Goal: Task Accomplishment & Management: Manage account settings

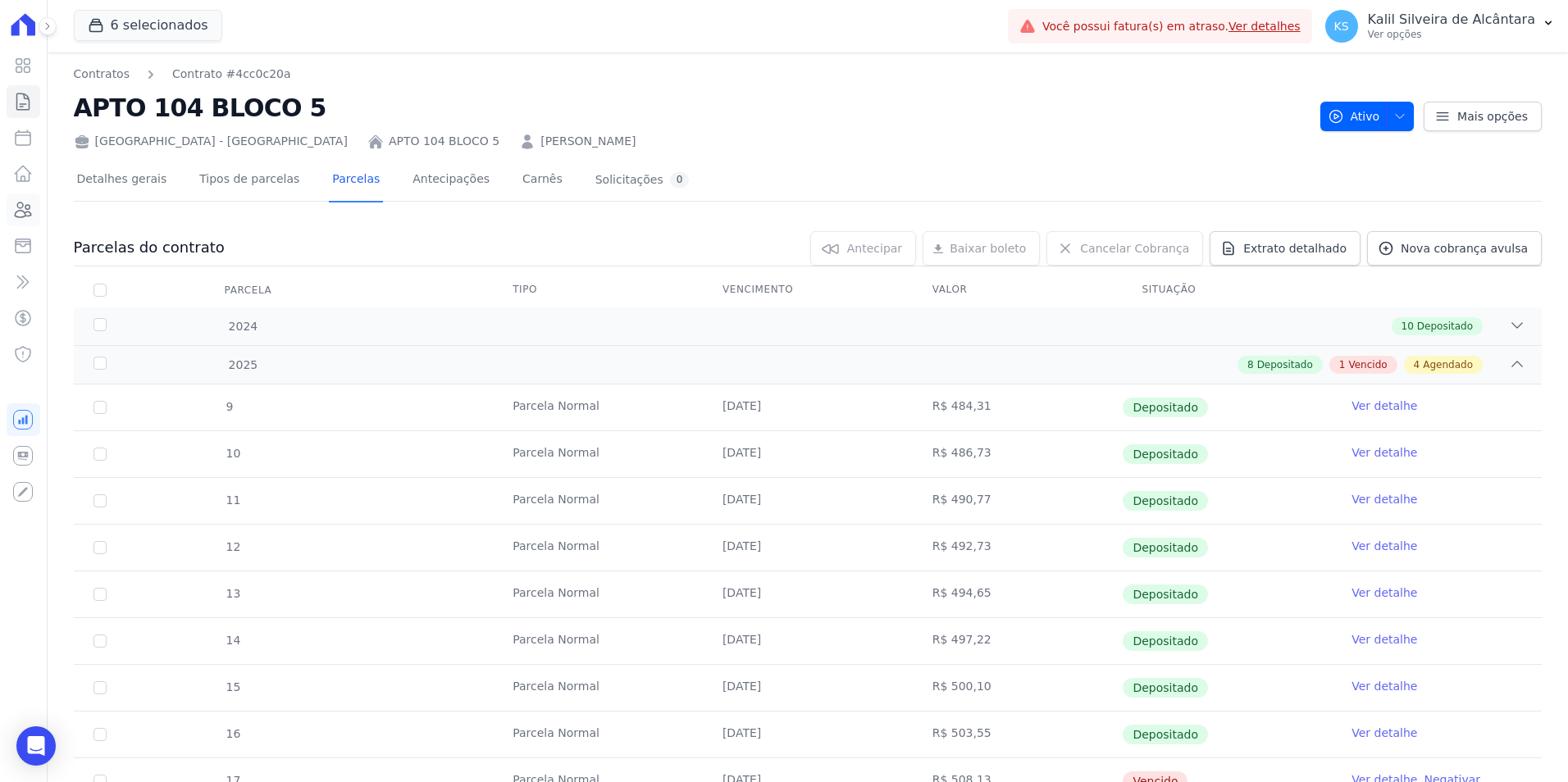
scroll to position [451, 0]
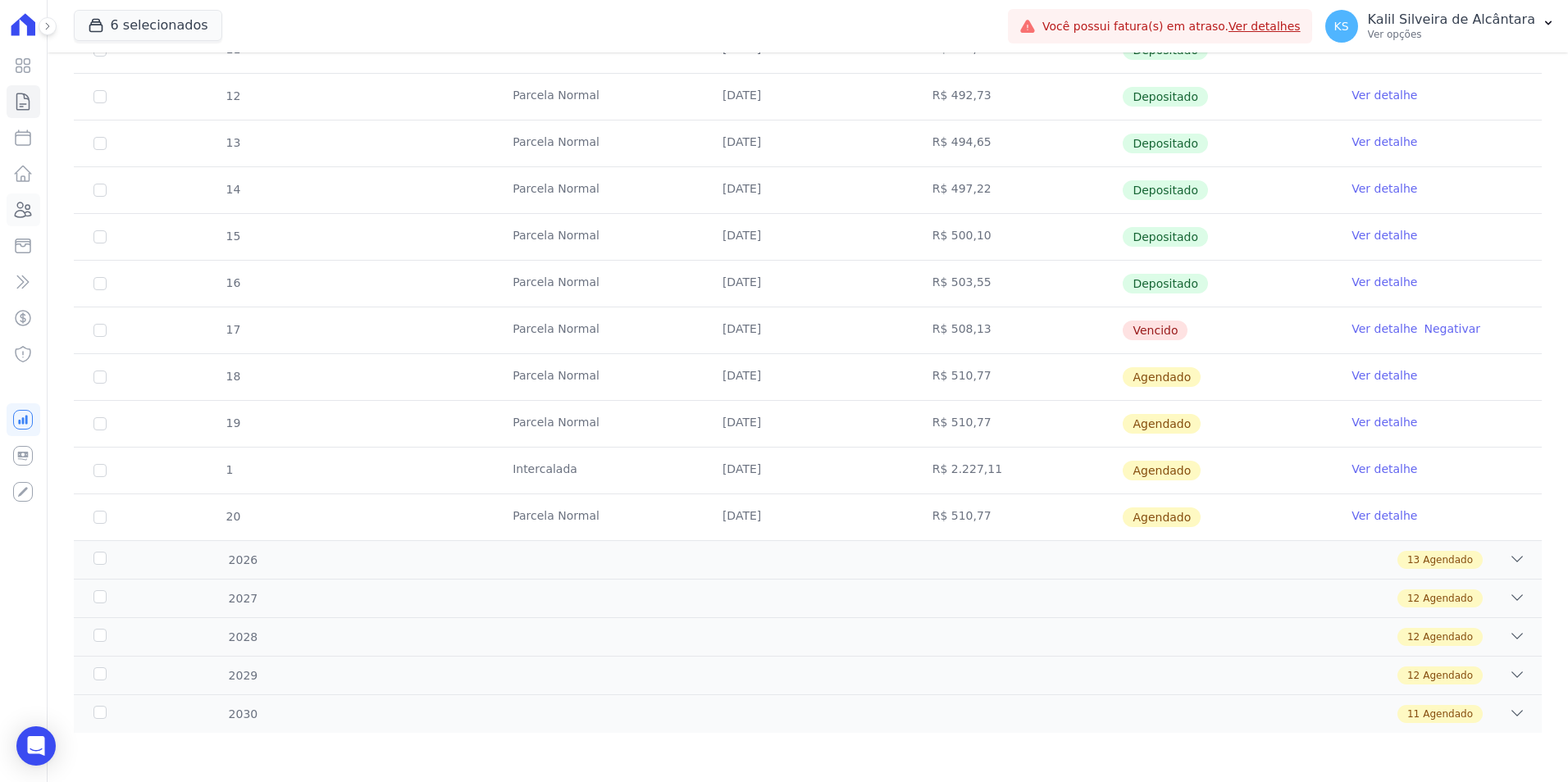
click at [32, 210] on icon at bounding box center [23, 210] width 20 height 20
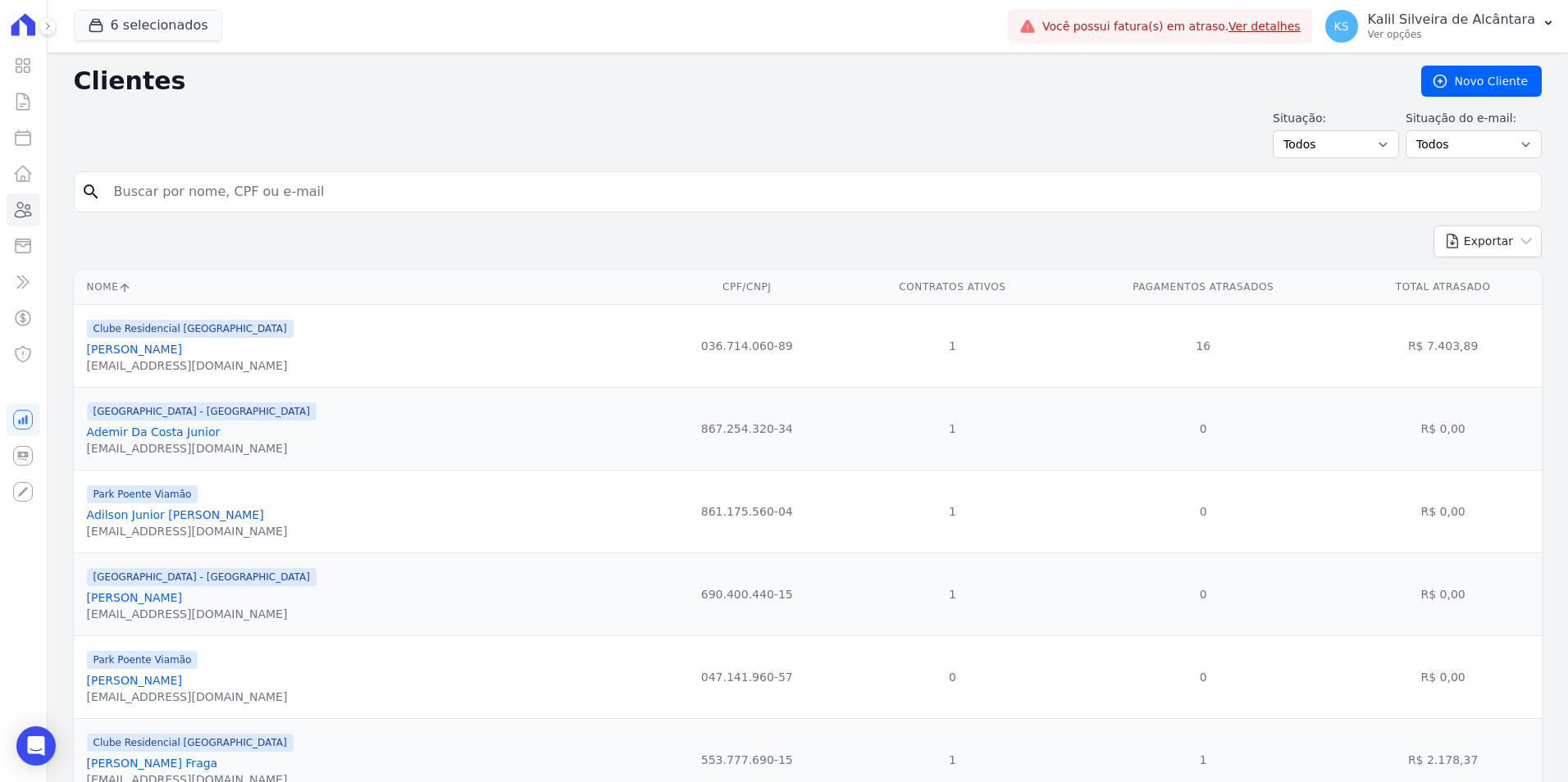
click at [265, 181] on input "search" at bounding box center [819, 192] width 1431 height 33
type input "roger"
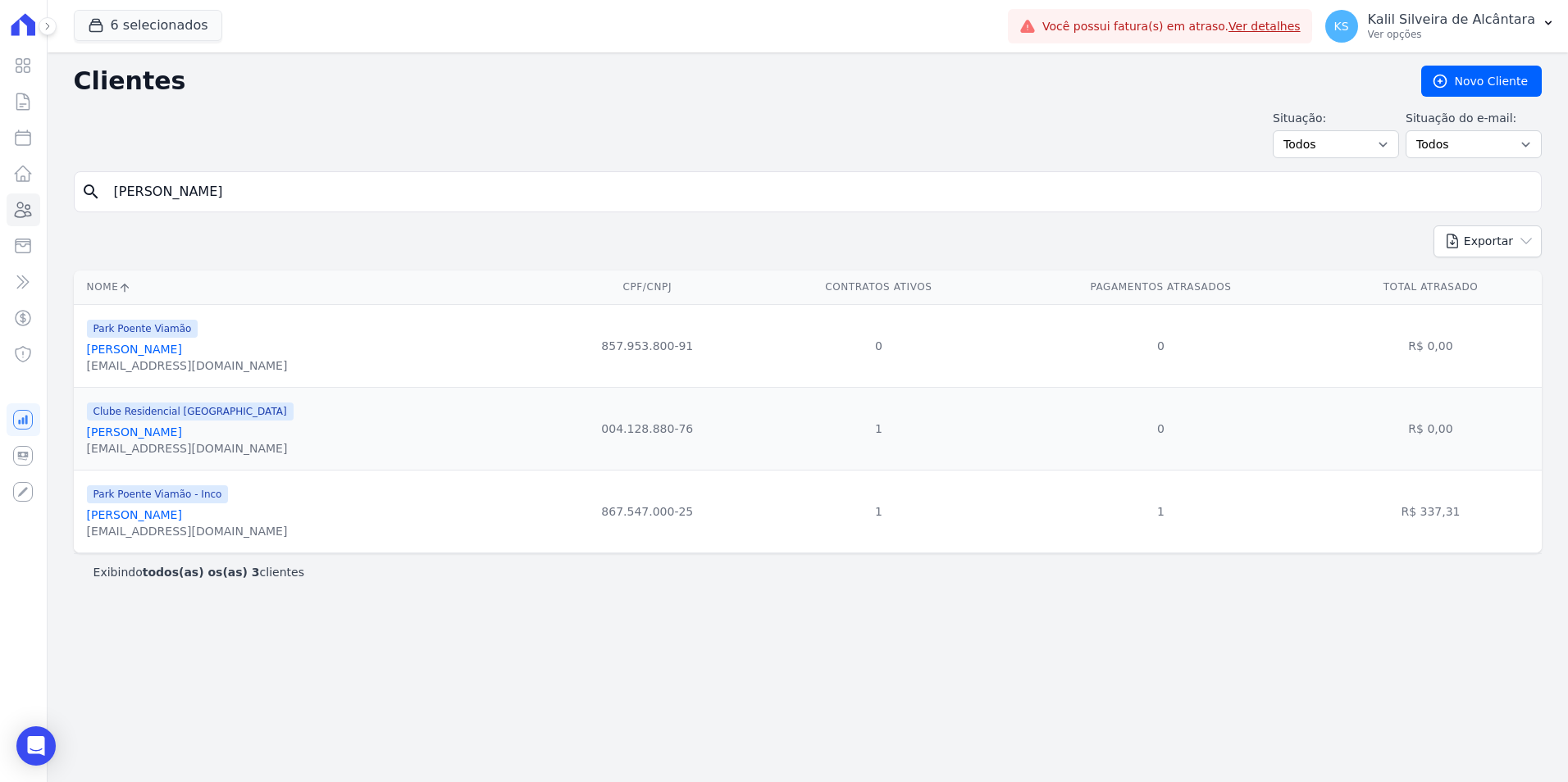
click at [140, 513] on link "Roger Santos Pereira" at bounding box center [135, 515] width 95 height 13
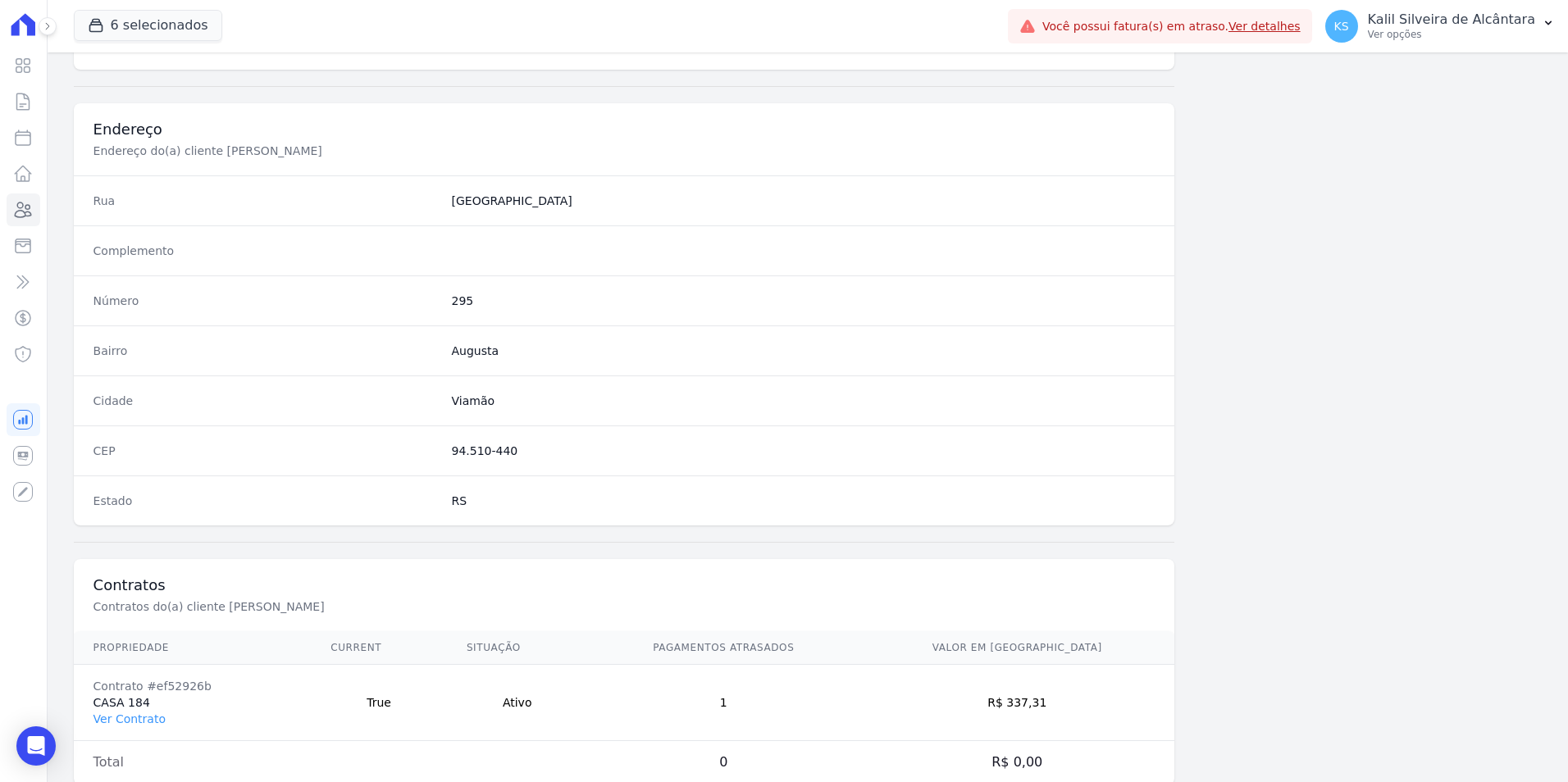
scroll to position [752, 0]
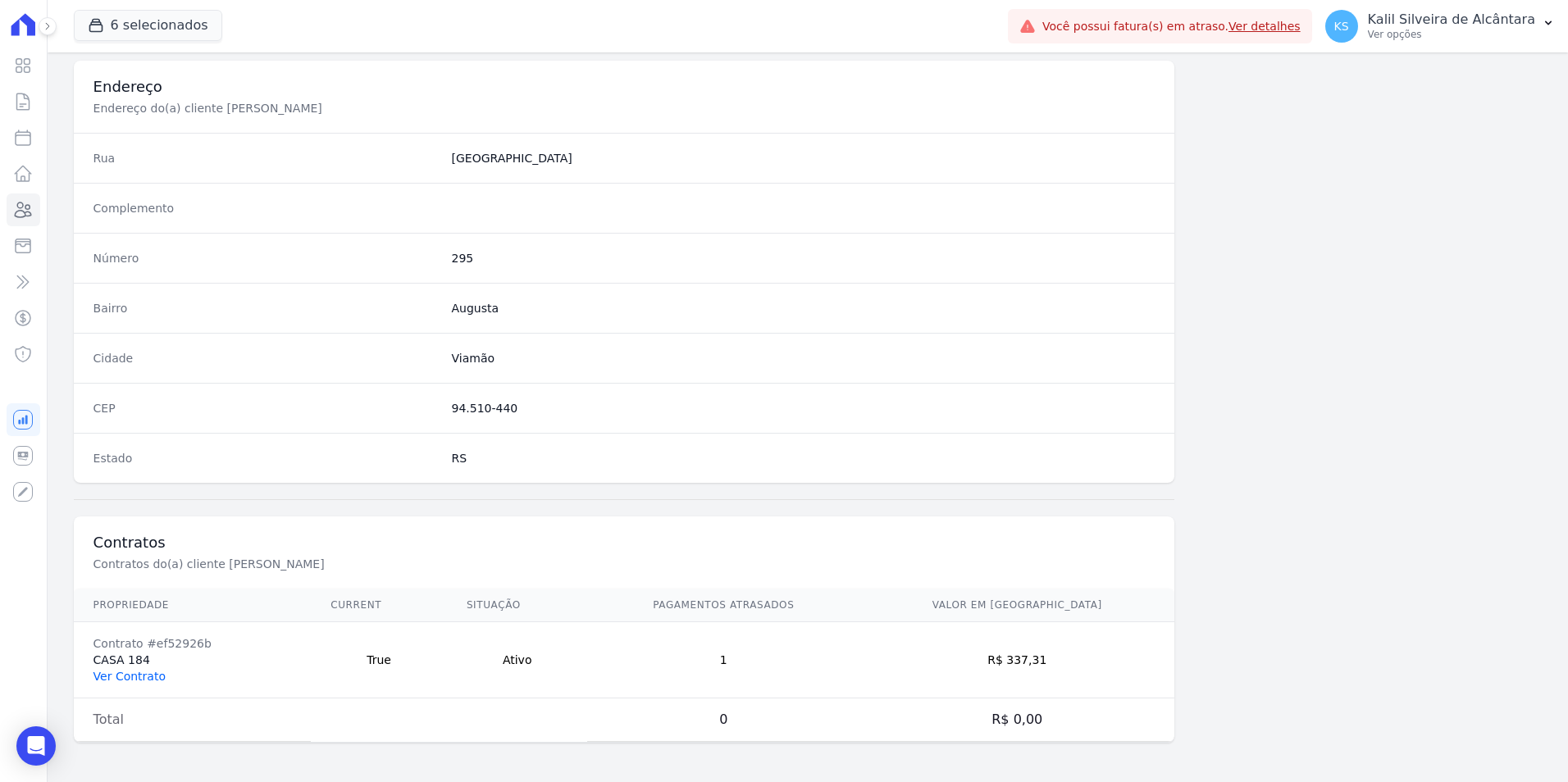
click at [102, 674] on link "Ver Contrato" at bounding box center [129, 676] width 72 height 13
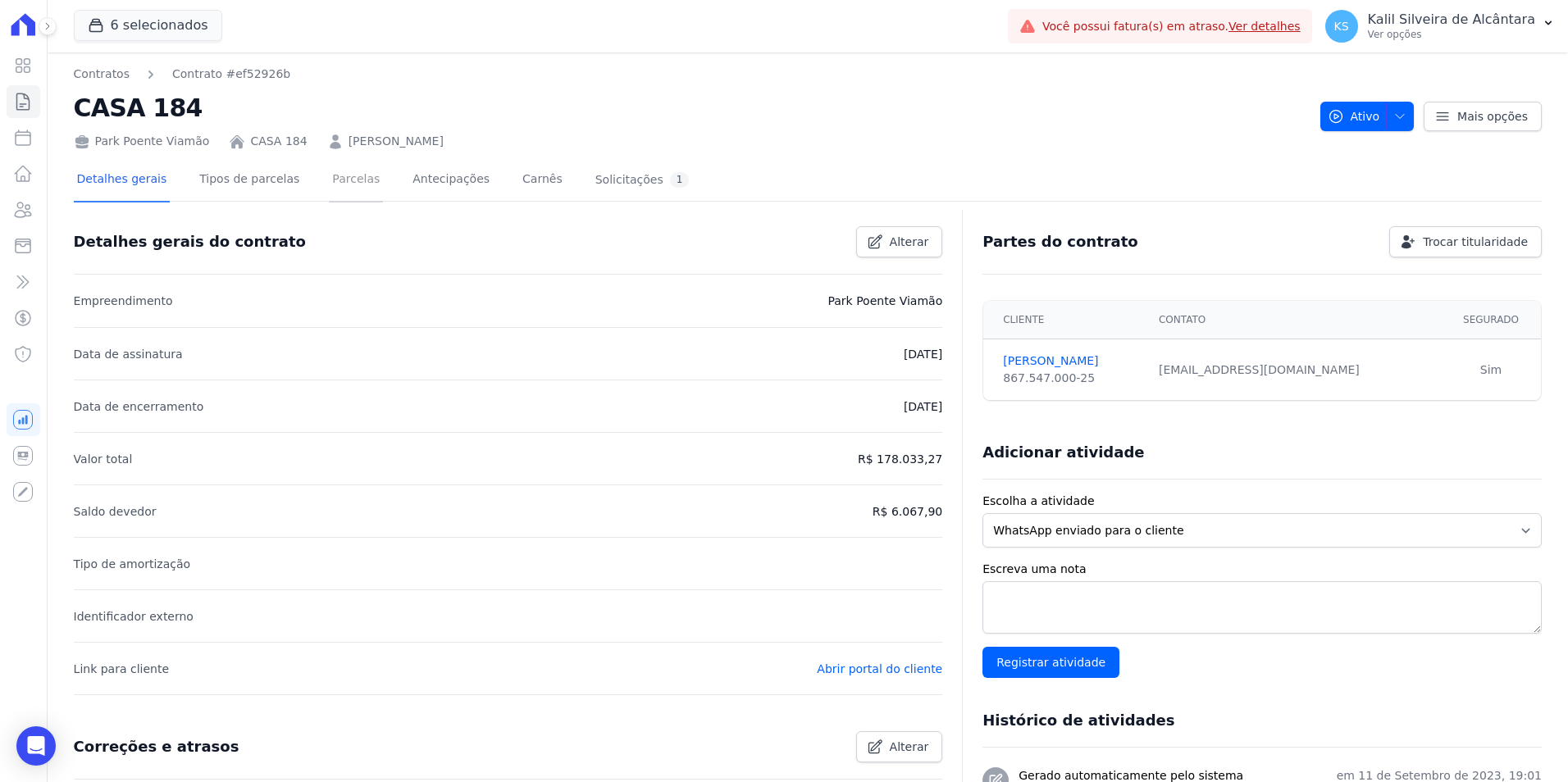
click at [344, 189] on link "Parcelas" at bounding box center [356, 180] width 54 height 43
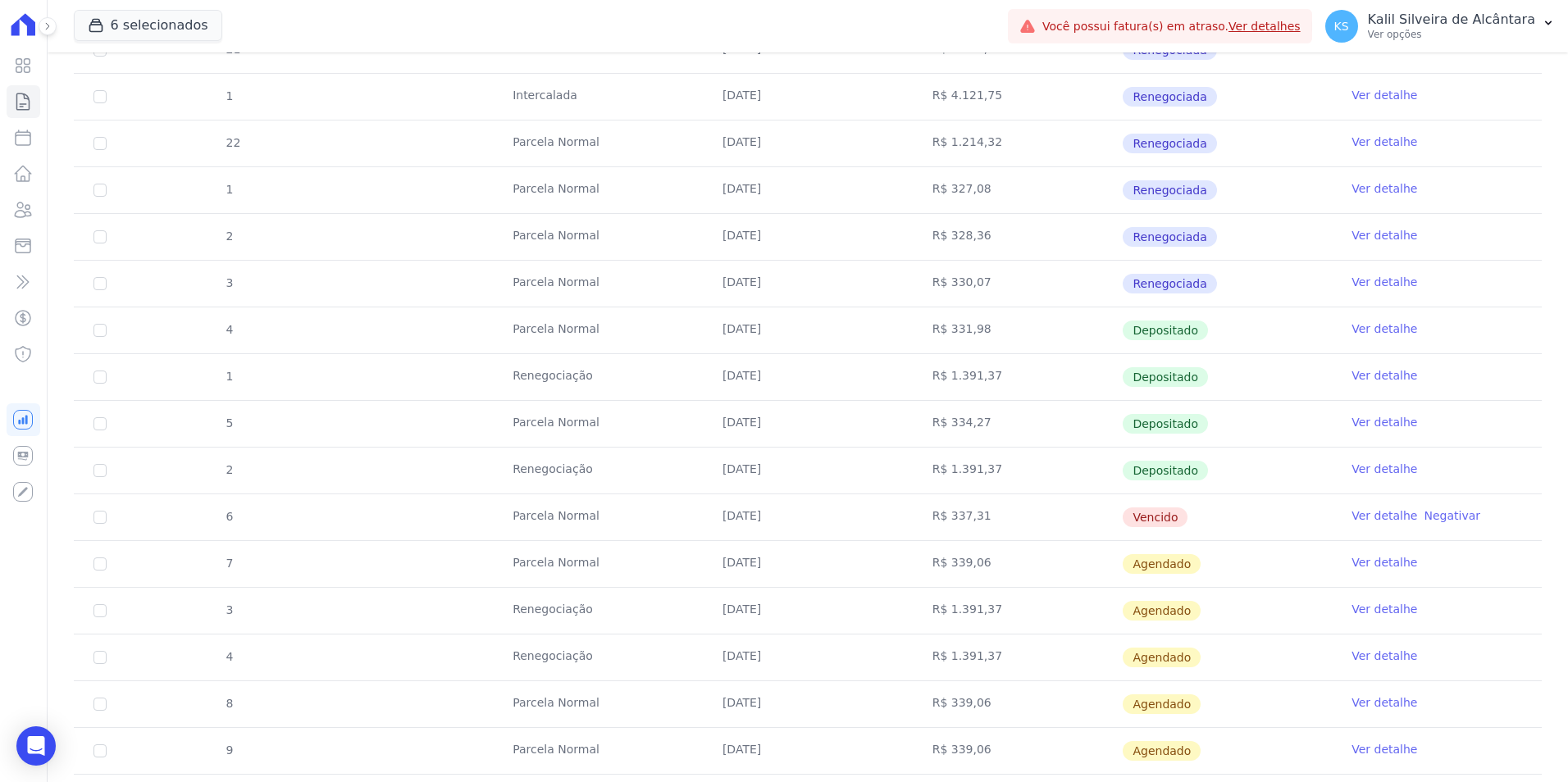
scroll to position [492, 0]
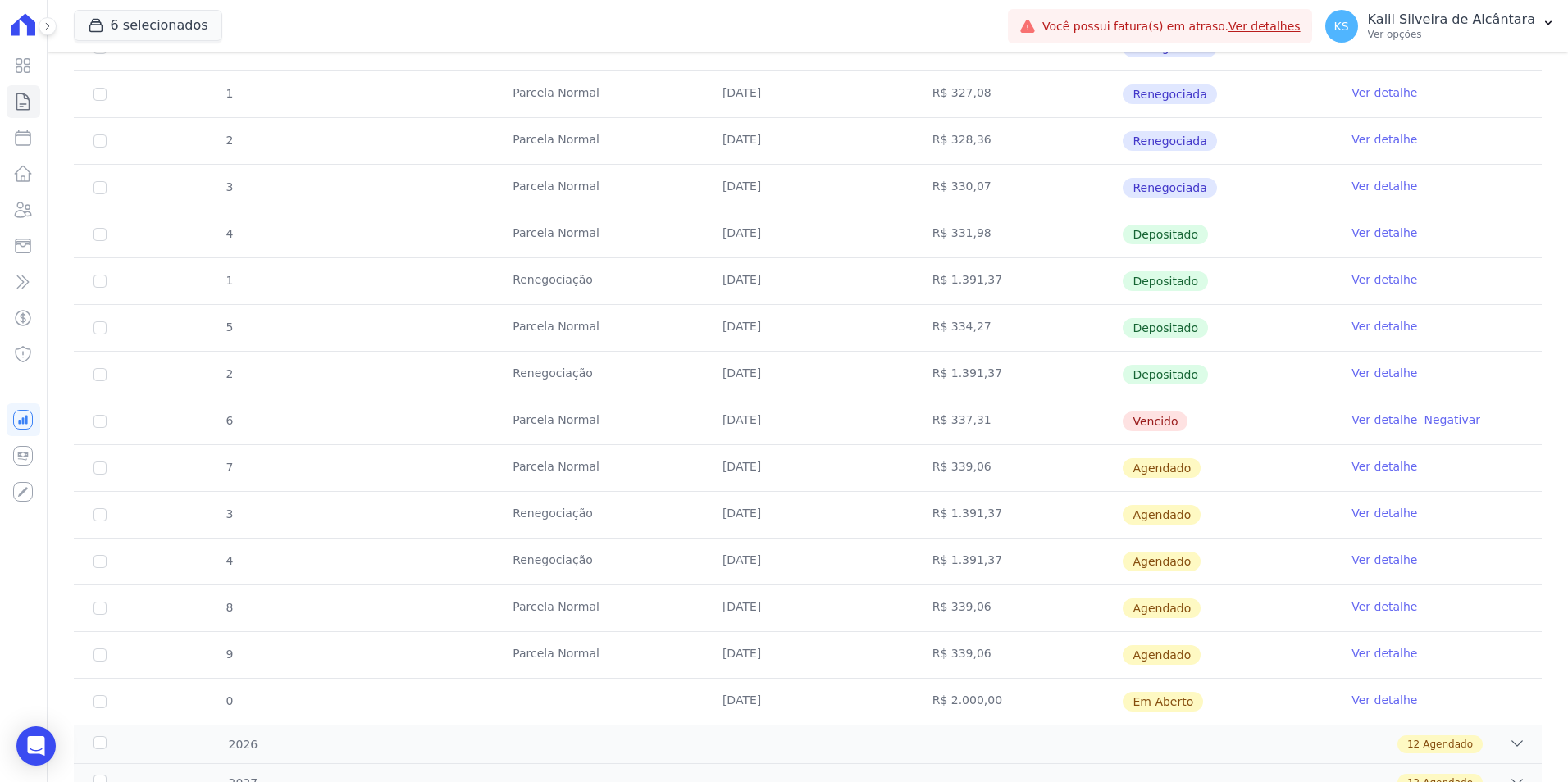
click at [1363, 415] on link "Ver detalhe" at bounding box center [1384, 420] width 65 height 16
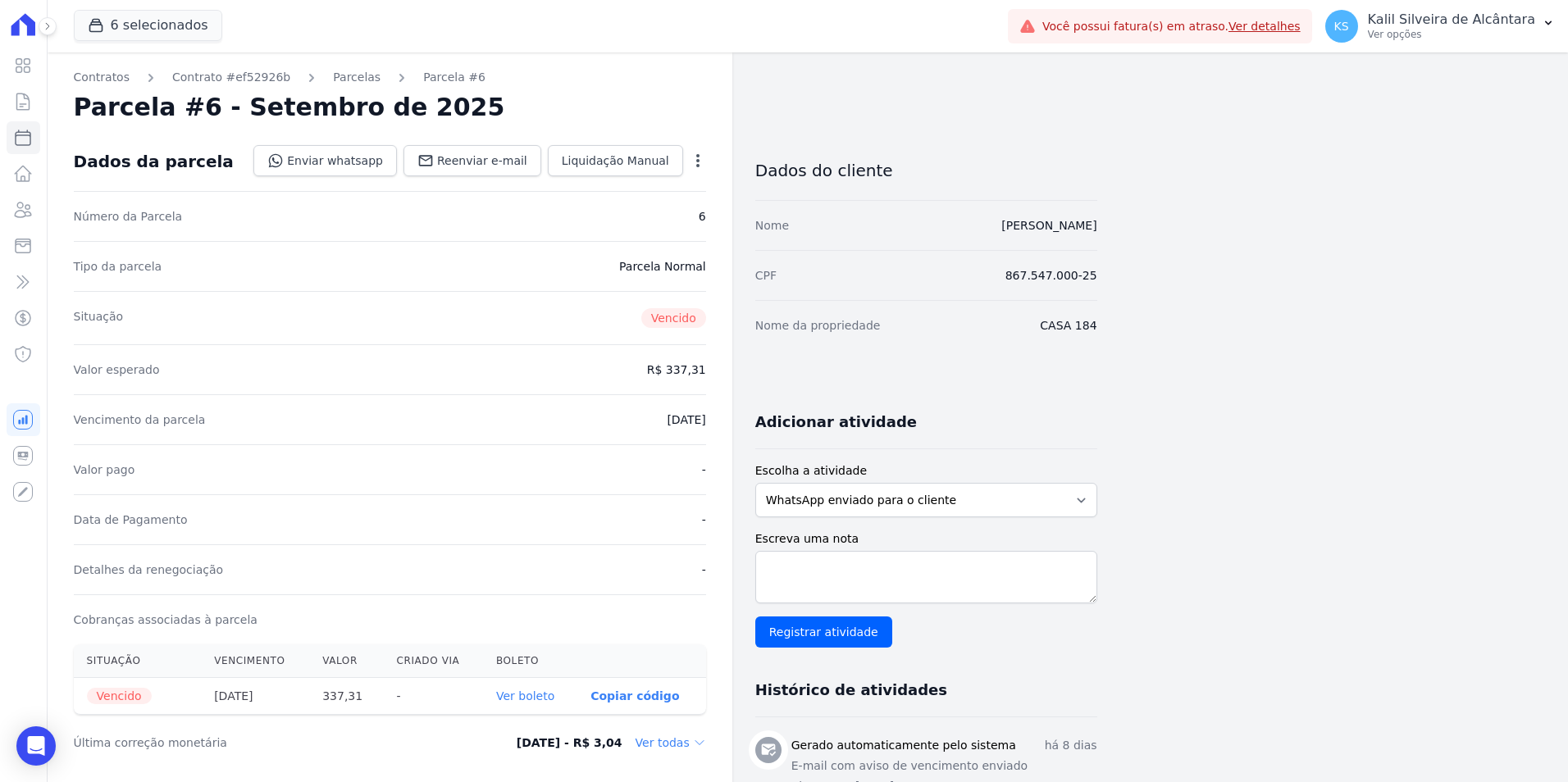
click at [538, 698] on link "Ver boleto" at bounding box center [525, 696] width 58 height 13
click at [351, 80] on link "Parcelas" at bounding box center [356, 77] width 48 height 17
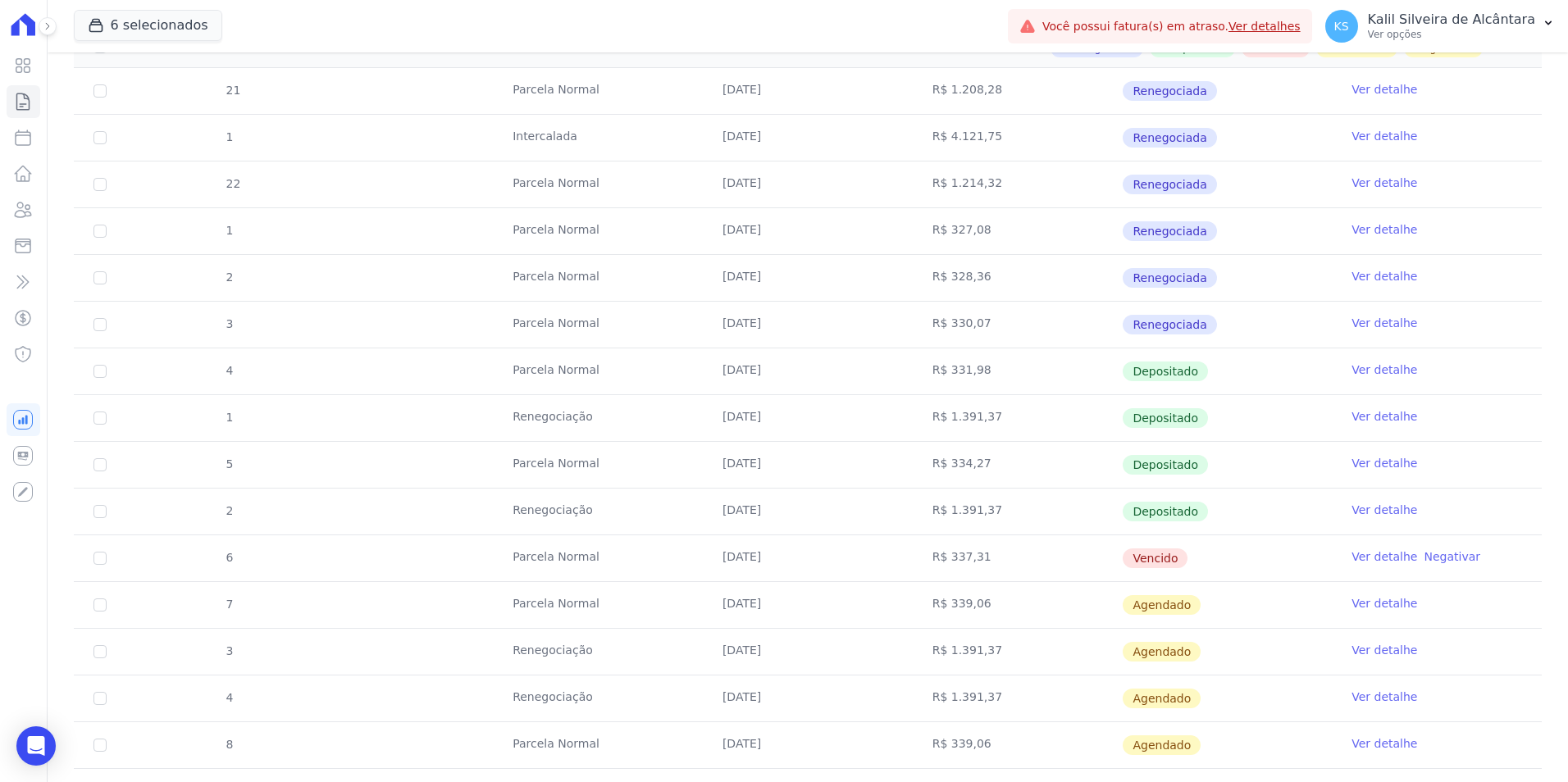
scroll to position [492, 0]
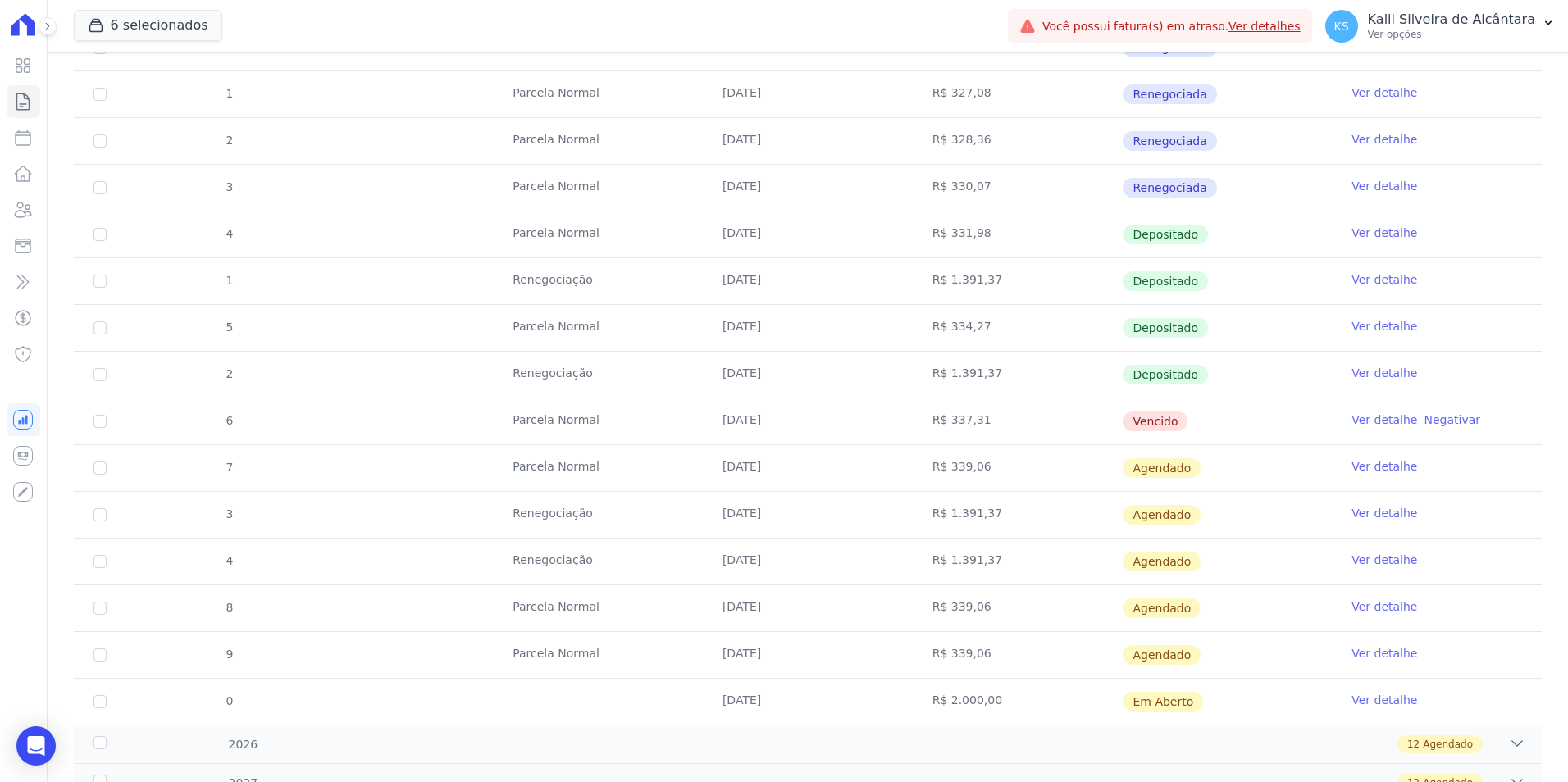
drag, startPoint x: 699, startPoint y: 427, endPoint x: 810, endPoint y: 427, distance: 111.0
click at [810, 427] on tr "6 Parcela Normal 25/09/2025 R$ 337,31 Vencido Ver detalhe Negativar" at bounding box center [807, 421] width 1468 height 47
click at [1043, 427] on td "R$ 337,31" at bounding box center [1018, 421] width 210 height 46
click at [35, 214] on link "Clientes" at bounding box center [22, 210] width 33 height 33
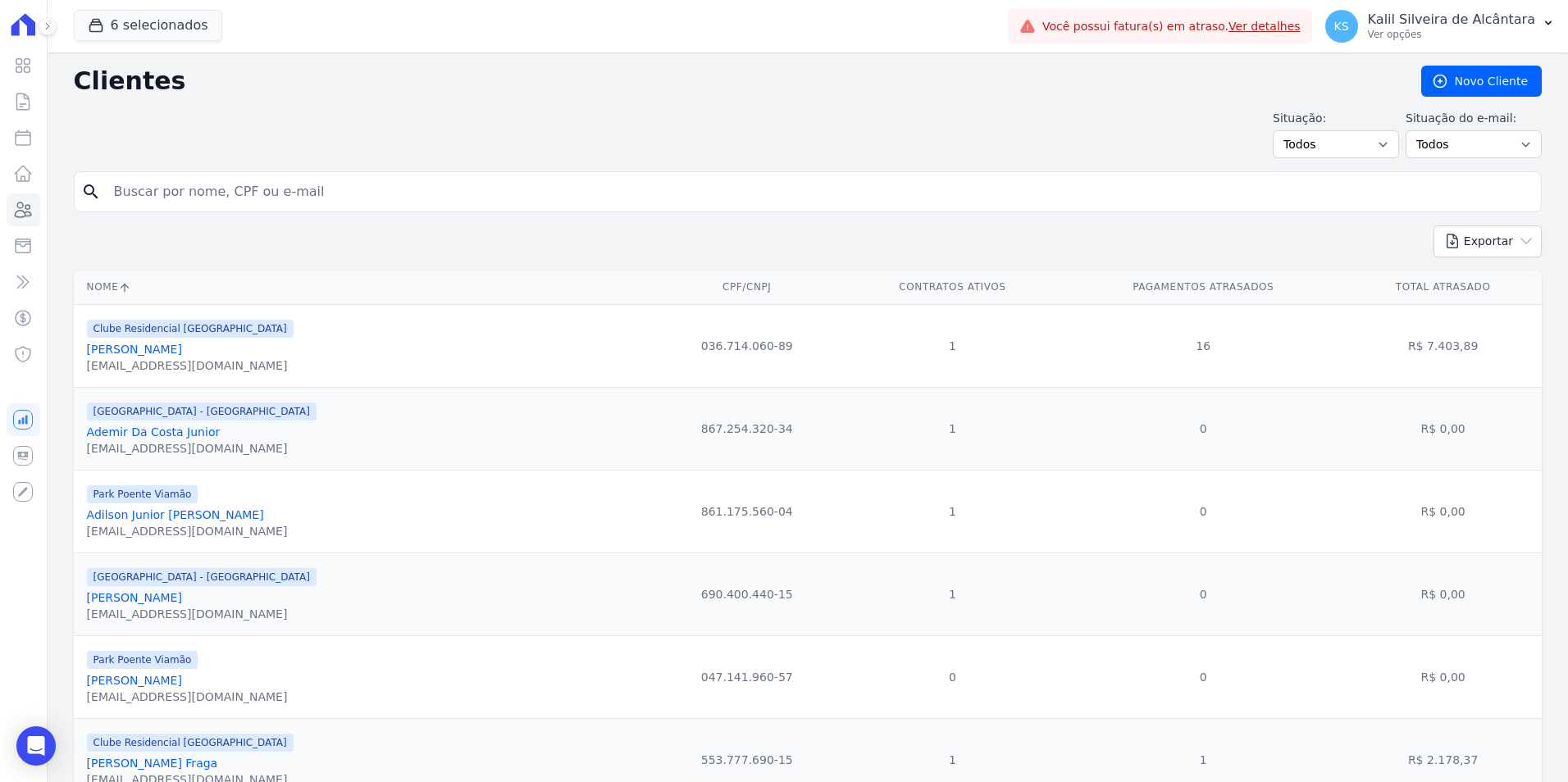
click at [233, 204] on input "search" at bounding box center [819, 192] width 1431 height 33
type input "tainara net"
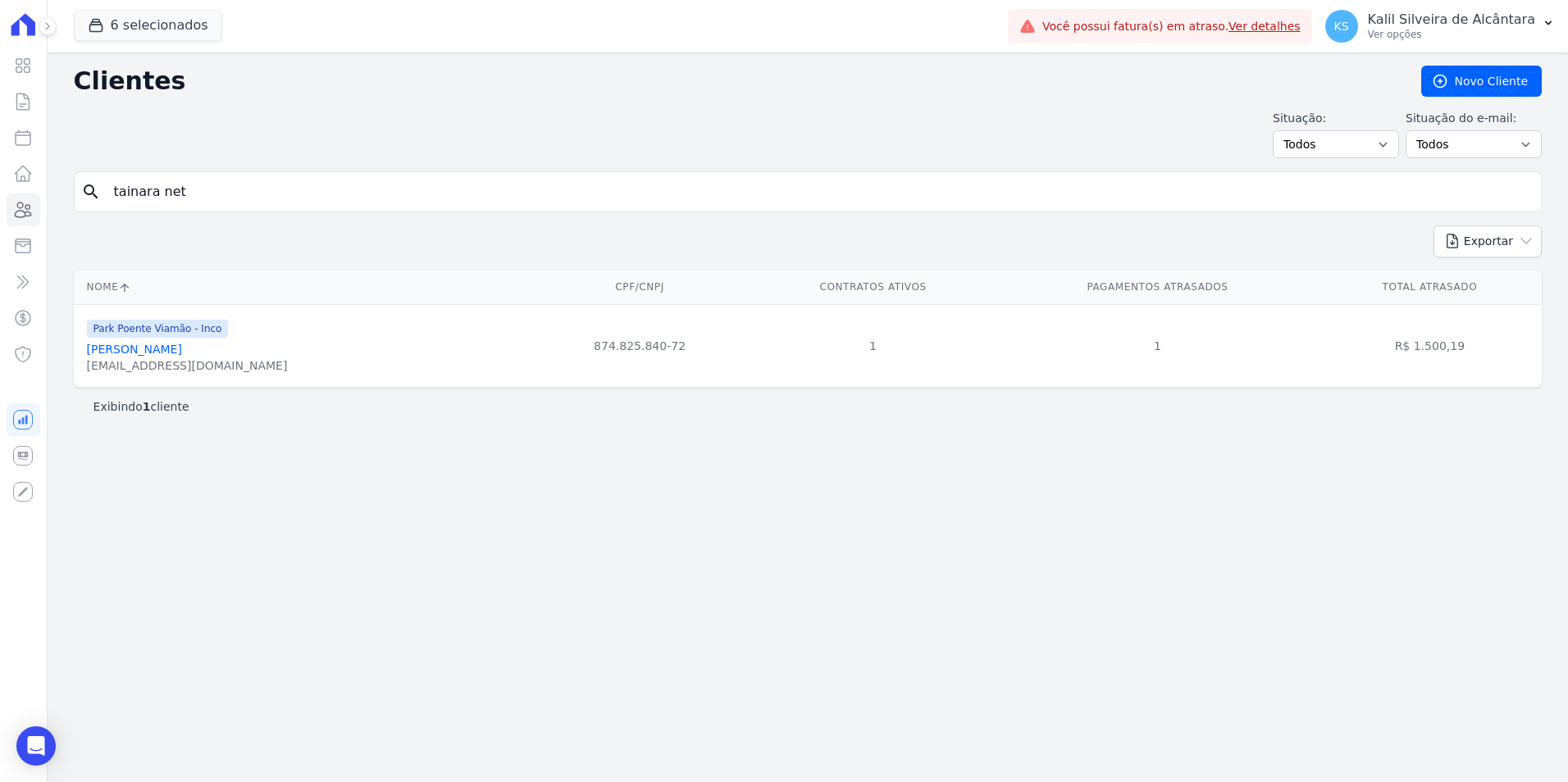
click at [165, 352] on link "Tainara Neto Pinto" at bounding box center [135, 349] width 95 height 13
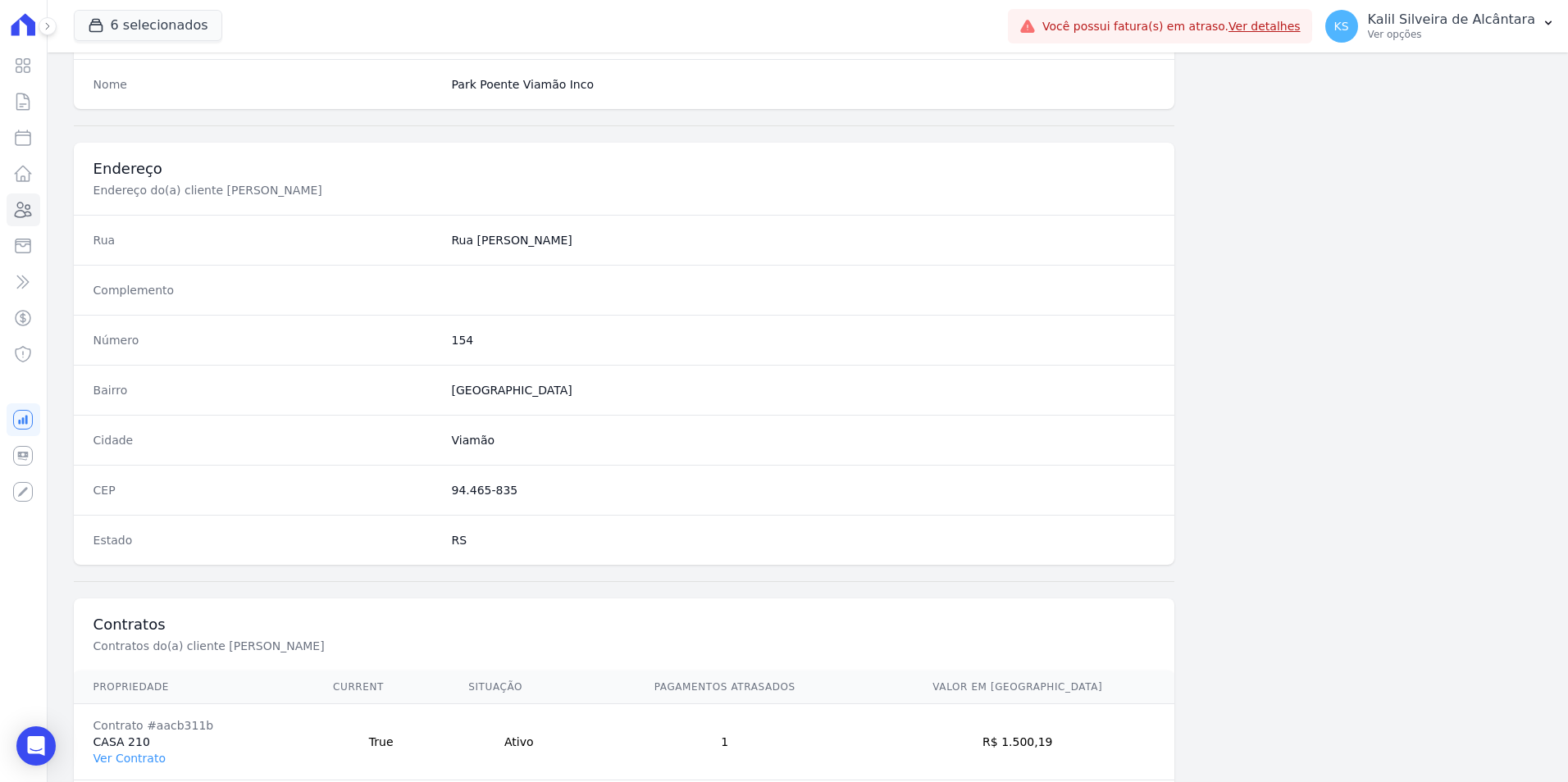
scroll to position [752, 0]
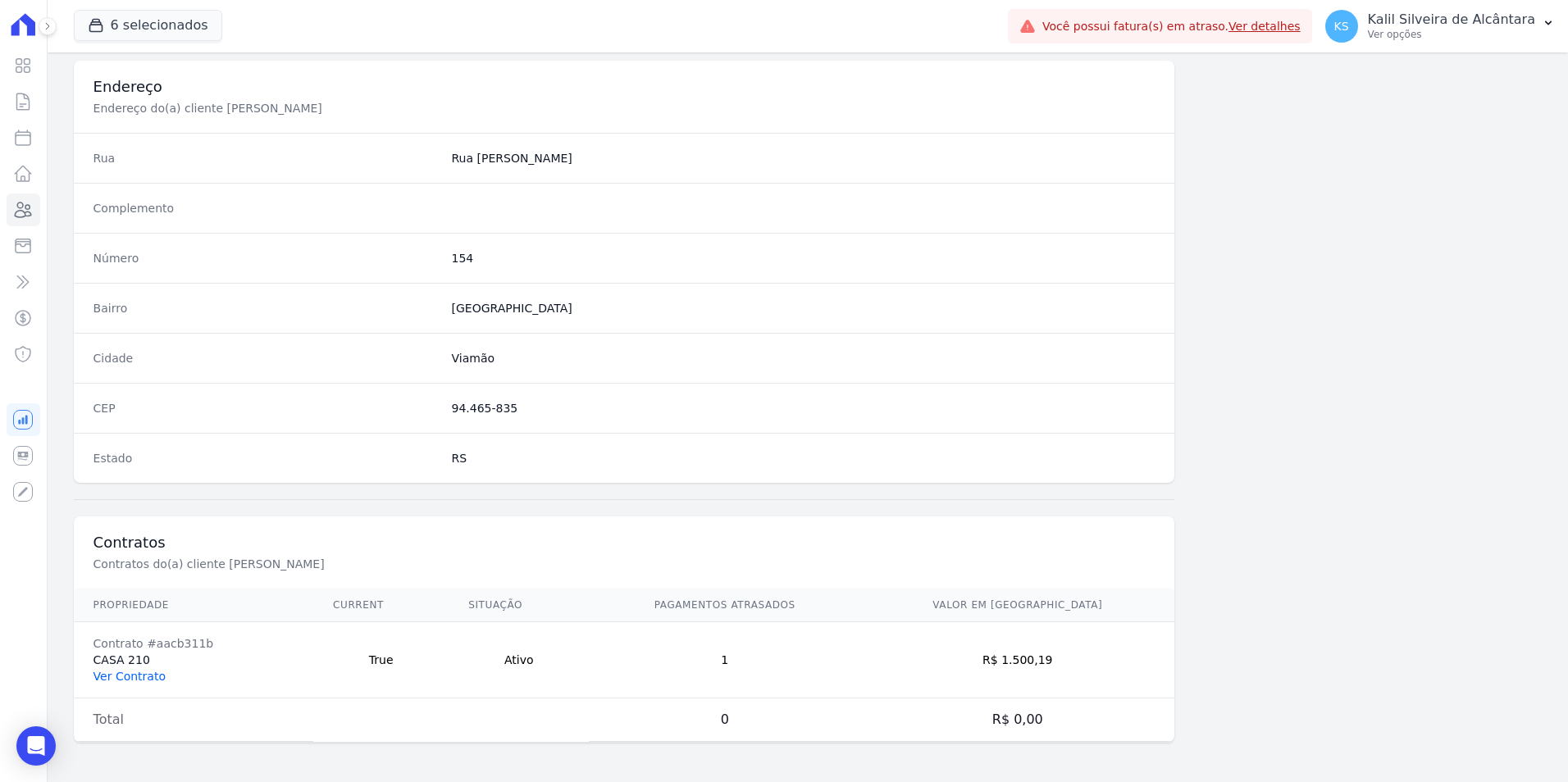
click at [139, 675] on link "Ver Contrato" at bounding box center [129, 676] width 72 height 13
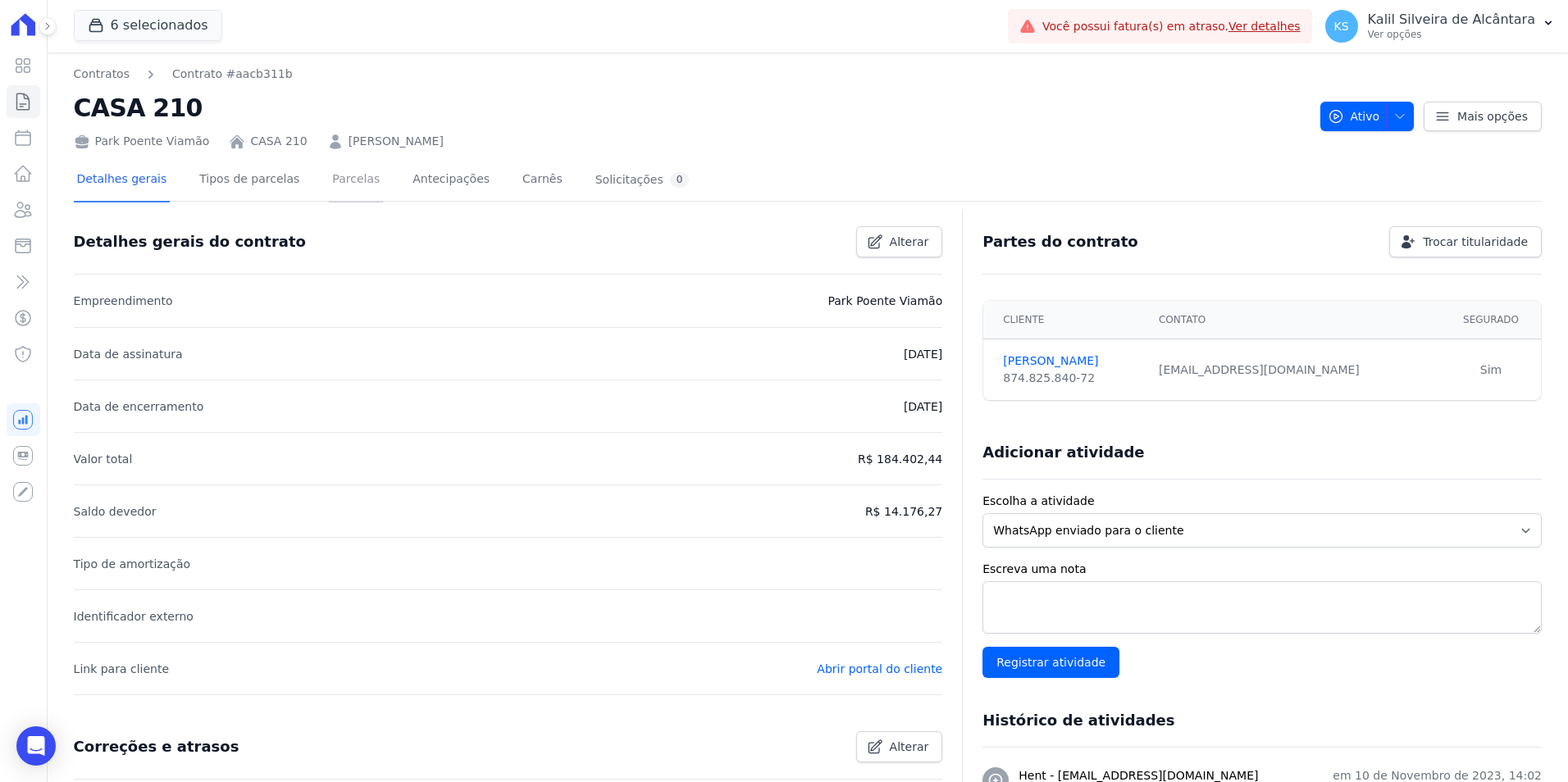
click at [350, 188] on link "Parcelas" at bounding box center [356, 180] width 54 height 43
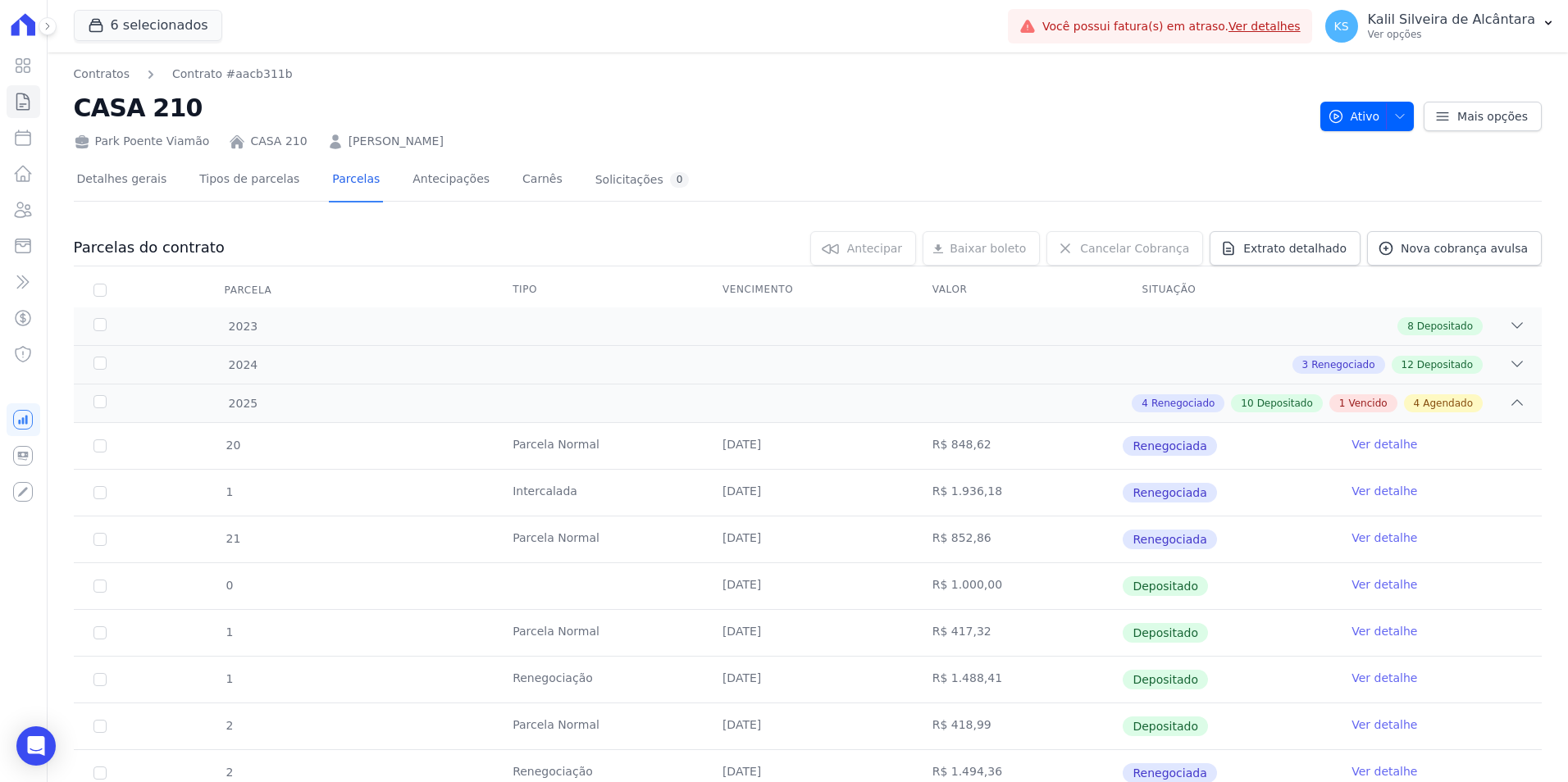
scroll to position [492, 0]
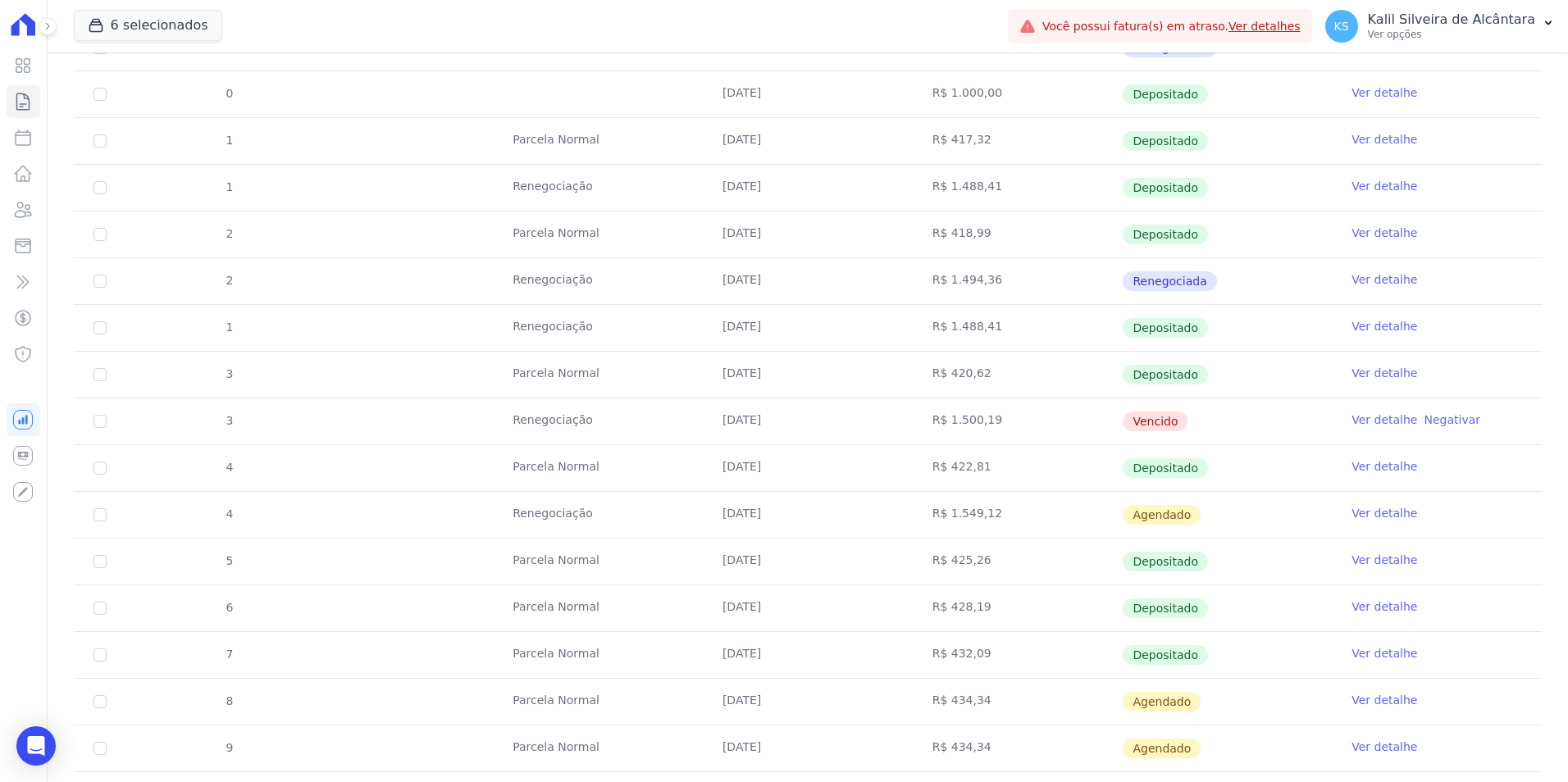
click at [91, 421] on td "3" at bounding box center [100, 421] width 53 height 46
click at [95, 421] on input "checkbox" at bounding box center [100, 421] width 13 height 13
checkbox input "true"
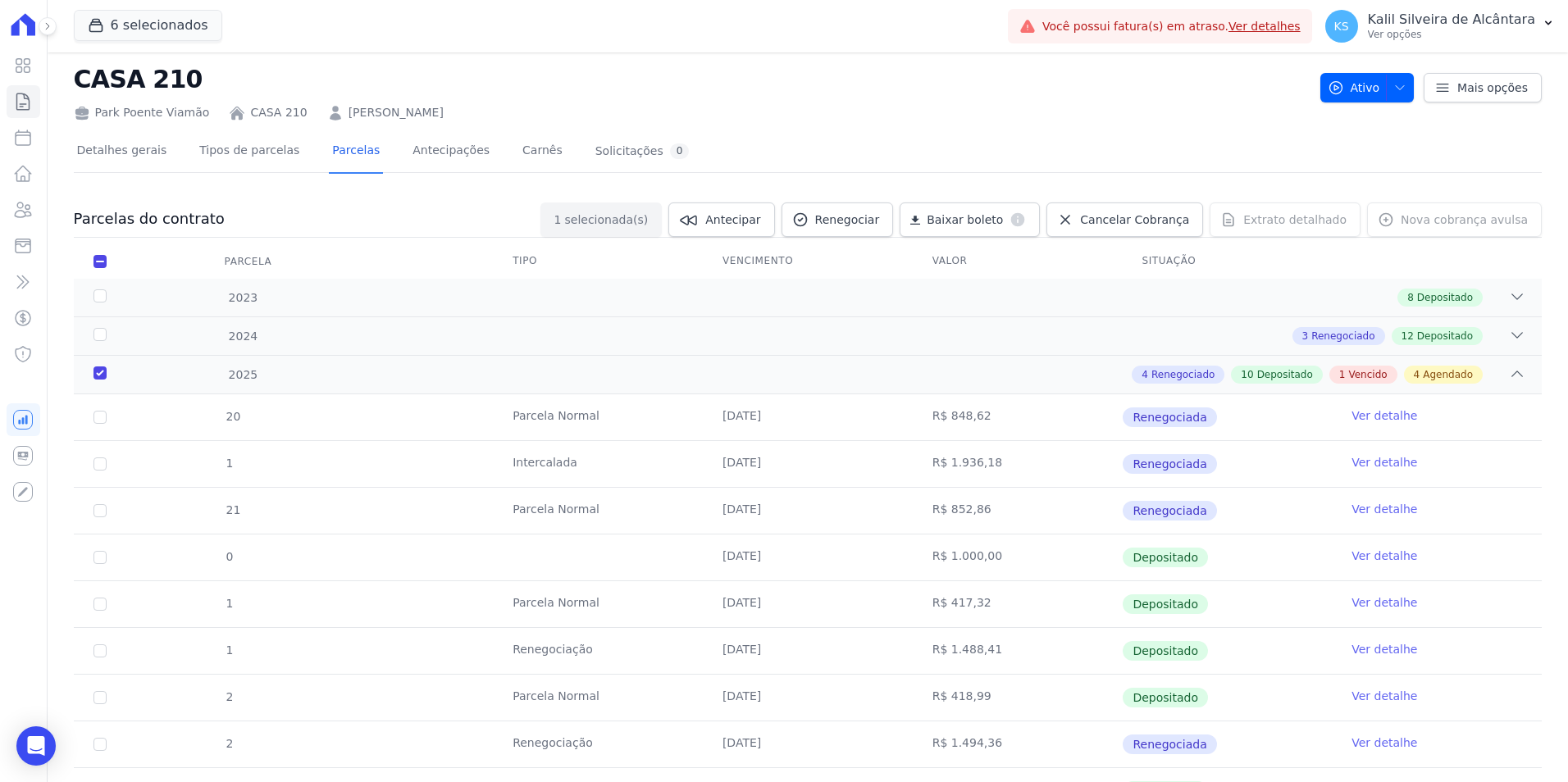
scroll to position [0, 0]
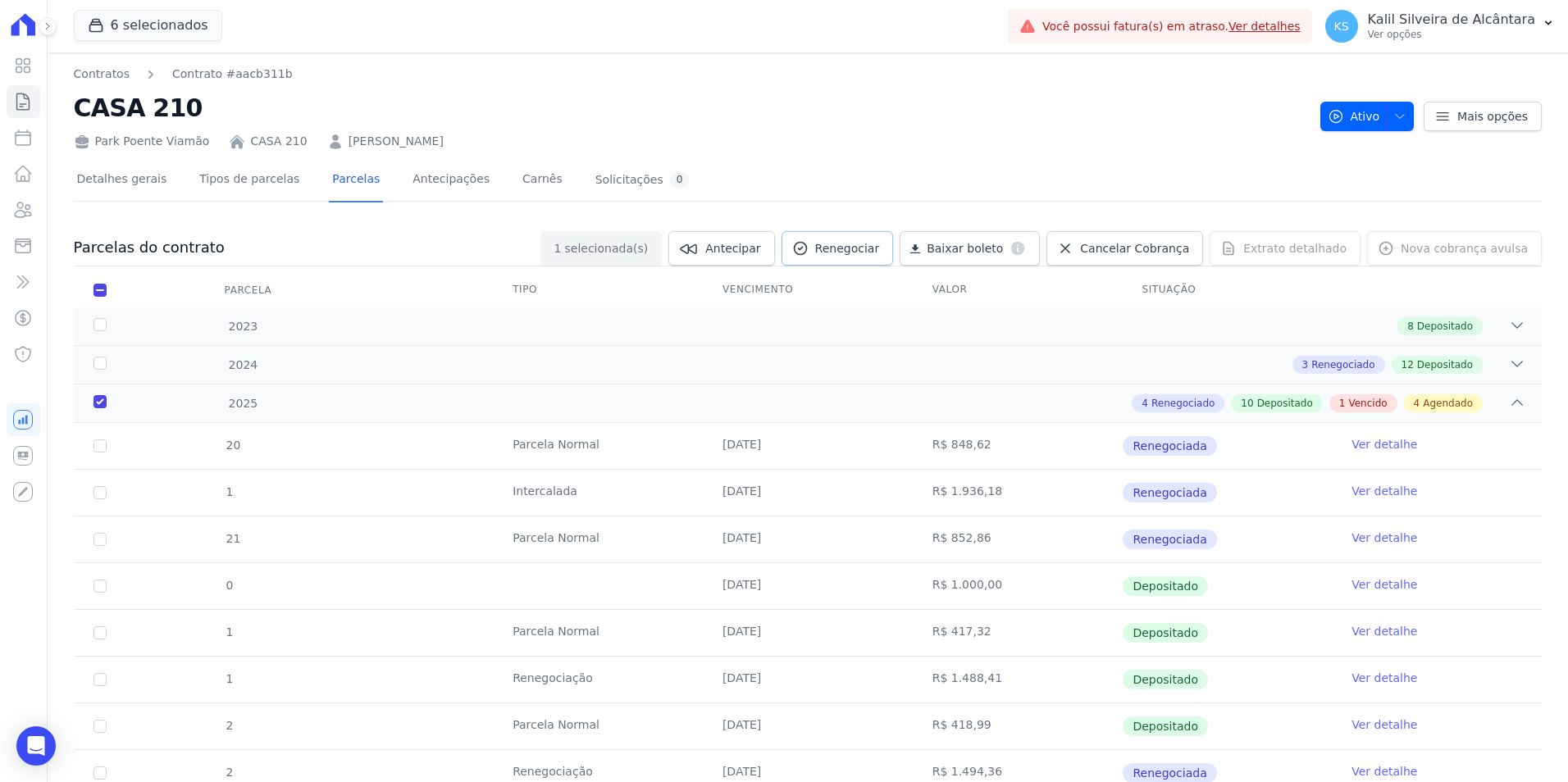
click at [874, 244] on span "Renegociar" at bounding box center [848, 248] width 65 height 16
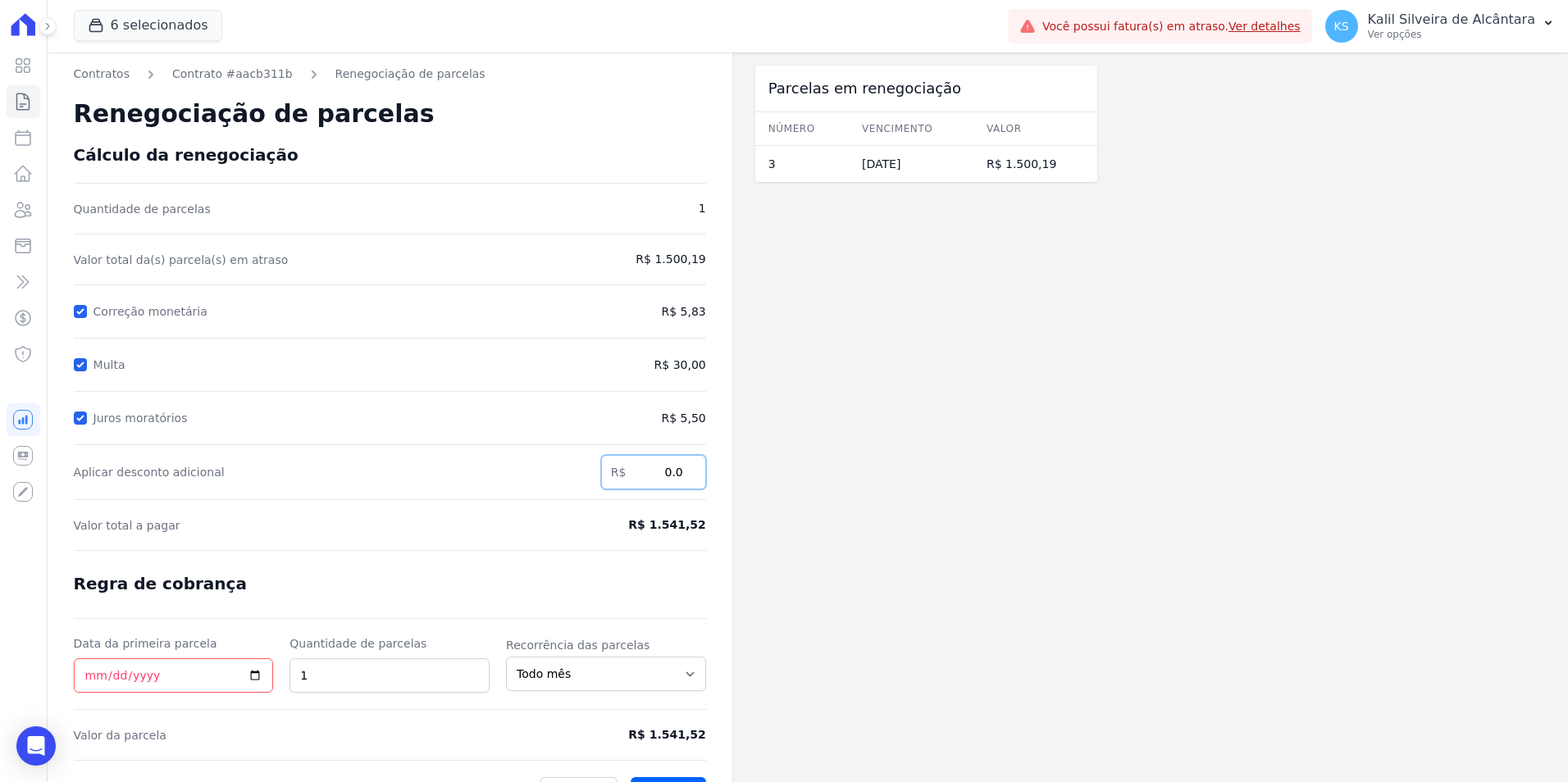
drag, startPoint x: 658, startPoint y: 481, endPoint x: 723, endPoint y: 483, distance: 65.0
click at [723, 483] on div "Contratos Contrato #aacb311b Renegociação de parcelas Renegociação de parcelas …" at bounding box center [390, 438] width 685 height 769
click at [84, 308] on input "Correção monetária" at bounding box center [80, 311] width 13 height 13
checkbox input "false"
click at [84, 362] on input "Multa" at bounding box center [80, 365] width 13 height 13
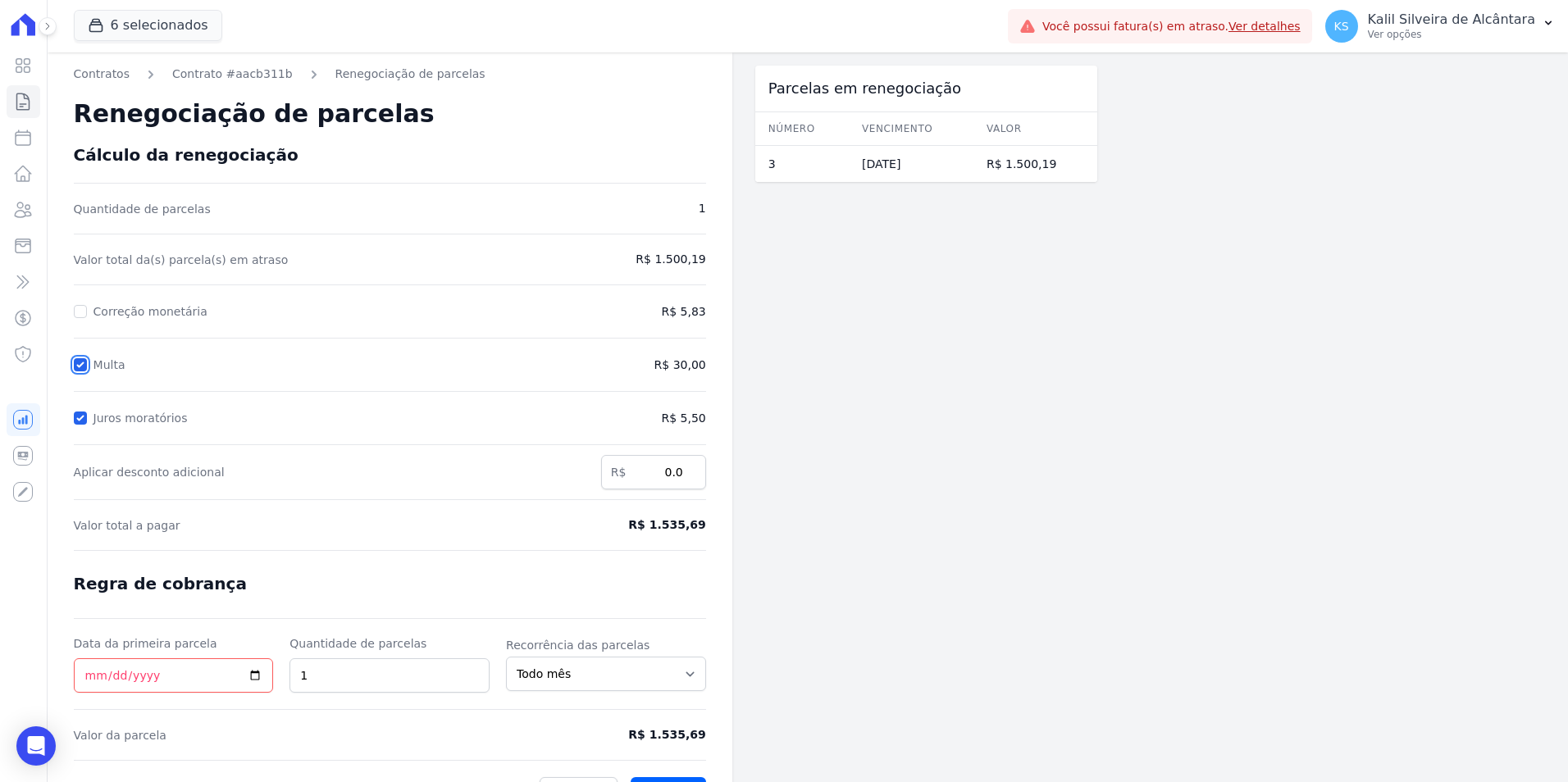
checkbox input "false"
click at [84, 414] on input "Juros moratórios" at bounding box center [80, 418] width 13 height 13
checkbox input "false"
drag, startPoint x: 734, startPoint y: 486, endPoint x: 748, endPoint y: 490, distance: 14.6
click at [735, 487] on div "Contratos Contrato #aacb311b Renegociação de parcelas Renegociação de parcelas …" at bounding box center [572, 438] width 1050 height 769
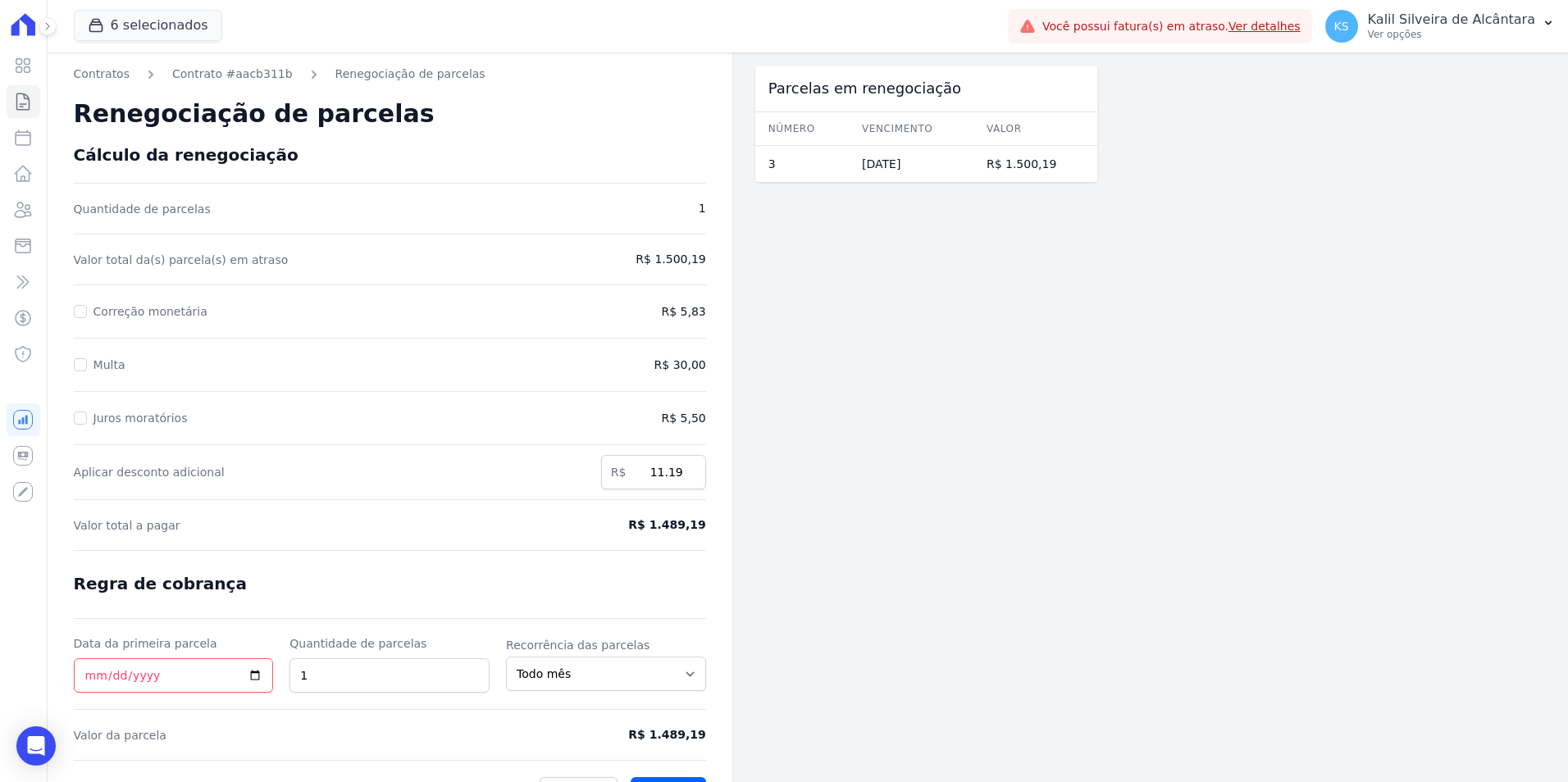
click at [807, 460] on div "Parcelas em renegociação Número Vencimento Valor 3 25/09/2025 R$ 1.500,19" at bounding box center [926, 438] width 342 height 769
click at [667, 474] on input "11.19" at bounding box center [653, 473] width 105 height 34
type input "12.19"
click at [766, 513] on div "Parcelas em renegociação Número Vencimento Valor 3 25/09/2025 R$ 1.500,19" at bounding box center [926, 438] width 342 height 769
click at [91, 671] on input "Data da primeira parcela" at bounding box center [173, 675] width 200 height 34
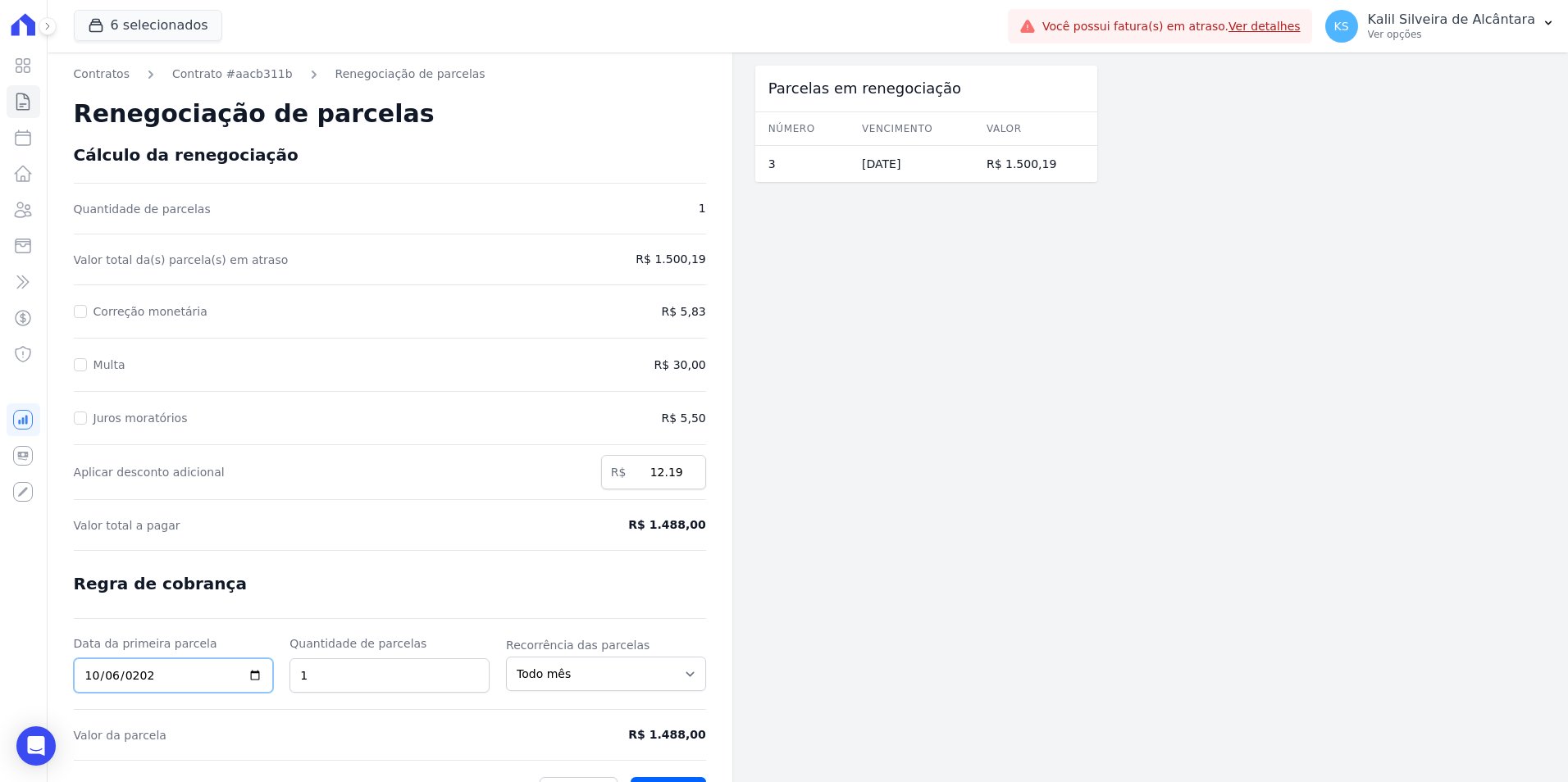
type input "2025-10-06"
click at [446, 636] on label "Quantidade de parcelas" at bounding box center [389, 644] width 200 height 16
click at [446, 658] on input "1" at bounding box center [389, 675] width 200 height 34
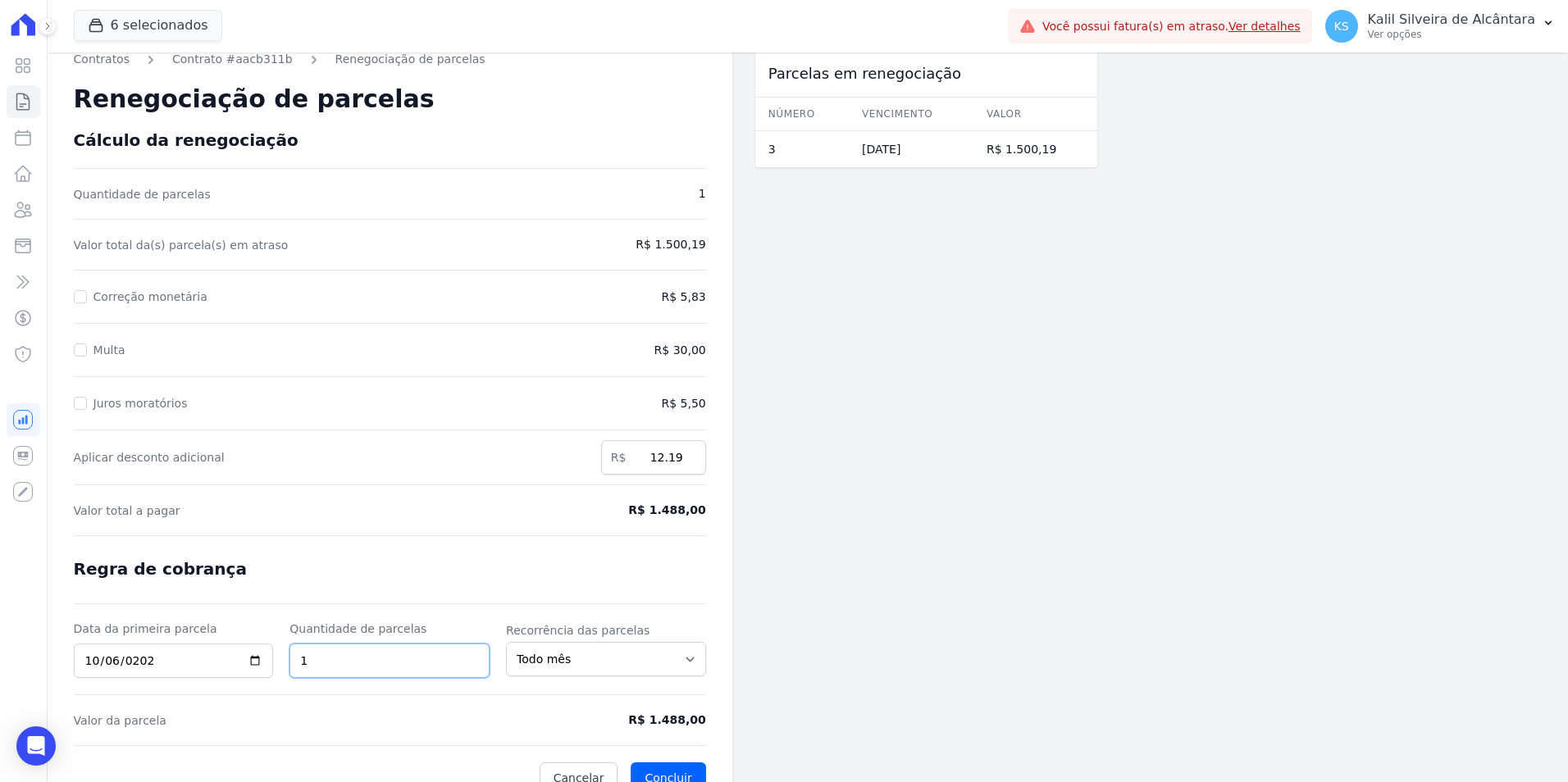
scroll to position [39, 0]
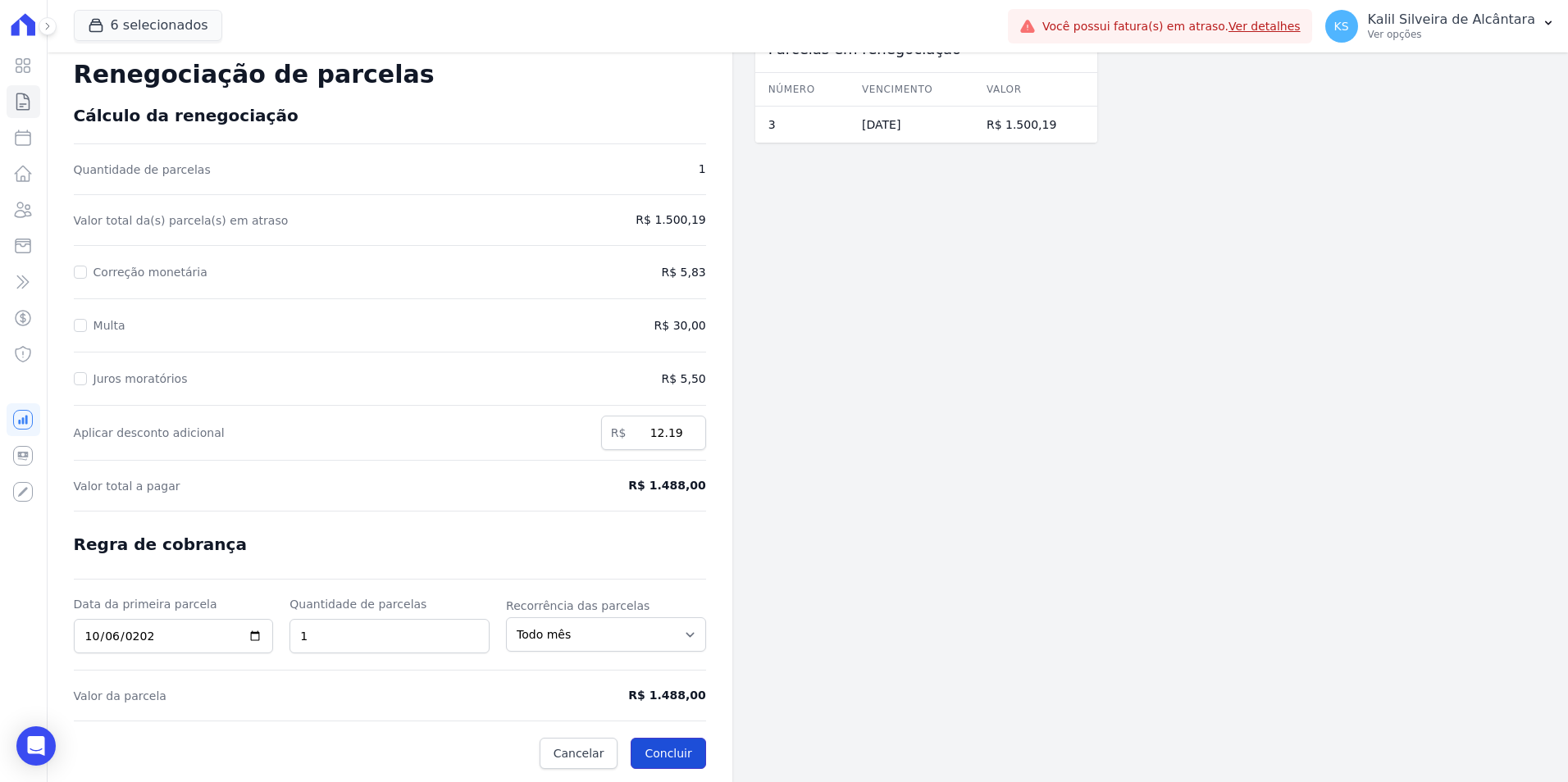
click at [694, 748] on button "Concluir" at bounding box center [667, 753] width 74 height 31
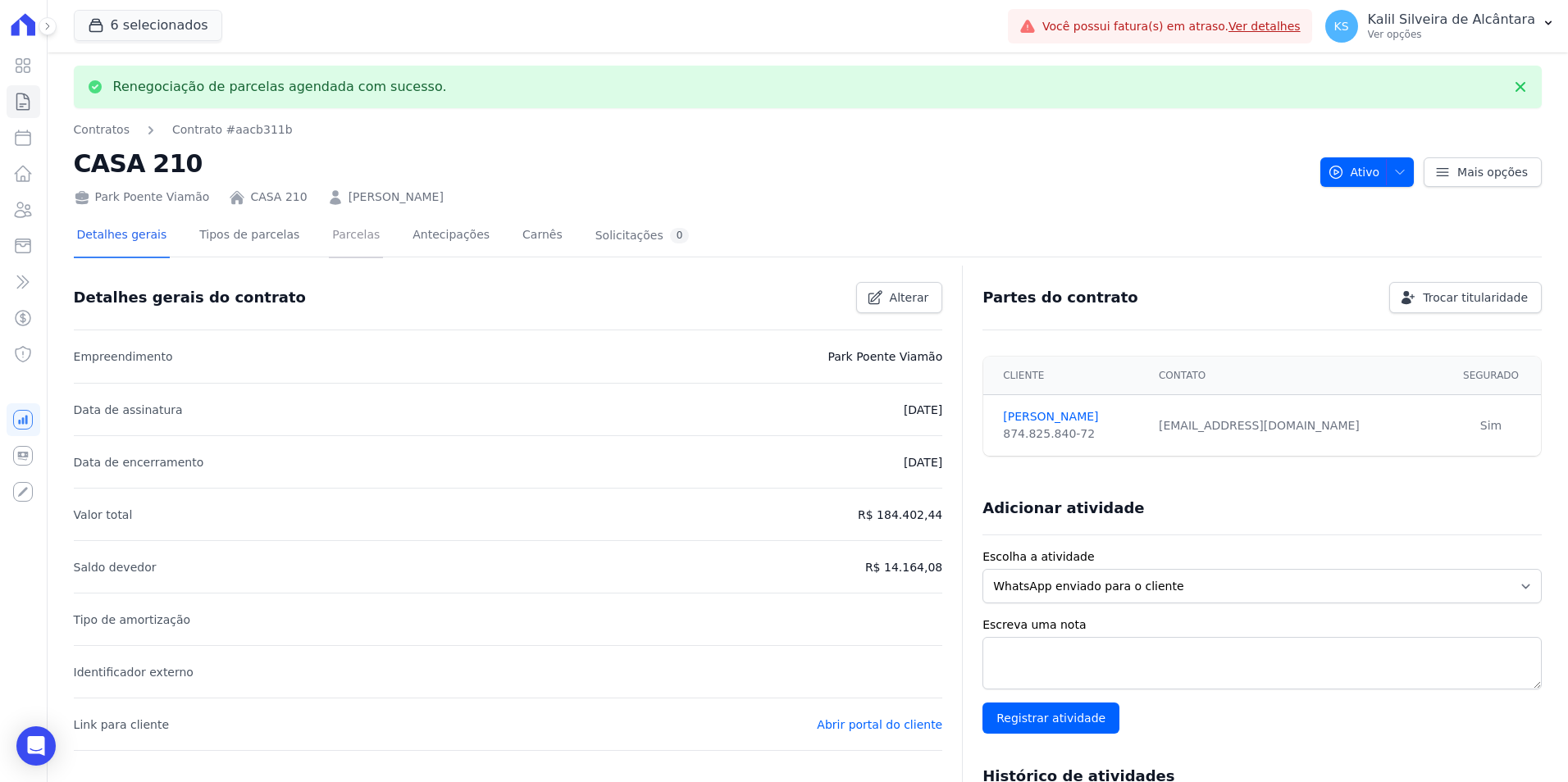
click at [329, 234] on link "Parcelas" at bounding box center [356, 237] width 54 height 43
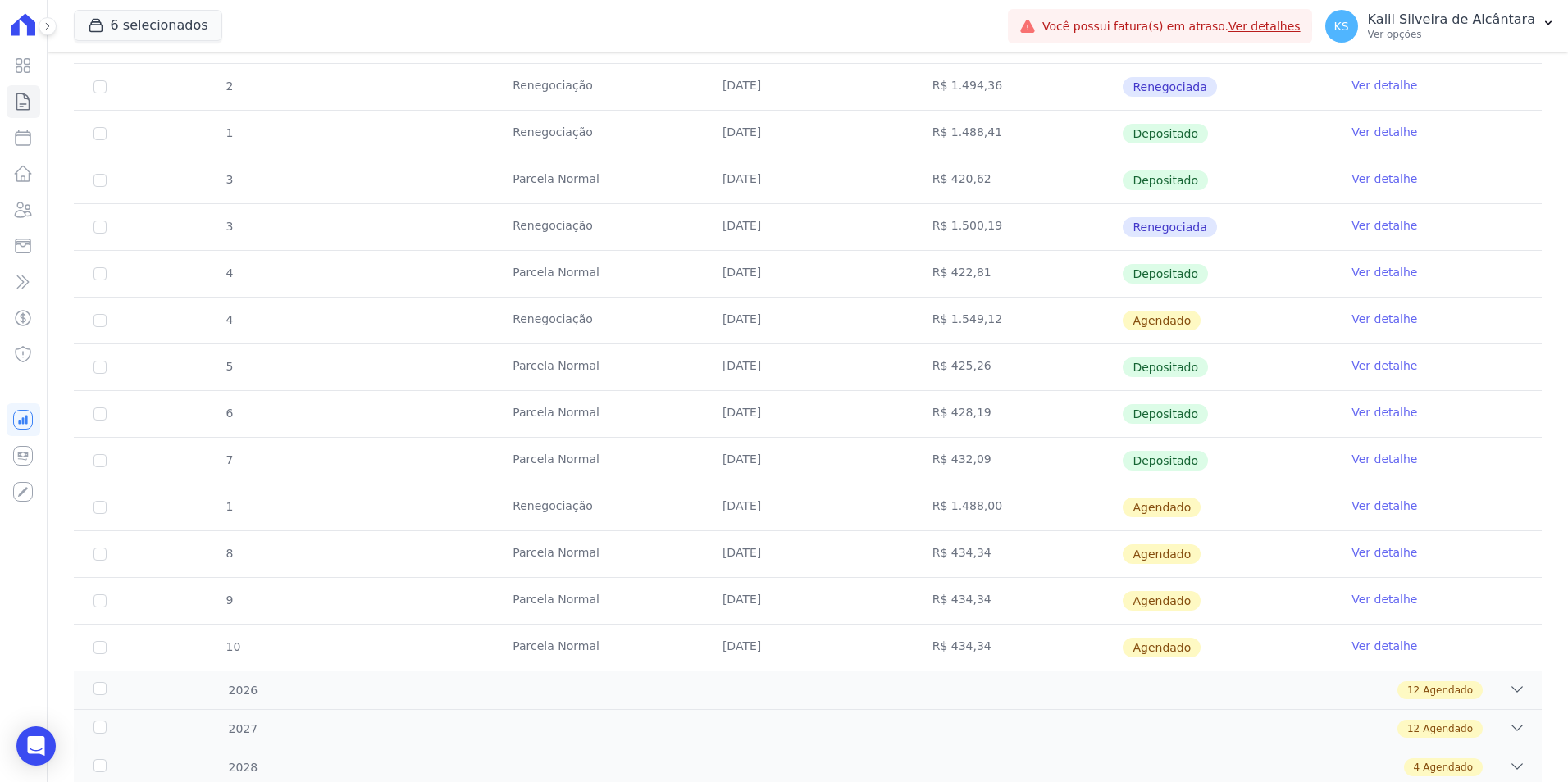
scroll to position [657, 0]
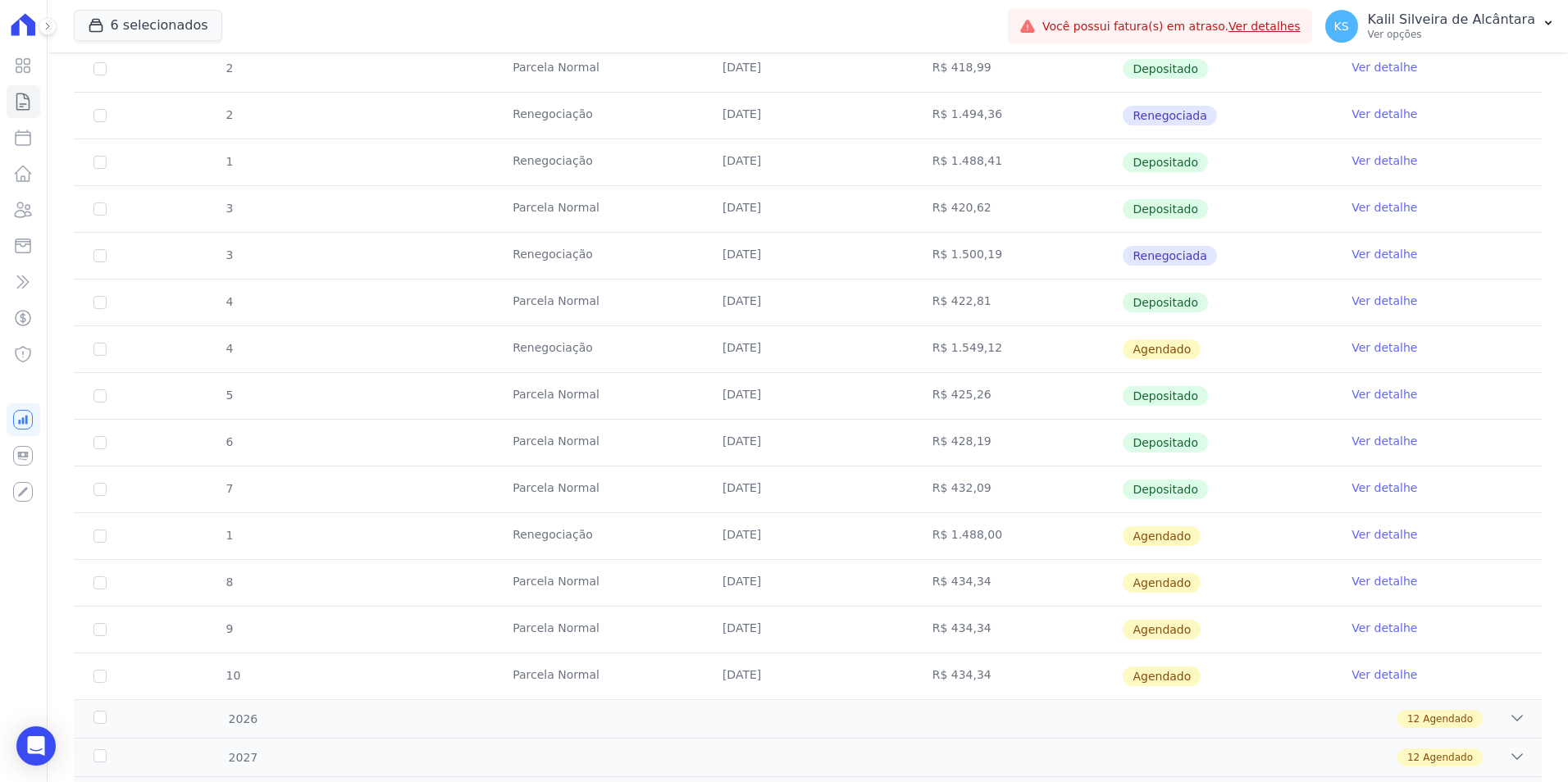
click at [1384, 535] on link "Ver detalhe" at bounding box center [1384, 534] width 65 height 16
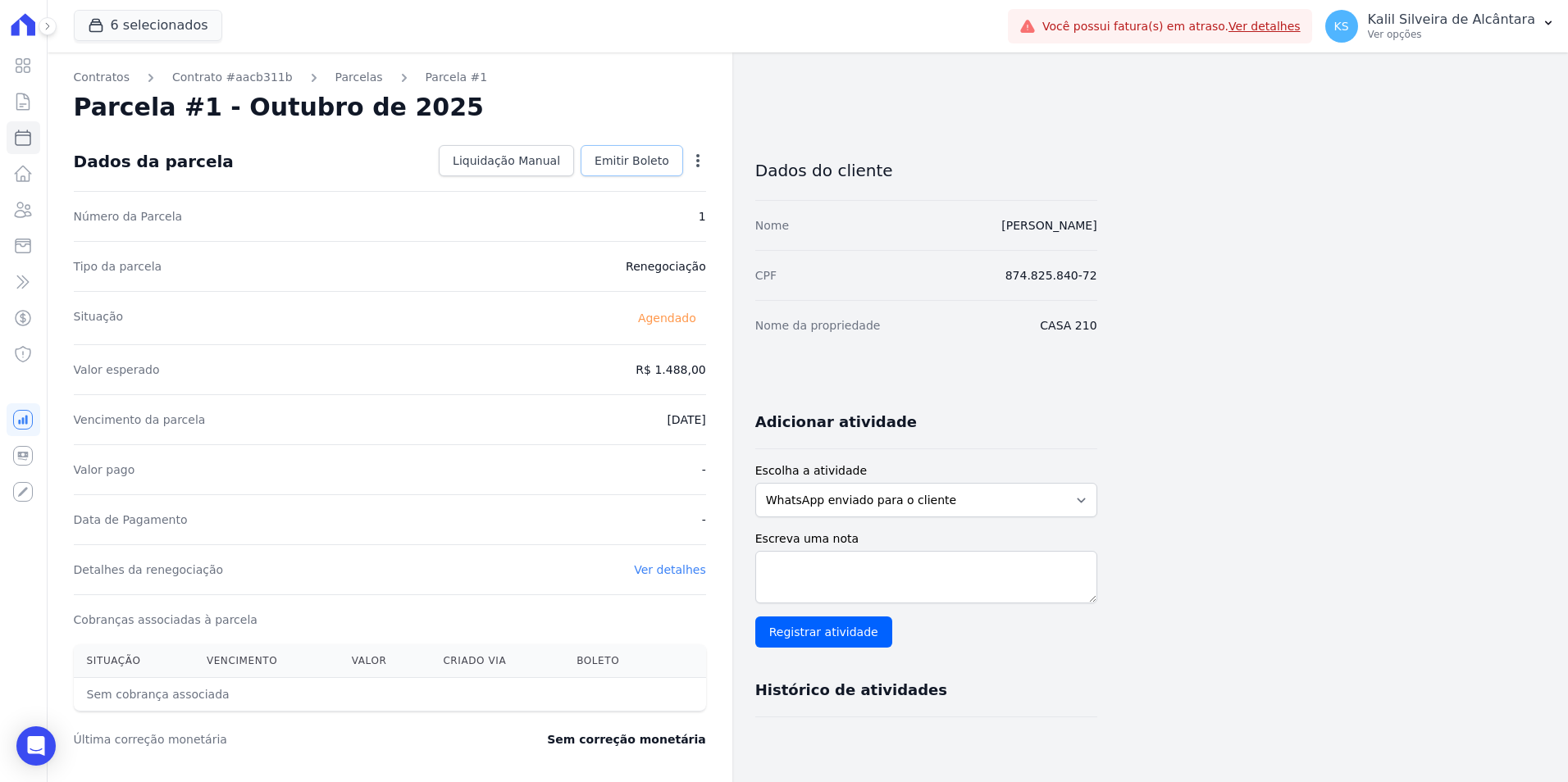
click at [626, 159] on span "Emitir Boleto" at bounding box center [632, 161] width 74 height 16
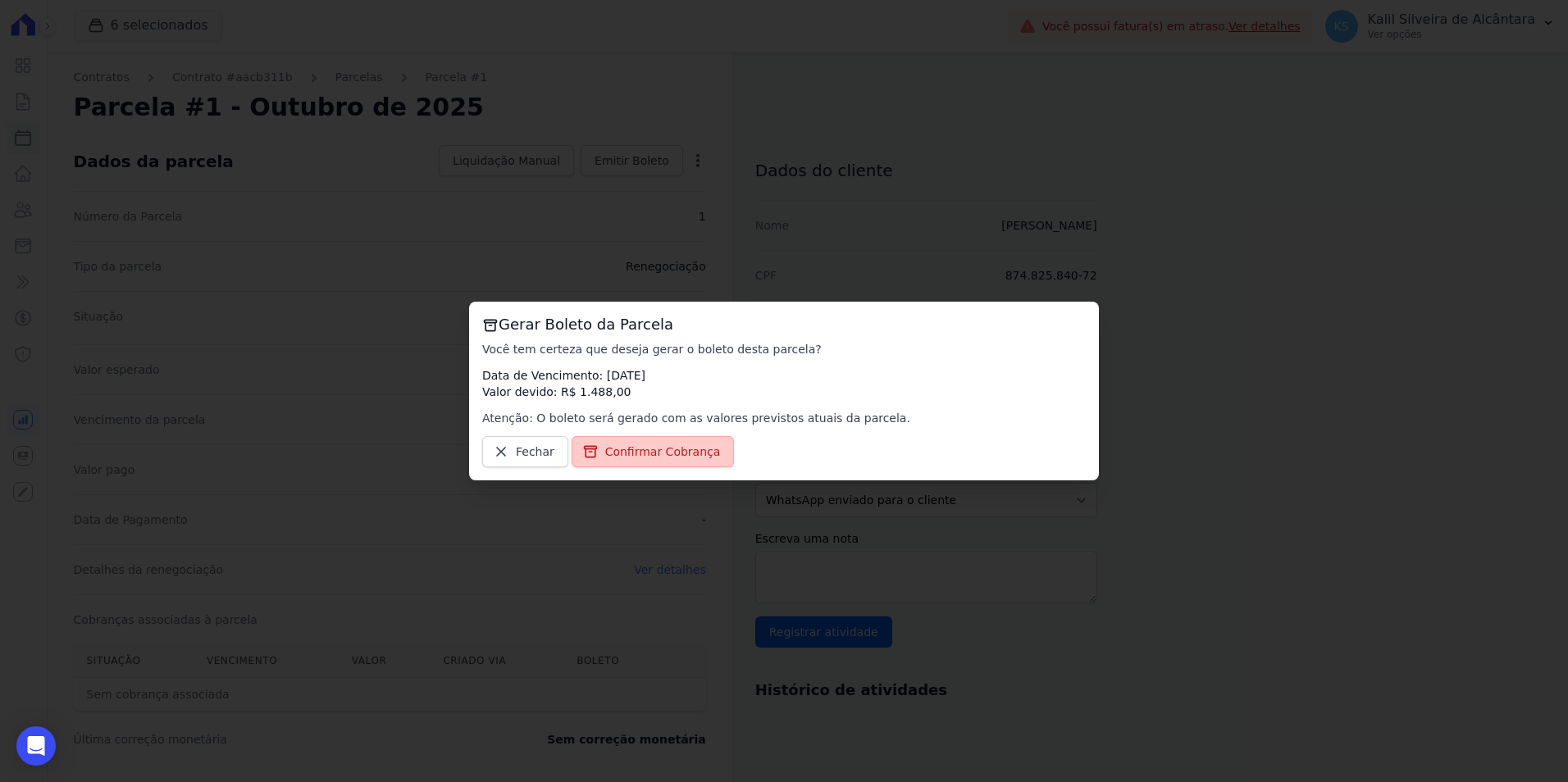
click at [621, 454] on span "Confirmar Cobrança" at bounding box center [663, 452] width 116 height 16
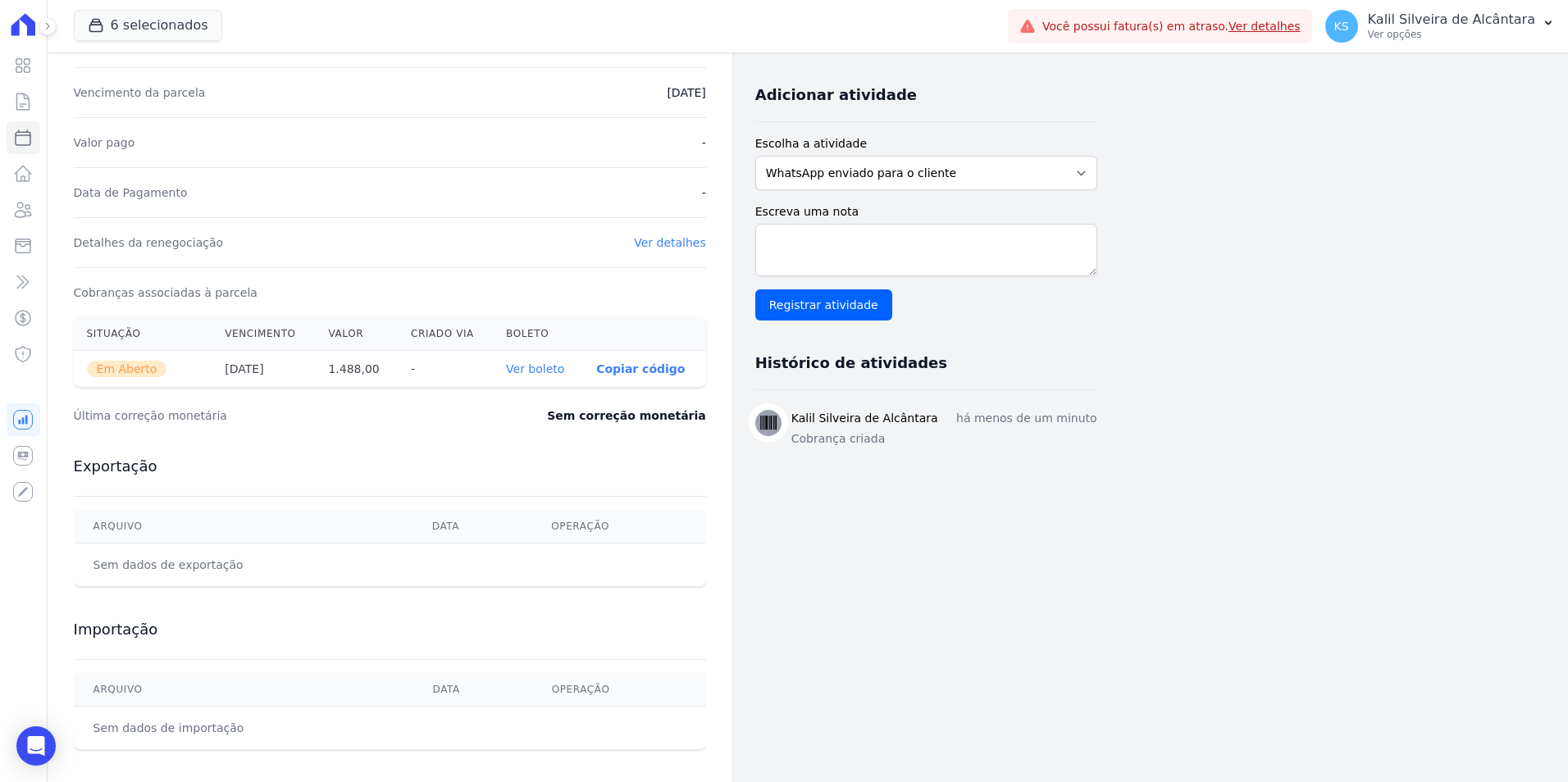
scroll to position [328, 0]
click at [527, 345] on th "Boleto" at bounding box center [538, 333] width 91 height 33
click at [534, 363] on link "Ver boleto" at bounding box center [535, 368] width 58 height 13
click at [25, 212] on icon at bounding box center [23, 210] width 20 height 20
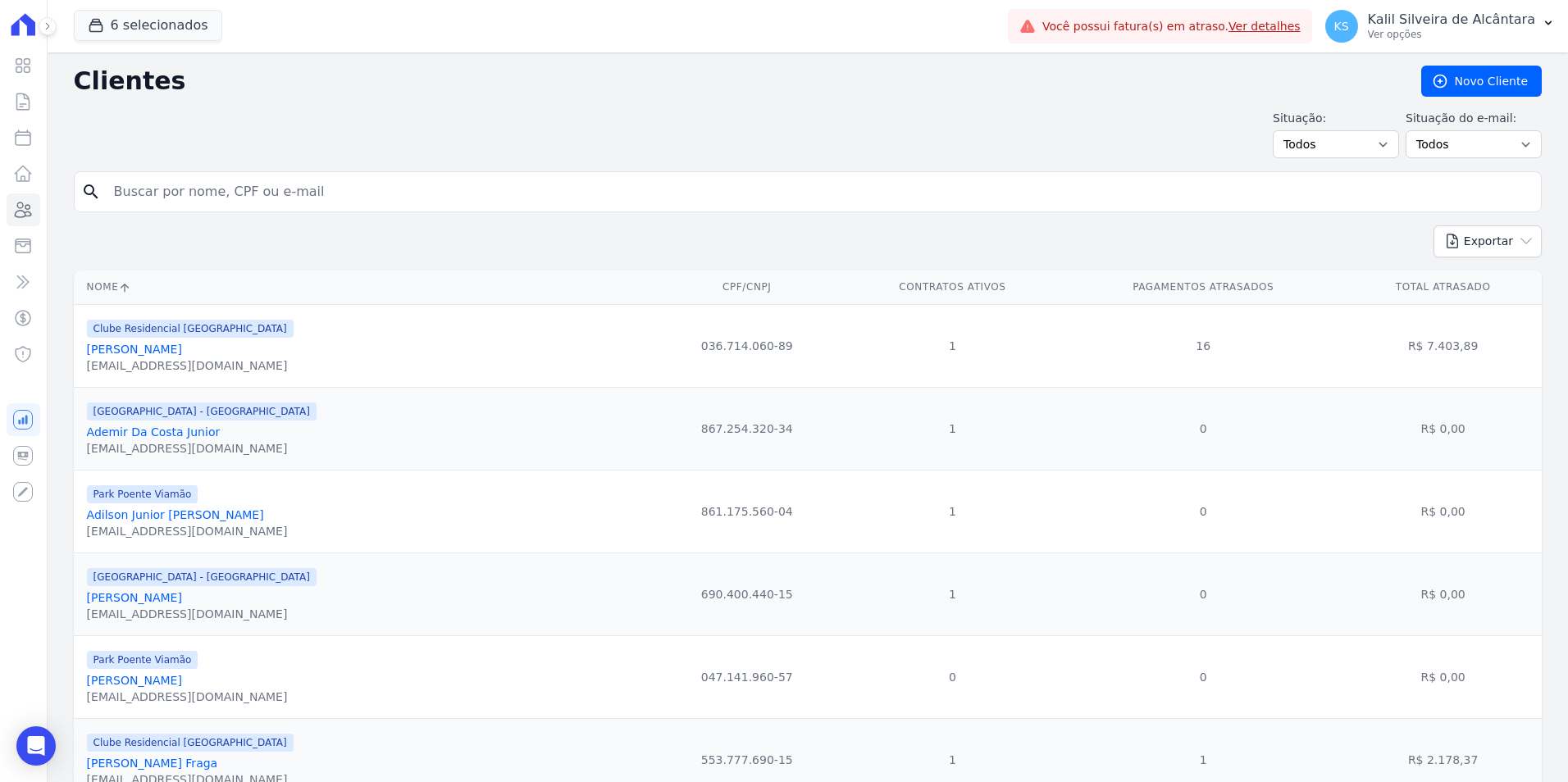
click at [218, 199] on input "search" at bounding box center [819, 192] width 1431 height 33
type input "fabio da rosa"
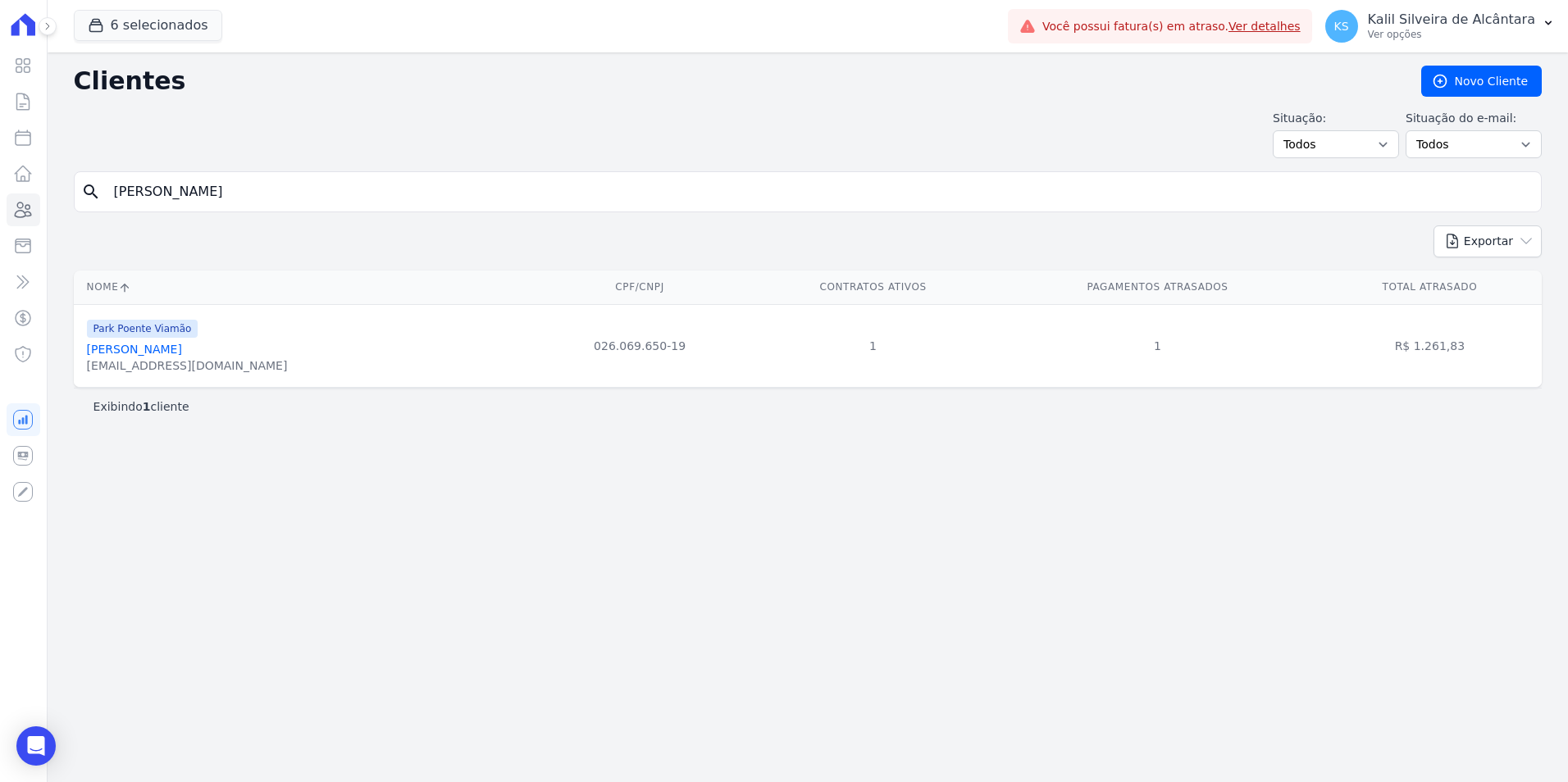
click at [171, 355] on link "Fabio Da Rosa Chaves" at bounding box center [135, 349] width 95 height 13
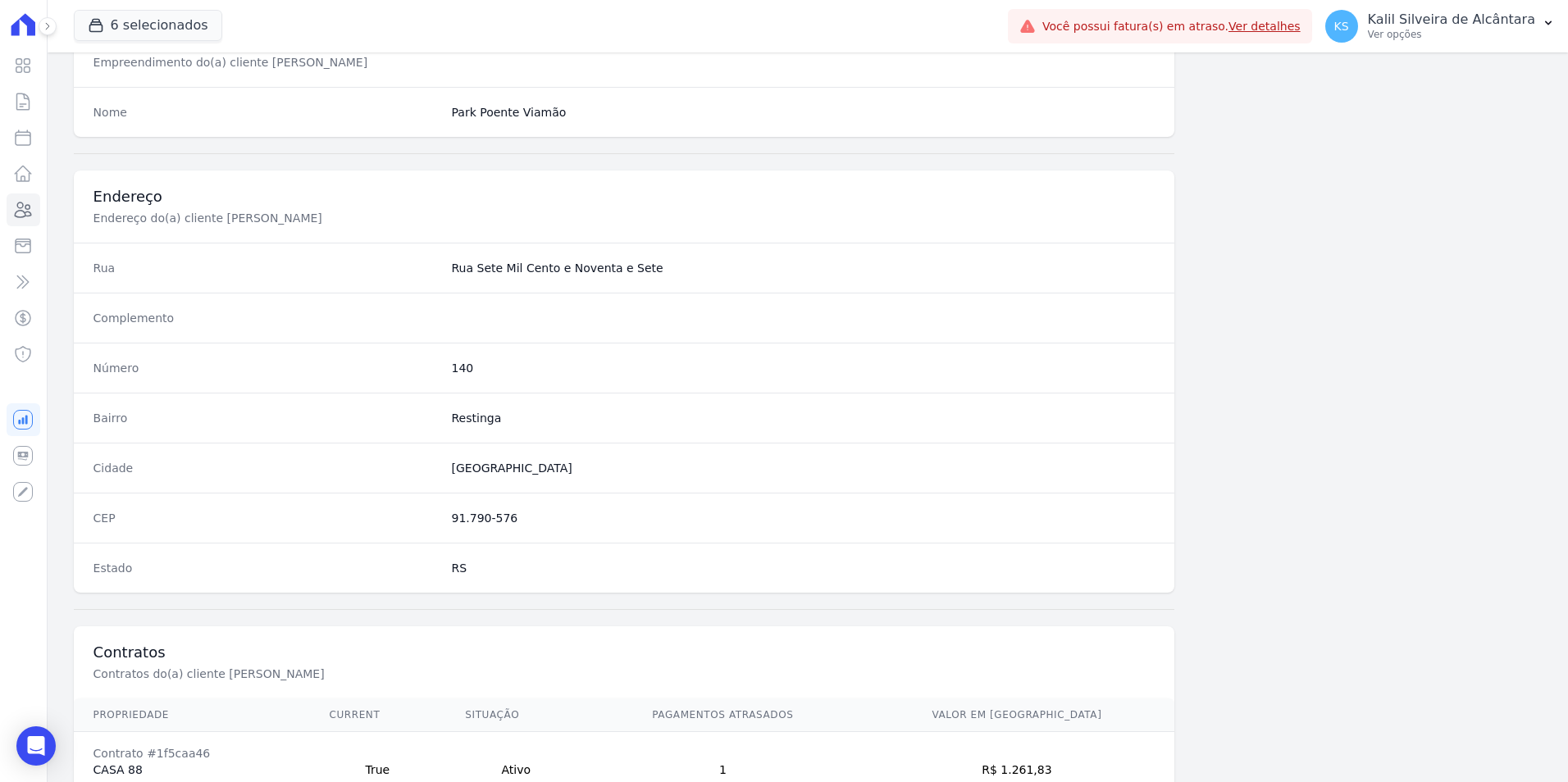
scroll to position [752, 0]
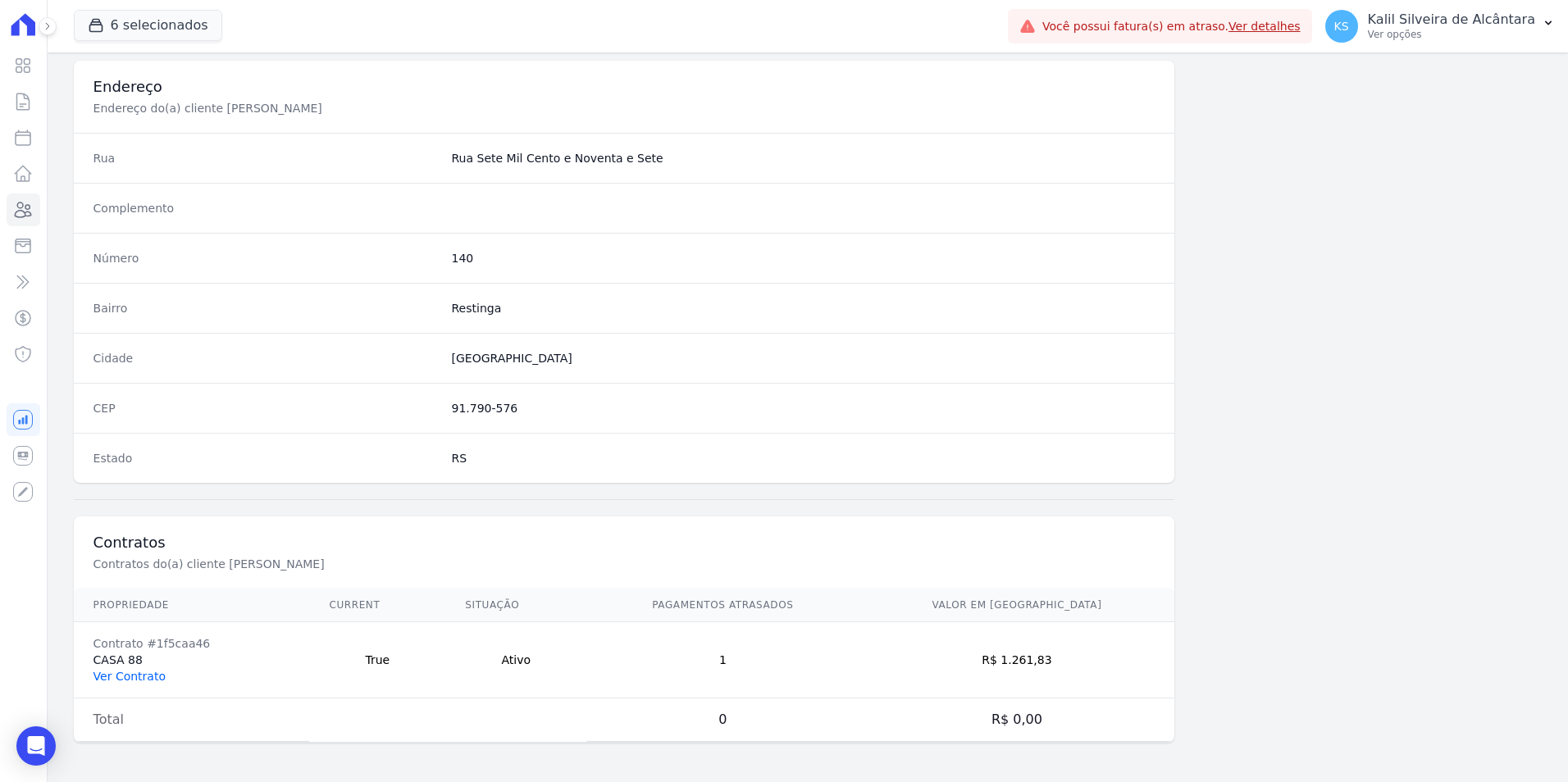
click at [119, 682] on link "Ver Contrato" at bounding box center [129, 676] width 72 height 13
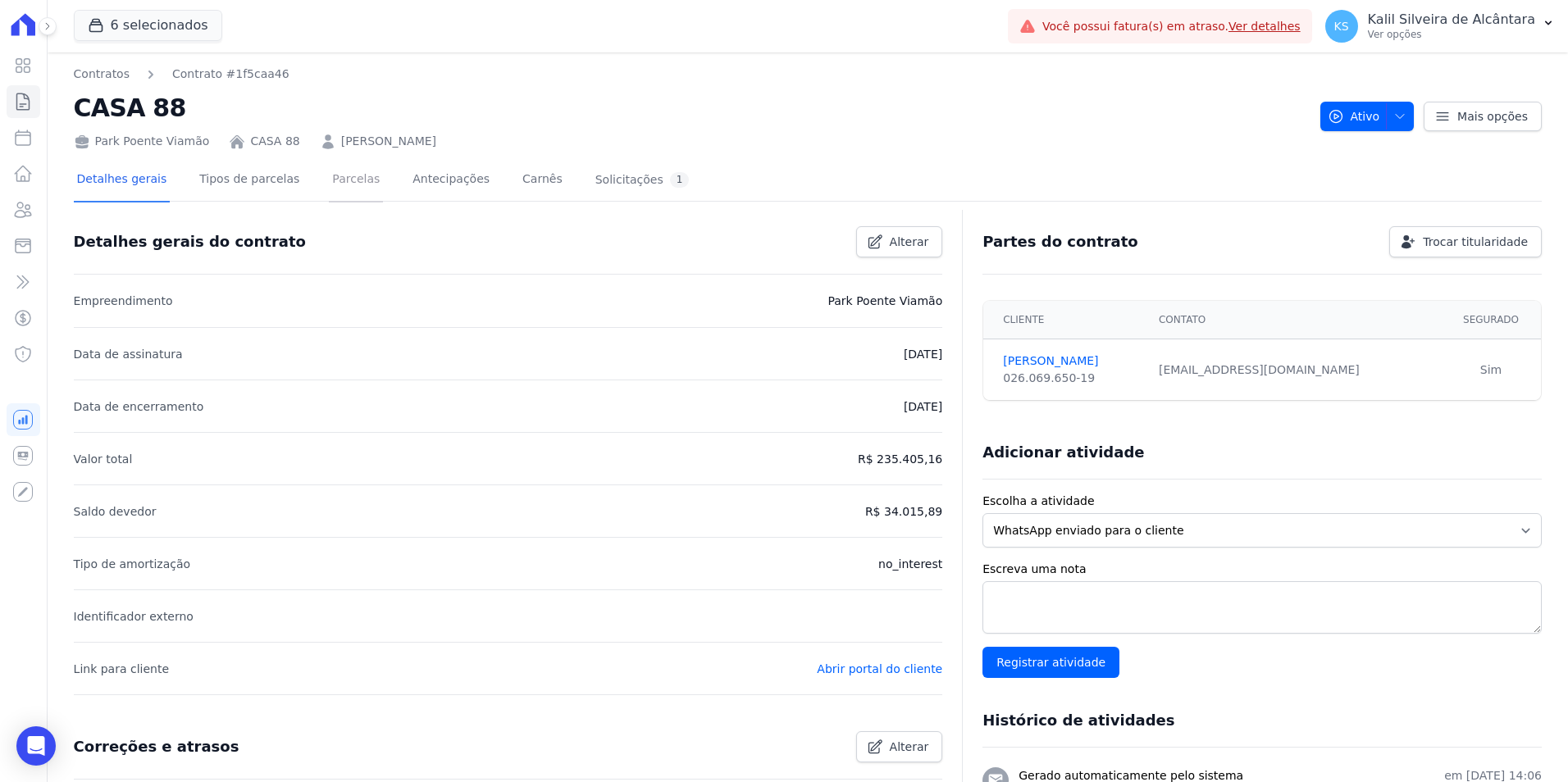
click at [348, 187] on link "Parcelas" at bounding box center [356, 180] width 54 height 43
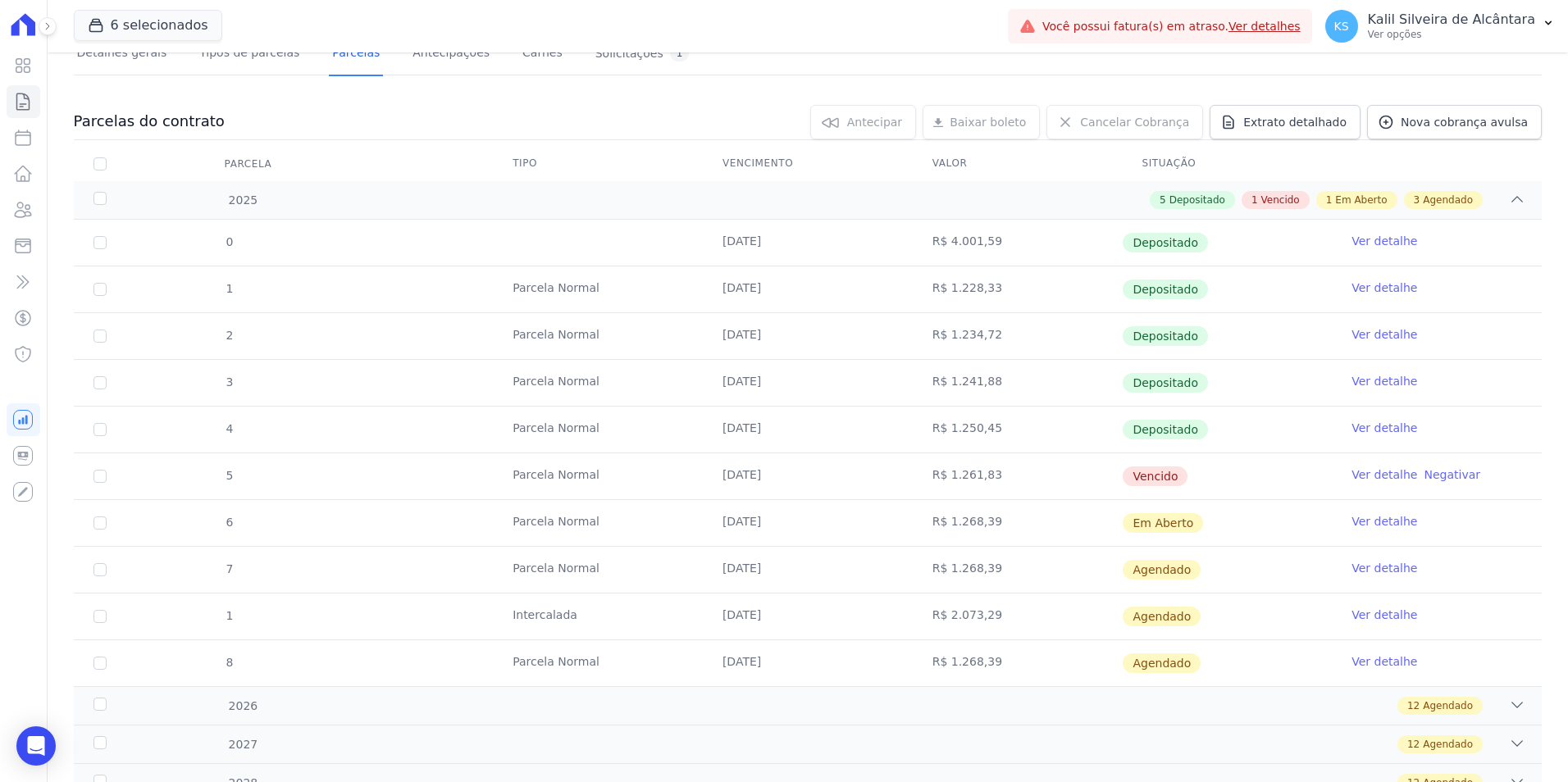
scroll to position [273, 0]
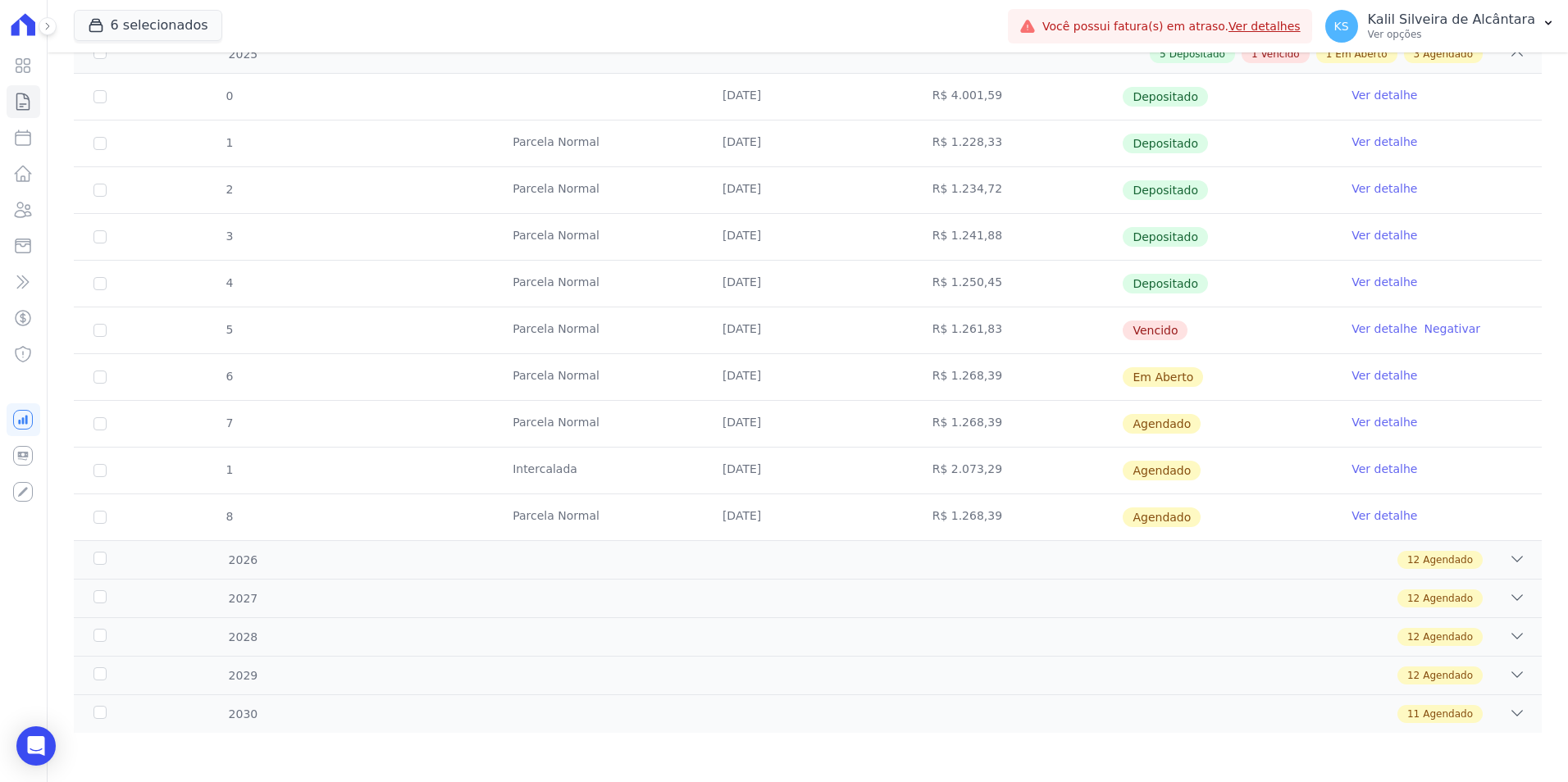
click at [1368, 324] on link "Ver detalhe" at bounding box center [1384, 329] width 65 height 16
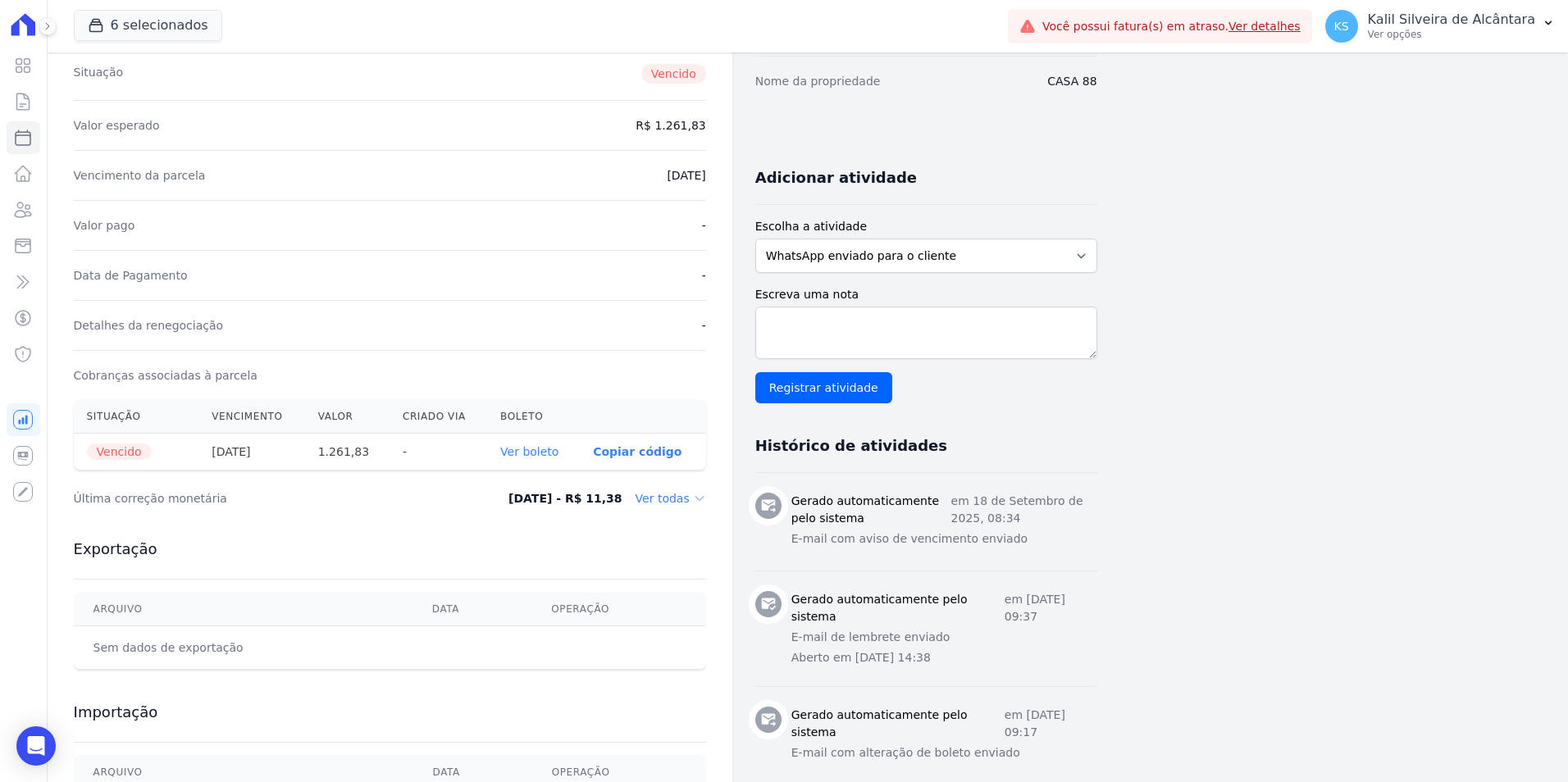
scroll to position [410, 0]
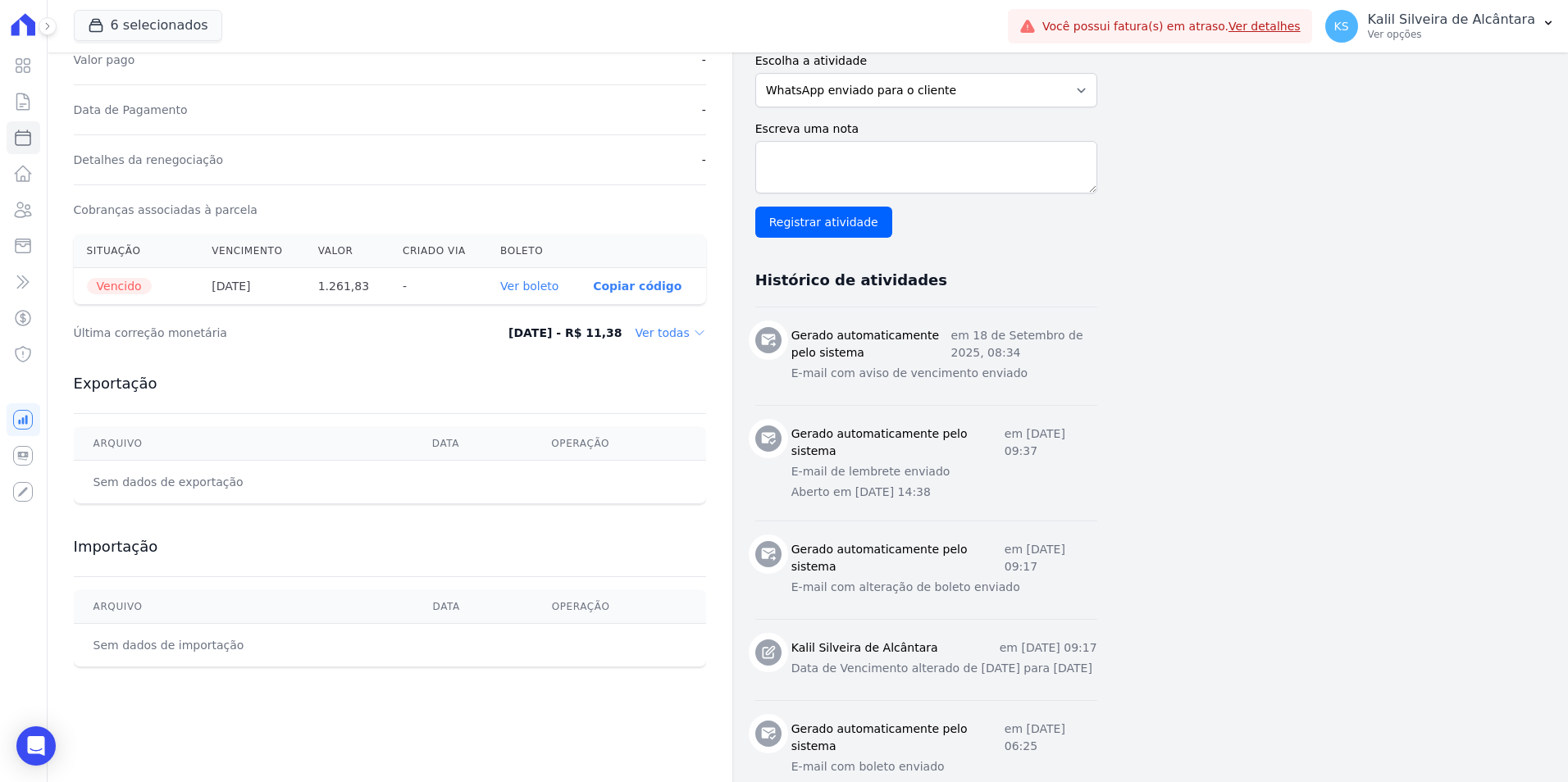
click at [531, 280] on link "Ver boleto" at bounding box center [529, 286] width 58 height 13
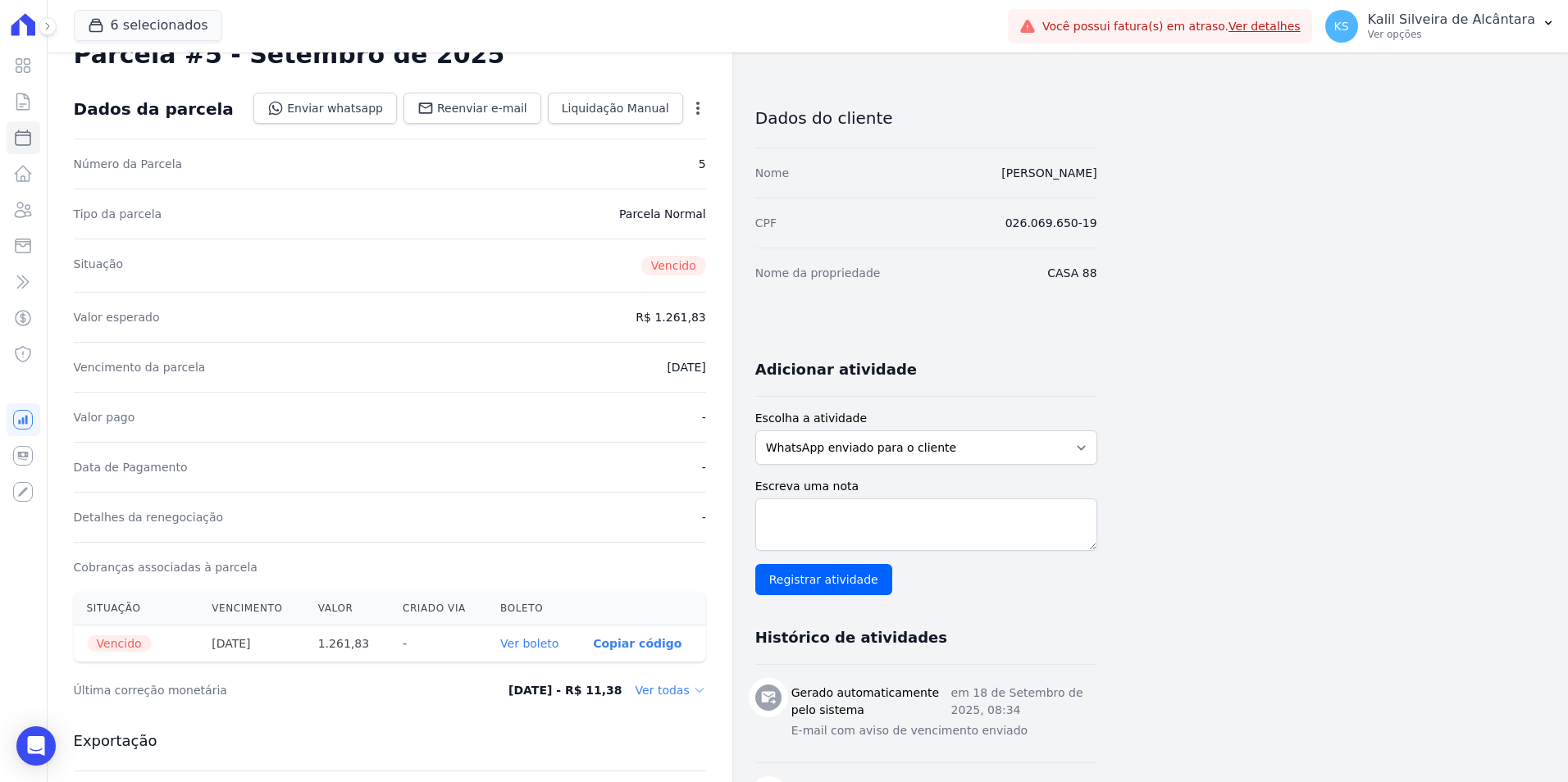
scroll to position [0, 0]
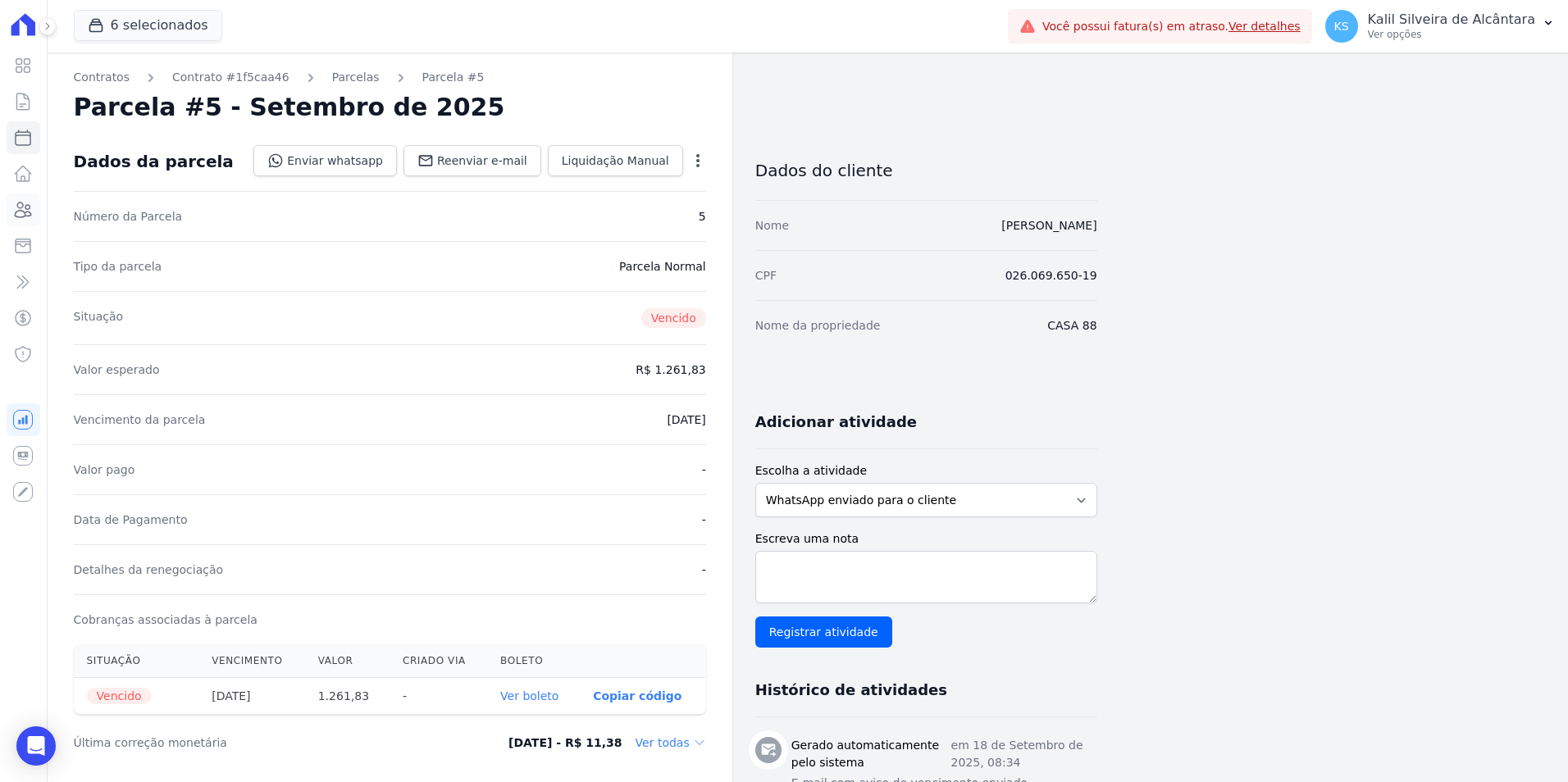
click at [16, 211] on icon at bounding box center [23, 210] width 20 height 20
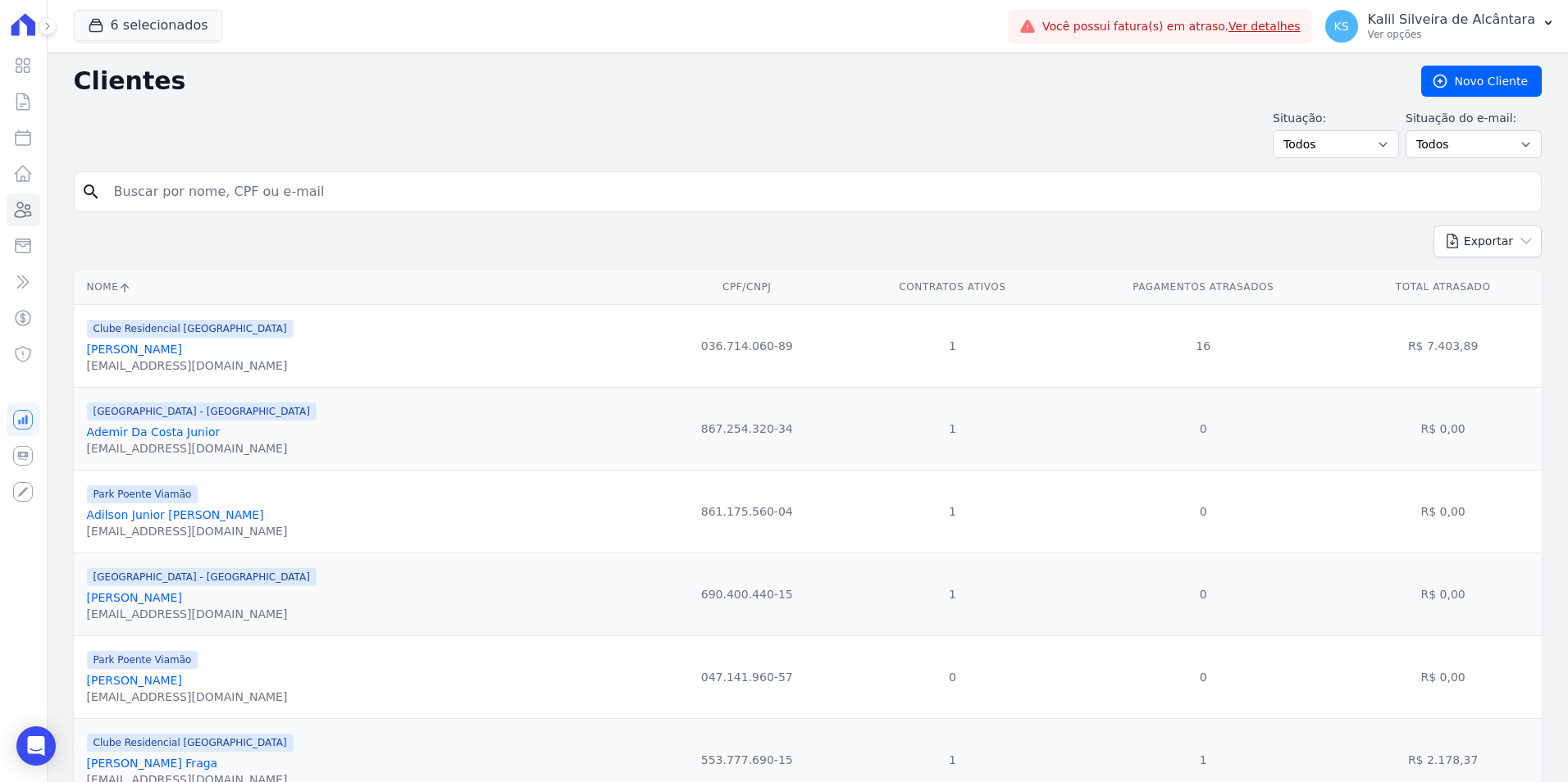
click at [235, 213] on form "search" at bounding box center [807, 198] width 1468 height 54
click at [237, 205] on input "search" at bounding box center [819, 192] width 1431 height 33
type input "aane"
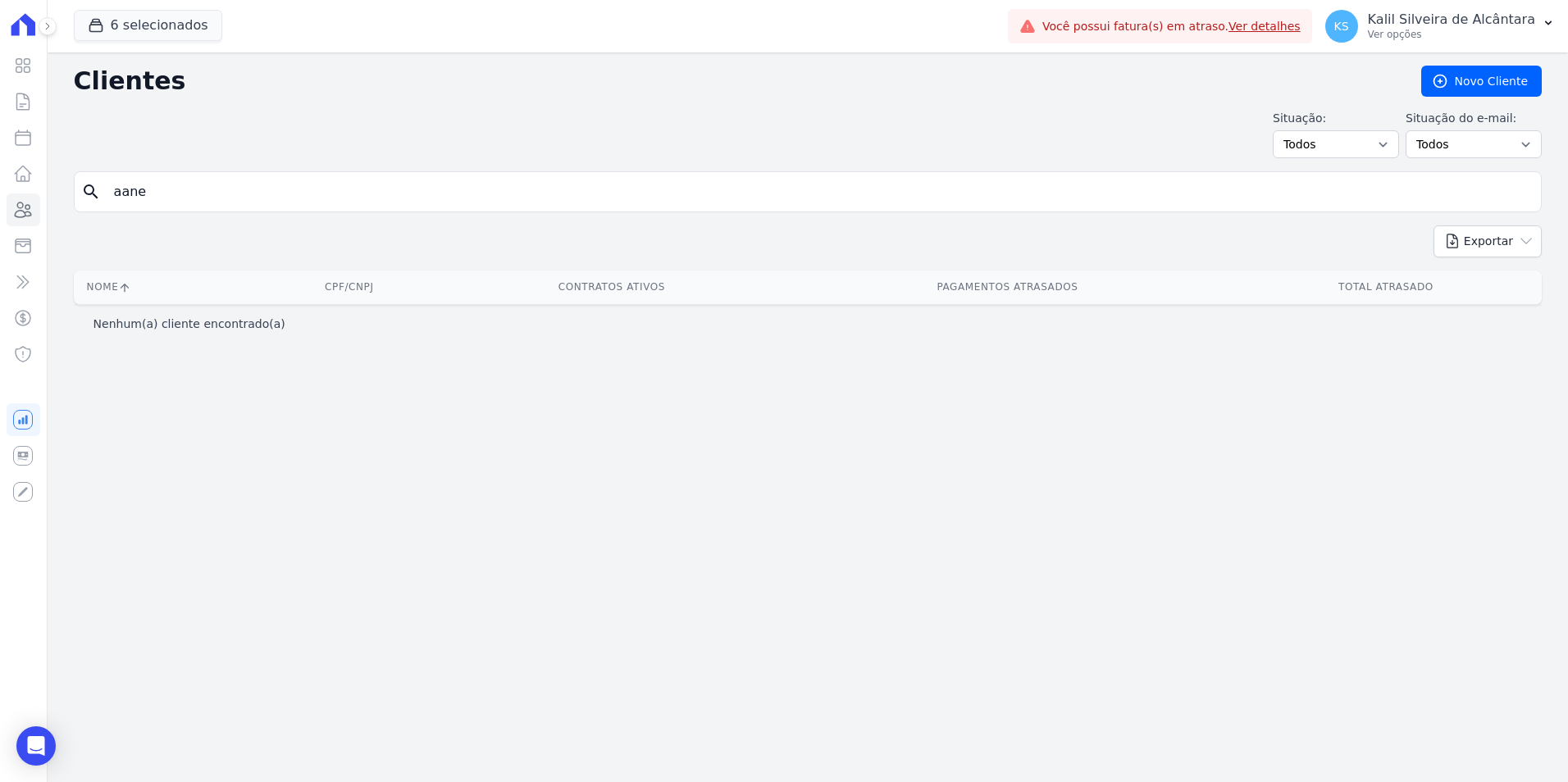
drag, startPoint x: 28, startPoint y: 186, endPoint x: 0, endPoint y: 185, distance: 28.0
click at [0, 186] on html "Visão Geral Contratos Parcelas Lotes Clientes Minha Carteira Transferências Cré…" at bounding box center [784, 391] width 1568 height 782
type input "ane cr"
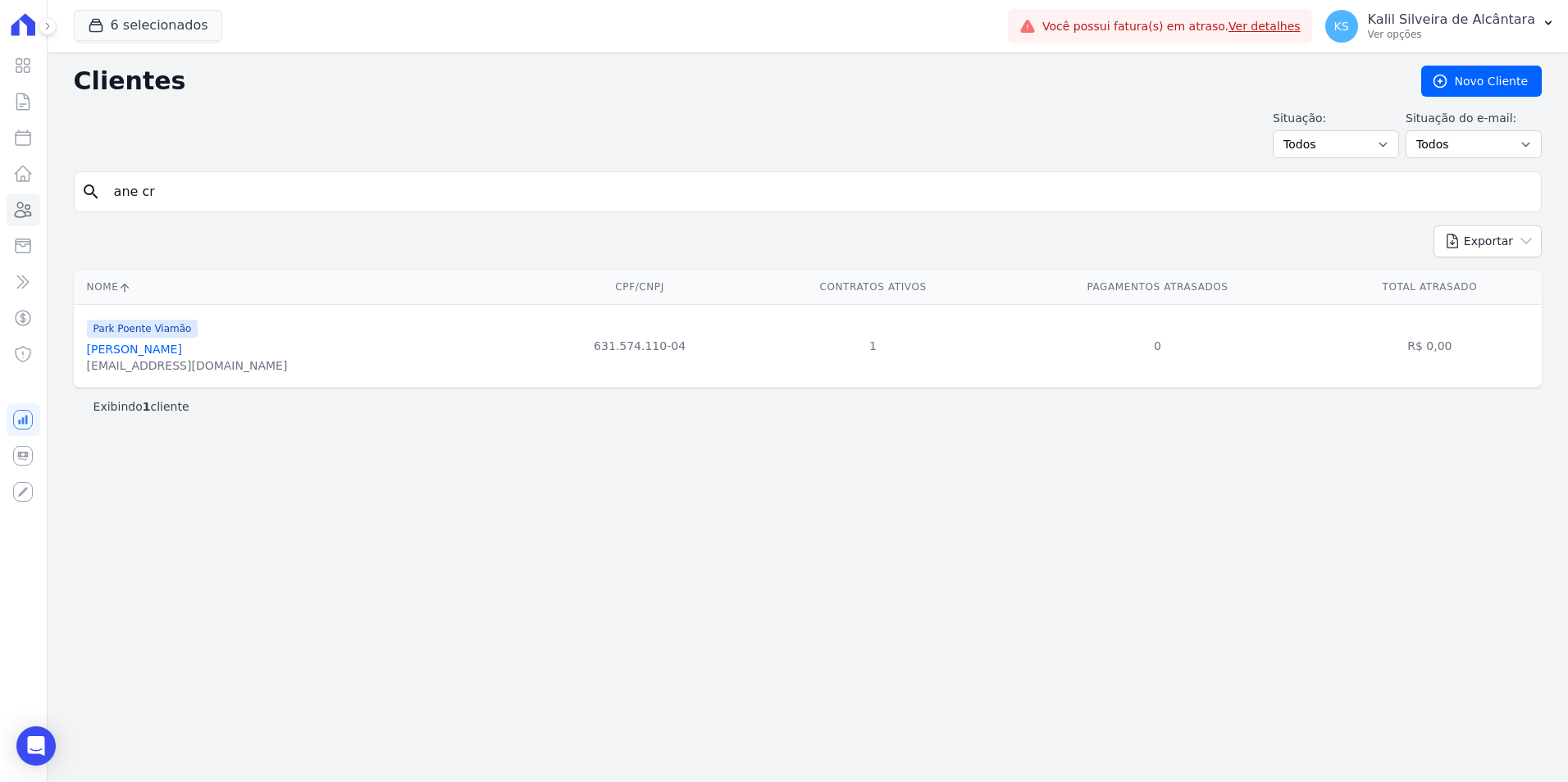
click at [182, 351] on link "[PERSON_NAME]" at bounding box center [135, 349] width 95 height 13
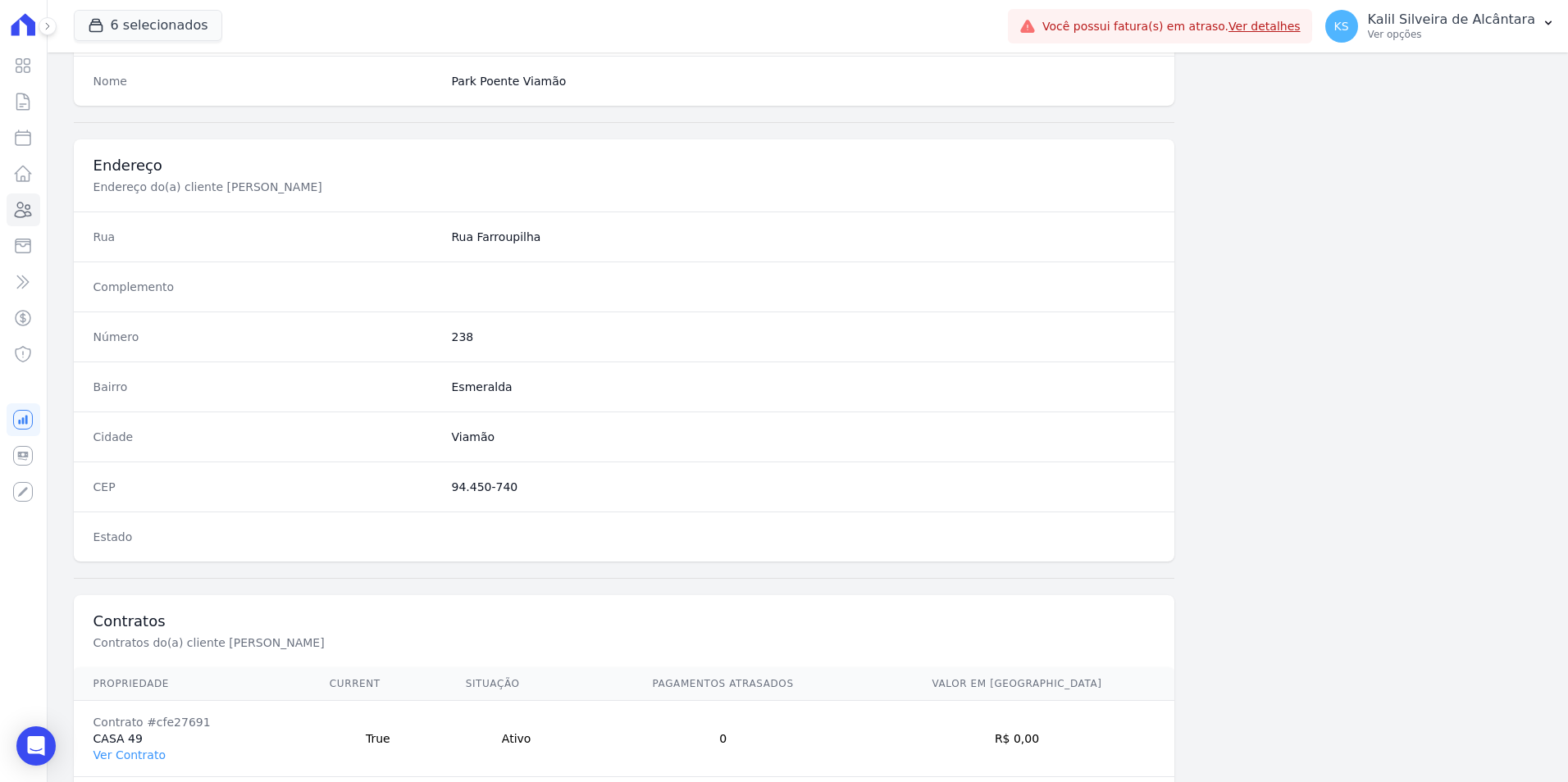
scroll to position [752, 0]
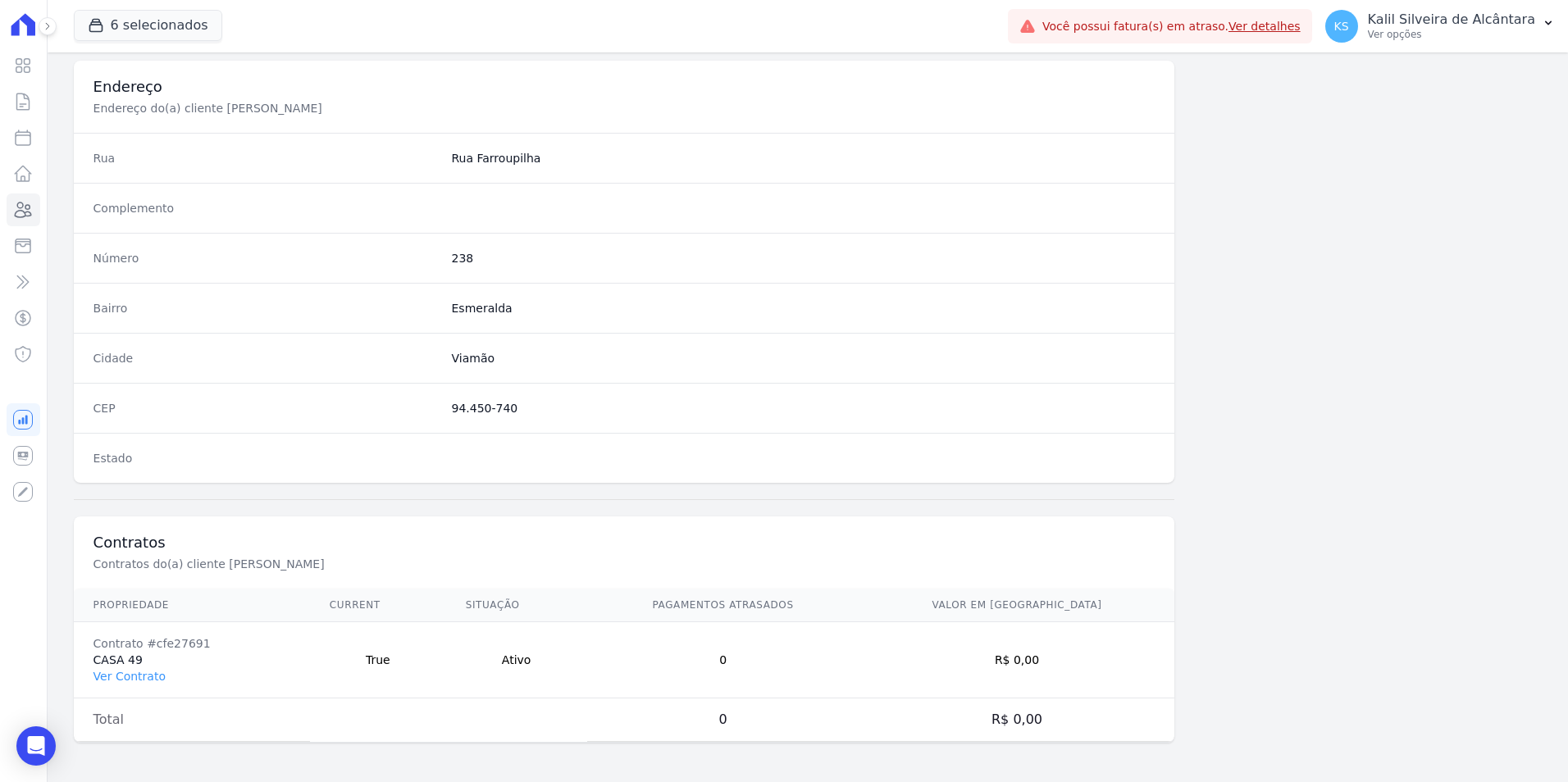
click at [117, 665] on td "Contrato #cfe27691 CASA 49 Ver Contrato" at bounding box center [191, 660] width 236 height 76
click at [134, 666] on td "Contrato #cfe27691 CASA 49 Ver Contrato" at bounding box center [191, 660] width 236 height 76
click at [131, 676] on link "Ver Contrato" at bounding box center [129, 676] width 72 height 13
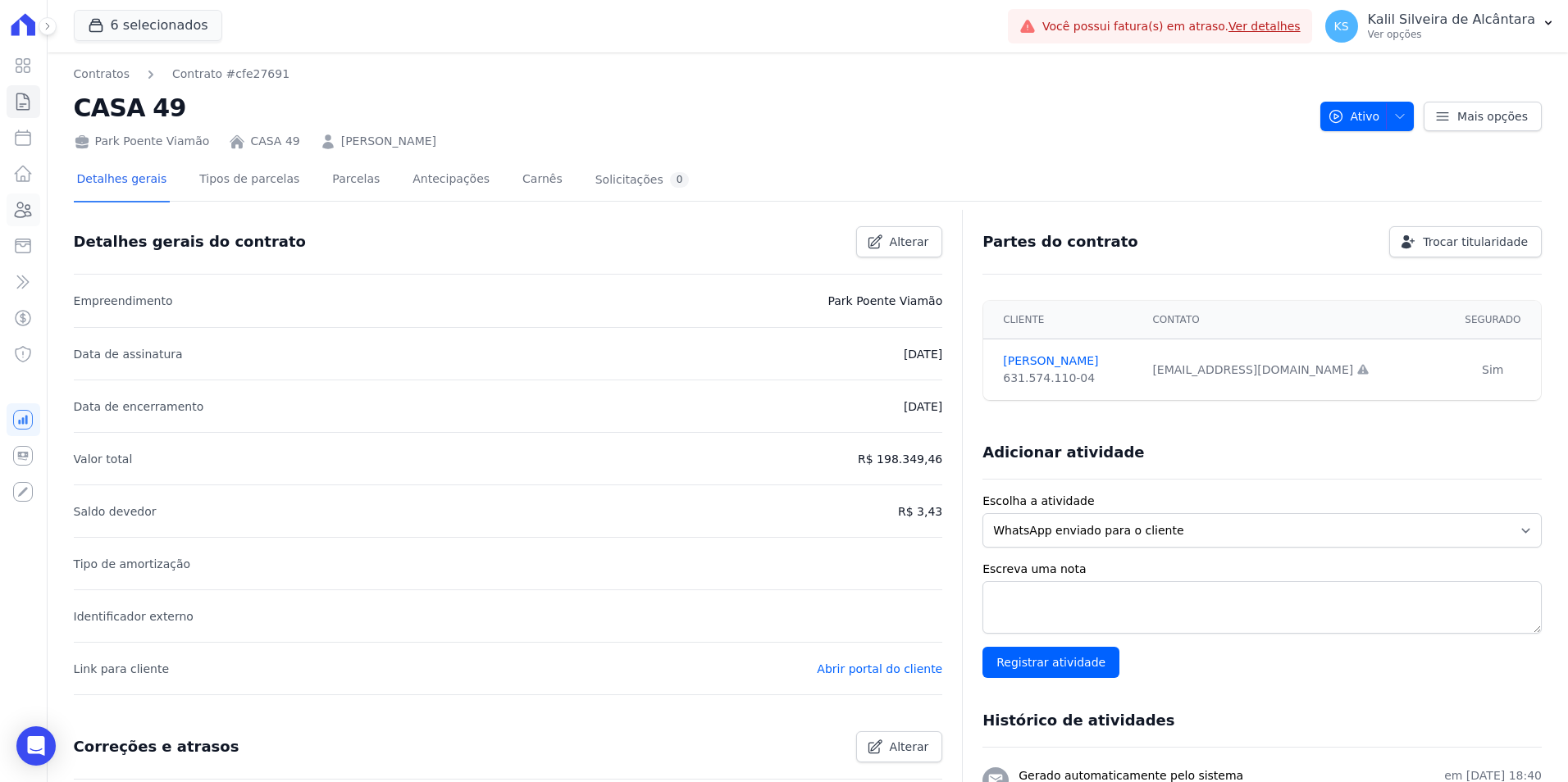
click at [23, 208] on icon at bounding box center [23, 210] width 20 height 20
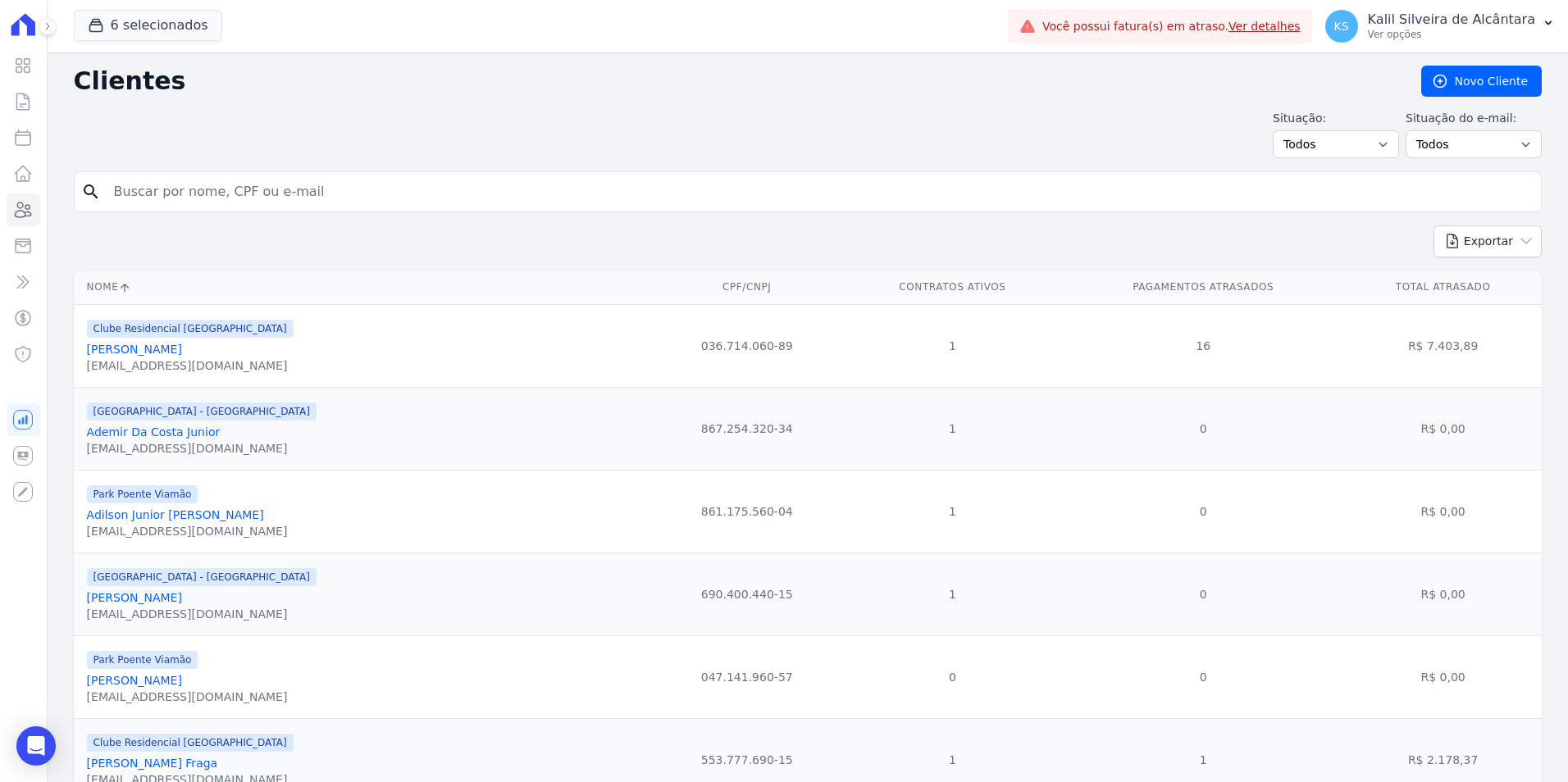
click at [220, 196] on input "search" at bounding box center [819, 192] width 1431 height 33
type input "jefersson fa"
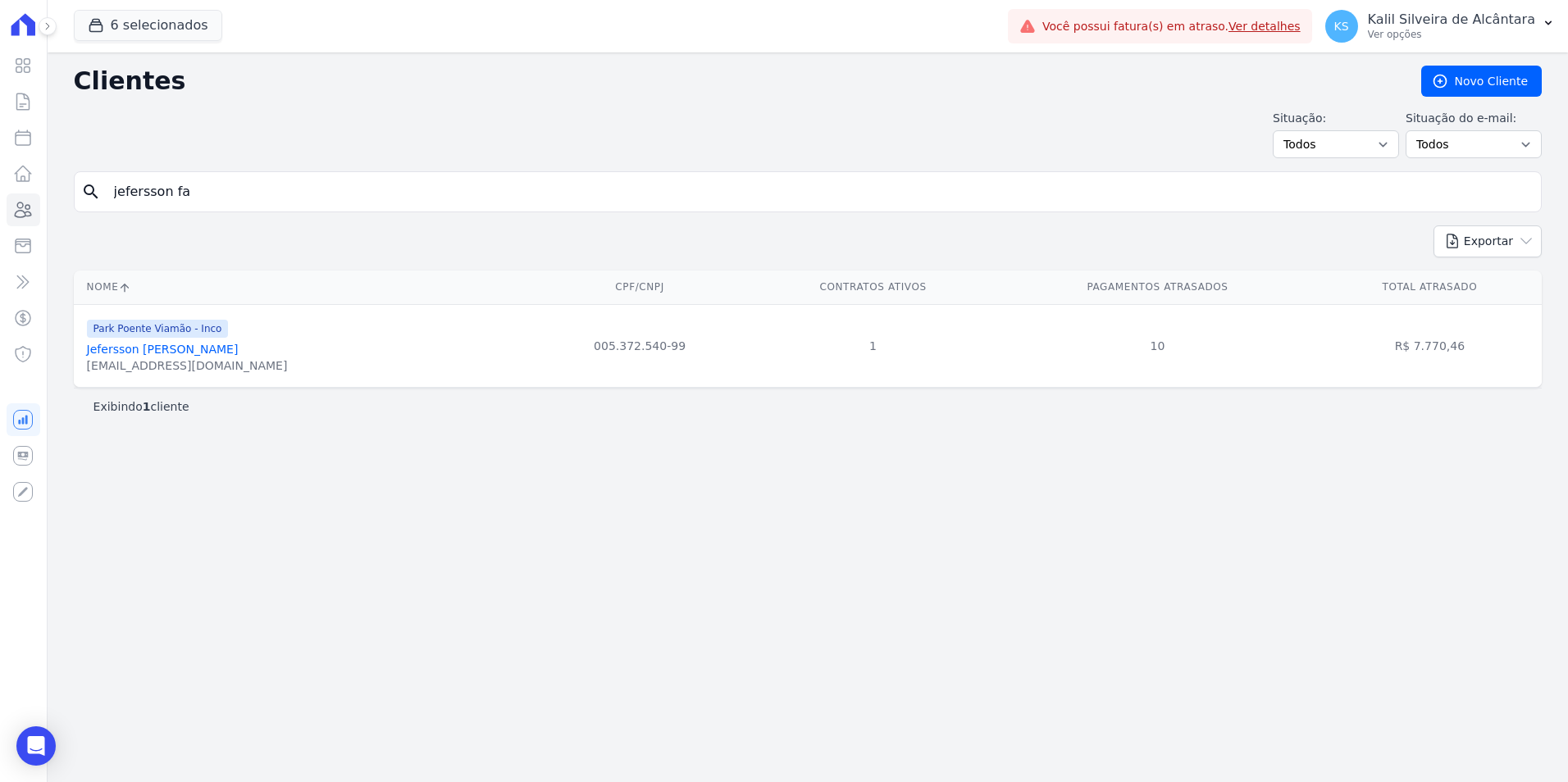
click at [190, 353] on link "Jefersson Farias Da Silva" at bounding box center [162, 349] width 152 height 13
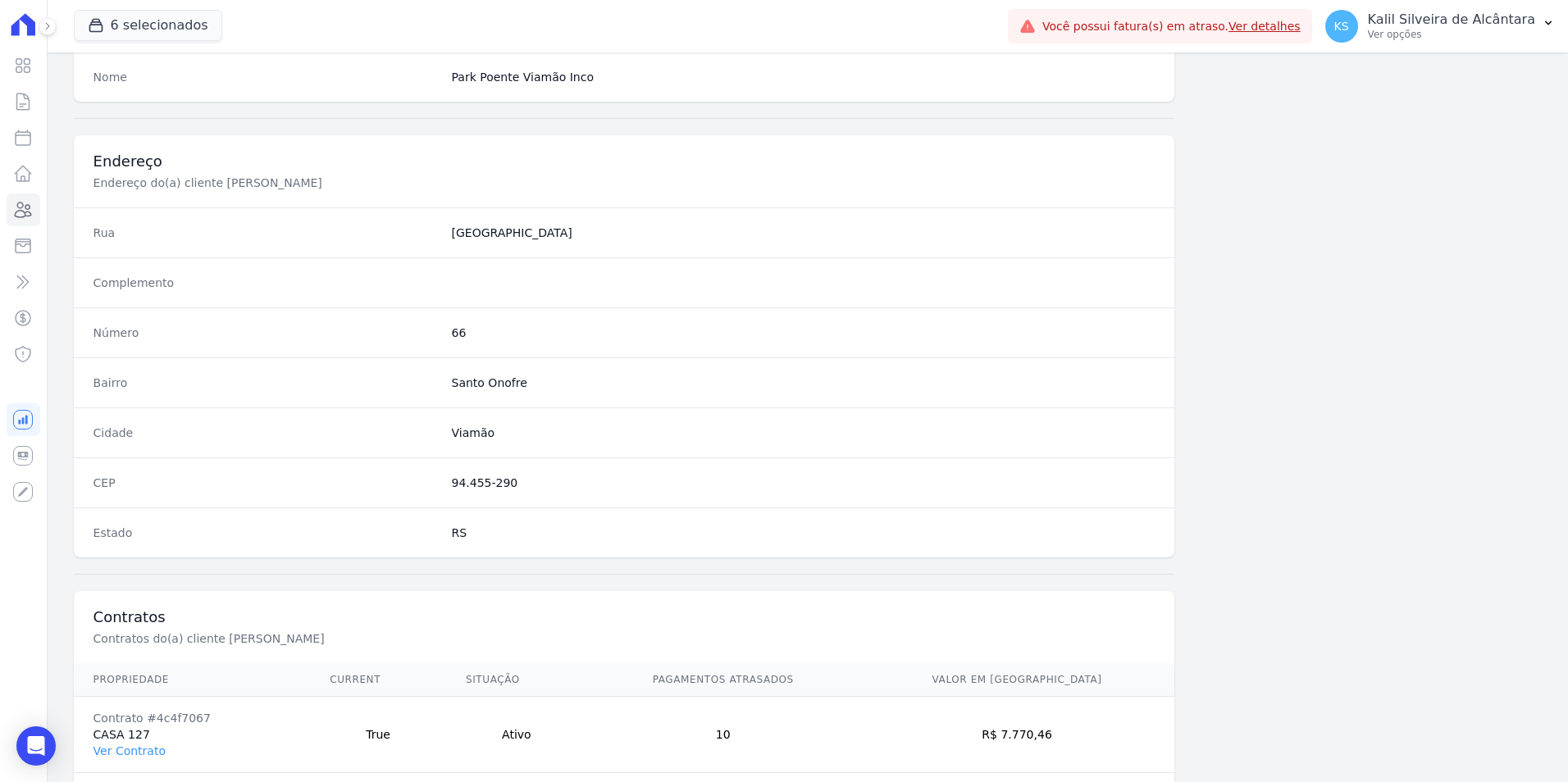
scroll to position [752, 0]
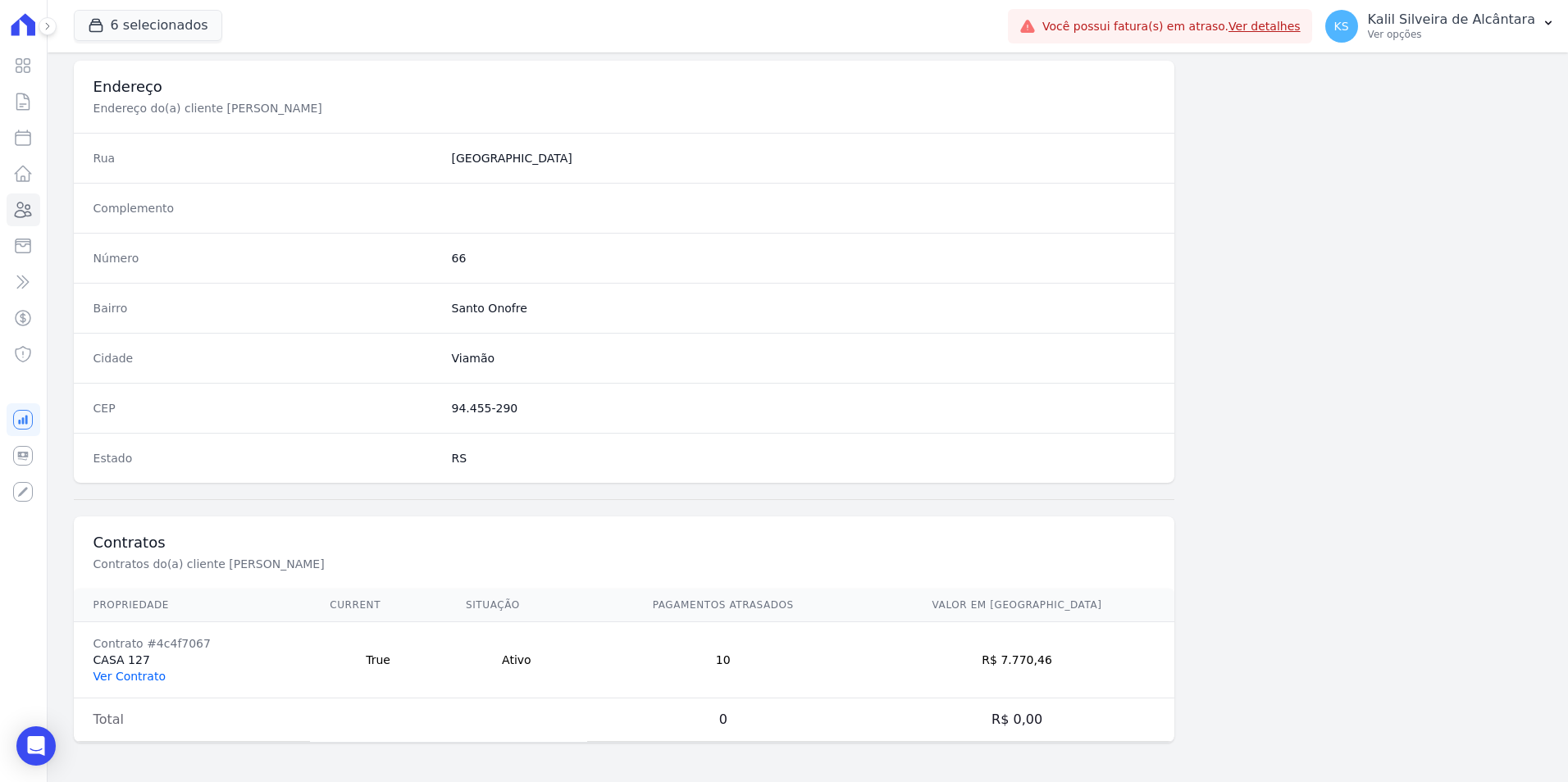
click at [122, 682] on link "Ver Contrato" at bounding box center [129, 676] width 72 height 13
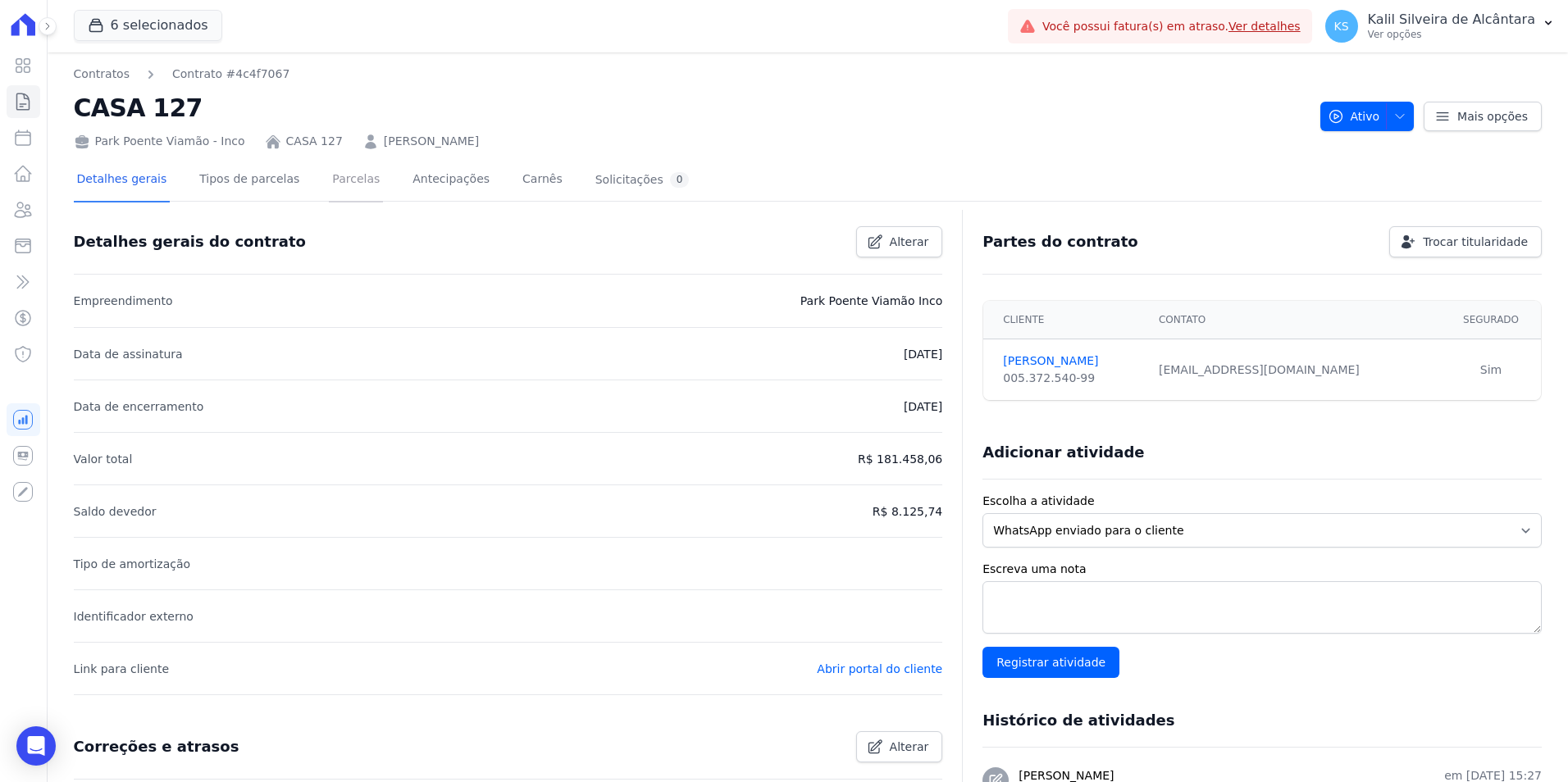
click at [329, 182] on link "Parcelas" at bounding box center [356, 180] width 54 height 43
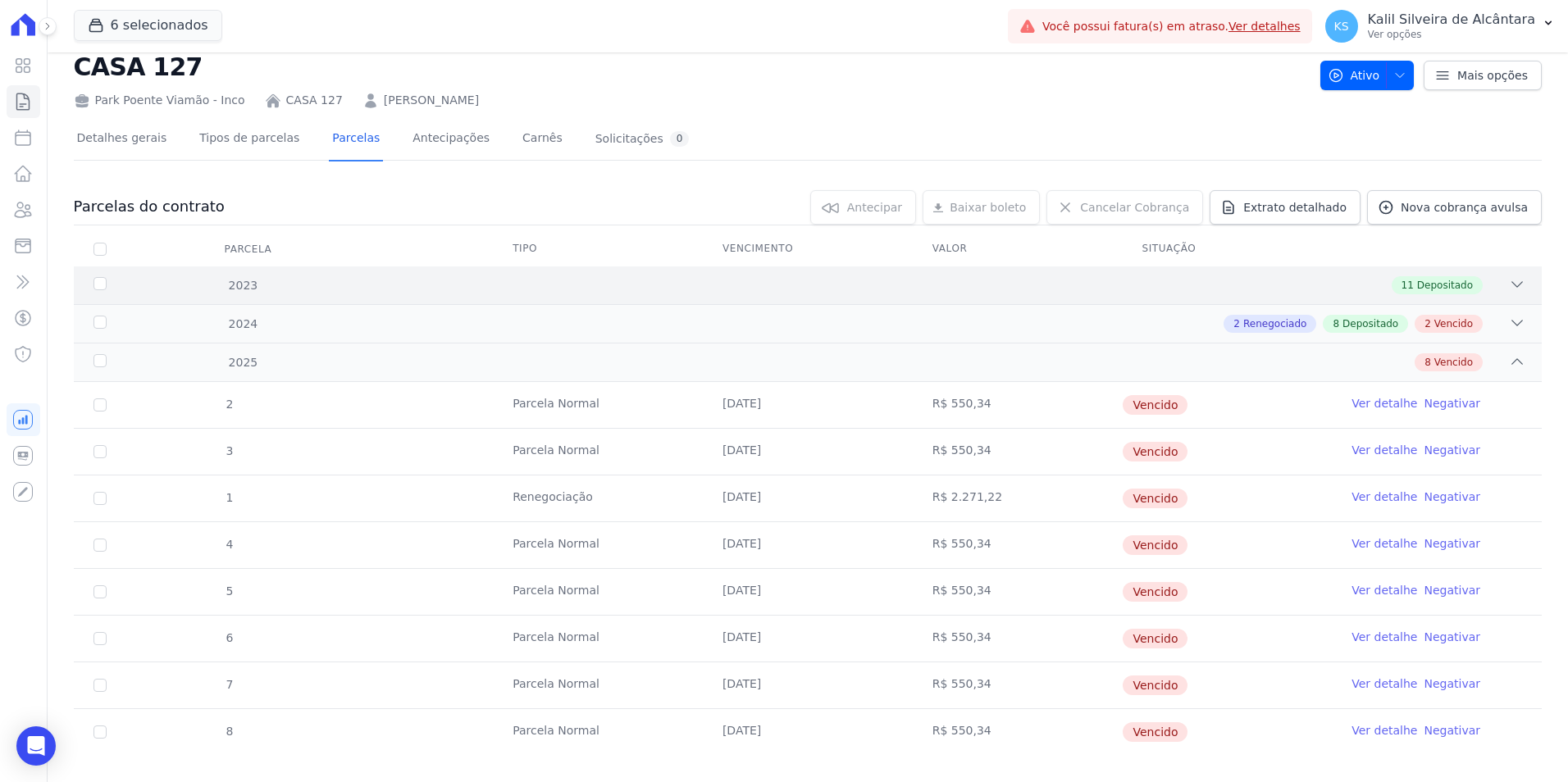
scroll to position [63, 0]
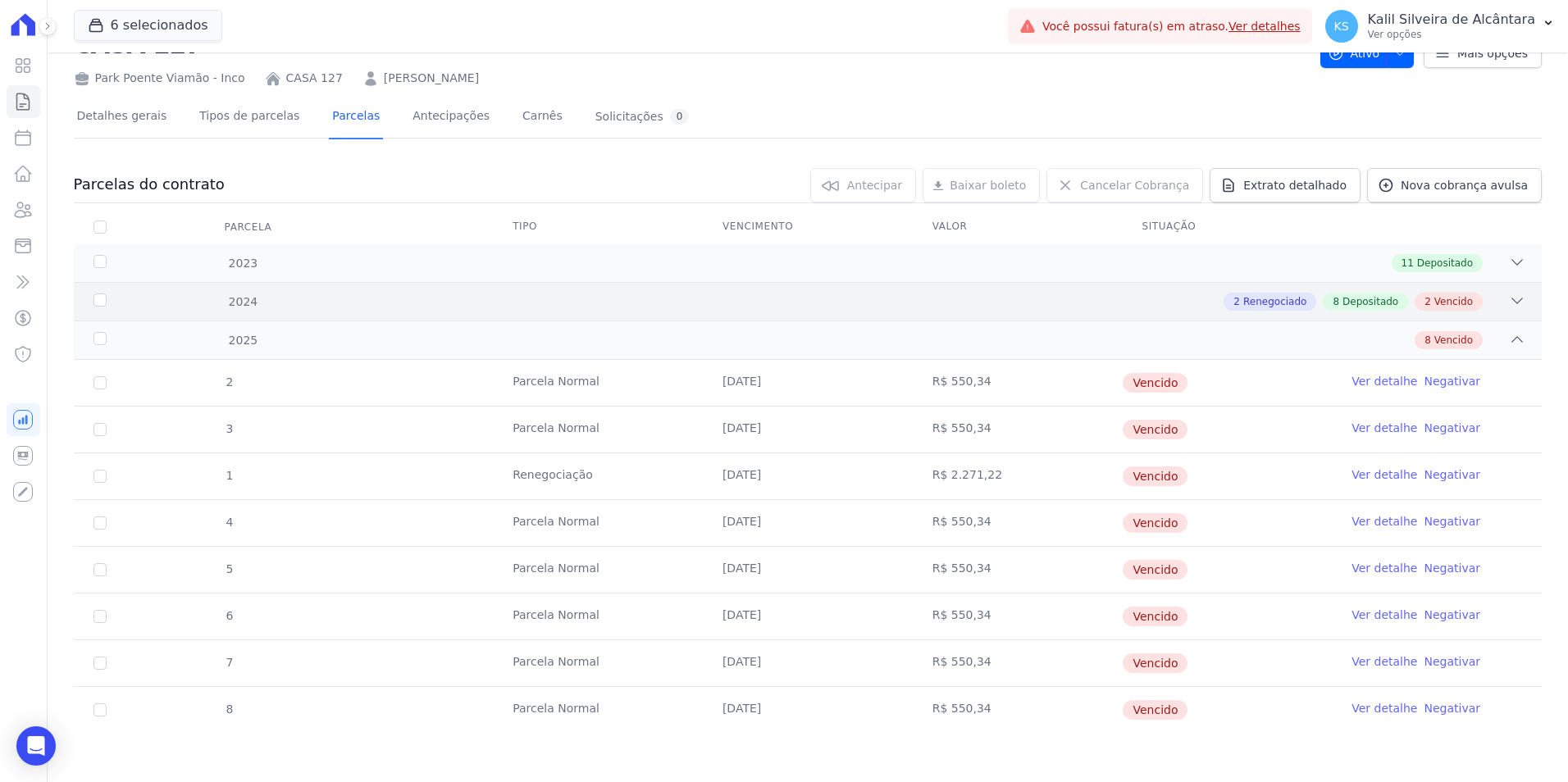
click at [449, 292] on div "2 Renegociado 8 Depositado 2 Vencido" at bounding box center [880, 301] width 1291 height 18
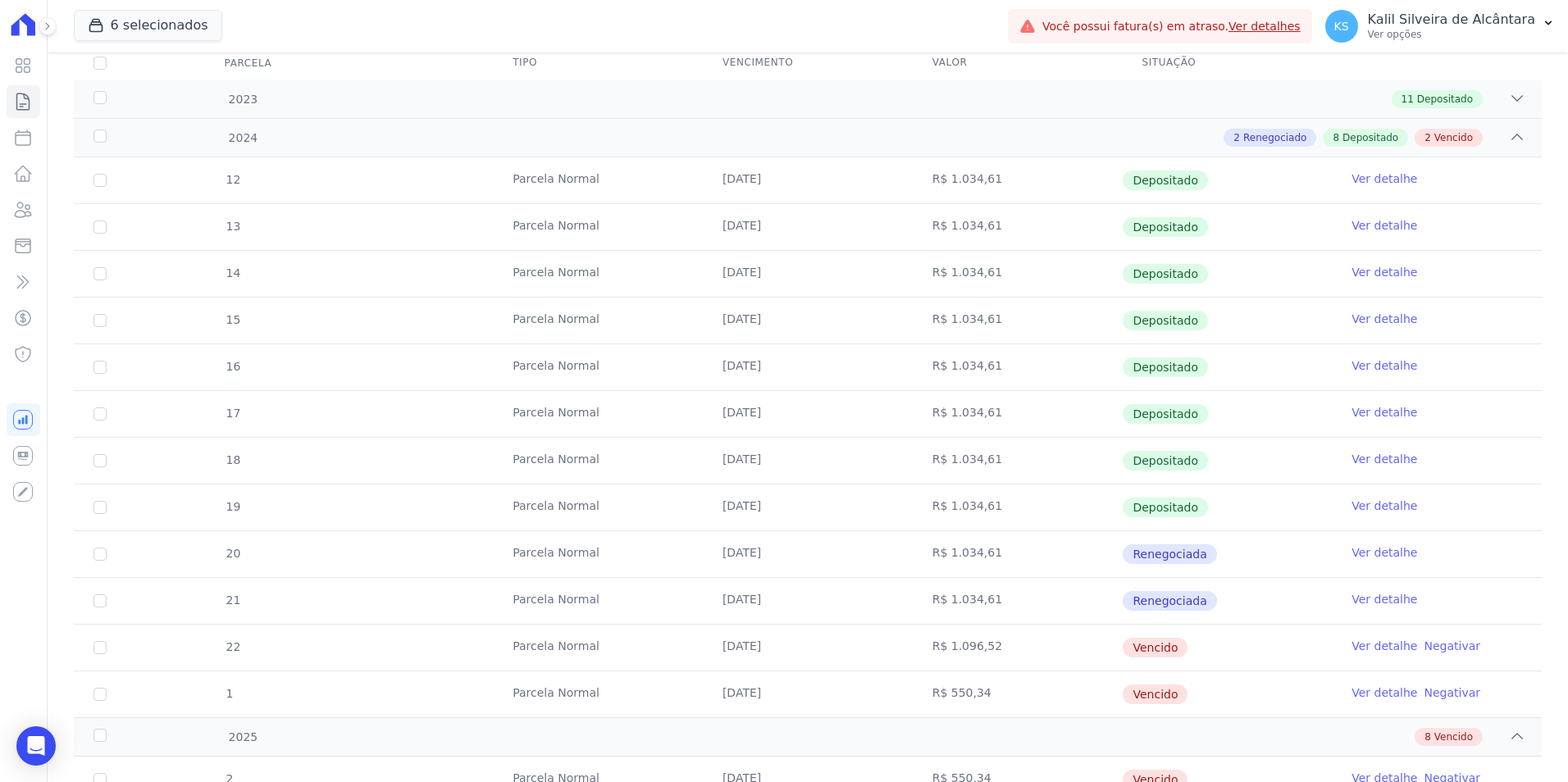
scroll to position [391, 0]
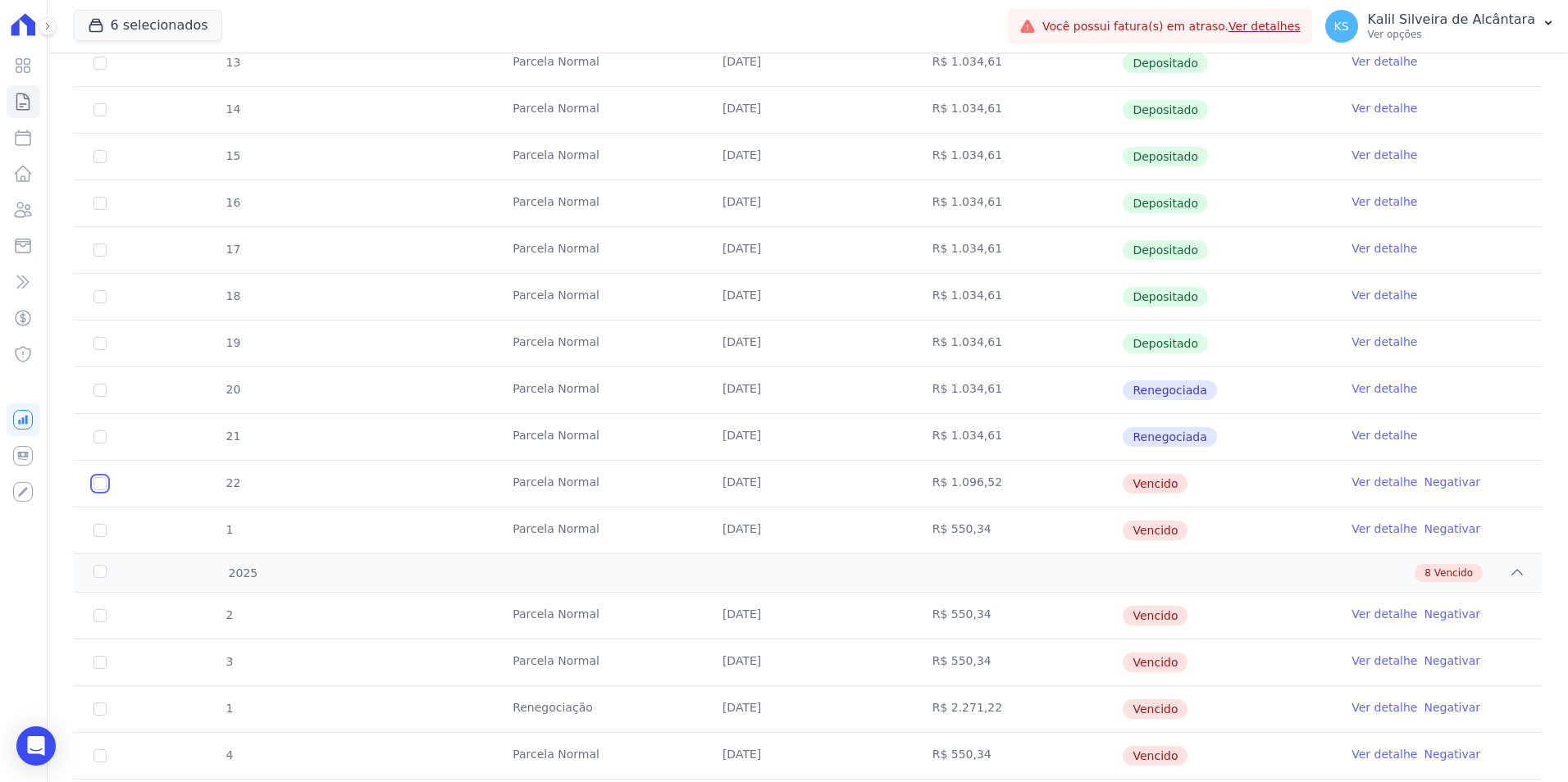
click at [103, 484] on input "checkbox" at bounding box center [100, 483] width 13 height 13
checkbox input "true"
click at [100, 530] on input "checkbox" at bounding box center [100, 530] width 13 height 13
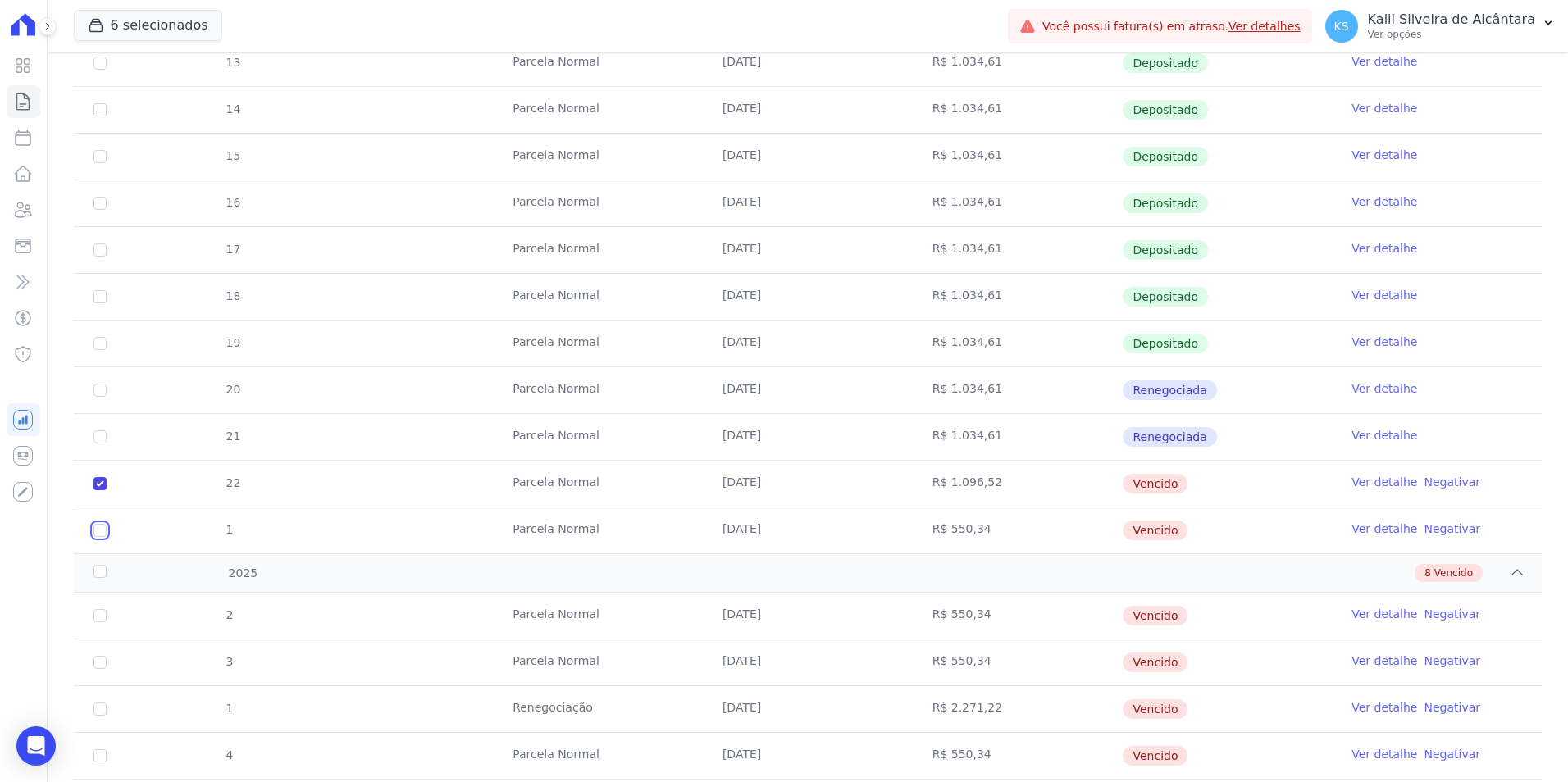
checkbox input "true"
click at [105, 617] on input "checkbox" at bounding box center [100, 615] width 13 height 13
checkbox input "true"
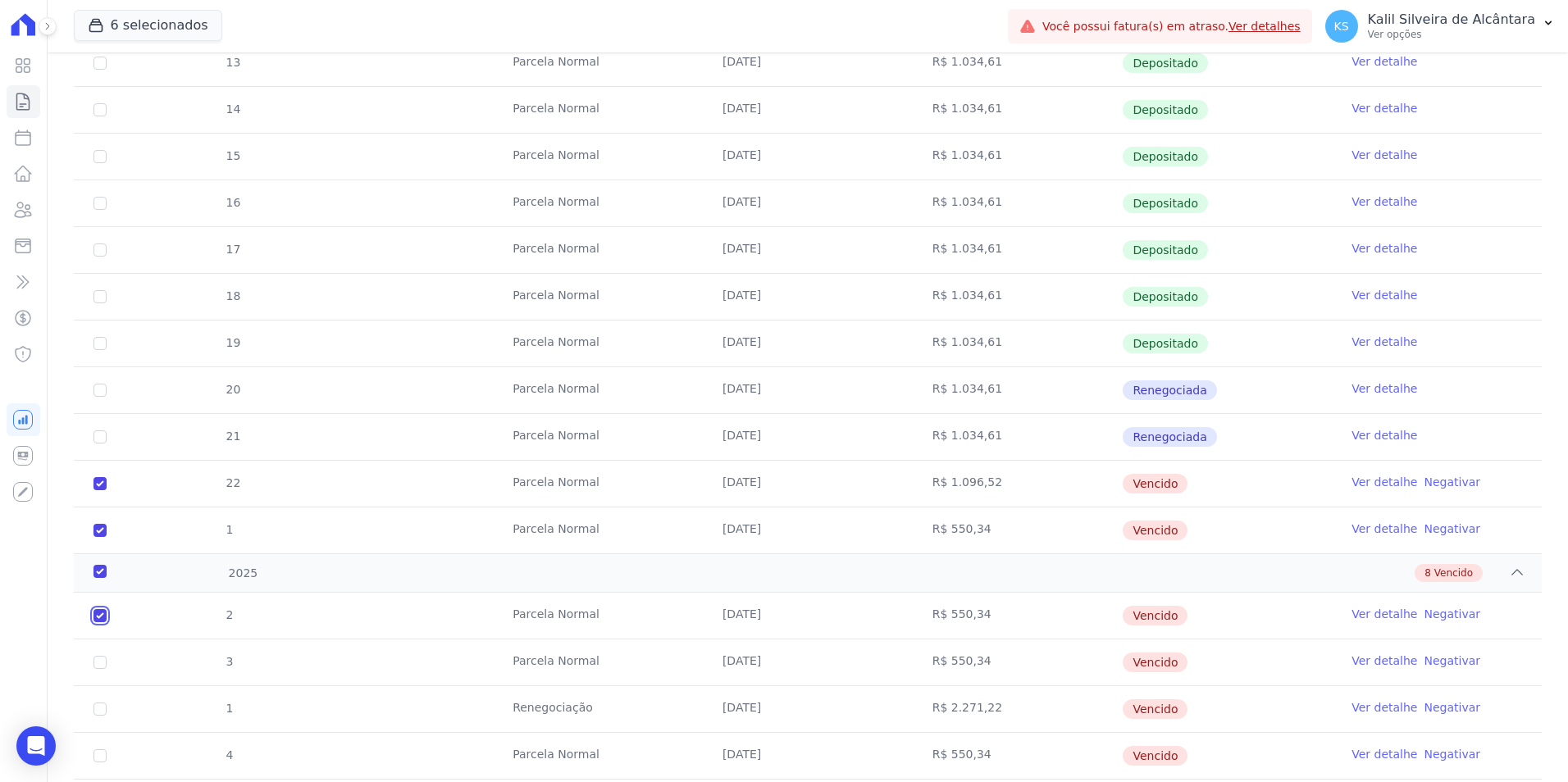
checkbox input "true"
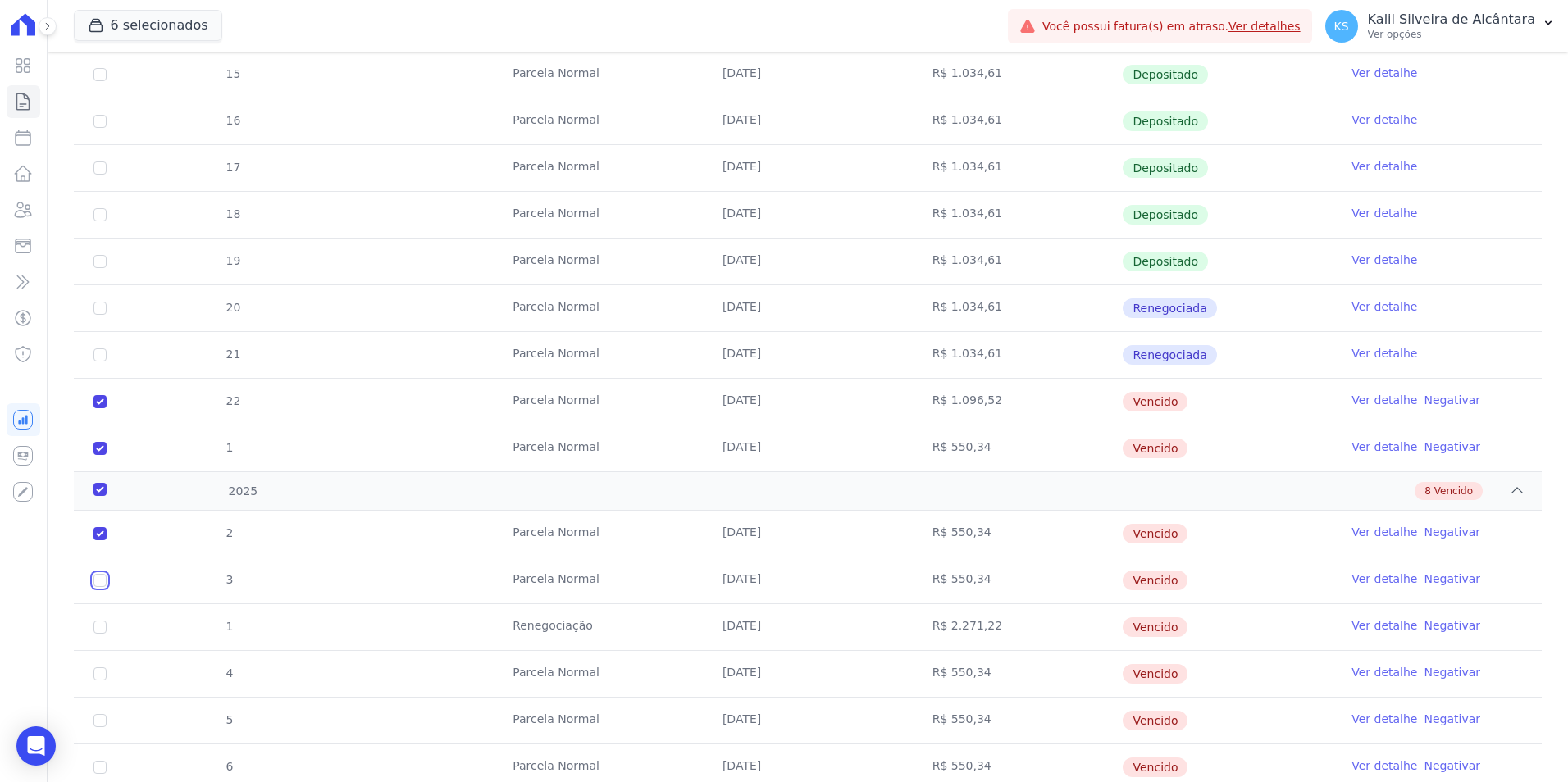
click at [100, 579] on input "checkbox" at bounding box center [100, 580] width 13 height 13
checkbox input "true"
click at [97, 620] on td "1" at bounding box center [100, 627] width 53 height 46
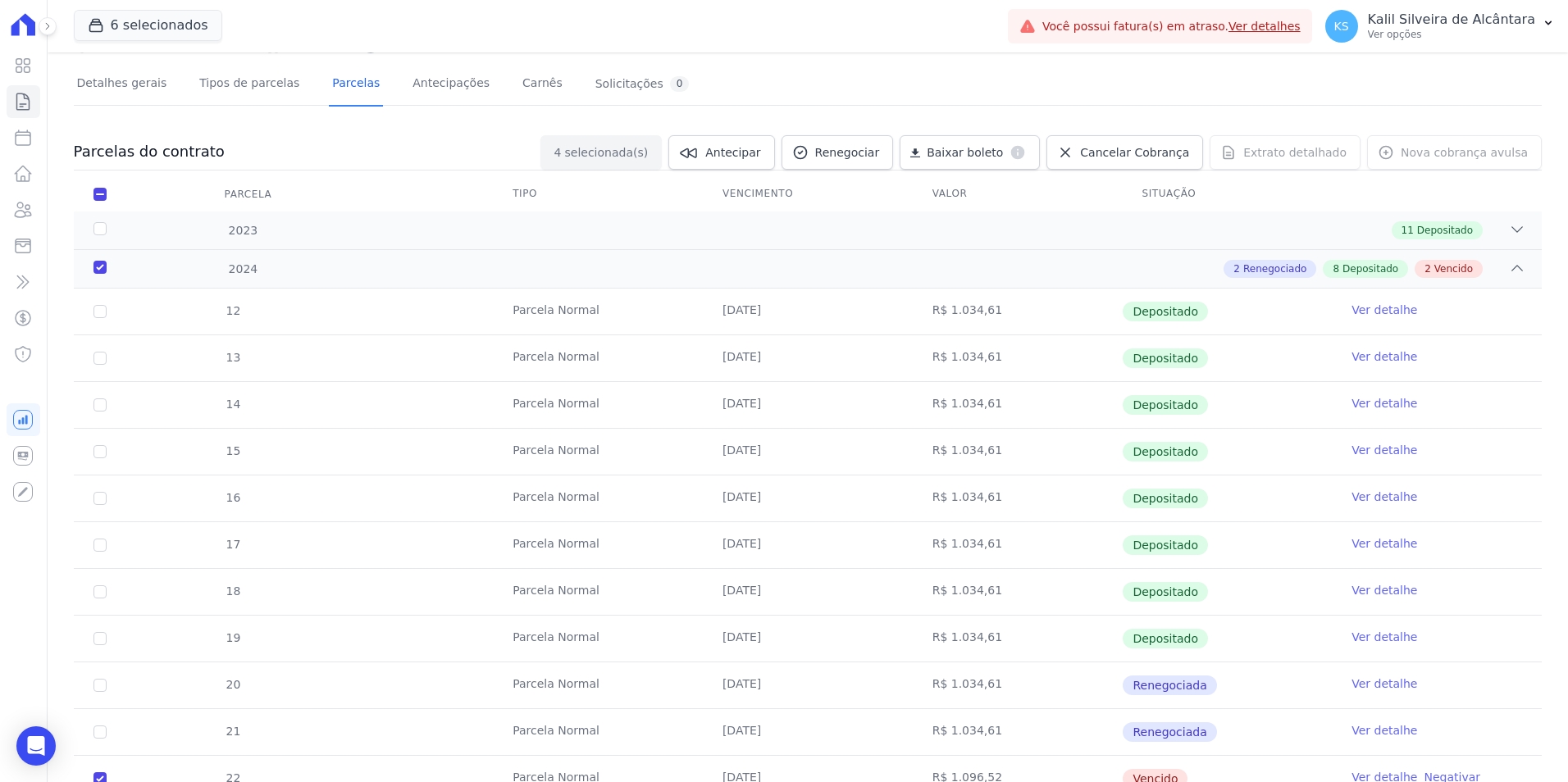
scroll to position [0, 0]
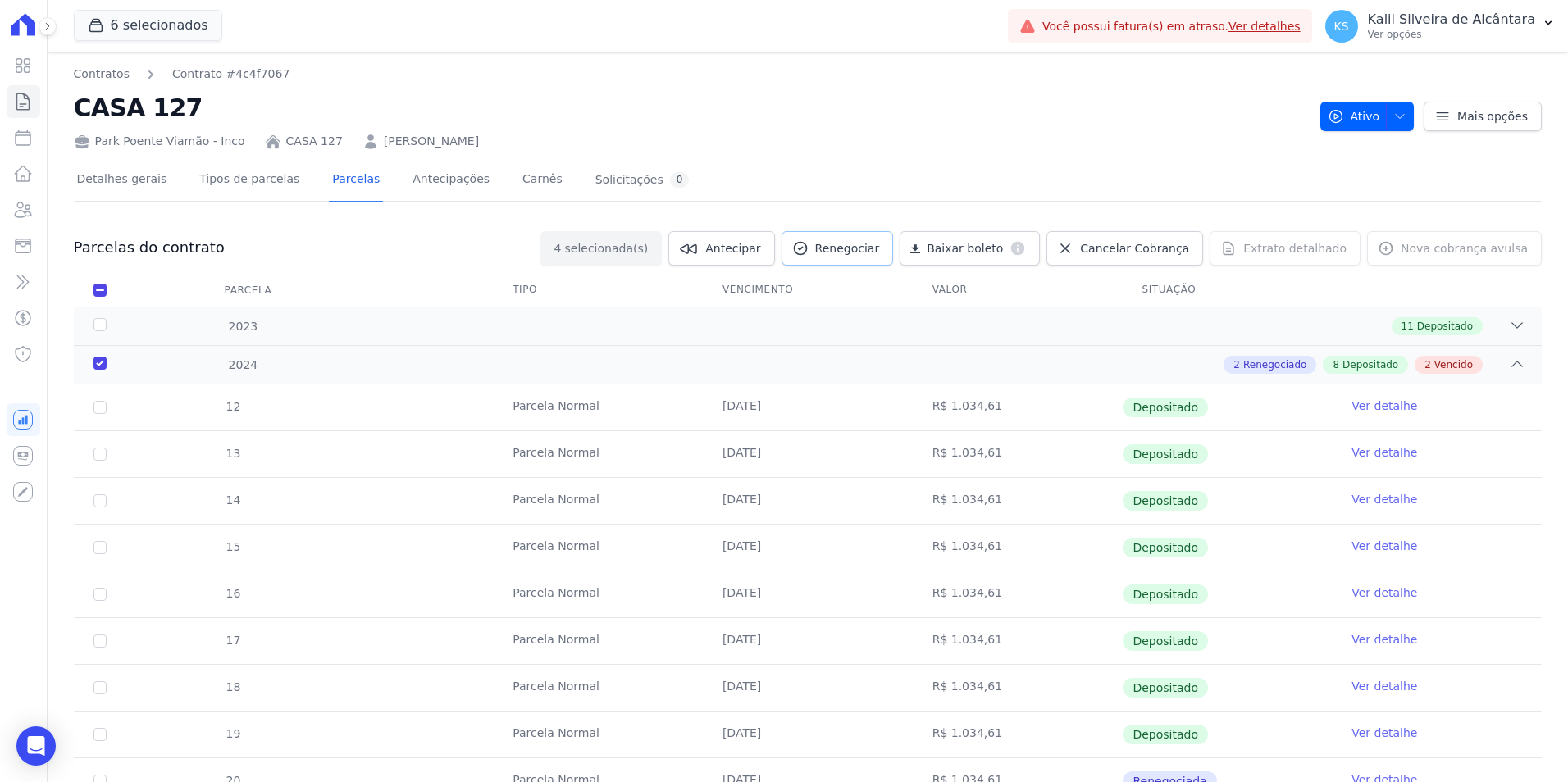
click at [879, 257] on link "Renegociar" at bounding box center [837, 248] width 112 height 34
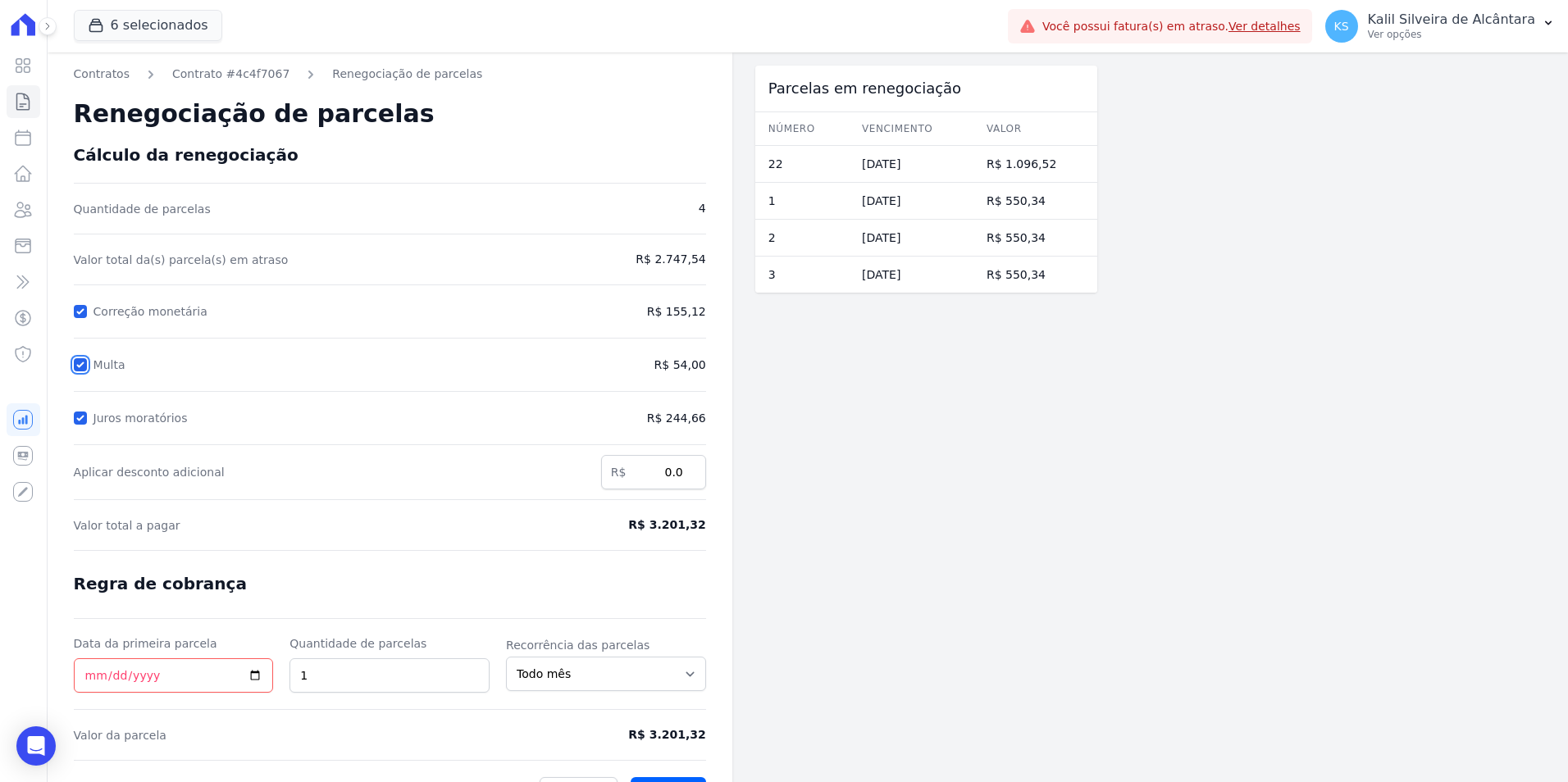
click at [79, 360] on input "Multa" at bounding box center [80, 365] width 13 height 13
checkbox input "false"
drag, startPoint x: 85, startPoint y: 408, endPoint x: 86, endPoint y: 418, distance: 10.0
click at [86, 412] on div "Juros moratórios" at bounding box center [309, 418] width 470 height 20
click at [86, 418] on input "Juros moratórios" at bounding box center [80, 418] width 13 height 13
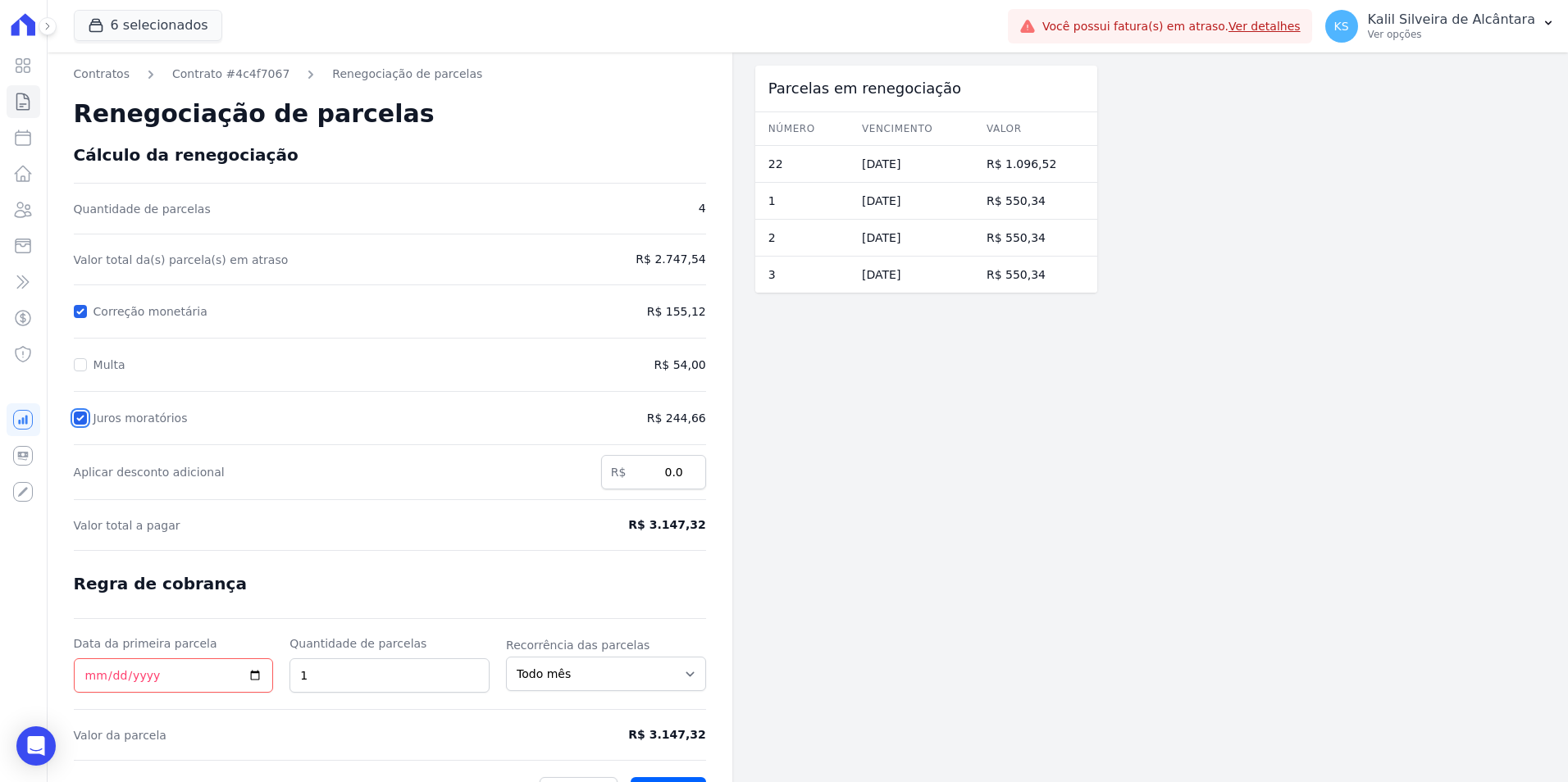
checkbox input "false"
click at [257, 74] on link "Contrato #4c4f7067" at bounding box center [231, 74] width 118 height 17
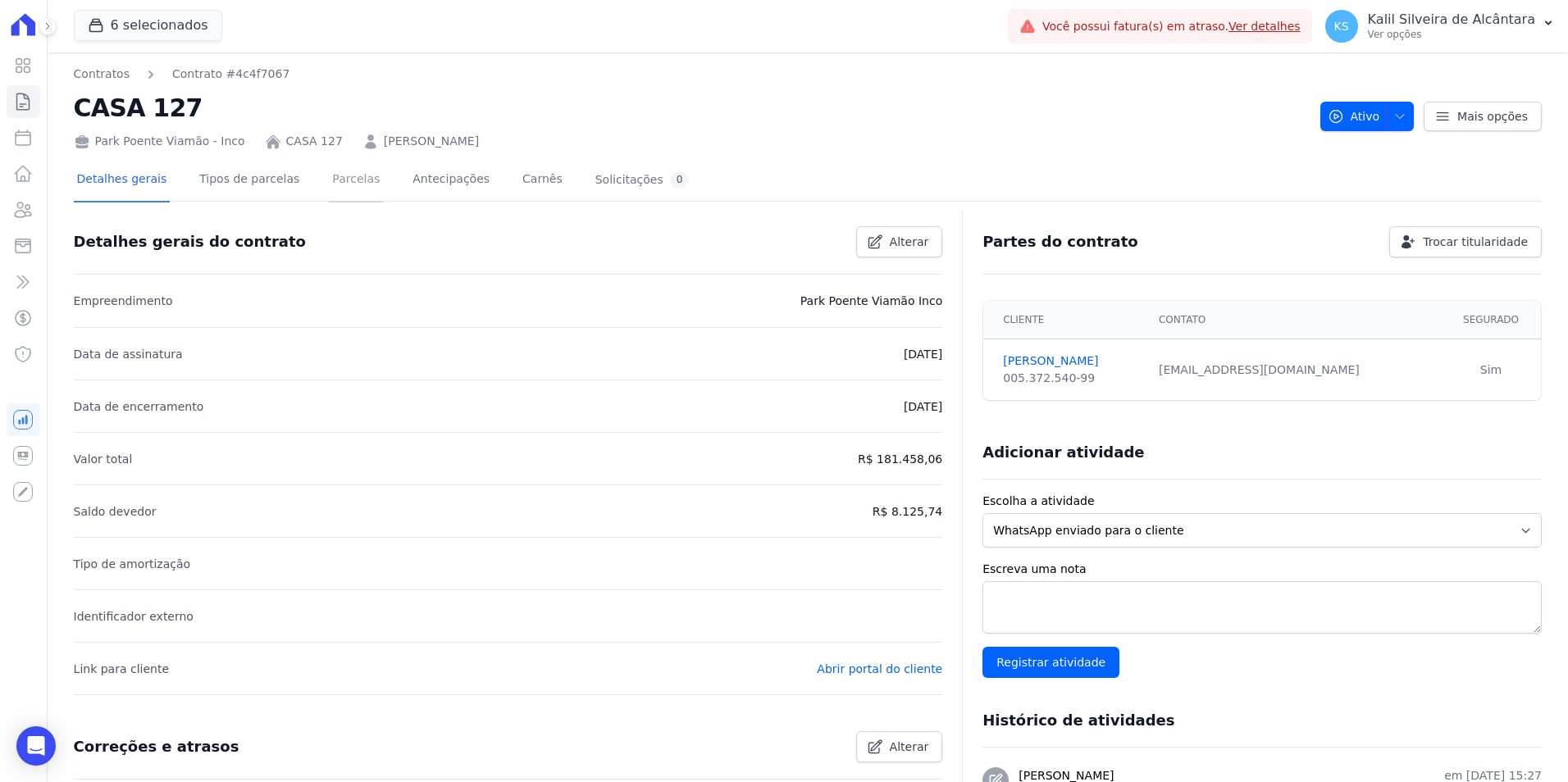
click at [329, 180] on link "Parcelas" at bounding box center [356, 180] width 54 height 43
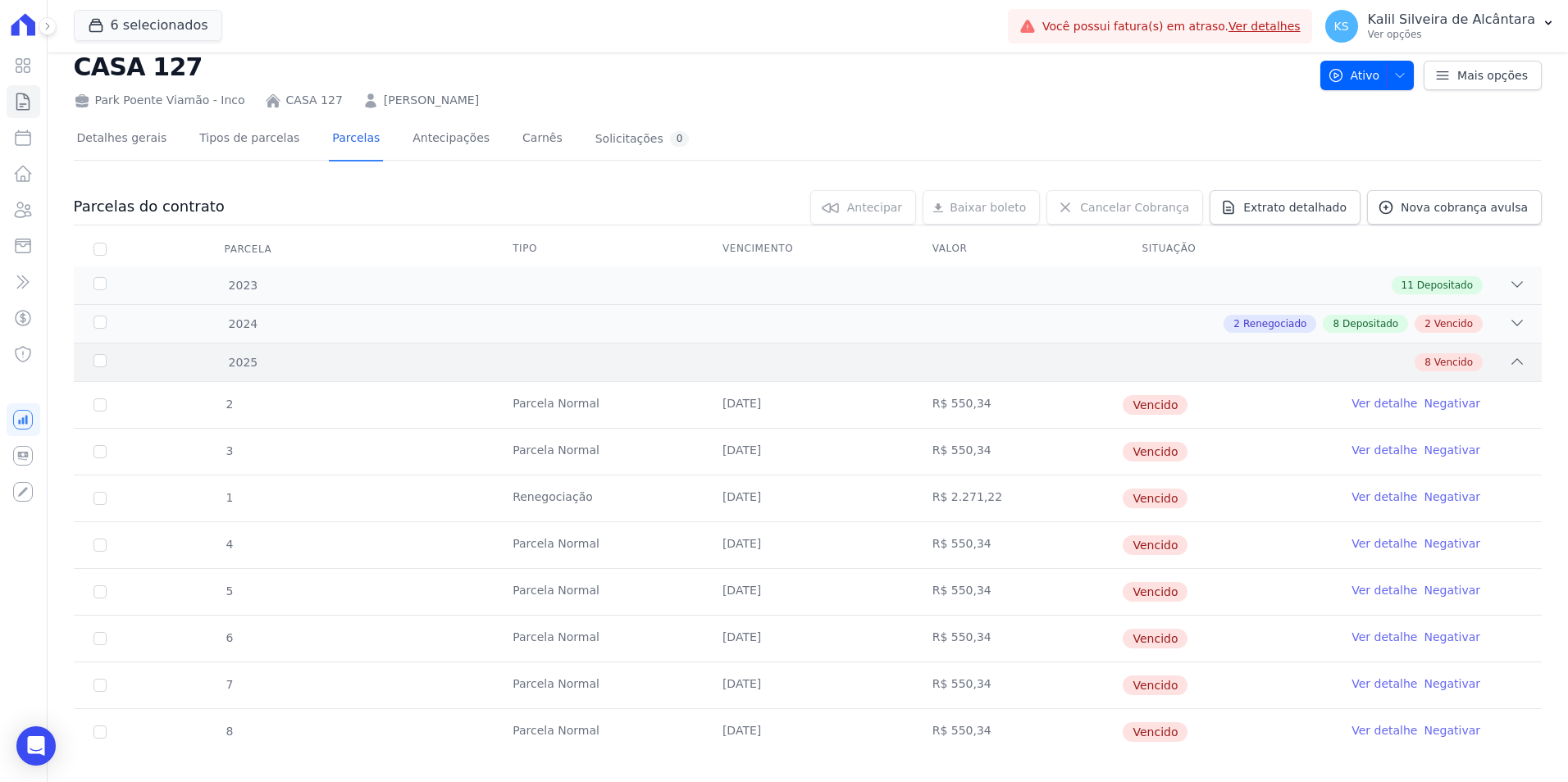
scroll to position [63, 0]
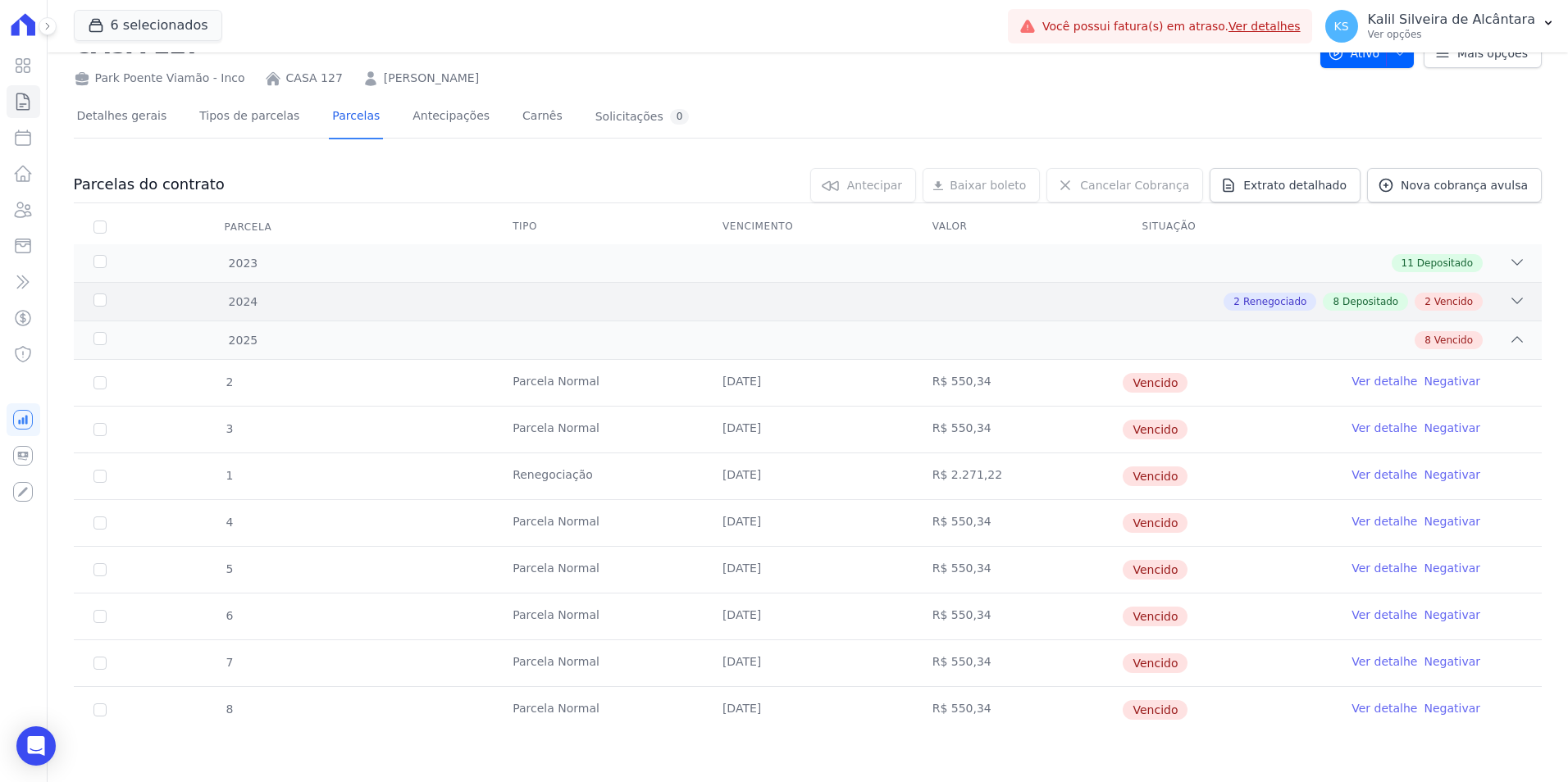
click at [993, 318] on div "2024 2 Renegociado 8 Depositado 2 Vencido" at bounding box center [807, 301] width 1468 height 39
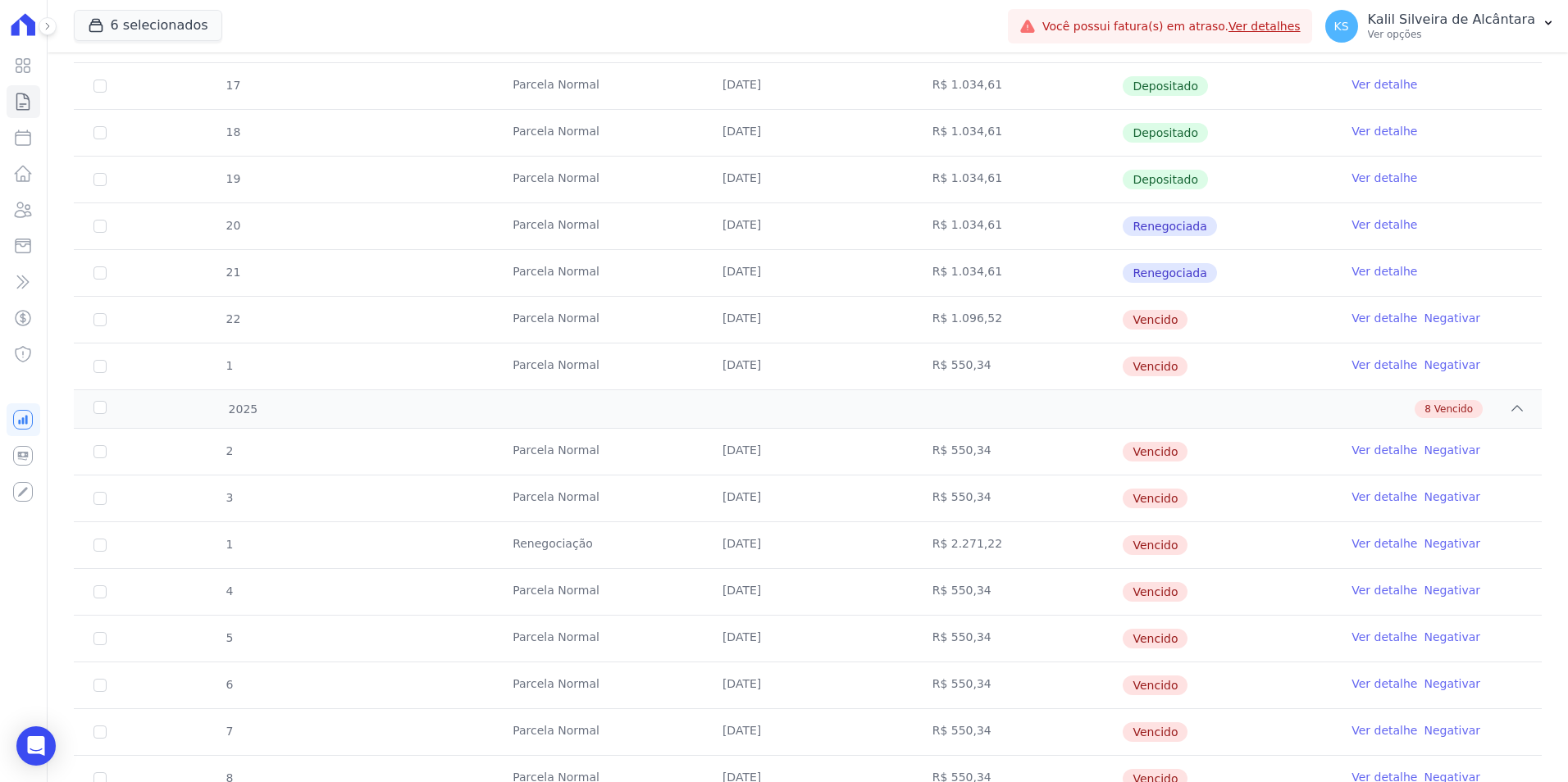
scroll to position [624, 0]
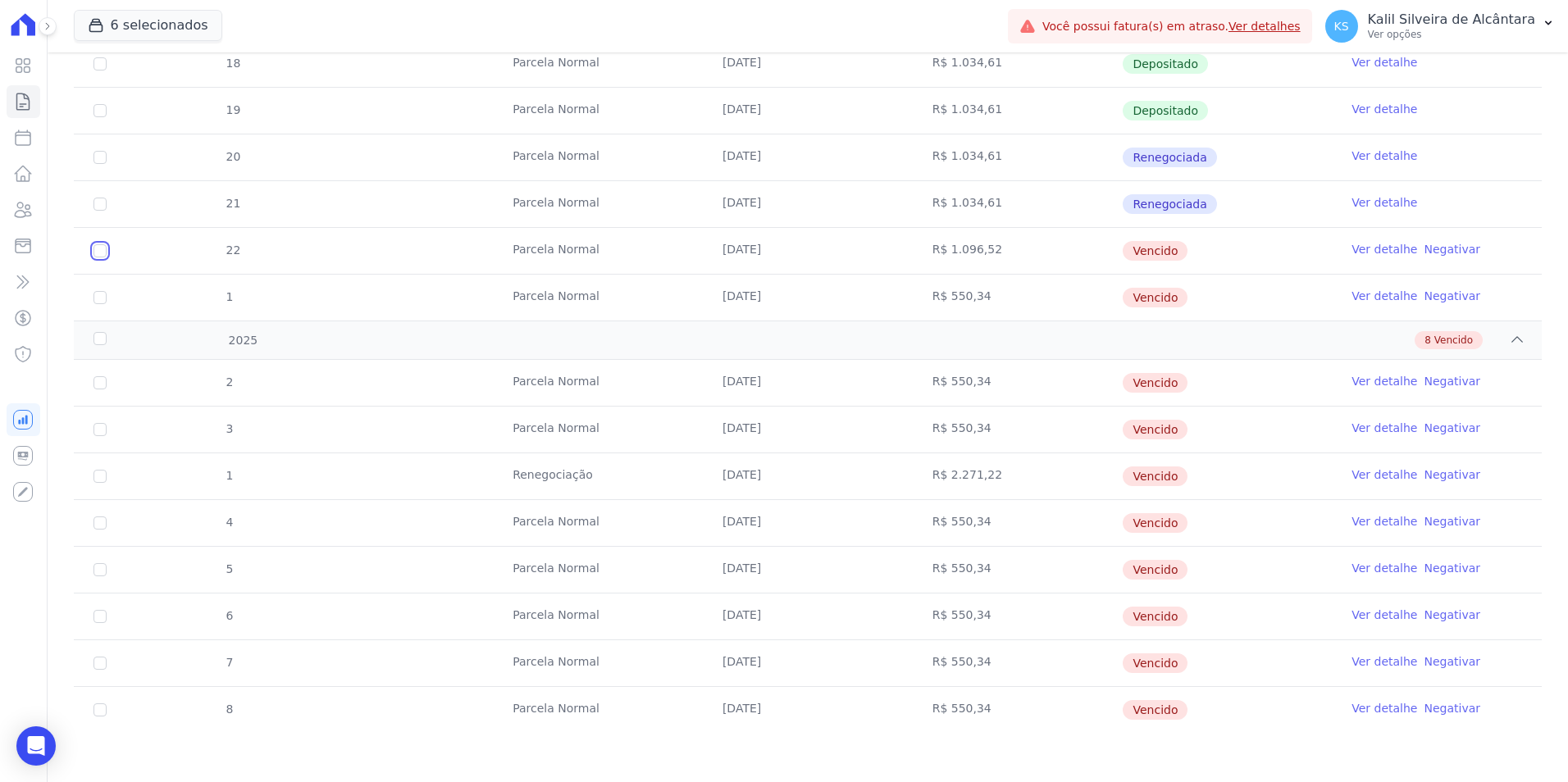
drag, startPoint x: 102, startPoint y: 249, endPoint x: 110, endPoint y: 287, distance: 38.8
click at [102, 250] on input "checkbox" at bounding box center [100, 251] width 13 height 13
checkbox input "true"
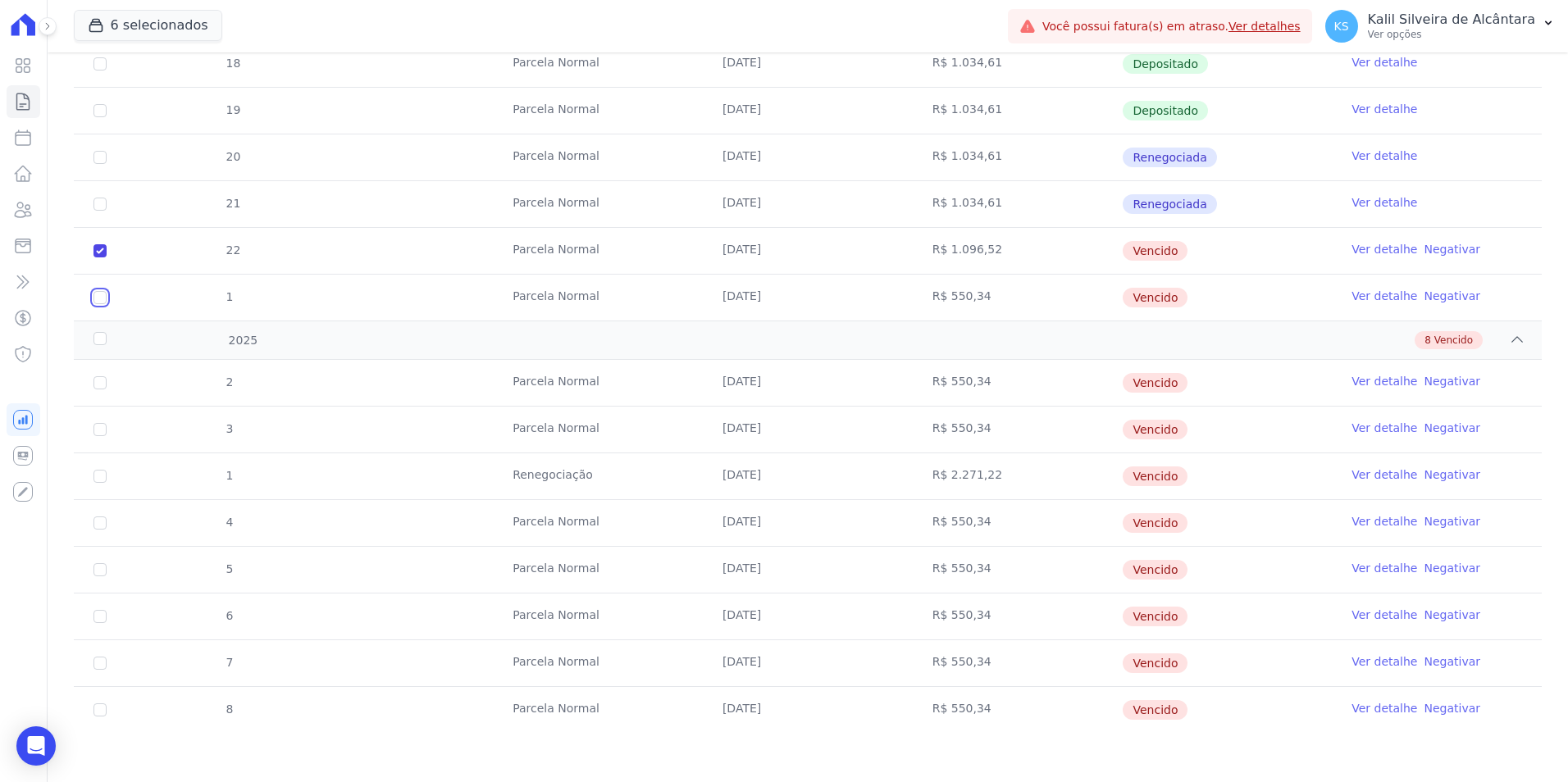
click at [103, 297] on input "checkbox" at bounding box center [100, 298] width 13 height 13
checkbox input "true"
click at [107, 373] on td "2" at bounding box center [100, 382] width 53 height 46
click at [101, 385] on input "checkbox" at bounding box center [100, 383] width 13 height 13
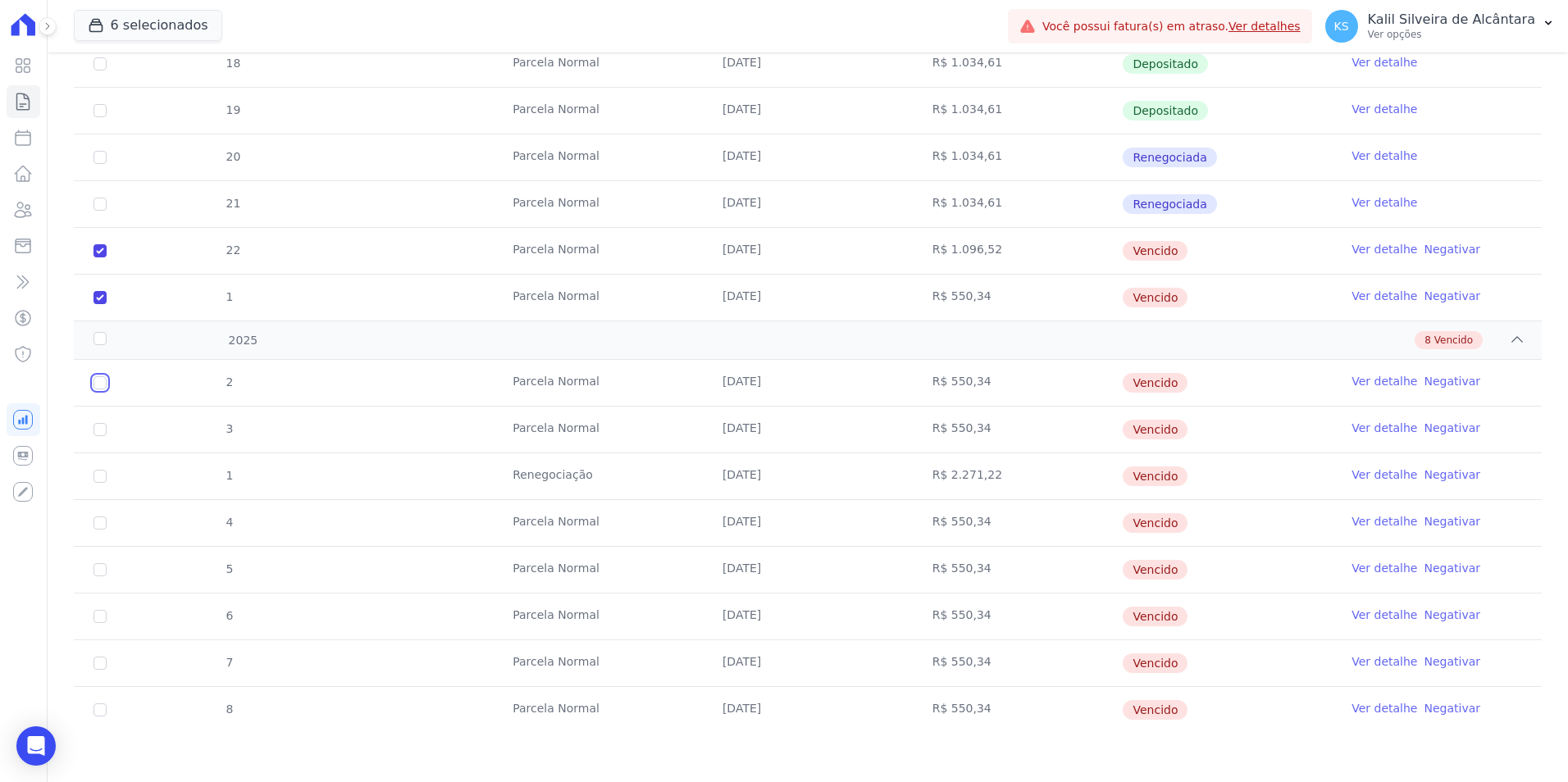
checkbox input "true"
click at [101, 430] on input "checkbox" at bounding box center [100, 430] width 13 height 13
checkbox input "true"
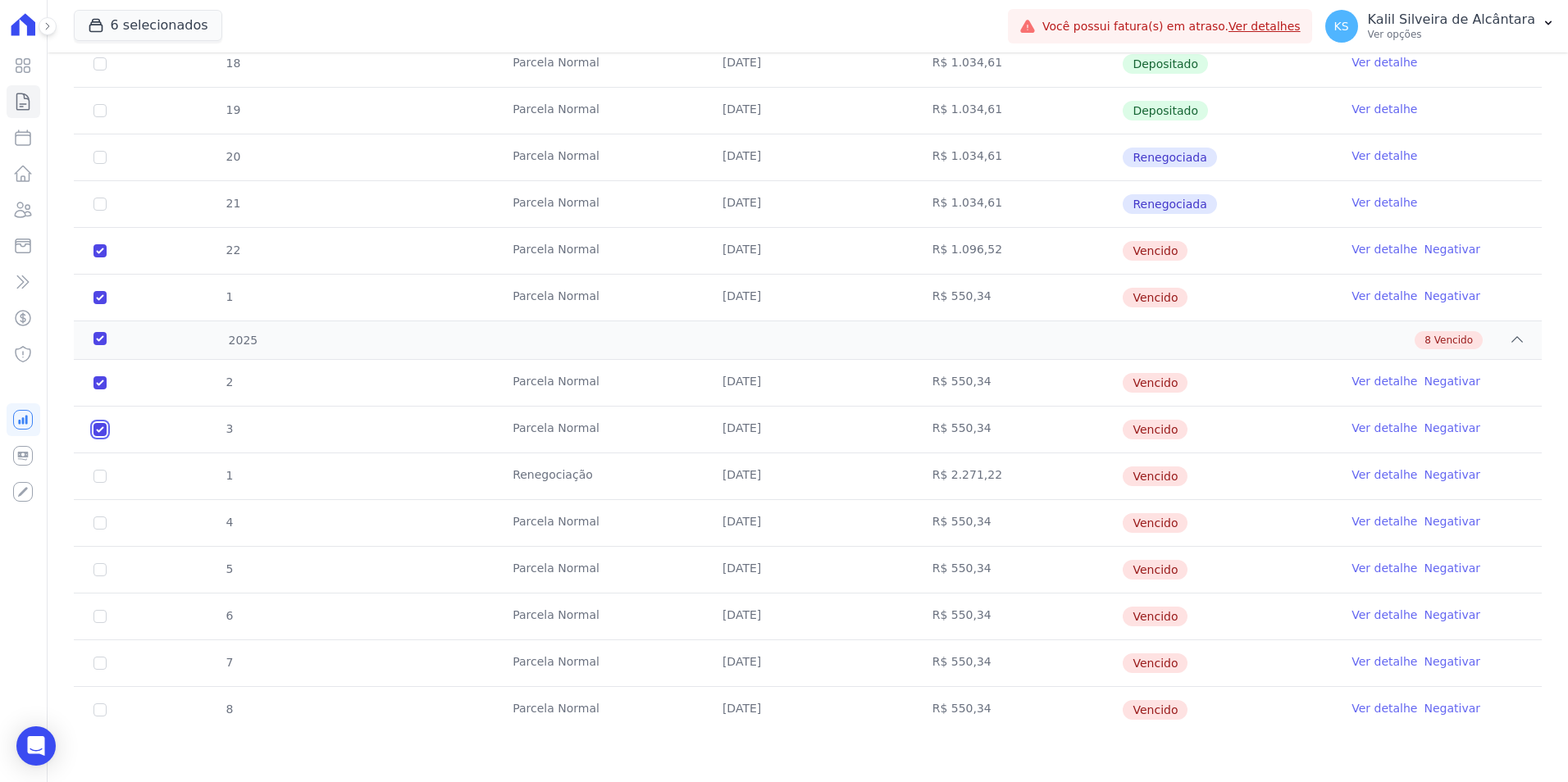
checkbox input "true"
click at [105, 481] on input "checkbox" at bounding box center [100, 476] width 13 height 13
checkbox input "true"
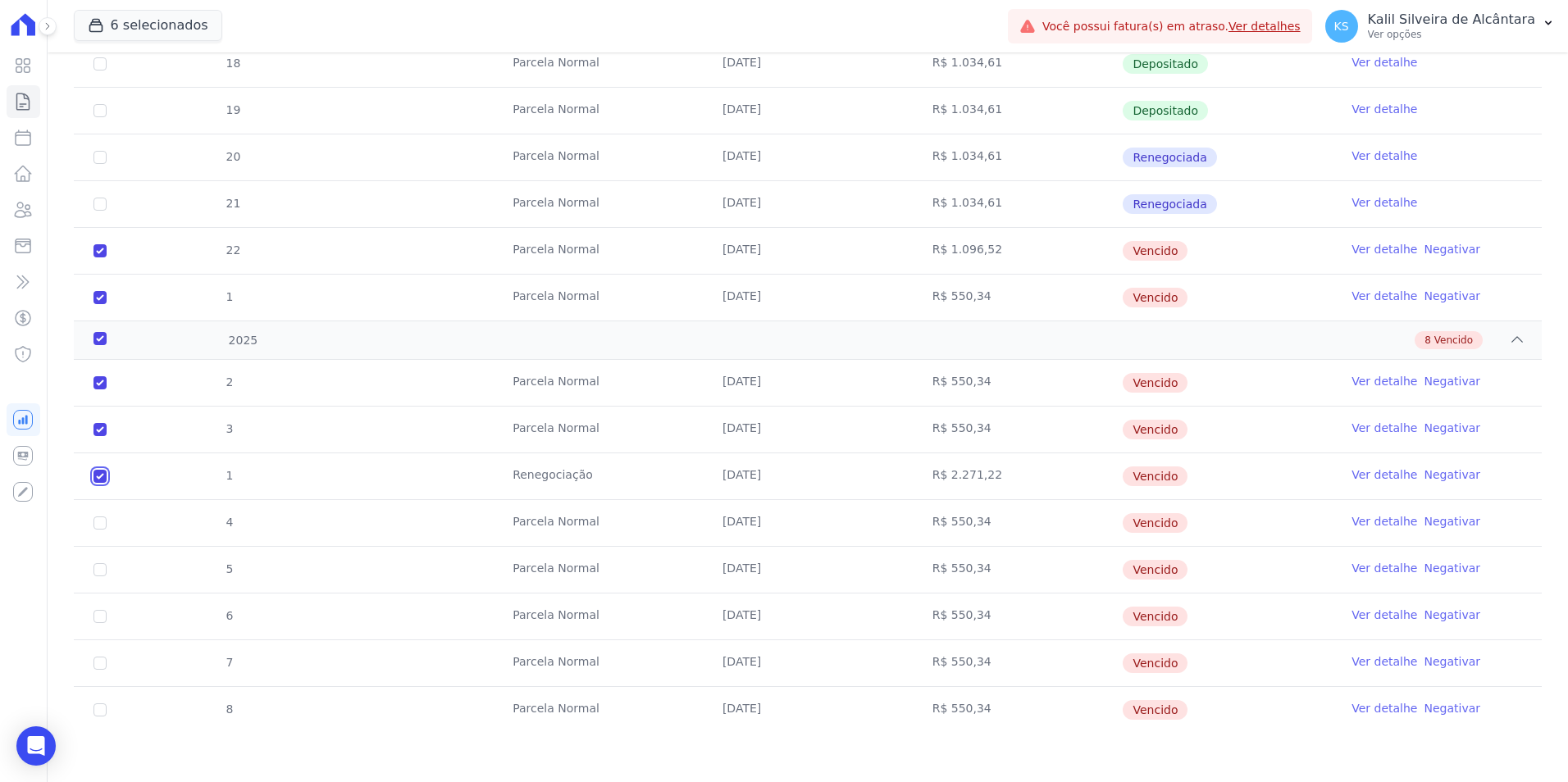
checkbox input "true"
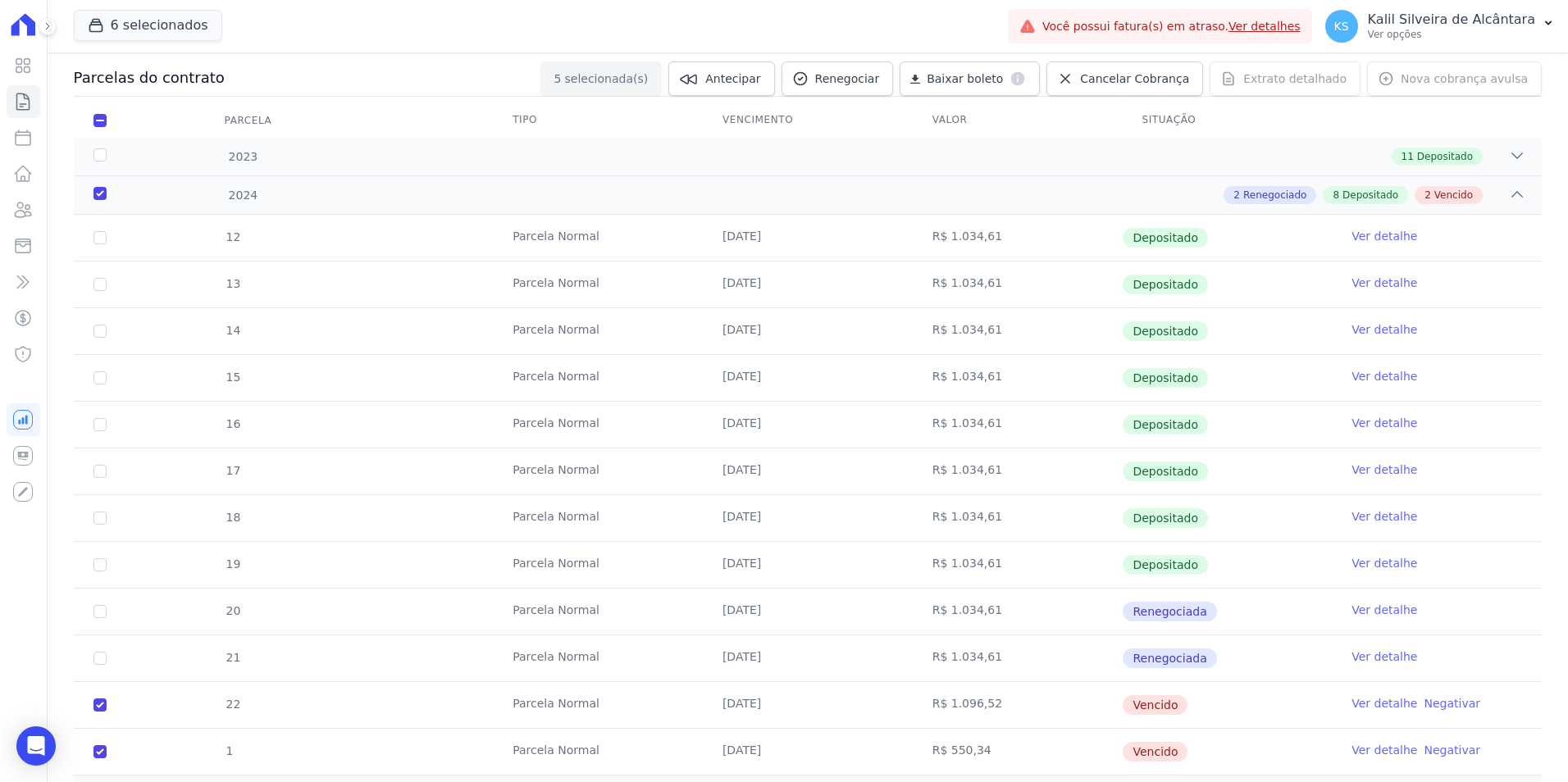
scroll to position [0, 0]
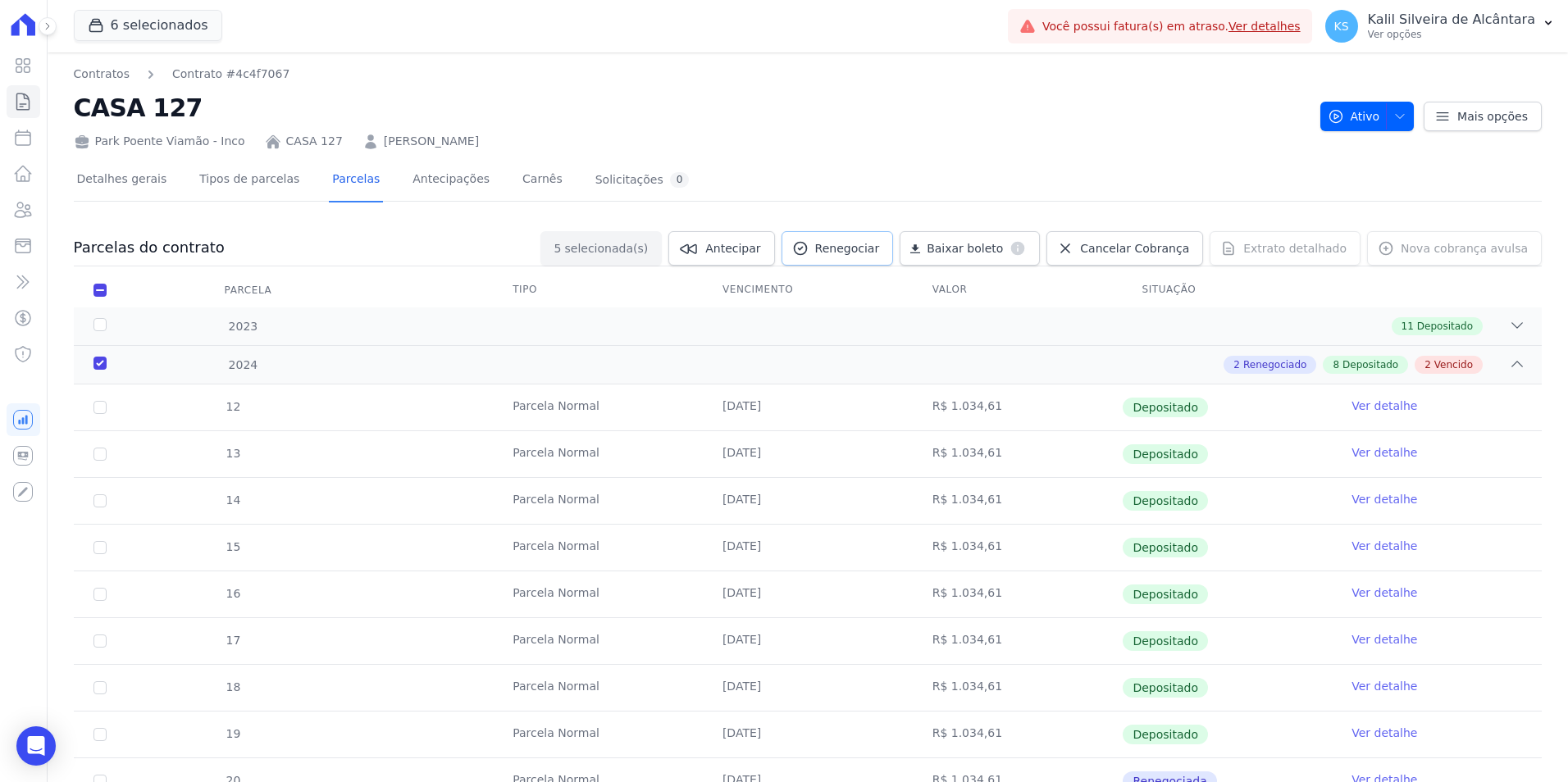
click at [877, 248] on span "Renegociar" at bounding box center [848, 248] width 65 height 16
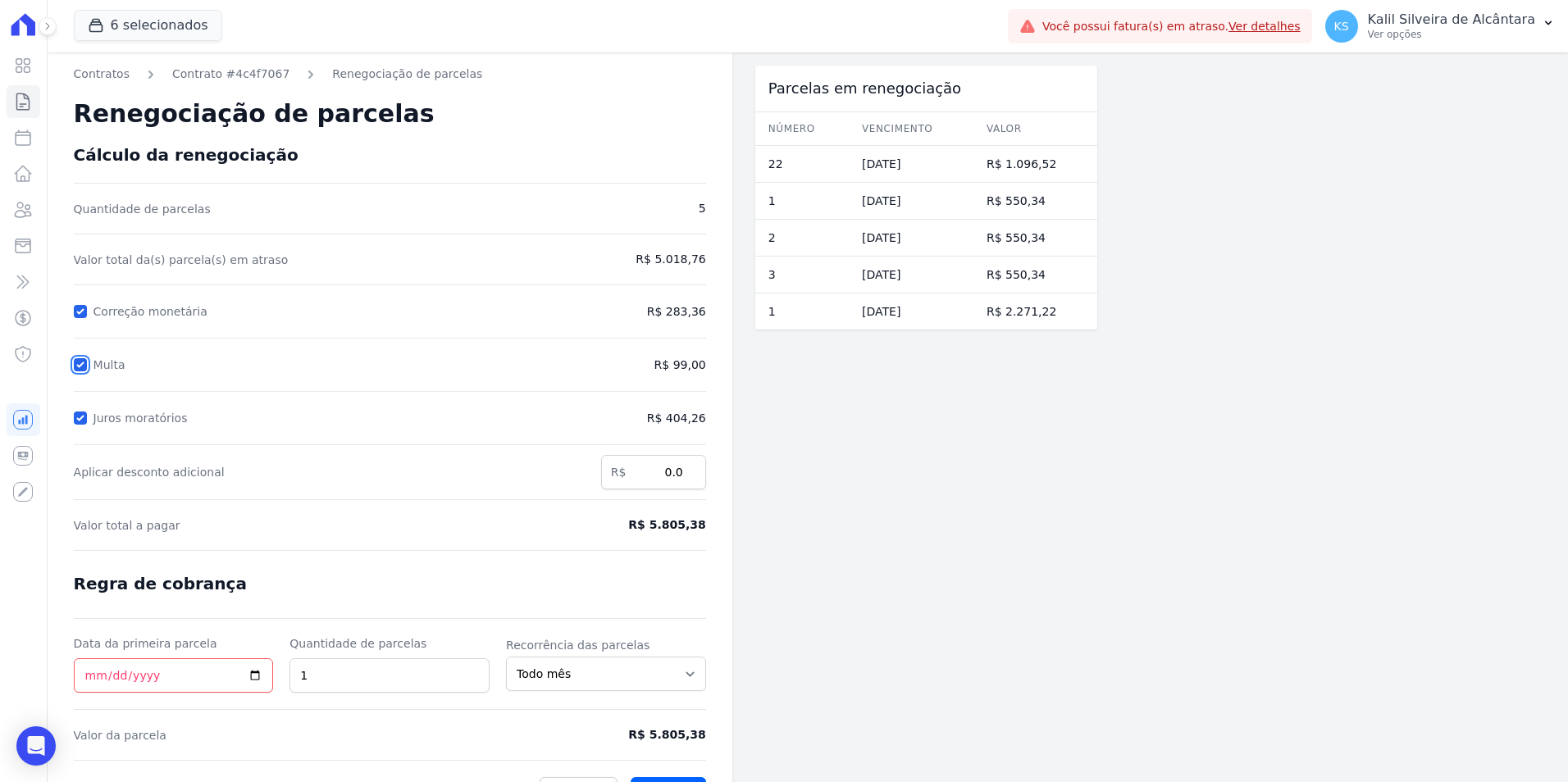
click at [78, 361] on input "Multa" at bounding box center [80, 365] width 13 height 13
checkbox input "false"
click at [80, 409] on div "Juros moratórios" at bounding box center [309, 418] width 470 height 20
click at [79, 418] on input "Juros moratórios" at bounding box center [80, 418] width 13 height 13
checkbox input "false"
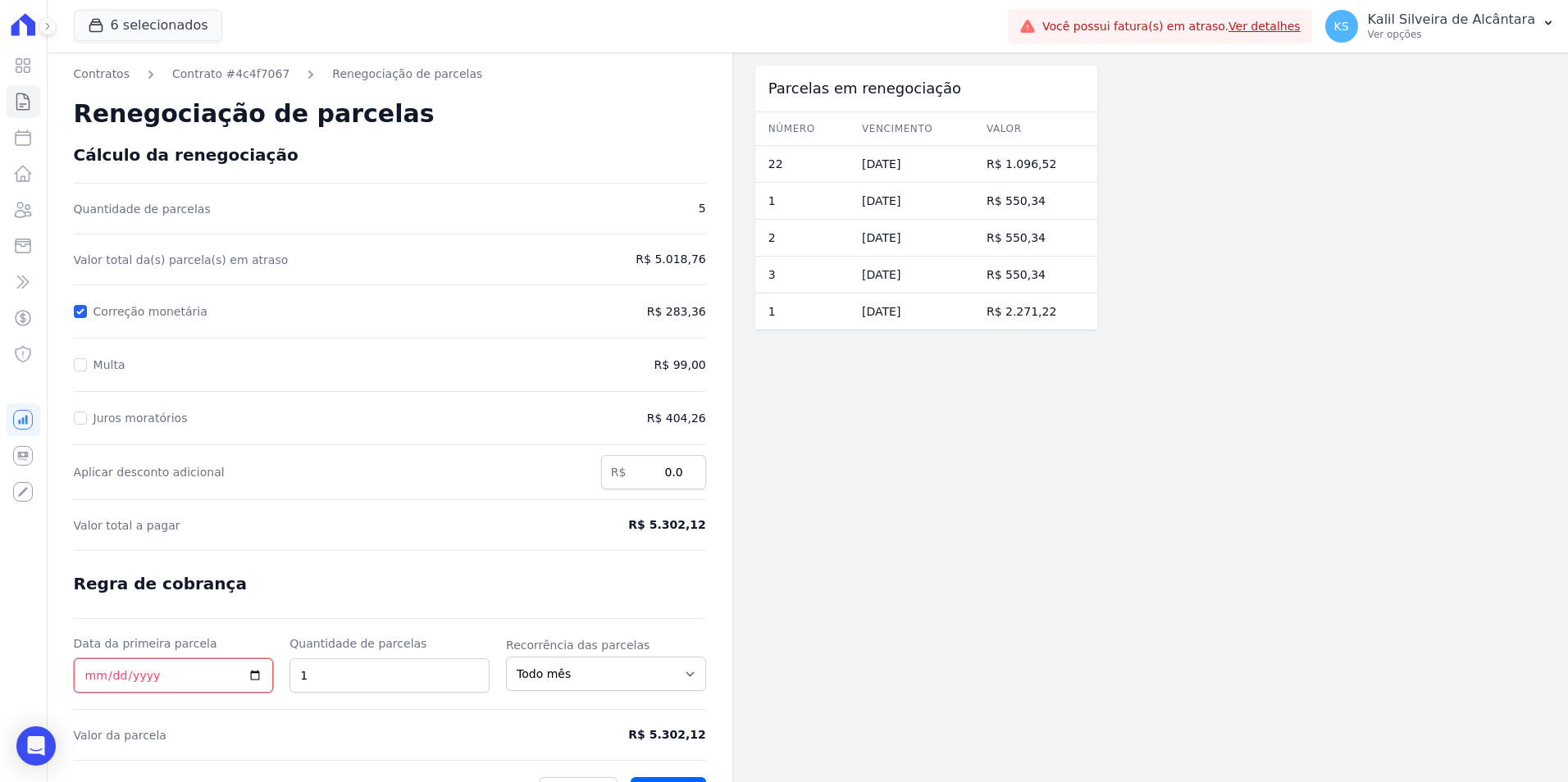
click at [91, 671] on input "Data da primeira parcela" at bounding box center [173, 675] width 200 height 34
type input "2025-10-25"
click at [304, 717] on form "Cálculo da renegociação Quantidade de parcelas 5 Valor total da(s) parcela(s) e…" at bounding box center [389, 477] width 632 height 664
drag, startPoint x: 328, startPoint y: 680, endPoint x: 252, endPoint y: 676, distance: 76.1
click at [252, 676] on div "Data da primeira parcela 2025-10-25 Quantidade de parcelas 1 Recorrência das pa…" at bounding box center [389, 665] width 632 height 57
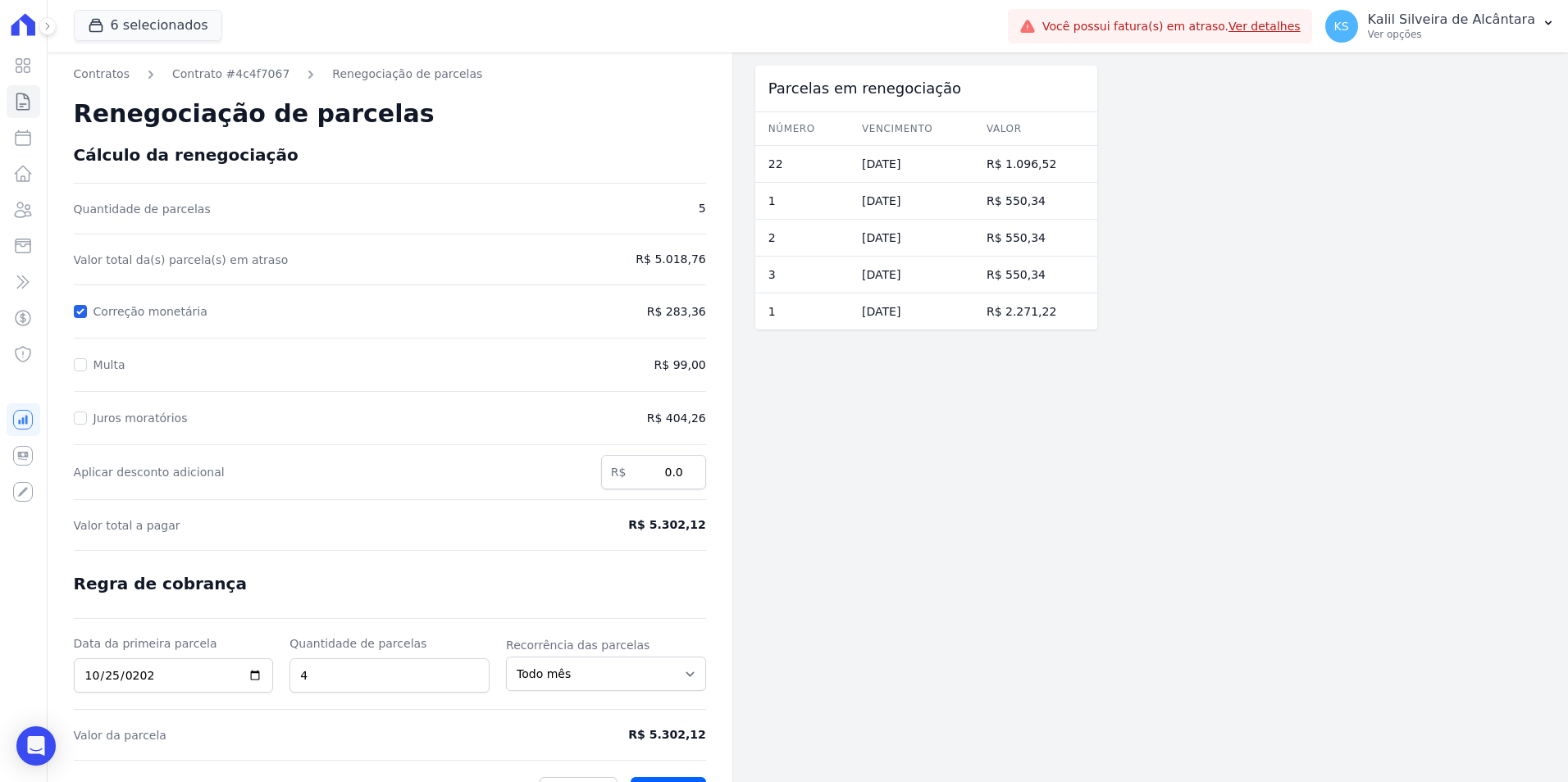
click at [331, 724] on form "Cálculo da renegociação Quantidade de parcelas 5 Valor total da(s) parcela(s) e…" at bounding box center [389, 477] width 632 height 664
drag, startPoint x: 195, startPoint y: 676, endPoint x: 184, endPoint y: 676, distance: 11.0
click at [188, 676] on input "2025-10-25" at bounding box center [173, 675] width 200 height 34
click at [433, 676] on input "4" at bounding box center [389, 675] width 200 height 34
drag, startPoint x: 375, startPoint y: 678, endPoint x: 274, endPoint y: 677, distance: 101.0
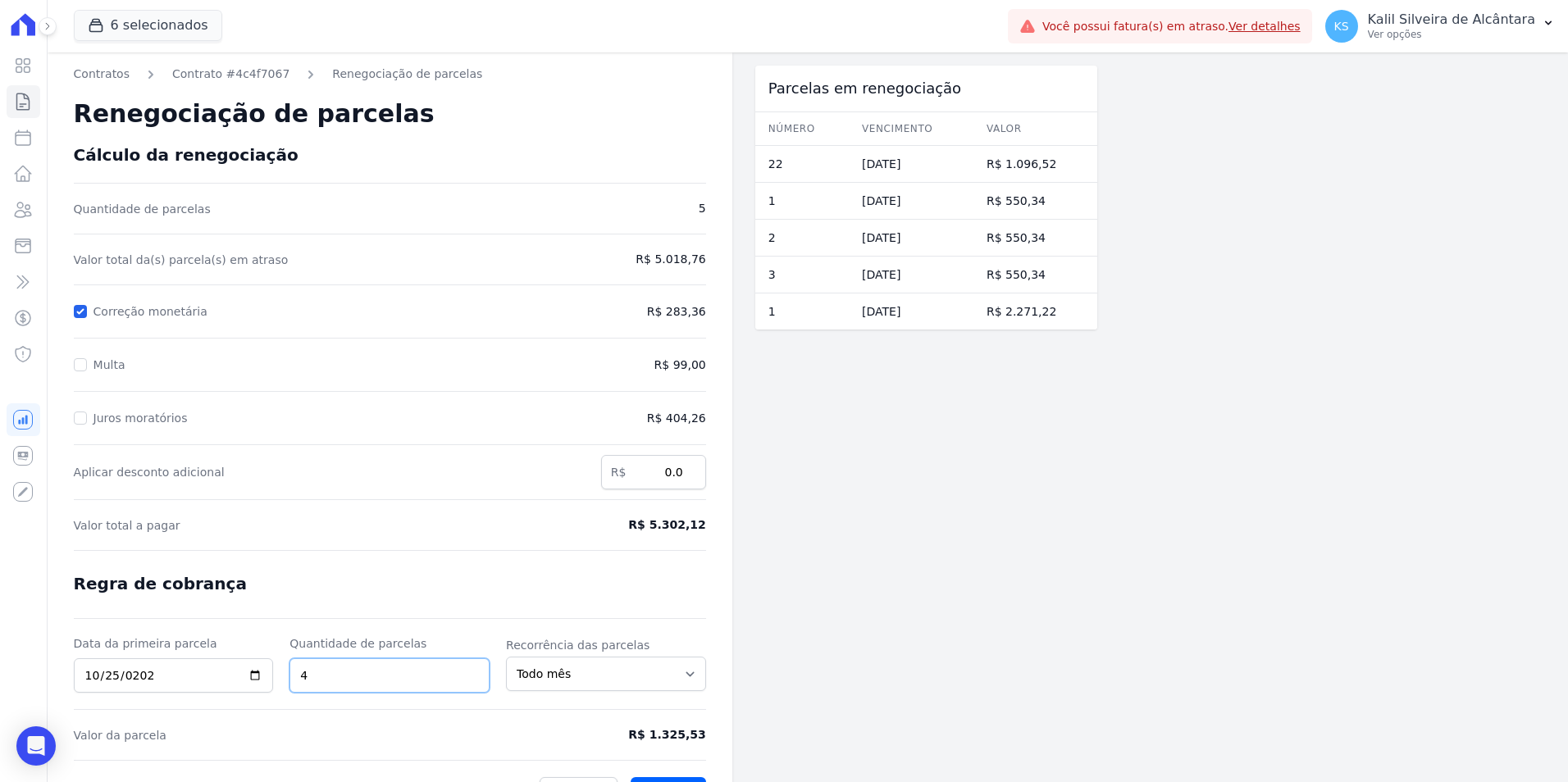
click at [283, 678] on div "Data da primeira parcela 2025-10-25 Quantidade de parcelas 4 Recorrência das pa…" at bounding box center [389, 665] width 632 height 57
type input "1"
click at [342, 621] on form "Cálculo da renegociação Quantidade de parcelas 5 Valor total da(s) parcela(s) e…" at bounding box center [389, 477] width 632 height 664
click at [85, 675] on input "2025-10-25" at bounding box center [173, 675] width 200 height 34
type input "[DATE]"
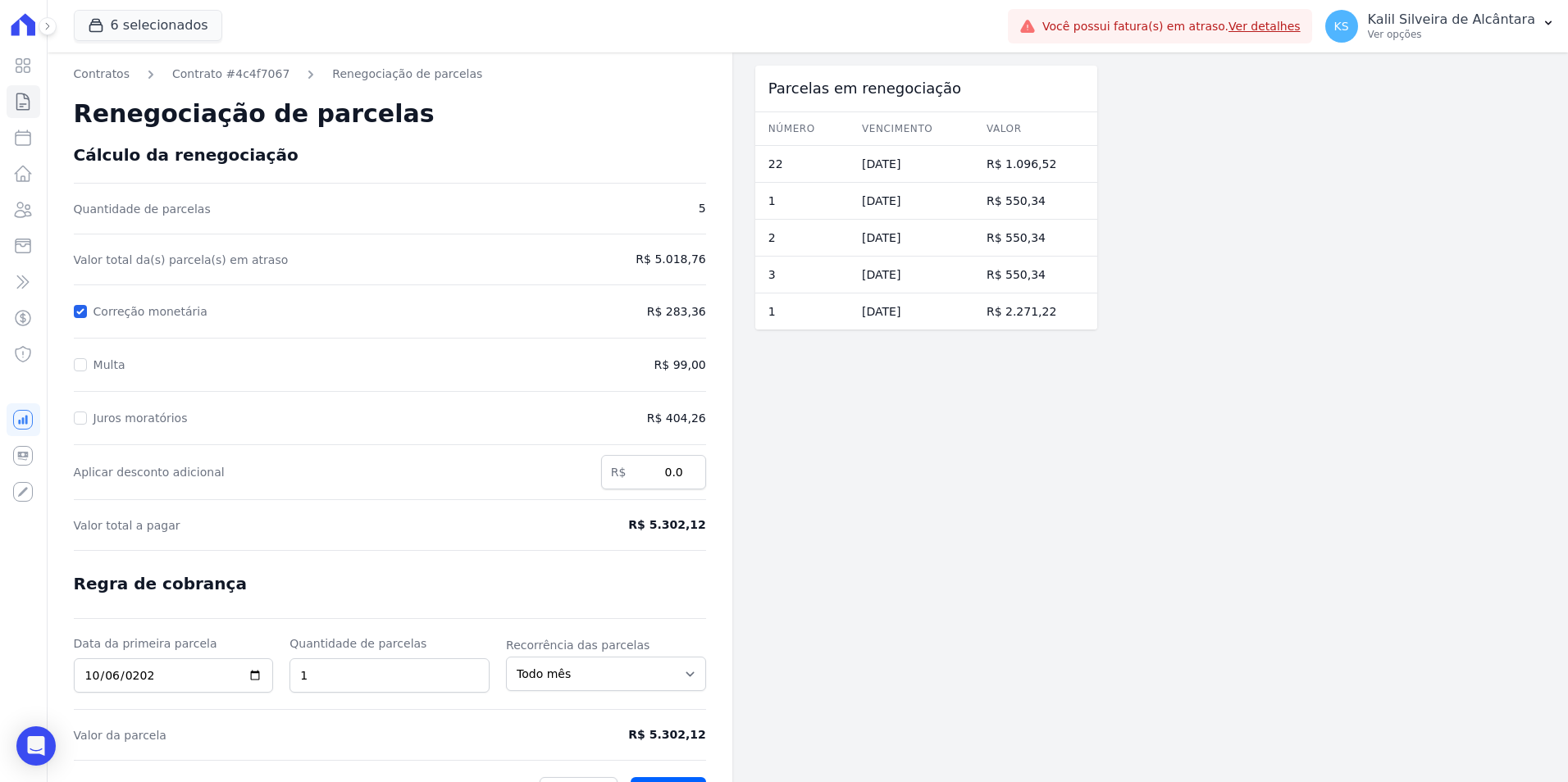
click at [248, 579] on form "Cálculo da renegociação Quantidade de parcelas 5 Valor total da(s) parcela(s) e…" at bounding box center [389, 477] width 632 height 664
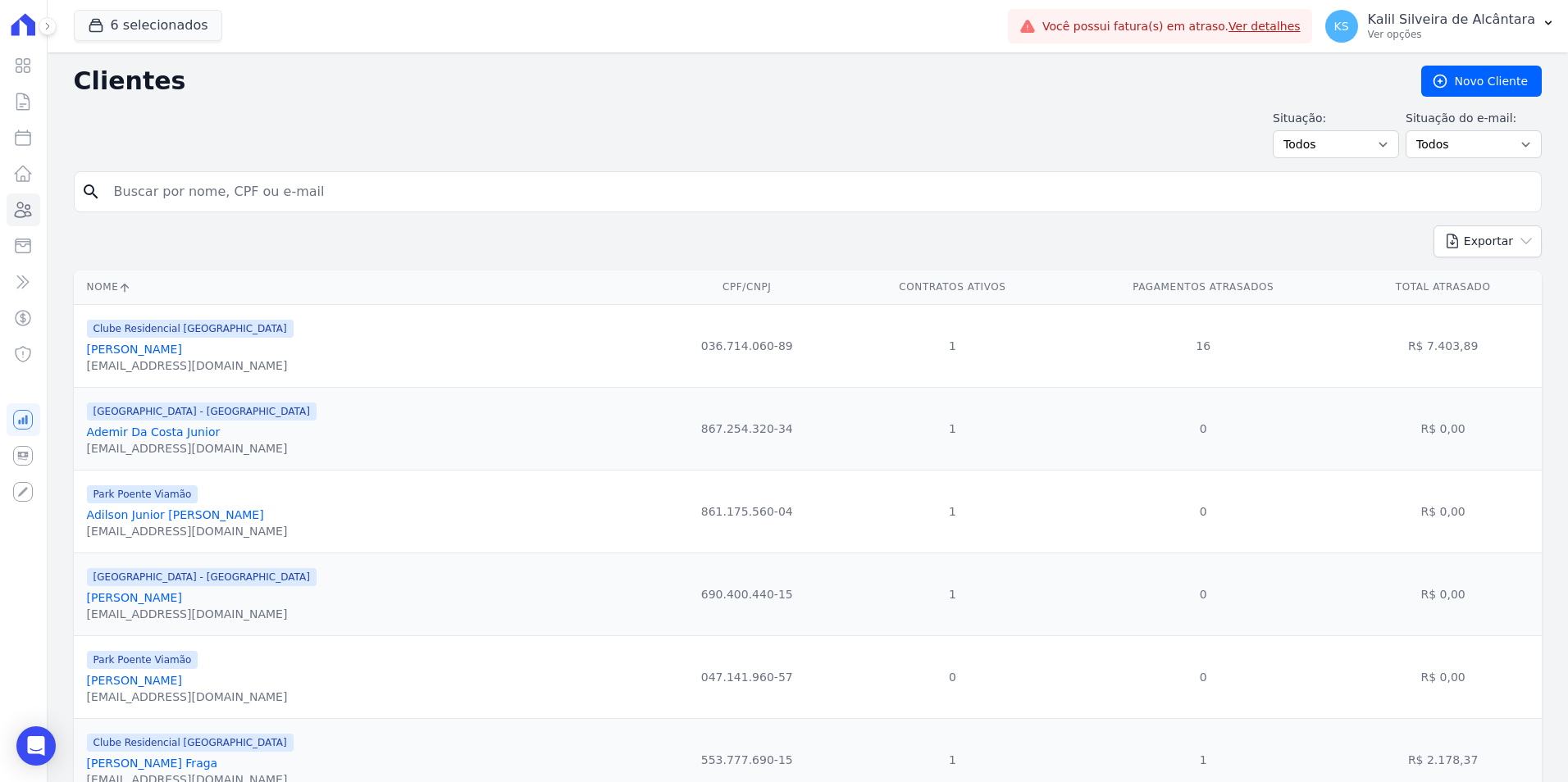
click at [155, 188] on input "search" at bounding box center [819, 192] width 1431 height 33
click at [171, 196] on input "search" at bounding box center [819, 192] width 1431 height 33
type input "jefersson"
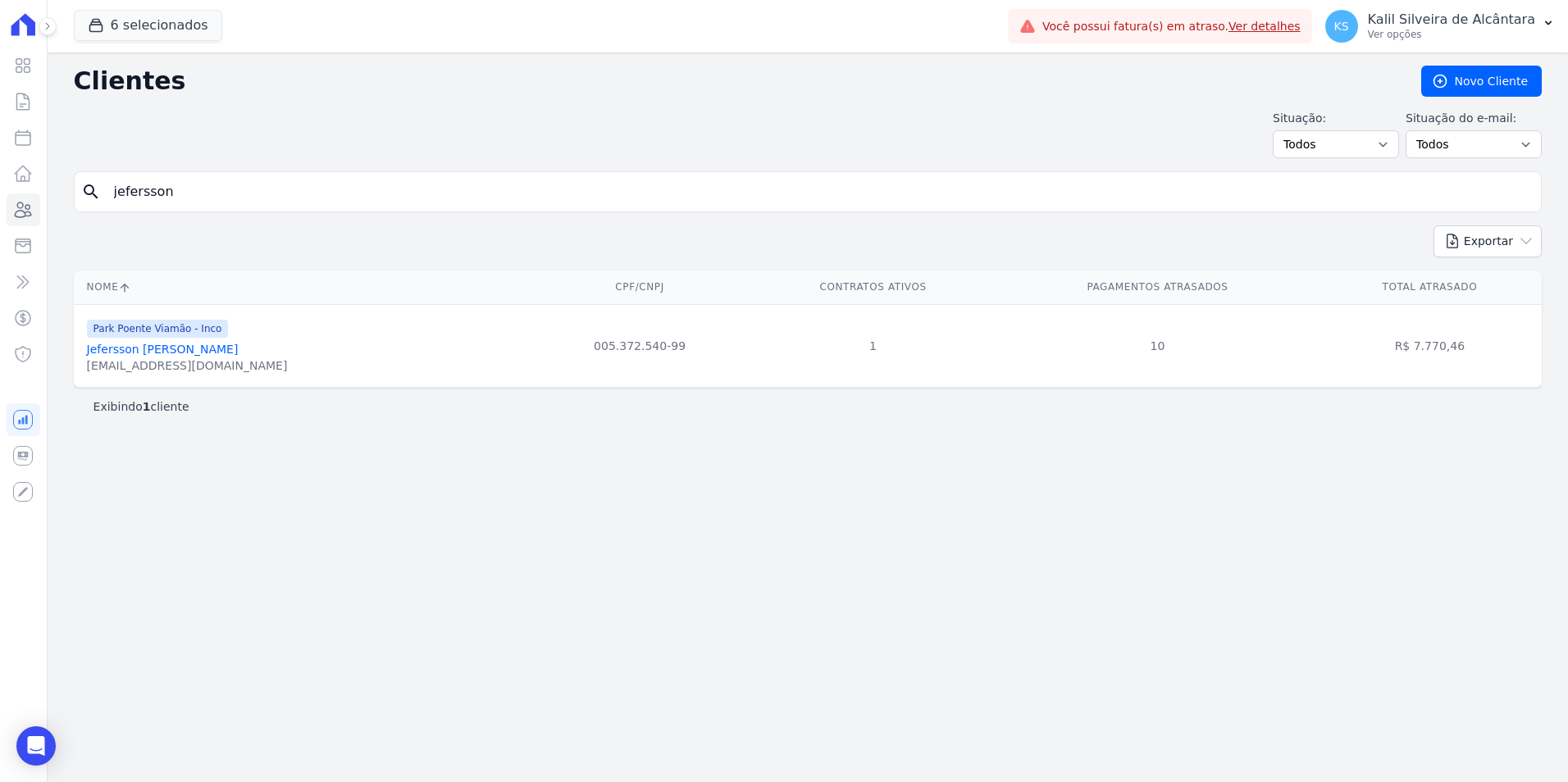
click at [141, 347] on link "Jefersson Farias Da Silva" at bounding box center [162, 349] width 152 height 13
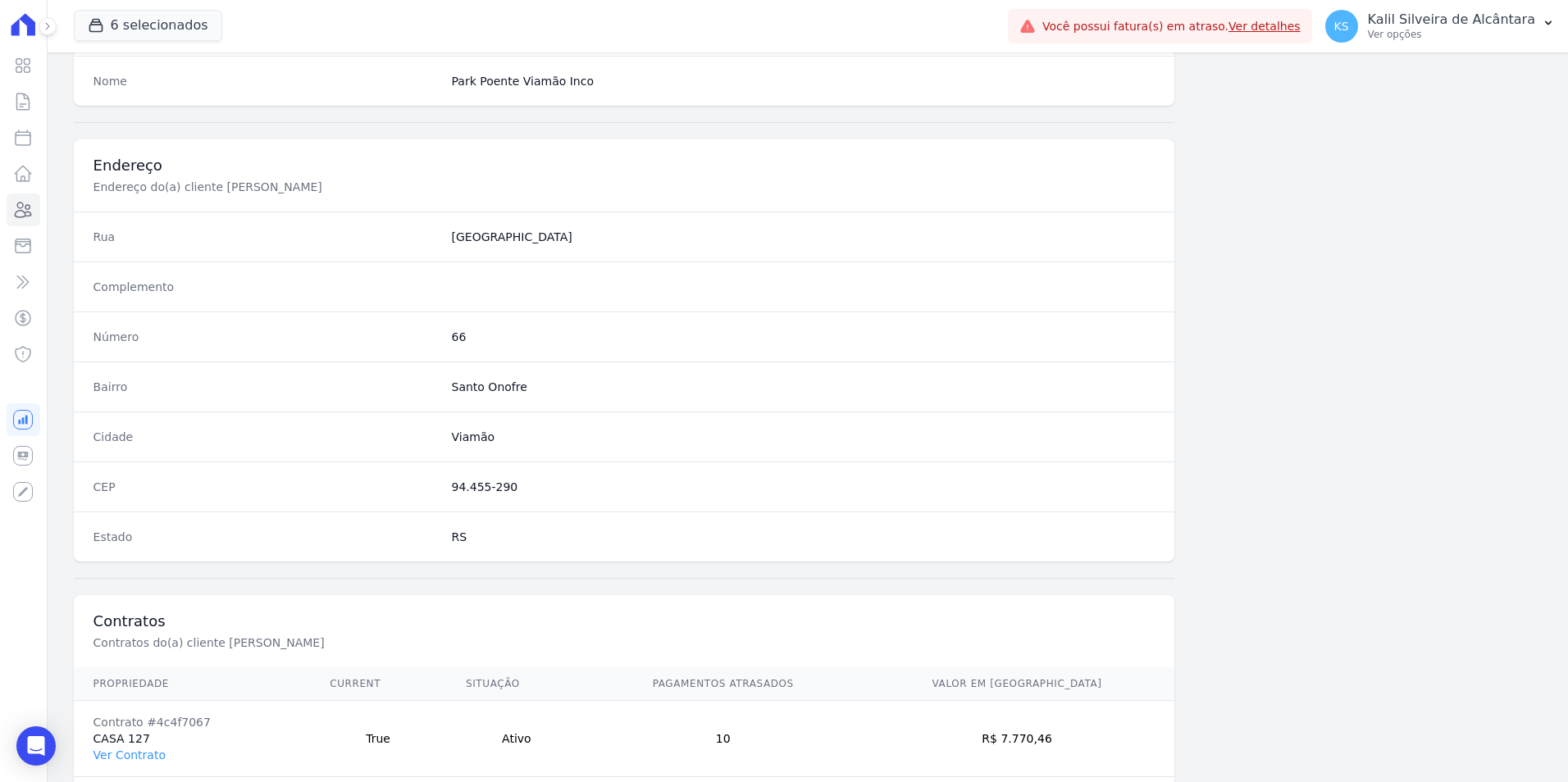
scroll to position [752, 0]
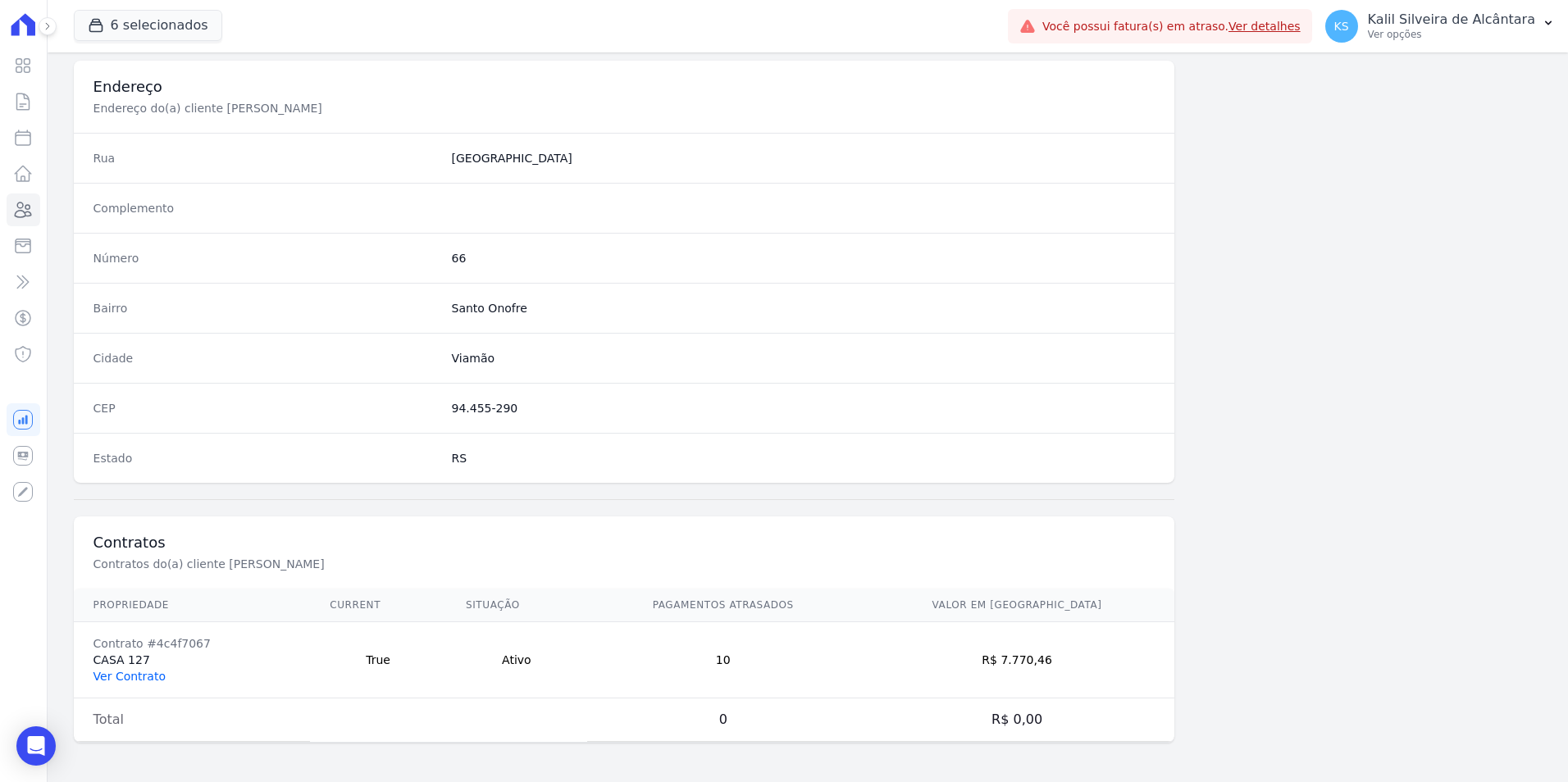
click at [139, 682] on link "Ver Contrato" at bounding box center [129, 676] width 72 height 13
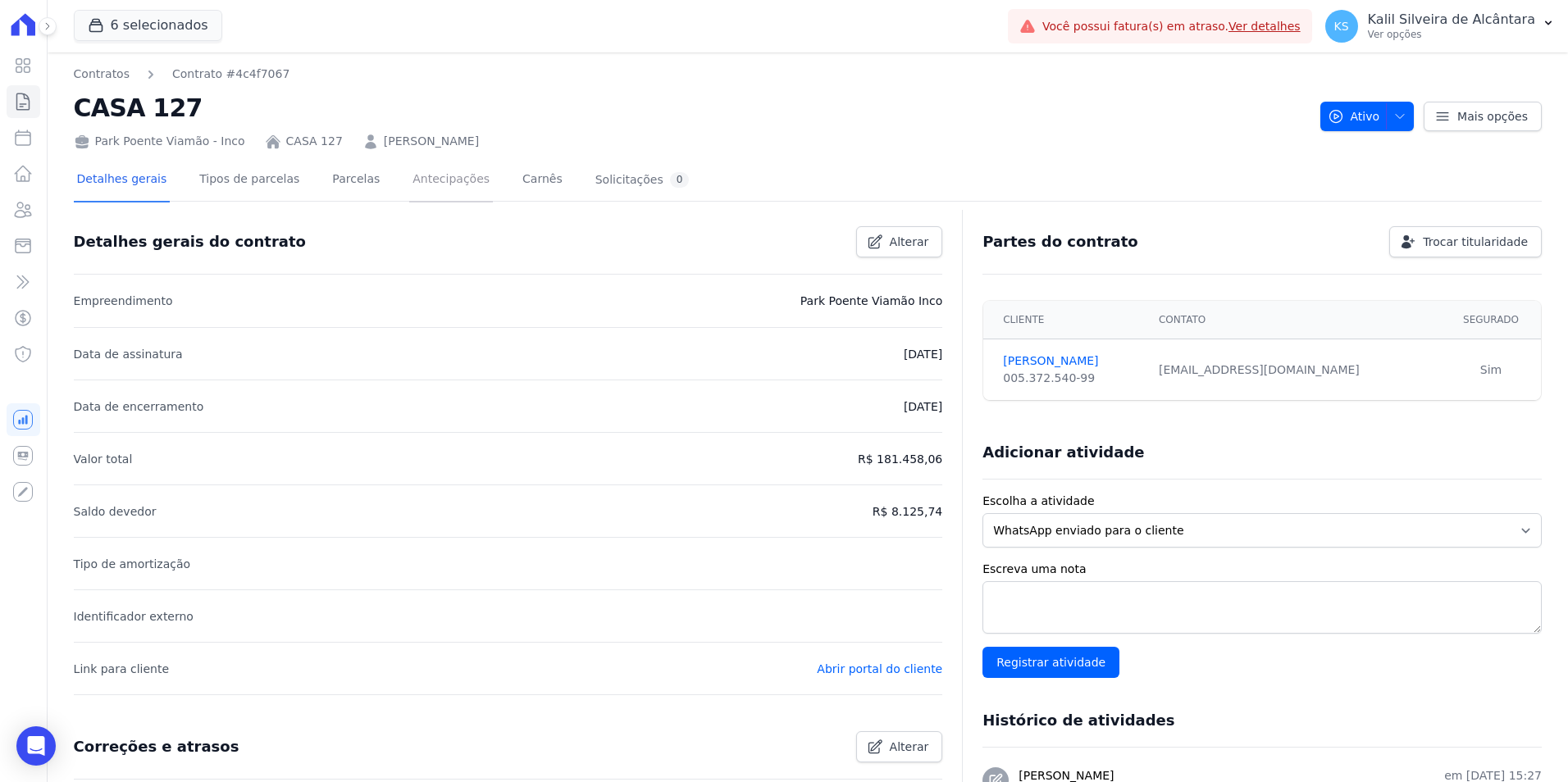
click at [416, 176] on link "Antecipações" at bounding box center [450, 180] width 83 height 43
click at [353, 183] on link "Parcelas" at bounding box center [356, 180] width 54 height 43
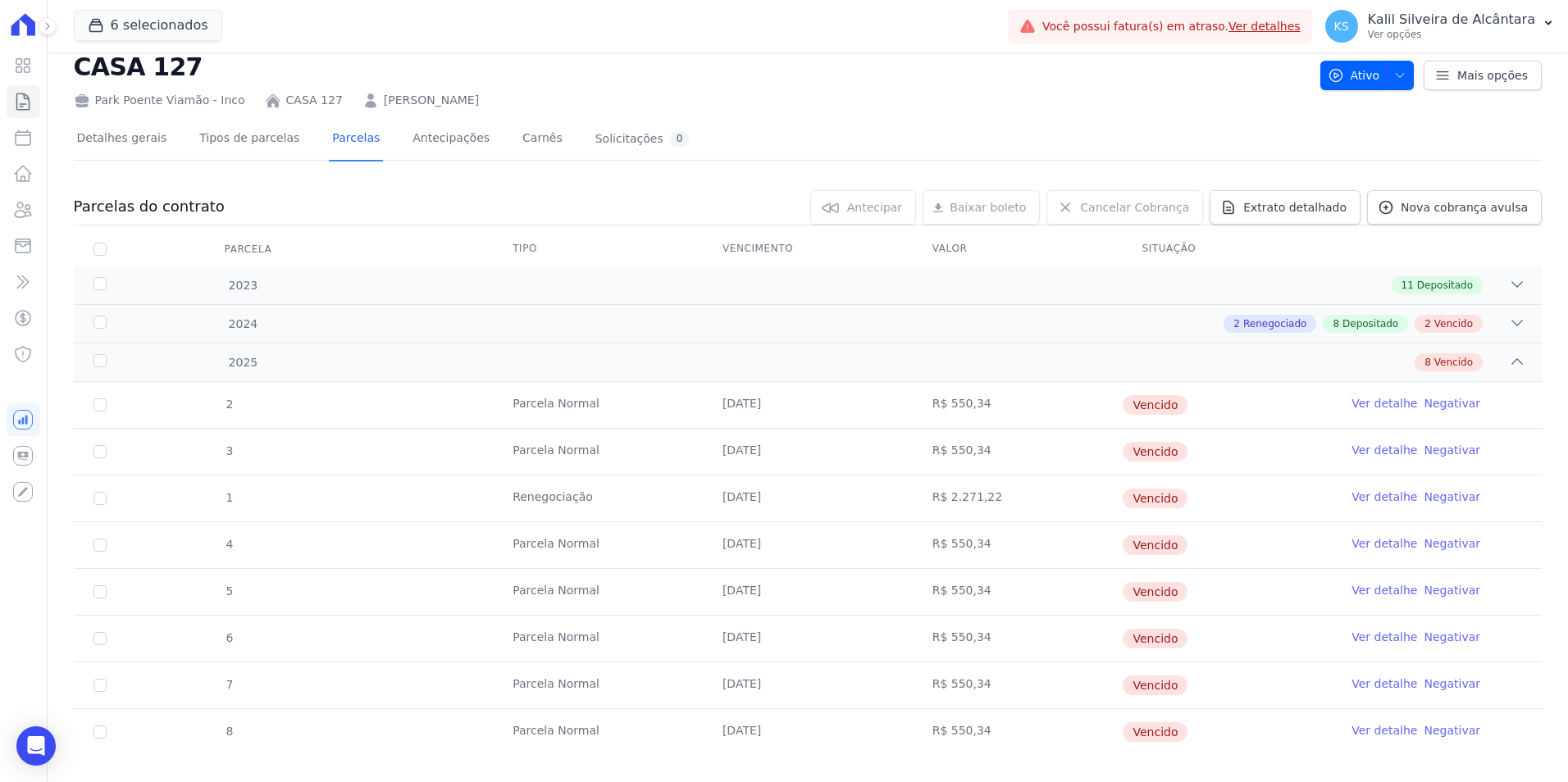
scroll to position [63, 0]
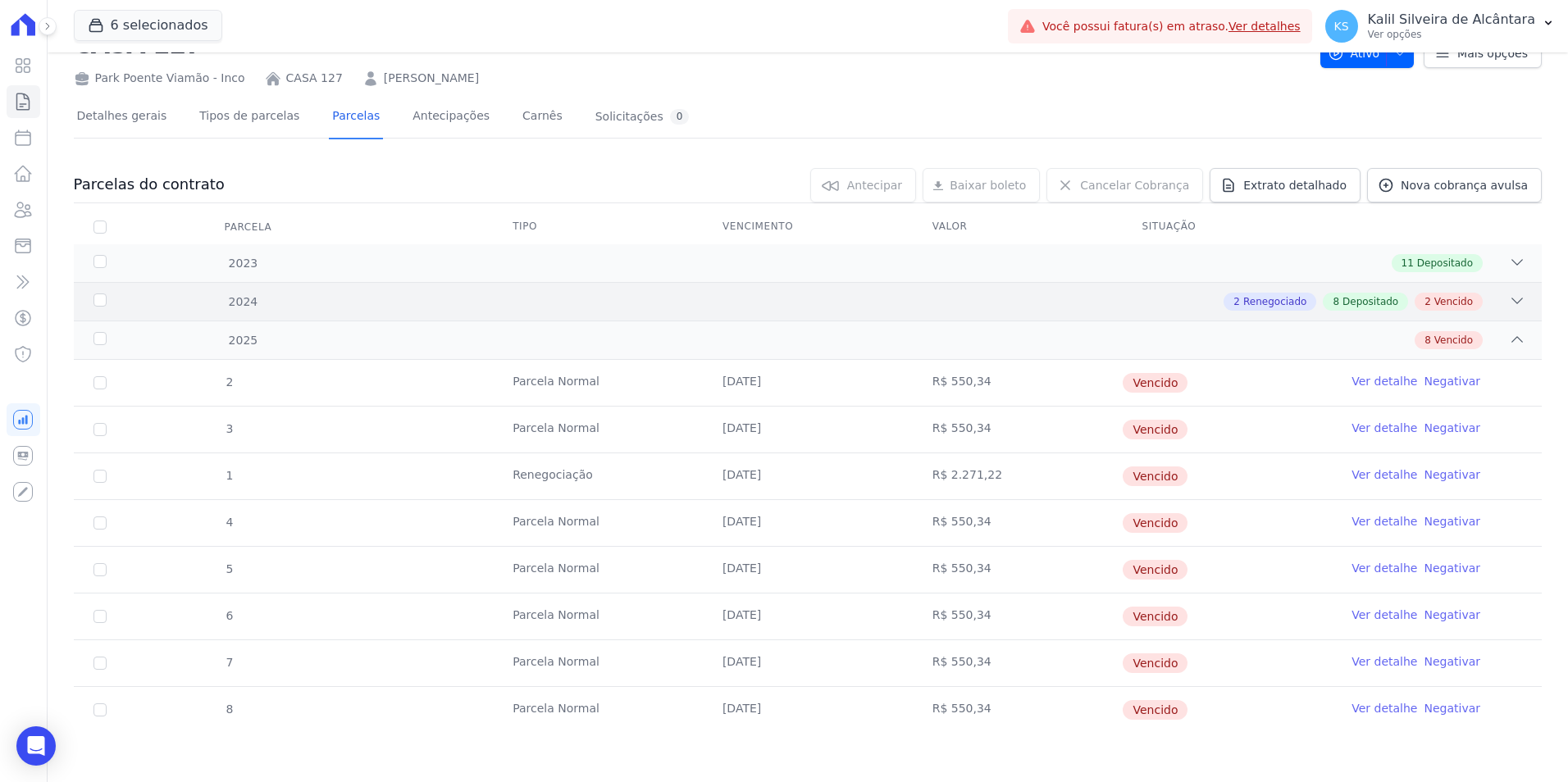
click at [997, 308] on div "2 Renegociado 8 Depositado 2 Vencido" at bounding box center [880, 301] width 1291 height 18
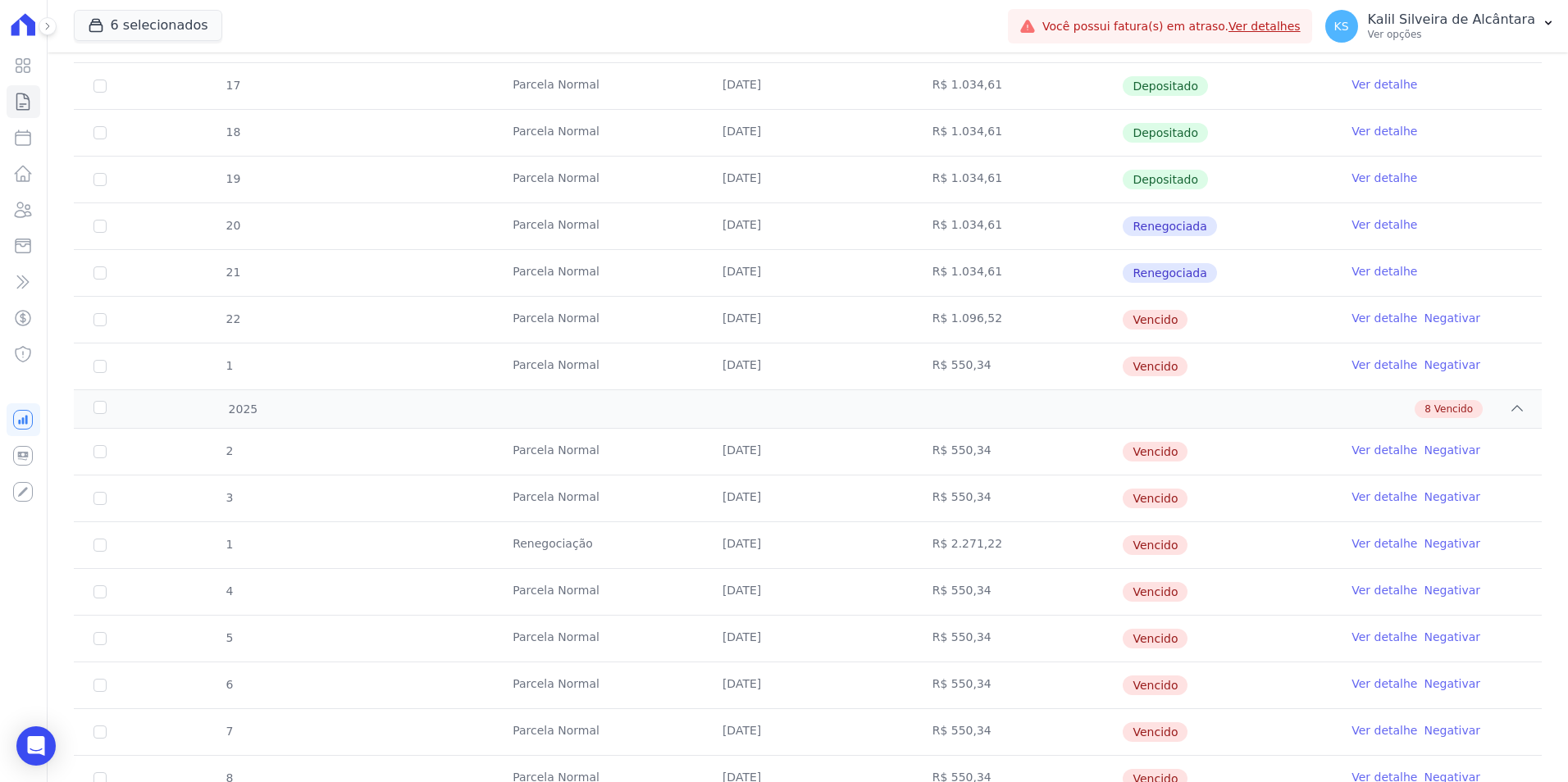
scroll to position [624, 0]
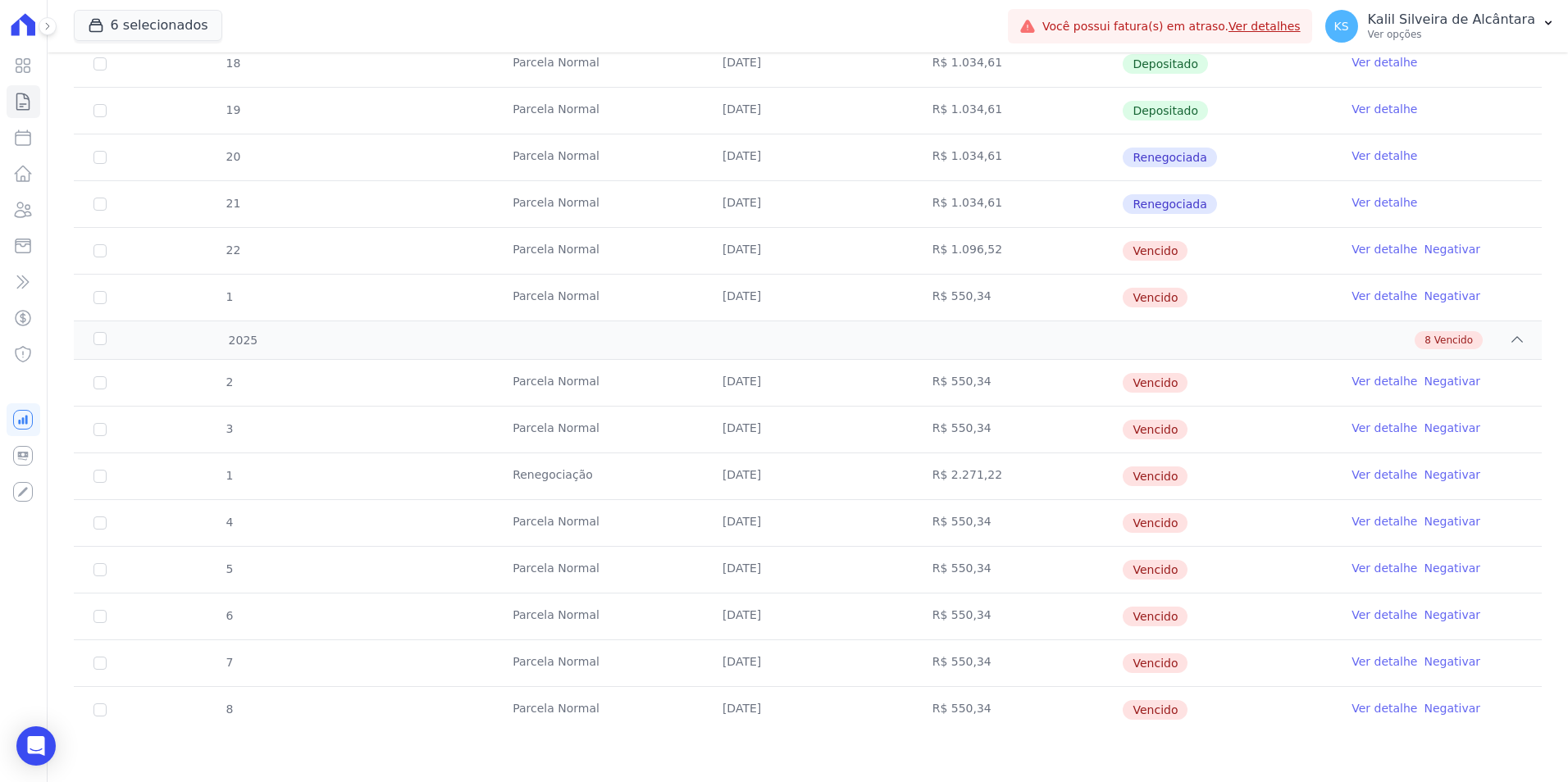
drag, startPoint x: 1010, startPoint y: 476, endPoint x: 919, endPoint y: 470, distance: 91.2
click at [919, 470] on td "R$ 2.271,22" at bounding box center [1018, 476] width 210 height 46
drag, startPoint x: 100, startPoint y: 531, endPoint x: 99, endPoint y: 575, distance: 44.0
click at [98, 531] on td "4" at bounding box center [100, 523] width 53 height 46
click at [109, 522] on td "4" at bounding box center [100, 523] width 53 height 46
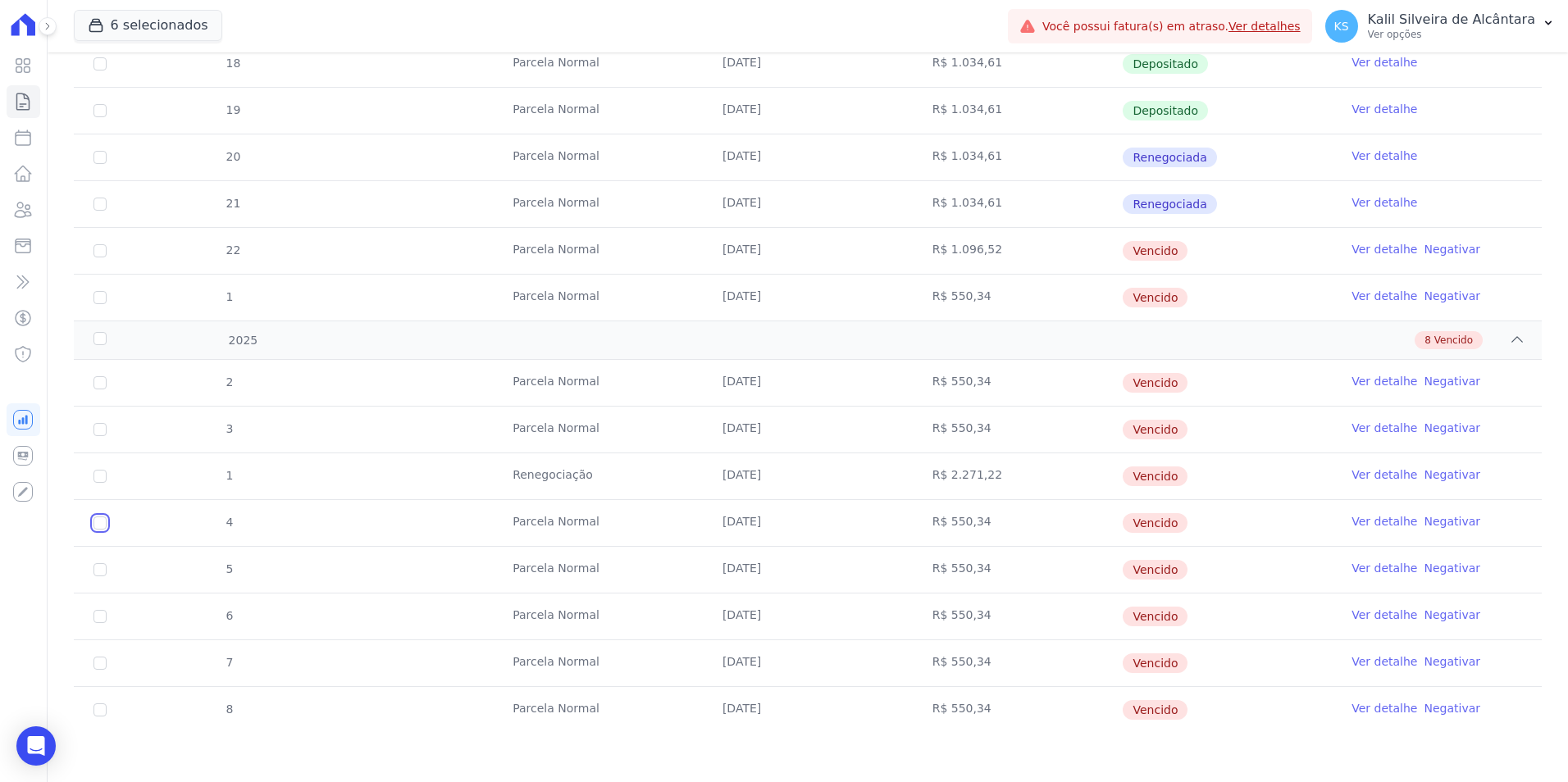
drag, startPoint x: 98, startPoint y: 517, endPoint x: 105, endPoint y: 543, distance: 26.9
click at [100, 523] on input "checkbox" at bounding box center [100, 523] width 13 height 13
checkbox input "true"
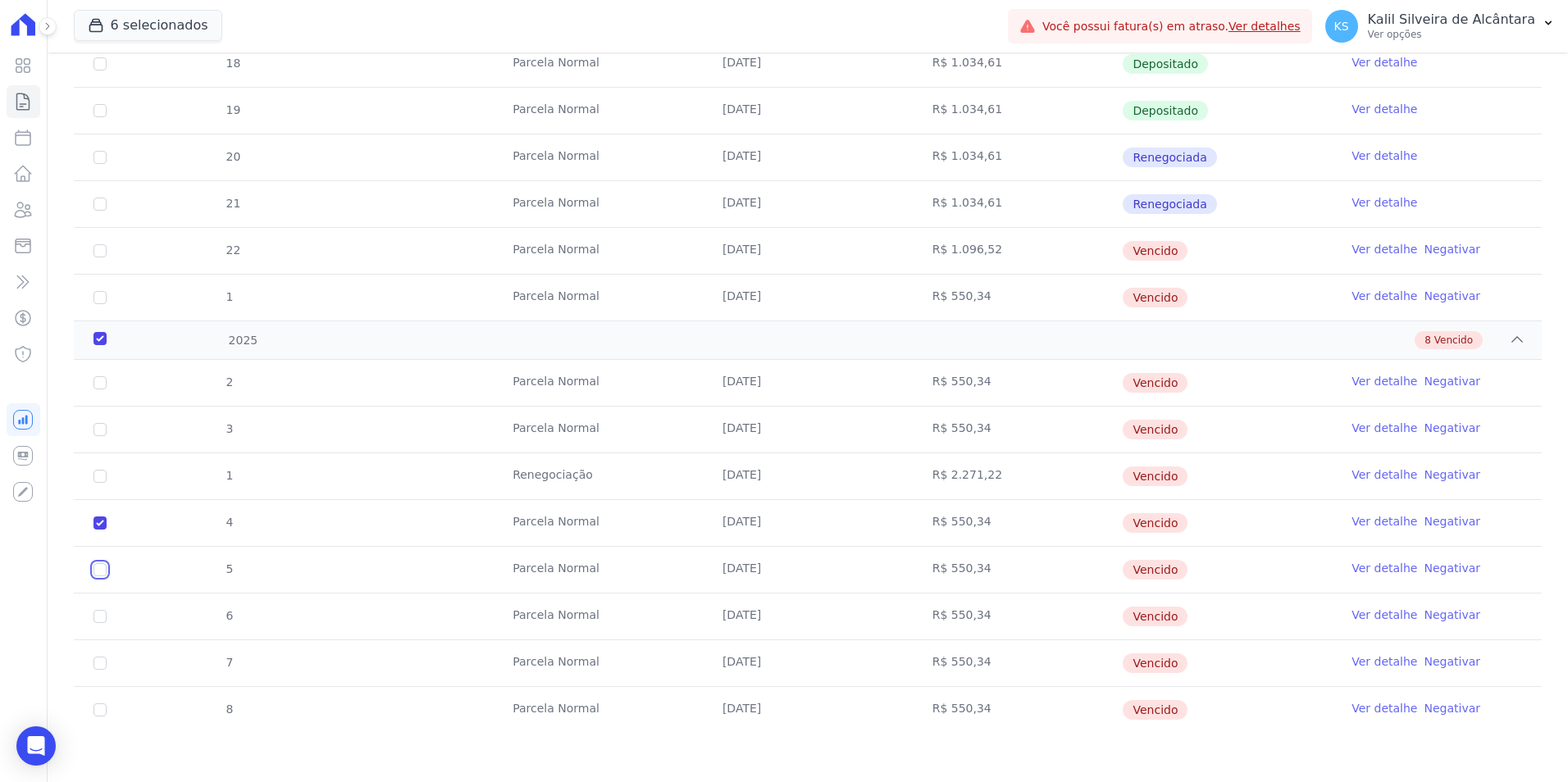
click at [105, 575] on input "checkbox" at bounding box center [100, 569] width 13 height 13
checkbox input "true"
click at [96, 627] on td "6" at bounding box center [100, 616] width 53 height 46
click at [100, 621] on input "checkbox" at bounding box center [100, 616] width 13 height 13
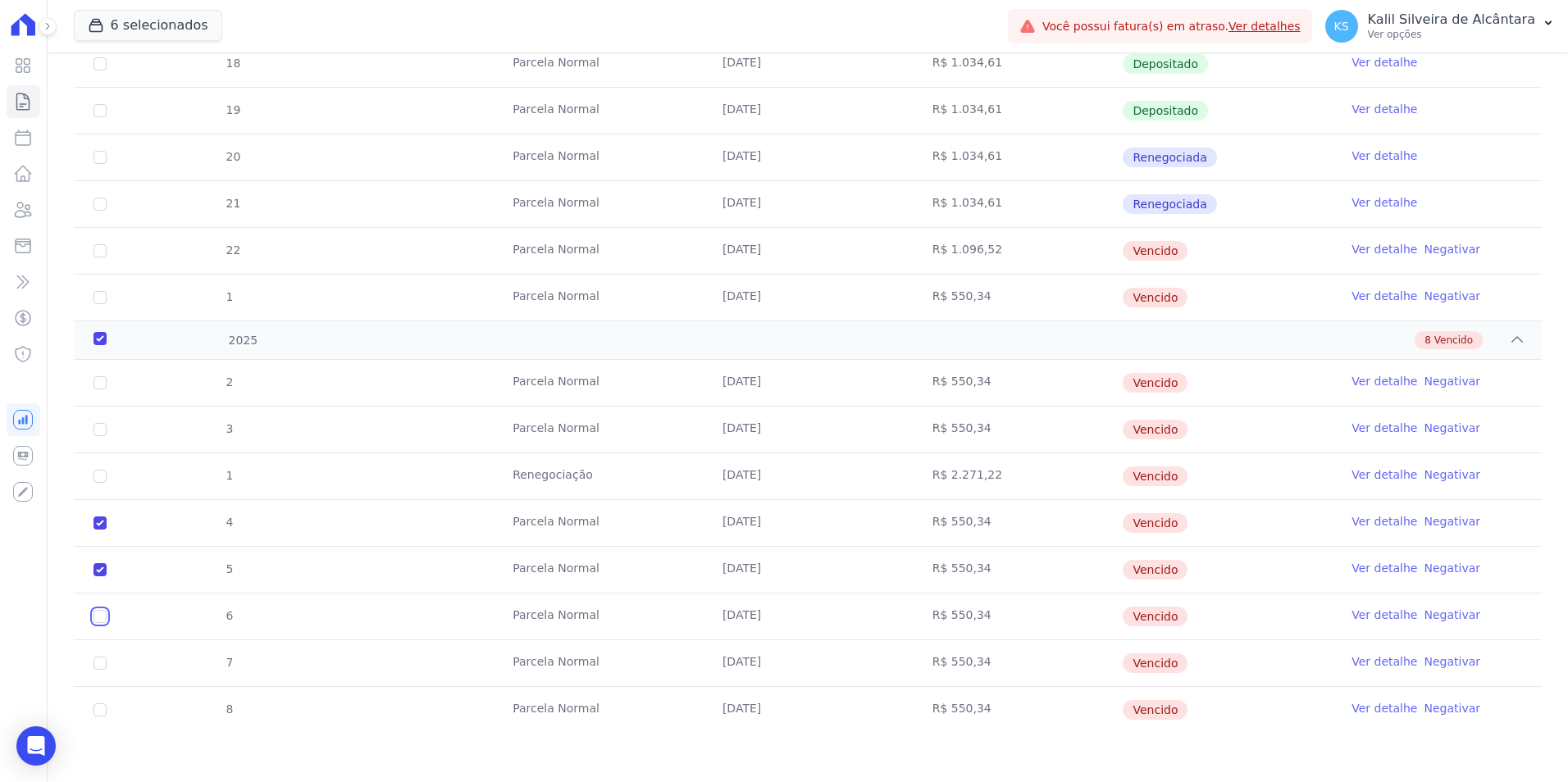
checkbox input "true"
drag, startPoint x: 103, startPoint y: 654, endPoint x: 102, endPoint y: 663, distance: 9.1
click at [102, 661] on td "7" at bounding box center [100, 663] width 53 height 46
drag, startPoint x: 102, startPoint y: 663, endPoint x: 98, endPoint y: 704, distance: 41.2
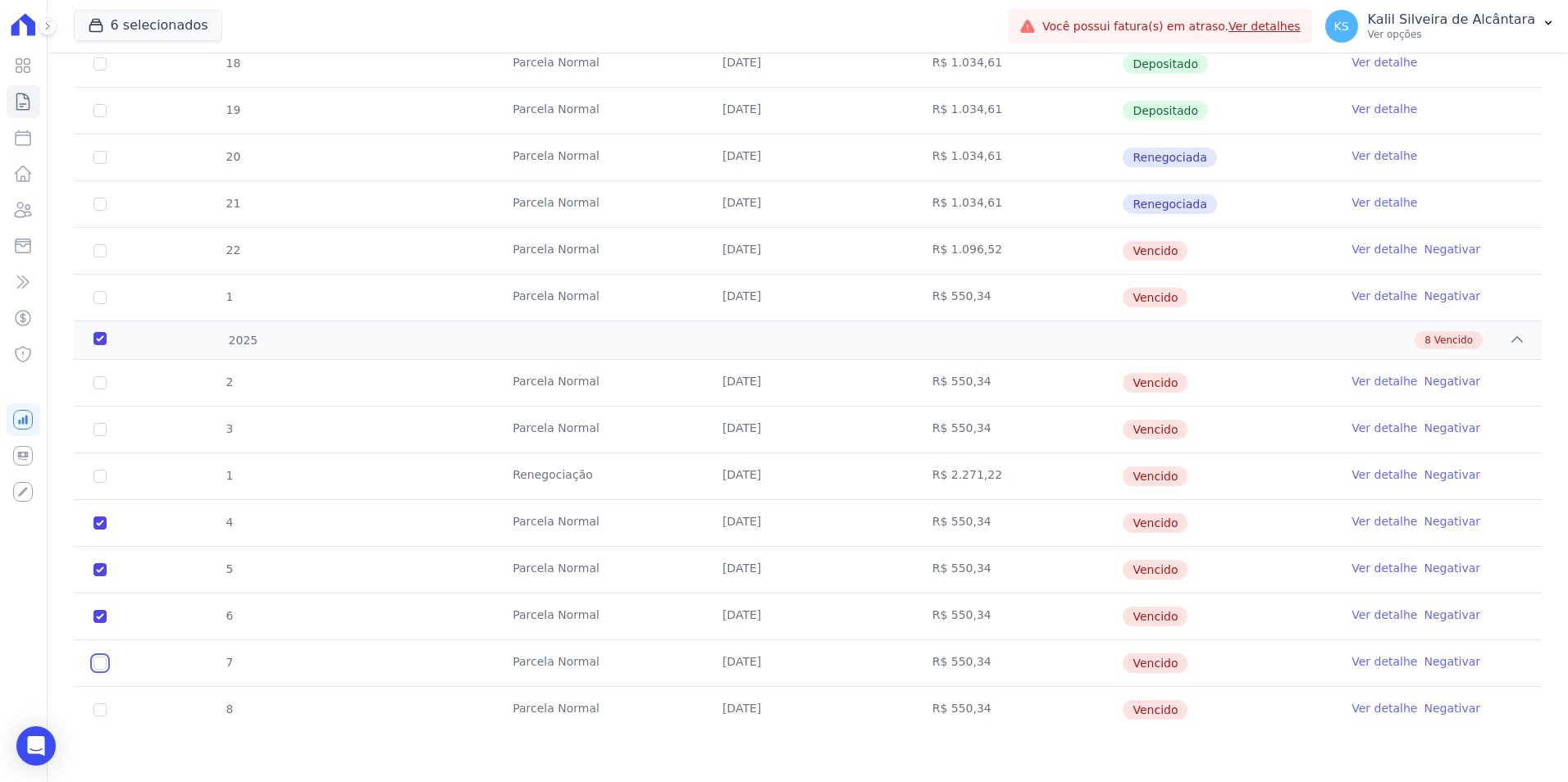
click at [101, 666] on input "checkbox" at bounding box center [100, 663] width 13 height 13
checkbox input "true"
click at [98, 709] on input "checkbox" at bounding box center [100, 710] width 13 height 13
checkbox input "true"
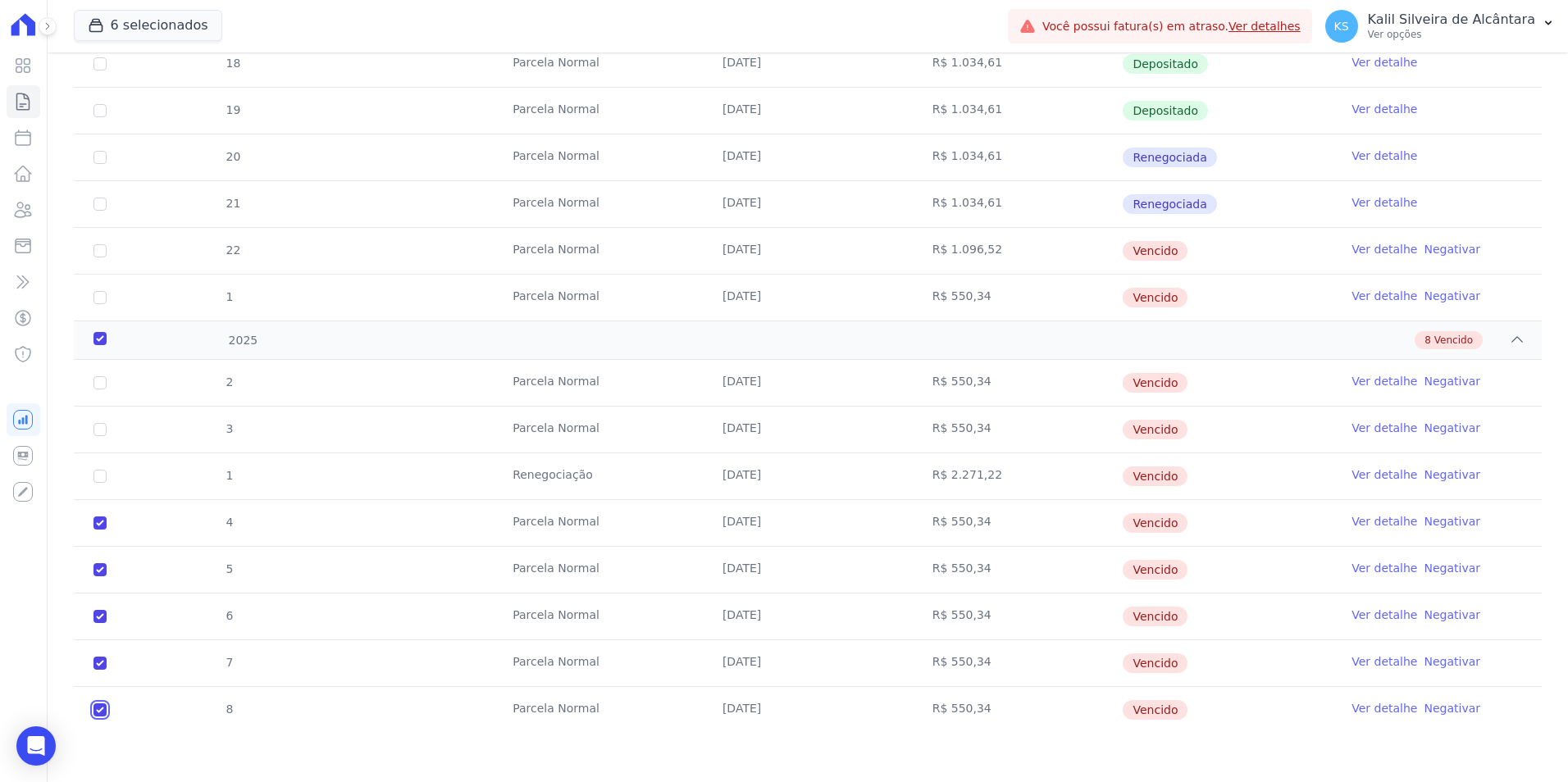
checkbox input "true"
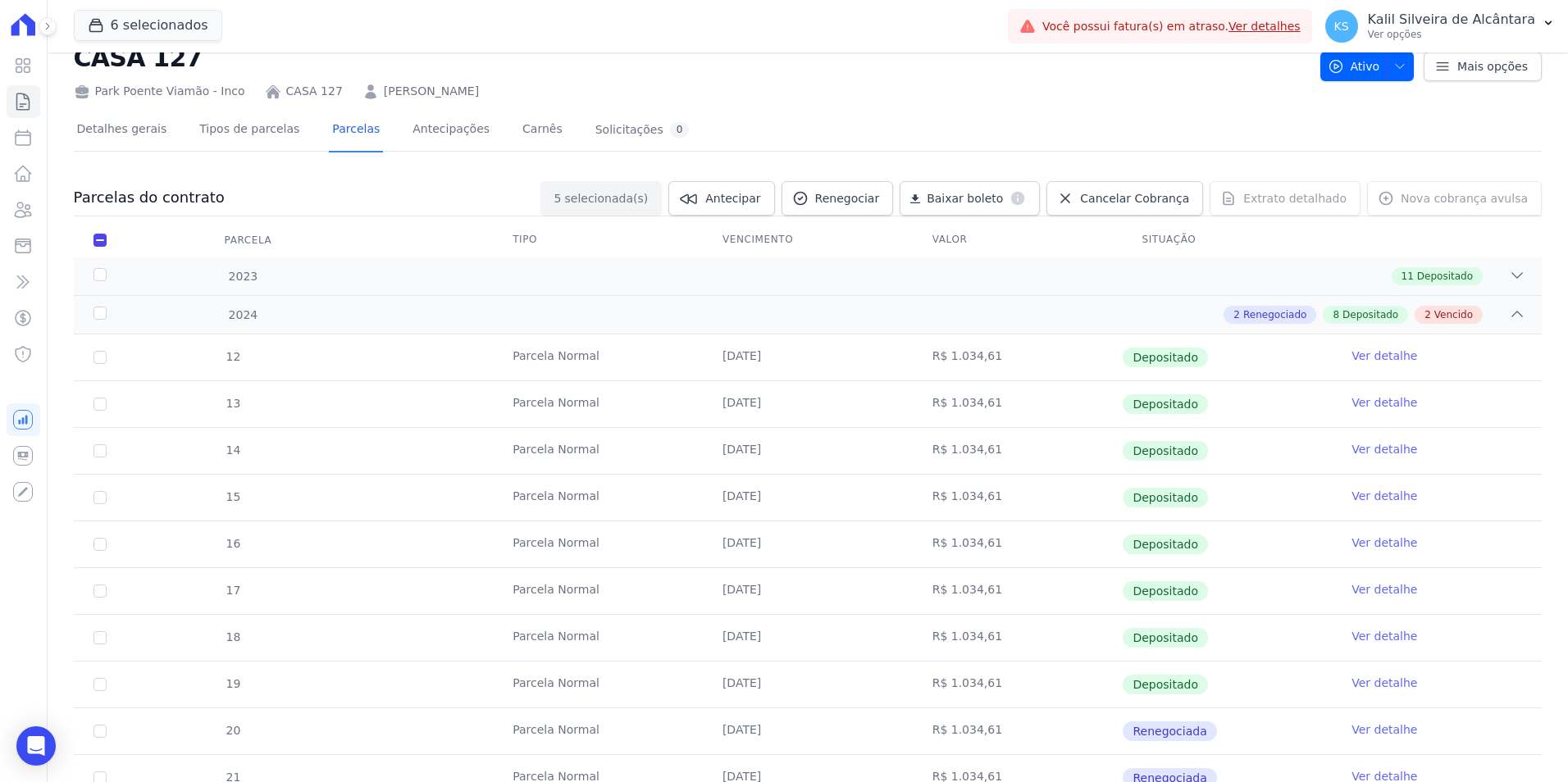
scroll to position [0, 0]
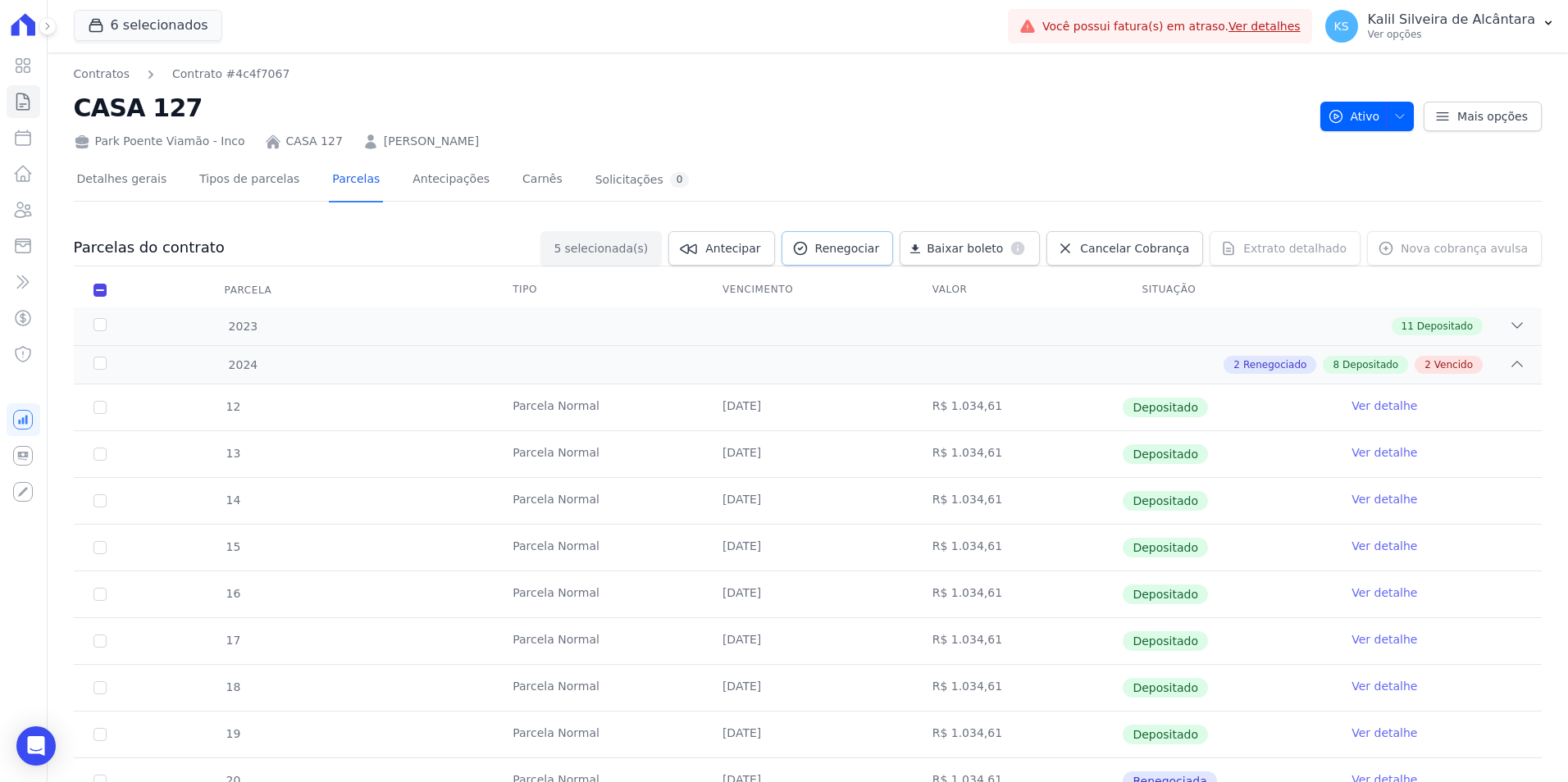
click at [870, 250] on span "Renegociar" at bounding box center [848, 248] width 65 height 16
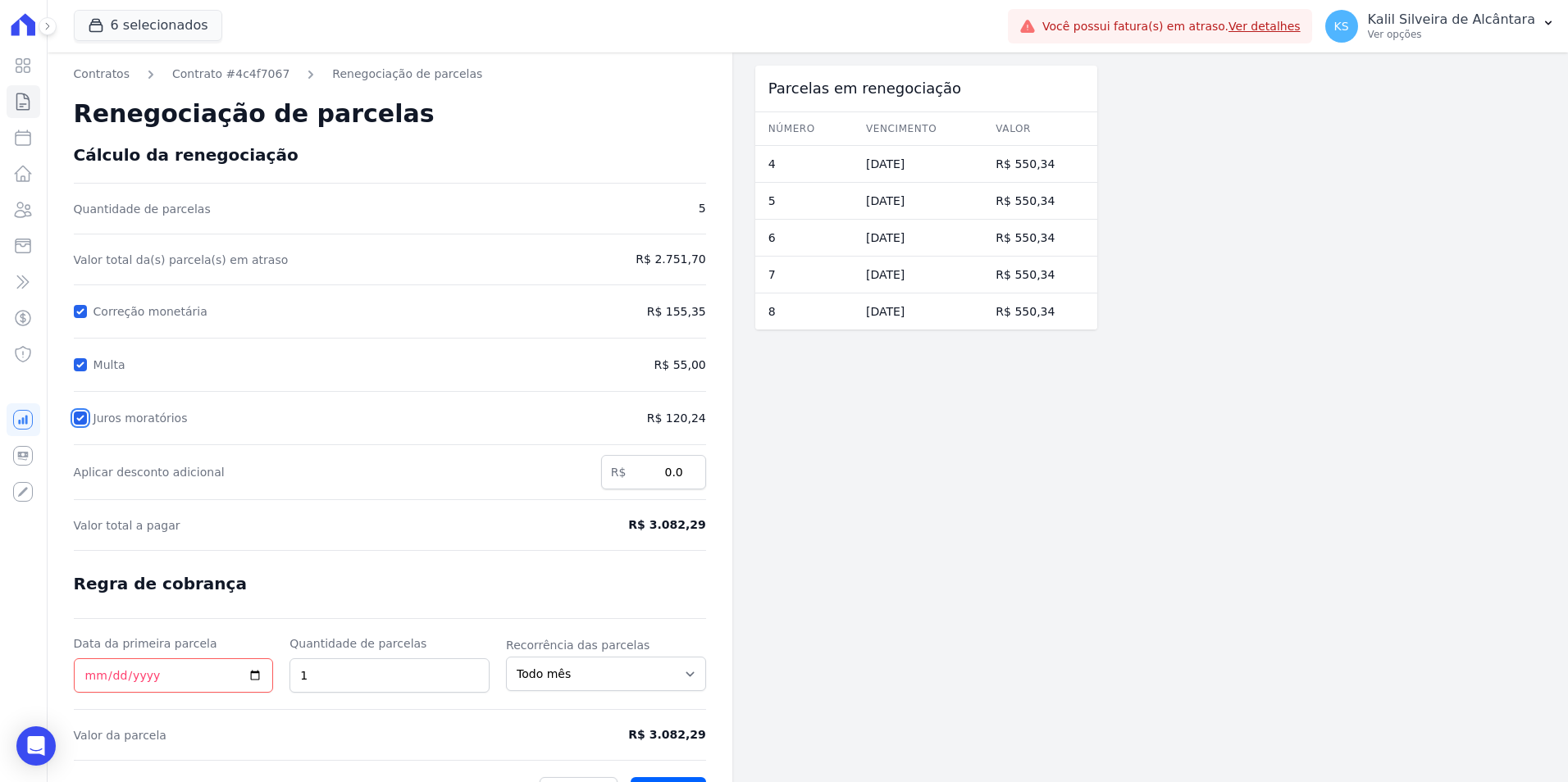
click at [79, 418] on input "Juros moratórios" at bounding box center [80, 418] width 13 height 13
checkbox input "false"
click at [83, 362] on input "Multa" at bounding box center [80, 365] width 13 height 13
checkbox input "false"
click at [92, 678] on input "Data da primeira parcela" at bounding box center [173, 675] width 200 height 34
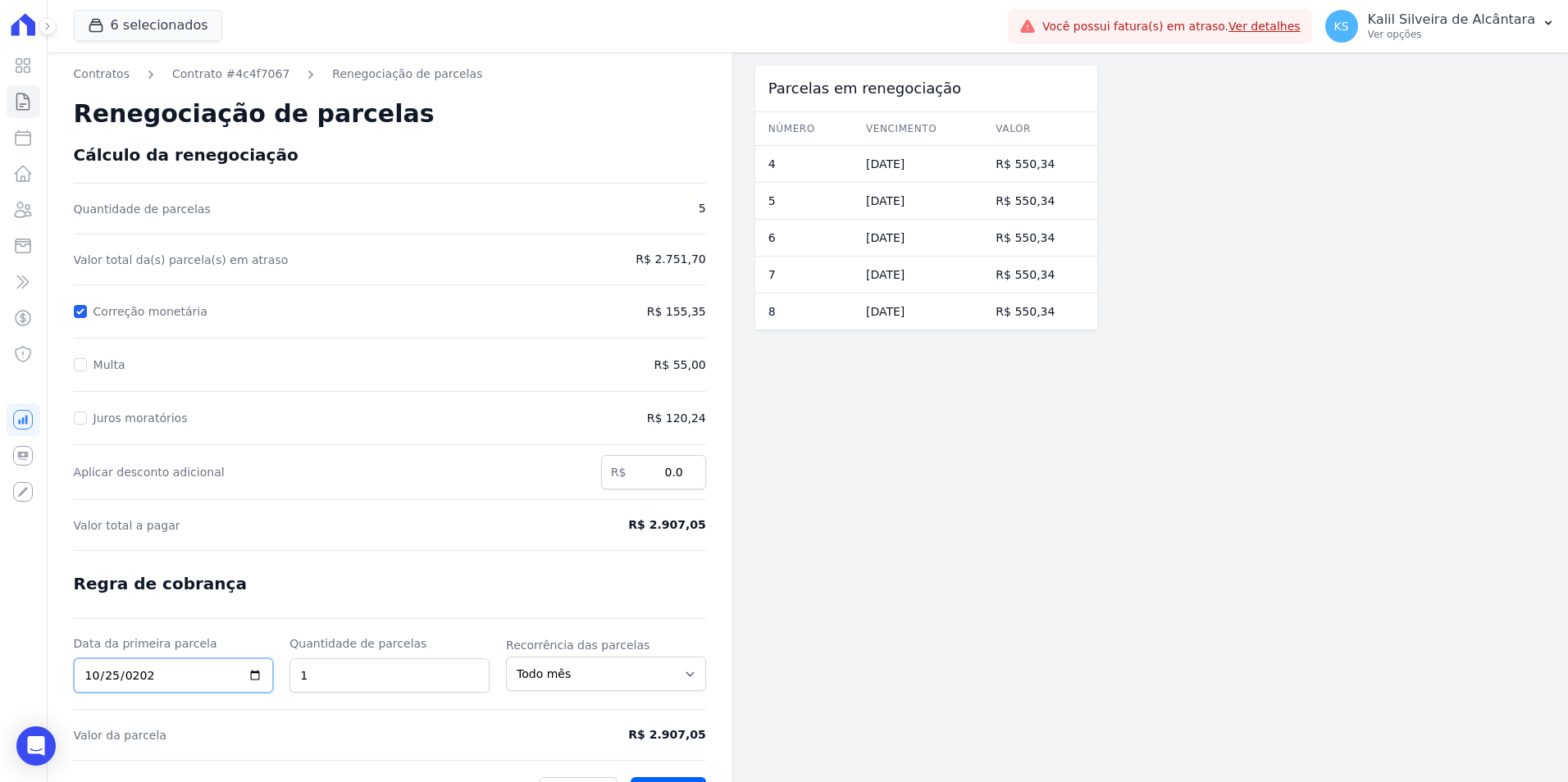
type input "2025-10-25"
drag, startPoint x: 300, startPoint y: 680, endPoint x: 256, endPoint y: 689, distance: 44.9
click at [279, 685] on div "Data da primeira parcela 2025-10-25 Quantidade de parcelas 1 Recorrência das pa…" at bounding box center [389, 665] width 632 height 57
type input "4"
click at [619, 726] on span "R$ 2.907,05" at bounding box center [633, 734] width 146 height 17
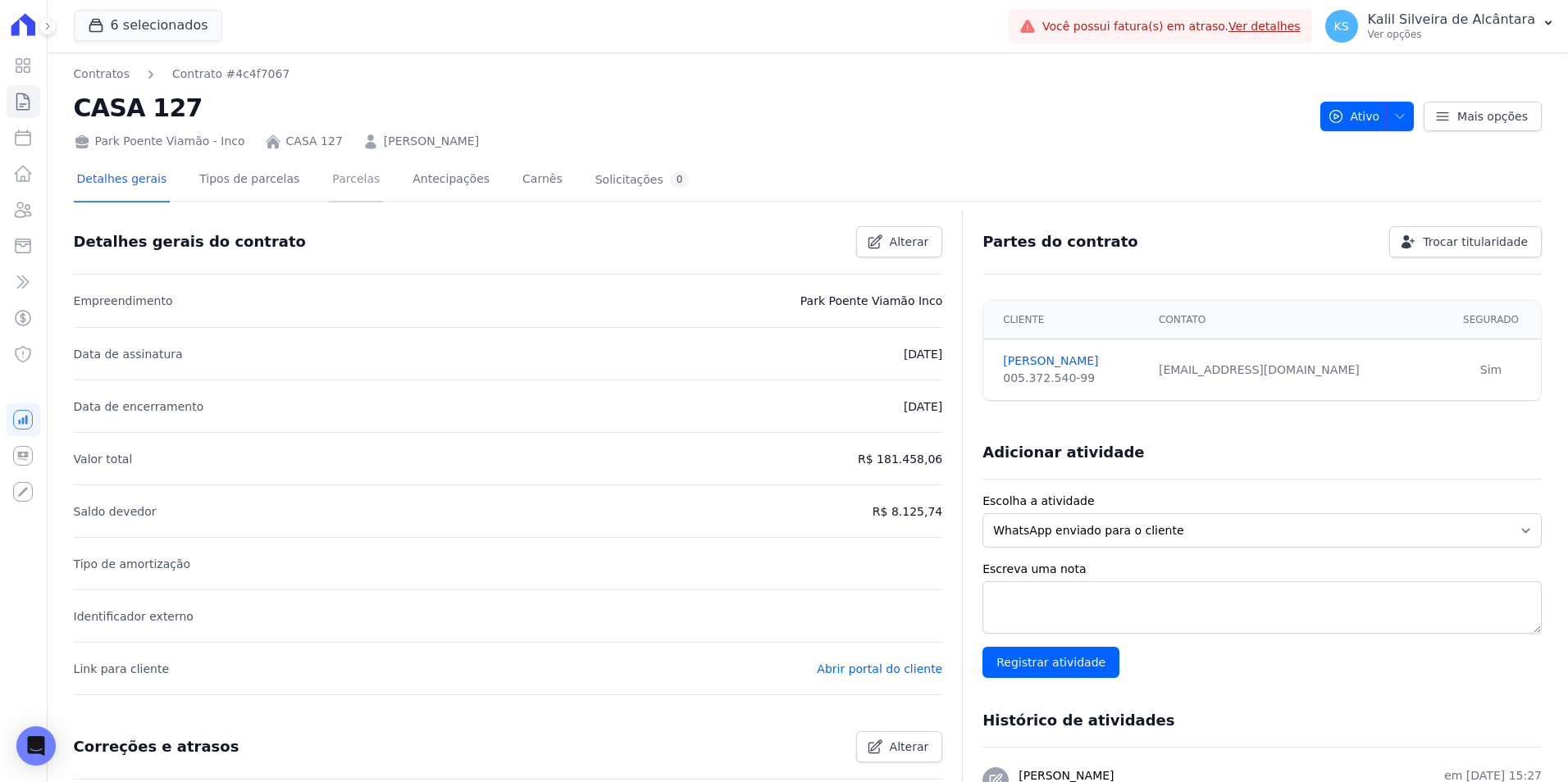
click at [329, 187] on link "Parcelas" at bounding box center [356, 180] width 54 height 43
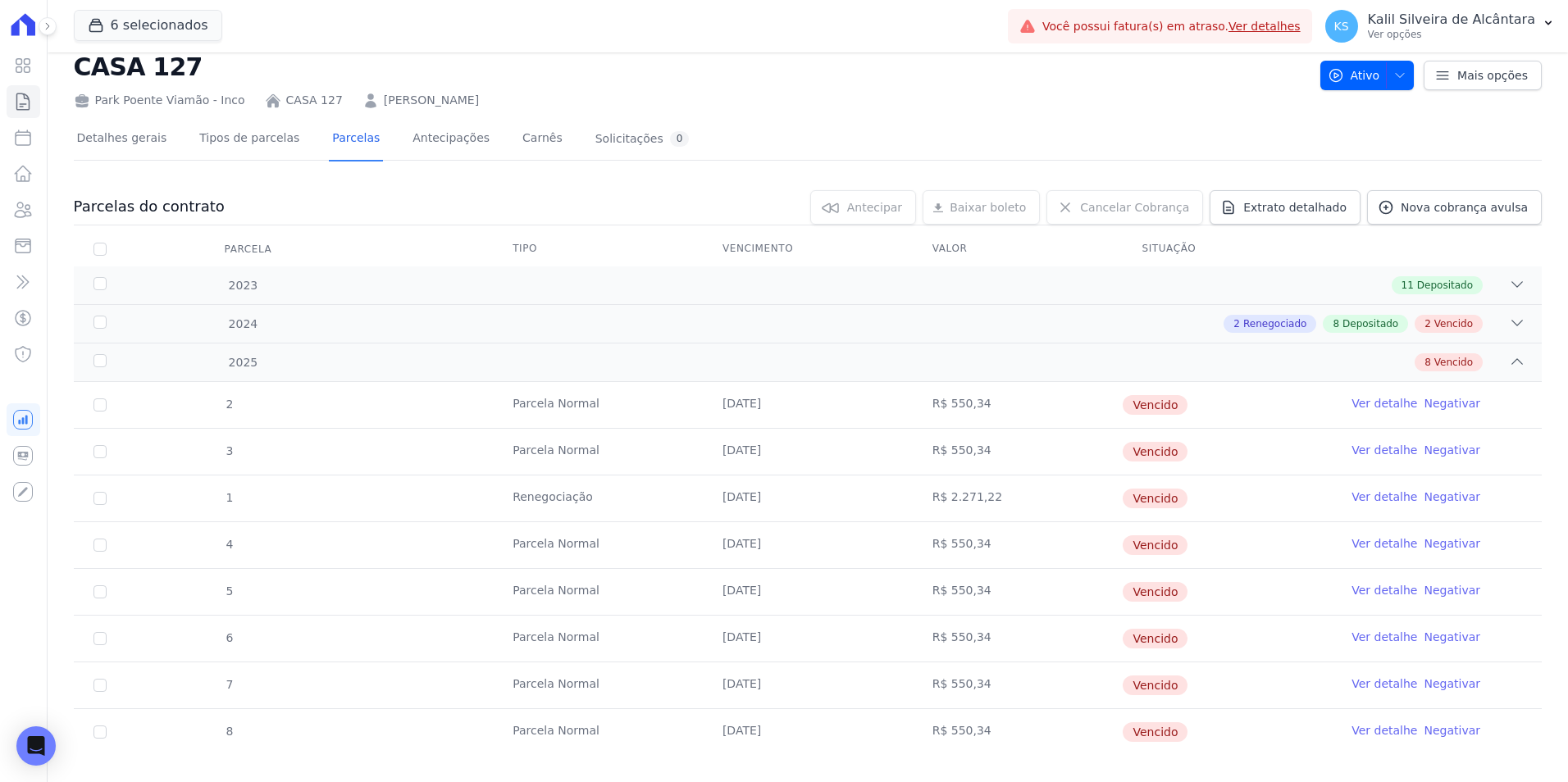
scroll to position [63, 0]
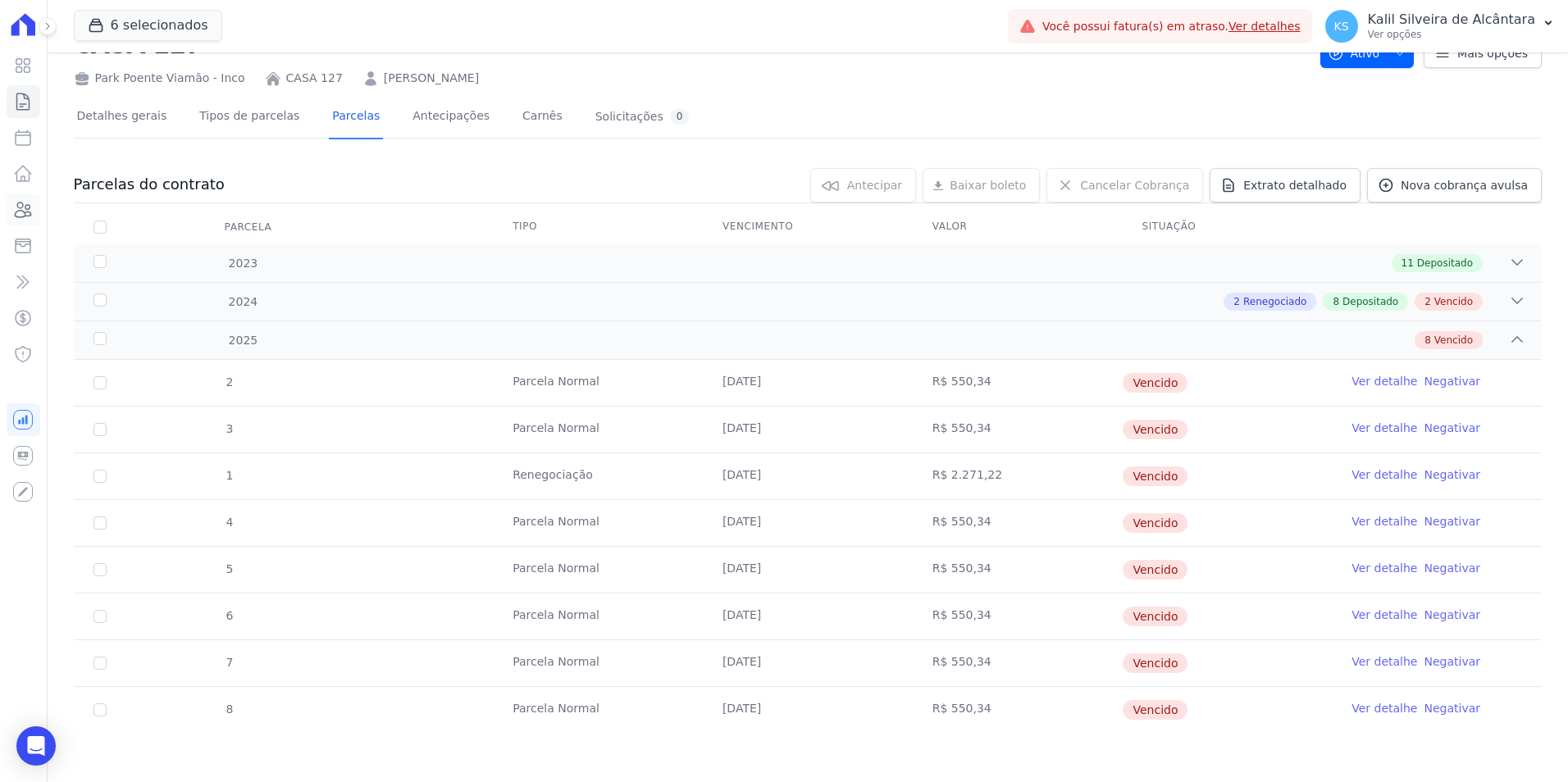
click at [14, 196] on link "Clientes" at bounding box center [22, 210] width 33 height 33
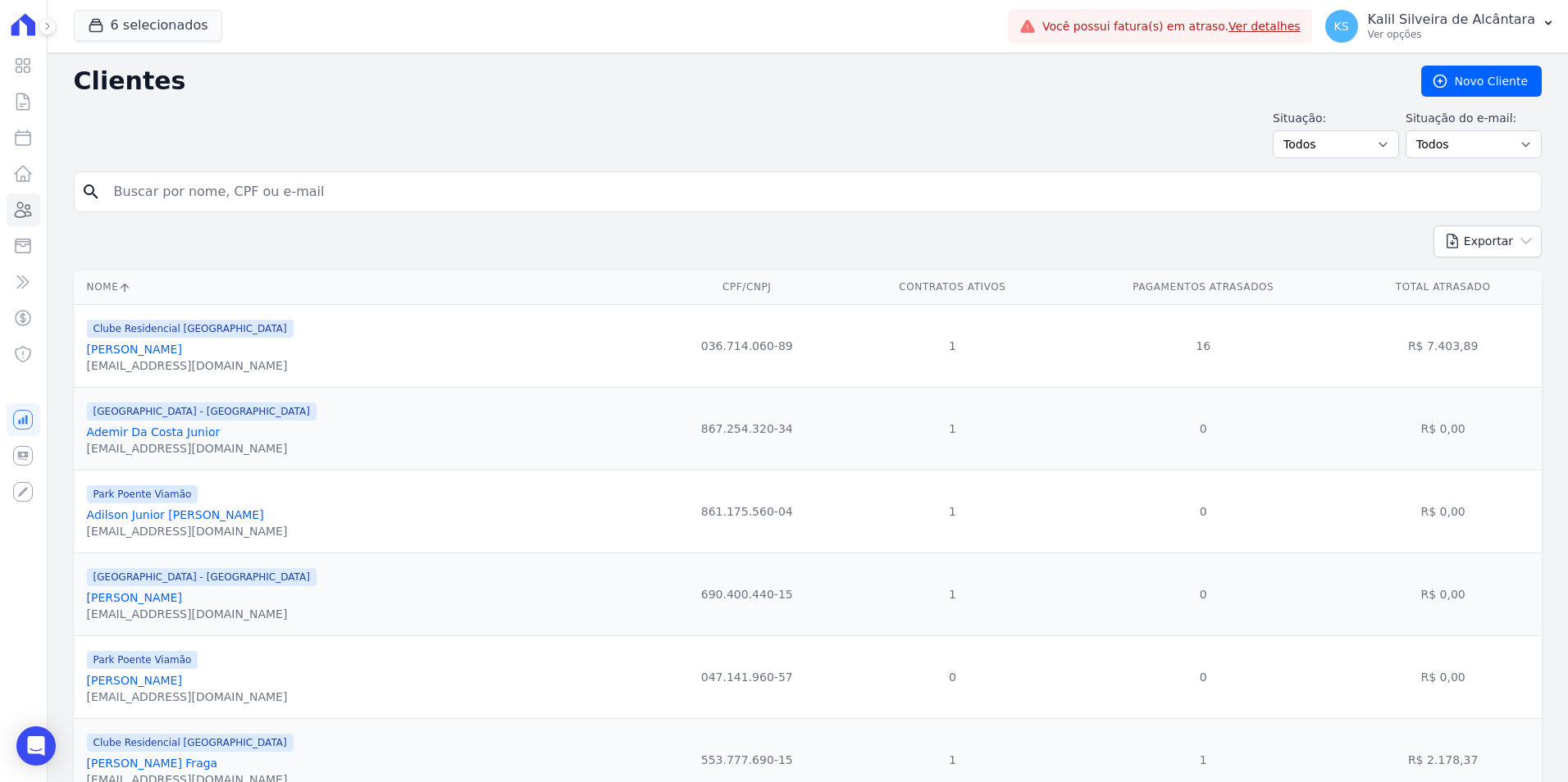
click at [248, 201] on input "search" at bounding box center [819, 192] width 1431 height 33
type input "ane gute"
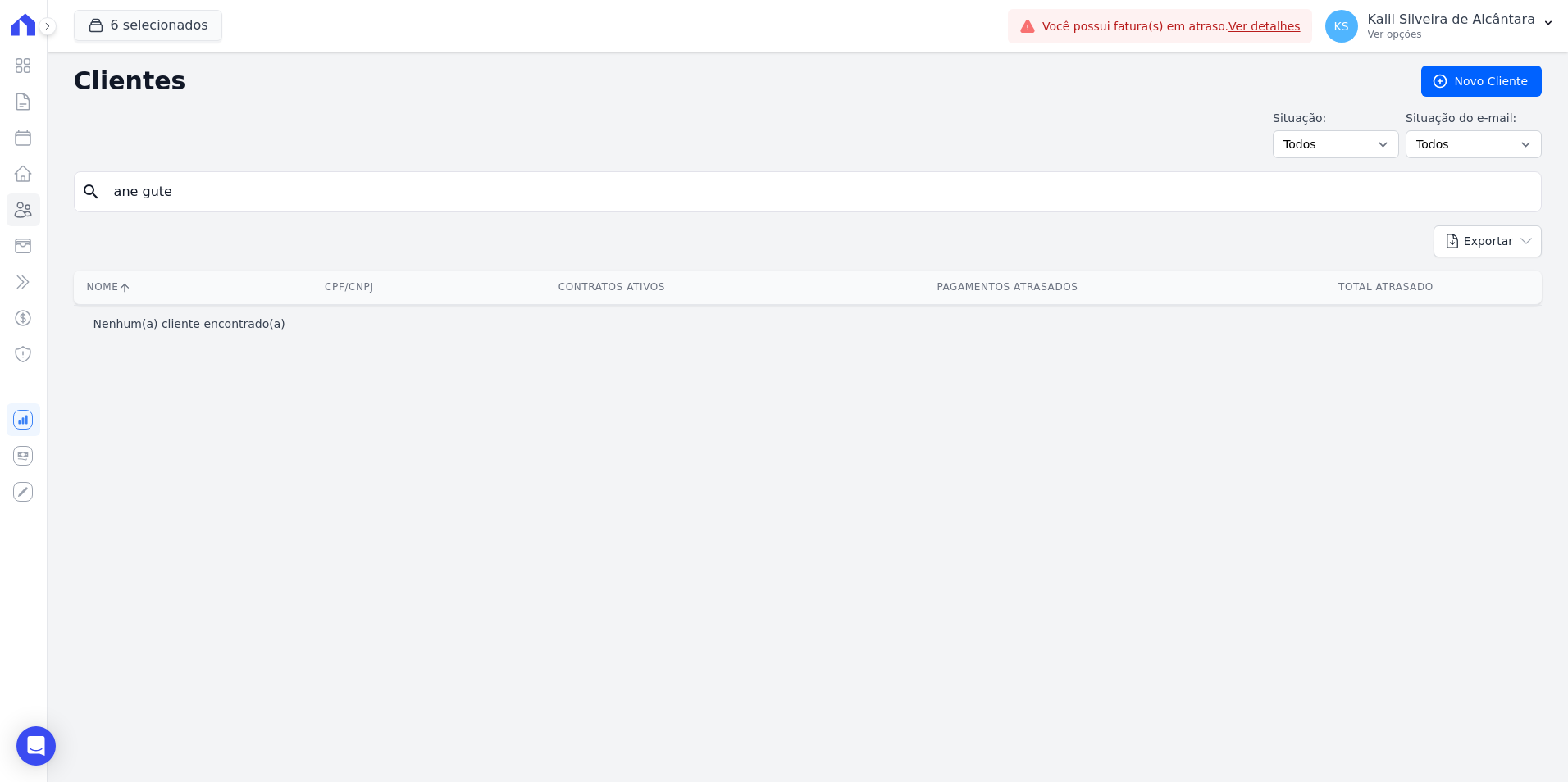
click at [213, 204] on input "ane gute" at bounding box center [819, 192] width 1431 height 33
type input "ane cr"
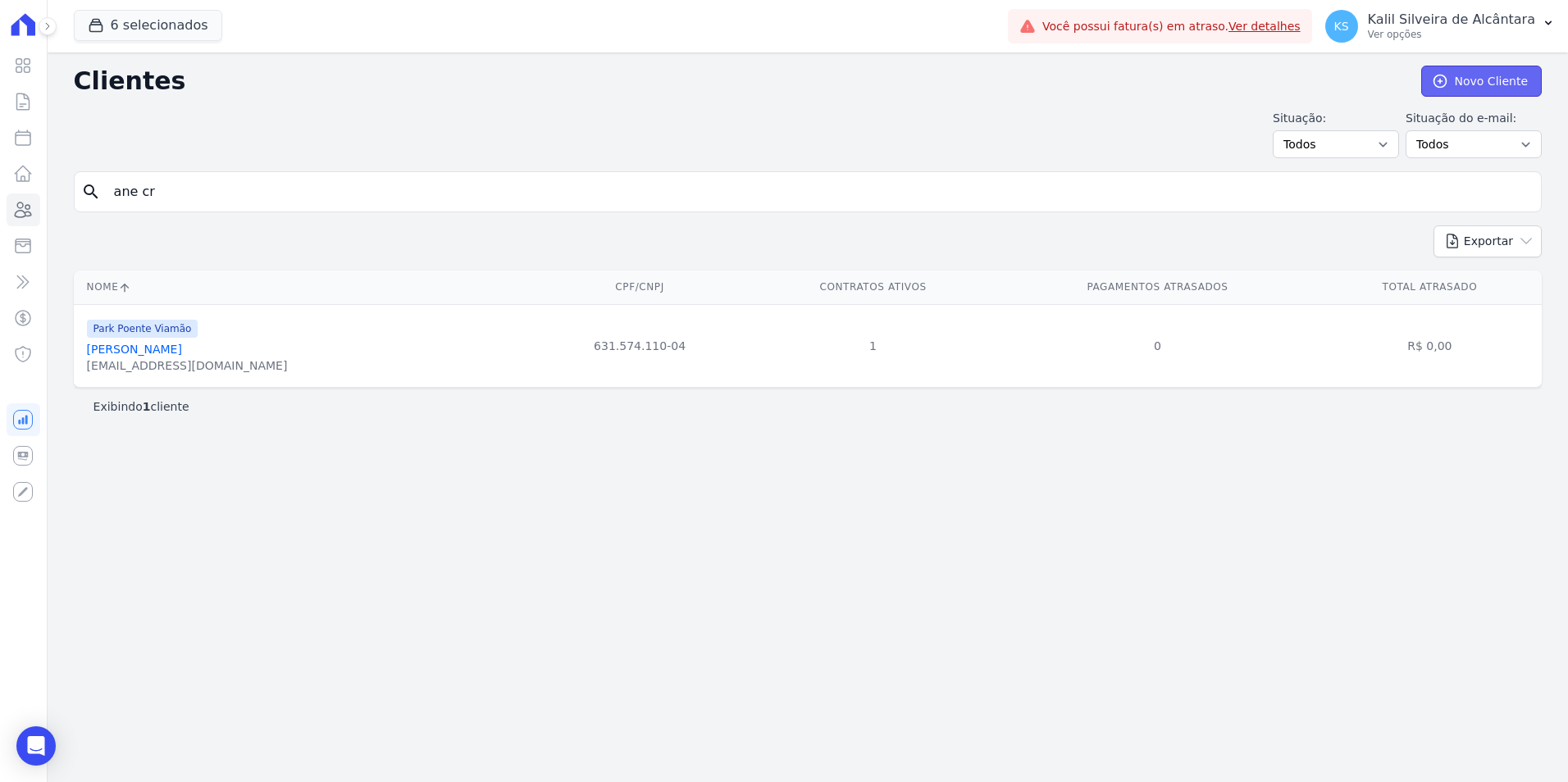
click at [1486, 84] on link "Novo Cliente" at bounding box center [1482, 81] width 120 height 31
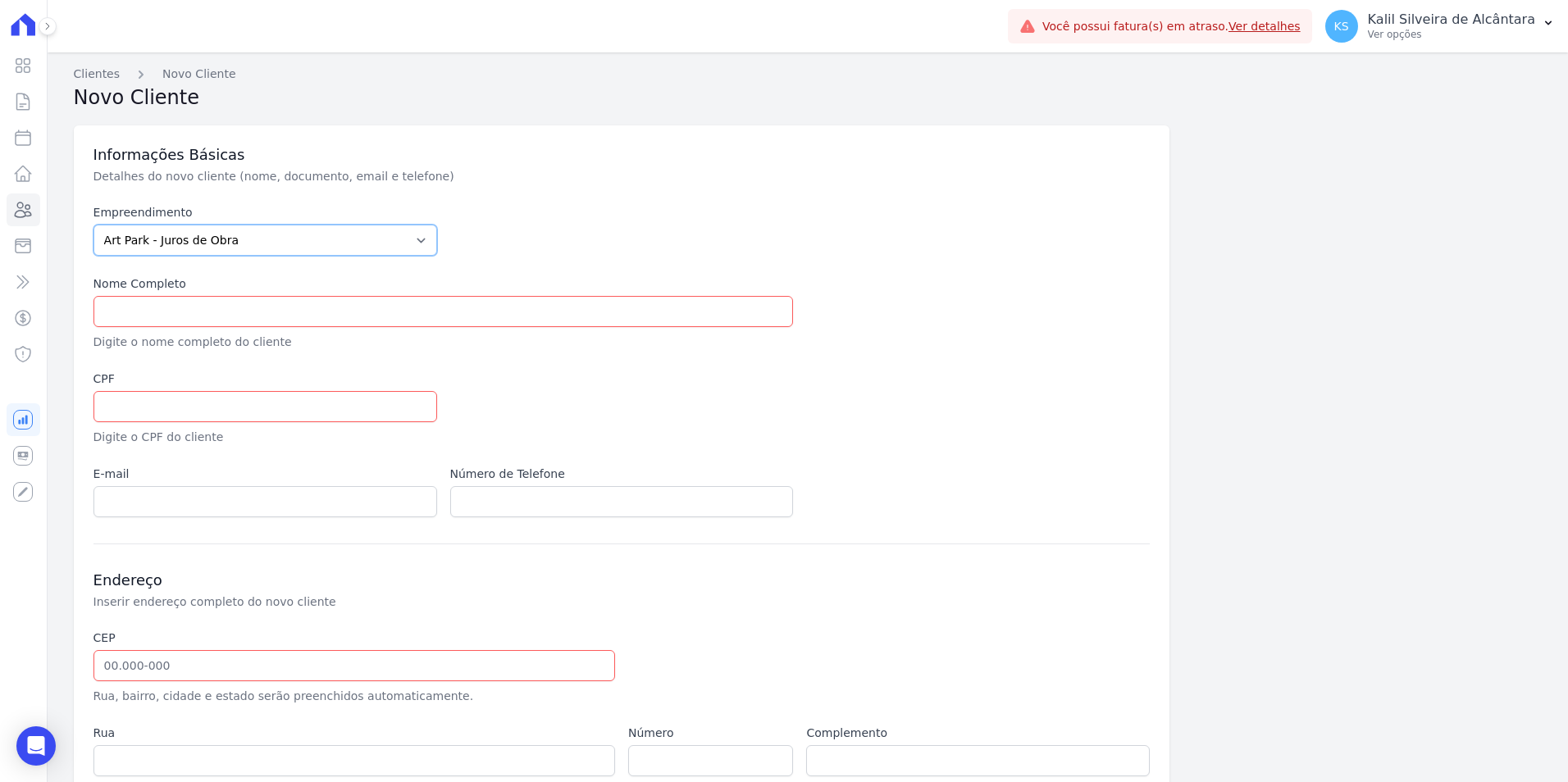
drag, startPoint x: 274, startPoint y: 243, endPoint x: 271, endPoint y: 251, distance: 8.5
click at [274, 243] on select "Art Park - Juros de Obra Arty Park - Gravatai Arty Park - JPI Clube Residencial…" at bounding box center [265, 240] width 344 height 31
select select "a809cdca-e68c-4b96-ac7a-7f2da9de2f46"
click at [93, 225] on select "Art Park - Juros de Obra Arty Park - Gravatai Arty Park - JPI Clube Residencial…" at bounding box center [265, 240] width 344 height 31
click at [191, 324] on input "text" at bounding box center [443, 311] width 701 height 31
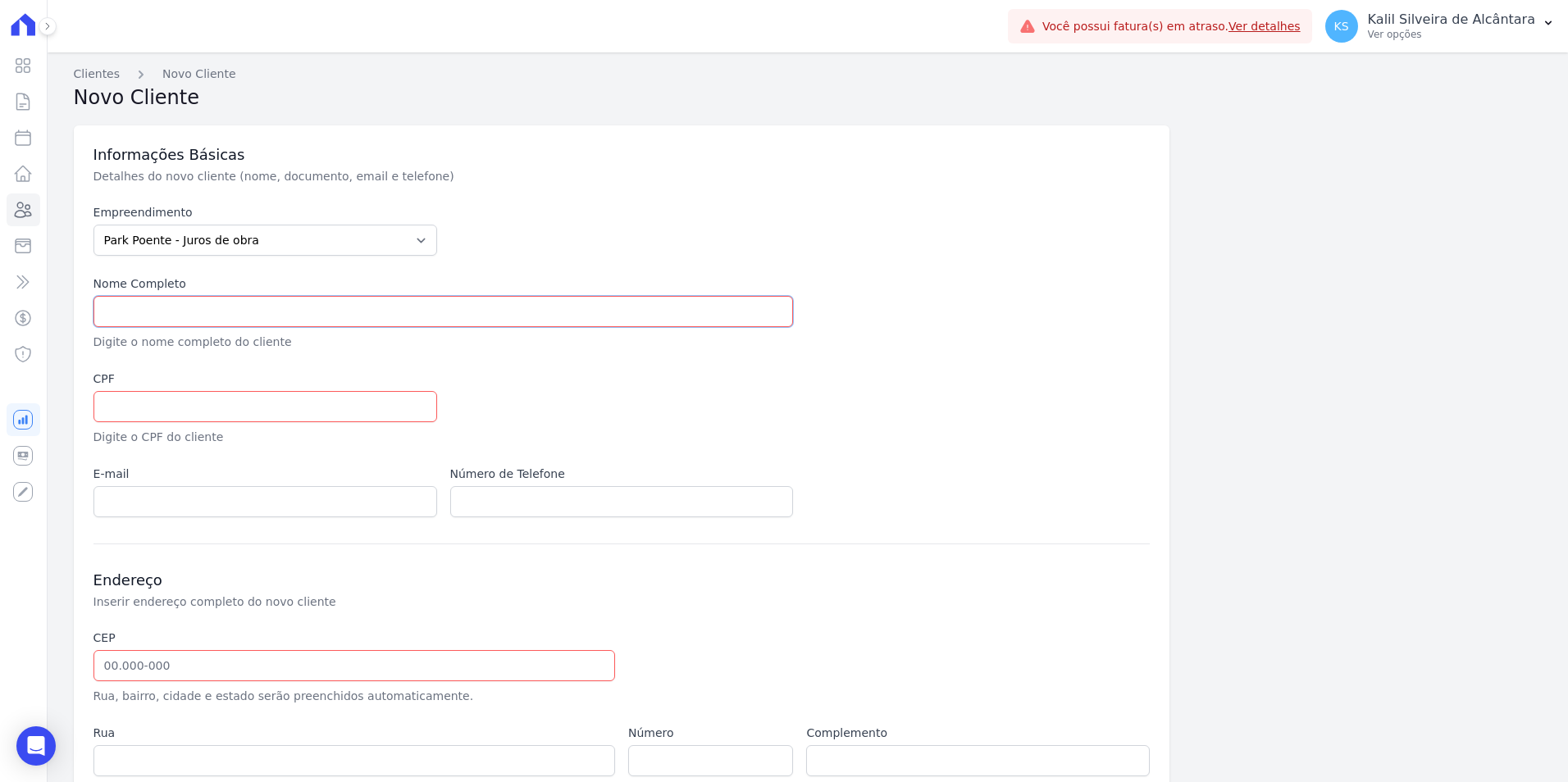
paste input "[PERSON_NAME]"
type input "[PERSON_NAME]"
click at [267, 399] on input "text" at bounding box center [265, 406] width 344 height 31
paste input "631.574.110 04"
type input "631.574.110 04"
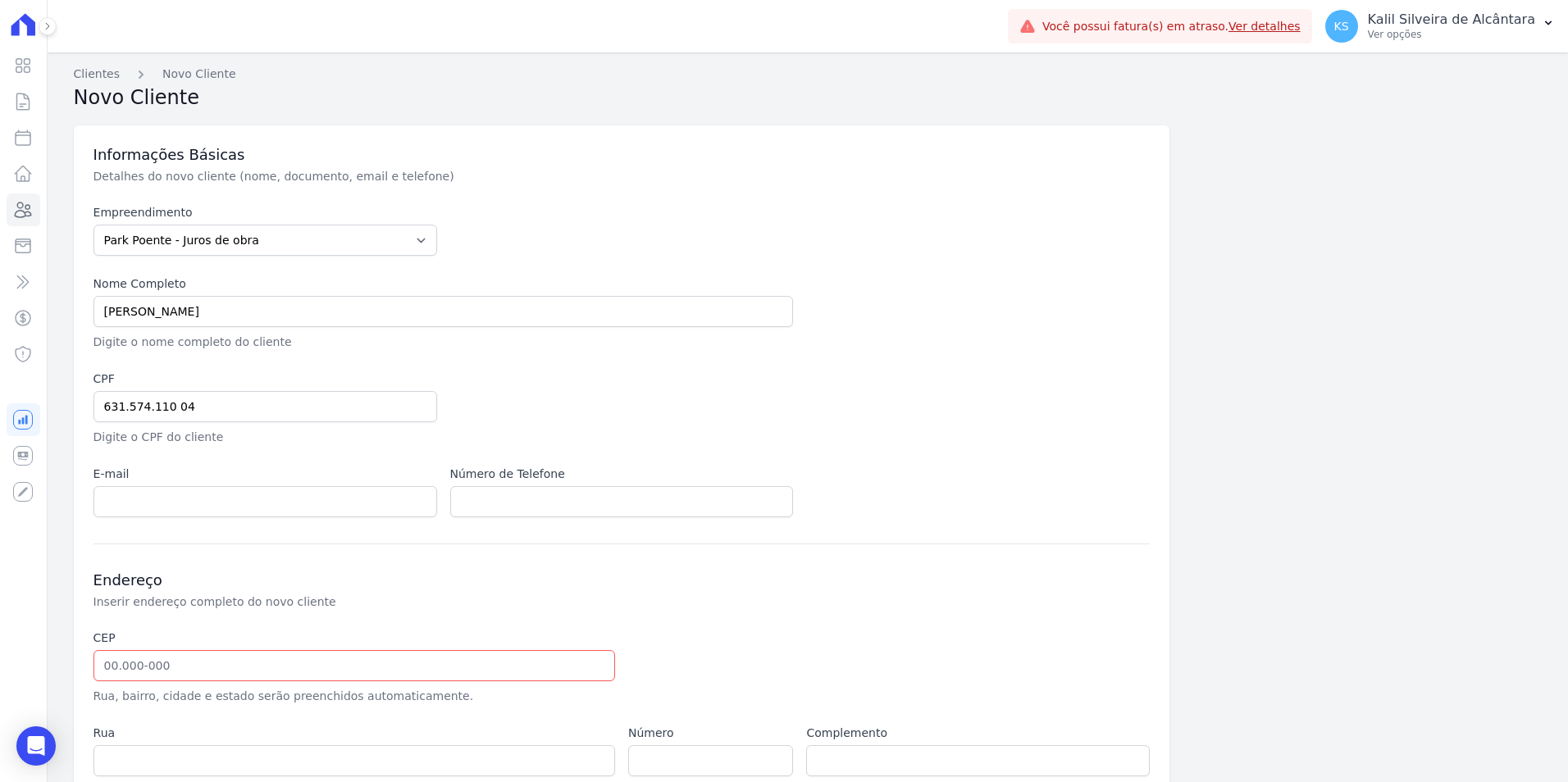
click at [604, 407] on div at bounding box center [800, 408] width 701 height 75
click at [161, 501] on input "email" at bounding box center [265, 501] width 344 height 31
paste input "[EMAIL_ADDRESS][DOMAIN_NAME]"
type input "[EMAIL_ADDRESS][DOMAIN_NAME]"
click at [573, 394] on div at bounding box center [800, 408] width 701 height 75
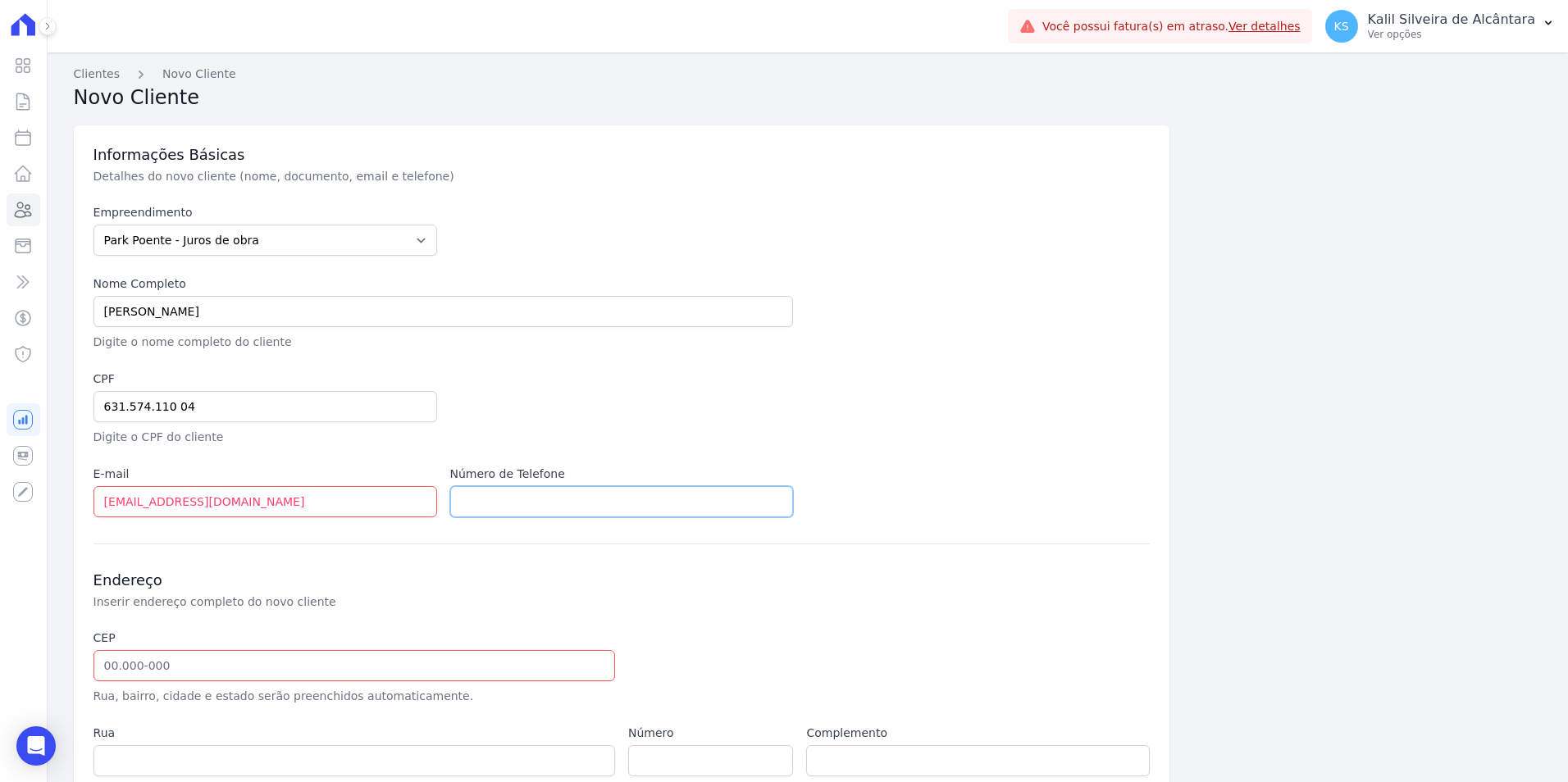
click at [492, 501] on input "text" at bounding box center [622, 501] width 344 height 31
paste input "(51) 99954-6590"
type input "(51) 99954-6590"
click at [446, 382] on div "Empreendimento Art Park - Juros de Obra Arty Park - Gravatai Arty Park - JPI Cl…" at bounding box center [622, 361] width 1058 height 313
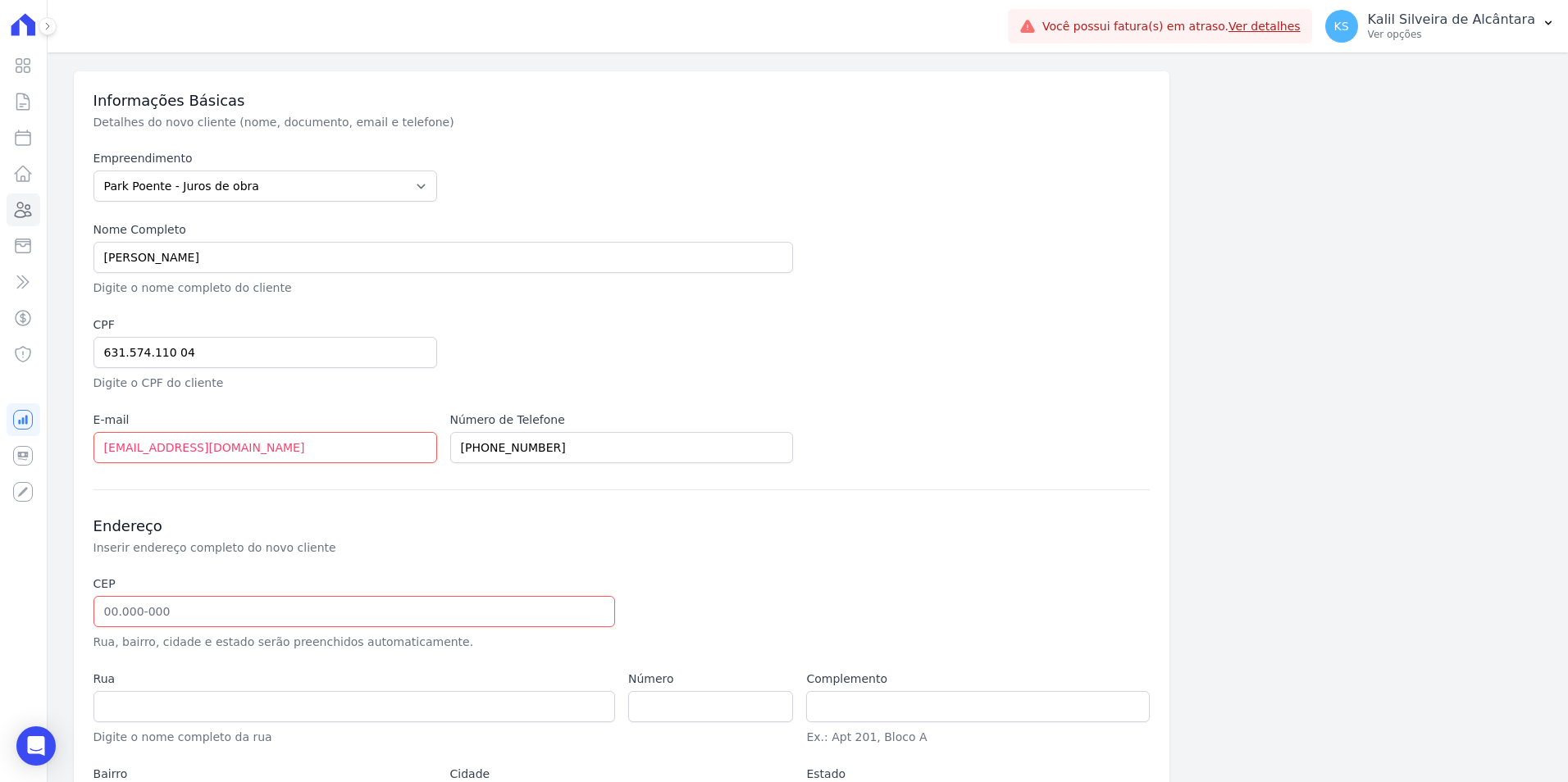
scroll to position [82, 0]
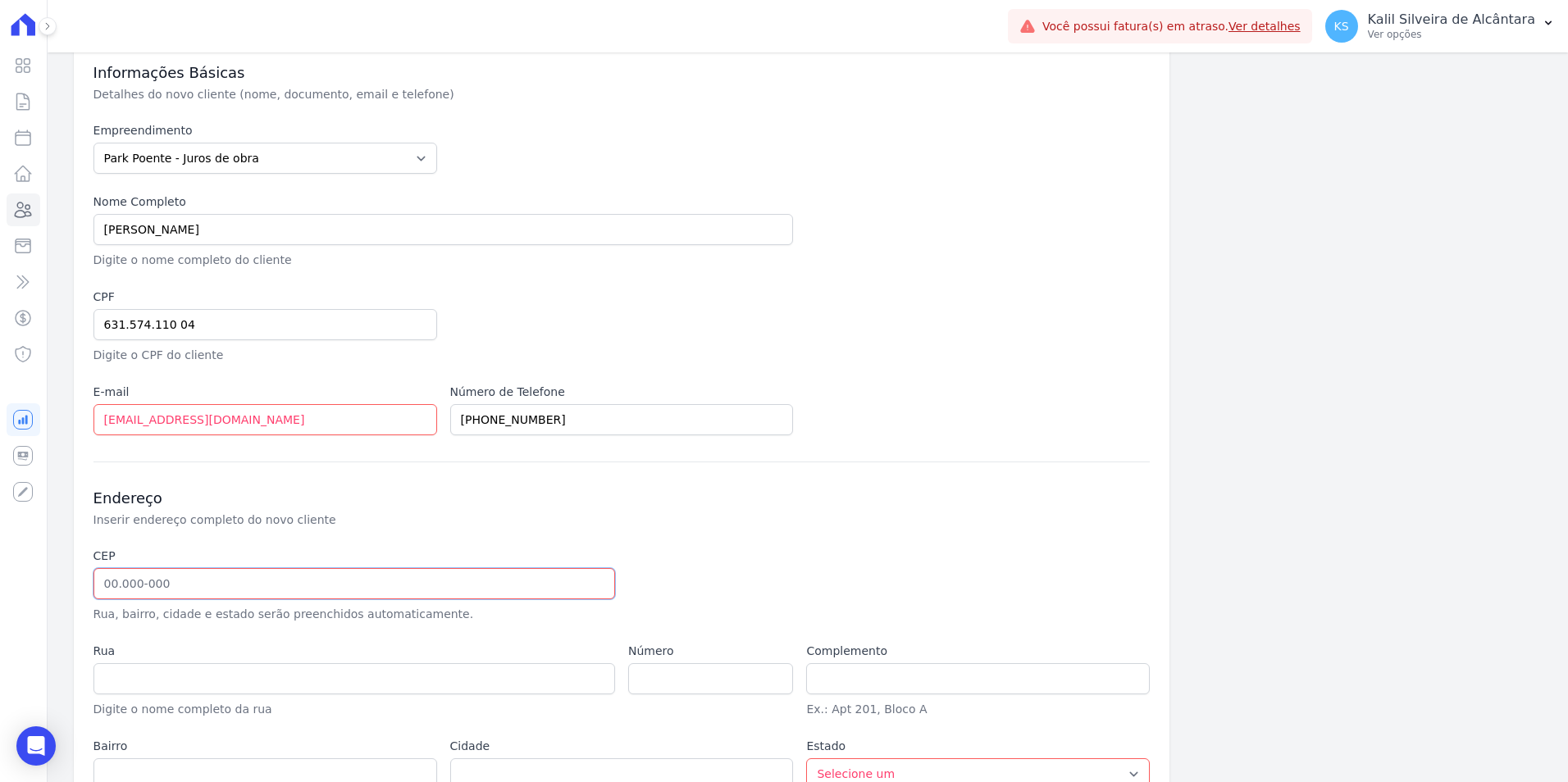
click at [160, 574] on input "text" at bounding box center [354, 584] width 522 height 31
paste input "94.450-740"
type input "94.450-740"
click at [745, 572] on div at bounding box center [799, 586] width 344 height 75
type input "Rua Farroupilha"
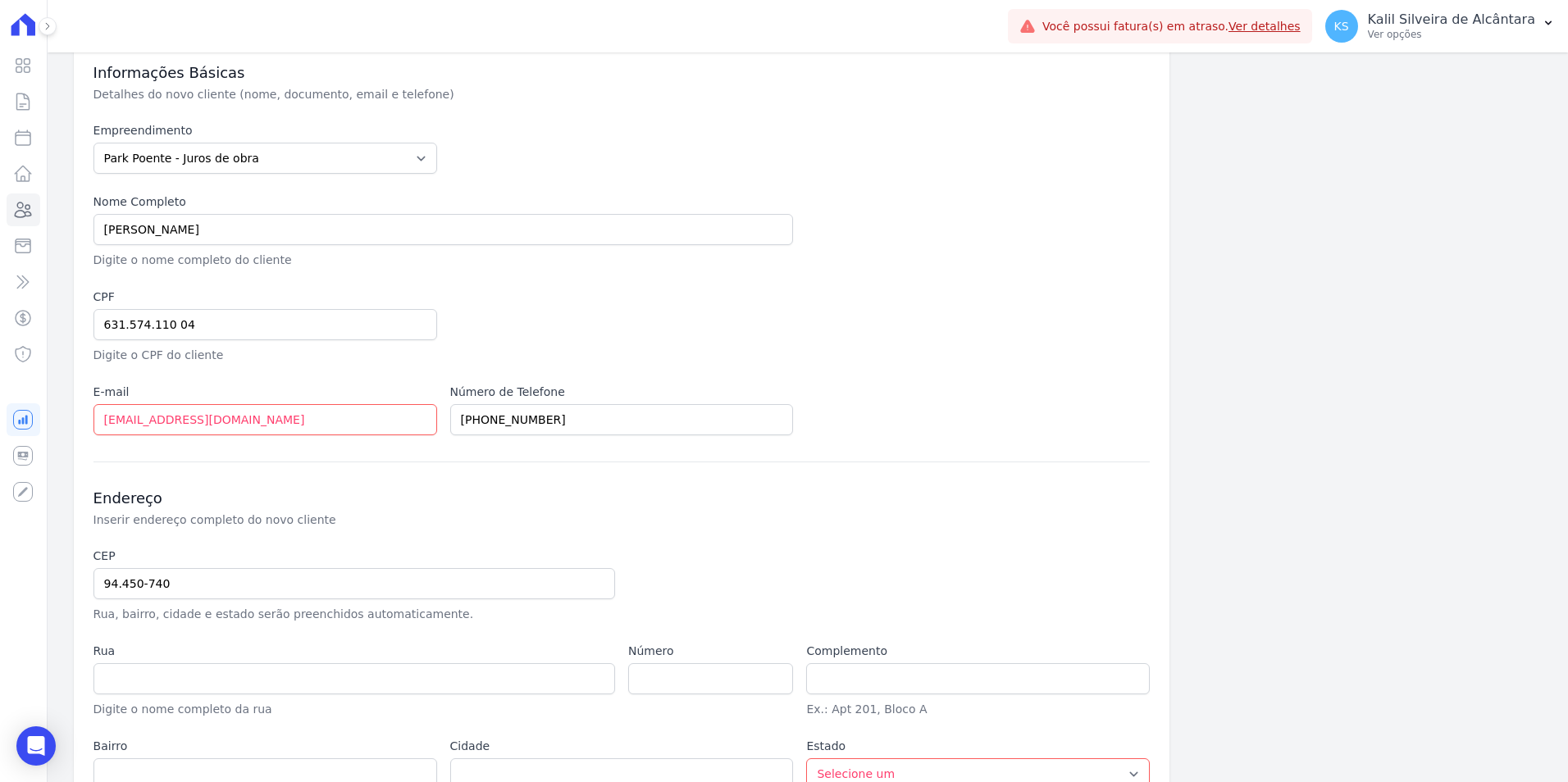
type input "Esmeralda"
type input "Viamão"
select select "RS"
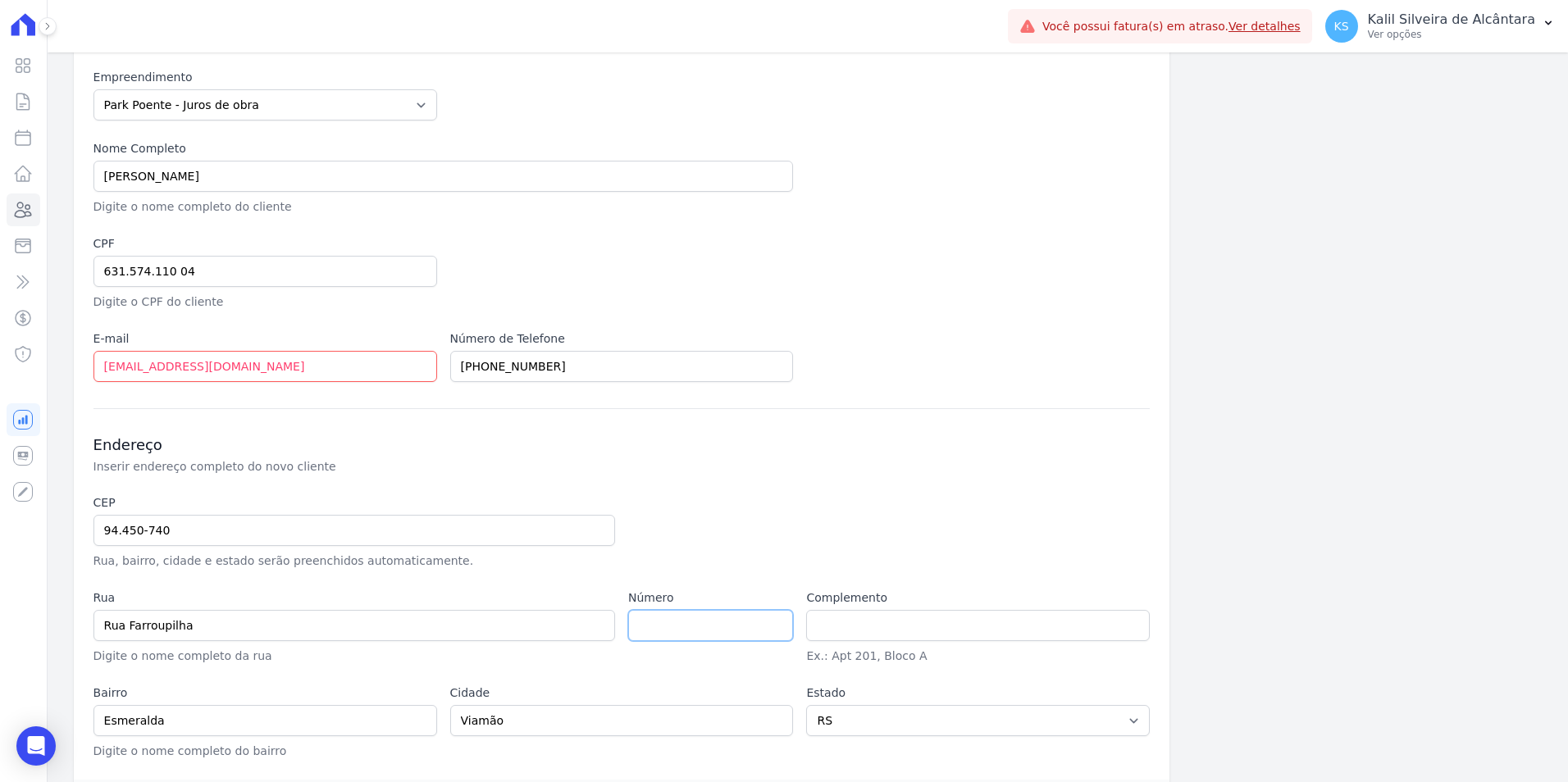
scroll to position [196, 0]
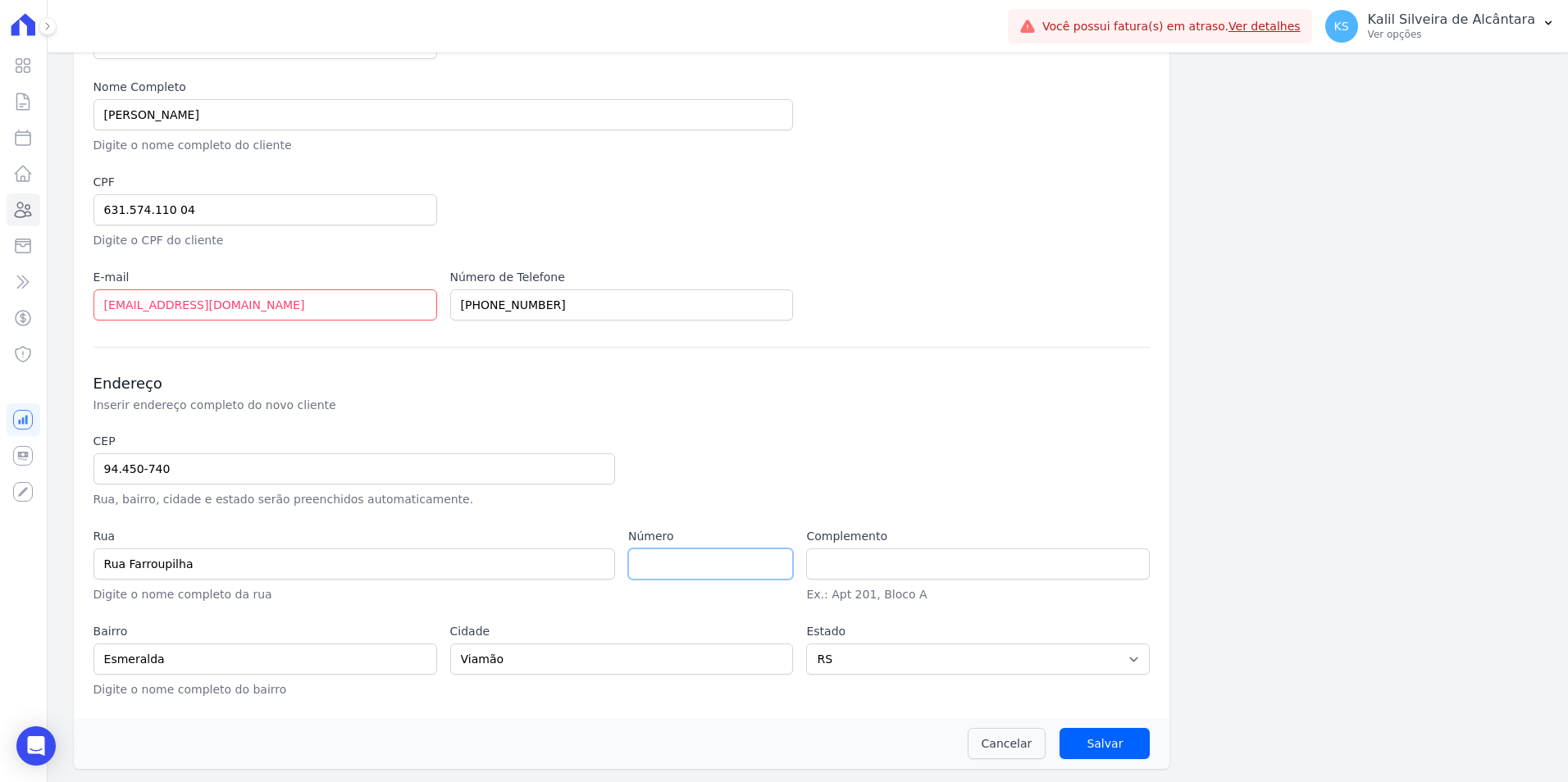
click at [703, 577] on input "number" at bounding box center [710, 564] width 165 height 31
paste input "238"
type input "238"
click at [623, 508] on div "CEP 94.450-740 Rua, bairro, cidade e estado serão preenchidos automaticamente. …" at bounding box center [622, 566] width 1058 height 265
click at [1119, 748] on input "Salvar" at bounding box center [1104, 743] width 91 height 31
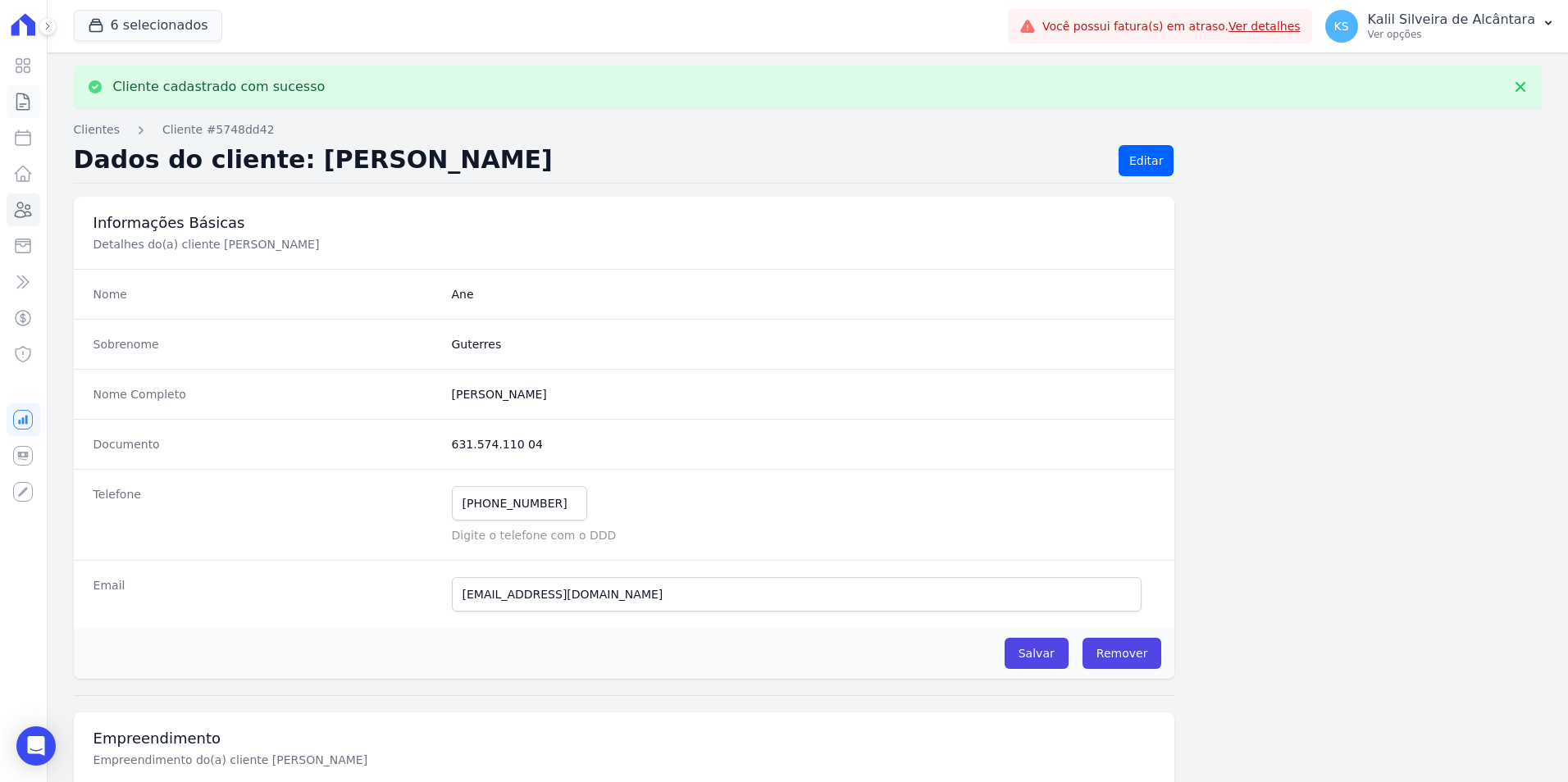
click at [24, 107] on icon at bounding box center [23, 101] width 20 height 20
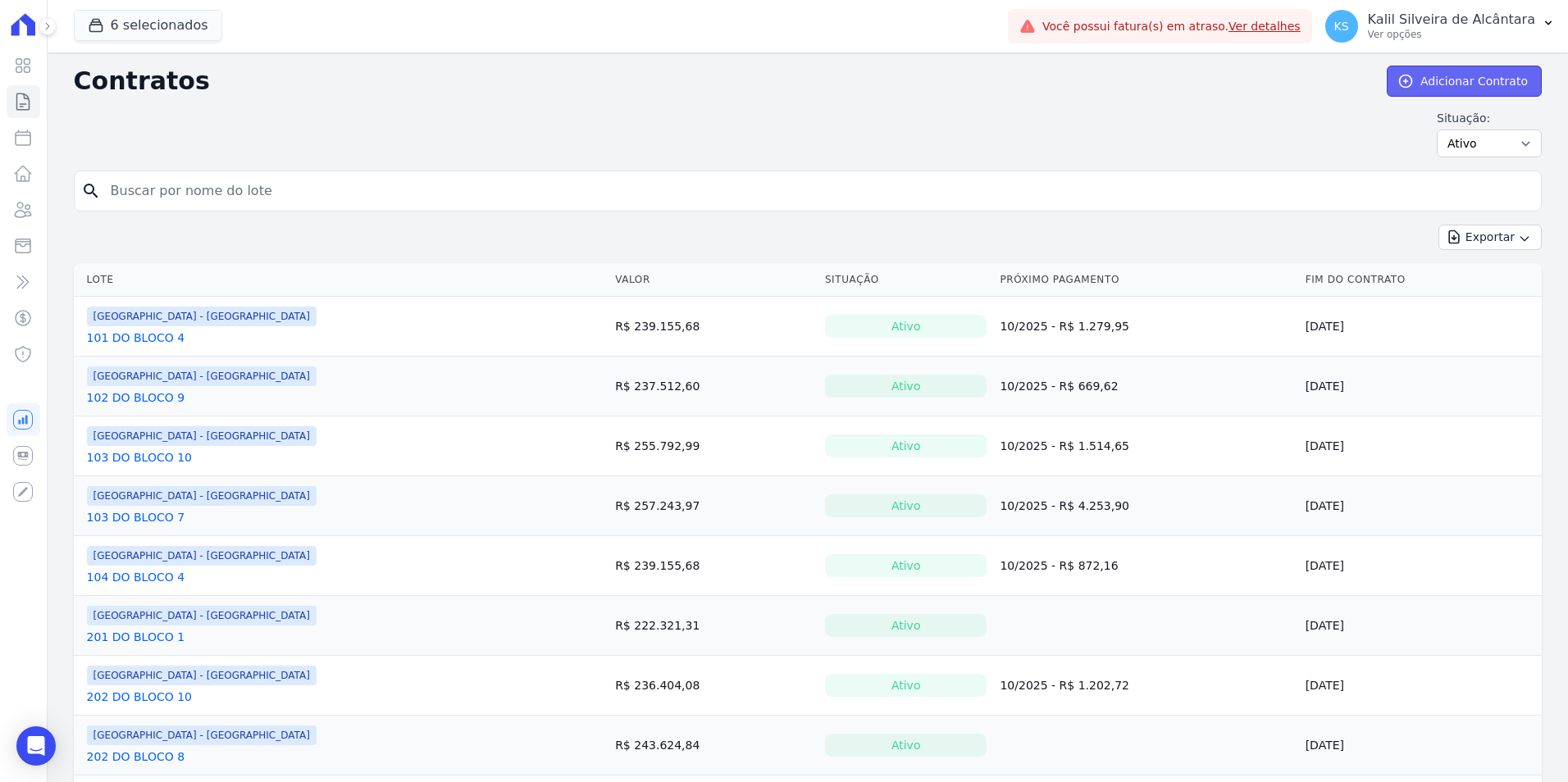
click at [1430, 79] on link "Adicionar Contrato" at bounding box center [1464, 81] width 155 height 31
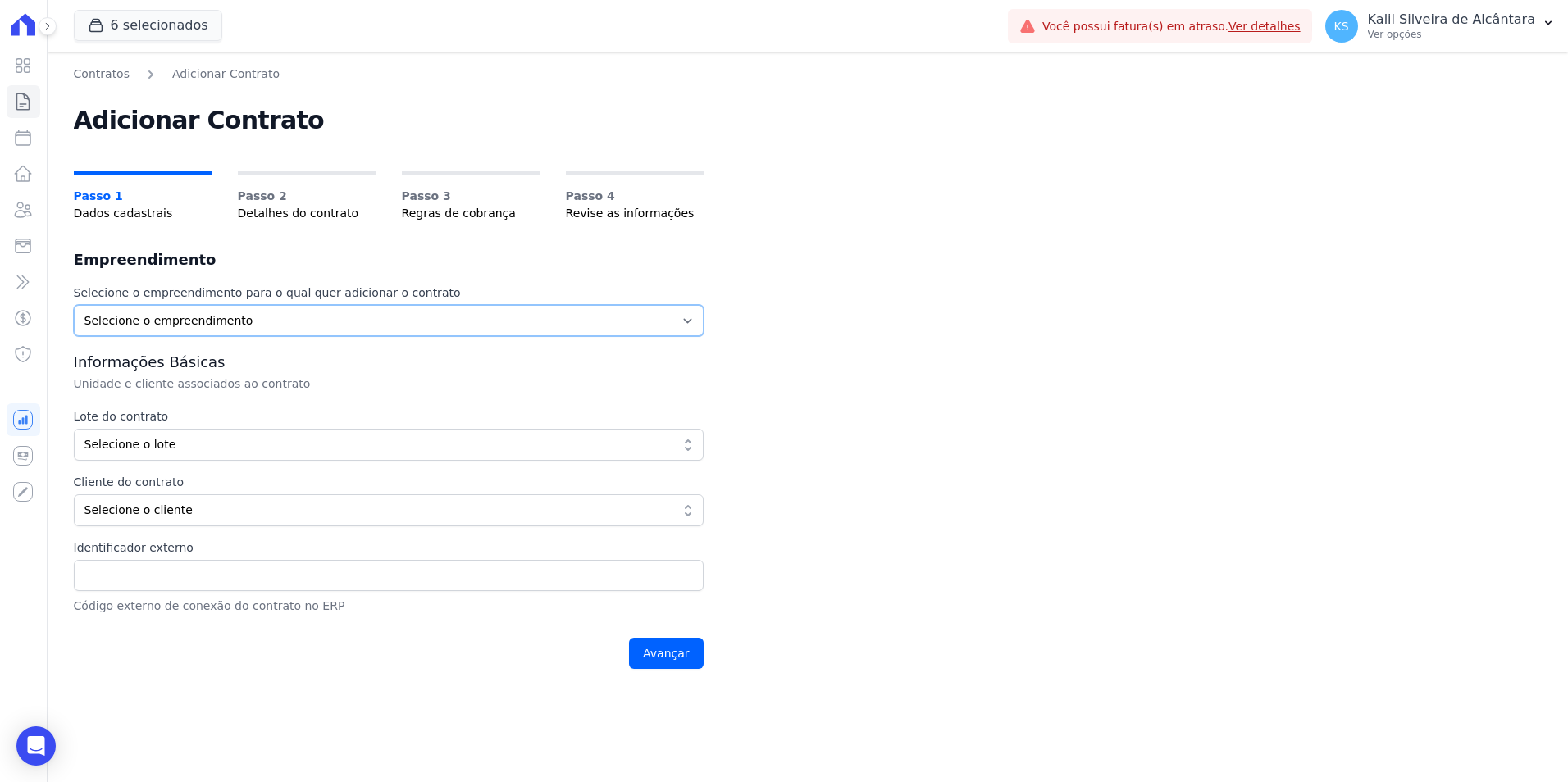
click at [335, 310] on select "Selecione o empreendimento Art Park - Juros de Obra Arty Park - Gravatai Clube …" at bounding box center [388, 320] width 630 height 31
select select "a809cdca-e68c-4b96-ac7a-7f2da9de2f46"
click at [74, 305] on select "Selecione o empreendimento Art Park - Juros de Obra Arty Park - Gravatai Clube …" at bounding box center [388, 320] width 630 height 31
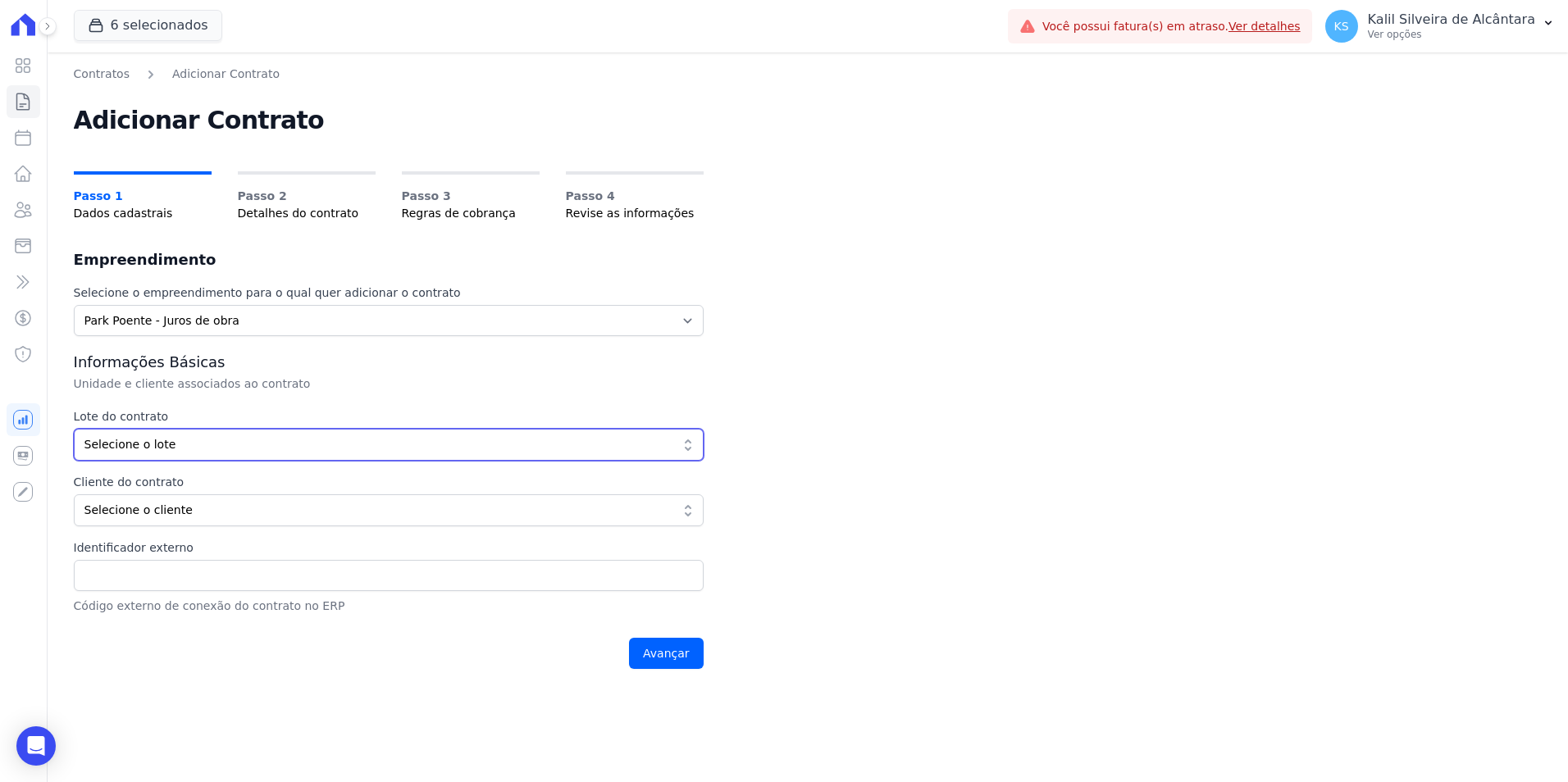
click at [178, 452] on span "Selecione o lote" at bounding box center [377, 444] width 586 height 17
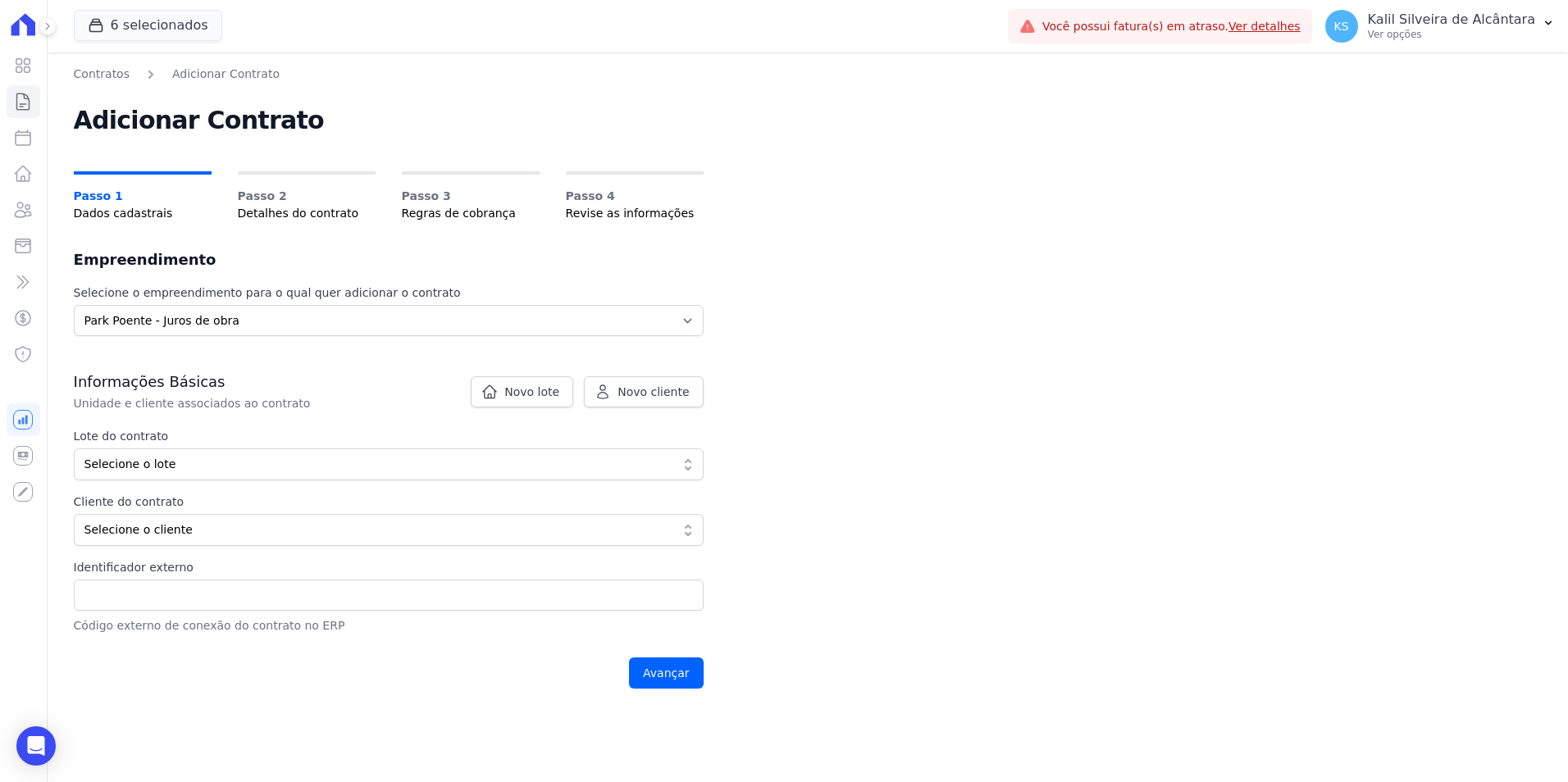
click at [204, 474] on button "Selecione o lote" at bounding box center [388, 465] width 630 height 32
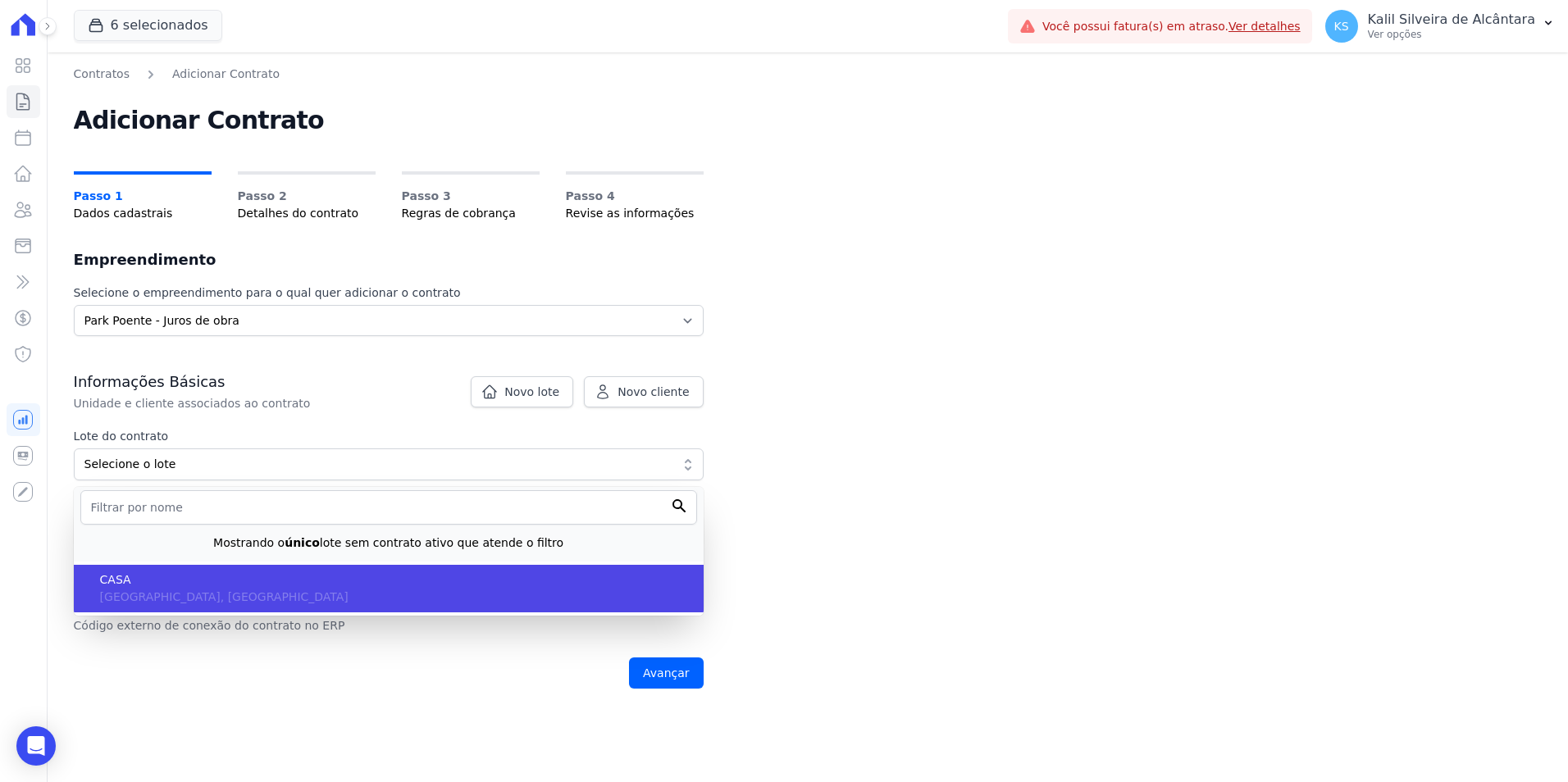
click at [186, 589] on li "CASA RS, Porto Alegre" at bounding box center [388, 588] width 630 height 48
type input "eb6da0c5-ab46-4132-bba1-38b61eedec67"
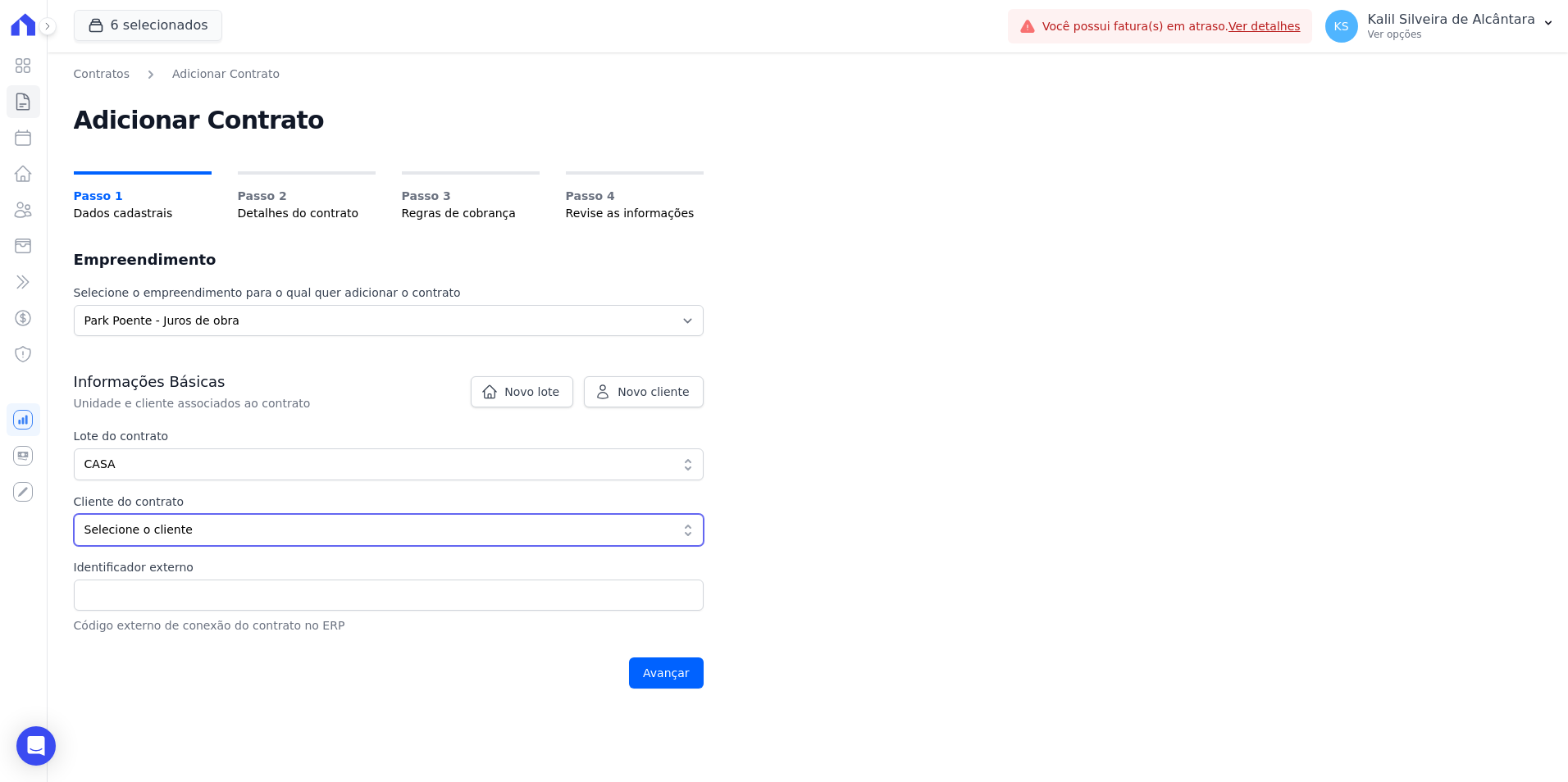
click at [162, 542] on button "Selecione o cliente" at bounding box center [388, 530] width 630 height 32
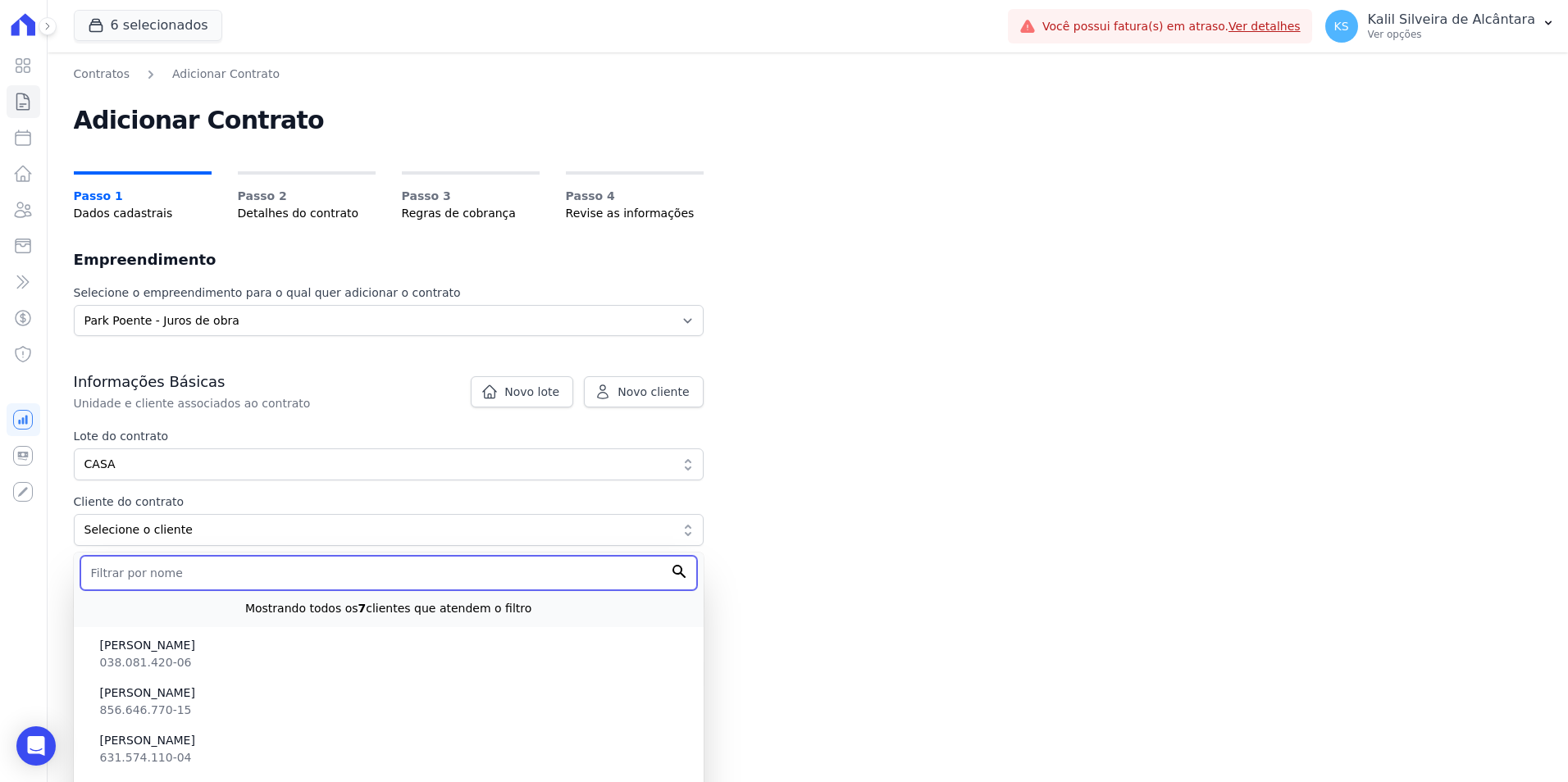
click at [178, 578] on input "text" at bounding box center [389, 573] width 617 height 34
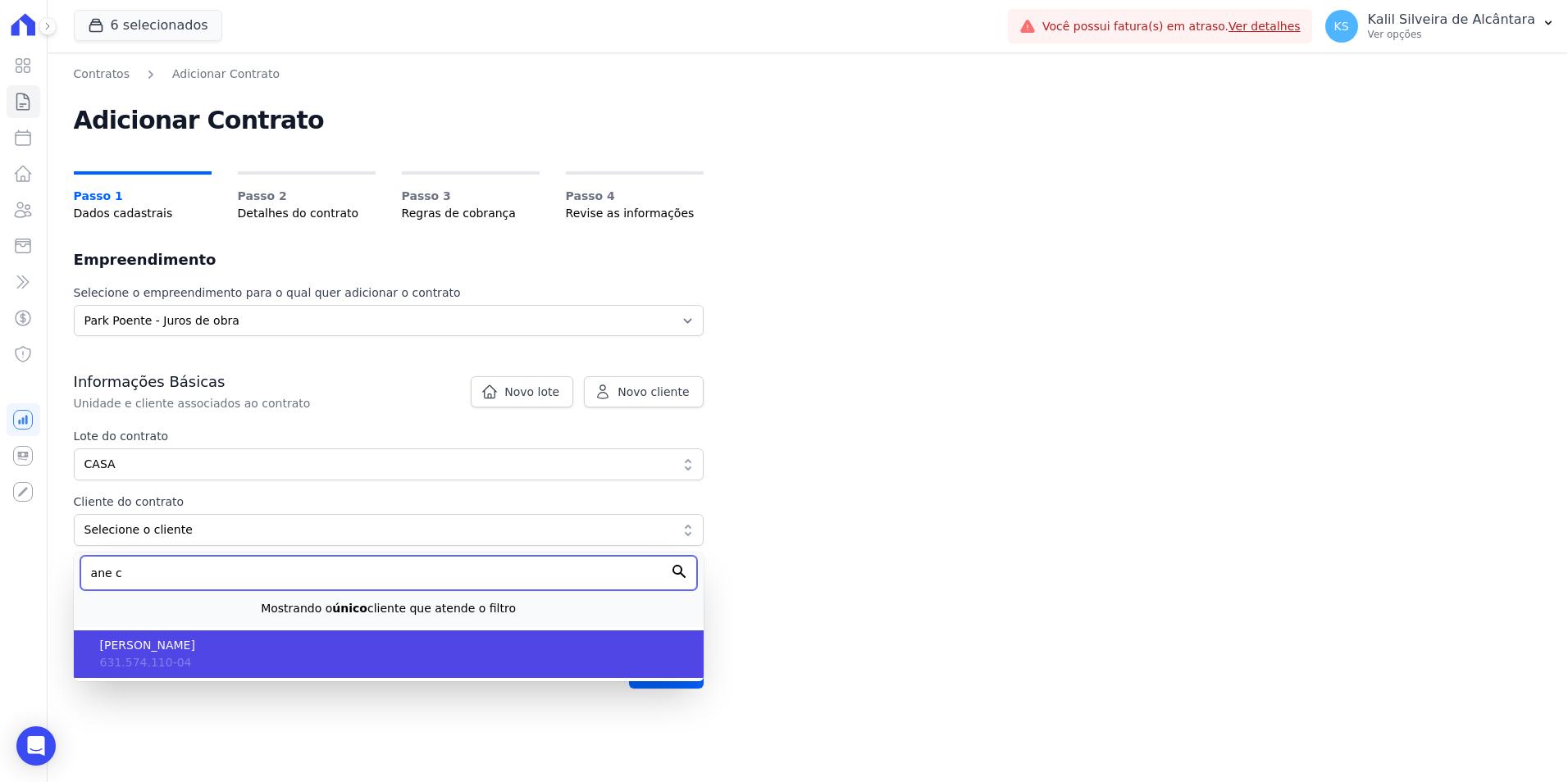
type input "ane c"
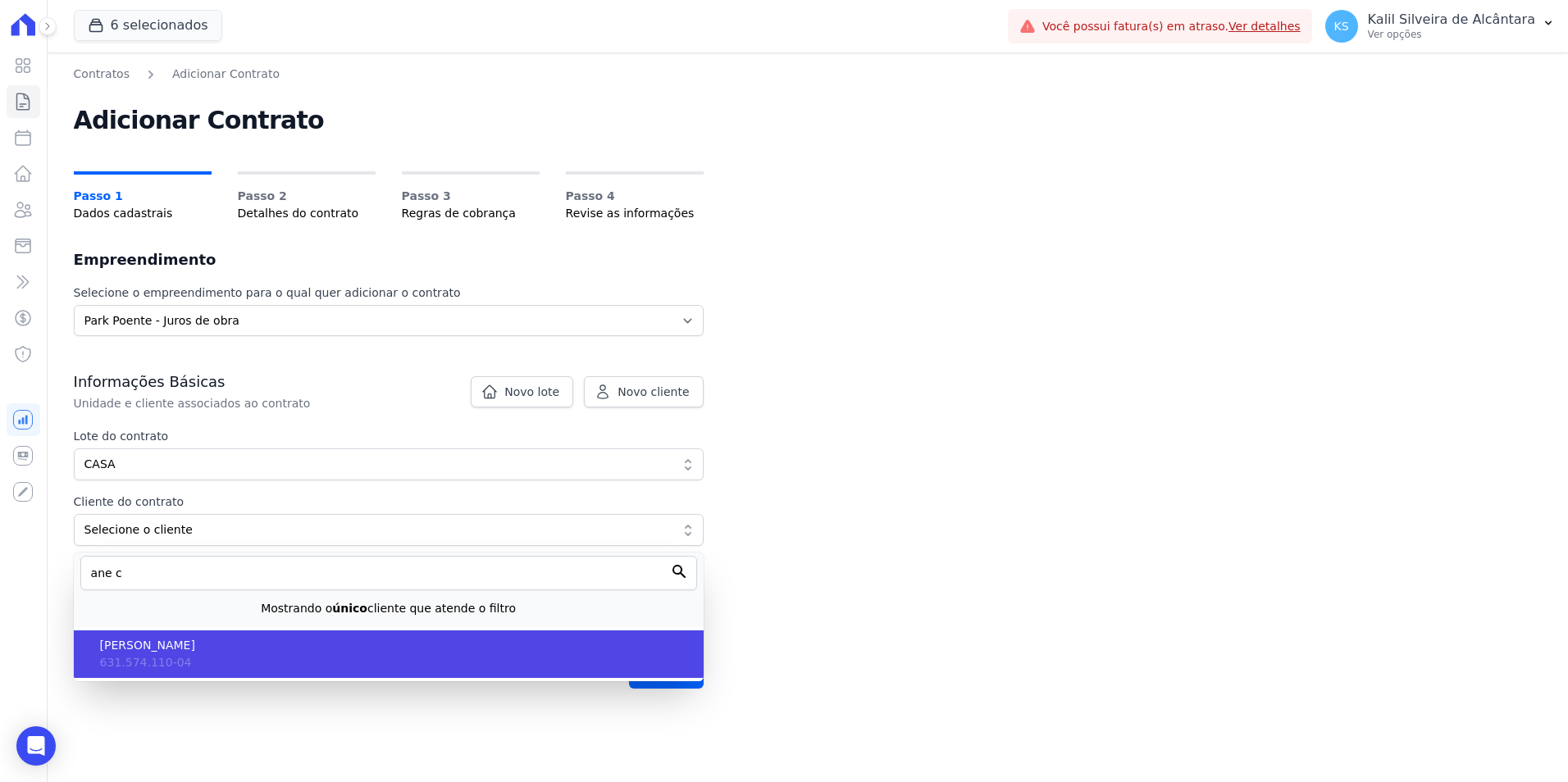
click at [211, 638] on span "[PERSON_NAME]" at bounding box center [396, 646] width 590 height 17
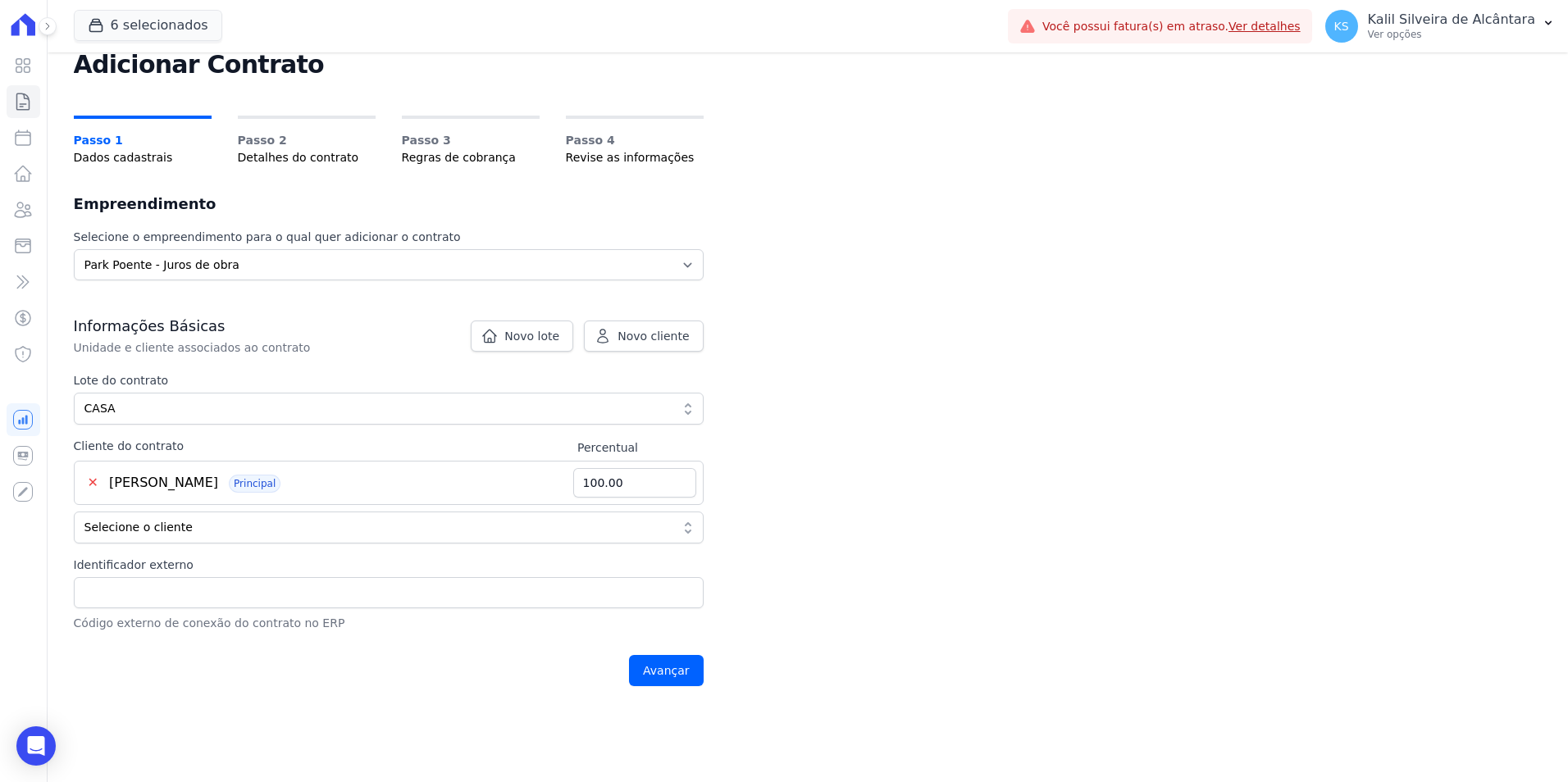
scroll to position [82, 0]
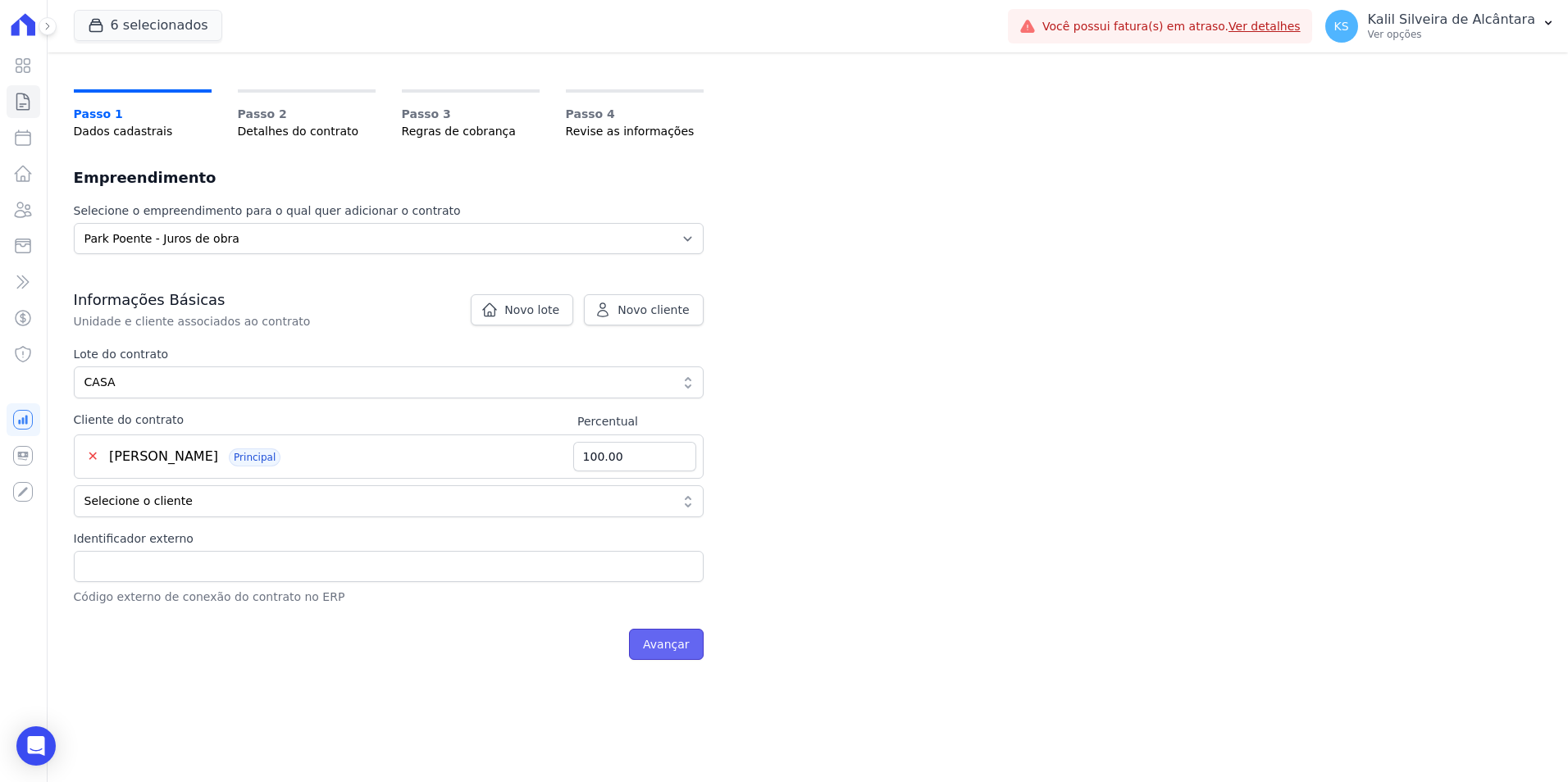
click at [682, 646] on input "Avançar" at bounding box center [666, 644] width 74 height 31
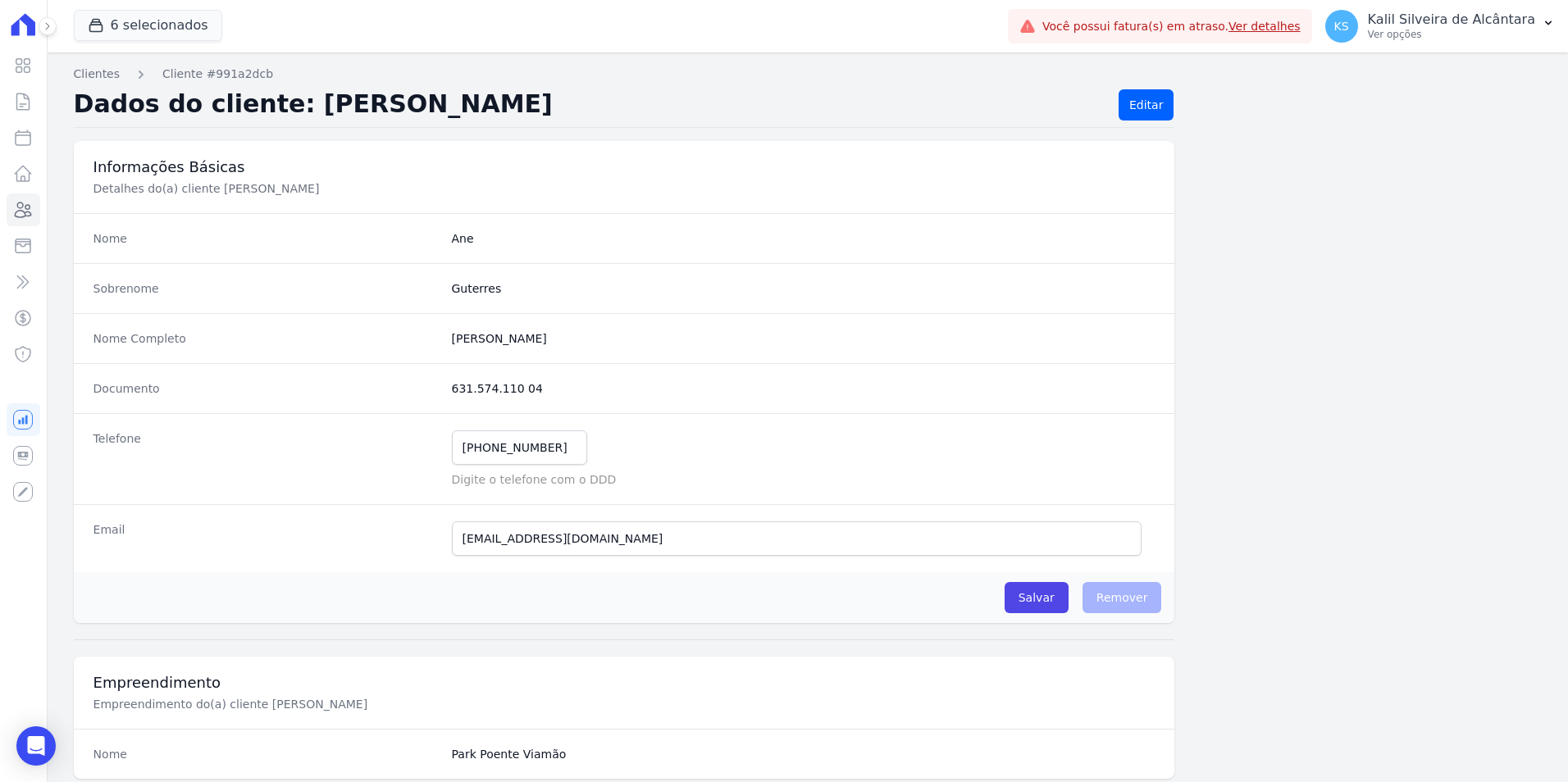
drag, startPoint x: 637, startPoint y: 335, endPoint x: 449, endPoint y: 339, distance: 188.0
click at [452, 339] on completo "[PERSON_NAME]" at bounding box center [804, 339] width 704 height 16
copy completo "[PERSON_NAME]"
drag, startPoint x: 531, startPoint y: 390, endPoint x: 393, endPoint y: 369, distance: 139.6
click at [393, 369] on div "Documento 631.574.110 04" at bounding box center [624, 388] width 1102 height 50
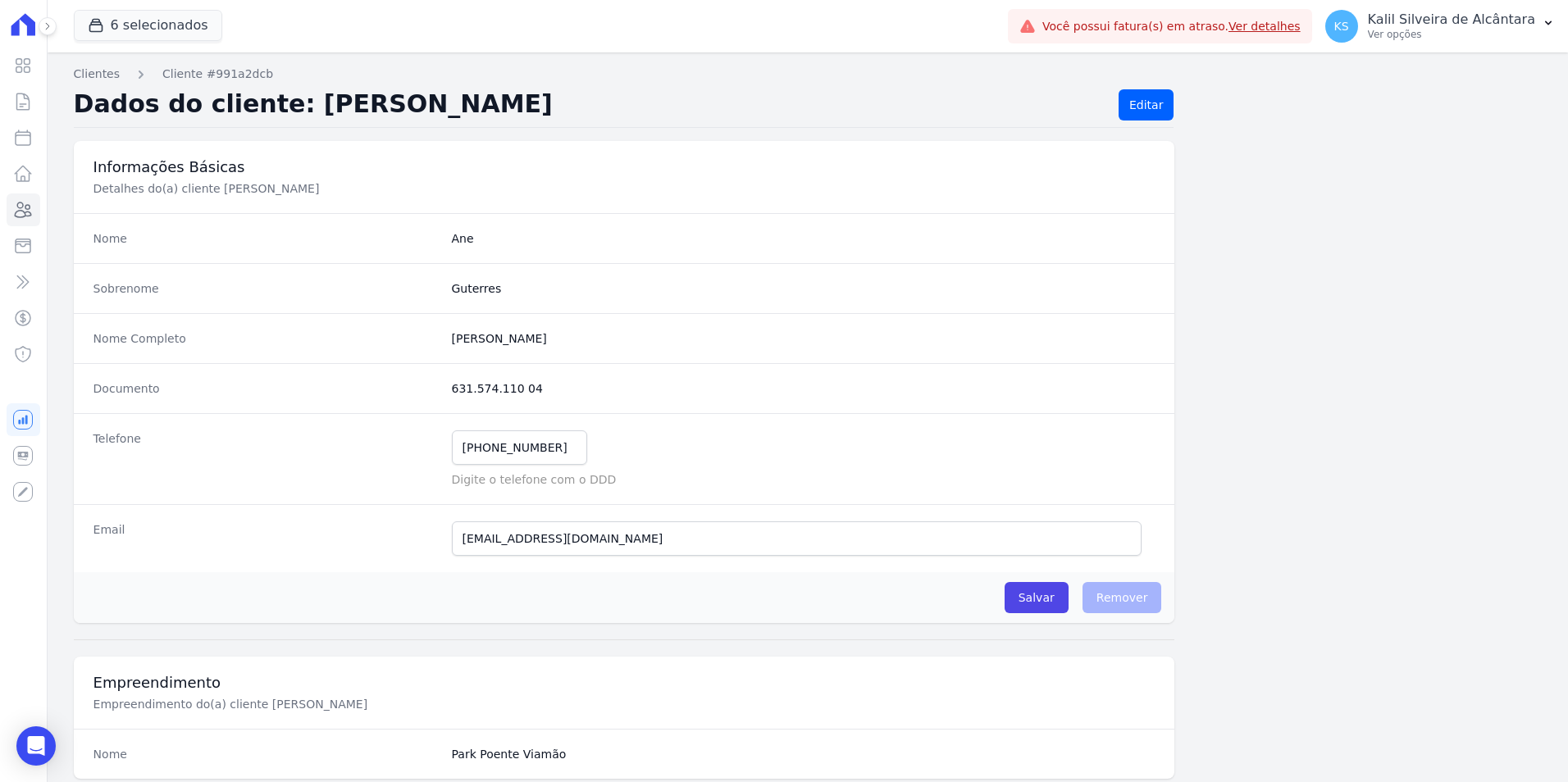
copy div "631.574.110 04"
drag, startPoint x: 613, startPoint y: 548, endPoint x: 440, endPoint y: 551, distance: 173.0
click at [440, 551] on div "Email [EMAIL_ADDRESS][DOMAIN_NAME] Tivemos um problema ao tentar enviar uma men…" at bounding box center [624, 538] width 1102 height 68
click at [598, 552] on input "[EMAIL_ADDRESS][DOMAIN_NAME]" at bounding box center [797, 539] width 691 height 34
click at [475, 543] on input "[EMAIL_ADDRESS][DOMAIN_NAME]" at bounding box center [797, 539] width 691 height 34
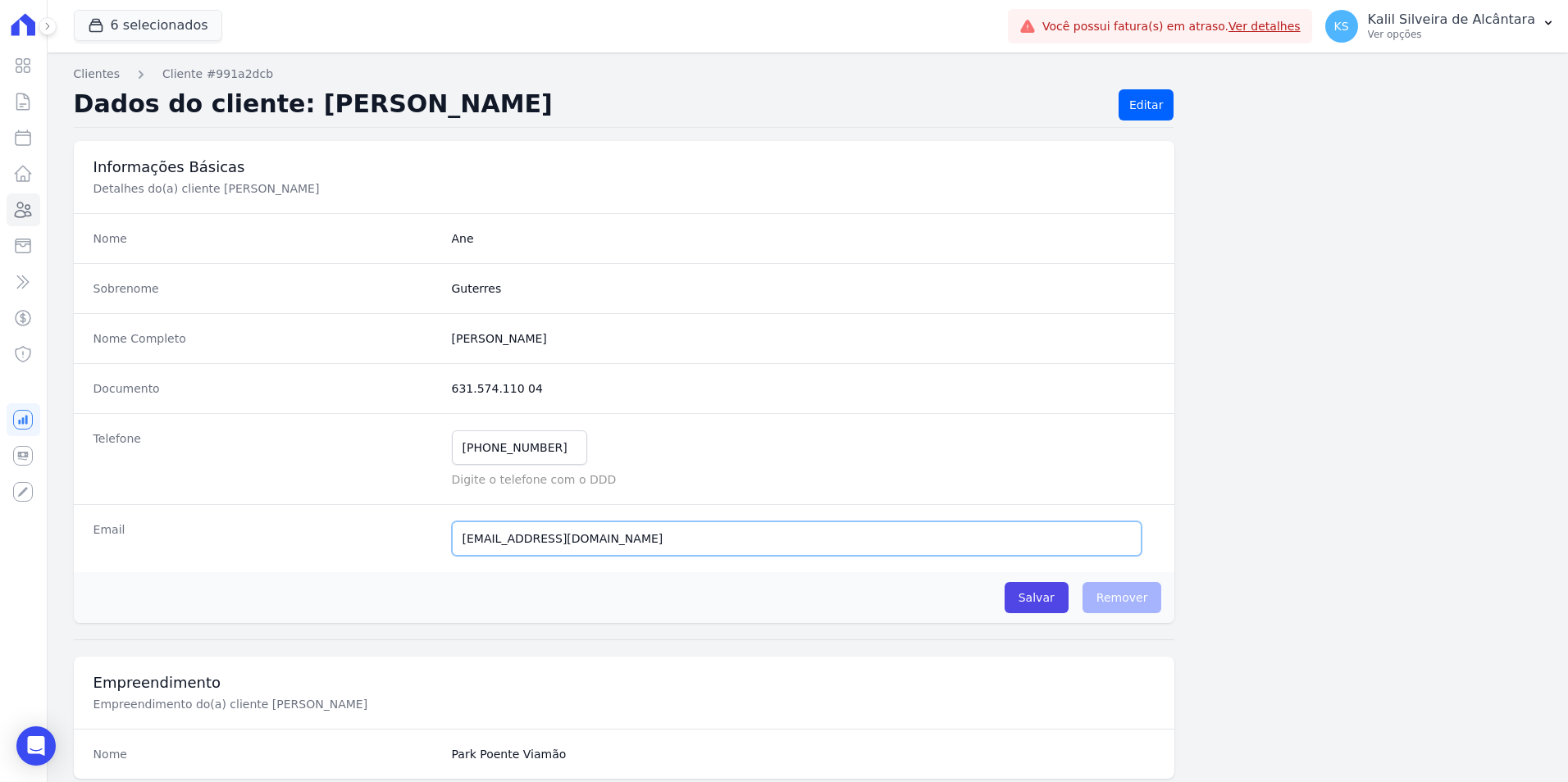
click at [478, 546] on input "[EMAIL_ADDRESS][DOMAIN_NAME]" at bounding box center [797, 539] width 691 height 34
type input "[EMAIL_ADDRESS][DOMAIN_NAME]"
drag, startPoint x: 1039, startPoint y: 569, endPoint x: 1038, endPoint y: 594, distance: 25.0
click at [1039, 578] on div "Nome Ane Sobrenome Guterres Nome Completo [PERSON_NAME] Documento 631.574.110 0…" at bounding box center [624, 418] width 1102 height 410
click at [1038, 594] on input "Salvar" at bounding box center [1036, 597] width 64 height 31
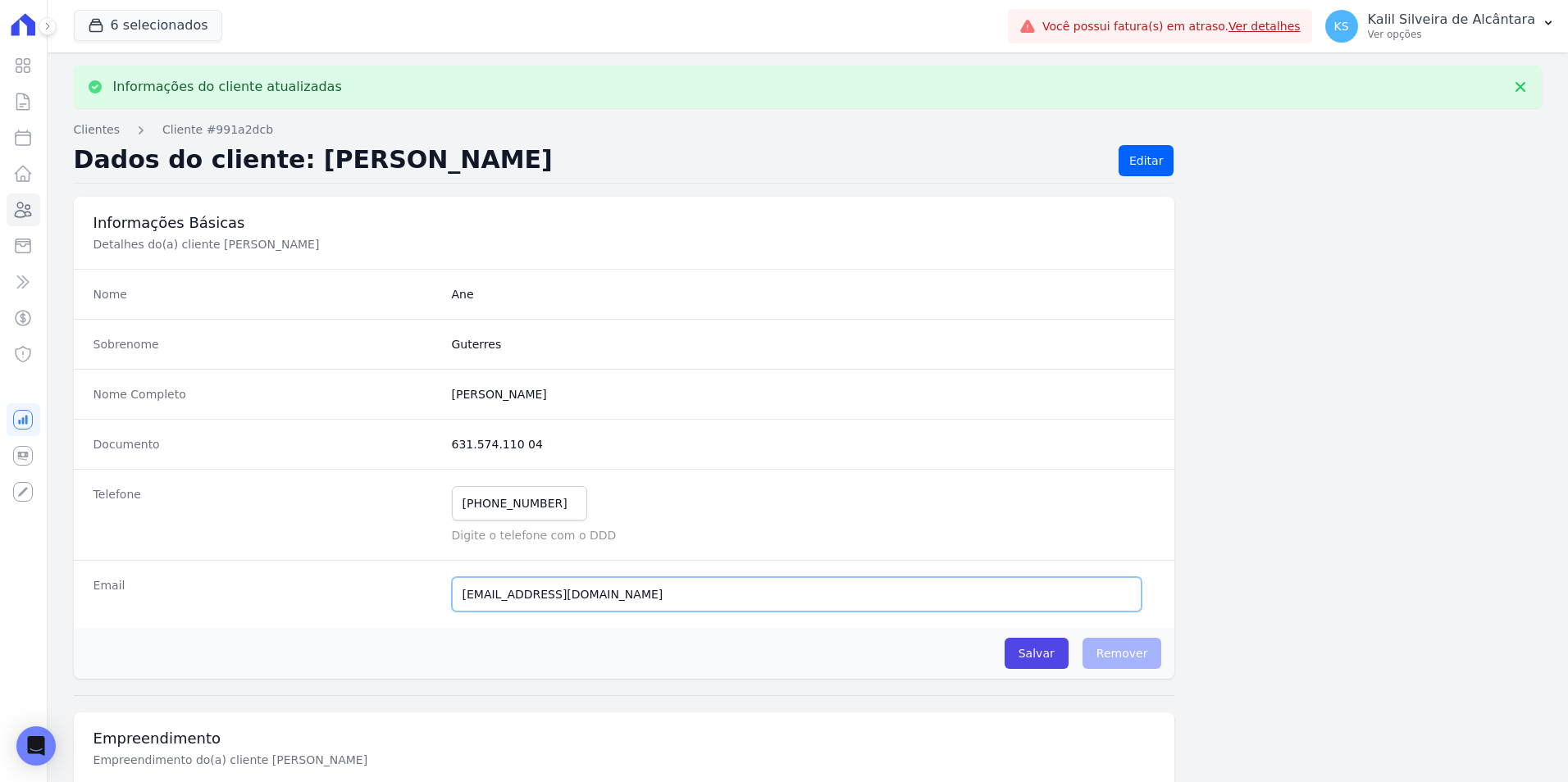
click at [518, 602] on input "[EMAIL_ADDRESS][DOMAIN_NAME]" at bounding box center [797, 595] width 691 height 34
type input "[EMAIL_ADDRESS][DOMAIN_NAME]"
click at [1035, 654] on input "Salvar" at bounding box center [1036, 653] width 64 height 31
click at [1024, 648] on input "Salvar" at bounding box center [1036, 653] width 64 height 31
drag, startPoint x: 485, startPoint y: 602, endPoint x: 471, endPoint y: 602, distance: 14.0
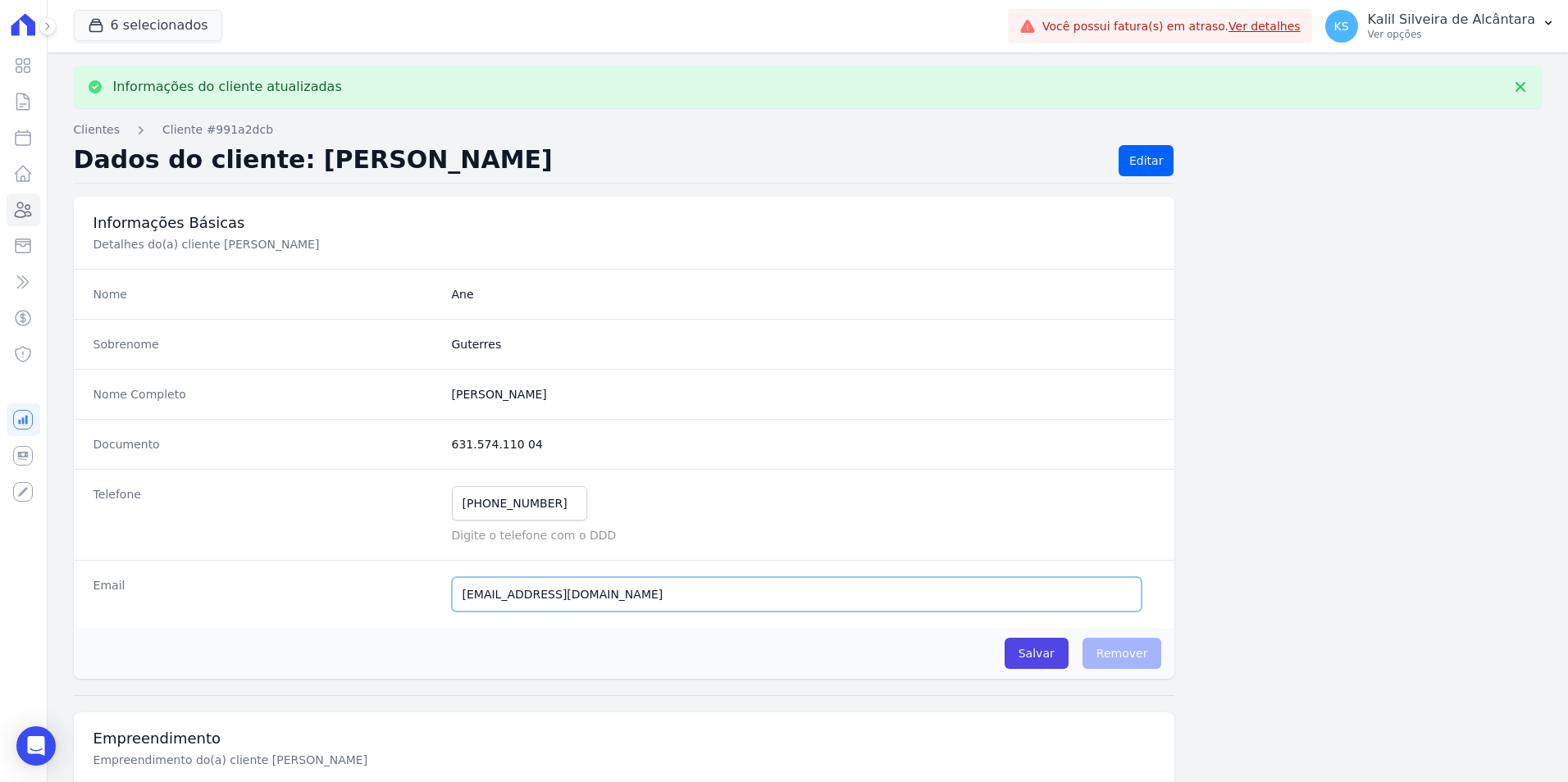
click at [471, 602] on input "[EMAIL_ADDRESS][DOMAIN_NAME]" at bounding box center [797, 595] width 691 height 34
click at [698, 589] on input "any-_-guty-_-@hotmail.com" at bounding box center [797, 595] width 691 height 34
drag, startPoint x: 629, startPoint y: 597, endPoint x: 378, endPoint y: 587, distance: 251.2
click at [378, 587] on div "Email any-_-guty-_-@hotmail.com Tivemos um problema ao tentar enviar uma mensag…" at bounding box center [624, 595] width 1102 height 68
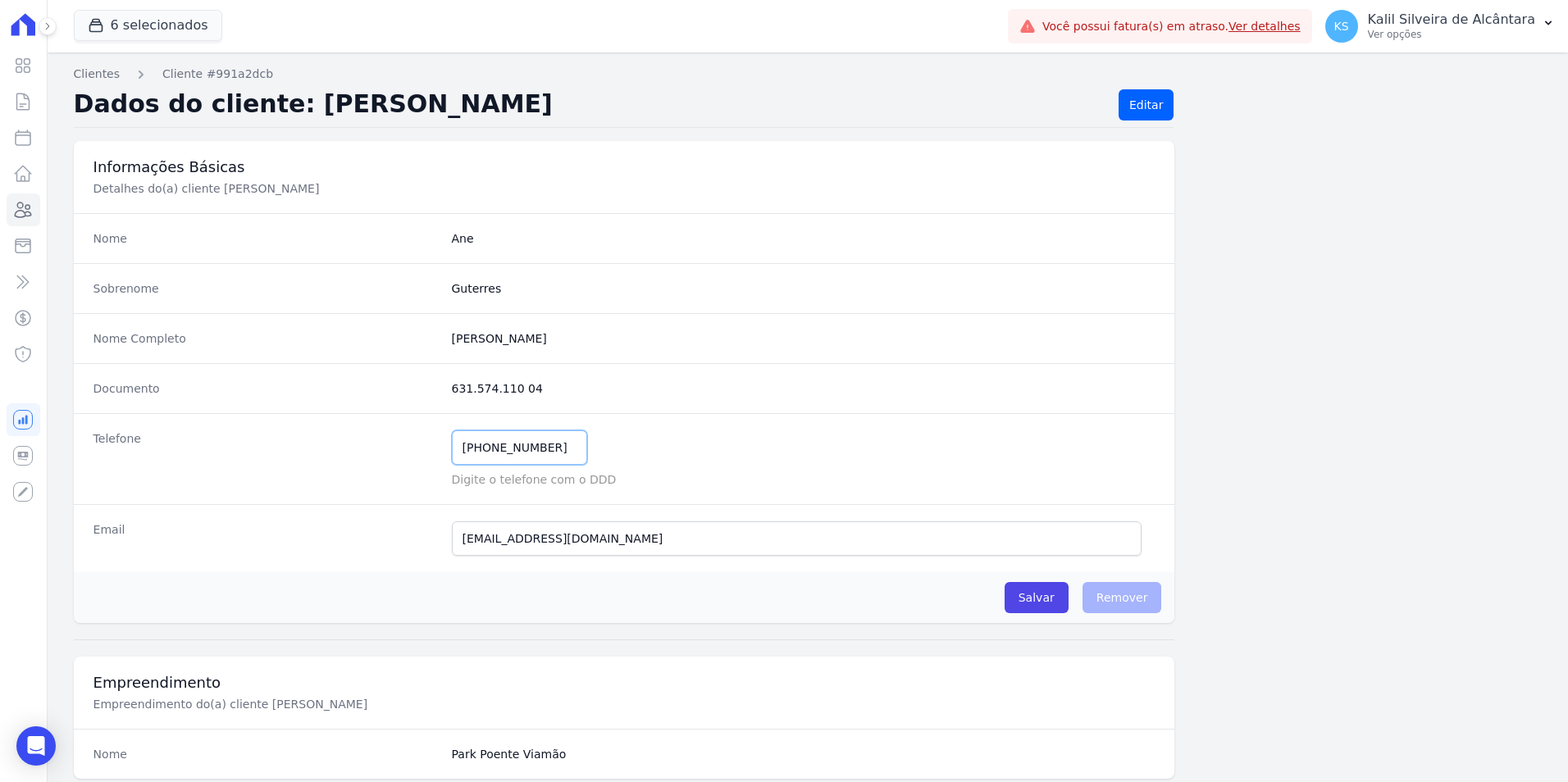
drag, startPoint x: 562, startPoint y: 445, endPoint x: 374, endPoint y: 456, distance: 188.3
click at [374, 456] on div "Telefone (51) 99954-6590 Mensagem de SMS ainda não enviada.. Mensagem de Whatsa…" at bounding box center [624, 459] width 1102 height 91
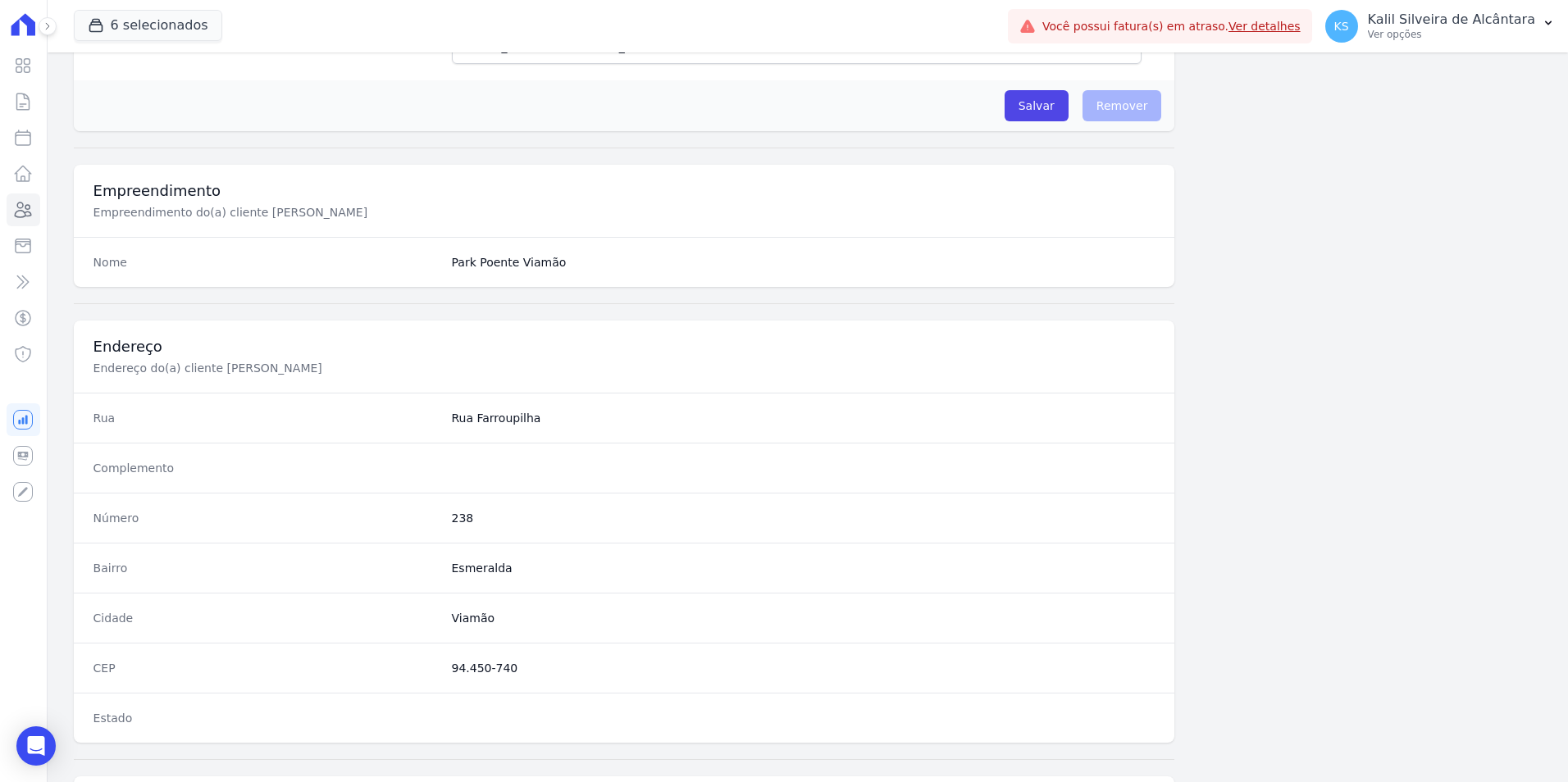
scroll to position [738, 0]
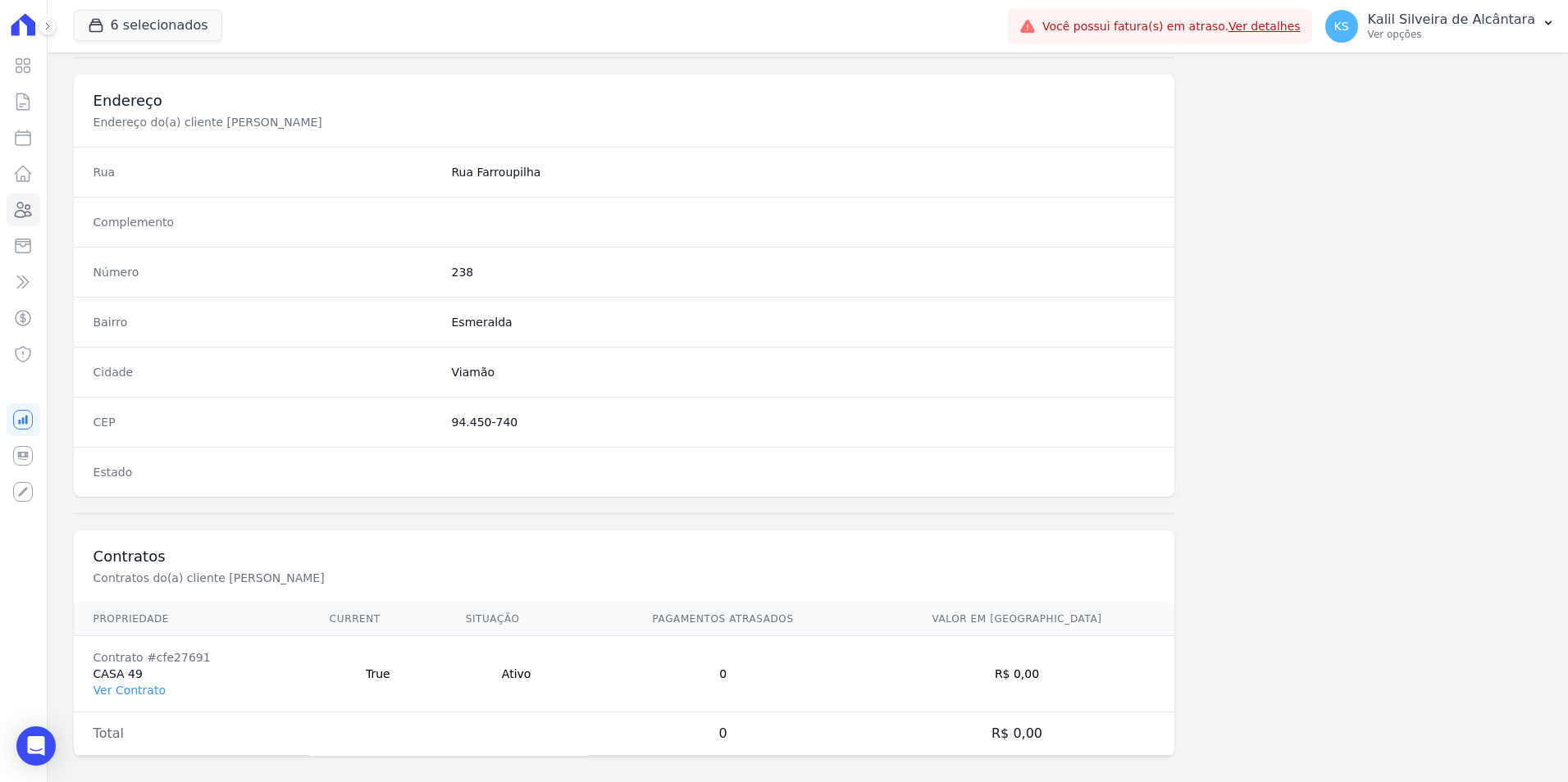
drag, startPoint x: 518, startPoint y: 430, endPoint x: 445, endPoint y: 427, distance: 73.1
click at [445, 427] on div "CEP 94.450-740" at bounding box center [624, 422] width 1102 height 50
copy dd "94.450-740"
click at [452, 270] on dd "238" at bounding box center [804, 272] width 704 height 16
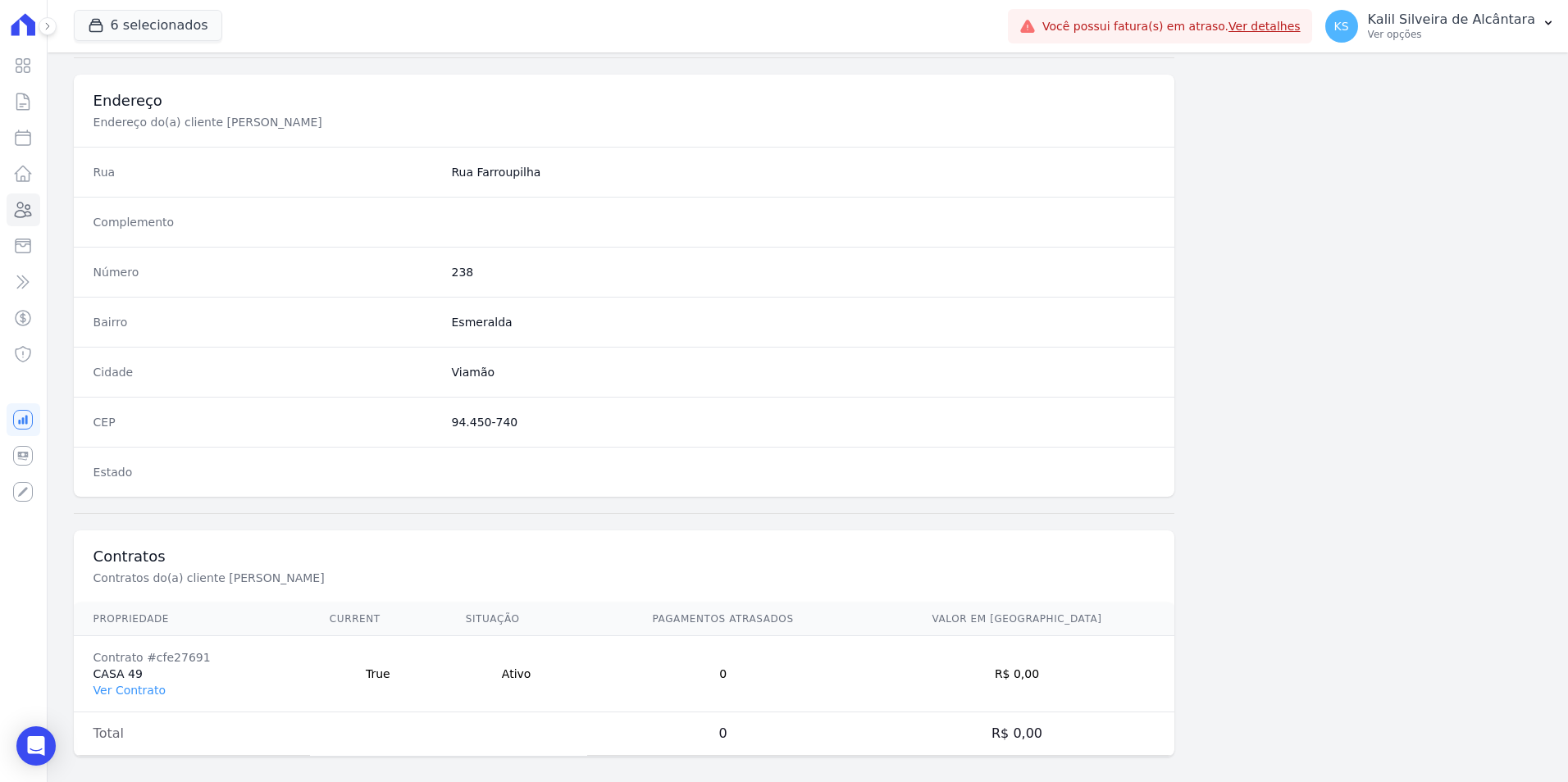
copy dd "238"
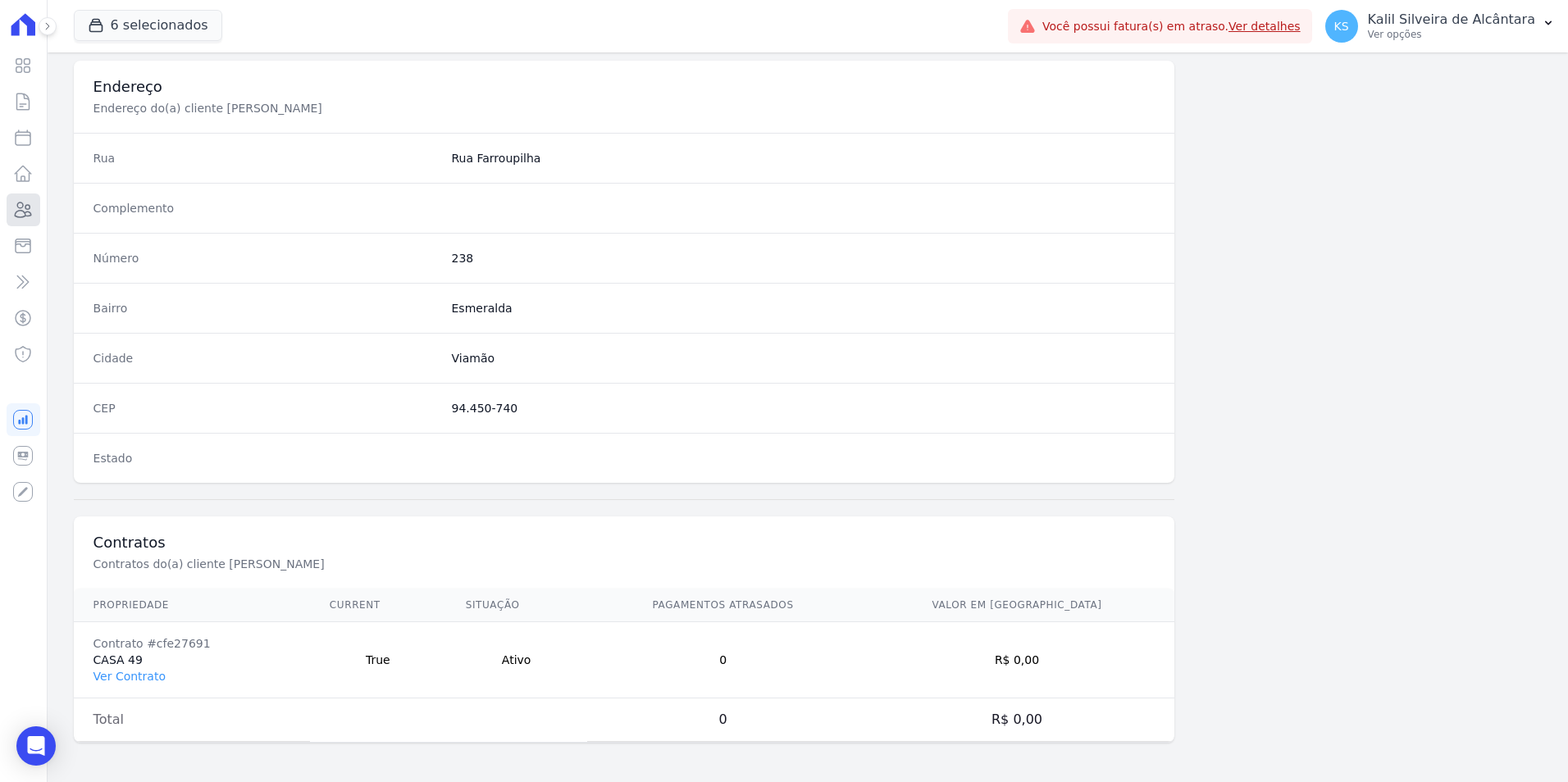
click at [30, 204] on icon at bounding box center [23, 210] width 20 height 20
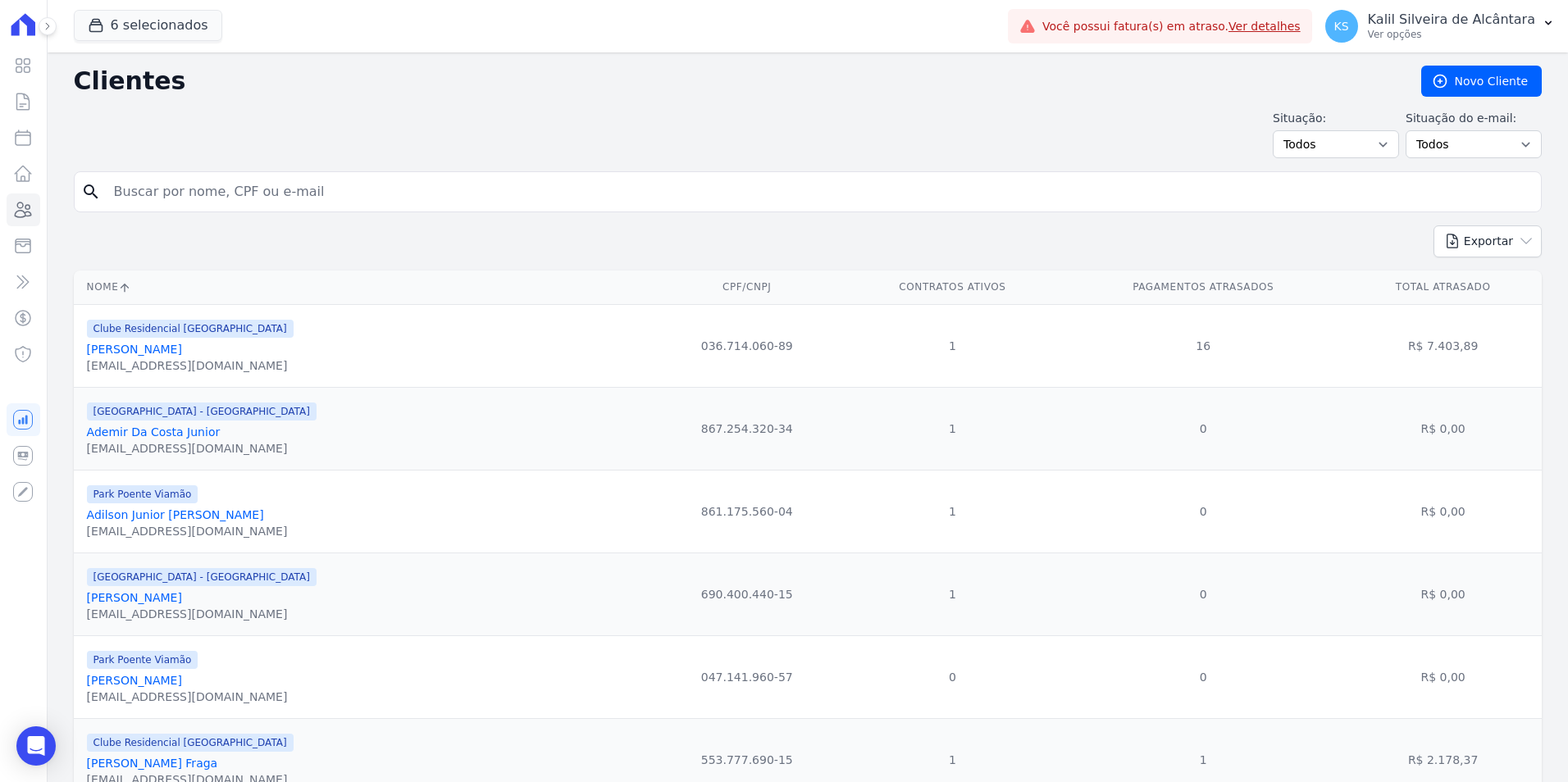
click at [192, 191] on input "search" at bounding box center [819, 192] width 1431 height 33
type input "ANE C"
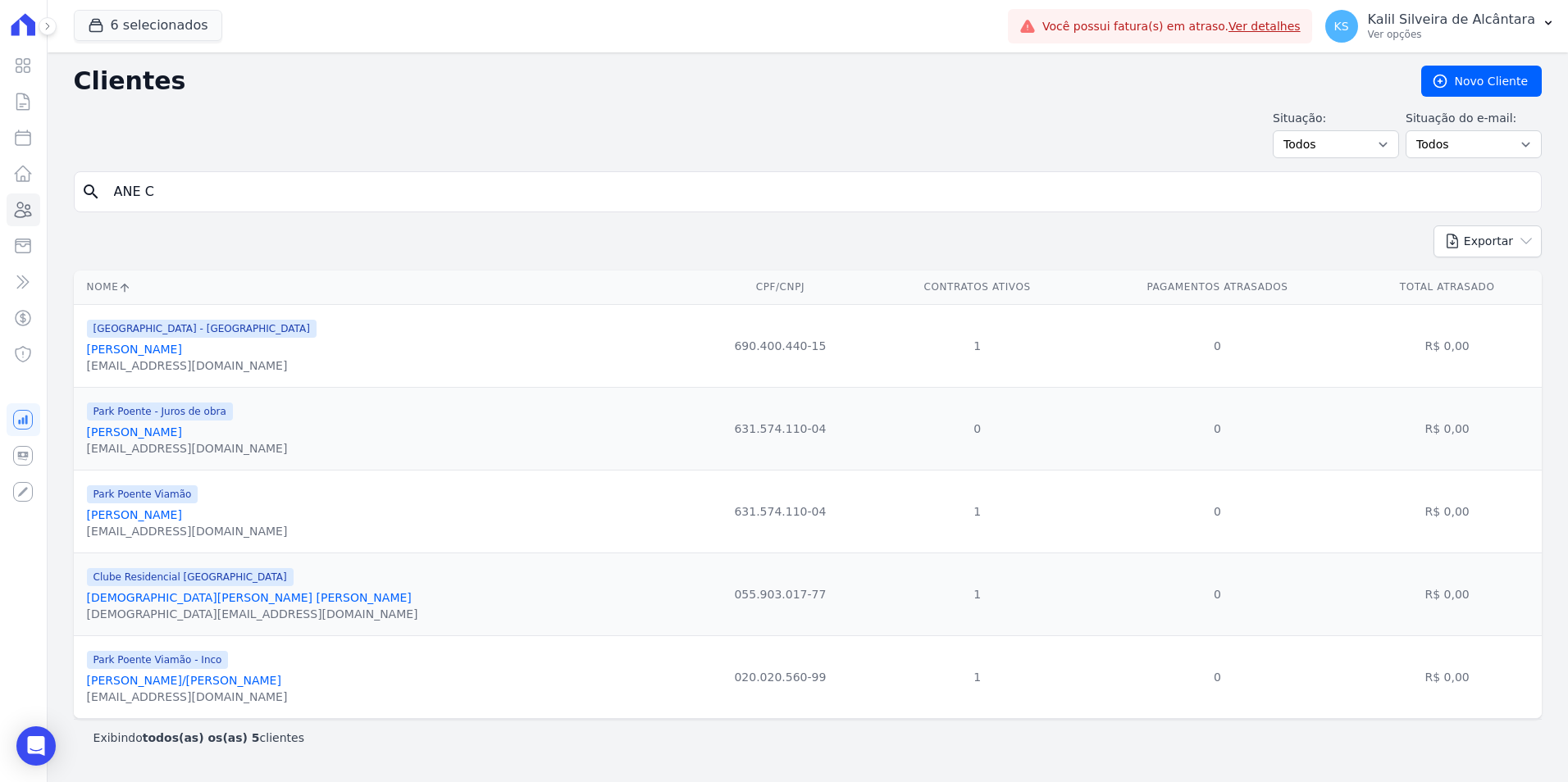
drag, startPoint x: 254, startPoint y: 520, endPoint x: 83, endPoint y: 425, distance: 195.6
click at [83, 425] on tbody "Arty Park - Gravatai Adriane Cunha De Souza cunha.adriane@hotmail.com 690.400.4…" at bounding box center [807, 511] width 1468 height 414
click at [190, 190] on input "ANE C" at bounding box center [819, 192] width 1431 height 33
type input "ANE CRISTINA DE S"
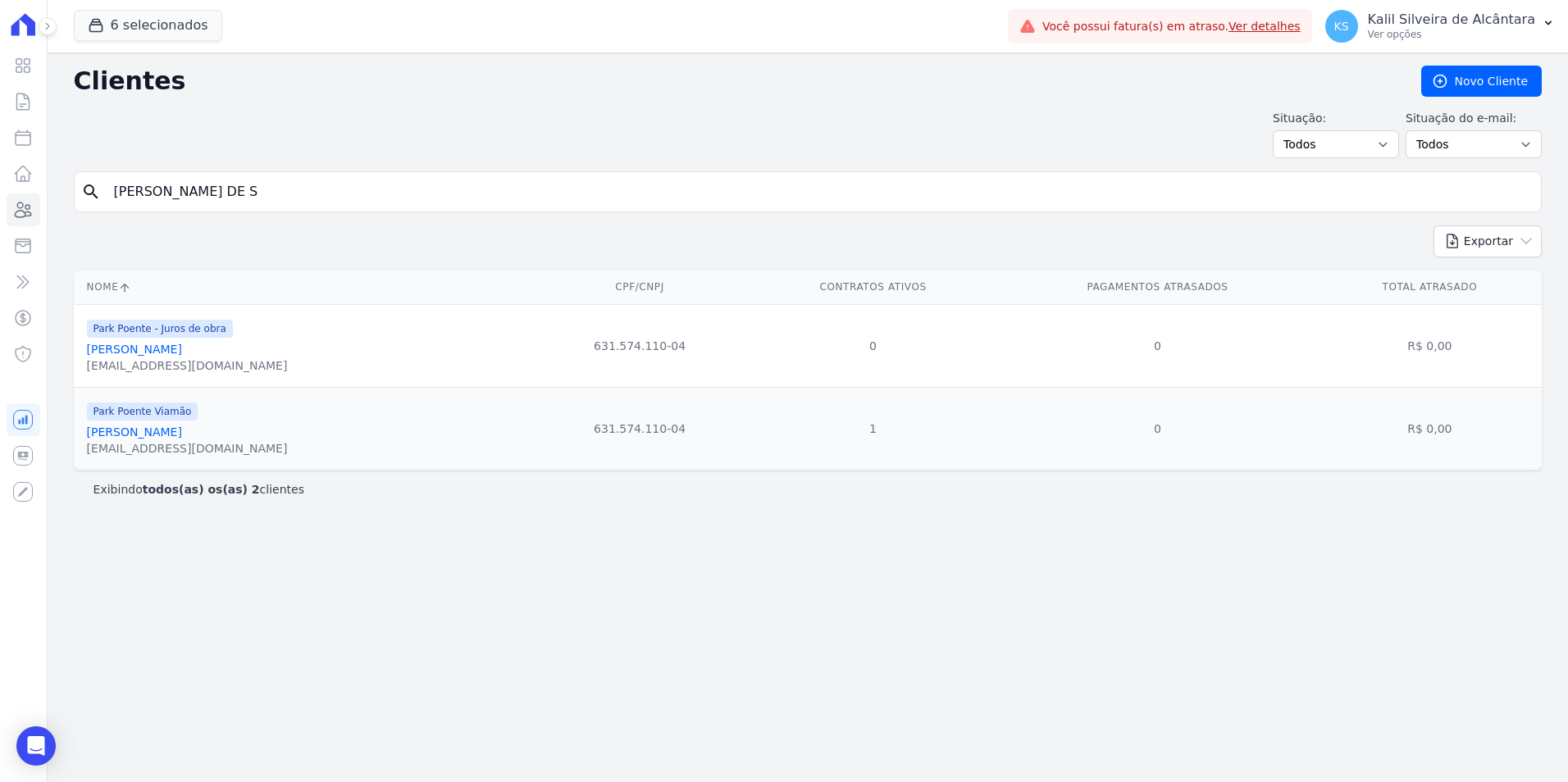
click at [151, 353] on link "Ane [PERSON_NAME] [PERSON_NAME]" at bounding box center [135, 349] width 95 height 13
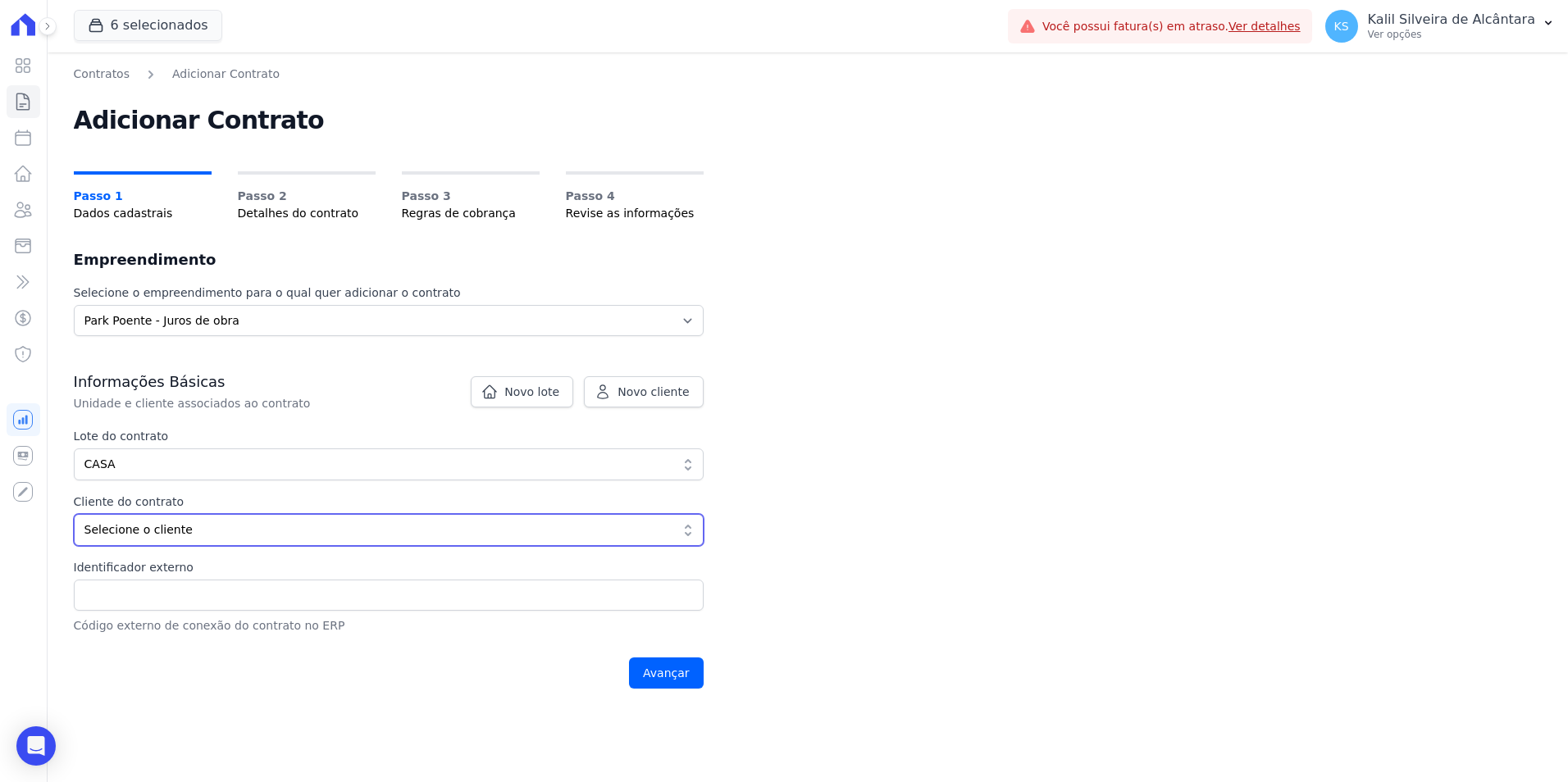
click at [170, 532] on span "Selecione o cliente" at bounding box center [377, 530] width 586 height 17
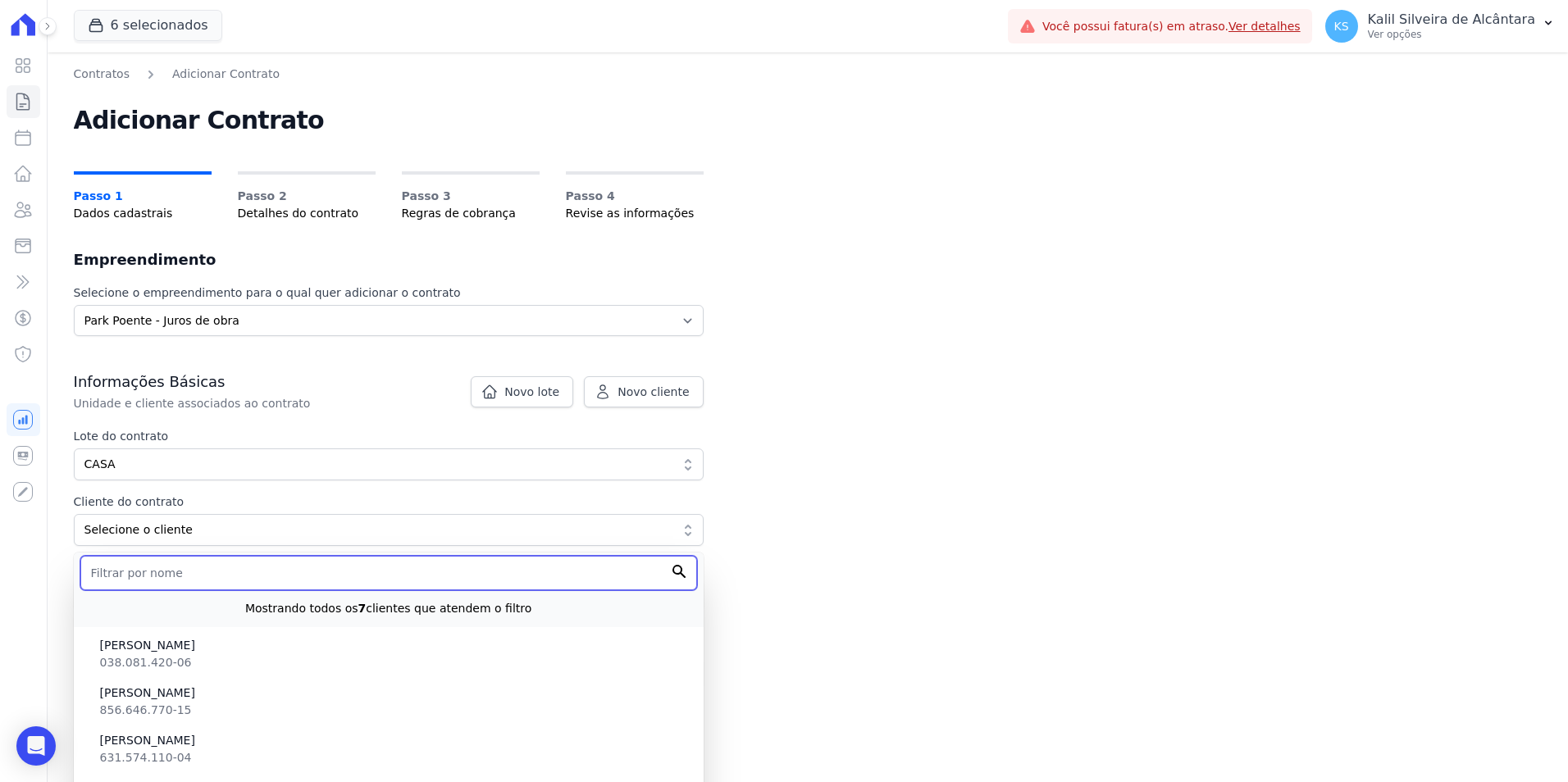
click at [152, 574] on input "text" at bounding box center [389, 573] width 617 height 34
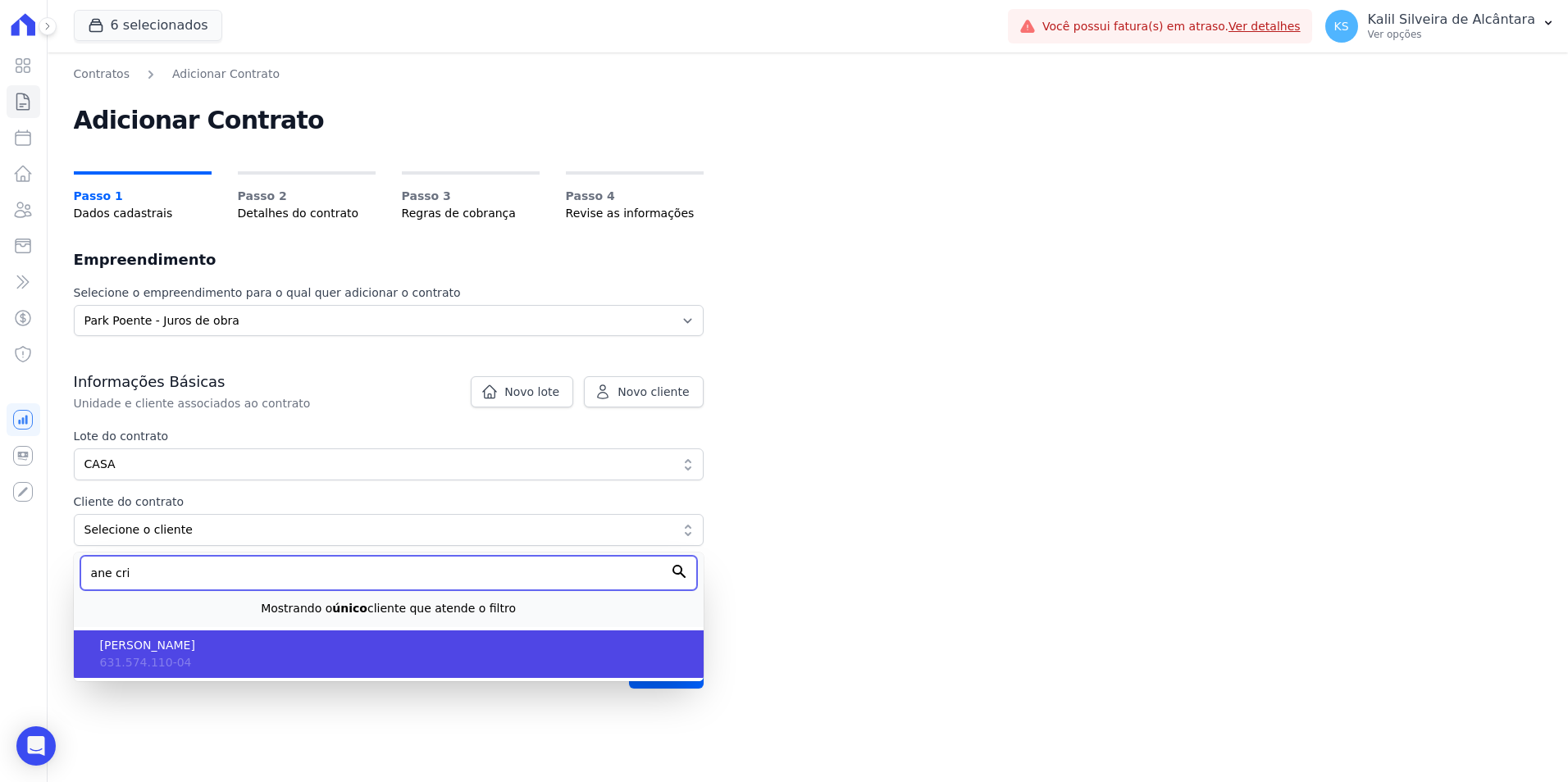
type input "ane cri"
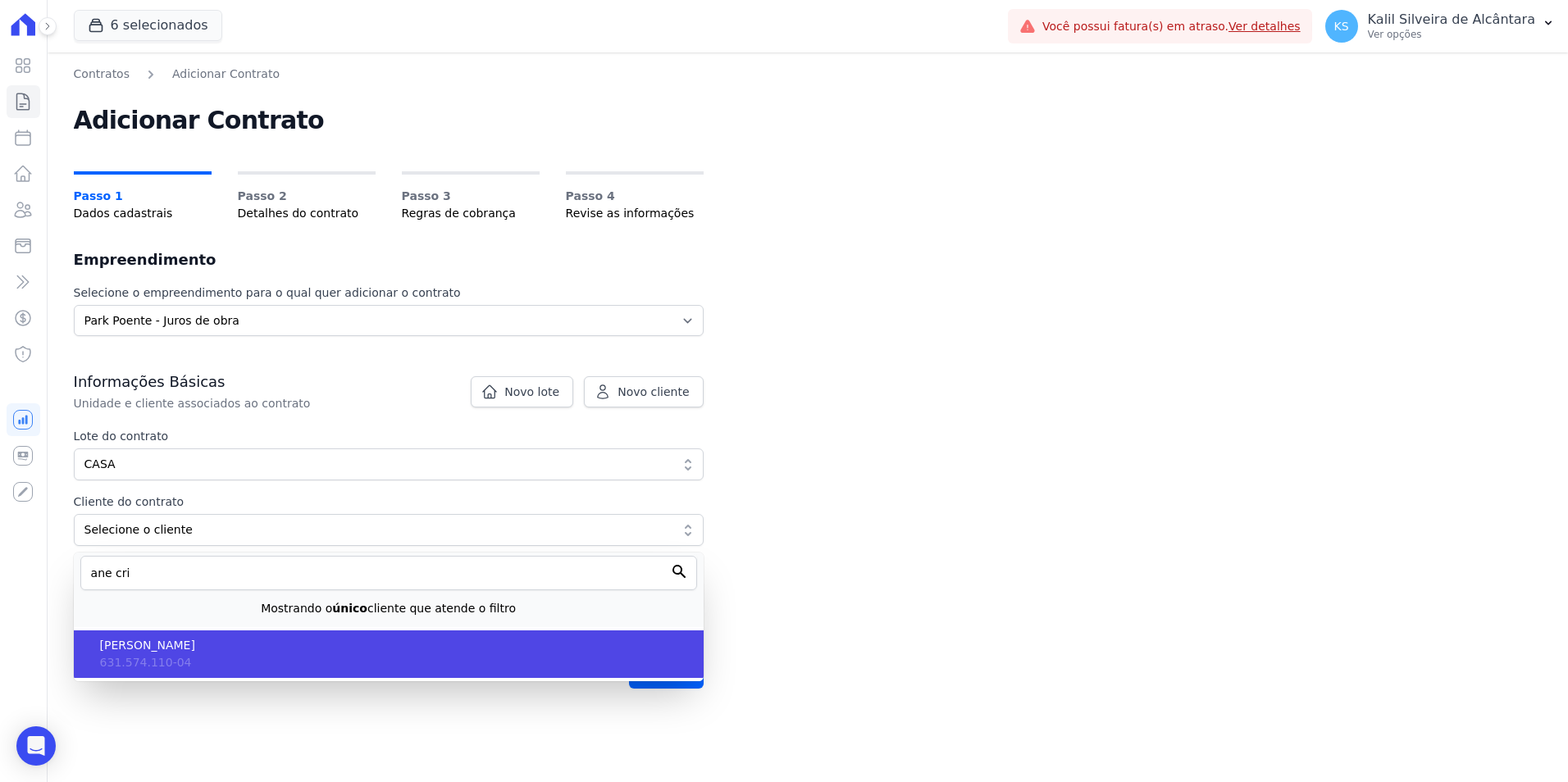
click at [186, 655] on li "[PERSON_NAME] 631.574.110-04" at bounding box center [388, 654] width 630 height 48
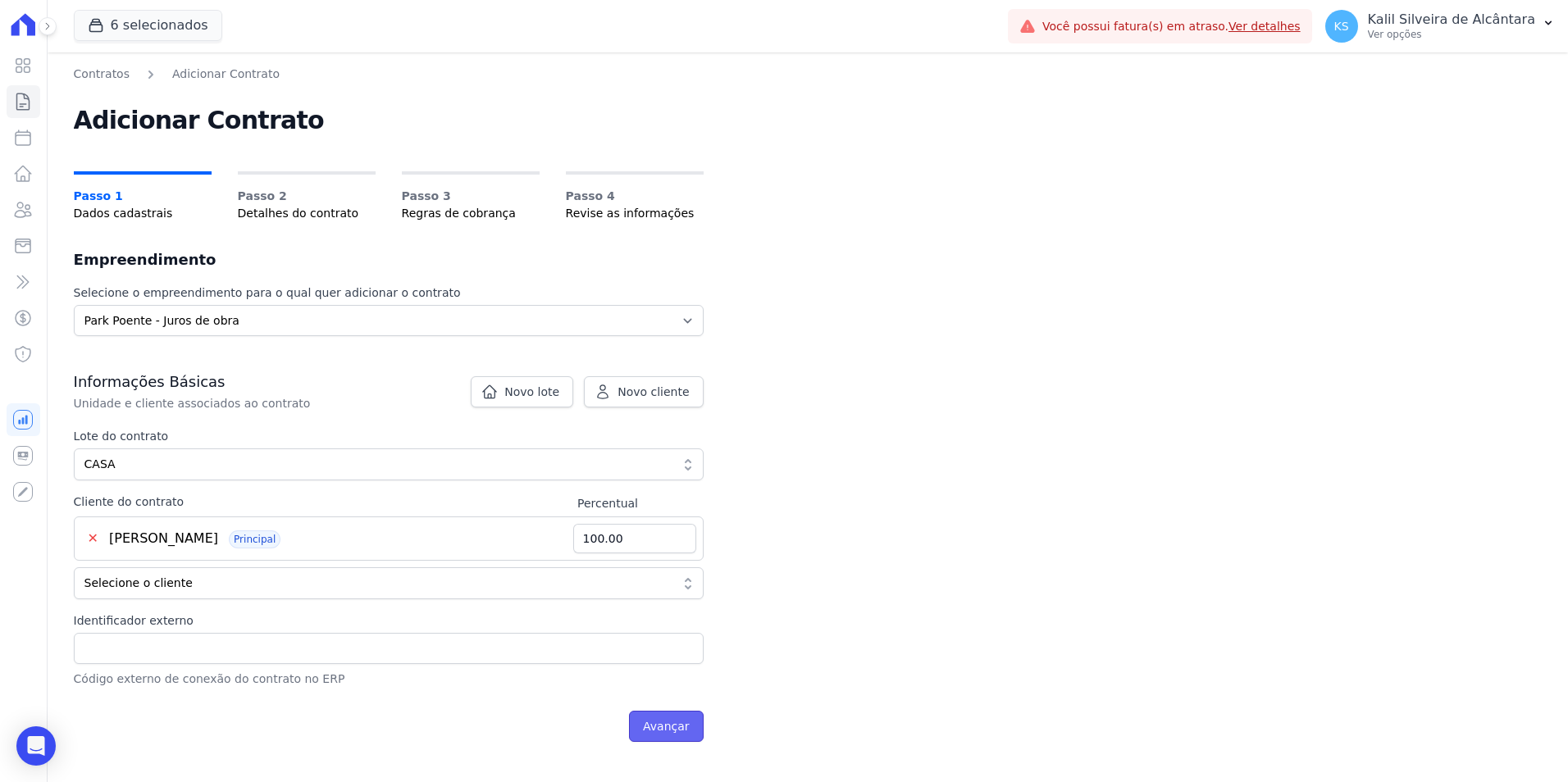
click at [676, 733] on input "Avançar" at bounding box center [666, 726] width 74 height 31
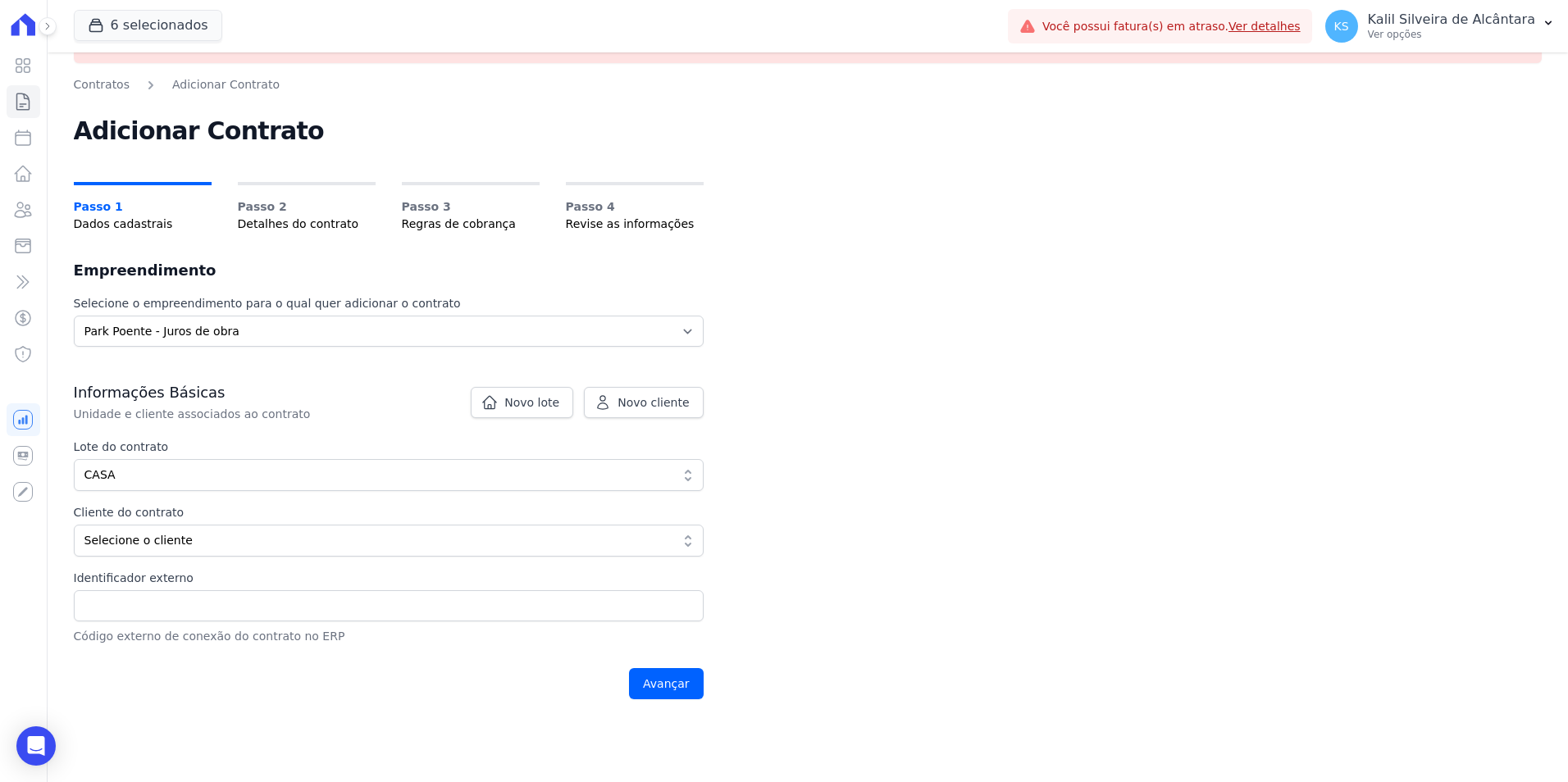
scroll to position [82, 0]
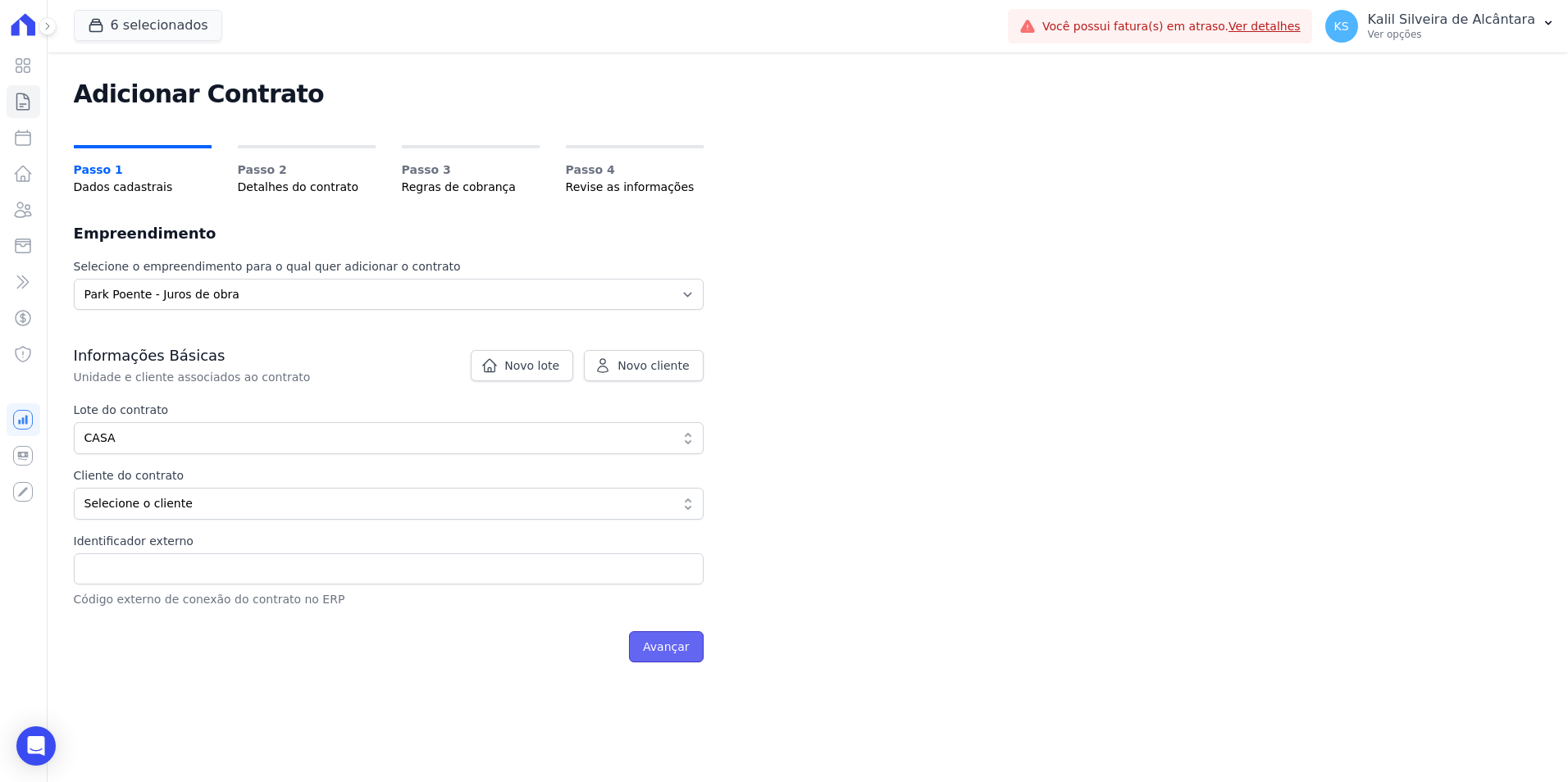
click at [666, 640] on input "Avançar" at bounding box center [666, 647] width 74 height 31
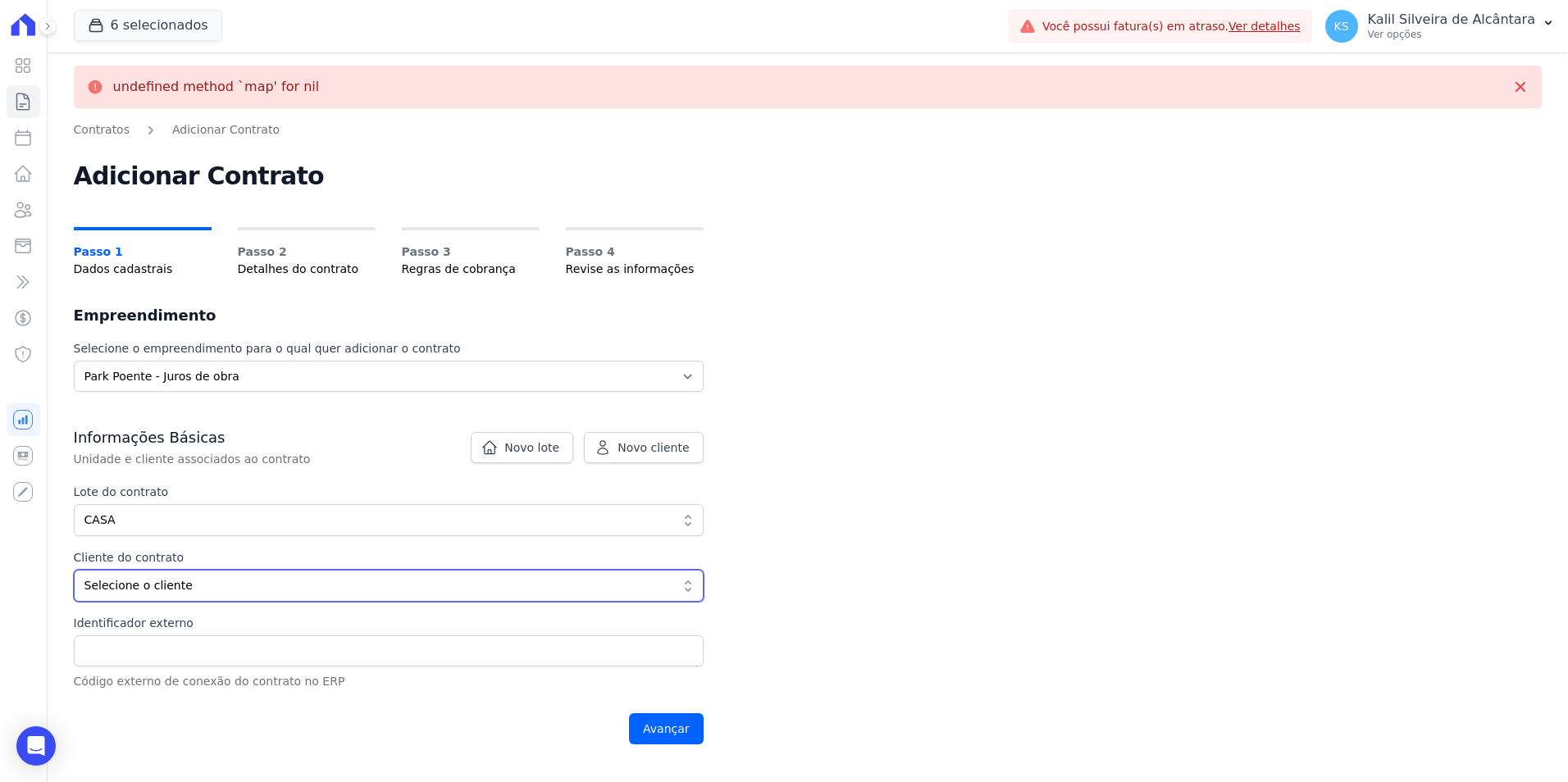
click at [163, 574] on button "Selecione o cliente" at bounding box center [388, 586] width 630 height 32
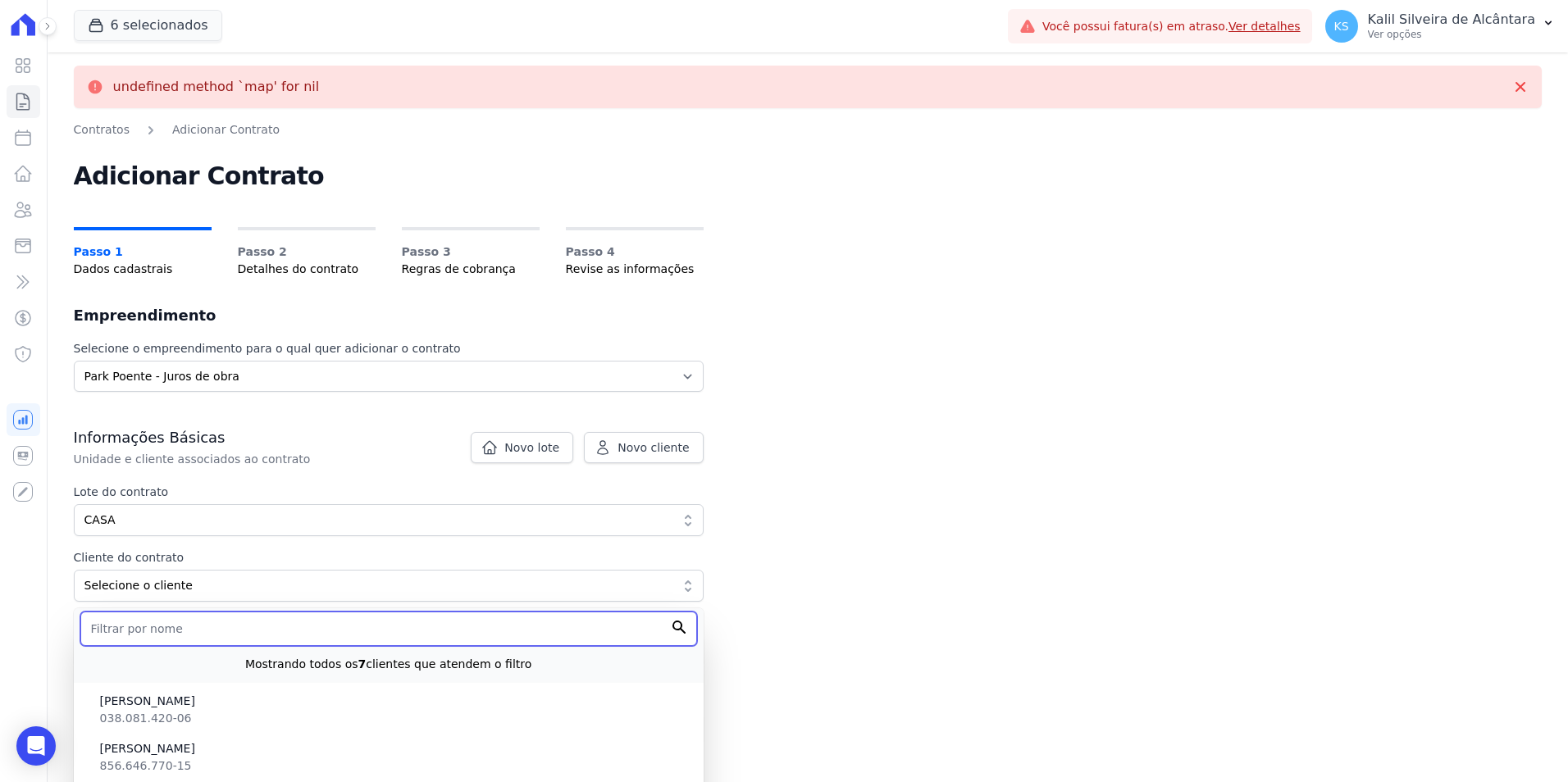
click at [118, 637] on input "text" at bounding box center [389, 629] width 617 height 34
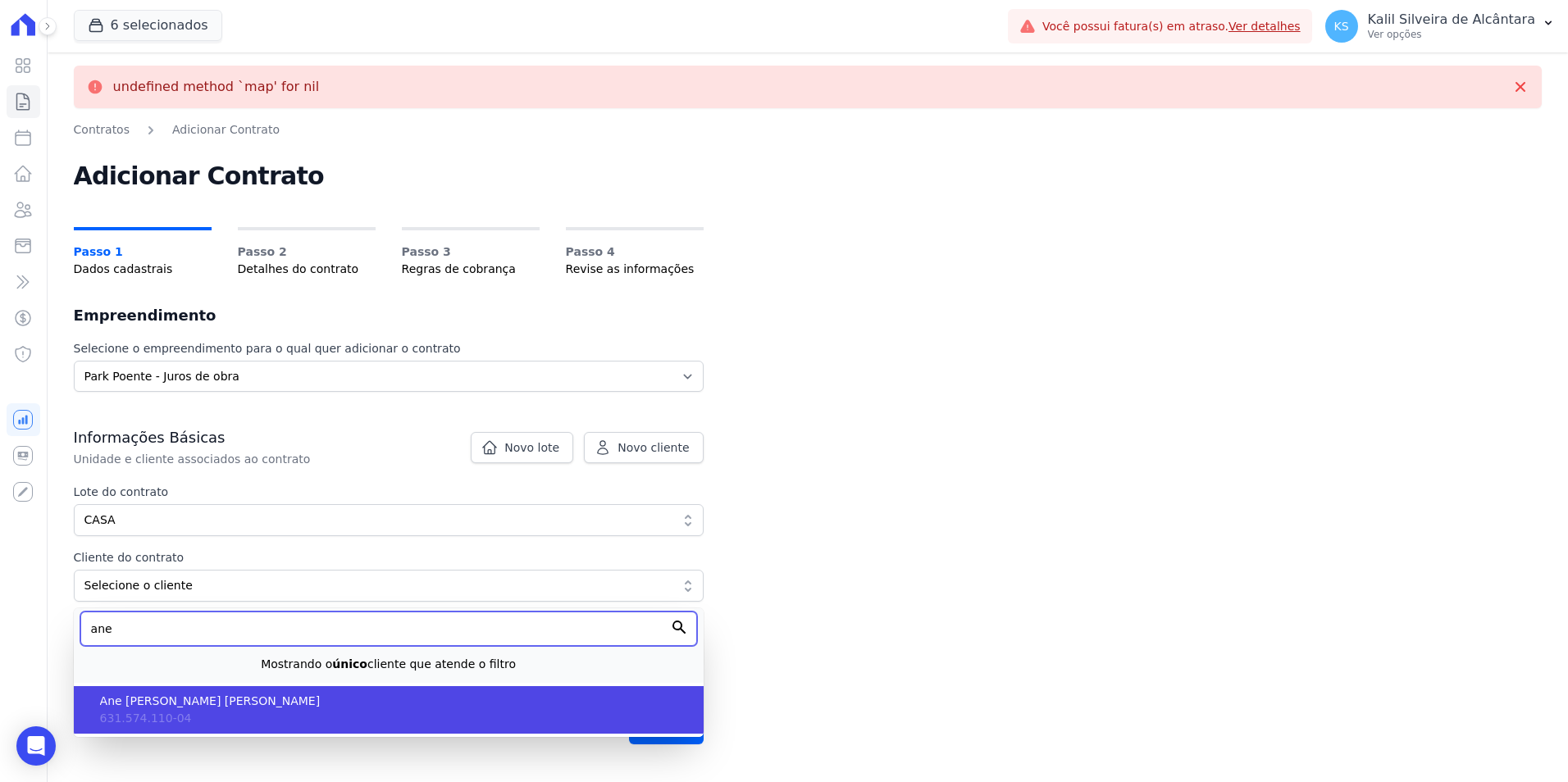
type input "ane"
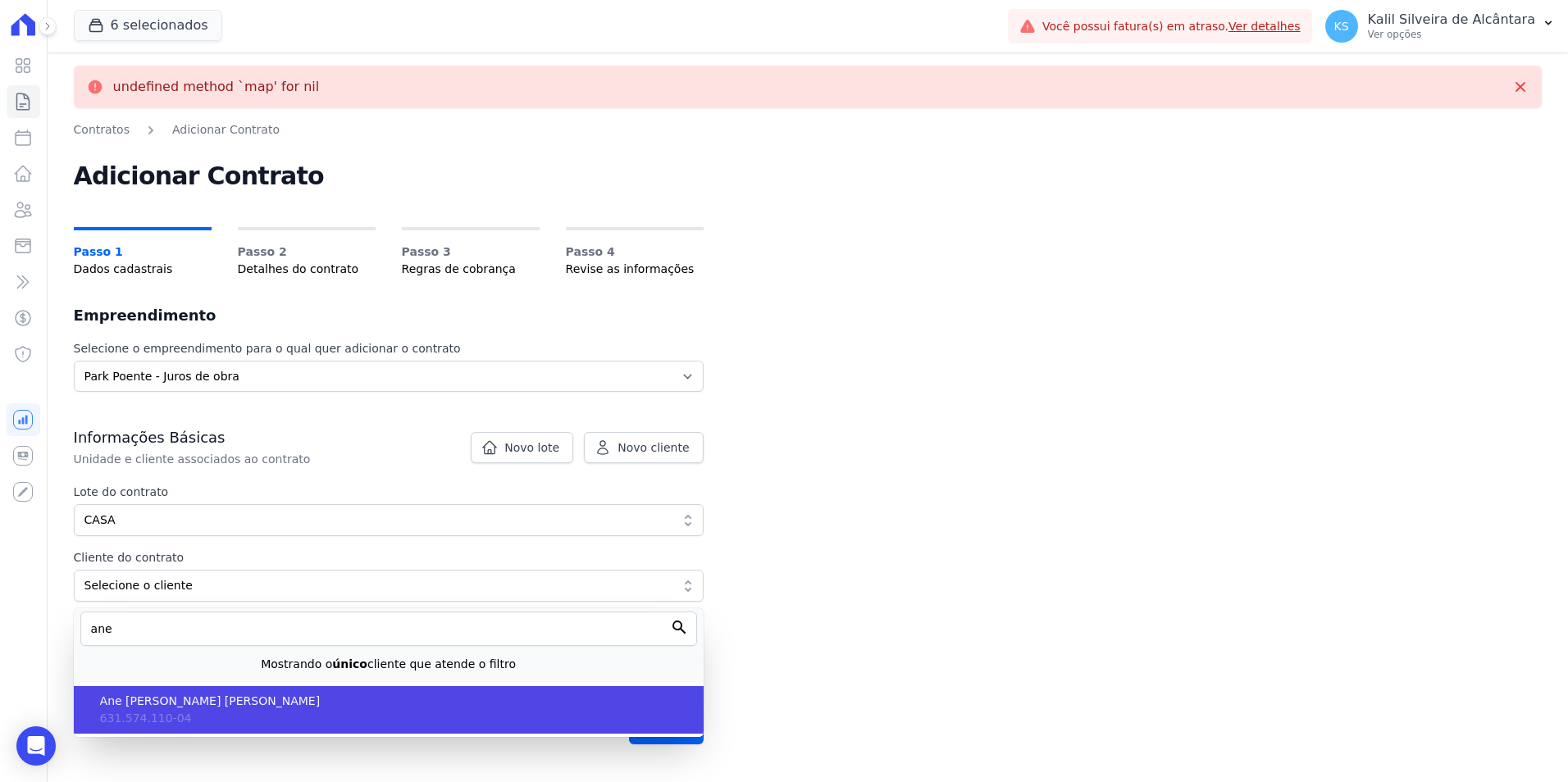
click at [156, 718] on span "631.574.110-04" at bounding box center [146, 718] width 91 height 13
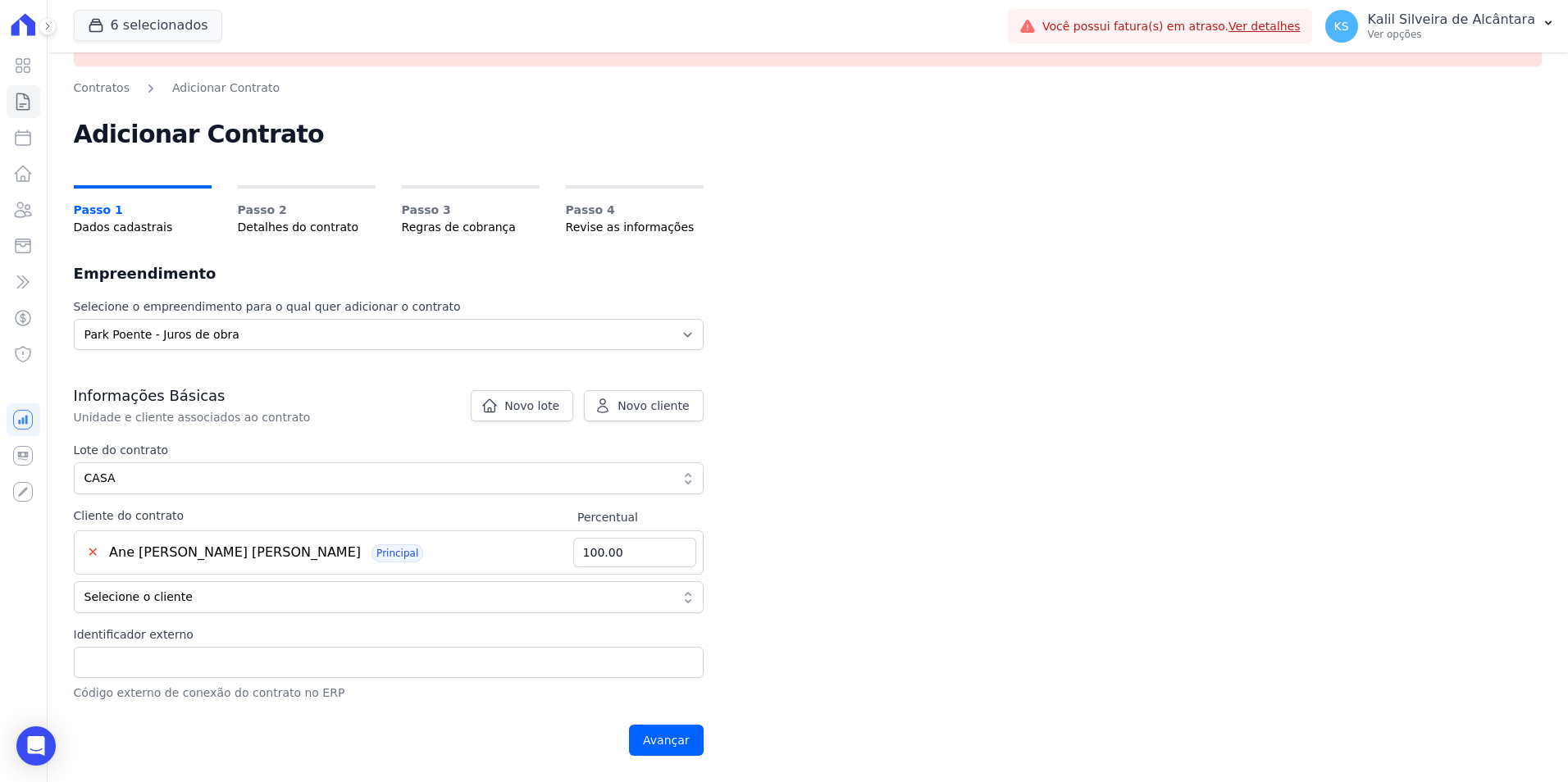
scroll to position [82, 0]
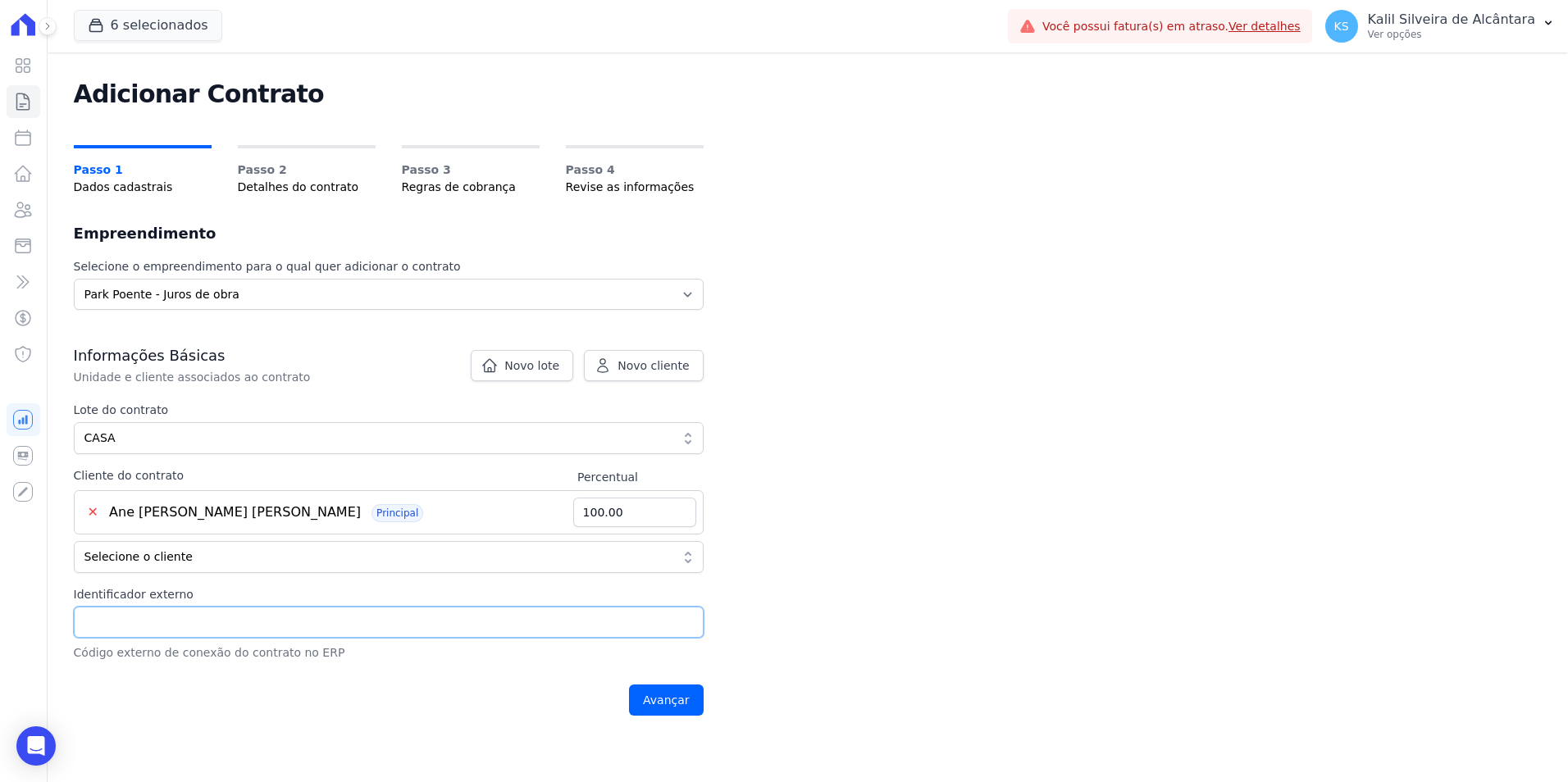
click at [188, 629] on input "Identificador externo" at bounding box center [388, 622] width 630 height 31
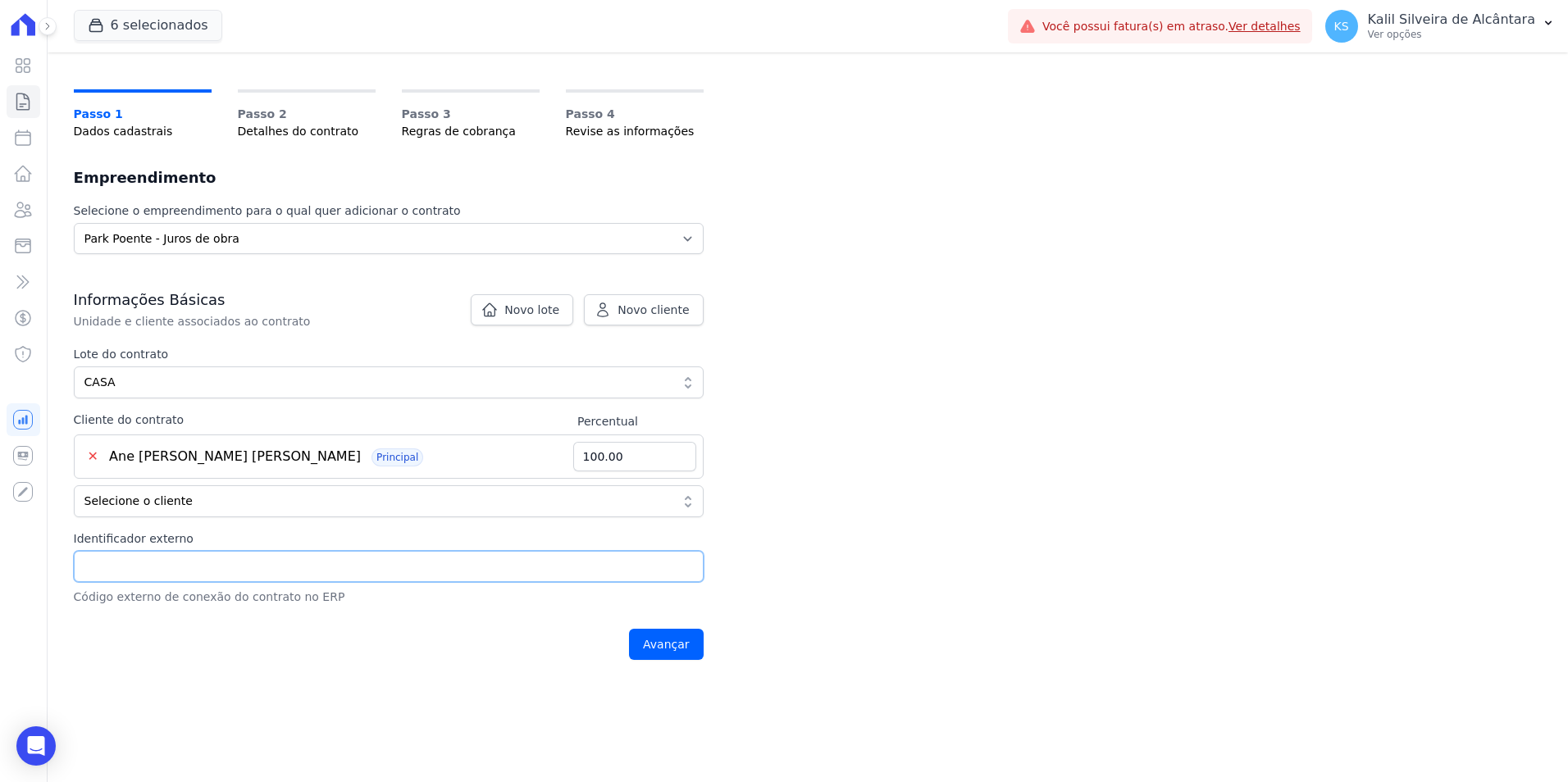
scroll to position [26, 0]
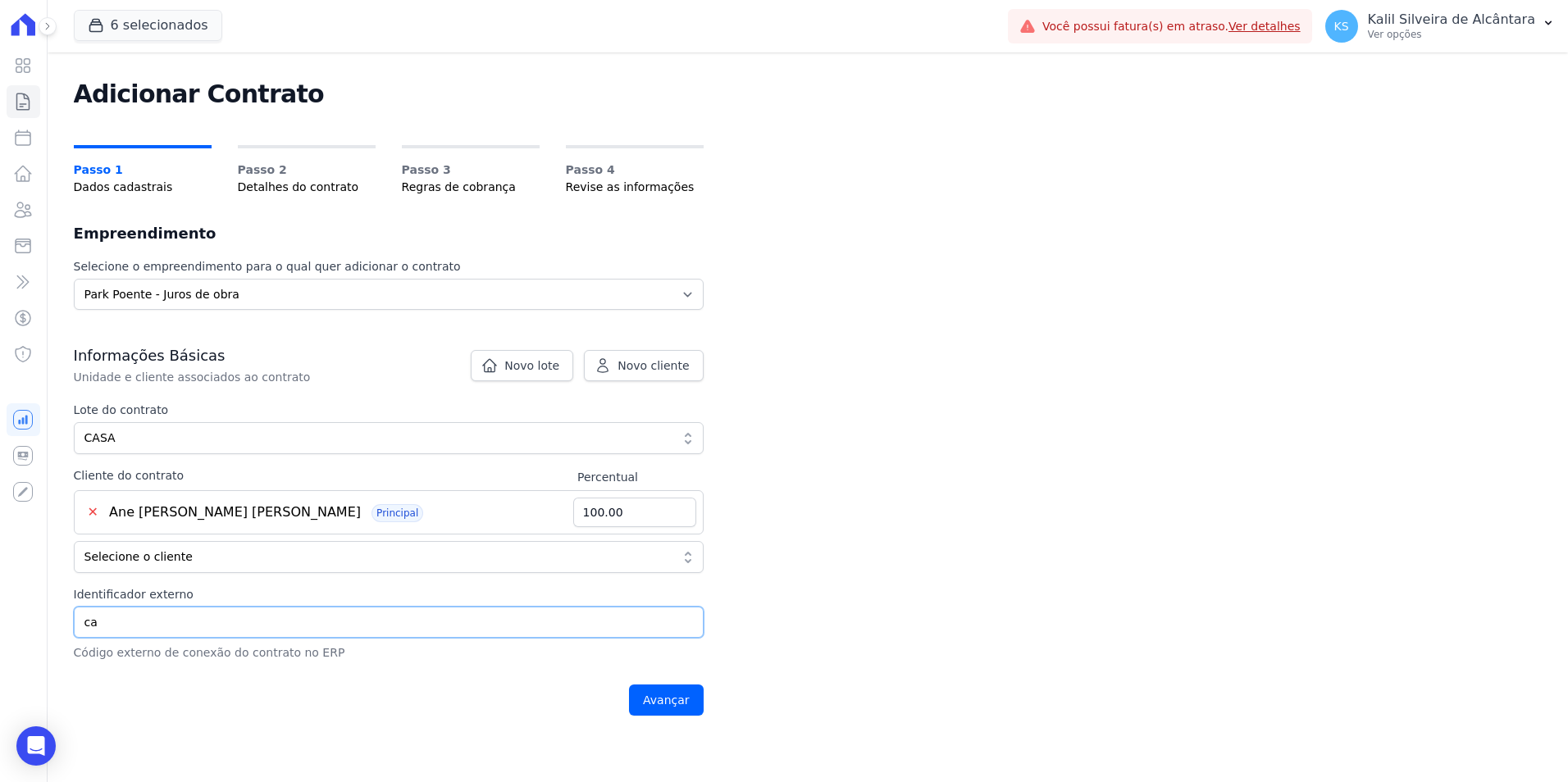
type input "c"
type input "CASA 49"
click at [657, 698] on input "Avançar" at bounding box center [666, 700] width 74 height 31
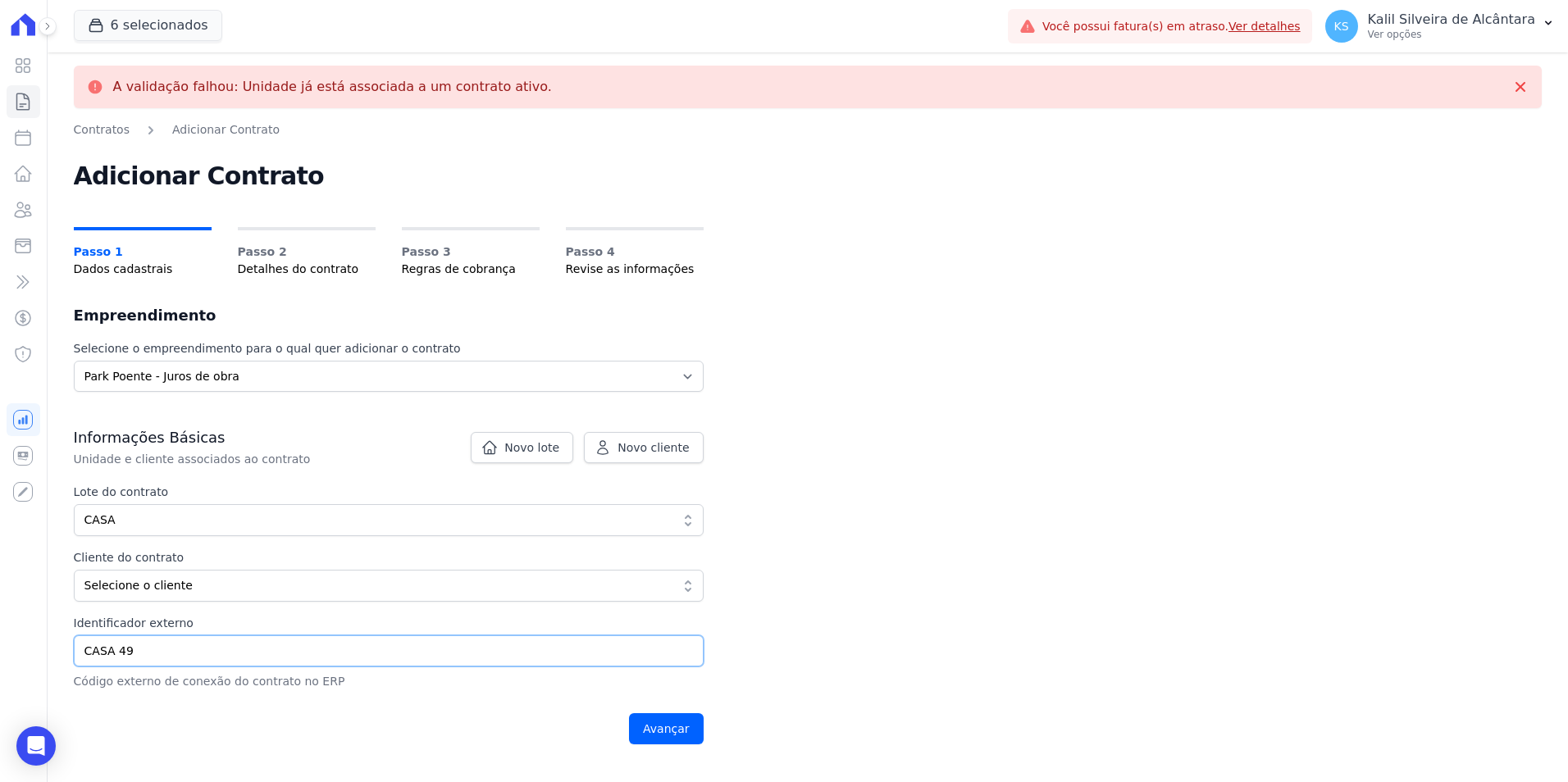
click at [179, 656] on input "CASA 49" at bounding box center [388, 651] width 630 height 31
type input "C"
click at [164, 532] on button "CASA" at bounding box center [388, 520] width 630 height 32
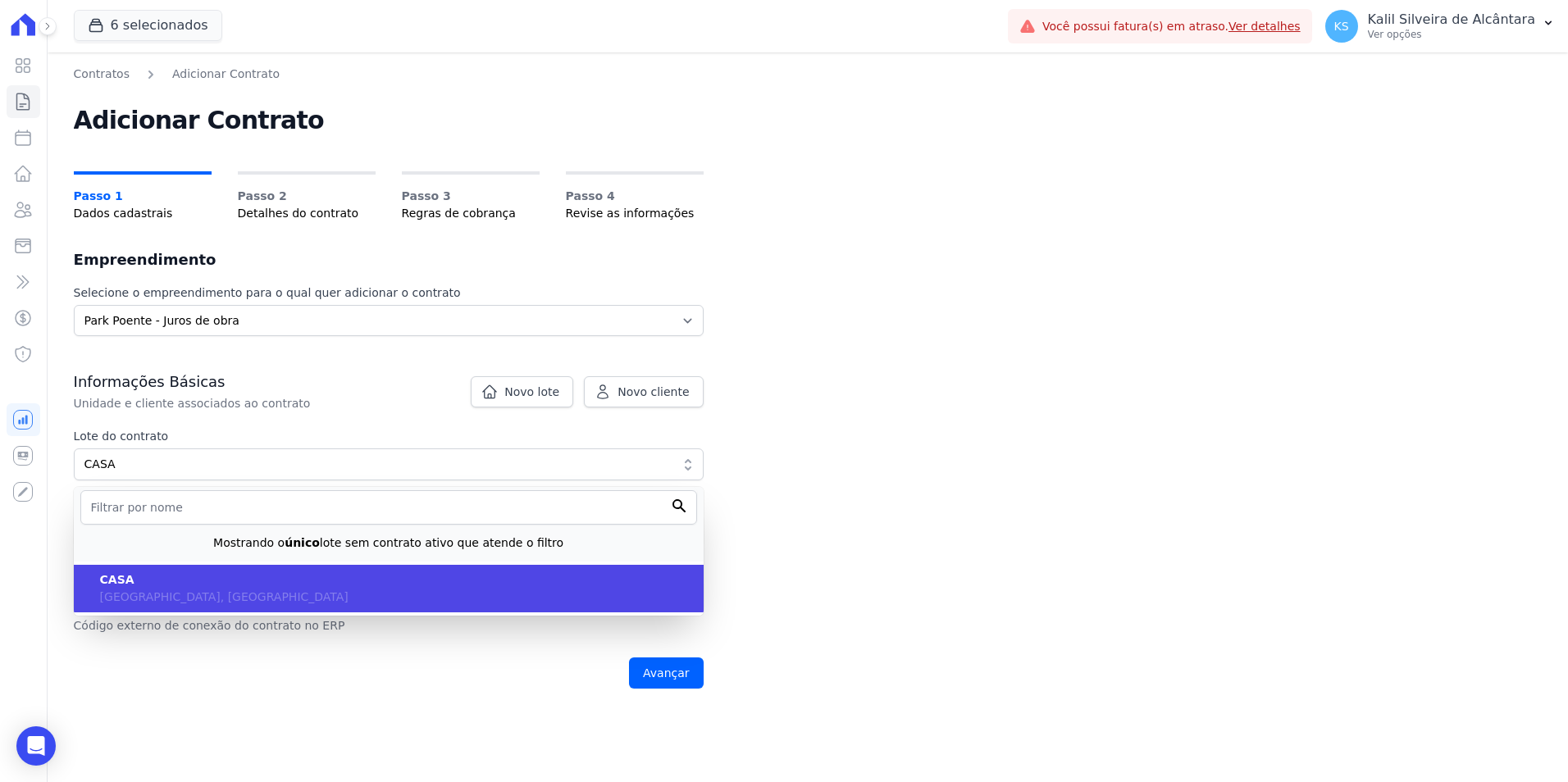
click at [158, 592] on span "[GEOGRAPHIC_DATA], [GEOGRAPHIC_DATA]" at bounding box center [224, 596] width 248 height 13
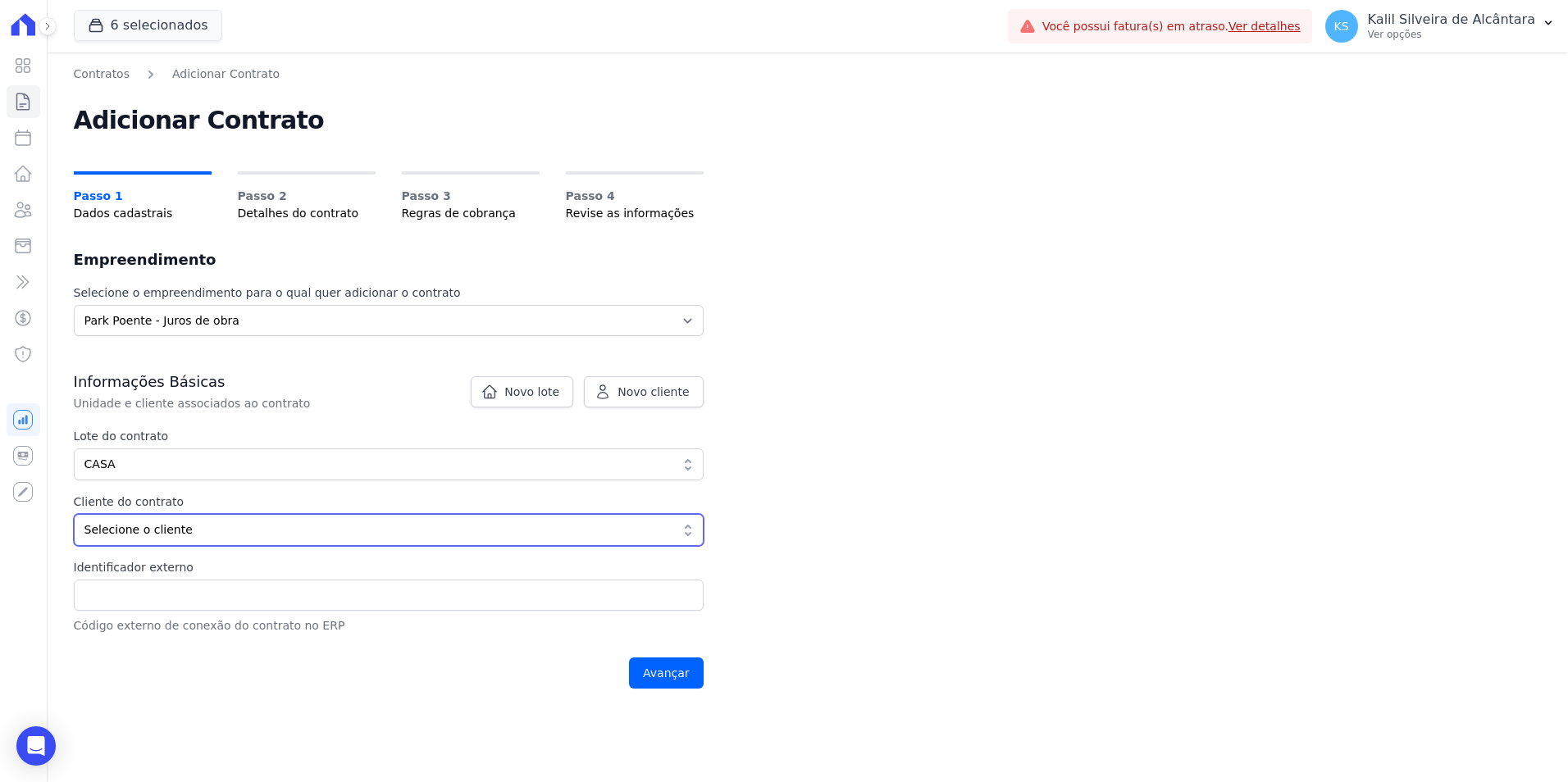
click at [179, 542] on button "Selecione o cliente" at bounding box center [388, 530] width 630 height 32
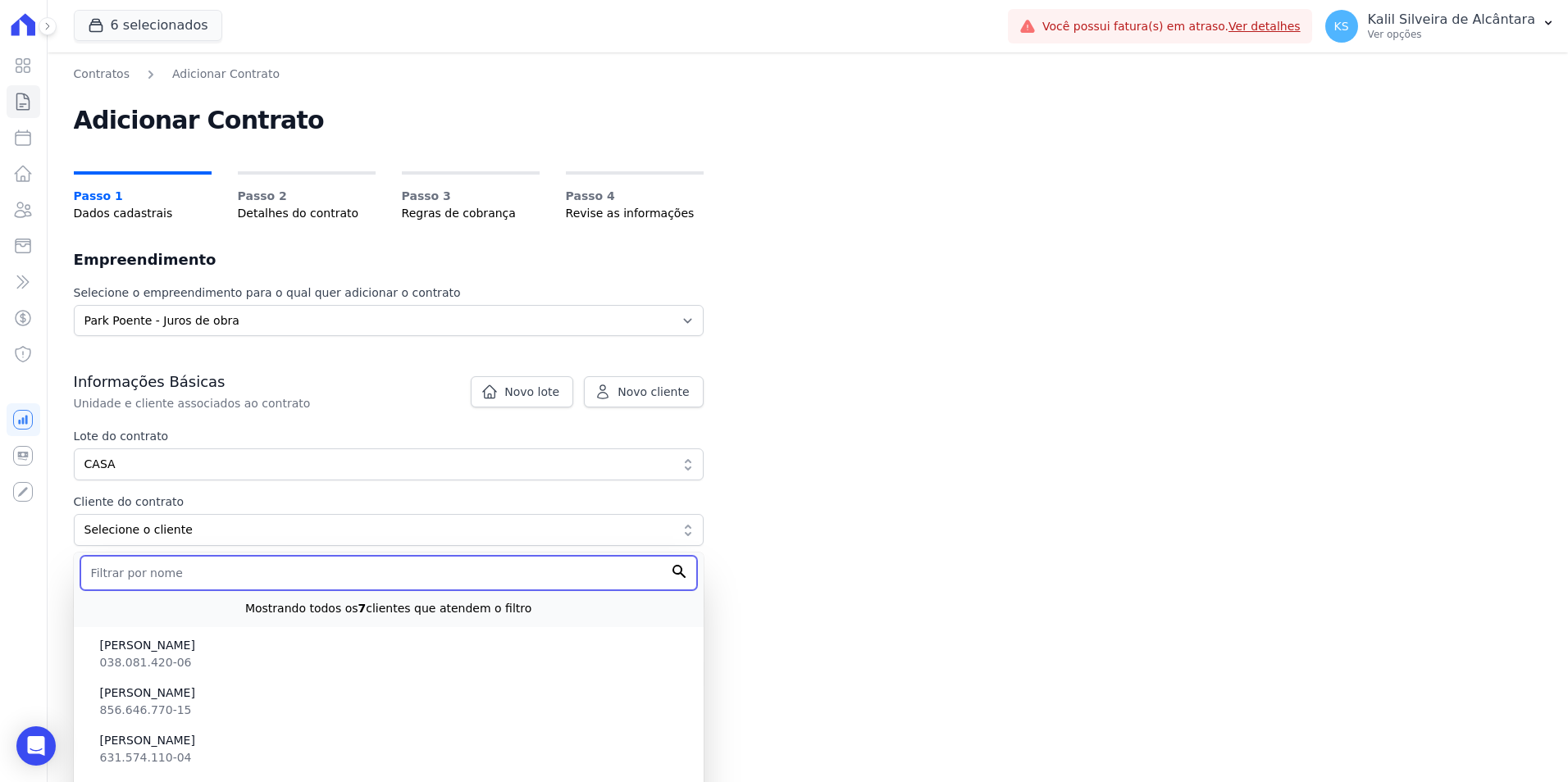
click at [169, 583] on input "text" at bounding box center [389, 573] width 617 height 34
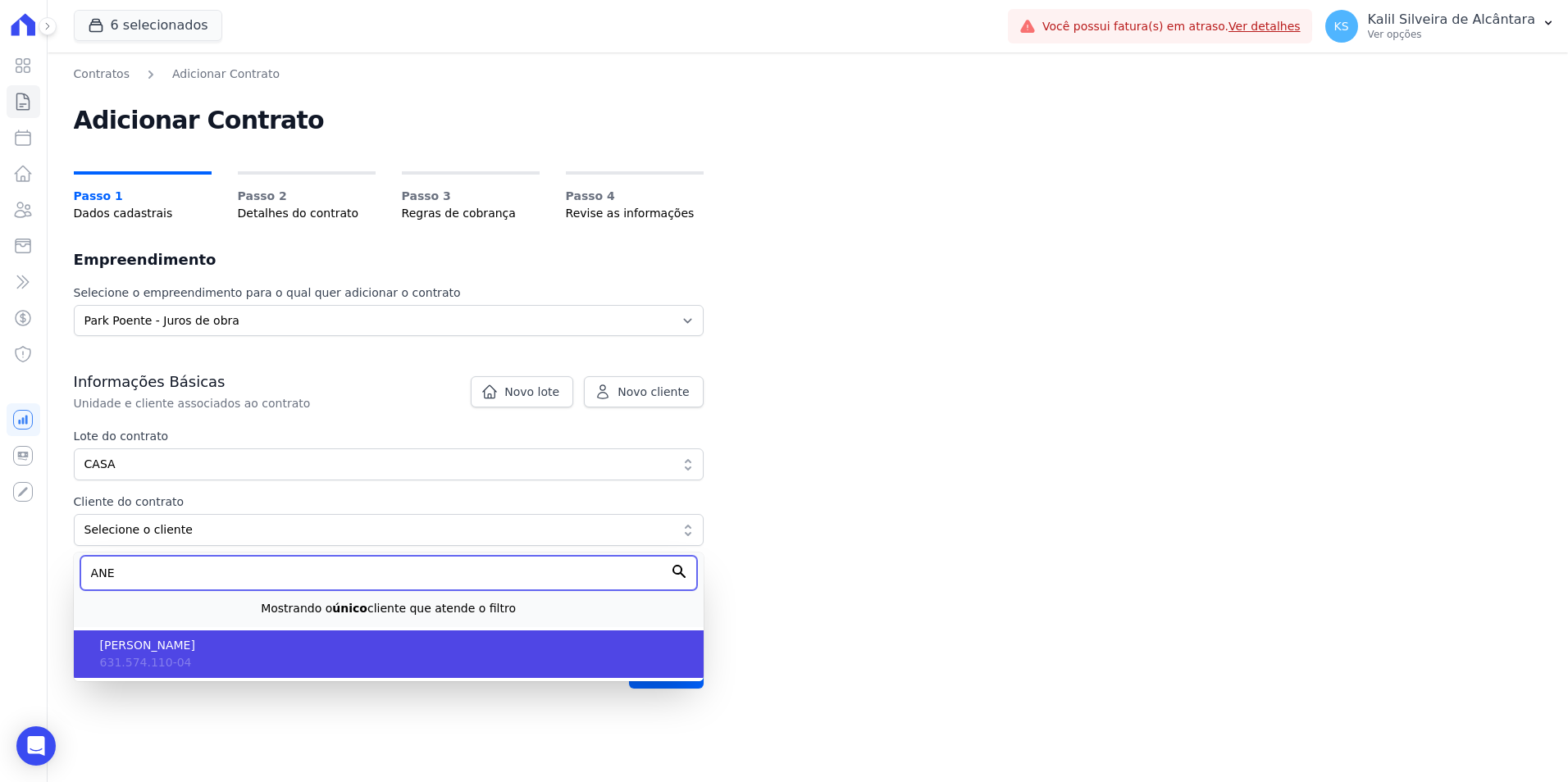
type input "ANE"
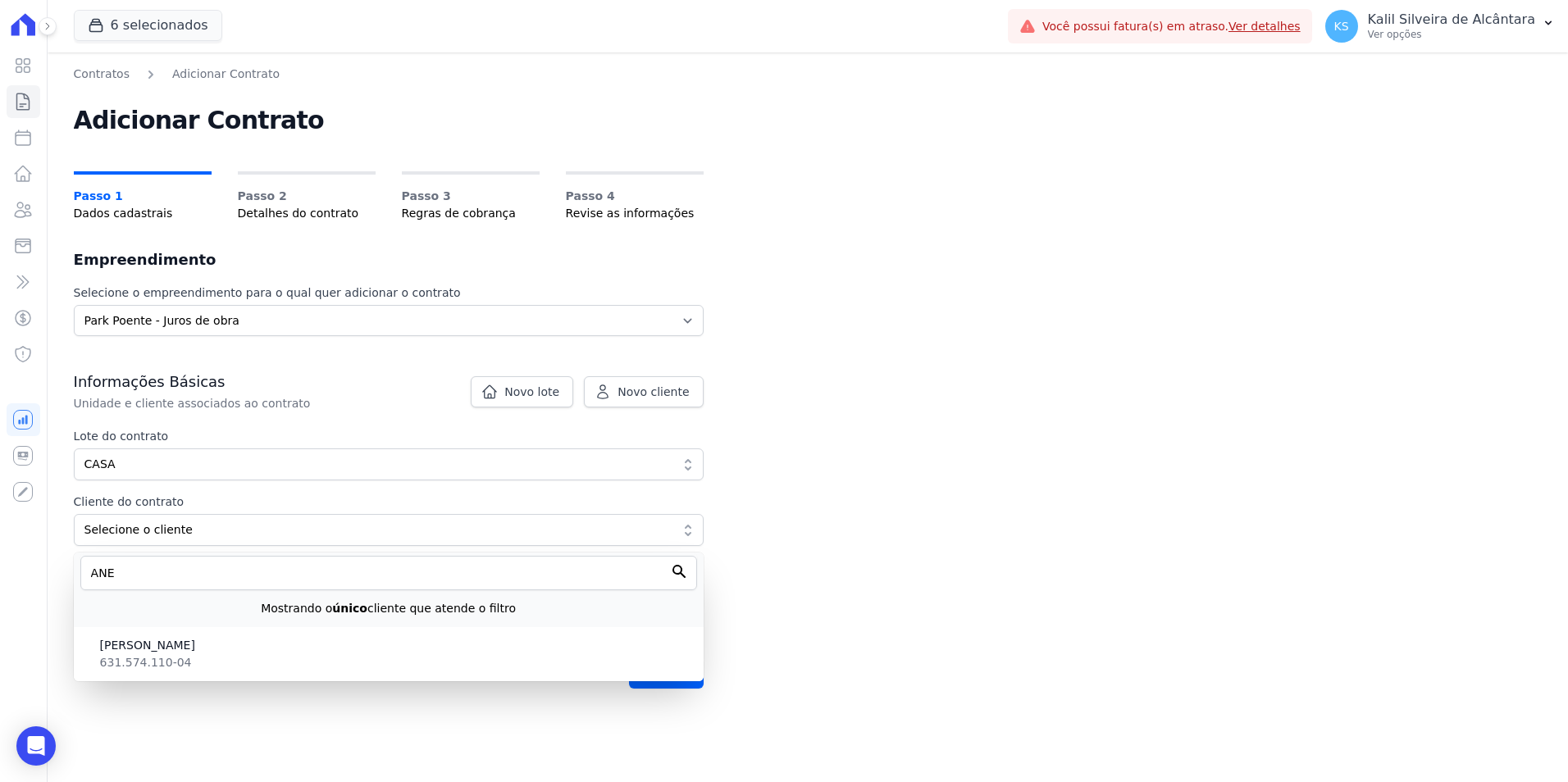
click at [207, 642] on span "Ane [PERSON_NAME] [PERSON_NAME]" at bounding box center [396, 646] width 590 height 17
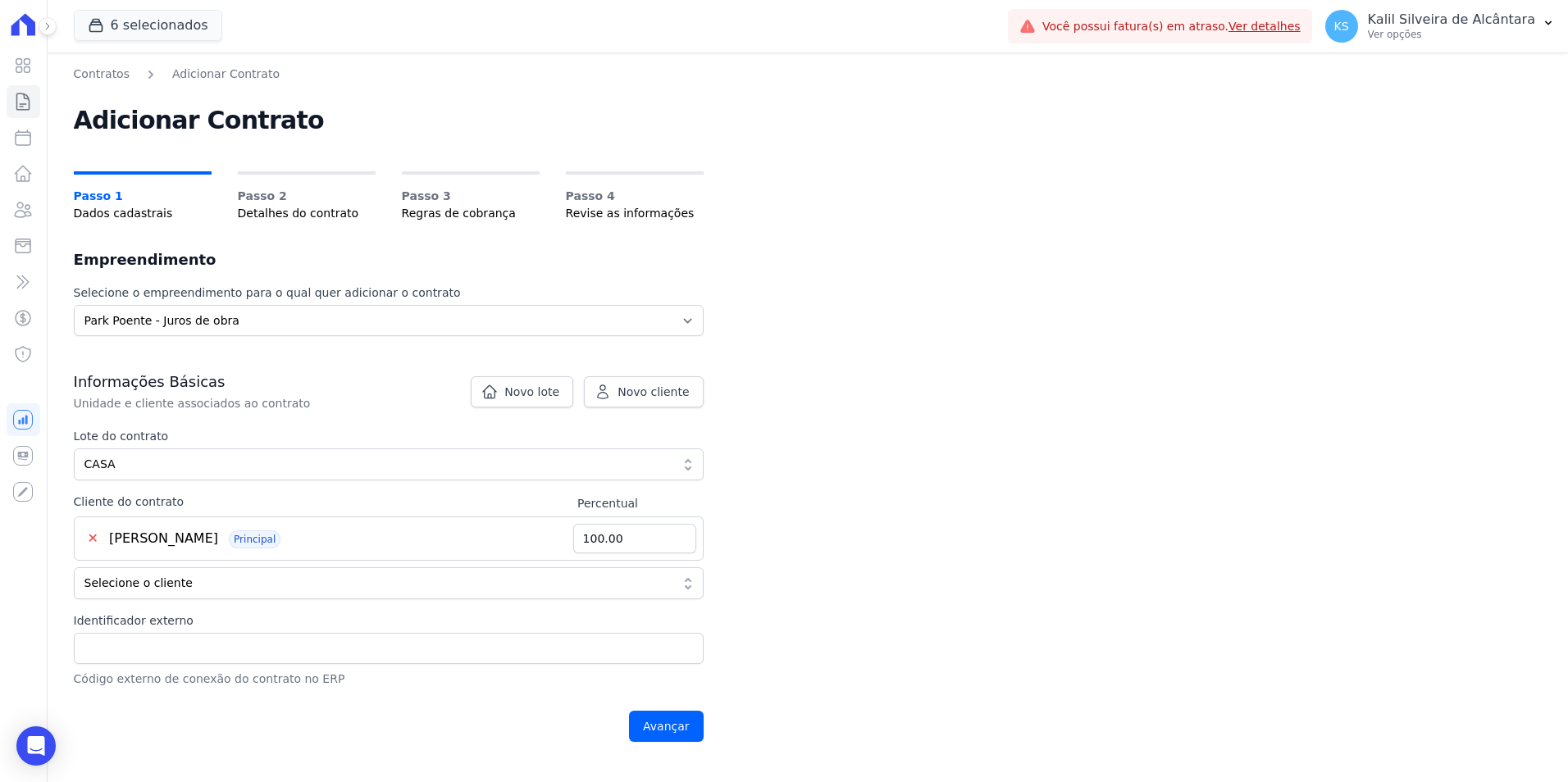
click at [187, 630] on div "Identificador externo Código externo de conexão do contrato no ERP" at bounding box center [388, 650] width 630 height 75
click at [187, 642] on input "Identificador externo" at bounding box center [388, 648] width 630 height 31
type input "CASA 49"
click at [652, 730] on input "Avançar" at bounding box center [666, 726] width 74 height 31
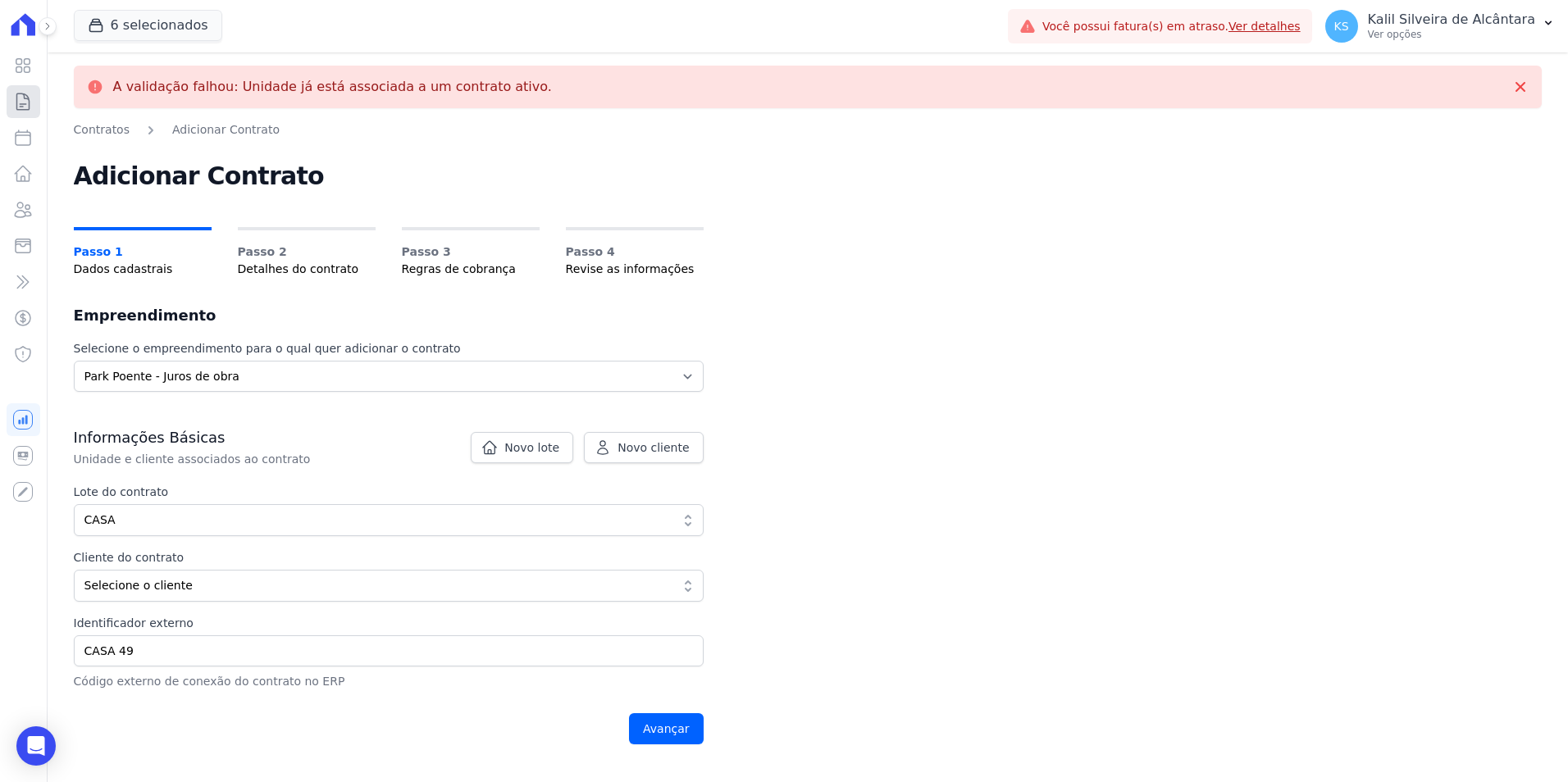
click at [24, 99] on icon at bounding box center [23, 101] width 13 height 16
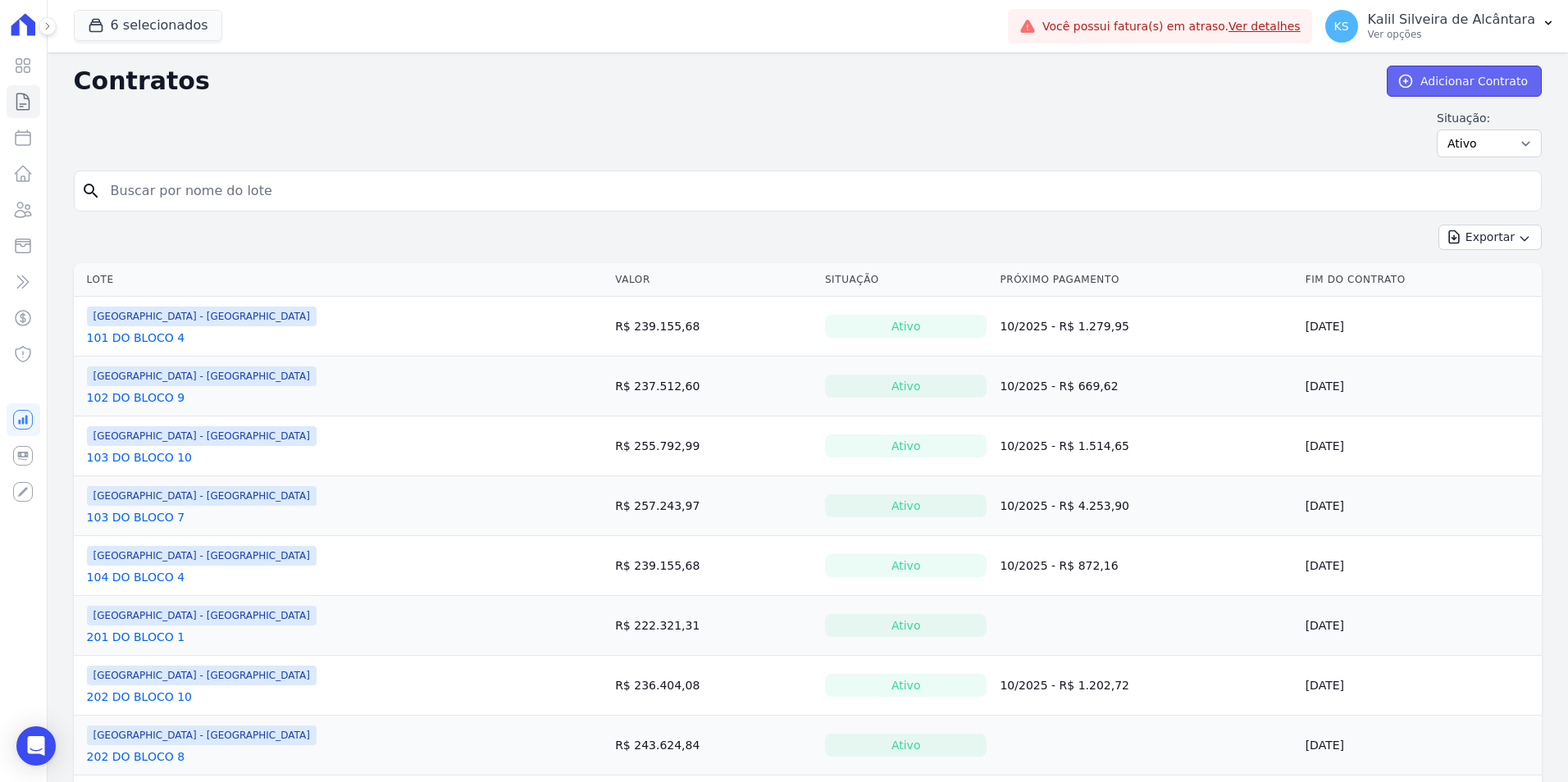
click at [1479, 82] on link "Adicionar Contrato" at bounding box center [1464, 81] width 155 height 31
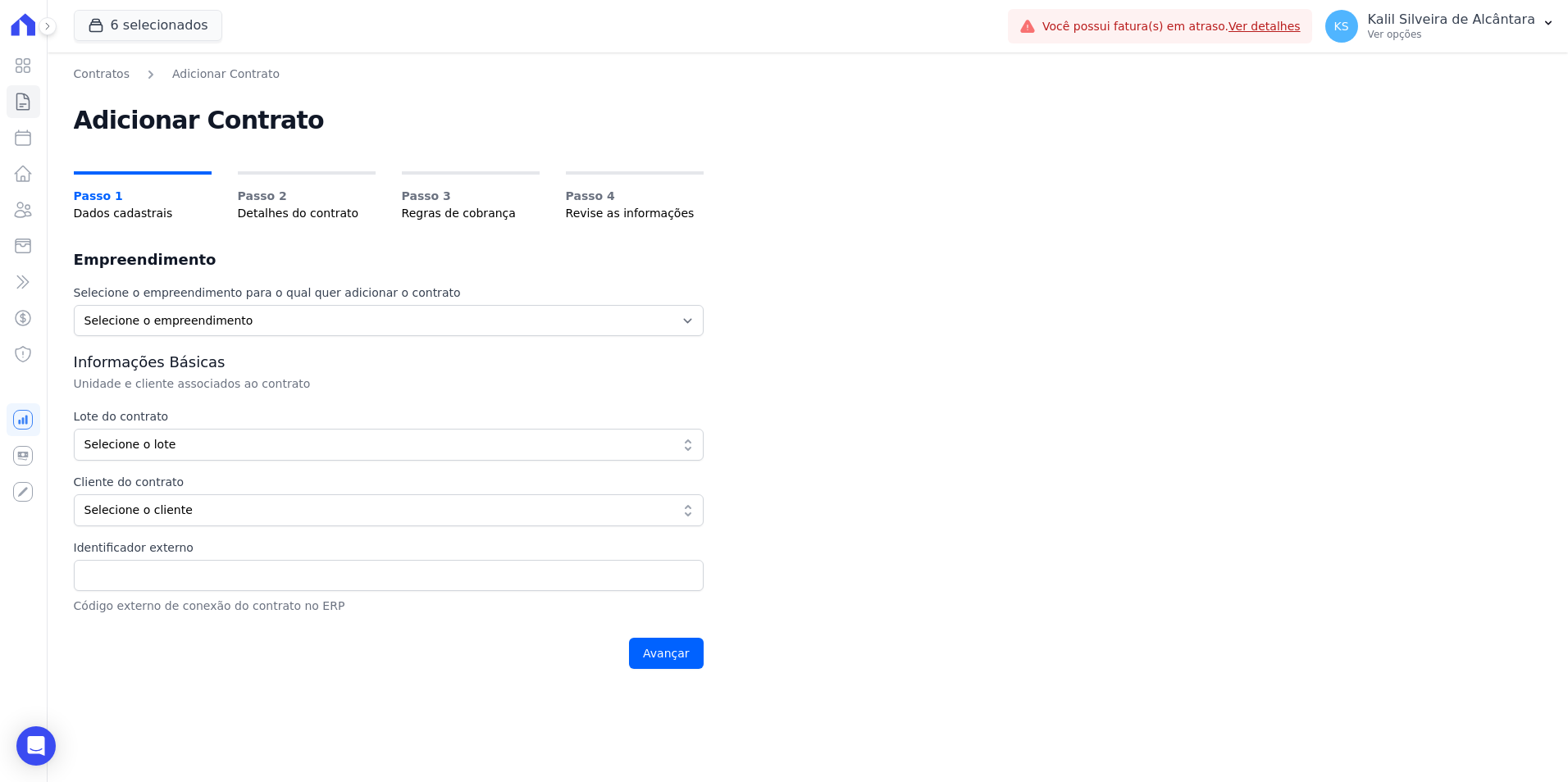
click at [188, 425] on label "Lote do contrato" at bounding box center [388, 416] width 630 height 17
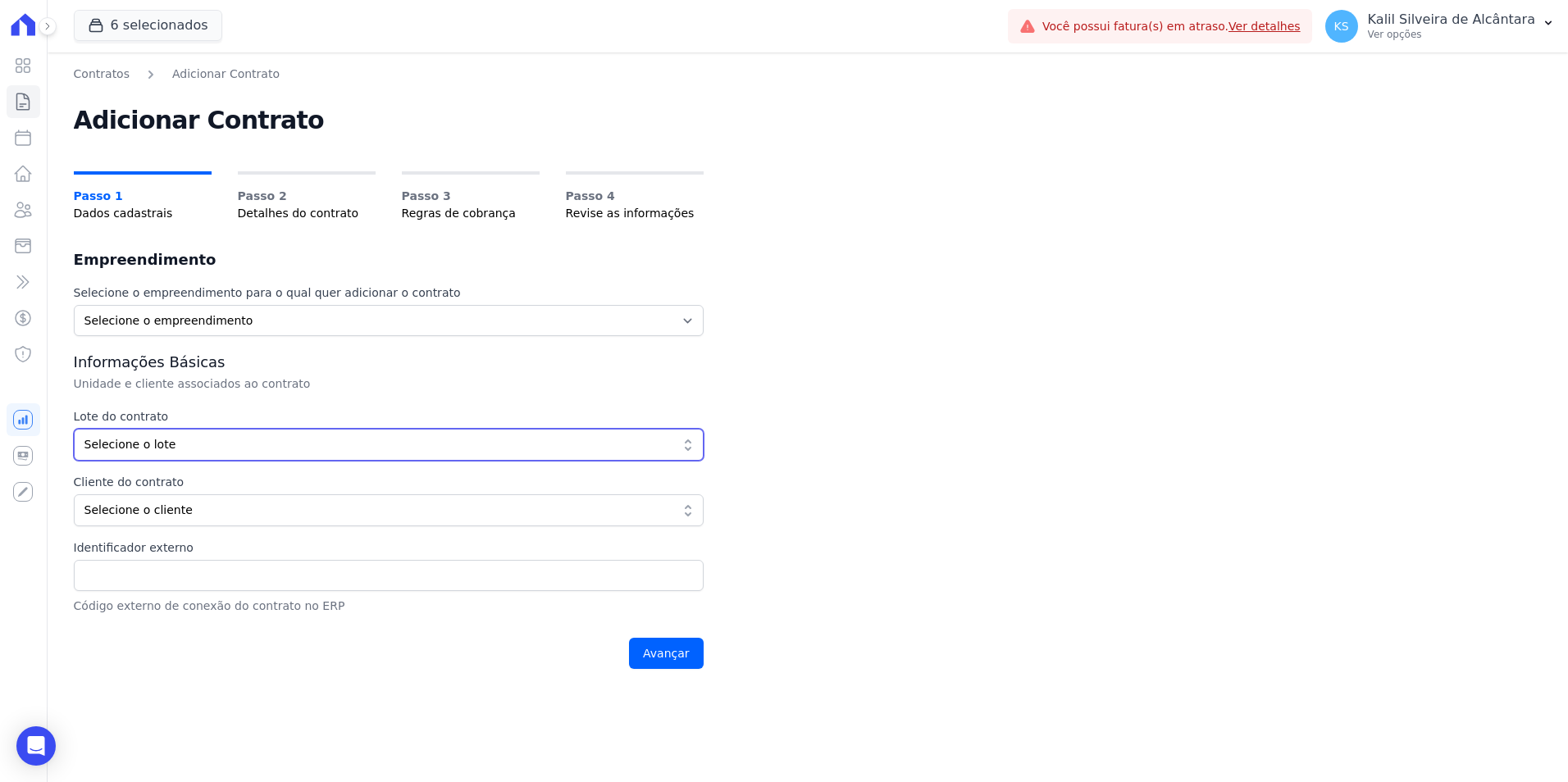
click at [204, 432] on button "Selecione o lote" at bounding box center [388, 445] width 630 height 32
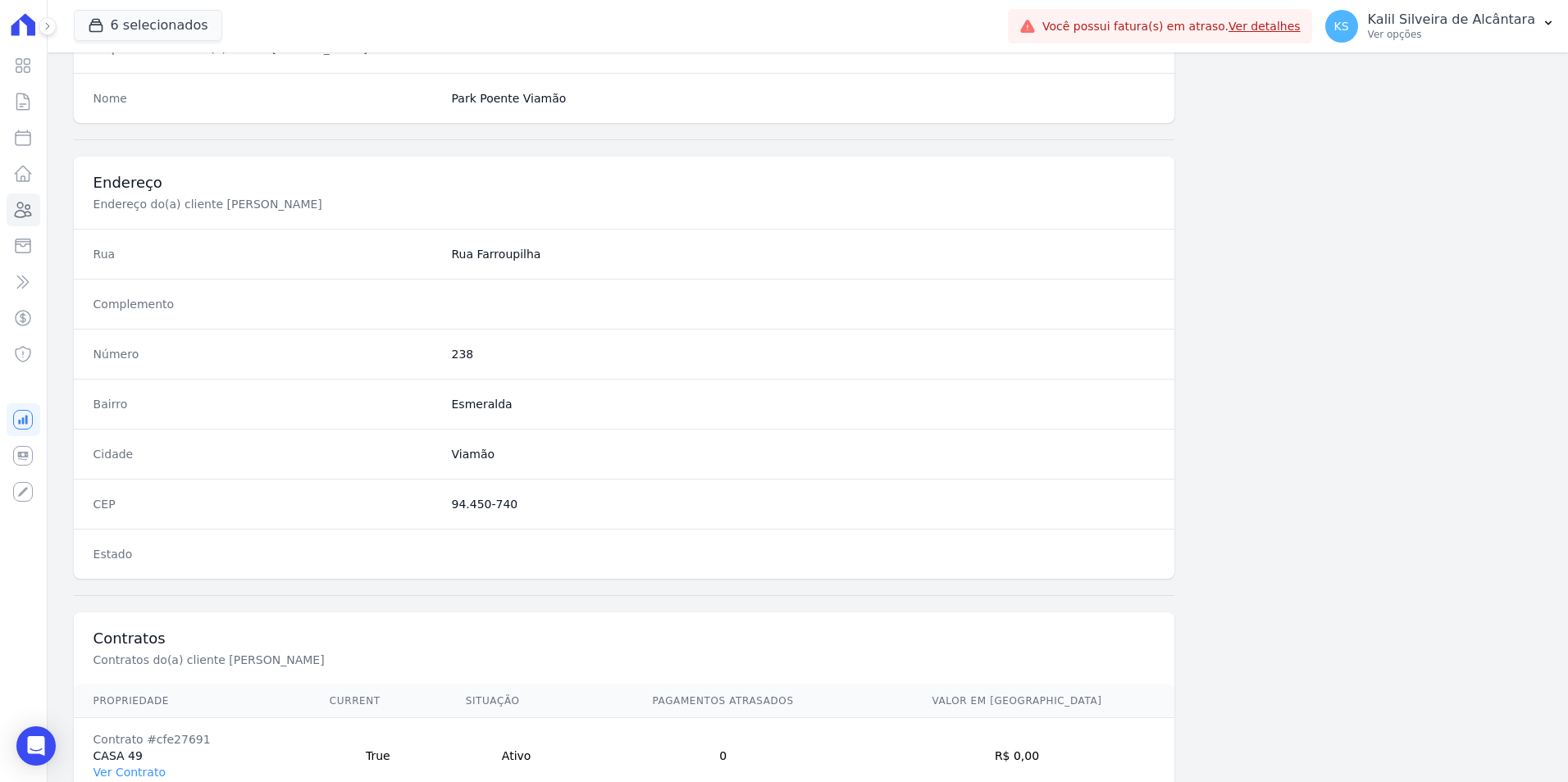
scroll to position [752, 0]
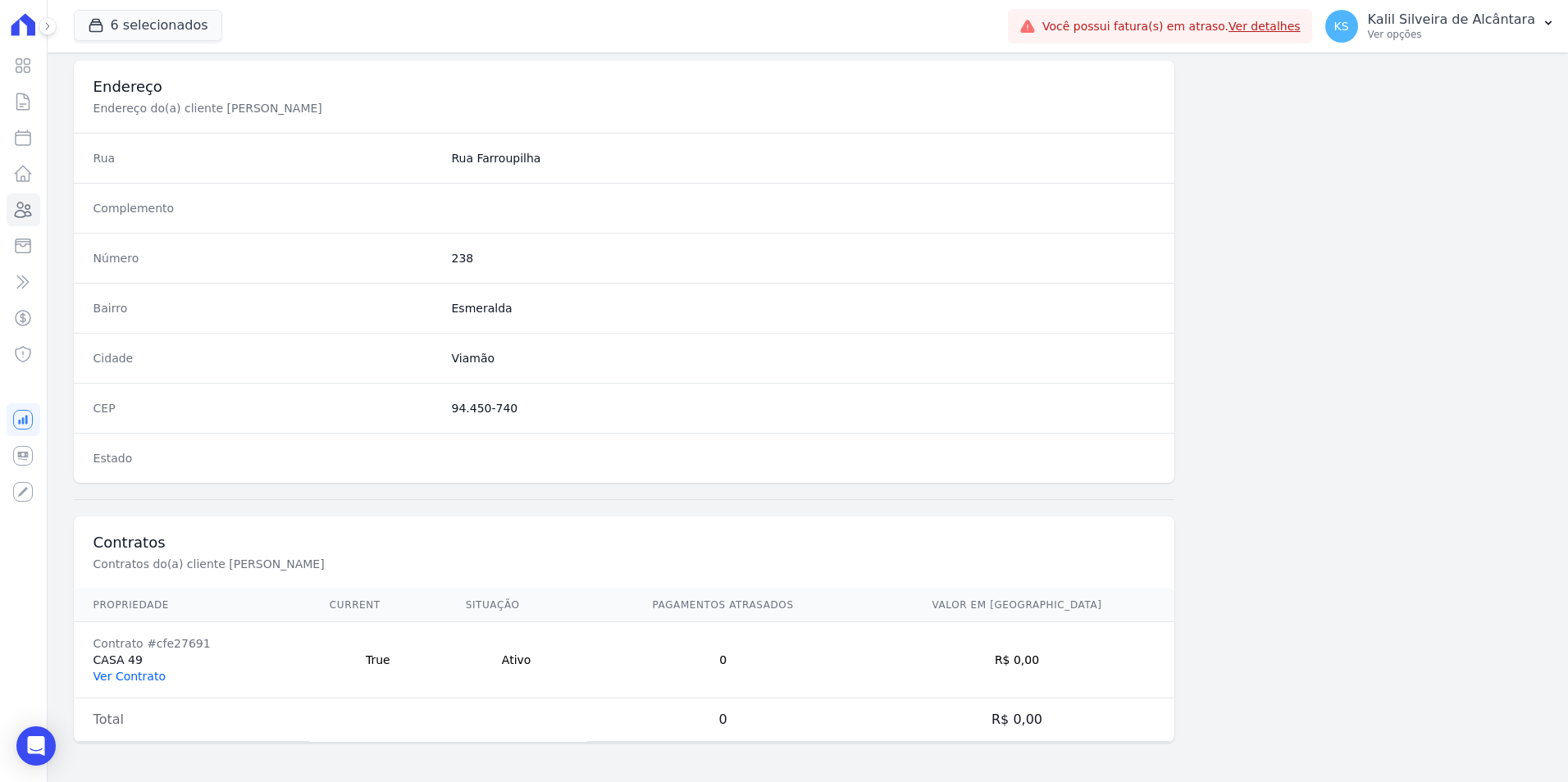
click at [135, 680] on link "Ver Contrato" at bounding box center [129, 676] width 72 height 13
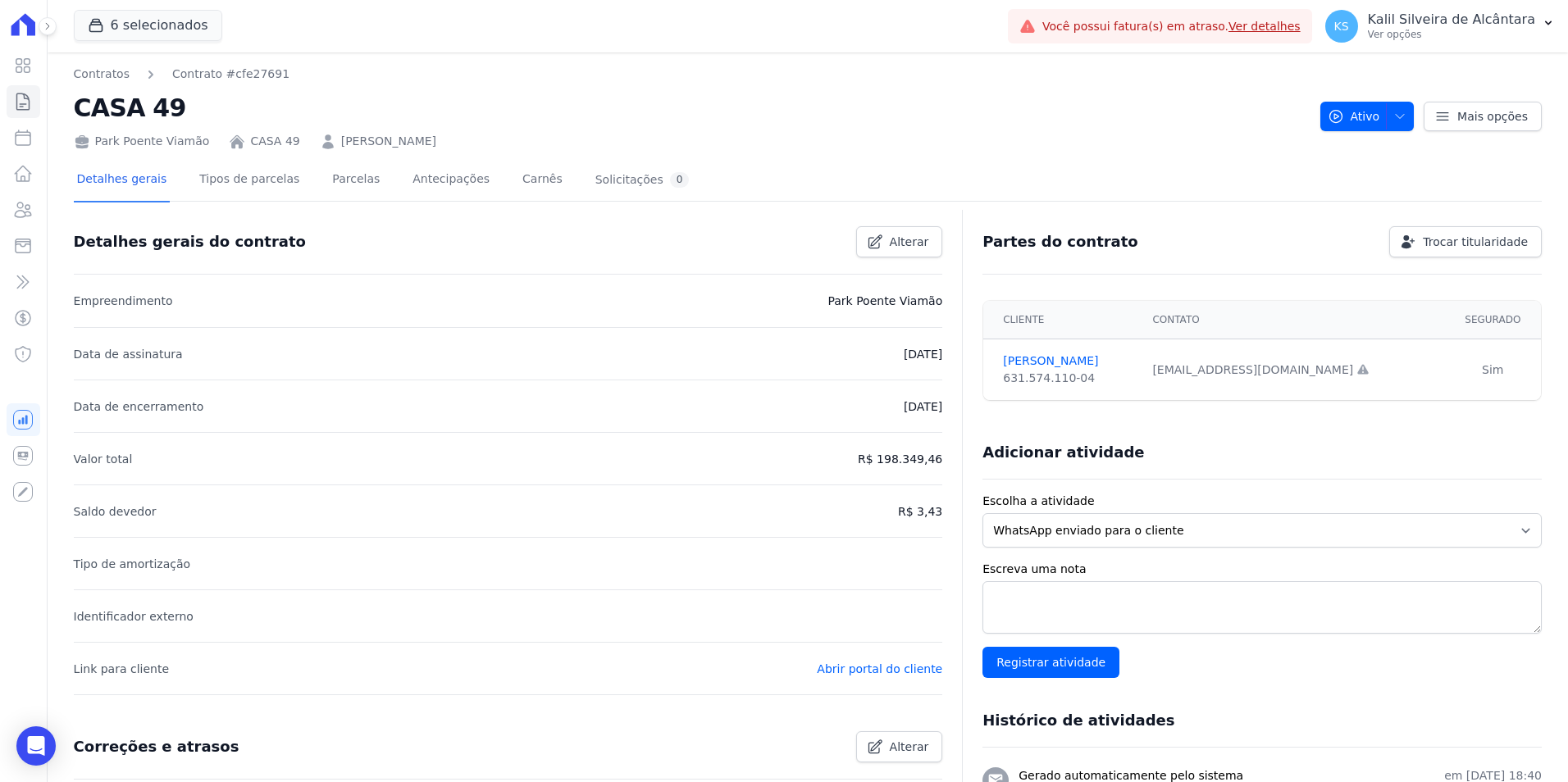
click at [362, 187] on div "Detalhes gerais Tipos de parcelas [GEOGRAPHIC_DATA] Antecipações Carnês Solicit…" at bounding box center [383, 180] width 619 height 43
click at [352, 187] on link "Parcelas" at bounding box center [356, 180] width 54 height 43
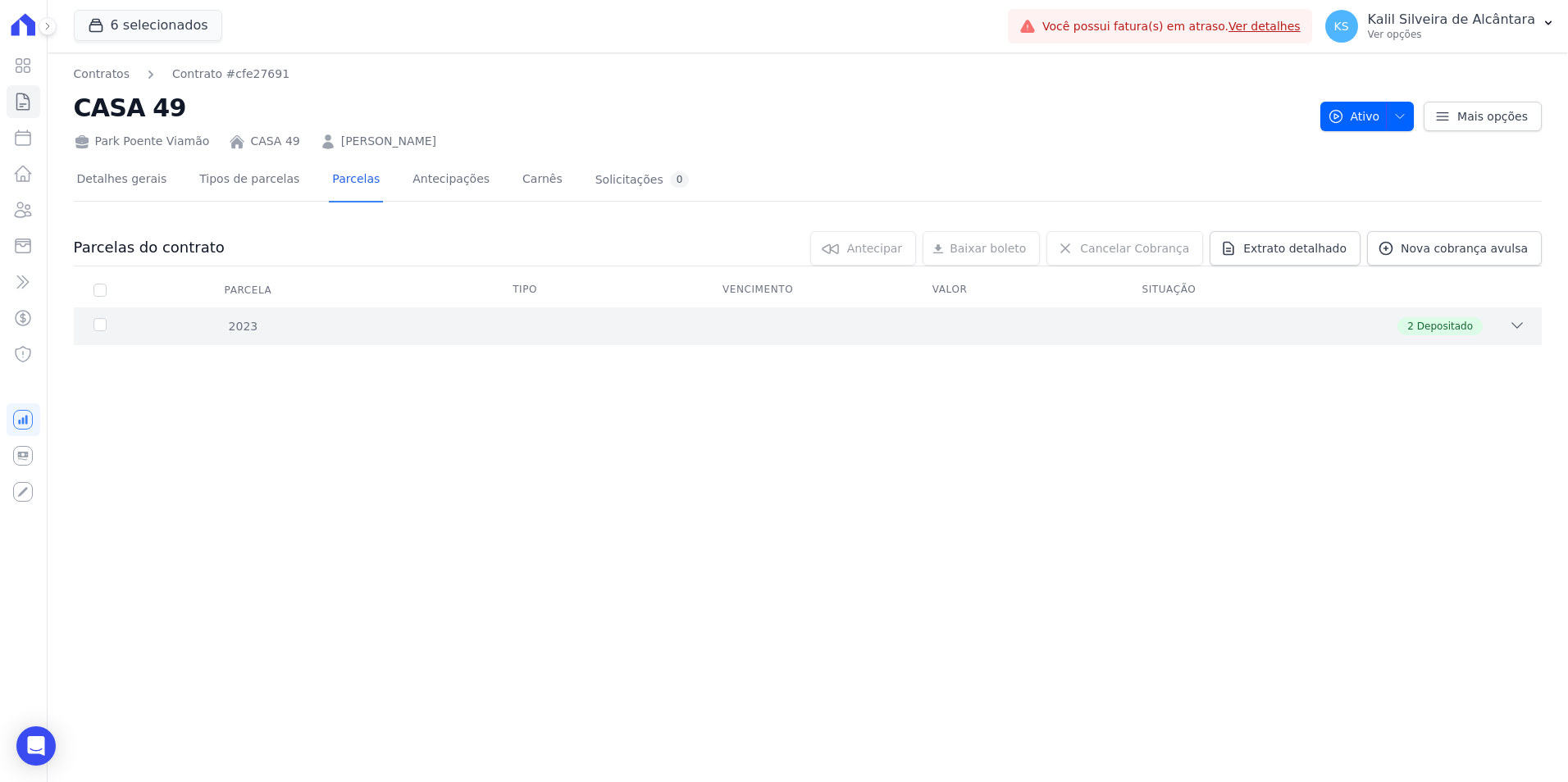
click at [349, 335] on div "2023 2 Depositado" at bounding box center [807, 326] width 1468 height 38
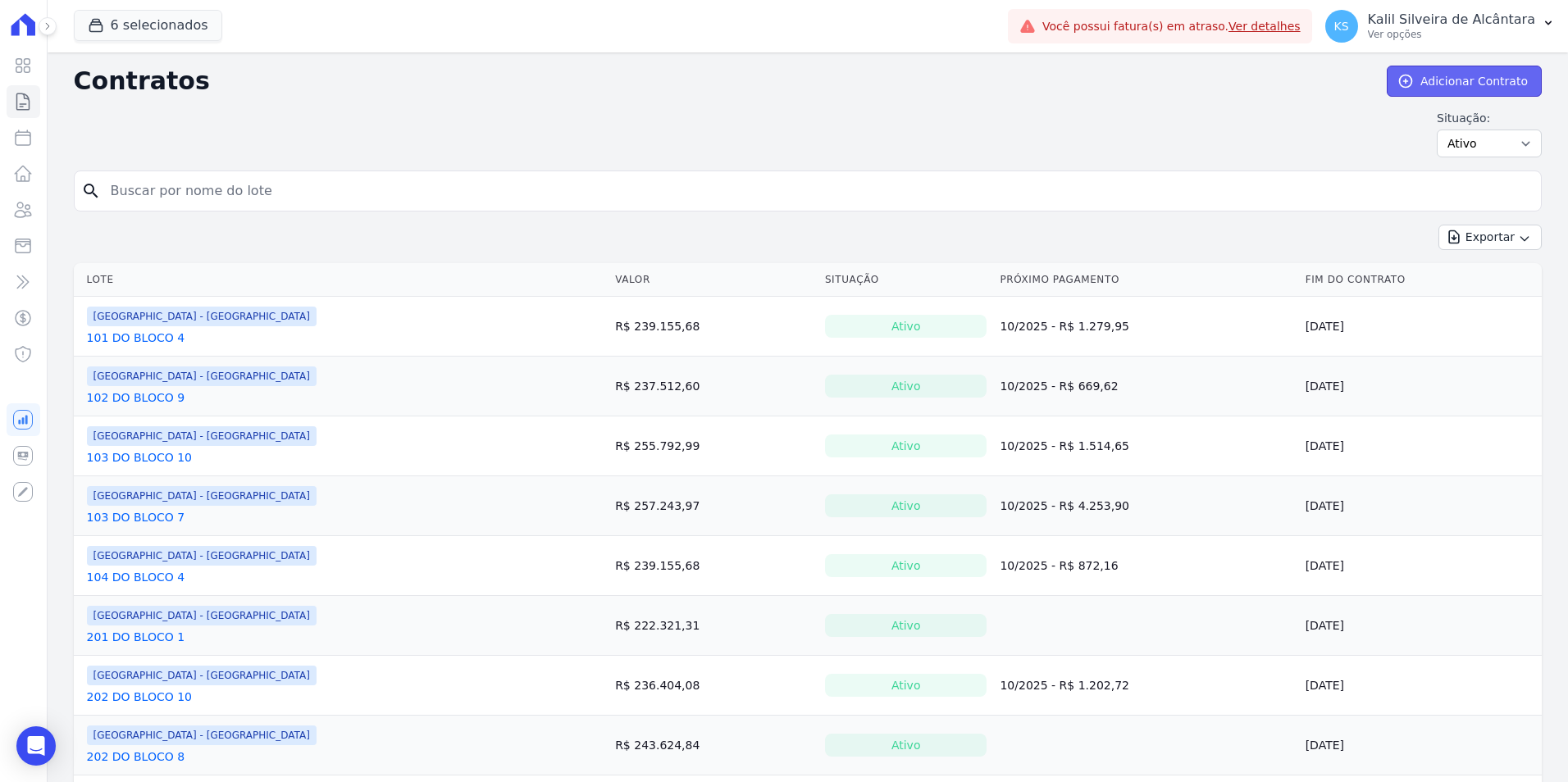
click at [1492, 79] on link "Adicionar Contrato" at bounding box center [1464, 81] width 155 height 31
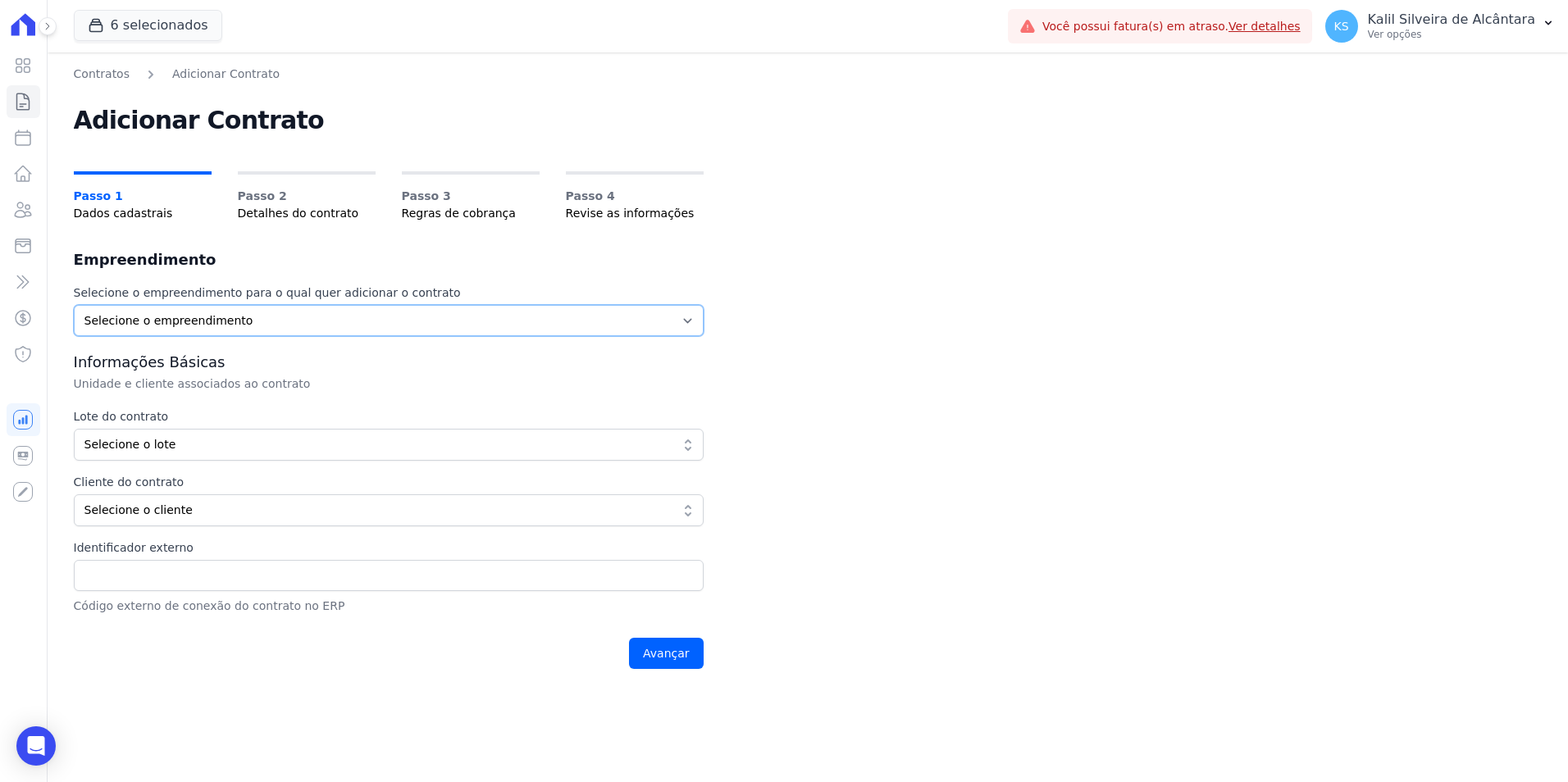
click at [198, 328] on select "Selecione o empreendimento Art Park - [GEOGRAPHIC_DATA] - Gravatai Clube Reside…" at bounding box center [388, 320] width 630 height 31
select select "a809cdca-e68c-4b96-ac7a-7f2da9de2f46"
click at [74, 305] on select "Selecione o empreendimento Art Park - [GEOGRAPHIC_DATA] - Gravatai Clube Reside…" at bounding box center [388, 320] width 630 height 31
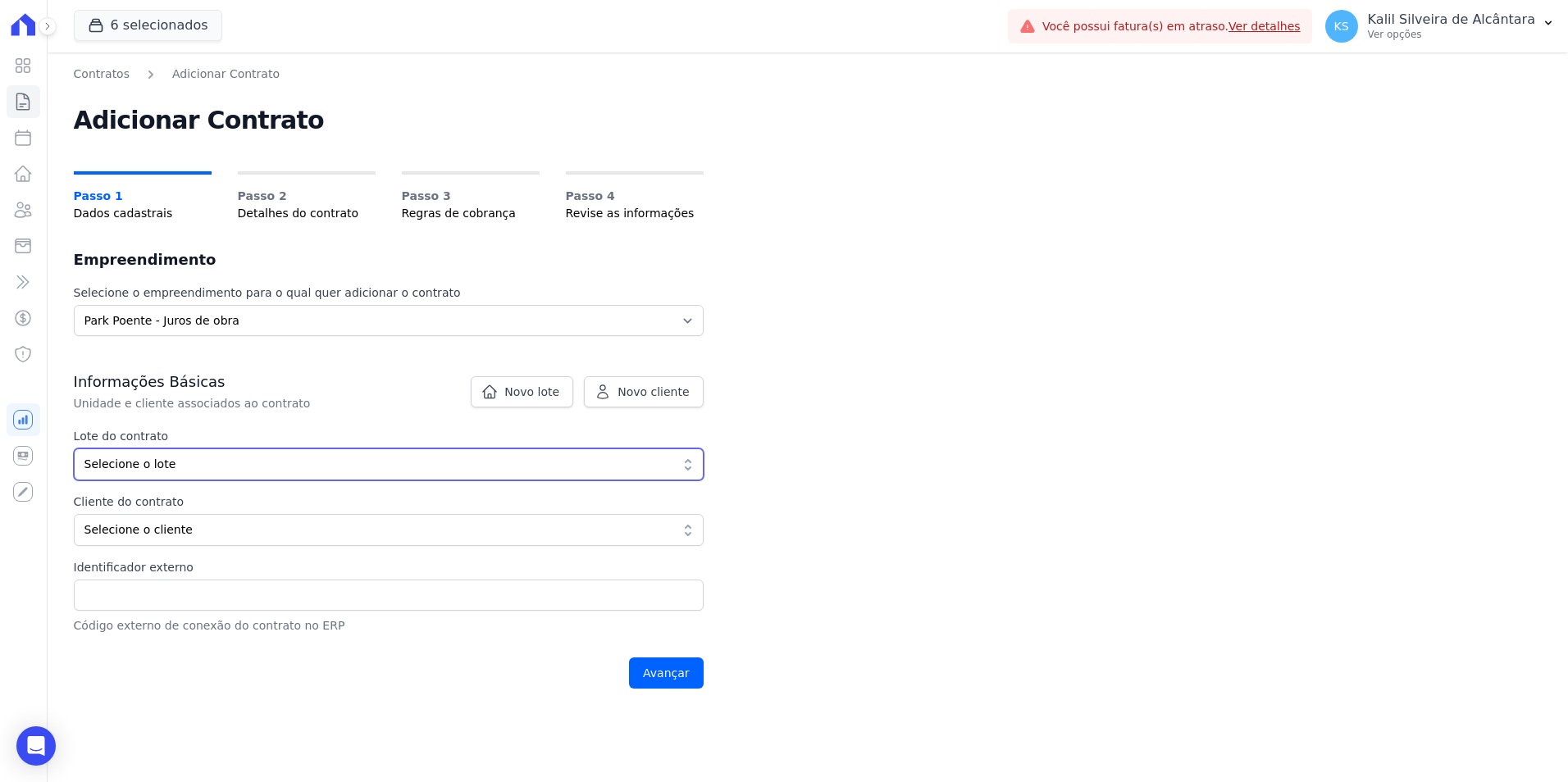
click at [170, 449] on button "Selecione o lote" at bounding box center [388, 465] width 630 height 32
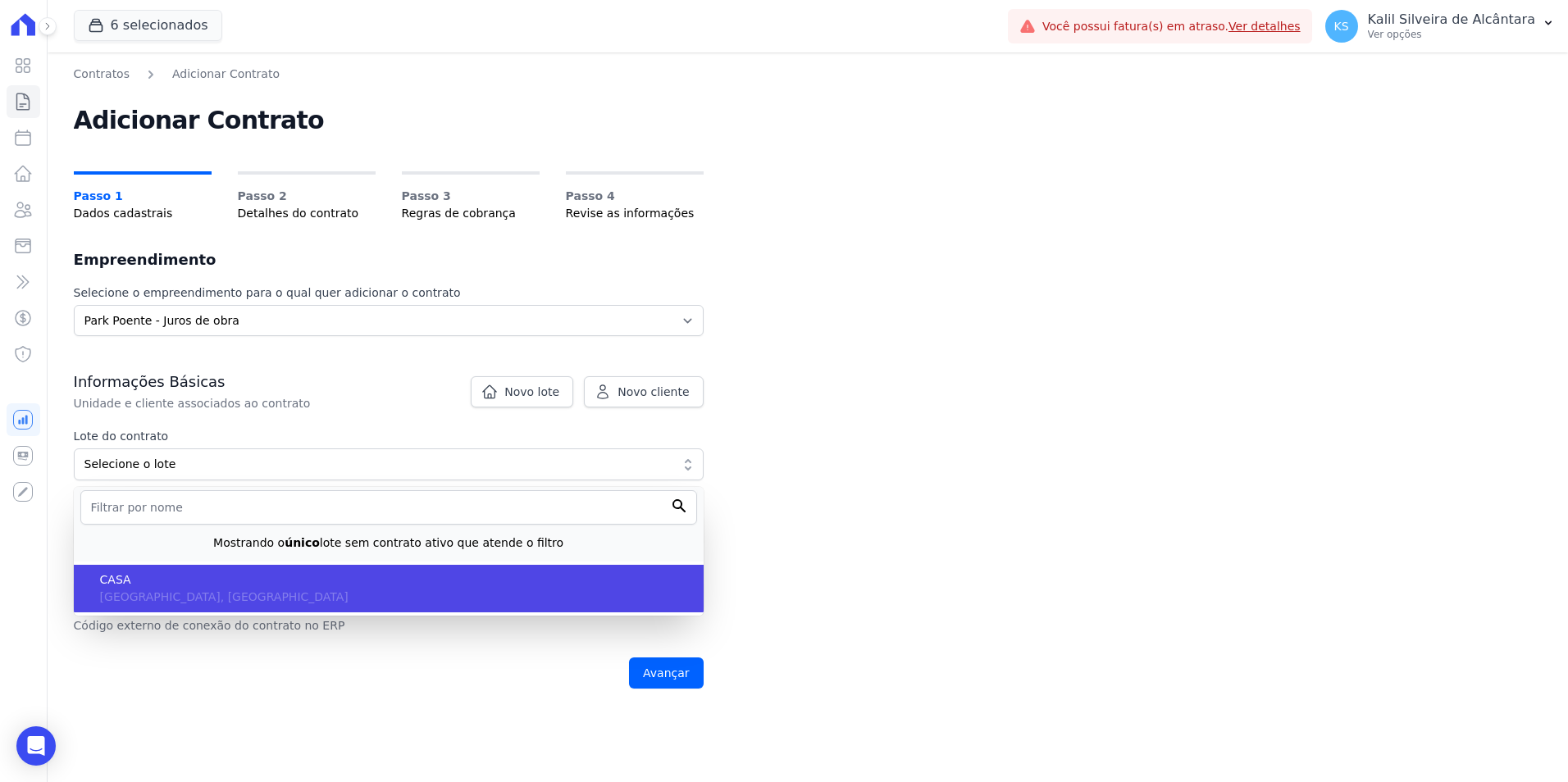
click at [186, 569] on li "CASA RS, Porto Alegre" at bounding box center [388, 588] width 630 height 48
type input "eb6da0c5-ab46-4132-bba1-38b61eedec67"
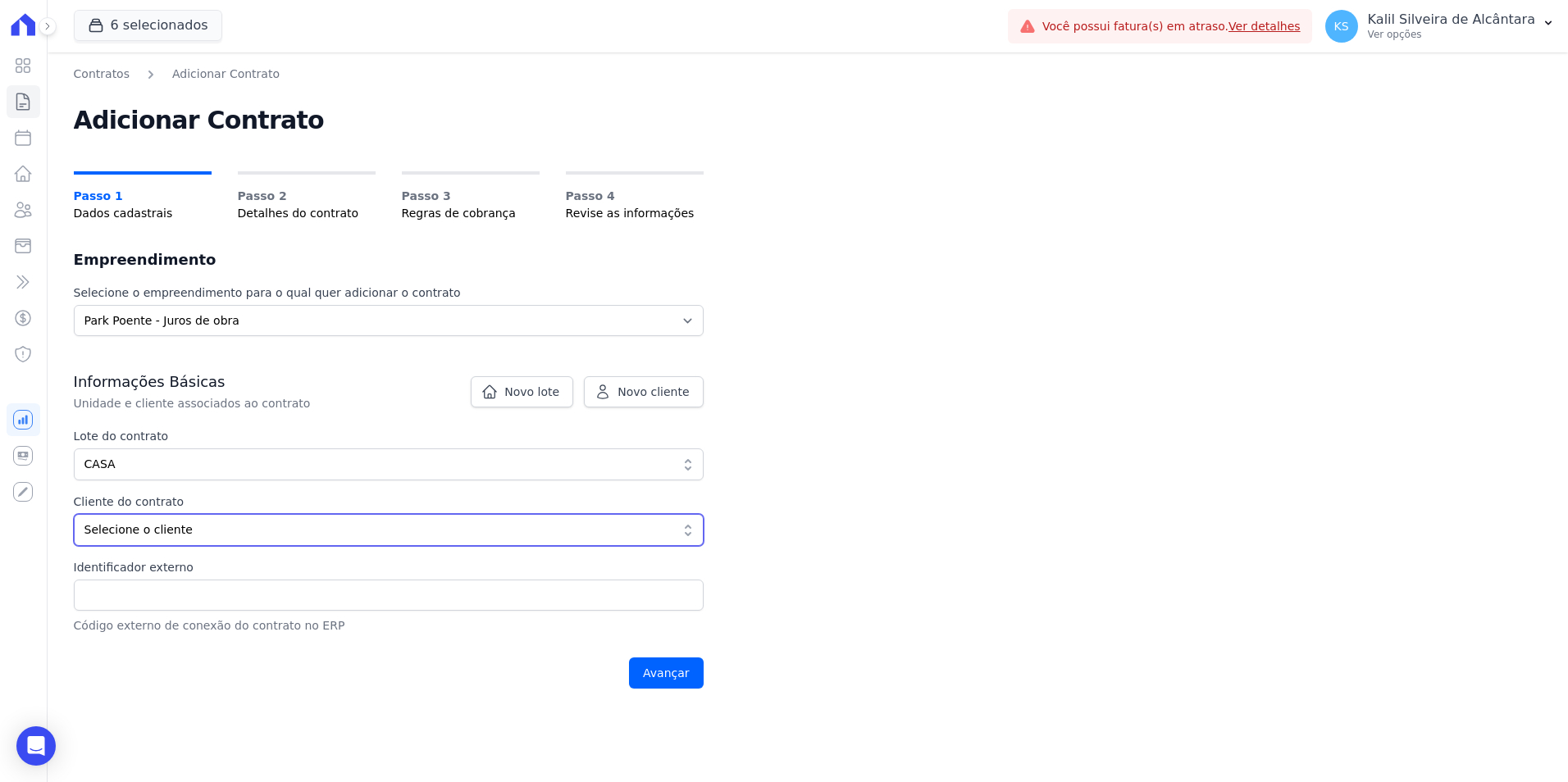
click at [187, 540] on button "Selecione o cliente" at bounding box center [388, 530] width 630 height 32
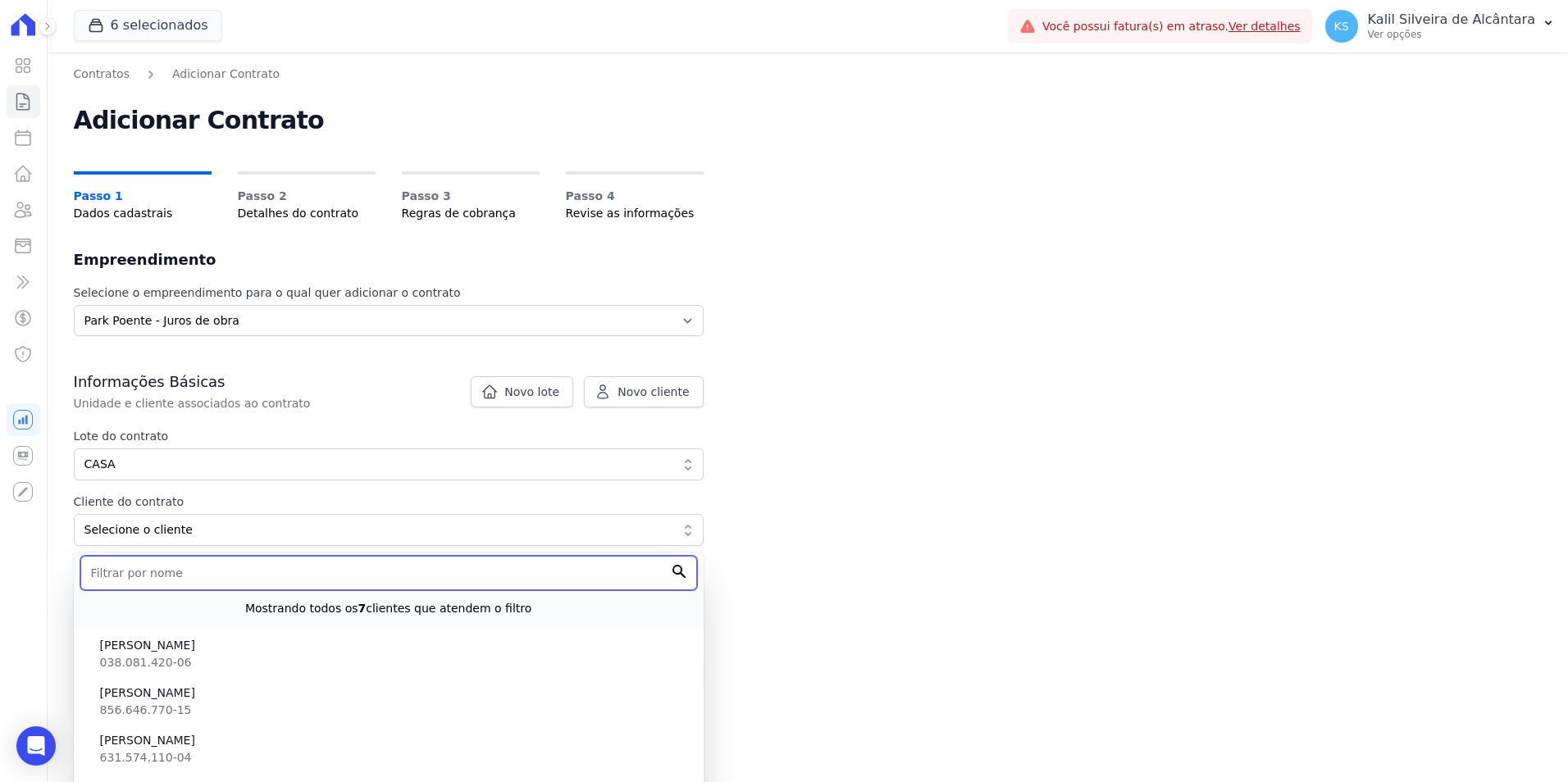
click at [180, 569] on input "text" at bounding box center [389, 573] width 617 height 34
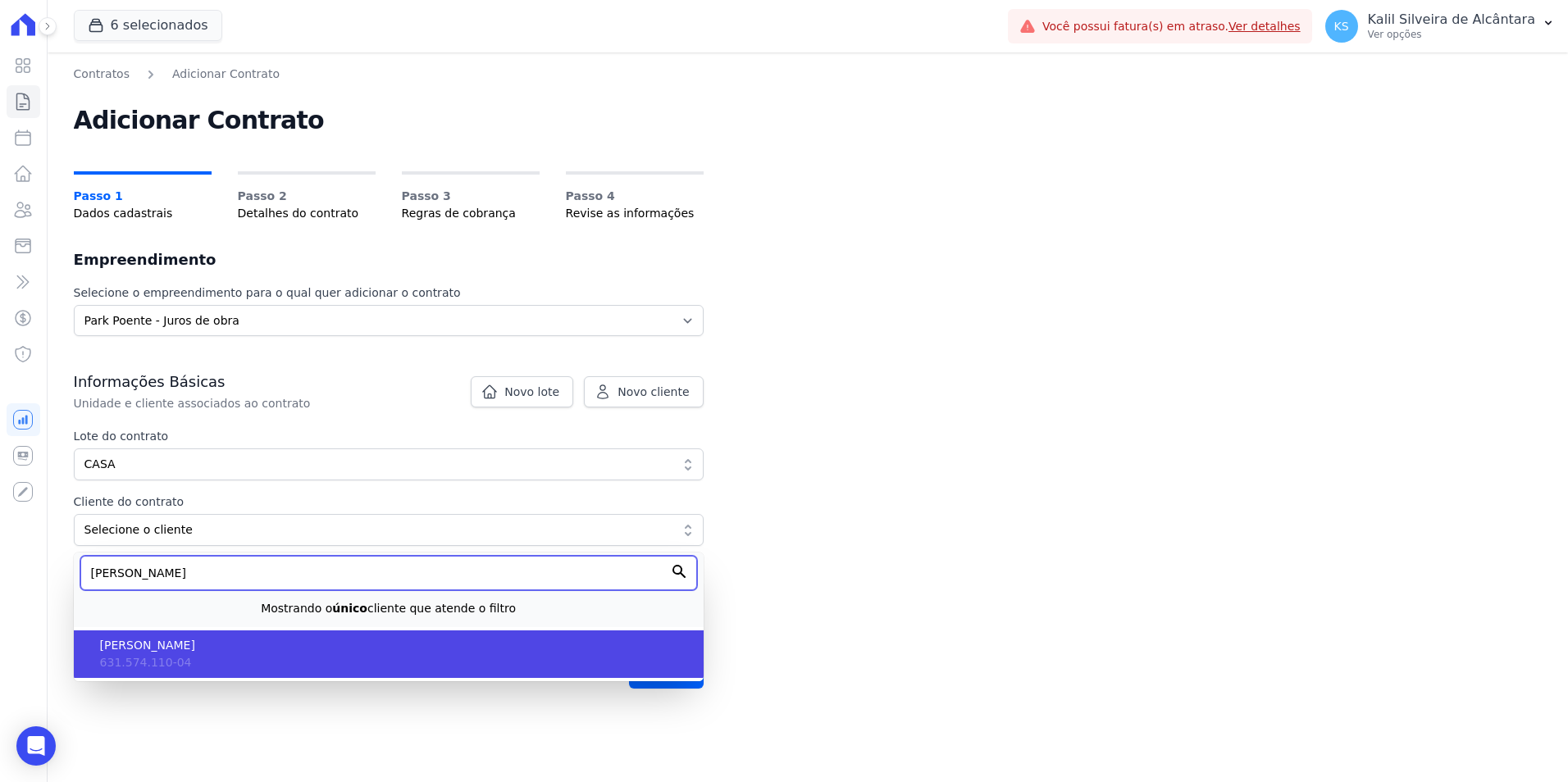
type input "ANE CRISTINA"
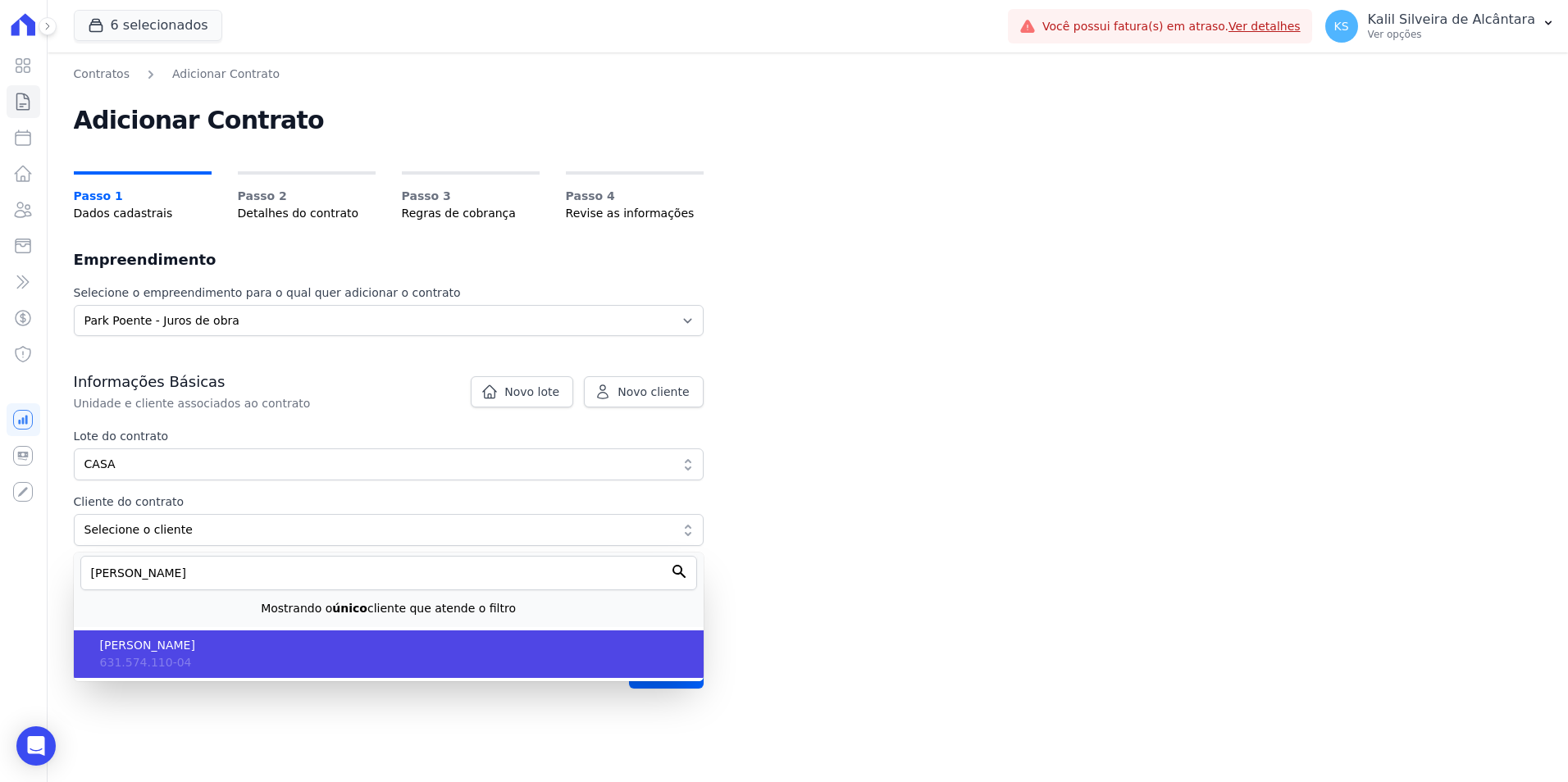
click at [218, 653] on span "[PERSON_NAME]" at bounding box center [396, 646] width 590 height 17
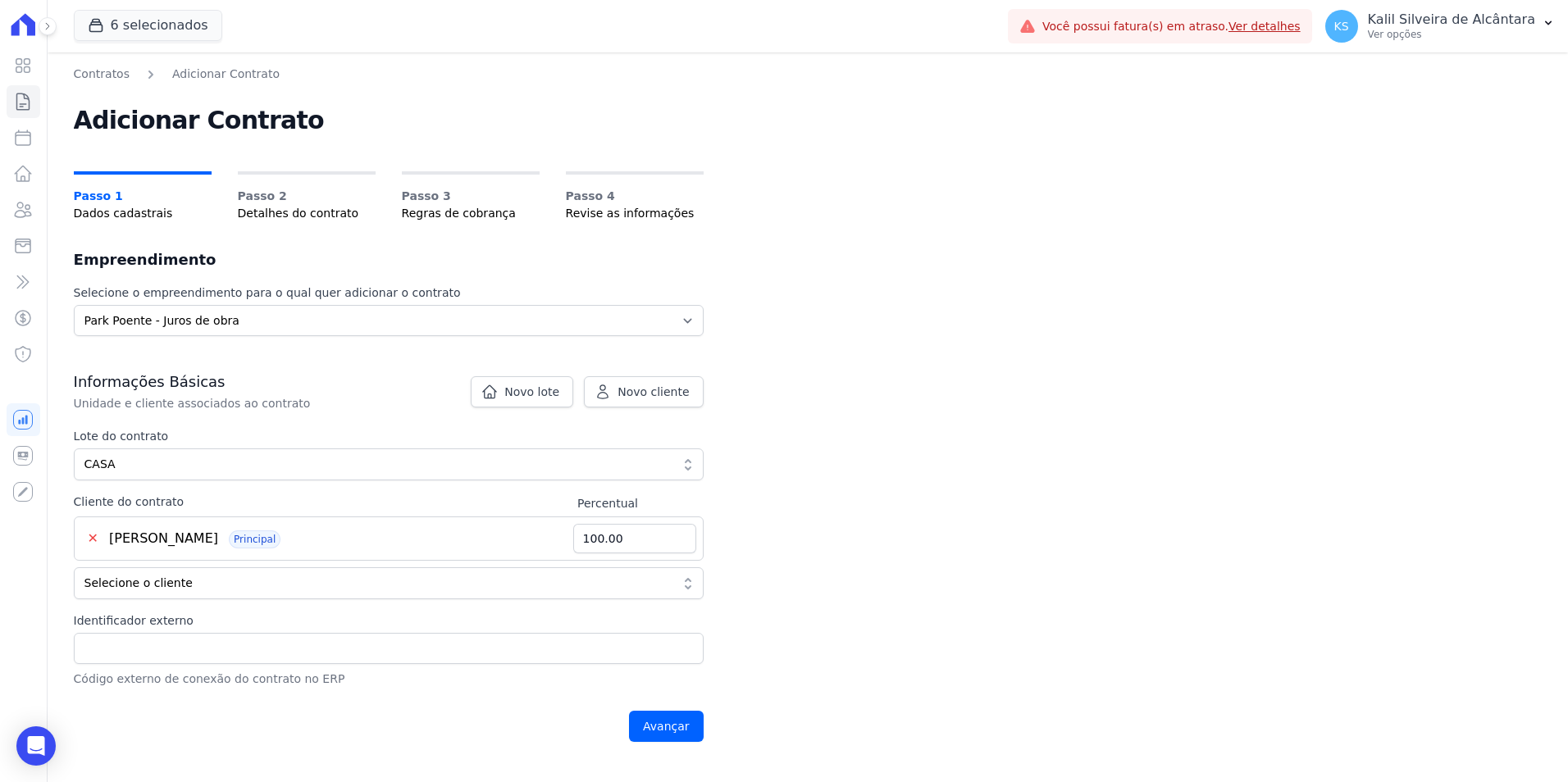
click at [481, 665] on div "Identificador externo Código externo de conexão do contrato no ERP" at bounding box center [388, 650] width 630 height 75
click at [483, 658] on input "Identificador externo" at bounding box center [388, 648] width 630 height 31
type input "CASA 49"
click at [664, 724] on input "Avançar" at bounding box center [666, 726] width 74 height 31
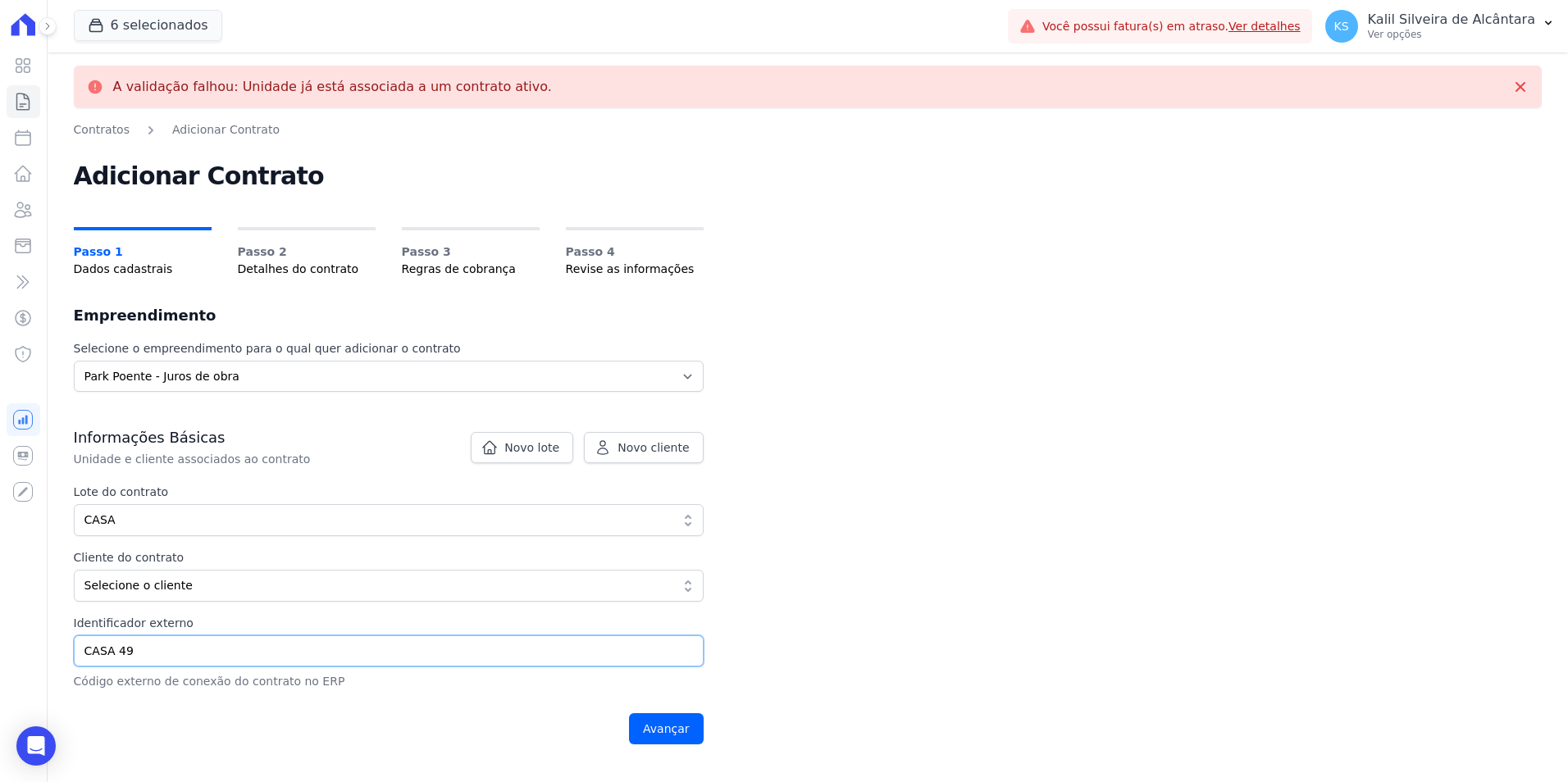
click at [152, 664] on input "CASA 49" at bounding box center [388, 651] width 630 height 31
type input "CASA"
click at [694, 737] on input "Avançar" at bounding box center [666, 729] width 74 height 31
drag, startPoint x: 149, startPoint y: 660, endPoint x: 0, endPoint y: 654, distance: 149.1
click at [0, 655] on html "Visão Geral Contratos [GEOGRAPHIC_DATA] Lotes Clientes Minha Carteira Transferê…" at bounding box center [784, 391] width 1568 height 782
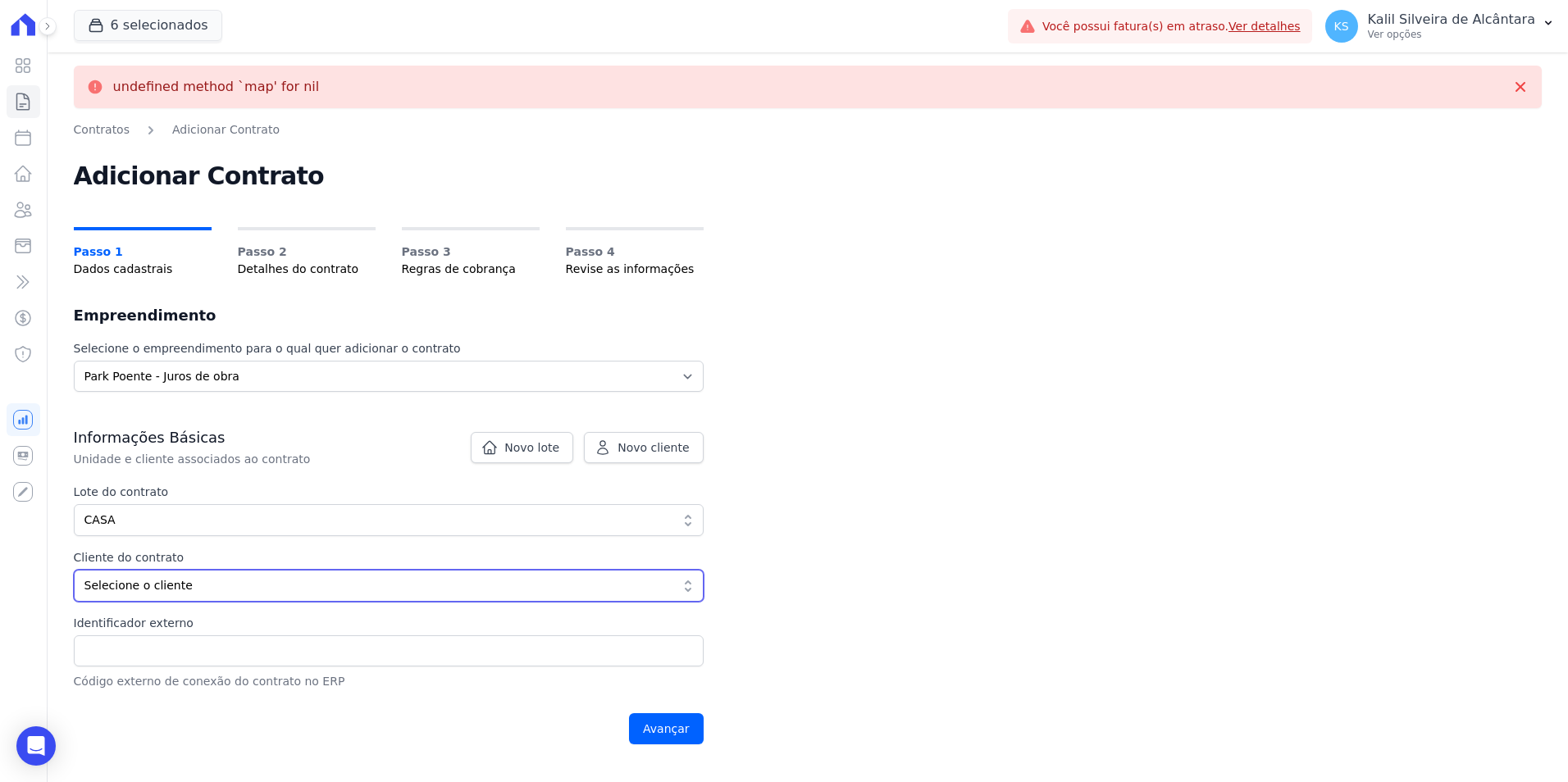
click at [169, 578] on span "Selecione o cliente" at bounding box center [377, 586] width 586 height 17
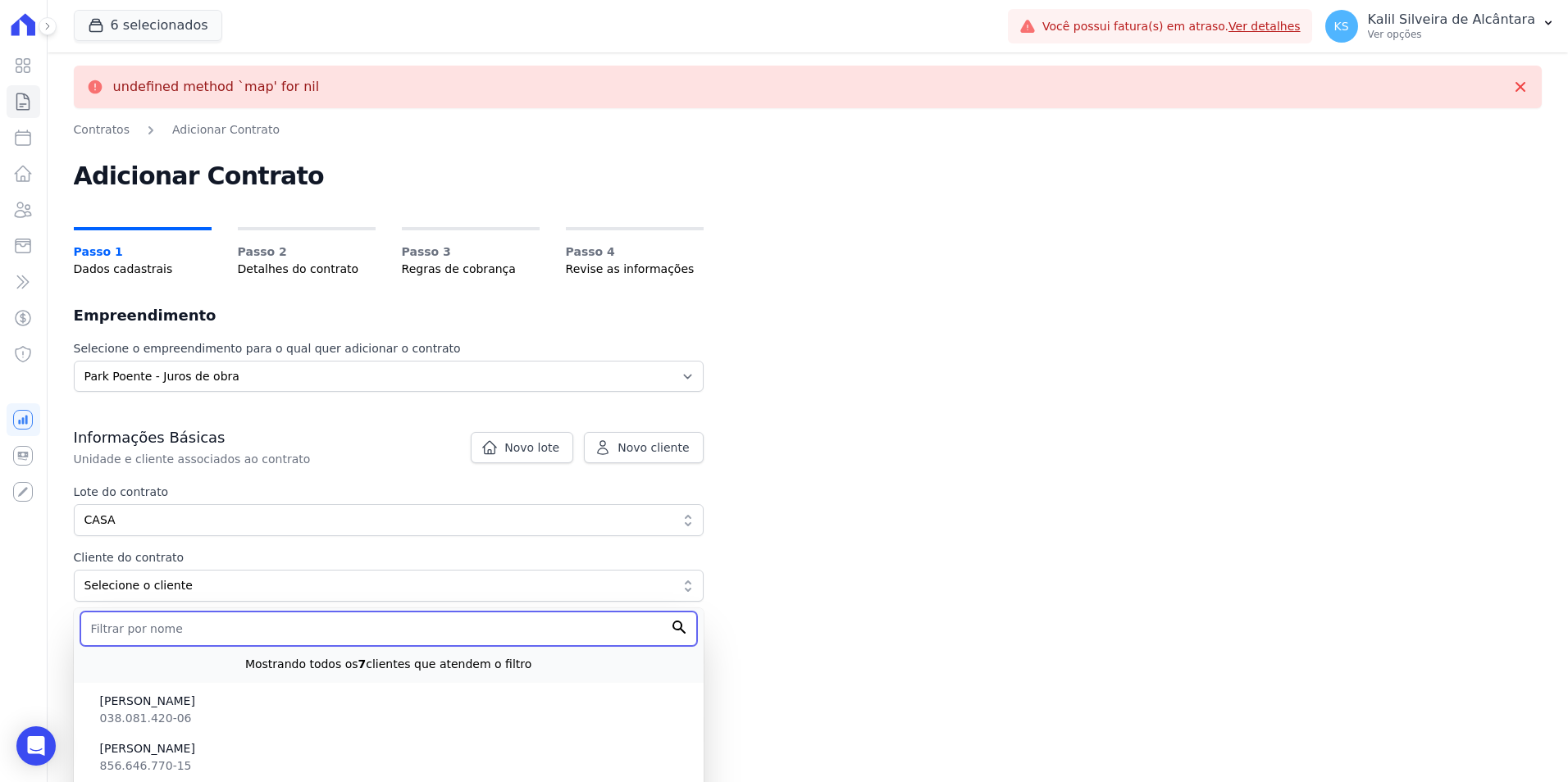
click at [166, 642] on input "text" at bounding box center [389, 629] width 617 height 34
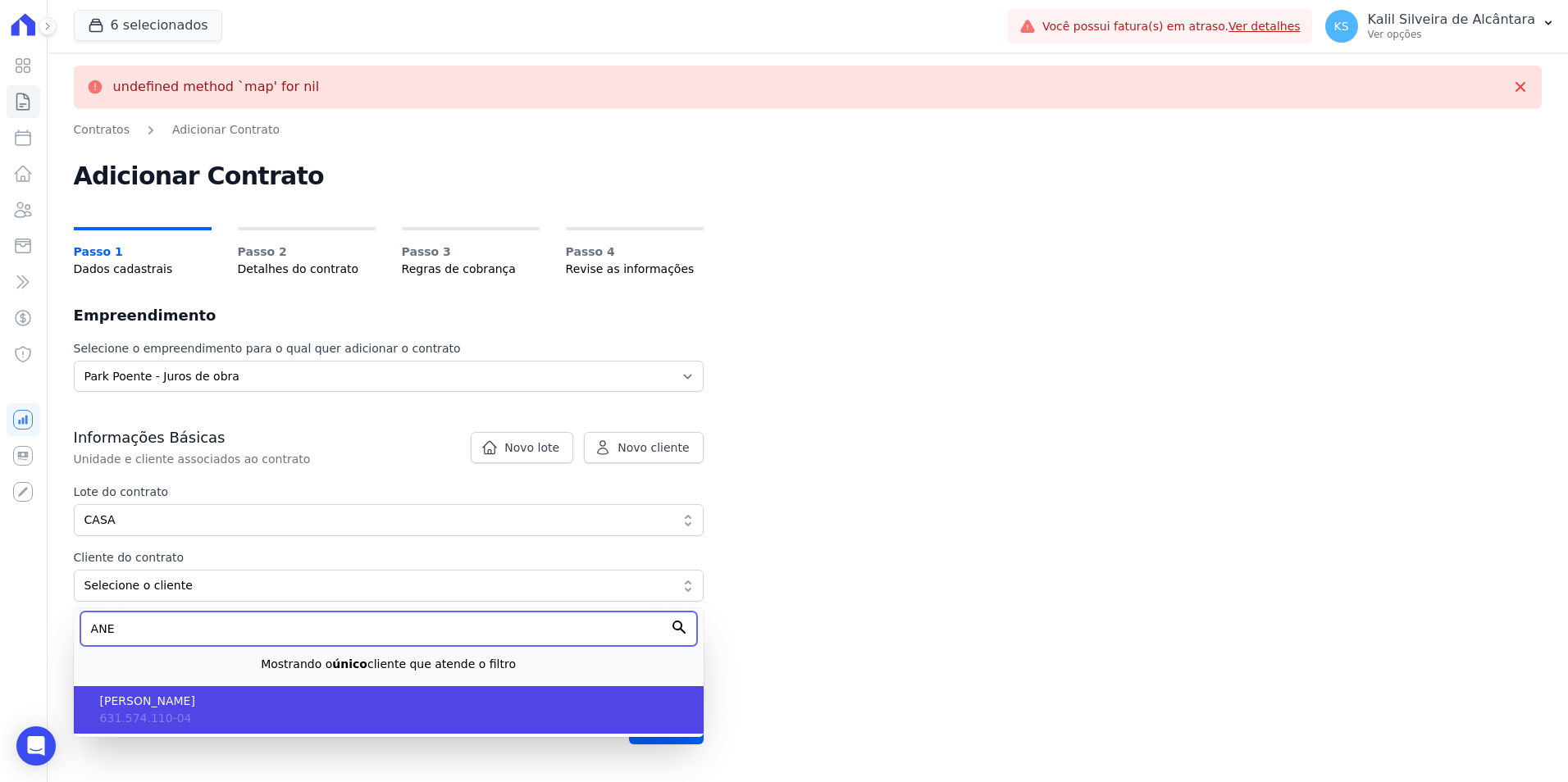
type input "ANE"
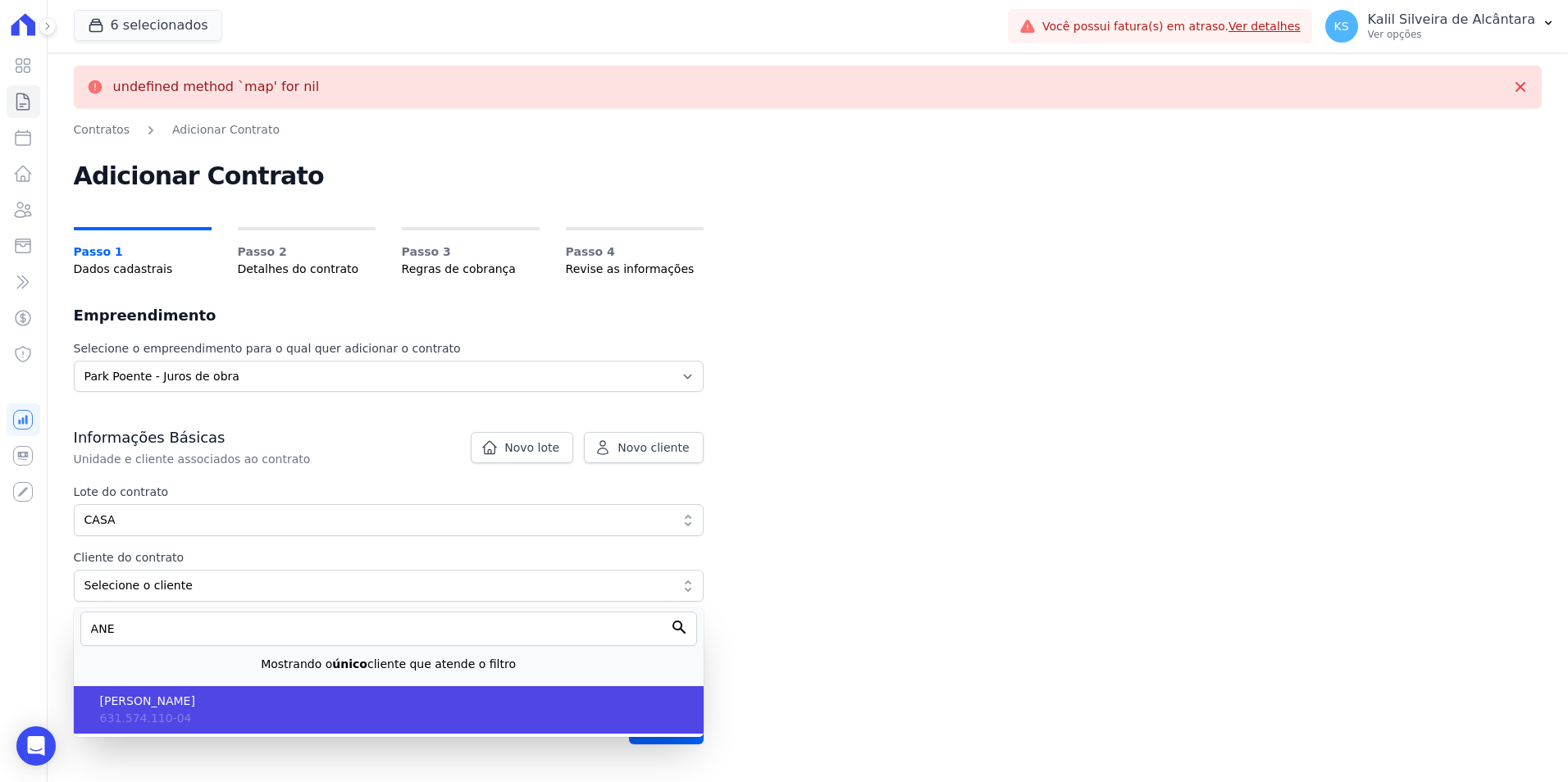
click at [215, 709] on span "[PERSON_NAME]" at bounding box center [396, 701] width 590 height 17
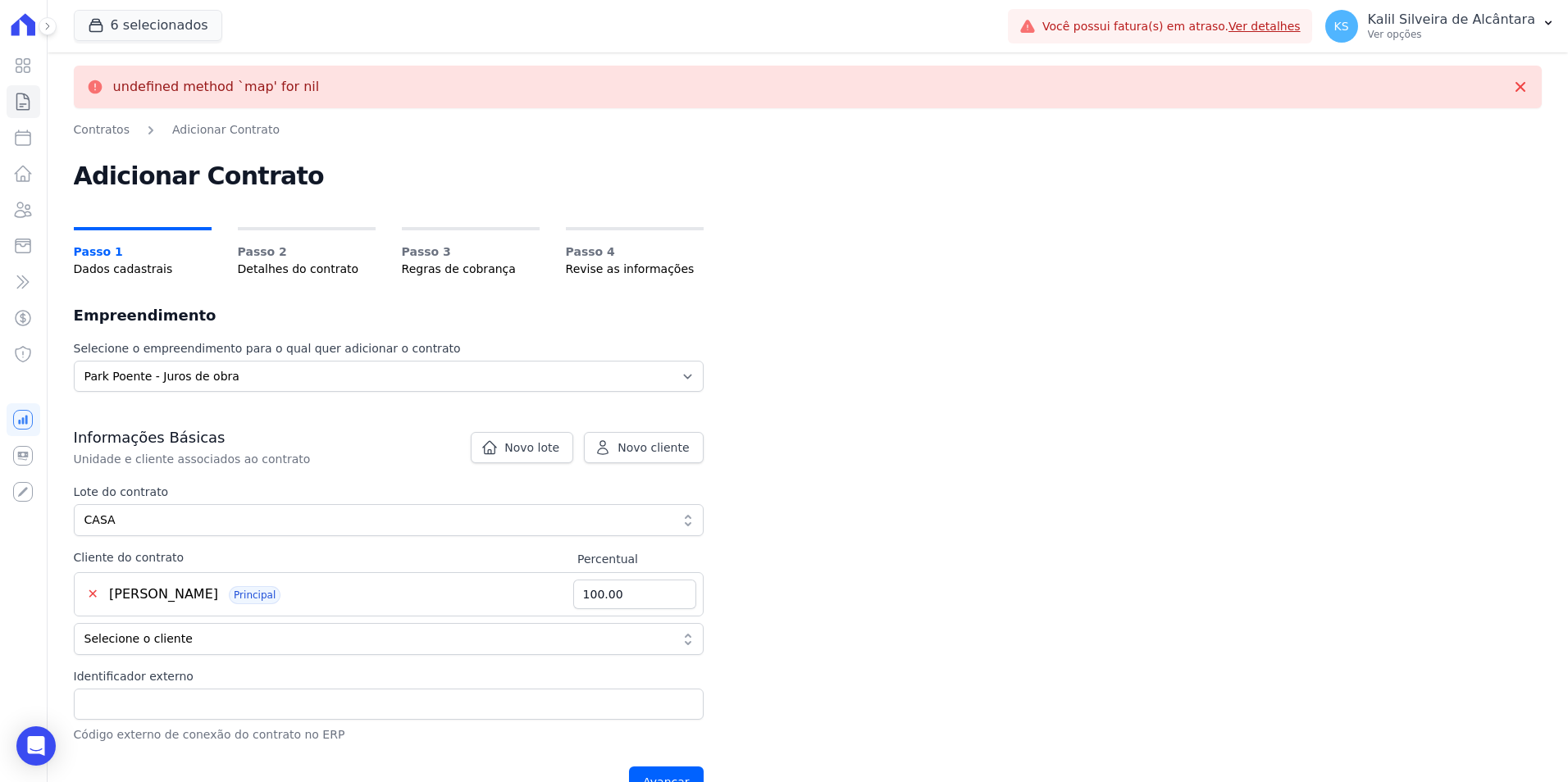
click at [141, 688] on div "Identificador externo Código externo de conexão do contrato no ERP" at bounding box center [388, 706] width 630 height 75
click at [148, 705] on input "Identificador externo" at bounding box center [388, 704] width 630 height 31
type input "CASA"
click at [658, 777] on input "Avançar" at bounding box center [666, 782] width 74 height 31
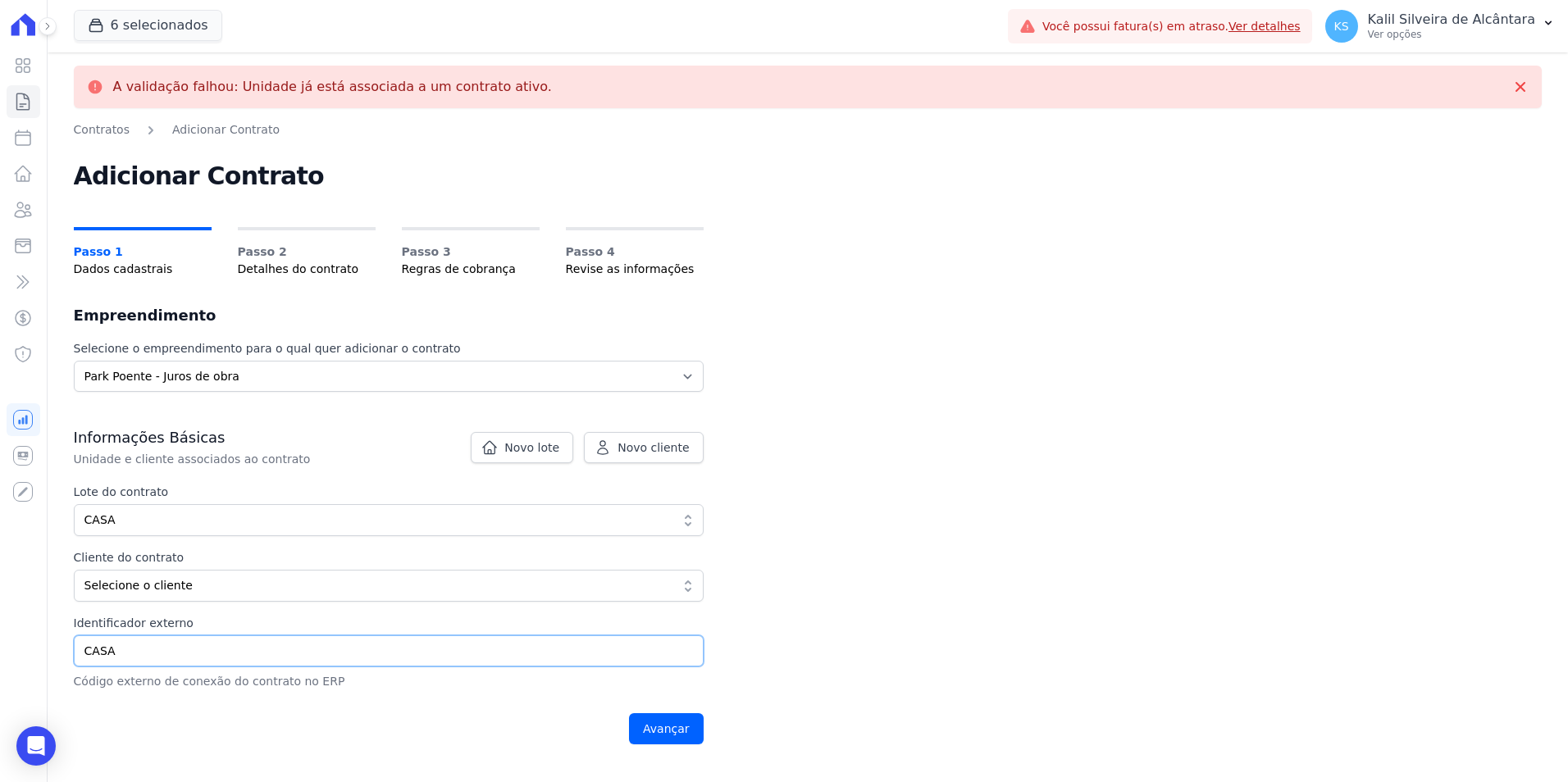
drag, startPoint x: 119, startPoint y: 652, endPoint x: 68, endPoint y: 652, distance: 51.0
click at [78, 652] on input "CASA" at bounding box center [388, 651] width 630 height 31
type input "CASA 49"
click at [521, 445] on span "Novo lote" at bounding box center [531, 447] width 55 height 16
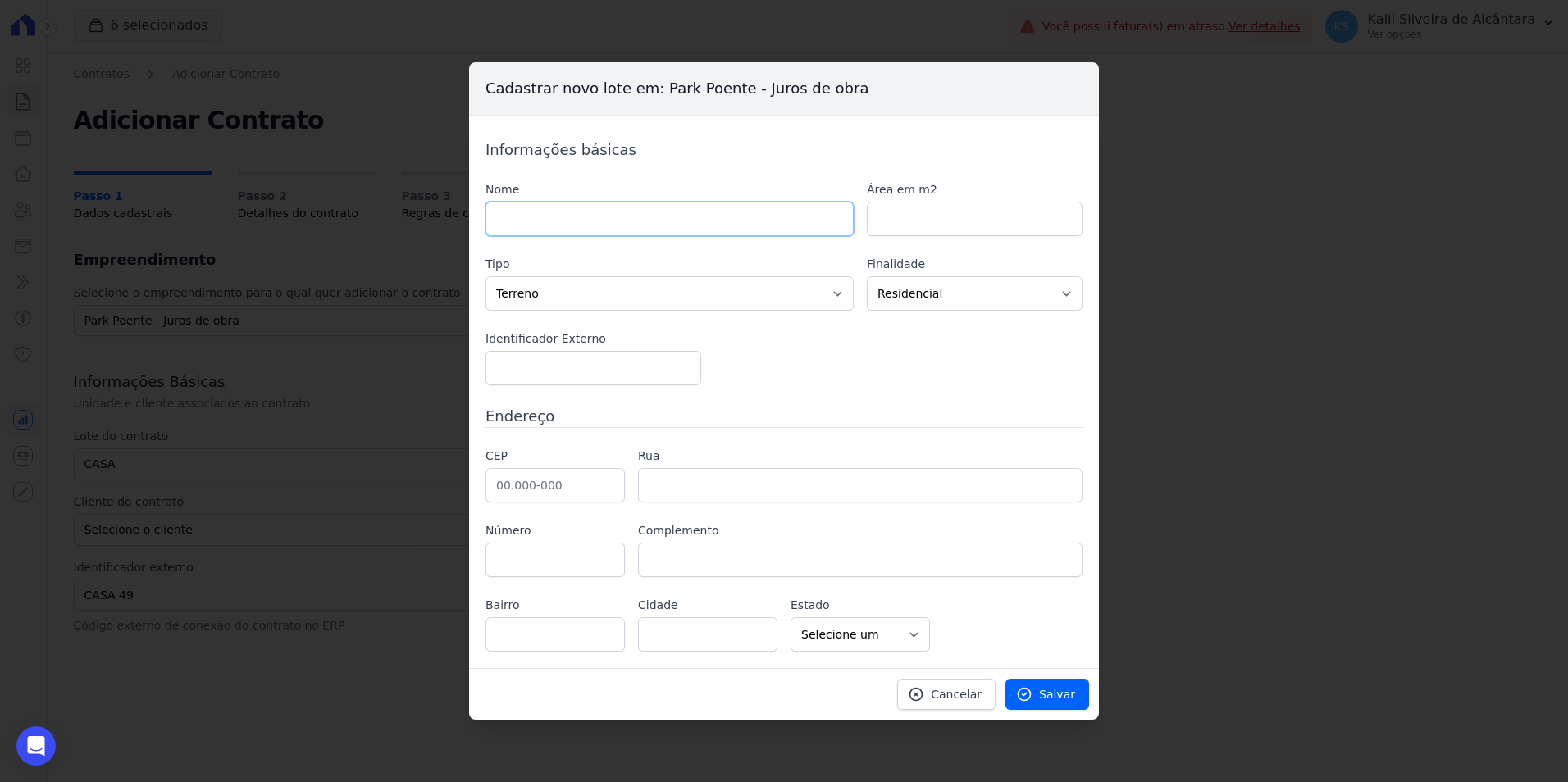
click at [562, 217] on input "text" at bounding box center [669, 219] width 369 height 34
type input "CASA 49"
click at [699, 302] on select "Casa Apartamento Escritório Flat Loja Espaço Comercial Terreno Outros" at bounding box center [669, 293] width 369 height 34
click at [761, 282] on select "Casa Apartamento Escritório Flat Loja Espaço Comercial Terreno Outros" at bounding box center [669, 293] width 369 height 34
click at [1052, 690] on span "Salvar" at bounding box center [1058, 694] width 36 height 16
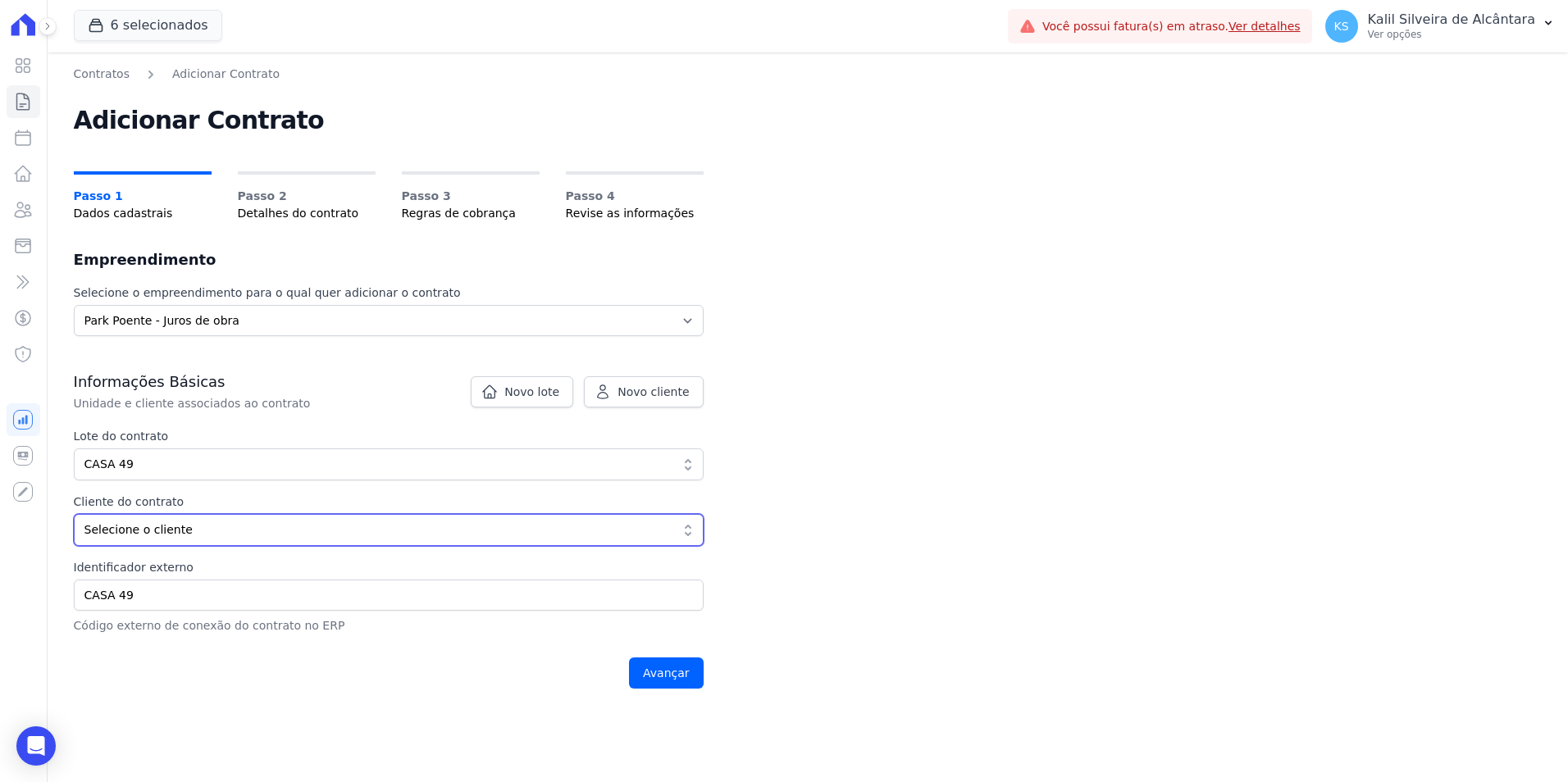
click at [216, 531] on span "Selecione o cliente" at bounding box center [377, 530] width 586 height 17
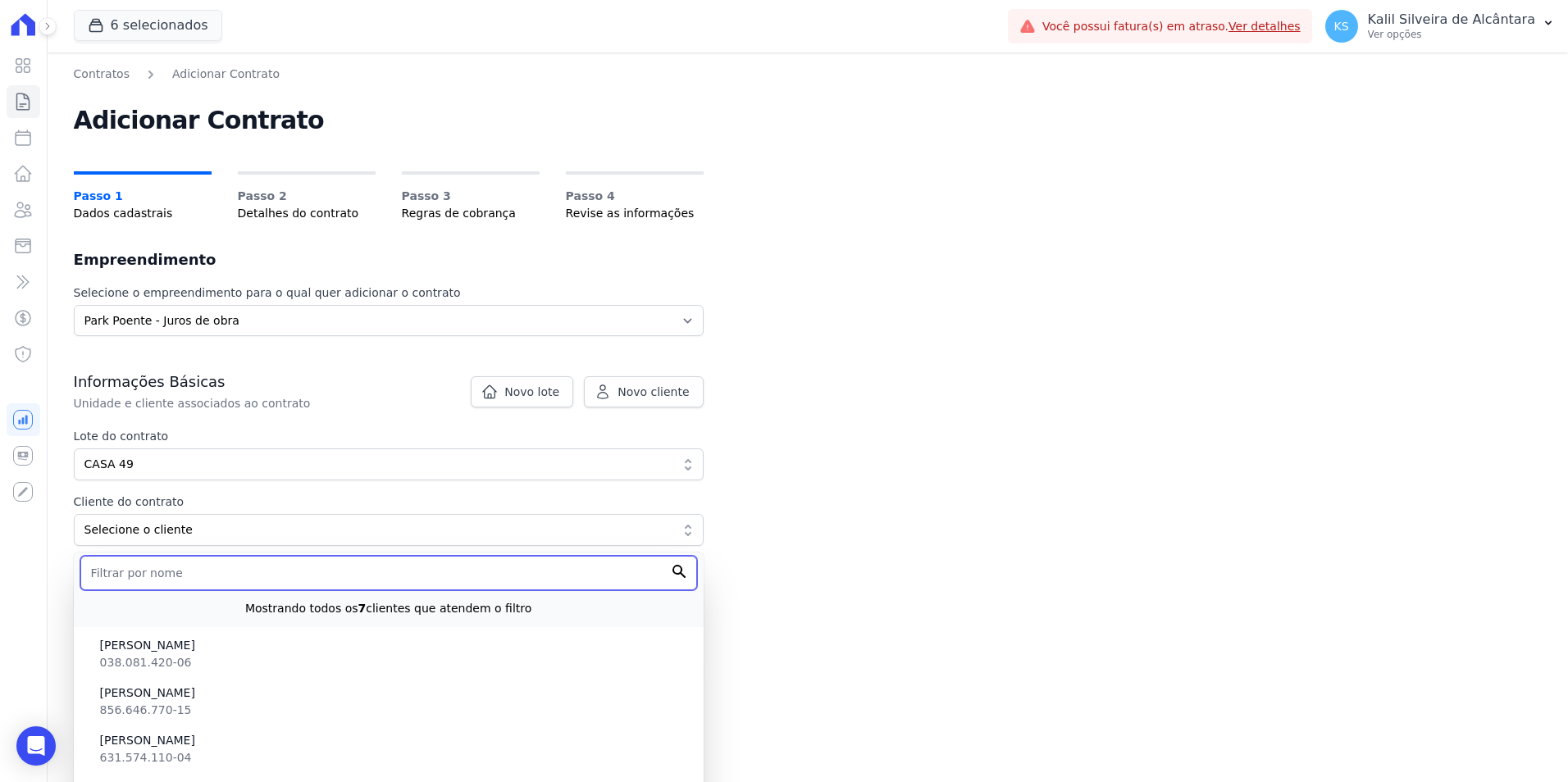
click at [163, 569] on input "text" at bounding box center [389, 573] width 617 height 34
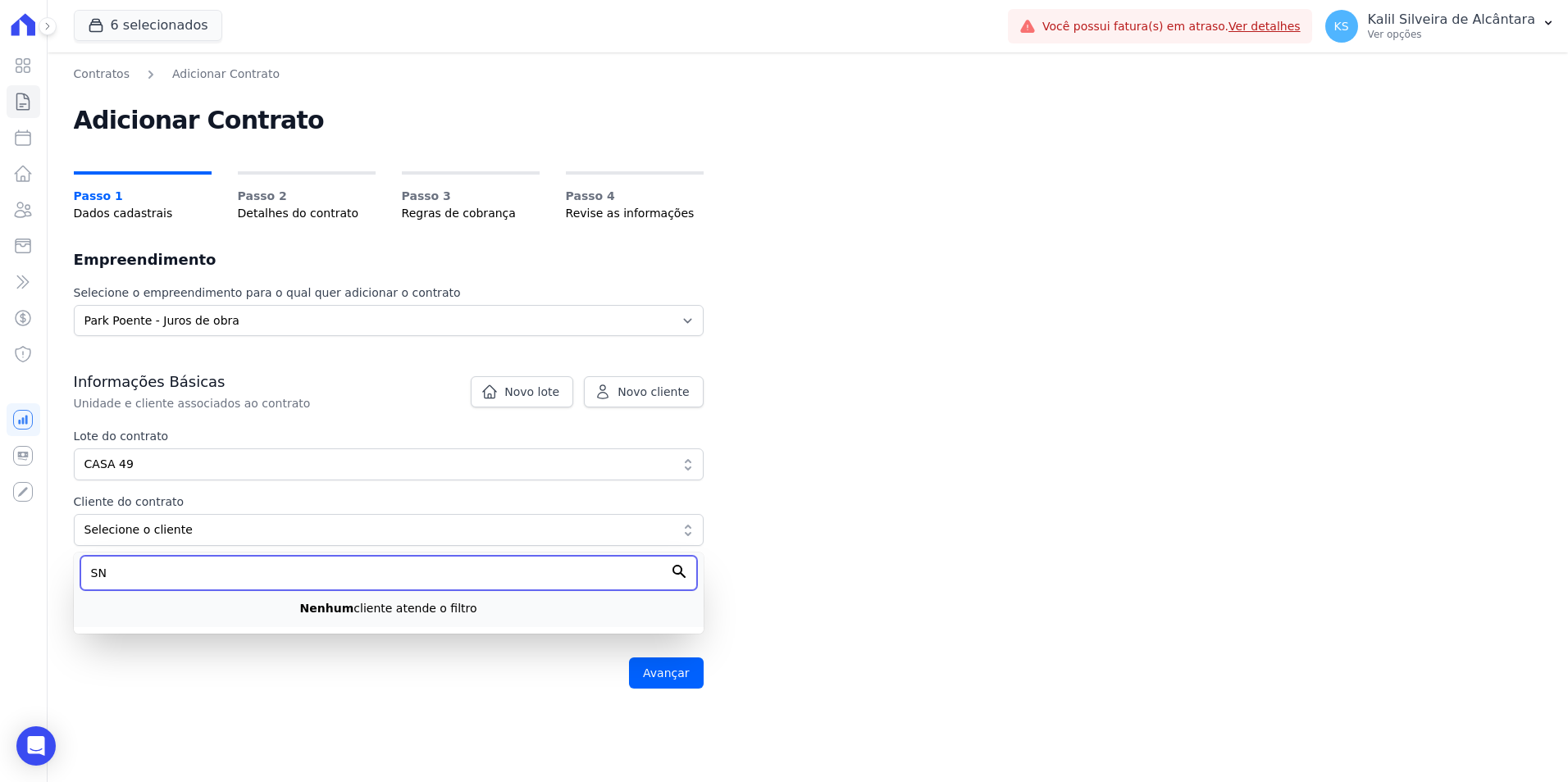
type input "S"
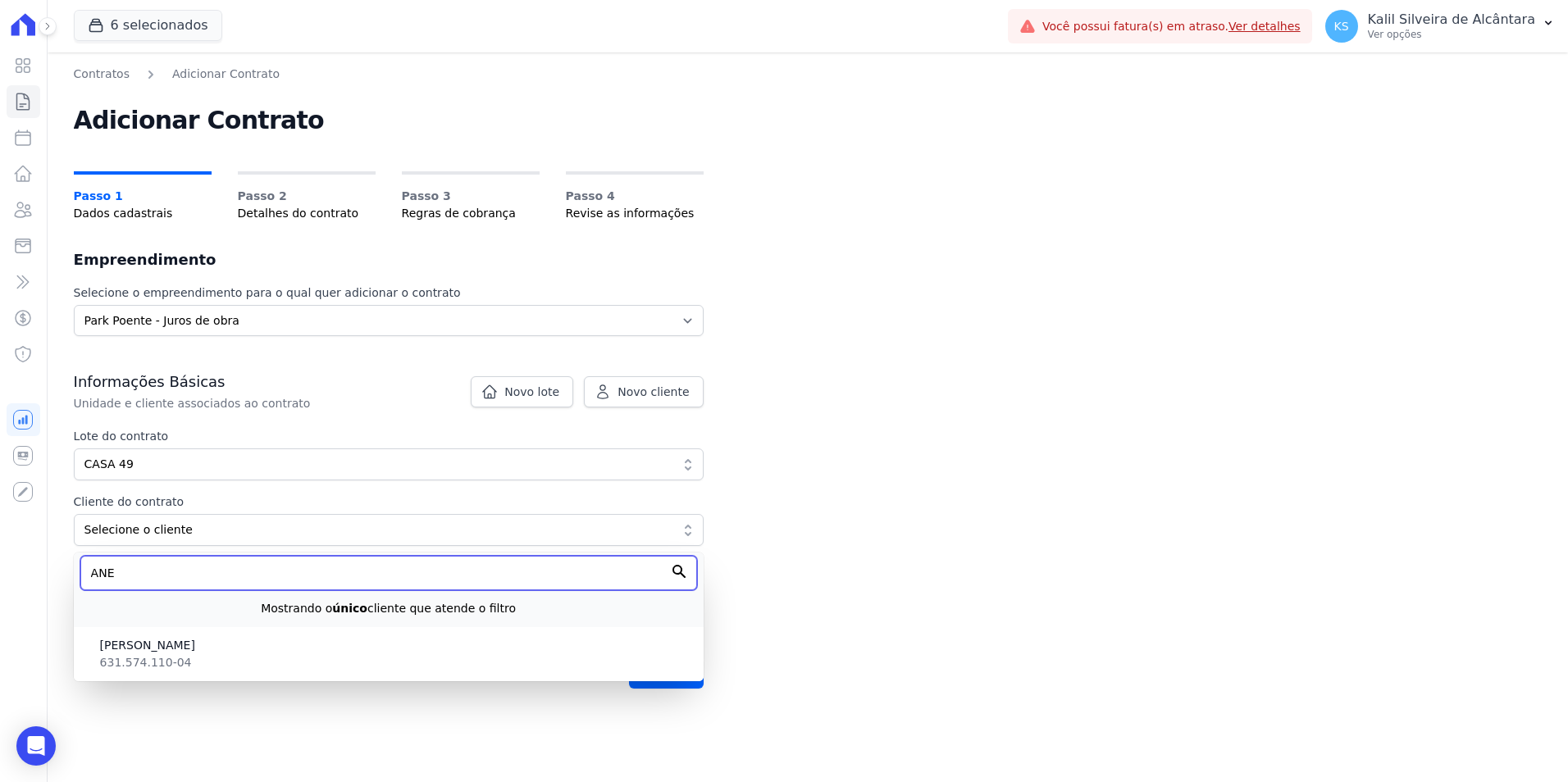
type input "ANE"
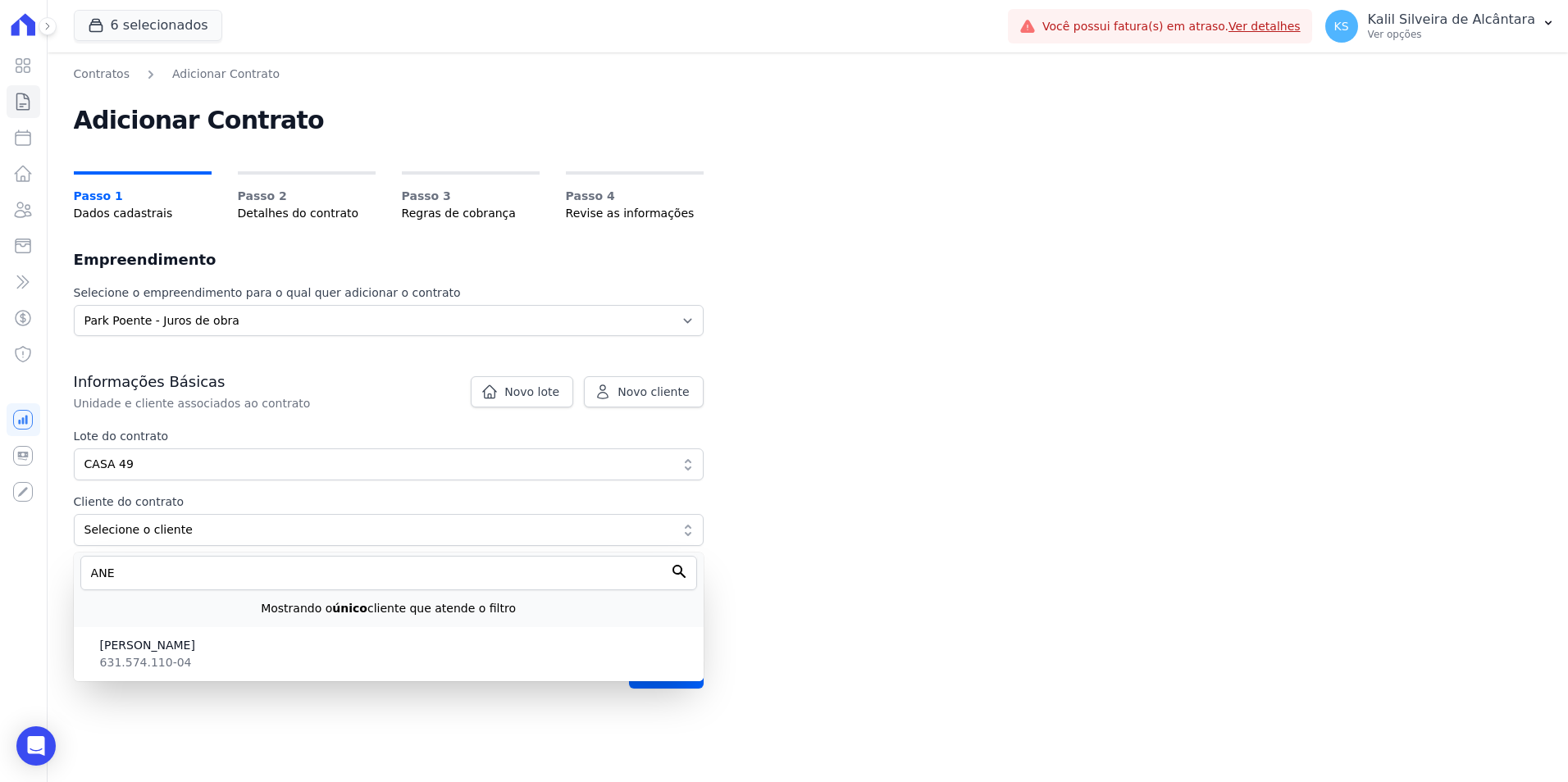
click at [172, 673] on li "[PERSON_NAME] 631.574.110-04" at bounding box center [388, 654] width 630 height 48
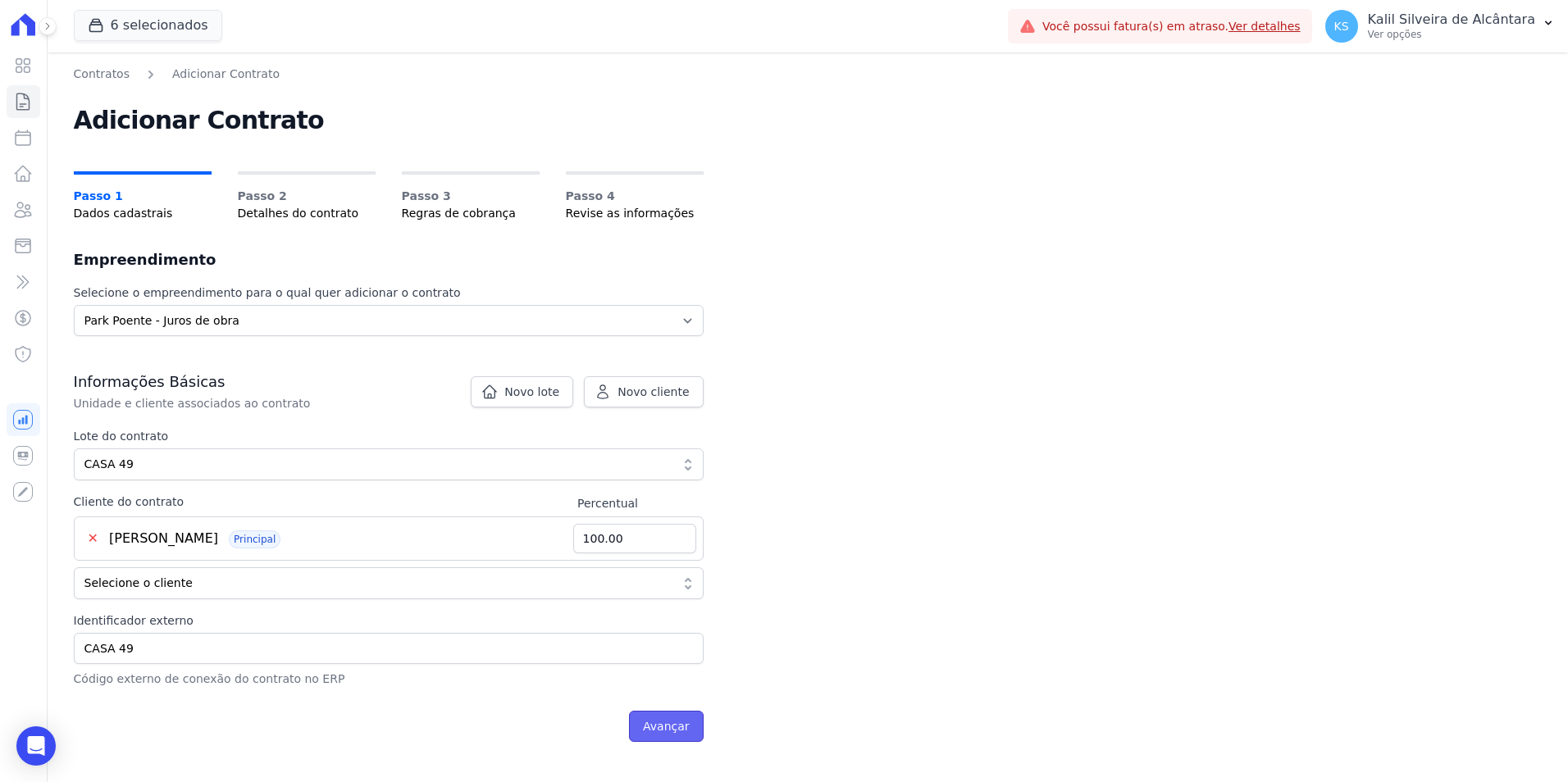
click at [666, 723] on input "Avançar" at bounding box center [666, 726] width 74 height 31
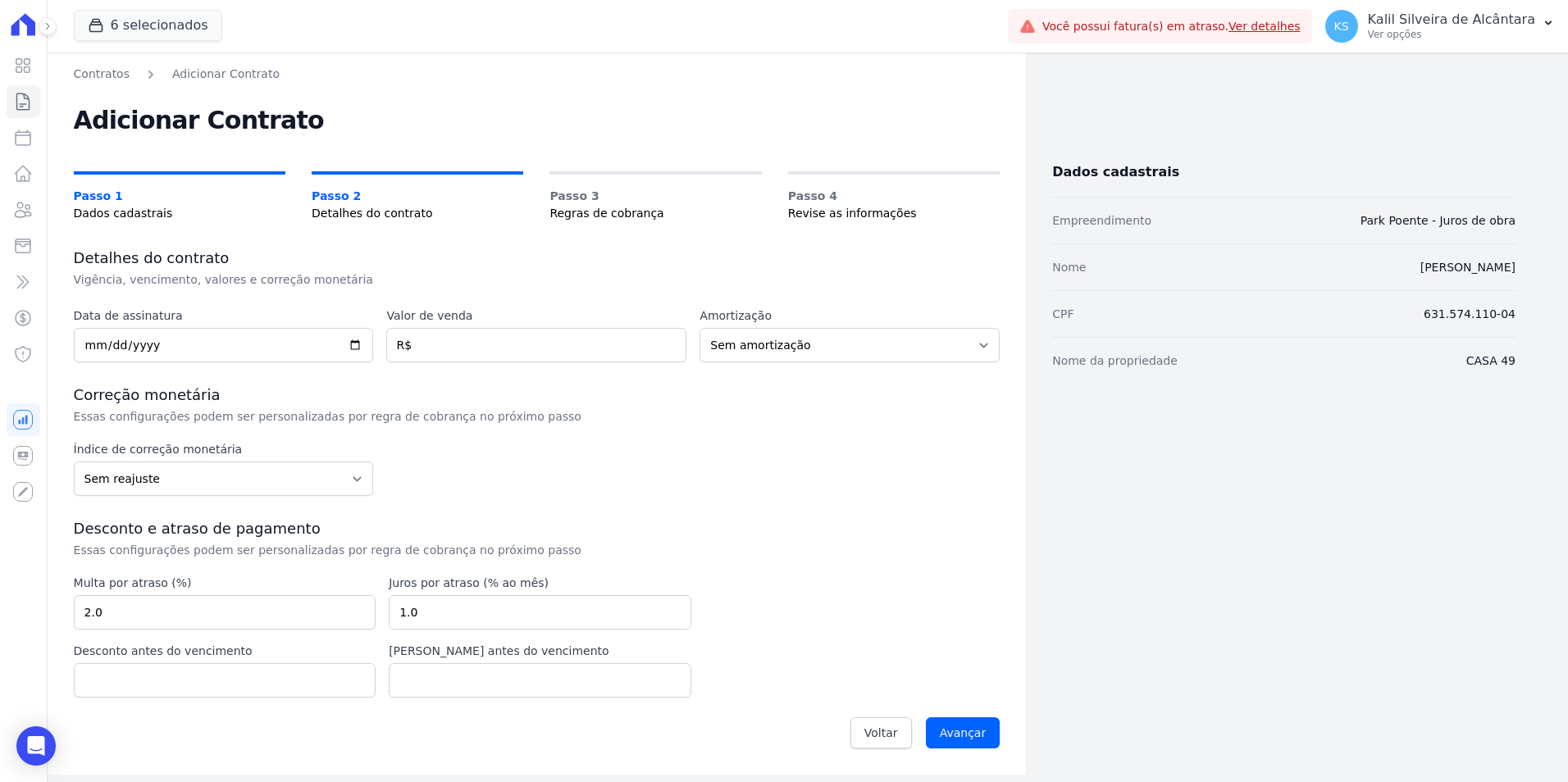
click at [72, 342] on div "Contratos Adicionar Contrato Adicionar Contrato Passo 1 Dados cadastrais Passo …" at bounding box center [537, 414] width 980 height 723
click at [90, 348] on input "date" at bounding box center [223, 345] width 301 height 34
type input "2025-10-06"
click at [493, 378] on div "Data de assinatura 2025-10-06 Valor de venda R$ Amortização Sem amortização Pri…" at bounding box center [536, 533] width 927 height 451
click at [512, 345] on input "number" at bounding box center [536, 345] width 301 height 34
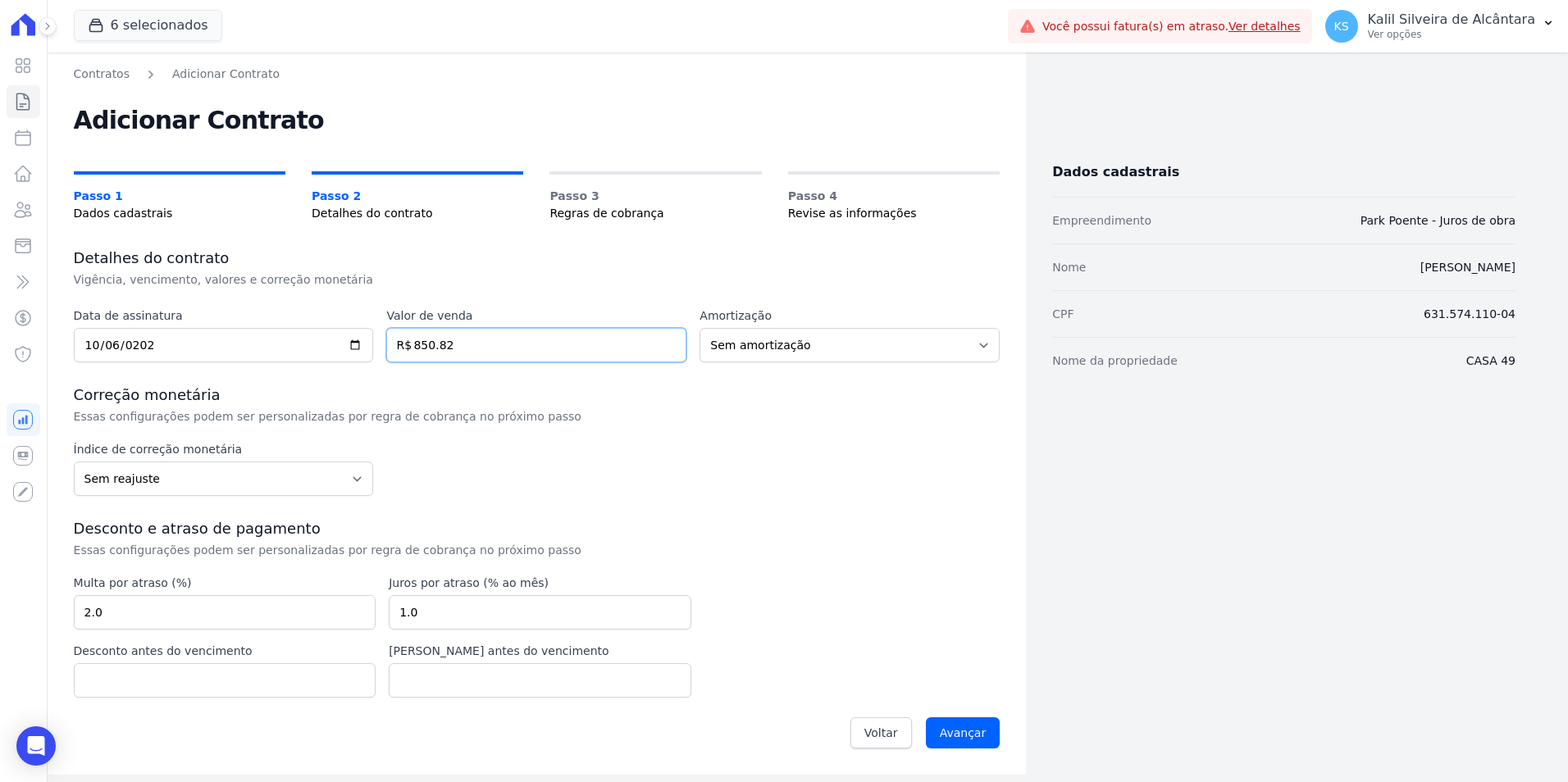
type input "850.82"
click at [785, 344] on select "Sem amortização Price Sac" at bounding box center [849, 345] width 301 height 34
click at [785, 353] on select "Sem amortização Price Sac" at bounding box center [849, 345] width 301 height 34
click at [177, 480] on select "Sem reajuste Média dos últimos 12 meses acumulado de INCCM Média dos últimos 12…" at bounding box center [223, 479] width 301 height 34
select select "inccdi"
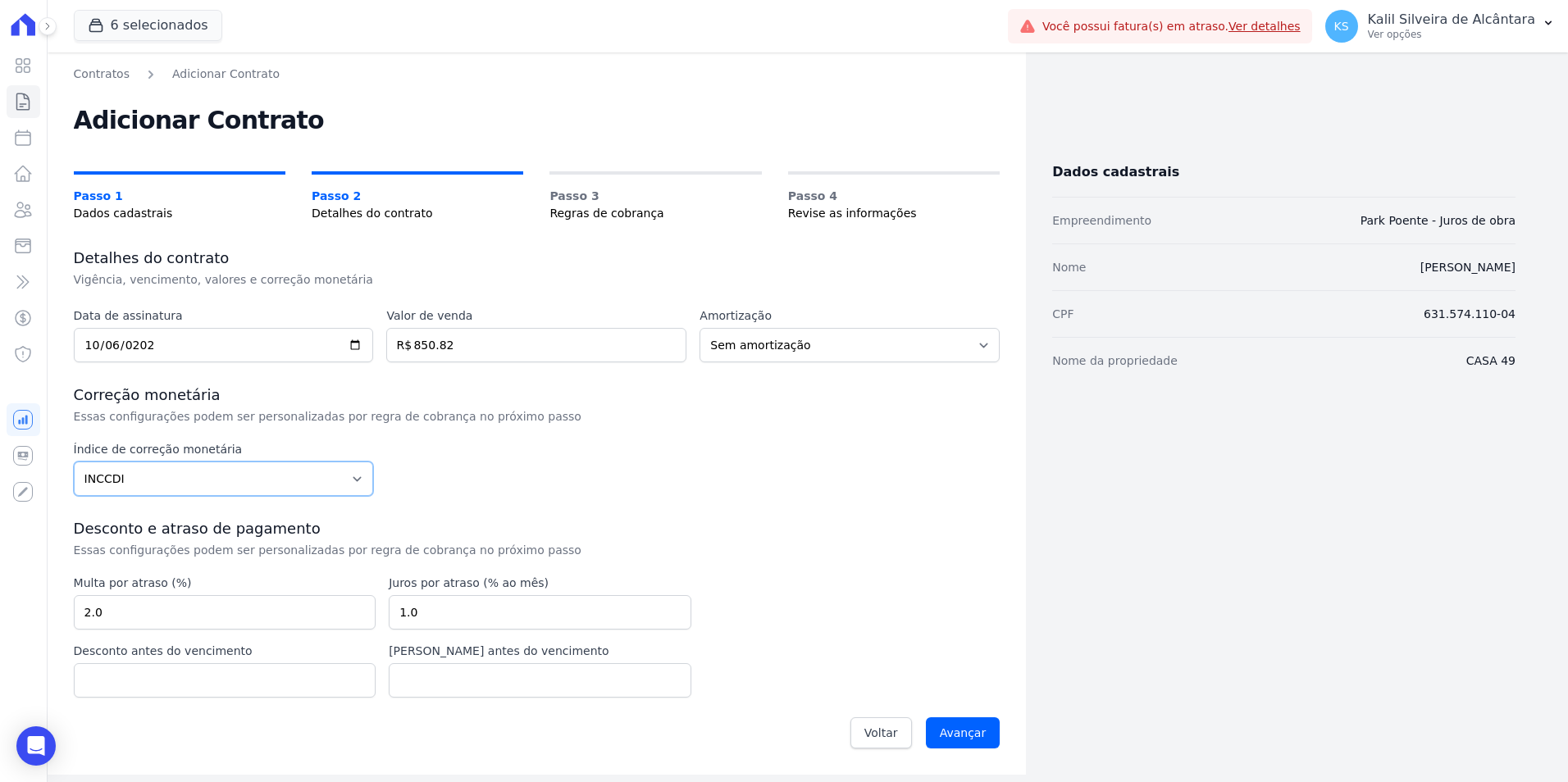
click at [74, 462] on select "Sem reajuste Média dos últimos 12 meses acumulado de INCCM Média dos últimos 12…" at bounding box center [223, 479] width 301 height 34
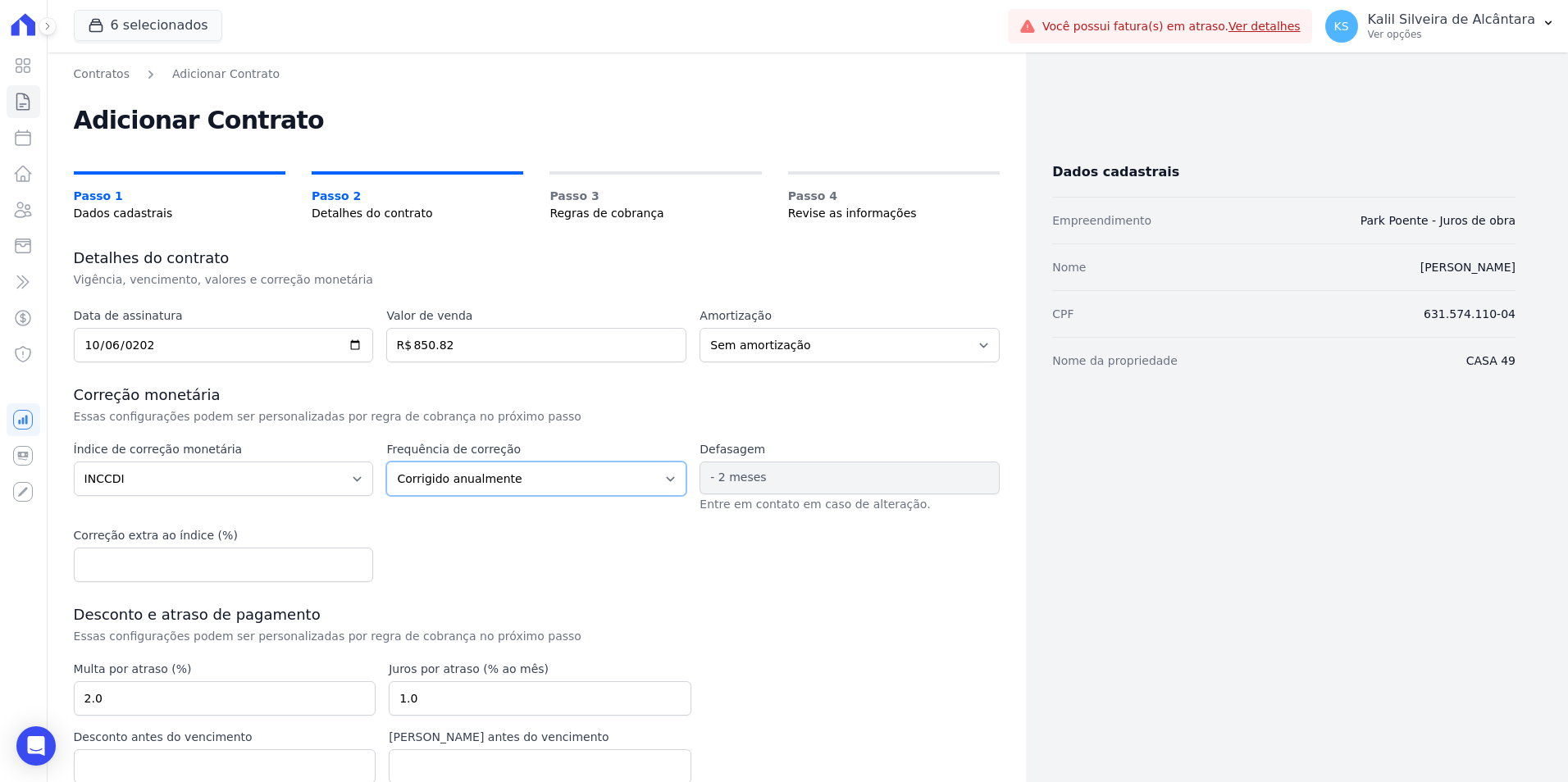
click at [434, 475] on select "Corrigido semestralmente Corrigido mensalmente Corrigido anualmente" at bounding box center [536, 479] width 301 height 34
select select "monthly"
click at [387, 462] on select "Corrigido semestralmente Corrigido mensalmente Corrigido anualmente" at bounding box center [536, 479] width 301 height 34
click at [613, 559] on div "Índice de correção monetária Sem reajuste Média dos últimos 12 meses acumulado …" at bounding box center [536, 511] width 927 height 141
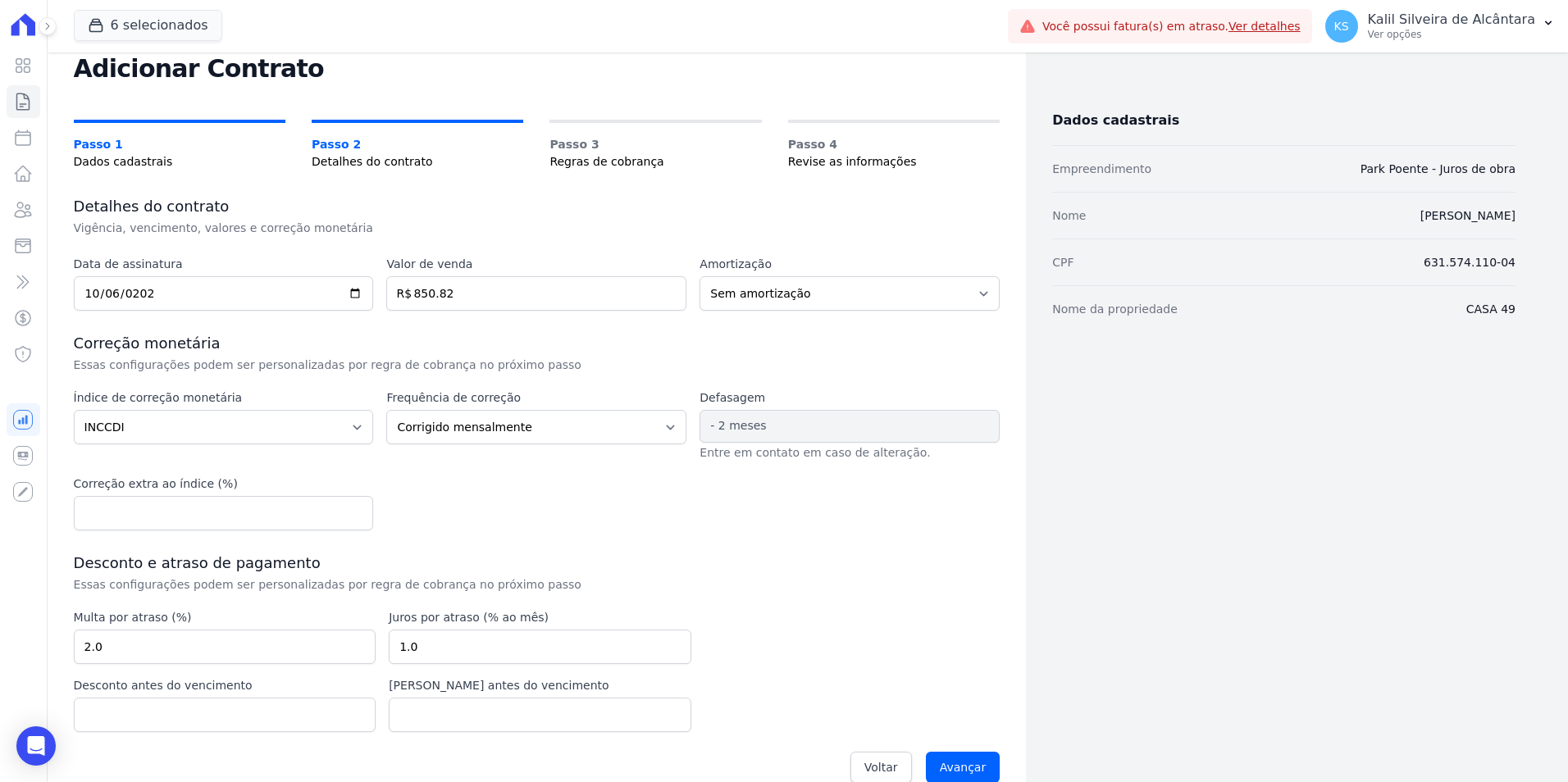
scroll to position [79, 0]
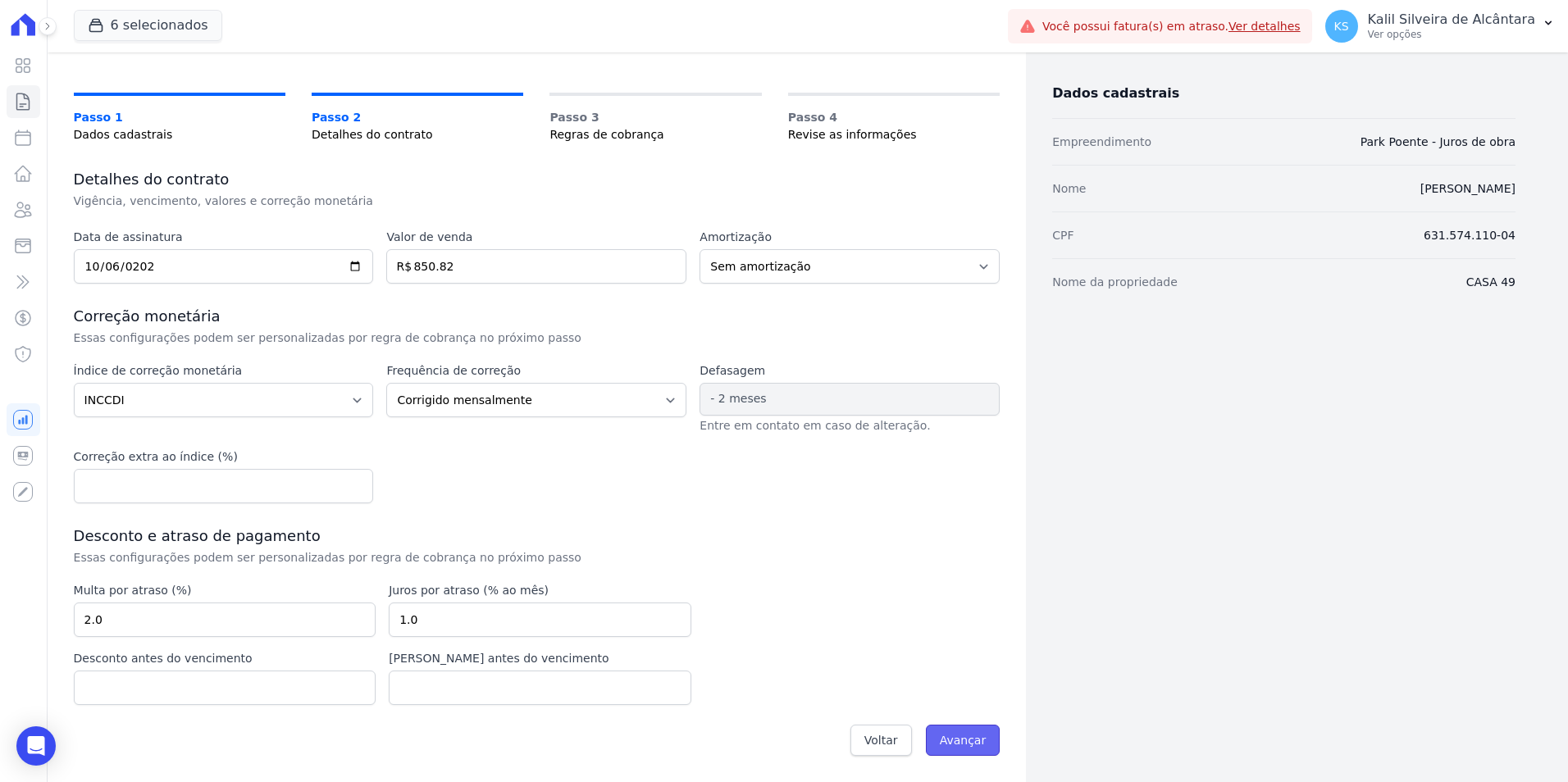
click at [946, 738] on input "Avançar" at bounding box center [963, 740] width 74 height 31
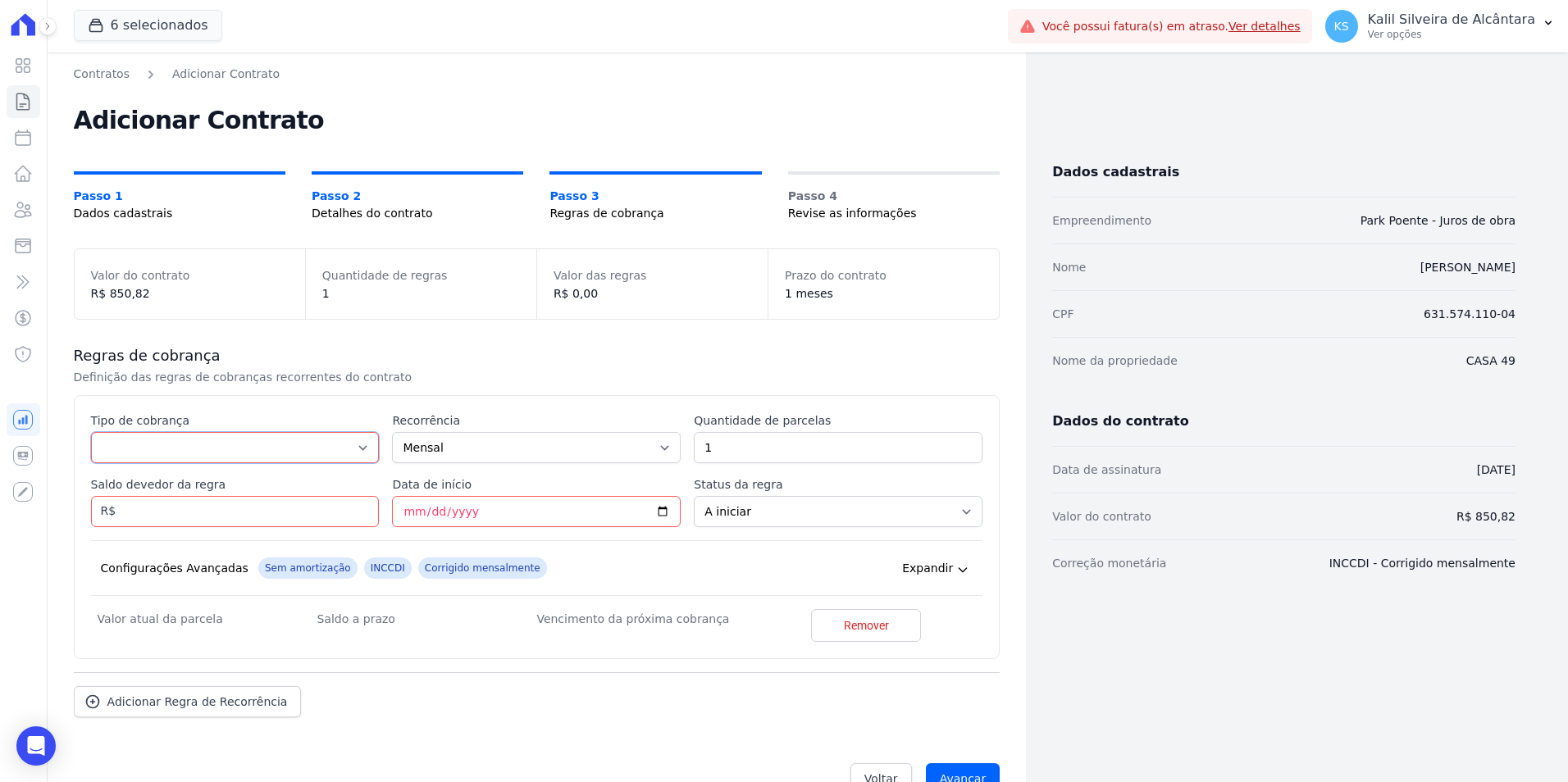
click at [163, 445] on select "Parcela Normal Entrada Sinal Intercalada Chaves Pré-chaves Pós-chaves Impostos …" at bounding box center [236, 447] width 289 height 31
select select "standard"
click at [91, 432] on select "Parcela Normal Entrada Sinal Intercalada Chaves Pré-chaves Pós-chaves Impostos …" at bounding box center [236, 447] width 289 height 31
click at [405, 517] on input "Data de início" at bounding box center [536, 511] width 289 height 31
click at [735, 512] on select "A iniciar Em aberto" at bounding box center [839, 511] width 289 height 31
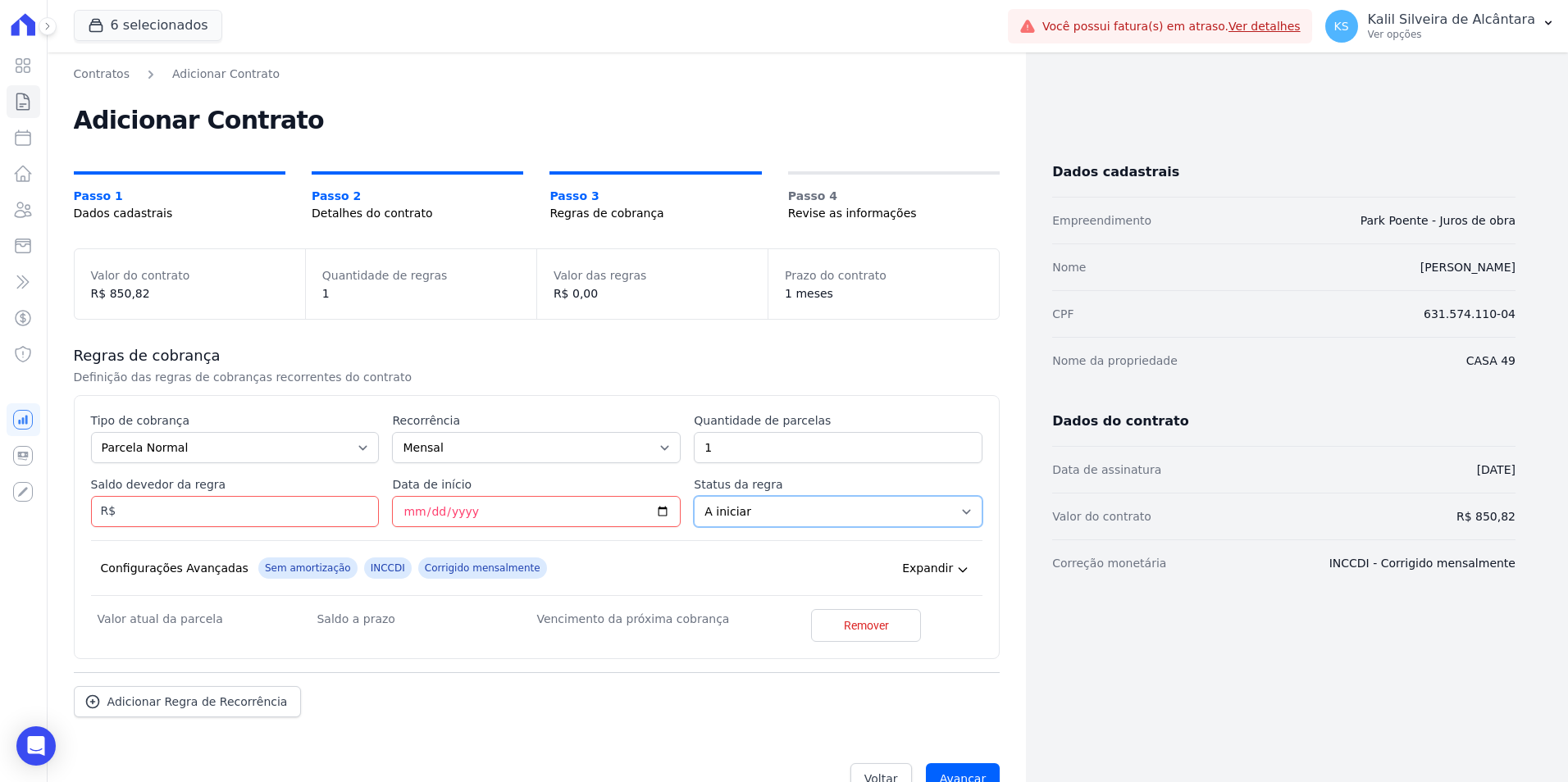
click at [735, 512] on select "A iniciar Em aberto" at bounding box center [839, 511] width 289 height 31
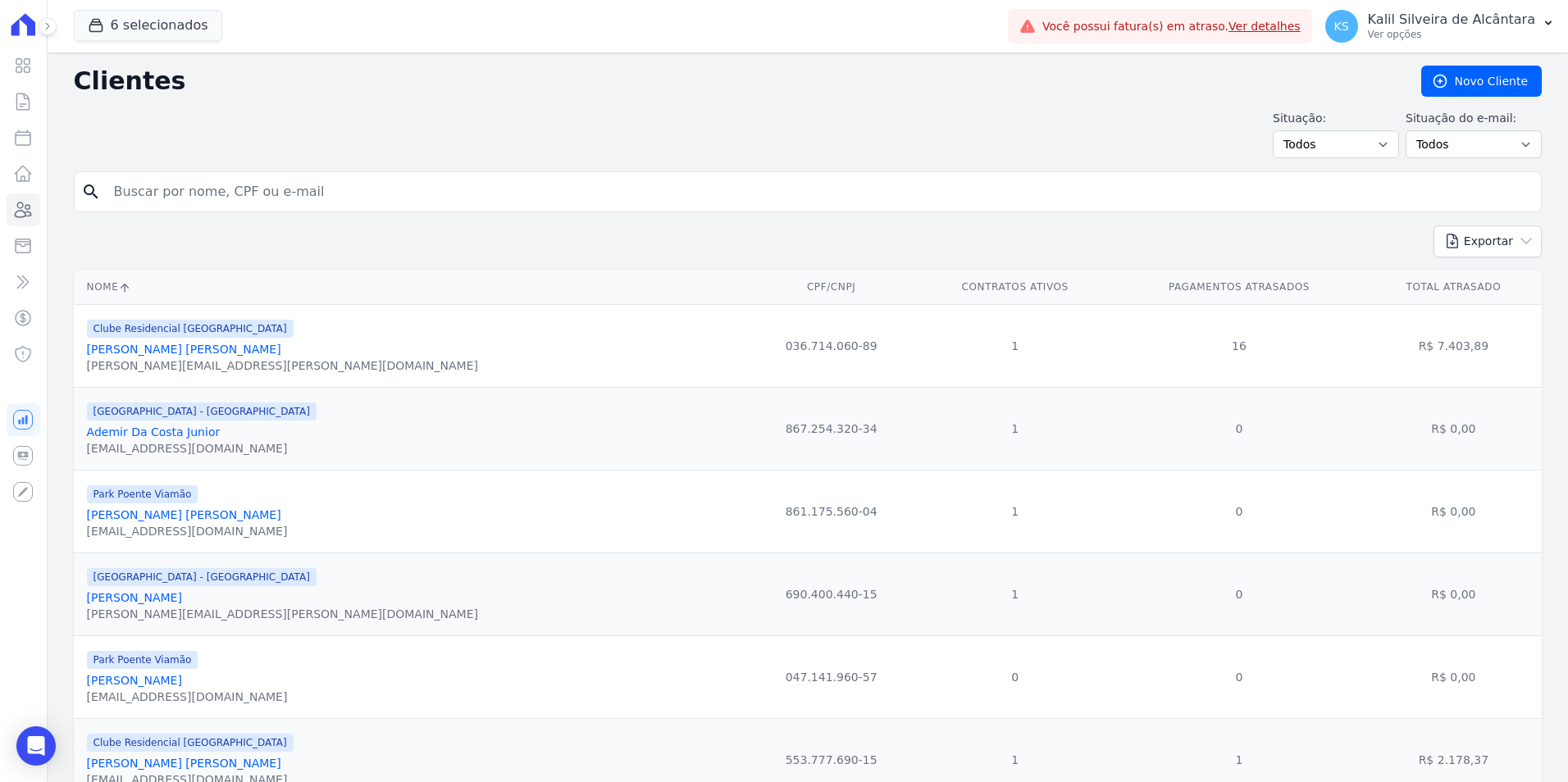
click at [327, 201] on input "search" at bounding box center [819, 192] width 1431 height 33
type input "[PERSON_NAME]"
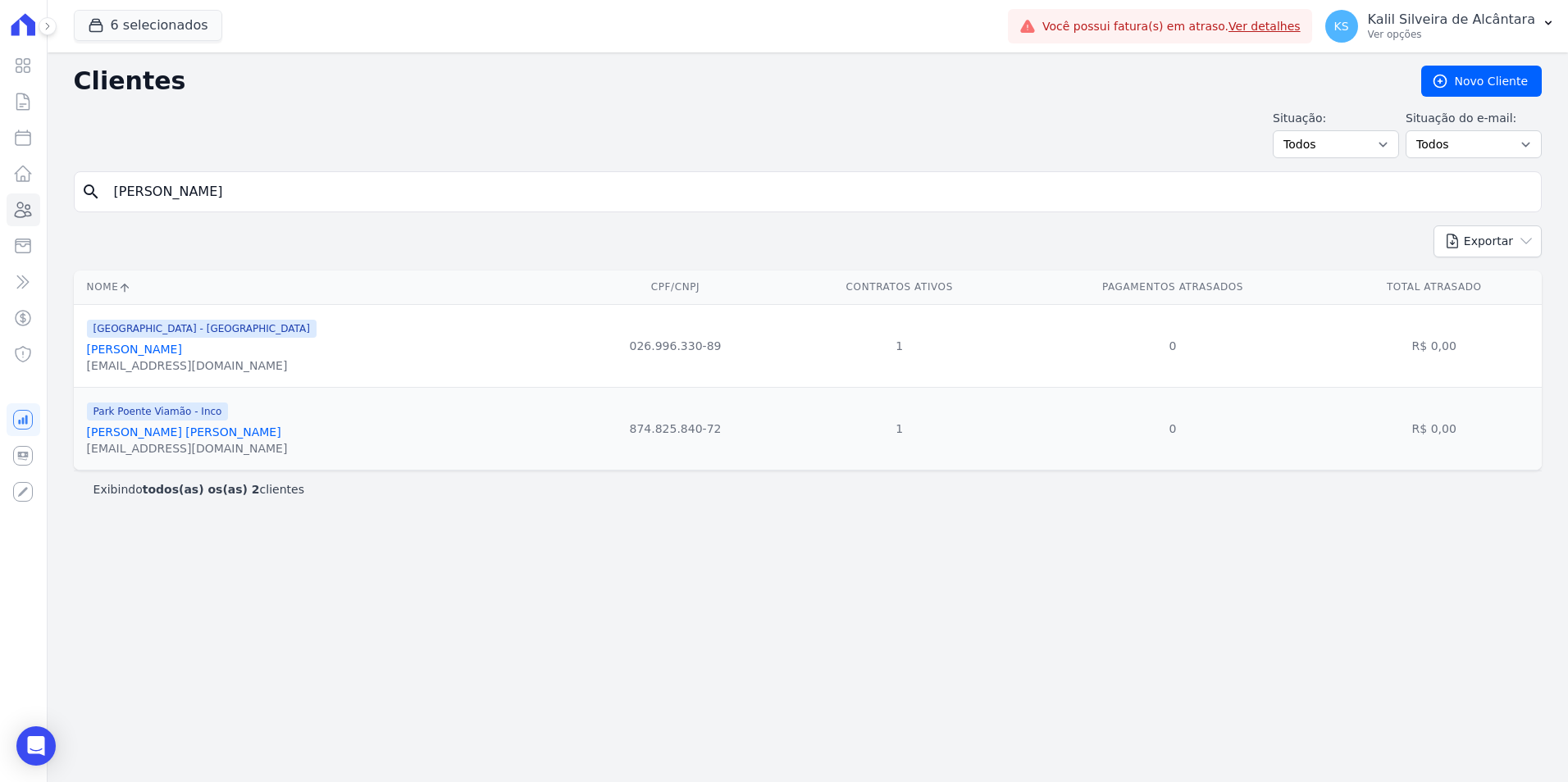
click at [200, 196] on input "[PERSON_NAME]" at bounding box center [819, 192] width 1431 height 33
type input "a"
type input "[PERSON_NAME]"
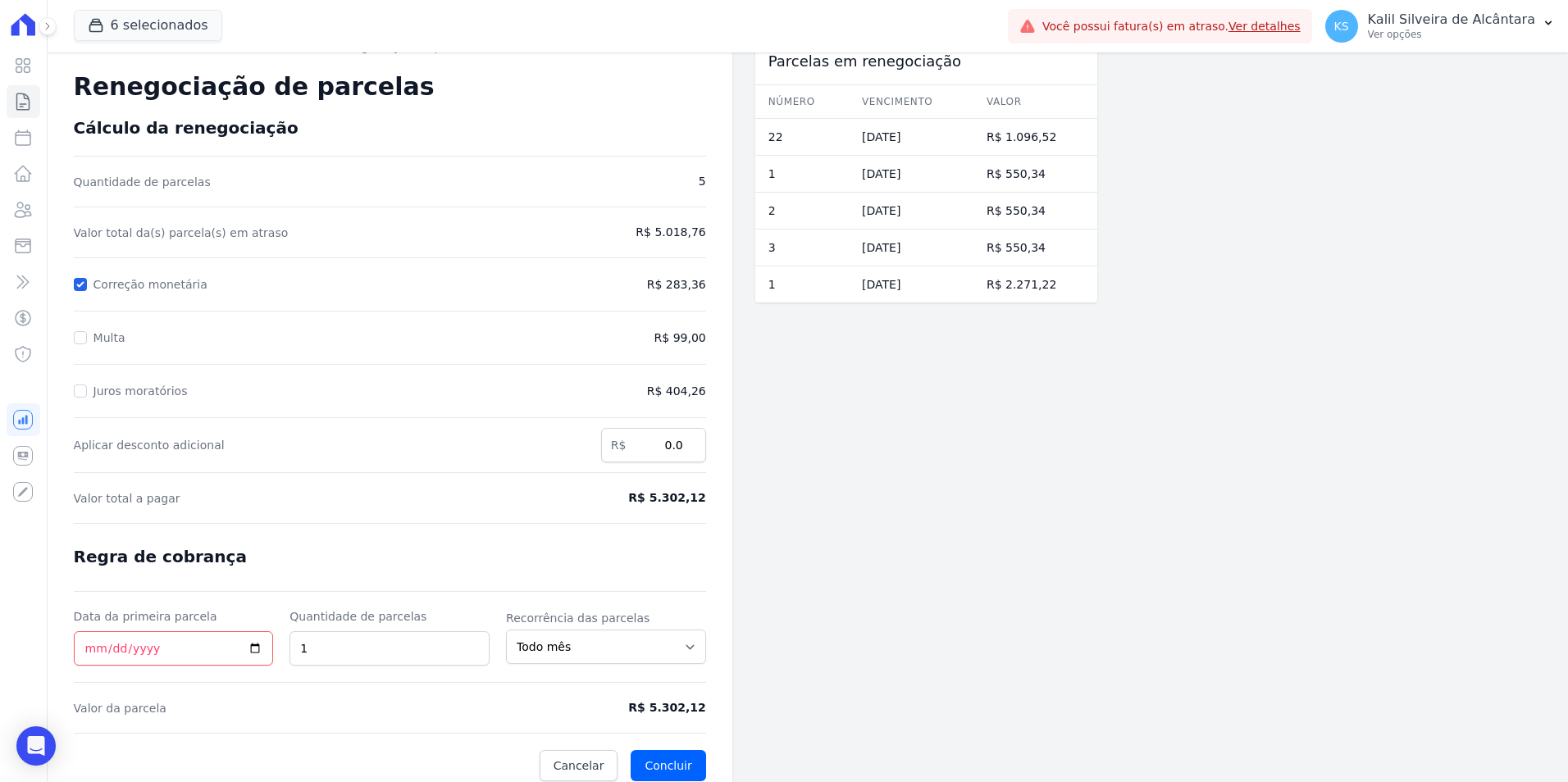
scroll to position [39, 0]
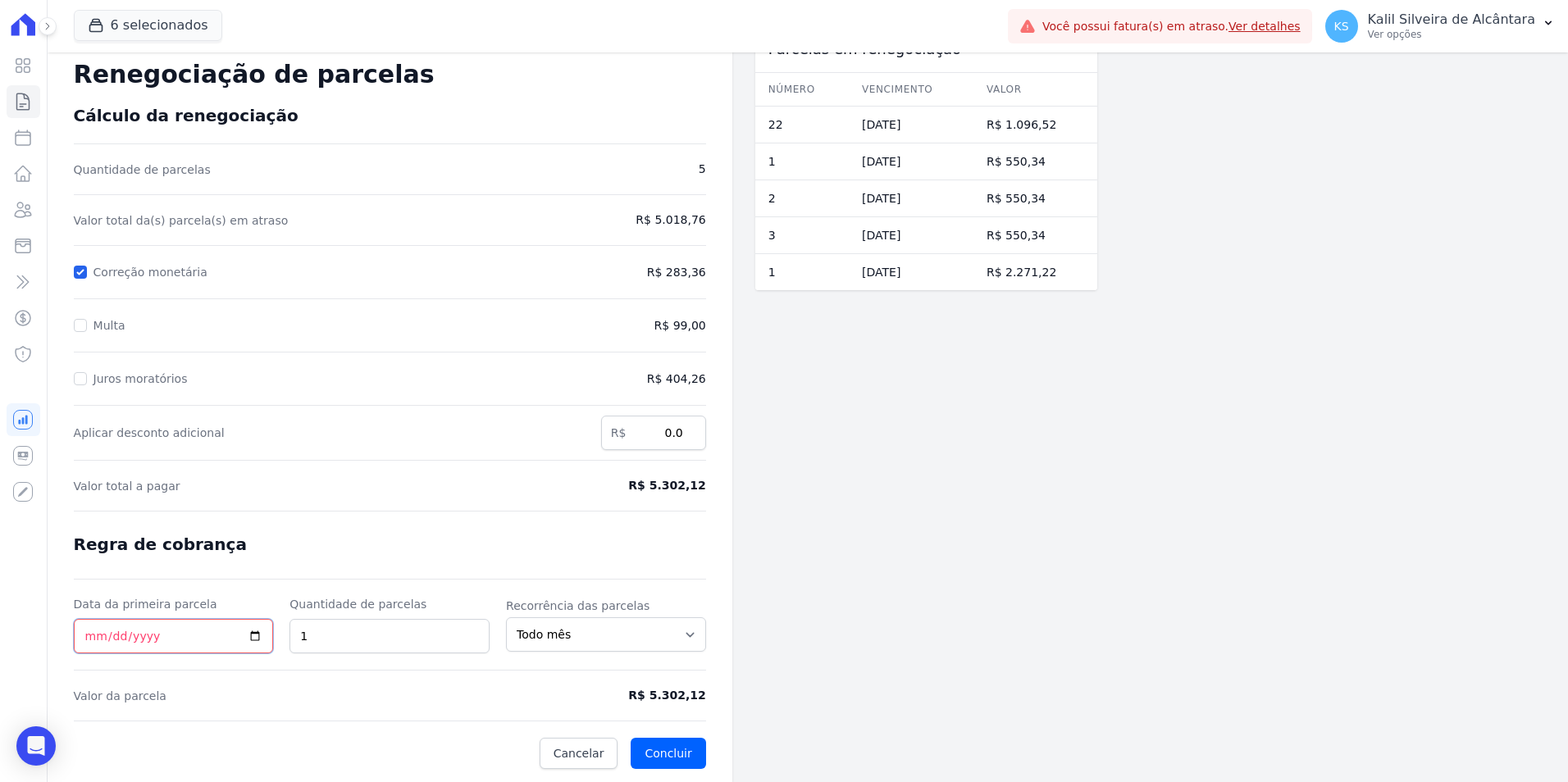
click at [91, 635] on input "[DATE]" at bounding box center [173, 636] width 200 height 34
type input "[DATE]"
click at [370, 714] on form "Cálculo da renegociação Quantidade de parcelas 5 Valor total da(s) parcela(s) e…" at bounding box center [389, 438] width 632 height 664
click at [661, 760] on button "Concluir" at bounding box center [667, 753] width 74 height 31
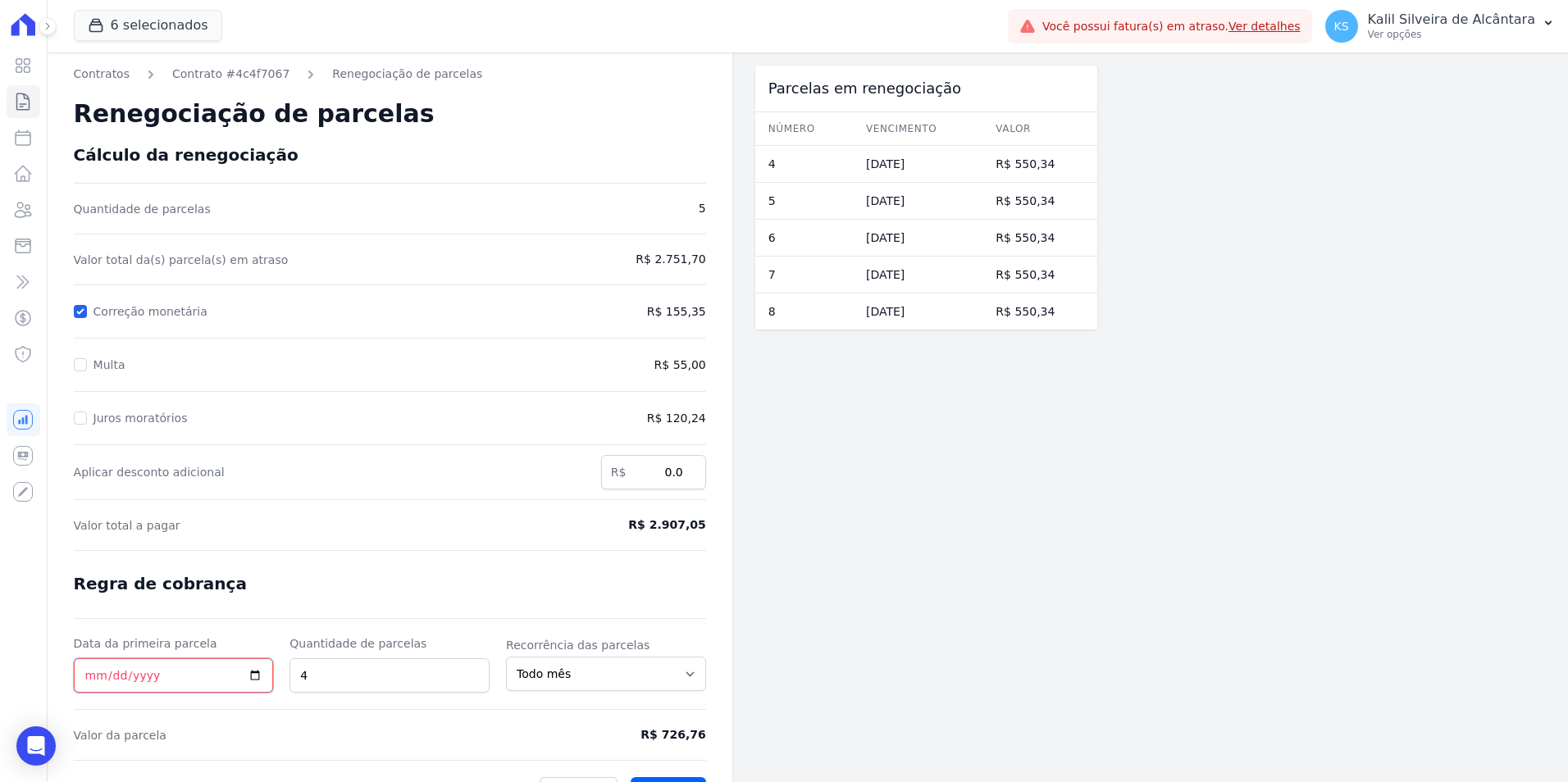
click at [90, 679] on input "[DATE]" at bounding box center [173, 675] width 200 height 34
type input "[DATE]"
click at [451, 604] on form "Cálculo da renegociação Quantidade de parcelas 5 Valor total da(s) parcela(s) e…" at bounding box center [389, 477] width 632 height 664
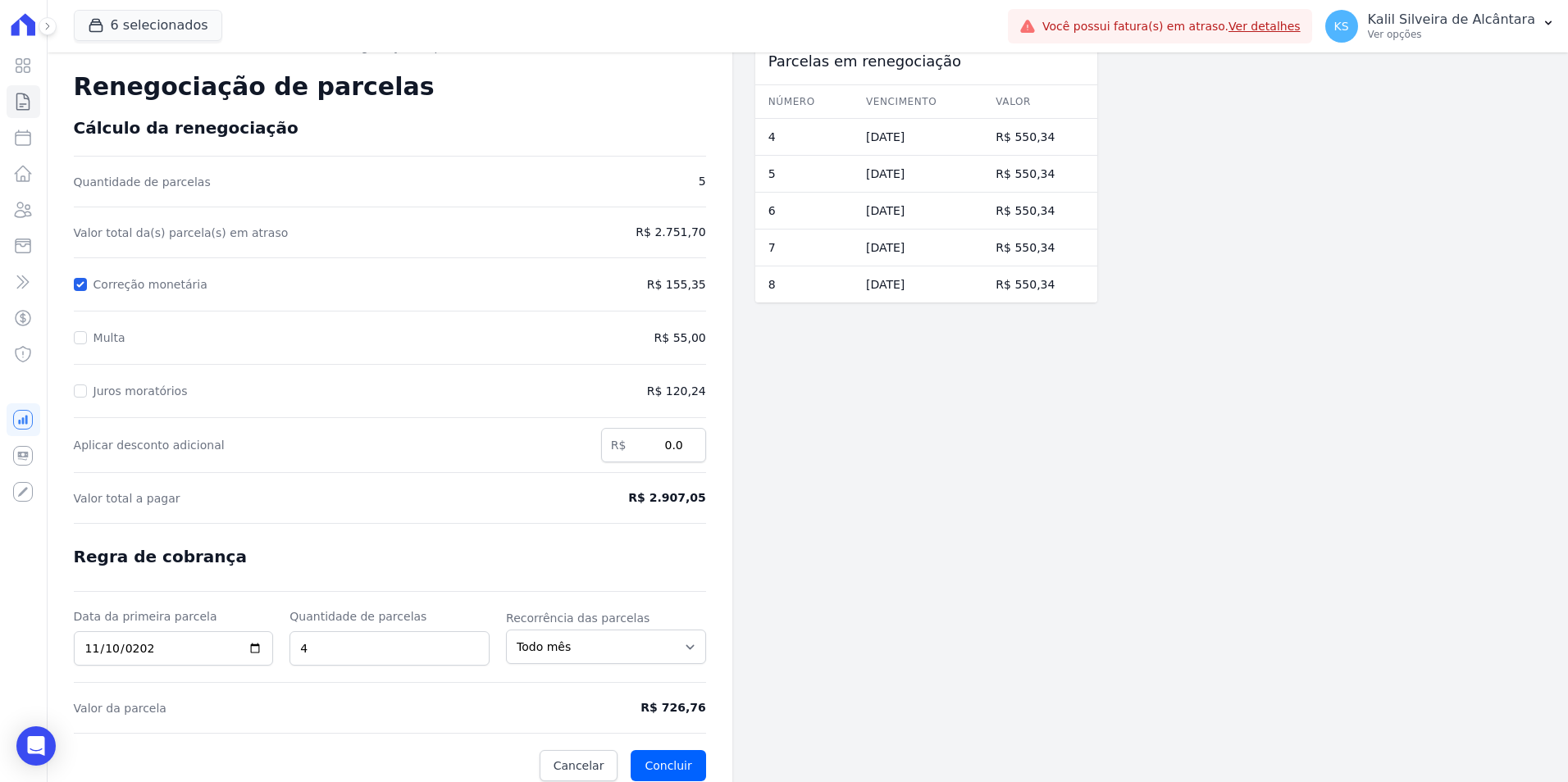
scroll to position [39, 0]
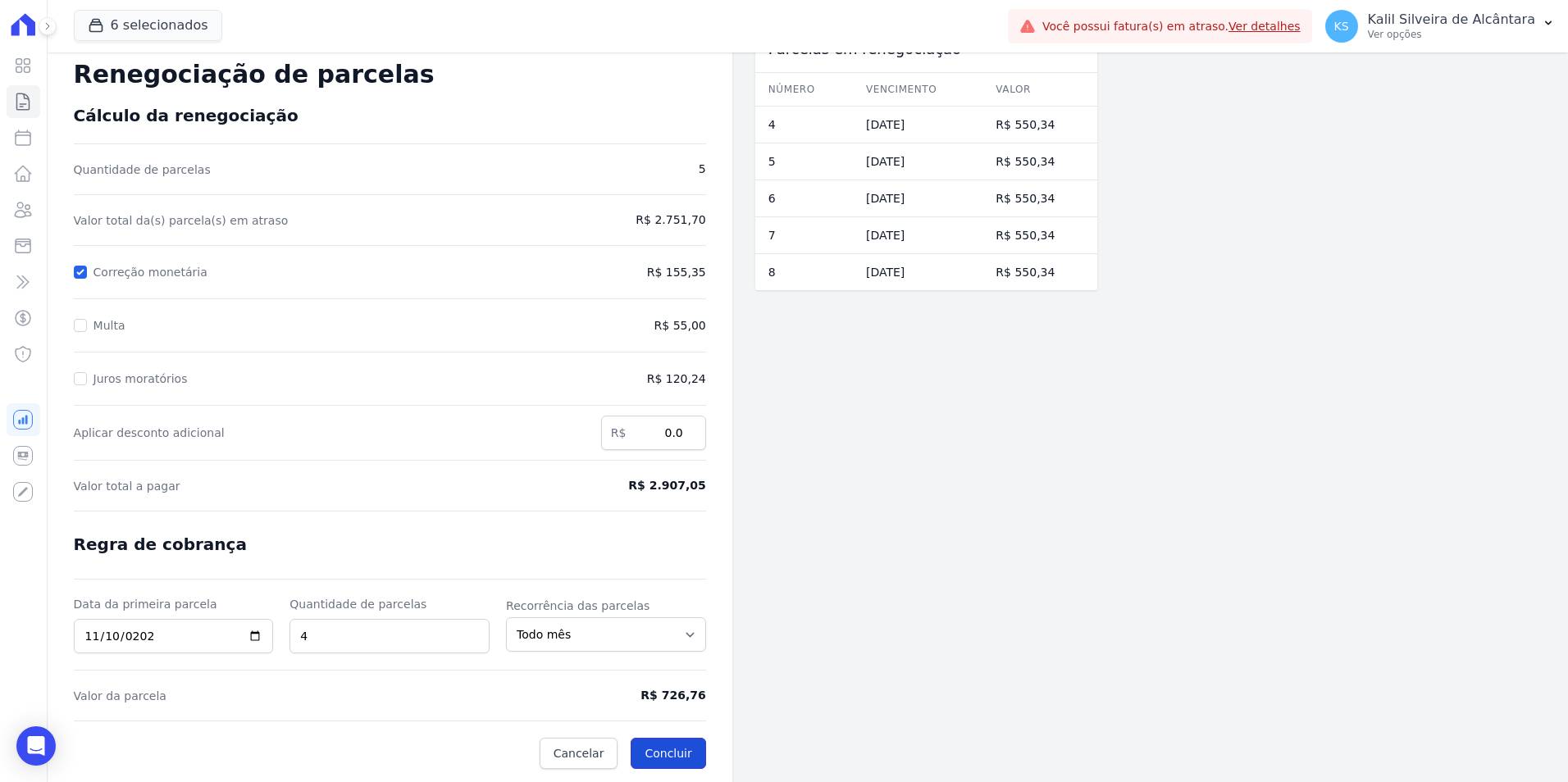
click at [668, 751] on button "Concluir" at bounding box center [667, 753] width 74 height 31
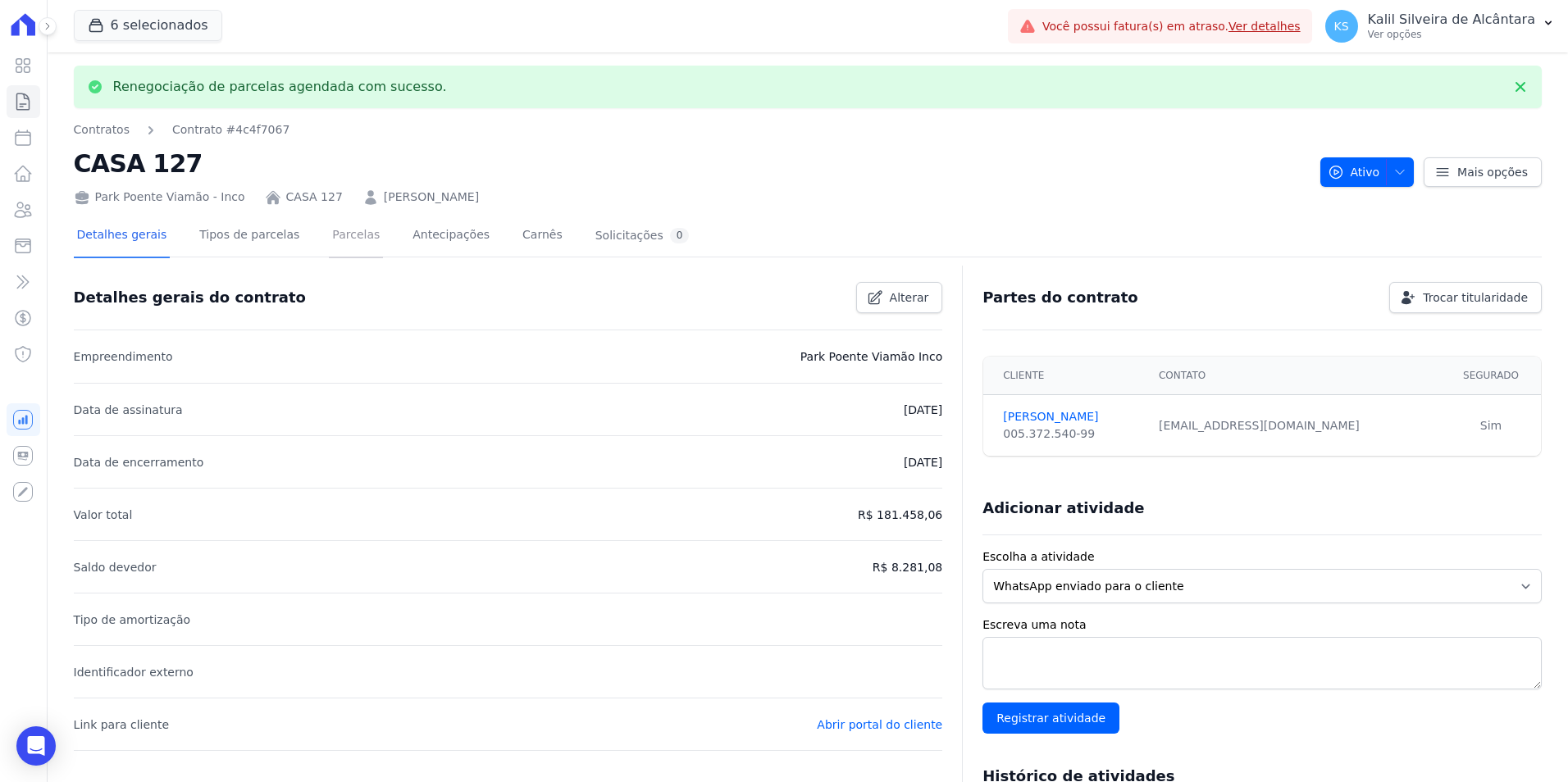
click at [343, 239] on link "Parcelas" at bounding box center [356, 237] width 54 height 43
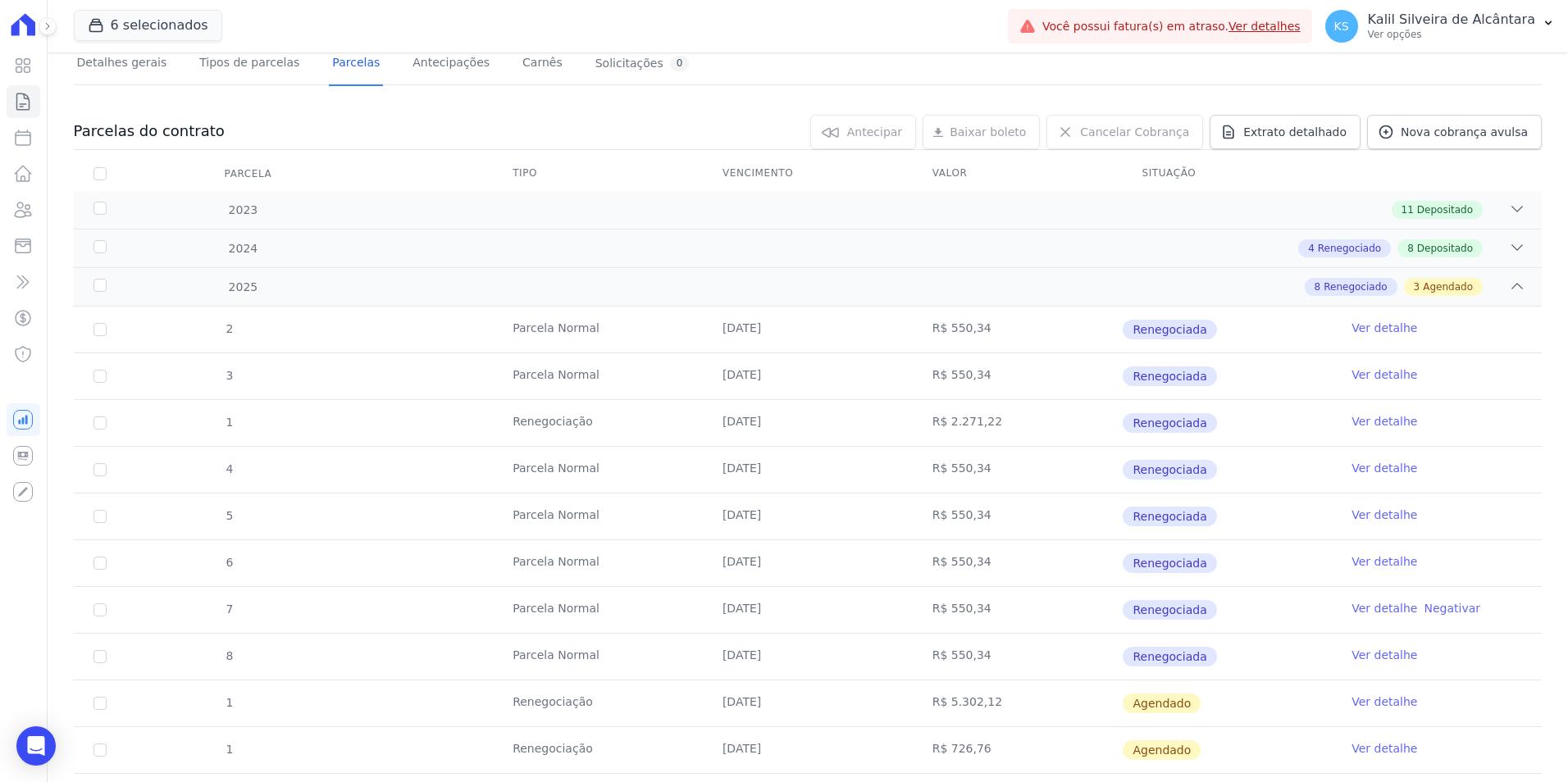
scroll to position [242, 0]
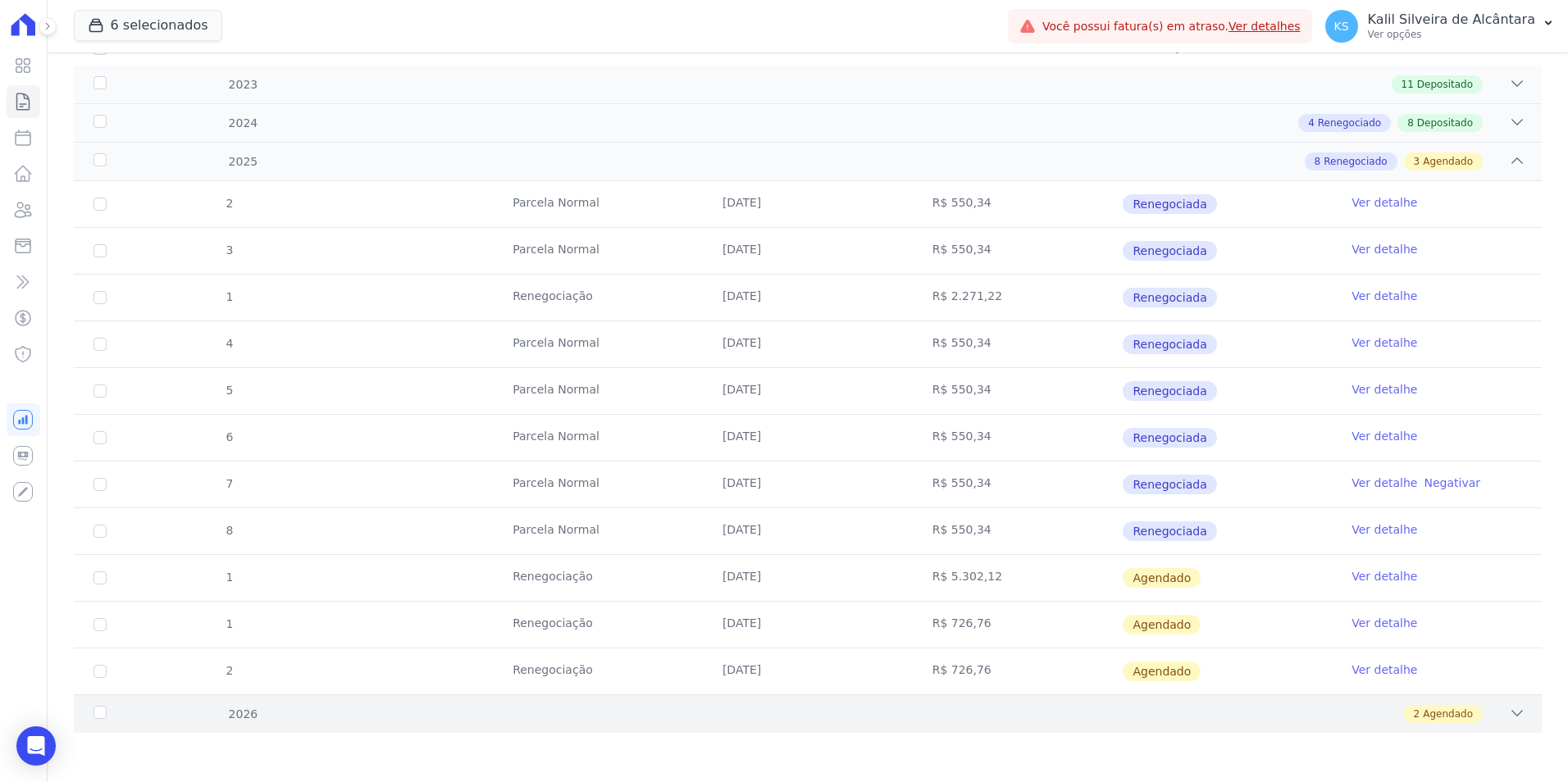
click at [609, 723] on div "2 Agendado" at bounding box center [880, 714] width 1291 height 18
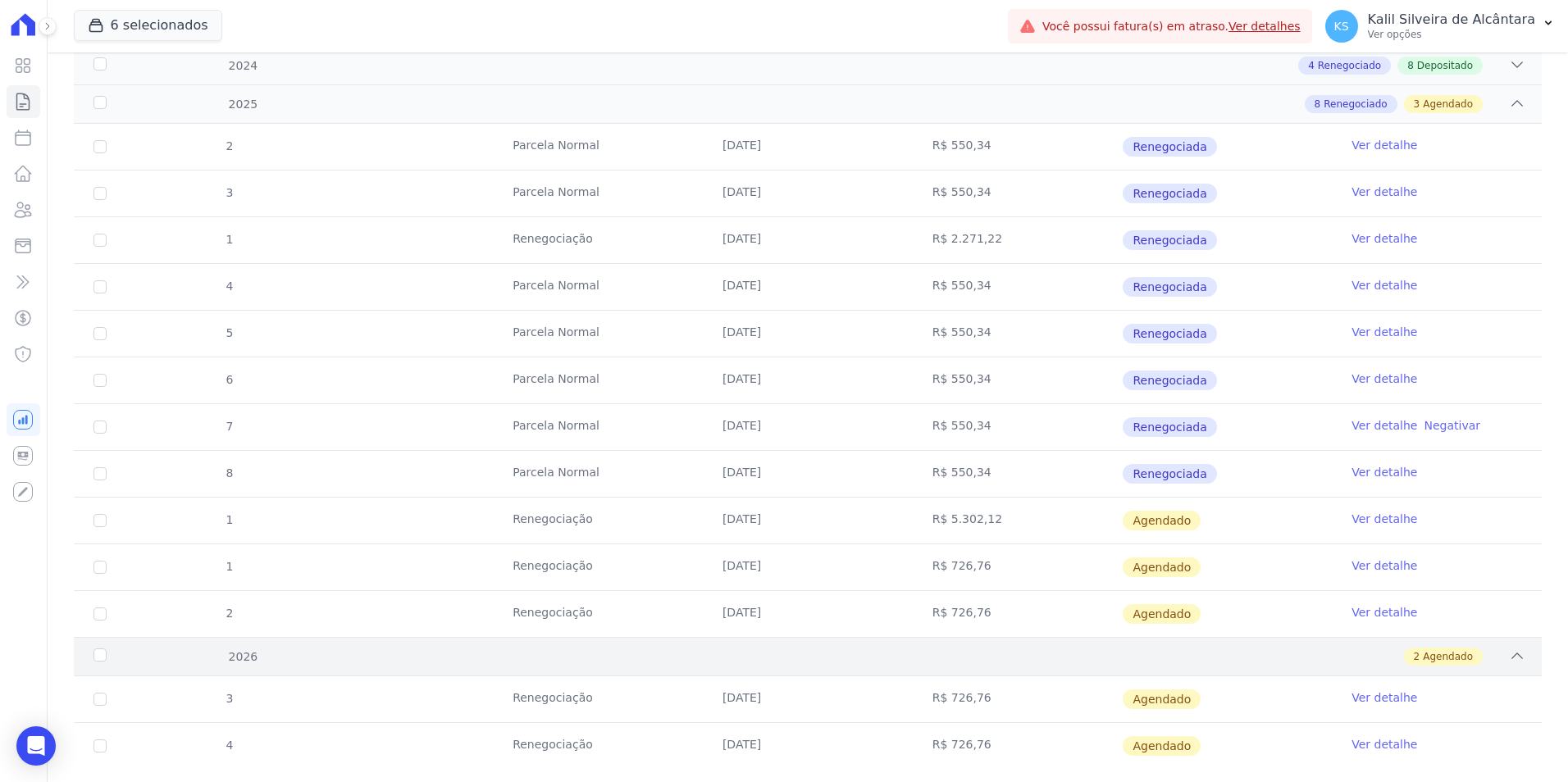
scroll to position [335, 0]
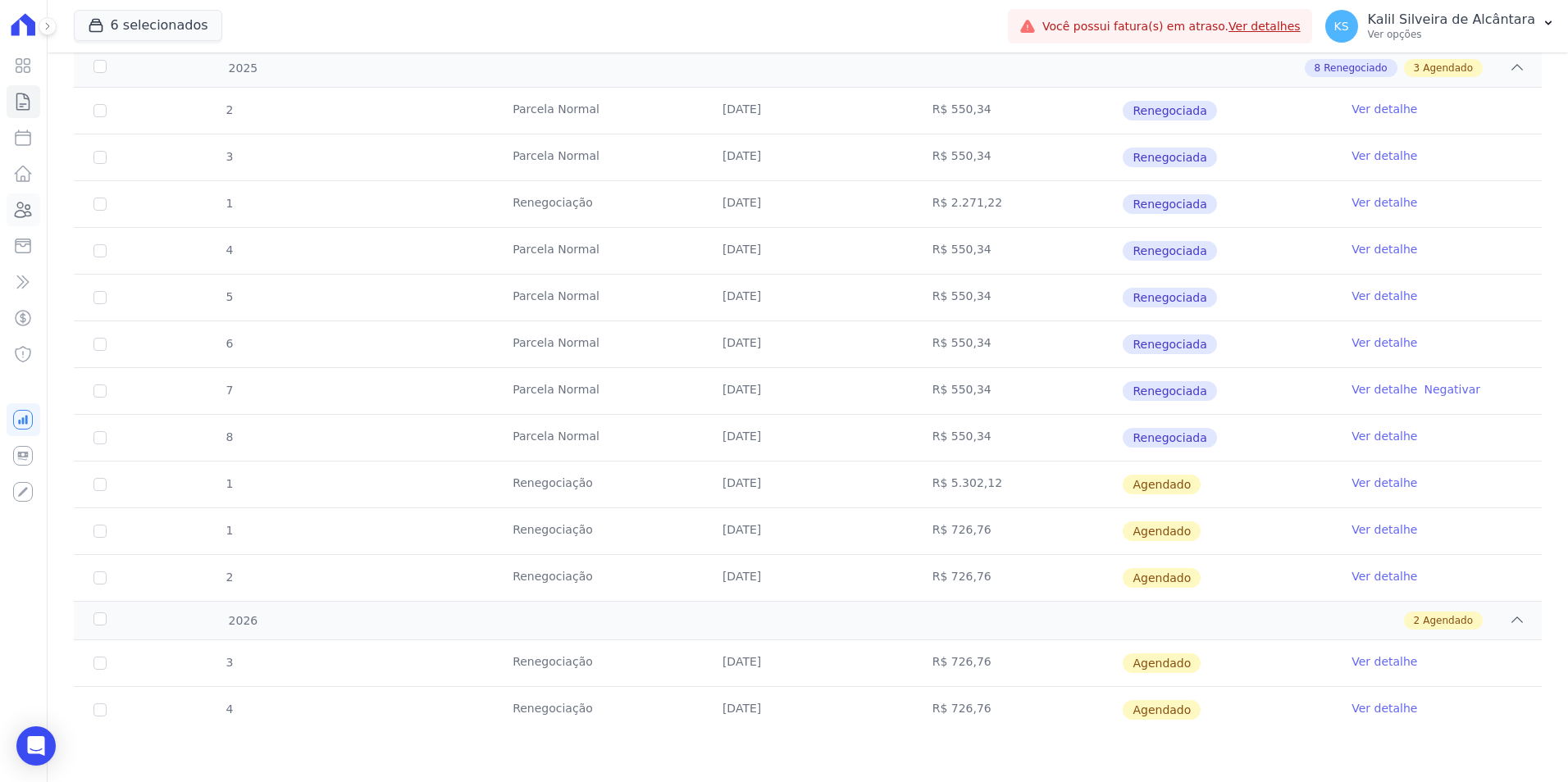
click at [30, 209] on icon at bounding box center [23, 210] width 16 height 14
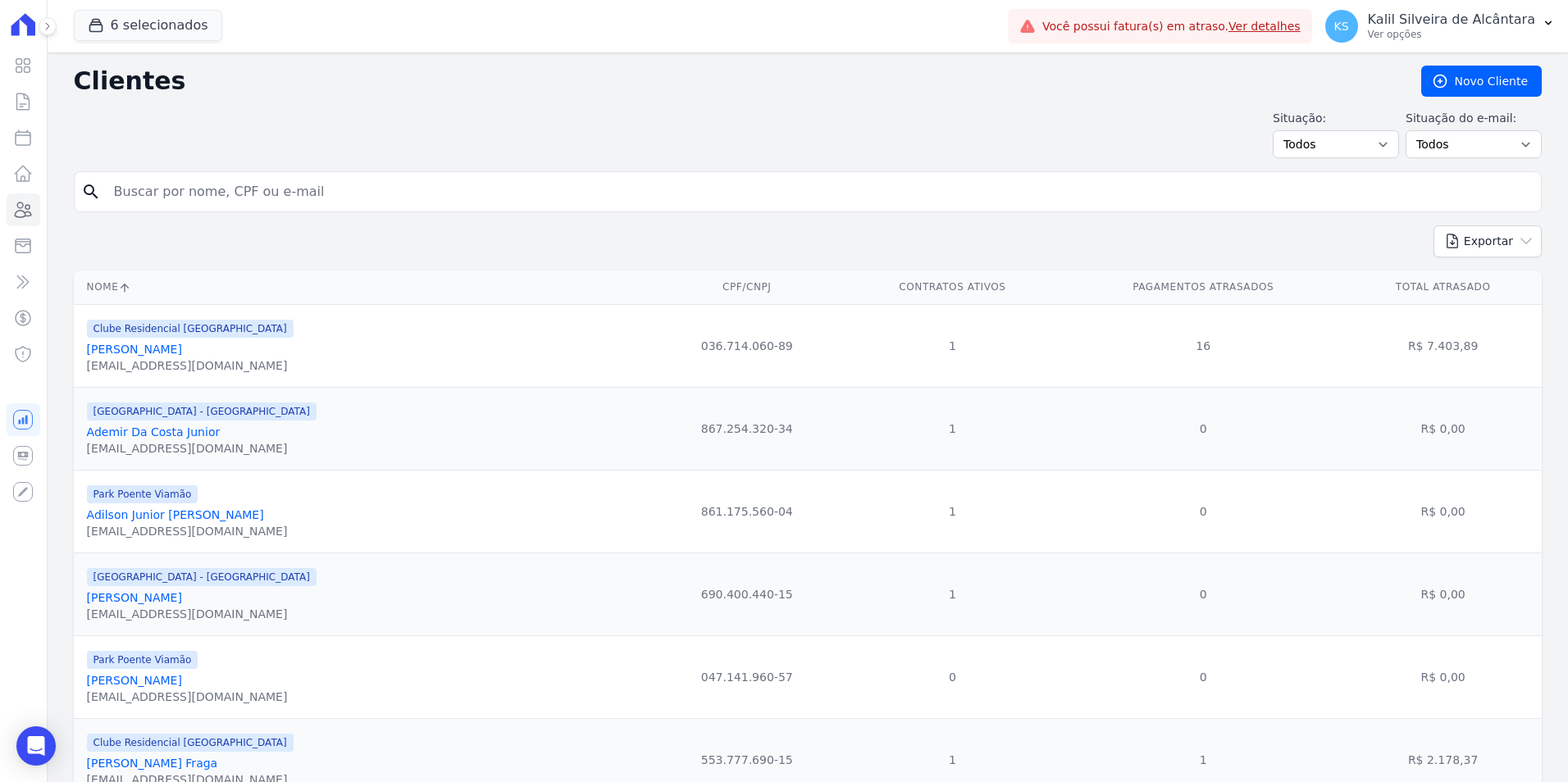
click at [293, 190] on input "search" at bounding box center [819, 192] width 1431 height 33
type input "tainara ne"
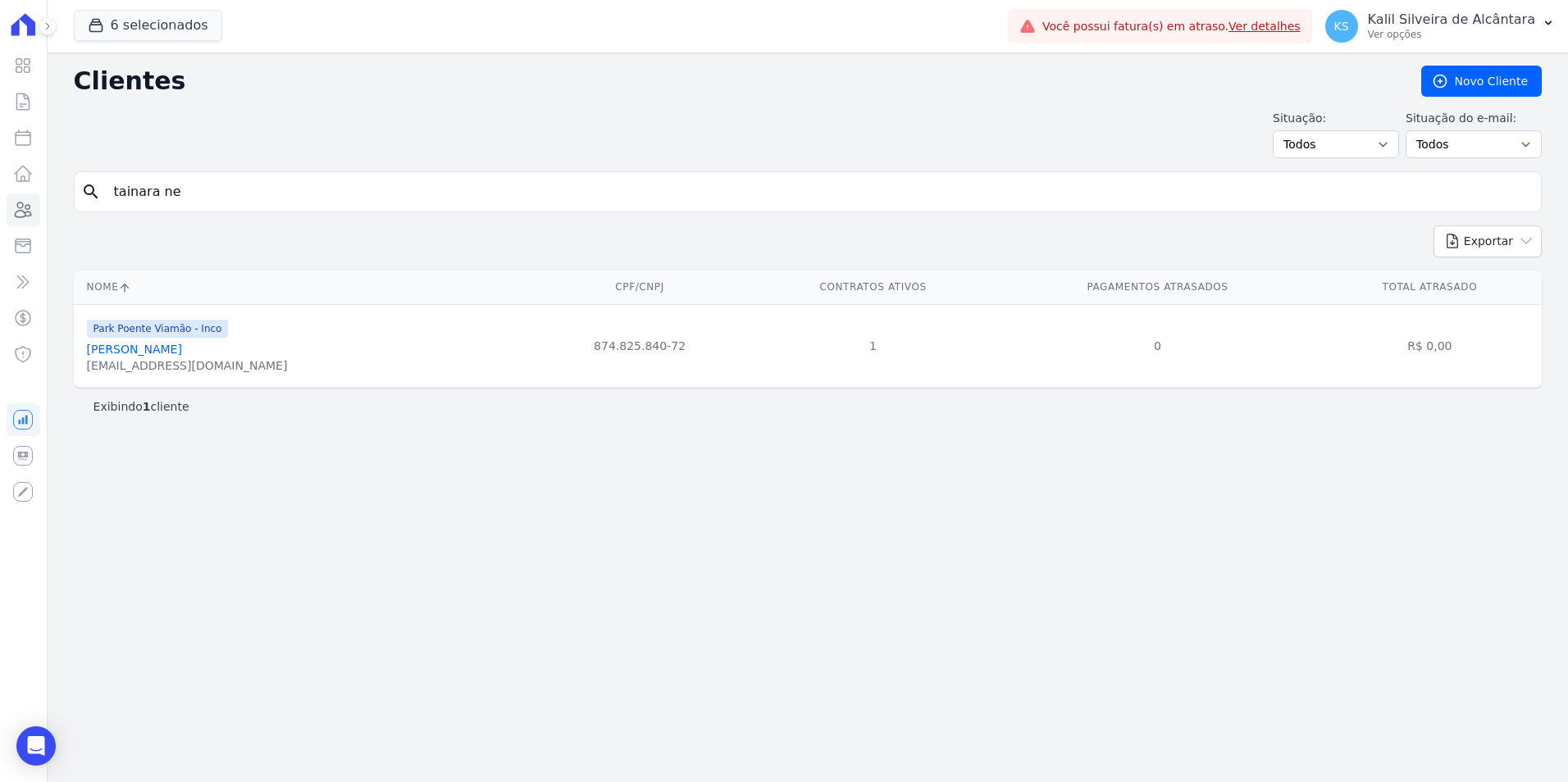
click at [164, 351] on link "Tainara Neto Pinto" at bounding box center [135, 349] width 95 height 13
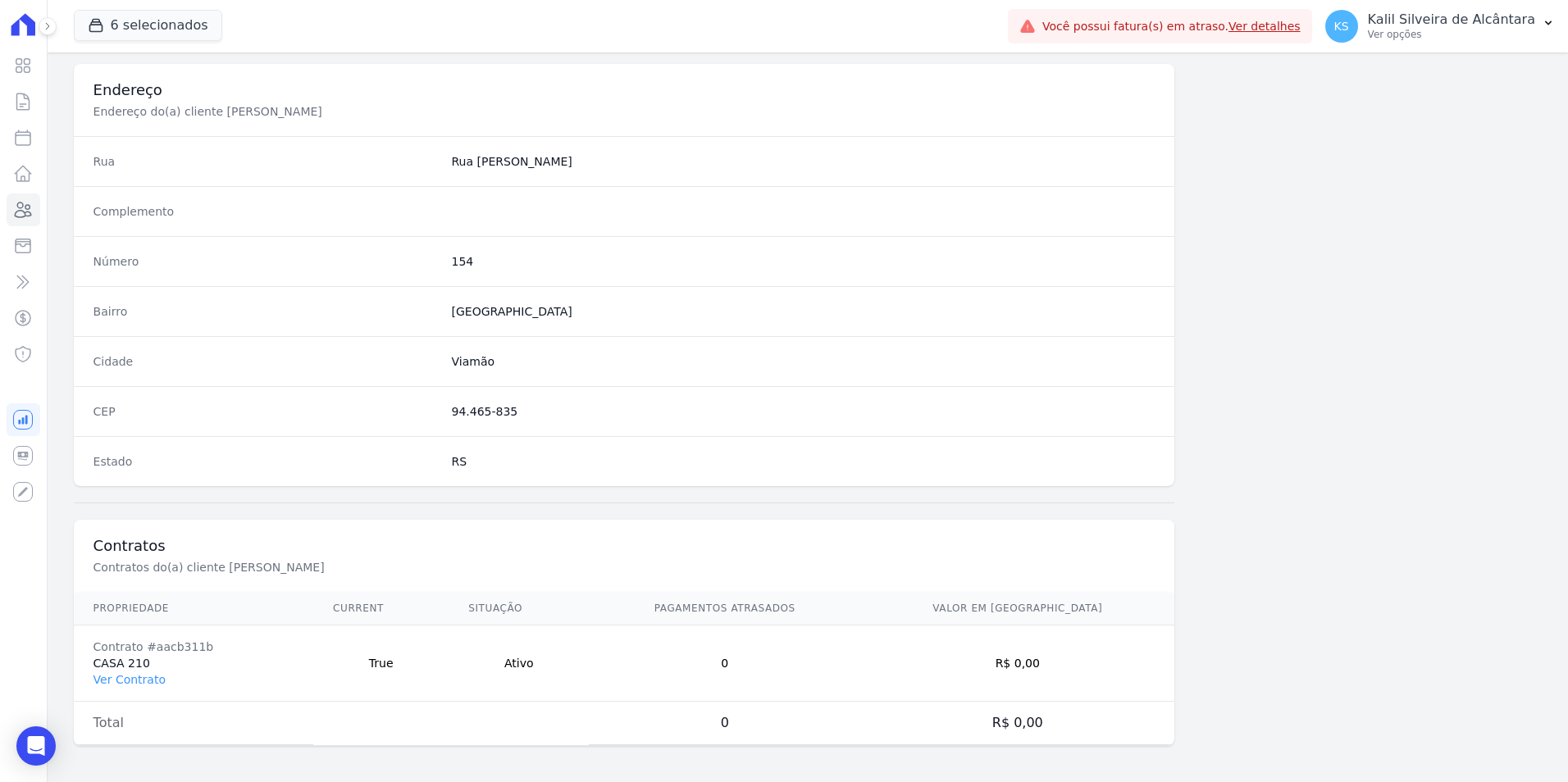
scroll to position [752, 0]
click at [130, 675] on link "Ver Contrato" at bounding box center [129, 676] width 72 height 13
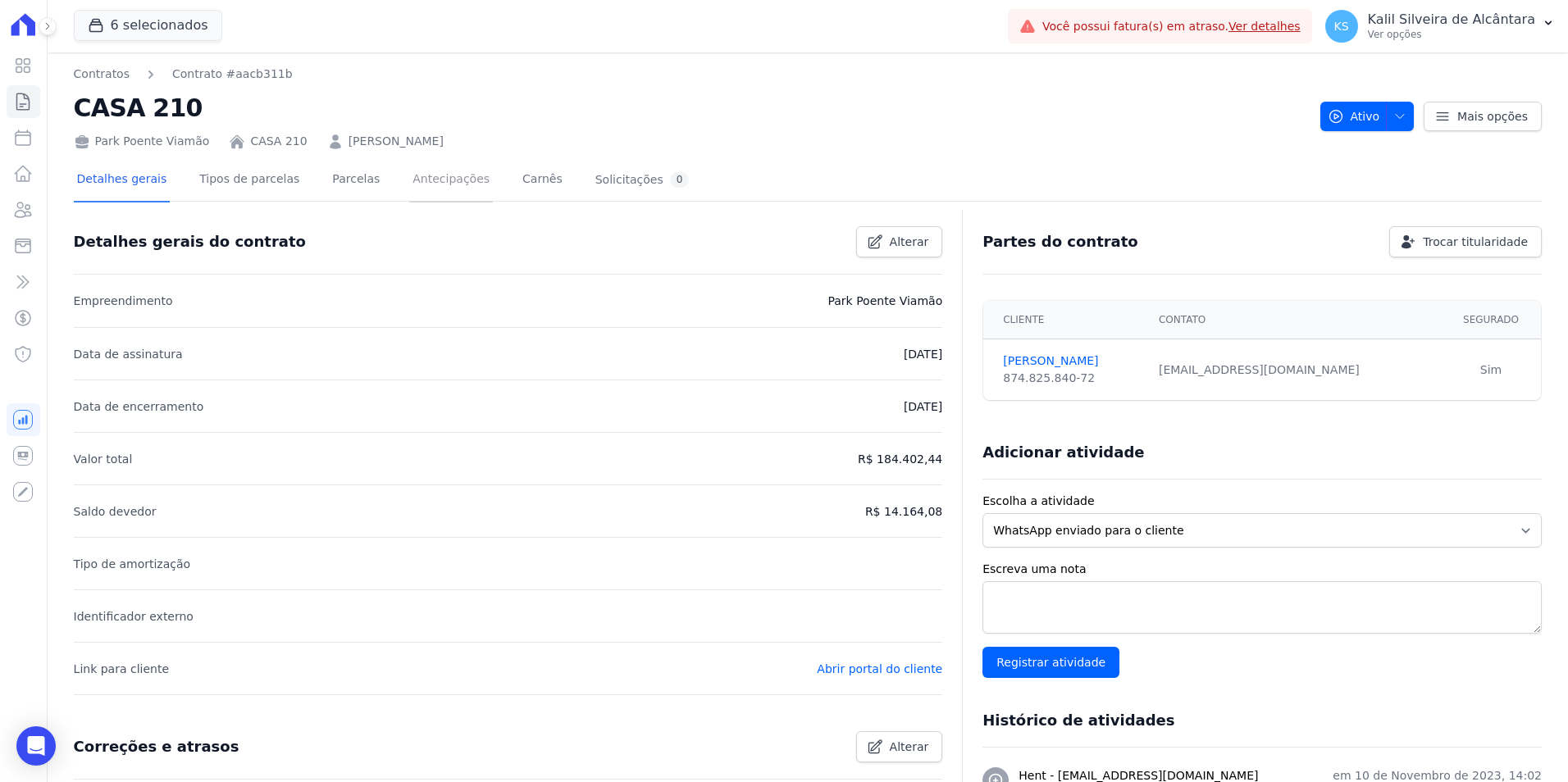
click at [409, 182] on link "Antecipações" at bounding box center [450, 180] width 83 height 43
click at [329, 182] on link "Parcelas" at bounding box center [356, 180] width 54 height 43
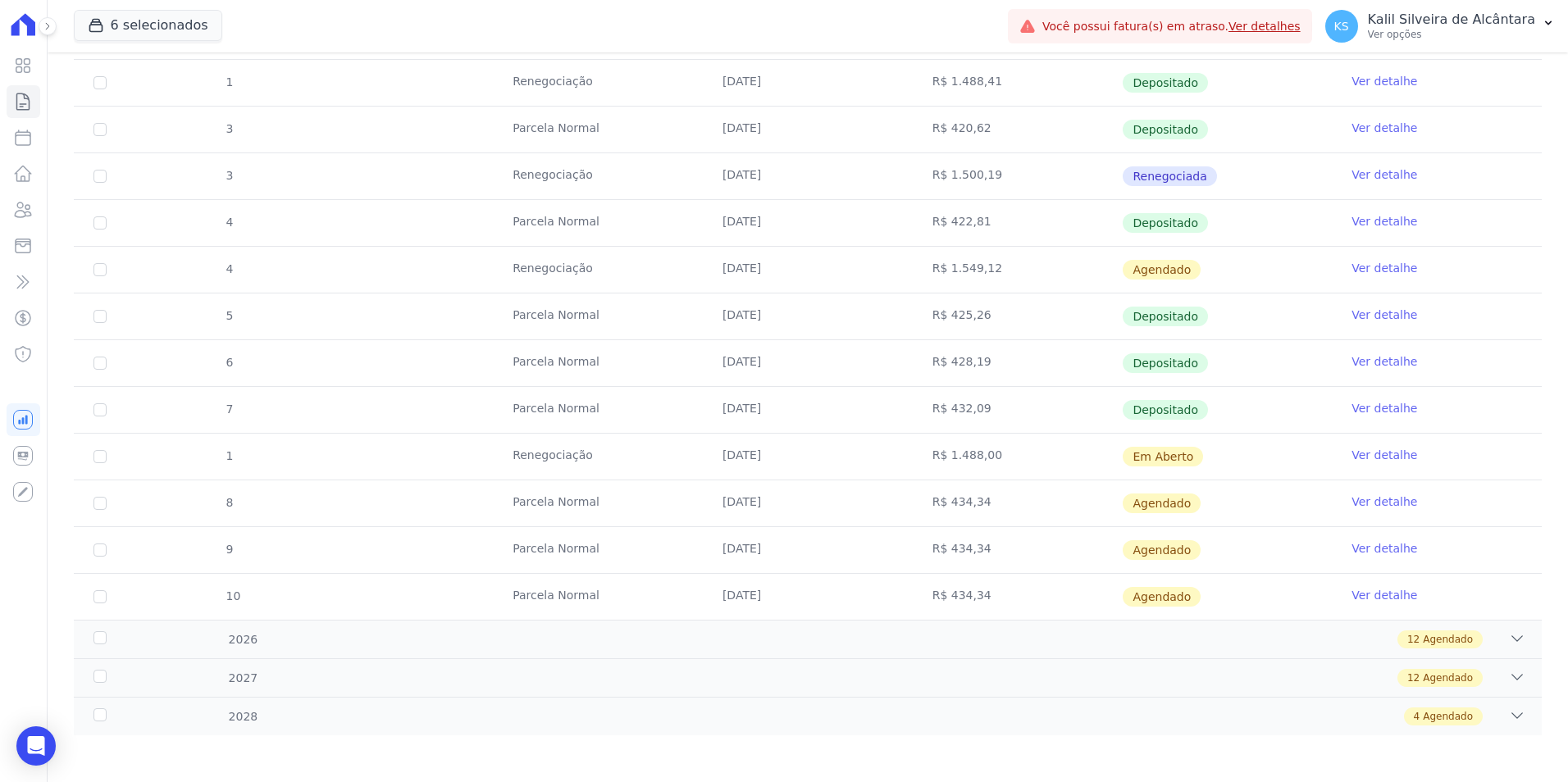
scroll to position [738, 0]
click at [388, 277] on tr "4 Renegociação 25/10/2025 R$ 1.549,12 Agendado Ver detalhe" at bounding box center [807, 268] width 1468 height 47
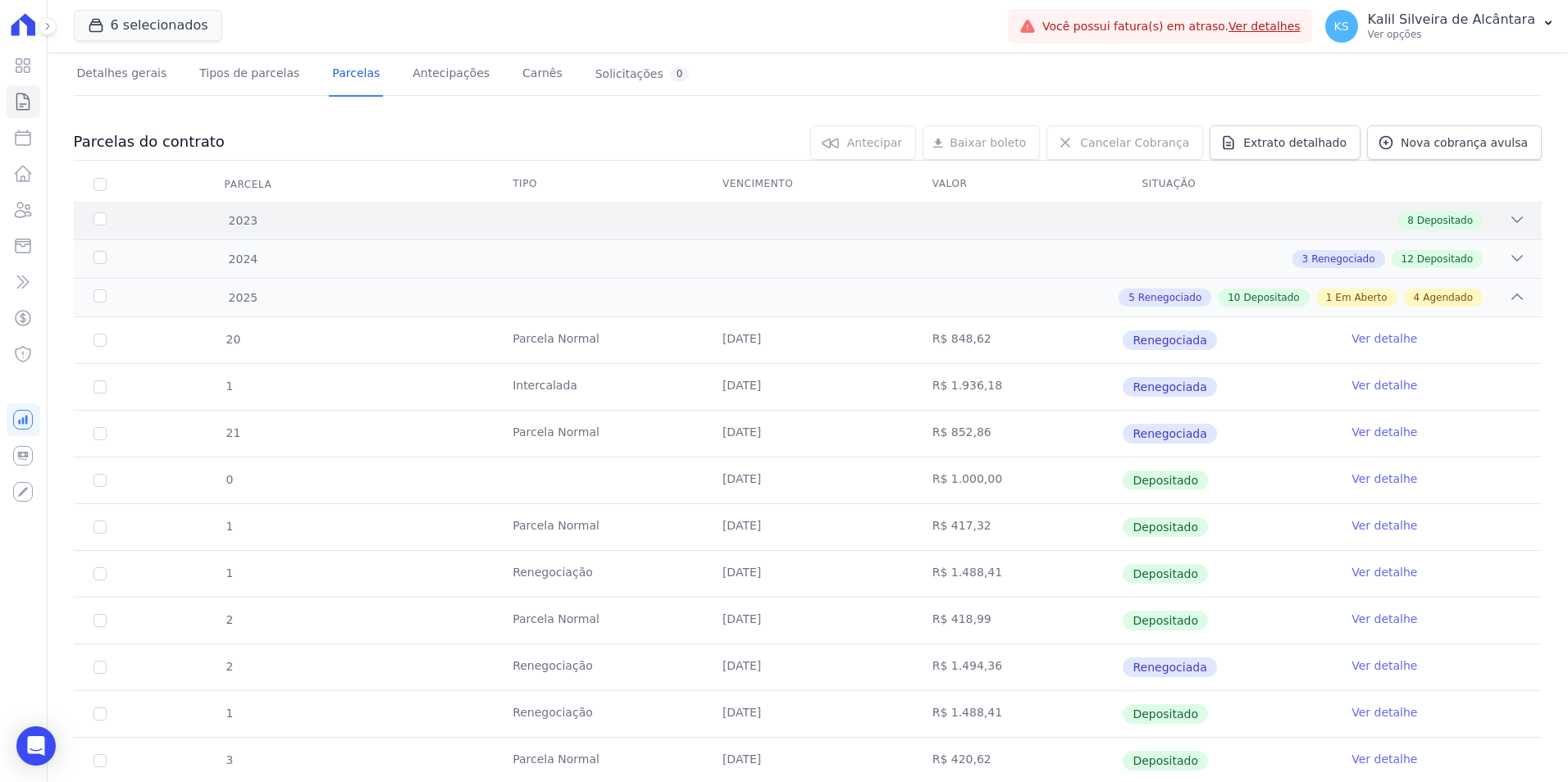
scroll to position [0, 0]
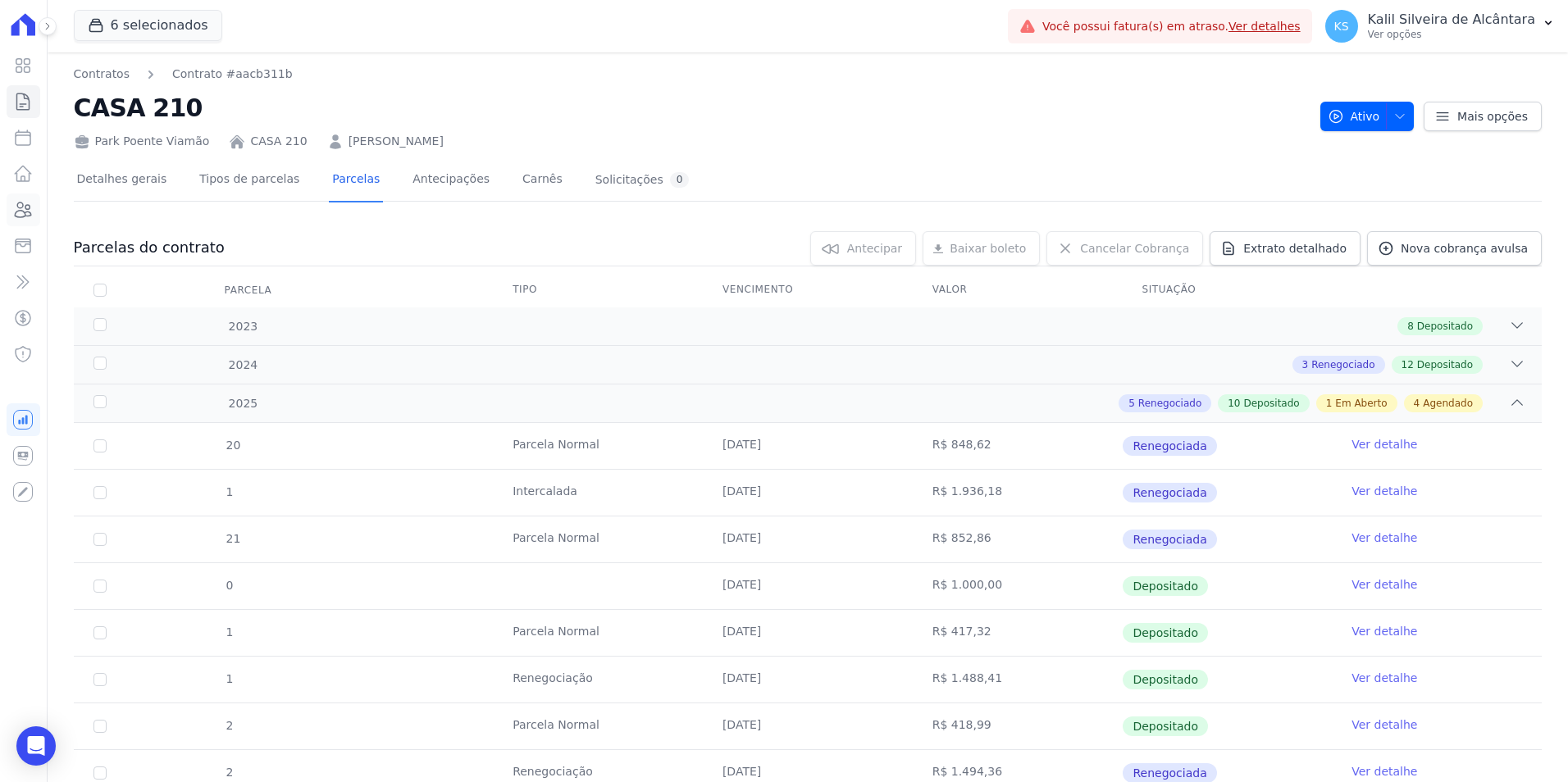
click at [21, 217] on icon at bounding box center [23, 210] width 16 height 14
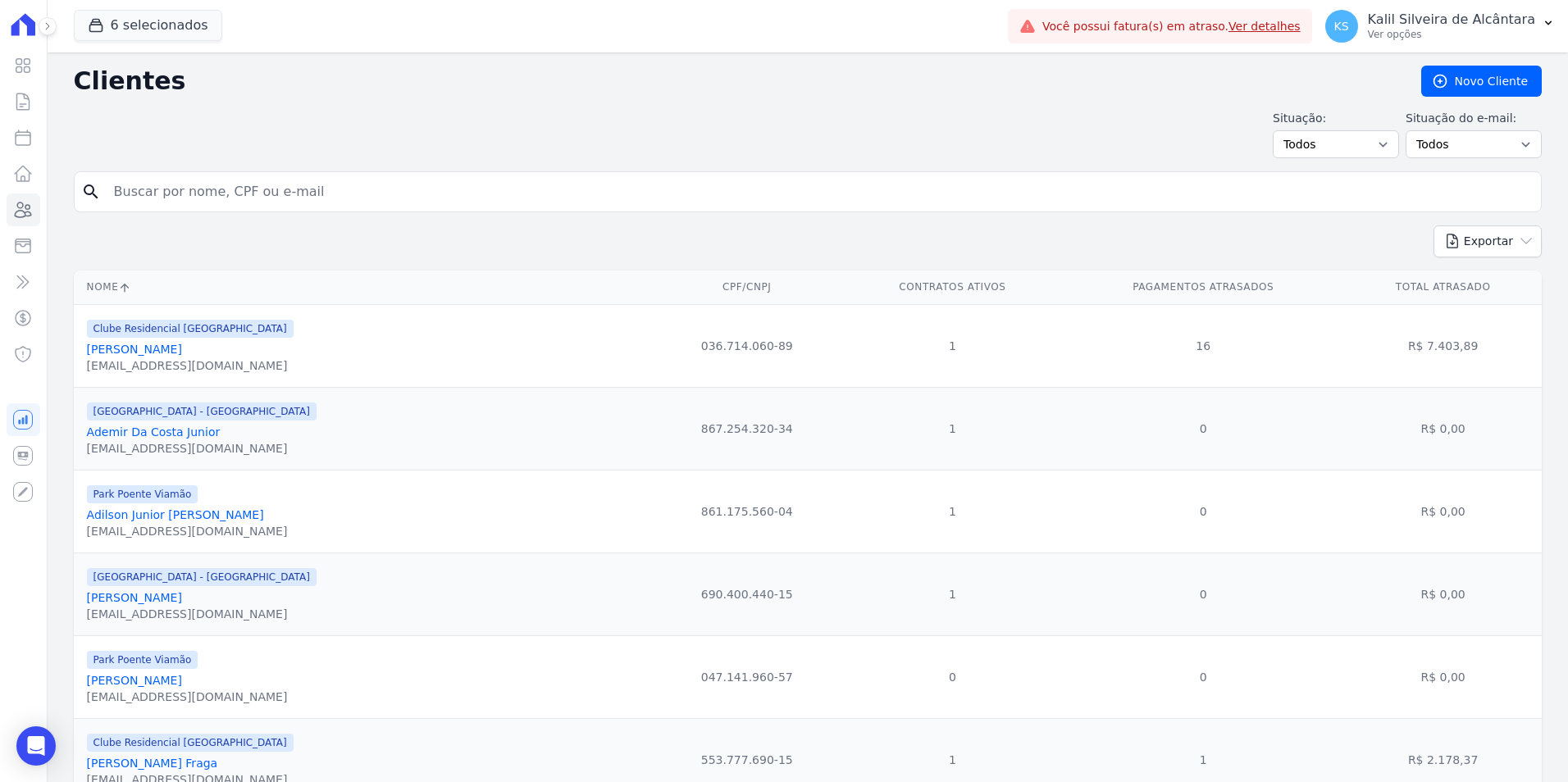
click at [211, 200] on input "search" at bounding box center [819, 192] width 1431 height 33
type input "ane cr"
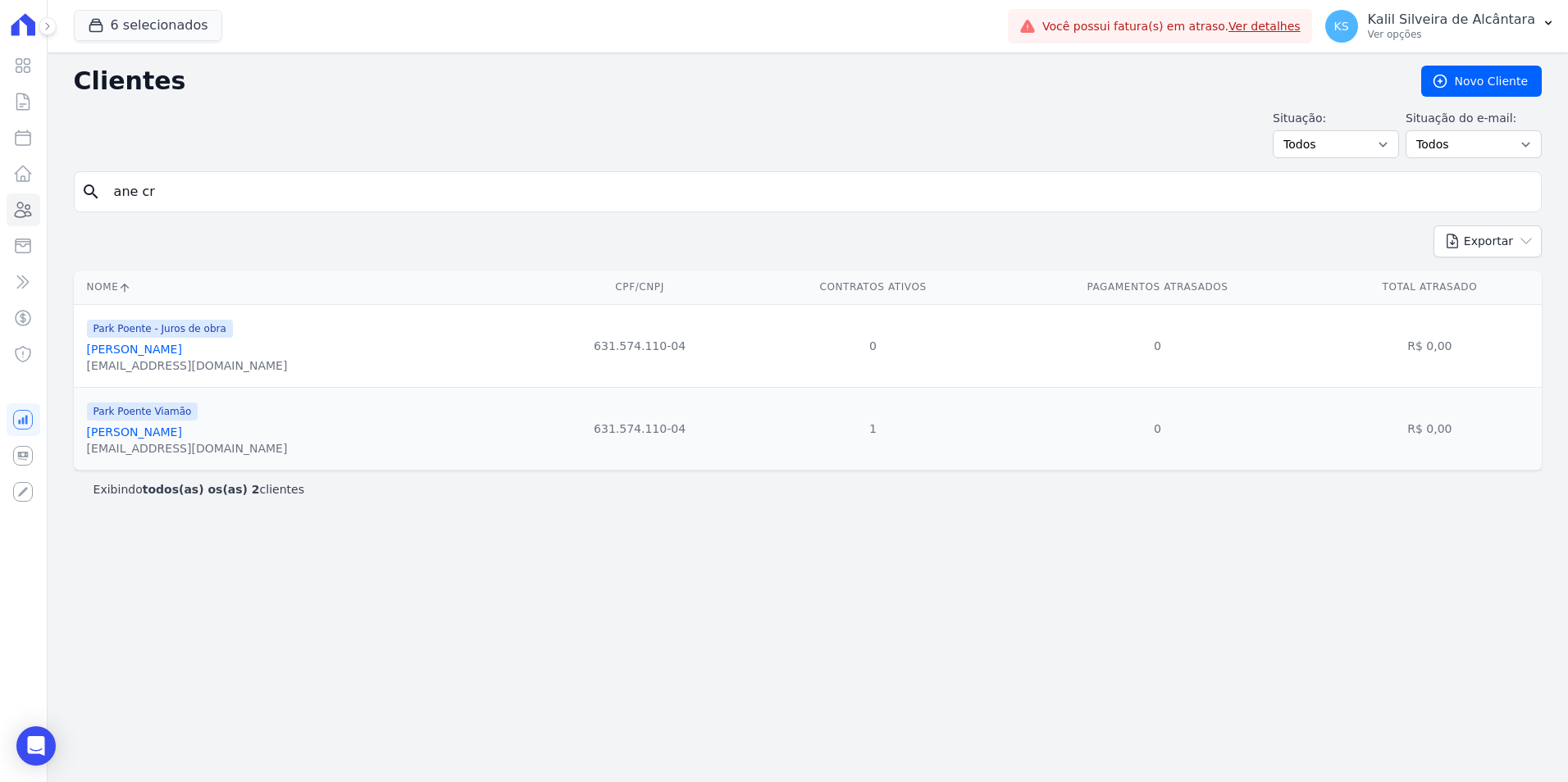
click at [163, 437] on link "Ane [PERSON_NAME] [PERSON_NAME]" at bounding box center [135, 432] width 95 height 13
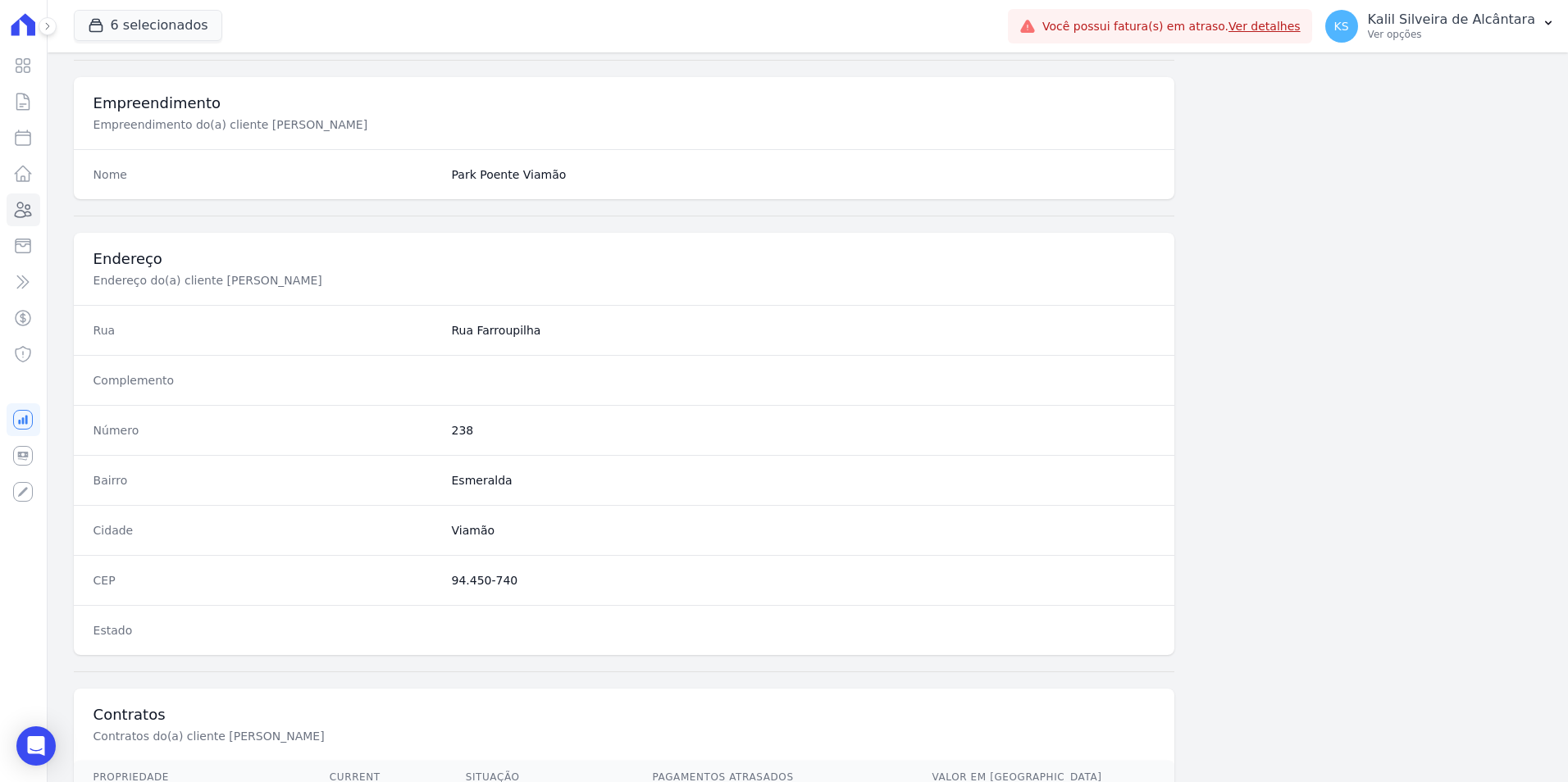
scroll to position [752, 0]
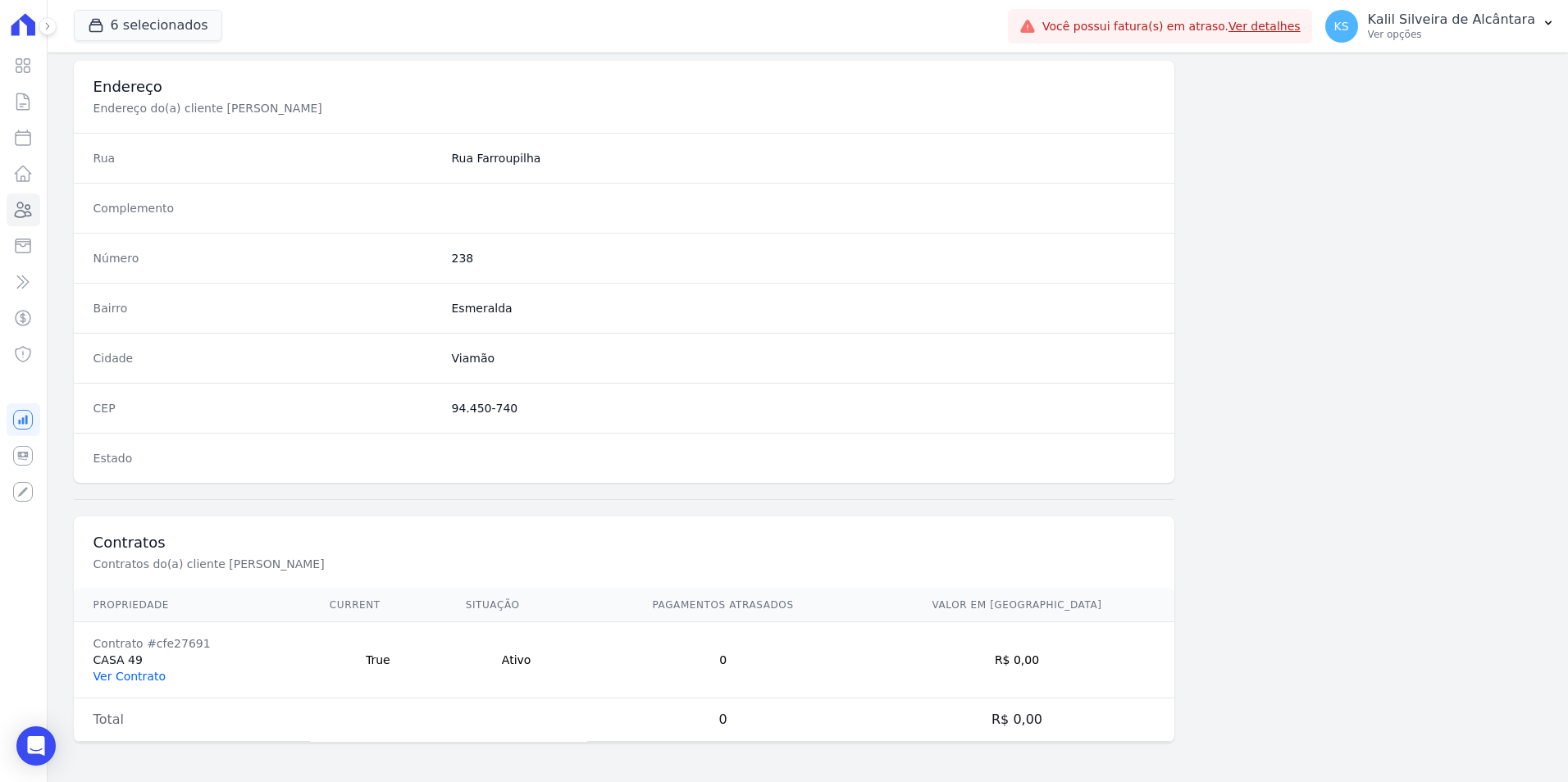
click at [135, 671] on link "Ver Contrato" at bounding box center [129, 676] width 72 height 13
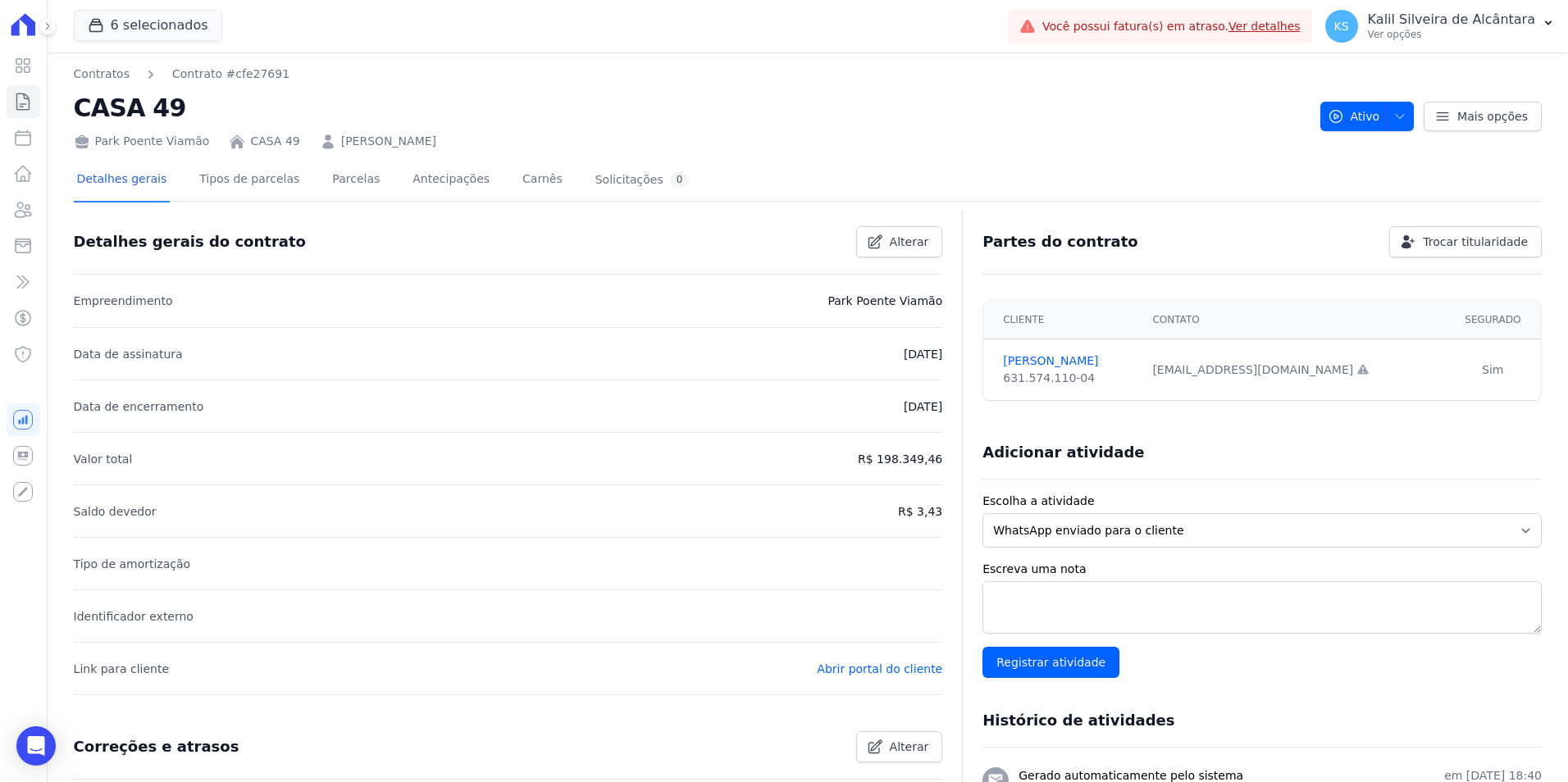
click at [302, 184] on div "Detalhes gerais Tipos de parcelas Parcelas Antecipações Carnês Solicitações 0" at bounding box center [383, 180] width 619 height 43
click at [329, 183] on link "Parcelas" at bounding box center [356, 180] width 54 height 43
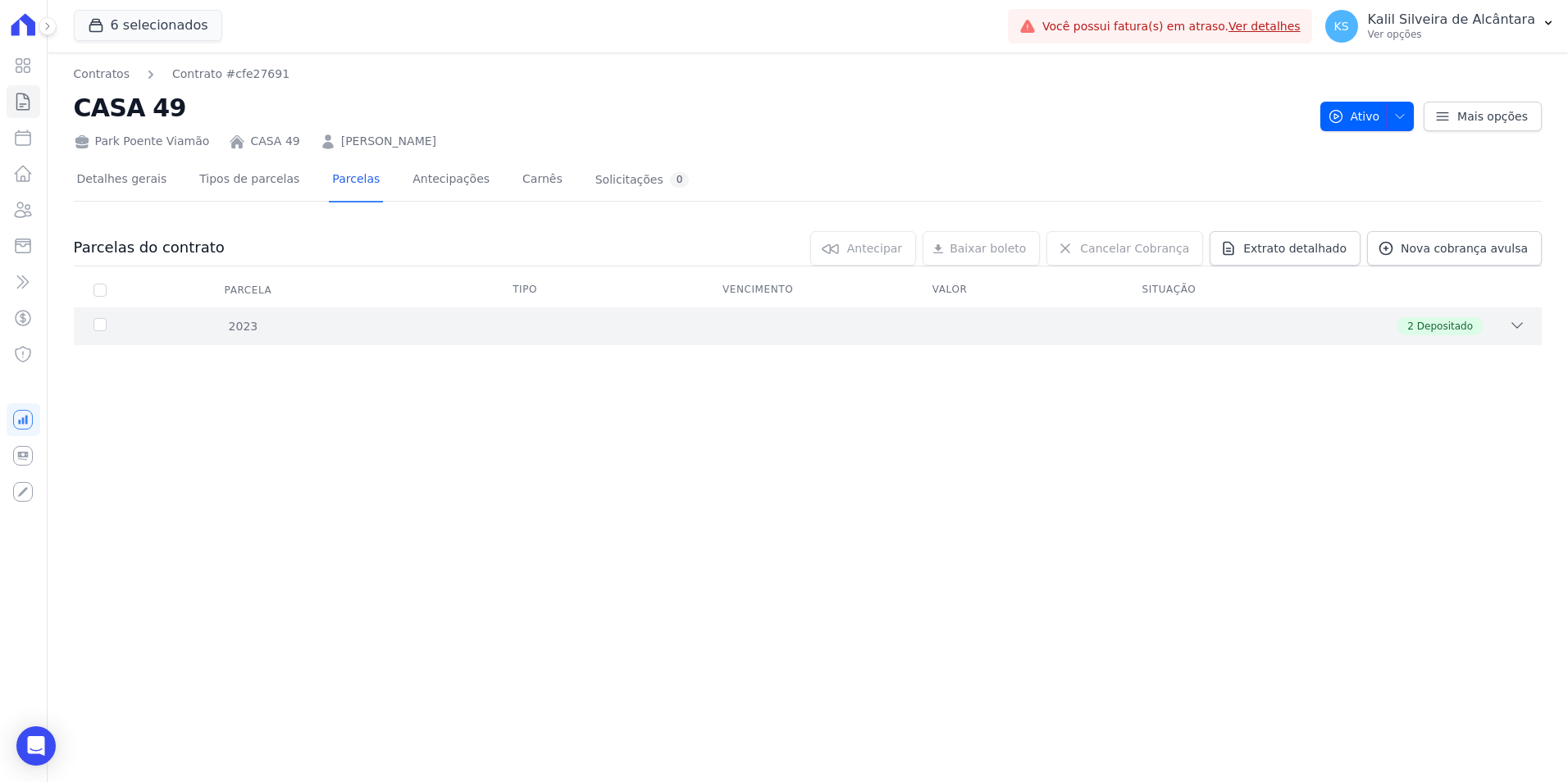
click at [1322, 337] on div "2023 2 Depositado" at bounding box center [807, 326] width 1468 height 38
click at [32, 215] on icon at bounding box center [23, 210] width 20 height 20
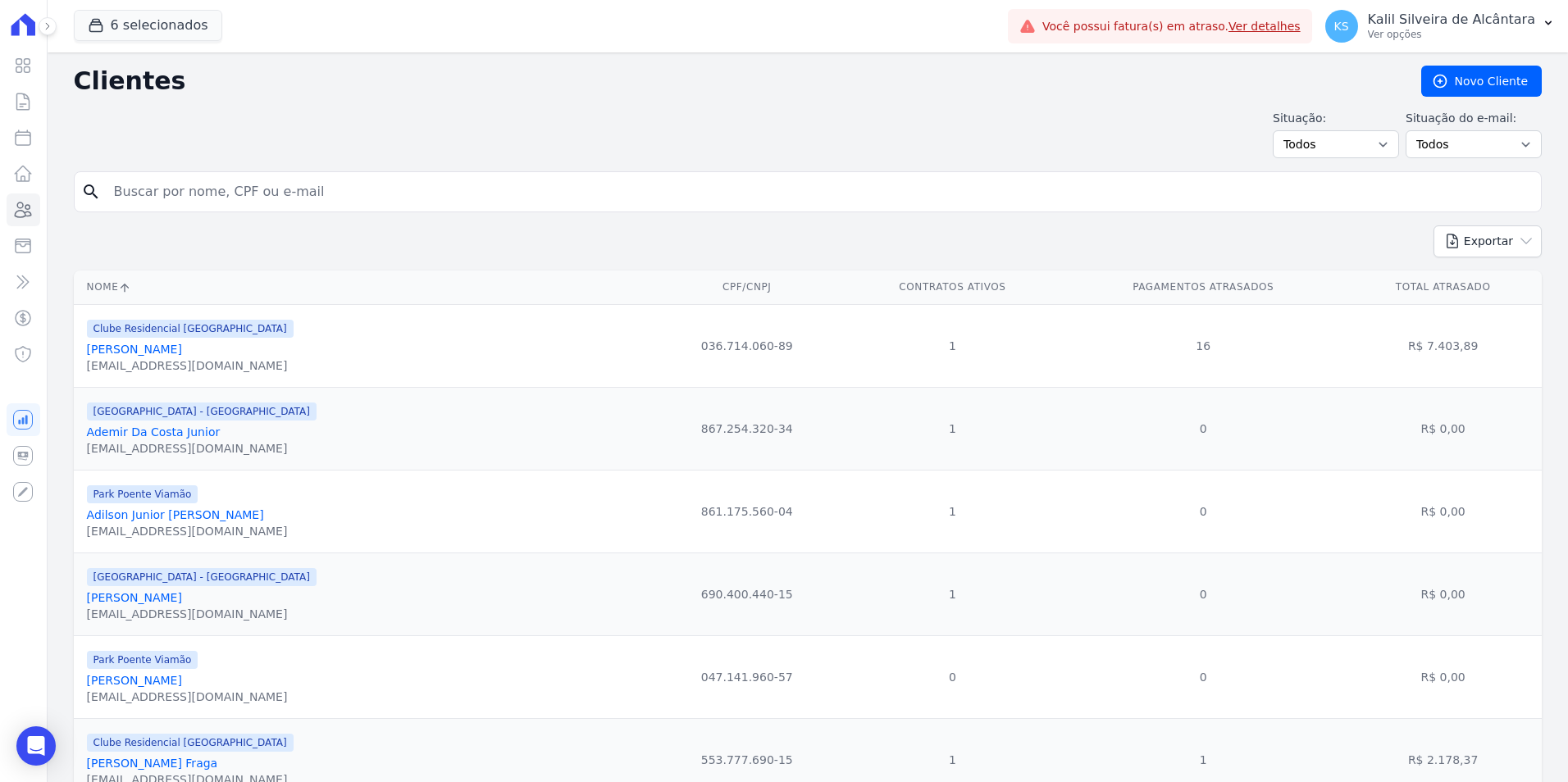
click at [217, 179] on input "search" at bounding box center [819, 192] width 1431 height 33
click at [22, 113] on link "Contratos" at bounding box center [22, 101] width 33 height 33
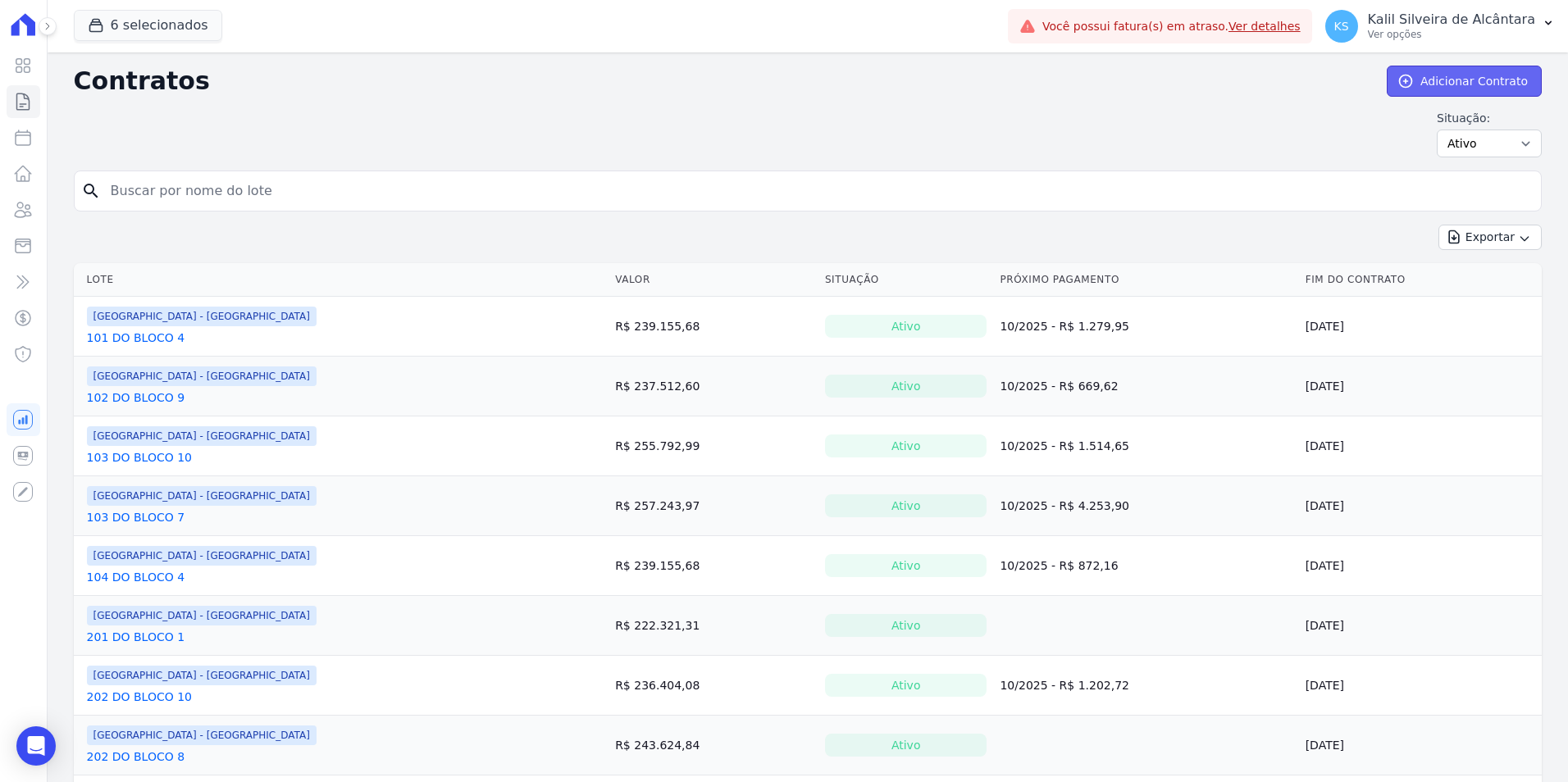
click at [1491, 71] on link "Adicionar Contrato" at bounding box center [1464, 81] width 155 height 31
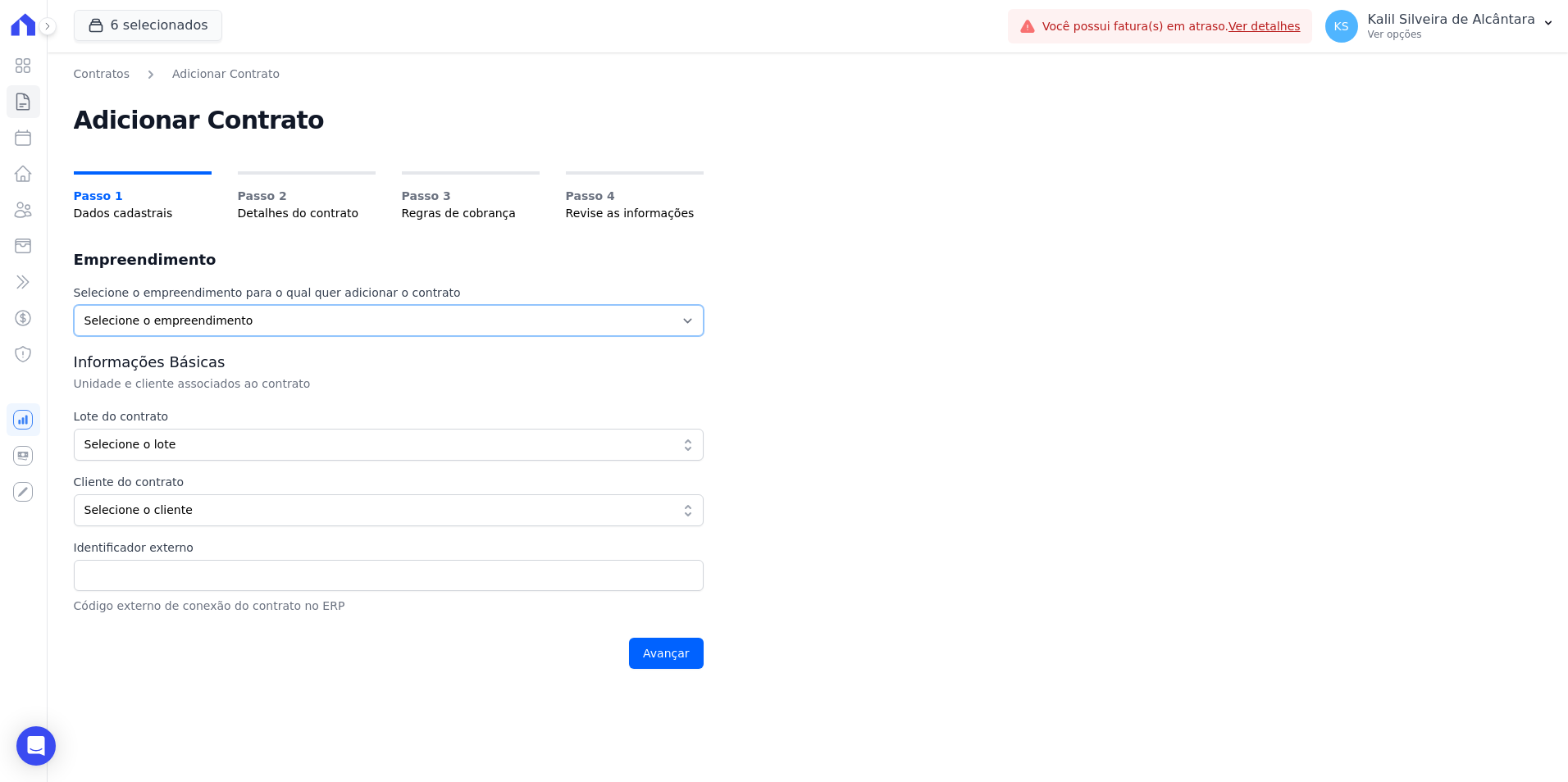
click at [83, 333] on select "Selecione o empreendimento Art Park - Juros de Obra Arty Park - Gravatai Clube …" at bounding box center [388, 320] width 630 height 31
click at [74, 305] on select "Selecione o empreendimento Art Park - Juros de Obra Arty Park - Gravatai Clube …" at bounding box center [388, 320] width 630 height 31
click at [179, 322] on select "Selecione o empreendimento Art Park - Juros de Obra Arty Park - Gravatai Clube …" at bounding box center [388, 320] width 630 height 31
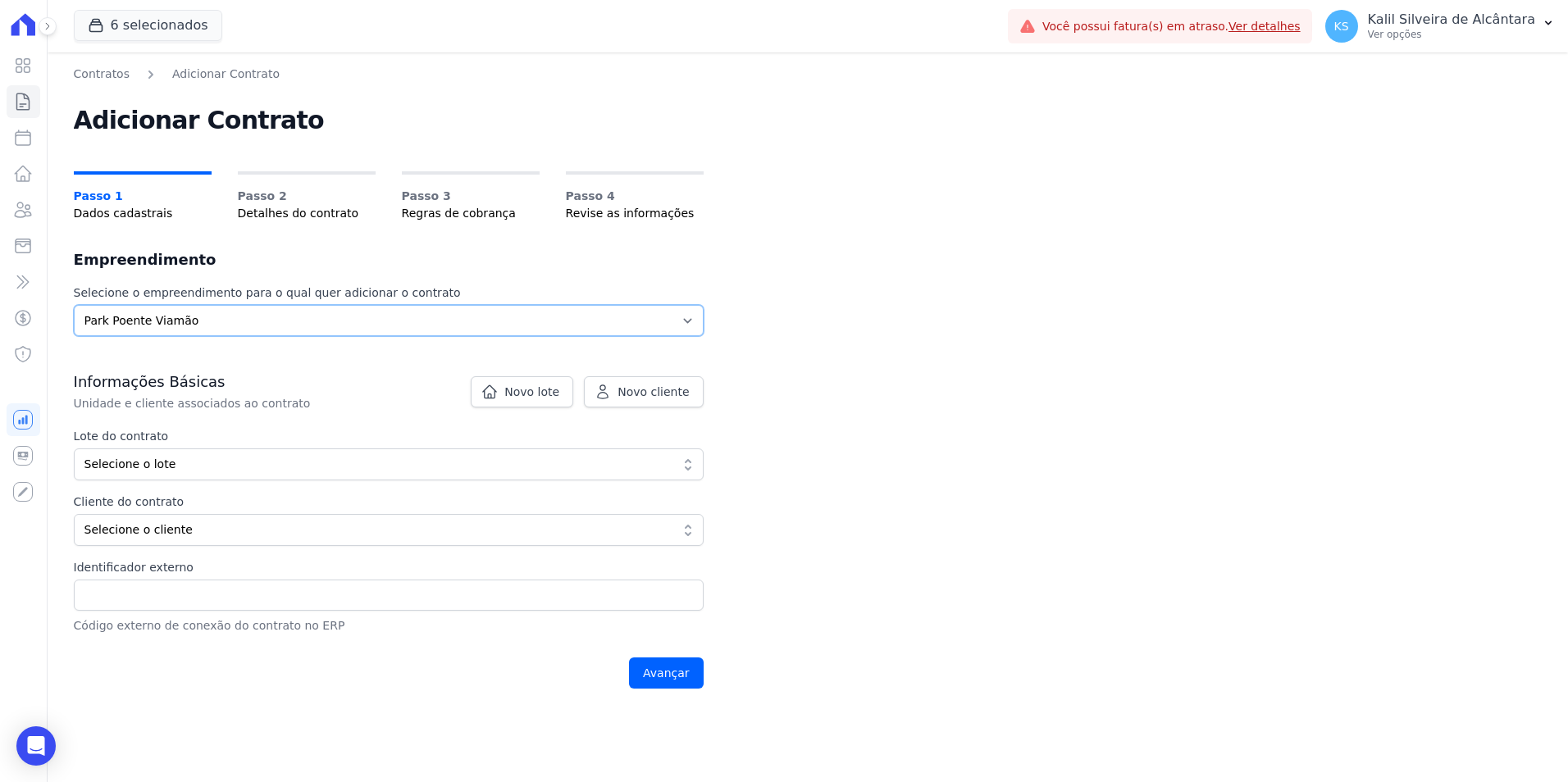
select select "a809cdca-e68c-4b96-ac7a-7f2da9de2f46"
click at [74, 305] on select "Selecione o empreendimento Art Park - Juros de Obra Arty Park - Gravatai Clube …" at bounding box center [388, 320] width 630 height 31
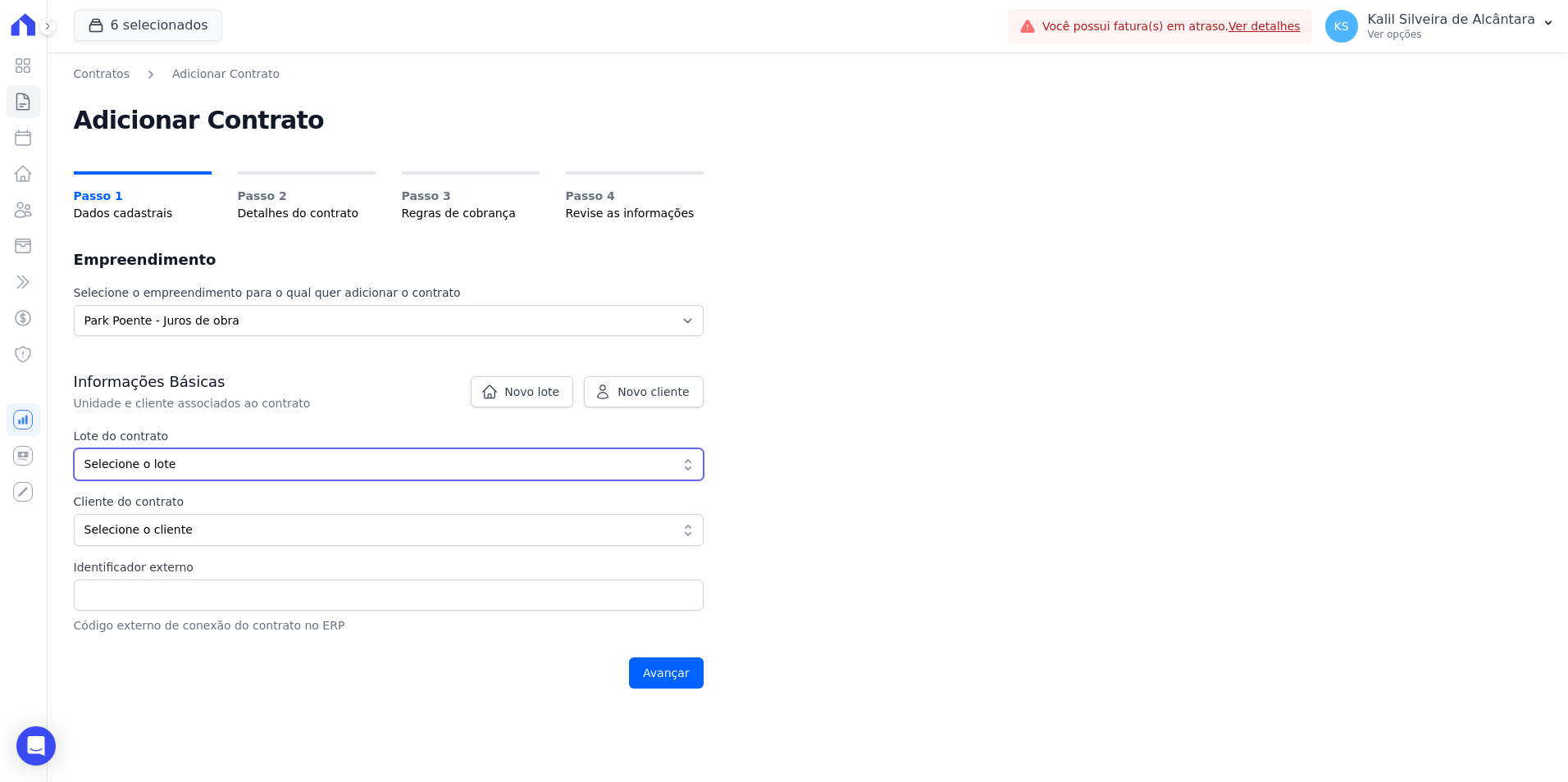
click at [152, 473] on button "Selecione o lote" at bounding box center [388, 465] width 630 height 32
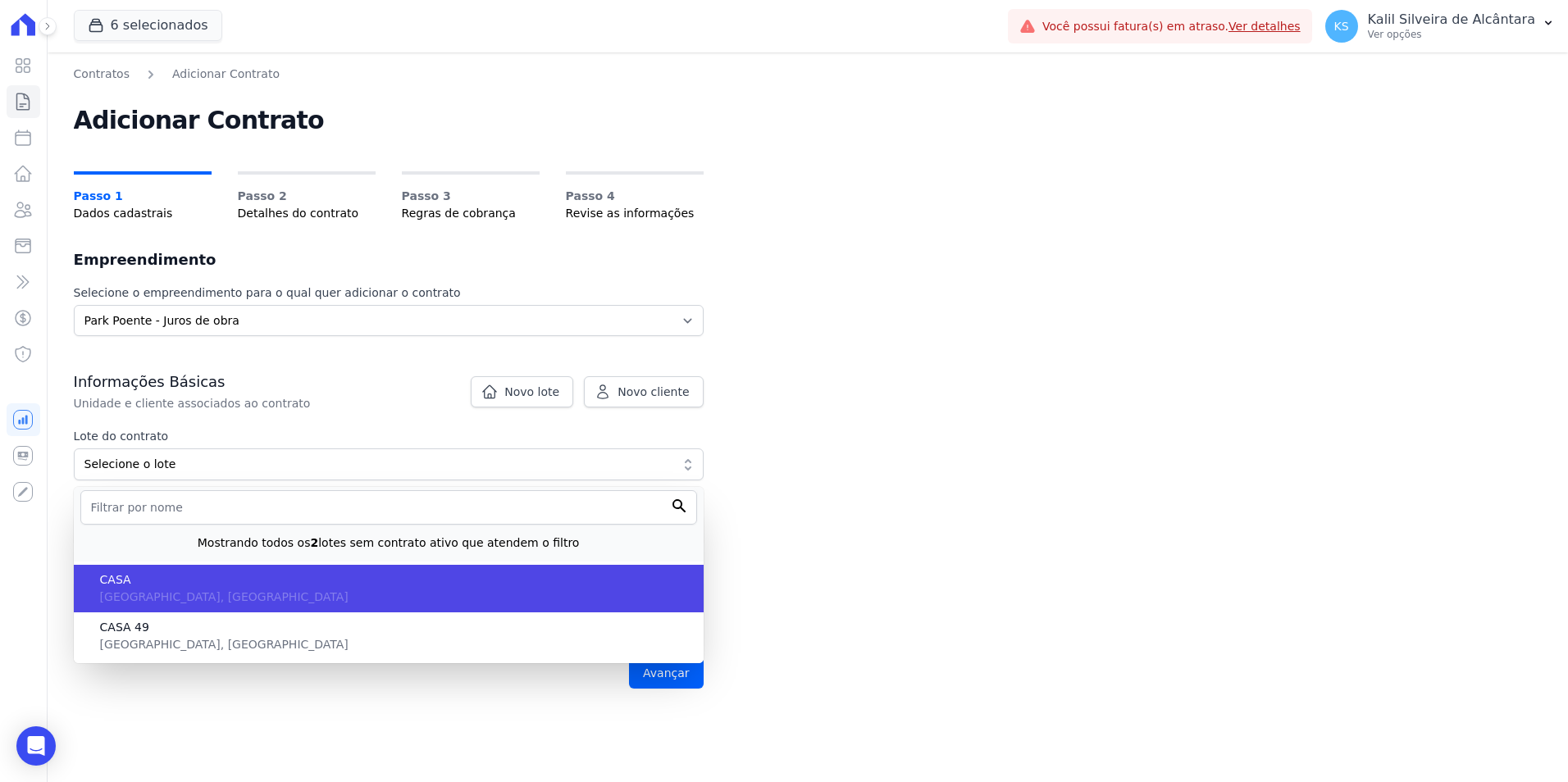
click at [152, 588] on span "CASA" at bounding box center [396, 579] width 590 height 17
type input "eb6da0c5-ab46-4132-bba1-38b61eedec67"
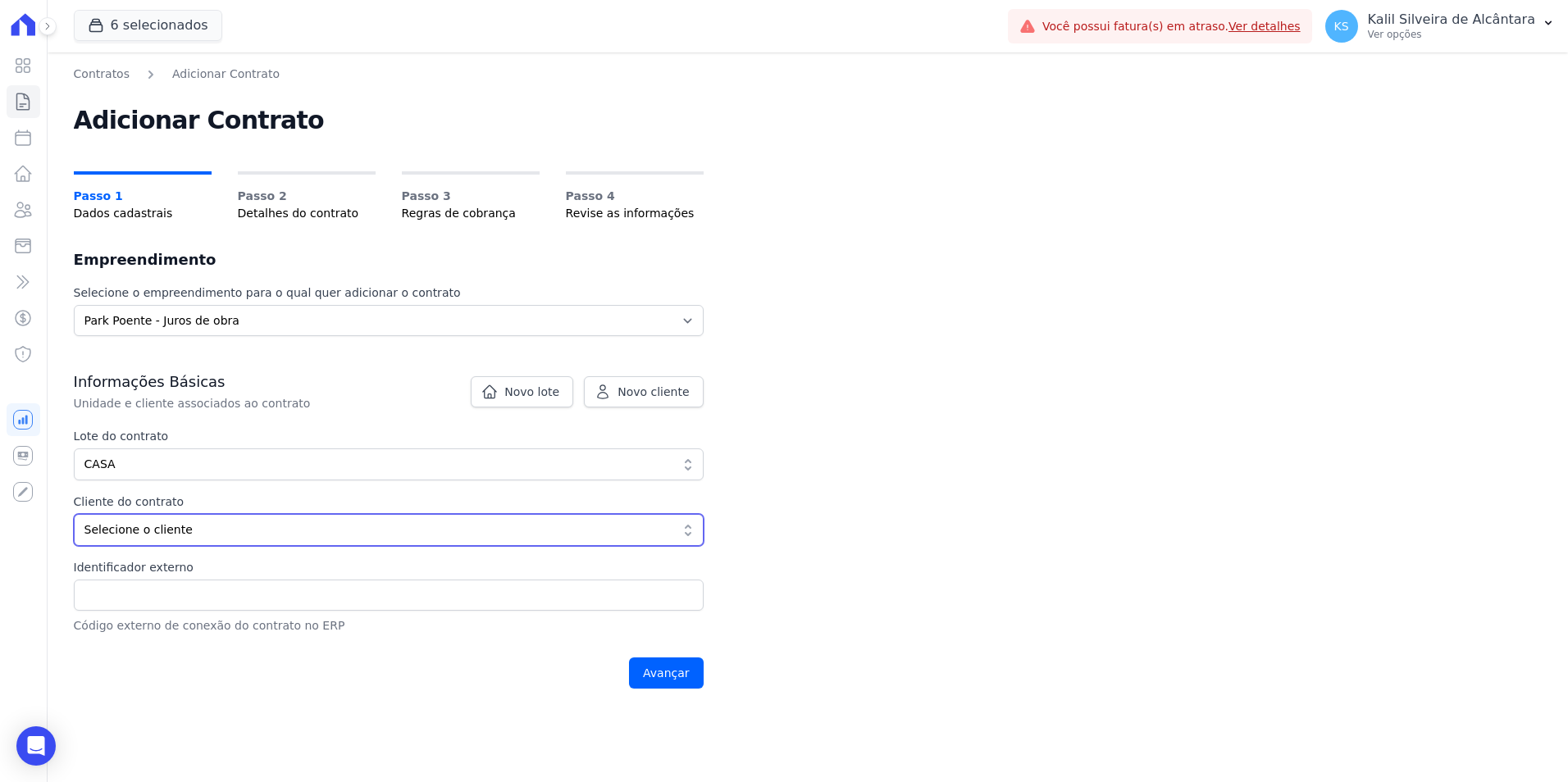
click at [156, 522] on span "Selecione o cliente" at bounding box center [377, 530] width 586 height 17
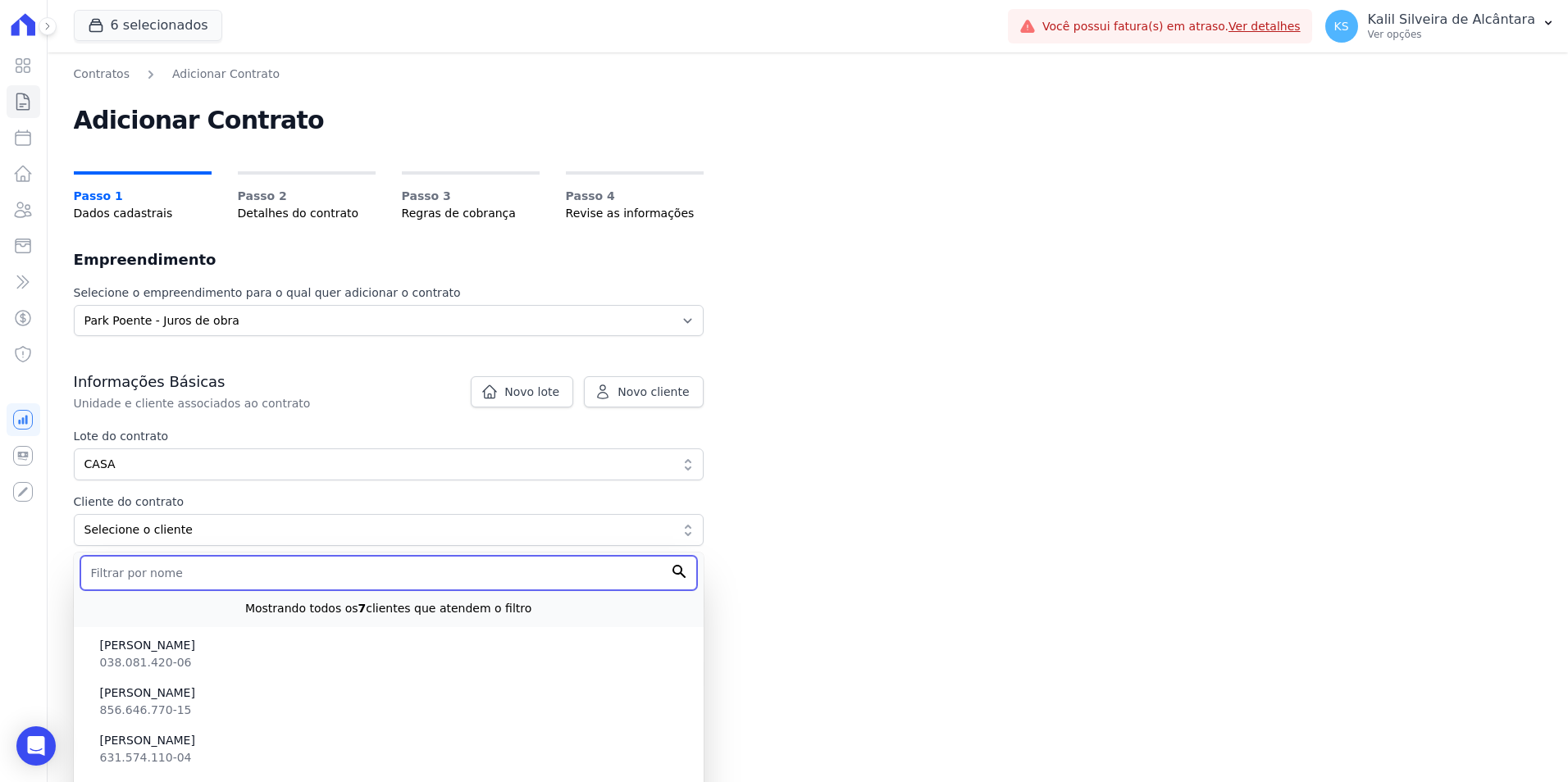
click at [101, 570] on input "text" at bounding box center [389, 573] width 617 height 34
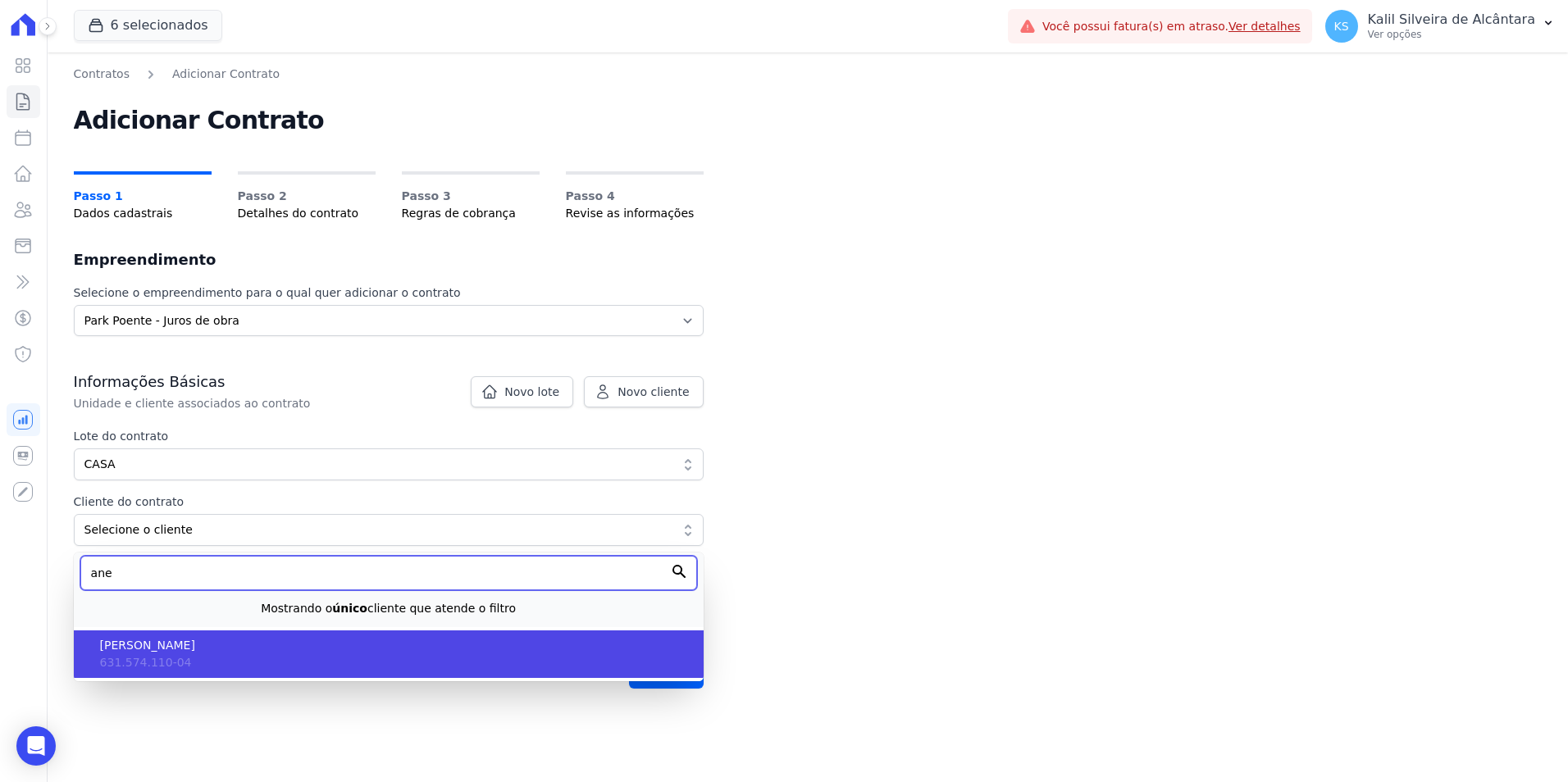
type input "ane"
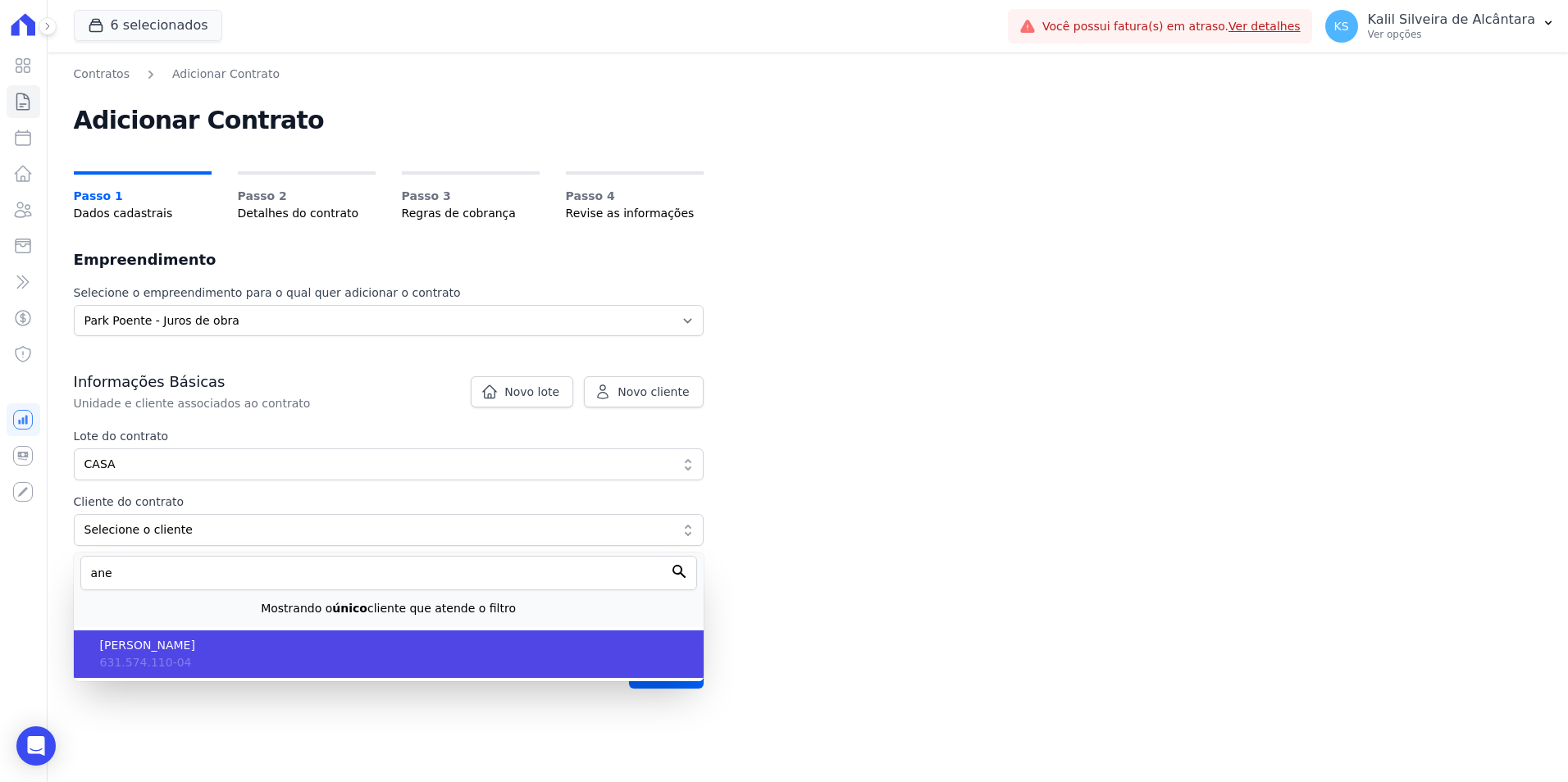
click at [306, 673] on li "Ane Cristina De Souza Guterres 631.574.110-04" at bounding box center [388, 654] width 630 height 48
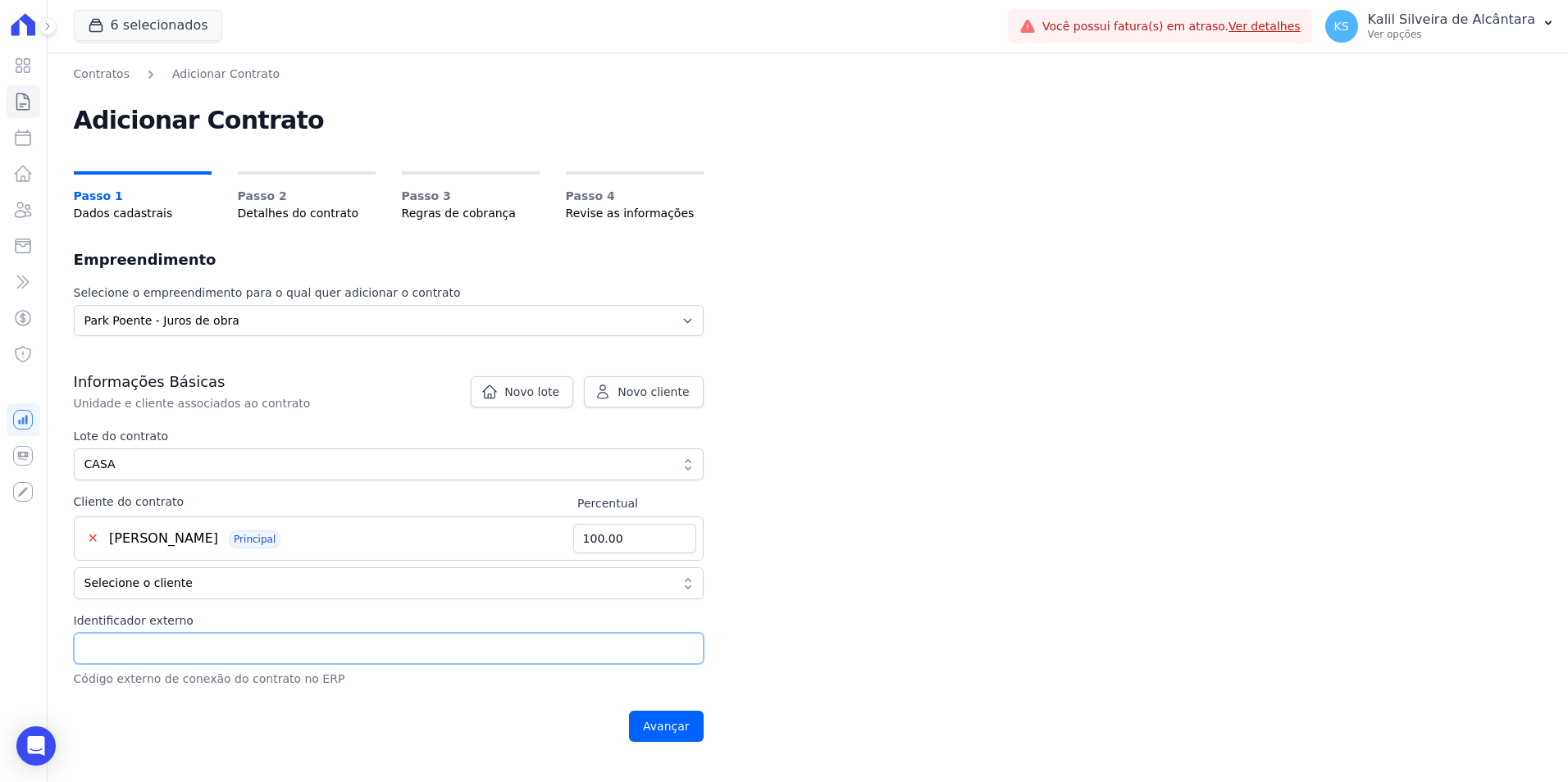
click at [152, 654] on input "Identificador externo" at bounding box center [388, 648] width 630 height 31
type input "CASA 49"
click at [211, 639] on input "CASA 49" at bounding box center [388, 648] width 630 height 31
click at [675, 724] on input "Avançar" at bounding box center [666, 726] width 74 height 31
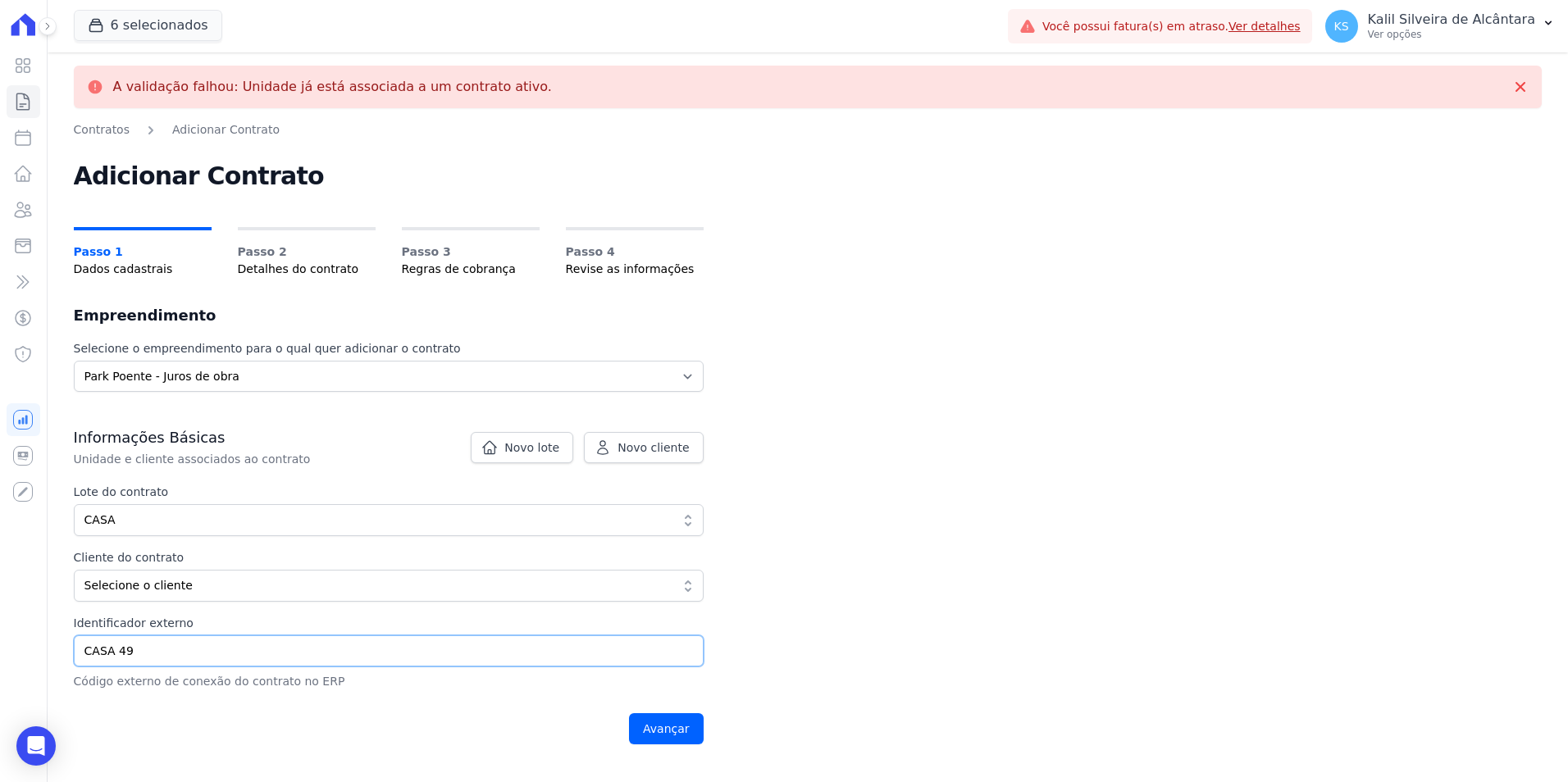
click at [198, 654] on input "CASA 49" at bounding box center [388, 651] width 630 height 31
click at [456, 526] on span "CASA" at bounding box center [377, 520] width 586 height 17
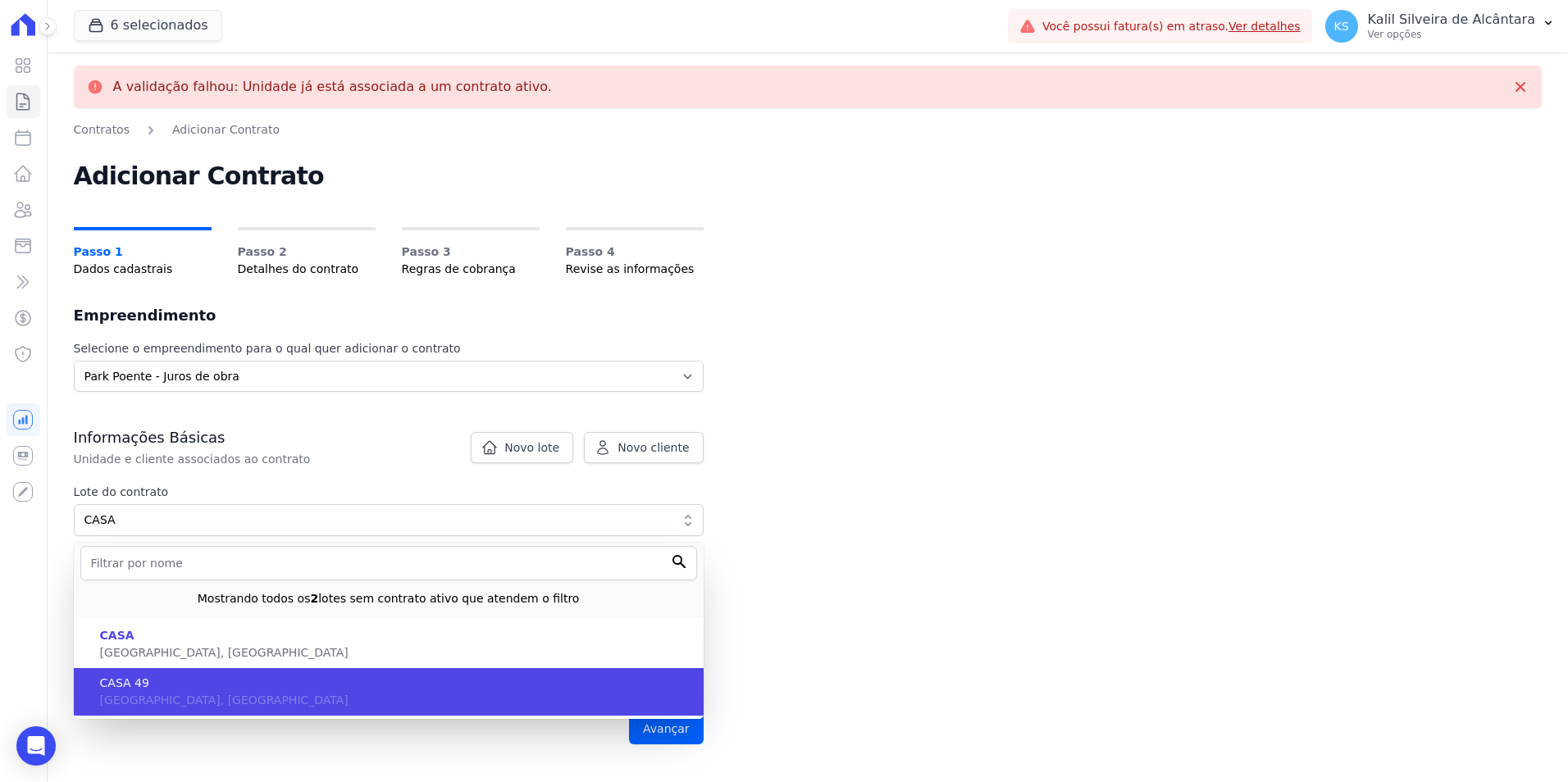
click at [178, 694] on span "[GEOGRAPHIC_DATA], [GEOGRAPHIC_DATA]" at bounding box center [224, 700] width 248 height 13
type input "4030871c-209e-4255-80f5-c219a367e8ef"
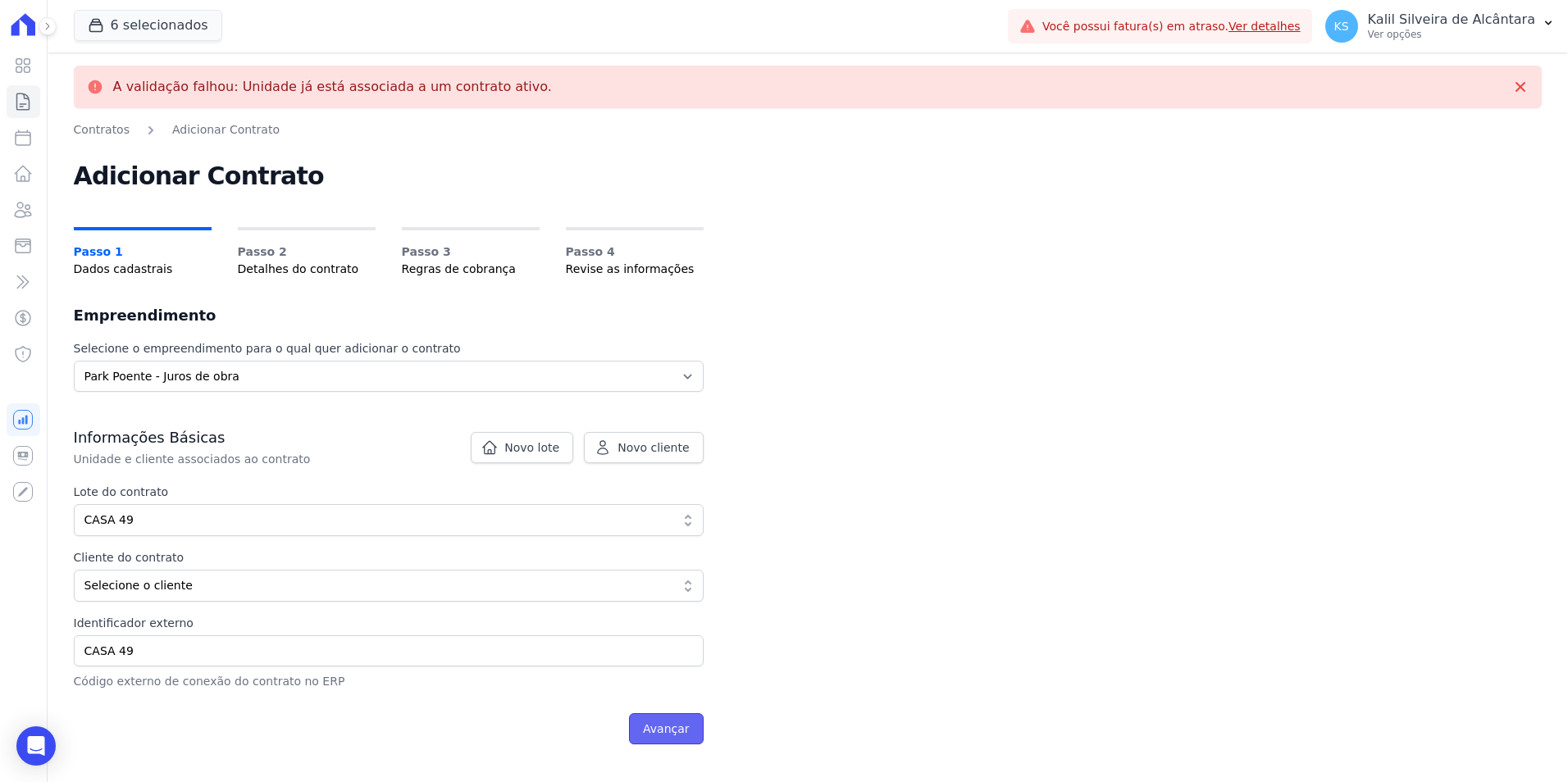
click at [683, 727] on input "Avançar" at bounding box center [666, 729] width 74 height 31
click at [138, 586] on span "Selecione o cliente" at bounding box center [377, 586] width 586 height 17
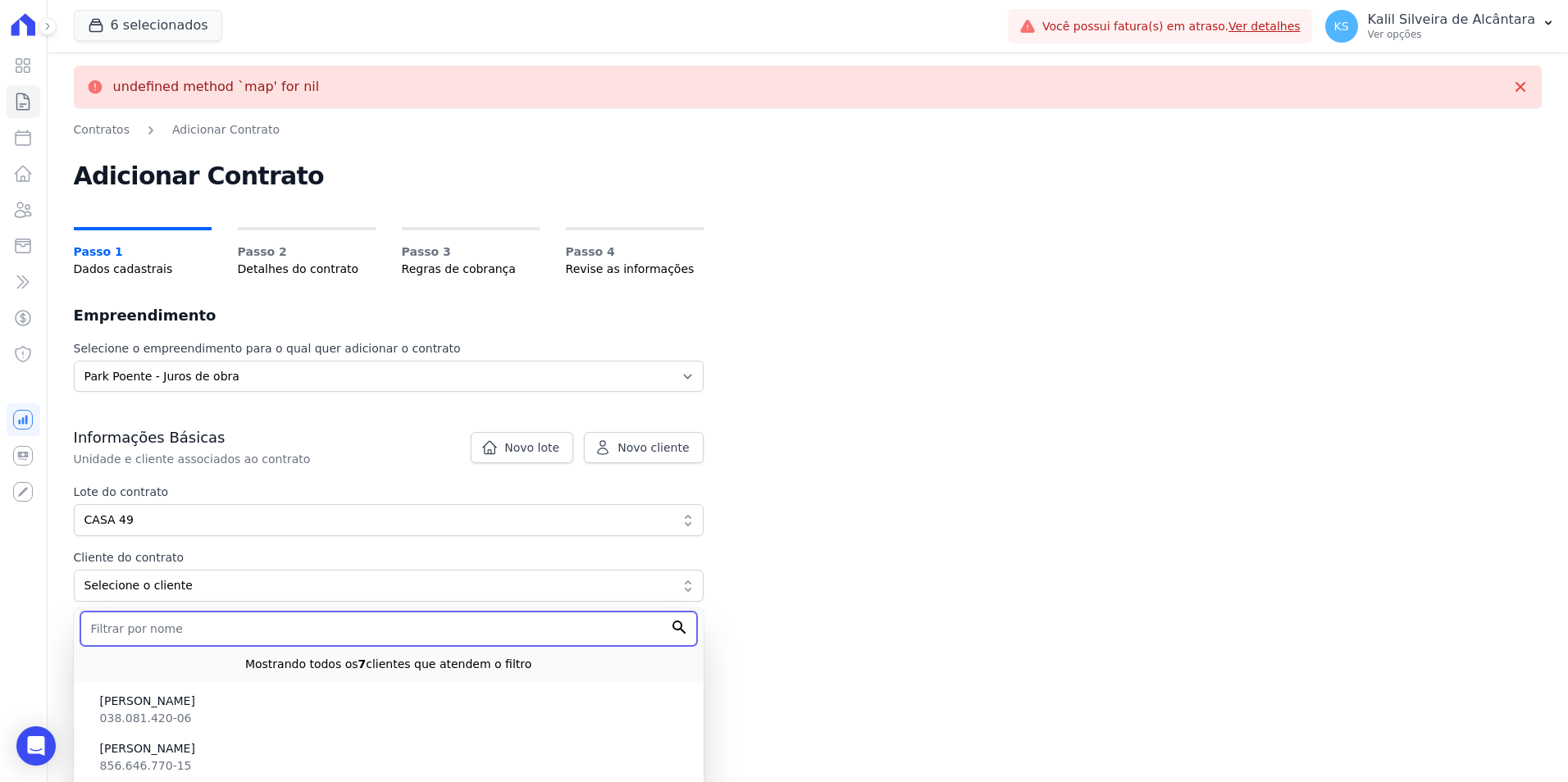
click at [183, 638] on input "text" at bounding box center [389, 629] width 617 height 34
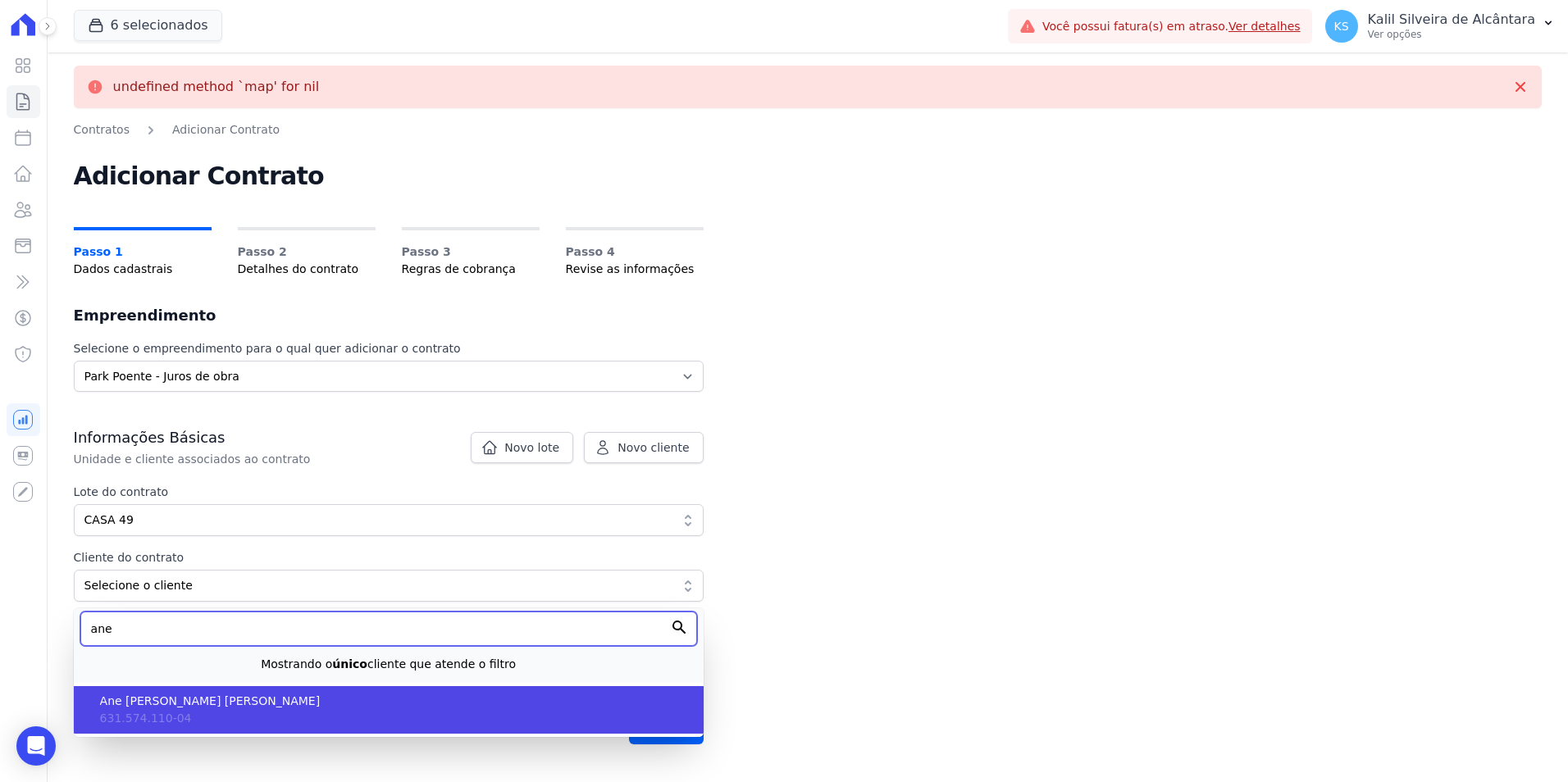
type input "ane"
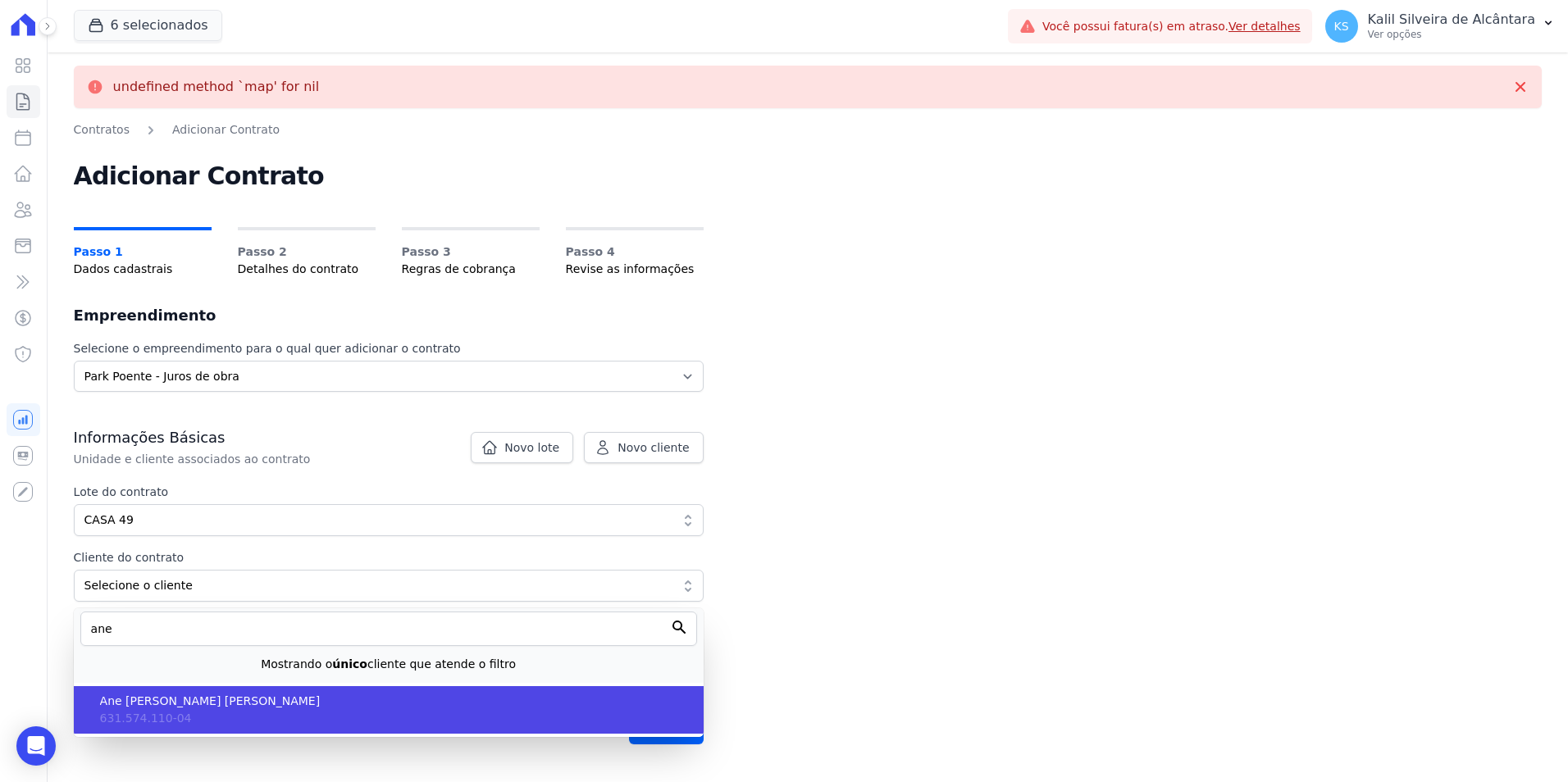
click at [367, 715] on li "Ane [PERSON_NAME] [PERSON_NAME] 631.574.110-04" at bounding box center [388, 709] width 630 height 48
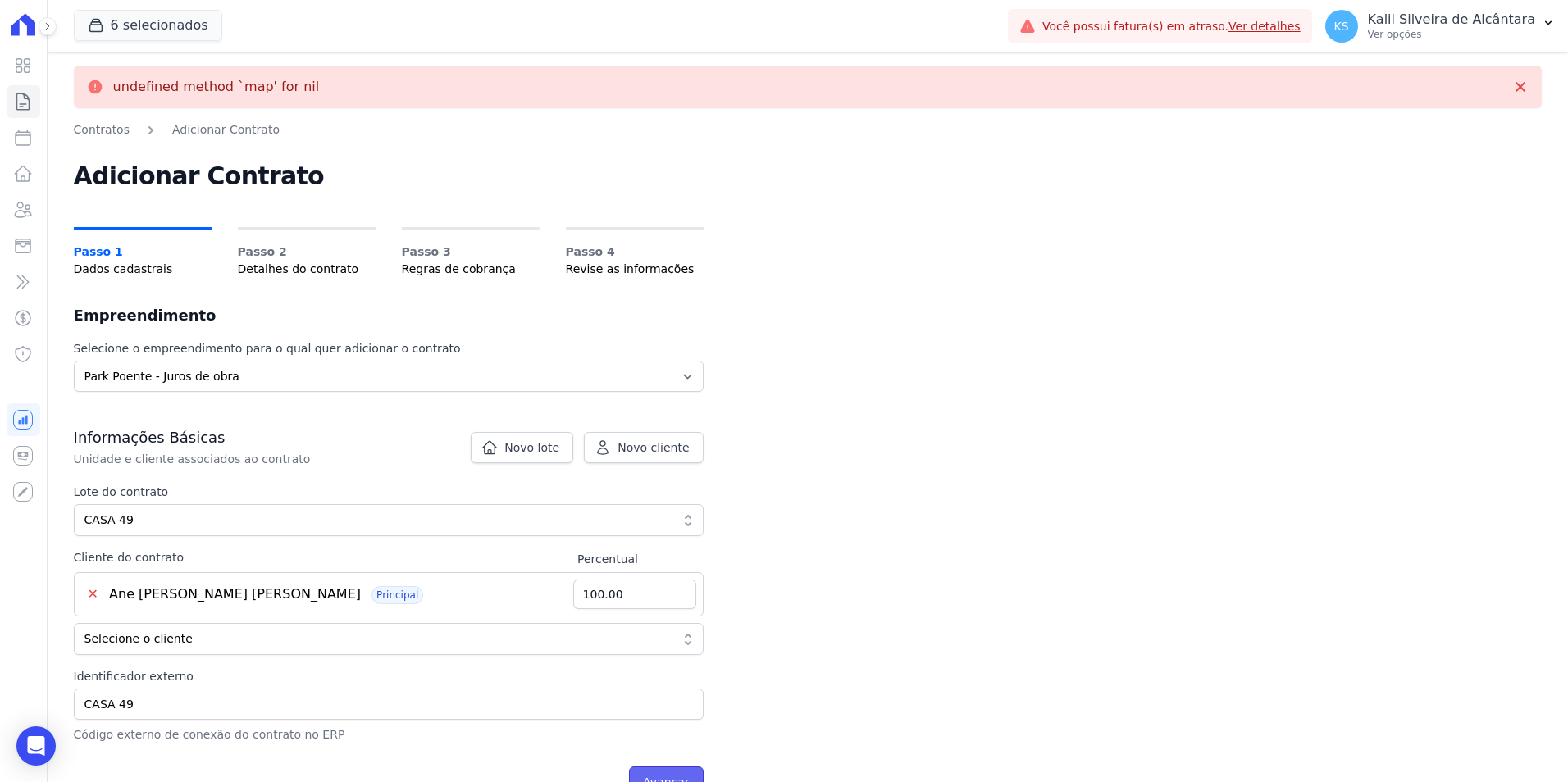
click at [689, 775] on input "Avançar" at bounding box center [666, 782] width 74 height 31
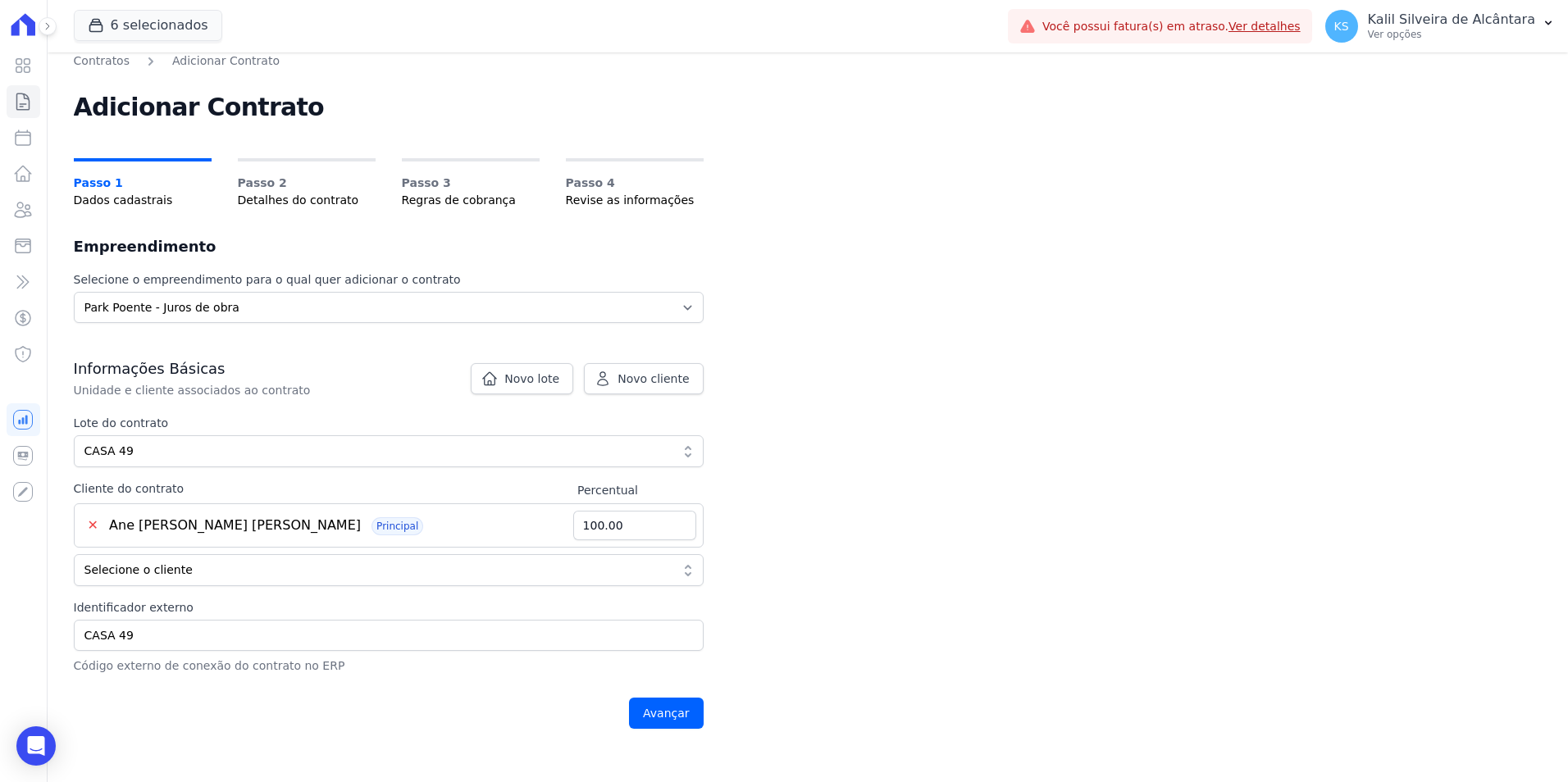
scroll to position [164, 0]
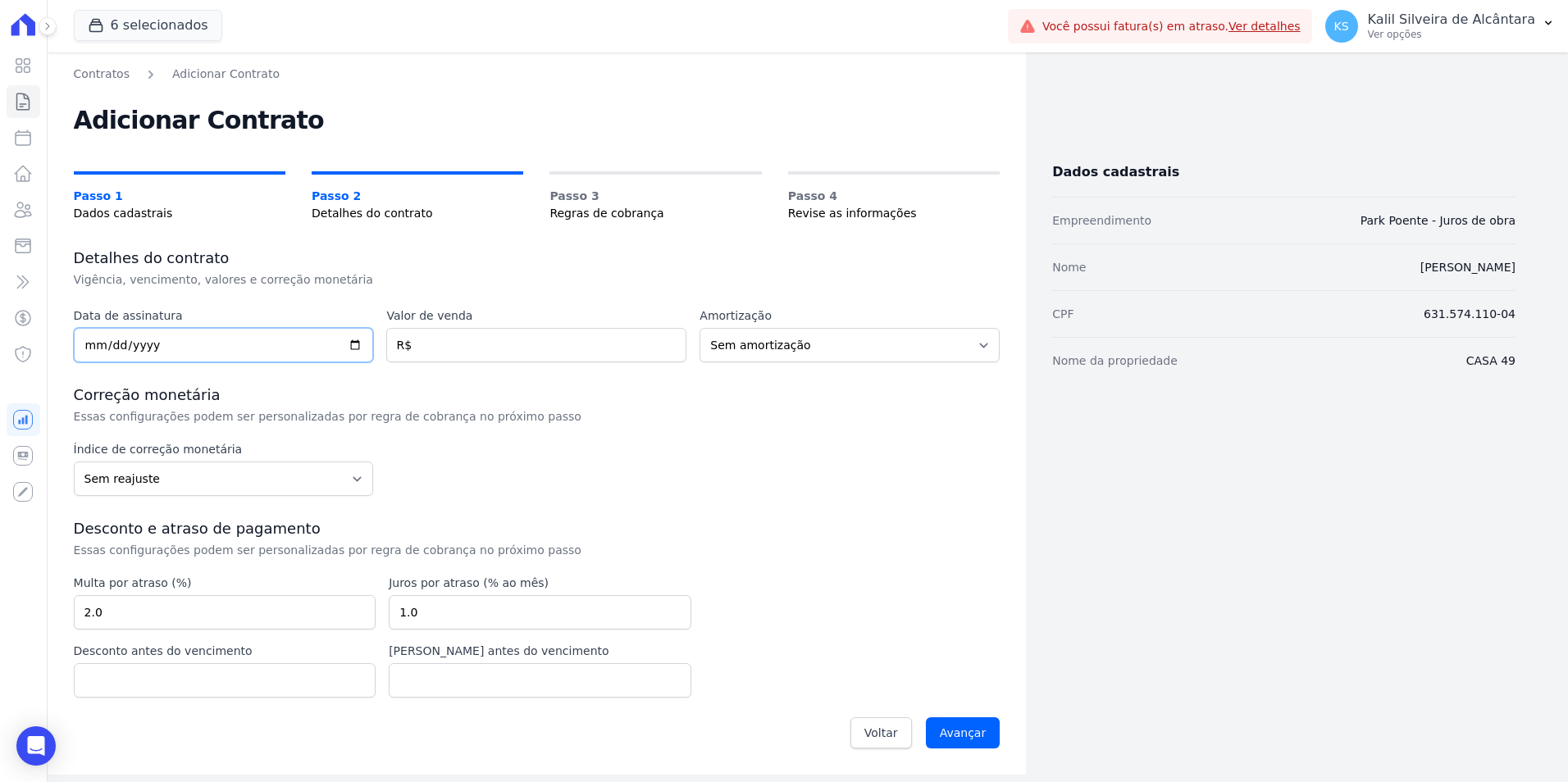
click at [84, 347] on input "date" at bounding box center [223, 345] width 301 height 34
type input "[DATE]"
click at [447, 343] on input "number" at bounding box center [536, 345] width 301 height 34
type input "850.82"
click at [658, 531] on h3 "Desconto e atraso de pagamento" at bounding box center [536, 529] width 927 height 20
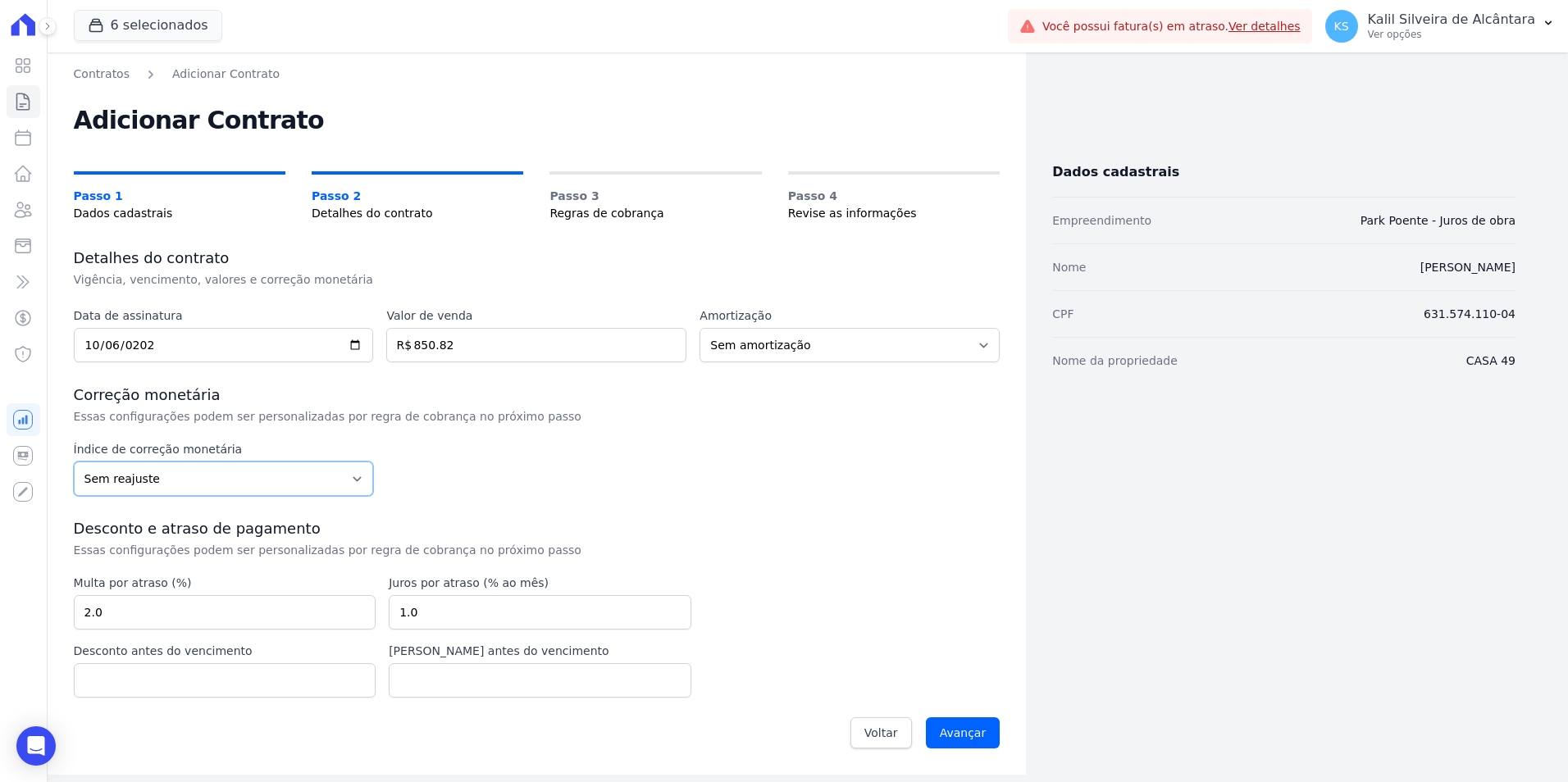
click at [162, 491] on select "Sem reajuste Média dos últimos 12 meses acumulado de INCCM Média dos últimos 12…" at bounding box center [223, 479] width 301 height 34
click at [632, 478] on div "Índice de correção monetária Sem reajuste Média dos últimos 12 meses acumulado …" at bounding box center [536, 468] width 927 height 55
click at [944, 726] on input "Avançar" at bounding box center [963, 733] width 74 height 31
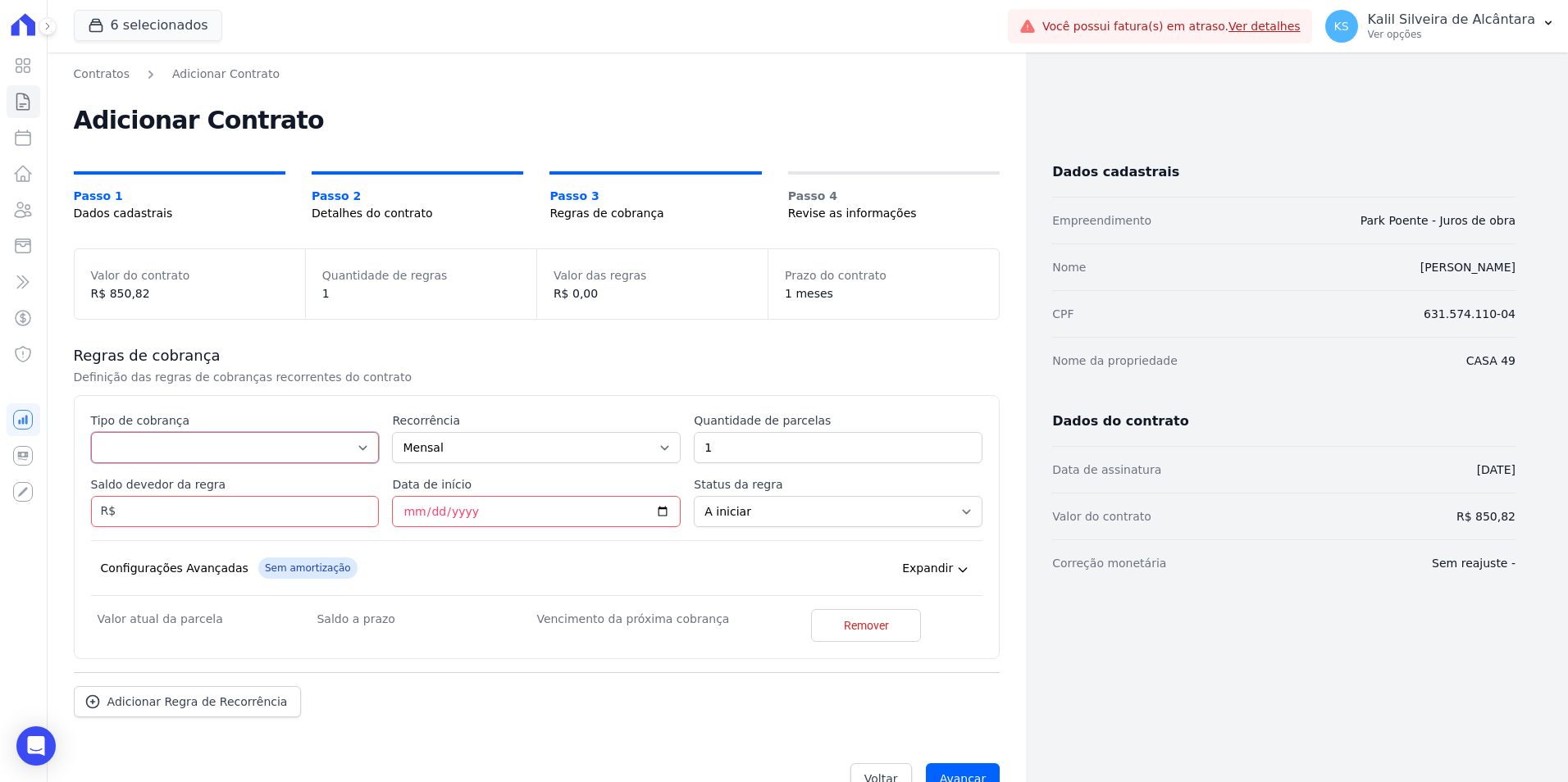
drag, startPoint x: 135, startPoint y: 456, endPoint x: 141, endPoint y: 465, distance: 10.8
click at [135, 456] on select "Parcela Normal Entrada Sinal Intercalada Chaves Pré-chaves Pós-chaves Impostos …" at bounding box center [236, 447] width 289 height 31
select select "standard"
click at [91, 432] on select "Parcela Normal Entrada Sinal Intercalada Chaves Pré-chaves Pós-chaves Impostos …" at bounding box center [236, 447] width 289 height 31
click at [449, 465] on div "Esse tipo de parcela não entra no saldo devedor do contrato. Tipo de cobrança P…" at bounding box center [537, 527] width 893 height 230
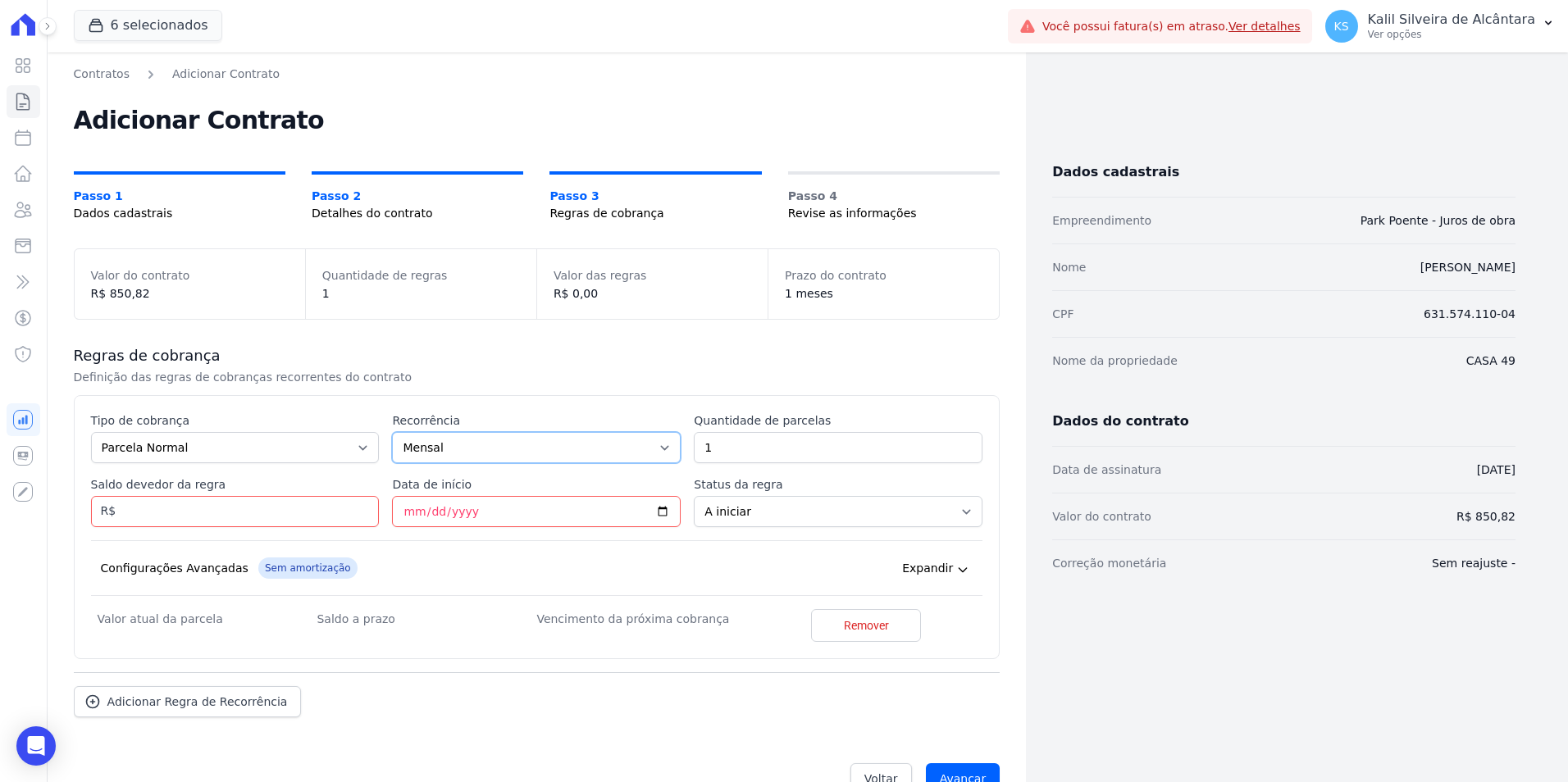
drag, startPoint x: 461, startPoint y: 447, endPoint x: 466, endPoint y: 465, distance: 18.7
click at [461, 447] on select "Mensal Bimestral Trimestral Semestral Anual" at bounding box center [536, 447] width 289 height 31
click at [392, 432] on select "Mensal Bimestral Trimestral Semestral Anual" at bounding box center [536, 447] width 289 height 31
drag, startPoint x: 724, startPoint y: 449, endPoint x: 679, endPoint y: 443, distance: 45.4
click at [695, 446] on input "1" at bounding box center [839, 447] width 289 height 31
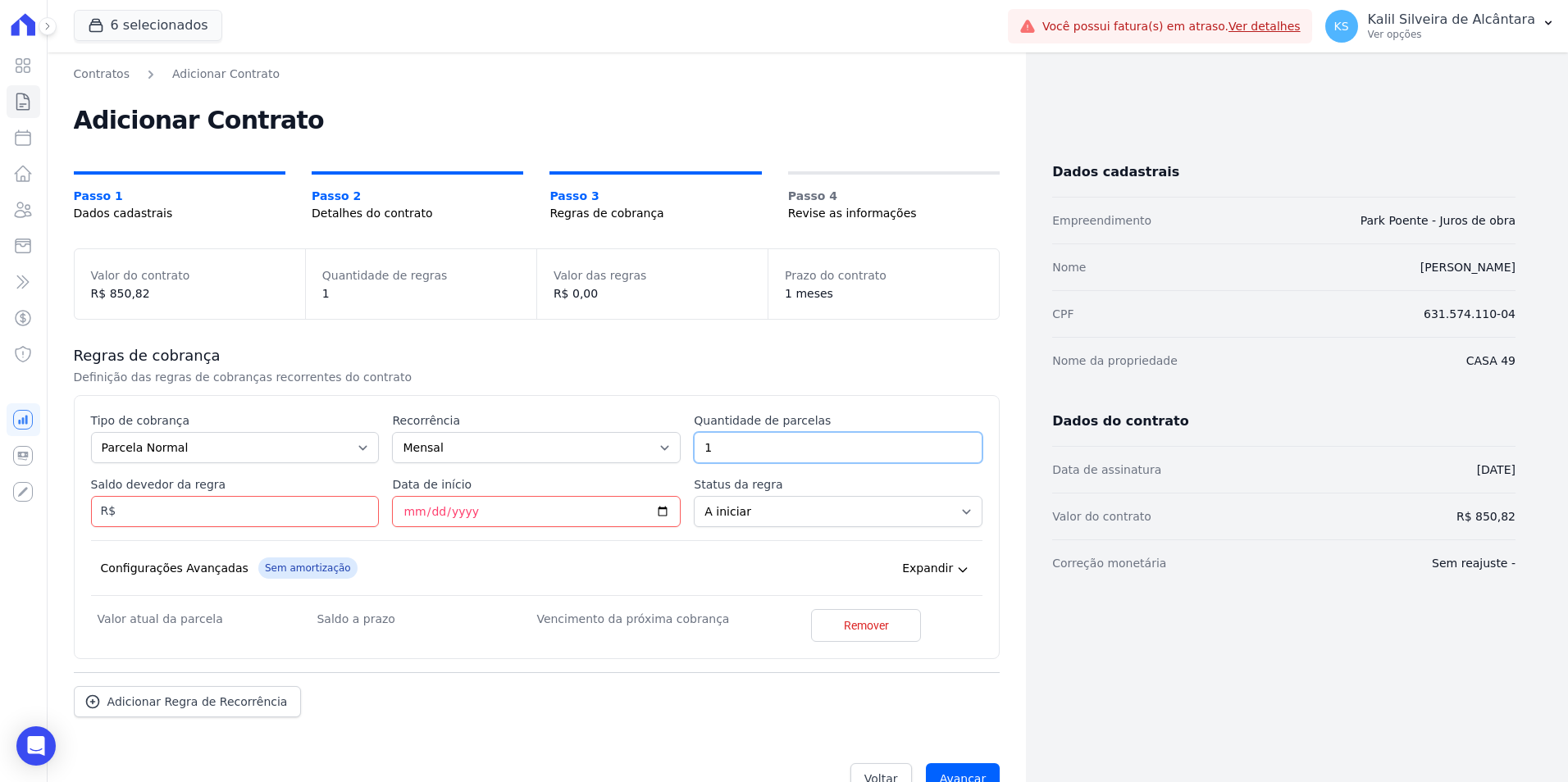
type input "4"
type input "3"
click at [221, 510] on input "Saldo devedor da regra" at bounding box center [236, 511] width 289 height 31
type input "850.82"
click at [422, 539] on div "Esse tipo de parcela não entra no saldo devedor do contrato. Tipo de cobrança P…" at bounding box center [537, 529] width 893 height 234
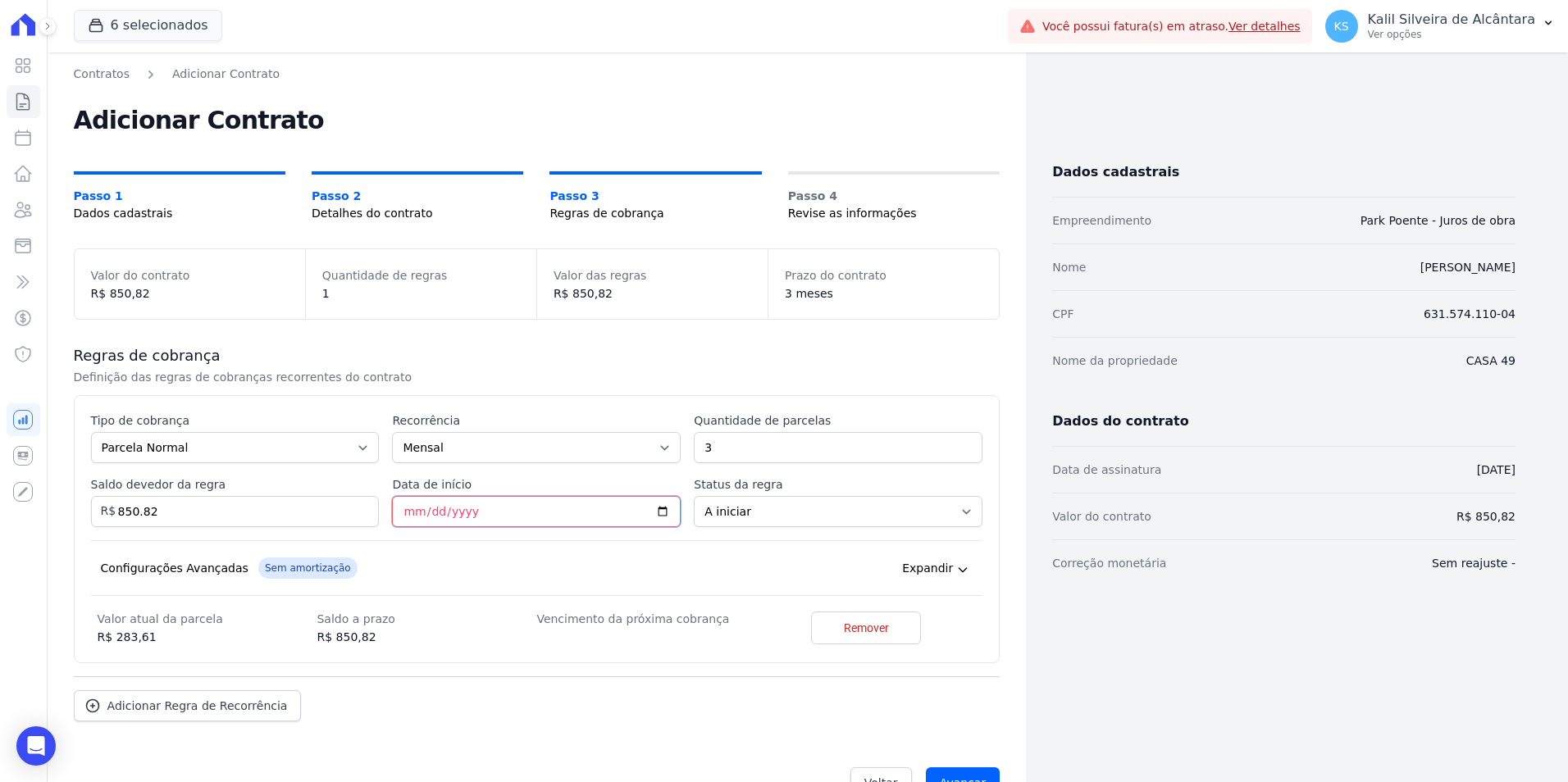
click at [408, 516] on input "Data de início" at bounding box center [536, 511] width 289 height 31
type input "2025-10-10"
click at [701, 534] on div "Esse tipo de parcela não entra no saldo devedor do contrato. Tipo de cobrança P…" at bounding box center [537, 529] width 893 height 234
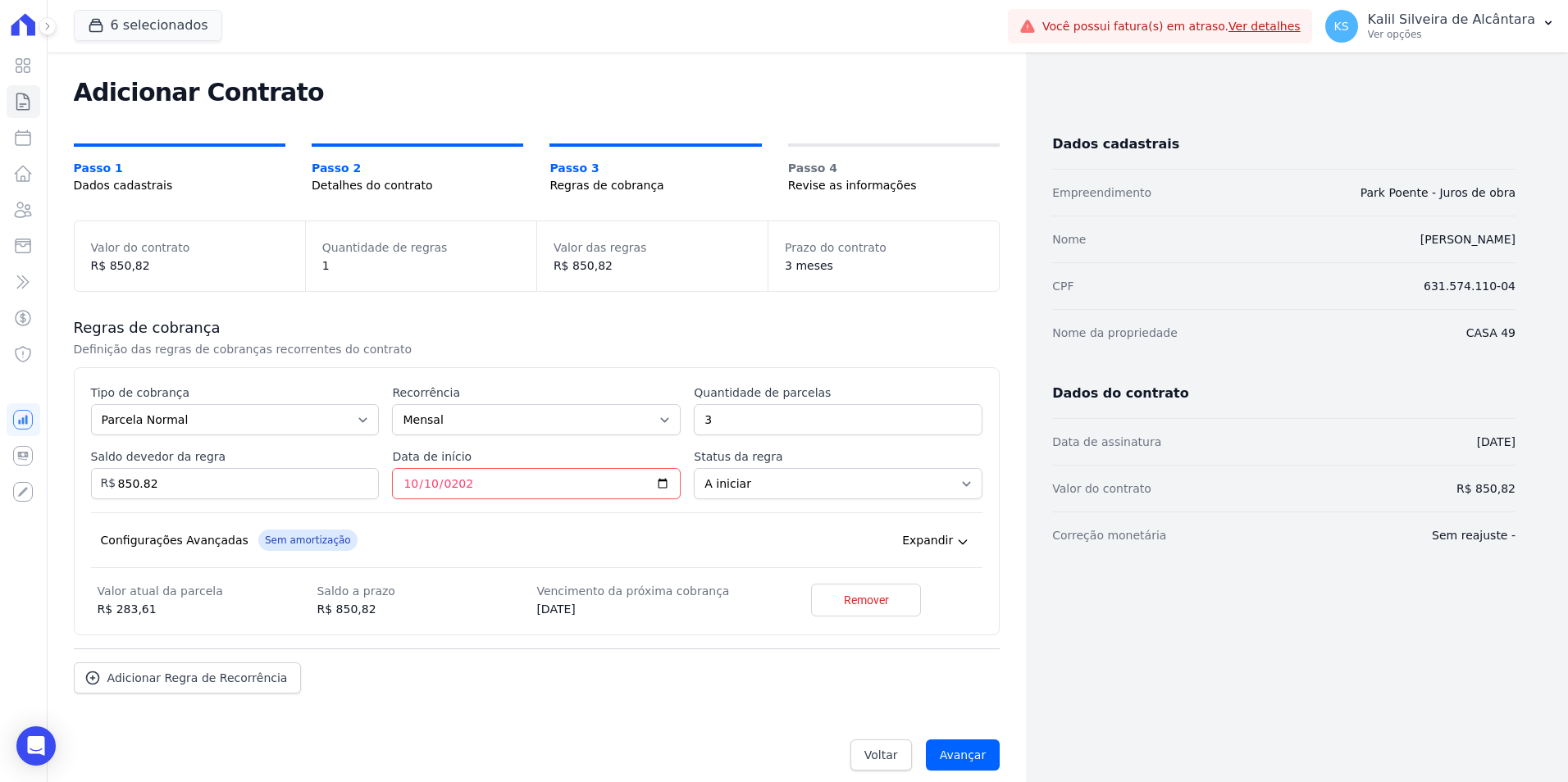
scroll to position [43, 0]
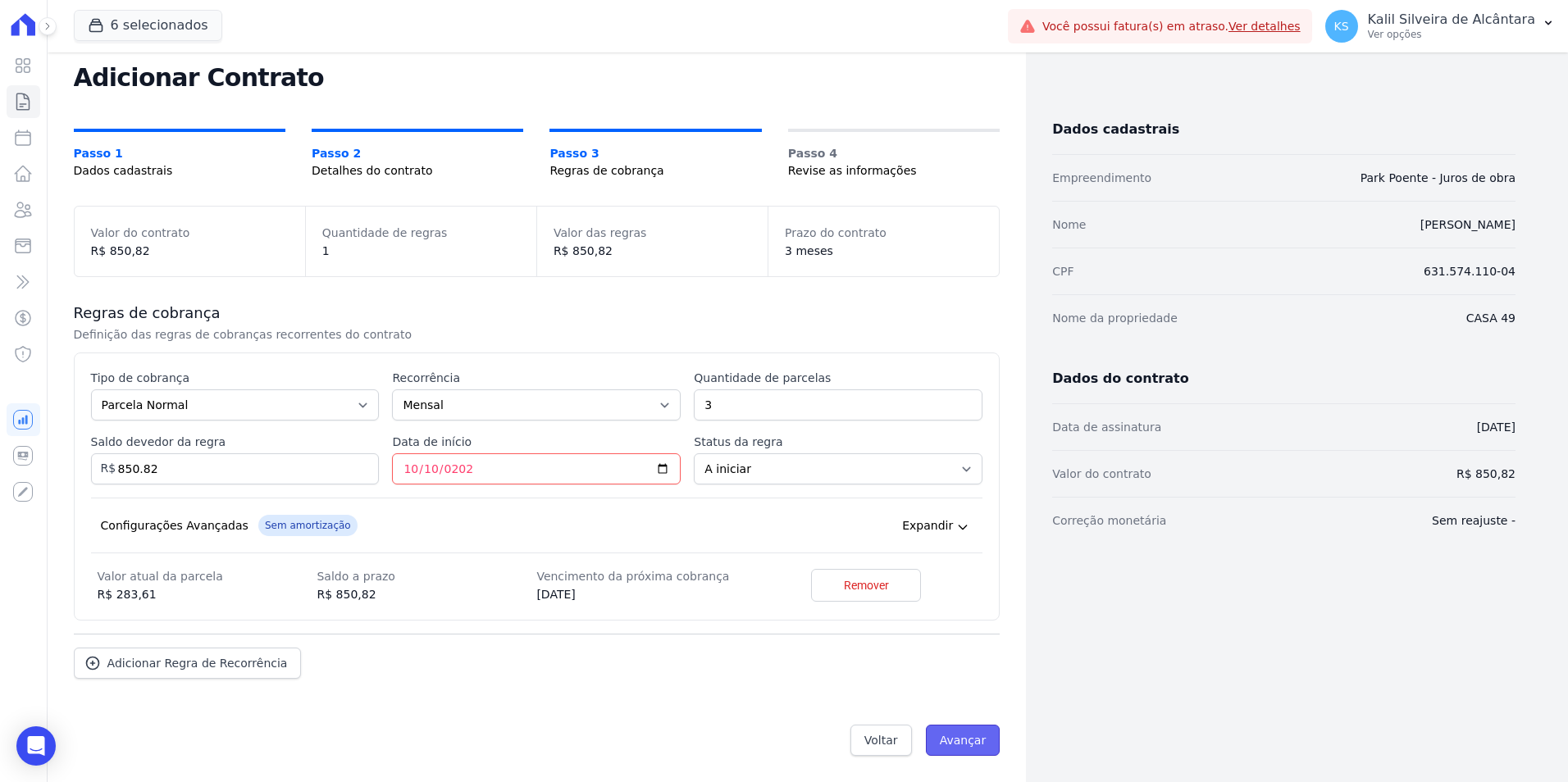
click at [955, 734] on input "Avançar" at bounding box center [963, 740] width 74 height 31
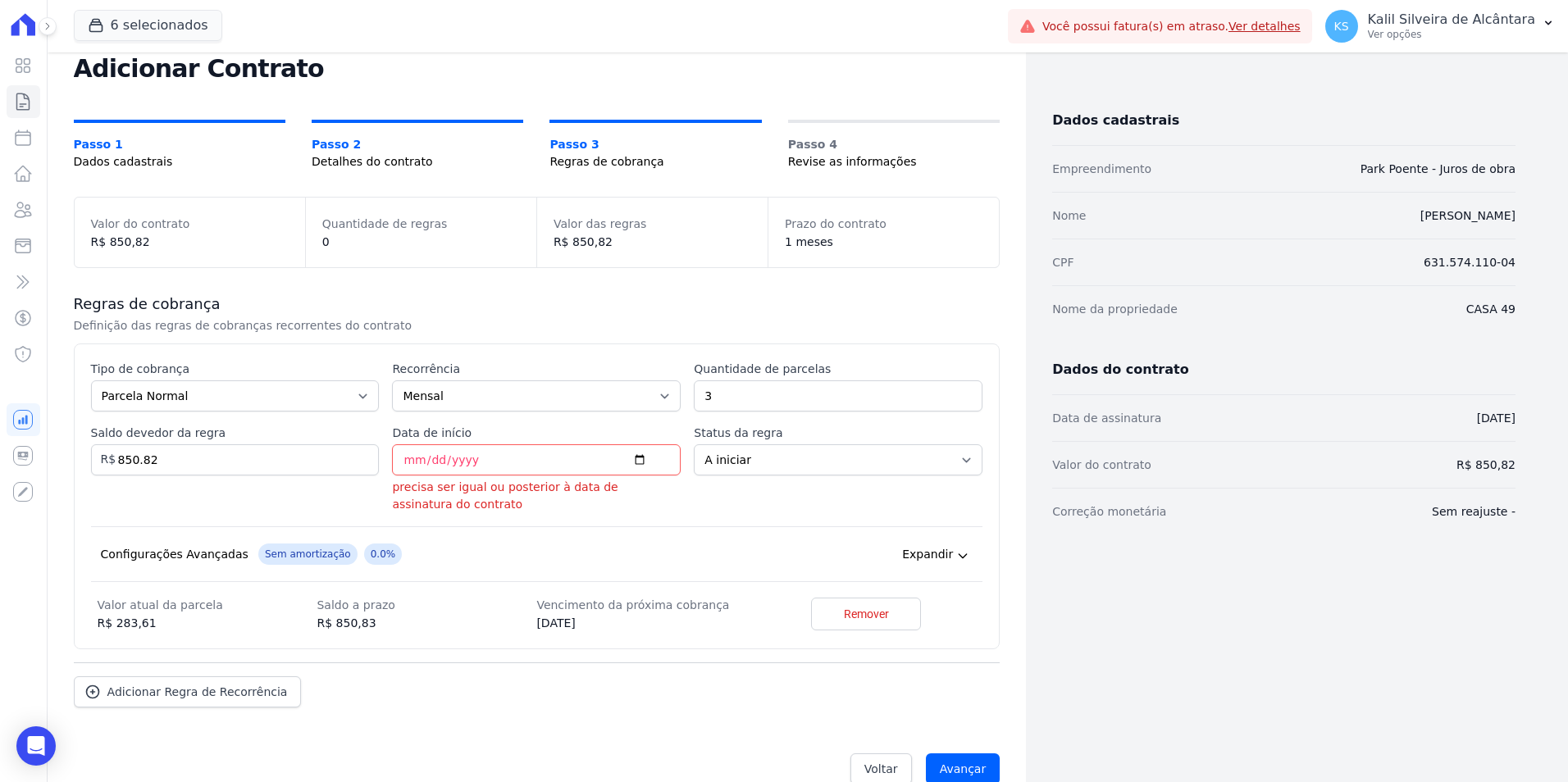
scroll to position [81, 0]
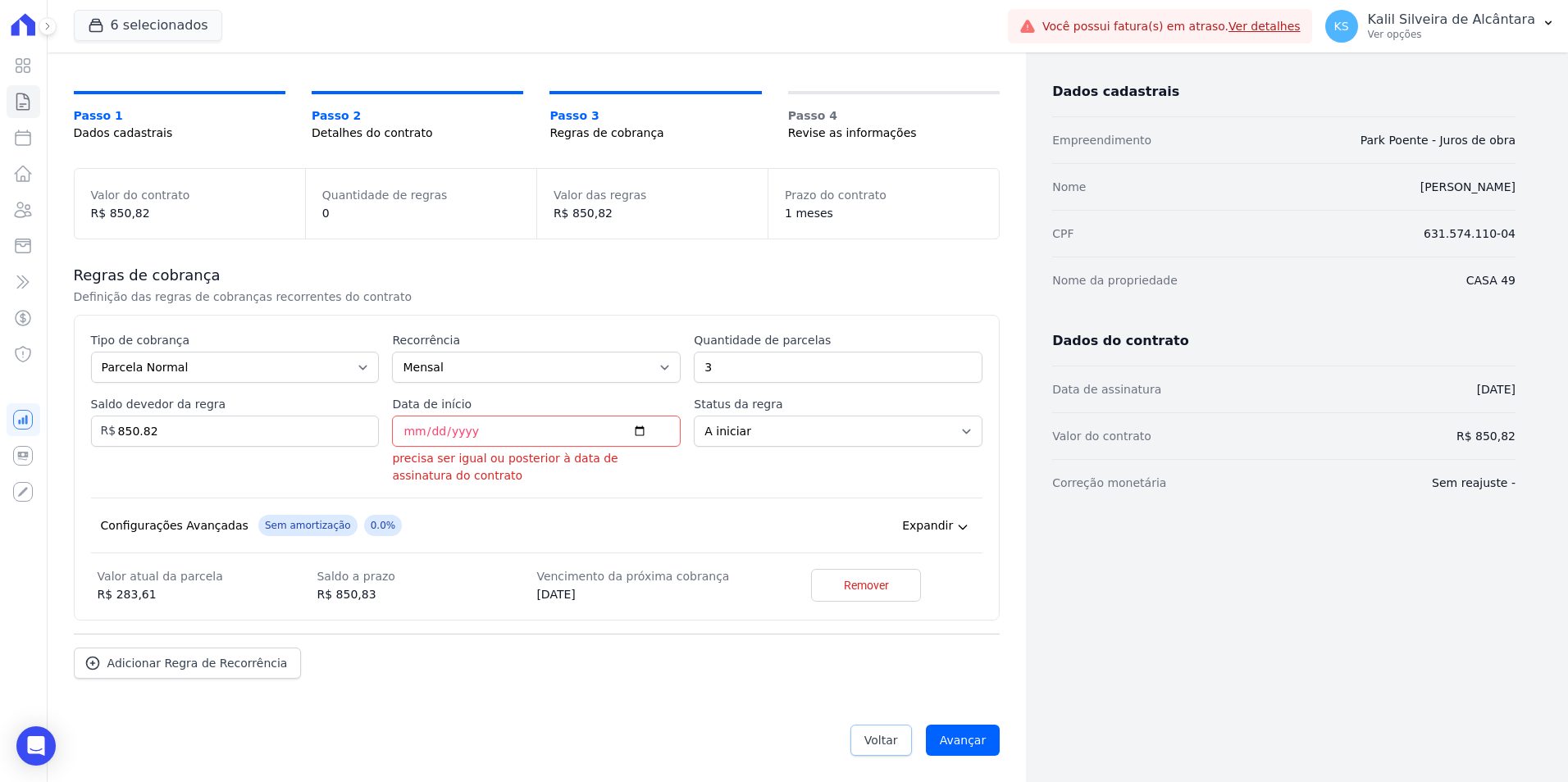
drag, startPoint x: 911, startPoint y: 738, endPoint x: 900, endPoint y: 743, distance: 12.1
click at [911, 738] on div "Voltar Avançar" at bounding box center [536, 740] width 927 height 51
click at [895, 743] on link "Voltar" at bounding box center [881, 740] width 62 height 31
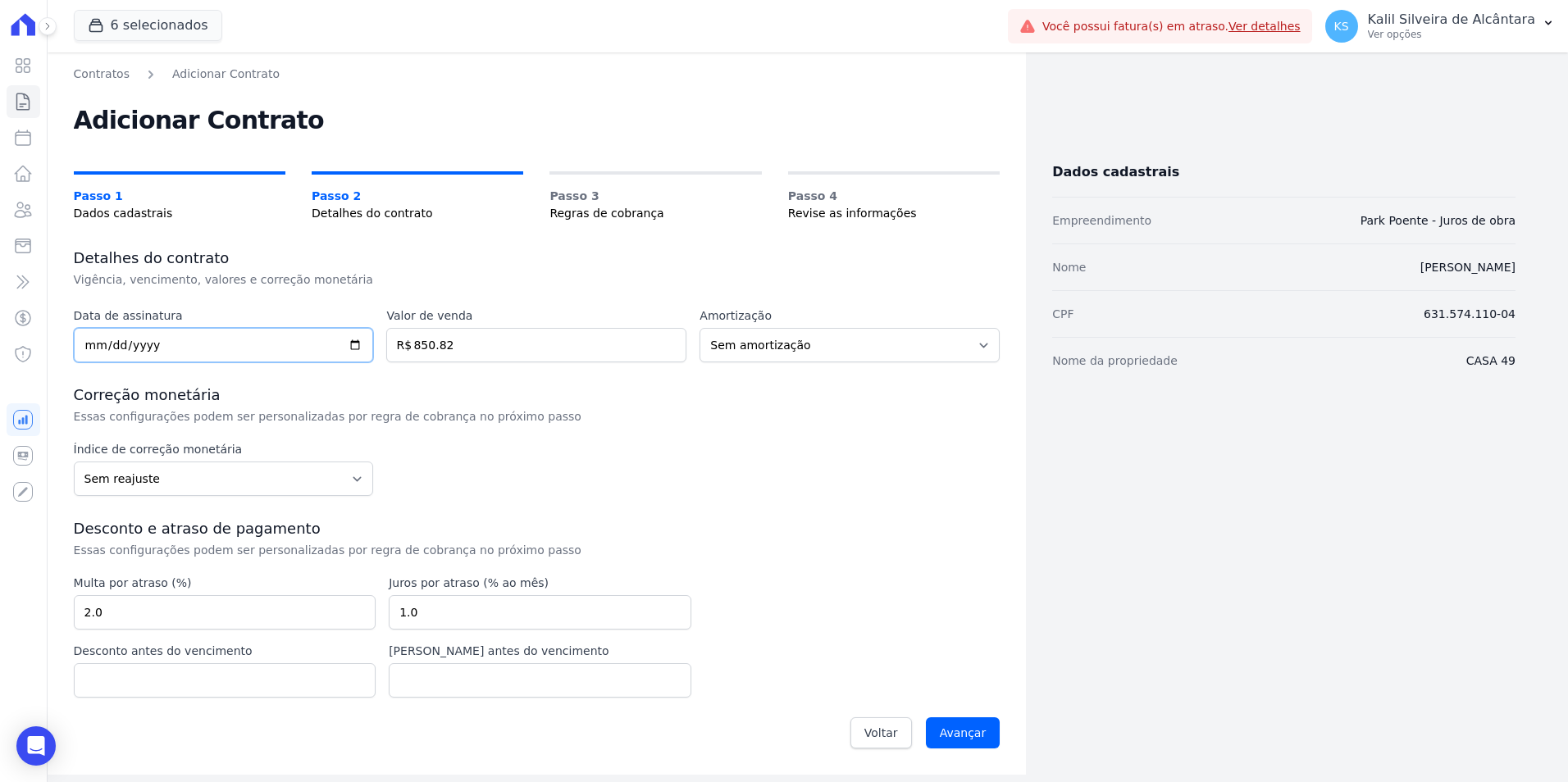
click at [144, 348] on input "[DATE]" at bounding box center [223, 345] width 301 height 34
type input "2025-10-06"
click at [1005, 738] on div "Contratos Adicionar Contrato Adicionar Contrato Passo 1 Dados cadastrais Passo …" at bounding box center [537, 414] width 980 height 723
click at [985, 734] on input "Avançar" at bounding box center [963, 733] width 74 height 31
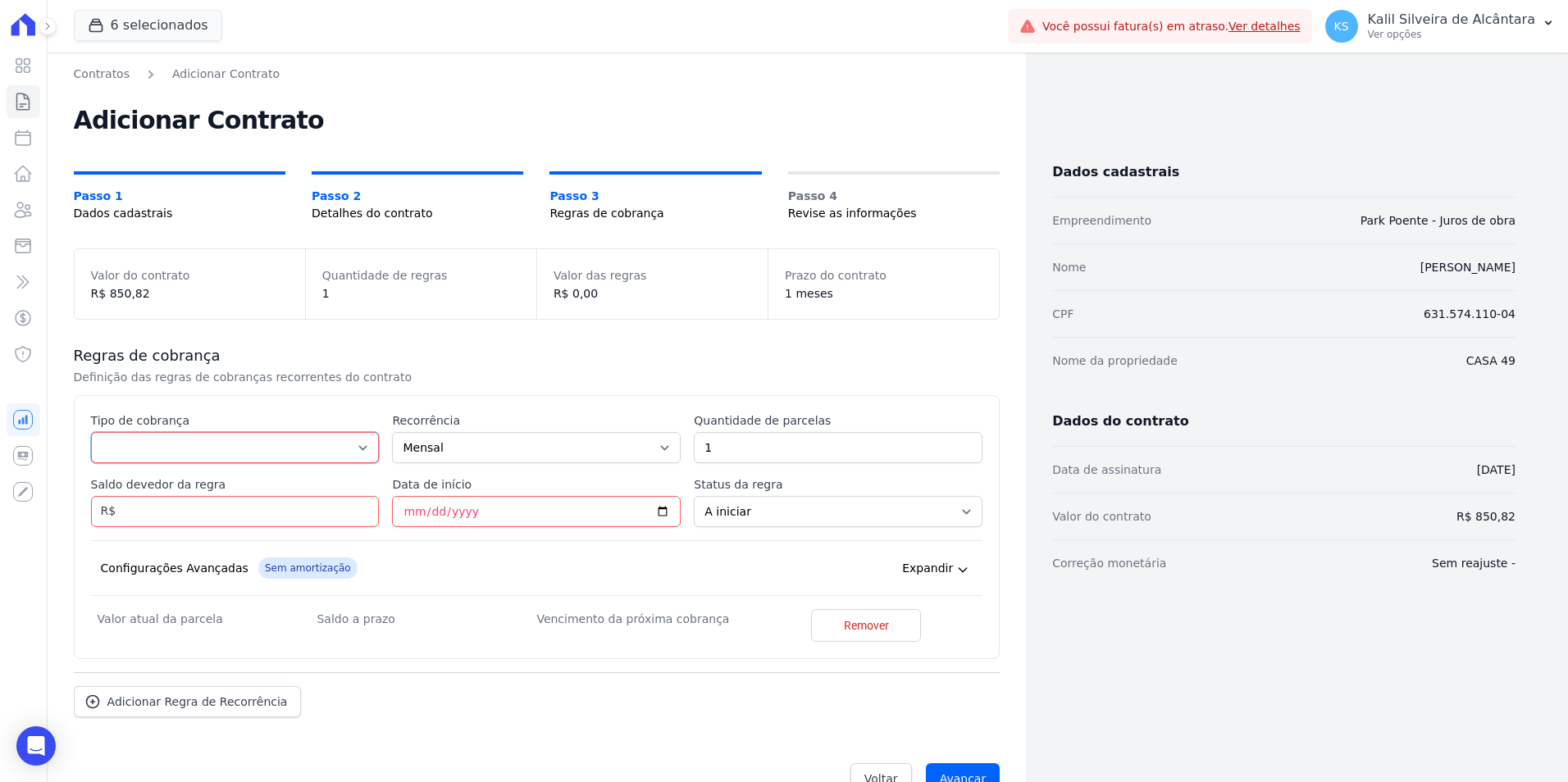
click at [146, 444] on select "Parcela Normal Entrada Sinal Intercalada Chaves Pré-chaves Pós-chaves Impostos …" at bounding box center [236, 447] width 289 height 31
select select "standard"
click at [91, 432] on select "Parcela Normal Entrada Sinal Intercalada Chaves Pré-chaves Pós-chaves Impostos …" at bounding box center [236, 447] width 289 height 31
click at [400, 504] on input "Data de início" at bounding box center [536, 511] width 289 height 31
type input "[DATE]"
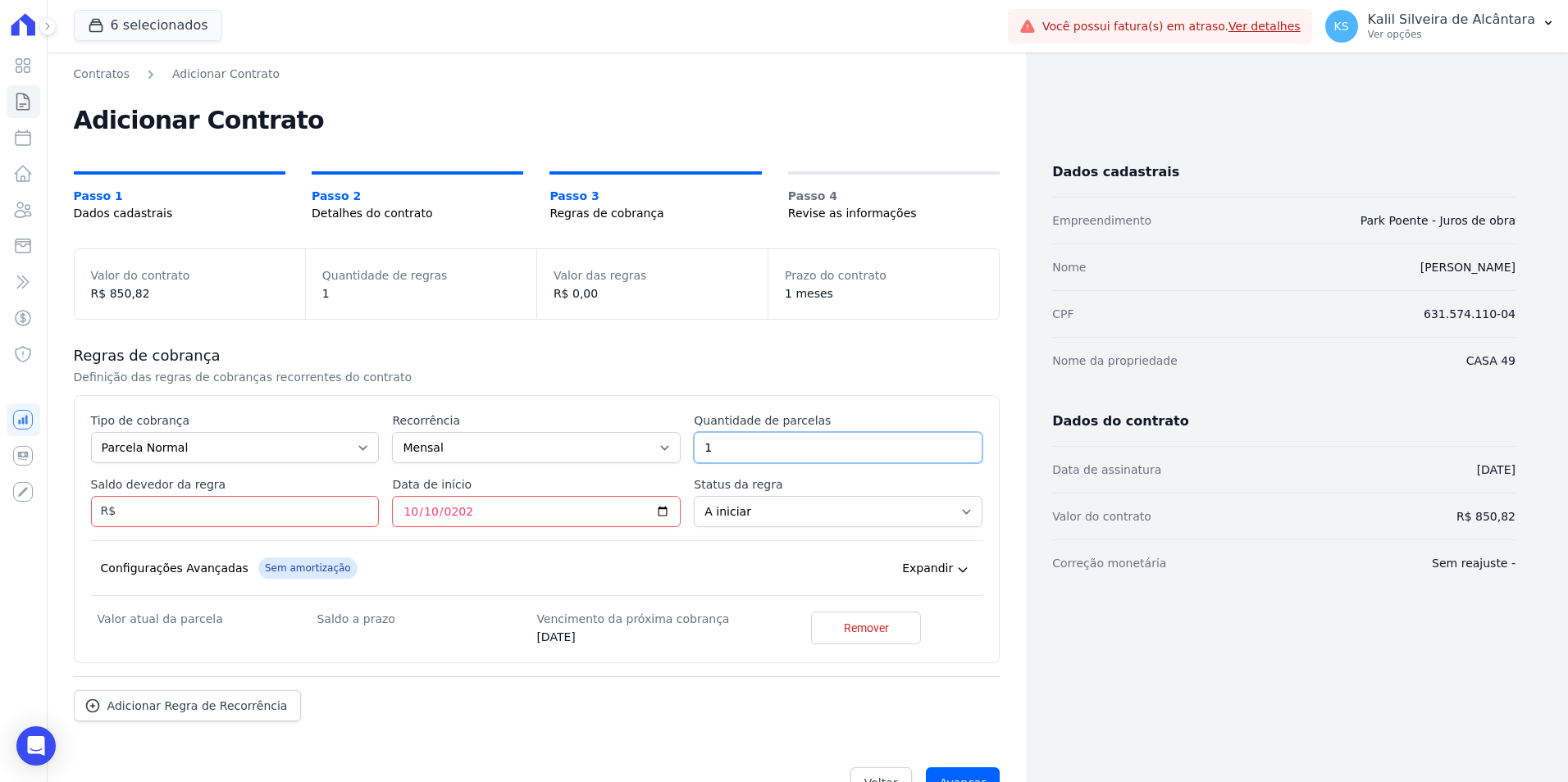
drag, startPoint x: 761, startPoint y: 448, endPoint x: 259, endPoint y: 431, distance: 502.3
click at [344, 430] on div "Esse tipo de parcela não entra no saldo devedor do contrato. Tipo de cobrança P…" at bounding box center [537, 529] width 893 height 234
type input "4"
type input "3"
click at [223, 502] on input "Saldo devedor da regra" at bounding box center [236, 511] width 289 height 31
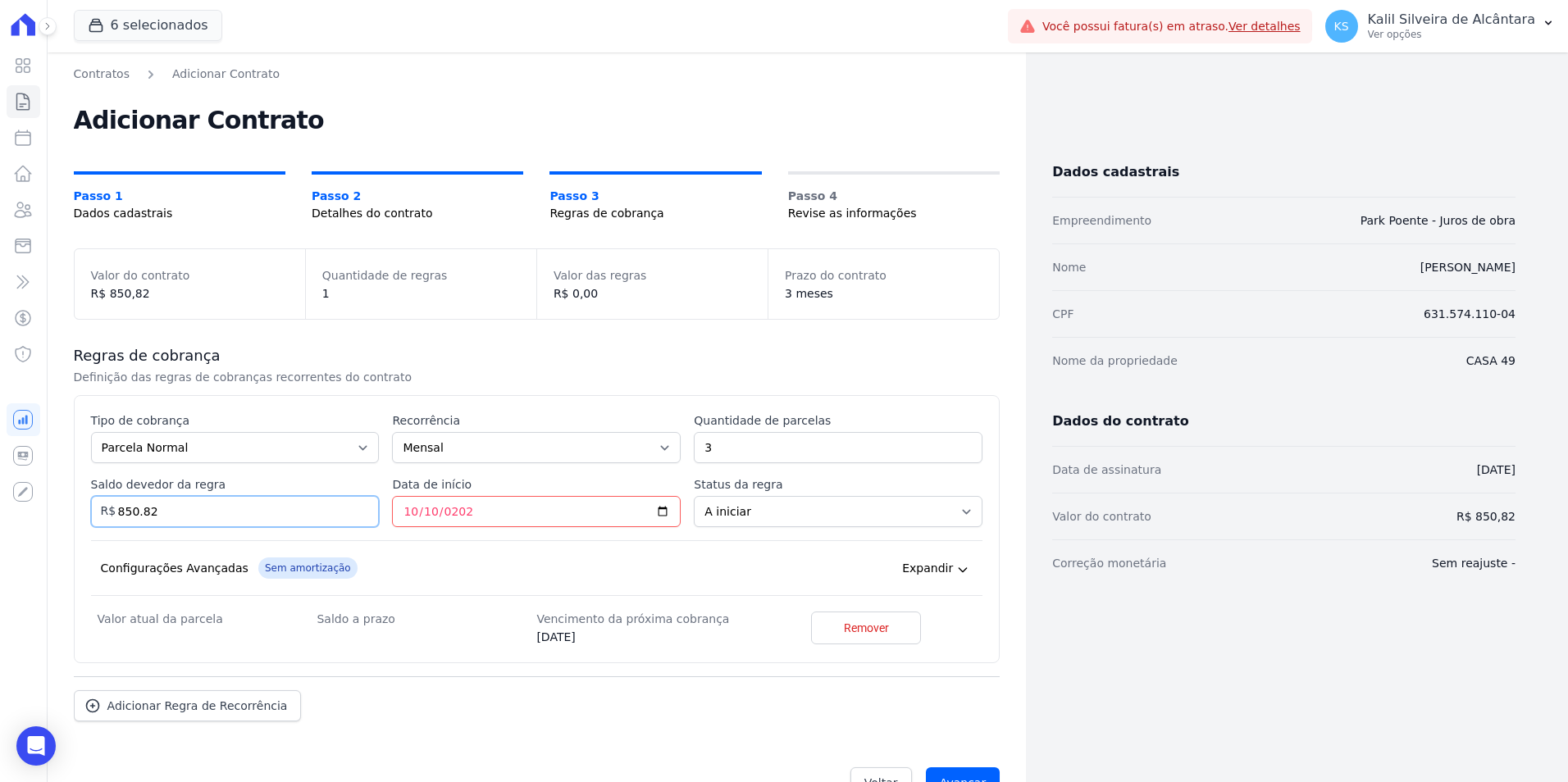
type input "850.82"
click at [800, 682] on div "Adicionar Regra de Recorrência" at bounding box center [536, 699] width 927 height 45
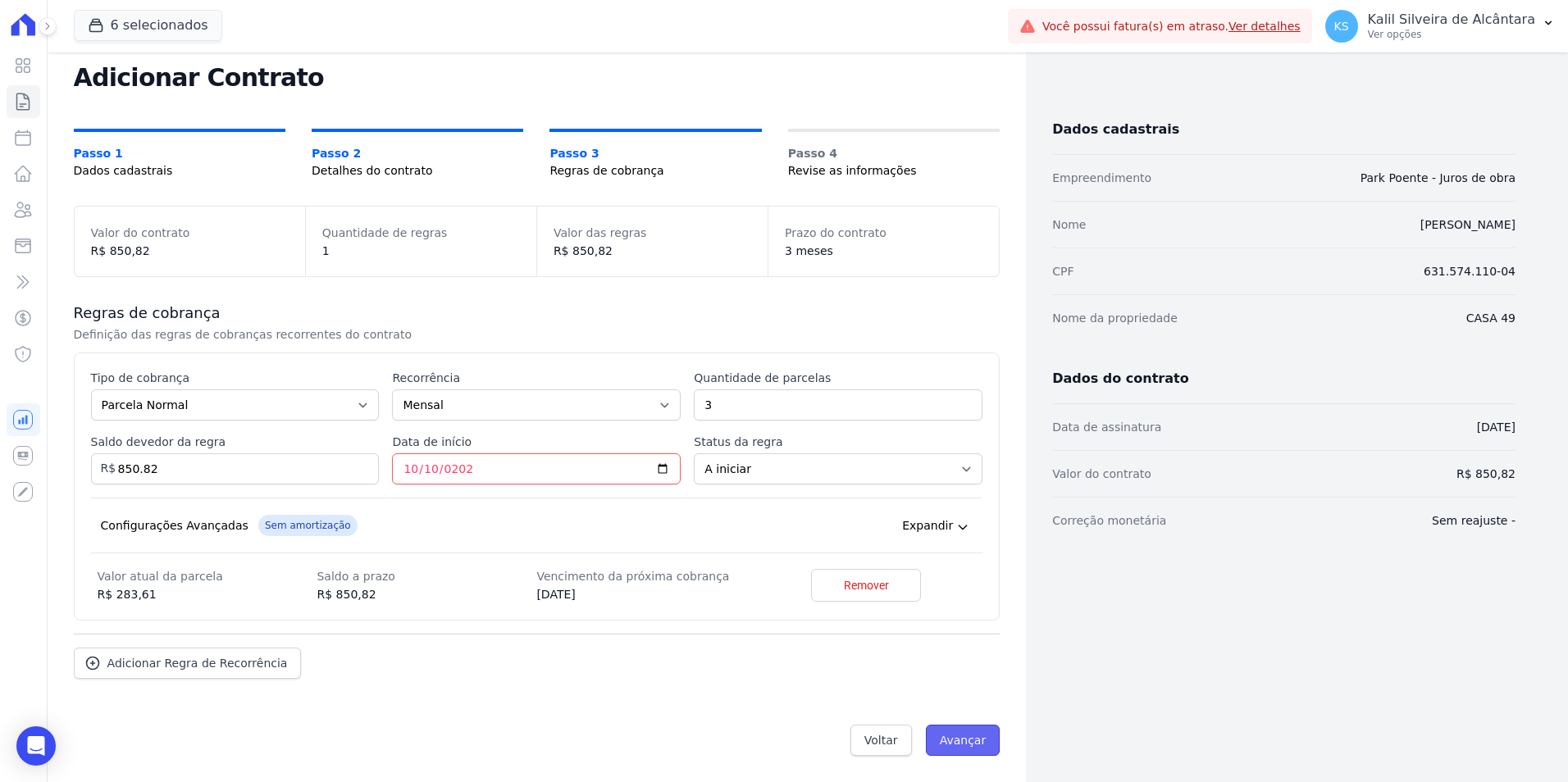
click at [972, 740] on input "Avançar" at bounding box center [963, 740] width 74 height 31
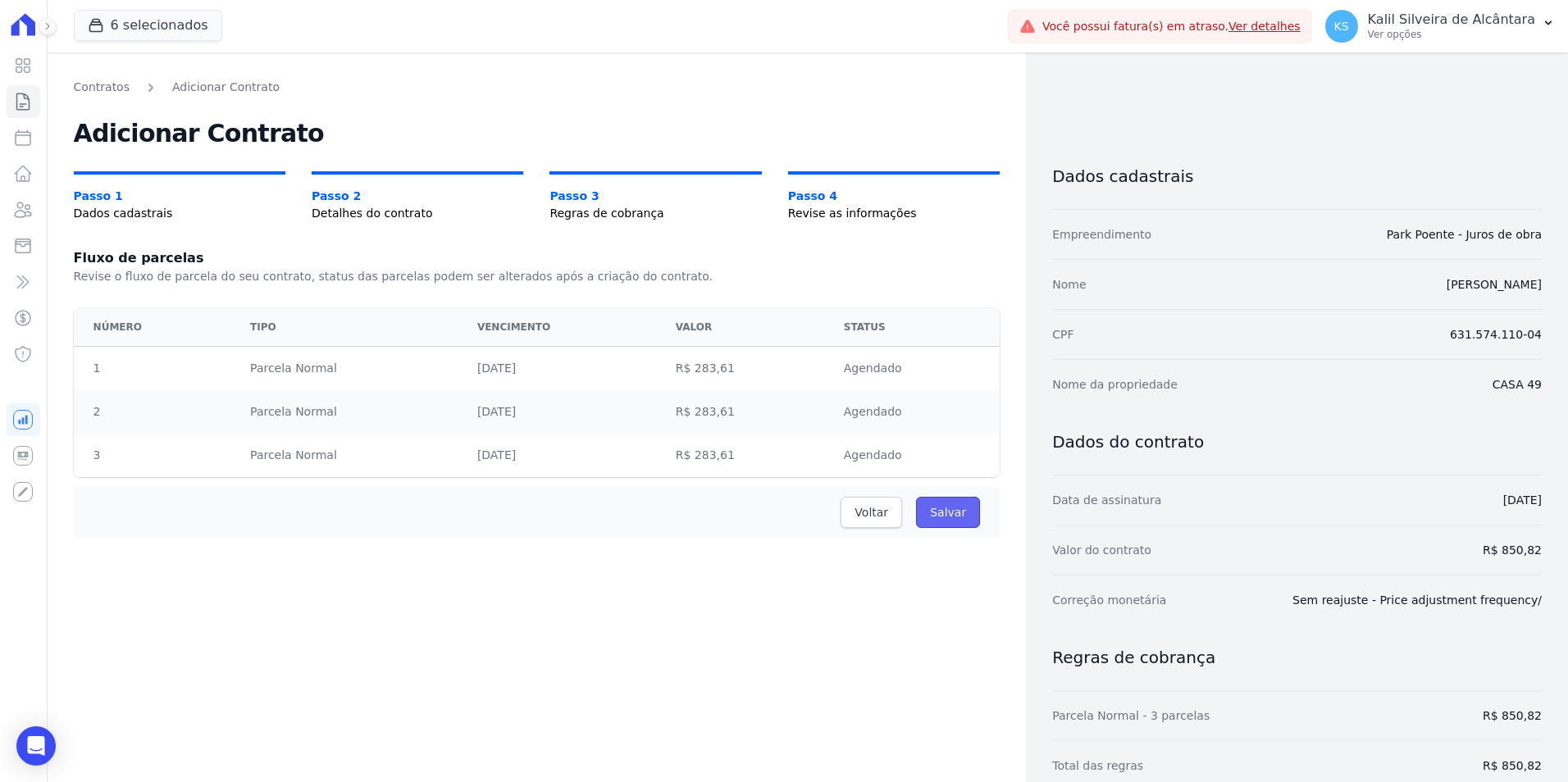
click at [930, 511] on input "Salvar" at bounding box center [947, 512] width 64 height 31
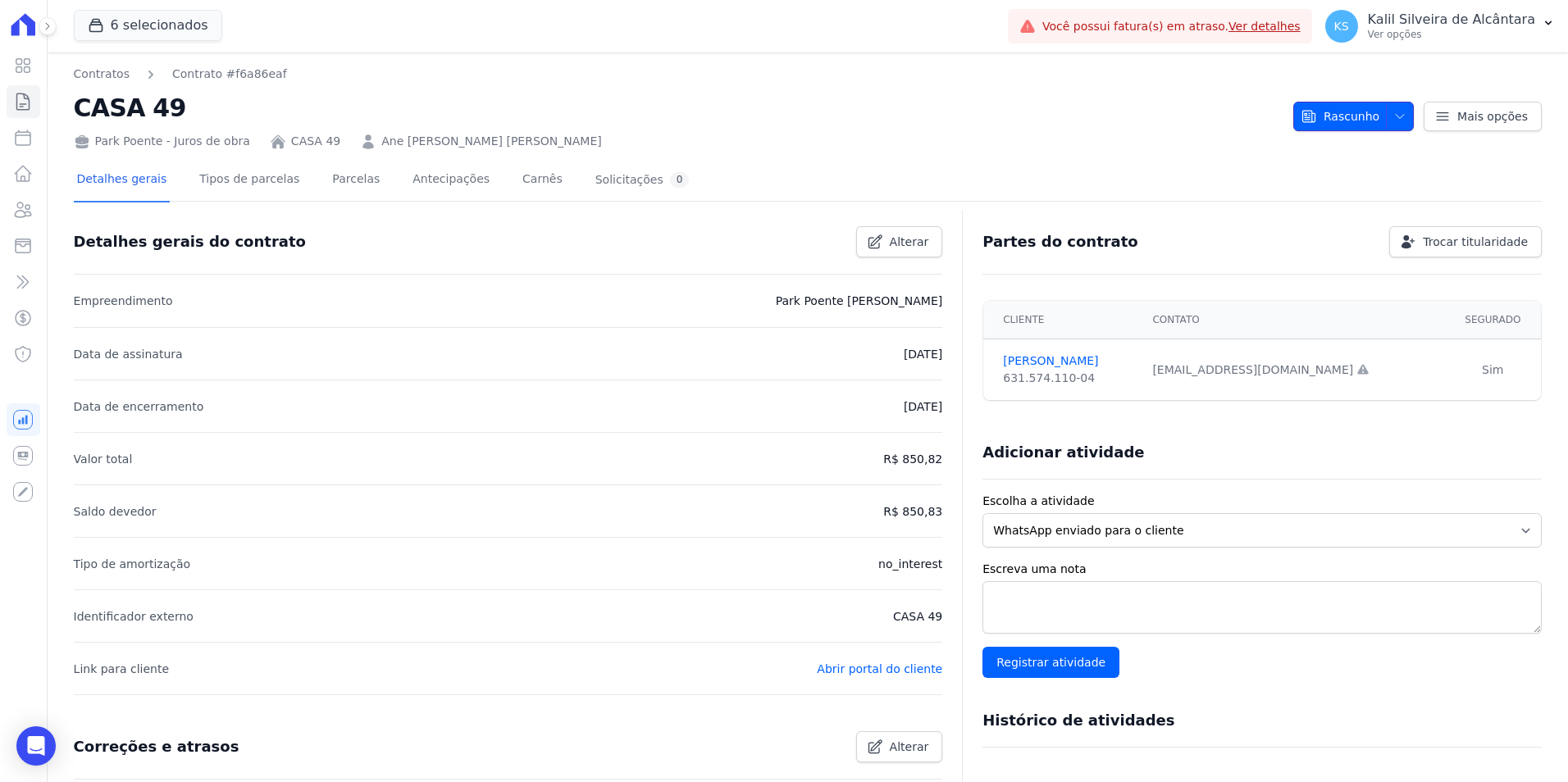
click at [1391, 124] on span "button" at bounding box center [1396, 116] width 21 height 26
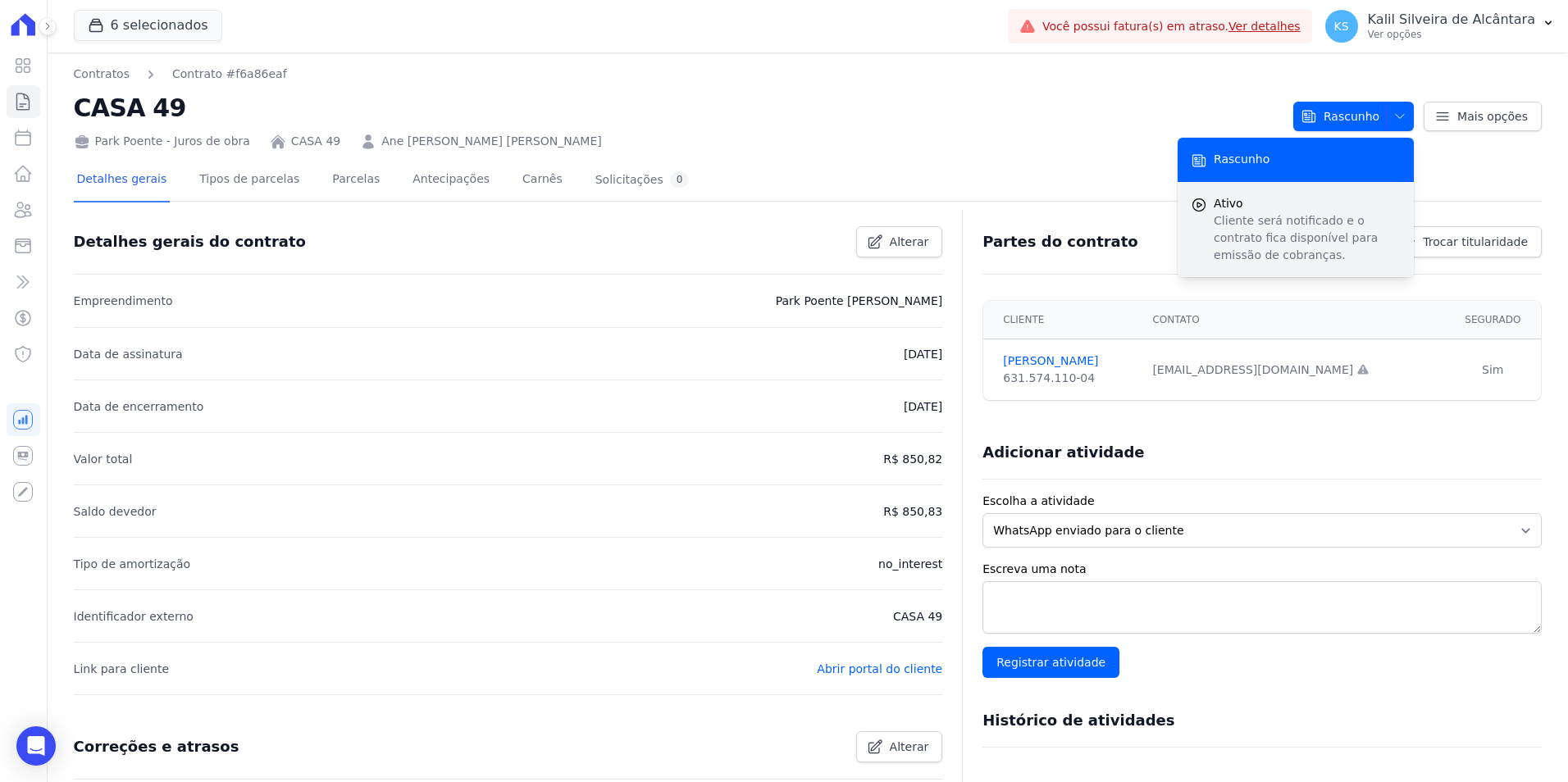
click at [1282, 203] on span "Ativo" at bounding box center [1307, 204] width 187 height 17
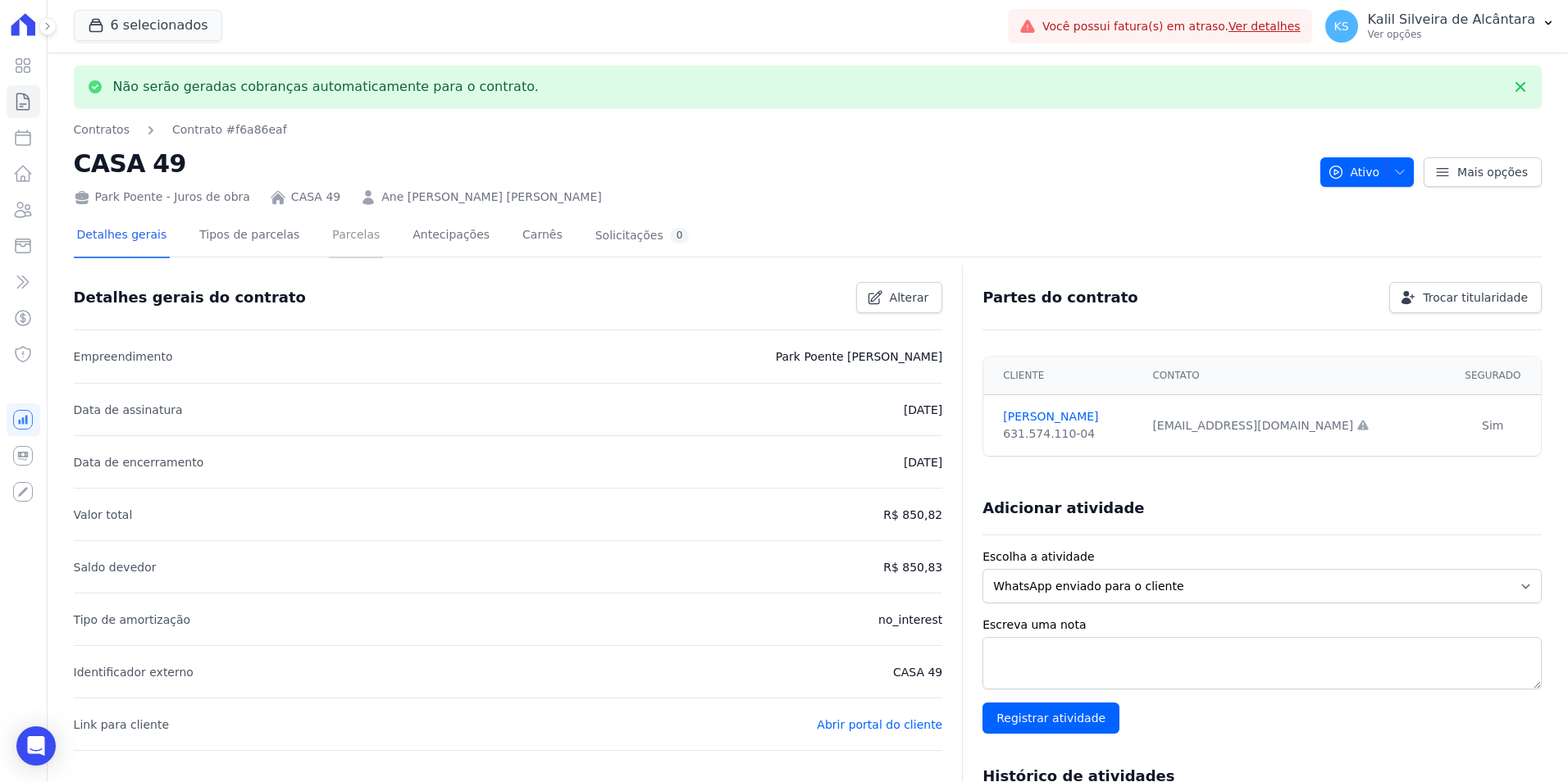
click at [329, 240] on link "Parcelas" at bounding box center [356, 237] width 54 height 43
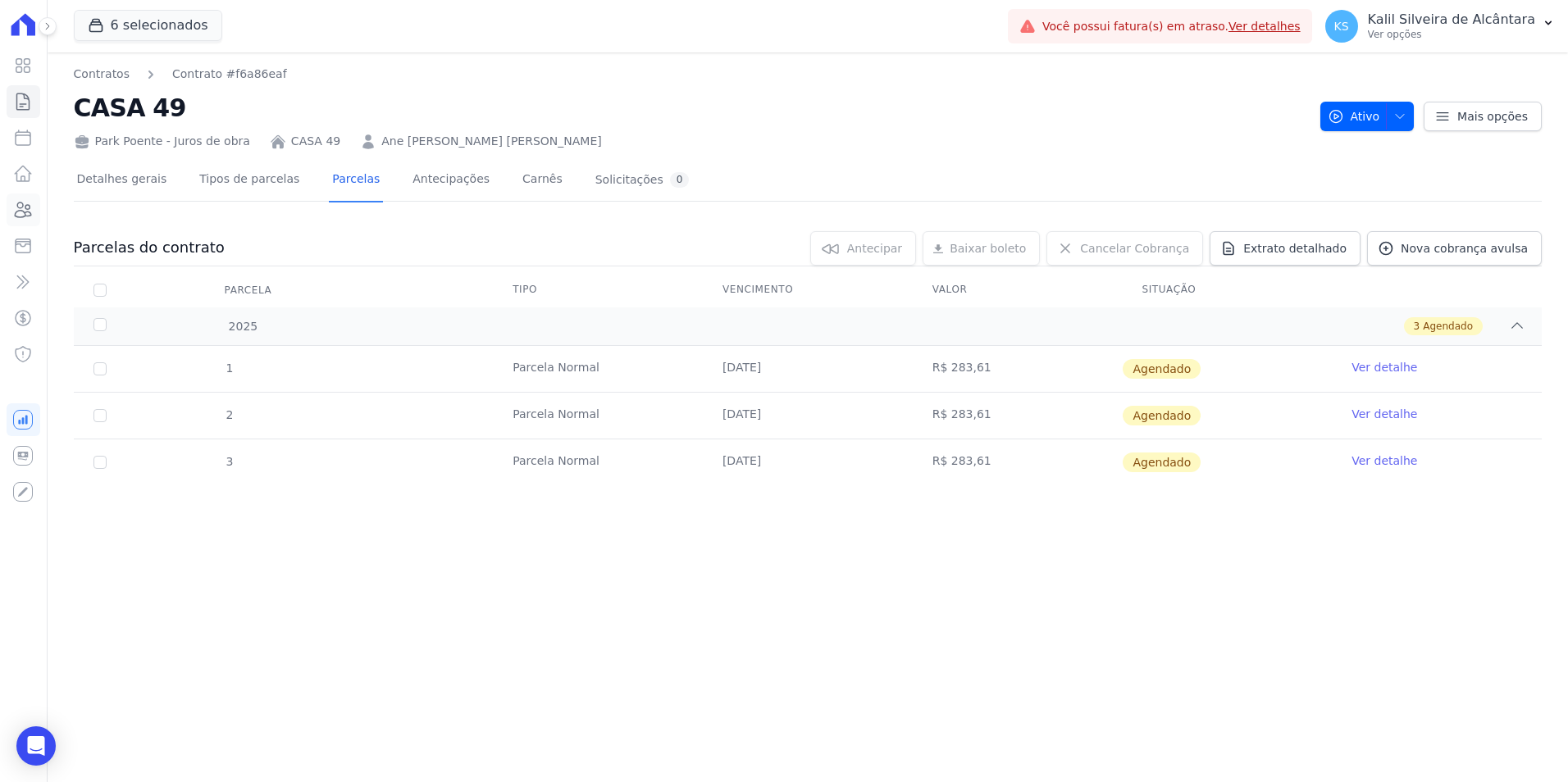
click at [28, 202] on icon at bounding box center [23, 210] width 20 height 20
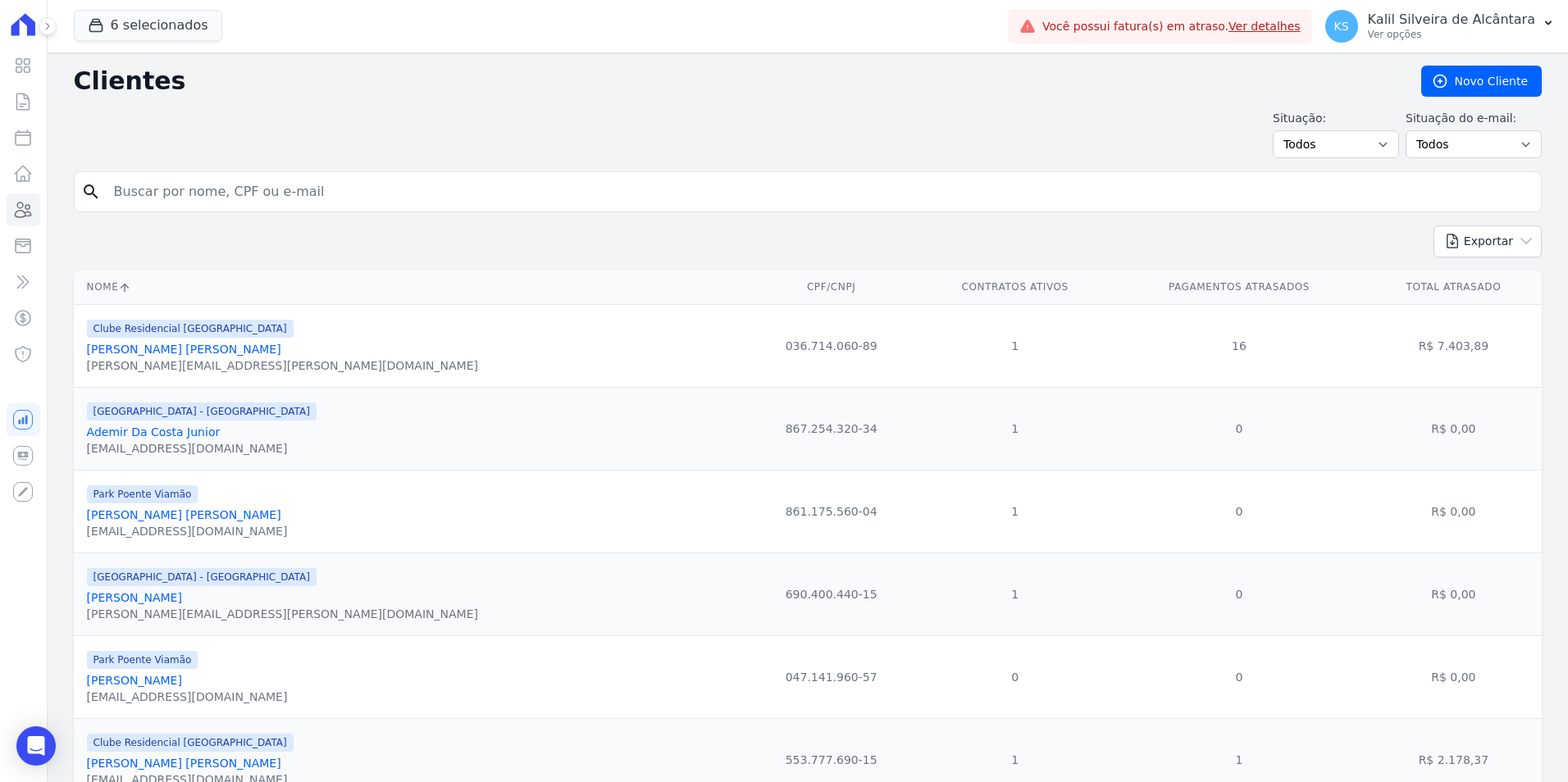
click at [236, 189] on input "search" at bounding box center [819, 192] width 1431 height 33
type input "hellen ro"
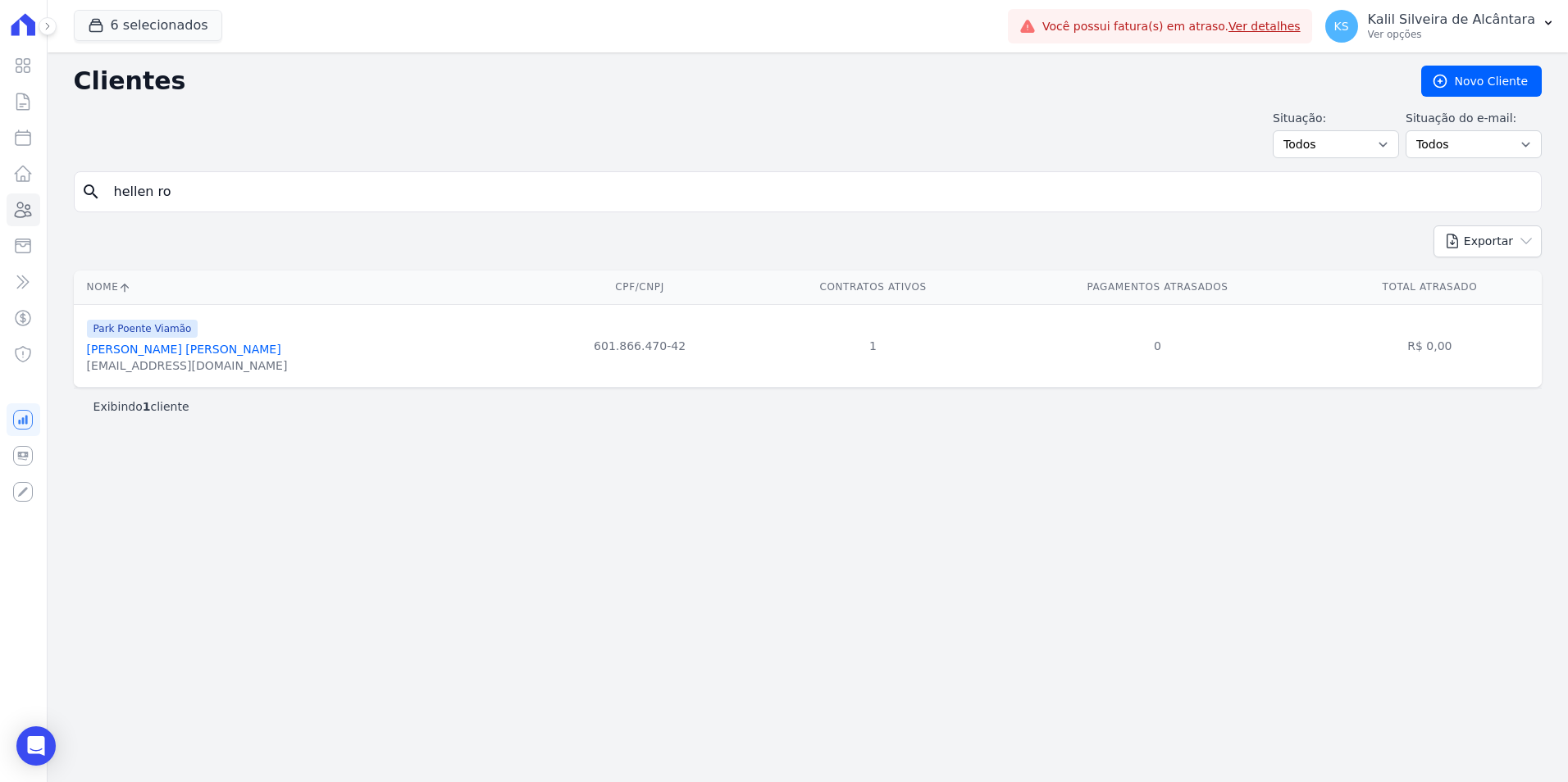
click at [205, 352] on link "Hellen Rodrigues De Souza Ocaña" at bounding box center [184, 349] width 195 height 13
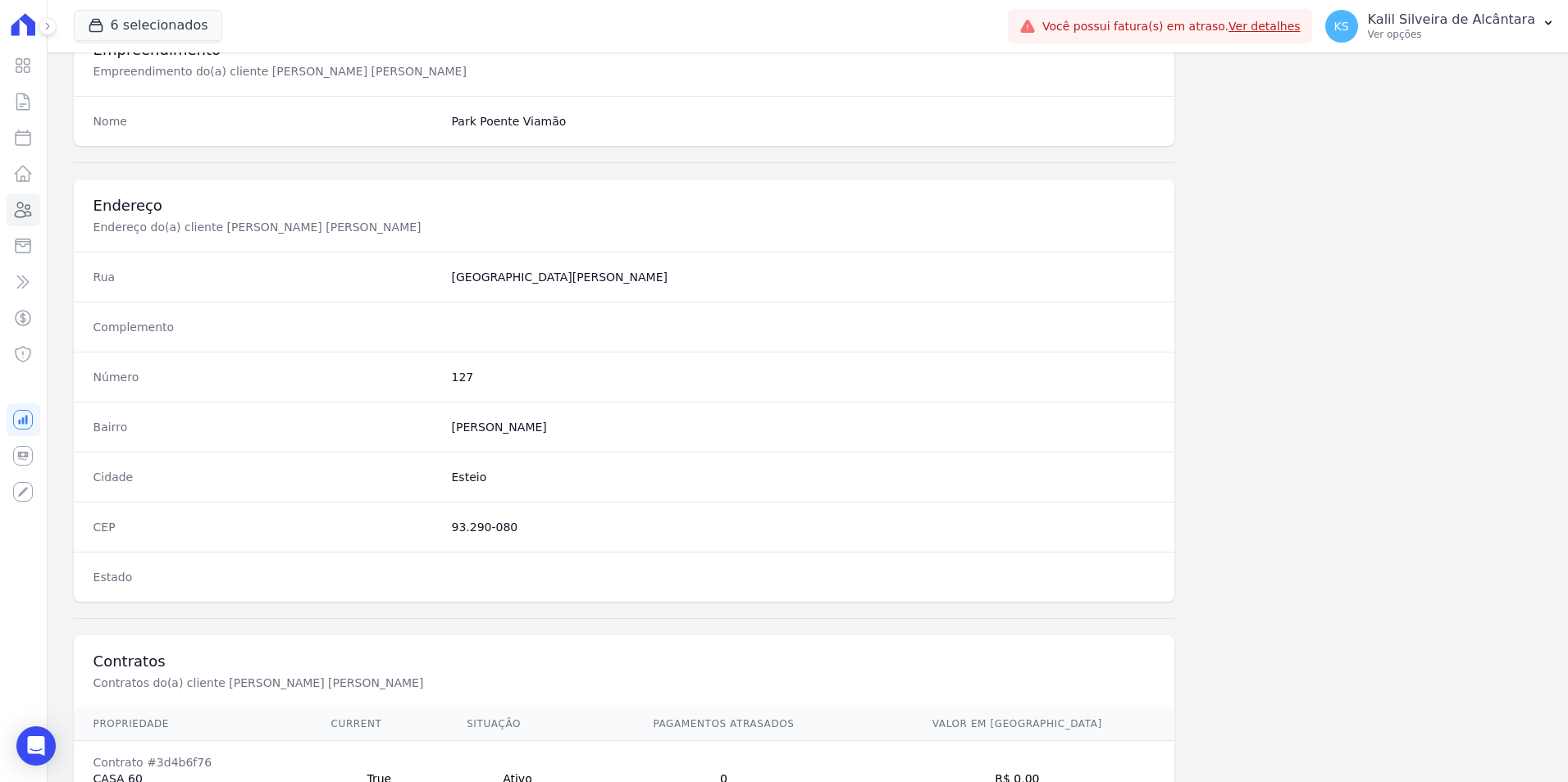
scroll to position [752, 0]
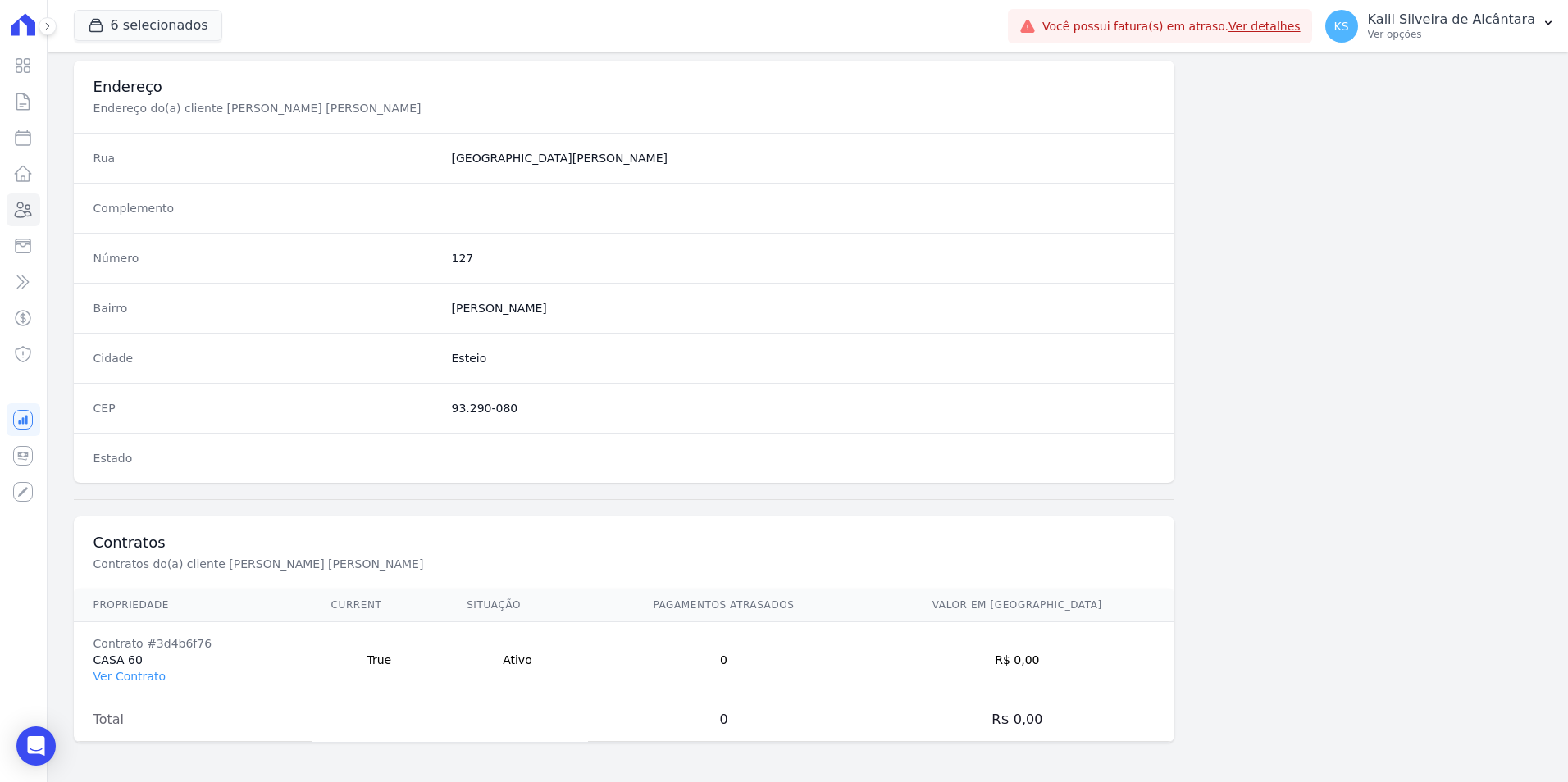
click at [128, 687] on td "Contrato #3d4b6f76 CASA 60 Ver Contrato" at bounding box center [192, 660] width 238 height 76
click at [128, 682] on link "Ver Contrato" at bounding box center [129, 676] width 72 height 13
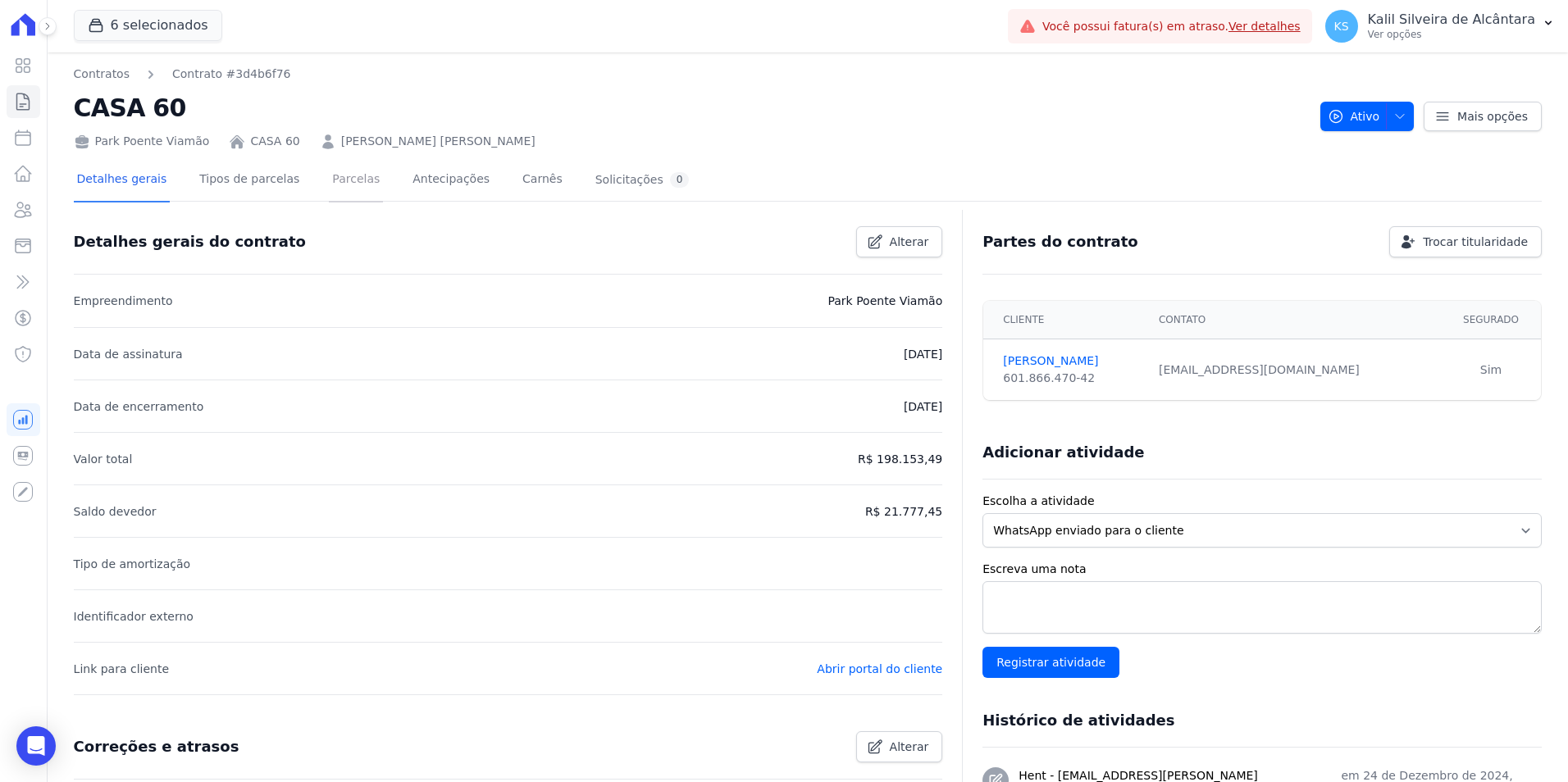
click at [340, 187] on link "Parcelas" at bounding box center [356, 180] width 54 height 43
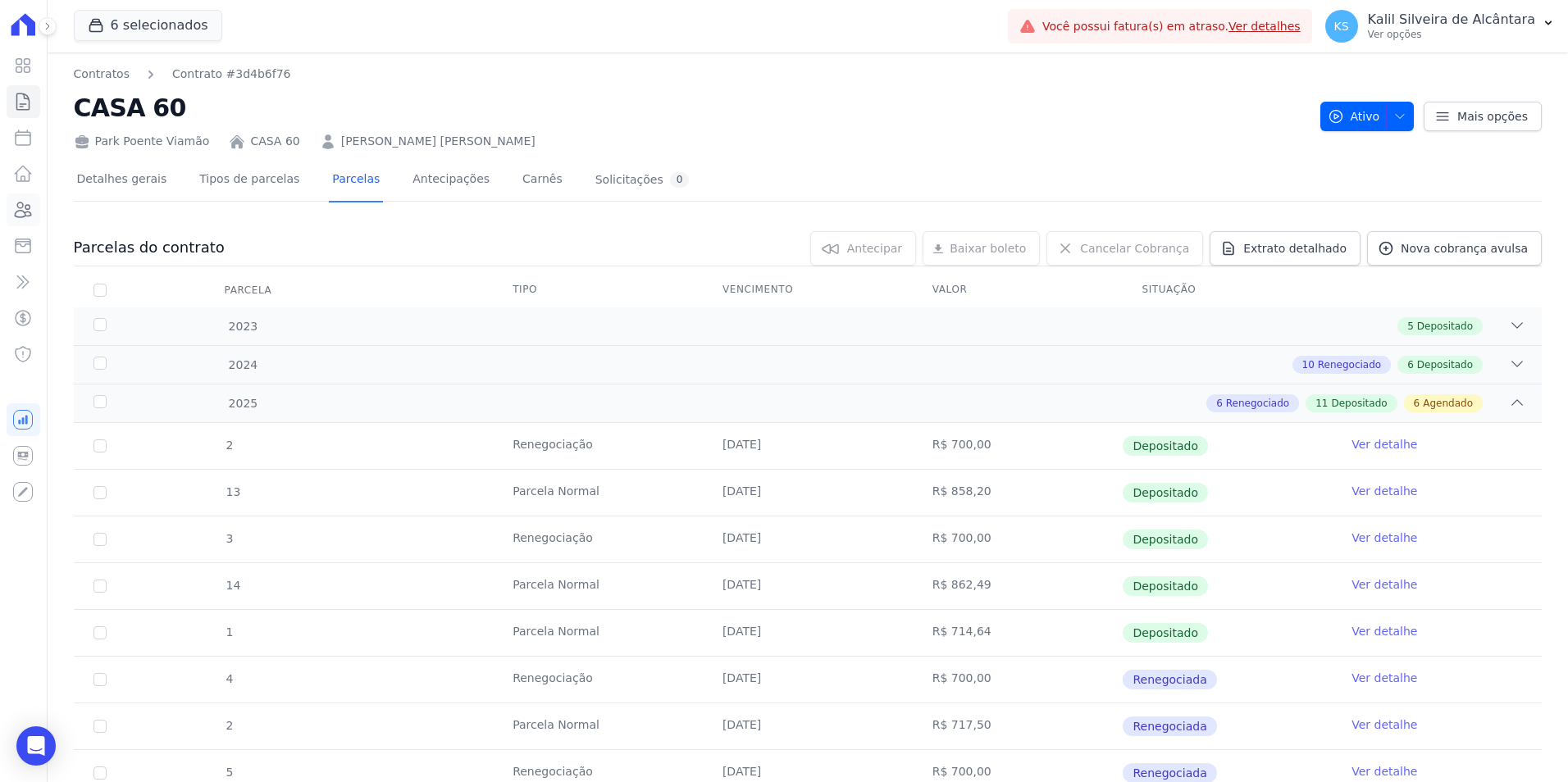
click at [27, 216] on icon at bounding box center [23, 210] width 16 height 14
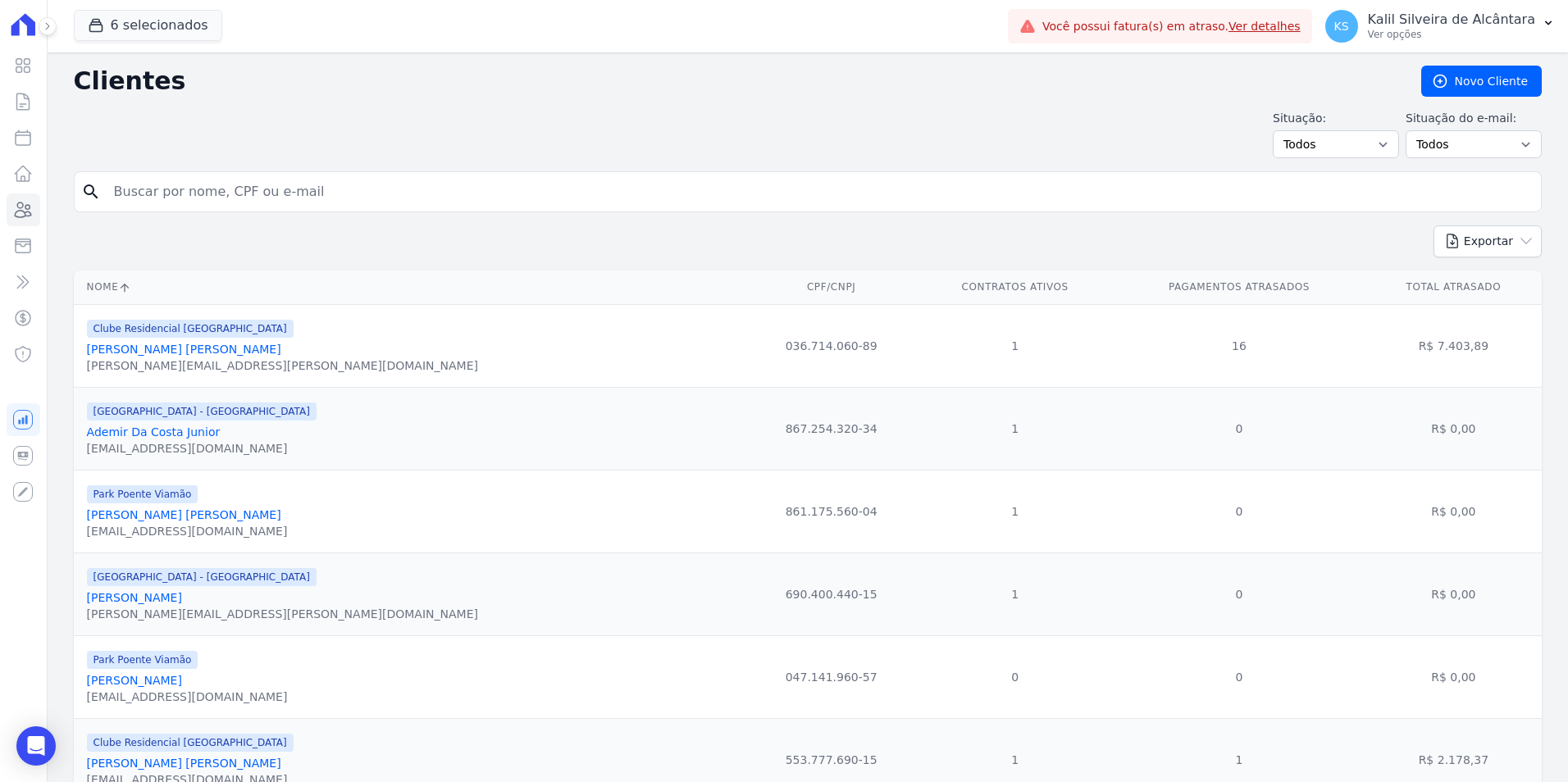
click at [222, 191] on input "search" at bounding box center [819, 192] width 1431 height 33
type input "karina wa"
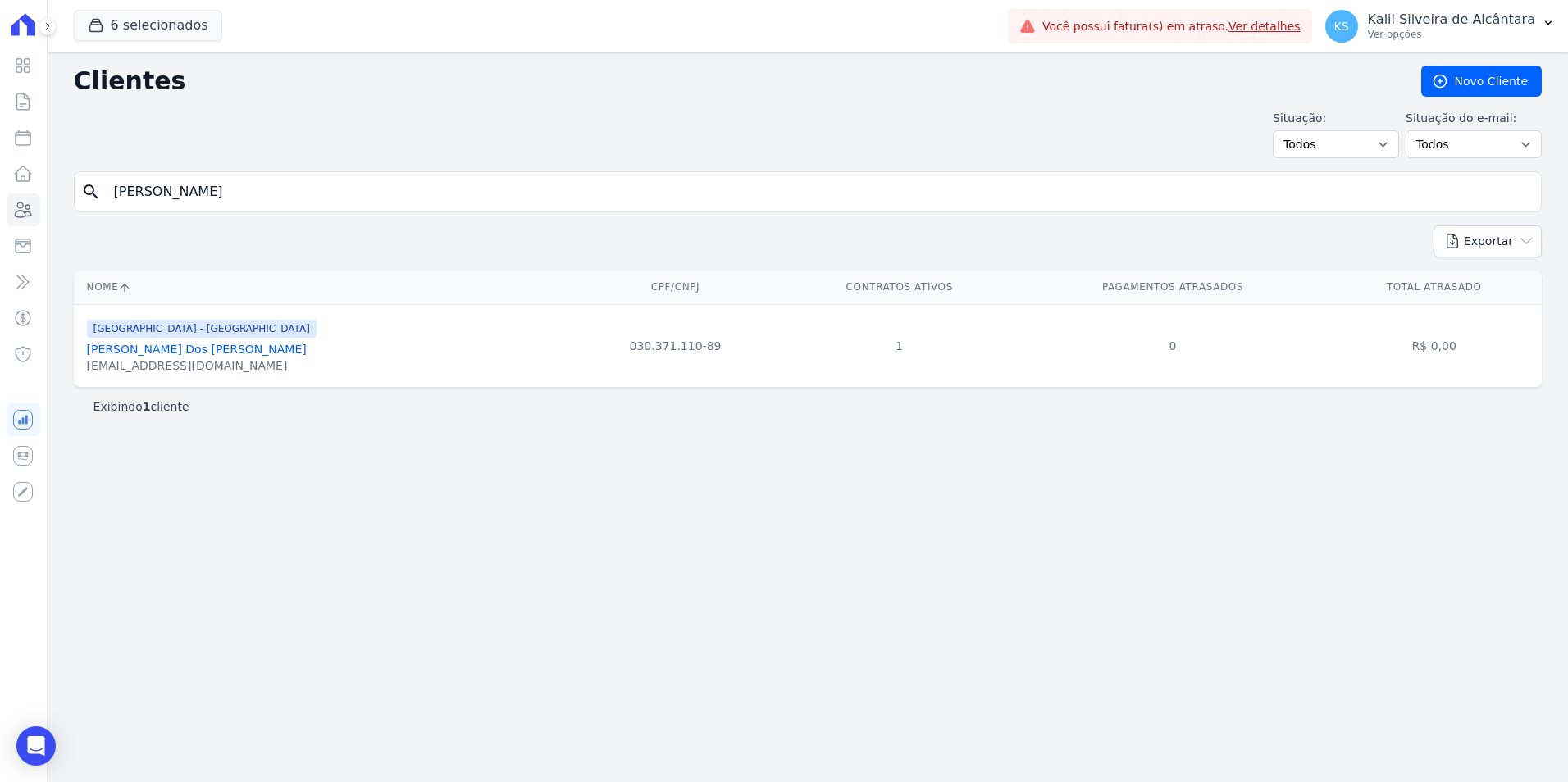
click at [168, 354] on link "Karina Waltermann Dos Santos" at bounding box center [196, 349] width 220 height 13
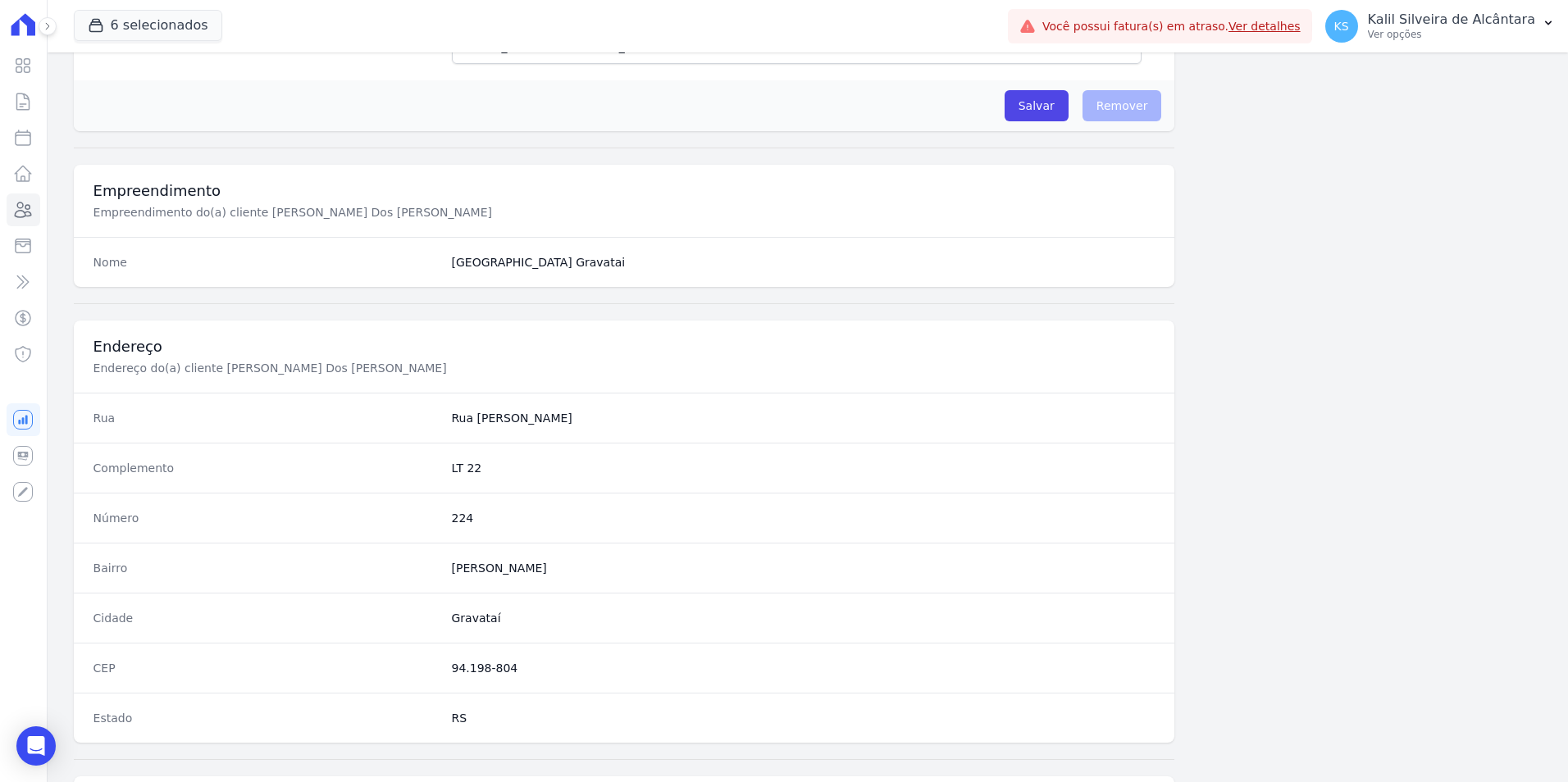
scroll to position [752, 0]
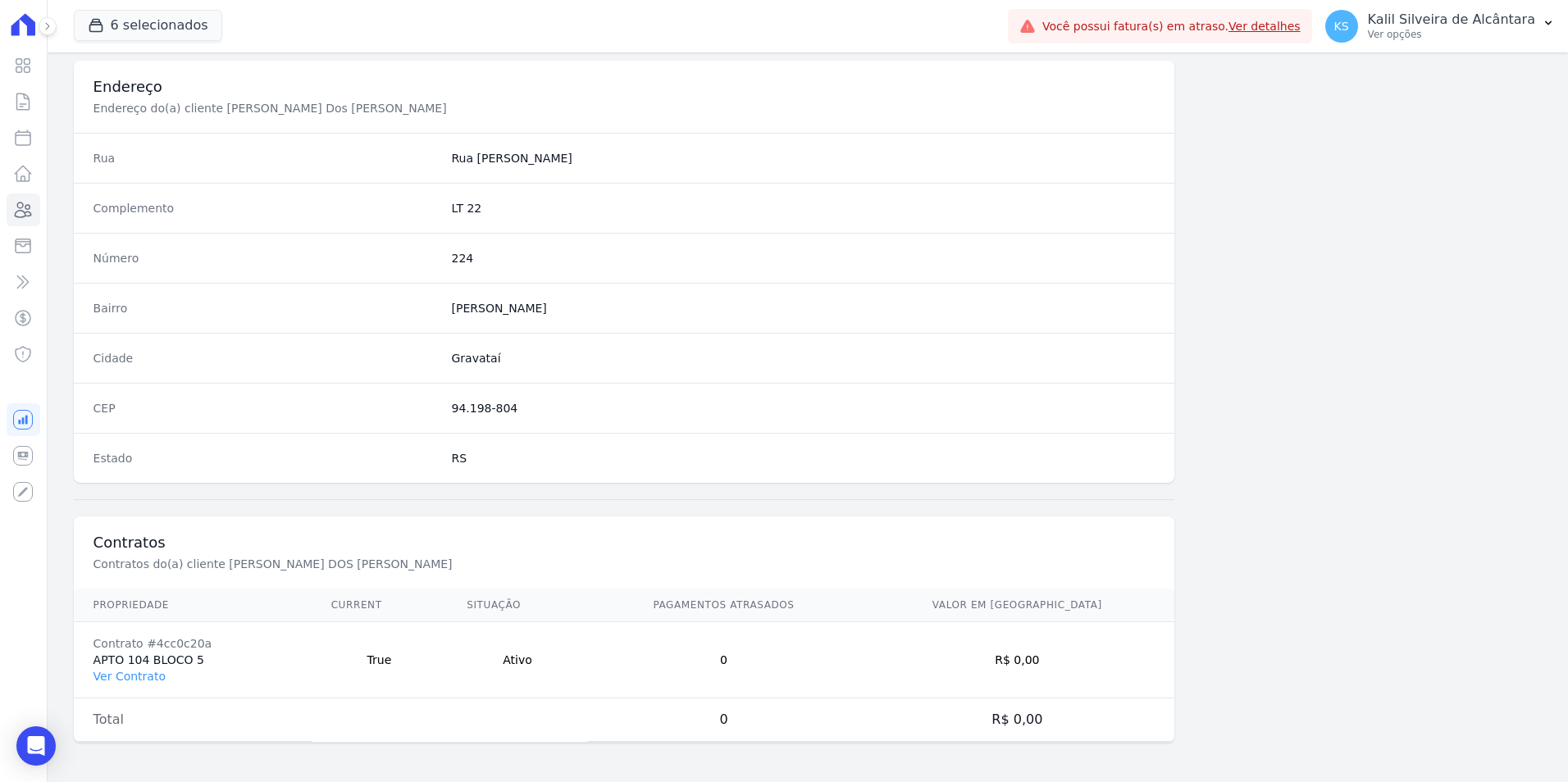
click at [127, 685] on td "Contrato #4cc0c20a APTO 104 BLOCO 5 Ver Contrato" at bounding box center [192, 660] width 238 height 76
click at [129, 675] on link "Ver Contrato" at bounding box center [129, 676] width 72 height 13
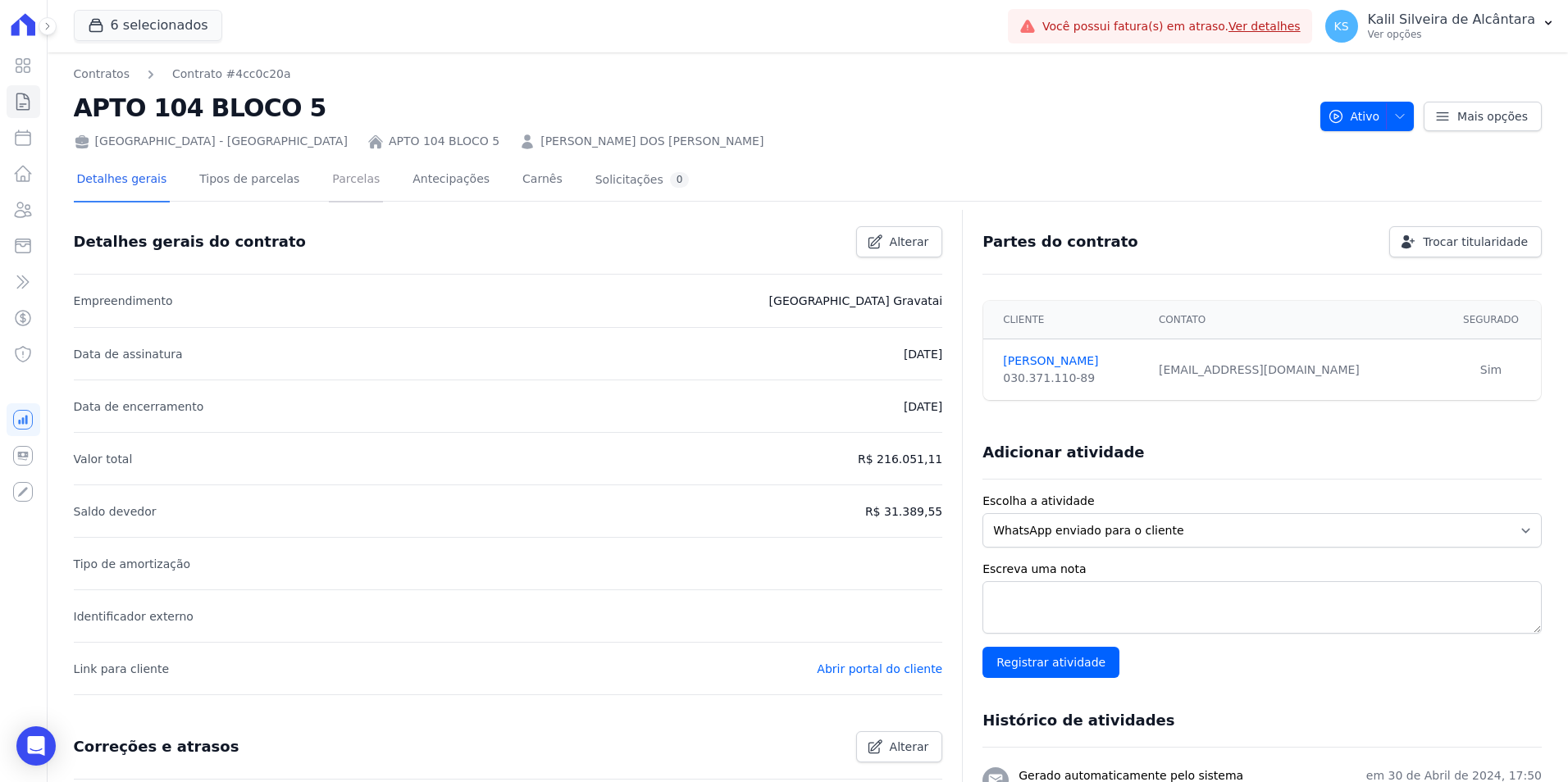
click at [329, 178] on link "Parcelas" at bounding box center [356, 180] width 54 height 43
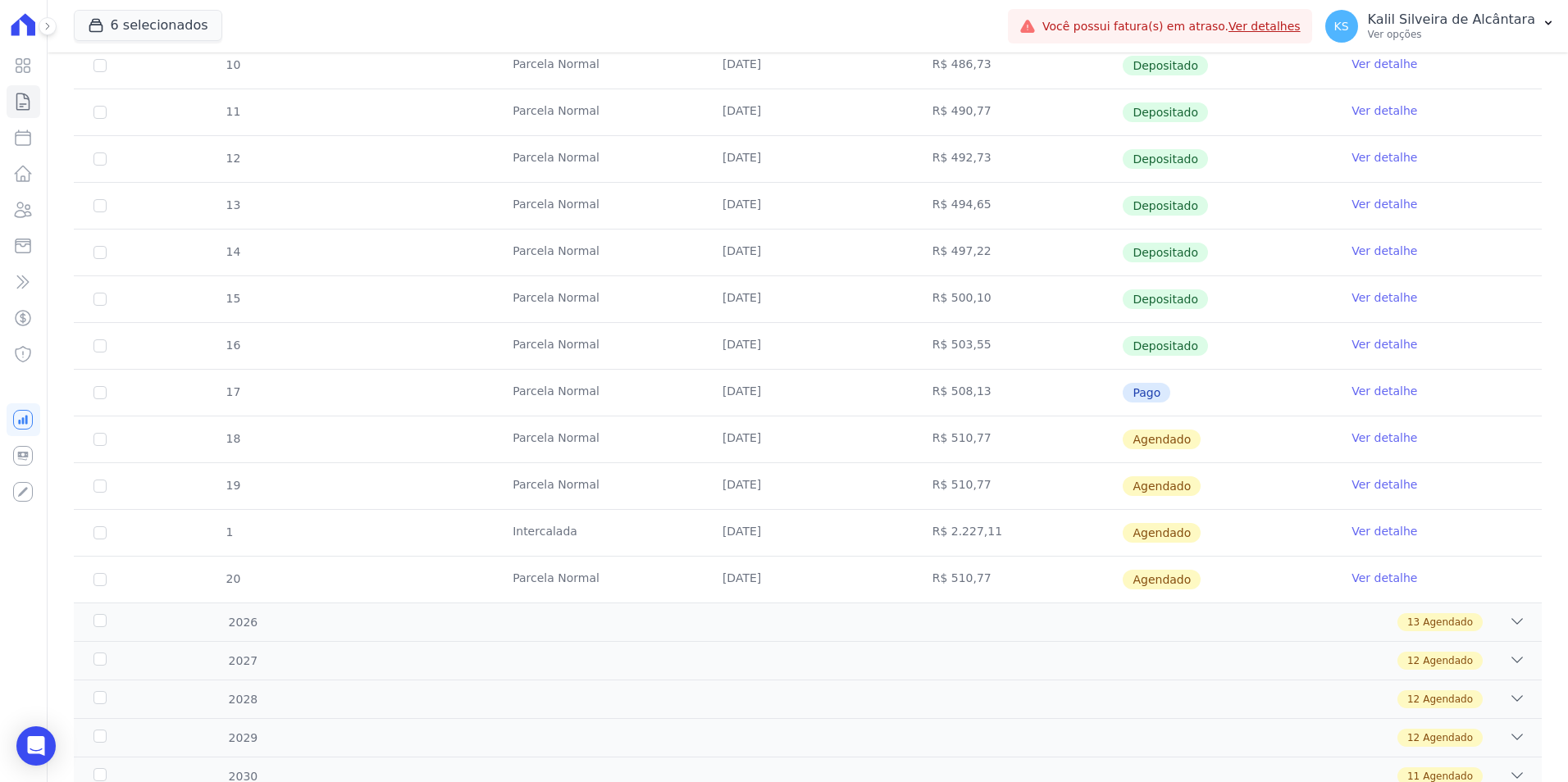
scroll to position [410, 0]
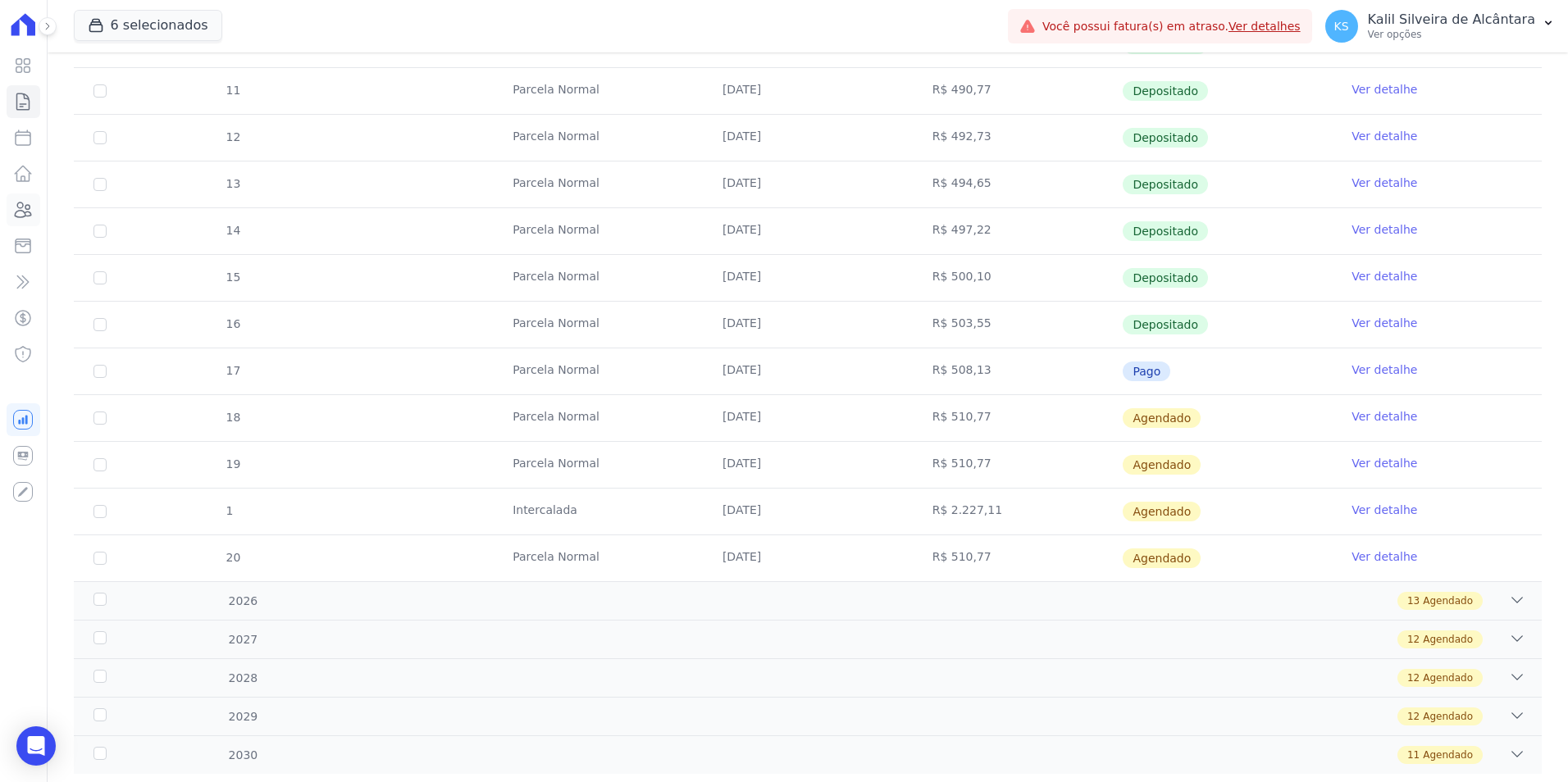
click at [19, 216] on icon at bounding box center [23, 210] width 20 height 20
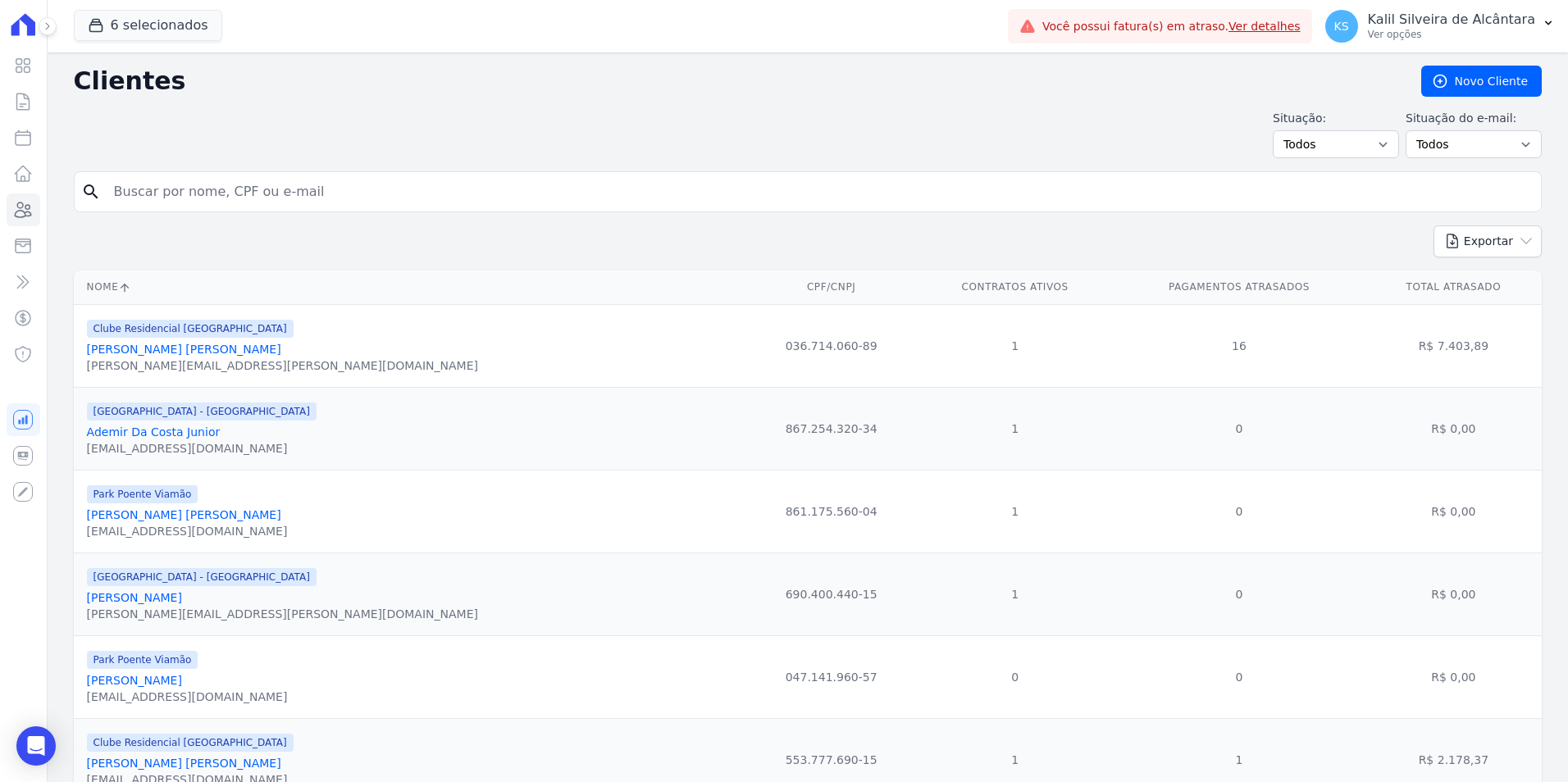
click at [213, 187] on input "search" at bounding box center [819, 192] width 1431 height 33
paste input "Susane Borkovski"
type input "Susane Borkovski"
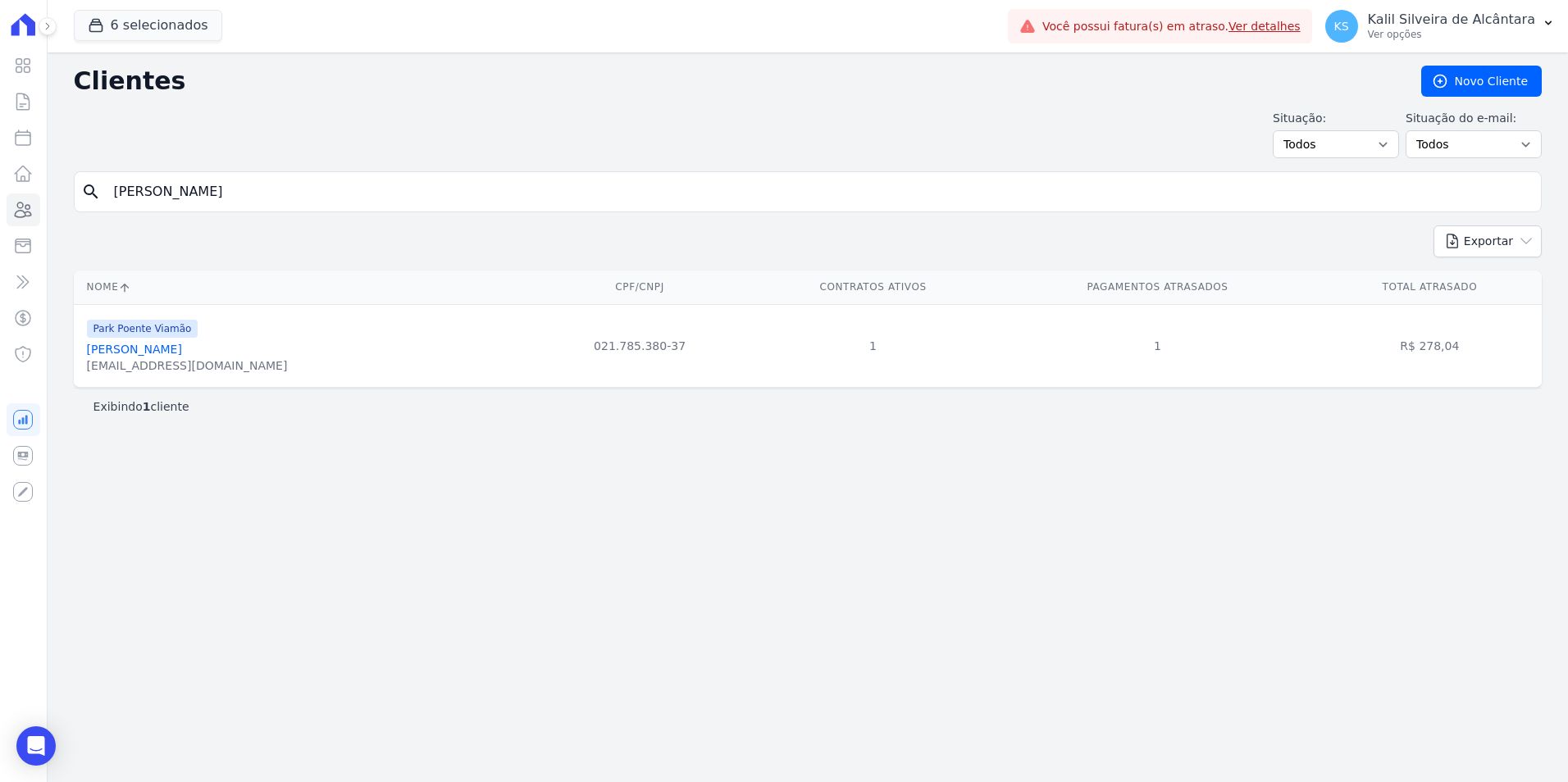
click at [157, 353] on link "Susane Borkovski" at bounding box center [135, 349] width 95 height 13
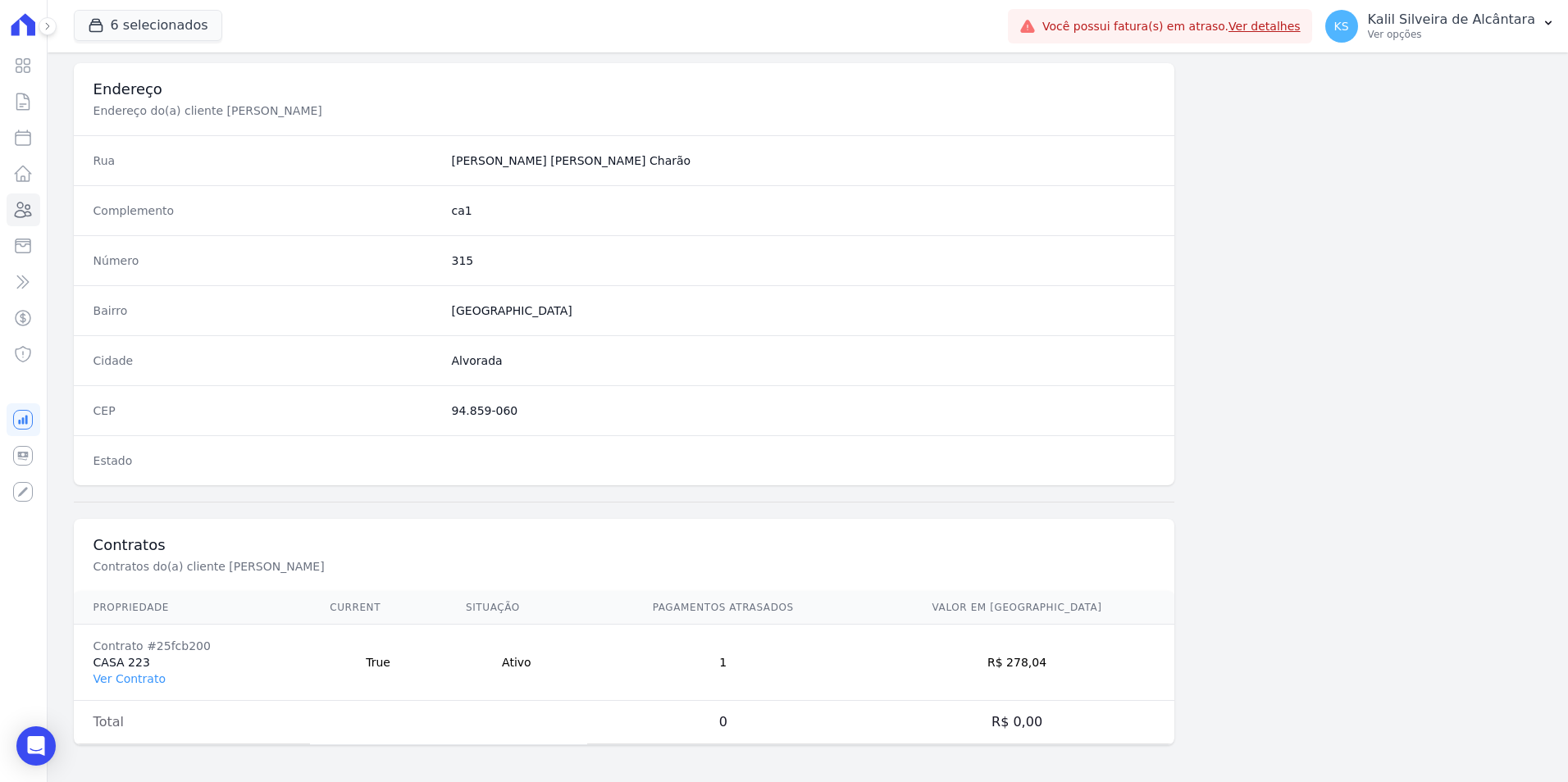
scroll to position [752, 0]
click at [136, 684] on td "Contrato #25fcb200 CASA 223 Ver Contrato" at bounding box center [192, 660] width 237 height 76
click at [135, 678] on link "Ver Contrato" at bounding box center [129, 676] width 72 height 13
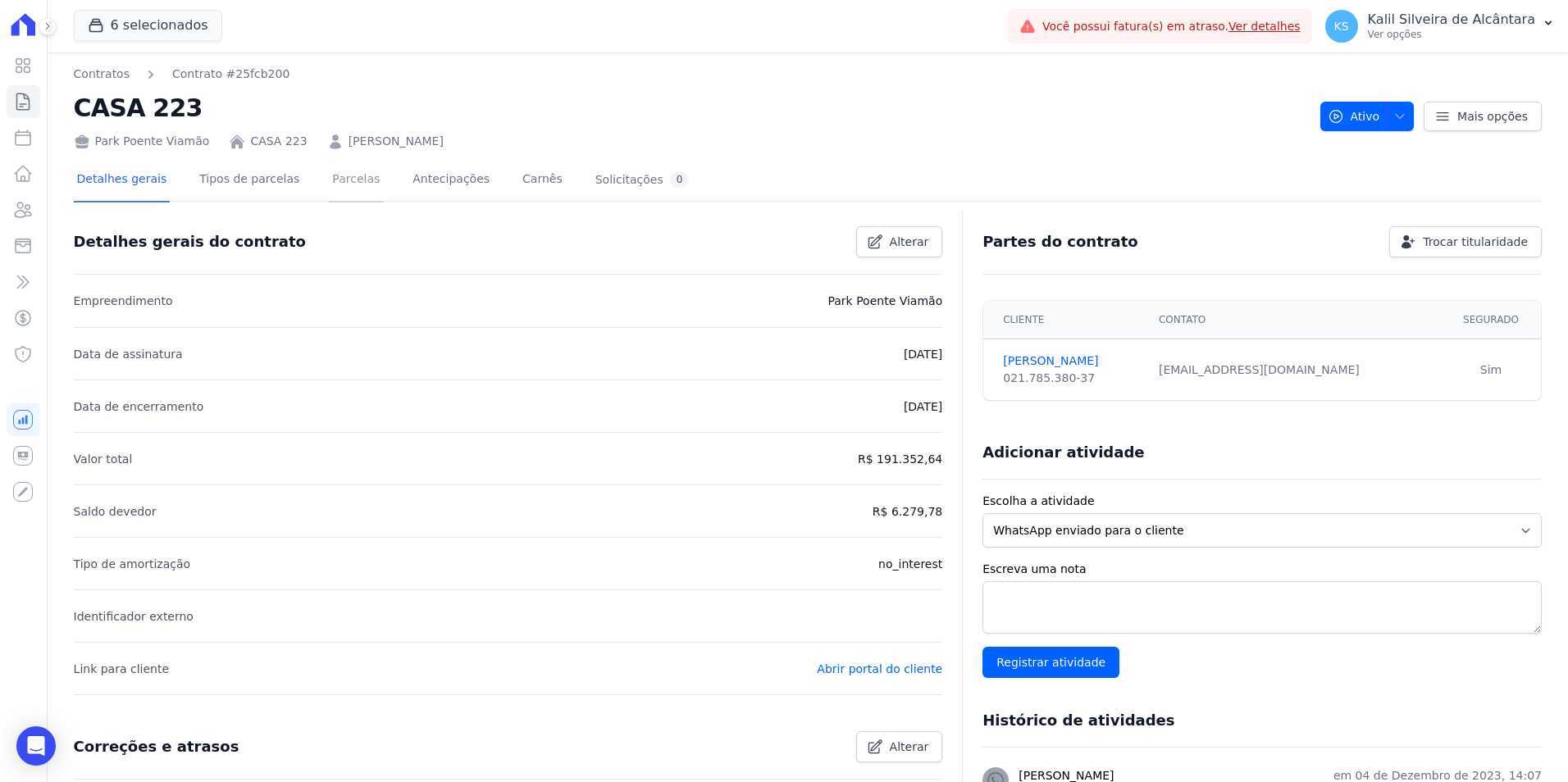
click at [335, 184] on link "Parcelas" at bounding box center [356, 180] width 54 height 43
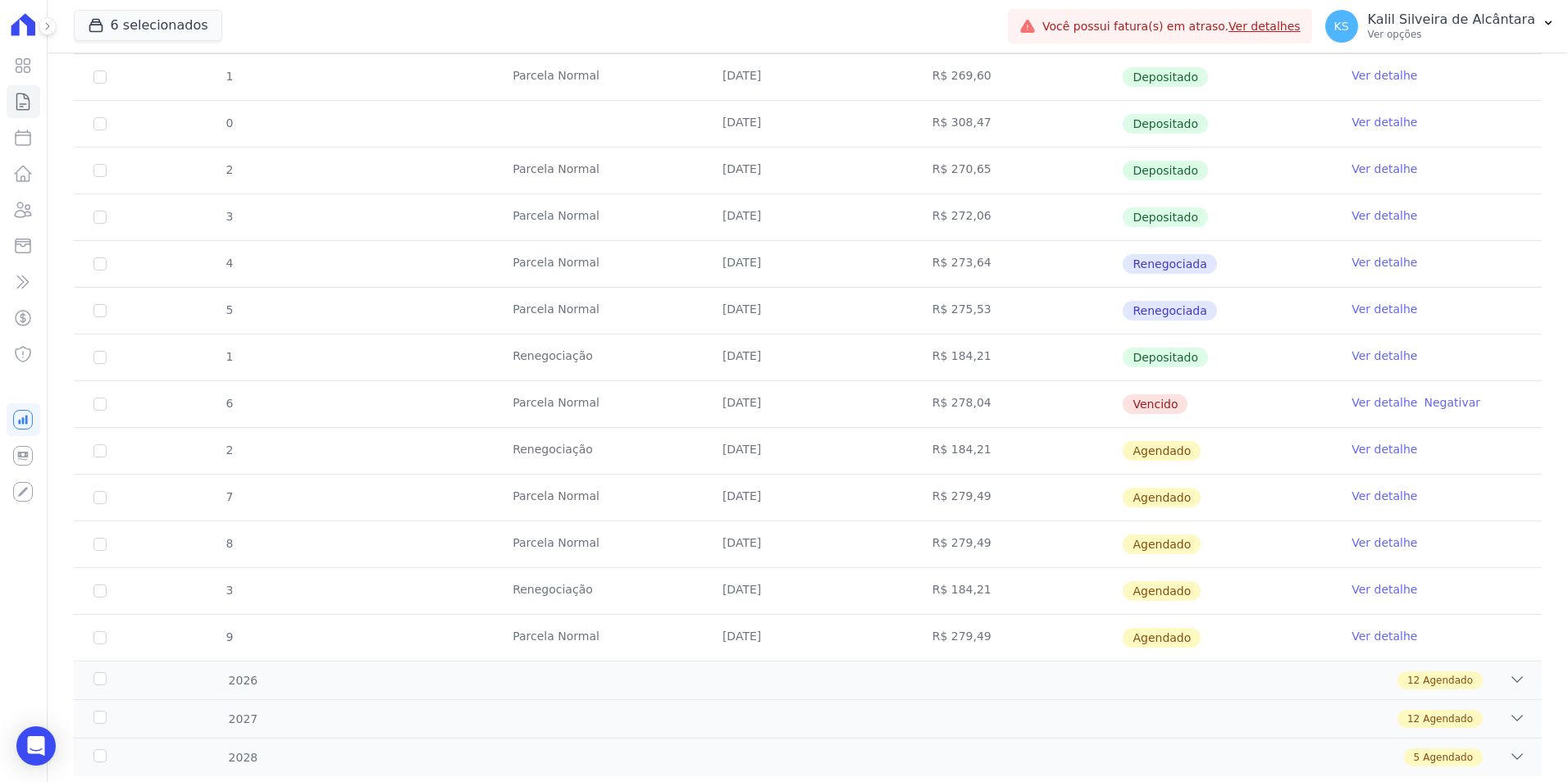
scroll to position [820, 0]
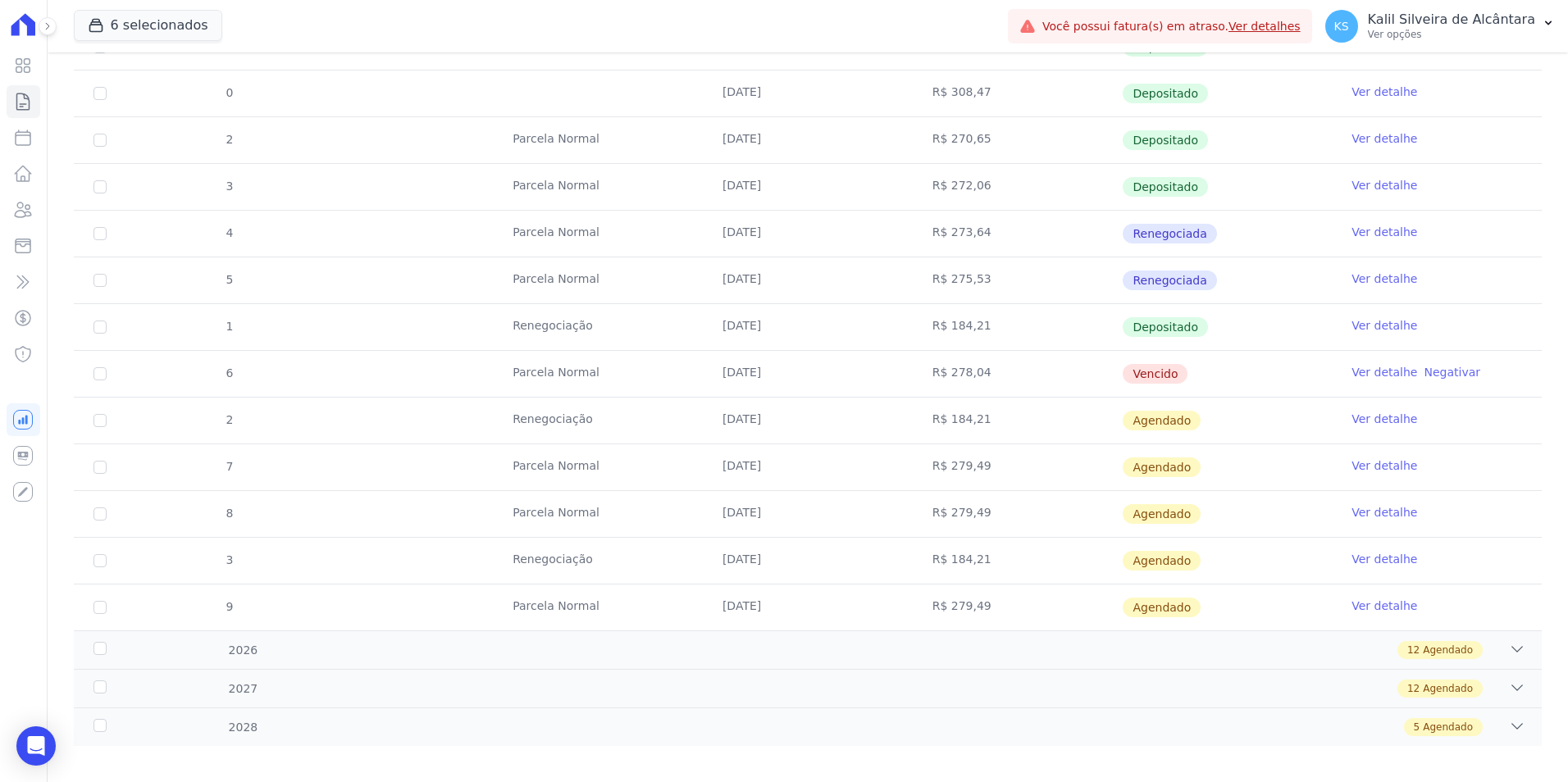
drag, startPoint x: 751, startPoint y: 377, endPoint x: 835, endPoint y: 380, distance: 84.1
click at [835, 380] on td "[DATE]" at bounding box center [808, 373] width 210 height 46
click at [15, 206] on icon at bounding box center [23, 210] width 20 height 20
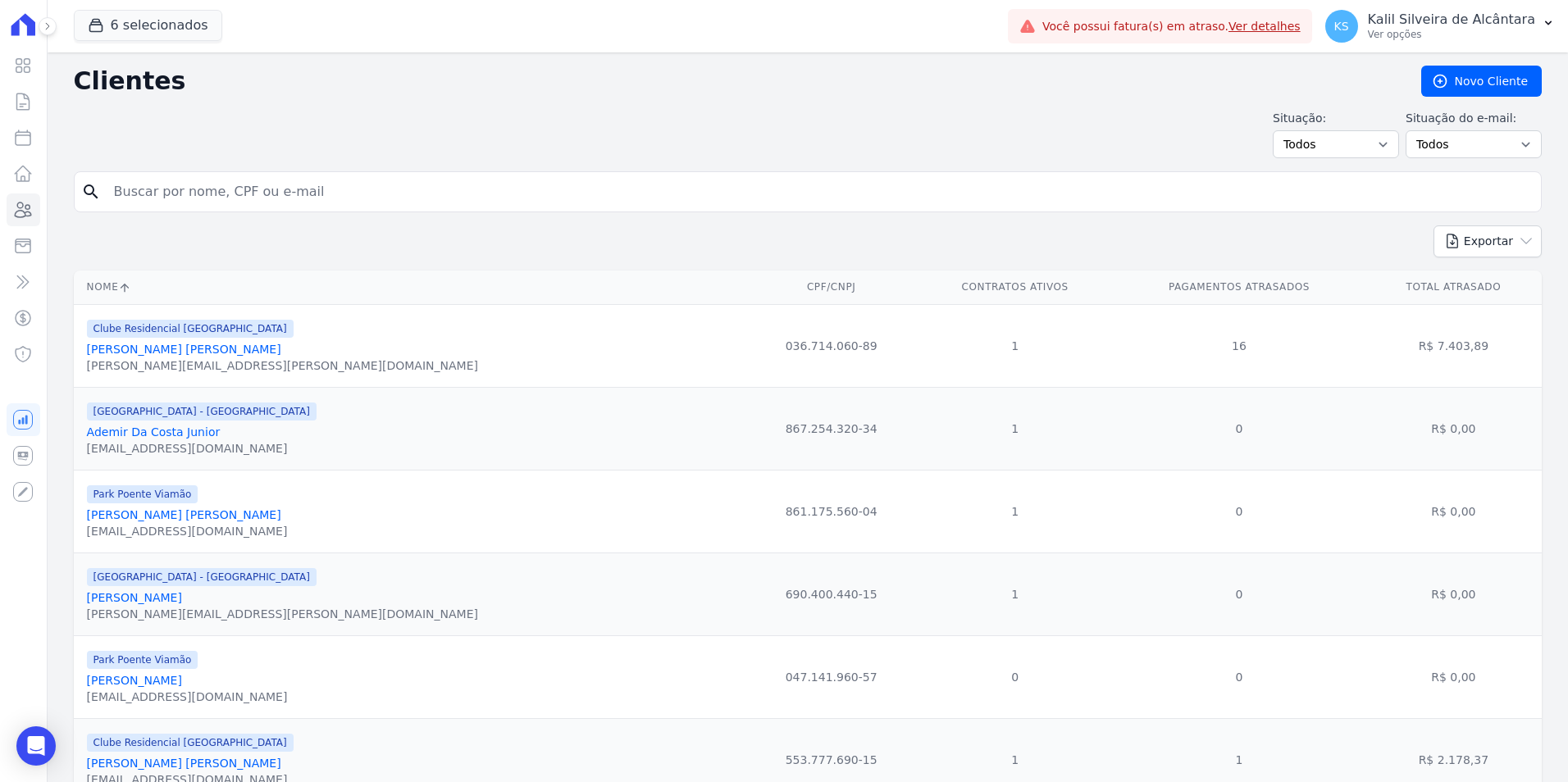
click at [223, 203] on input "search" at bounding box center [819, 192] width 1431 height 33
type input "vinicius"
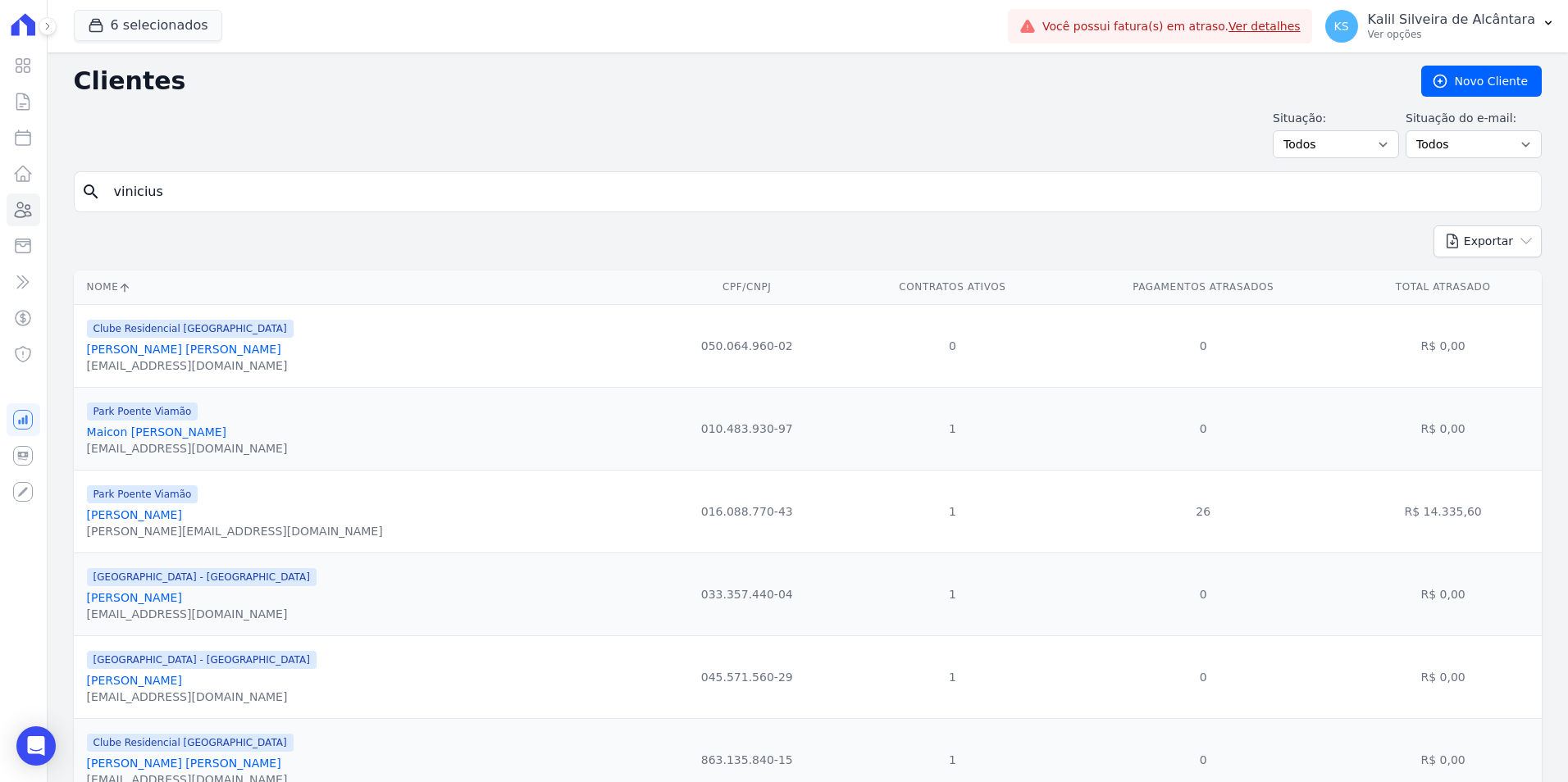
click at [189, 209] on div "search vinicius" at bounding box center [807, 192] width 1468 height 41
click at [192, 202] on input "vinicius" at bounding box center [819, 192] width 1431 height 33
click at [240, 196] on input "vinicius henr[" at bounding box center [819, 192] width 1431 height 33
type input "vinicius henr"
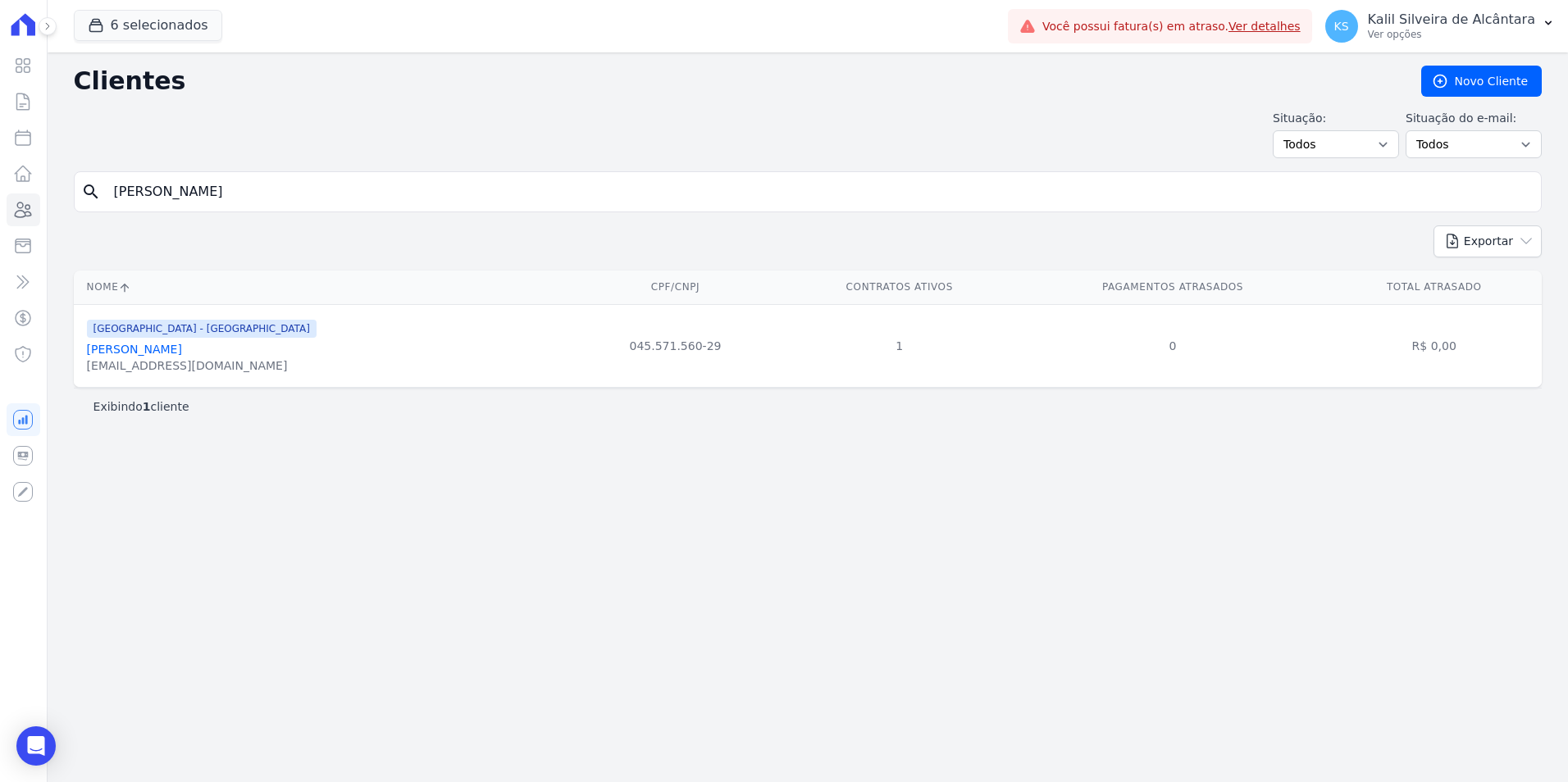
drag, startPoint x: 217, startPoint y: 195, endPoint x: 0, endPoint y: 214, distance: 217.8
click at [5, 212] on div "Visão Geral Contratos [GEOGRAPHIC_DATA] Lotes Clientes Minha Carteira Transferê…" at bounding box center [784, 391] width 1568 height 782
paste input "ALINE BATISTA FRANCO"
type input "ALINE BATISTA FRANCO"
click at [0, 203] on html "Visão Geral Contratos [GEOGRAPHIC_DATA] Lotes Clientes Minha Carteira Transferê…" at bounding box center [784, 391] width 1568 height 782
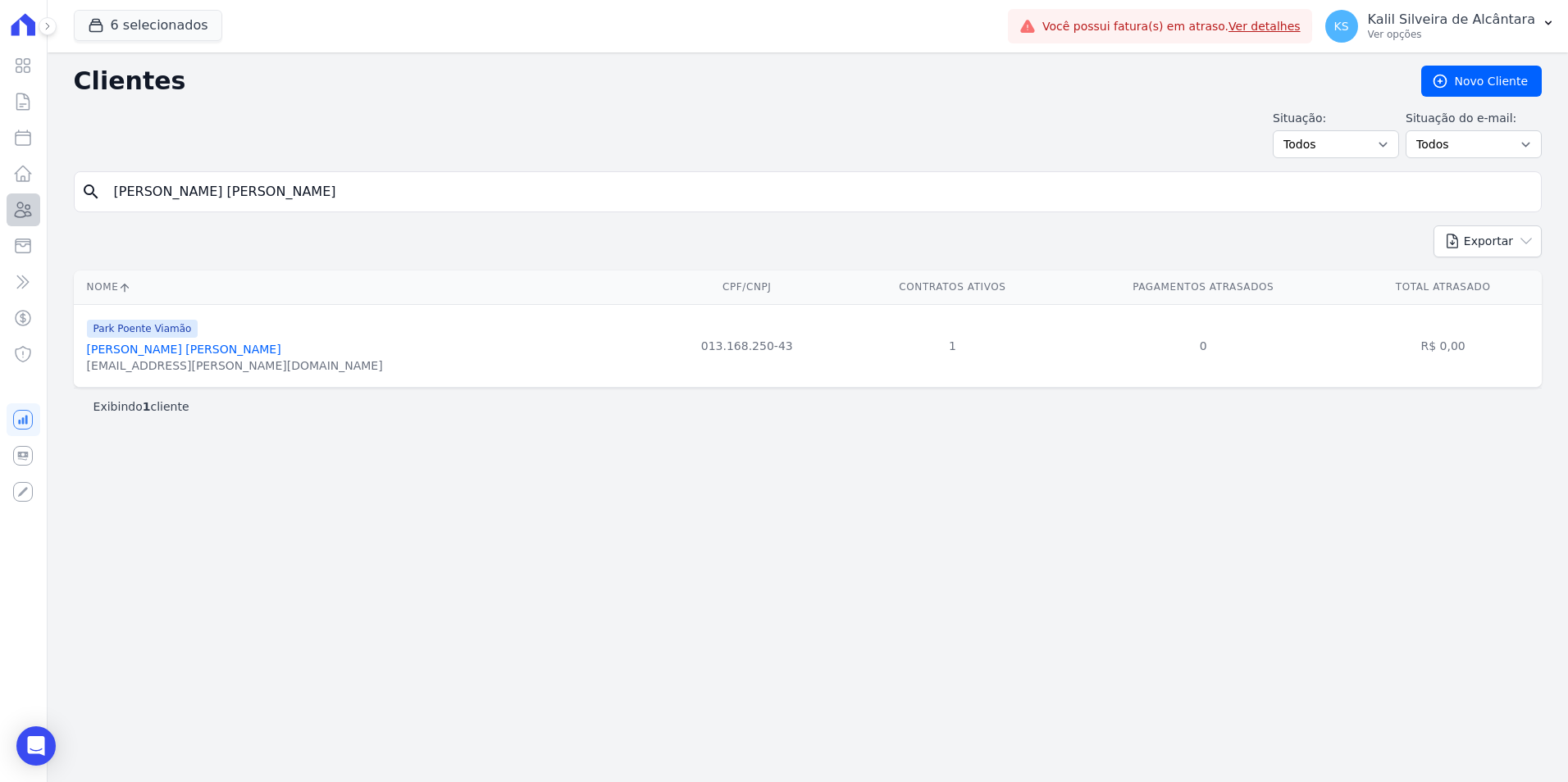
paste input "Christian Jesuino Arroxellas"
type input "Christian Jesuino Arroxellas"
click at [155, 353] on link "Christian Jesuino Arroxellas" at bounding box center [230, 349] width 286 height 13
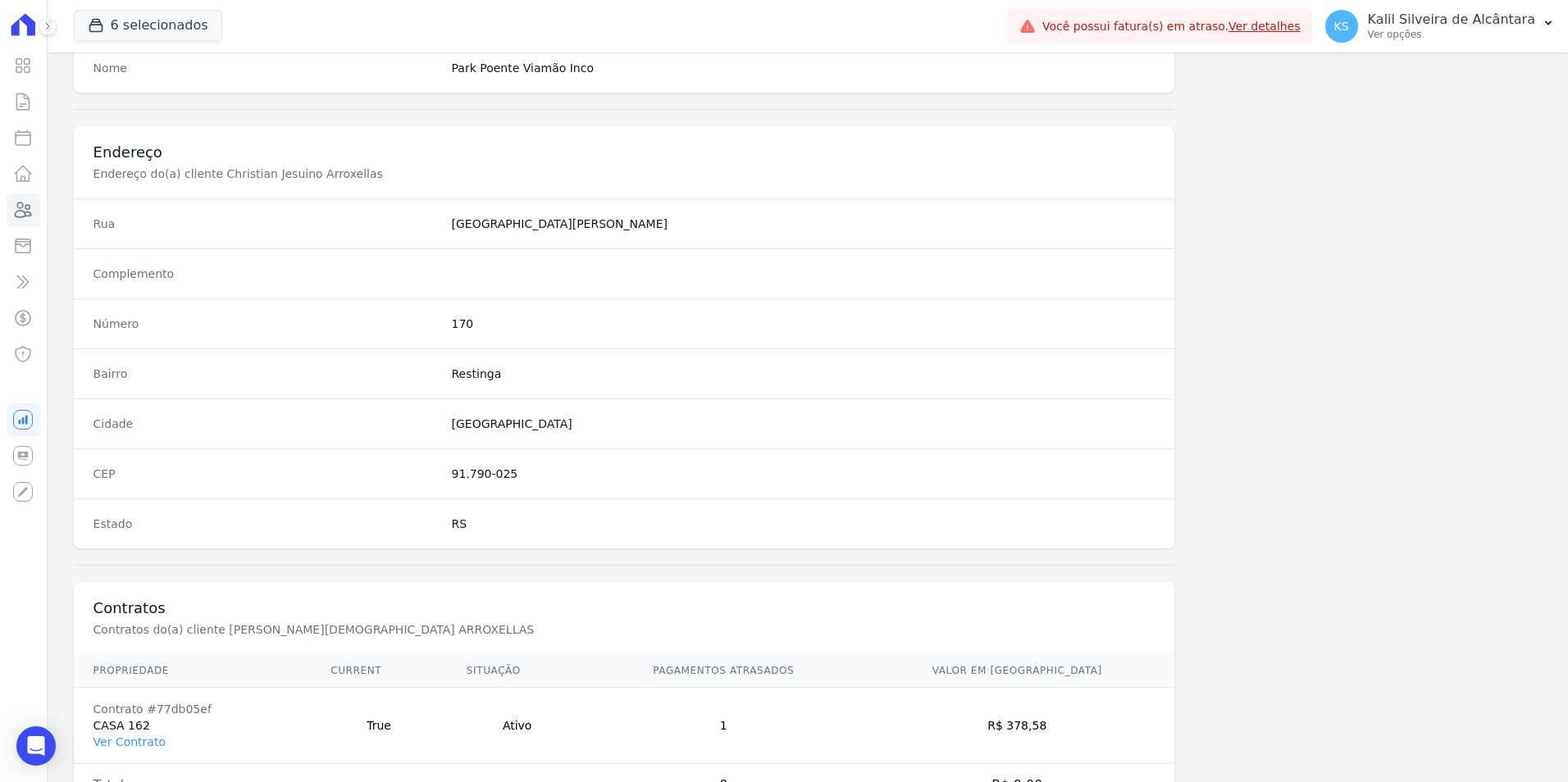
scroll to position [752, 0]
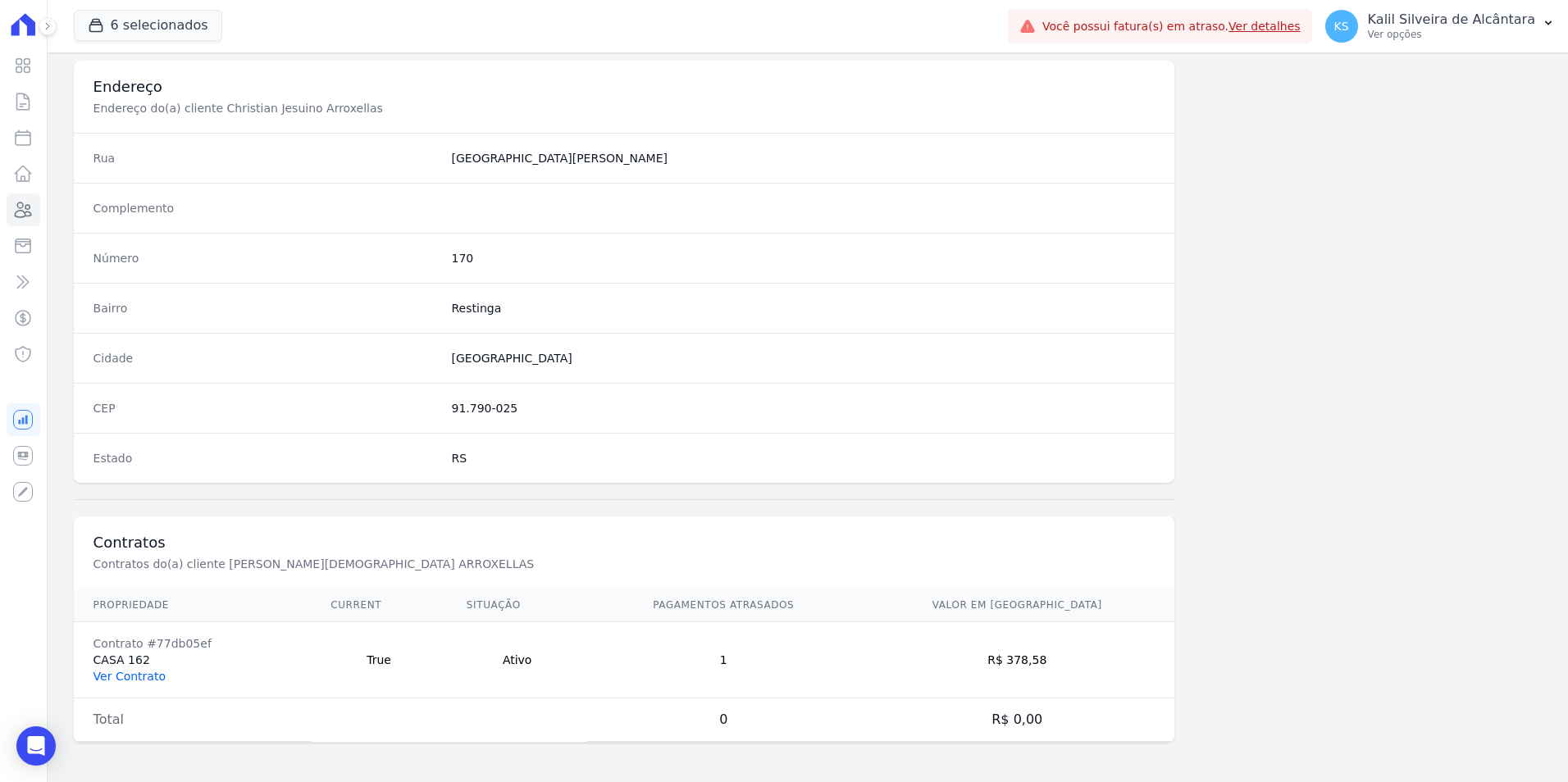
drag, startPoint x: 129, startPoint y: 676, endPoint x: 159, endPoint y: 676, distance: 30.0
click at [129, 676] on link "Ver Contrato" at bounding box center [129, 676] width 72 height 13
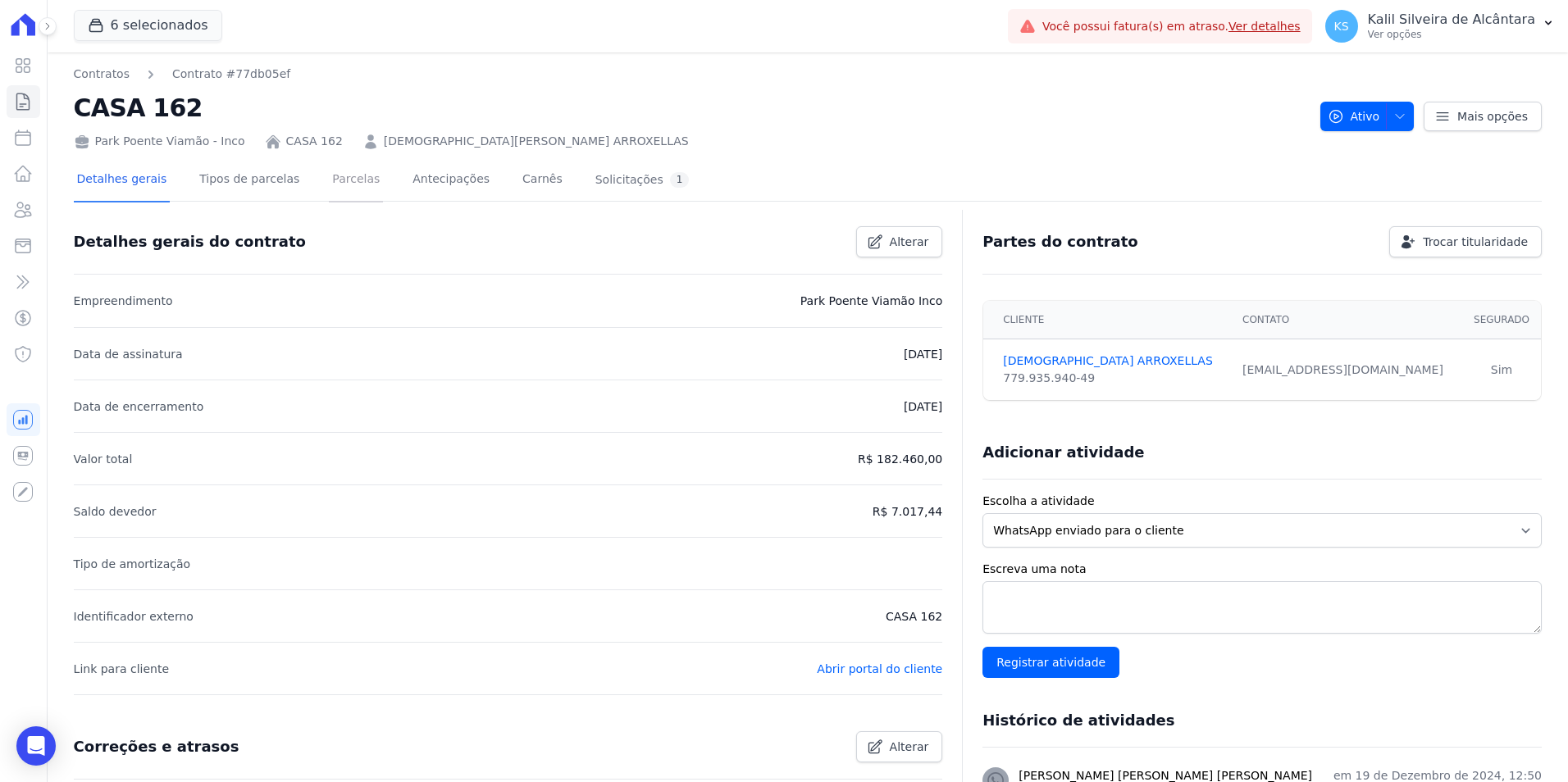
click at [349, 180] on link "Parcelas" at bounding box center [356, 180] width 54 height 43
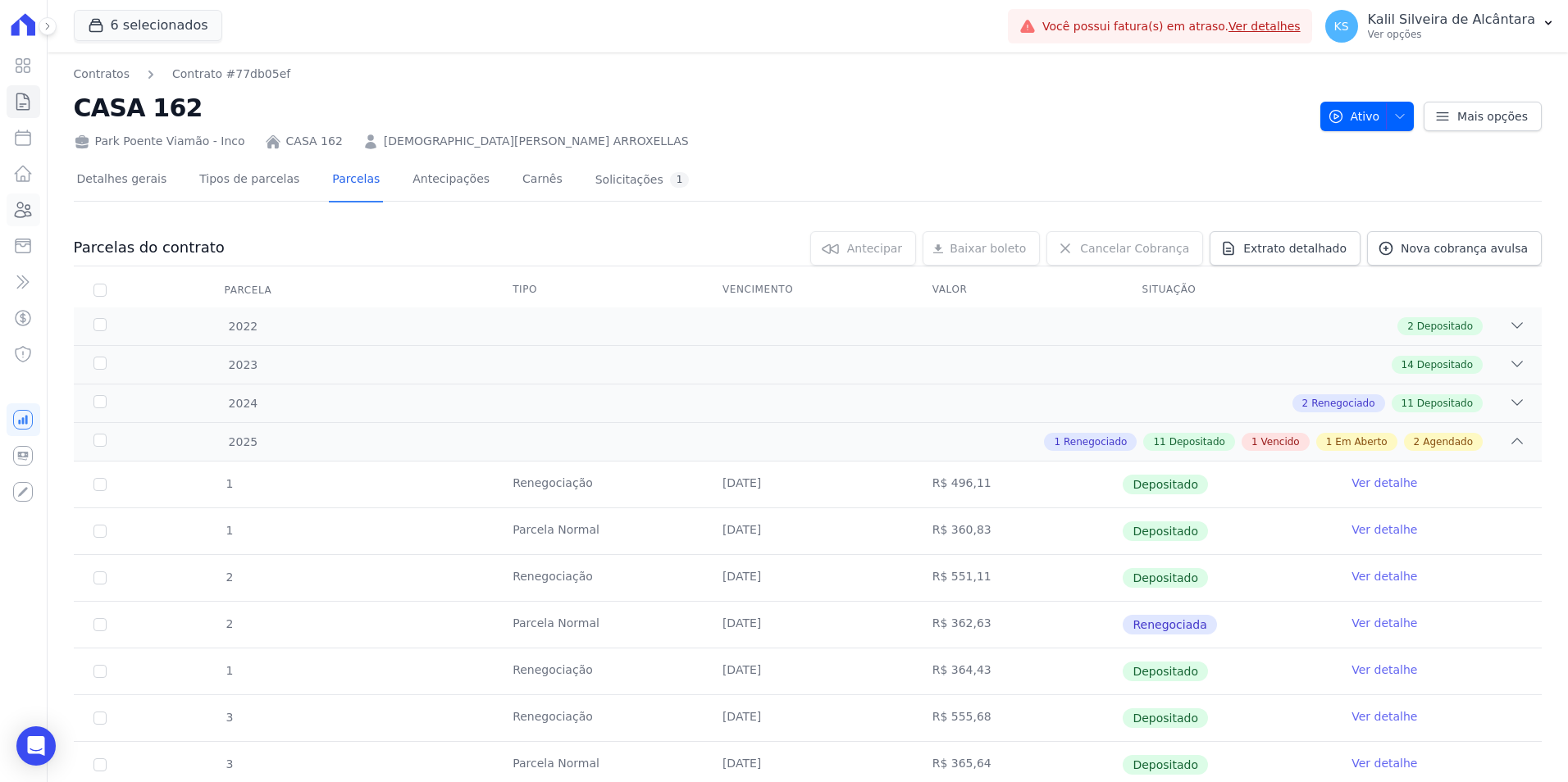
click at [12, 219] on link "Clientes" at bounding box center [22, 210] width 33 height 33
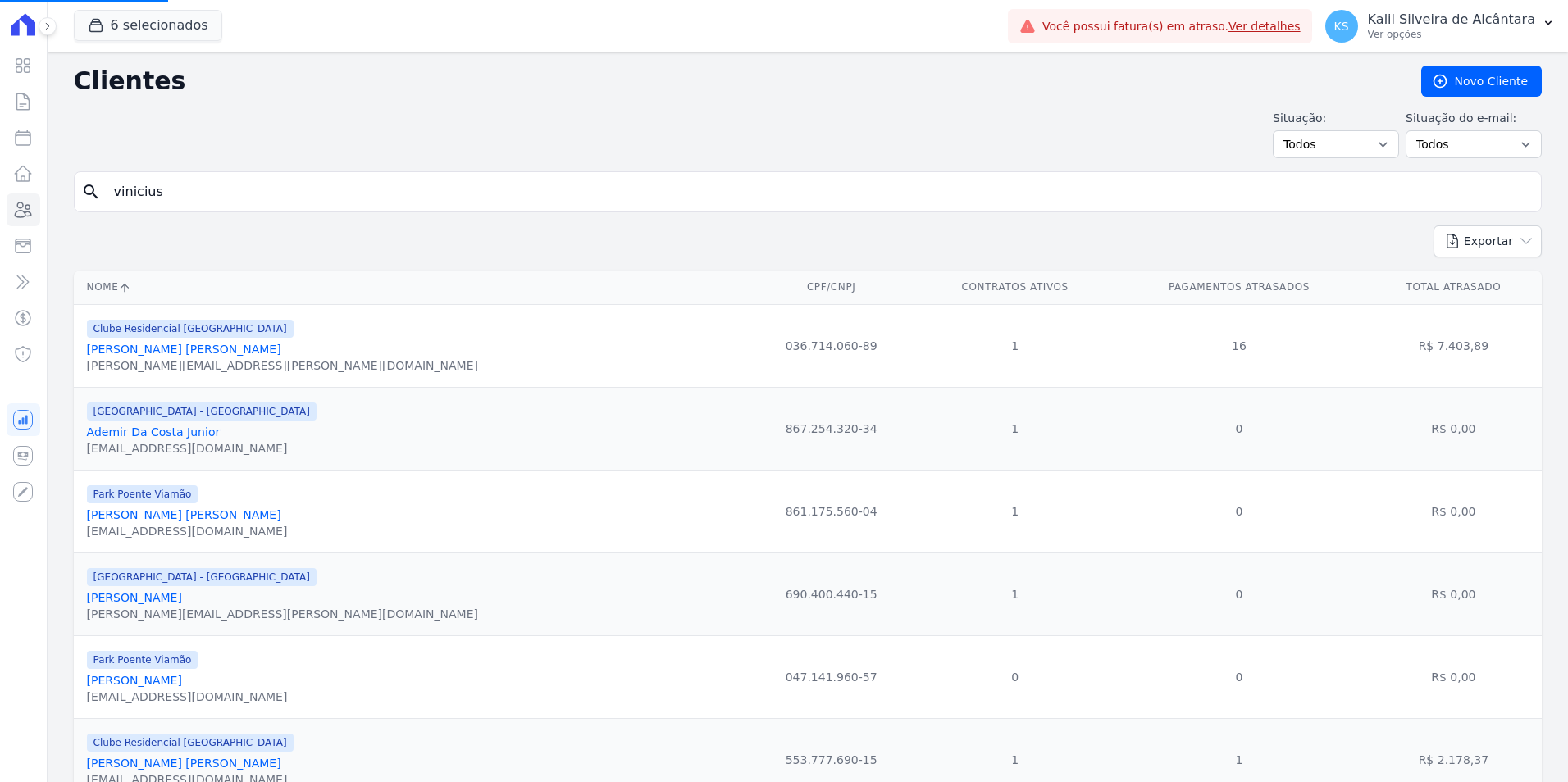
drag, startPoint x: 138, startPoint y: 180, endPoint x: 3, endPoint y: 198, distance: 136.2
click at [0, 187] on html "Visão Geral Contratos [GEOGRAPHIC_DATA] Lotes Clientes Minha Carteira Transferê…" at bounding box center [784, 391] width 1568 height 782
paste input "Anderson Rodrigo Martins Da Silva"
type input "Anderson Rodrigo Martins Da Silva"
click at [188, 188] on input "search" at bounding box center [819, 192] width 1431 height 33
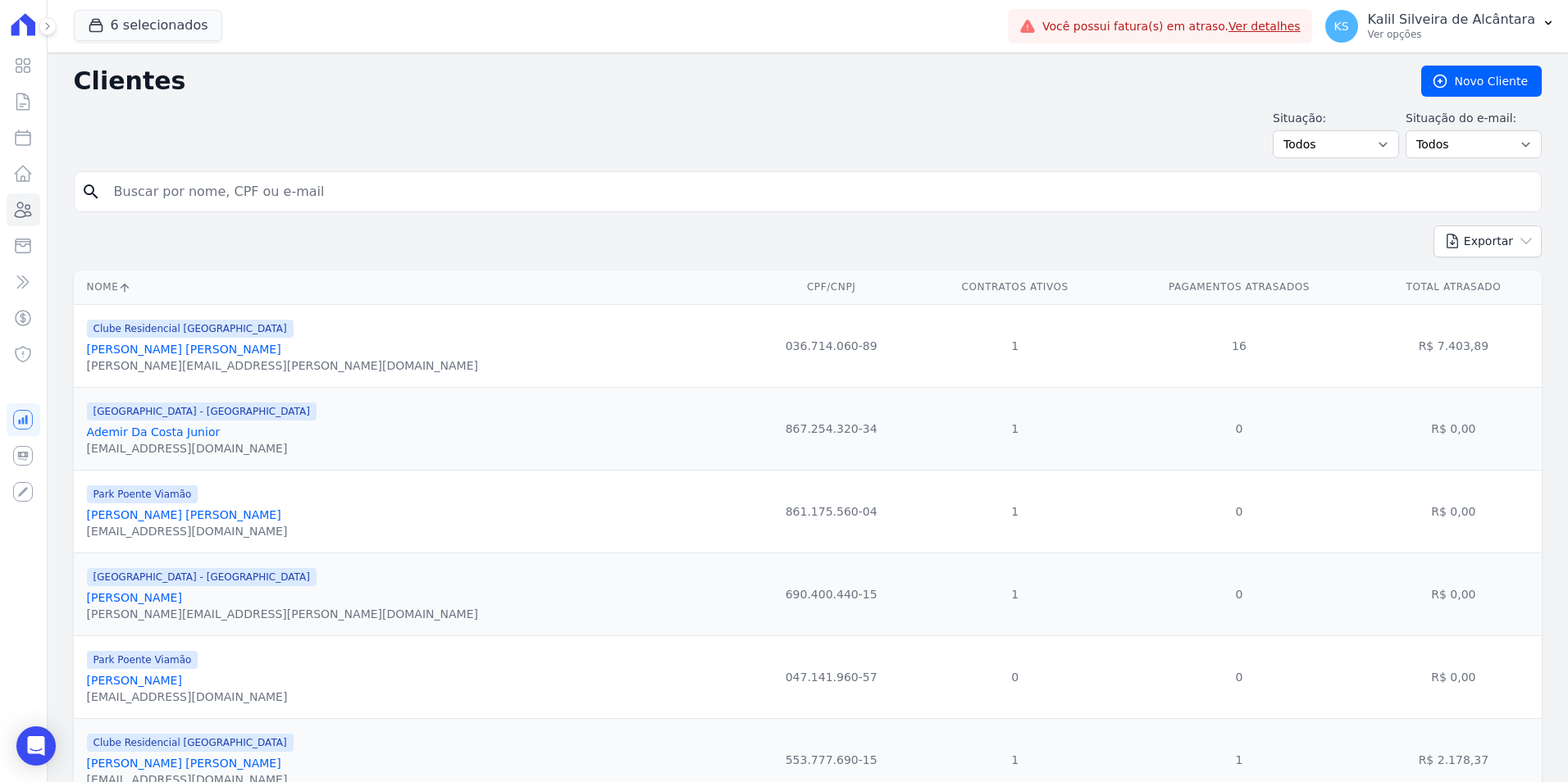
paste input "Anderson Rodrigo Martins Da Silva"
type input "Anderson Rodrigo Martins Da Silva"
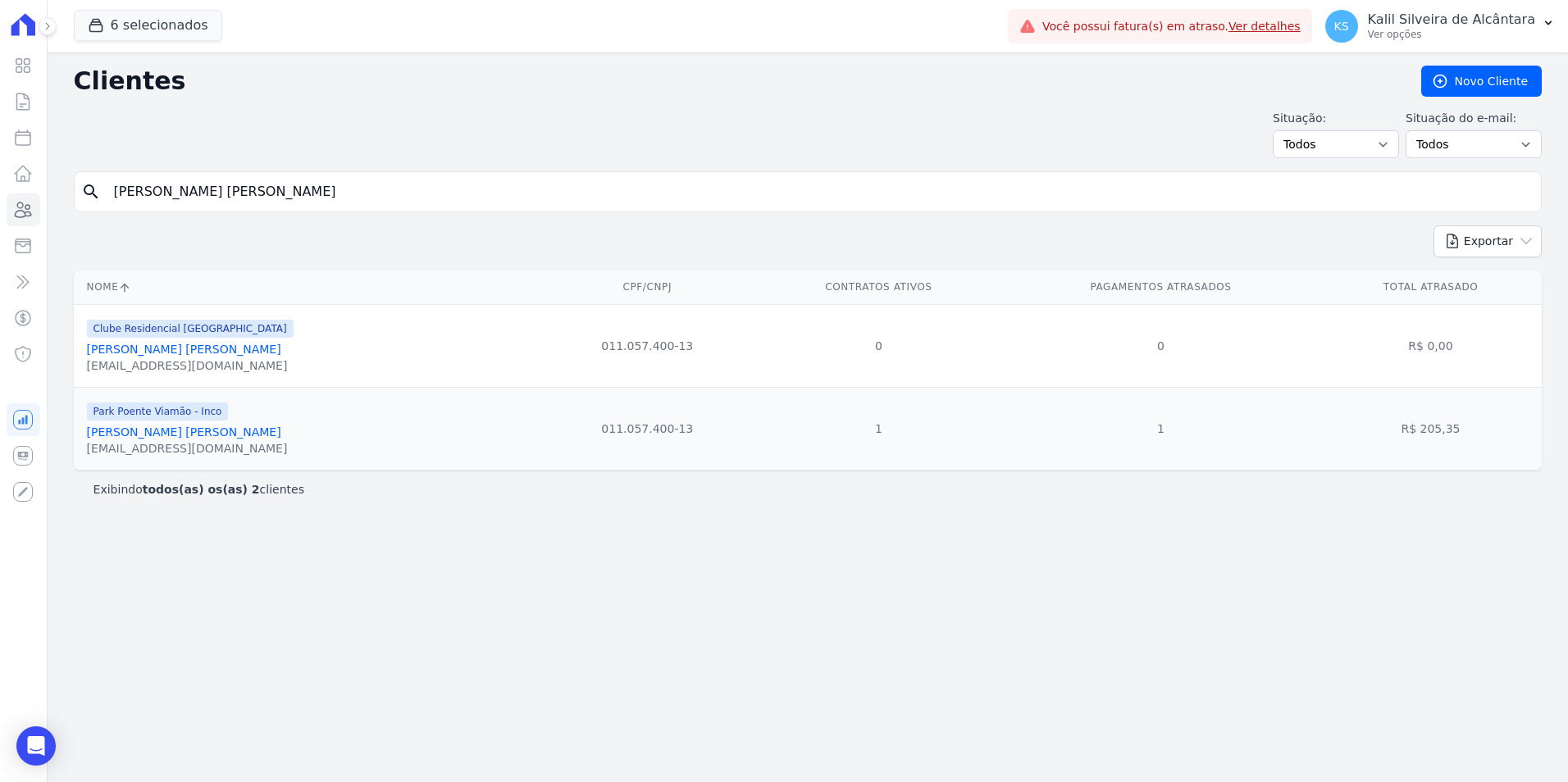
click at [159, 433] on link "Anderson Rodrigo Martins Da Silva" at bounding box center [184, 432] width 195 height 13
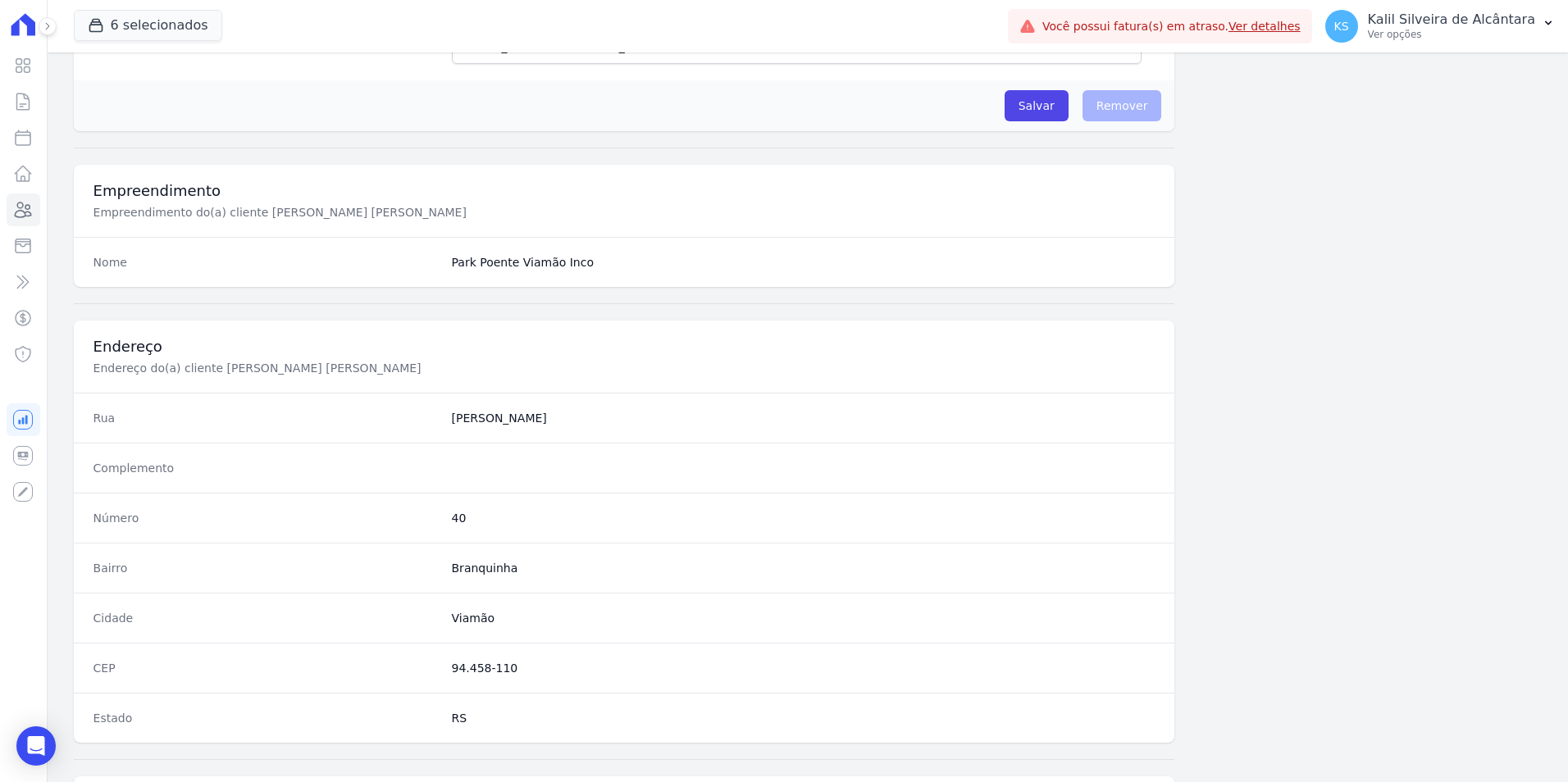
scroll to position [752, 0]
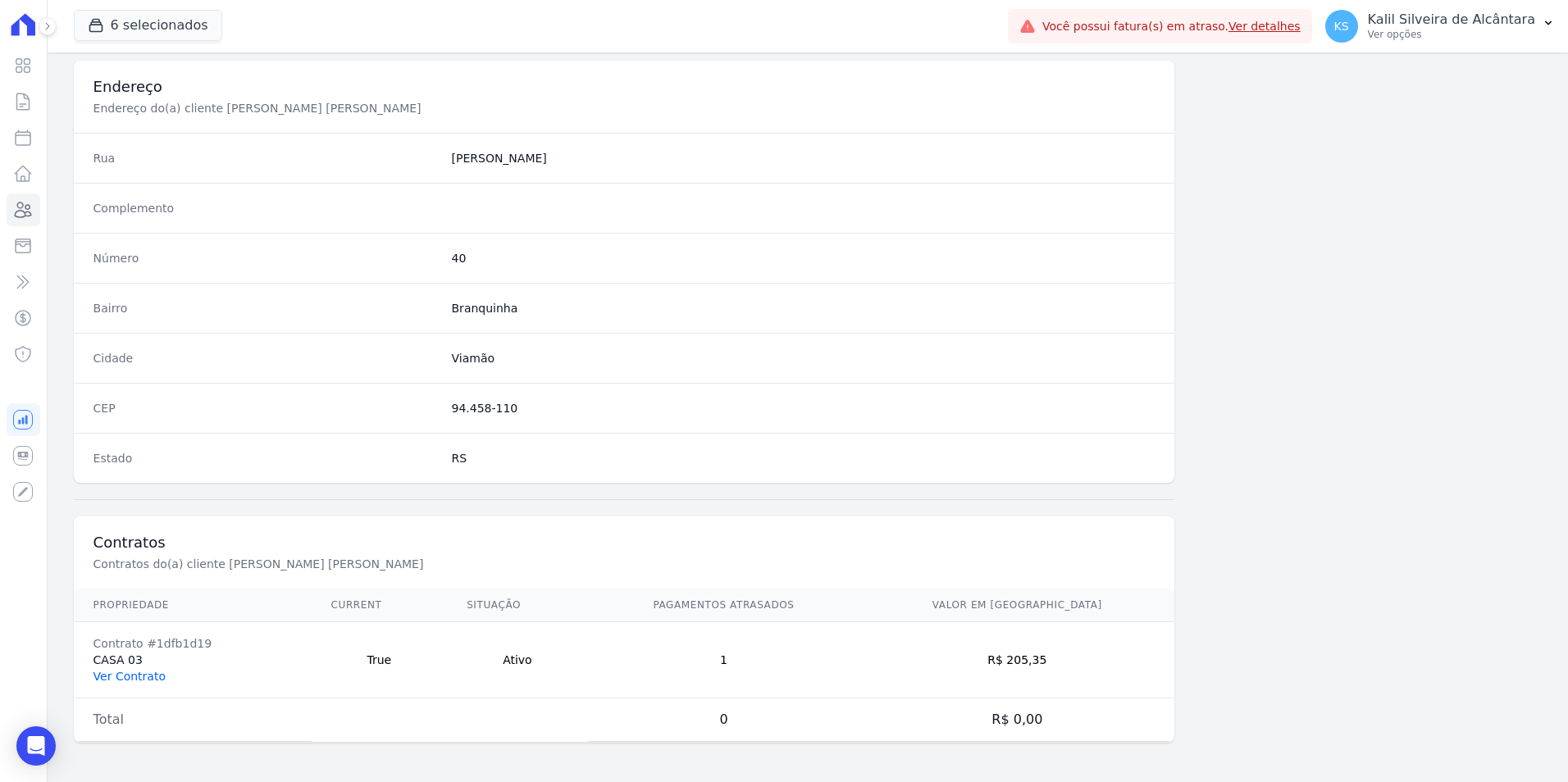
click at [155, 670] on link "Ver Contrato" at bounding box center [129, 676] width 72 height 13
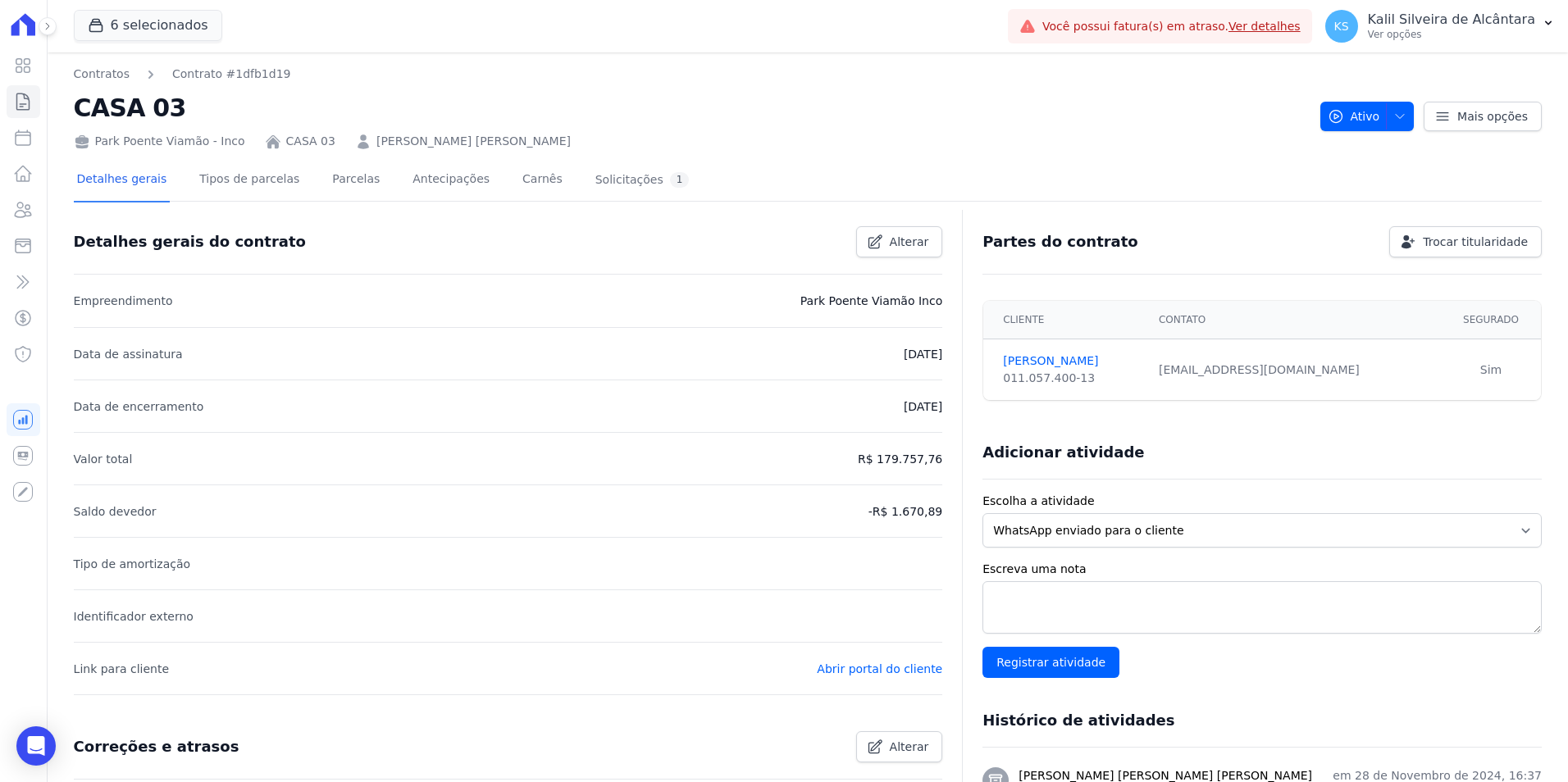
click at [331, 149] on div "Park Poente Viamão - Inco CASA 03 ANDERSON RODRIGO MARTINS DA SILVA" at bounding box center [690, 138] width 1233 height 24
click at [329, 184] on link "Parcelas" at bounding box center [356, 180] width 54 height 43
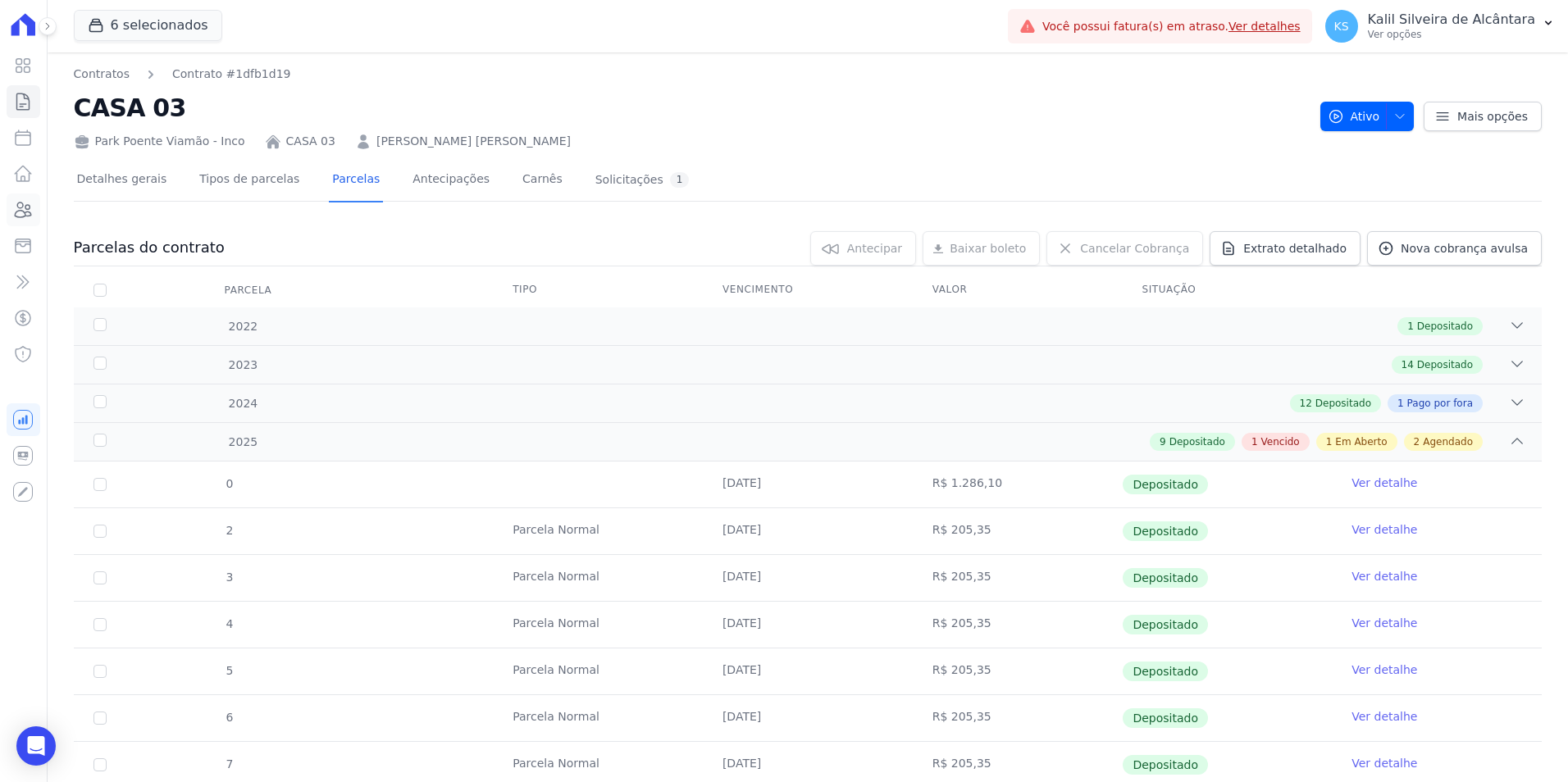
click at [30, 203] on icon at bounding box center [23, 210] width 20 height 20
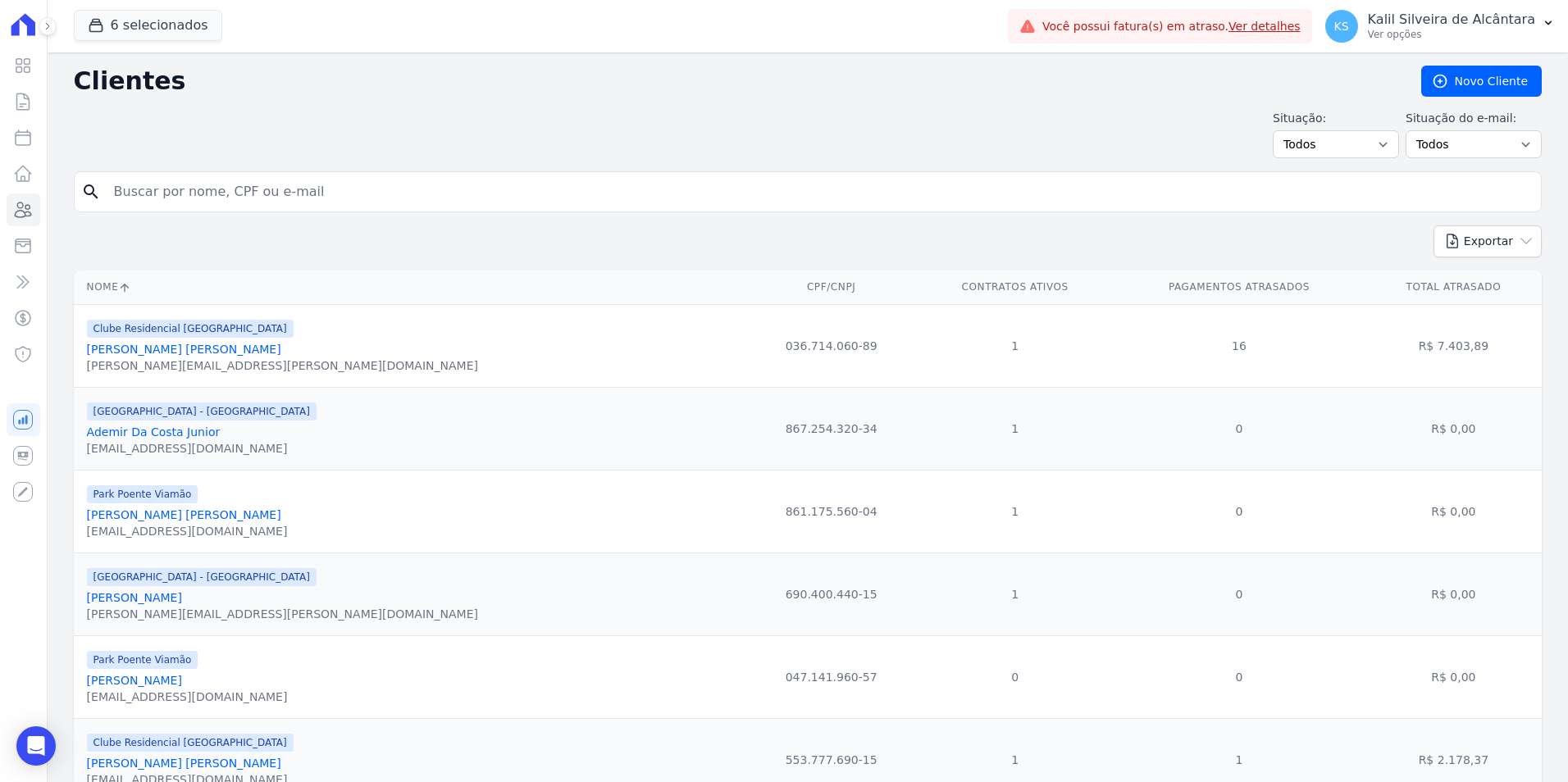
drag, startPoint x: 405, startPoint y: 196, endPoint x: 0, endPoint y: 248, distance: 408.3
click at [0, 248] on html "Visão Geral Contratos [GEOGRAPHIC_DATA] Lotes Clientes Minha Carteira Transferê…" at bounding box center [784, 391] width 1568 height 782
type input "jefersson fa"
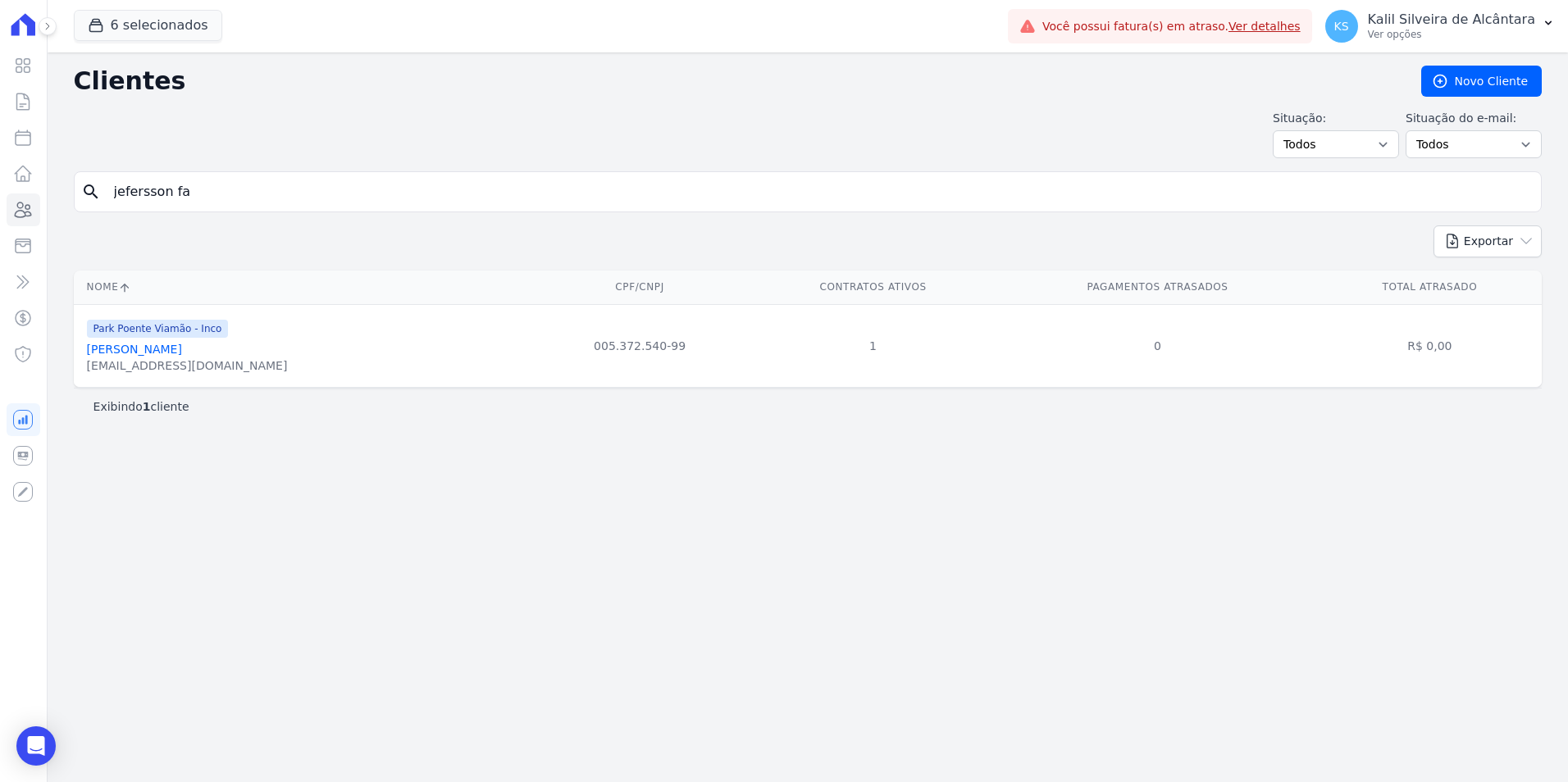
click at [129, 356] on link "Jefersson Farias Da Silva" at bounding box center [135, 349] width 95 height 13
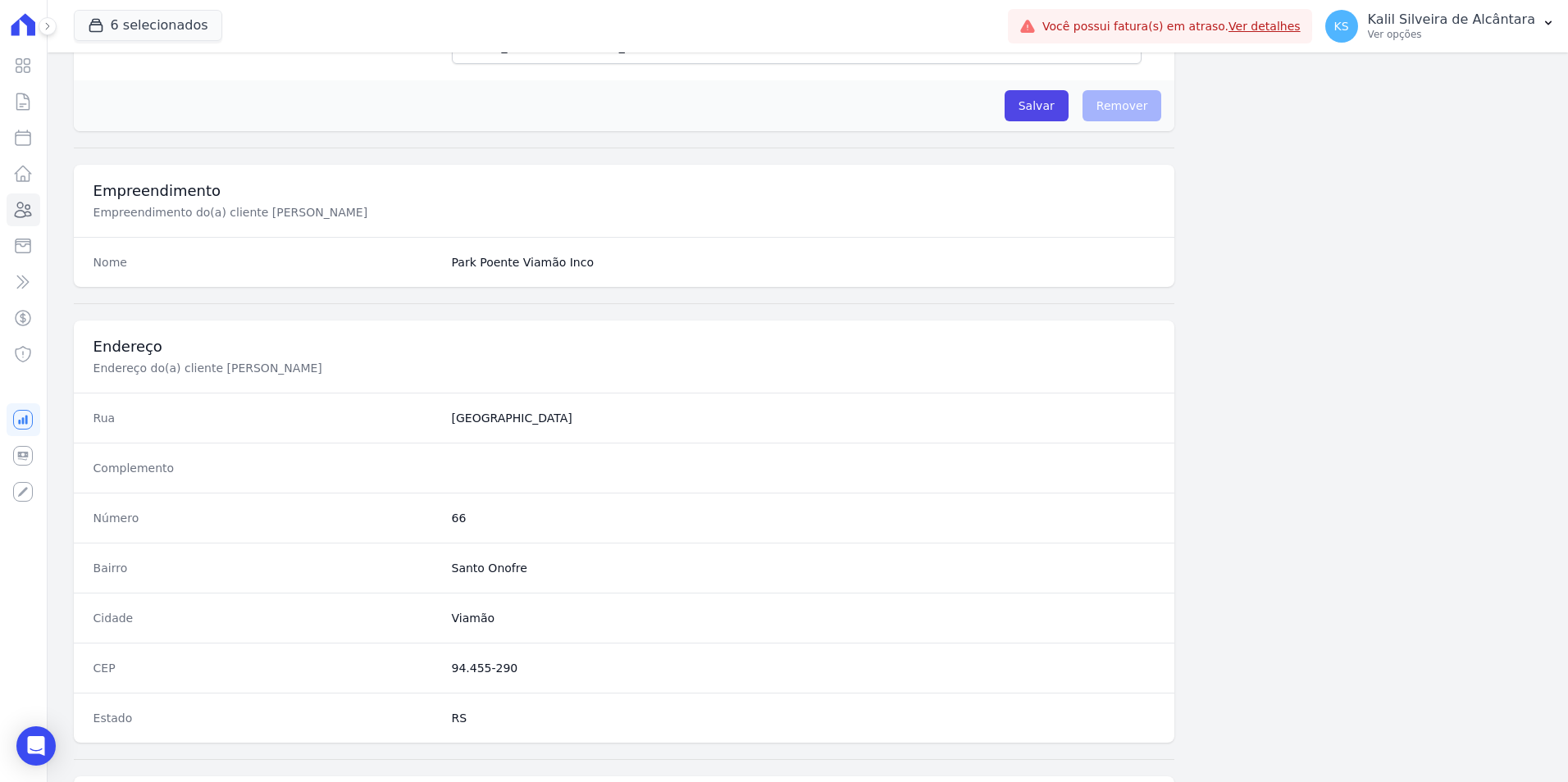
scroll to position [752, 0]
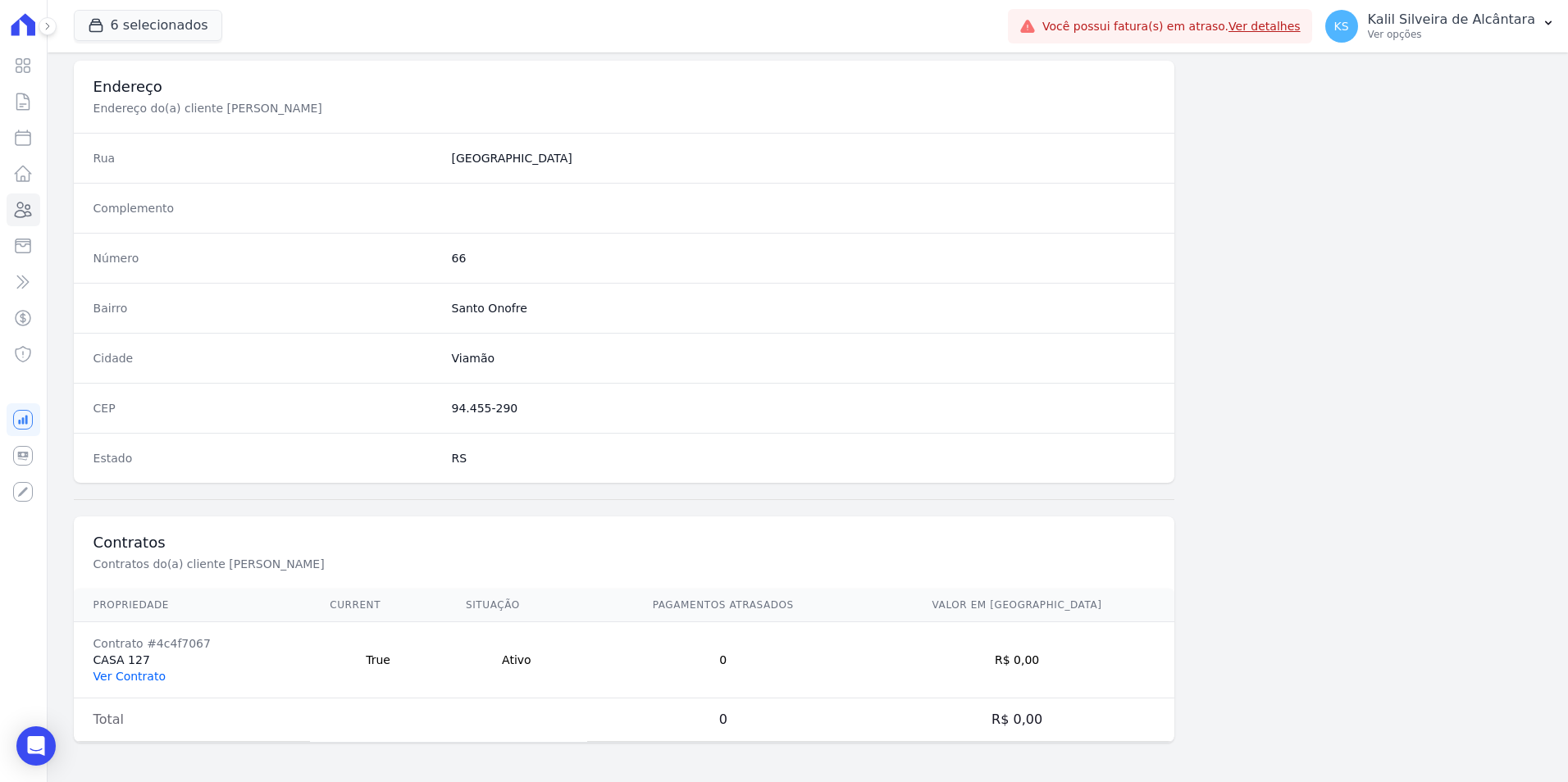
click at [126, 671] on link "Ver Contrato" at bounding box center [129, 676] width 72 height 13
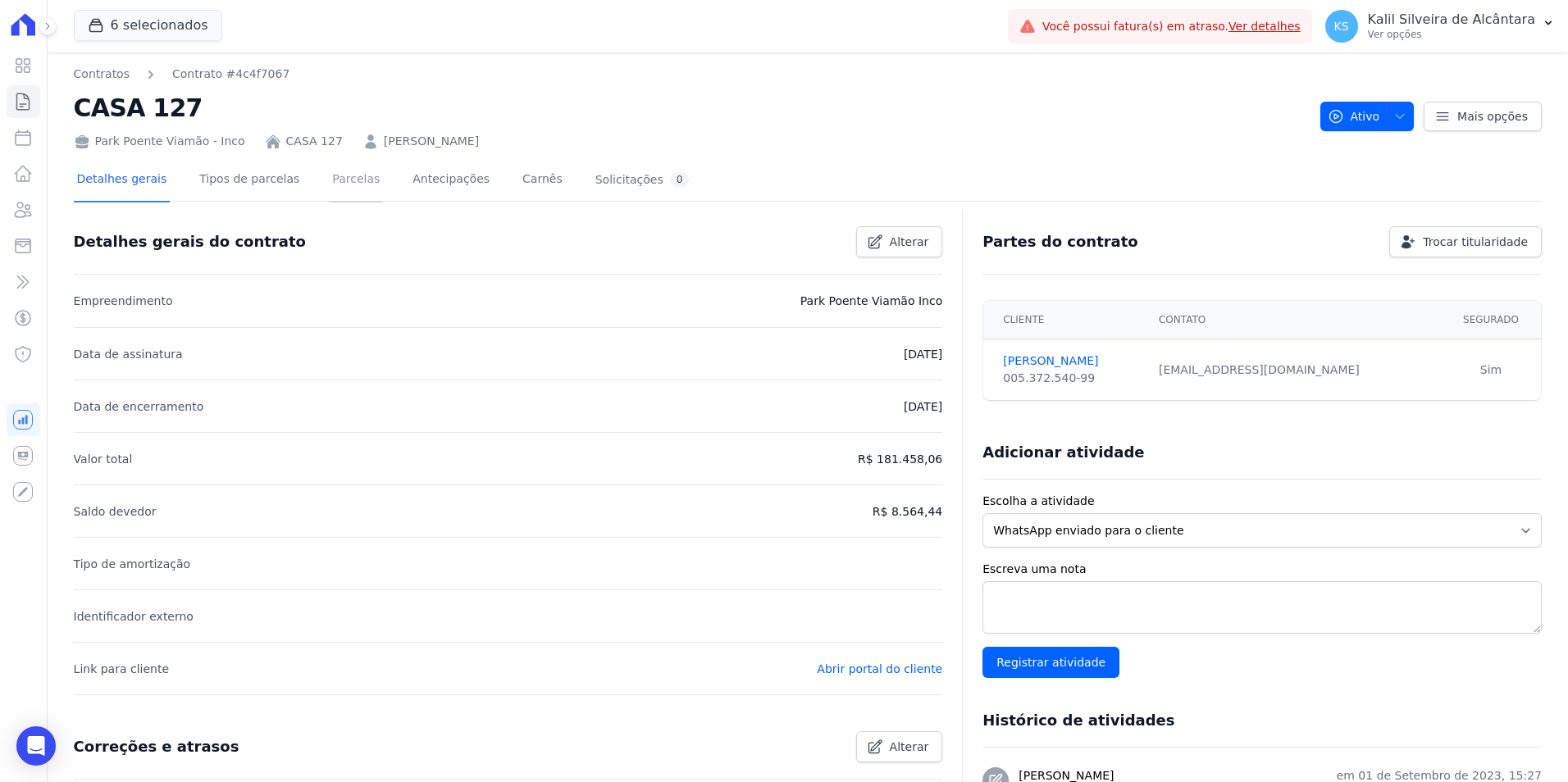
click at [339, 193] on link "Parcelas" at bounding box center [356, 180] width 54 height 43
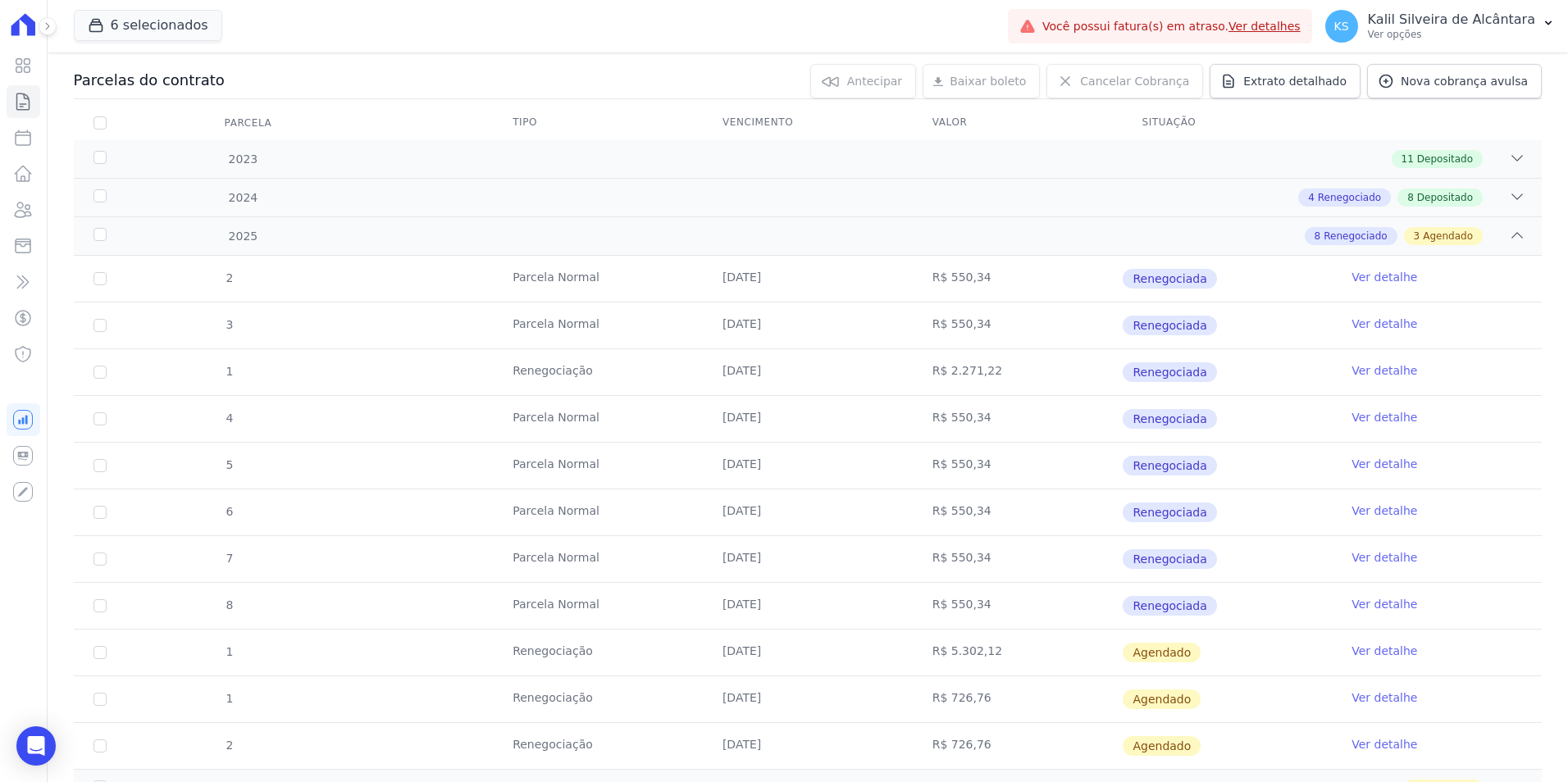
scroll to position [242, 0]
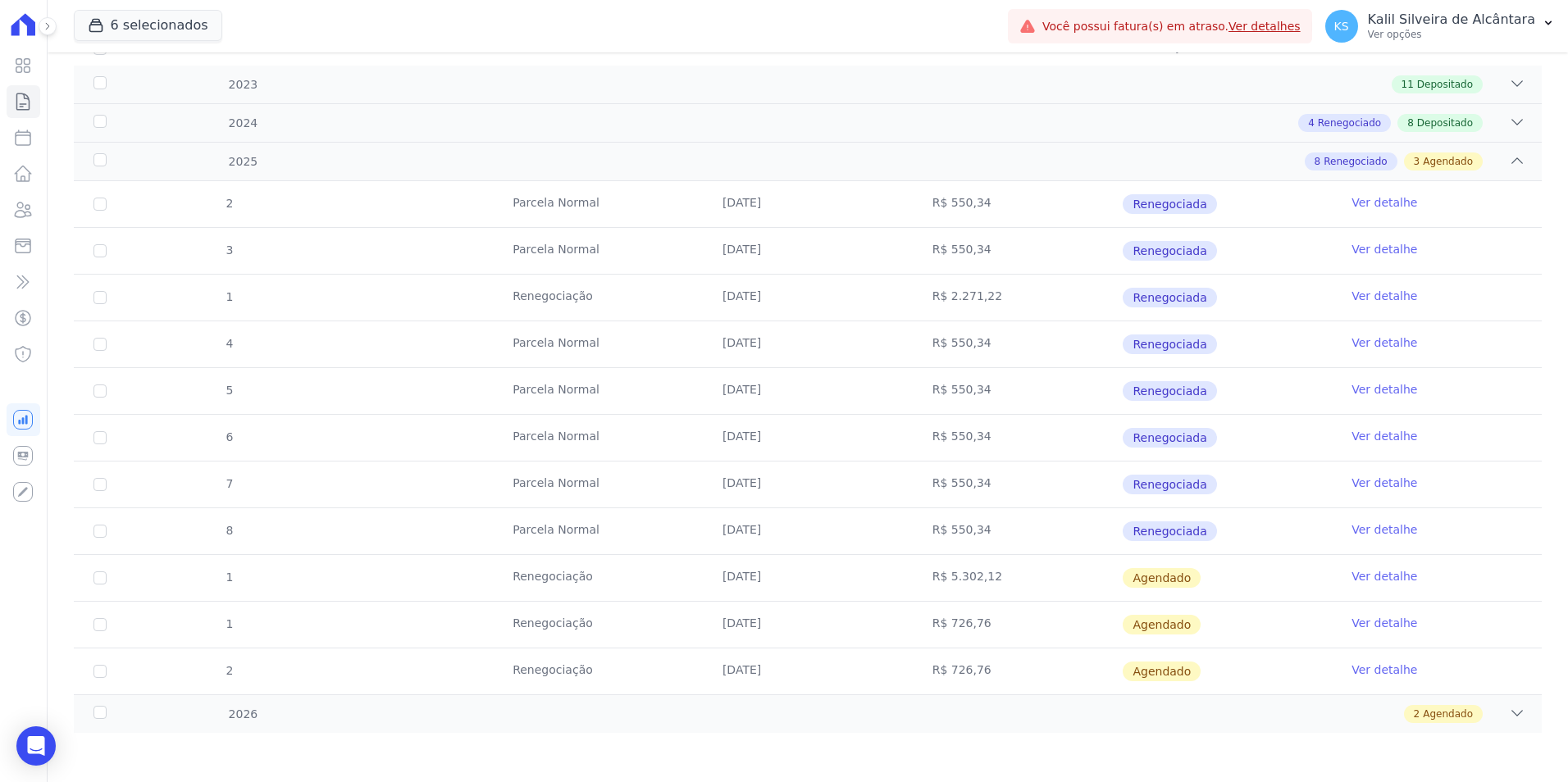
click at [1359, 571] on link "Ver detalhe" at bounding box center [1384, 577] width 65 height 16
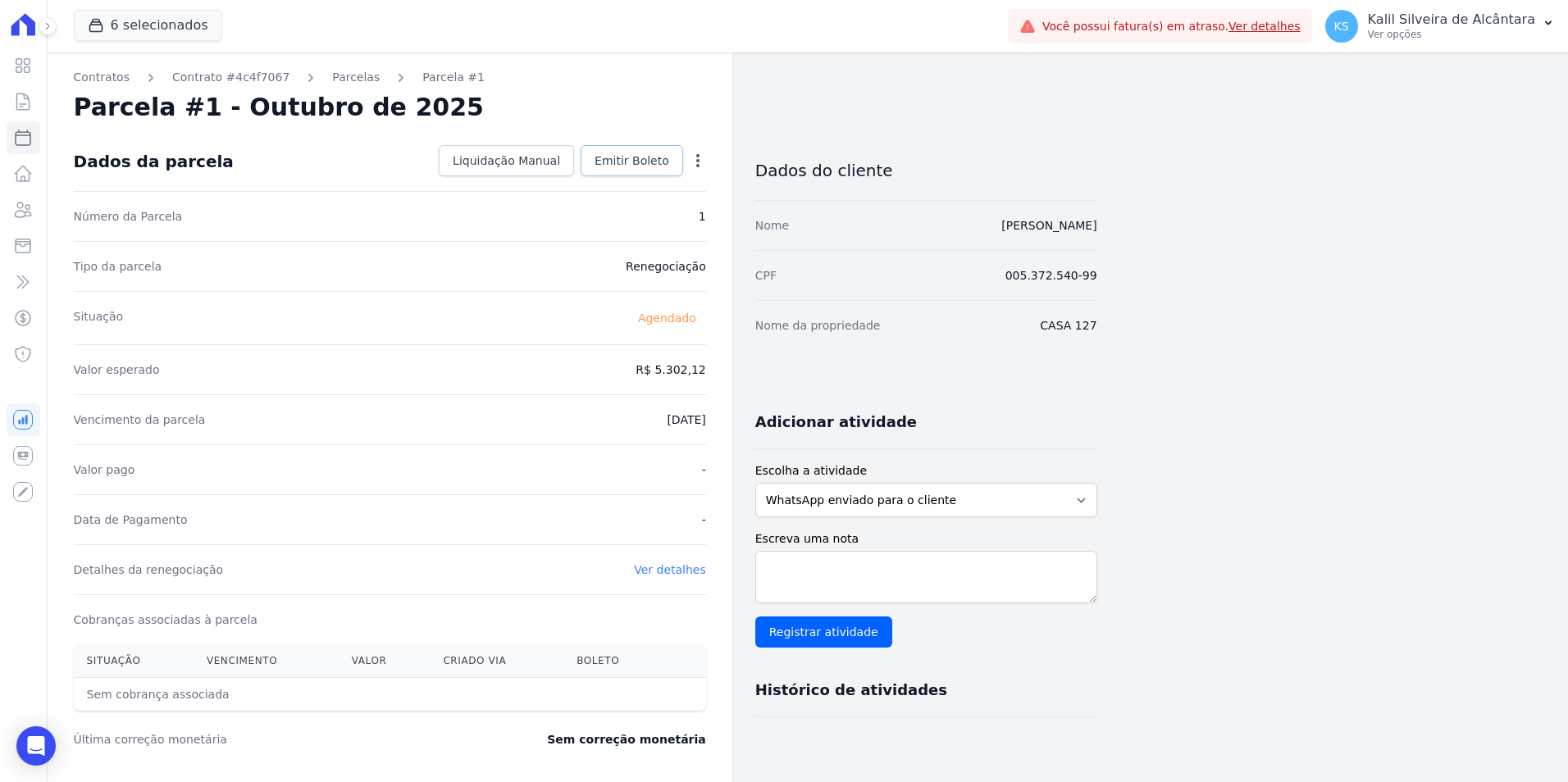
click at [635, 161] on span "Emitir Boleto" at bounding box center [632, 161] width 74 height 16
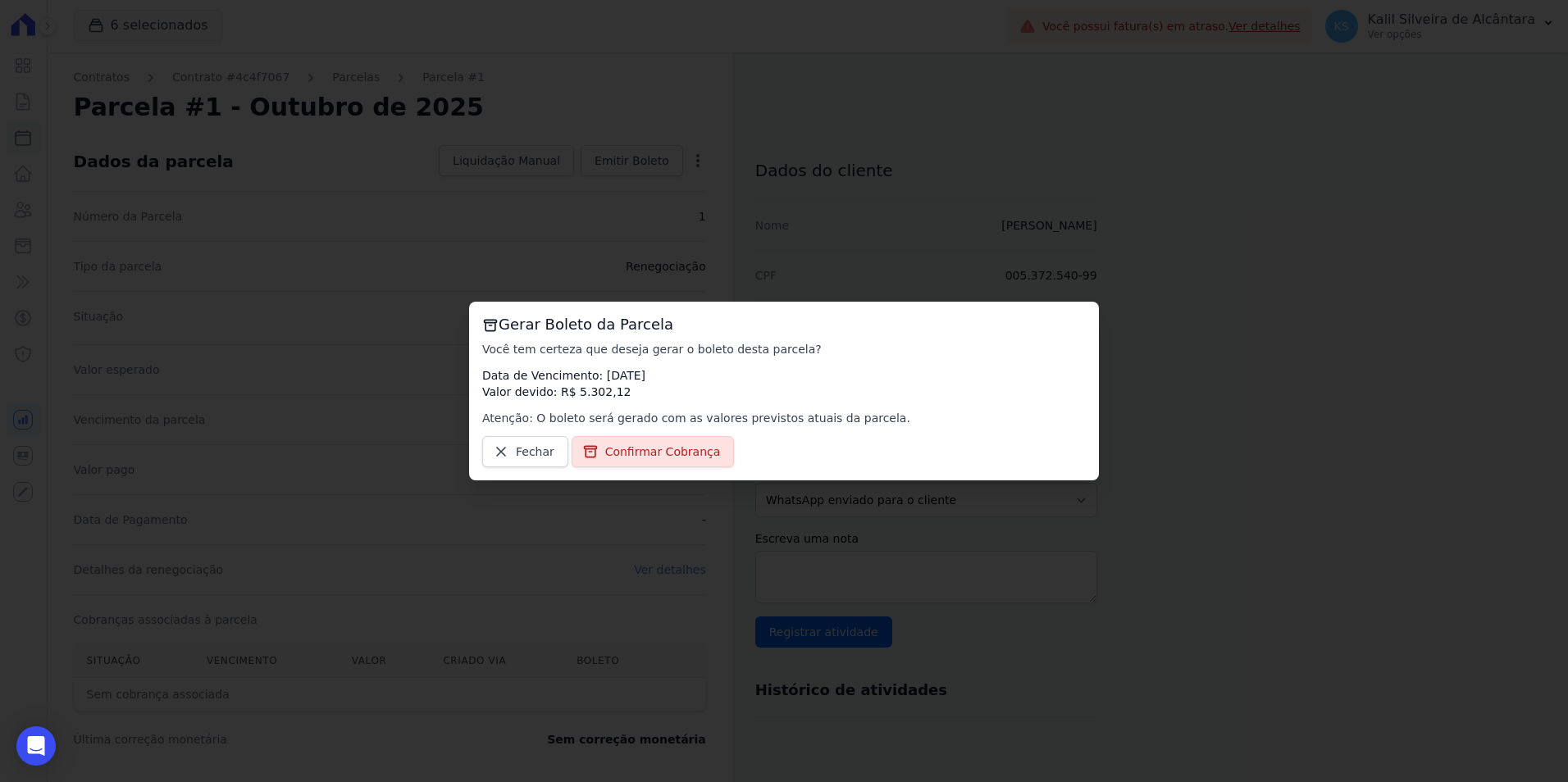
click at [670, 477] on div "Gerar Boleto da Parcela Você tem certeza que deseja gerar o boleto desta parcel…" at bounding box center [784, 391] width 630 height 178
click at [671, 455] on span "Confirmar Cobrança" at bounding box center [663, 452] width 116 height 16
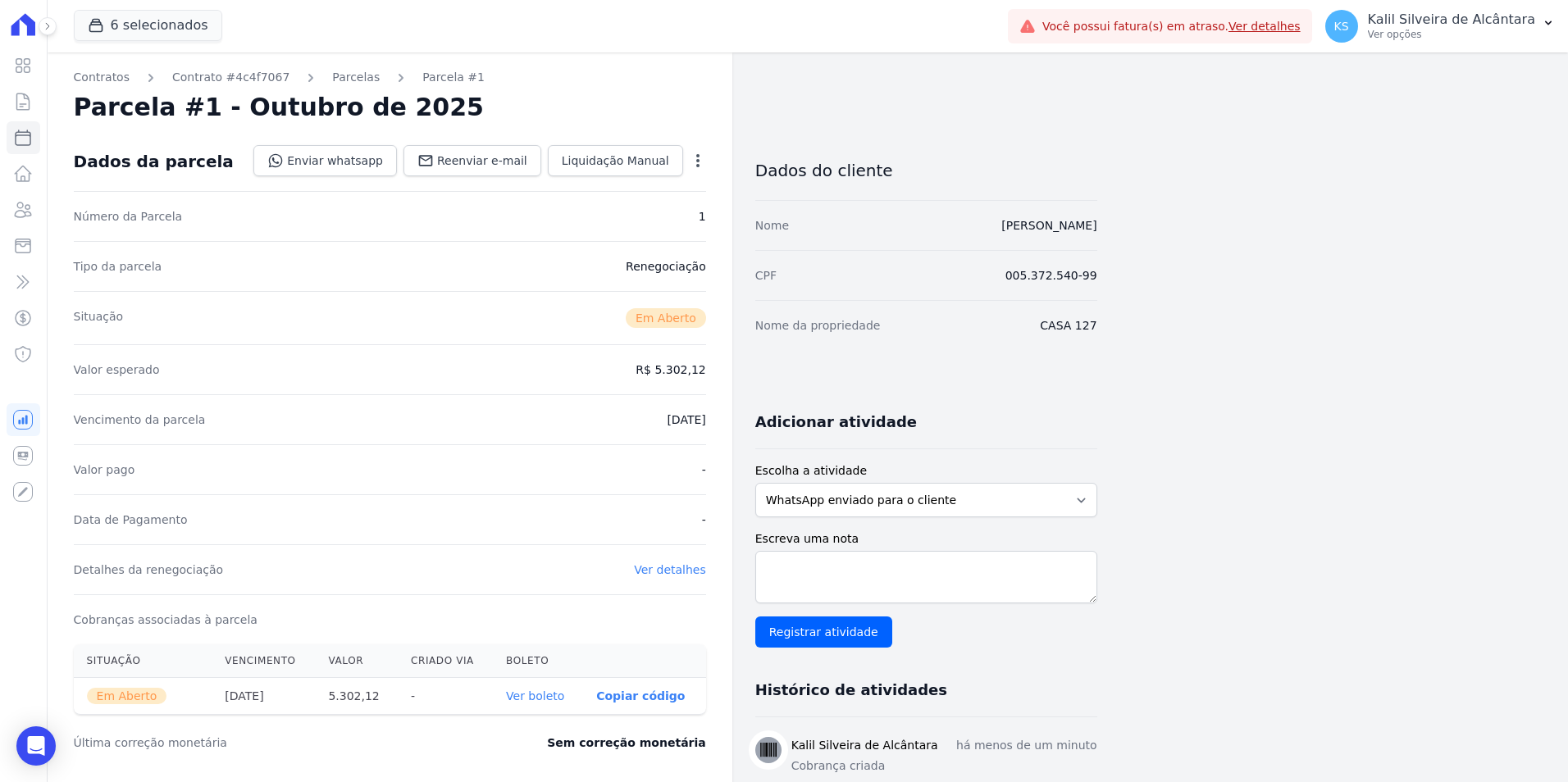
click at [542, 685] on th "Ver boleto" at bounding box center [538, 696] width 91 height 37
click at [546, 694] on link "Ver boleto" at bounding box center [535, 696] width 58 height 13
click at [29, 216] on icon at bounding box center [23, 210] width 20 height 20
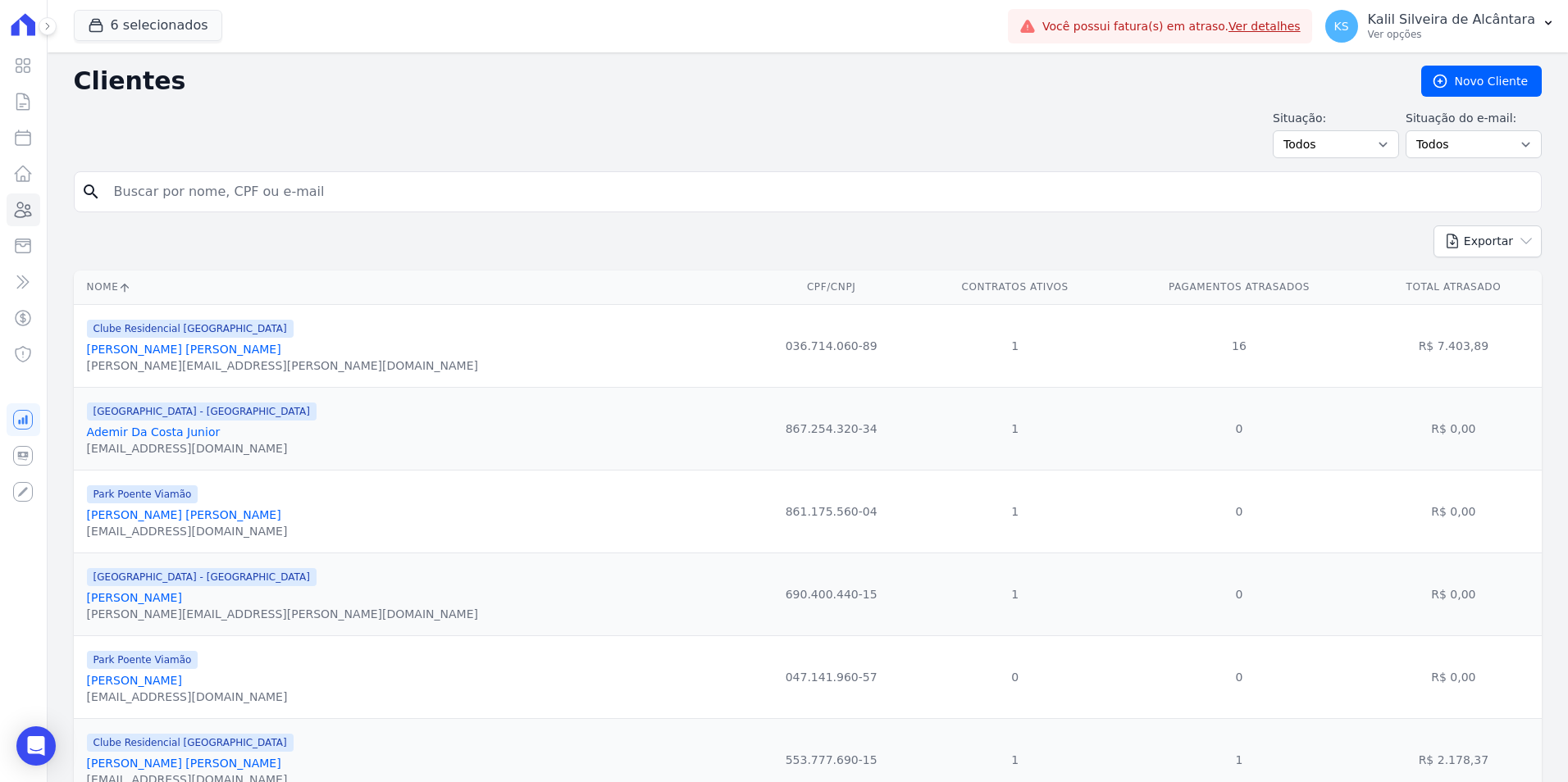
click at [284, 225] on form "search" at bounding box center [807, 198] width 1468 height 54
click at [302, 196] on input "search" at bounding box center [819, 192] width 1431 height 33
type input "anderson rodr"
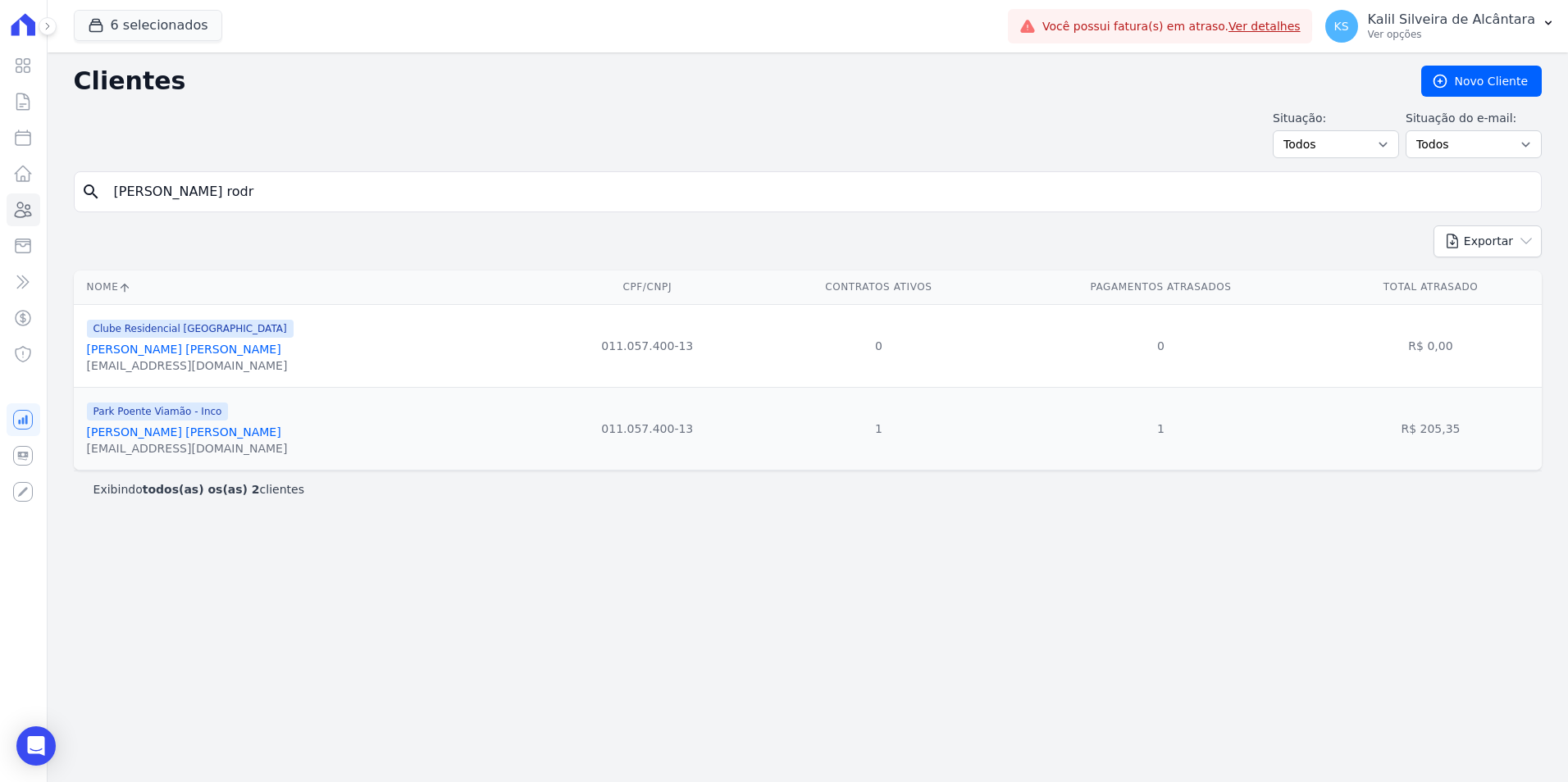
click at [196, 433] on link "Anderson Rodrigo Martins Da Silva" at bounding box center [184, 432] width 195 height 13
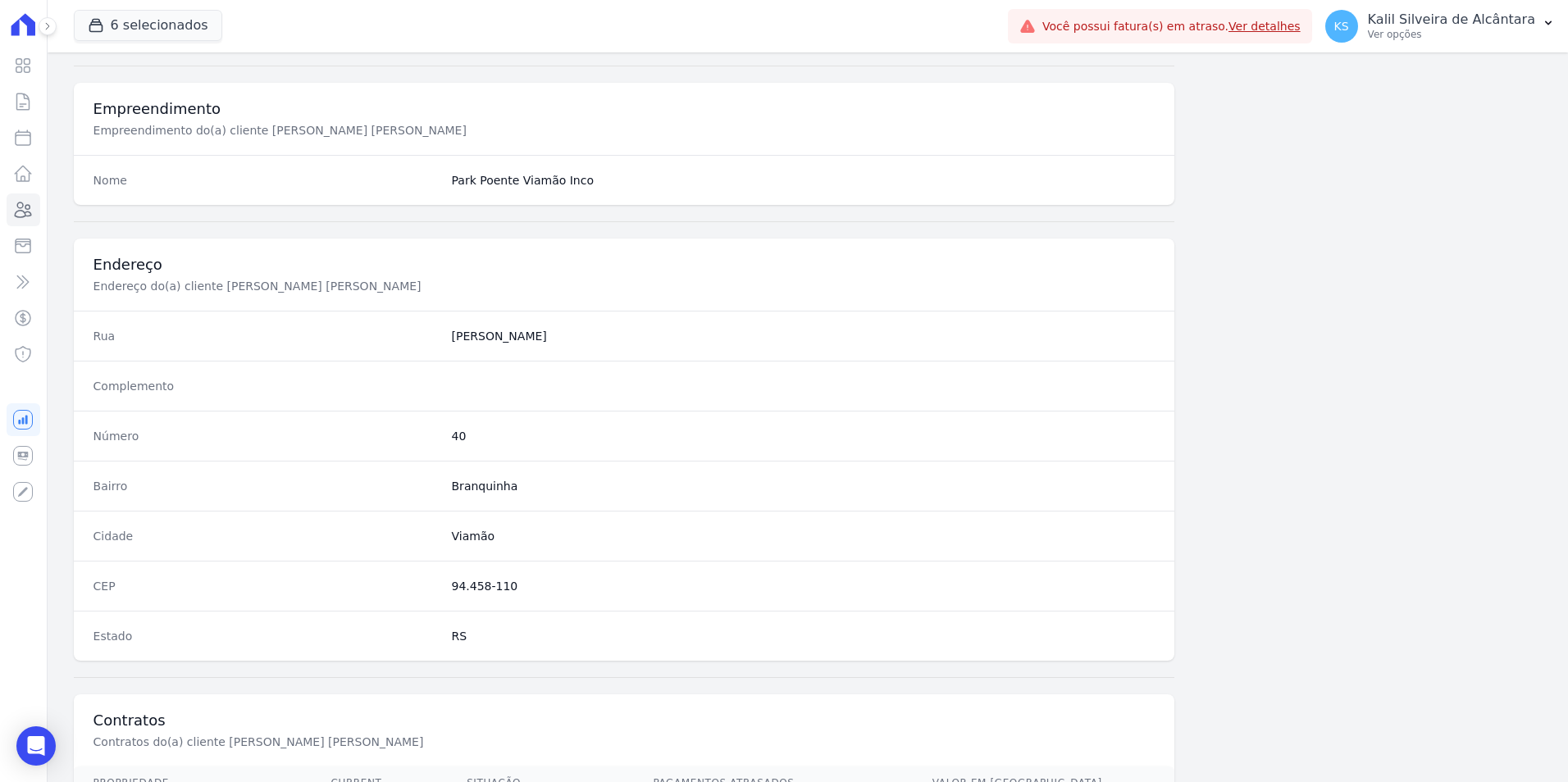
scroll to position [752, 0]
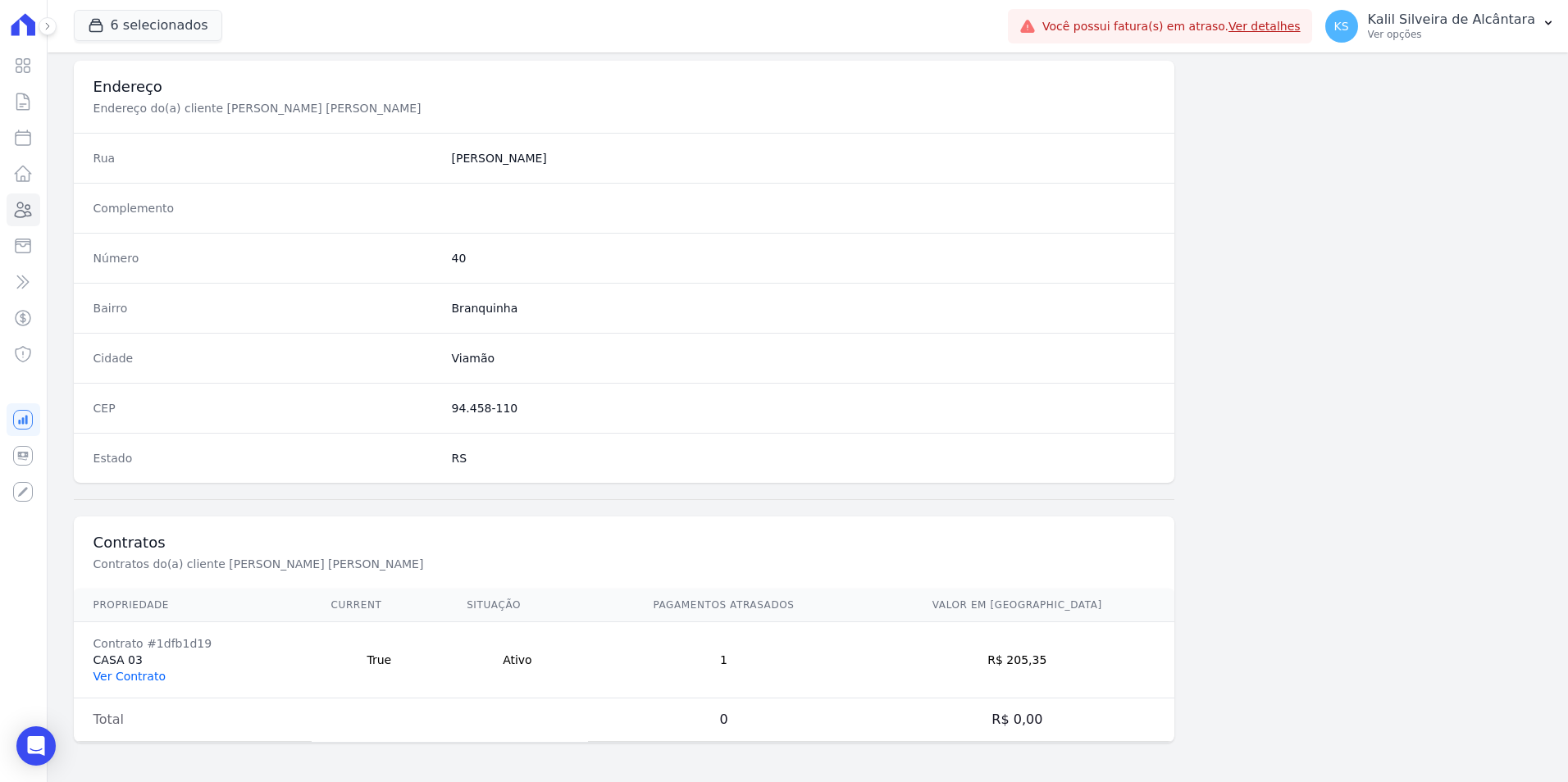
click at [125, 679] on link "Ver Contrato" at bounding box center [129, 676] width 72 height 13
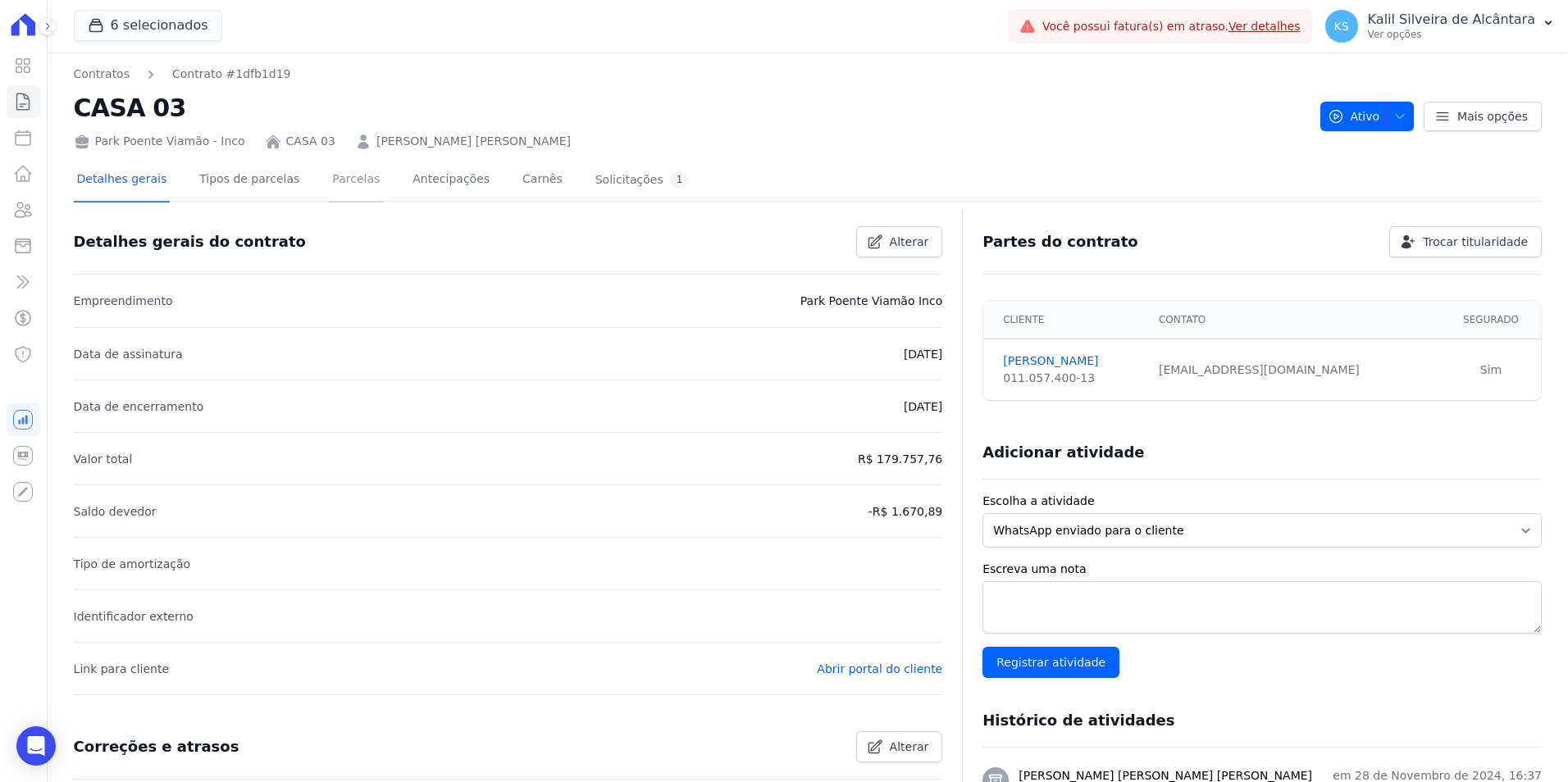
click at [329, 165] on link "Parcelas" at bounding box center [356, 180] width 54 height 43
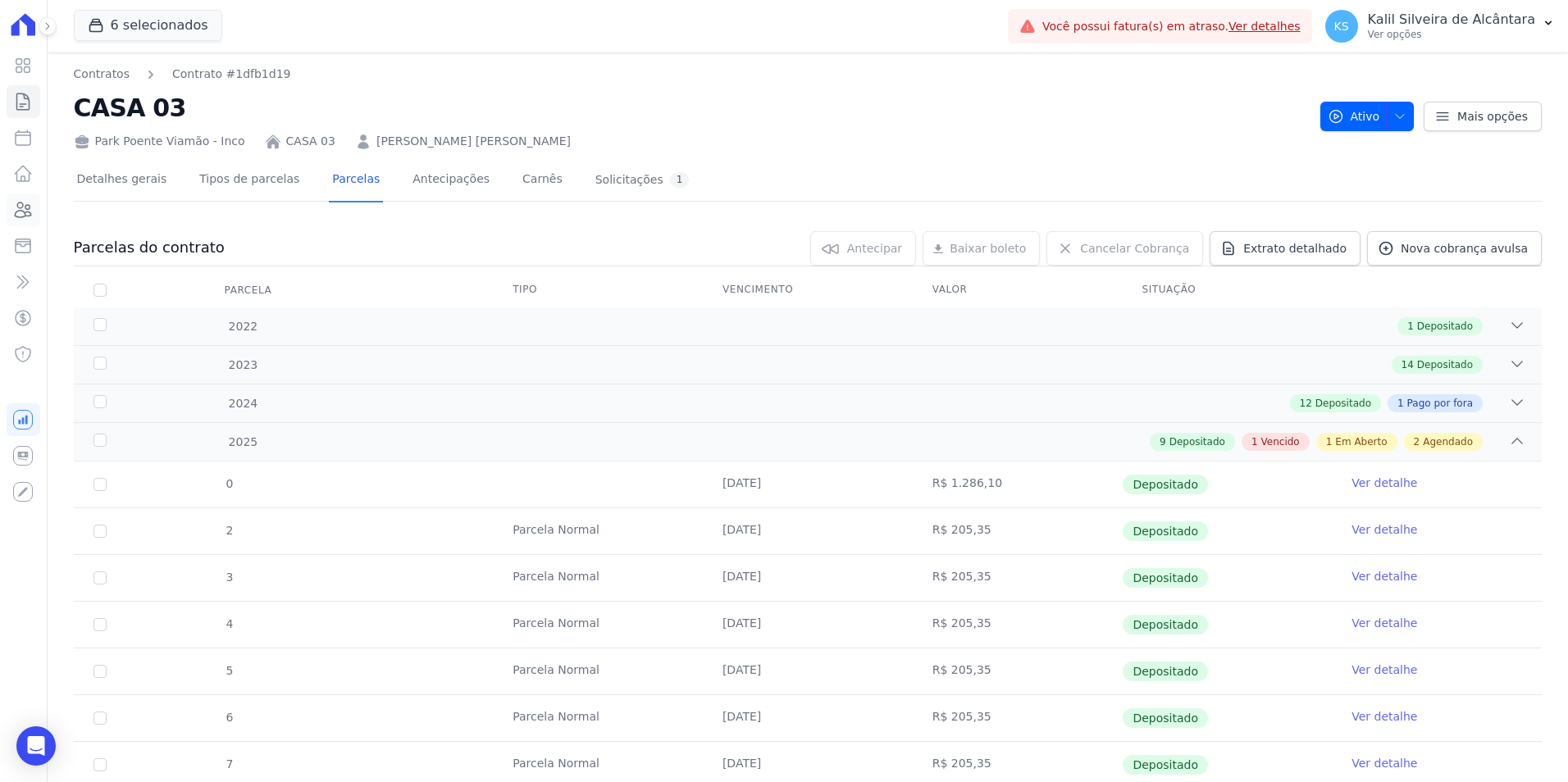
click at [23, 206] on icon at bounding box center [23, 210] width 16 height 14
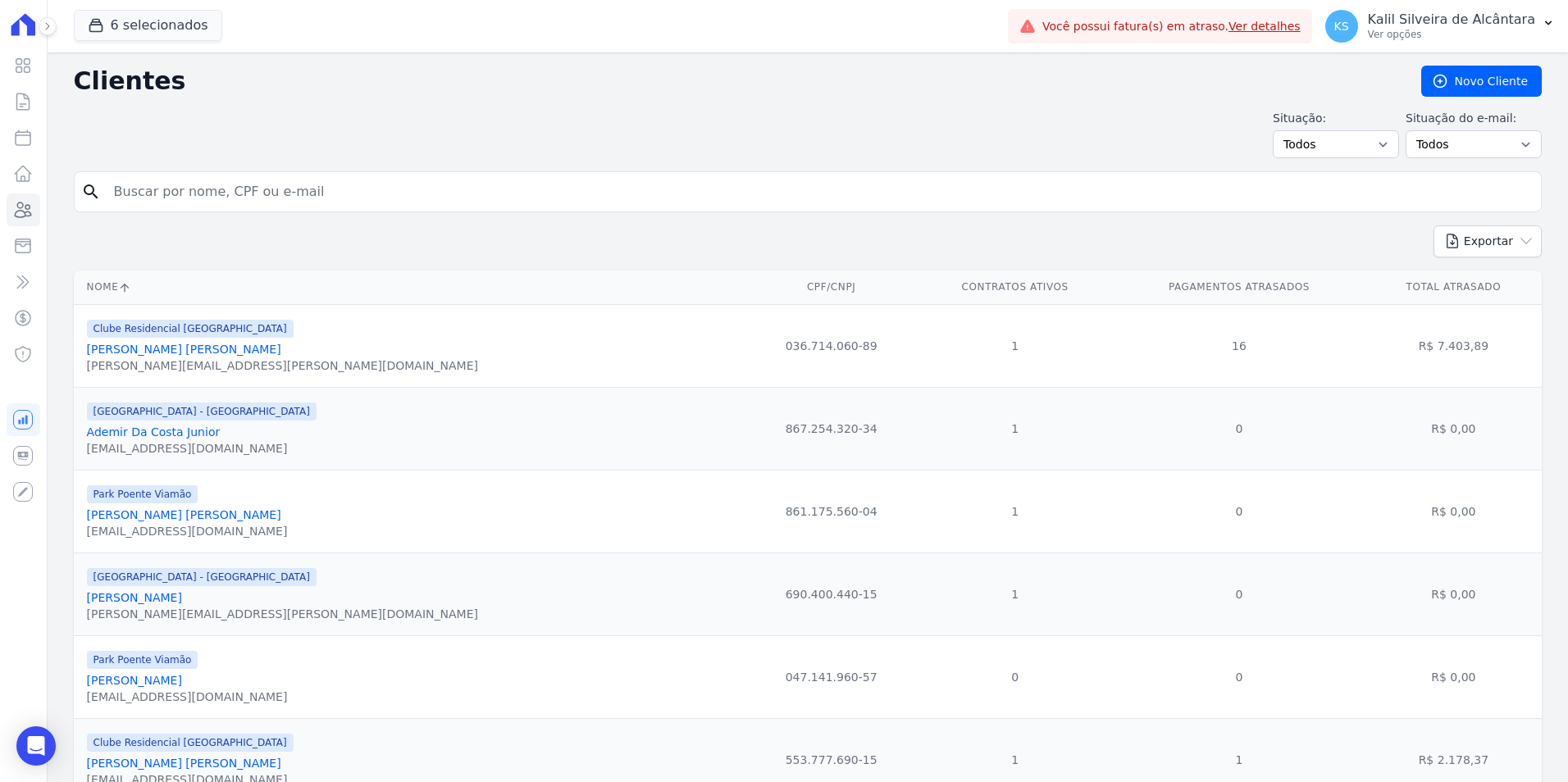
click at [334, 184] on input "search" at bounding box center [819, 192] width 1431 height 33
type input "anderson rodr"
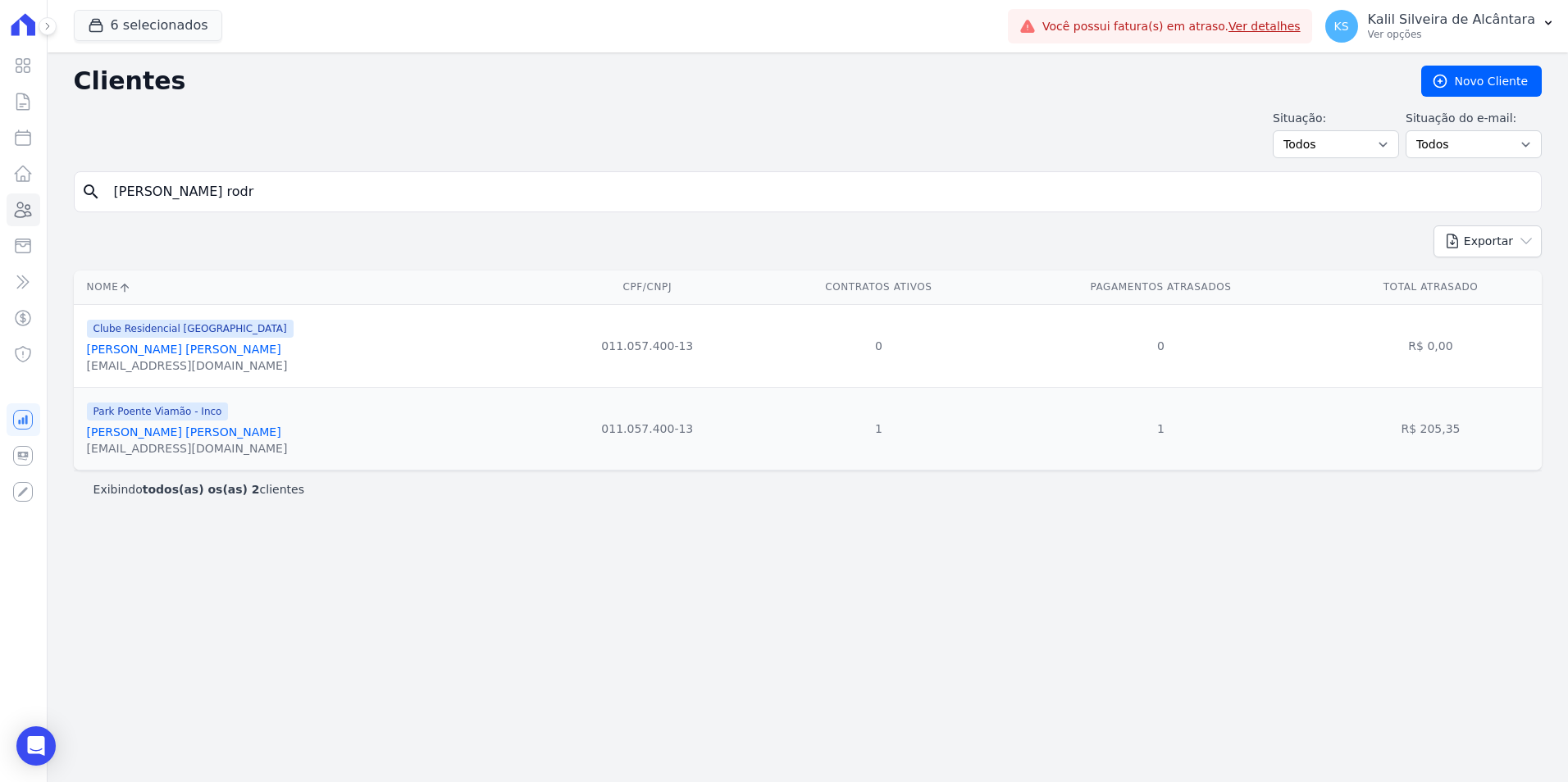
click at [182, 433] on link "Anderson Rodrigo Martins Da Silva" at bounding box center [184, 432] width 195 height 13
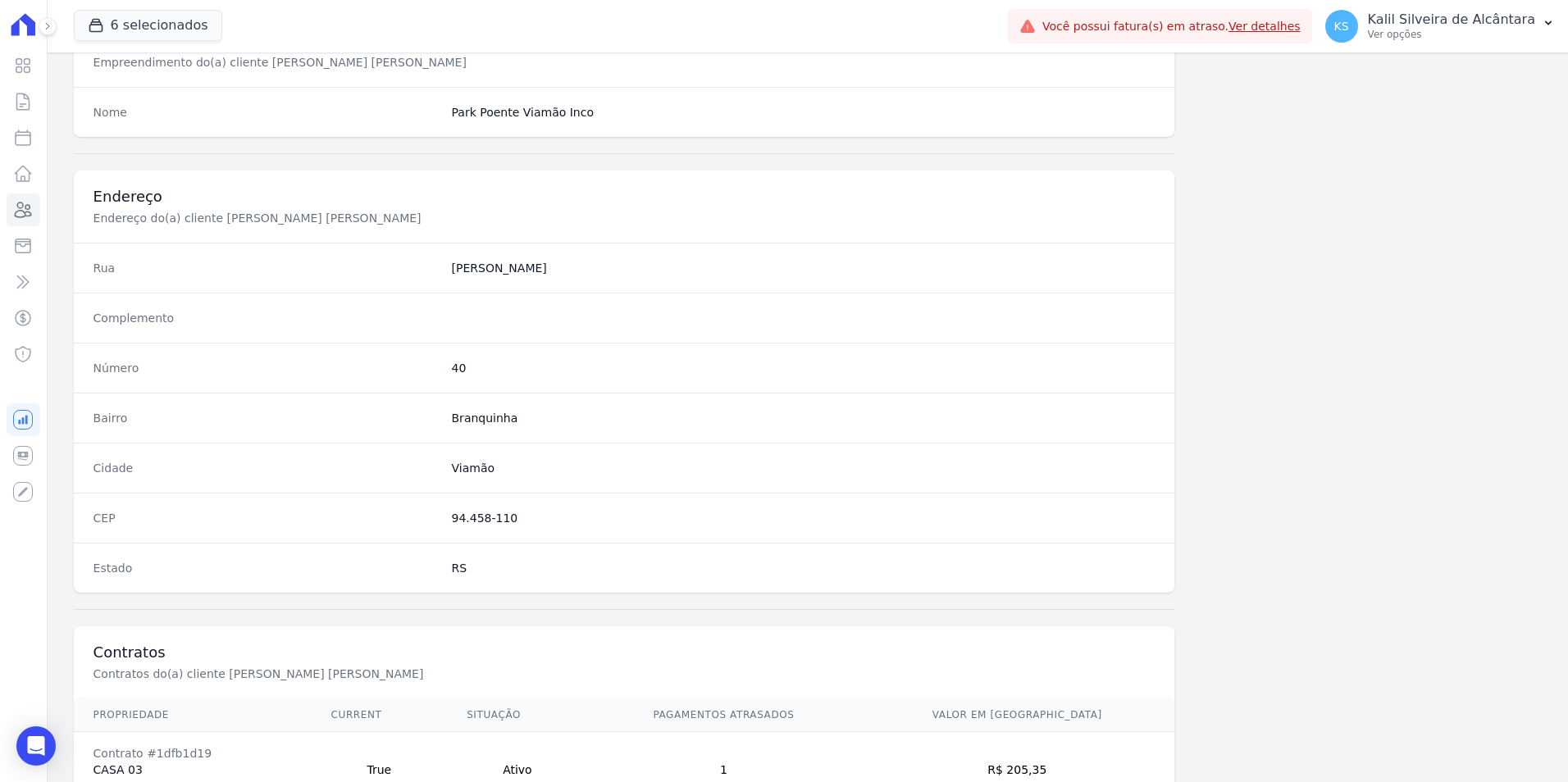
scroll to position [752, 0]
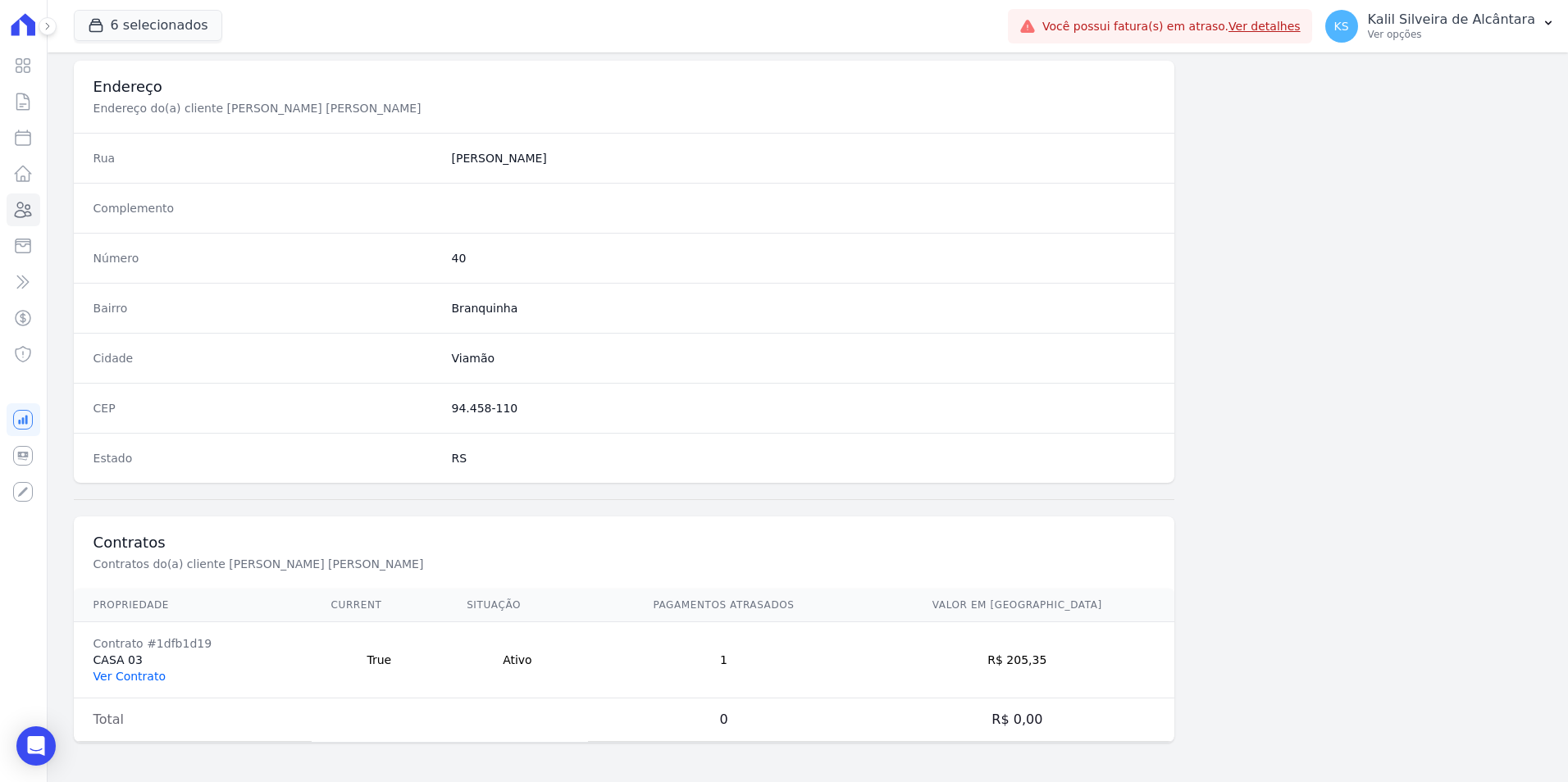
click at [123, 676] on link "Ver Contrato" at bounding box center [129, 676] width 72 height 13
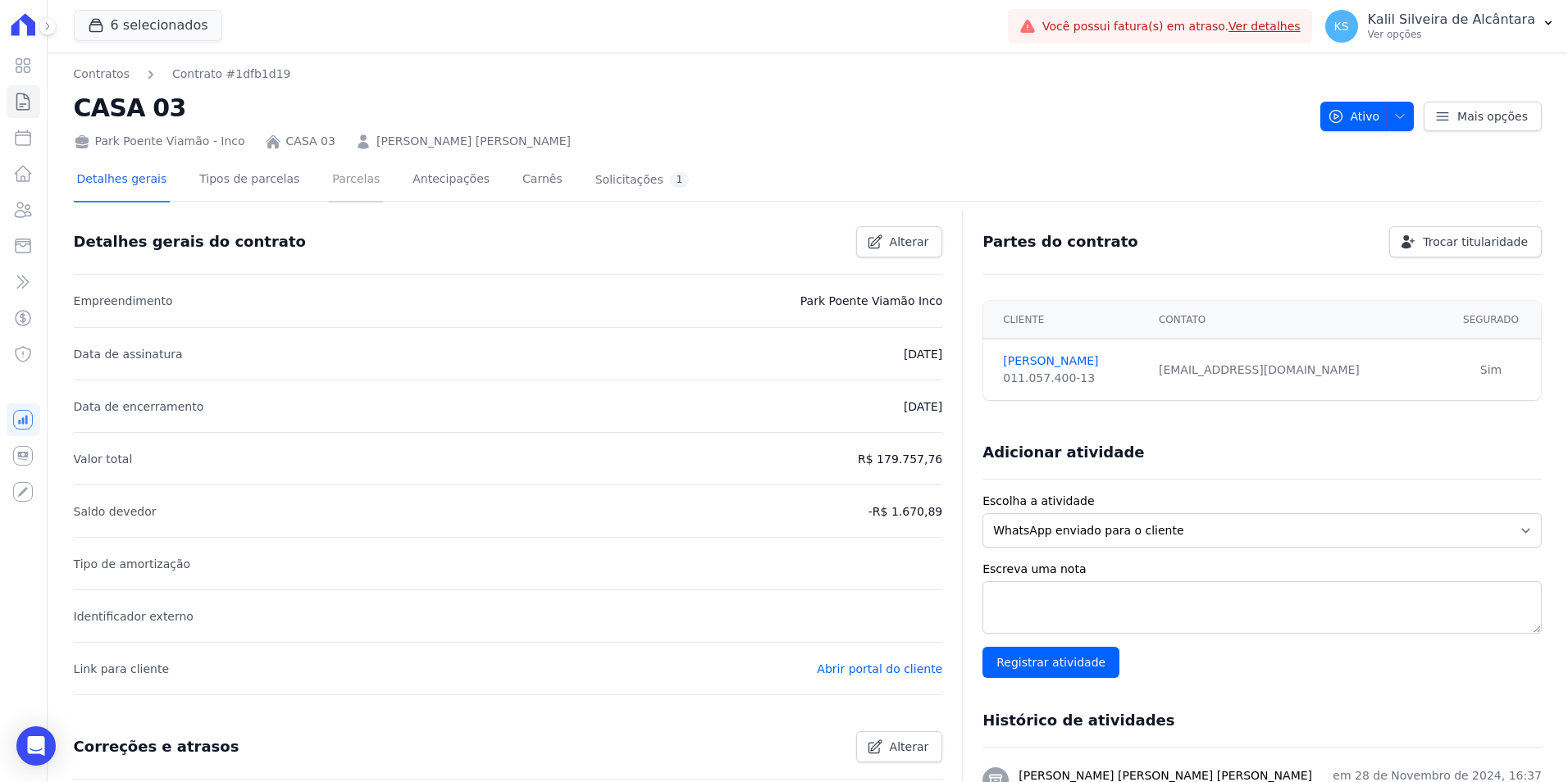
click at [350, 183] on link "Parcelas" at bounding box center [356, 180] width 54 height 43
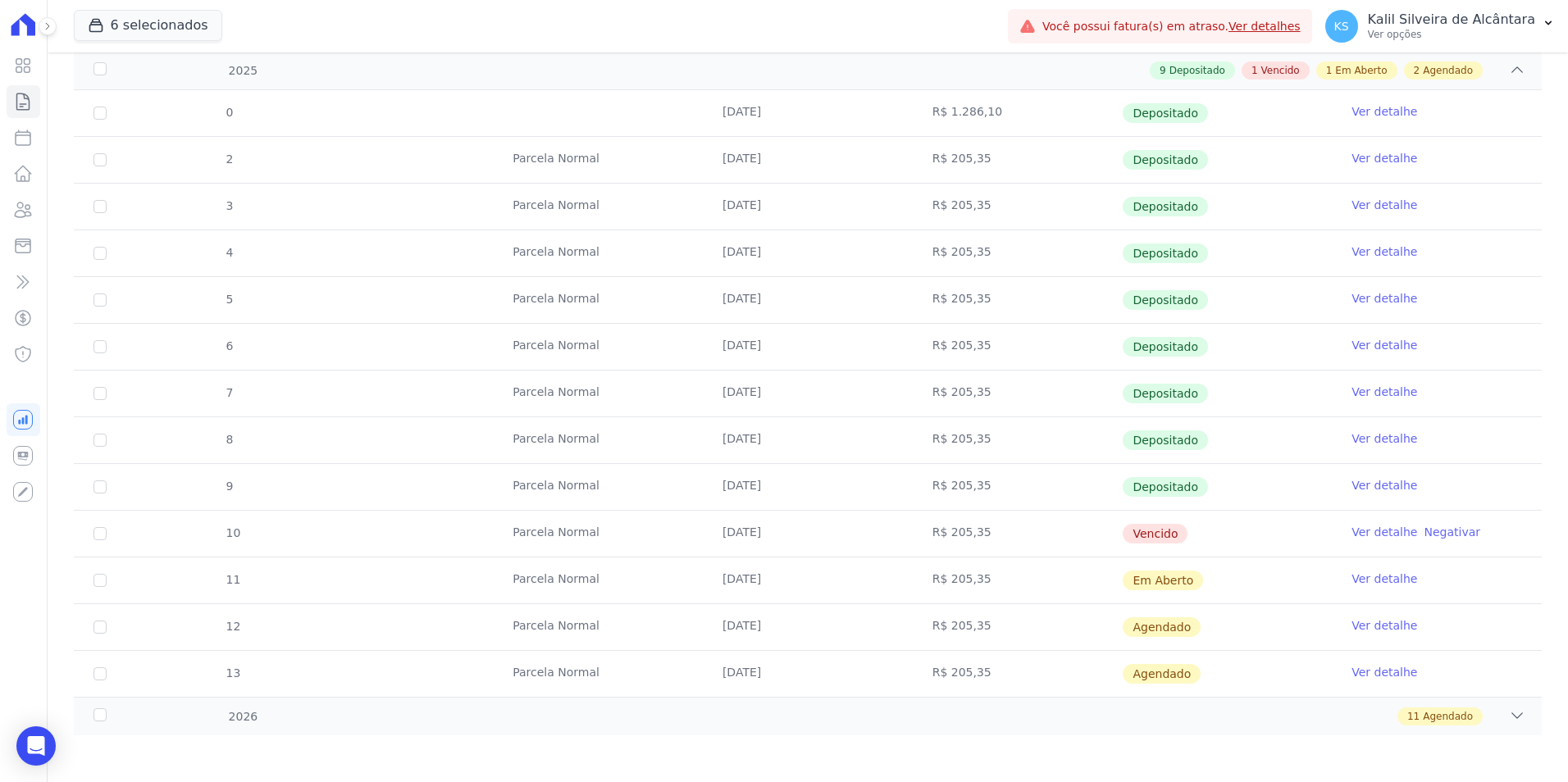
scroll to position [374, 0]
drag, startPoint x: 993, startPoint y: 534, endPoint x: 513, endPoint y: 563, distance: 480.9
click at [538, 558] on tbody "0 10/01/2025 R$ 1.286,10 Depositado Ver detalhe 2 Parcela Normal 05/02/2025 R$ …" at bounding box center [807, 391] width 1468 height 607
click at [14, 205] on icon at bounding box center [23, 210] width 20 height 20
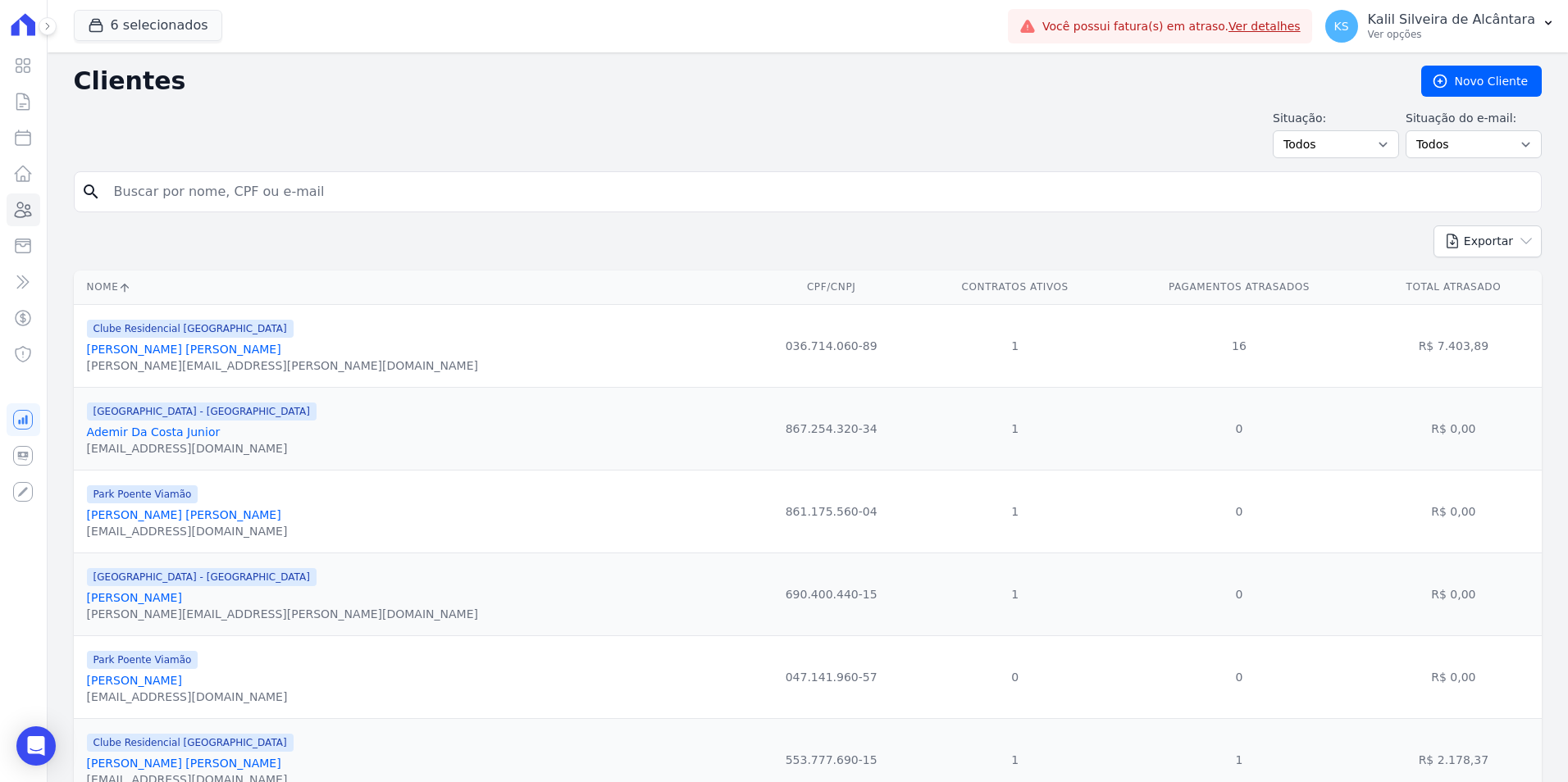
click at [205, 191] on input "search" at bounding box center [819, 192] width 1431 height 33
type input "ane cristina"
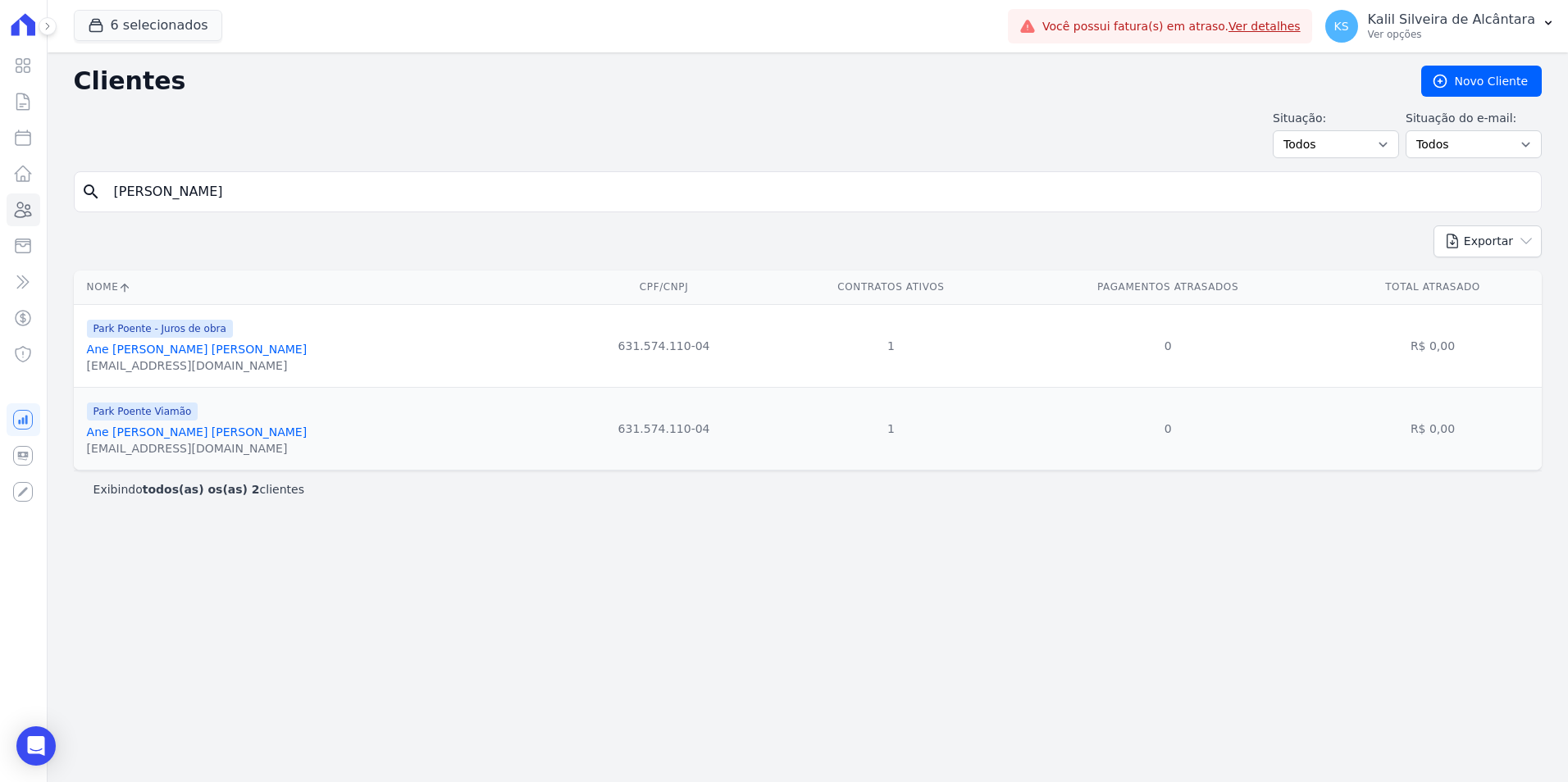
click at [210, 350] on link "Ane Cristina De Souza Guterres" at bounding box center [197, 349] width 221 height 13
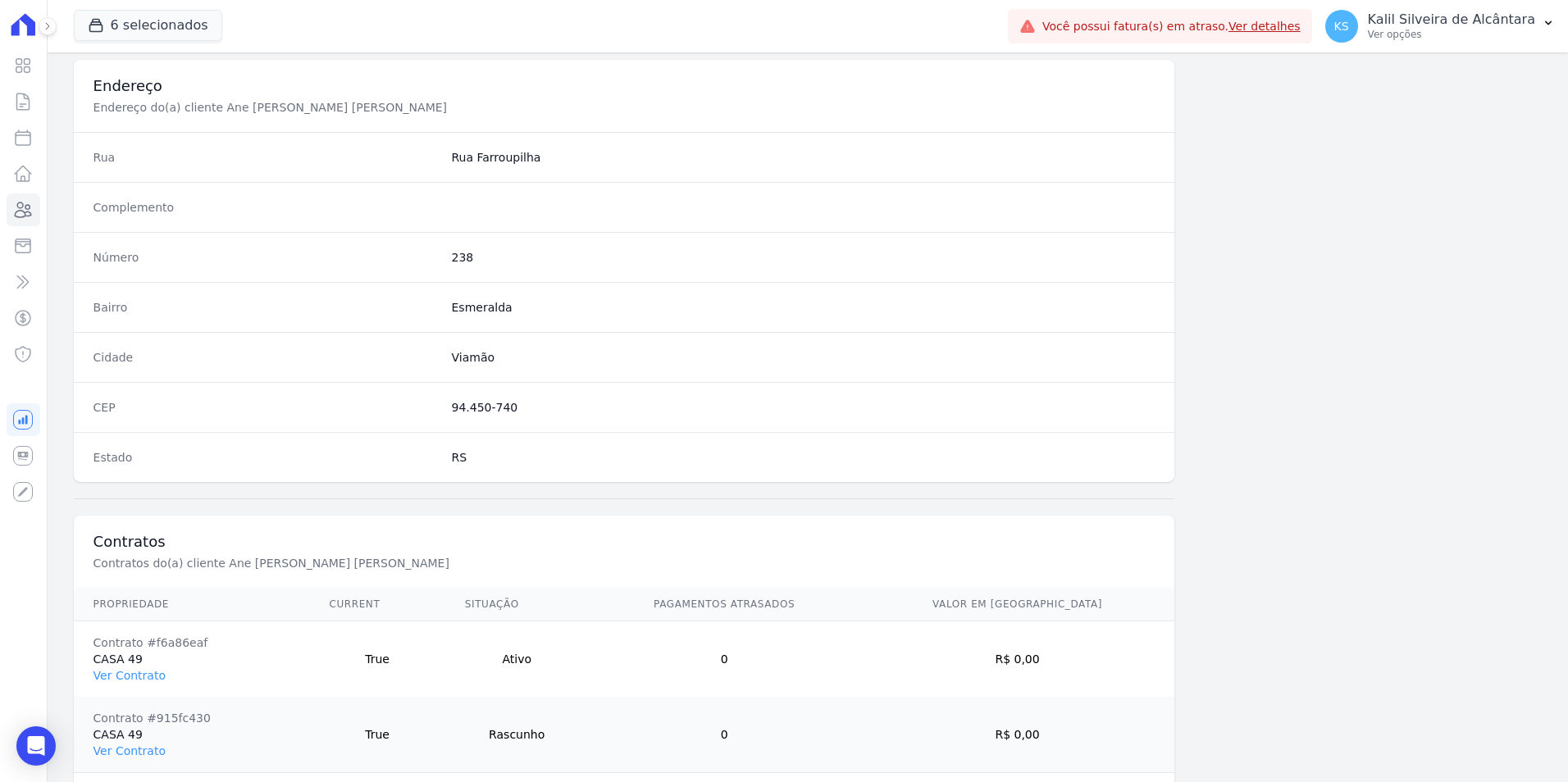
scroll to position [828, 0]
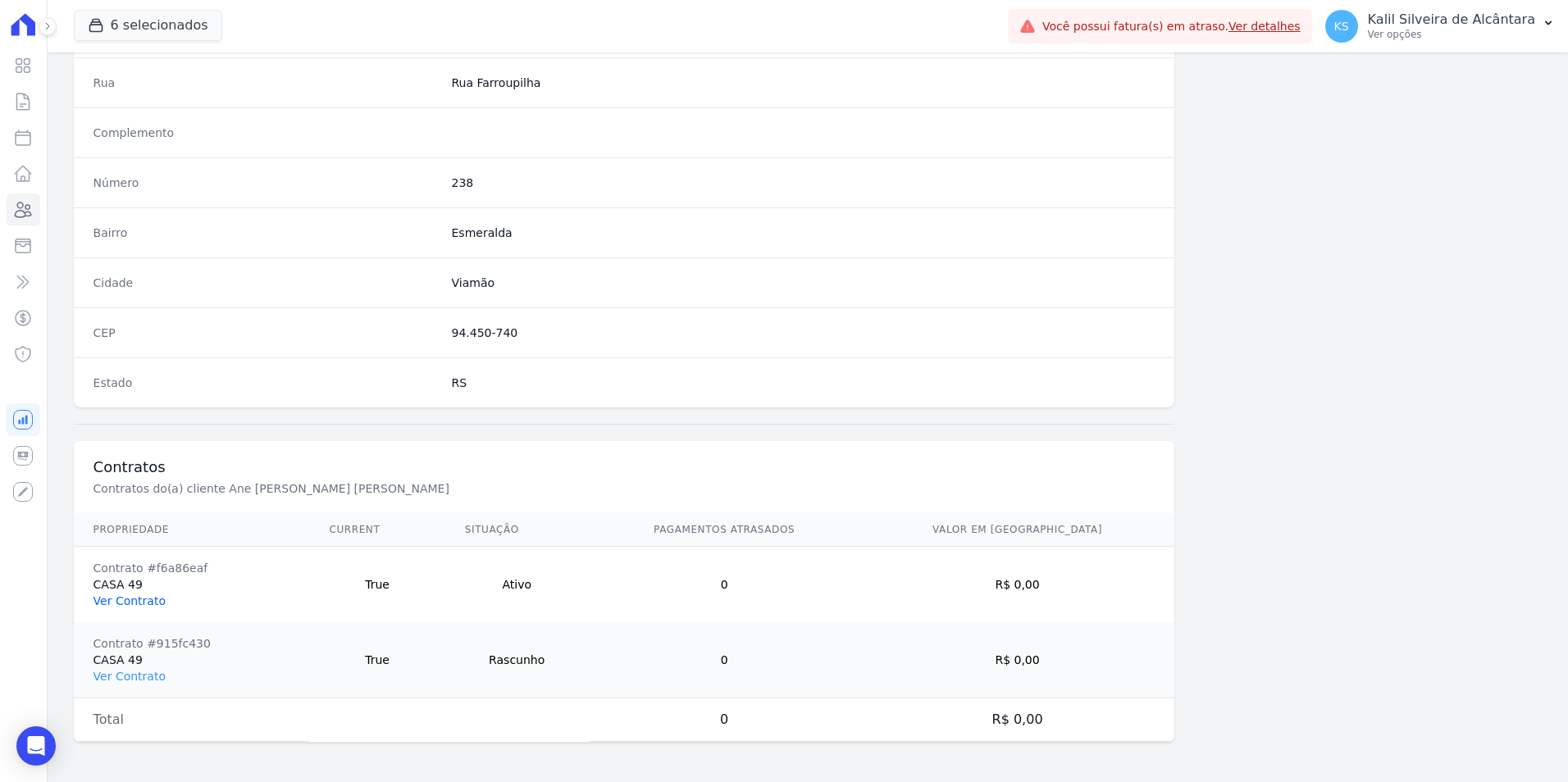
click at [142, 597] on link "Ver Contrato" at bounding box center [129, 601] width 72 height 13
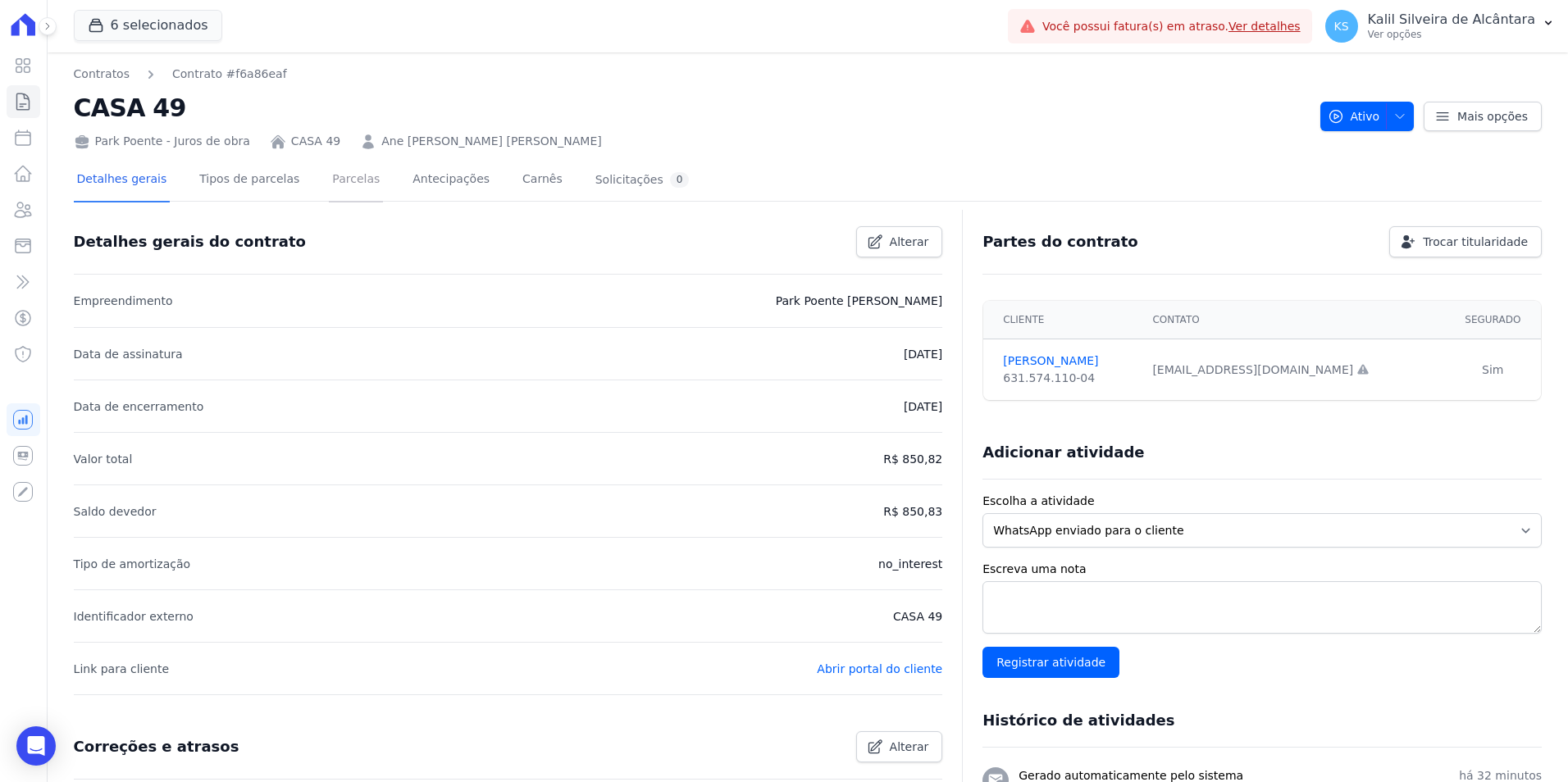
click at [334, 183] on link "Parcelas" at bounding box center [356, 180] width 54 height 43
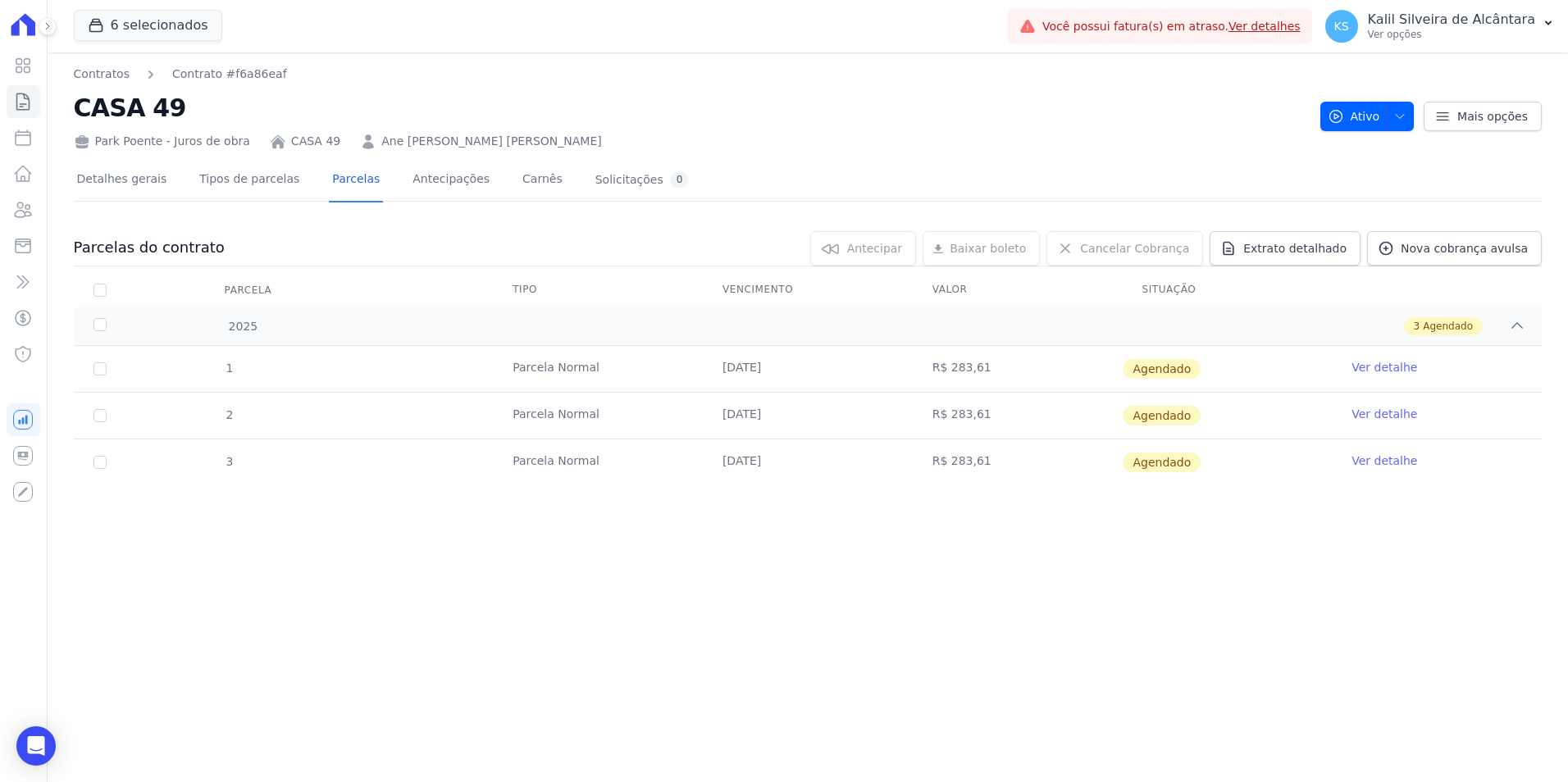
click at [1363, 373] on link "Ver detalhe" at bounding box center [1384, 368] width 65 height 16
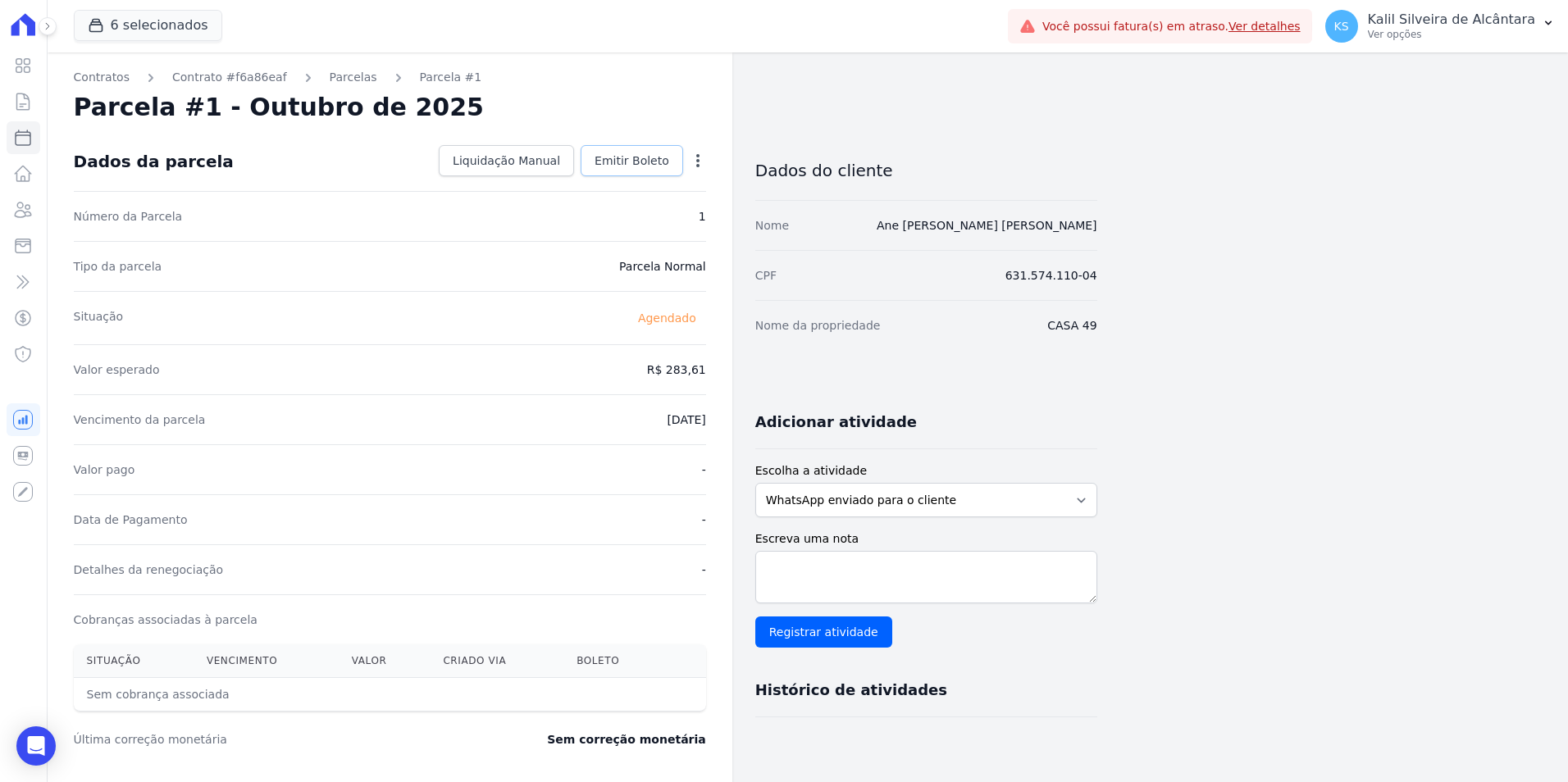
click at [622, 174] on link "Emitir Boleto" at bounding box center [632, 161] width 102 height 31
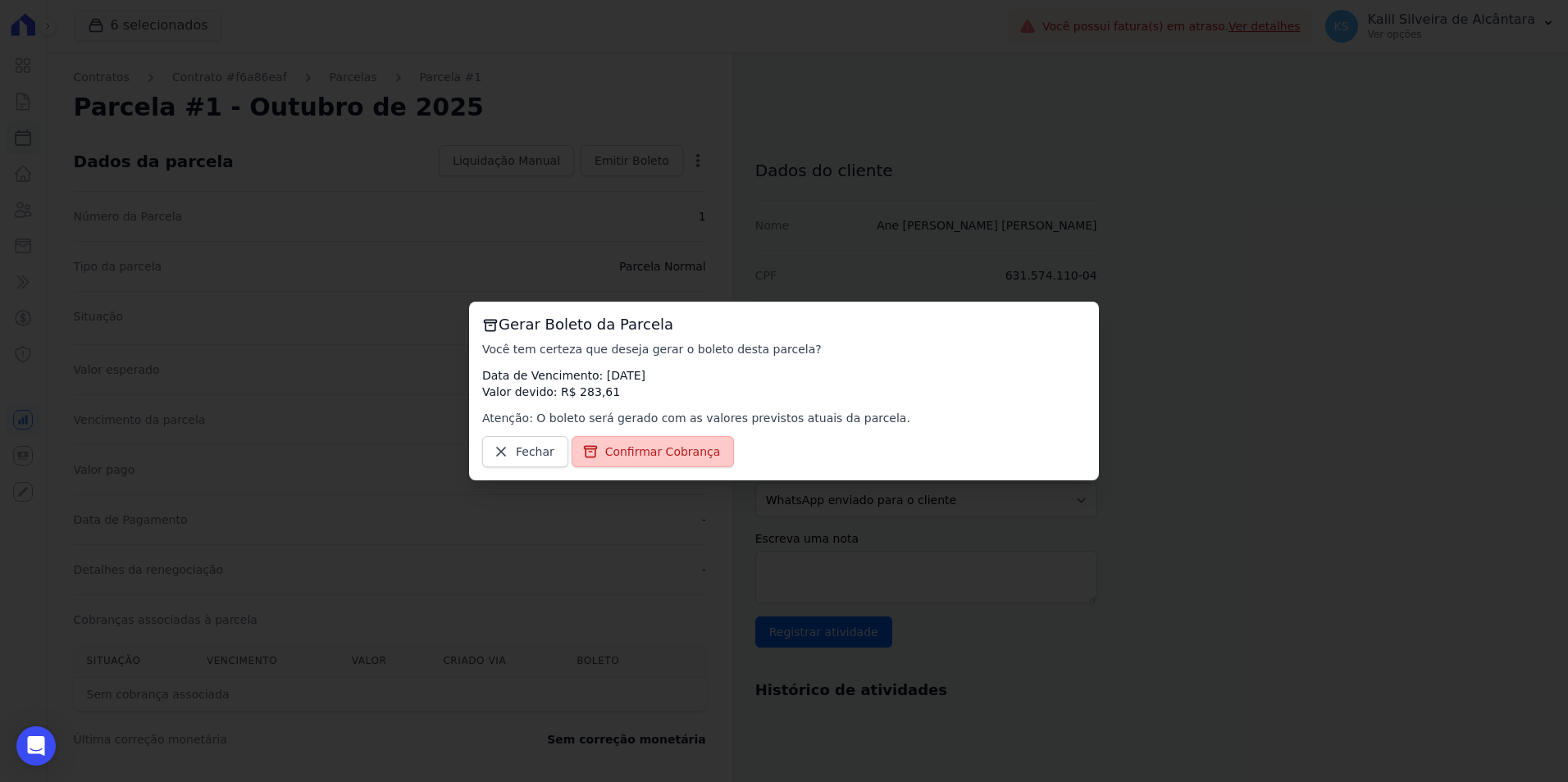
click at [656, 458] on span "Confirmar Cobrança" at bounding box center [663, 452] width 116 height 16
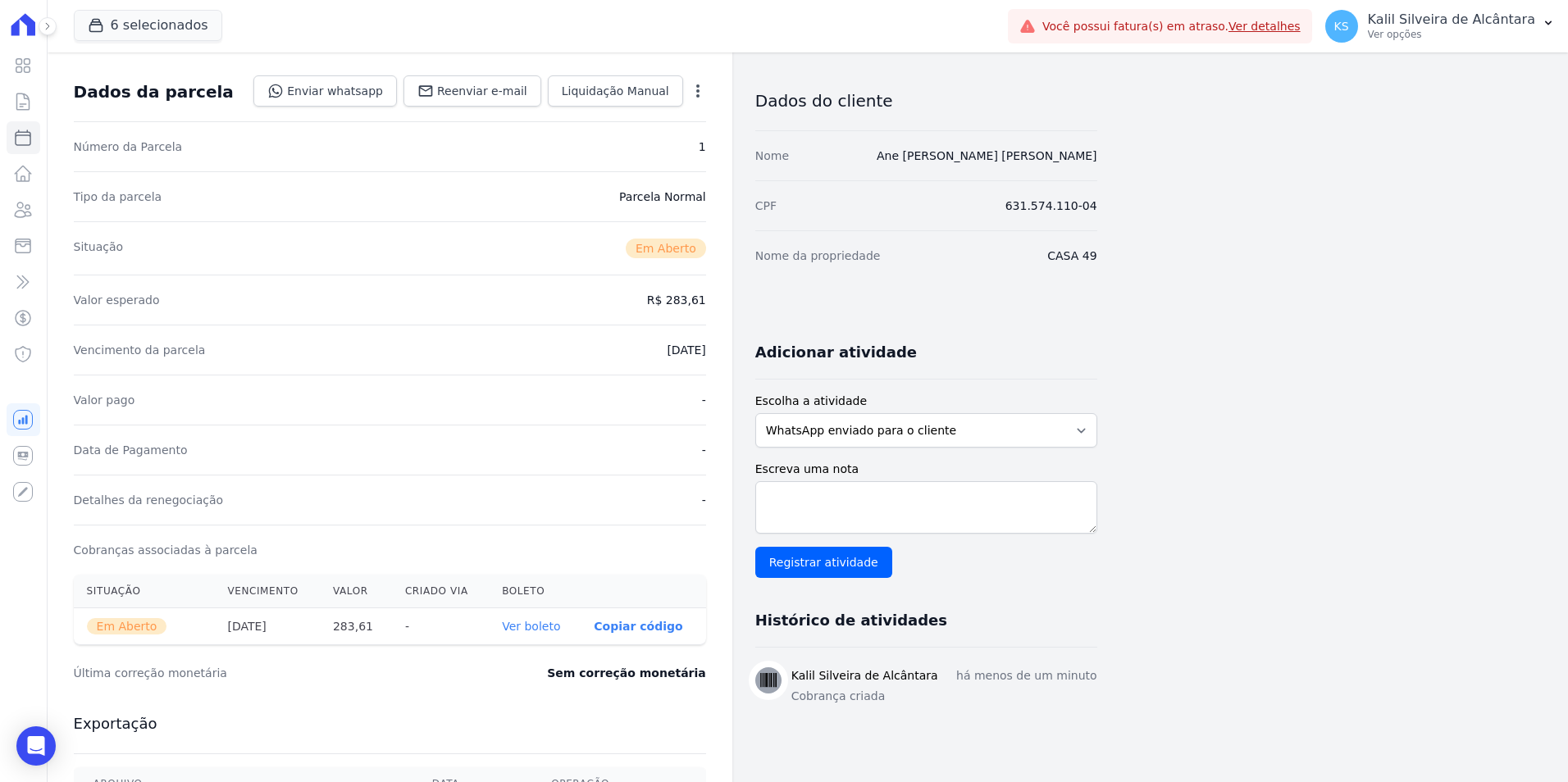
scroll to position [164, 0]
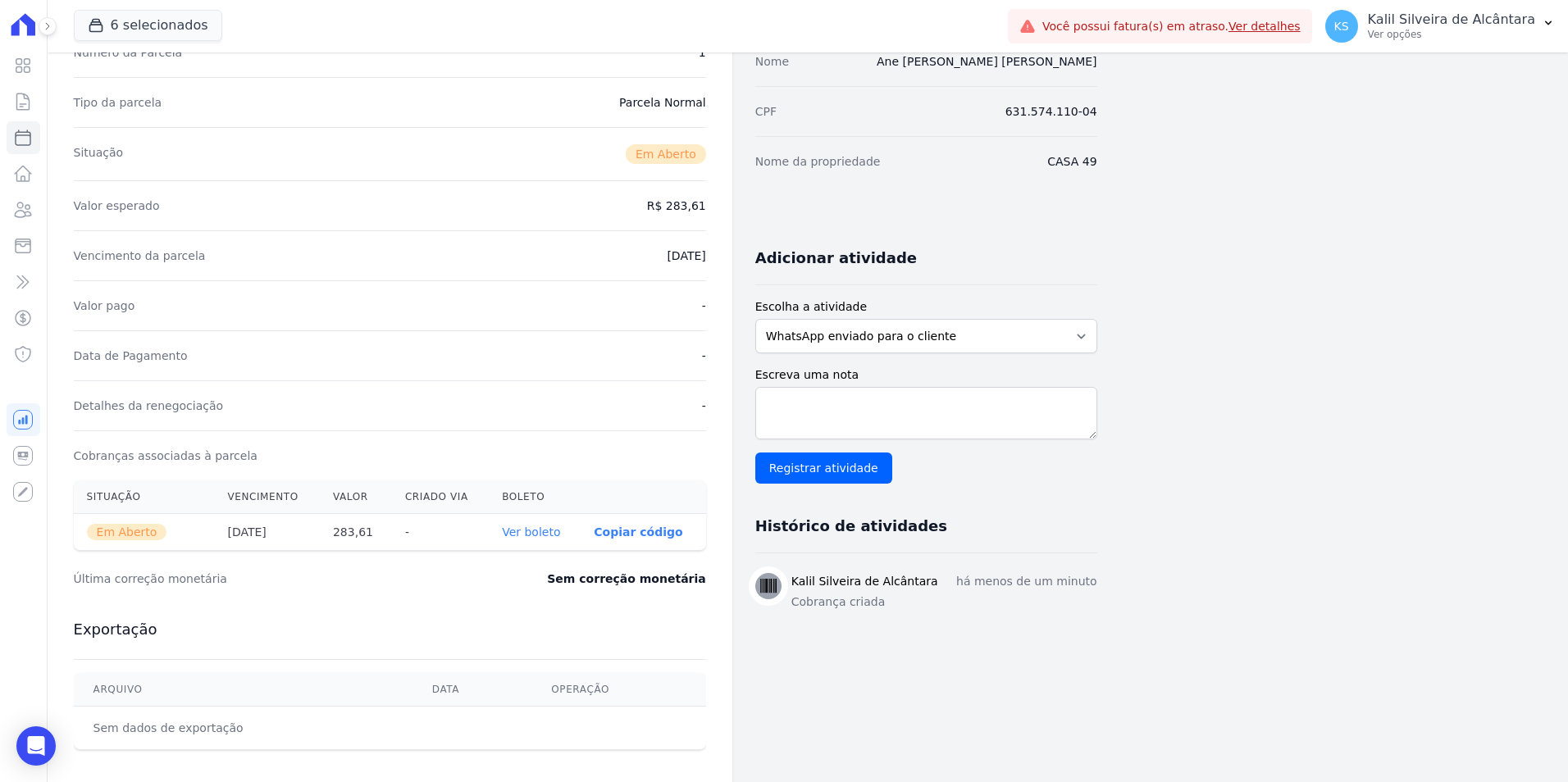
click at [539, 529] on link "Ver boleto" at bounding box center [531, 532] width 58 height 13
click at [26, 213] on icon at bounding box center [23, 210] width 16 height 14
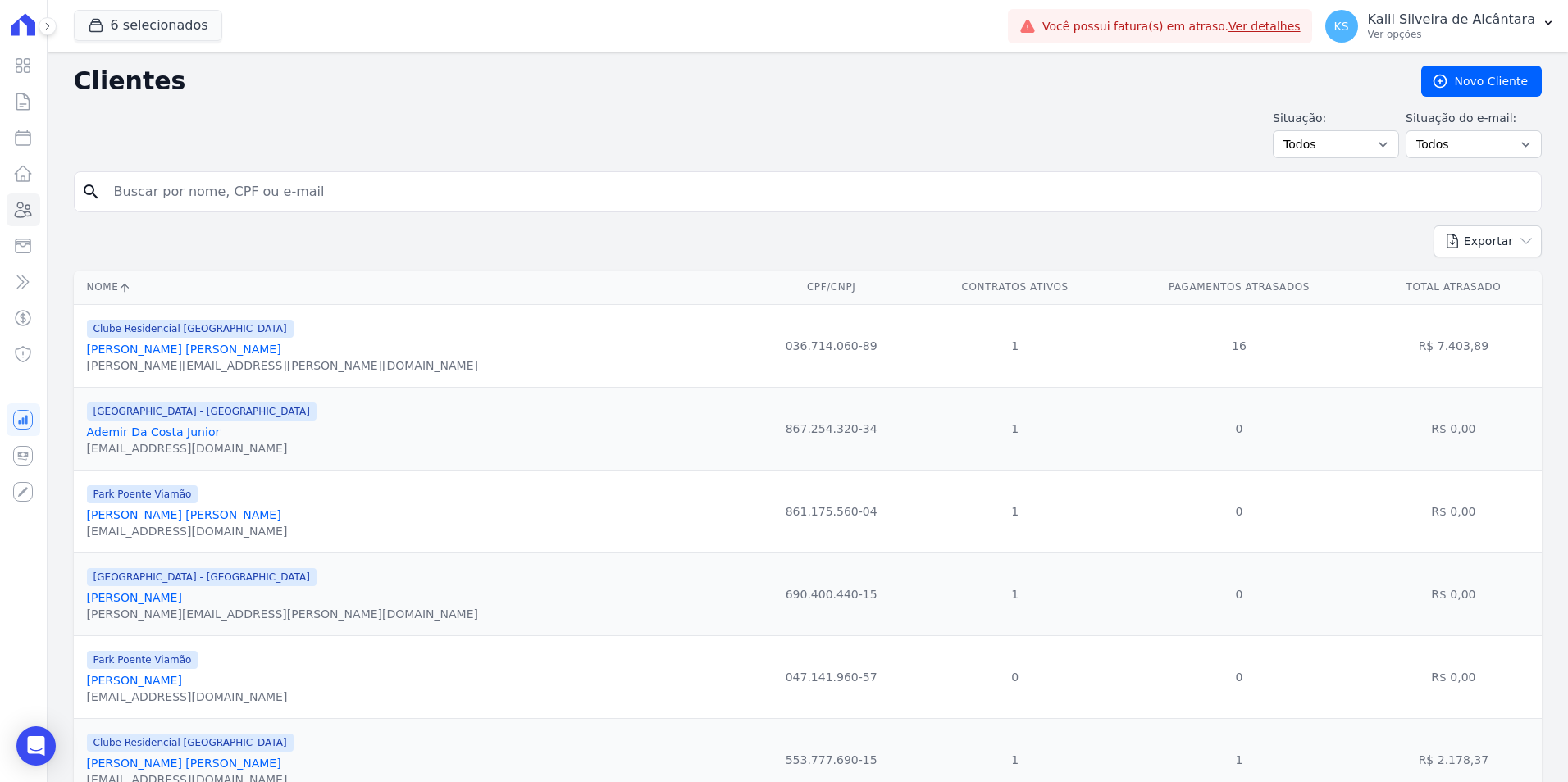
click at [436, 202] on input "search" at bounding box center [819, 192] width 1431 height 33
type input "a"
type input "anderson rodr"
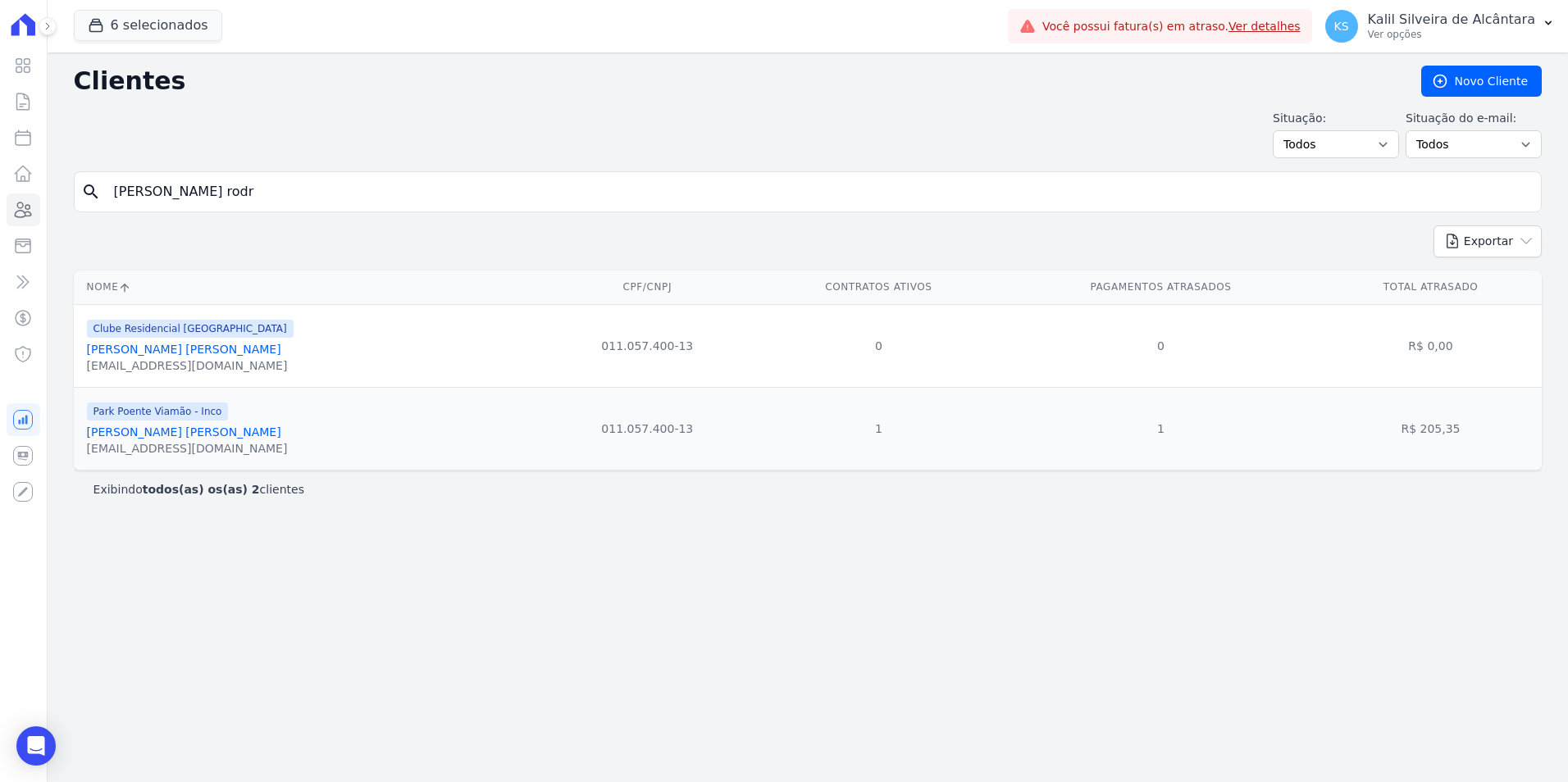
click at [210, 432] on link "Anderson Rodrigo Martins Da Silva" at bounding box center [184, 432] width 195 height 13
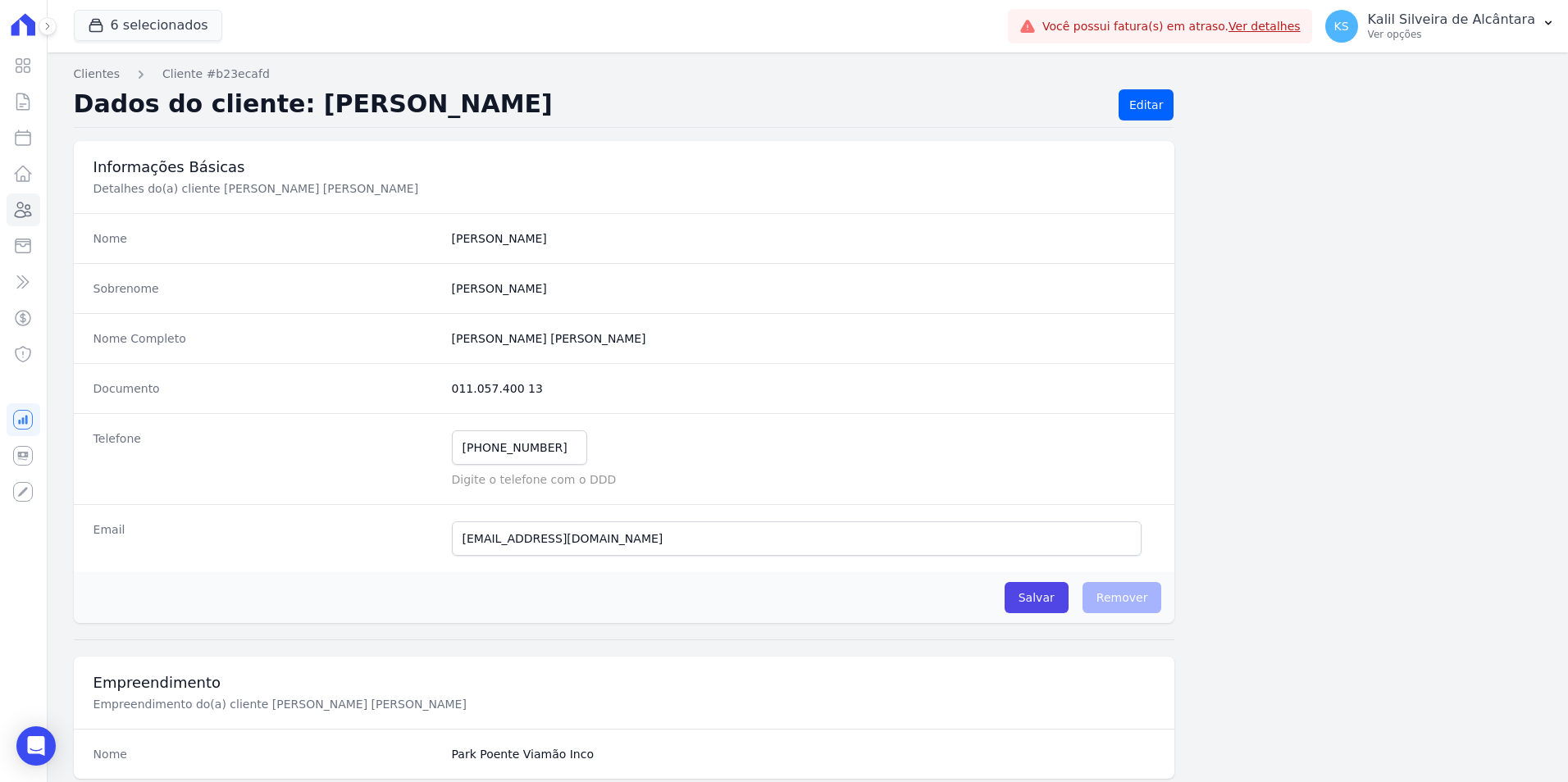
drag, startPoint x: 530, startPoint y: 385, endPoint x: 442, endPoint y: 398, distance: 89.0
click at [442, 398] on div "Documento 011.057.400 13" at bounding box center [624, 388] width 1102 height 50
copy dd "011.057.400 13"
drag, startPoint x: 529, startPoint y: 447, endPoint x: 370, endPoint y: 438, distance: 159.3
click at [370, 438] on div "Telefone (51) 99969-0443 Mensagem de SMS ainda não enviada.. Mensagem de Whatsa…" at bounding box center [624, 459] width 1102 height 91
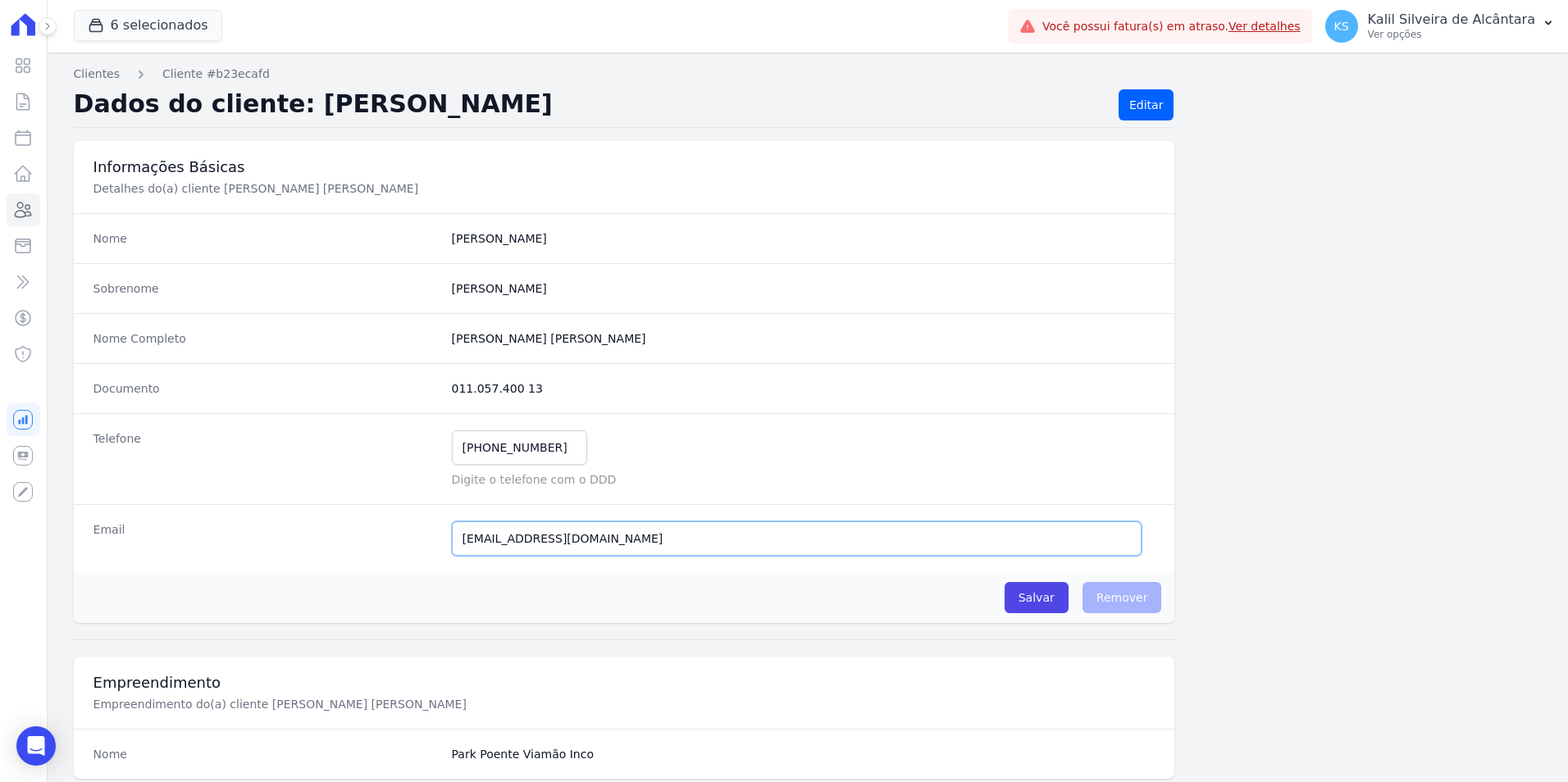
drag, startPoint x: 618, startPoint y: 542, endPoint x: 338, endPoint y: 544, distance: 280.0
click at [338, 544] on div "Email rodrigothc_09@hotmail.com E-mail enviado. Aguardando confirmação.." at bounding box center [624, 538] width 1102 height 68
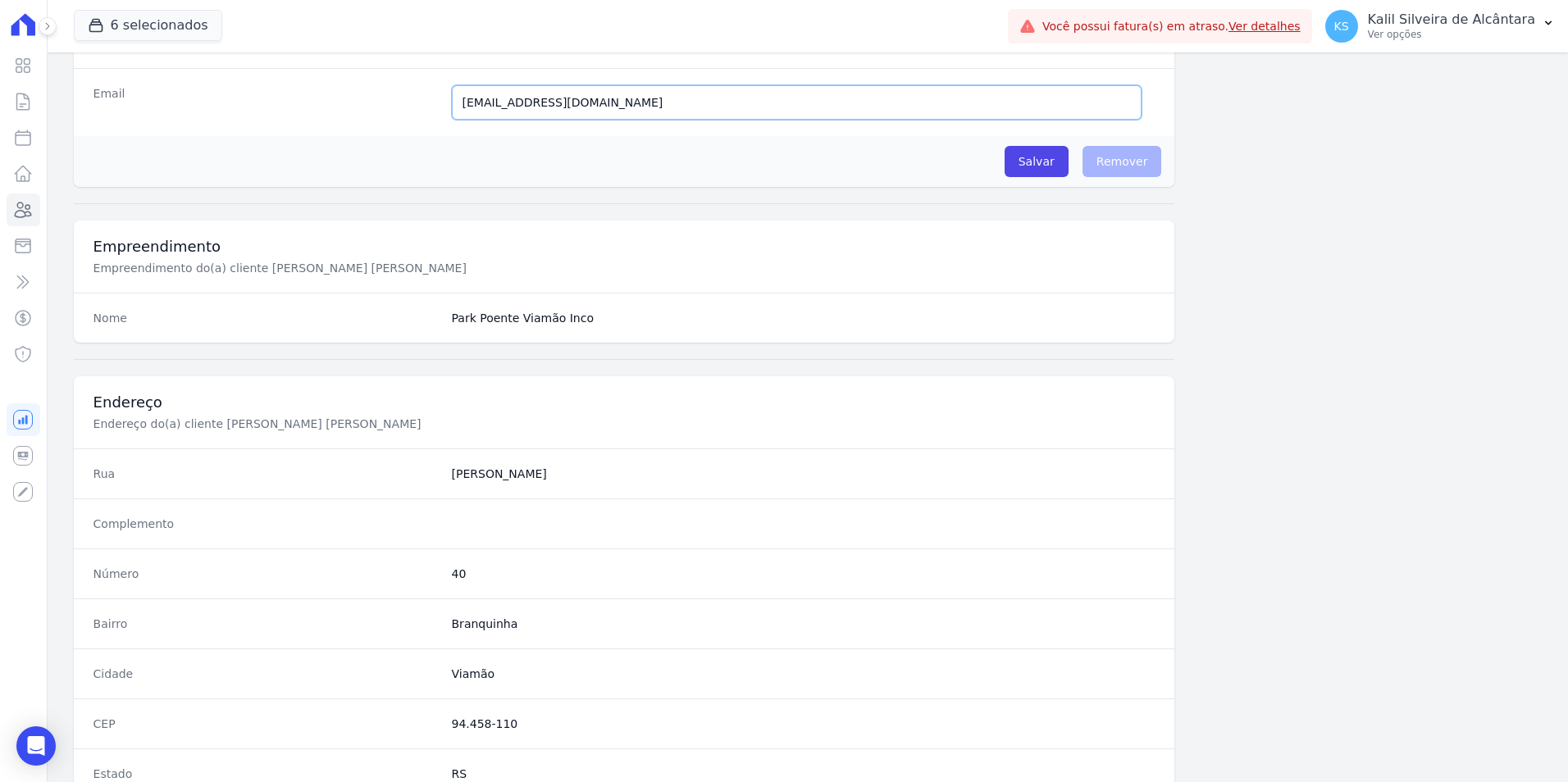
scroll to position [574, 0]
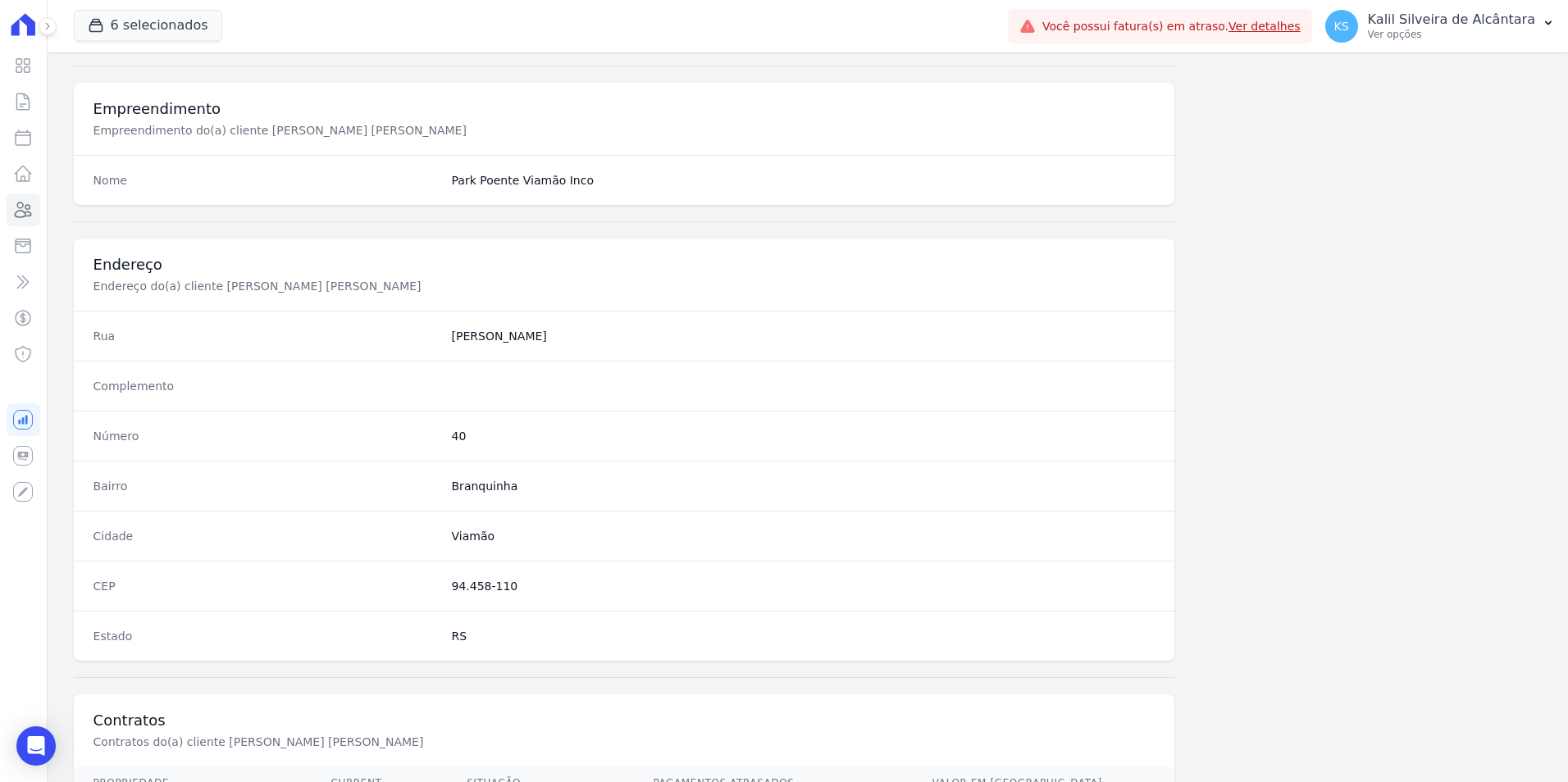
click at [435, 590] on div "CEP 94.458-110" at bounding box center [624, 586] width 1102 height 50
click at [460, 439] on dd "40" at bounding box center [804, 436] width 704 height 16
click at [452, 436] on dd "40" at bounding box center [804, 436] width 704 height 16
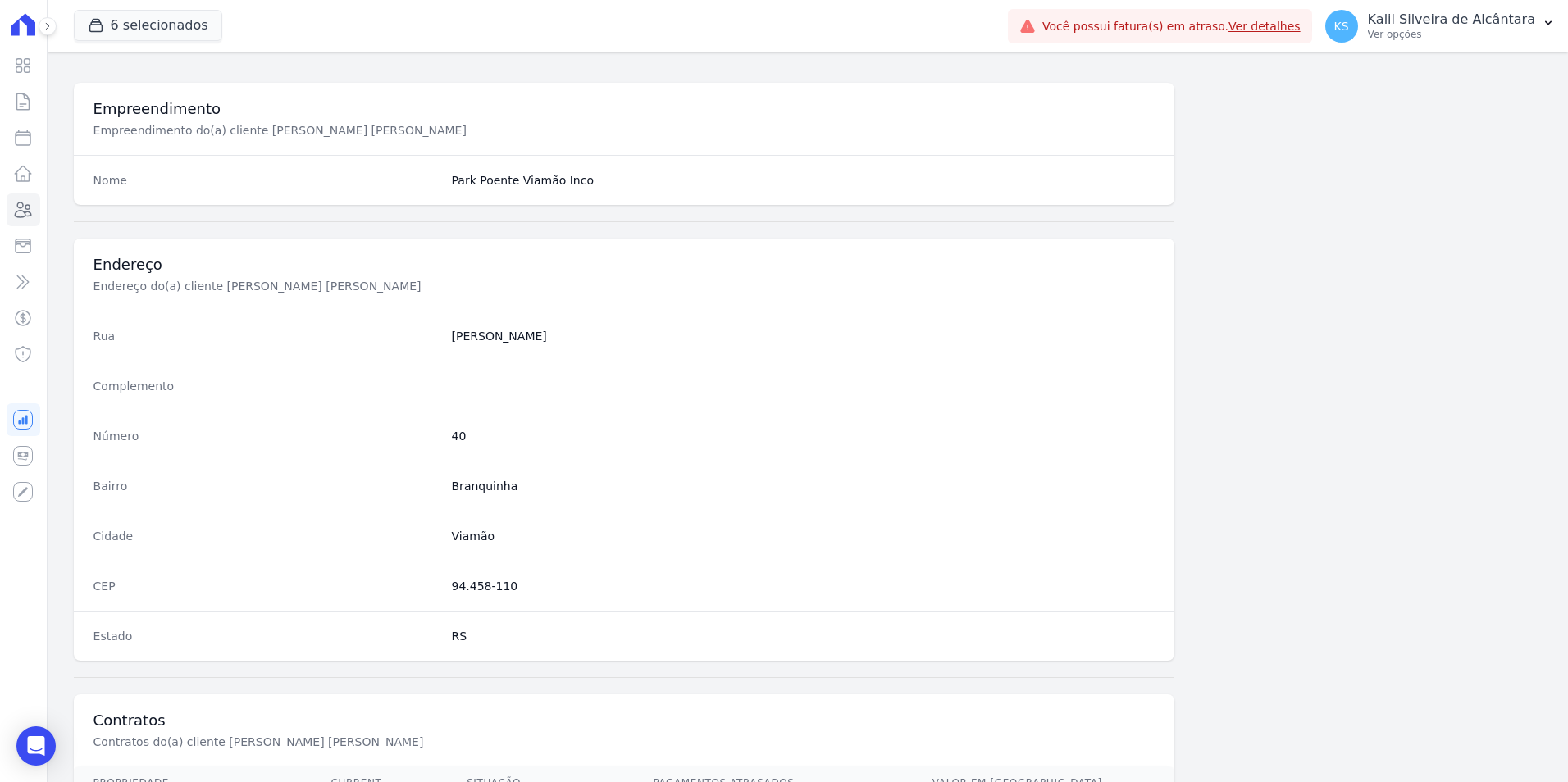
copy dd "40"
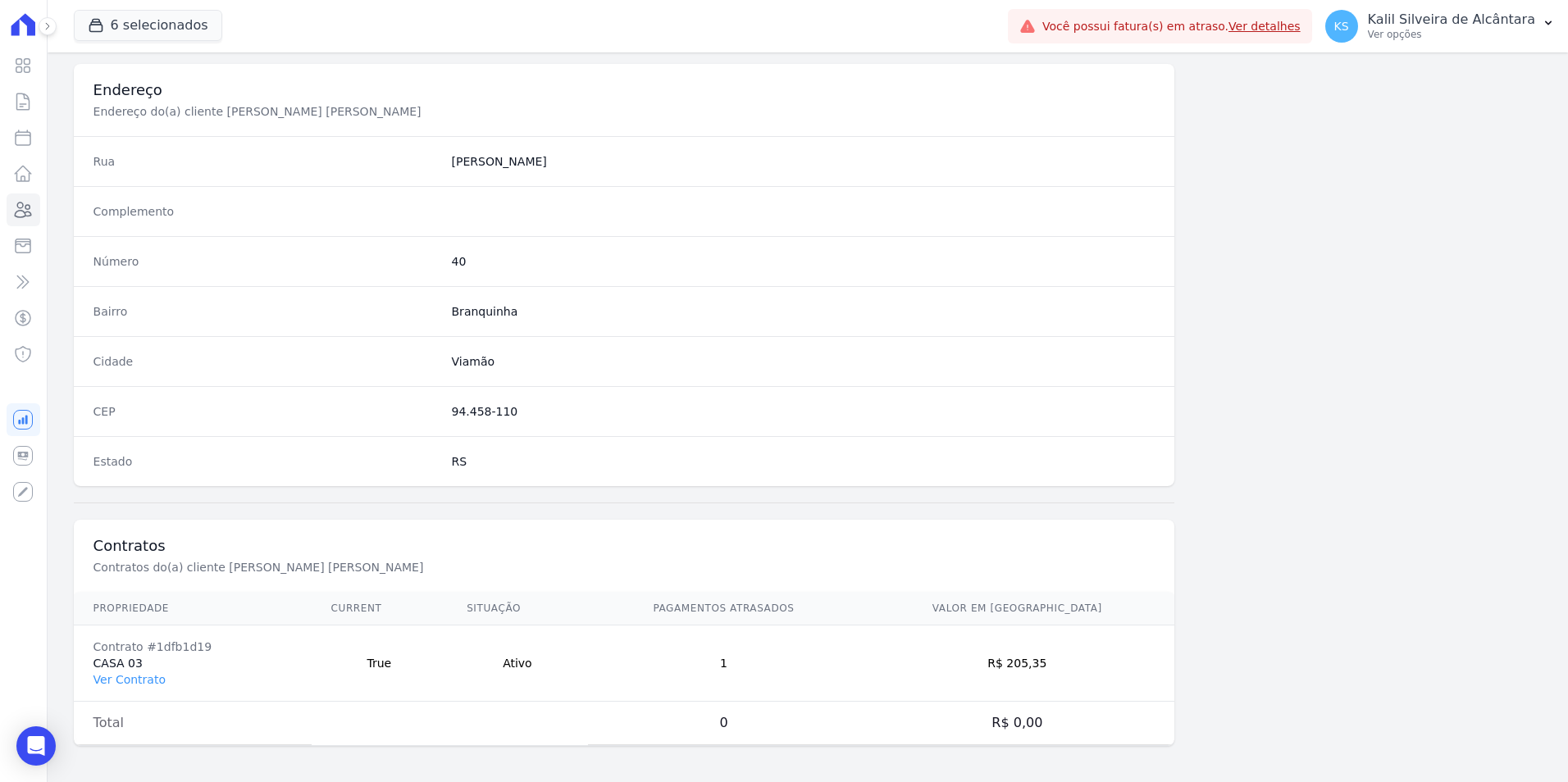
scroll to position [752, 0]
drag, startPoint x: 1097, startPoint y: 664, endPoint x: 1042, endPoint y: 665, distance: 55.0
click at [1042, 665] on td "R$ 205,35" at bounding box center [1016, 660] width 315 height 76
copy td "205,35"
drag, startPoint x: 196, startPoint y: 654, endPoint x: 139, endPoint y: 646, distance: 57.6
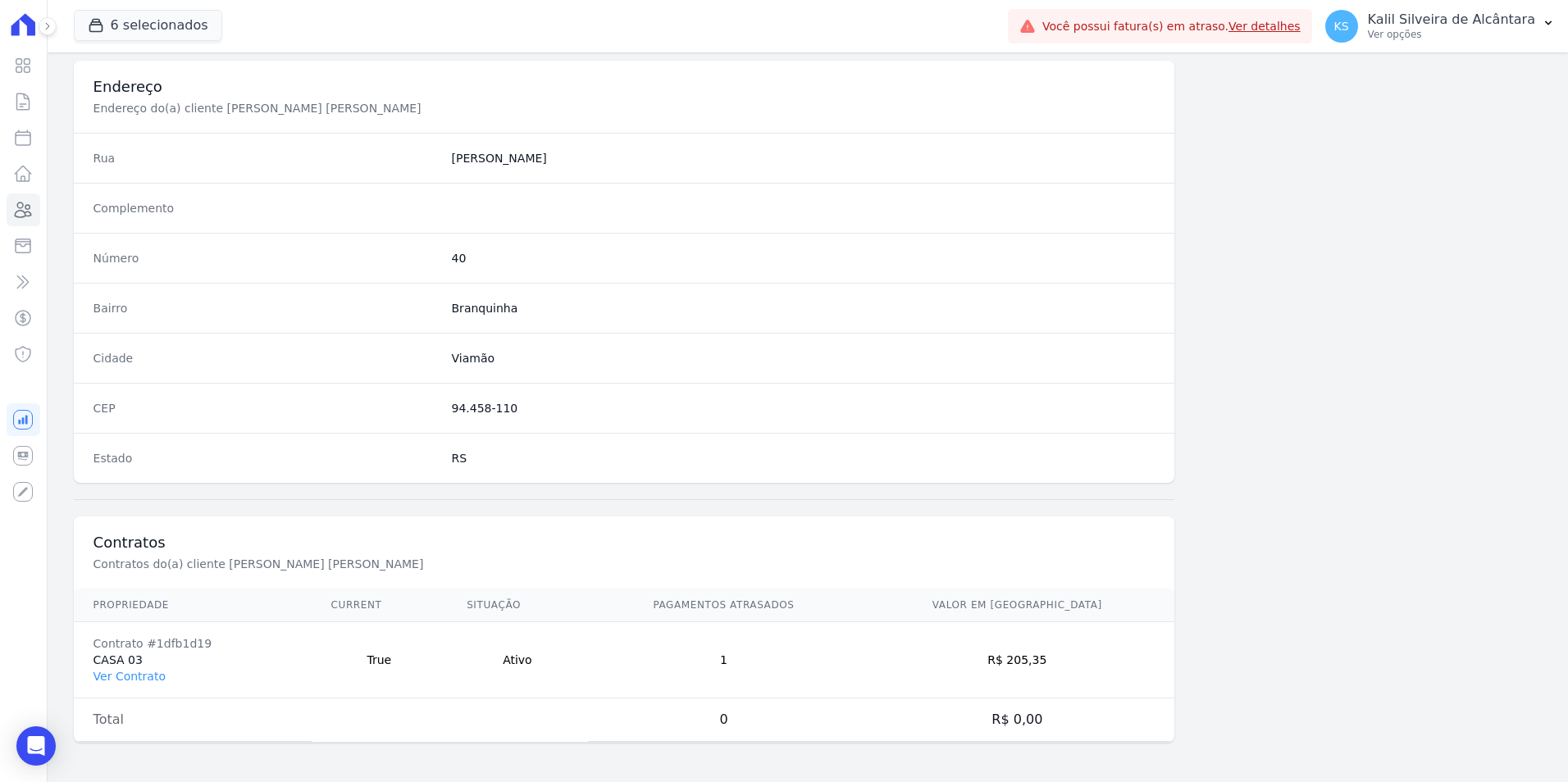
click at [139, 646] on td "Contrato #1dfb1d19 CASA 03 Ver Contrato" at bounding box center [192, 660] width 238 height 76
copy td "#1dfb1d19 CASA 03"
click at [110, 674] on link "Ver Contrato" at bounding box center [129, 676] width 72 height 13
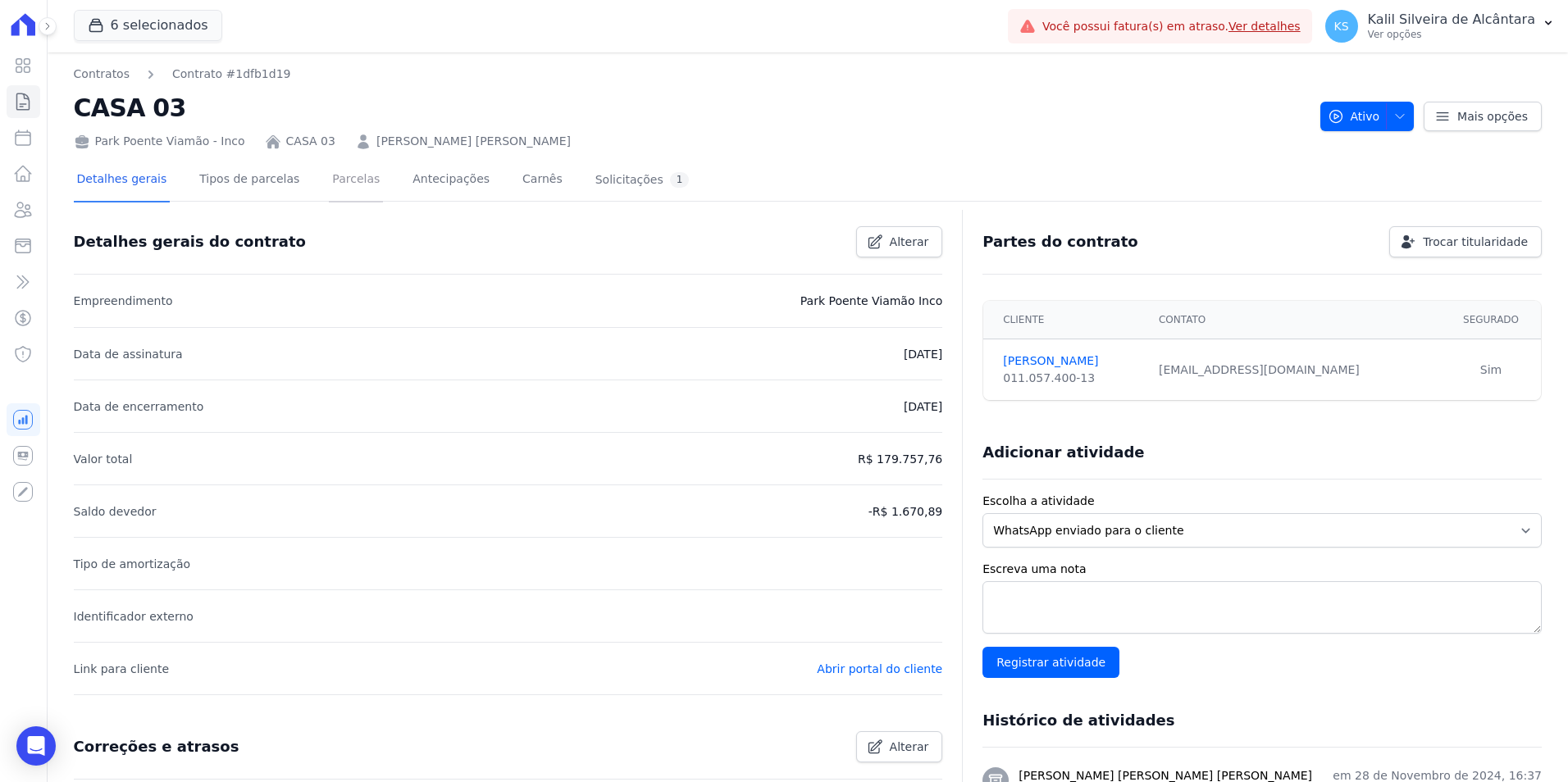
click at [331, 175] on link "Parcelas" at bounding box center [356, 180] width 54 height 43
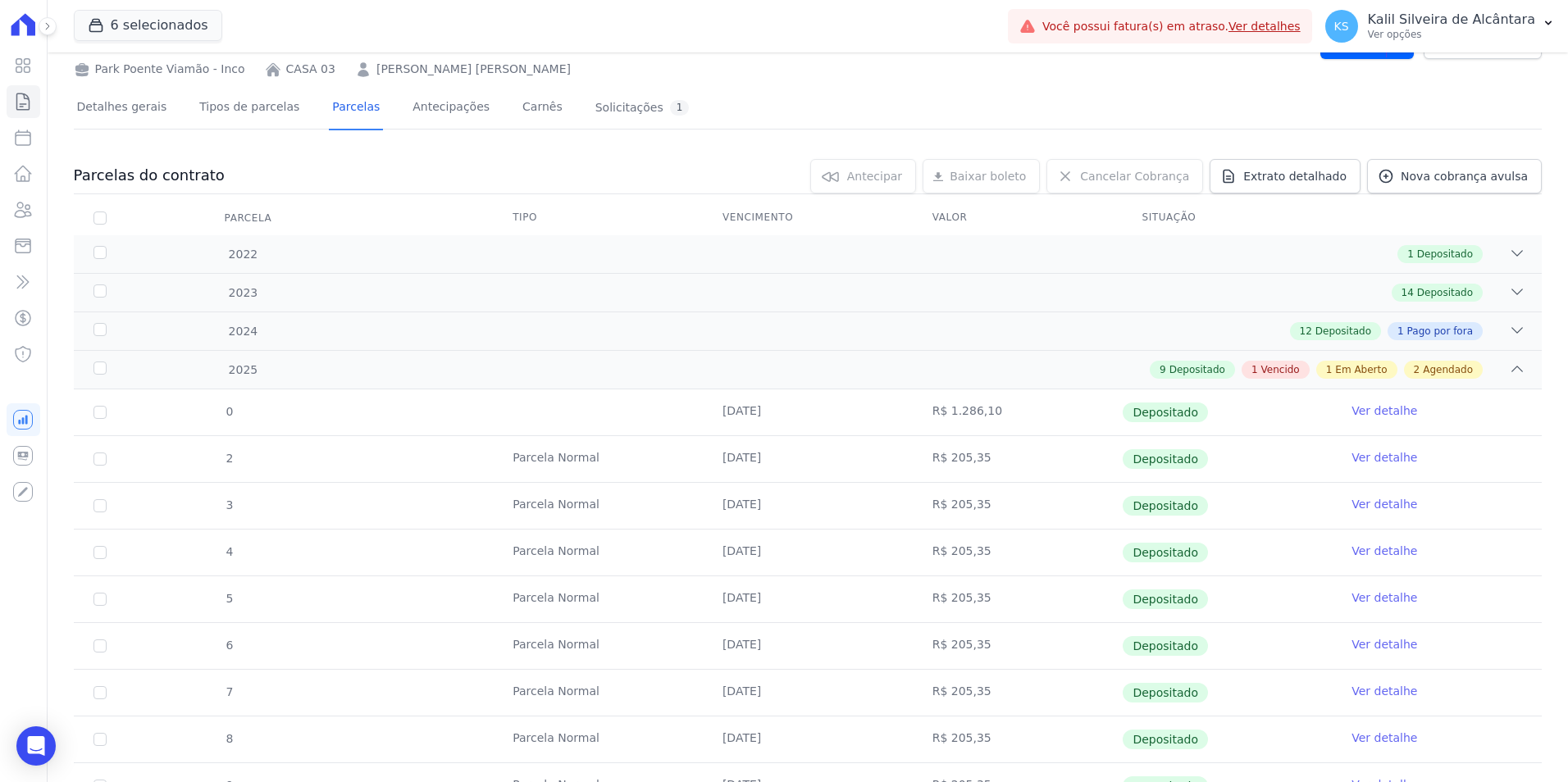
scroll to position [374, 0]
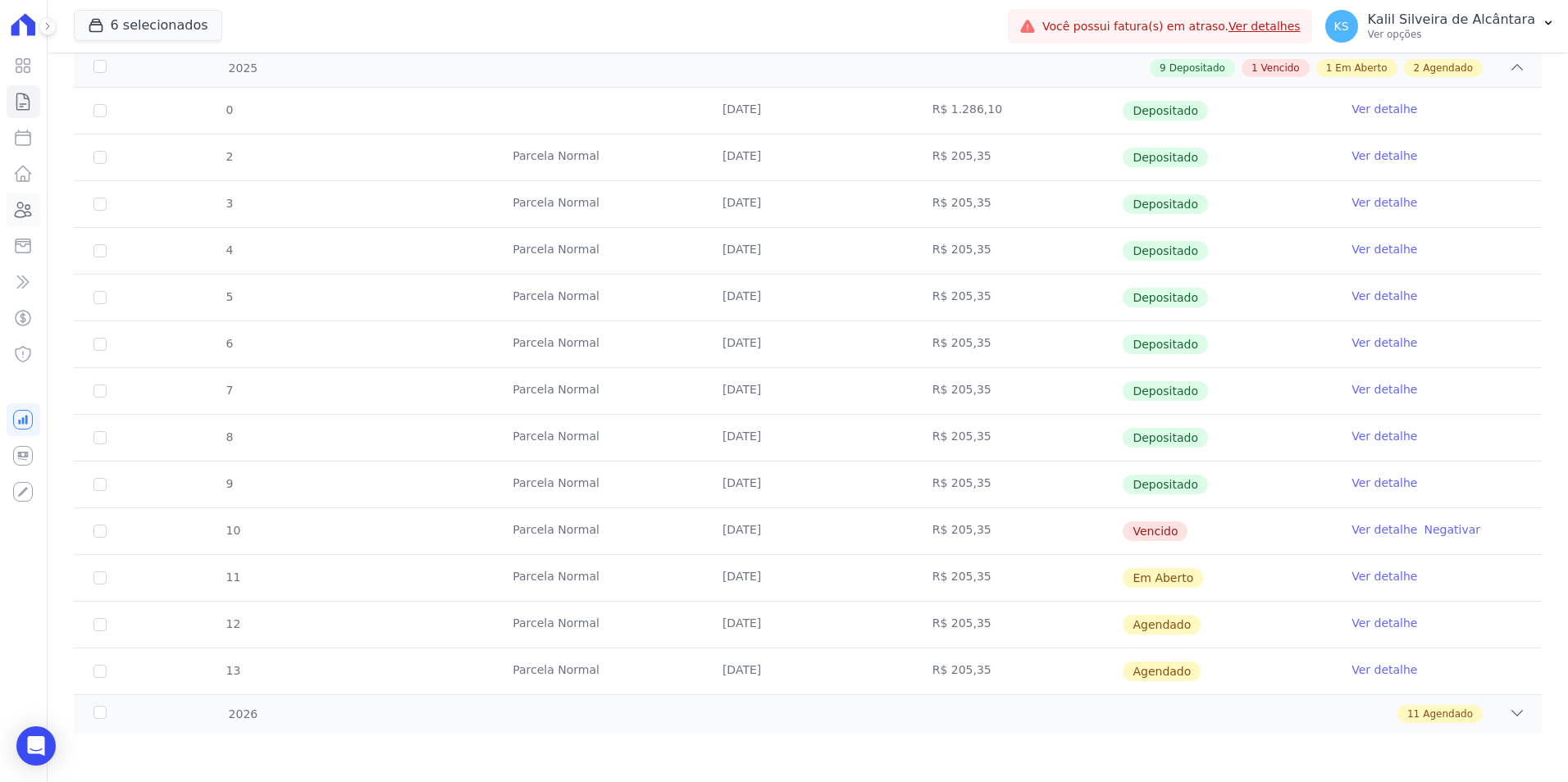
click at [16, 216] on icon at bounding box center [23, 210] width 16 height 14
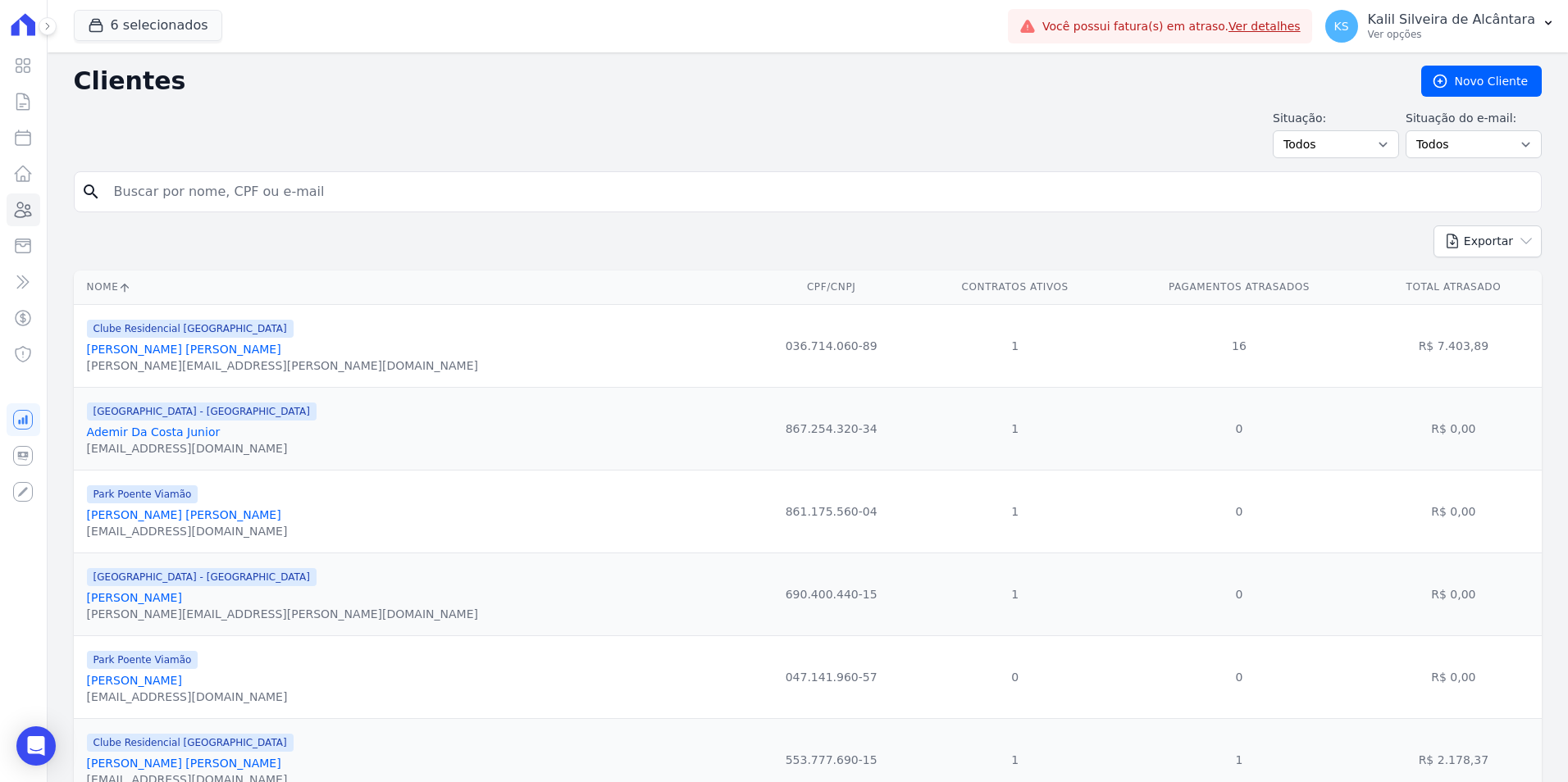
click at [138, 202] on input "search" at bounding box center [819, 192] width 1431 height 33
paste input "Vitória Giovana Santana De Jesus"
type input "Vitória Giovana Santana De Jesus"
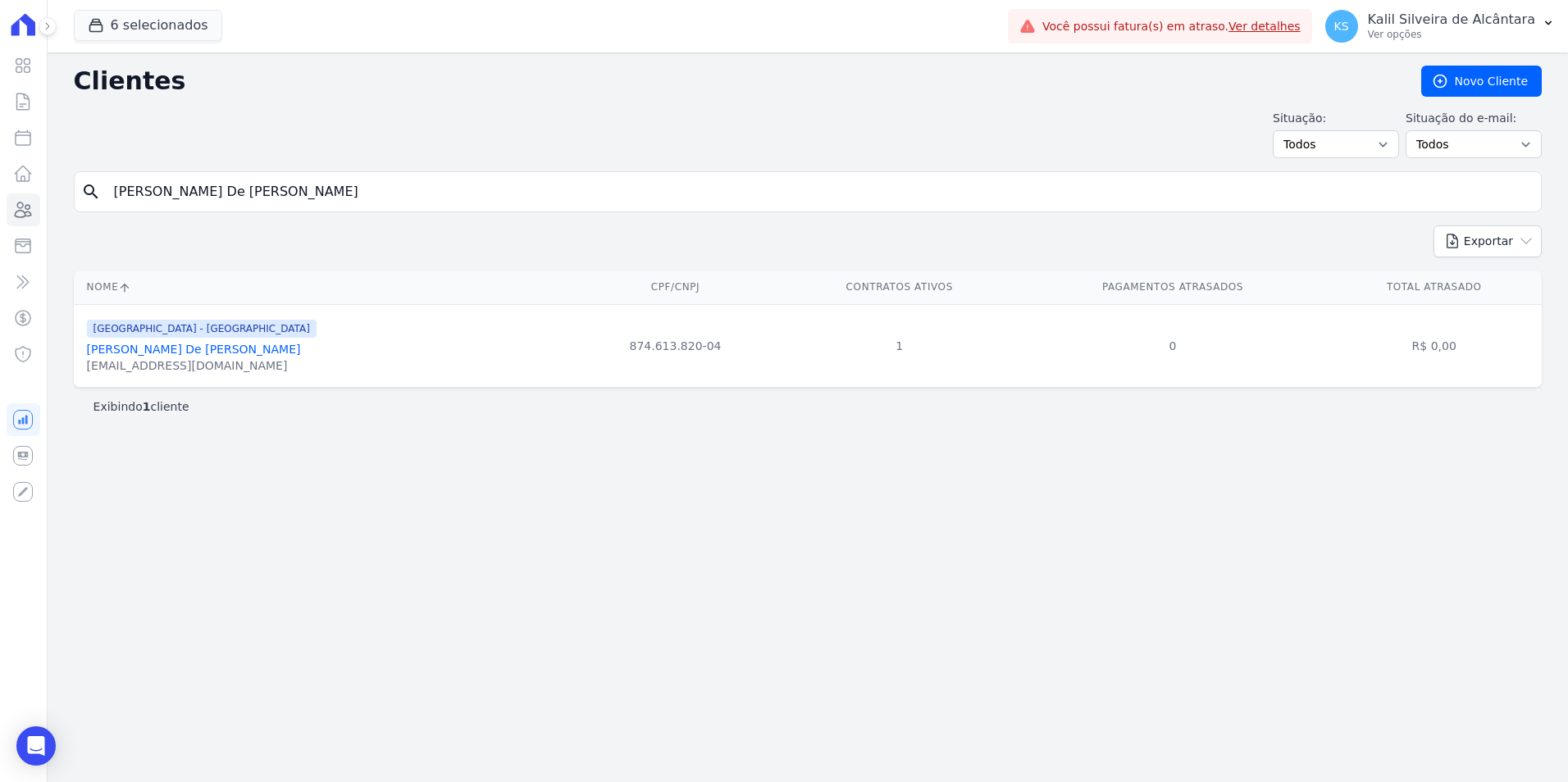
drag, startPoint x: 374, startPoint y: 185, endPoint x: 0, endPoint y: 222, distance: 375.8
click at [0, 206] on html "Visão Geral Contratos [GEOGRAPHIC_DATA] Lotes Clientes Minha Carteira Transferê…" at bounding box center [784, 391] width 1568 height 782
paste input "Juan Camargo Cambraia Ferreira"
type input "Juan Camargo Cambraia Ferreira"
click at [0, 230] on html "Visão Geral Contratos [GEOGRAPHIC_DATA] Lotes Clientes Minha Carteira Transferê…" at bounding box center [784, 391] width 1568 height 782
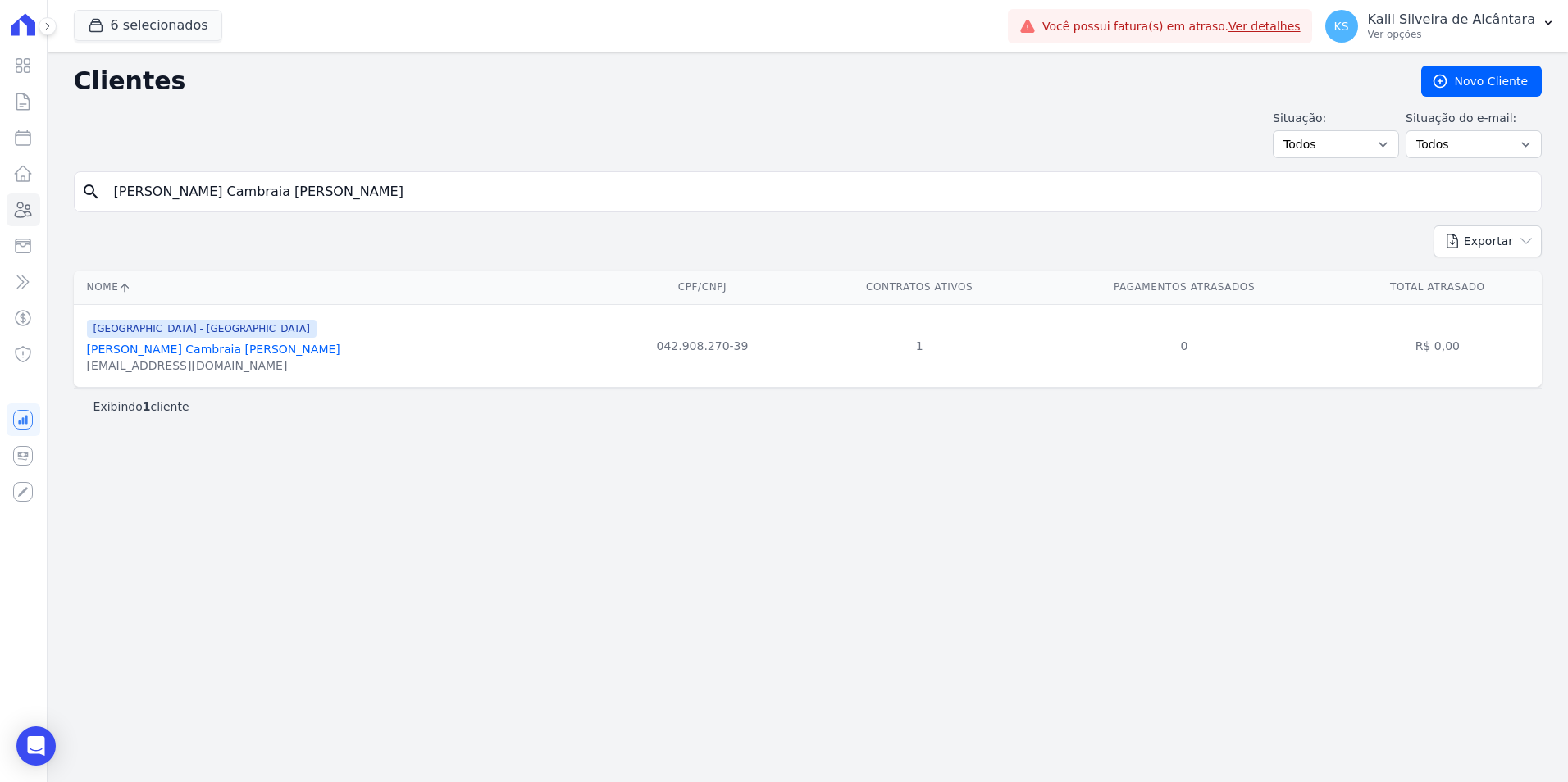
paste input "Heber Dos Santos Madrug"
type input "Heber Dos Santos Madruga"
click at [173, 351] on link "Heber Dos Santos Madruga" at bounding box center [196, 349] width 220 height 13
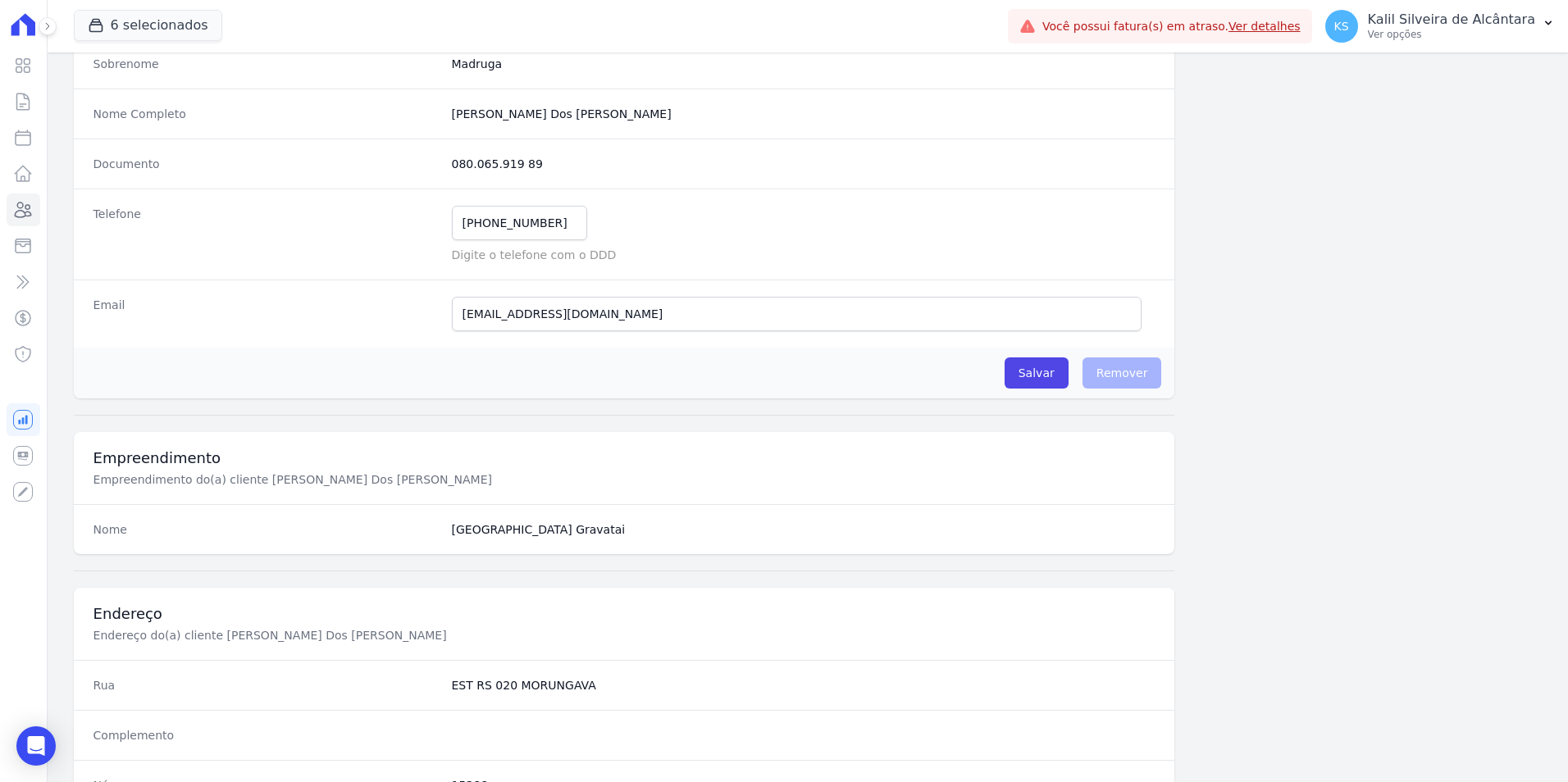
scroll to position [752, 0]
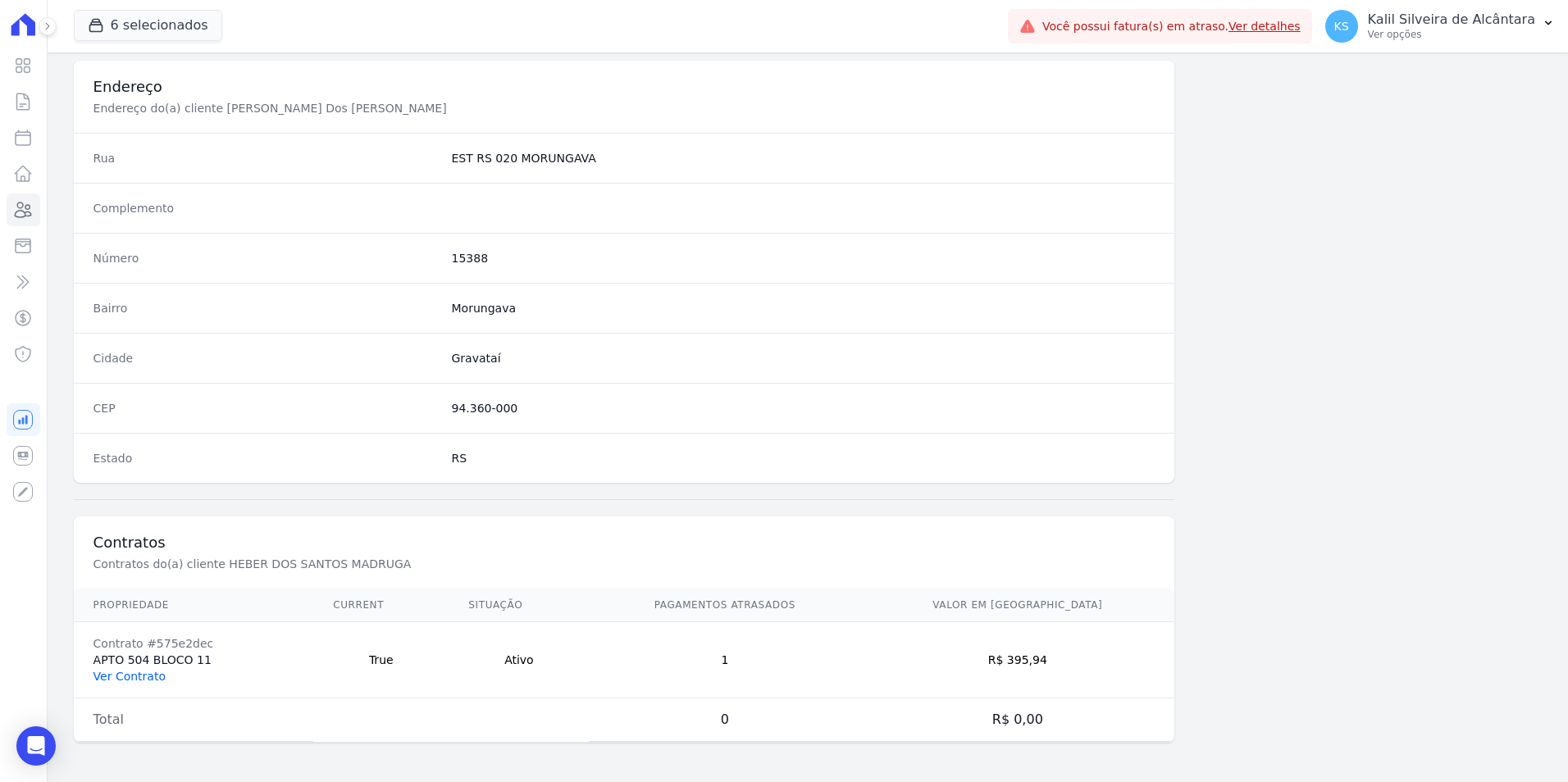
click at [133, 676] on link "Ver Contrato" at bounding box center [129, 676] width 72 height 13
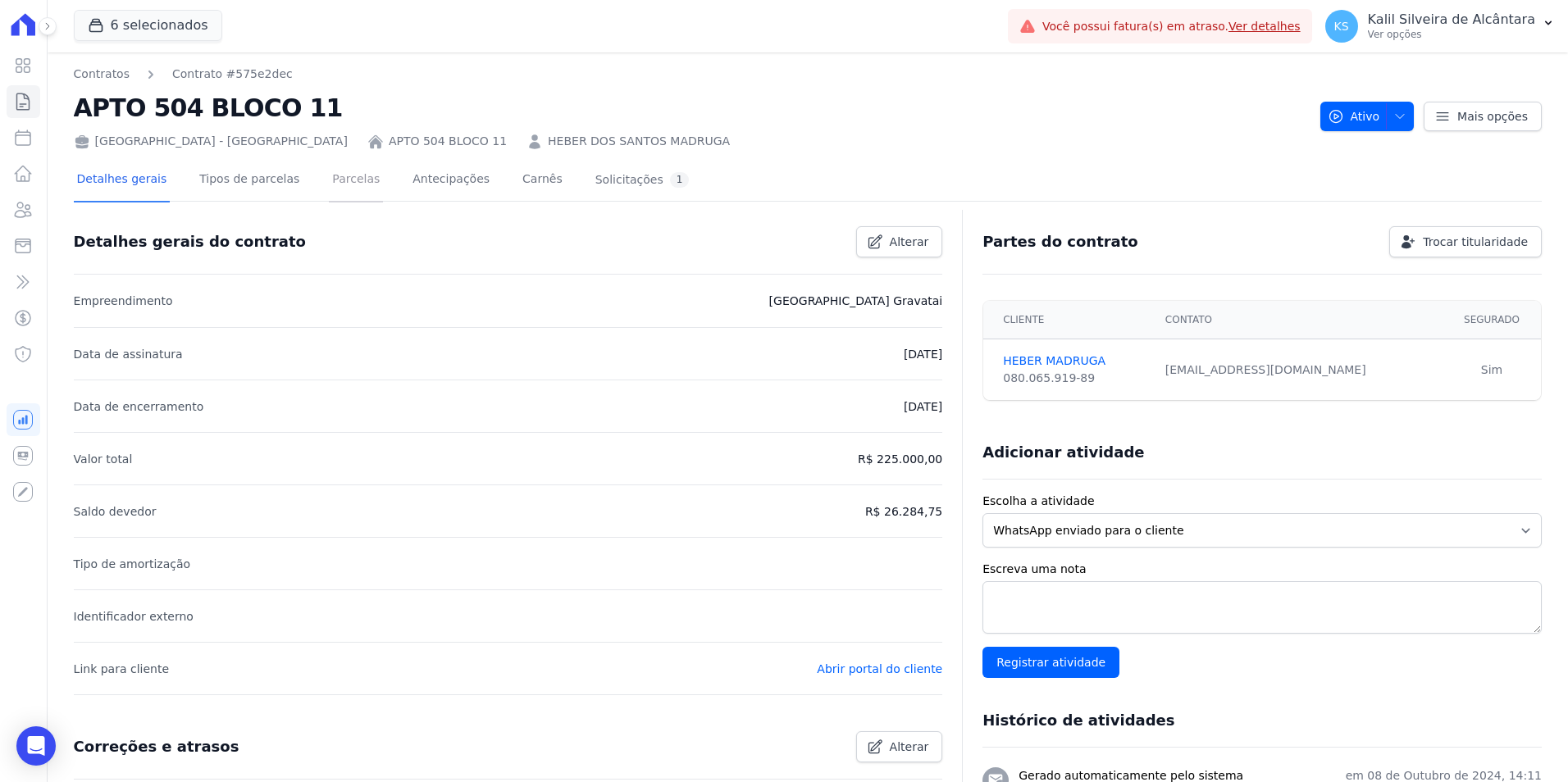
click at [339, 182] on link "Parcelas" at bounding box center [356, 180] width 54 height 43
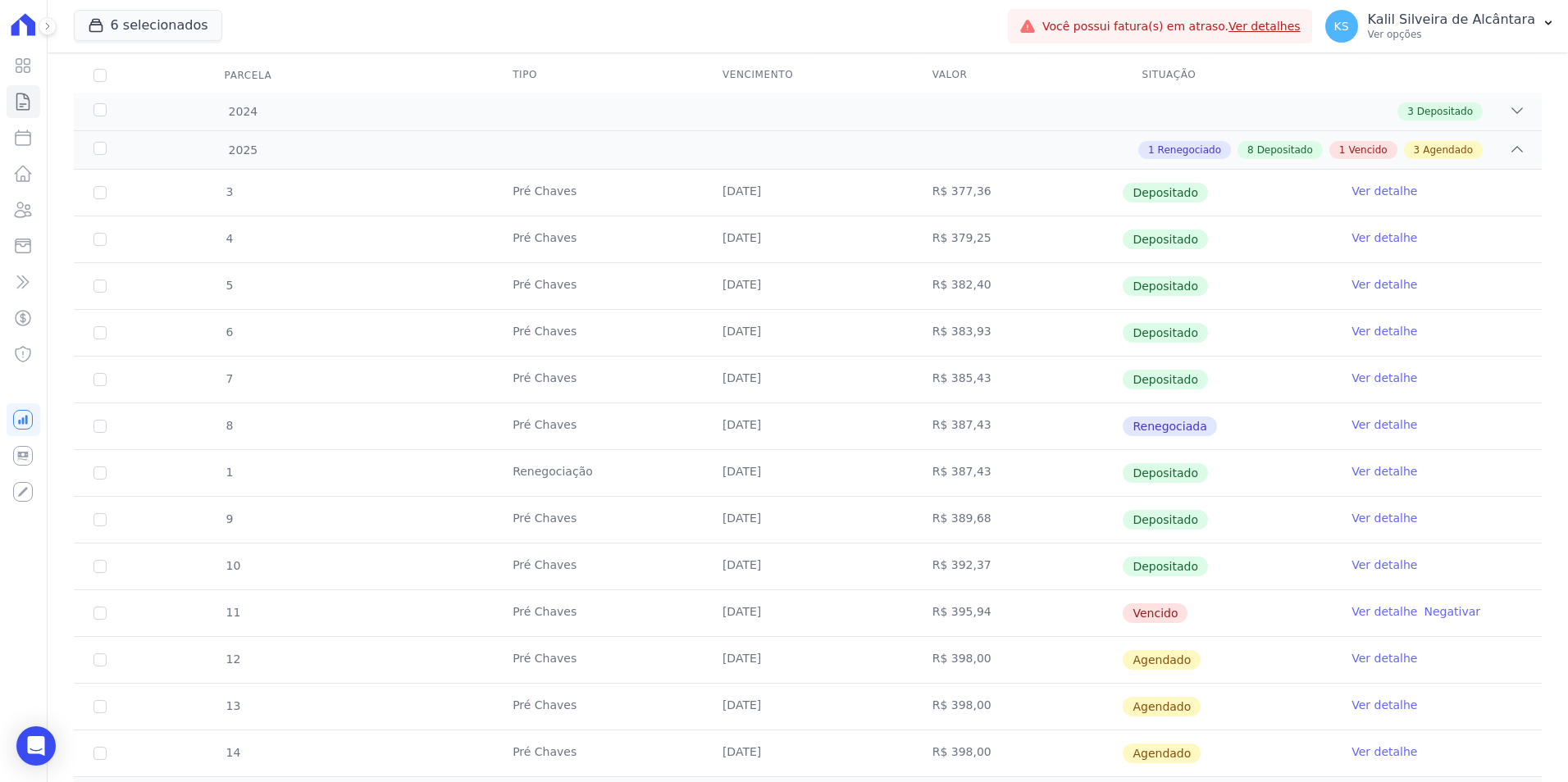
scroll to position [244, 0]
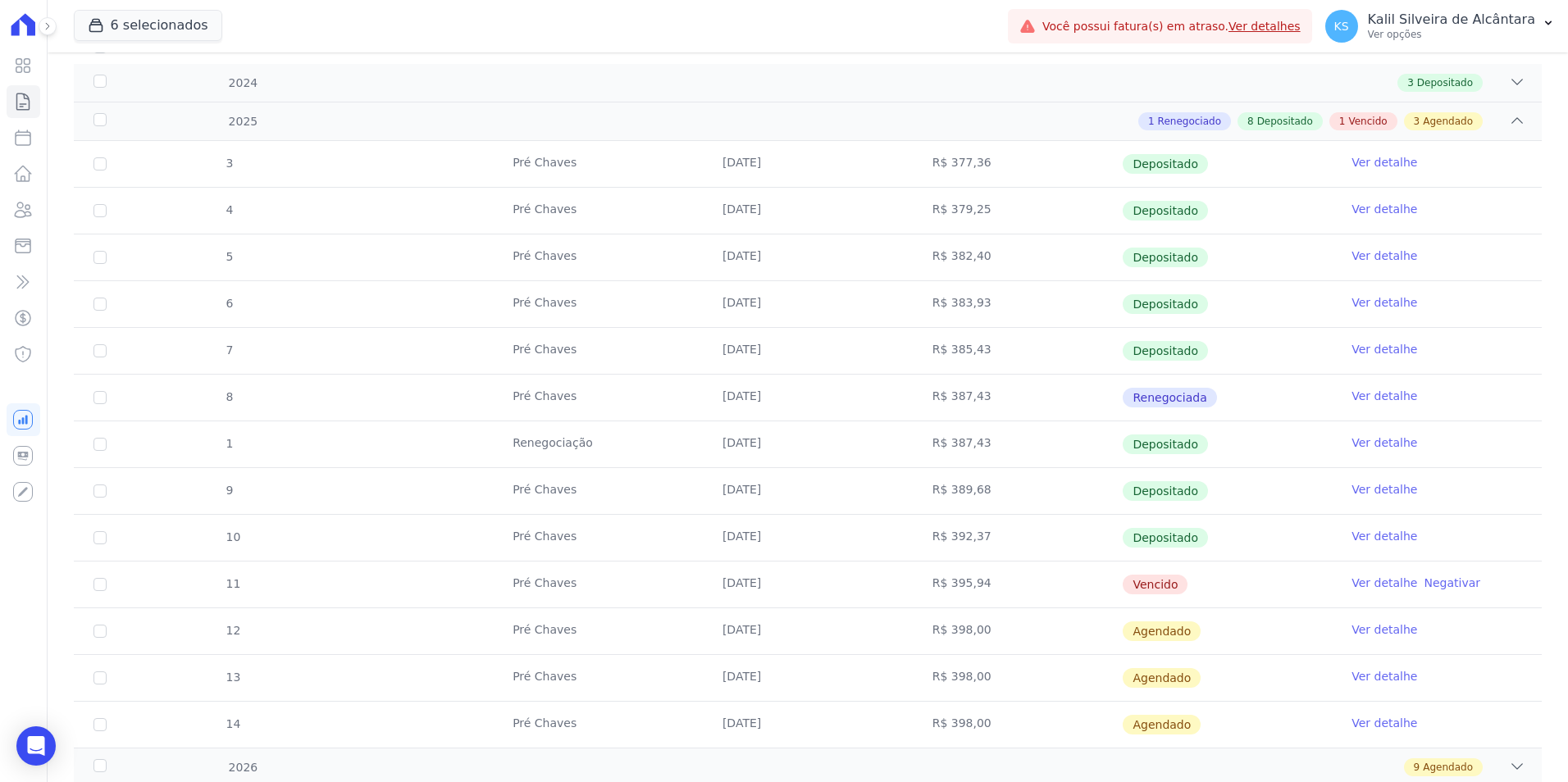
drag, startPoint x: 1014, startPoint y: 603, endPoint x: 396, endPoint y: 626, distance: 618.4
click at [396, 626] on tbody "3 Pré Chaves 25/01/2025 R$ 377,36 Depositado Ver detalhe 4 Pré Chaves 25/02/202…" at bounding box center [807, 444] width 1468 height 607
click at [772, 638] on td "[DATE]" at bounding box center [808, 631] width 210 height 46
drag, startPoint x: 933, startPoint y: 574, endPoint x: 918, endPoint y: 586, distance: 19.2
click at [918, 586] on td "R$ 395,94" at bounding box center [1018, 584] width 210 height 46
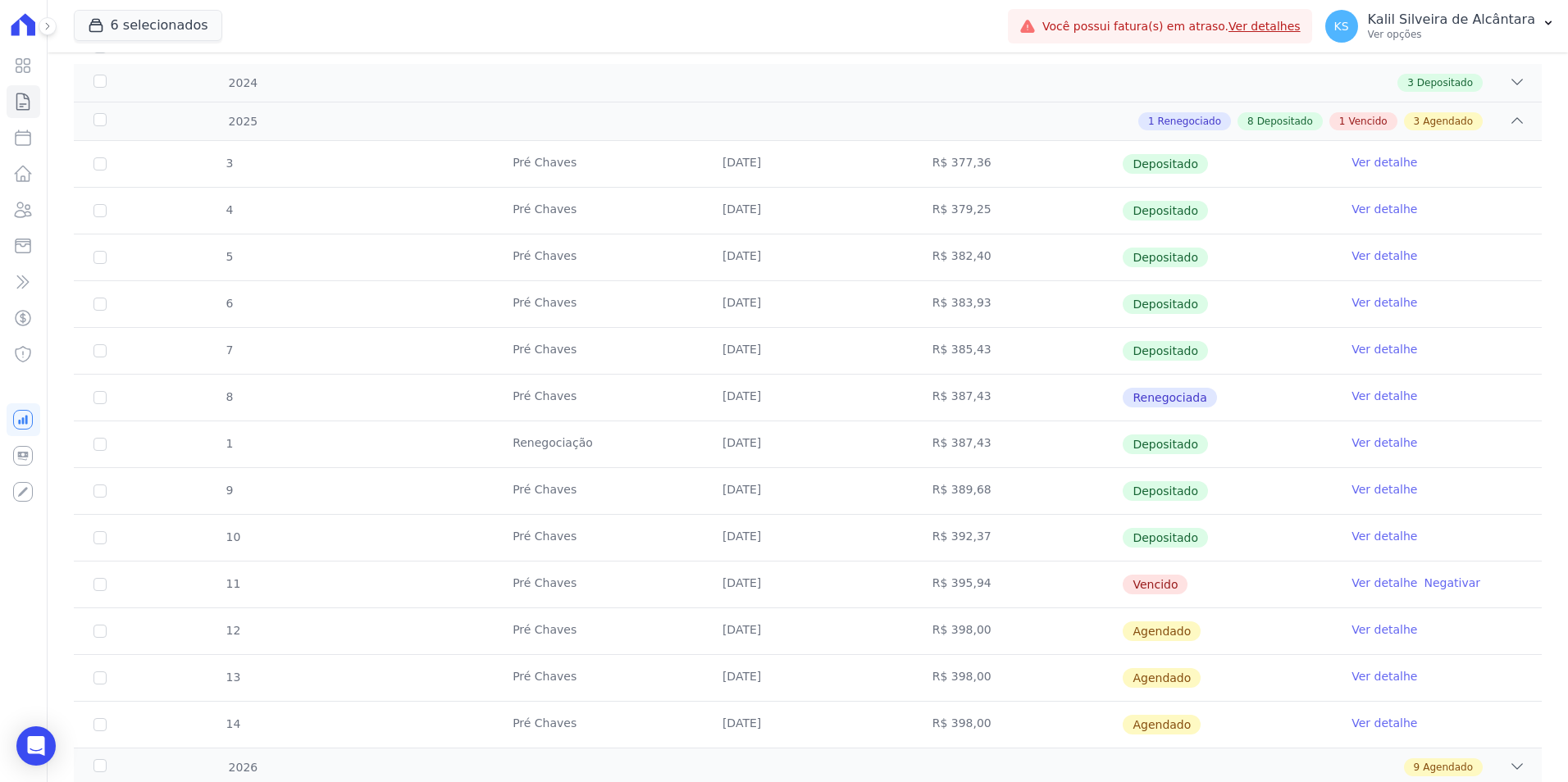
drag, startPoint x: 704, startPoint y: 595, endPoint x: 770, endPoint y: 584, distance: 66.9
click at [770, 584] on td "[DATE]" at bounding box center [808, 584] width 210 height 46
drag, startPoint x: 770, startPoint y: 584, endPoint x: 776, endPoint y: 611, distance: 27.7
click at [776, 610] on td "[DATE]" at bounding box center [808, 631] width 210 height 46
drag, startPoint x: 975, startPoint y: 579, endPoint x: 947, endPoint y: 587, distance: 29.1
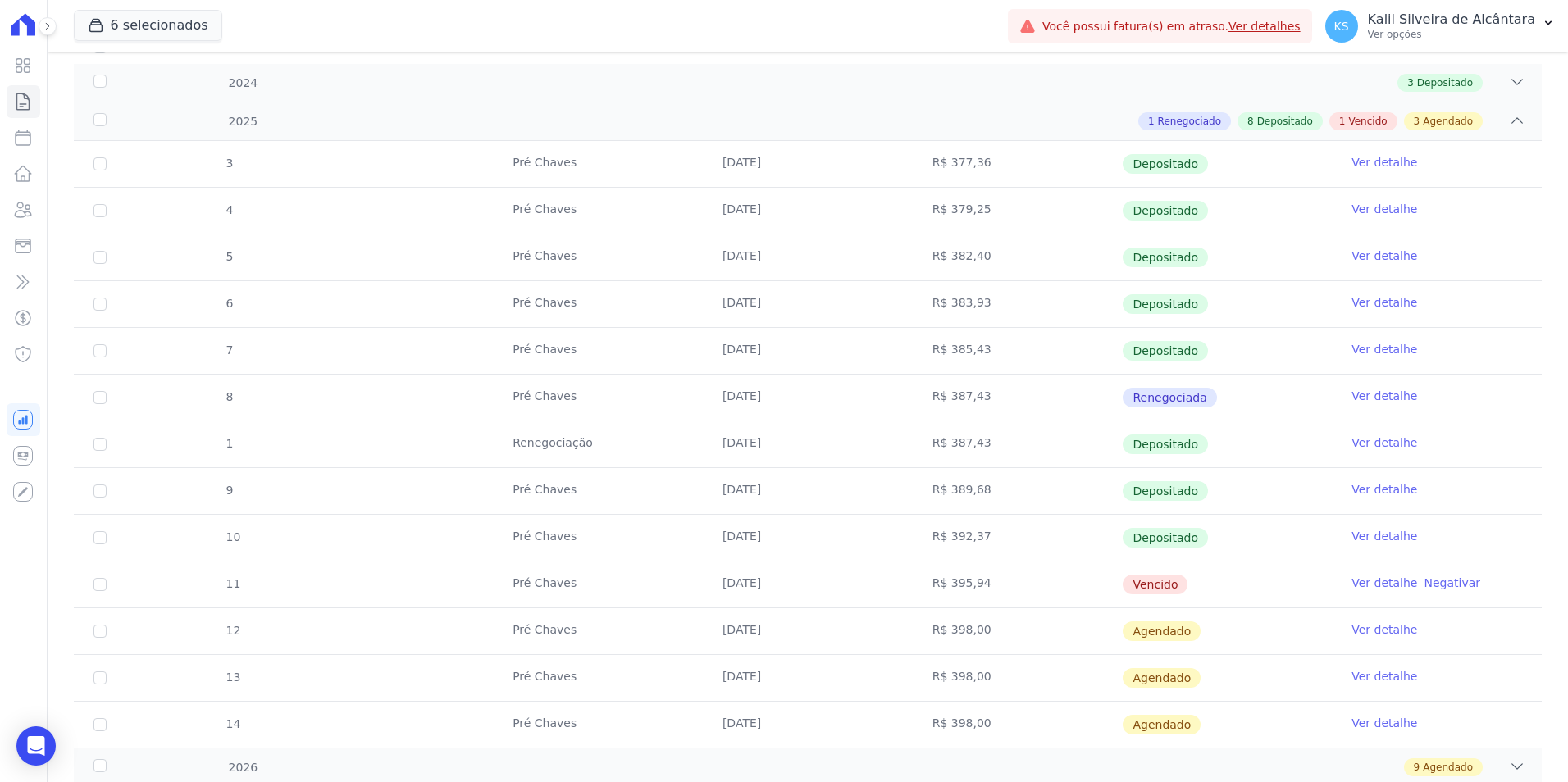
click at [947, 587] on td "R$ 395,94" at bounding box center [1018, 584] width 210 height 46
drag, startPoint x: 947, startPoint y: 587, endPoint x: 937, endPoint y: 607, distance: 22.4
click at [937, 607] on td "R$ 395,94" at bounding box center [1018, 584] width 210 height 46
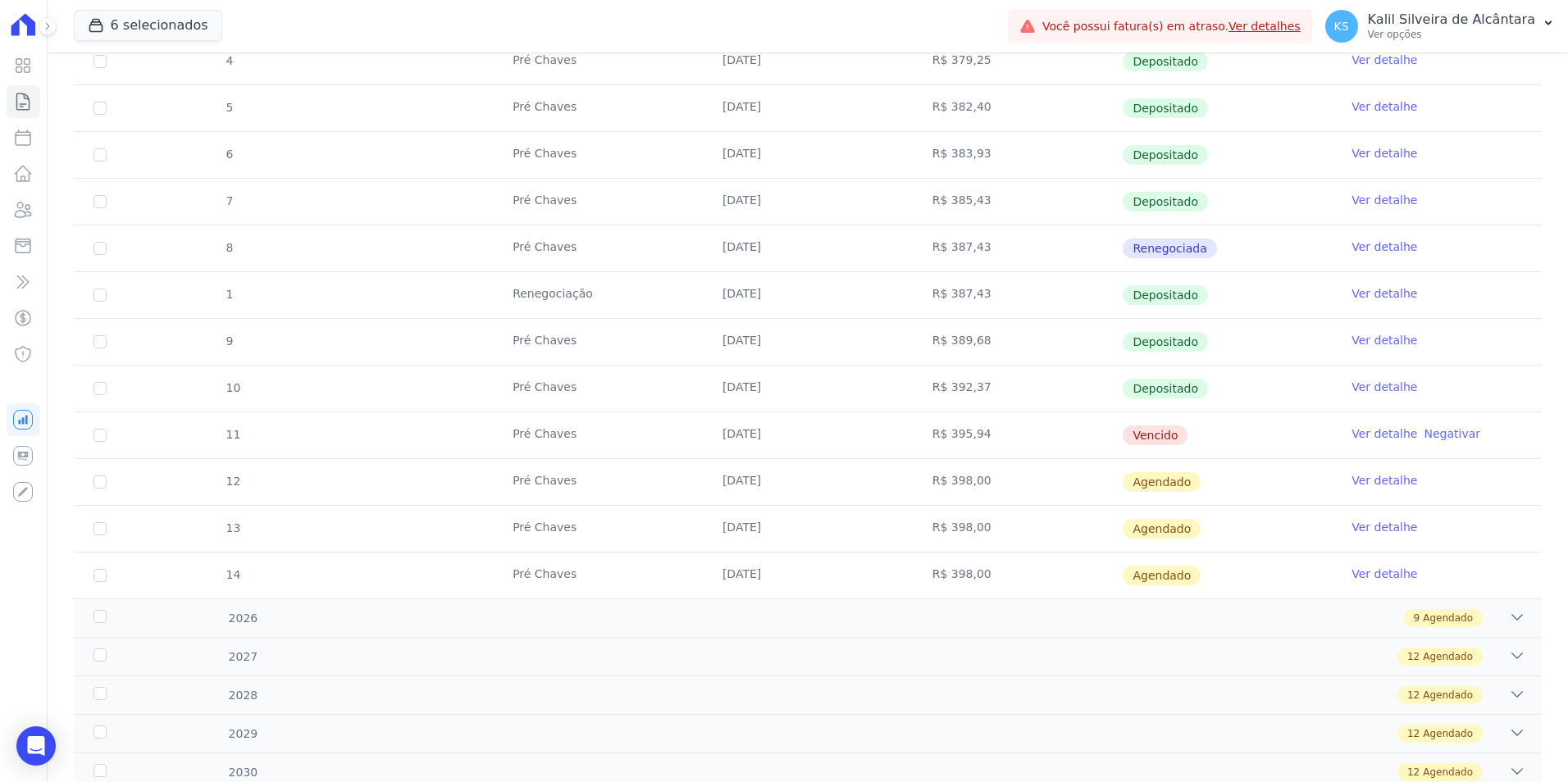
scroll to position [410, 0]
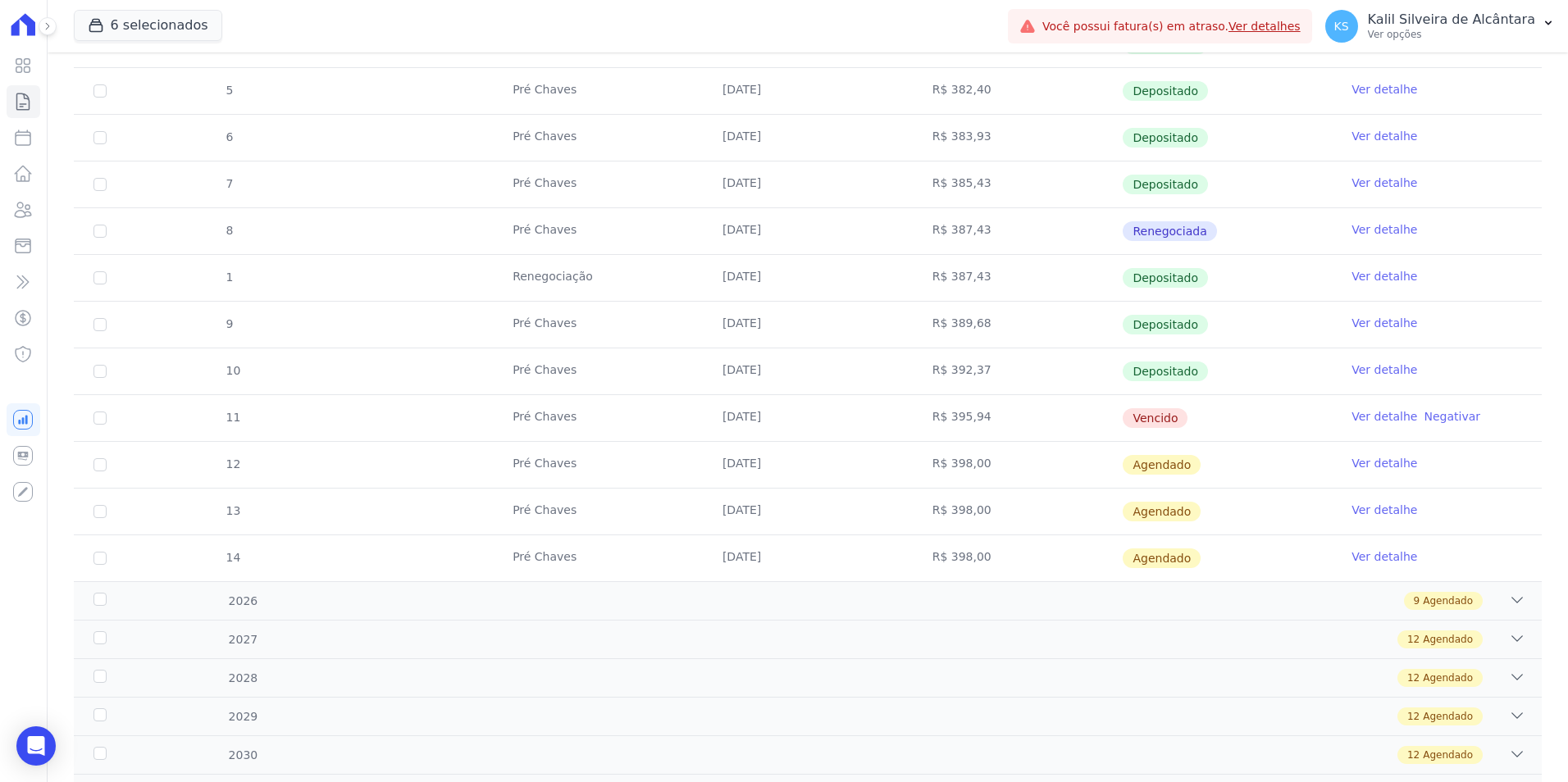
drag, startPoint x: 940, startPoint y: 411, endPoint x: 997, endPoint y: 423, distance: 58.2
click at [997, 423] on td "R$ 395,94" at bounding box center [1018, 418] width 210 height 46
drag, startPoint x: 997, startPoint y: 423, endPoint x: 989, endPoint y: 457, distance: 34.9
click at [989, 456] on td "R$ 398,00" at bounding box center [1018, 465] width 210 height 46
click at [23, 213] on icon at bounding box center [23, 210] width 20 height 20
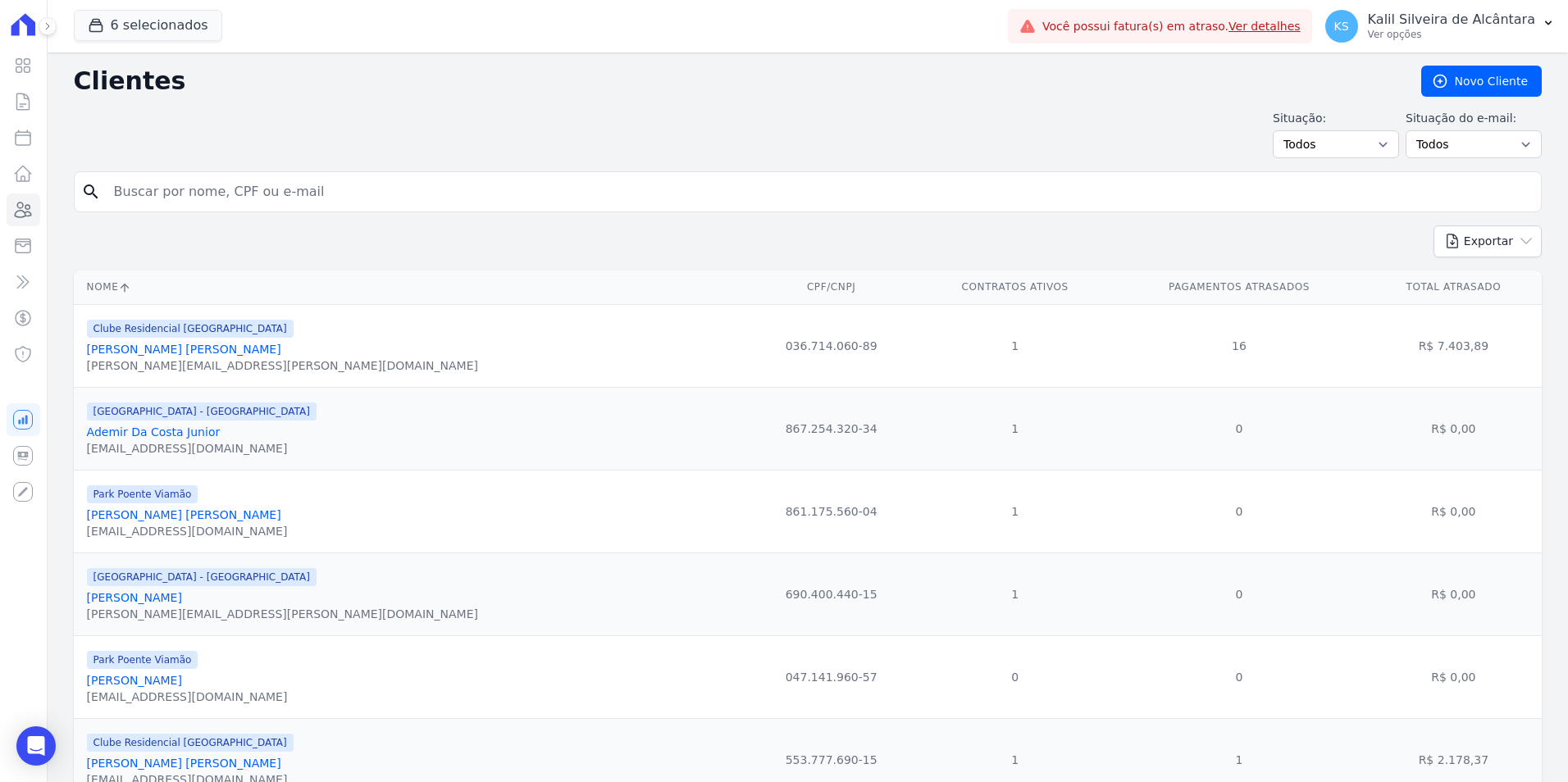
click at [496, 195] on input "search" at bounding box center [819, 192] width 1431 height 33
paste input "Flavia Marques Antunes"
type input "Flavia Marques Antunes"
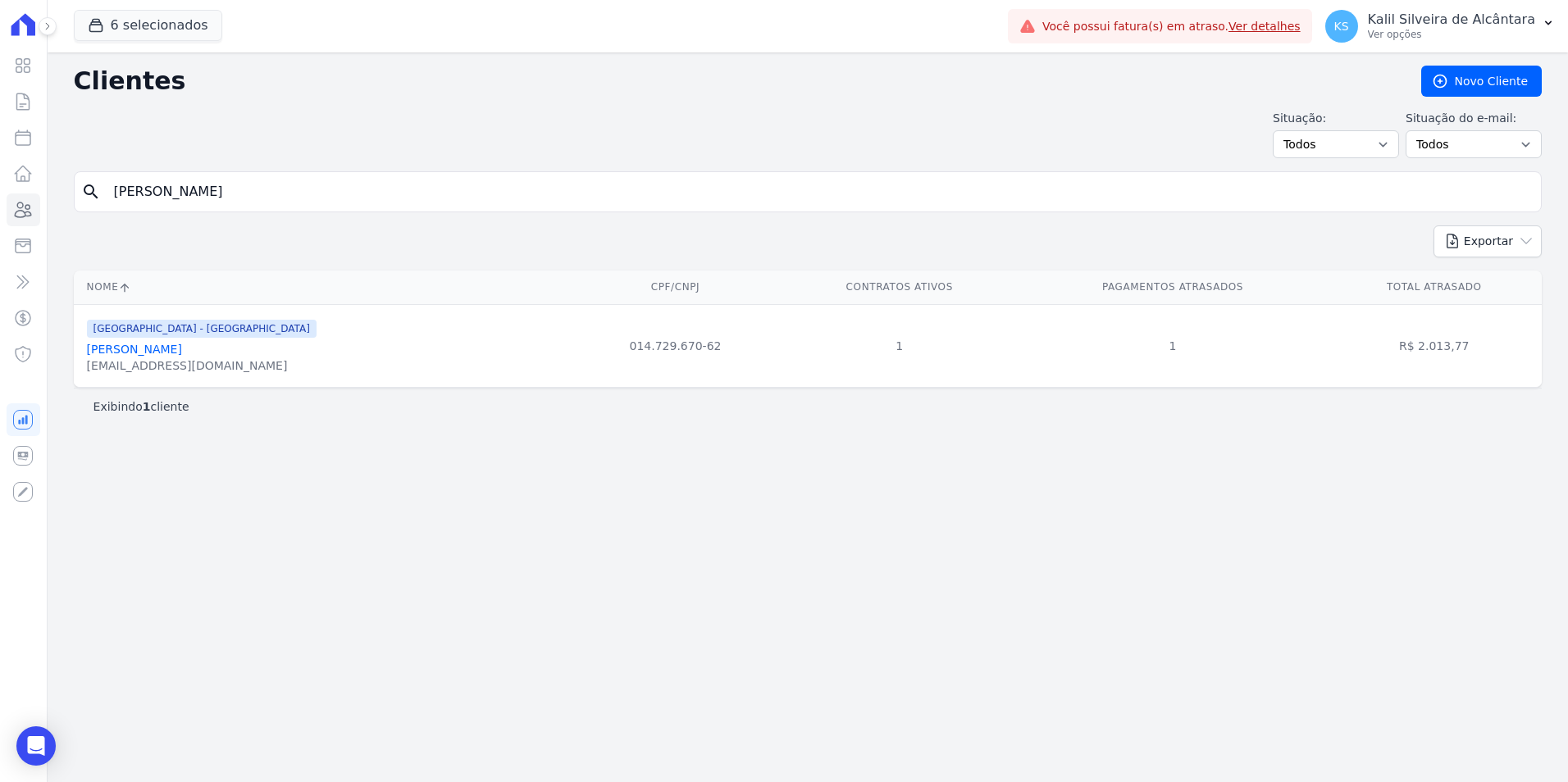
click at [165, 350] on link "Flavia Marques Antunes" at bounding box center [135, 349] width 95 height 13
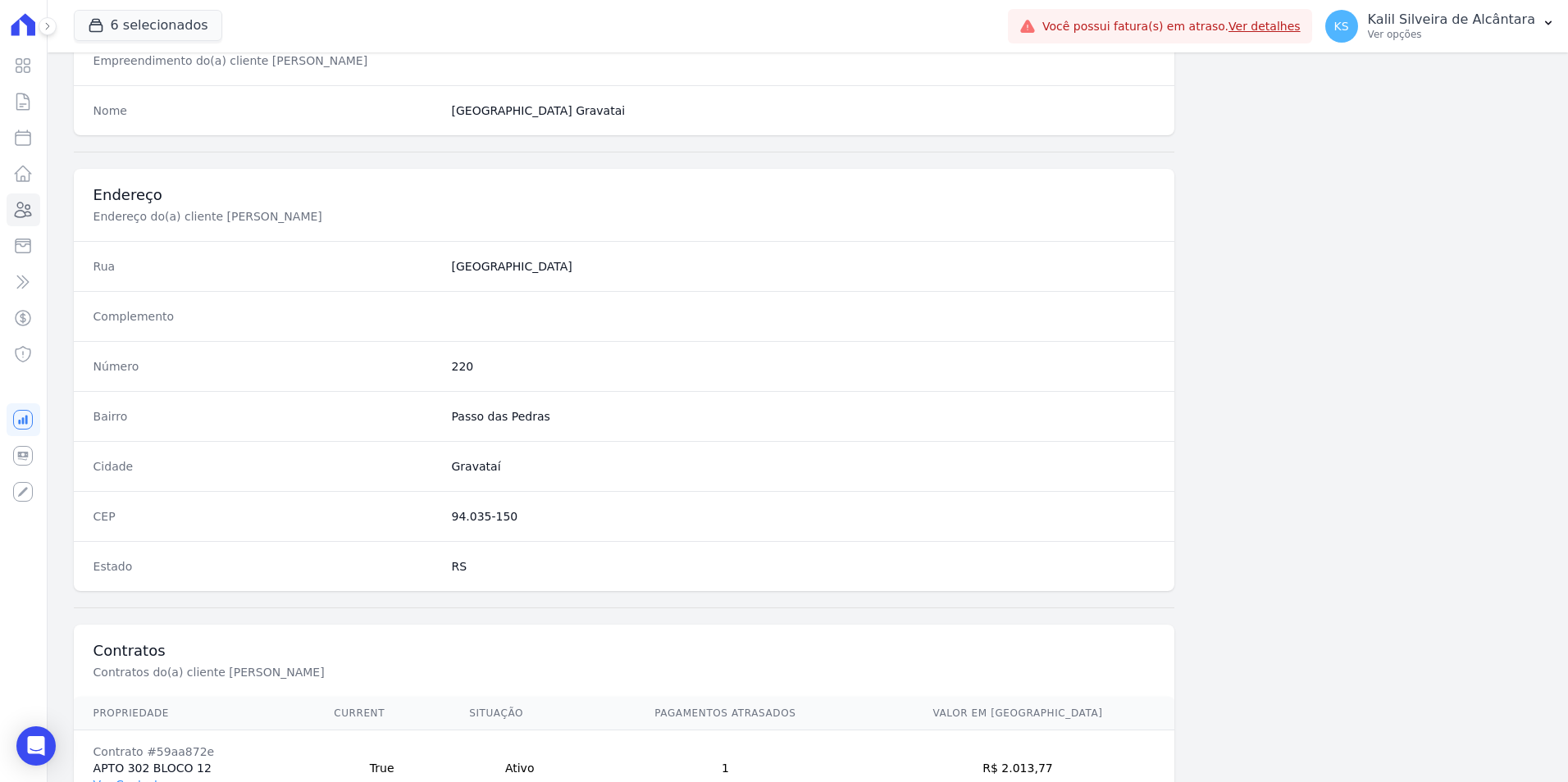
scroll to position [752, 0]
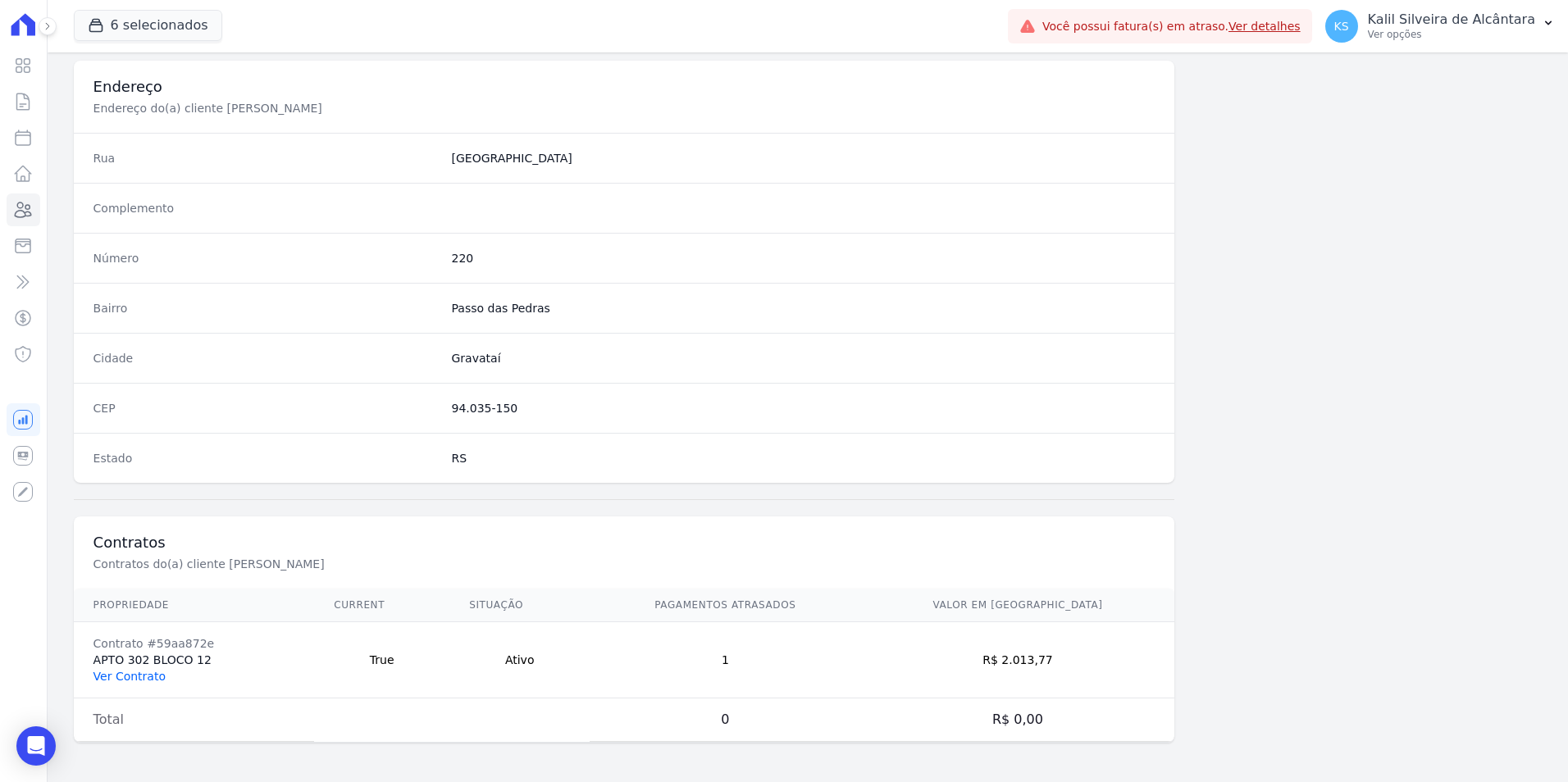
click at [124, 680] on link "Ver Contrato" at bounding box center [129, 676] width 72 height 13
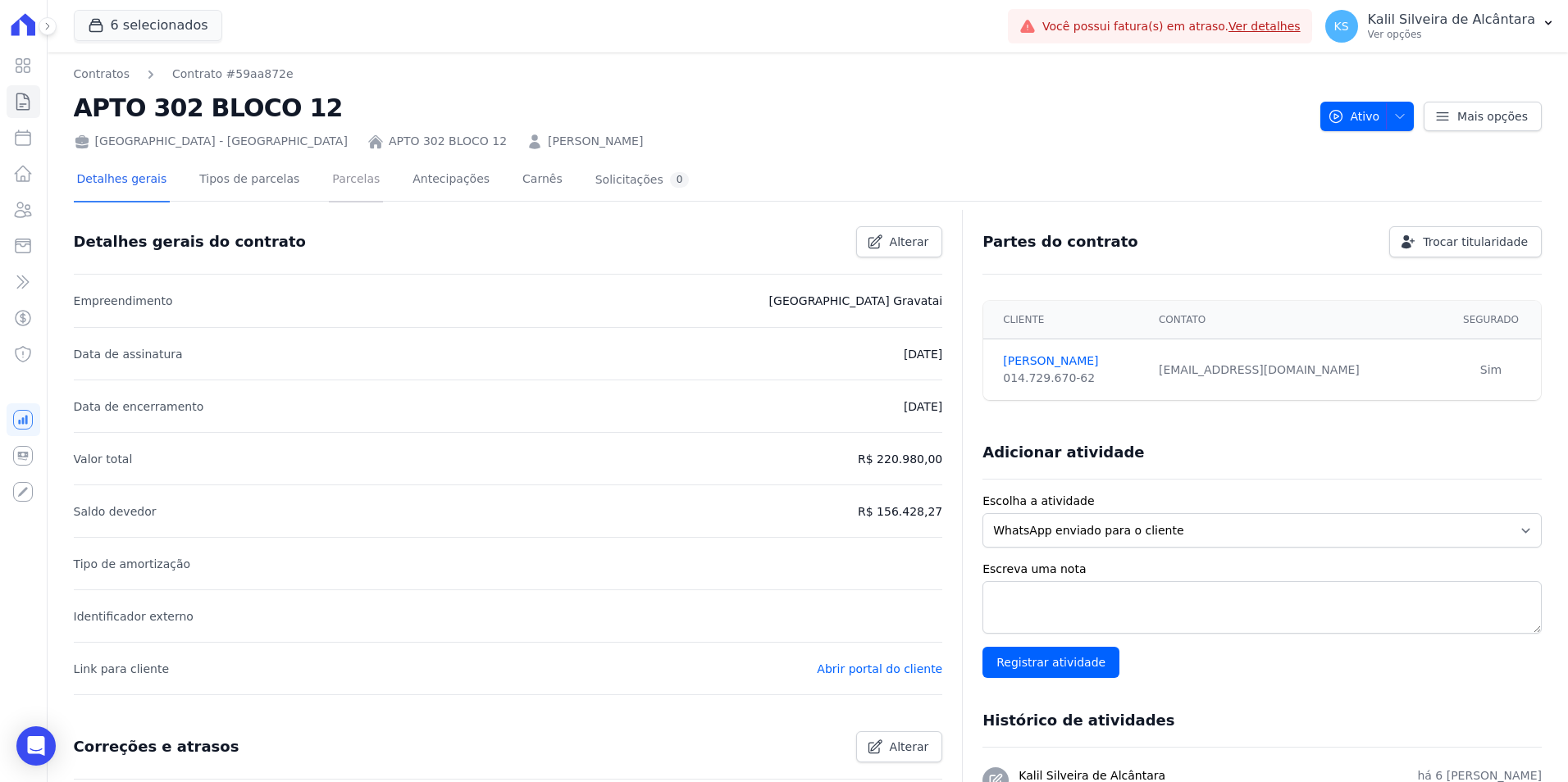
click at [341, 187] on link "Parcelas" at bounding box center [356, 180] width 54 height 43
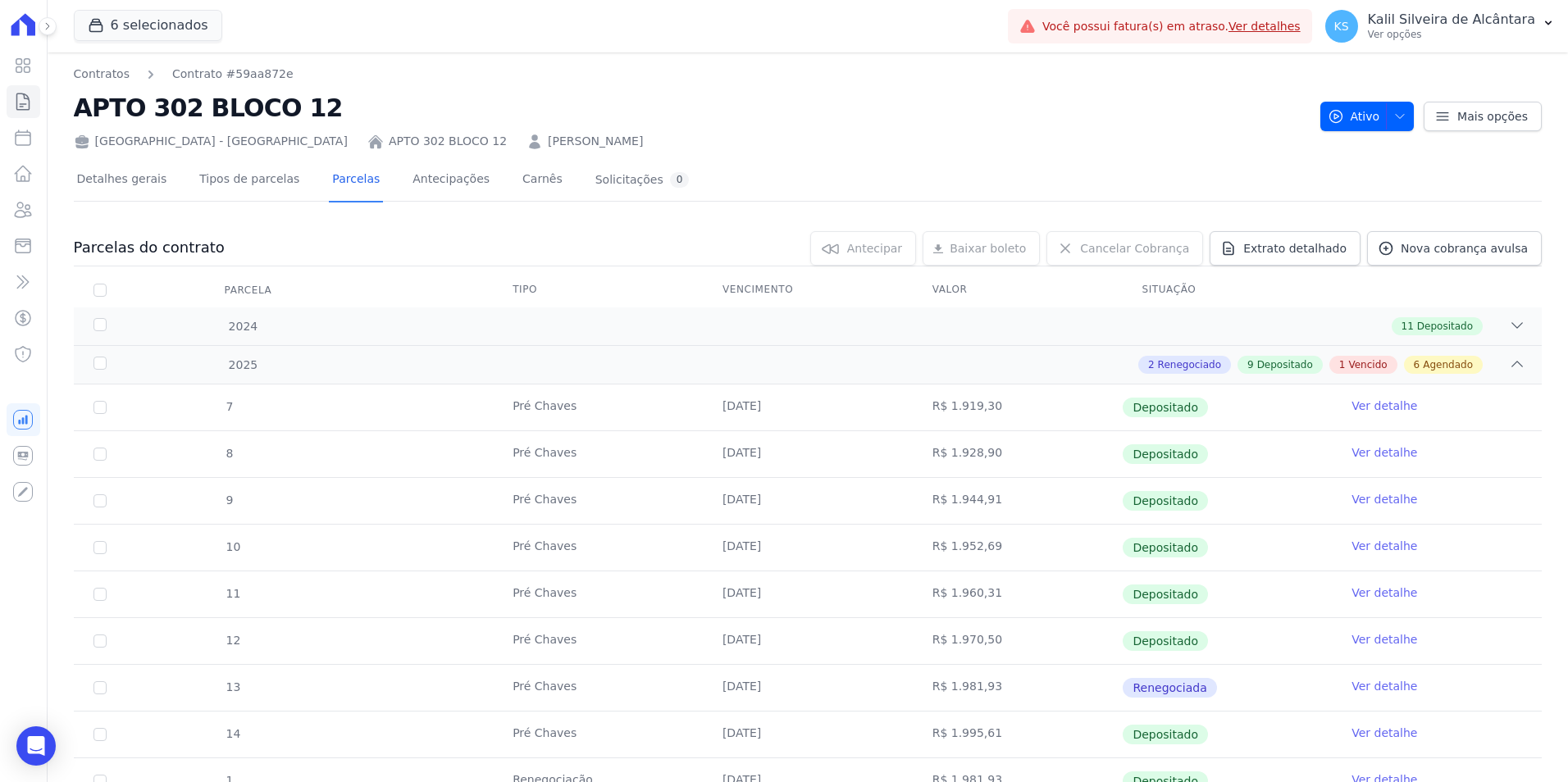
click at [548, 137] on link "FLAVIA MARQUES ANTUNES" at bounding box center [596, 141] width 95 height 17
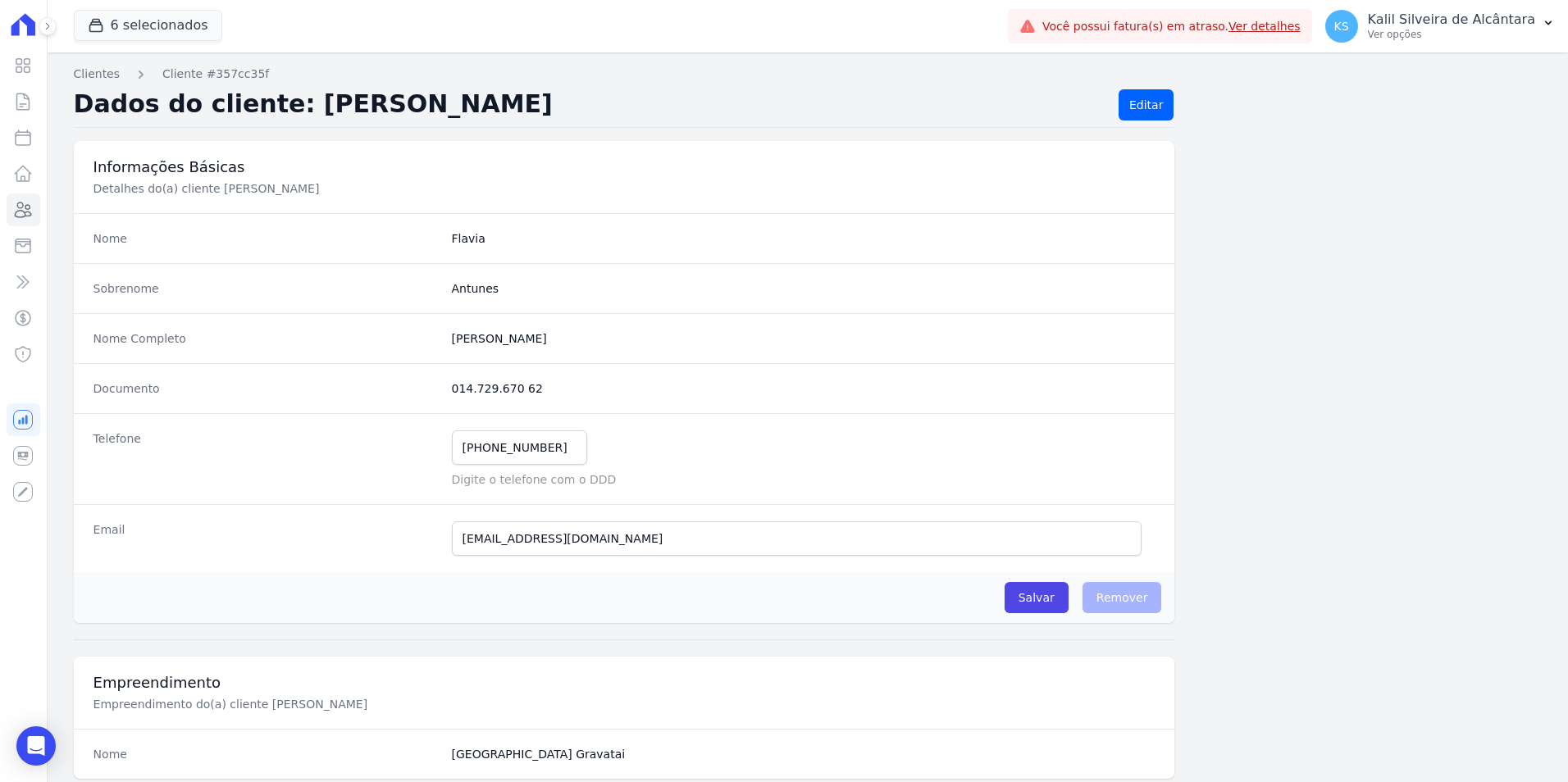
drag, startPoint x: 541, startPoint y: 395, endPoint x: 431, endPoint y: 384, distance: 110.5
click at [431, 384] on div "Documento 014.729.670 62" at bounding box center [624, 388] width 1102 height 50
copy div "014.729.670 62"
drag, startPoint x: 472, startPoint y: 347, endPoint x: 448, endPoint y: 347, distance: 24.0
click at [448, 347] on div "Nome Completo Flavia Marques Antunes" at bounding box center [624, 338] width 1102 height 50
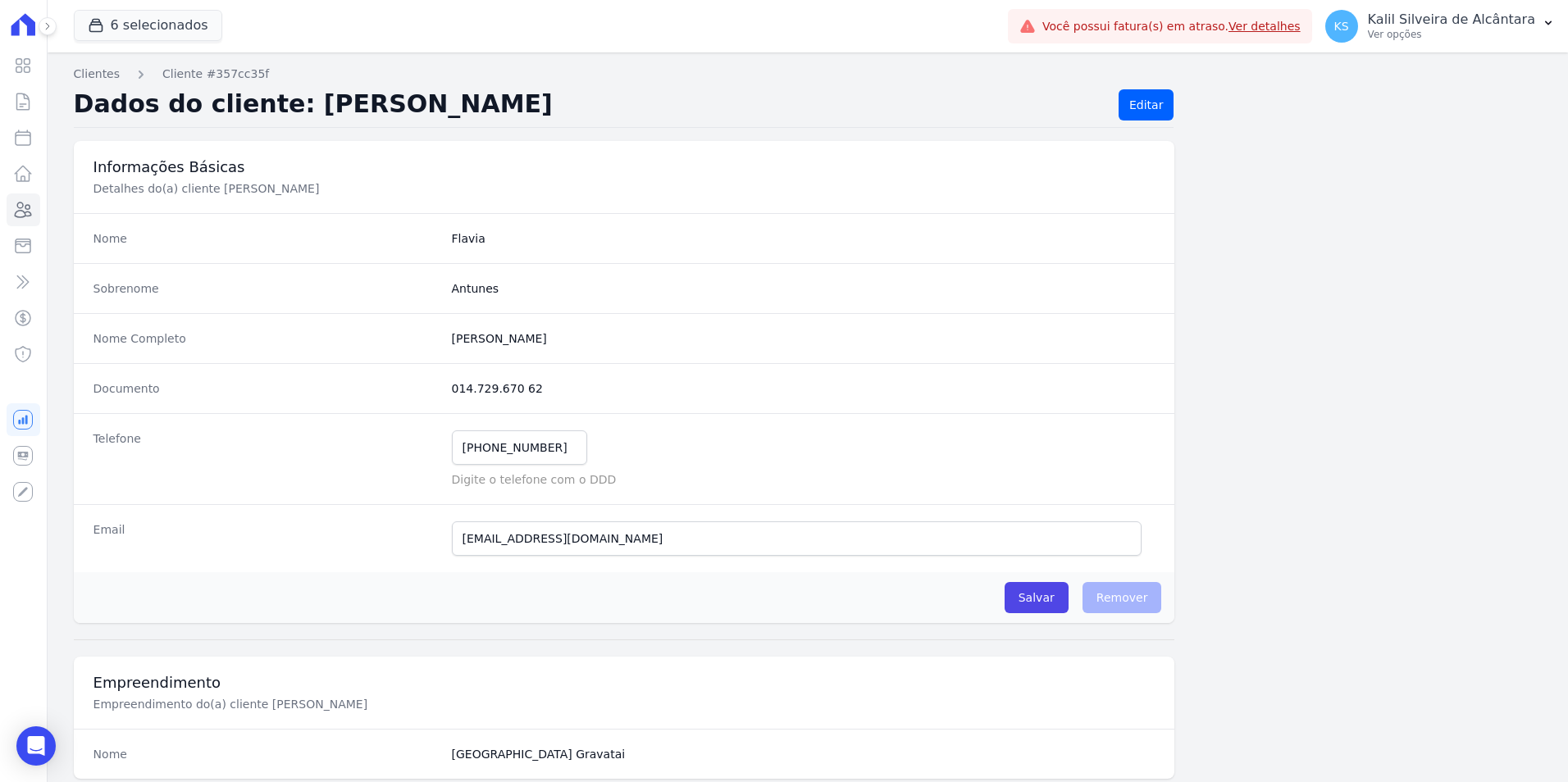
copy completo "Flavia Marques Antunes"
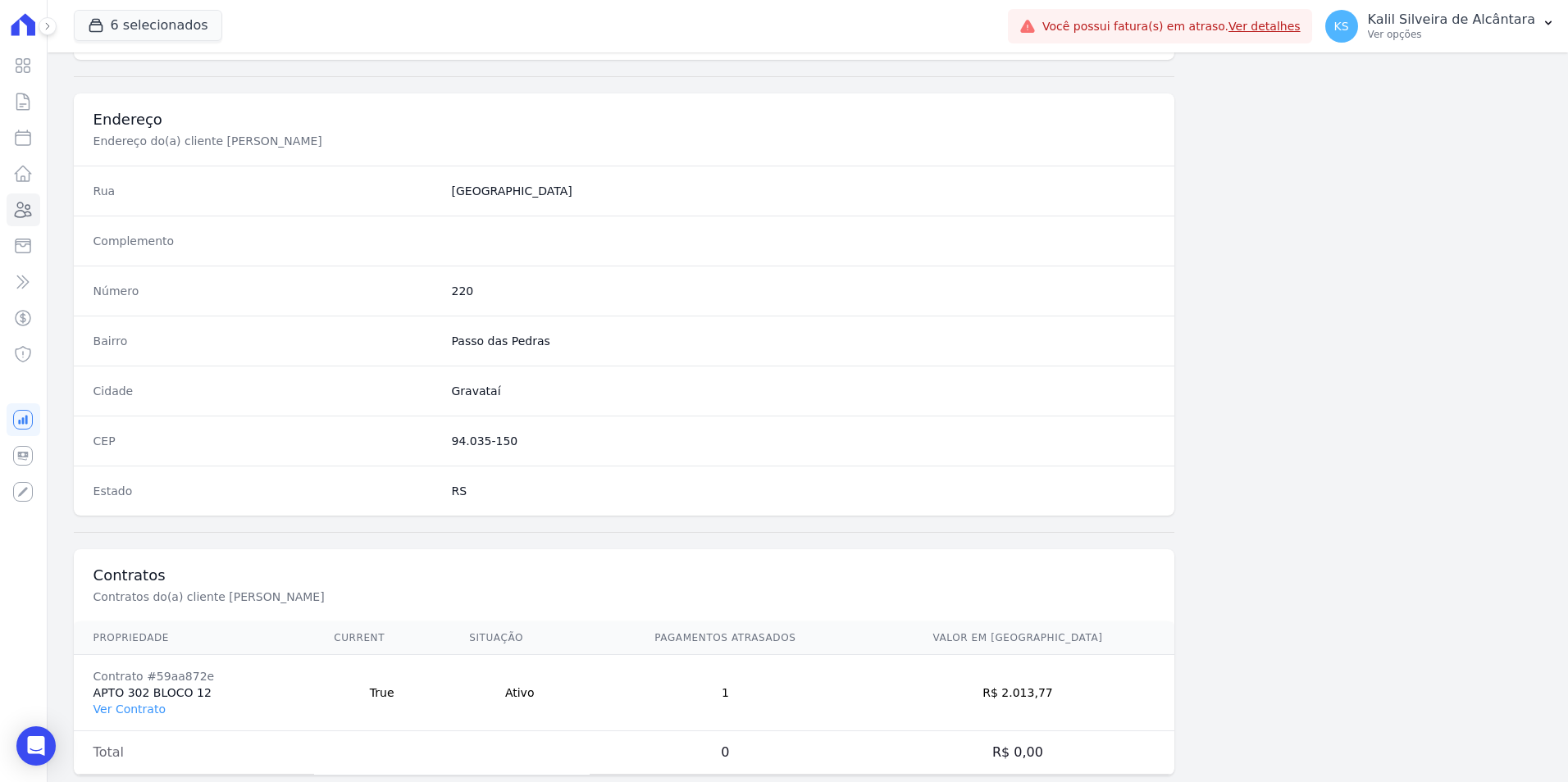
scroll to position [738, 0]
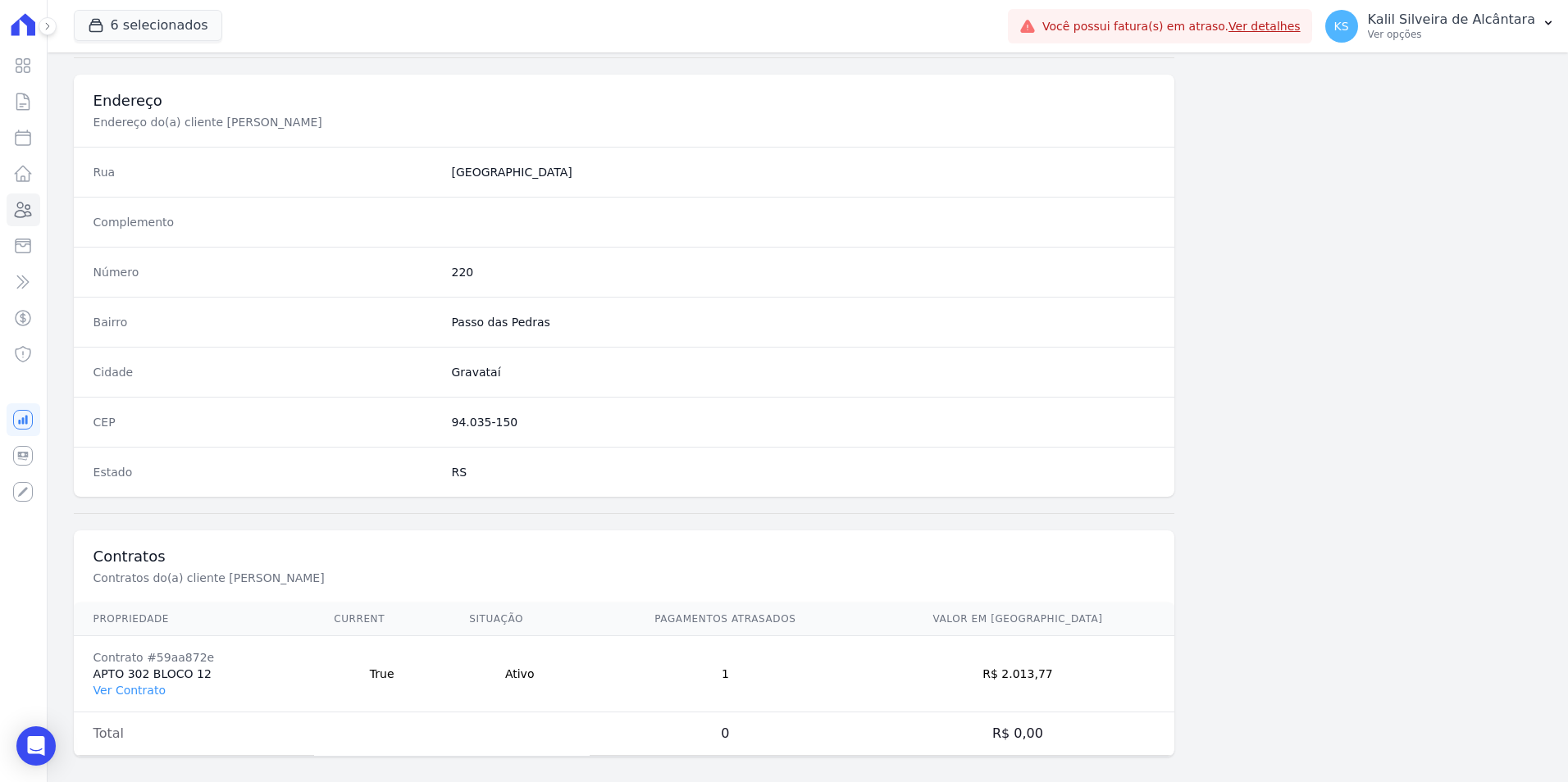
drag, startPoint x: 506, startPoint y: 420, endPoint x: 445, endPoint y: 430, distance: 61.8
click at [445, 430] on div "CEP 94.035-150" at bounding box center [624, 422] width 1102 height 50
copy dd "94.035-150"
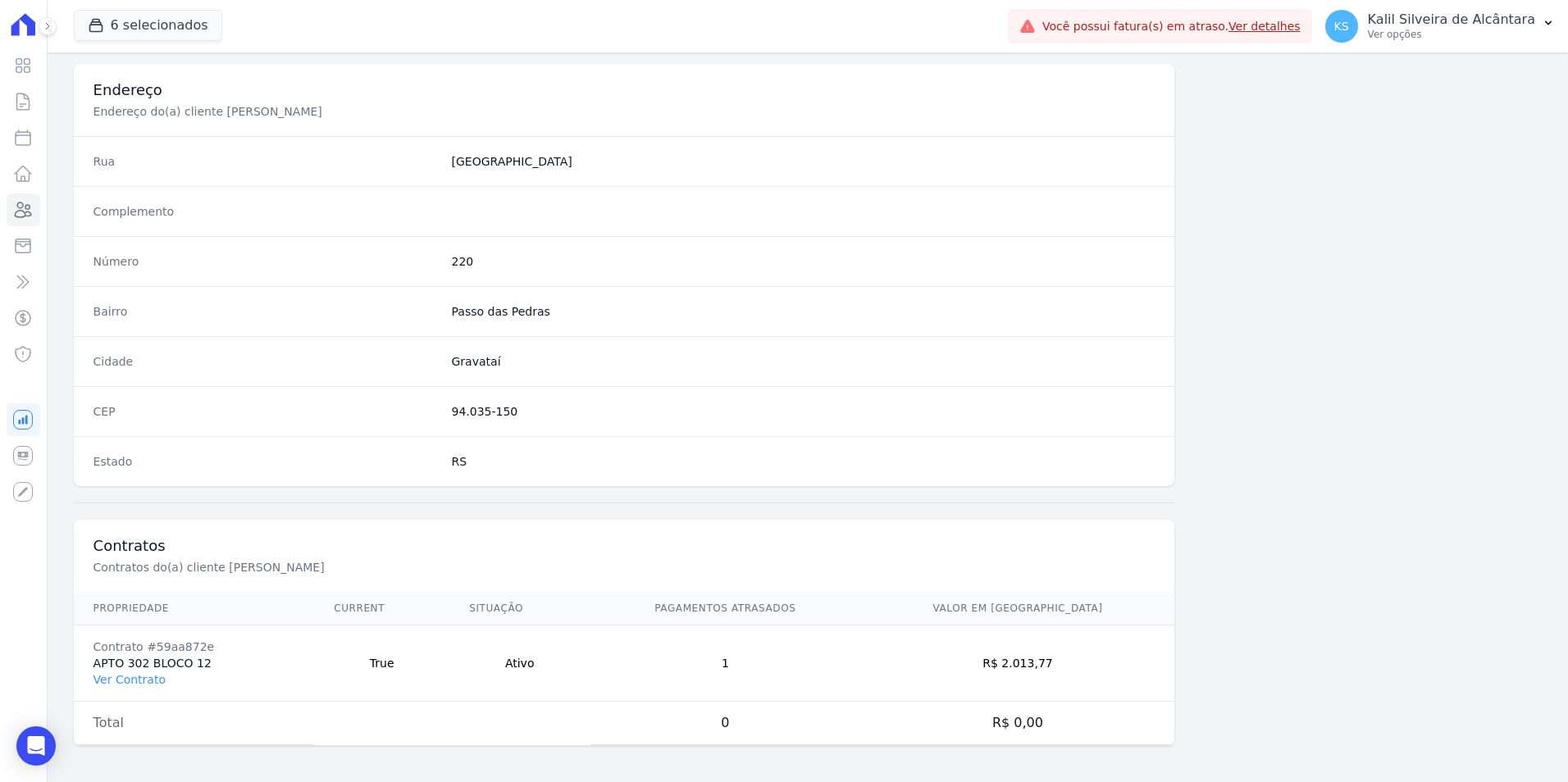
scroll to position [752, 0]
drag, startPoint x: 1072, startPoint y: 666, endPoint x: 1036, endPoint y: 666, distance: 36.0
click at [1036, 666] on td "R$ 2.013,77" at bounding box center [1018, 660] width 314 height 76
copy td "2.013,77"
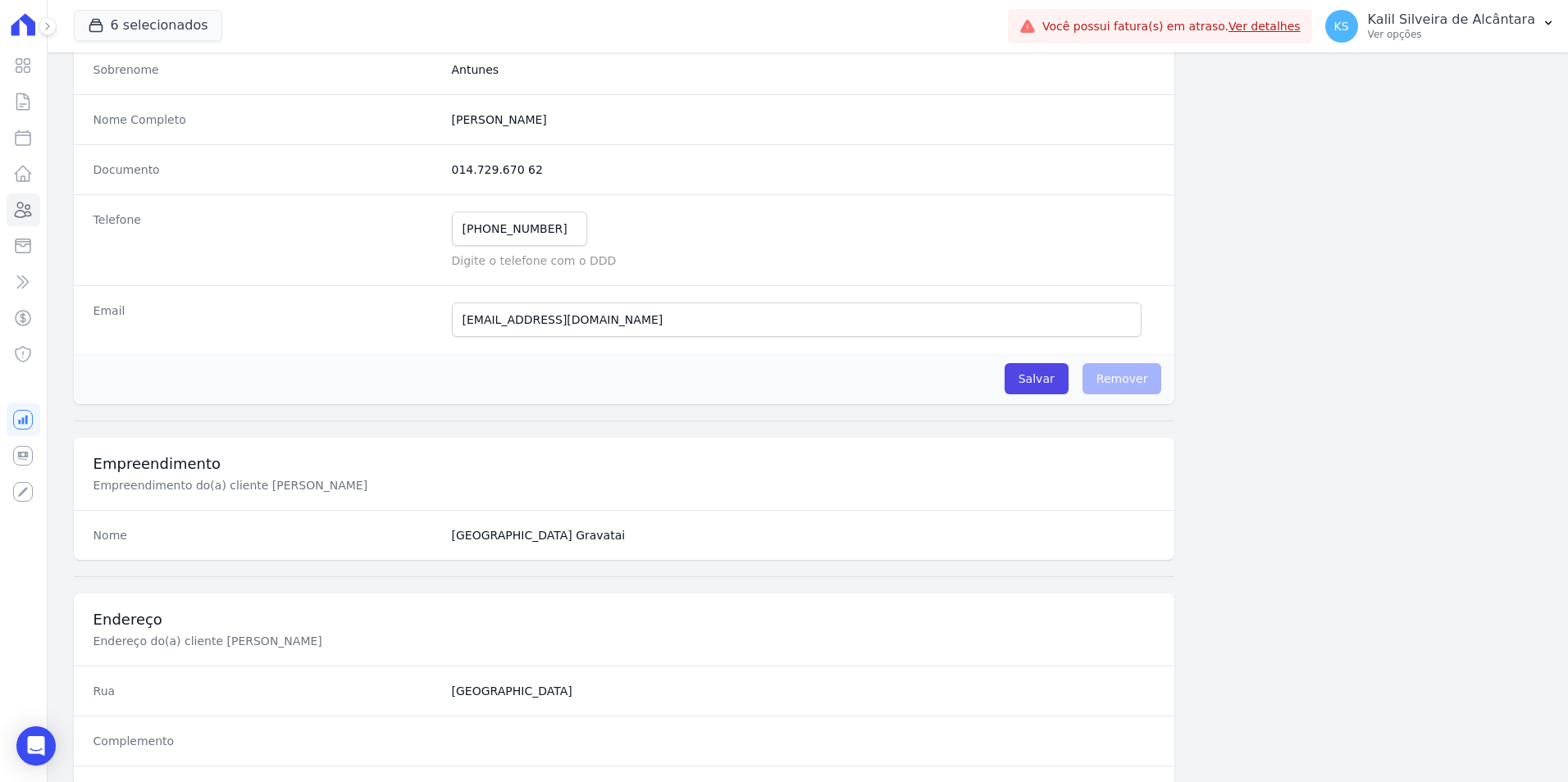
scroll to position [0, 0]
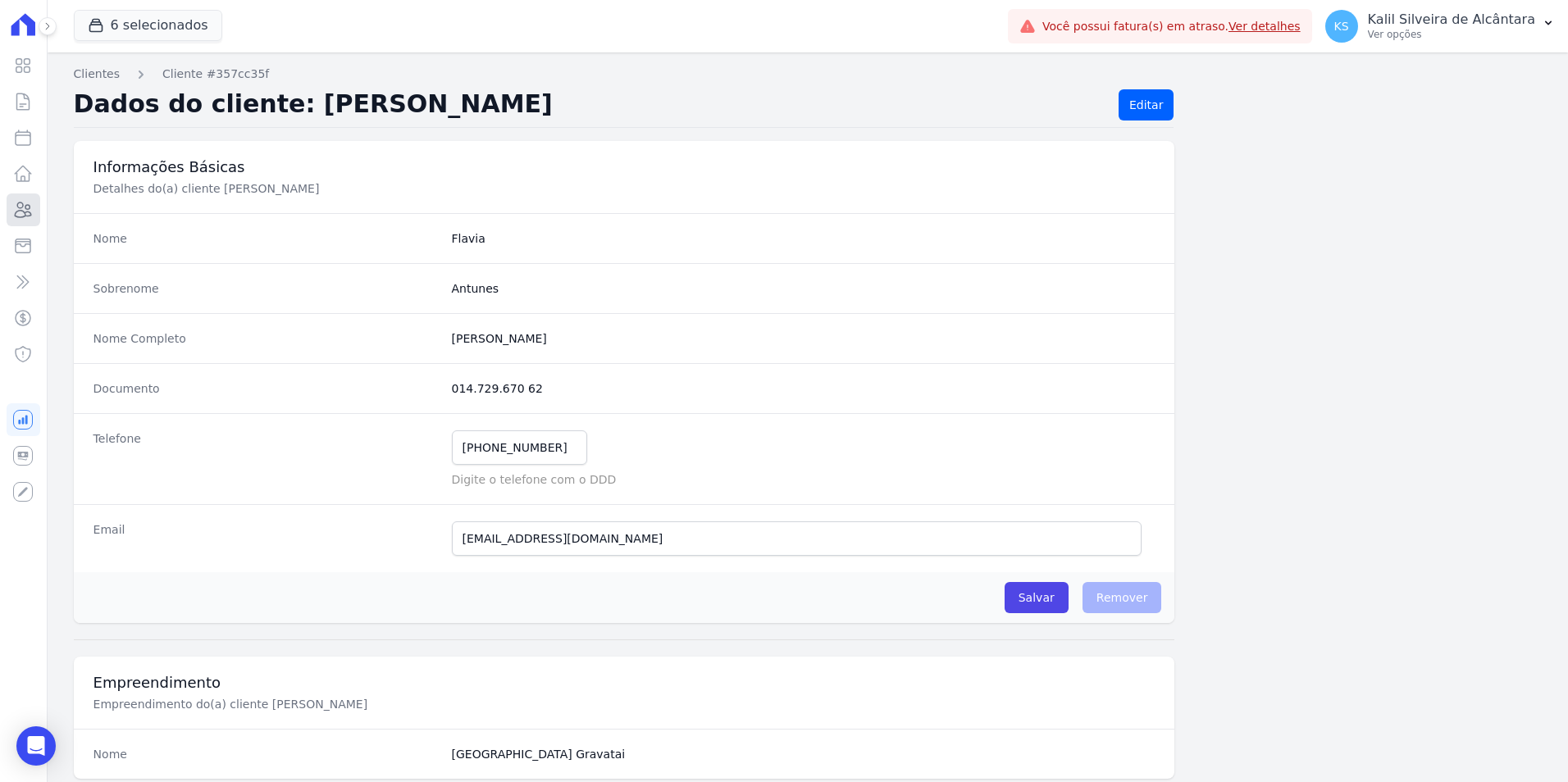
click at [21, 225] on link "Clientes" at bounding box center [22, 210] width 33 height 33
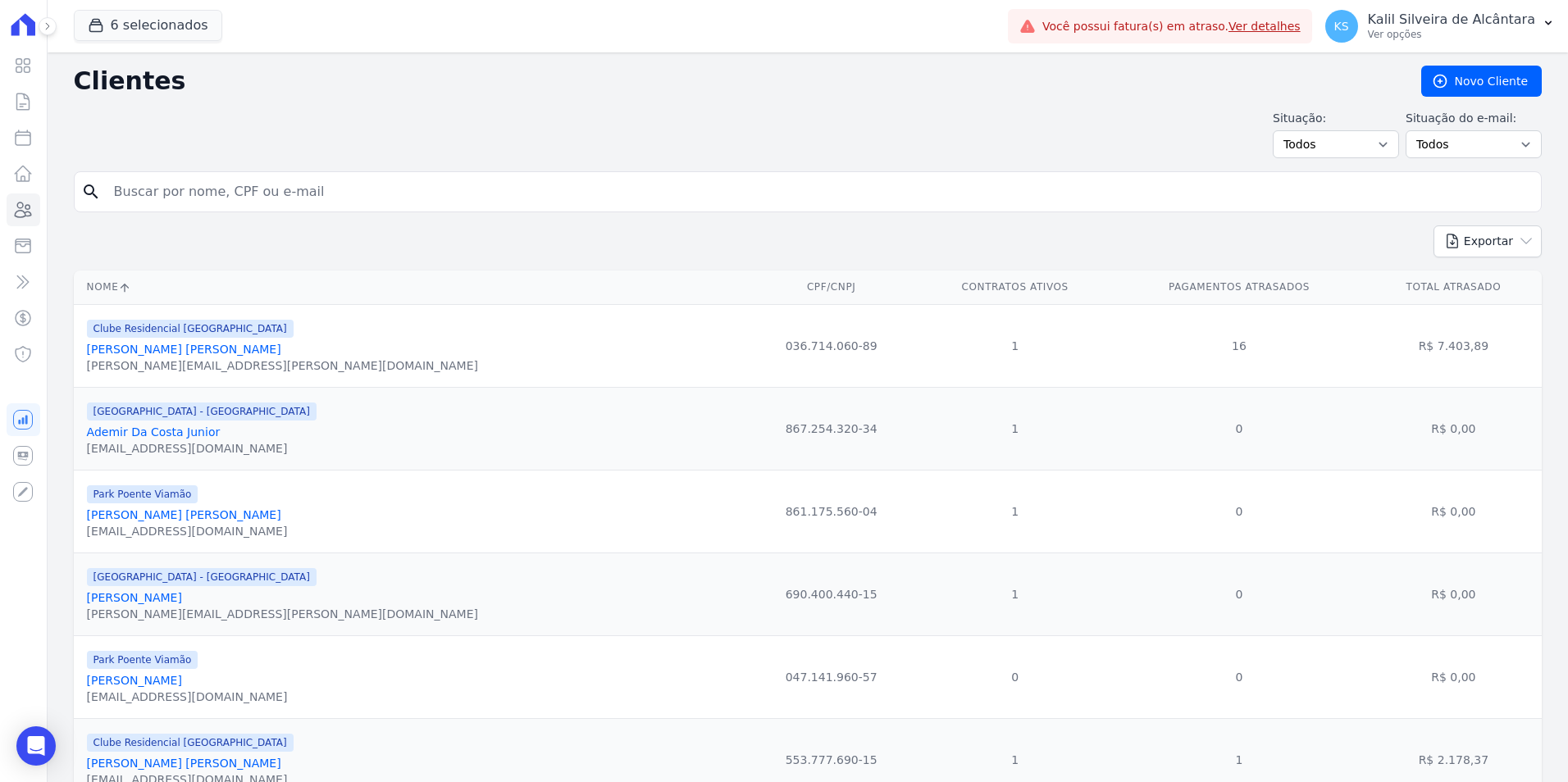
click at [144, 204] on input "search" at bounding box center [819, 192] width 1431 height 33
type input "Tainara net"
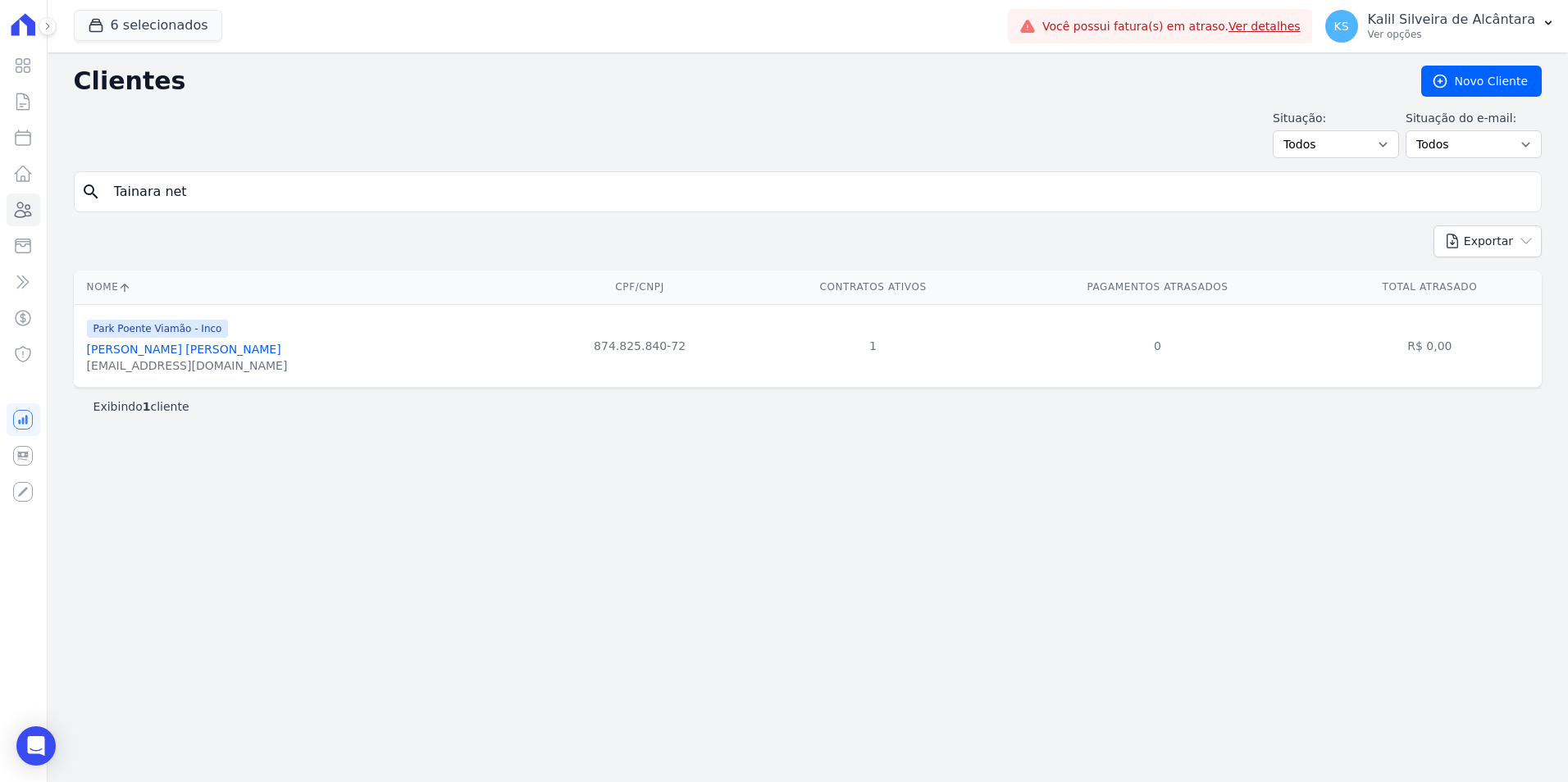
drag, startPoint x: 130, startPoint y: 350, endPoint x: 120, endPoint y: 347, distance: 10.4
click at [129, 350] on link "Tainara Neto Pinto" at bounding box center [184, 349] width 195 height 13
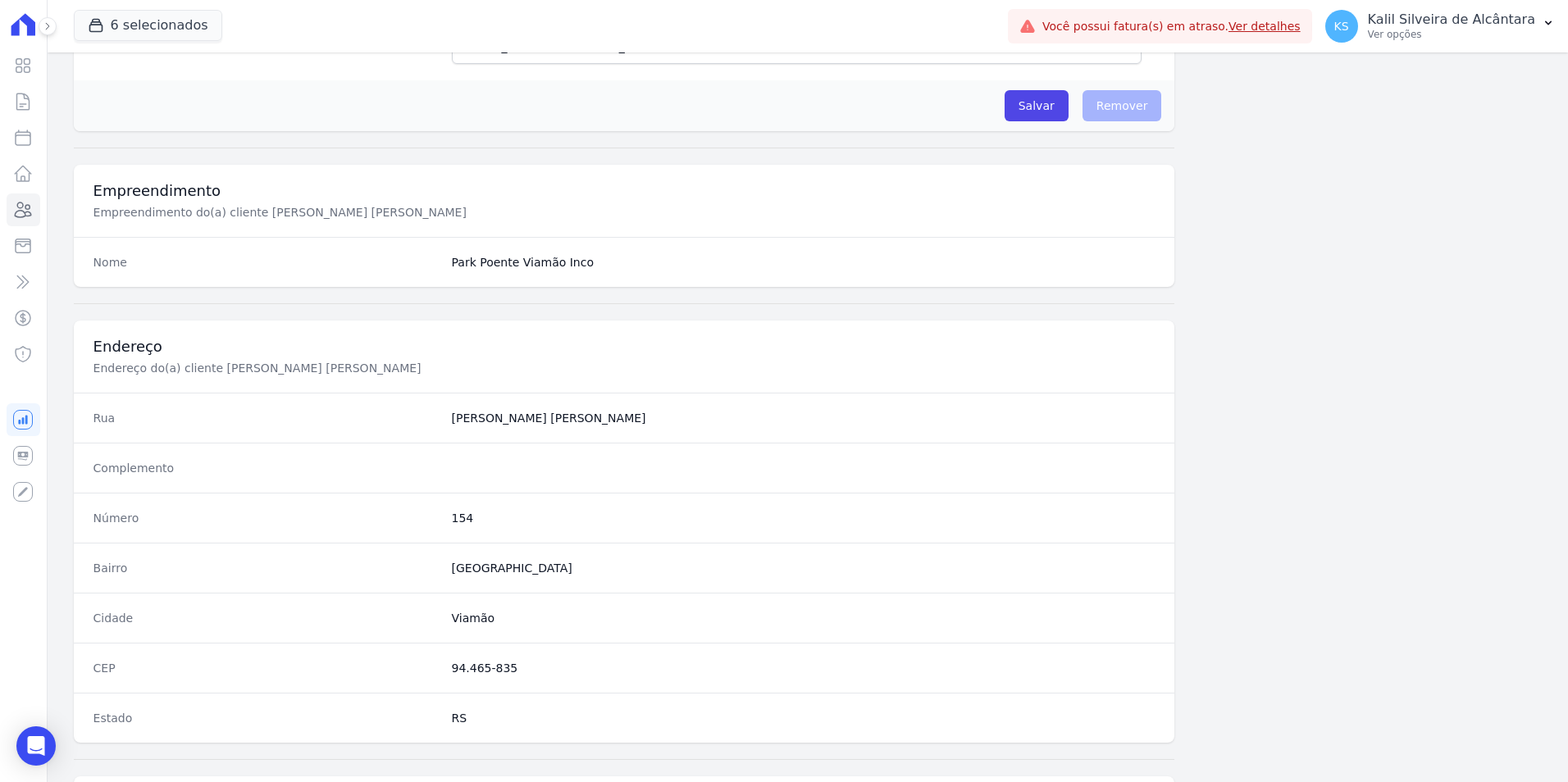
scroll to position [752, 0]
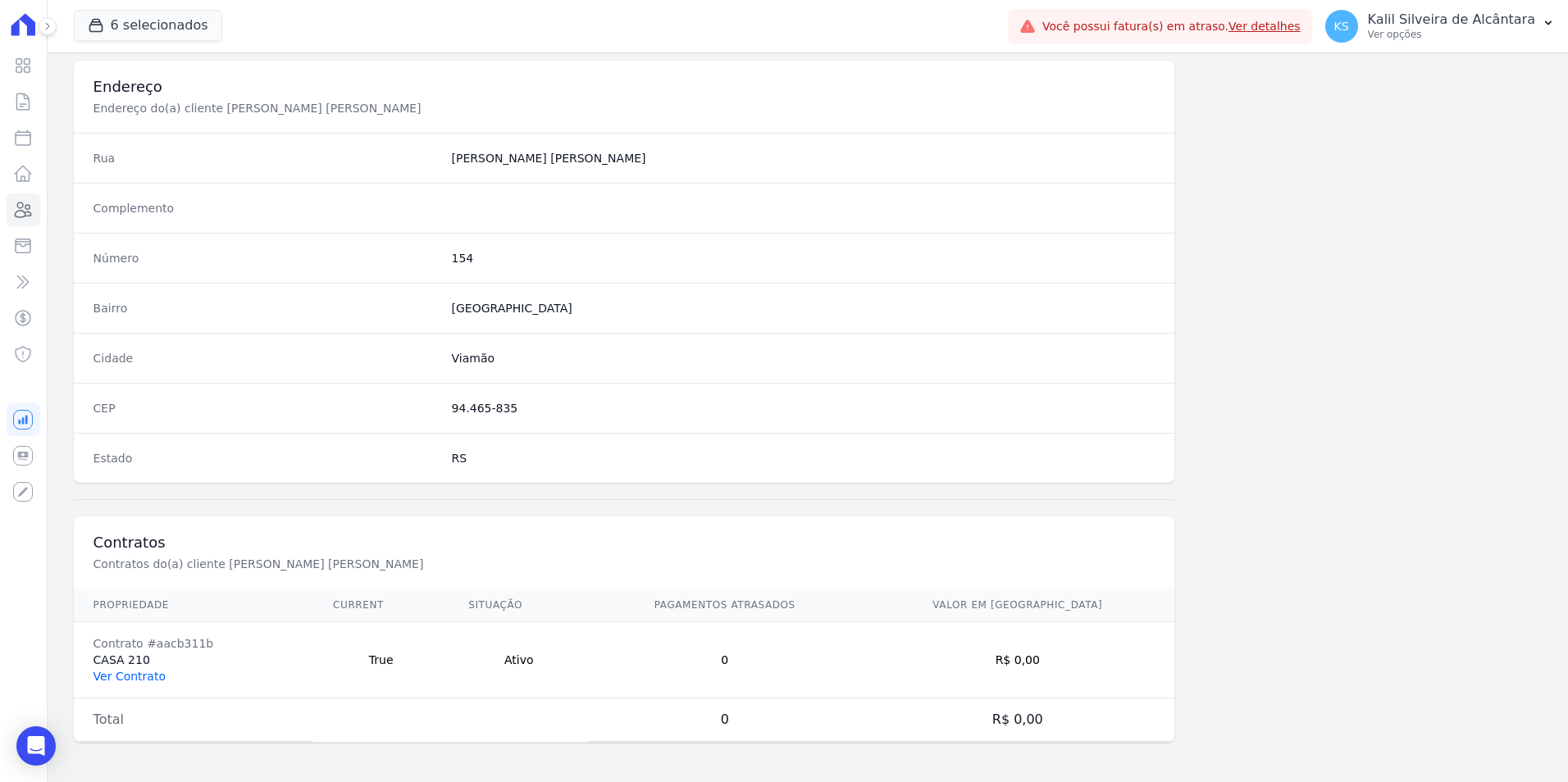
click at [147, 678] on link "Ver Contrato" at bounding box center [129, 676] width 72 height 13
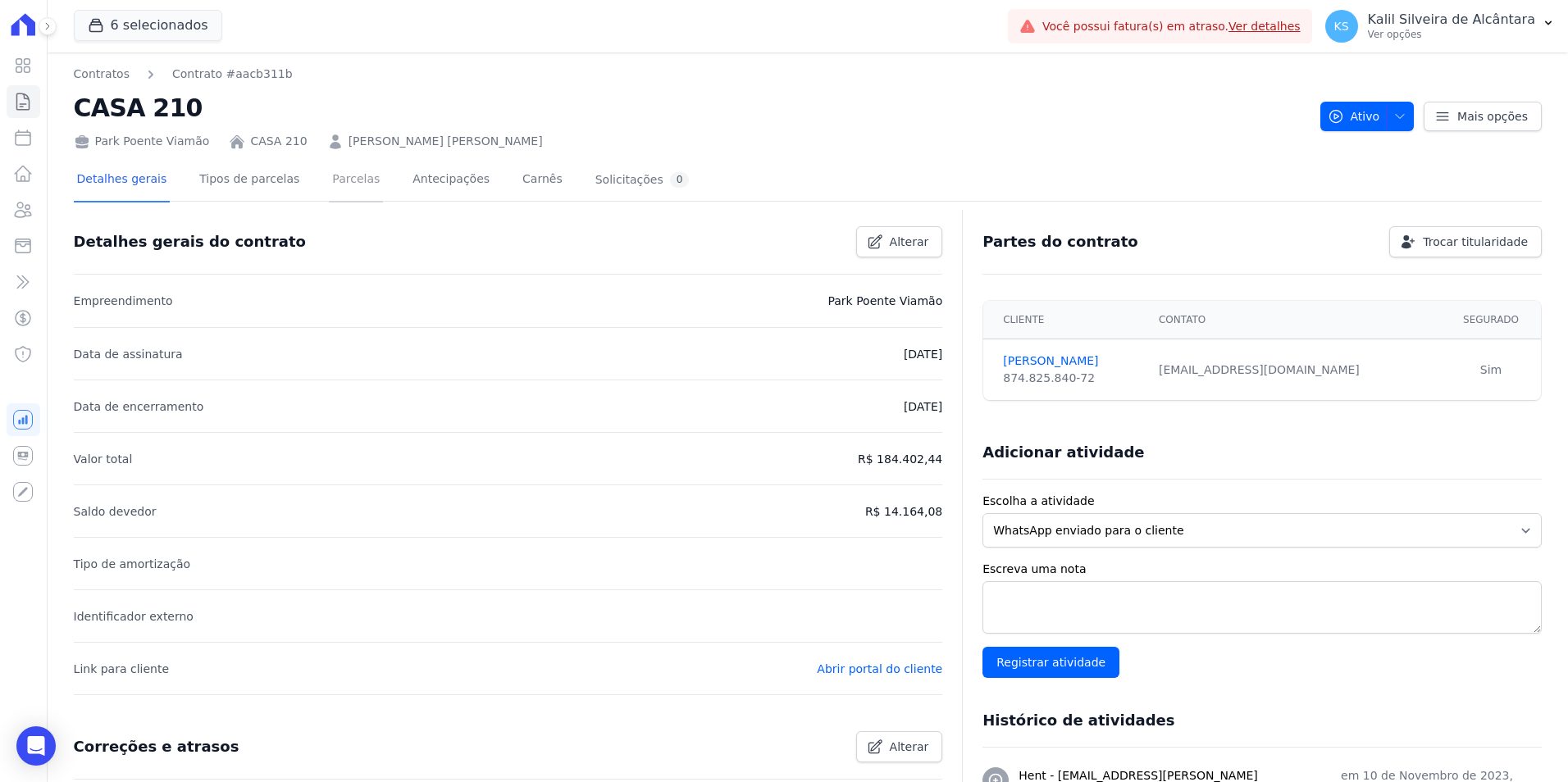
click at [329, 183] on link "Parcelas" at bounding box center [356, 180] width 54 height 43
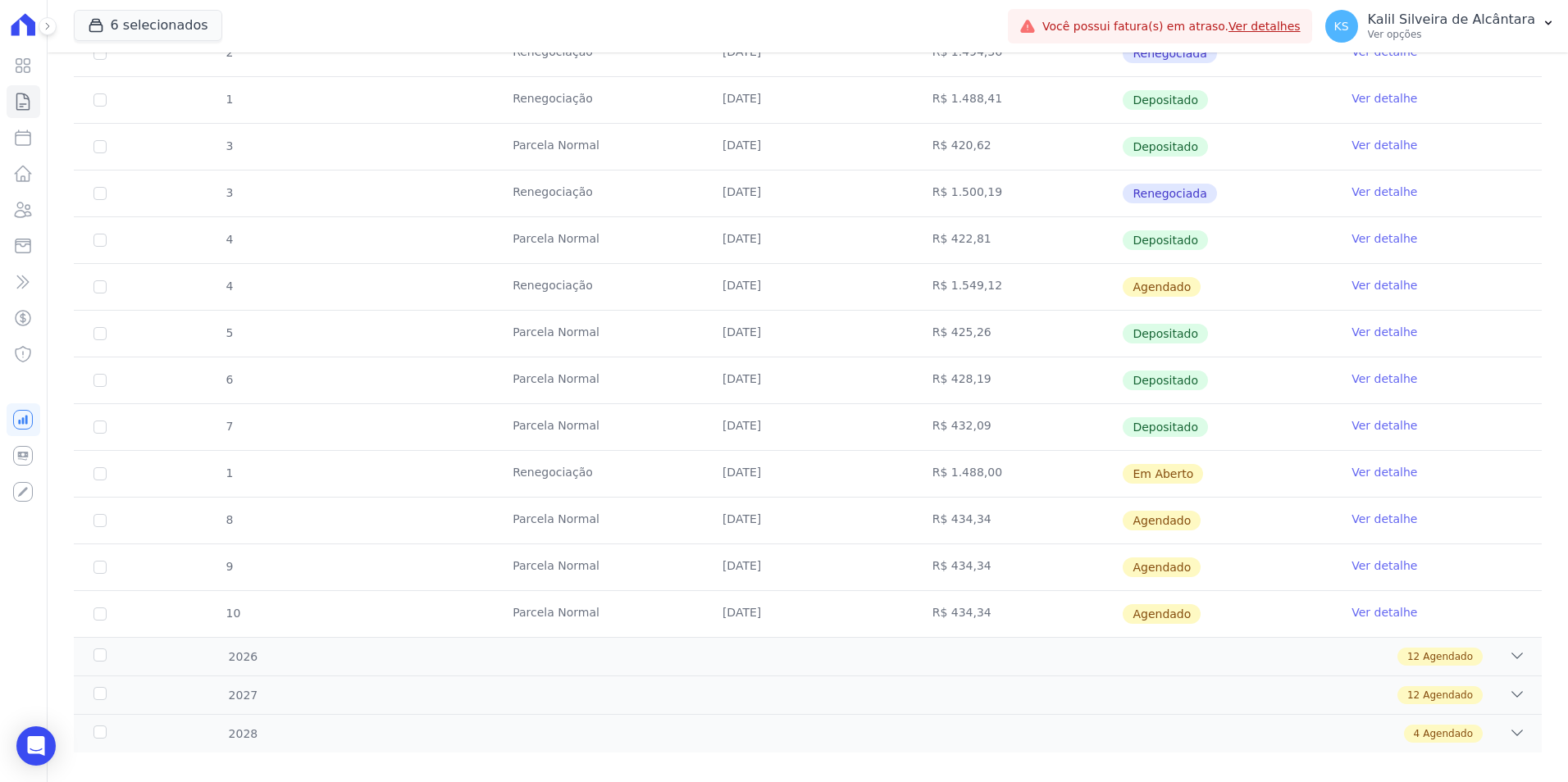
scroll to position [740, 0]
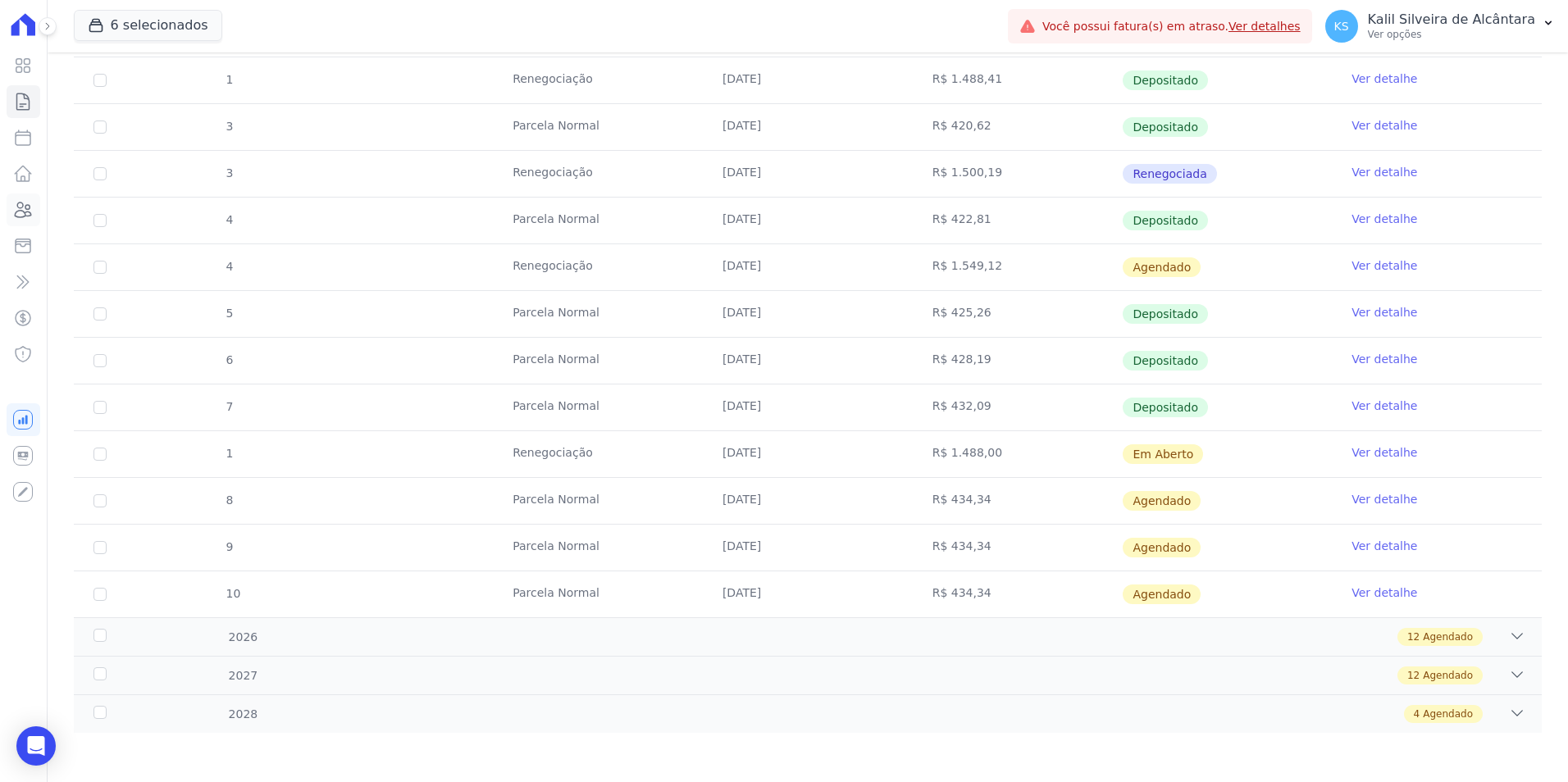
click at [29, 212] on icon at bounding box center [23, 210] width 16 height 14
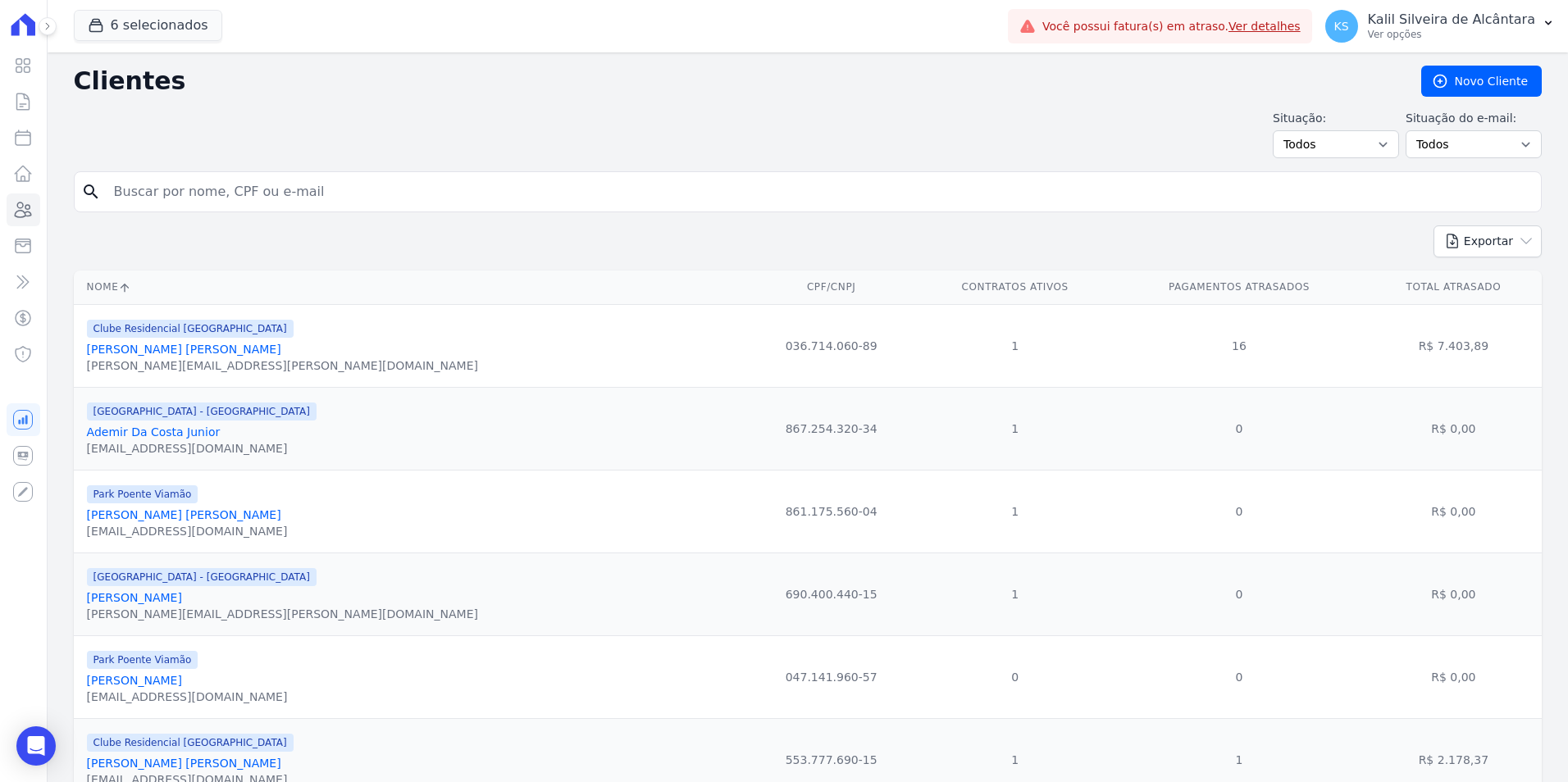
click at [286, 200] on input "search" at bounding box center [819, 192] width 1431 height 33
type input "anderosn rodr"
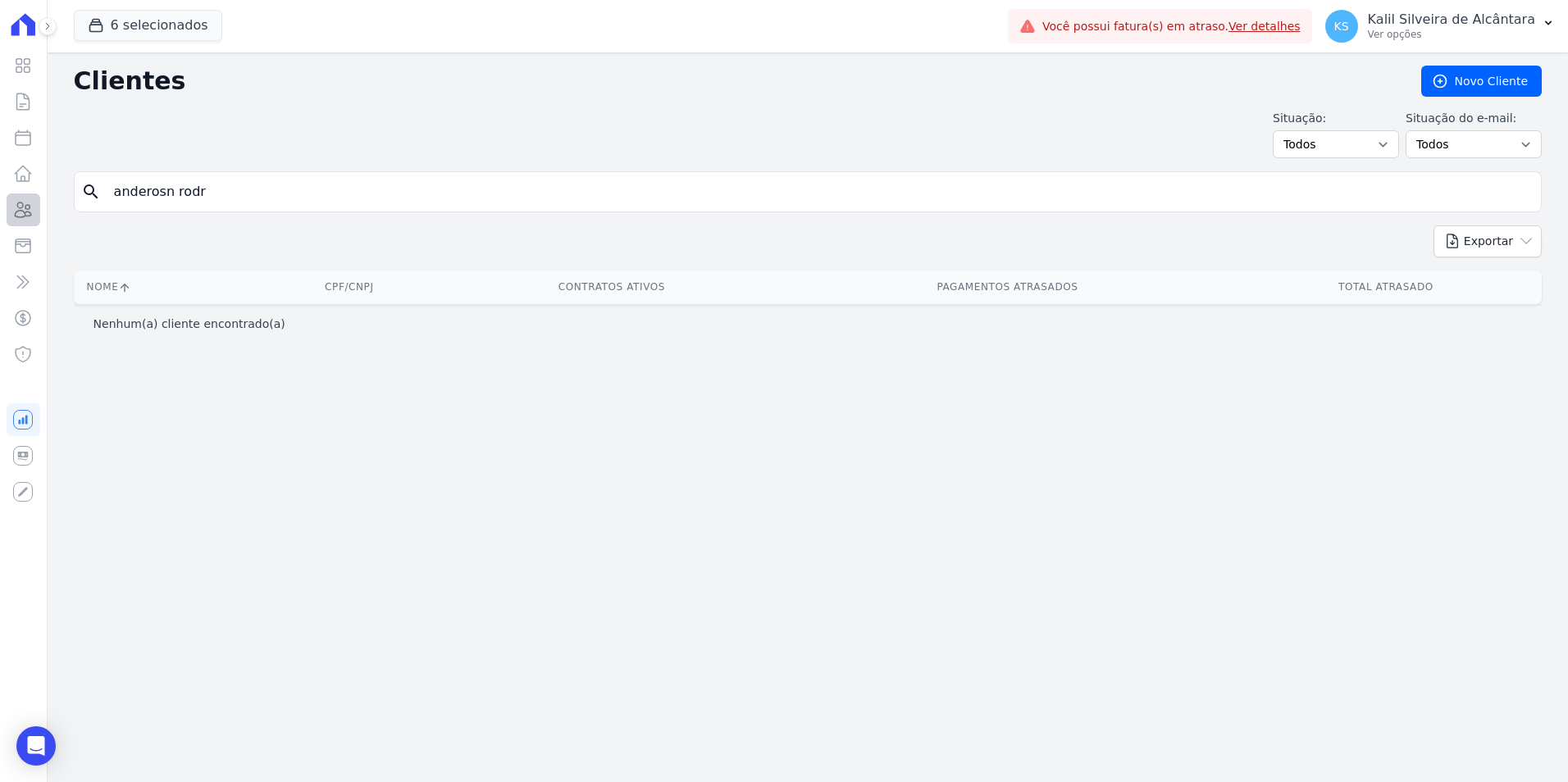
drag, startPoint x: 202, startPoint y: 200, endPoint x: 33, endPoint y: 200, distance: 169.0
click at [33, 200] on div "Visão Geral Contratos [GEOGRAPHIC_DATA] Lotes Clientes Minha Carteira Transferê…" at bounding box center [784, 391] width 1568 height 782
type input "anderson ro"
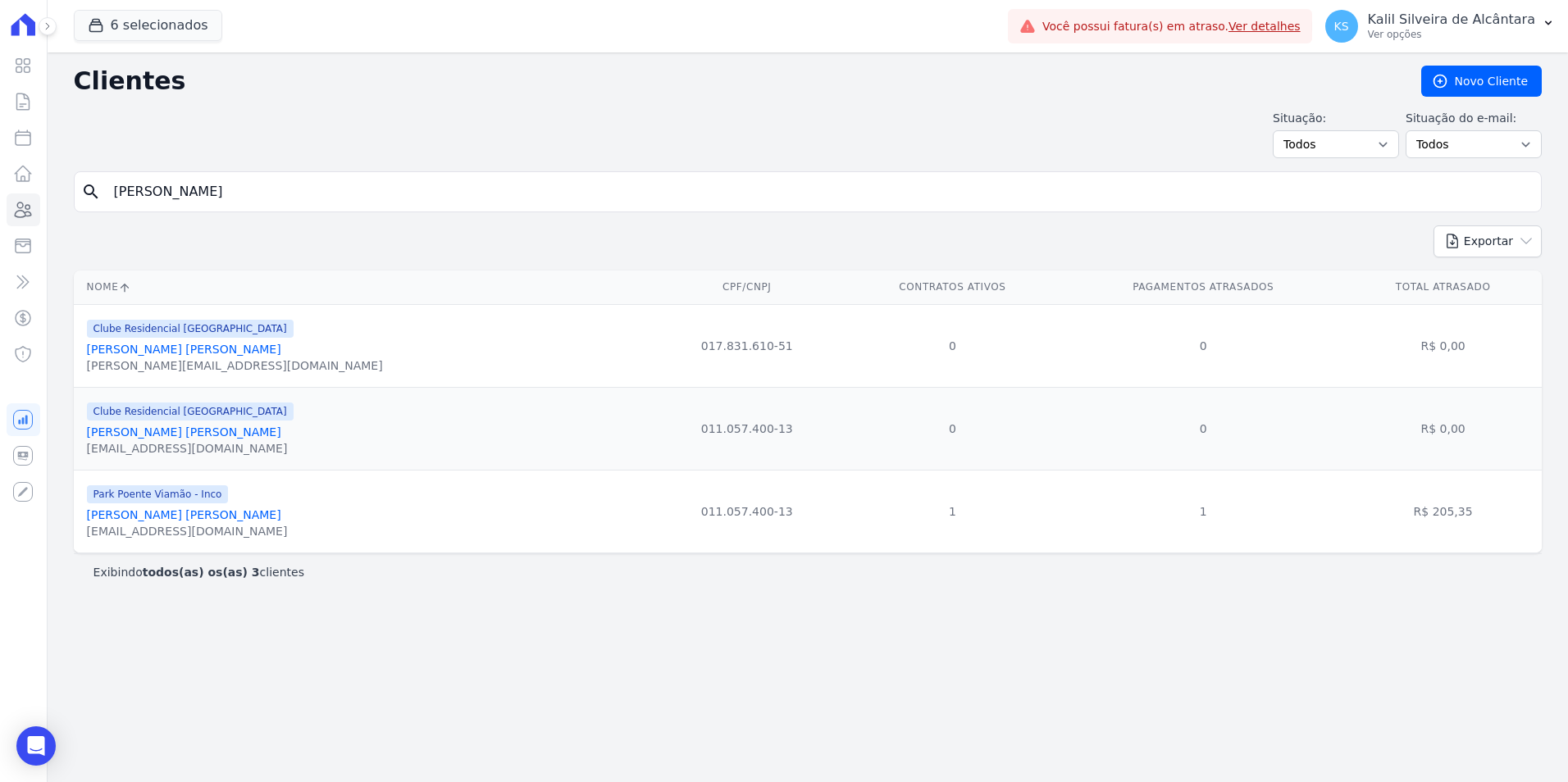
click at [216, 190] on input "anderson ro" at bounding box center [819, 192] width 1431 height 33
type input "anderson rodrigo martin"
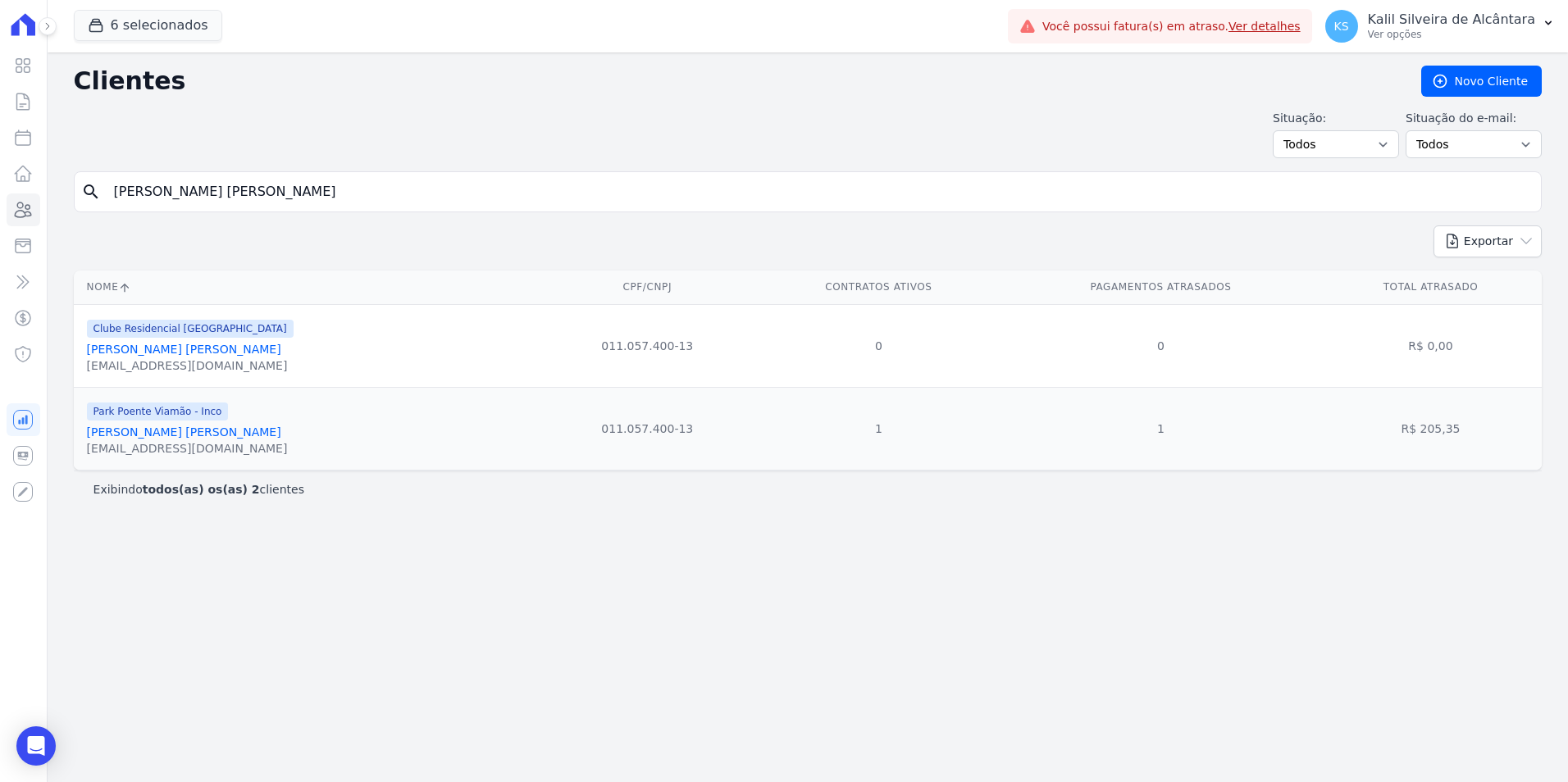
click at [256, 436] on link "Anderson Rodrigo Martins Da Silva" at bounding box center [184, 432] width 195 height 13
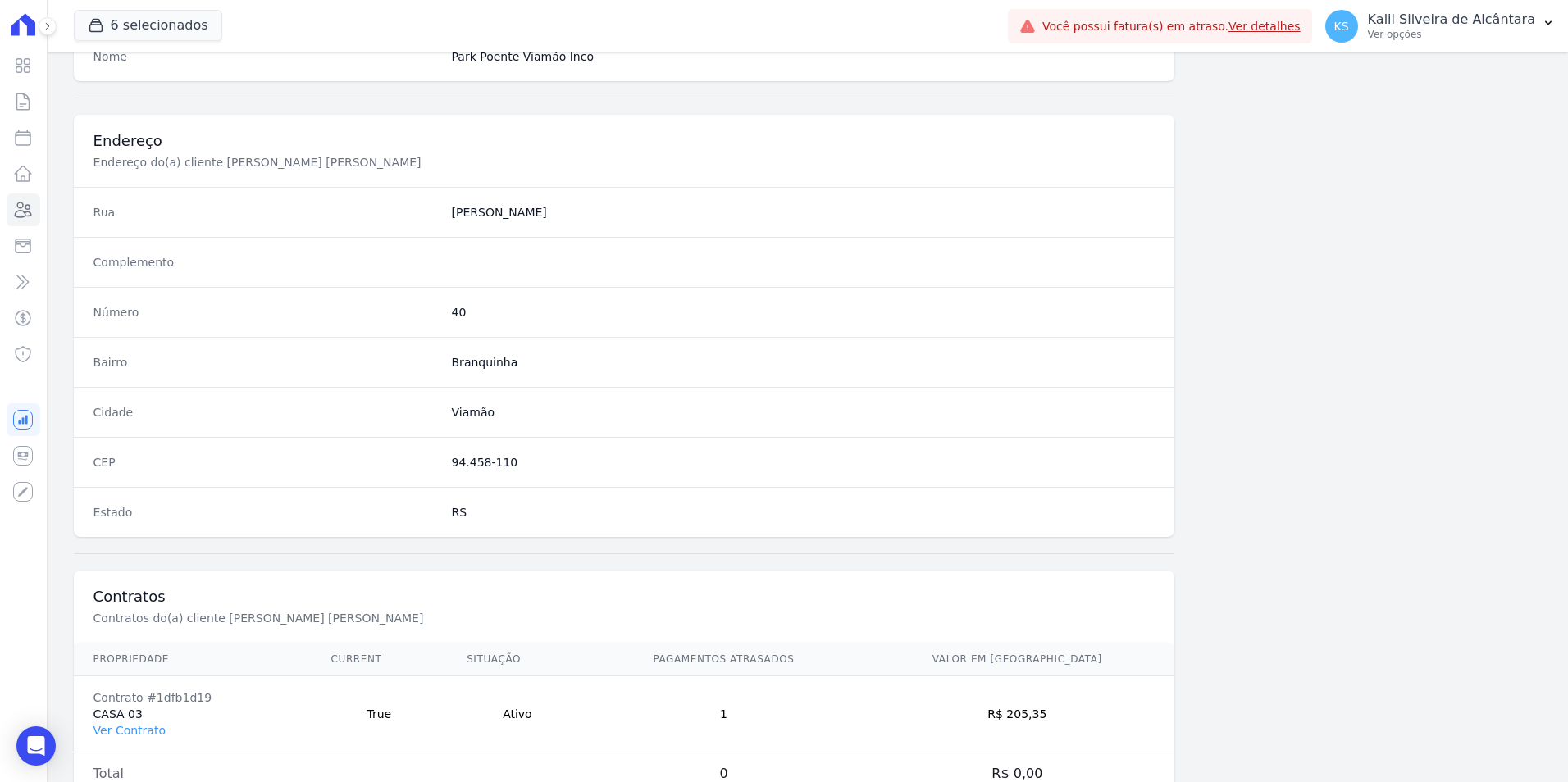
scroll to position [752, 0]
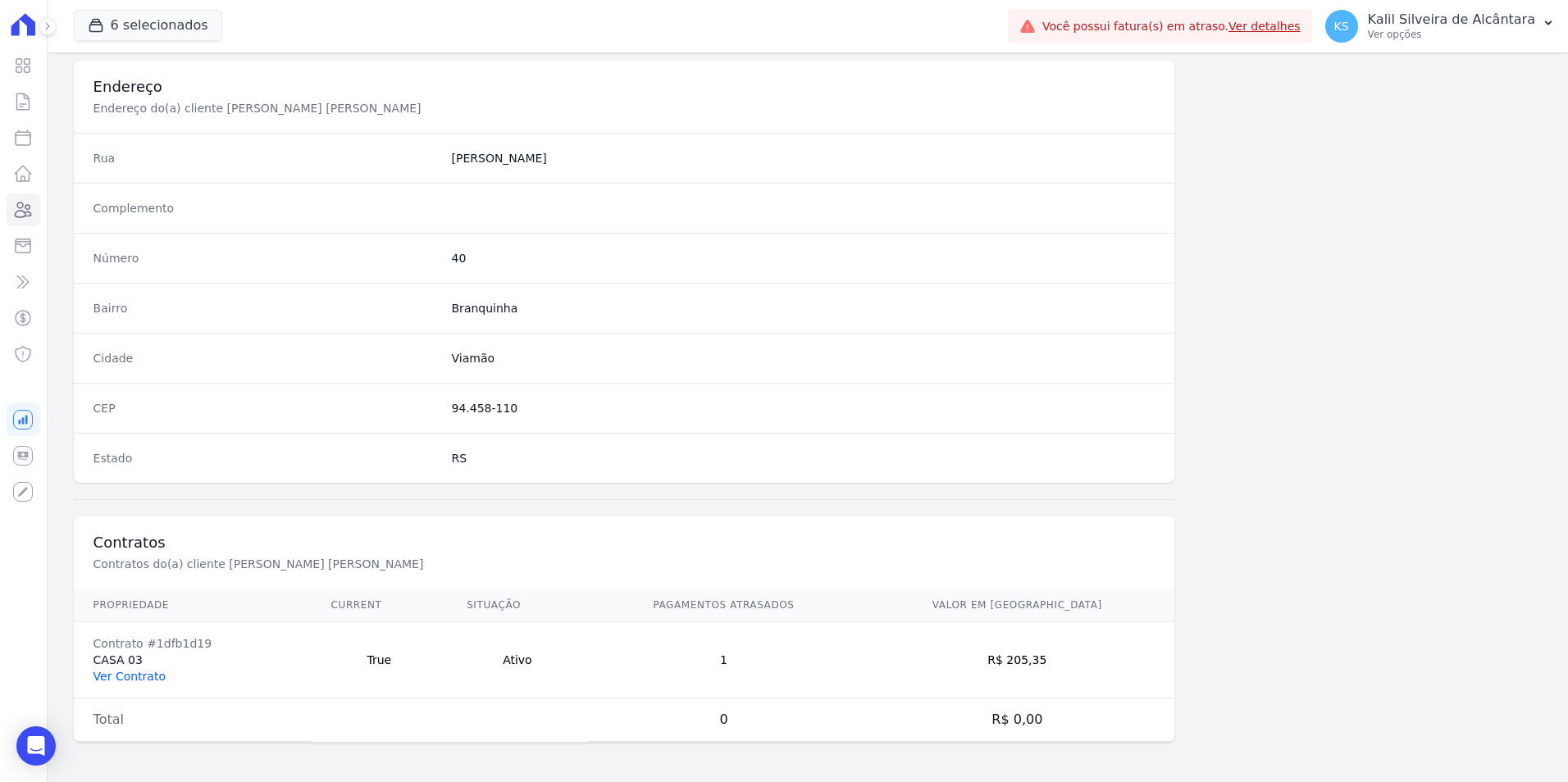
click at [158, 677] on link "Ver Contrato" at bounding box center [129, 676] width 72 height 13
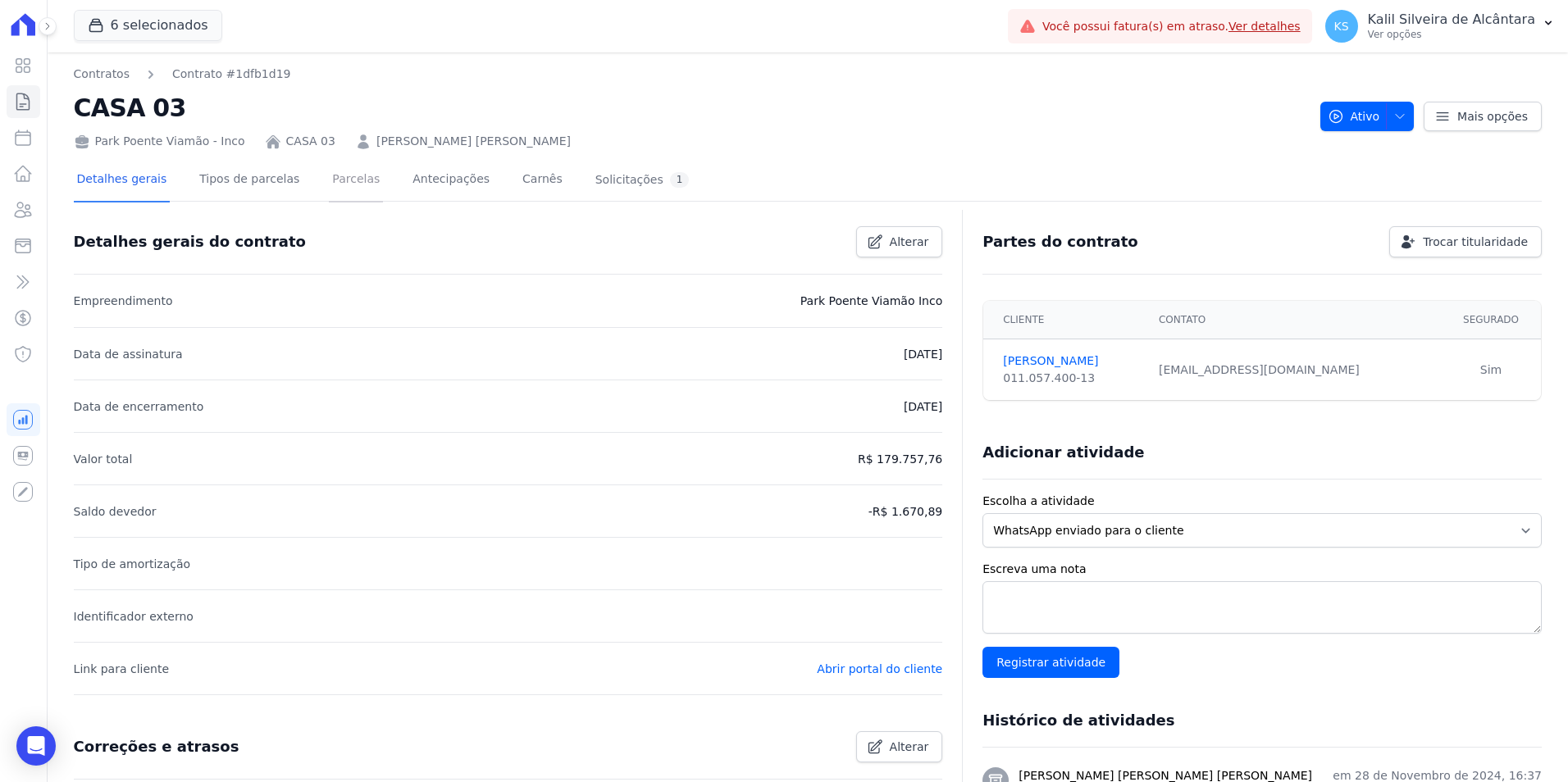
click at [339, 184] on link "Parcelas" at bounding box center [356, 180] width 54 height 43
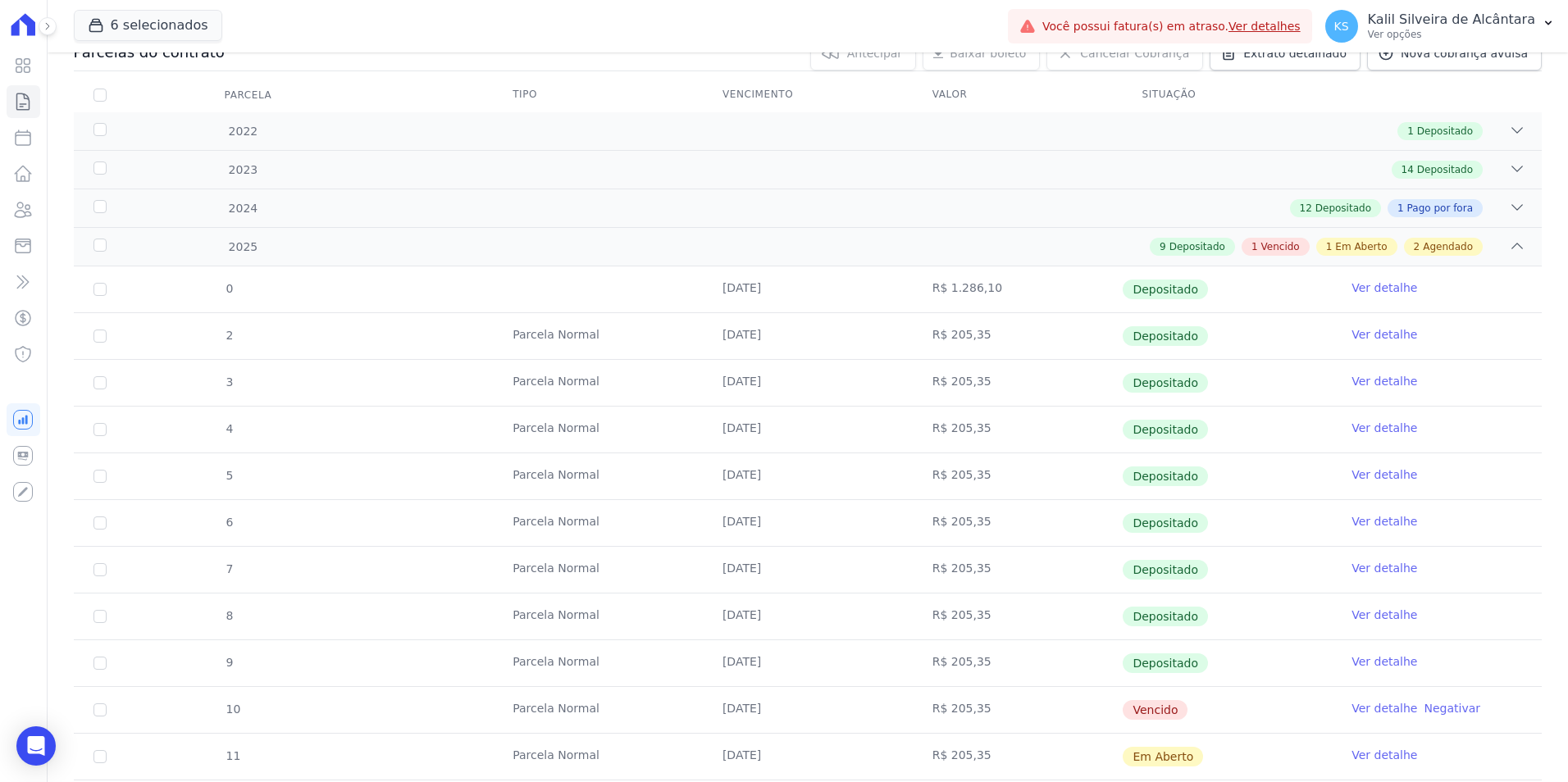
scroll to position [374, 0]
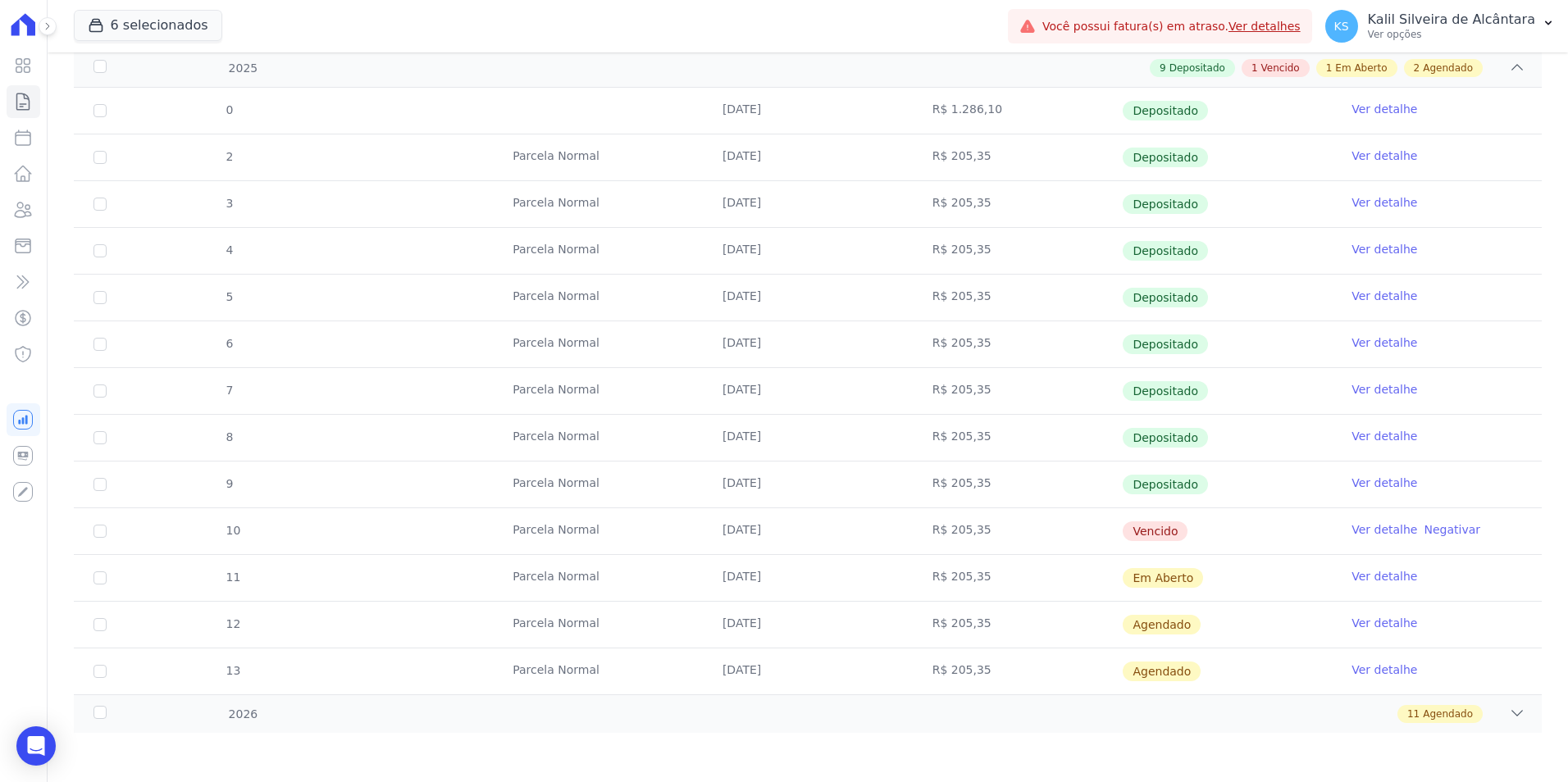
click at [1389, 534] on link "Ver detalhe" at bounding box center [1384, 530] width 65 height 16
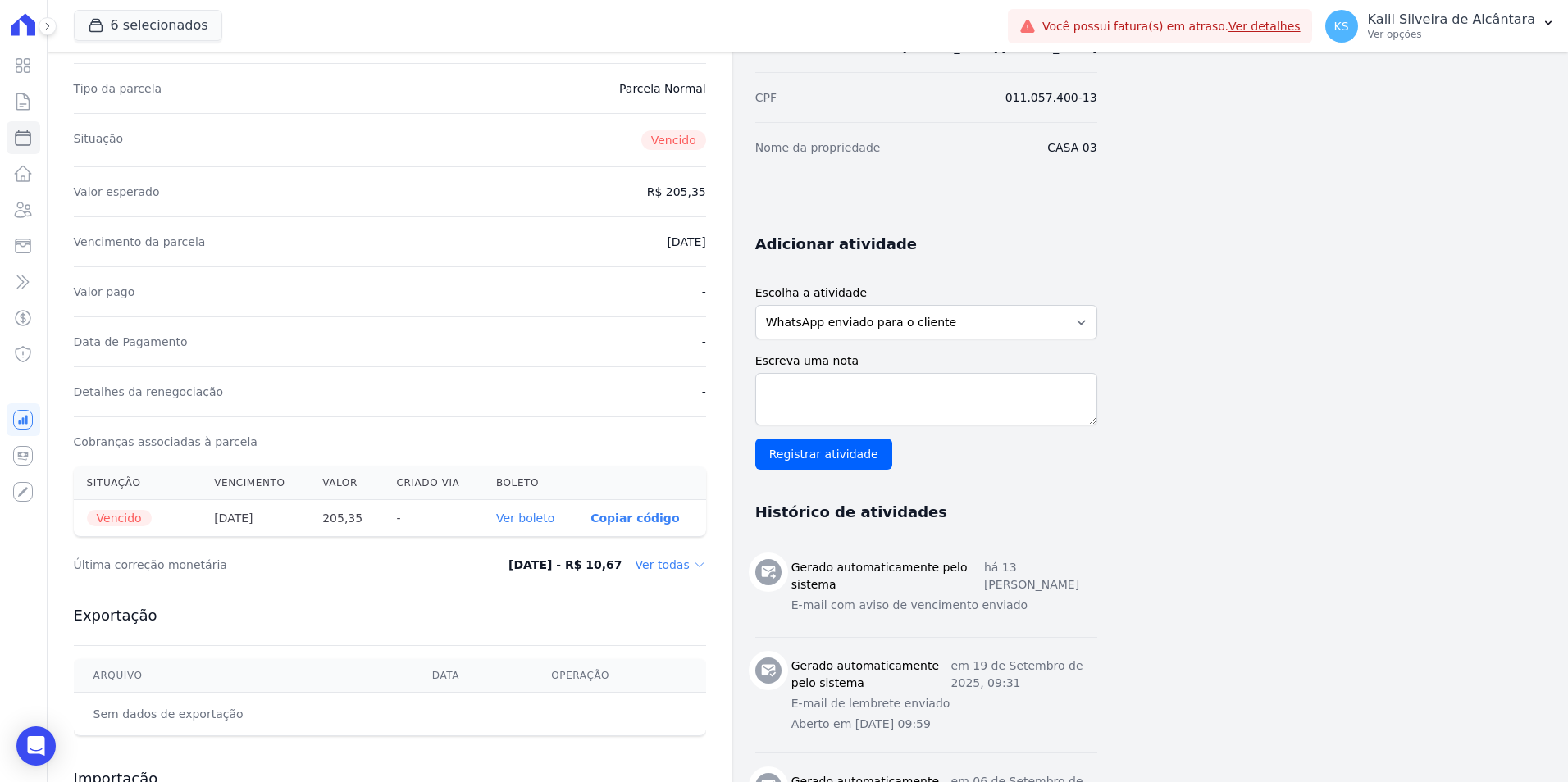
scroll to position [453, 0]
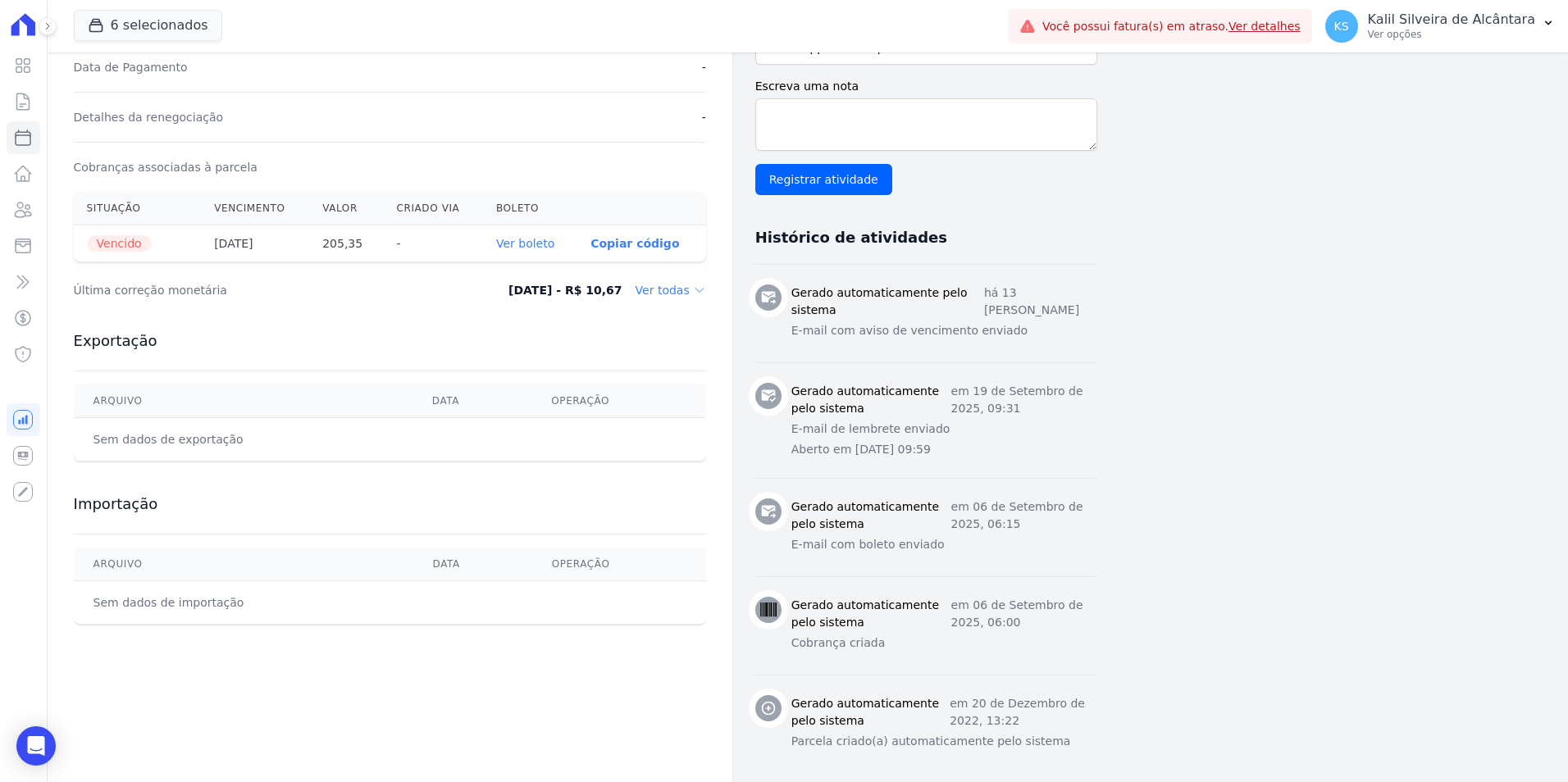
click at [551, 250] on link "Ver boleto" at bounding box center [525, 243] width 58 height 13
click at [32, 213] on icon at bounding box center [23, 210] width 20 height 20
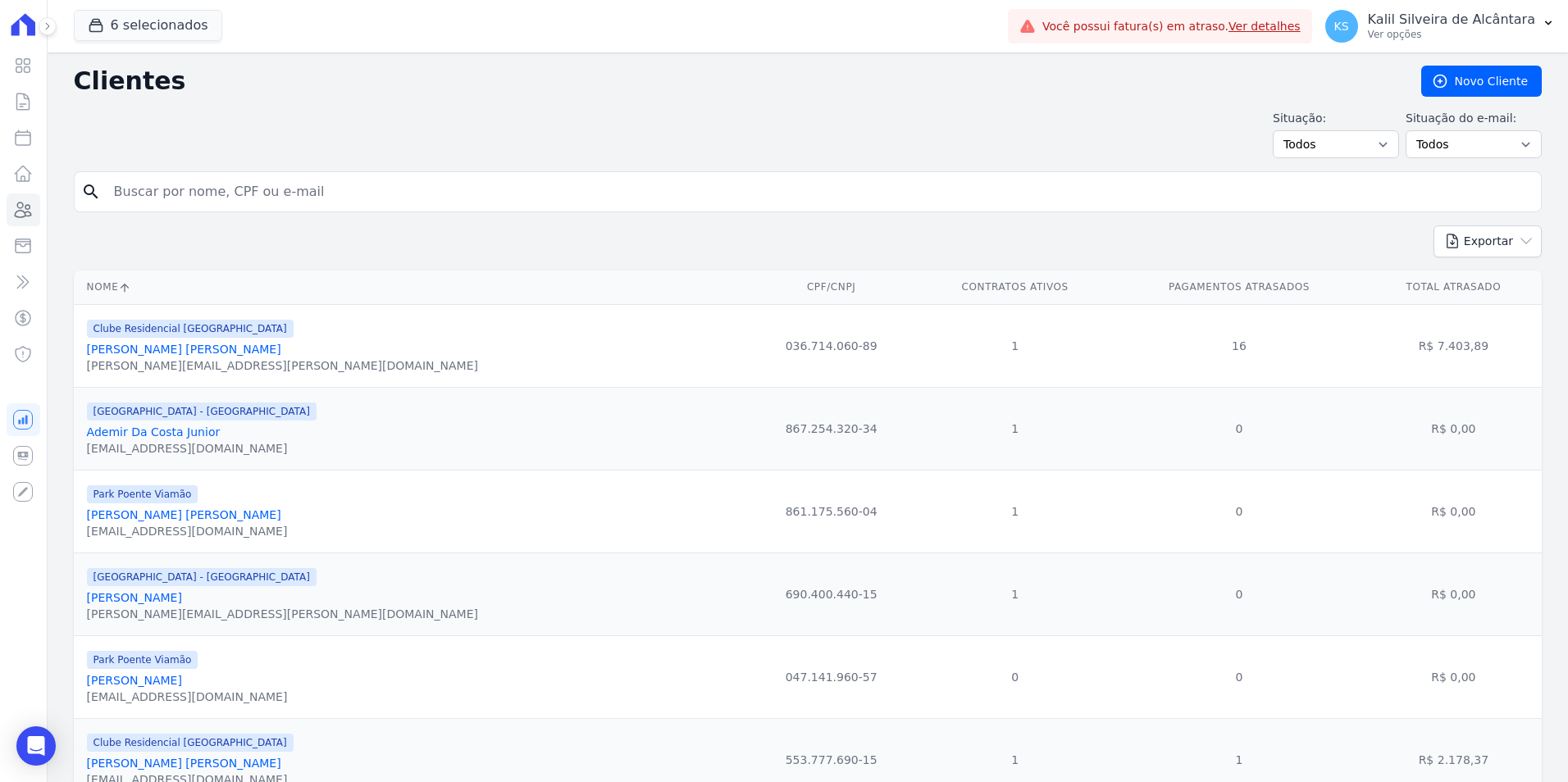
click at [196, 192] on input "search" at bounding box center [819, 192] width 1431 height 33
paste input "Carolina Xavier de Oliveira"
type input "Carolina Xavier de Oliveira"
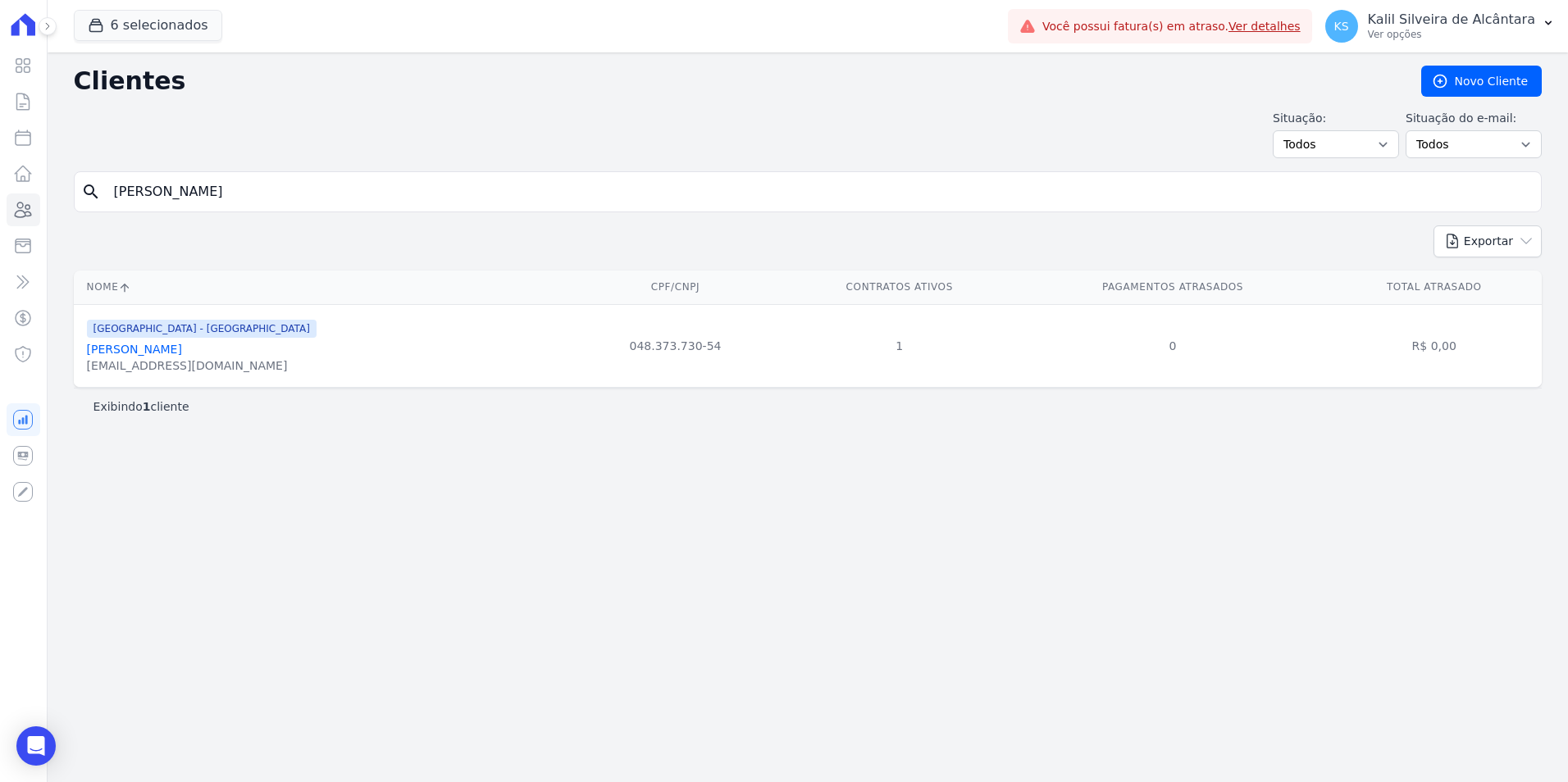
click at [162, 352] on link "Carolina Xavier De Oliveira" at bounding box center [135, 349] width 95 height 13
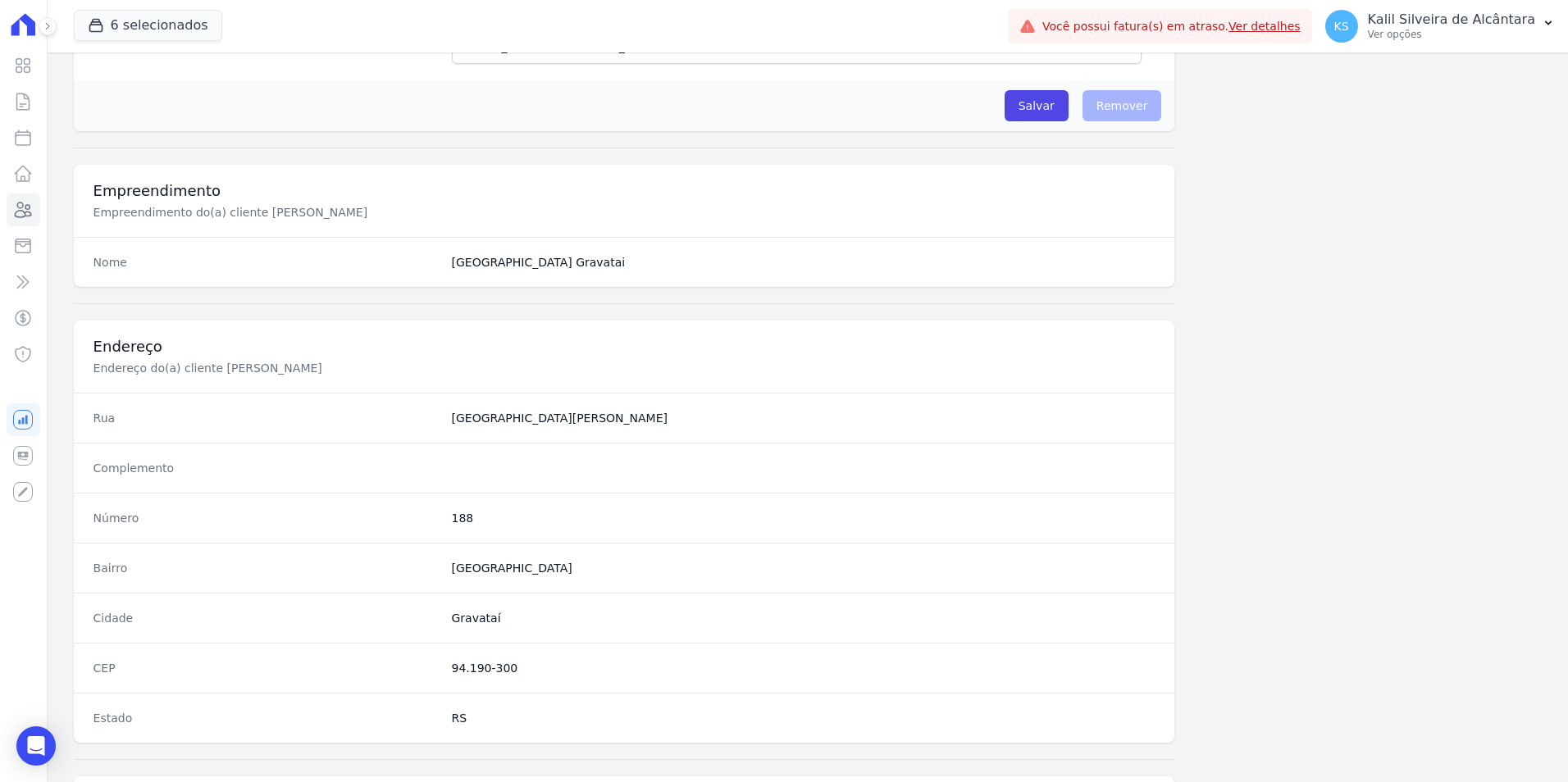
scroll to position [828, 0]
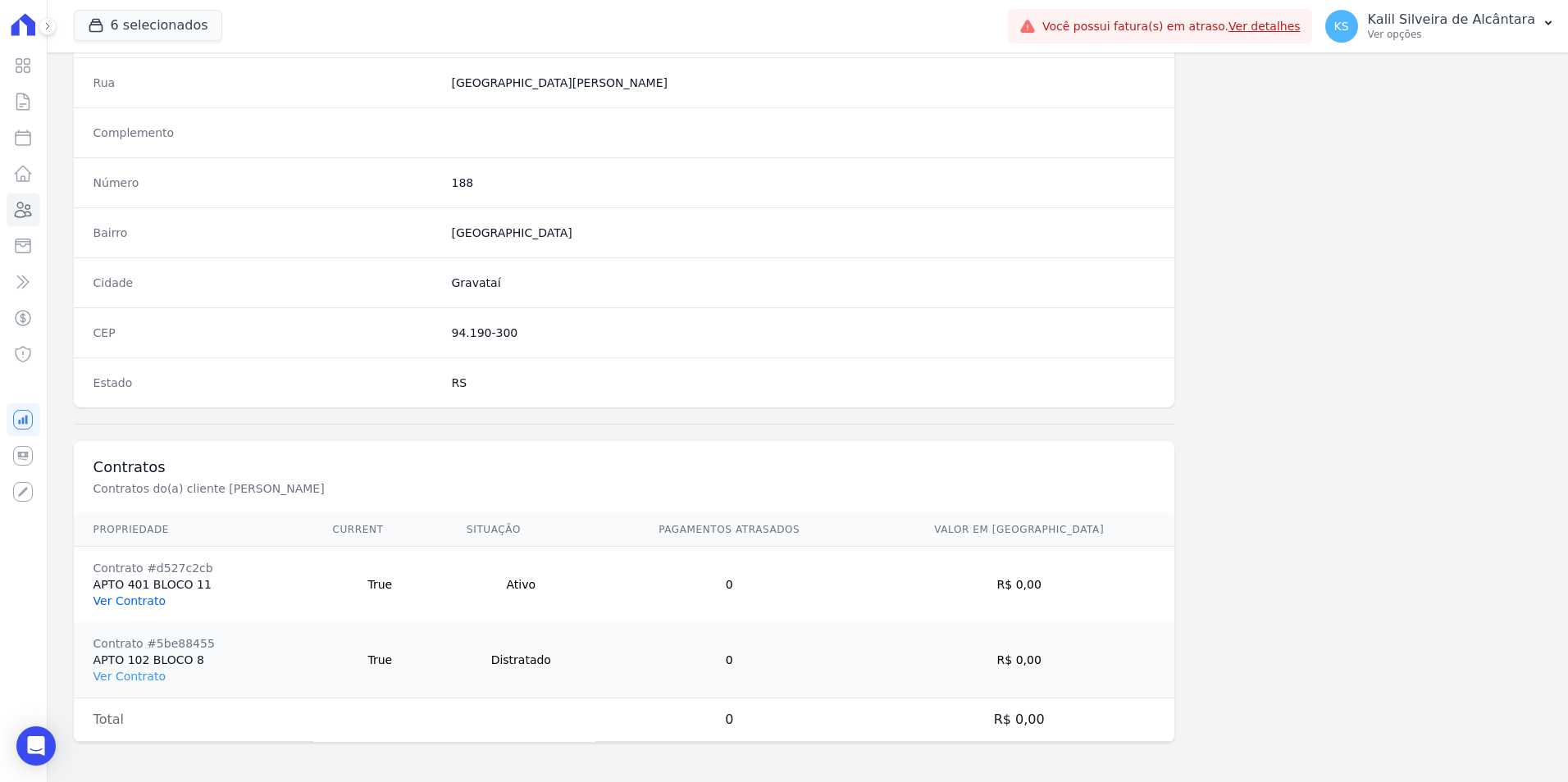
click at [130, 596] on link "Ver Contrato" at bounding box center [129, 601] width 72 height 13
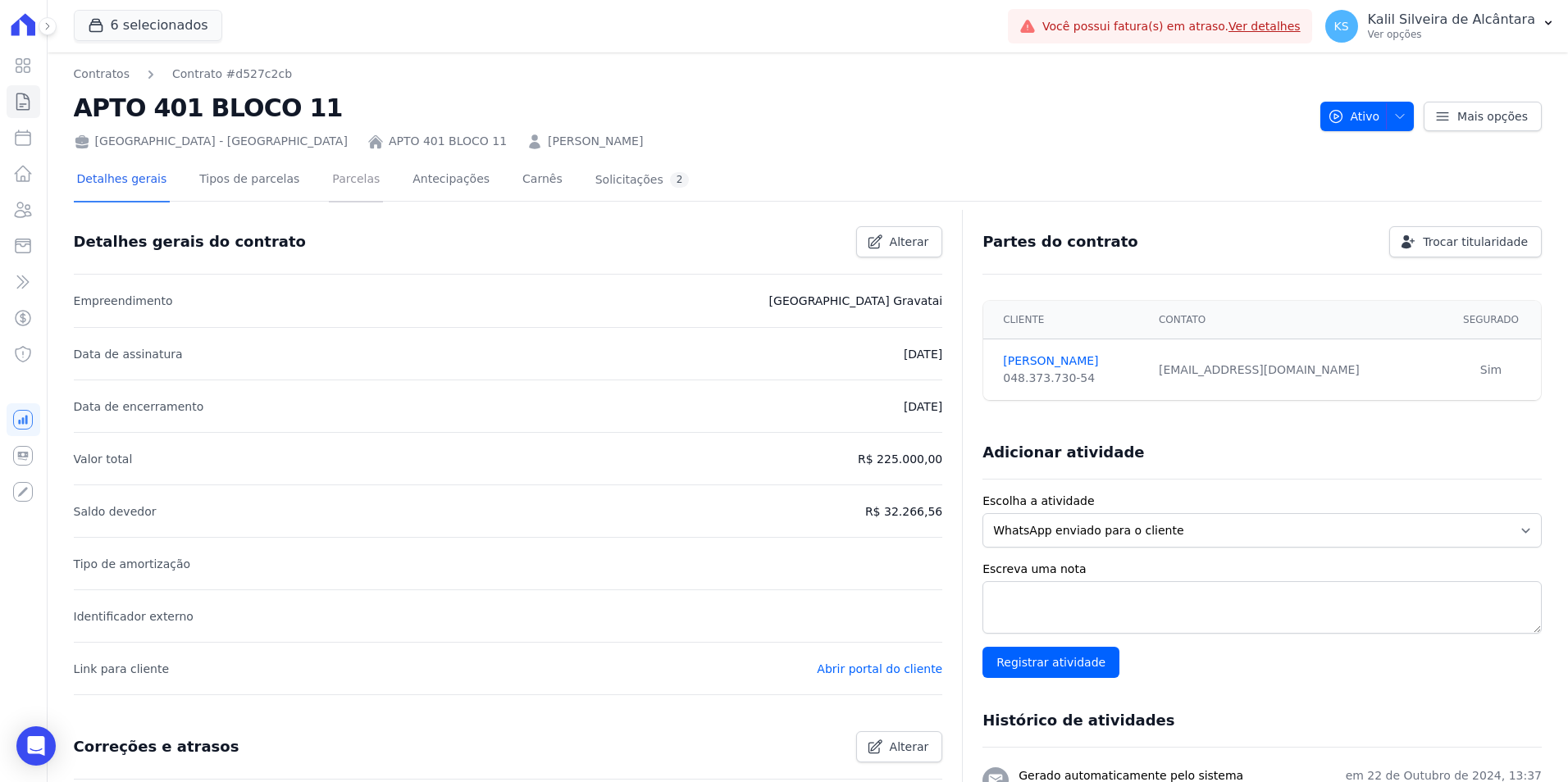
click at [329, 185] on link "Parcelas" at bounding box center [356, 180] width 54 height 43
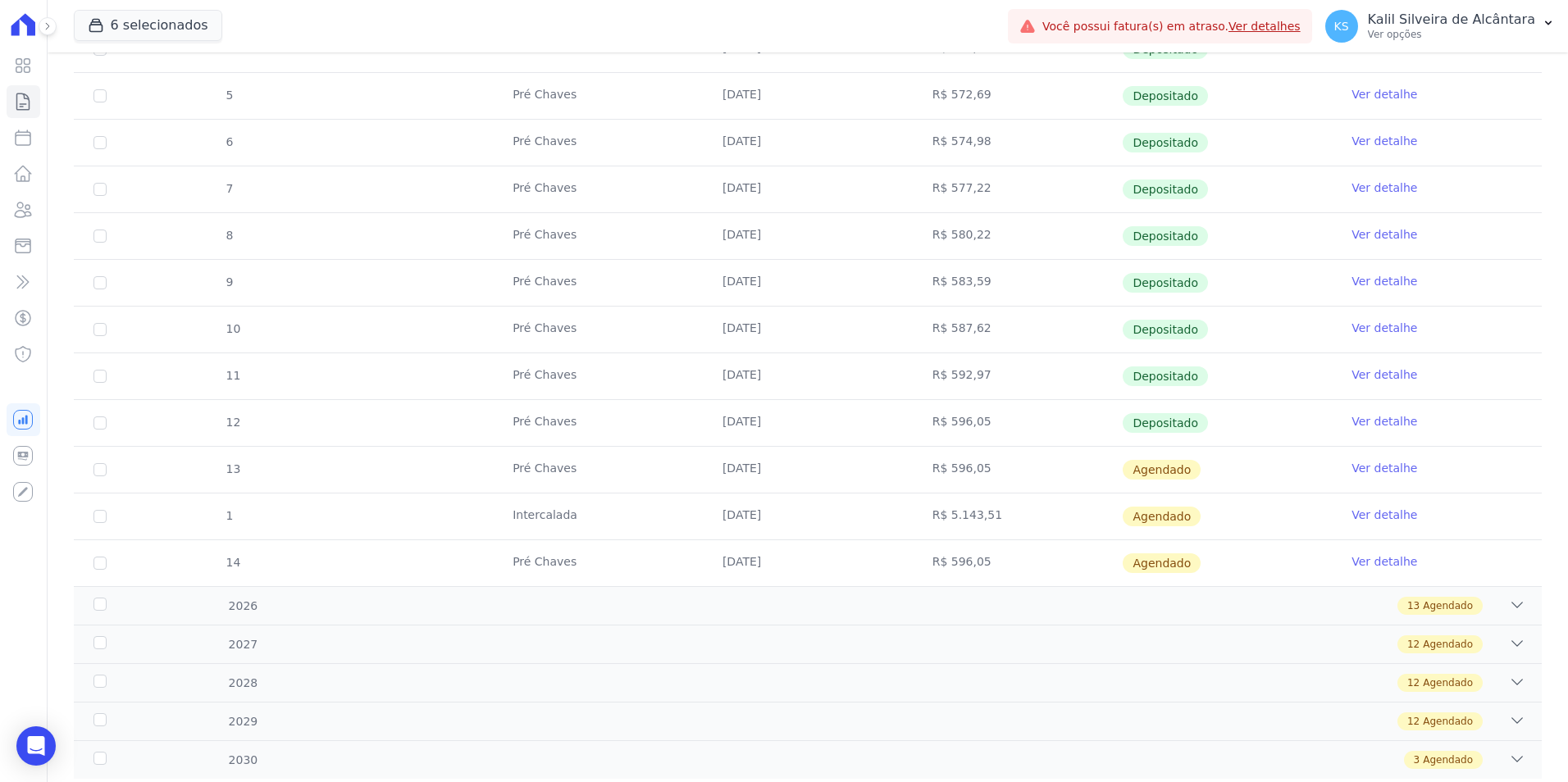
scroll to position [410, 0]
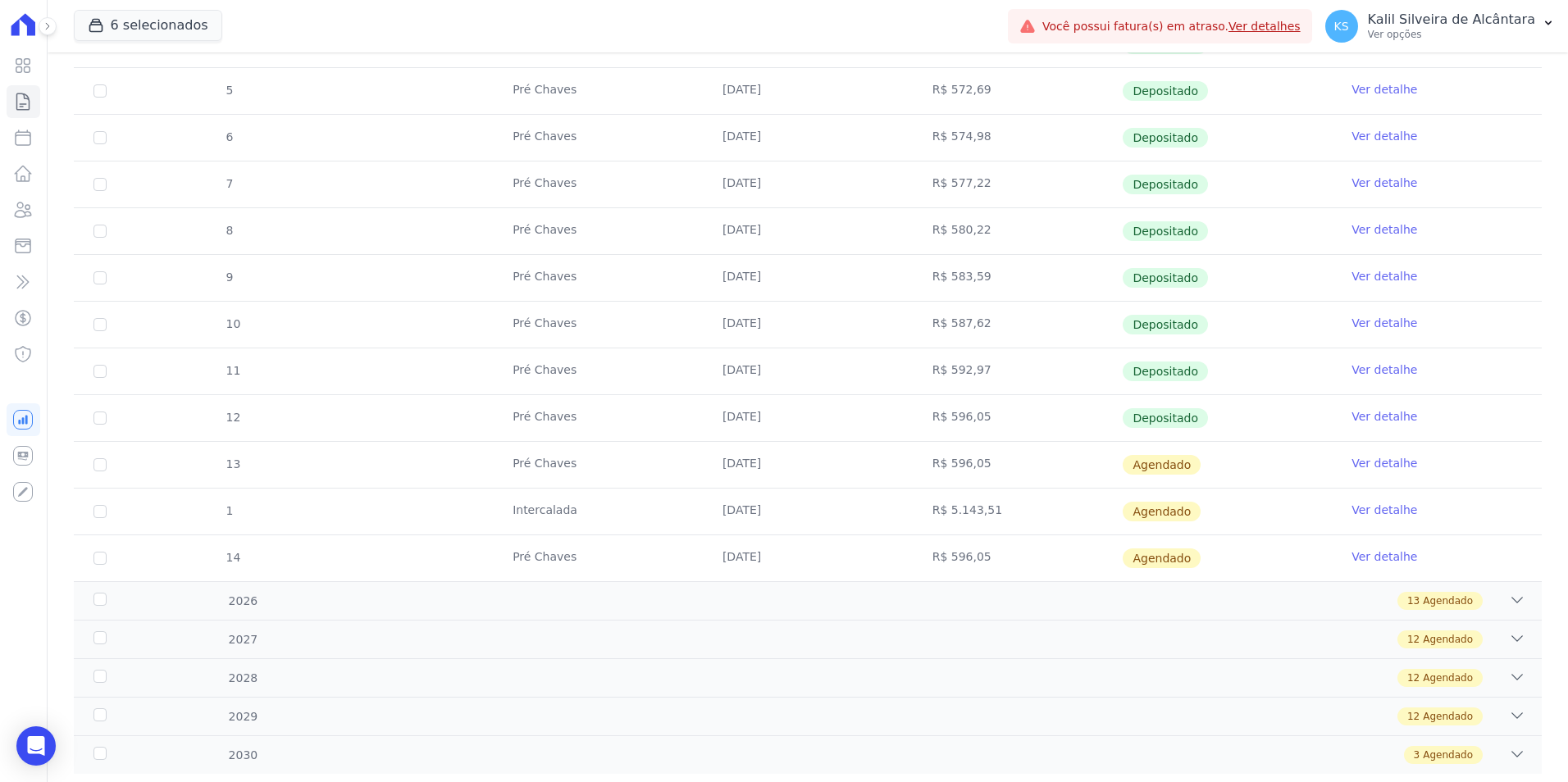
click at [1370, 421] on link "Ver detalhe" at bounding box center [1384, 416] width 65 height 16
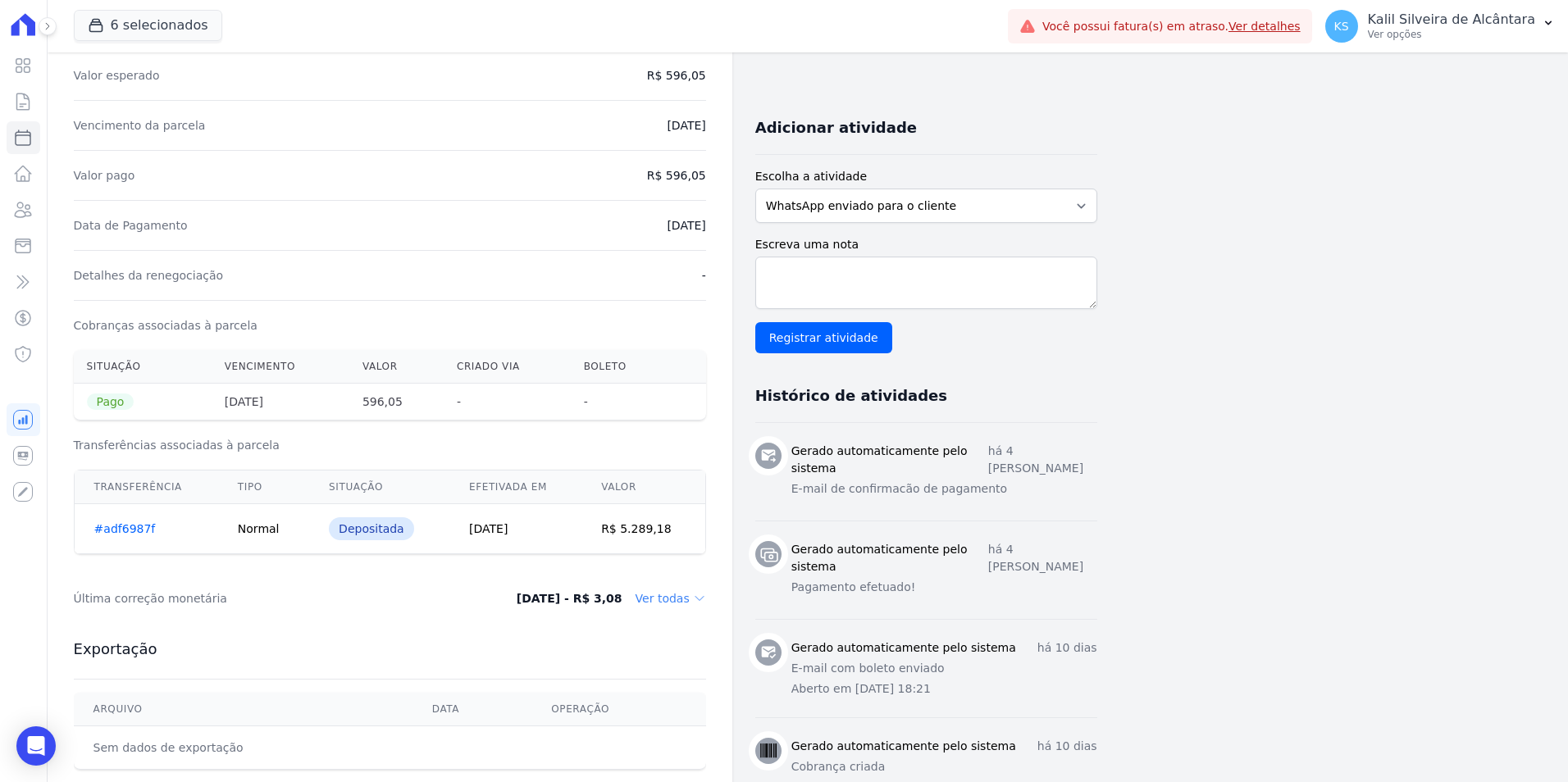
scroll to position [328, 0]
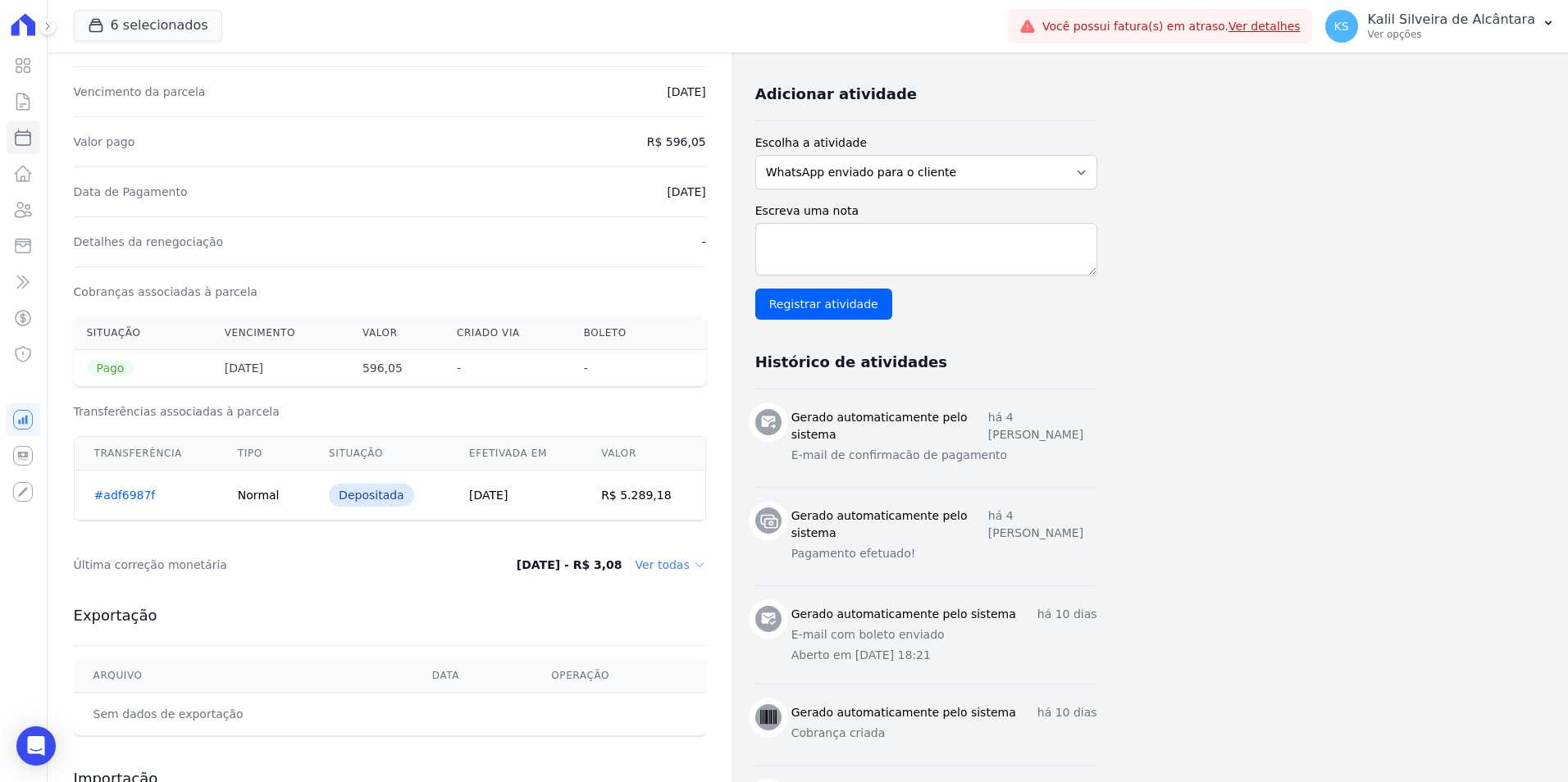
click at [666, 561] on dd "Ver todas" at bounding box center [671, 565] width 71 height 16
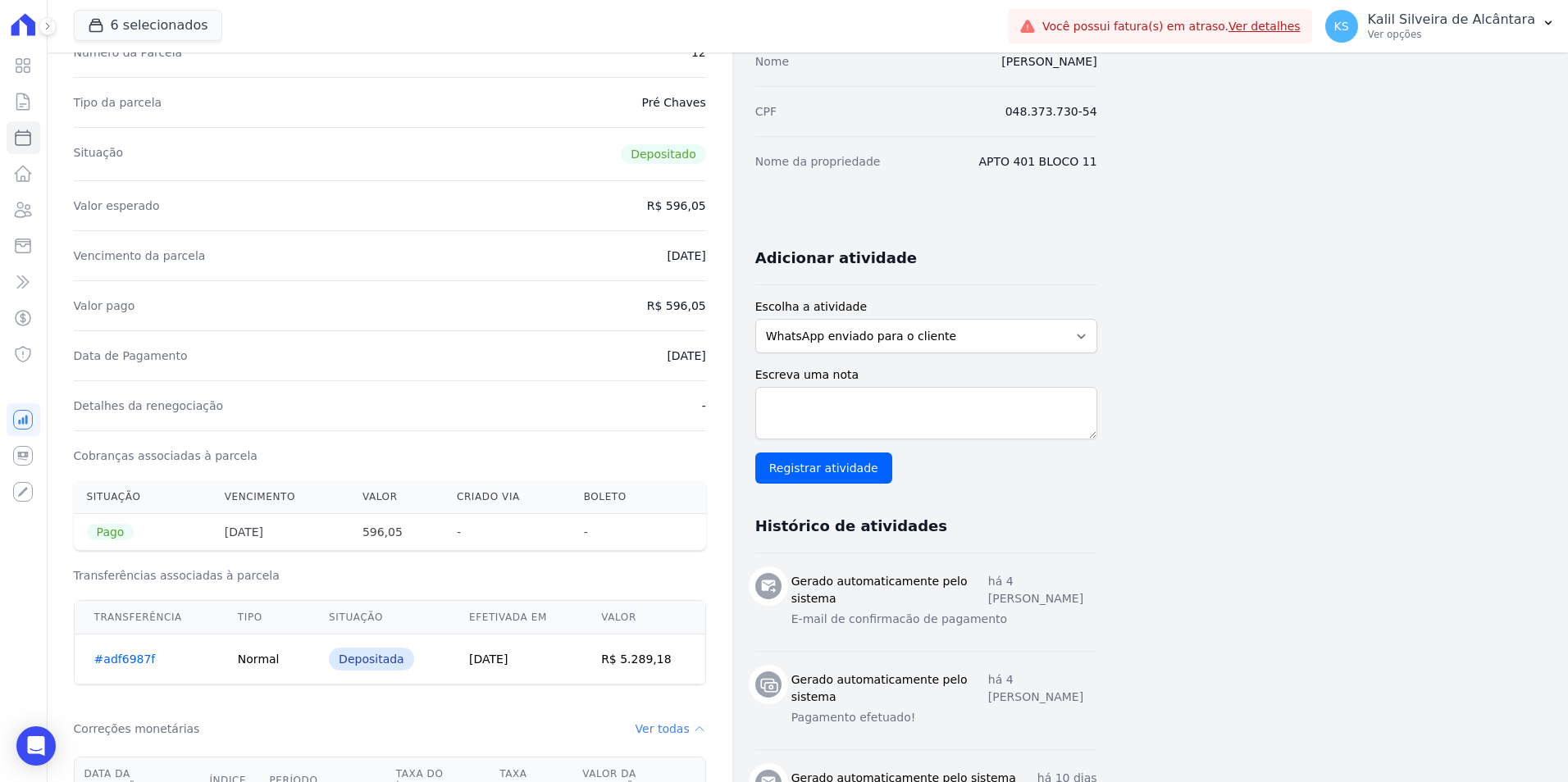
scroll to position [0, 0]
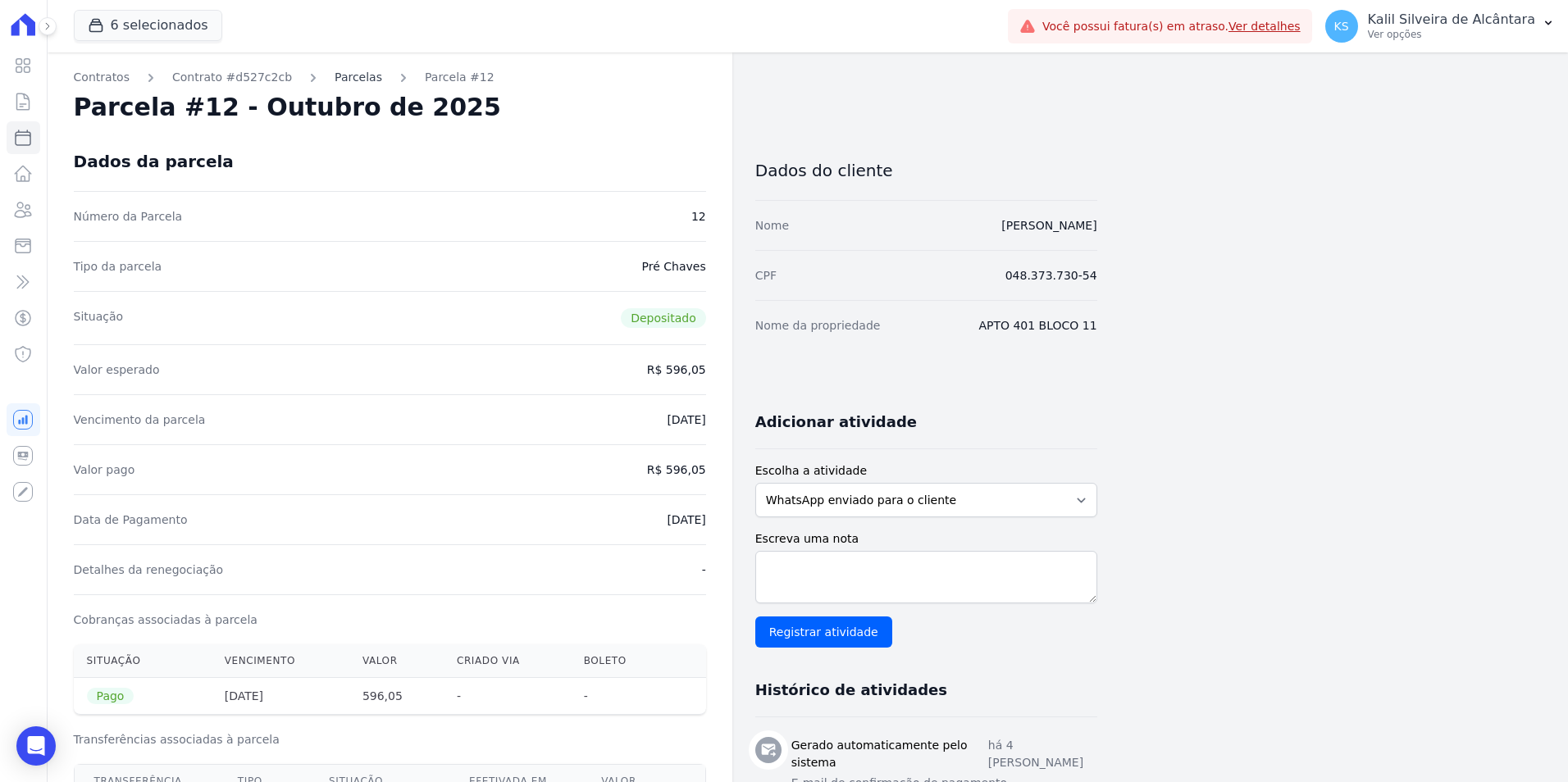
click at [335, 75] on link "Parcelas" at bounding box center [358, 77] width 48 height 17
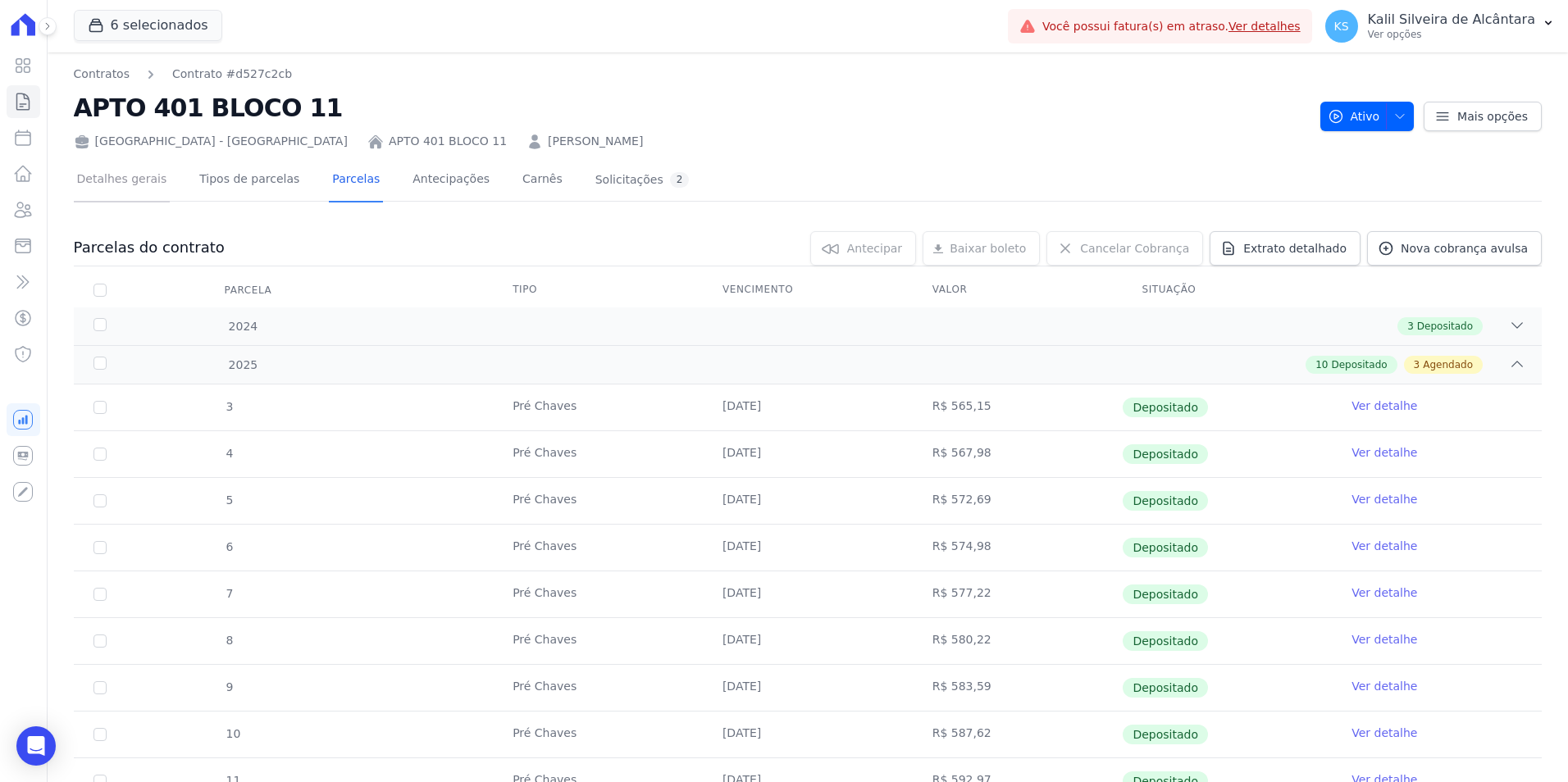
click at [120, 195] on link "Detalhes gerais" at bounding box center [122, 180] width 97 height 43
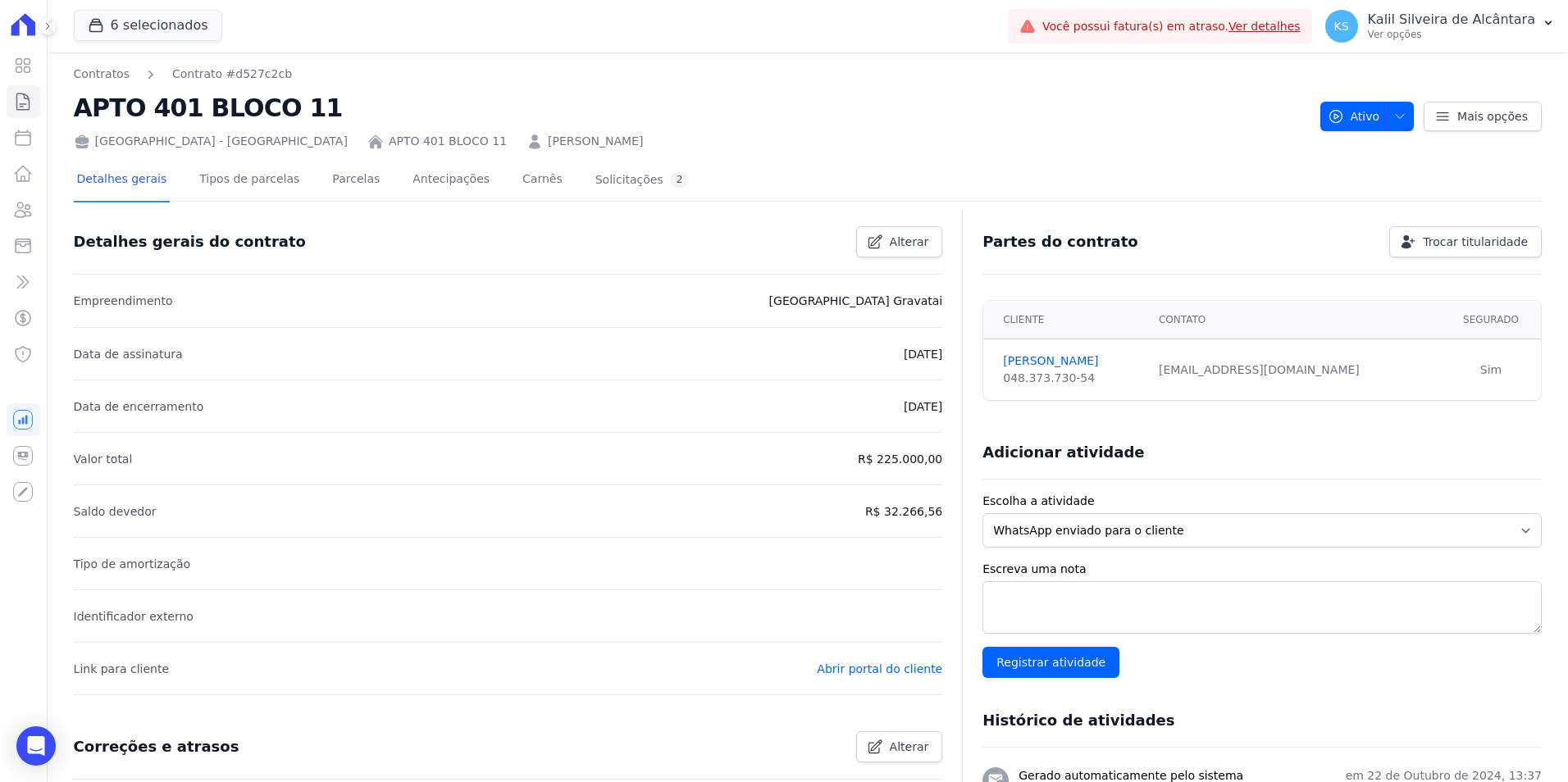
scroll to position [359, 0]
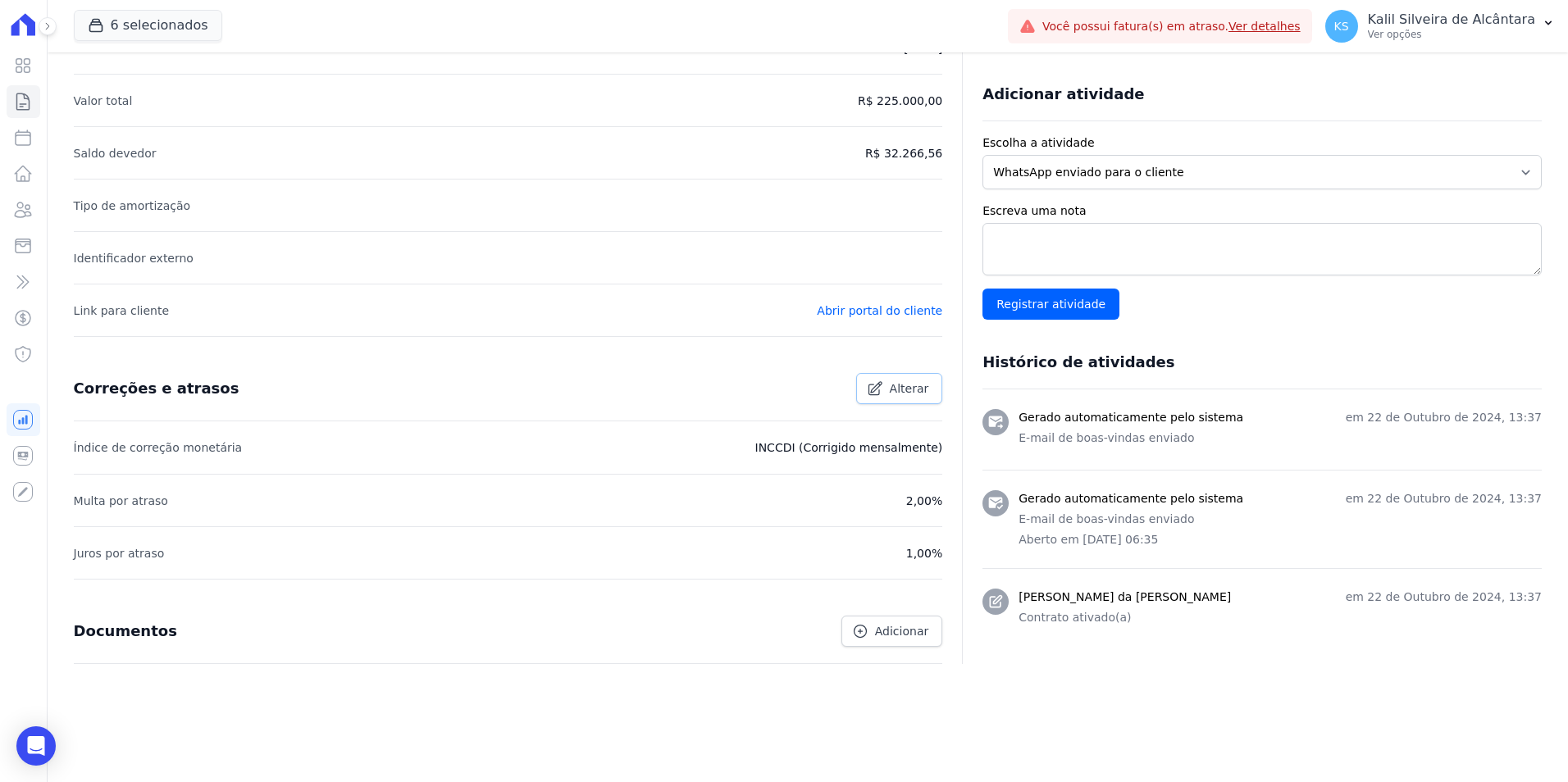
click at [902, 385] on span "Alterar" at bounding box center [910, 388] width 39 height 16
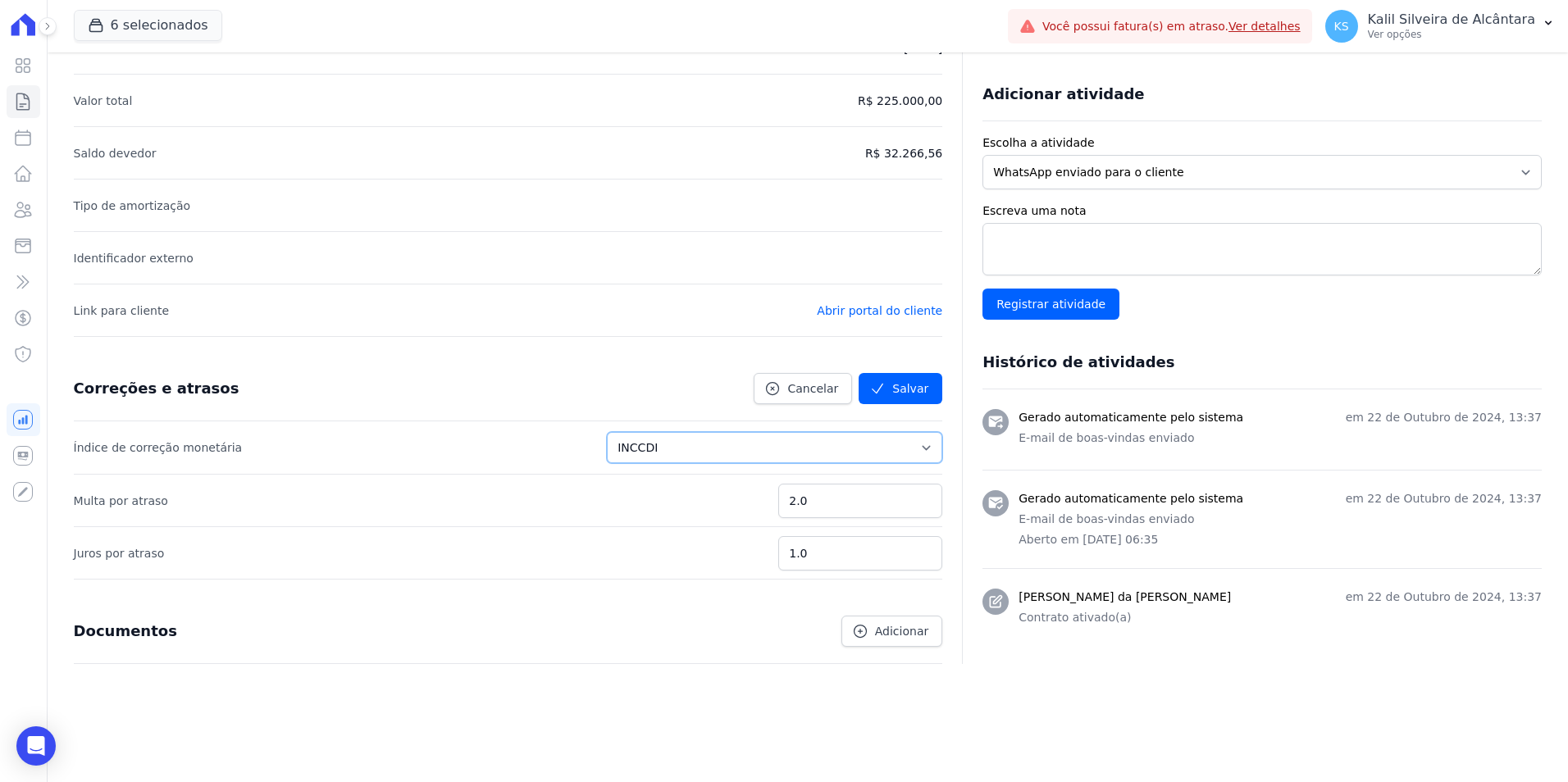
click at [743, 452] on select "Sem reajuste Média dos últimos 12 meses acumulado de INCCM Média dos últimos 12…" at bounding box center [775, 447] width 335 height 31
drag, startPoint x: 464, startPoint y: 427, endPoint x: 513, endPoint y: 422, distance: 49.3
click at [475, 424] on li "Índice de correção monetária Sem reajuste Média dos últimos 12 meses acumulado …" at bounding box center [508, 447] width 869 height 53
click at [801, 387] on span "Cancelar" at bounding box center [813, 388] width 51 height 16
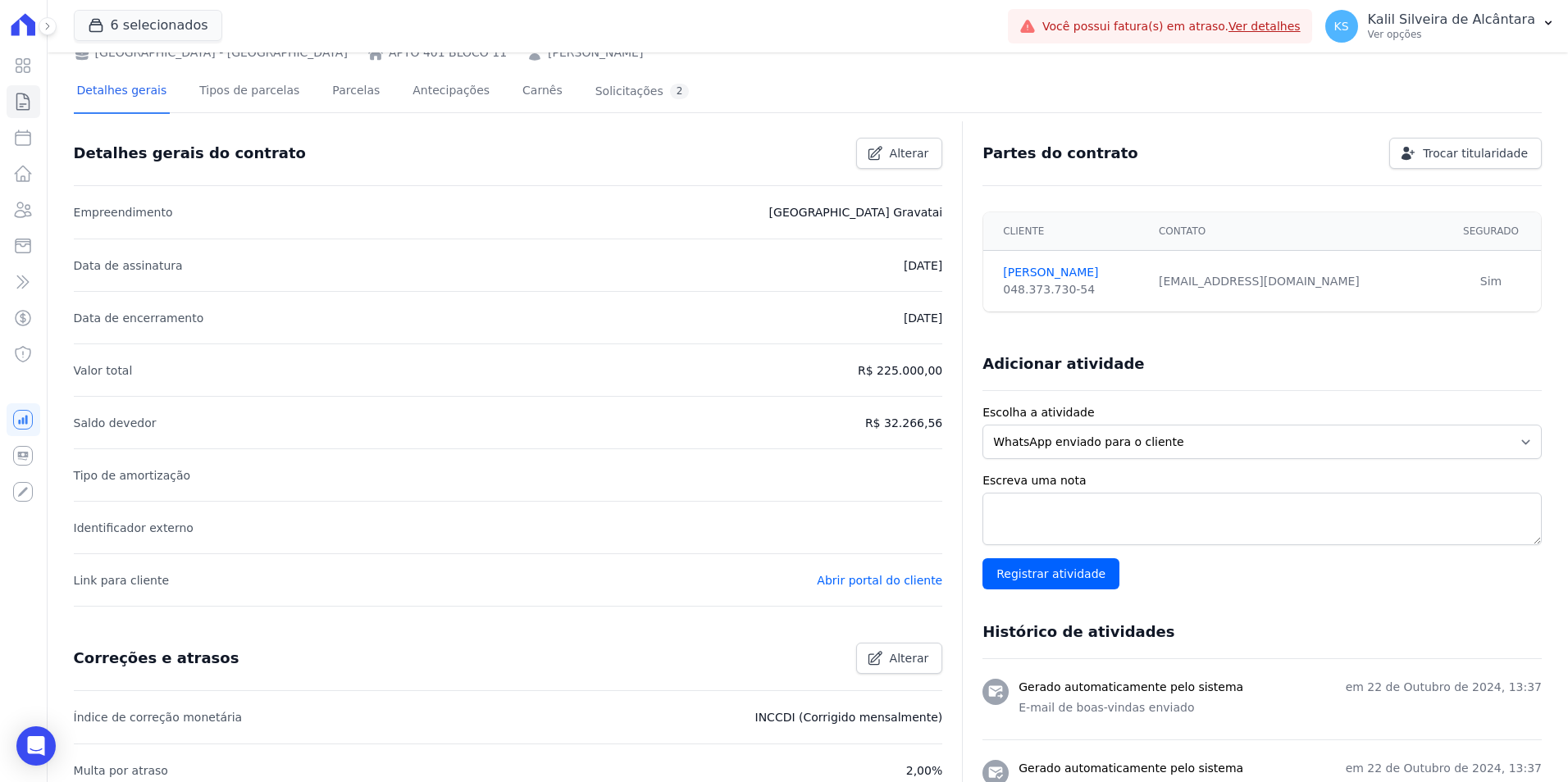
scroll to position [0, 0]
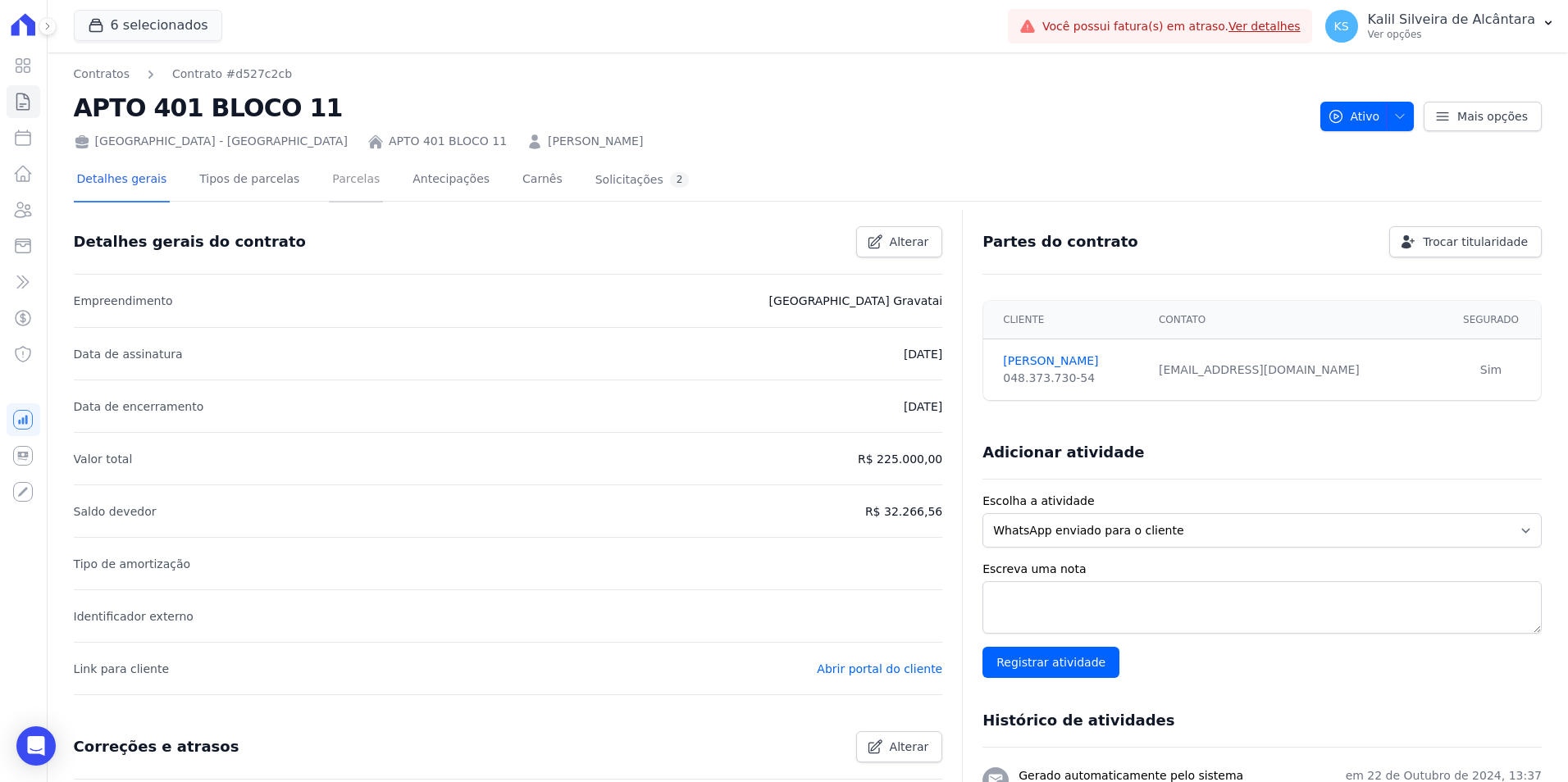
click at [329, 181] on link "Parcelas" at bounding box center [356, 180] width 54 height 43
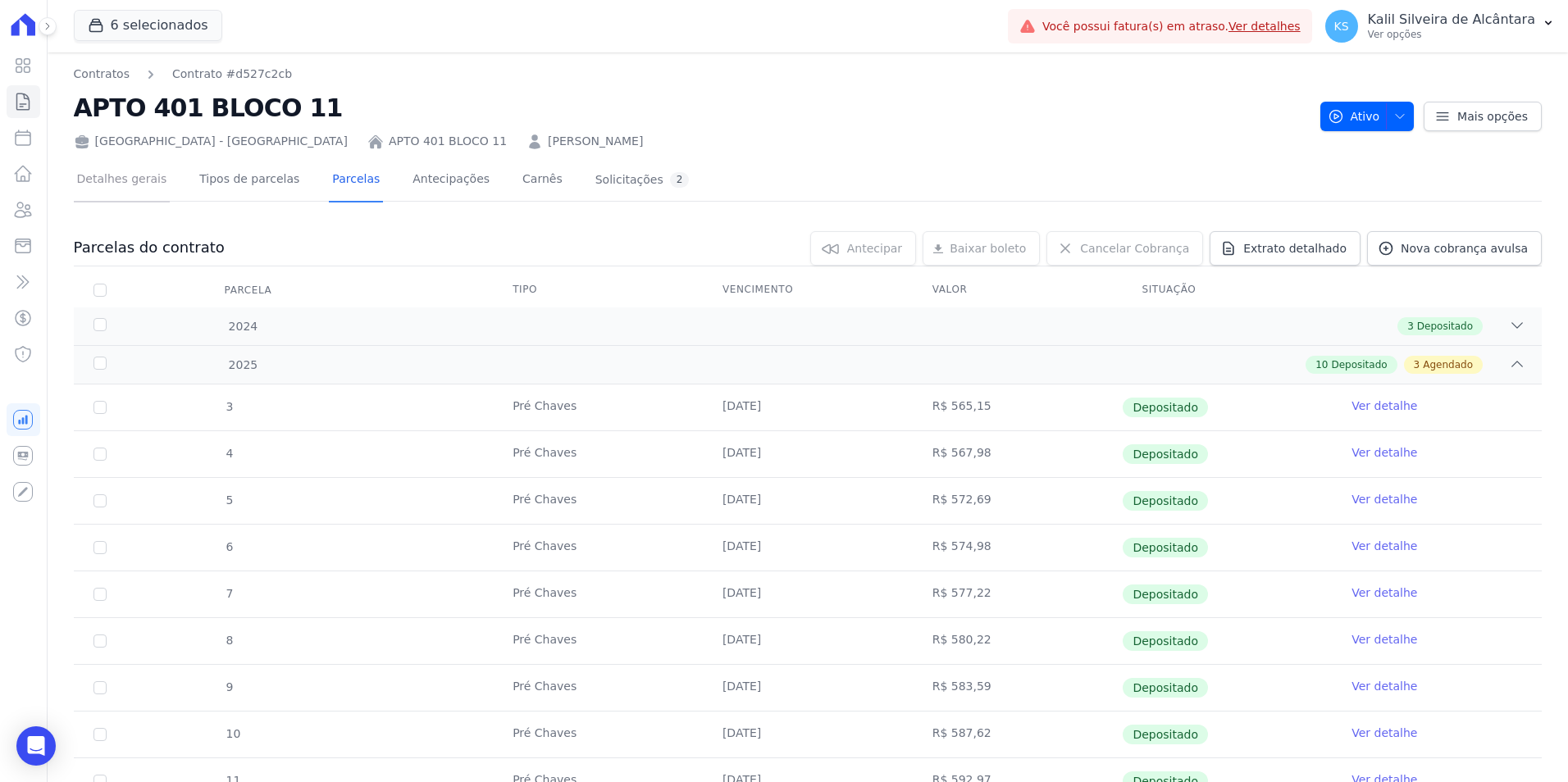
click at [154, 181] on link "Detalhes gerais" at bounding box center [122, 180] width 97 height 43
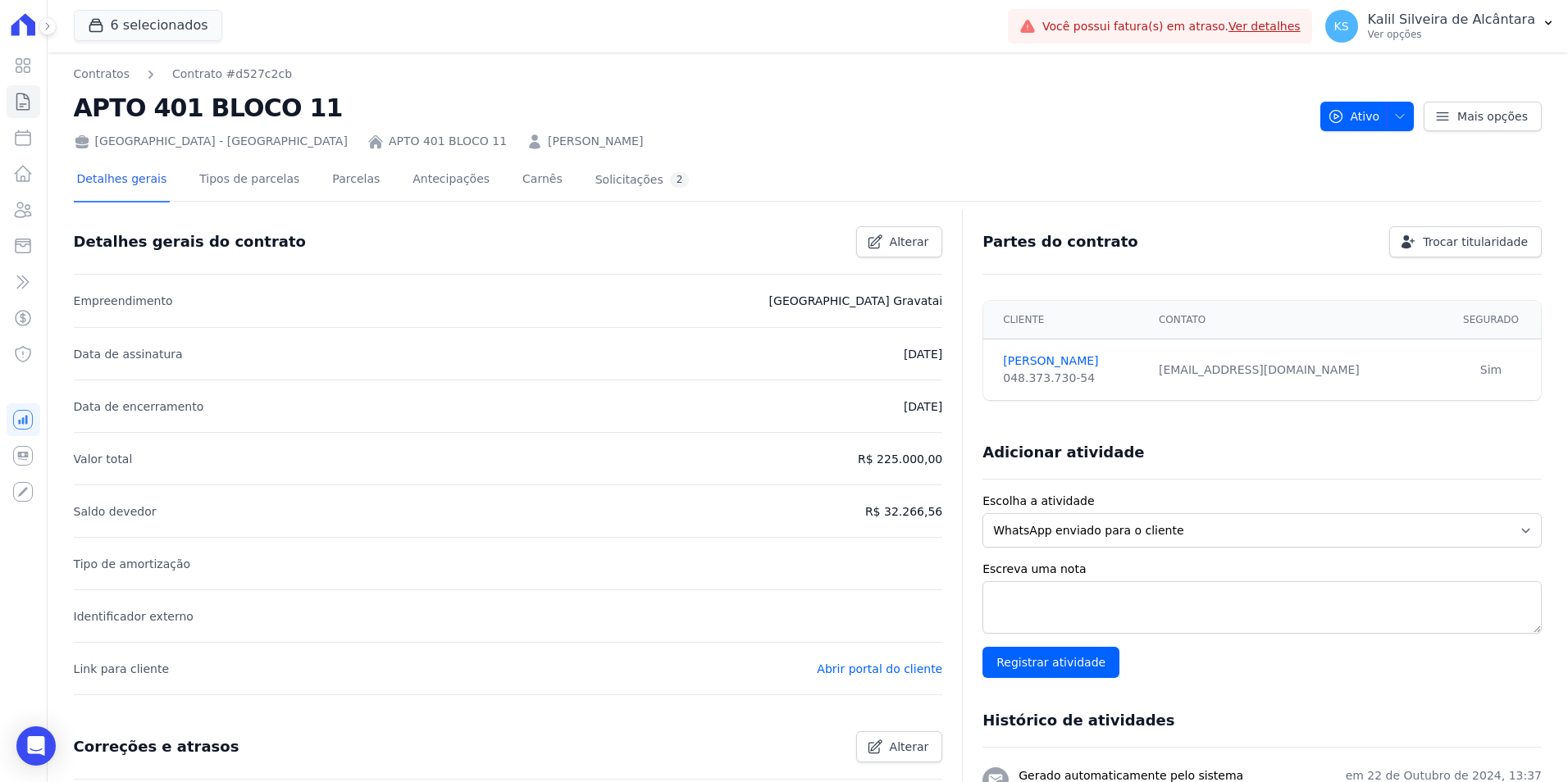
click at [358, 179] on div "Detalhes gerais Tipos de parcelas Parcelas Antecipações Carnês Solicitações 2" at bounding box center [383, 180] width 619 height 43
click at [24, 214] on icon at bounding box center [23, 210] width 20 height 20
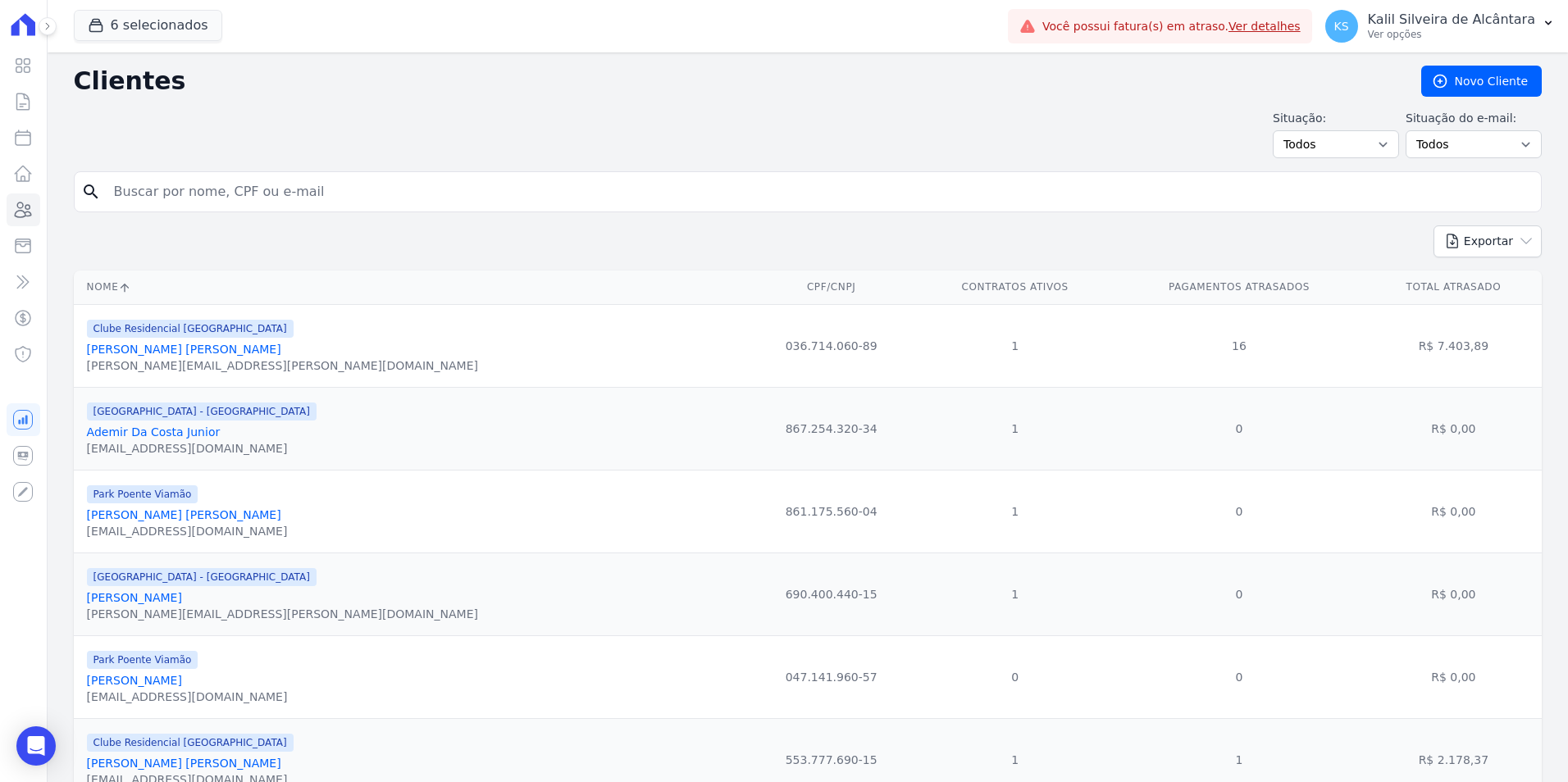
click at [278, 204] on input "search" at bounding box center [819, 192] width 1431 height 33
type input "tiago carlos"
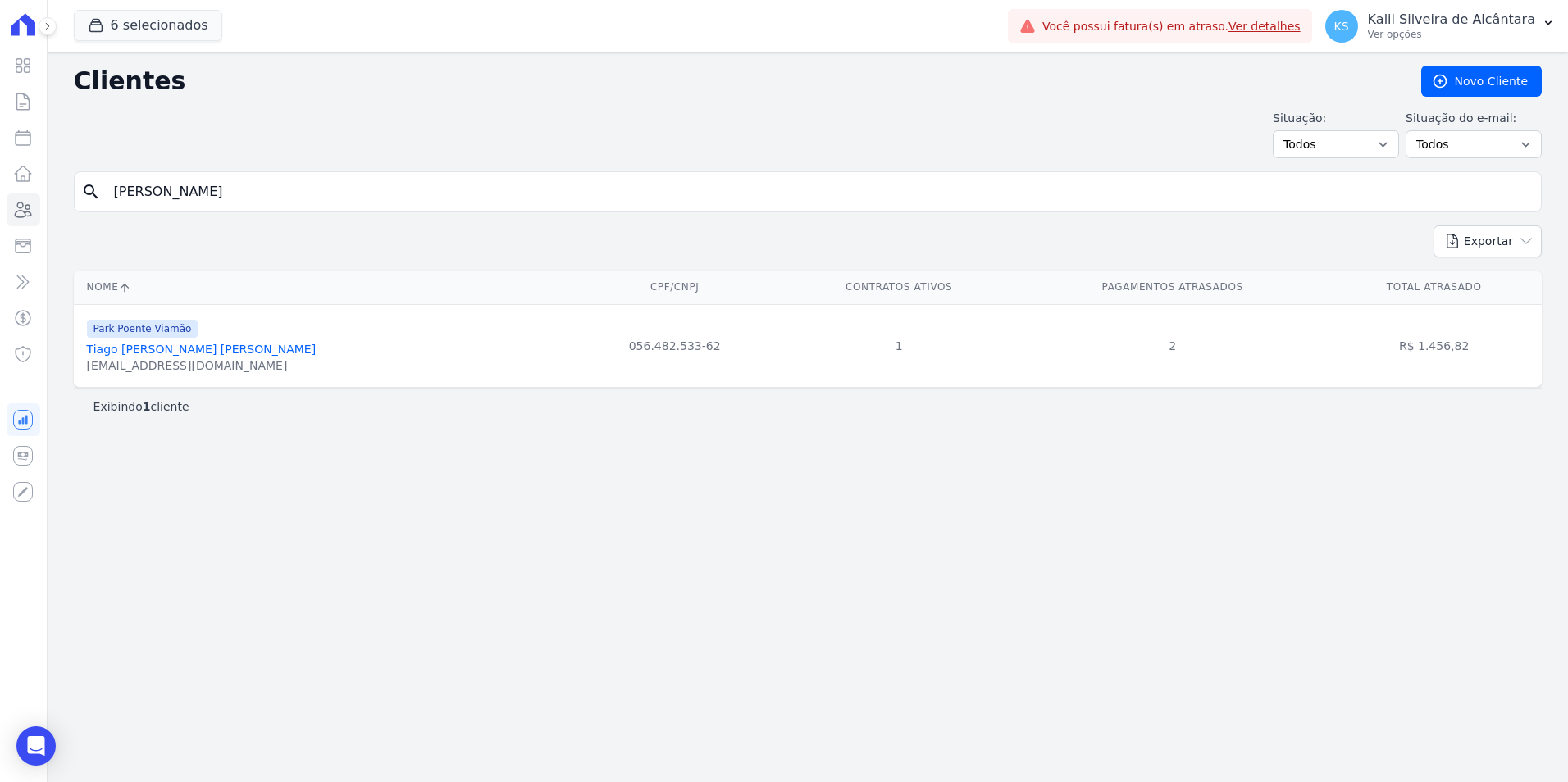
click at [225, 352] on link "Tiago Carlos Ferreira Carvalho" at bounding box center [202, 349] width 230 height 13
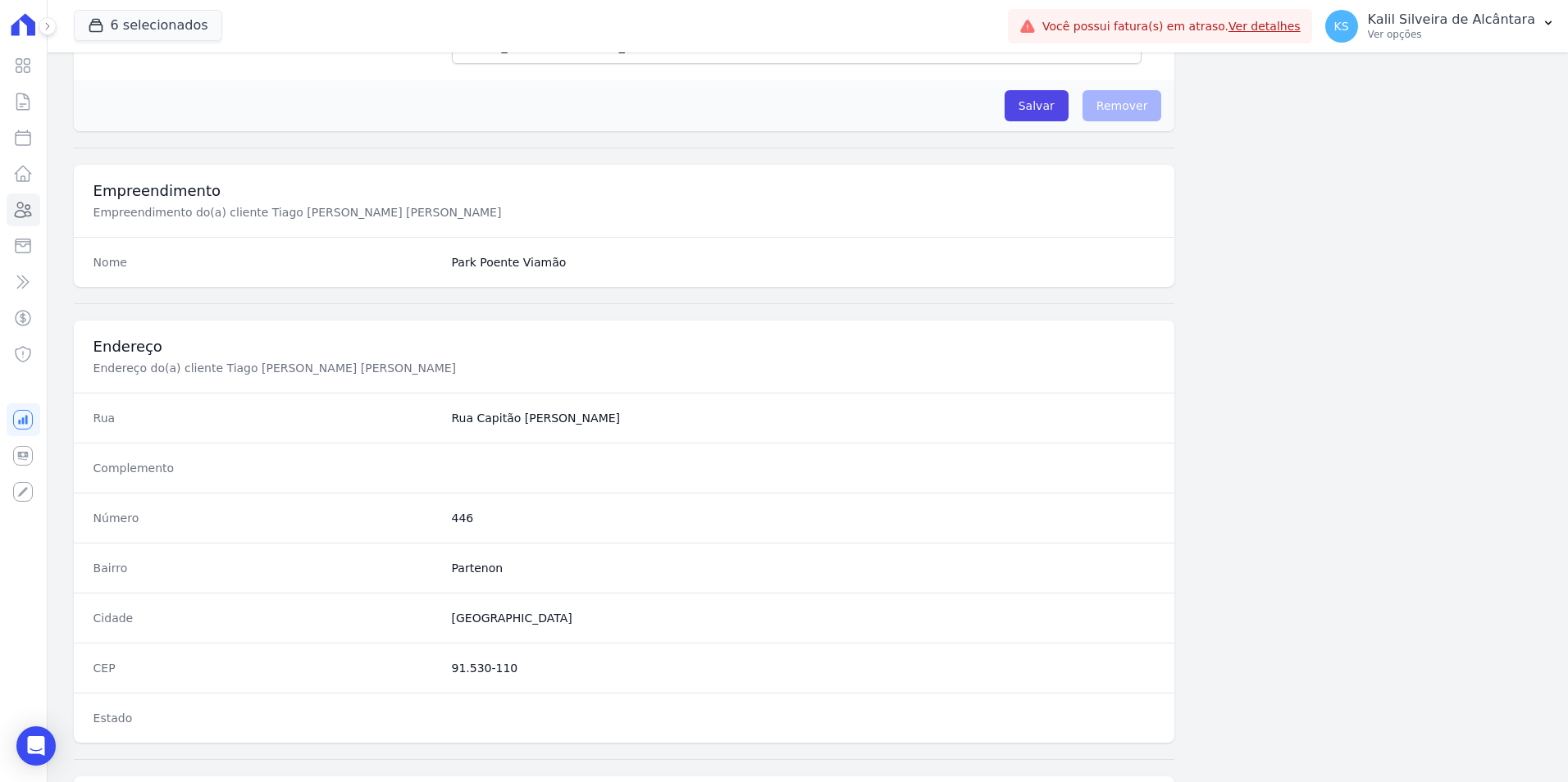
scroll to position [752, 0]
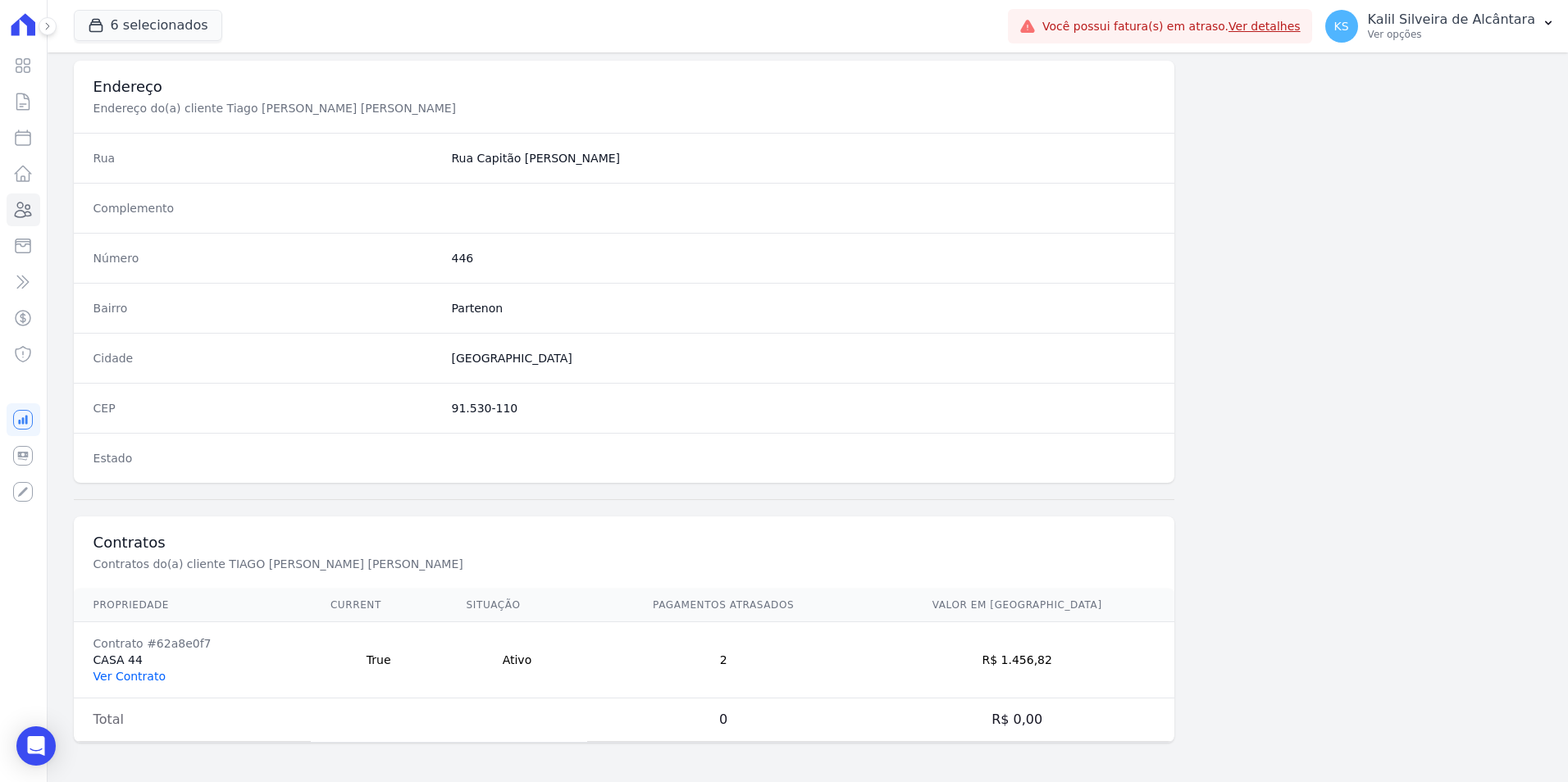
click at [158, 679] on link "Ver Contrato" at bounding box center [129, 676] width 72 height 13
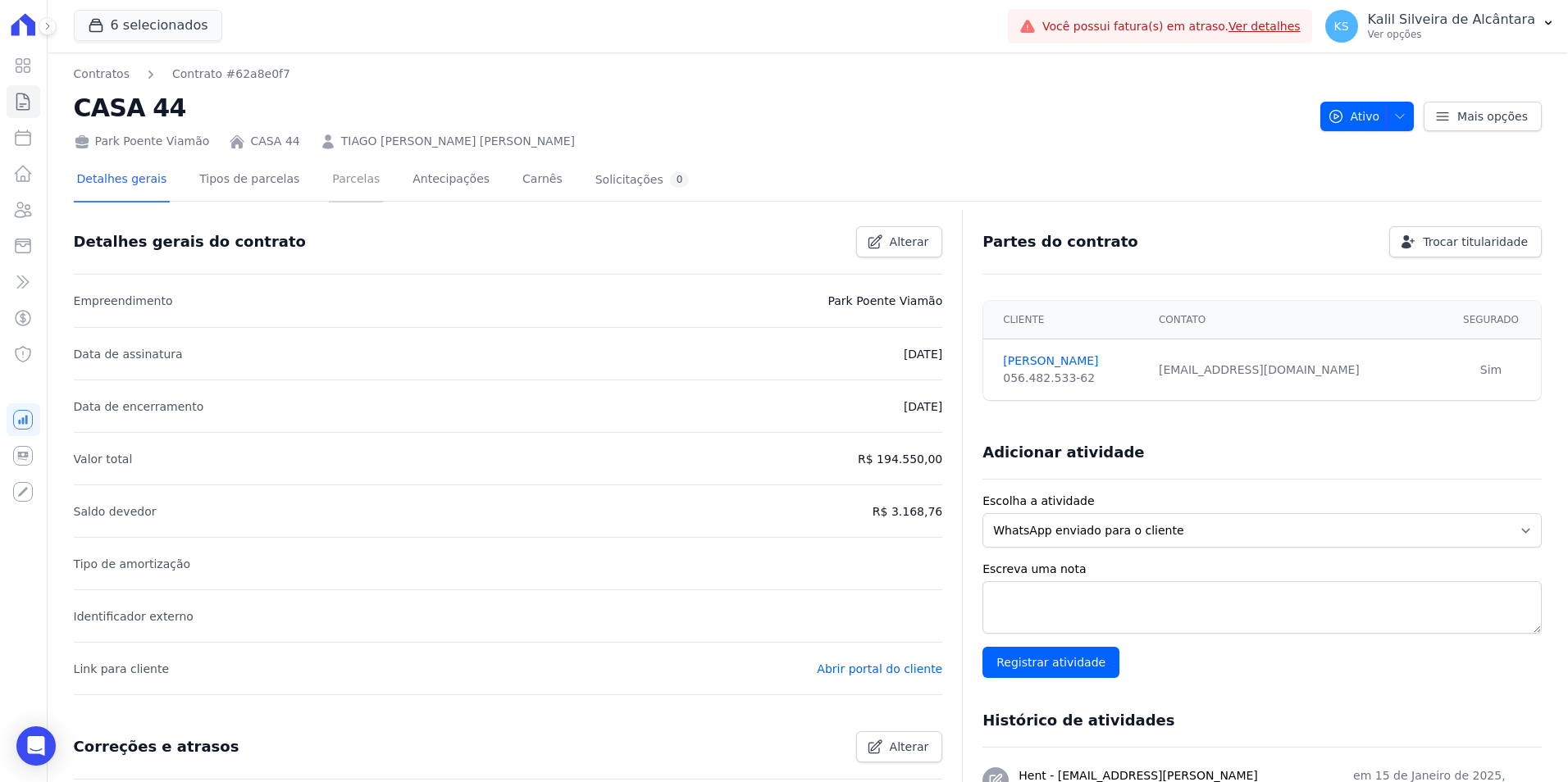
click at [339, 186] on link "Parcelas" at bounding box center [356, 180] width 54 height 43
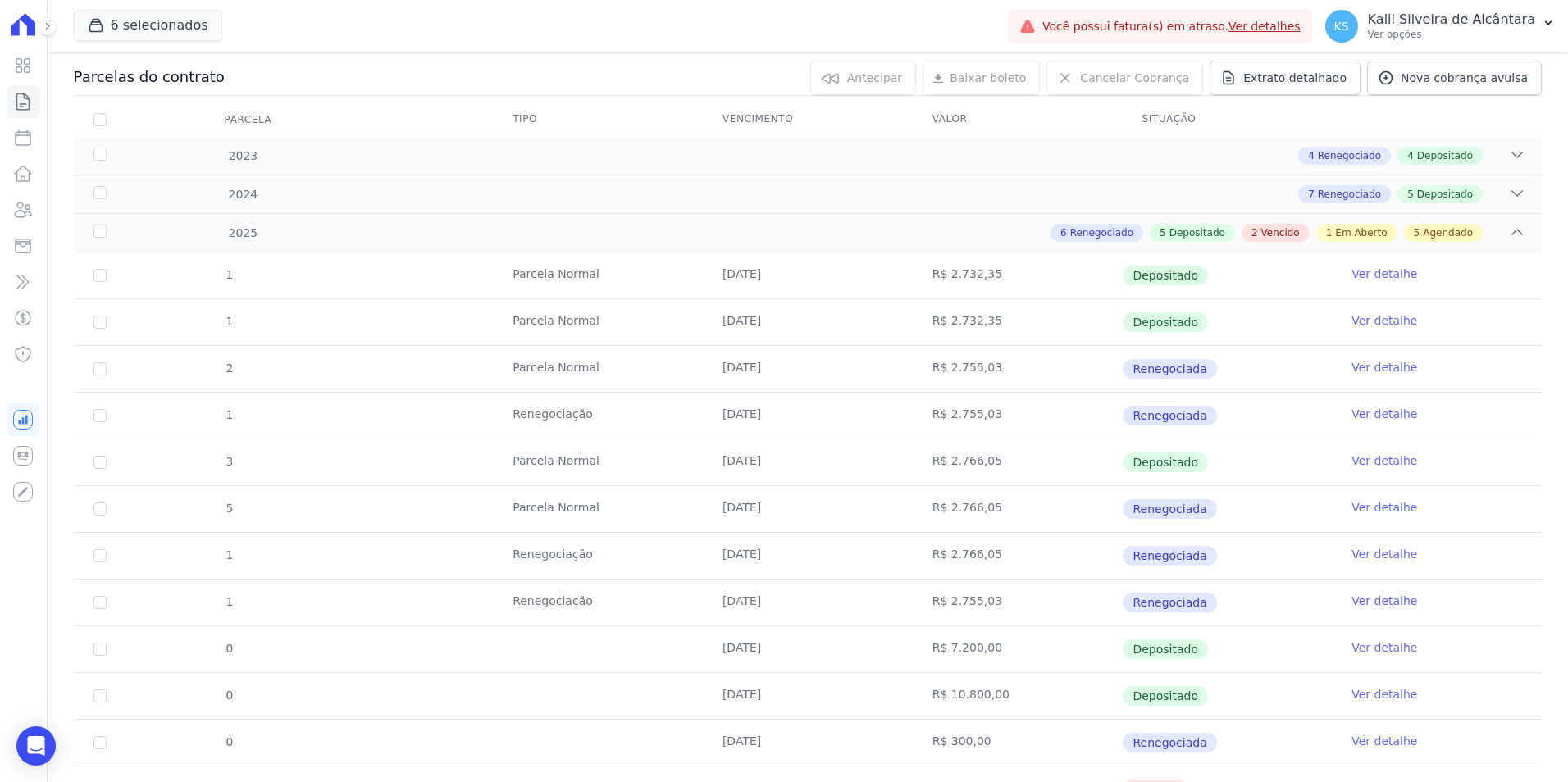
scroll to position [574, 0]
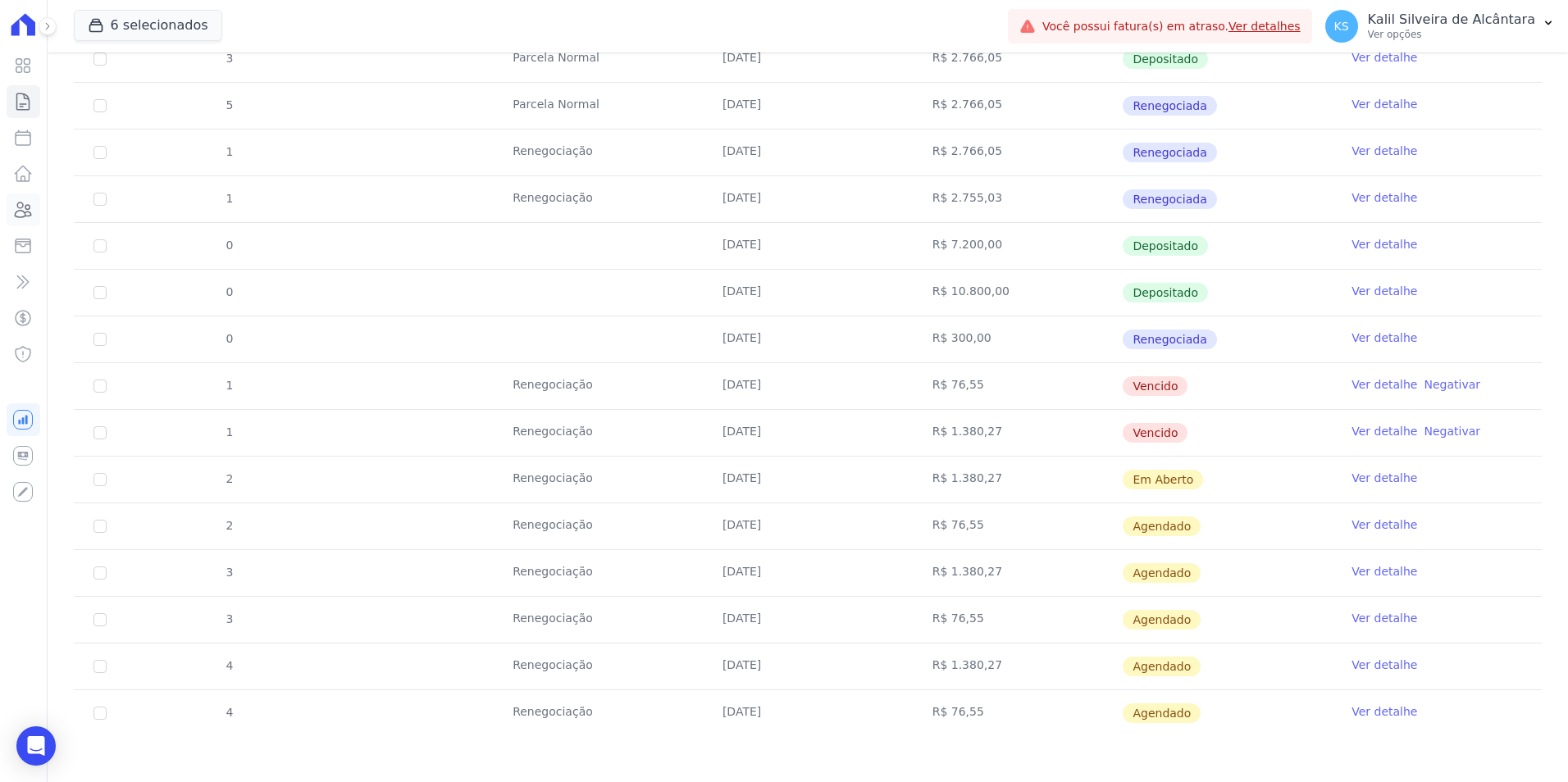
click at [27, 205] on icon at bounding box center [23, 210] width 16 height 14
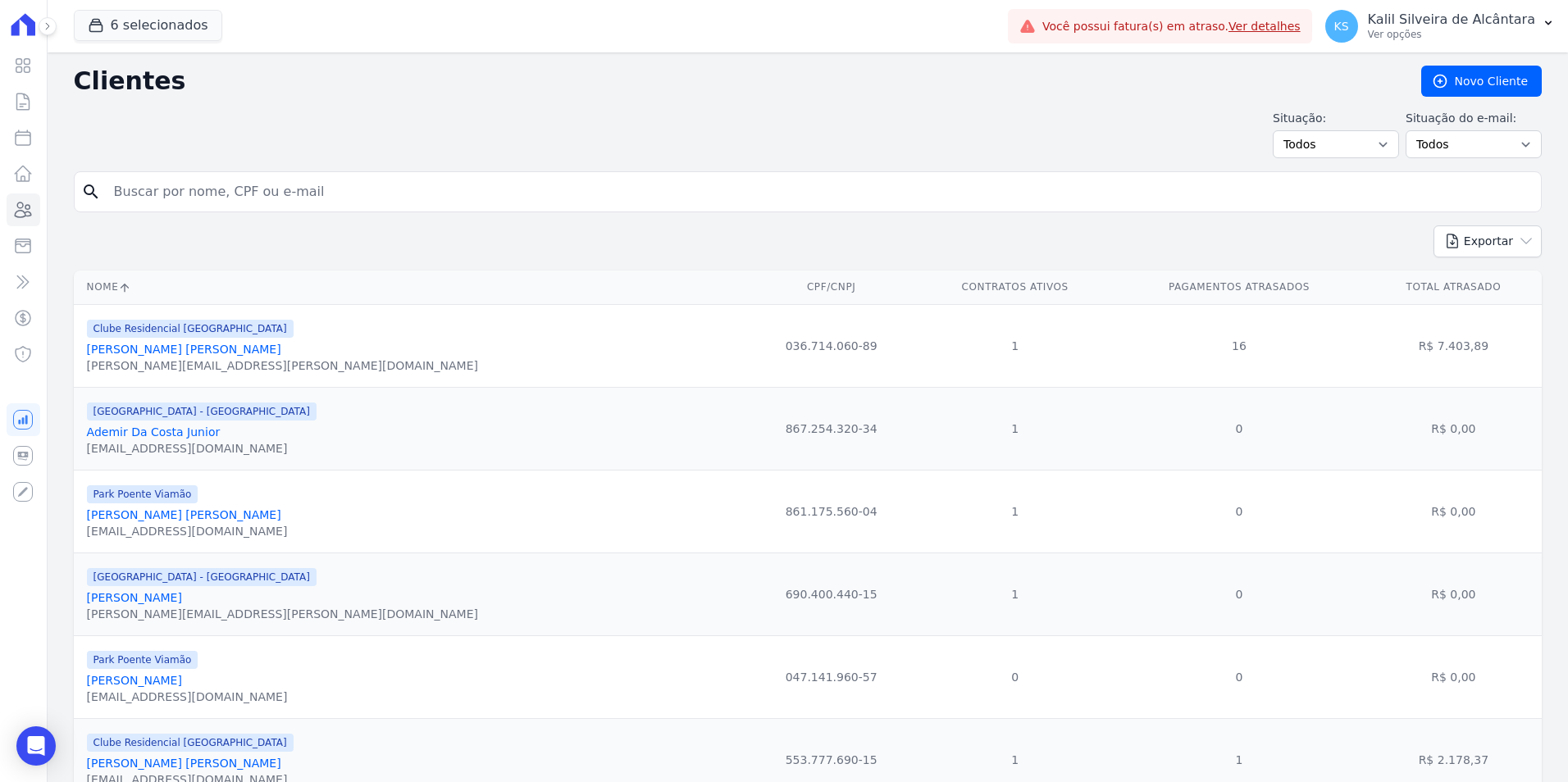
click at [327, 203] on input "search" at bounding box center [819, 192] width 1431 height 33
type input "tiago carlos"
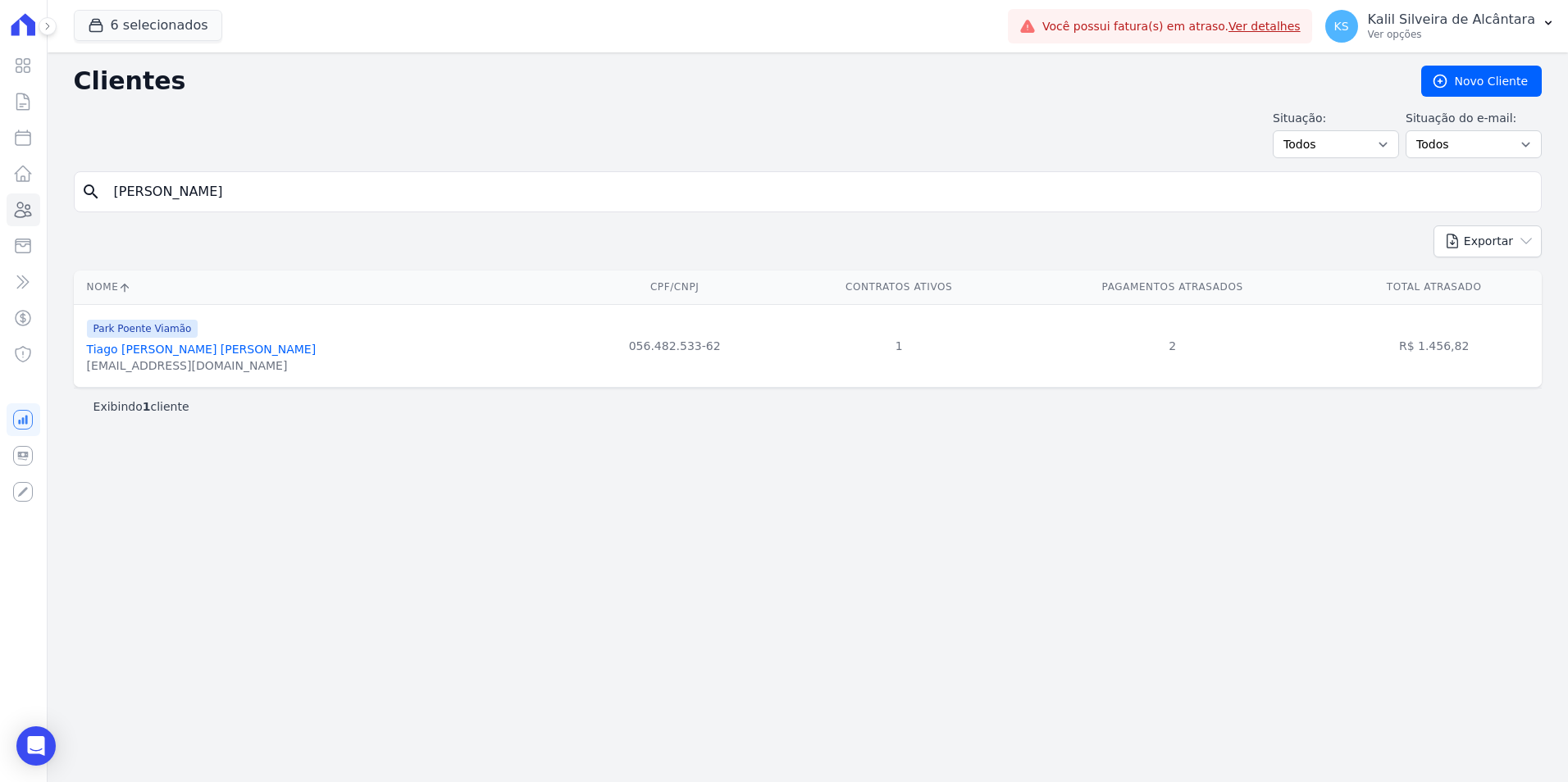
click at [151, 349] on link "Tiago Carlos Ferreira Carvalho" at bounding box center [202, 349] width 230 height 13
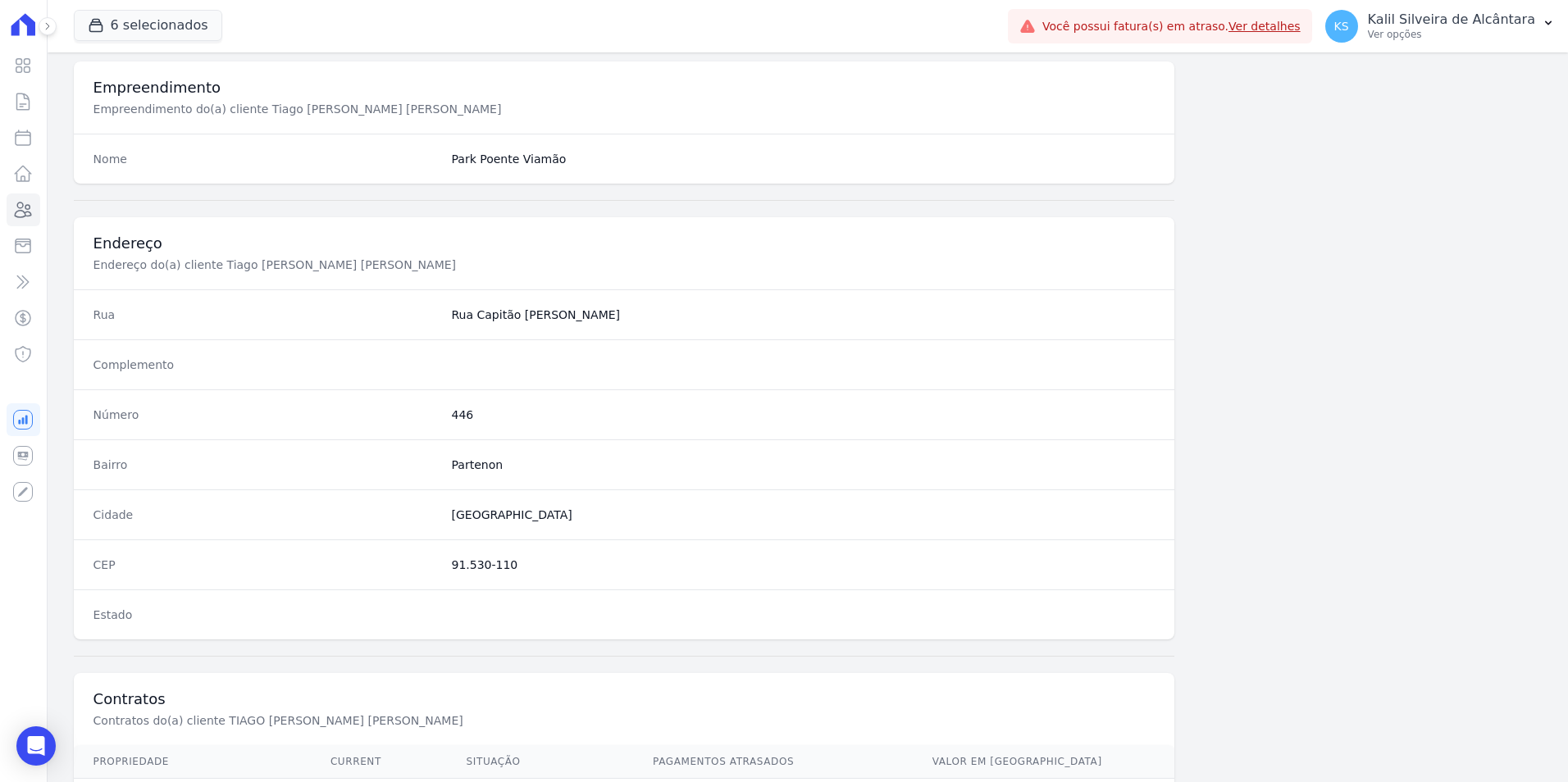
scroll to position [752, 0]
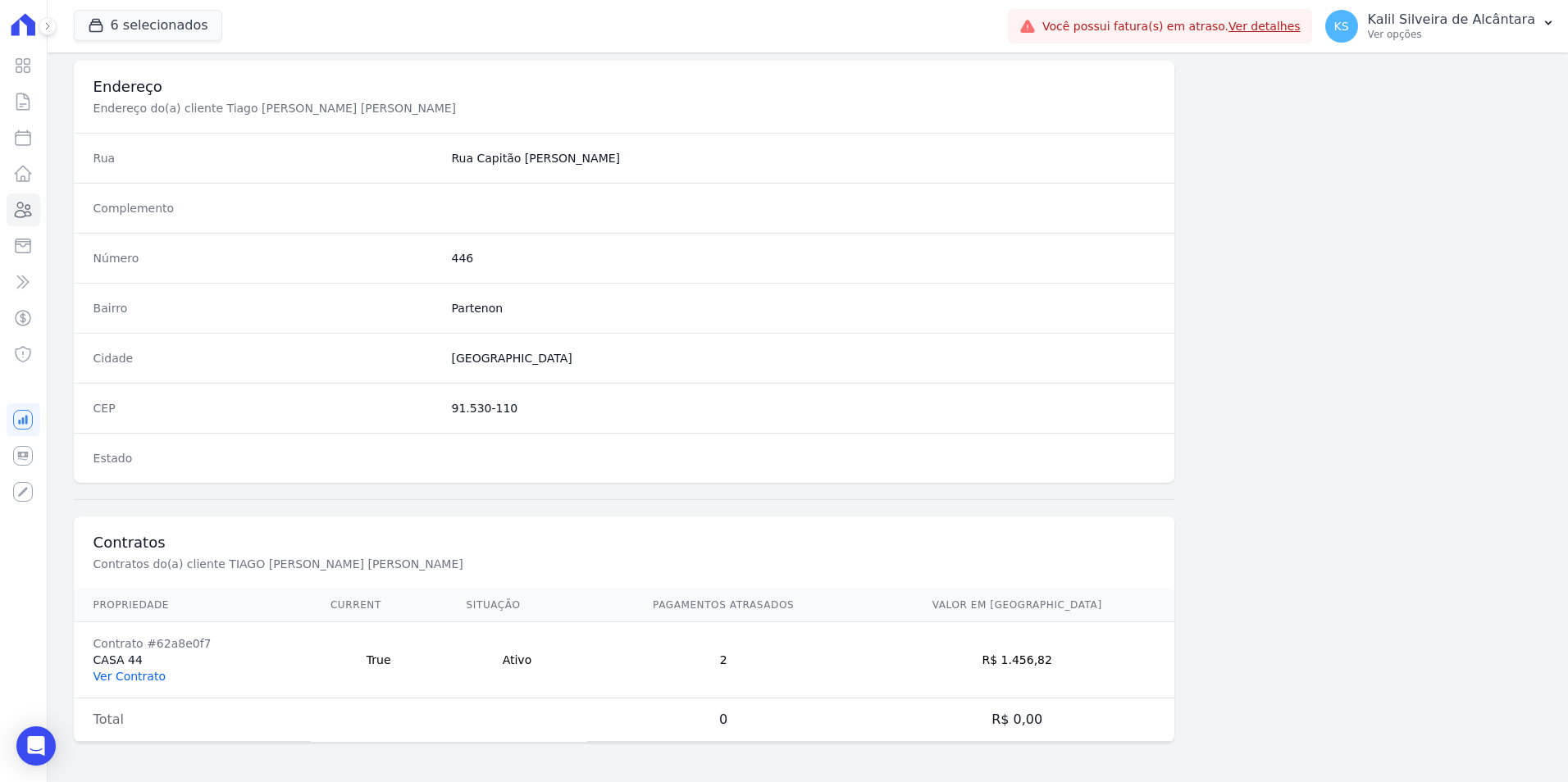
click at [125, 672] on link "Ver Contrato" at bounding box center [129, 676] width 72 height 13
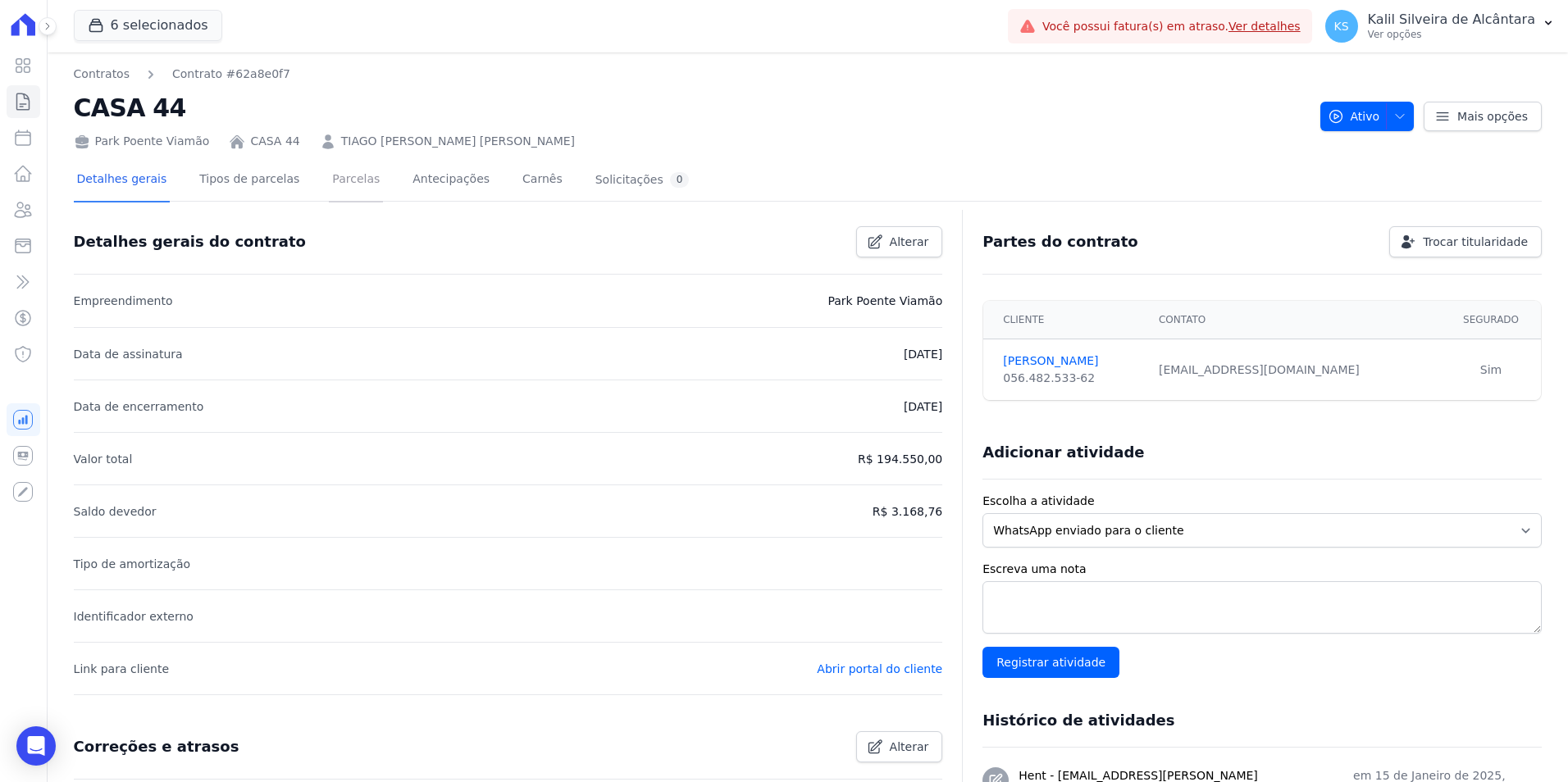
click at [329, 189] on link "Parcelas" at bounding box center [356, 180] width 54 height 43
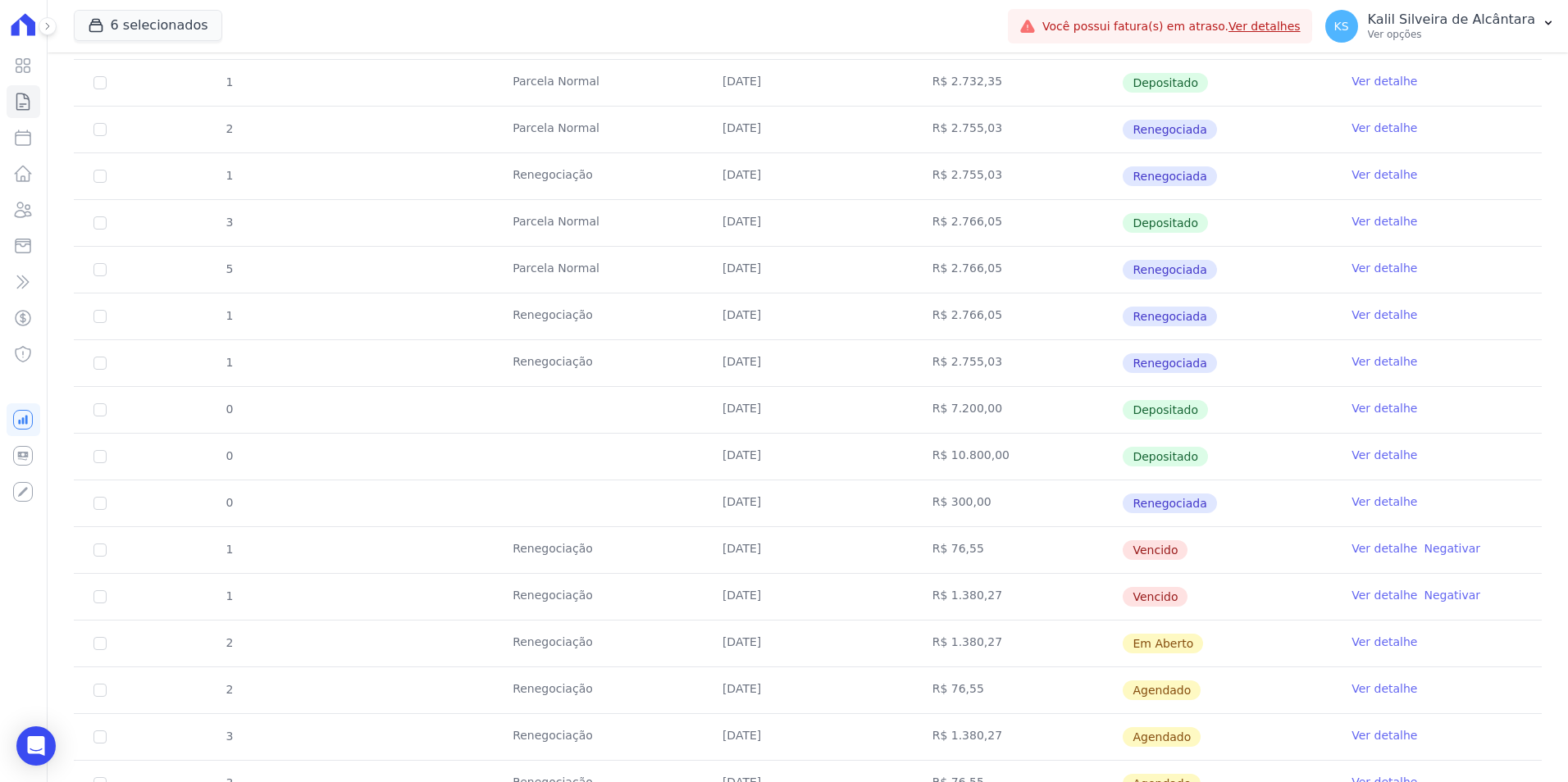
scroll to position [578, 0]
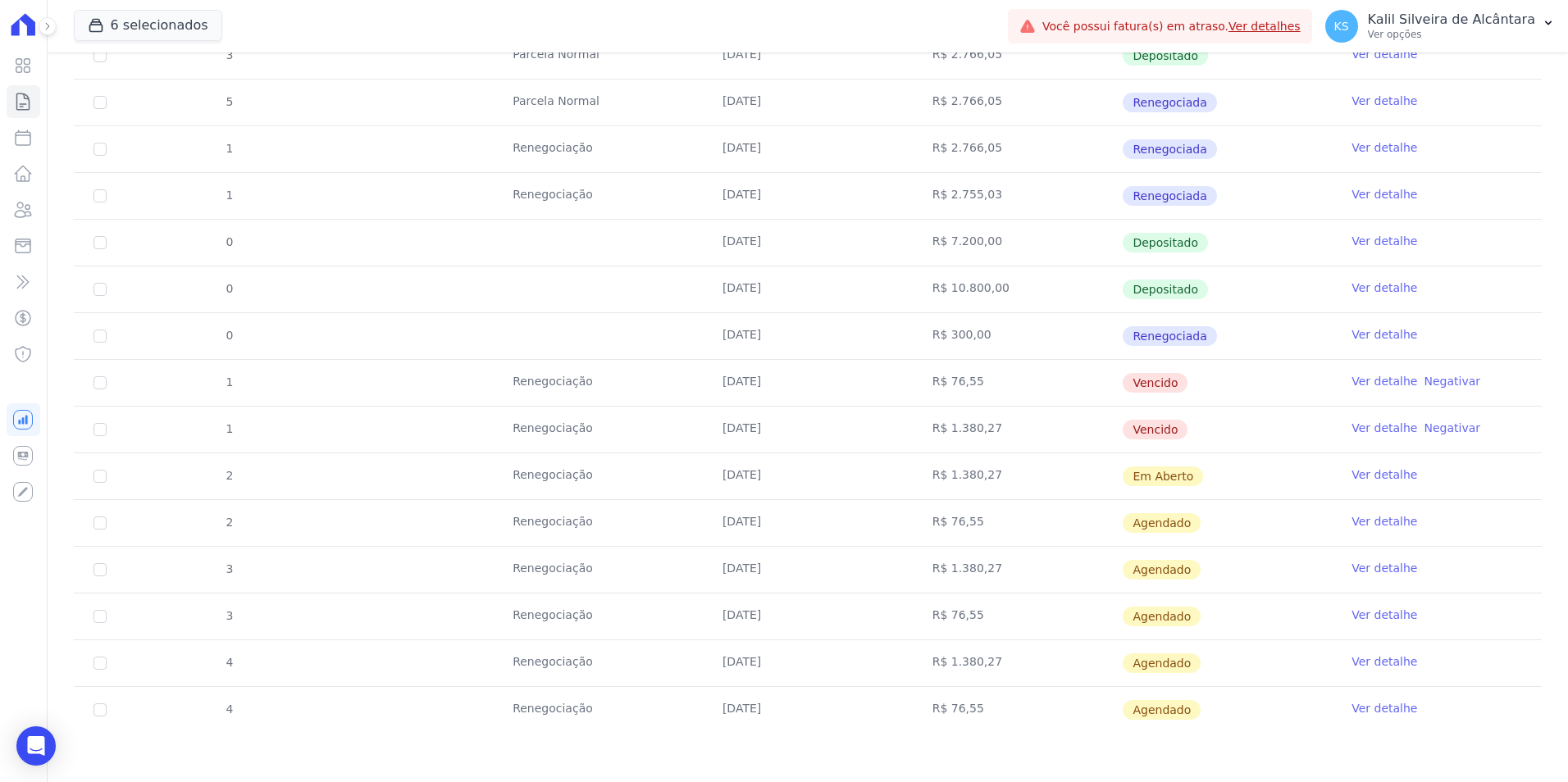
drag, startPoint x: 1204, startPoint y: 462, endPoint x: 168, endPoint y: 397, distance: 1038.0
click at [168, 397] on tbody "1 Parcela Normal 25/01/2025 R$ 2.732,35 Depositado Ver detalhe 1 Parcela Normal…" at bounding box center [807, 289] width 1468 height 887
drag, startPoint x: 168, startPoint y: 397, endPoint x: 107, endPoint y: 477, distance: 100.6
click at [107, 477] on td "2" at bounding box center [100, 476] width 53 height 46
click at [97, 427] on input "checkbox" at bounding box center [100, 430] width 13 height 13
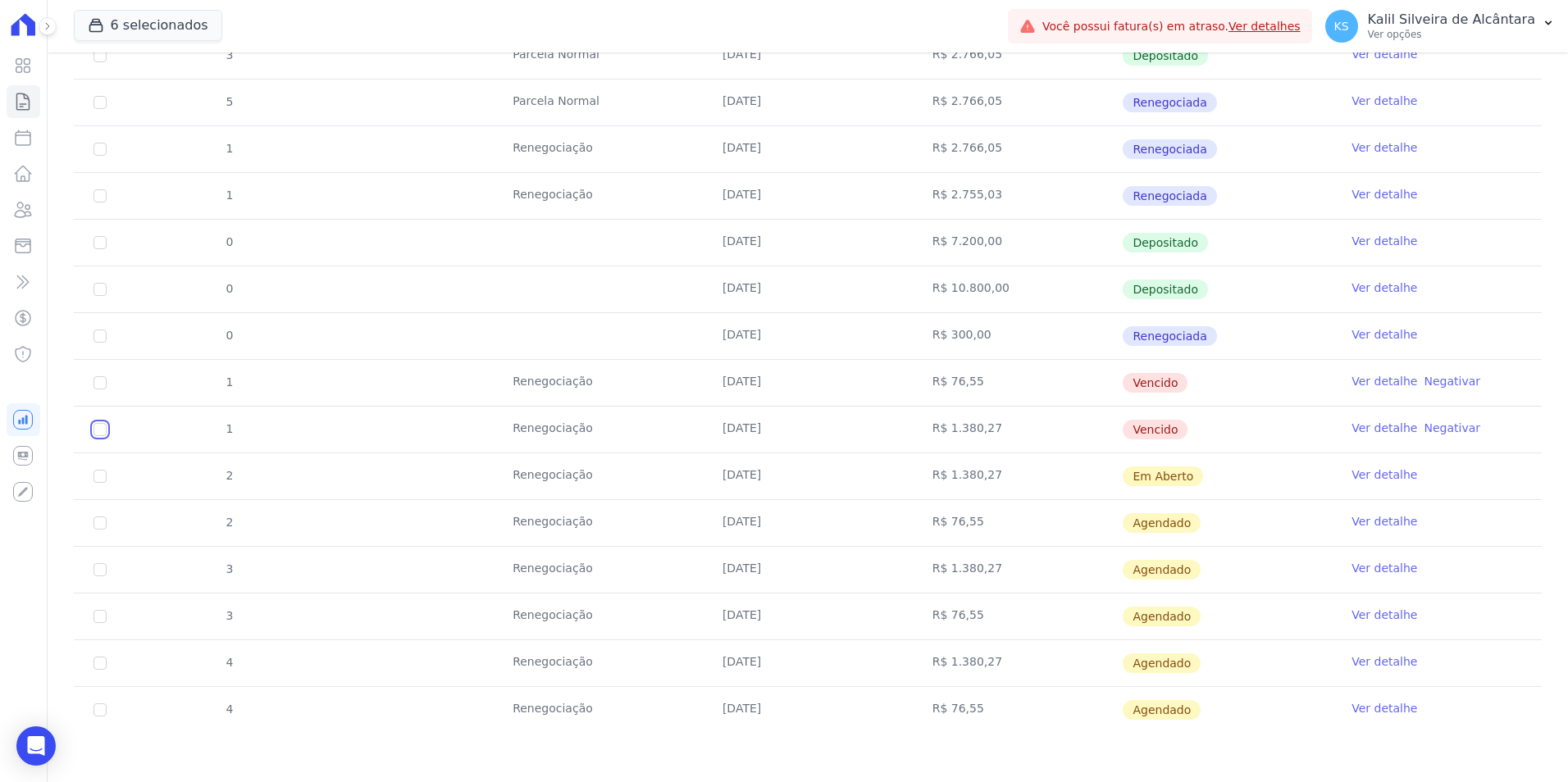
checkbox input "true"
click at [104, 473] on input "checkbox" at bounding box center [100, 476] width 13 height 13
checkbox input "true"
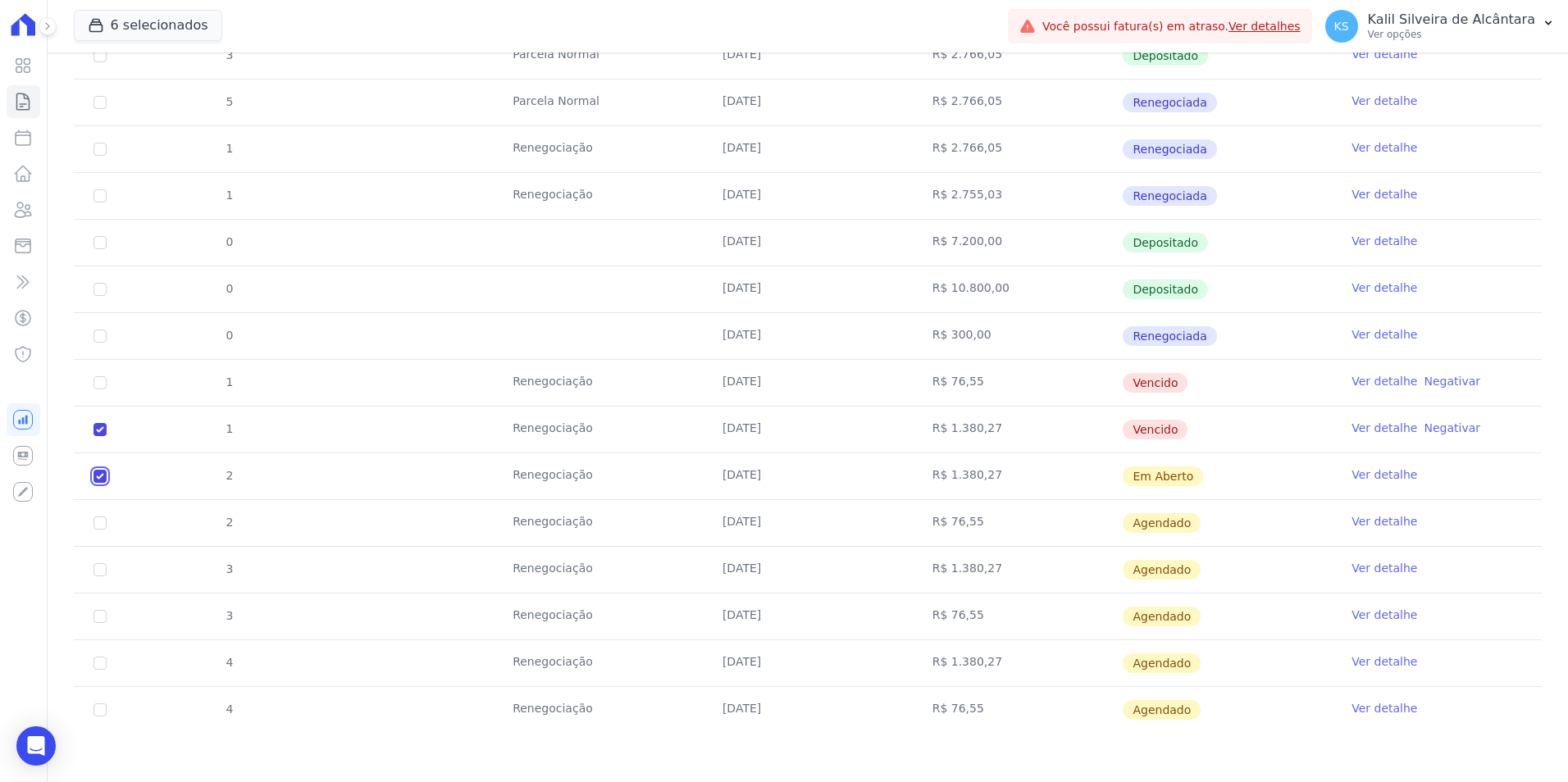
checkbox input "true"
click at [103, 388] on input "checkbox" at bounding box center [100, 383] width 13 height 13
checkbox input "true"
click at [96, 468] on td "2" at bounding box center [100, 476] width 53 height 46
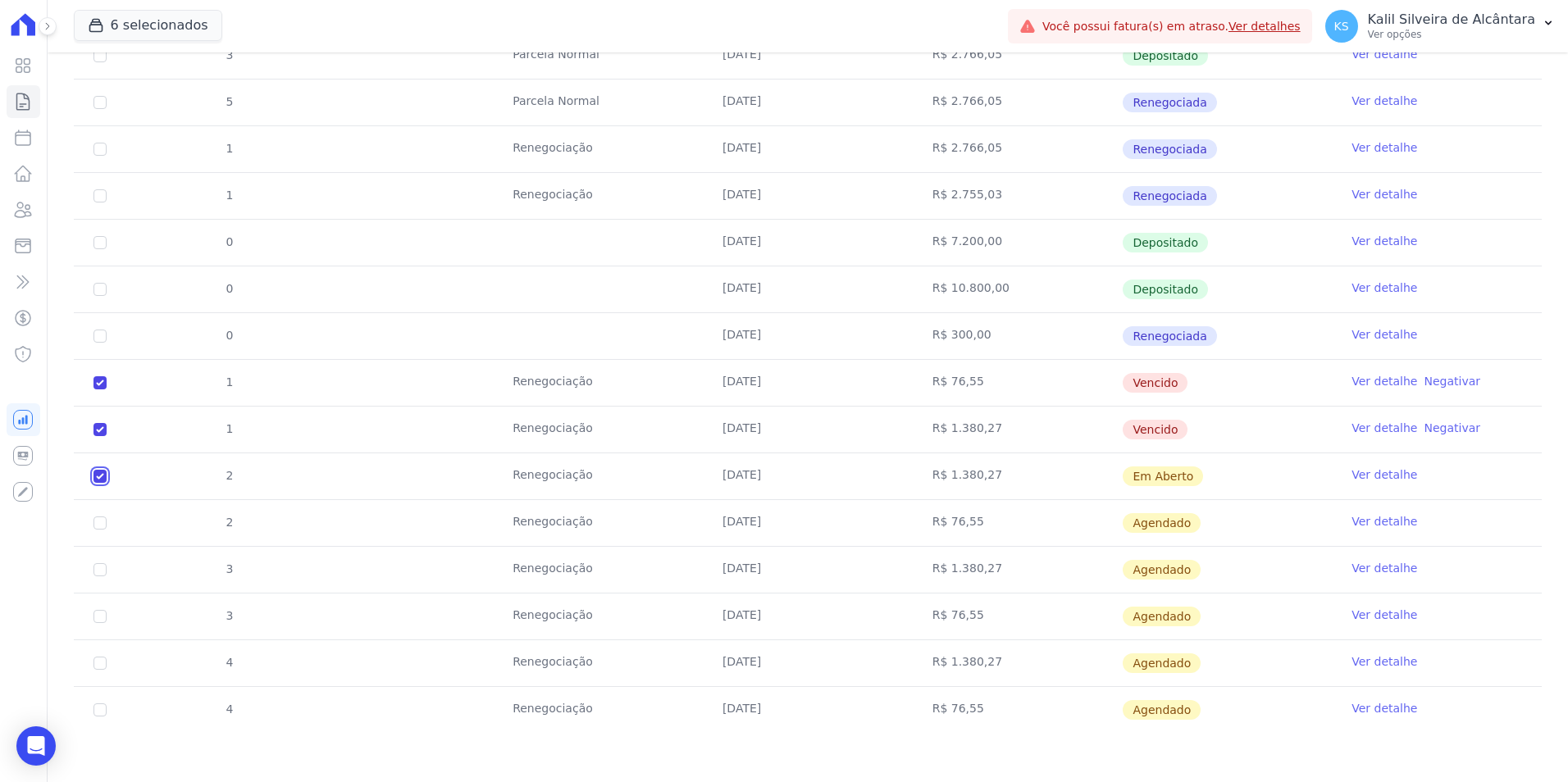
click at [103, 474] on input "checkbox" at bounding box center [100, 476] width 13 height 13
checkbox input "false"
checkbox input "true"
click at [99, 430] on input "checkbox" at bounding box center [100, 430] width 13 height 13
checkbox input "false"
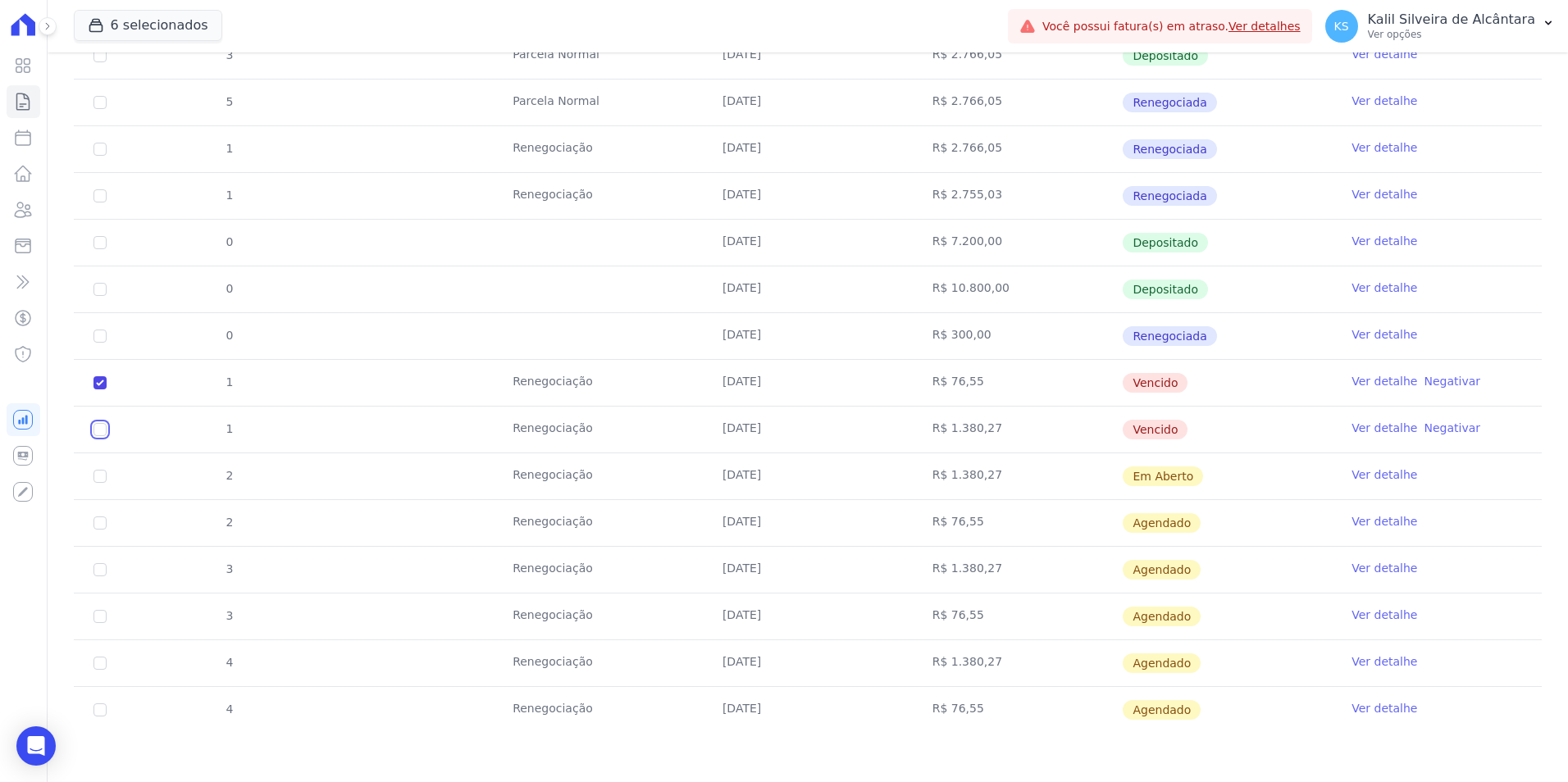
checkbox input "true"
click at [100, 375] on td "1" at bounding box center [100, 382] width 53 height 46
click at [91, 380] on td "1" at bounding box center [100, 382] width 53 height 46
click at [99, 425] on input "checkbox" at bounding box center [100, 430] width 13 height 13
checkbox input "true"
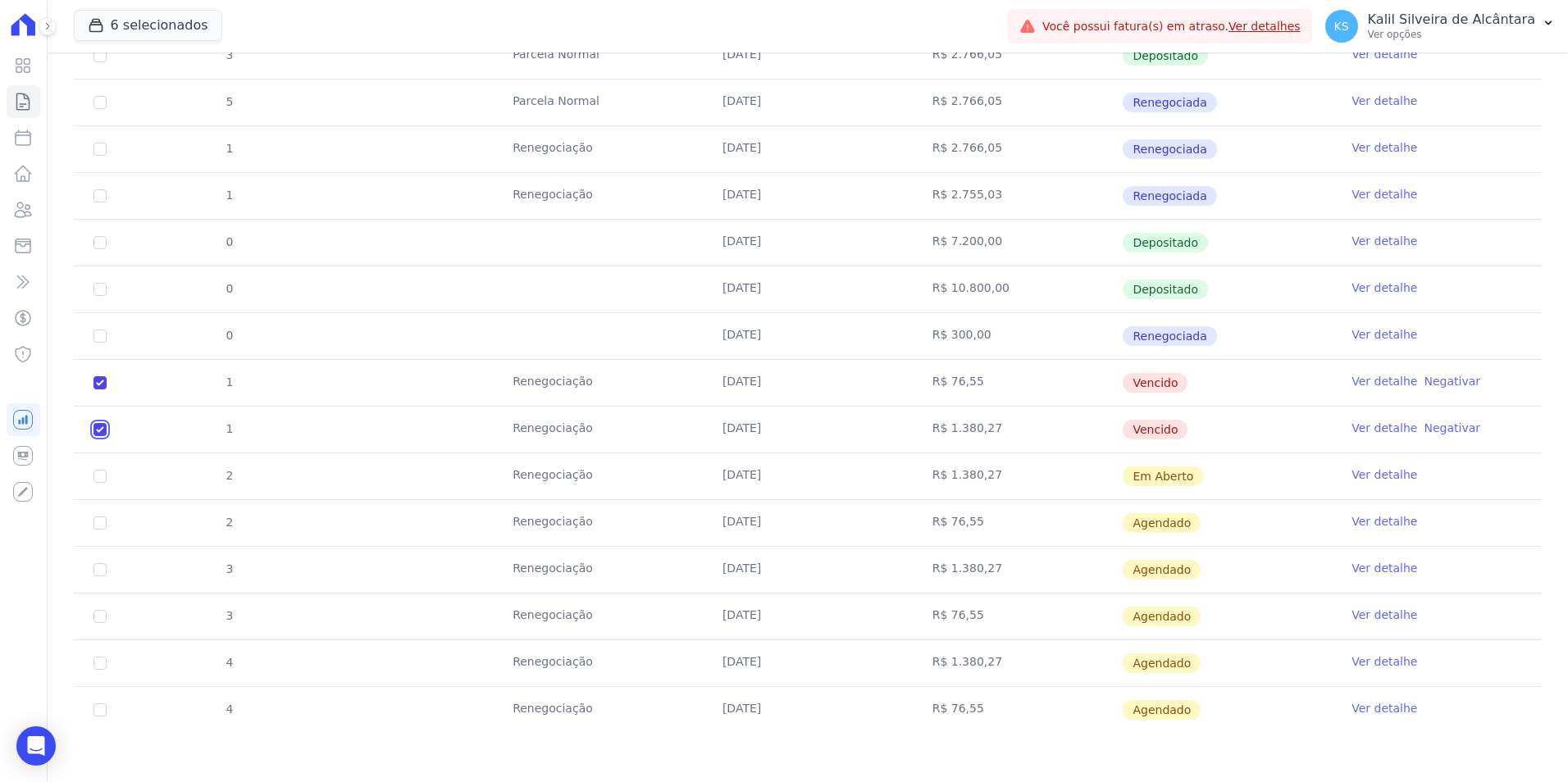
checkbox input "true"
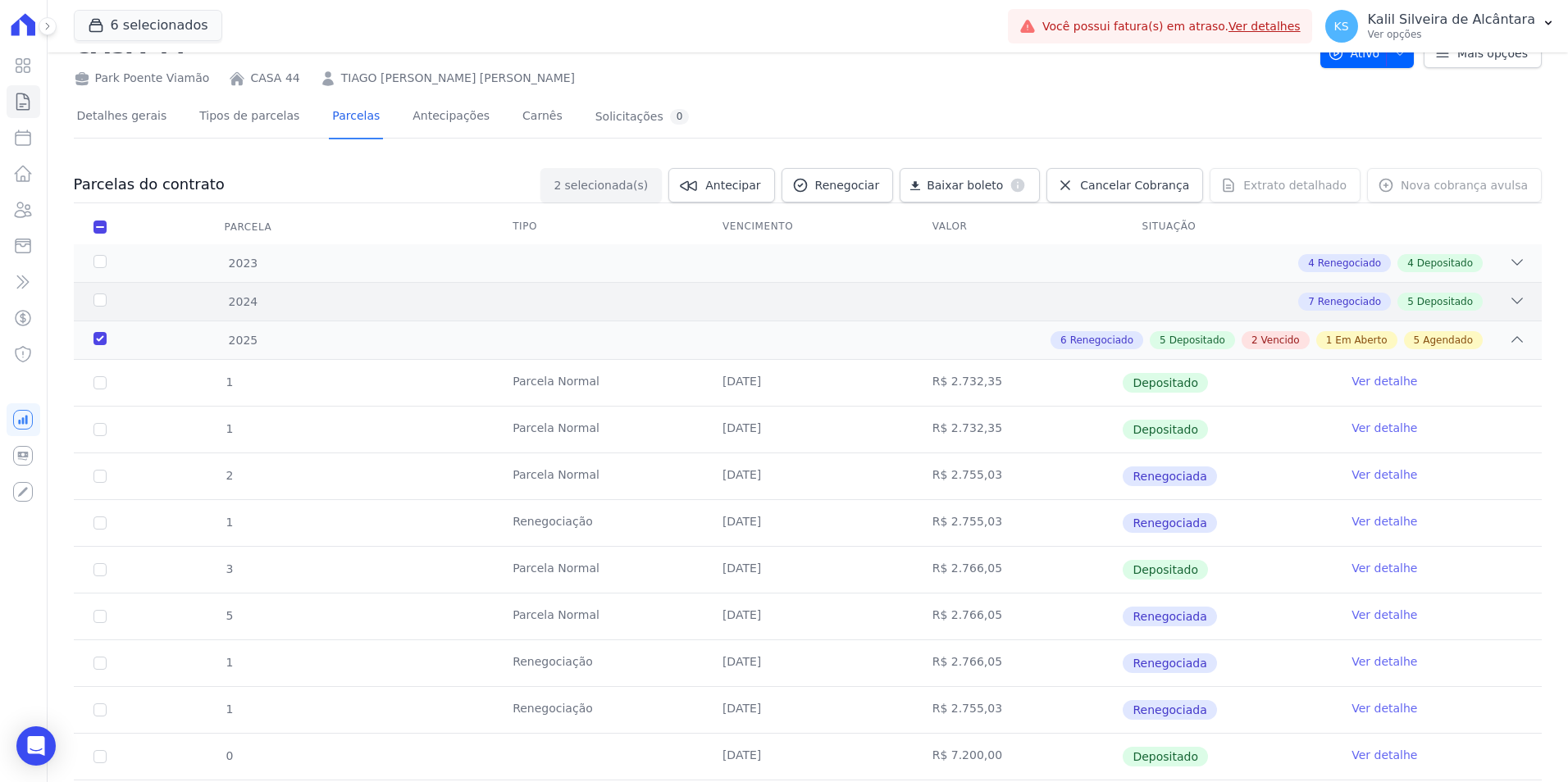
scroll to position [0, 0]
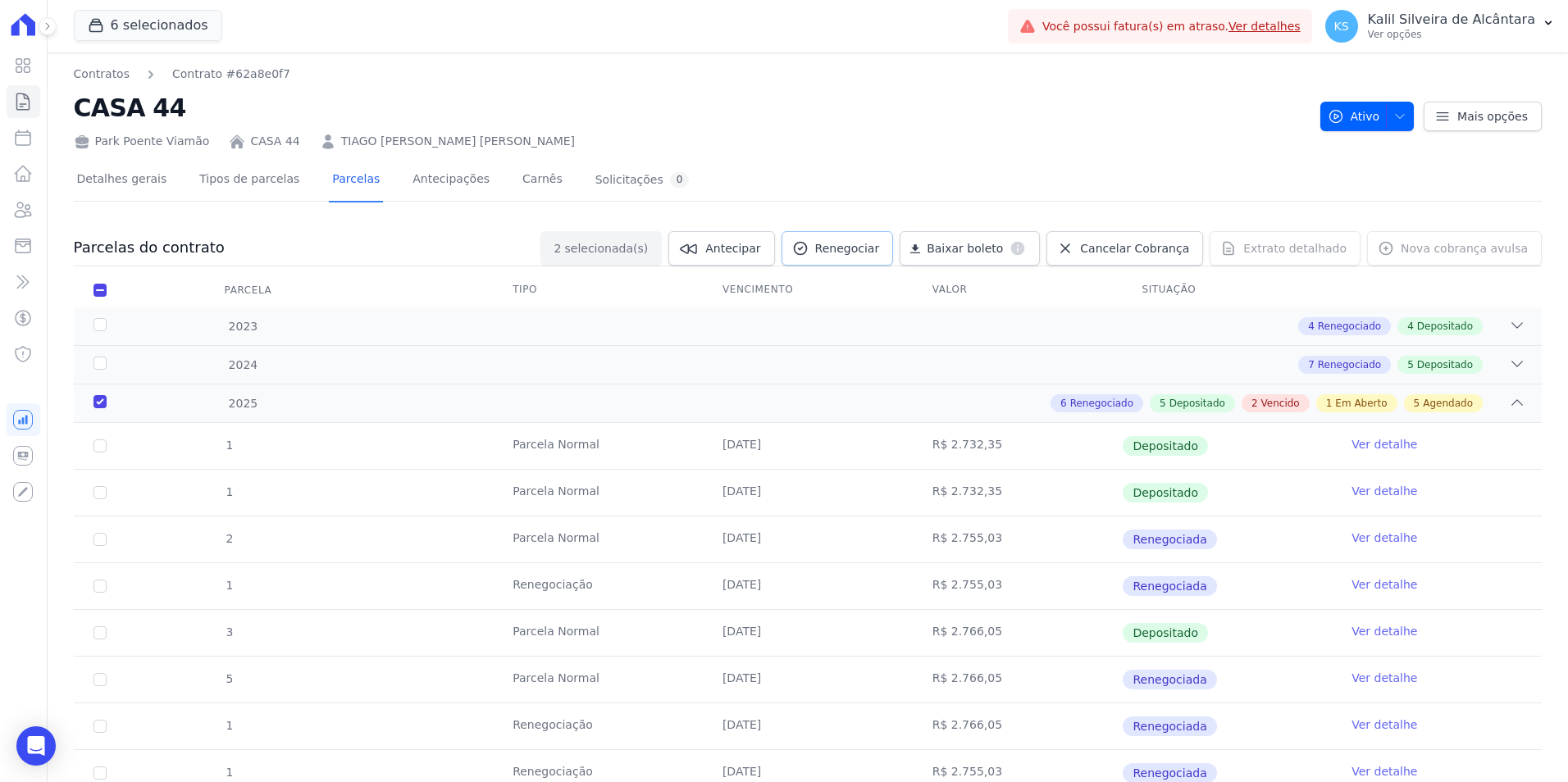
click at [880, 249] on span "Renegociar" at bounding box center [848, 248] width 65 height 16
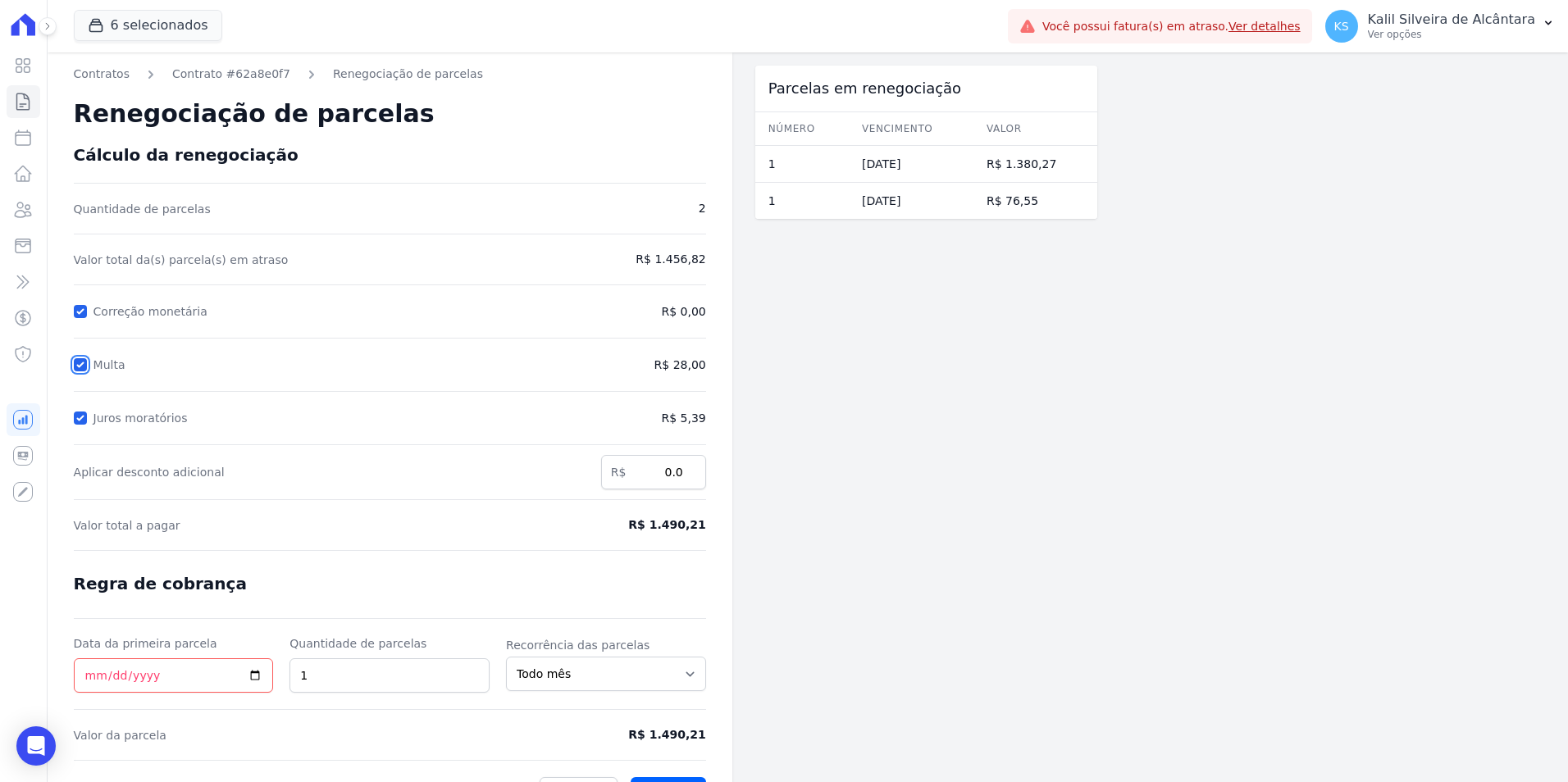
click at [74, 369] on input "Multa" at bounding box center [80, 365] width 13 height 13
checkbox input "false"
click at [71, 413] on div "Contratos Contrato #62a8e0f7 Renegociação de parcelas Renegociação de parcelas …" at bounding box center [390, 438] width 685 height 769
click at [79, 423] on input "Juros moratórios" at bounding box center [80, 418] width 13 height 13
checkbox input "false"
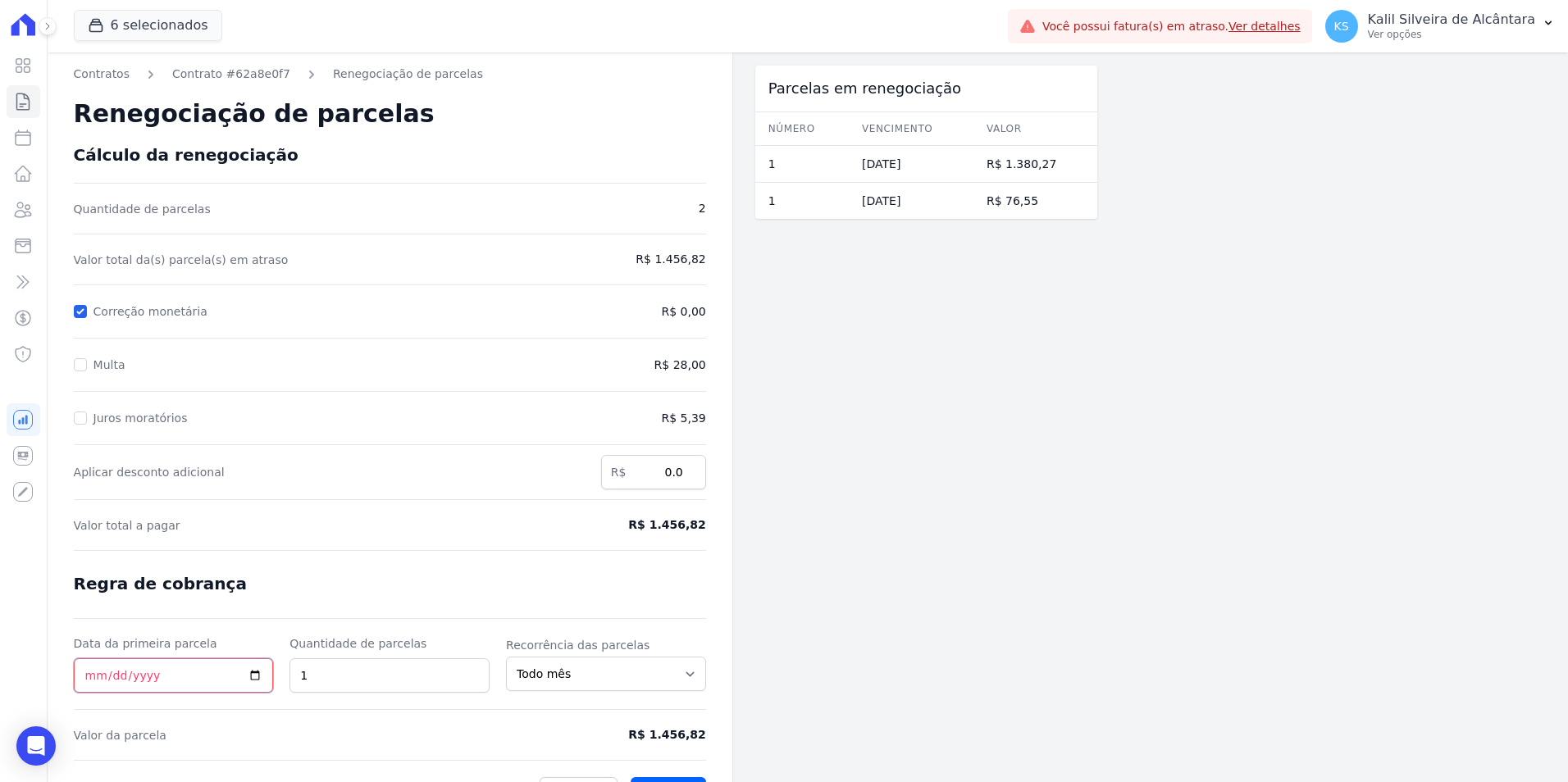
click at [91, 677] on input "Data da primeira parcela" at bounding box center [173, 675] width 200 height 34
type input "2025-10-15"
click at [416, 621] on form "Cálculo da renegociação Quantidade de parcelas 2 Valor total da(s) parcela(s) e…" at bounding box center [389, 477] width 632 height 664
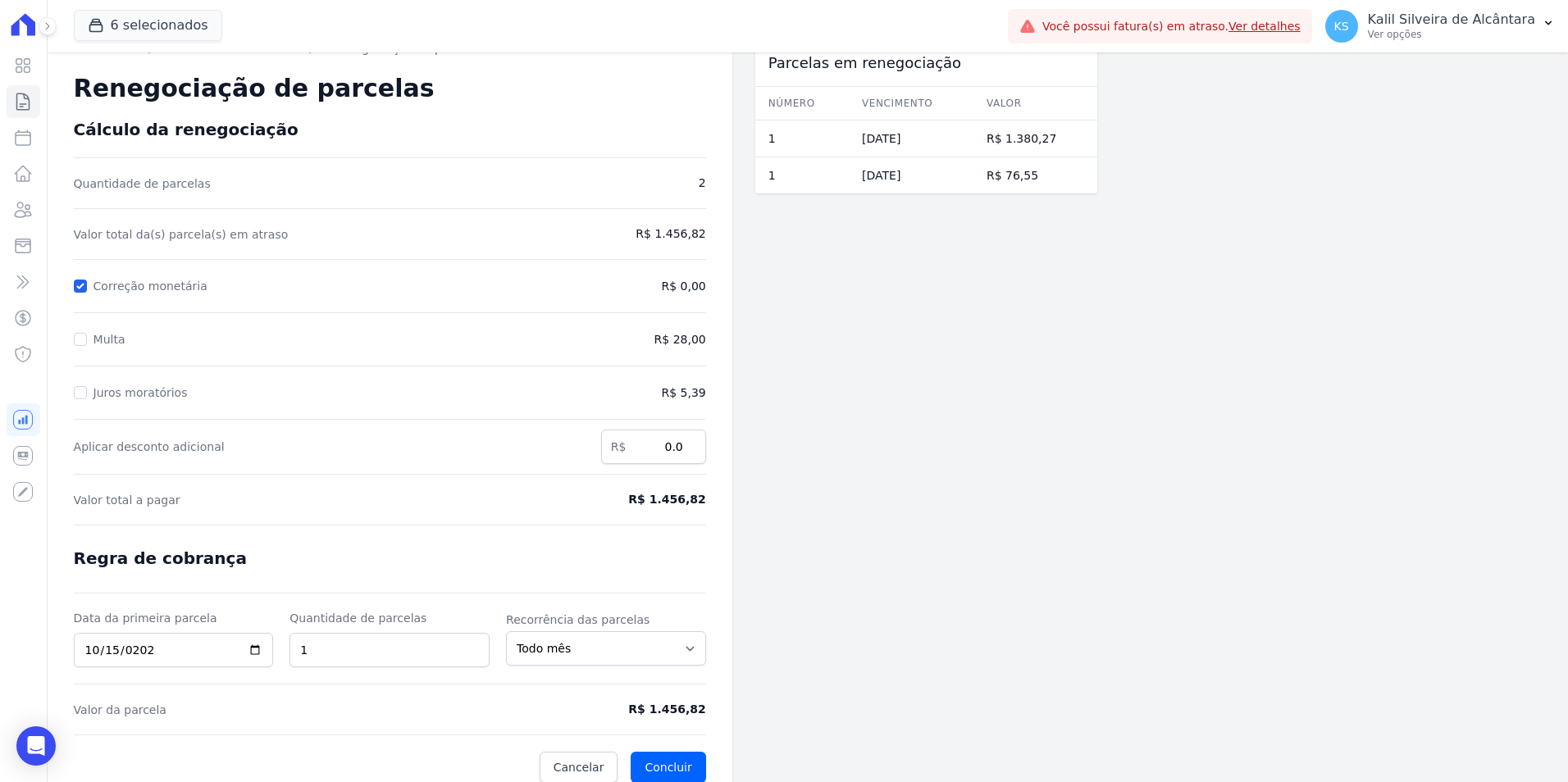
scroll to position [39, 0]
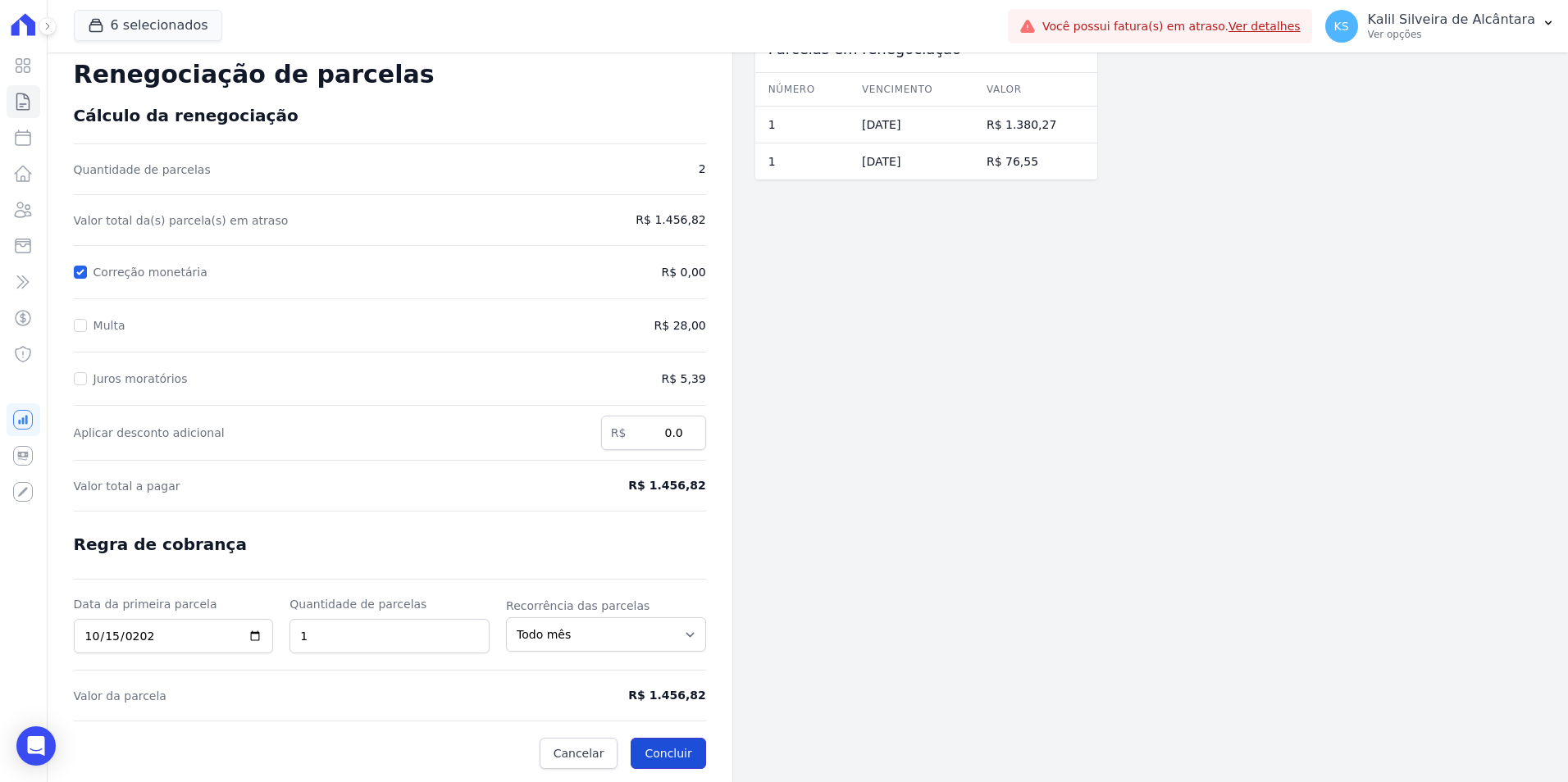
click at [685, 752] on button "Concluir" at bounding box center [667, 753] width 74 height 31
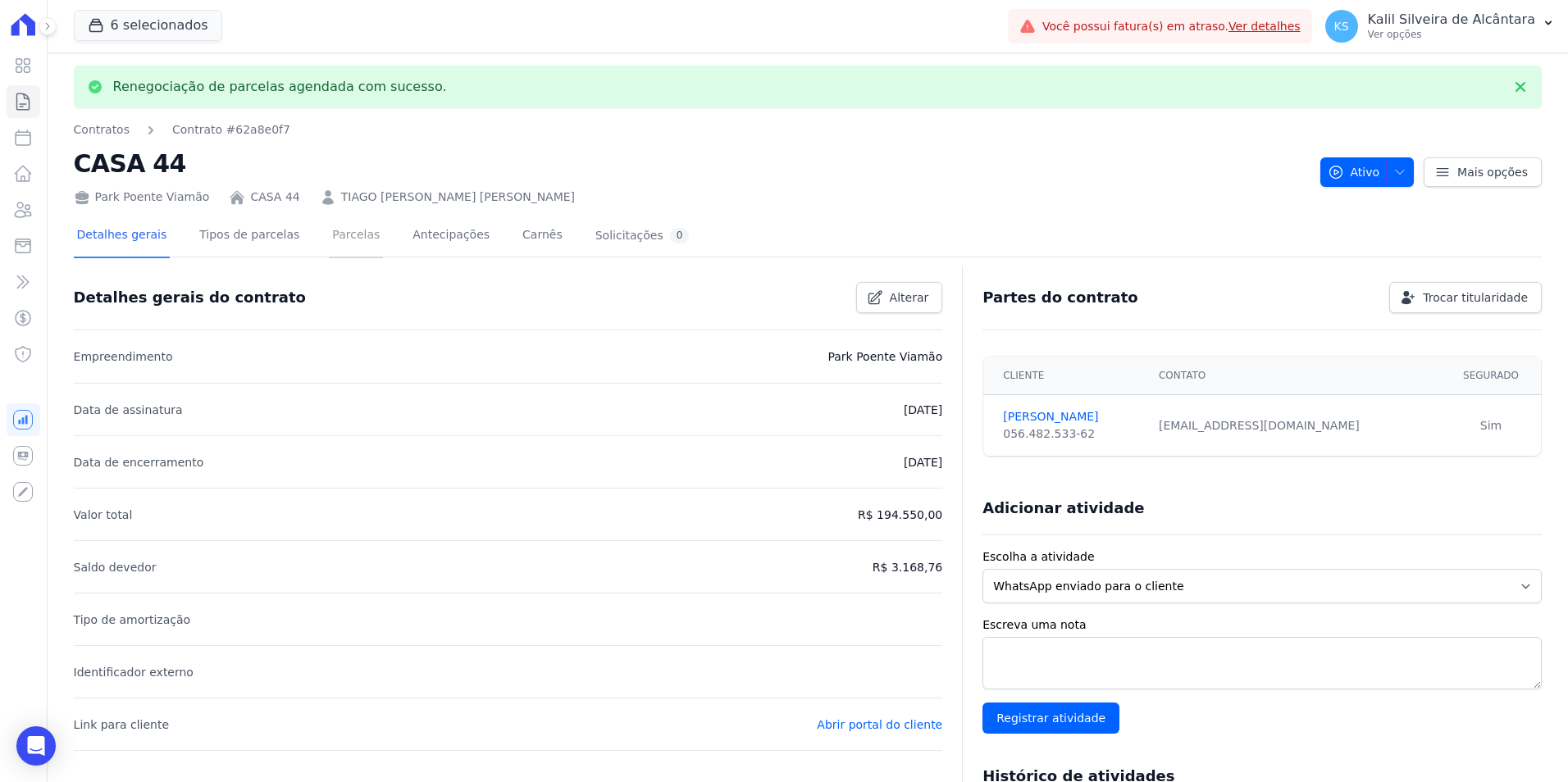
click at [350, 244] on link "Parcelas" at bounding box center [356, 237] width 54 height 43
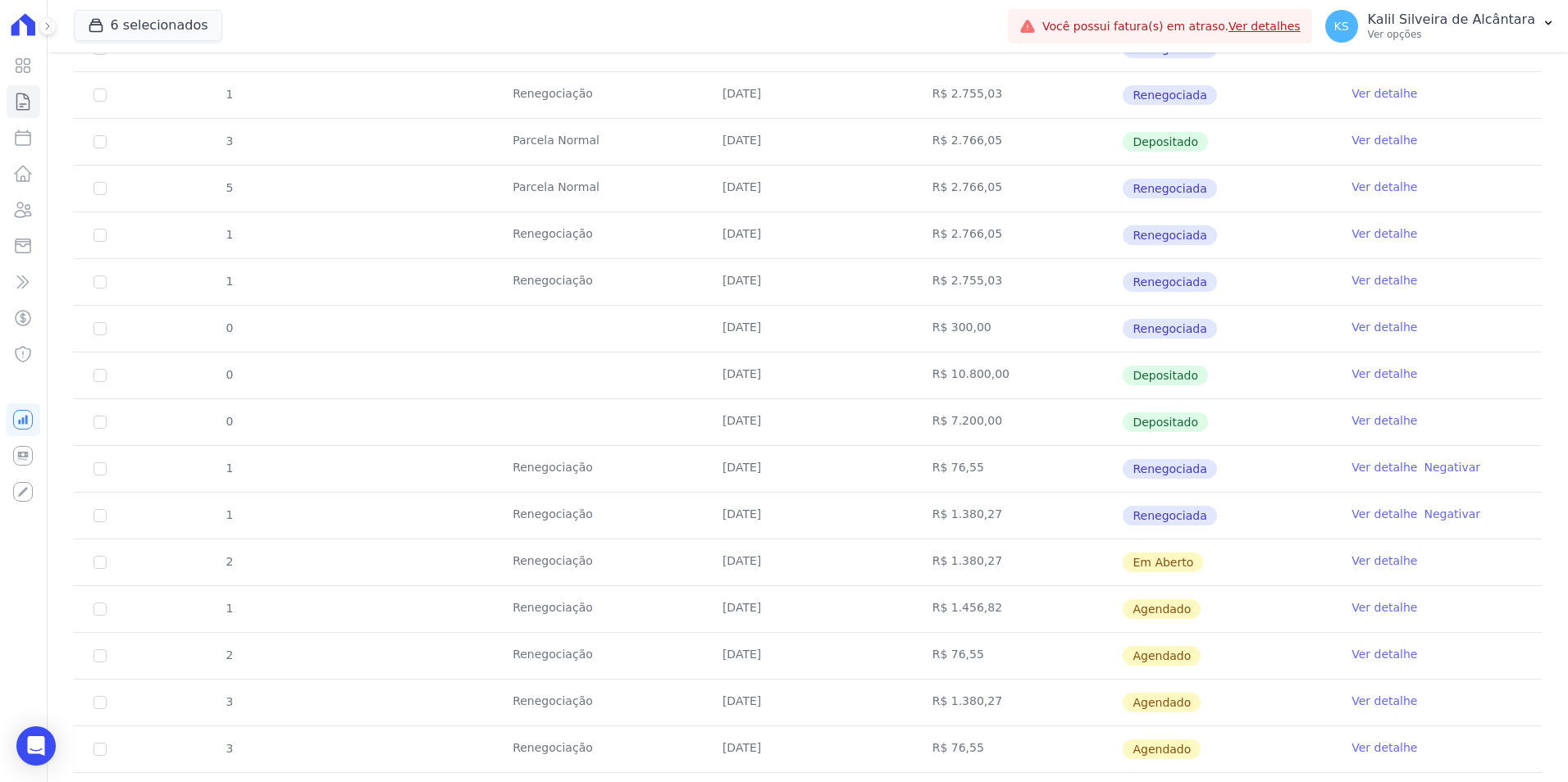
scroll to position [492, 0]
click at [1354, 554] on link "Ver detalhe" at bounding box center [1384, 560] width 65 height 16
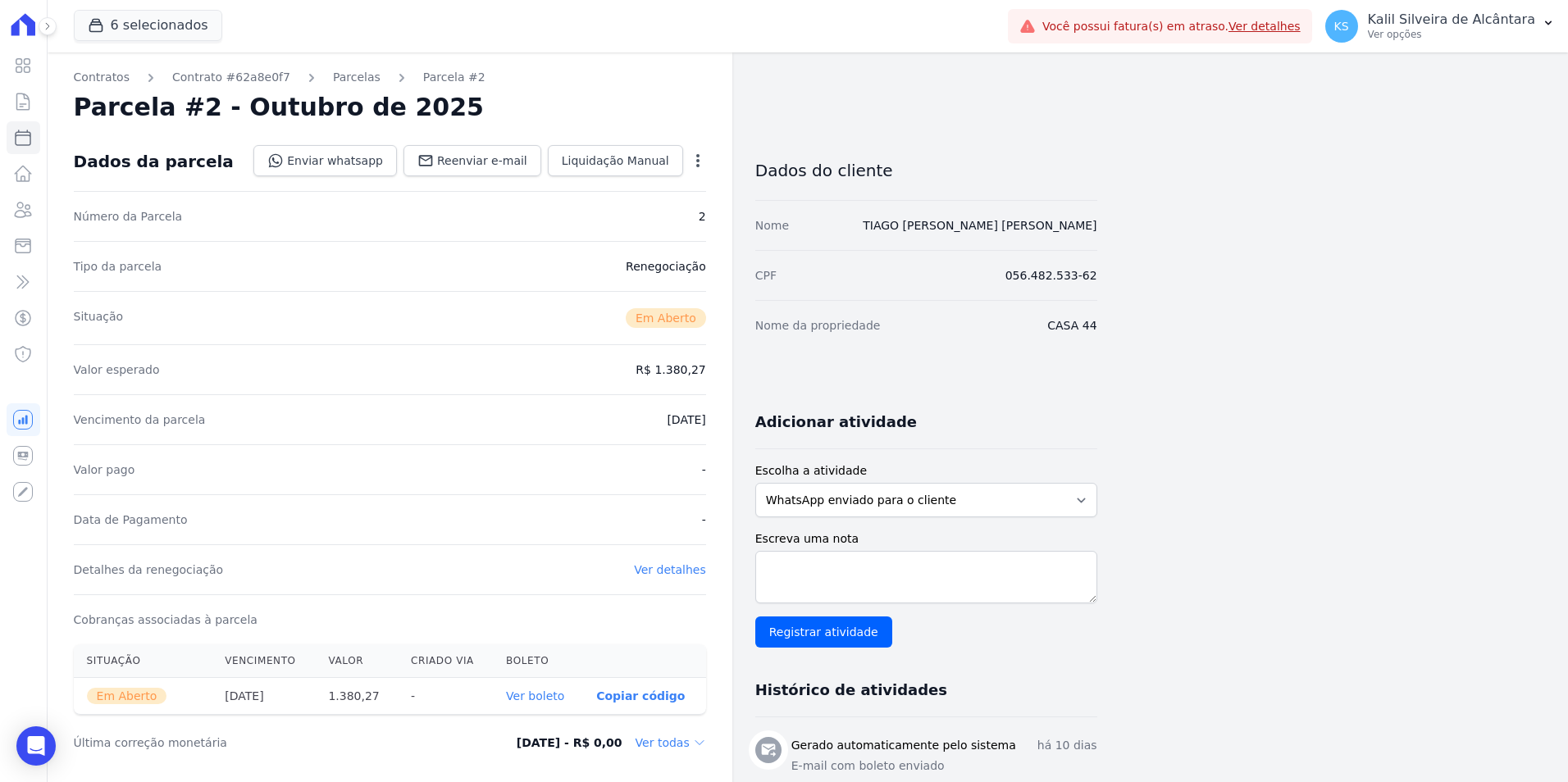
click at [693, 153] on icon "button" at bounding box center [698, 161] width 16 height 16
click at [666, 190] on link "Alterar" at bounding box center [627, 182] width 144 height 30
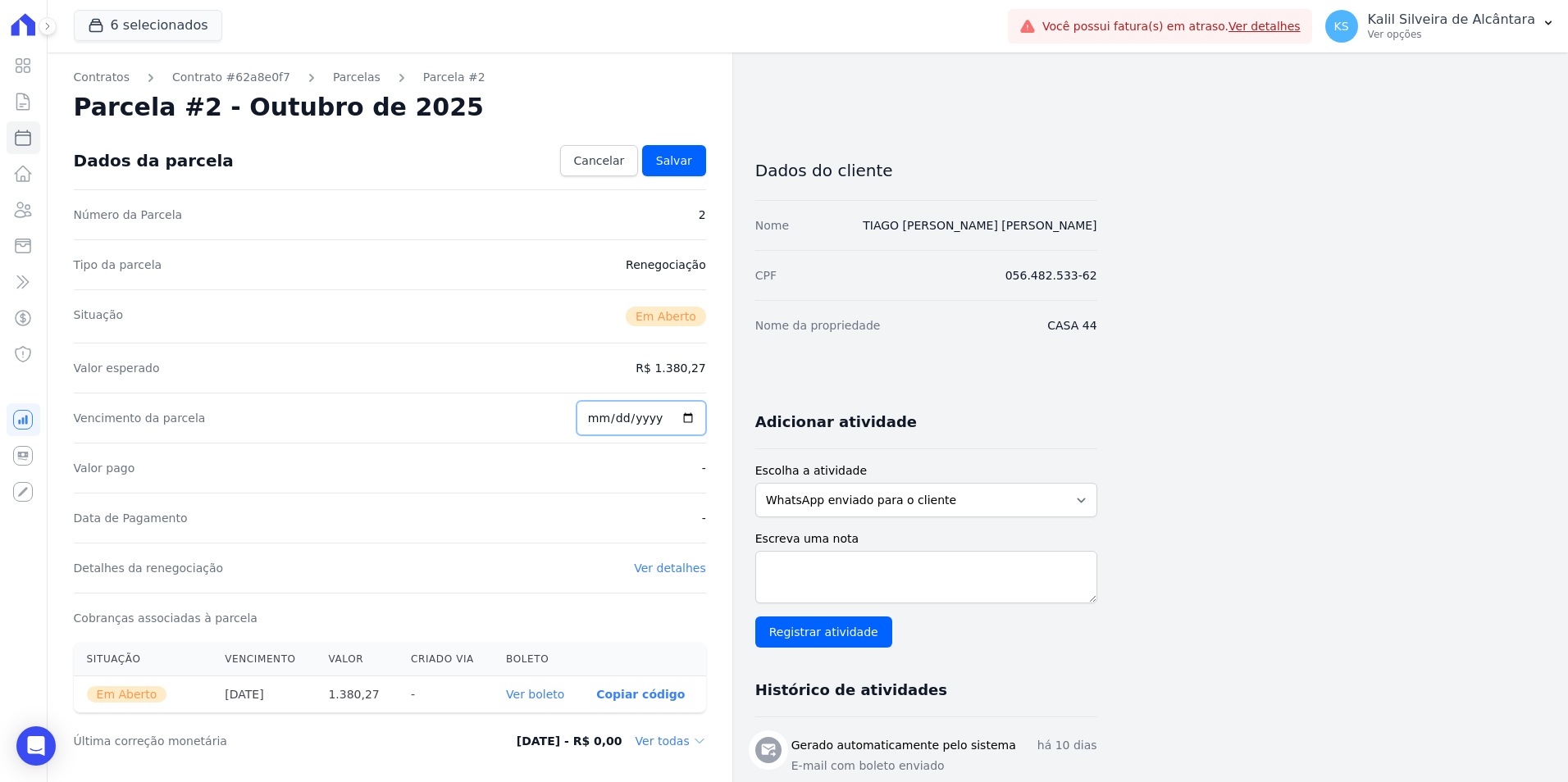
click at [609, 417] on input "2025-10-10" at bounding box center [641, 418] width 129 height 34
type input "2025-11-15"
click at [410, 404] on div "Vencimento da parcela 2025-11-15" at bounding box center [389, 418] width 632 height 50
click at [673, 162] on span "Salvar" at bounding box center [675, 161] width 36 height 16
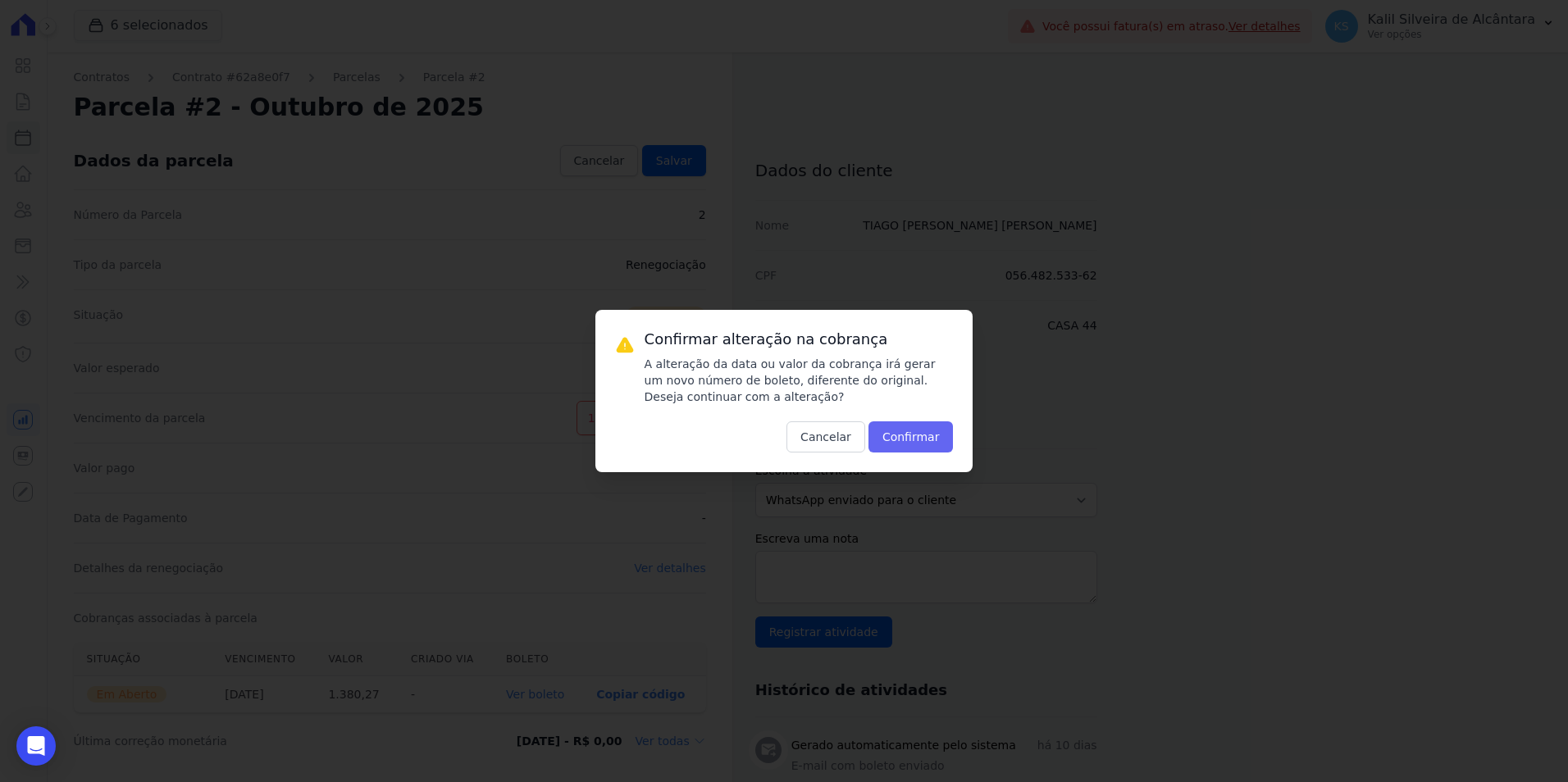
click at [905, 456] on div "Confirmar alteração na cobrança A alteração da data ou valor da cobrança irá ge…" at bounding box center [785, 391] width 379 height 162
click at [919, 441] on button "Confirmar" at bounding box center [910, 437] width 85 height 31
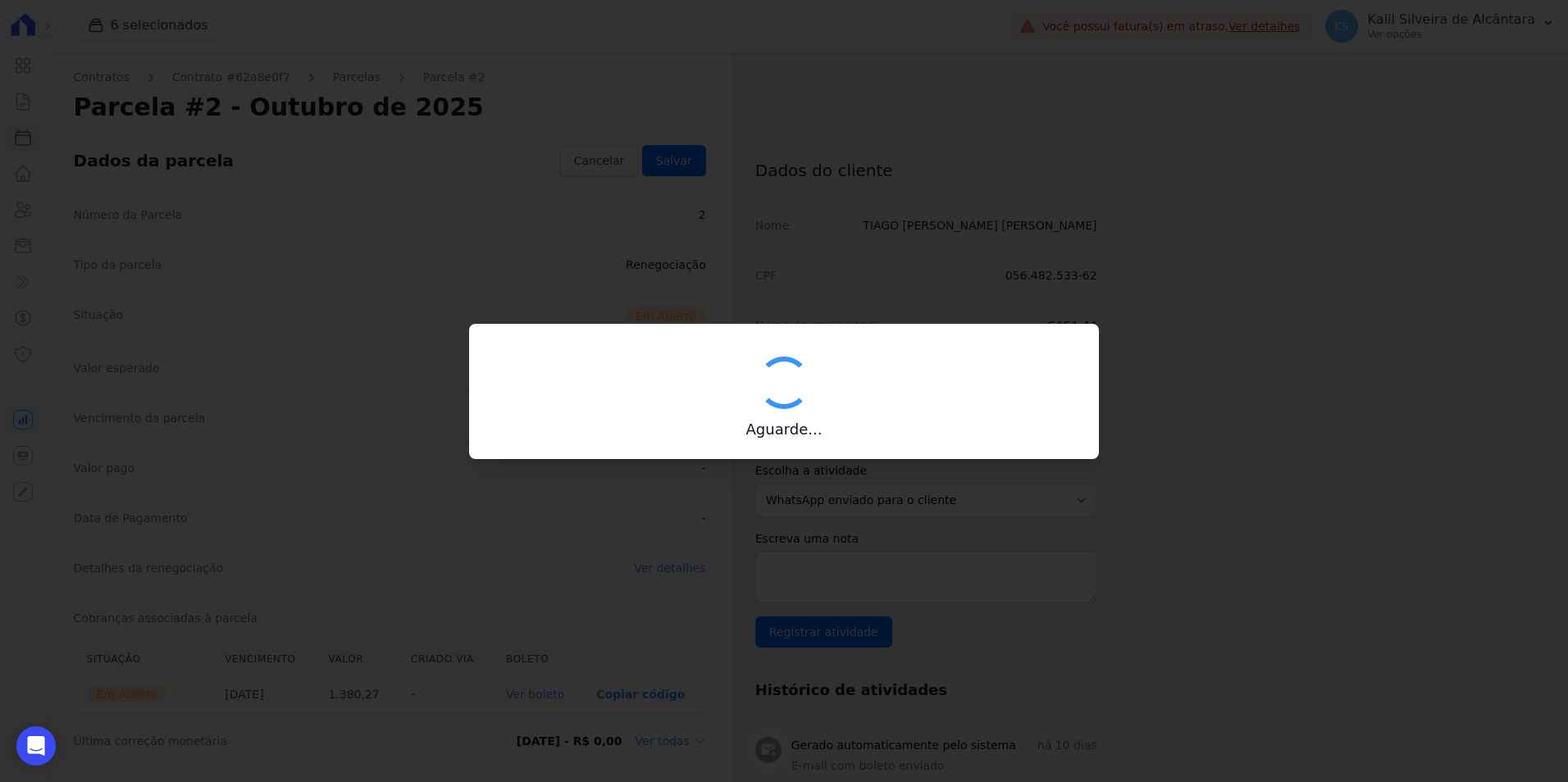
type input "00190000090335103300000681860177112300000138027"
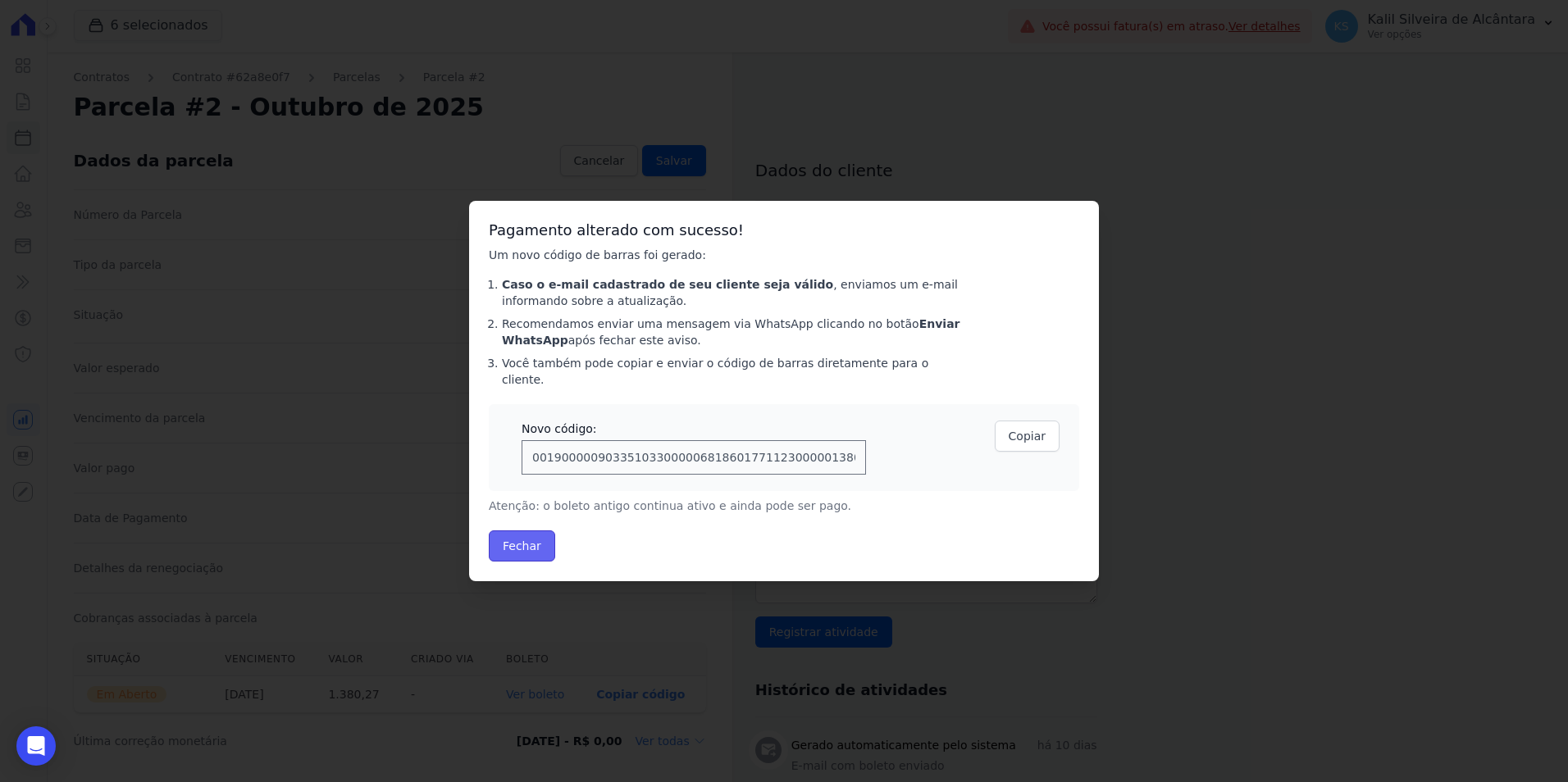
click at [537, 542] on button "Fechar" at bounding box center [522, 546] width 66 height 31
click at [525, 543] on button "Fechar" at bounding box center [522, 546] width 66 height 31
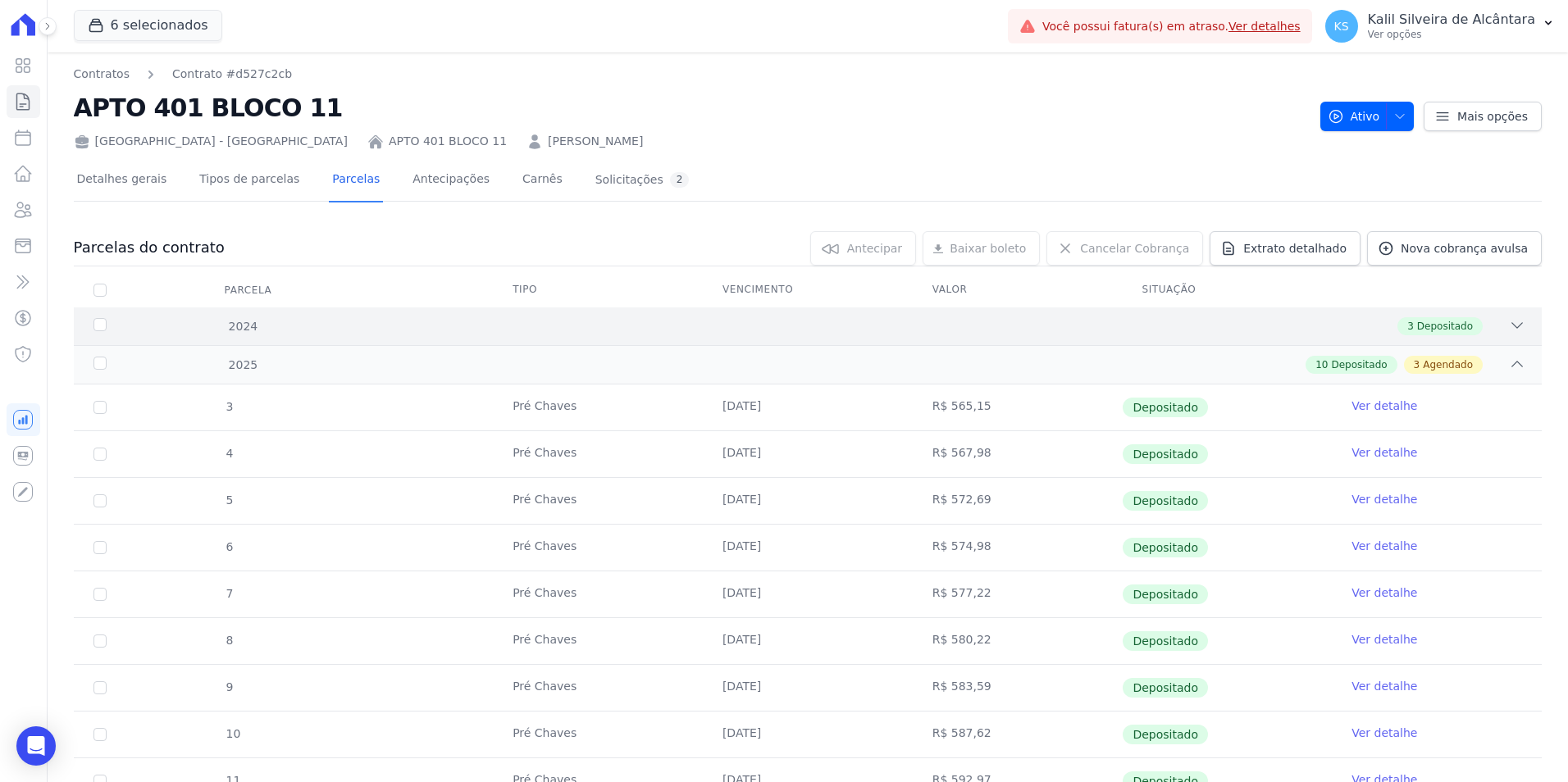
click at [614, 331] on div "3 Depositado" at bounding box center [880, 326] width 1291 height 18
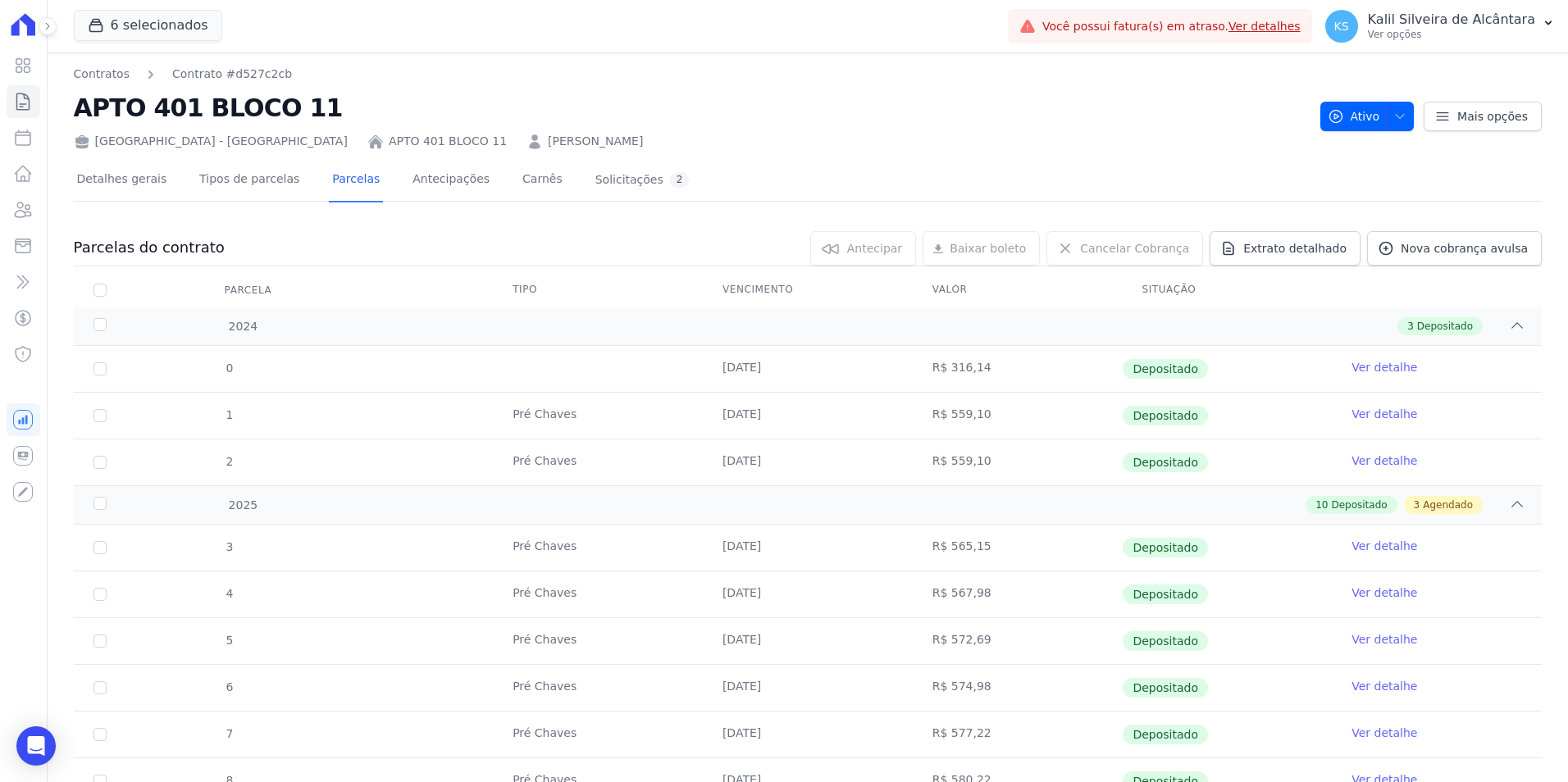
scroll to position [492, 0]
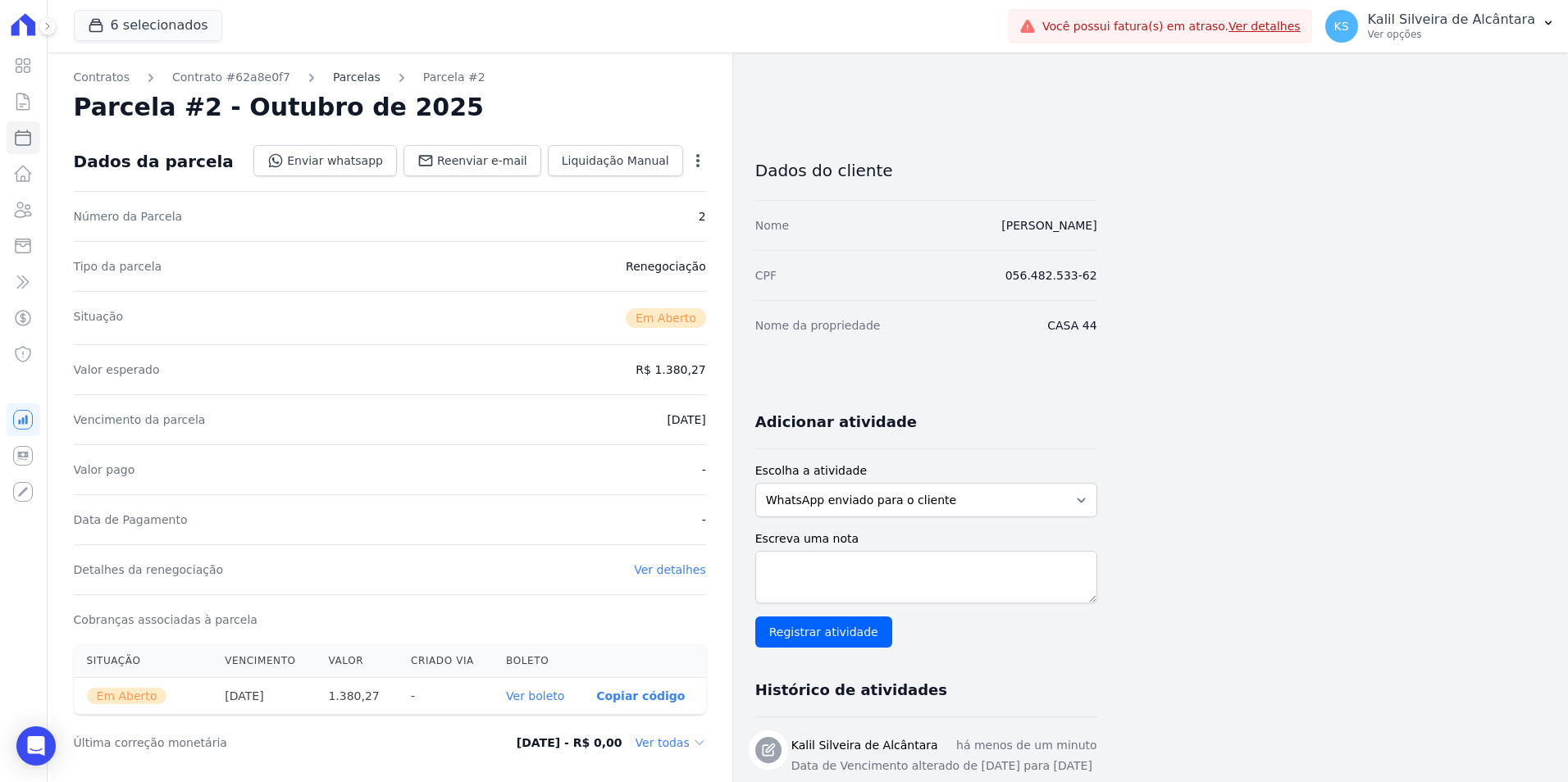
click at [335, 80] on link "Parcelas" at bounding box center [356, 77] width 48 height 17
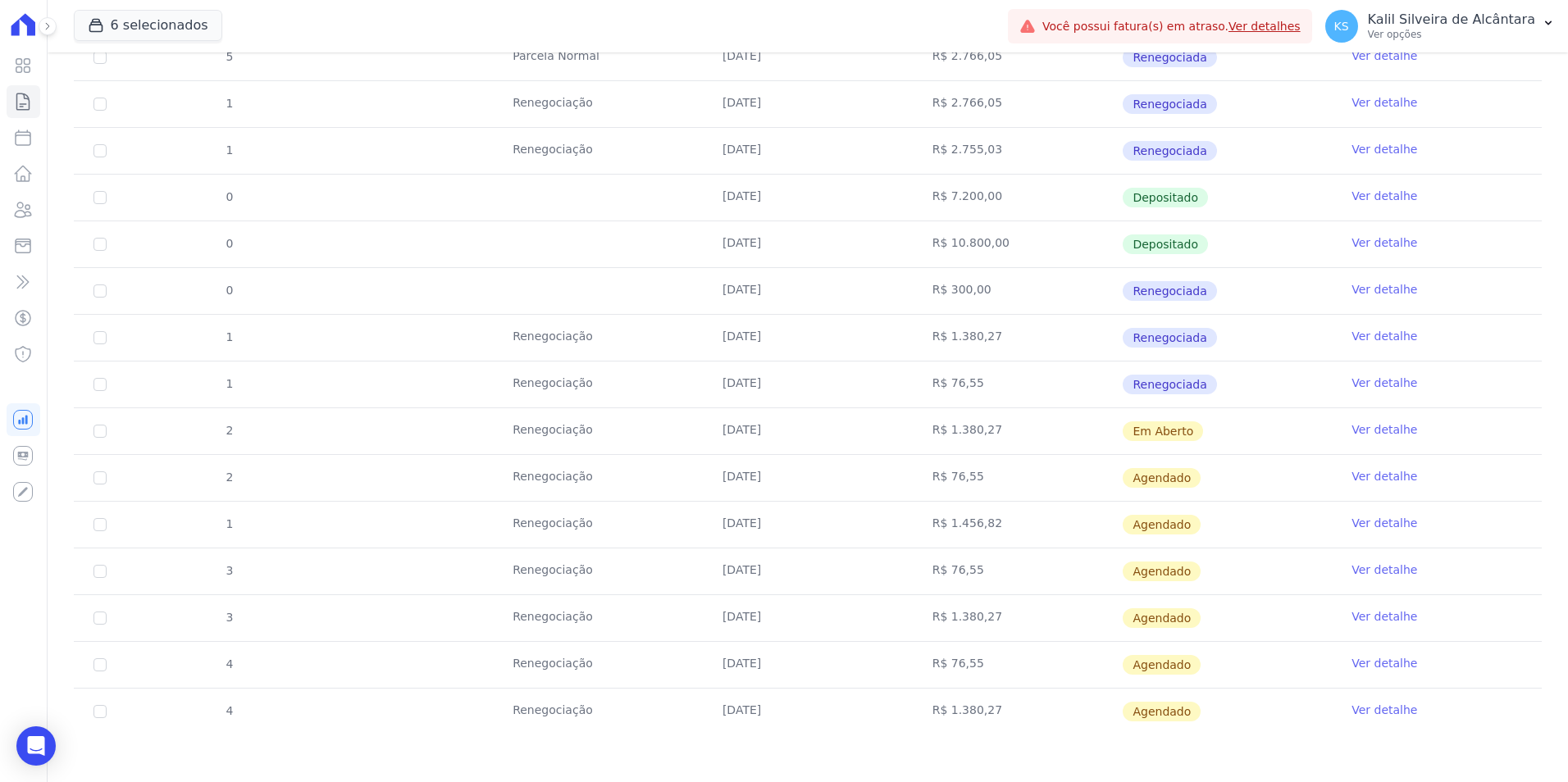
scroll to position [624, 0]
drag, startPoint x: 727, startPoint y: 428, endPoint x: 903, endPoint y: 429, distance: 176.0
click at [903, 429] on td "[DATE]" at bounding box center [808, 430] width 210 height 46
drag, startPoint x: 903, startPoint y: 429, endPoint x: 814, endPoint y: 456, distance: 93.0
click at [814, 456] on td "[DATE]" at bounding box center [808, 476] width 210 height 46
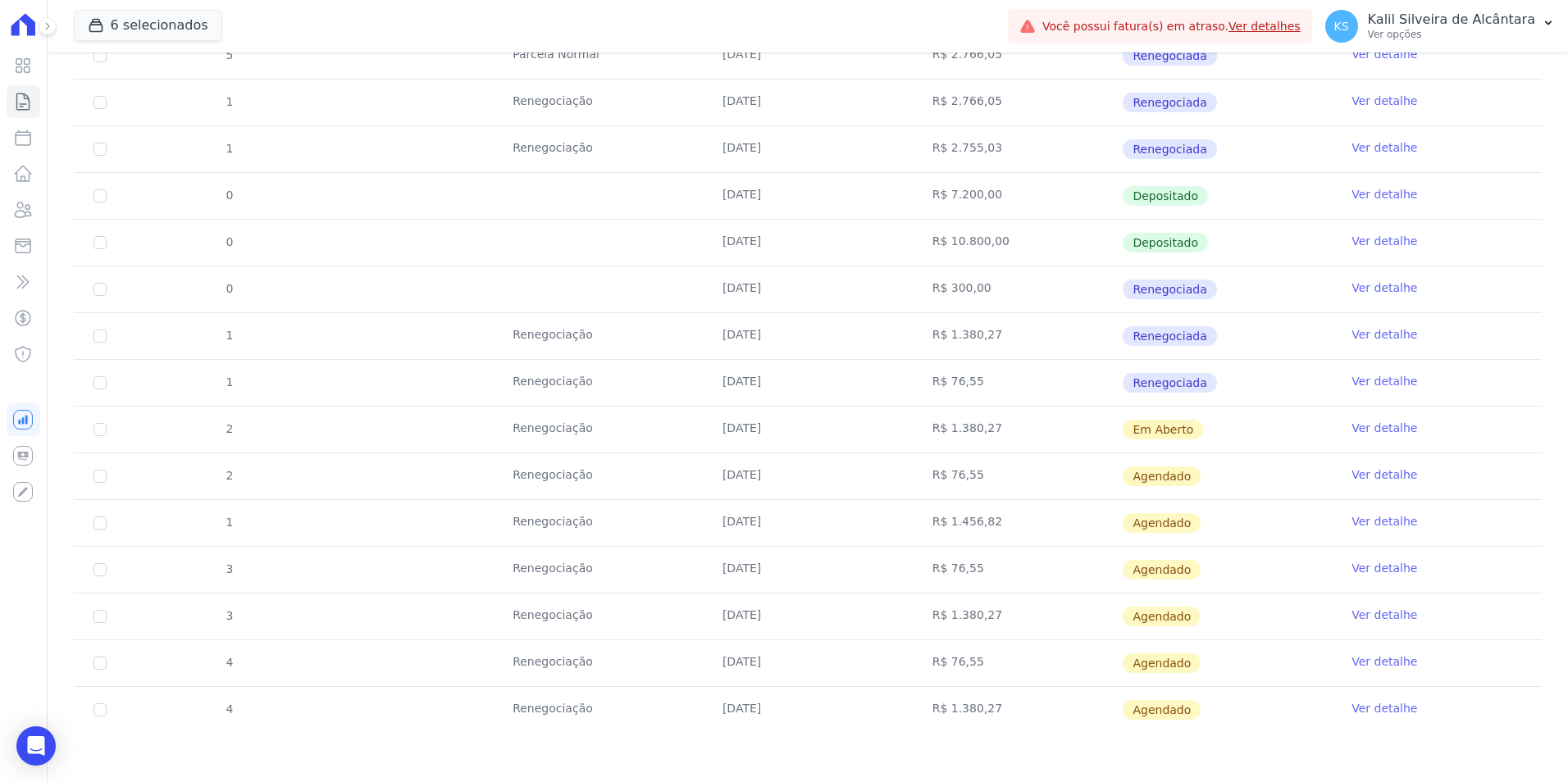
drag, startPoint x: 724, startPoint y: 522, endPoint x: 888, endPoint y: 523, distance: 164.0
click at [888, 523] on td "15/10/2025" at bounding box center [808, 523] width 210 height 46
click at [1382, 518] on link "Ver detalhe" at bounding box center [1384, 521] width 65 height 16
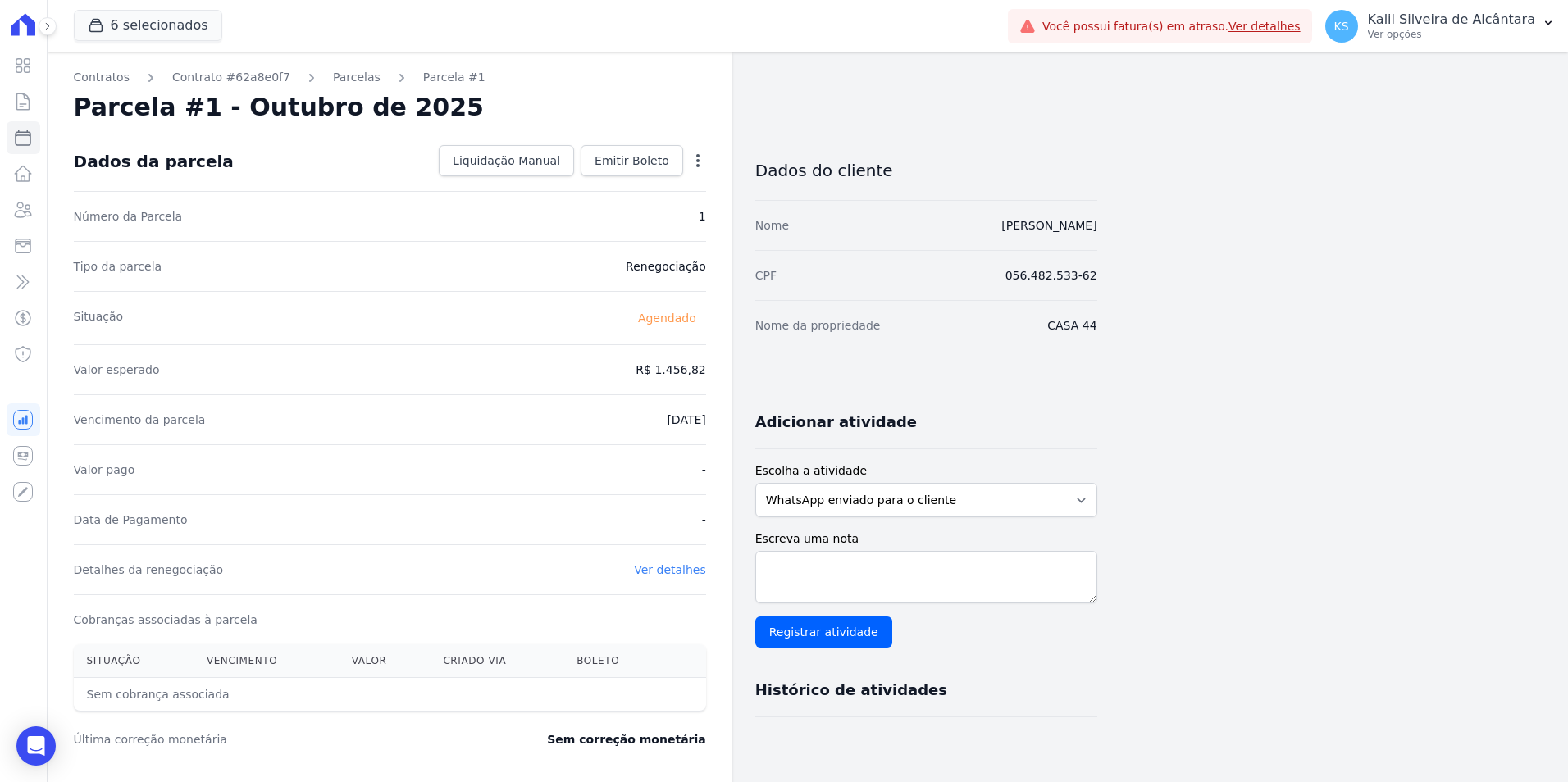
click at [684, 164] on div "Open options Alterar Antecipar" at bounding box center [695, 162] width 23 height 28
click at [700, 164] on icon "button" at bounding box center [698, 161] width 16 height 16
click at [614, 187] on link "Alterar" at bounding box center [627, 182] width 144 height 30
click at [622, 421] on input "[DATE]" at bounding box center [641, 418] width 129 height 34
type input "[DATE]"
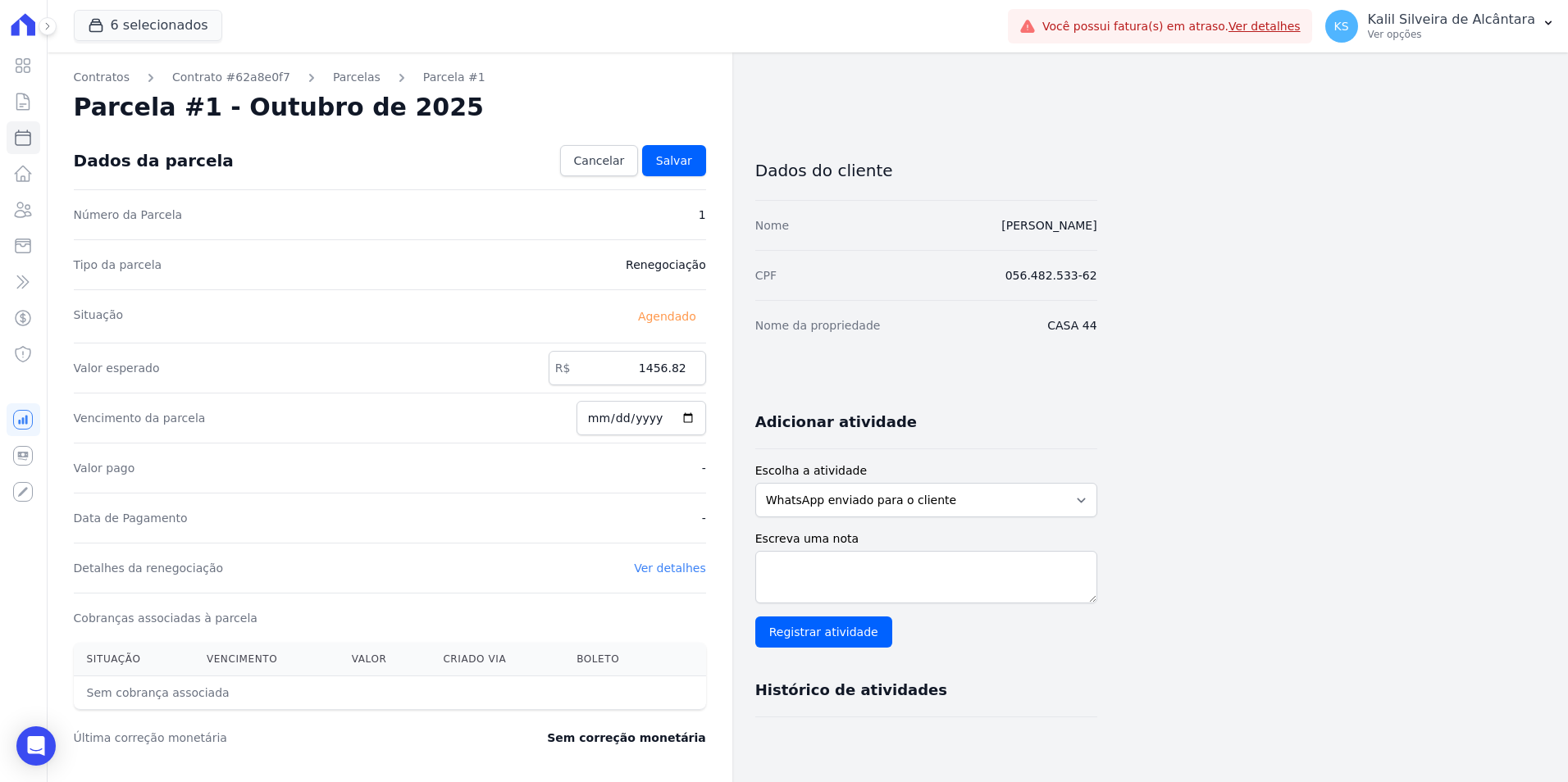
click at [653, 459] on div "Valor pago -" at bounding box center [389, 468] width 632 height 50
click at [676, 153] on span "Salvar" at bounding box center [675, 161] width 36 height 16
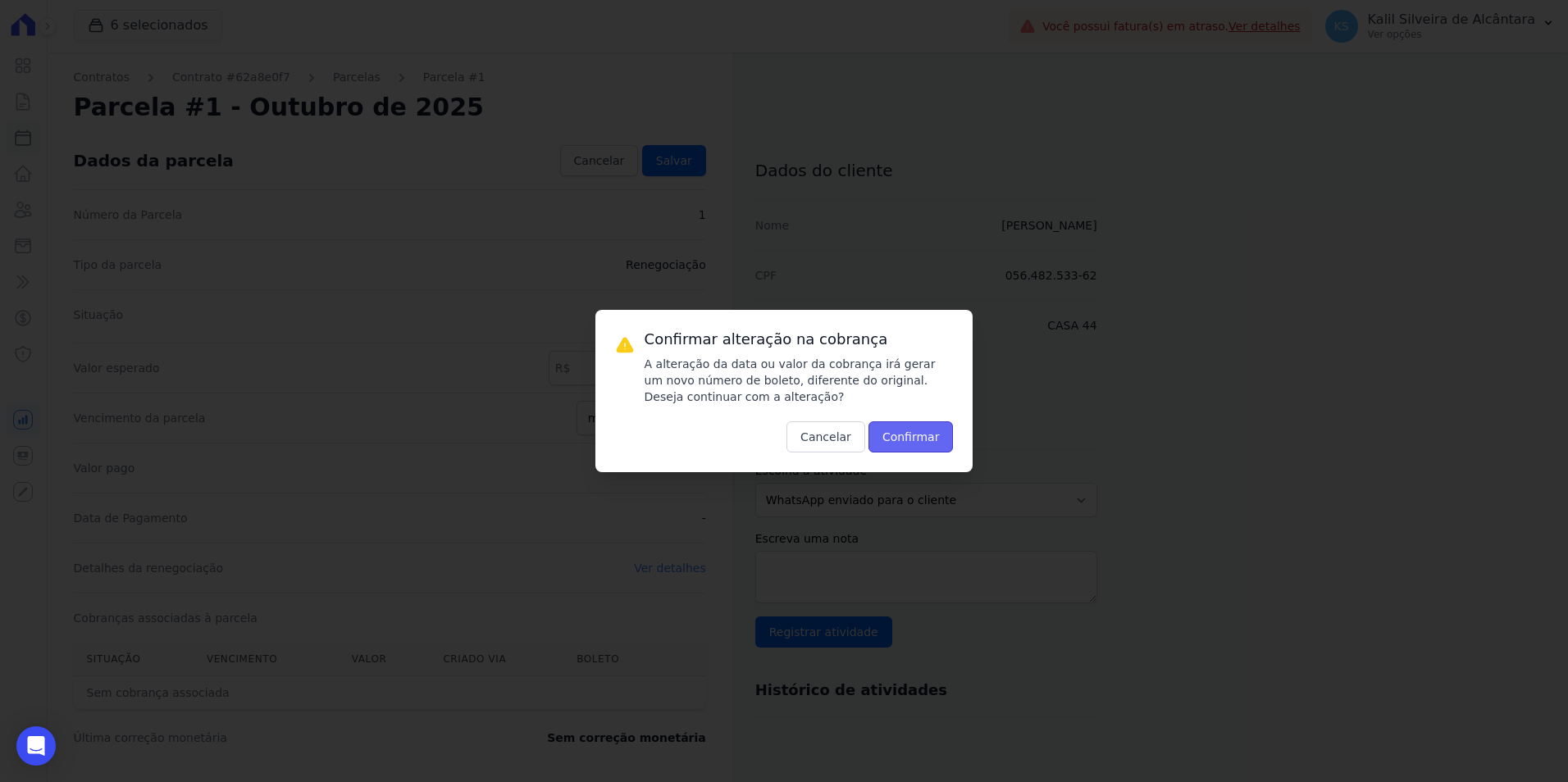
click at [926, 447] on button "Confirmar" at bounding box center [910, 437] width 85 height 31
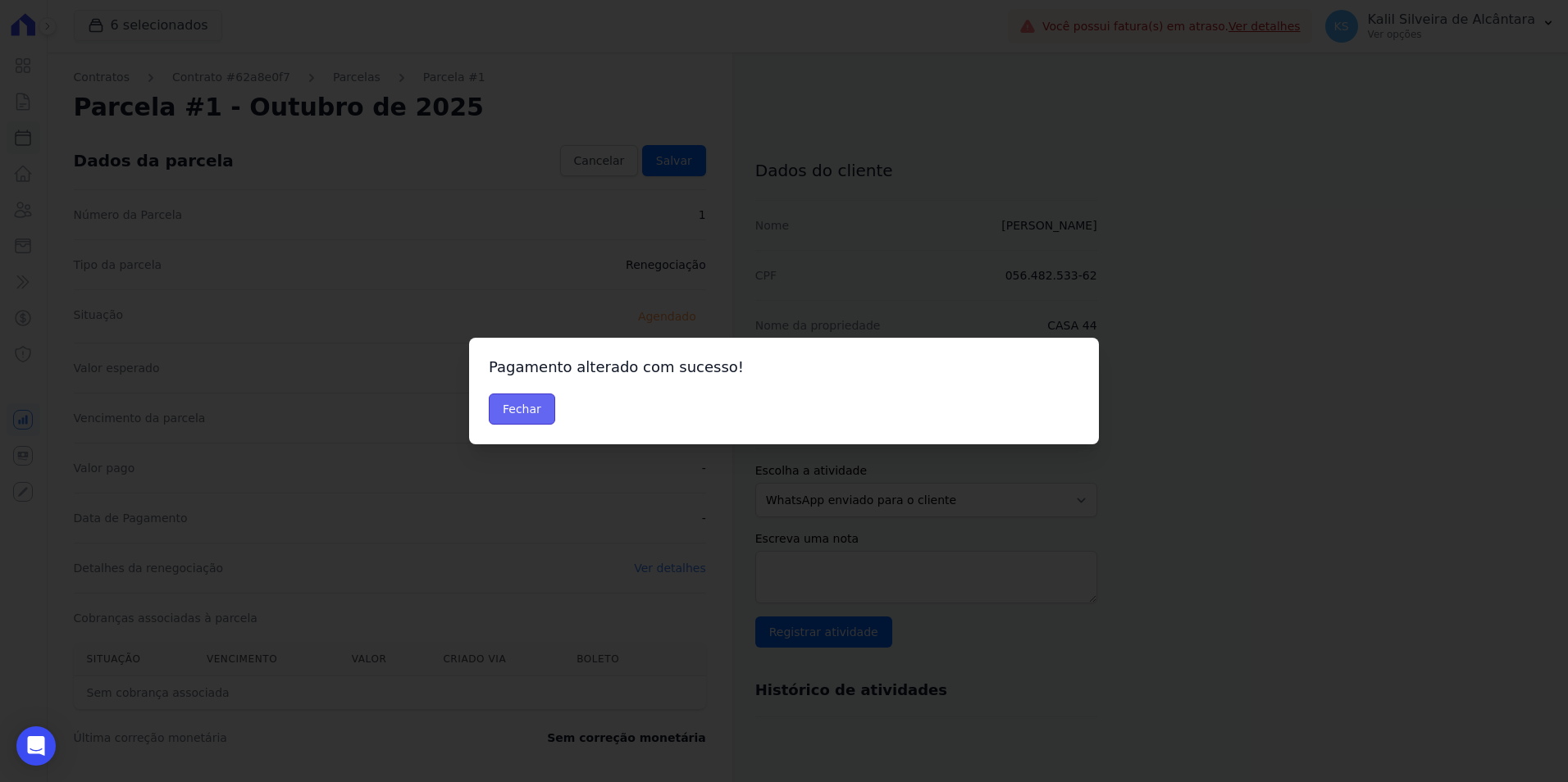
click at [524, 414] on button "Fechar" at bounding box center [522, 409] width 66 height 31
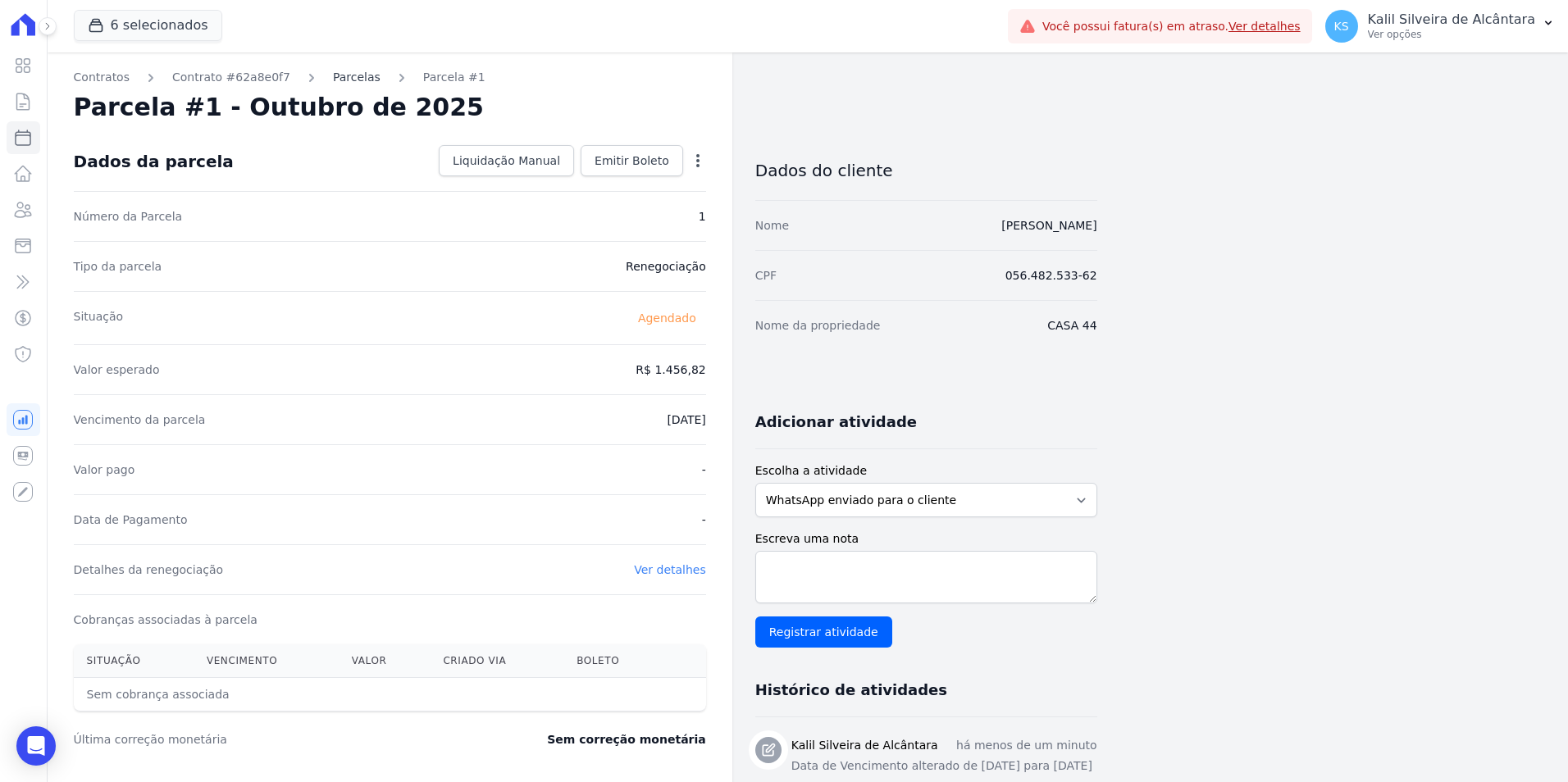
drag, startPoint x: 357, startPoint y: 71, endPoint x: 349, endPoint y: 76, distance: 9.4
click at [357, 71] on ol "Contratos Contrato #62a8e0f7 [GEOGRAPHIC_DATA] Parcela #1" at bounding box center [279, 77] width 412 height 17
click at [349, 76] on link "Parcelas" at bounding box center [356, 77] width 48 height 17
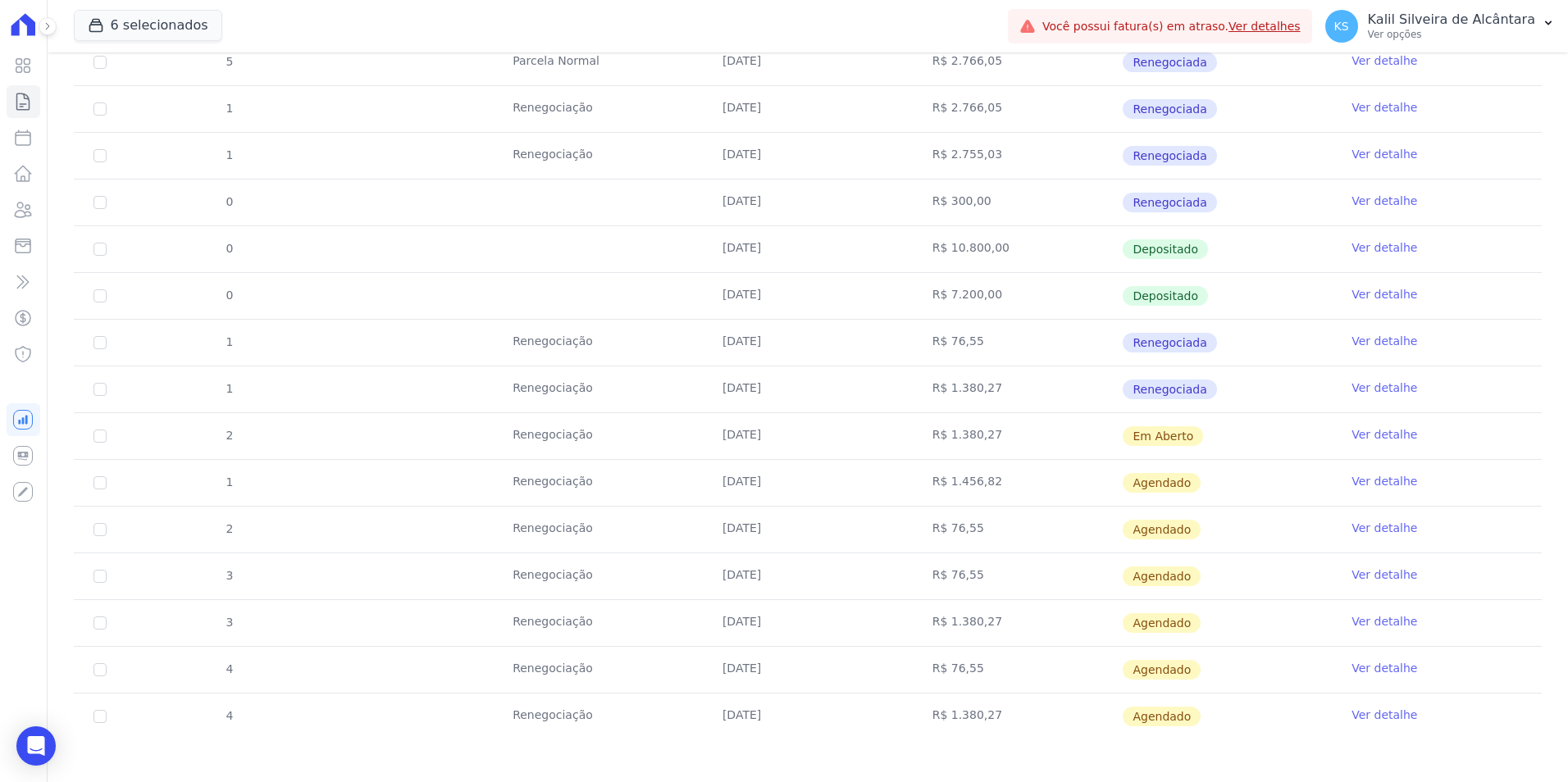
scroll to position [624, 0]
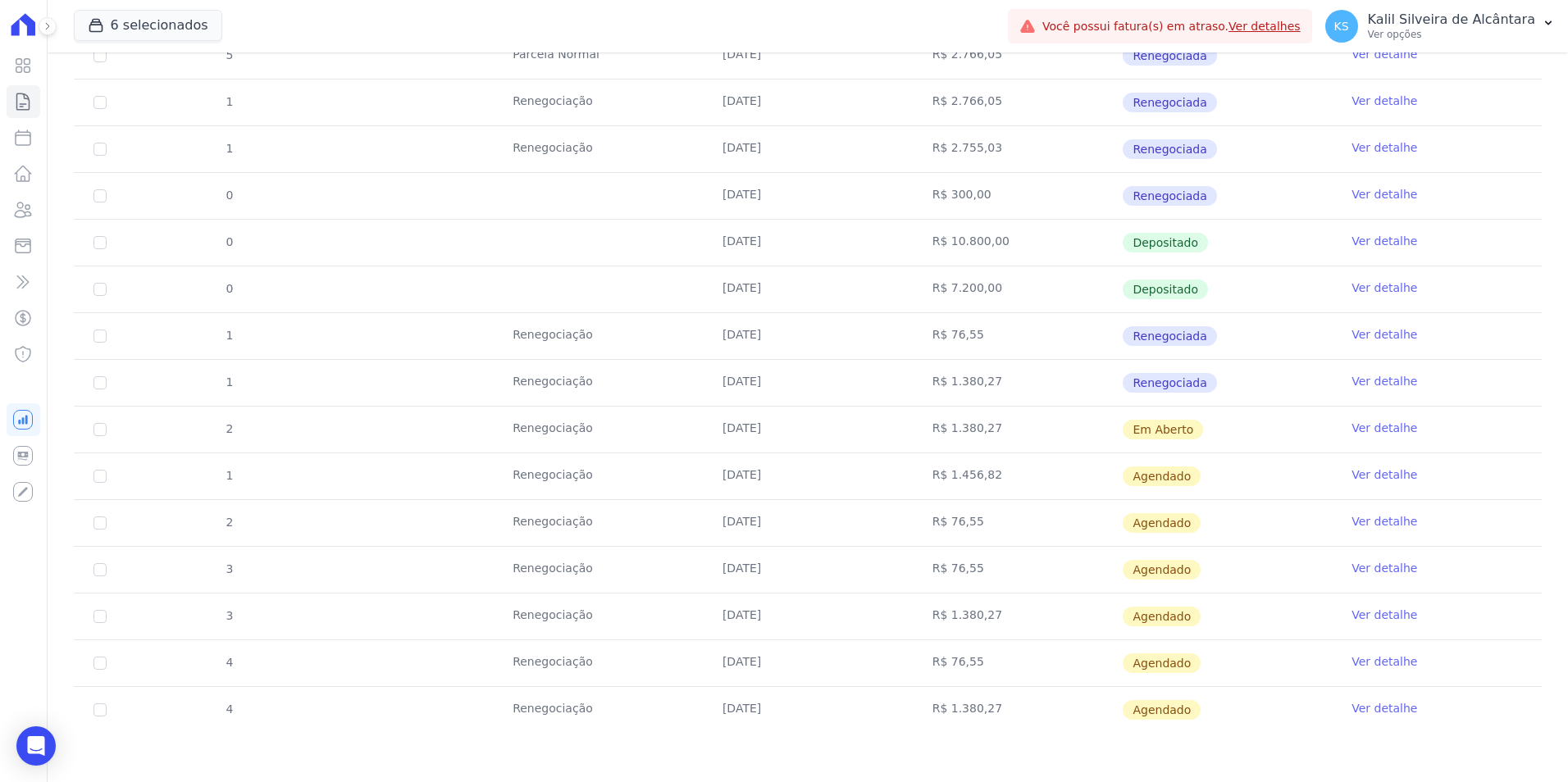
drag, startPoint x: 1209, startPoint y: 724, endPoint x: 1321, endPoint y: 617, distance: 154.9
click at [1321, 617] on tbody "1 [GEOGRAPHIC_DATA] [DATE] R$ 2.732,35 Depositado Ver detalhe 1 [GEOGRAPHIC_DAT…" at bounding box center [807, 266] width 1468 height 934
click at [720, 458] on td "[DATE]" at bounding box center [808, 476] width 210 height 46
drag, startPoint x: 835, startPoint y: 487, endPoint x: 510, endPoint y: 433, distance: 329.5
click at [510, 433] on tbody "1 [GEOGRAPHIC_DATA] [DATE] R$ 2.732,35 Depositado Ver detalhe 1 [GEOGRAPHIC_DAT…" at bounding box center [807, 266] width 1468 height 934
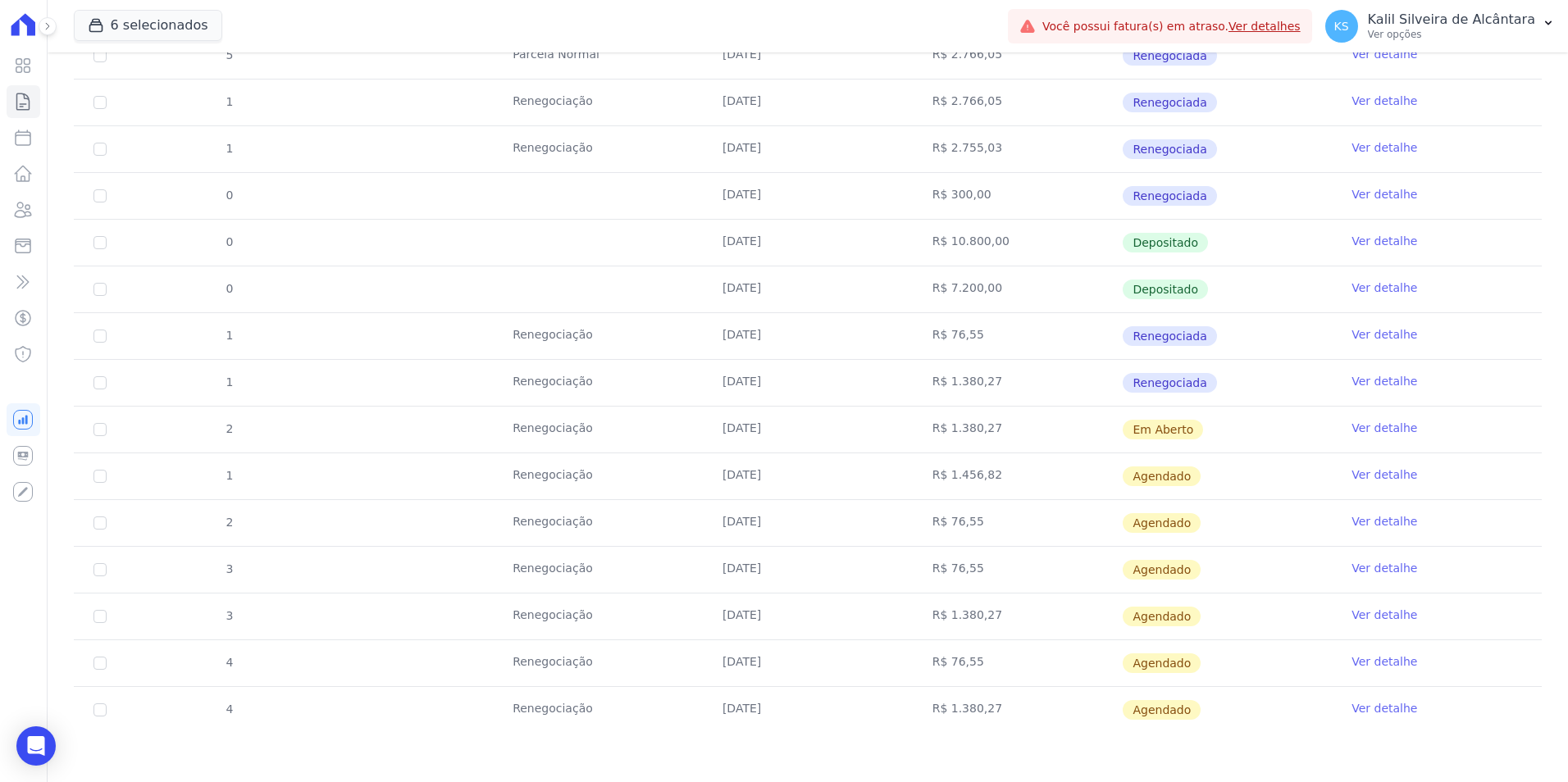
drag, startPoint x: 510, startPoint y: 433, endPoint x: 885, endPoint y: 471, distance: 376.9
click at [884, 471] on td "[DATE]" at bounding box center [808, 476] width 210 height 46
click at [1354, 518] on link "Ver detalhe" at bounding box center [1384, 521] width 65 height 16
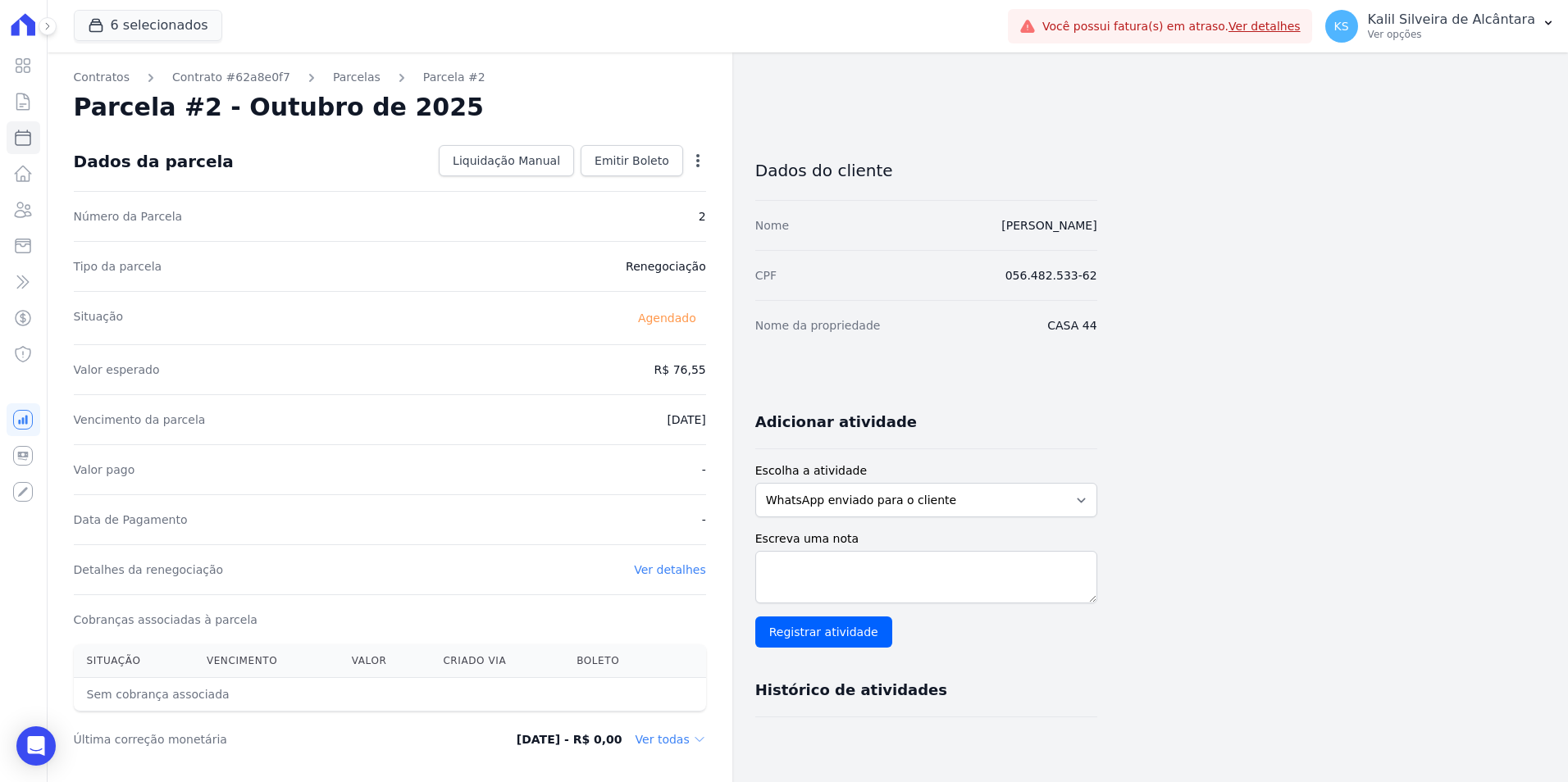
click at [1354, 518] on div "Contratos Contrato #62a8e0f7 [GEOGRAPHIC_DATA] Parcela #2 [GEOGRAPHIC_DATA] #2 …" at bounding box center [795, 580] width 1494 height 1055
click at [696, 169] on div "Open options" at bounding box center [698, 162] width 16 height 21
click at [705, 157] on icon "button" at bounding box center [698, 161] width 16 height 16
click at [656, 187] on link "Alterar" at bounding box center [627, 182] width 144 height 30
click at [607, 418] on input "[DATE]" at bounding box center [641, 418] width 129 height 34
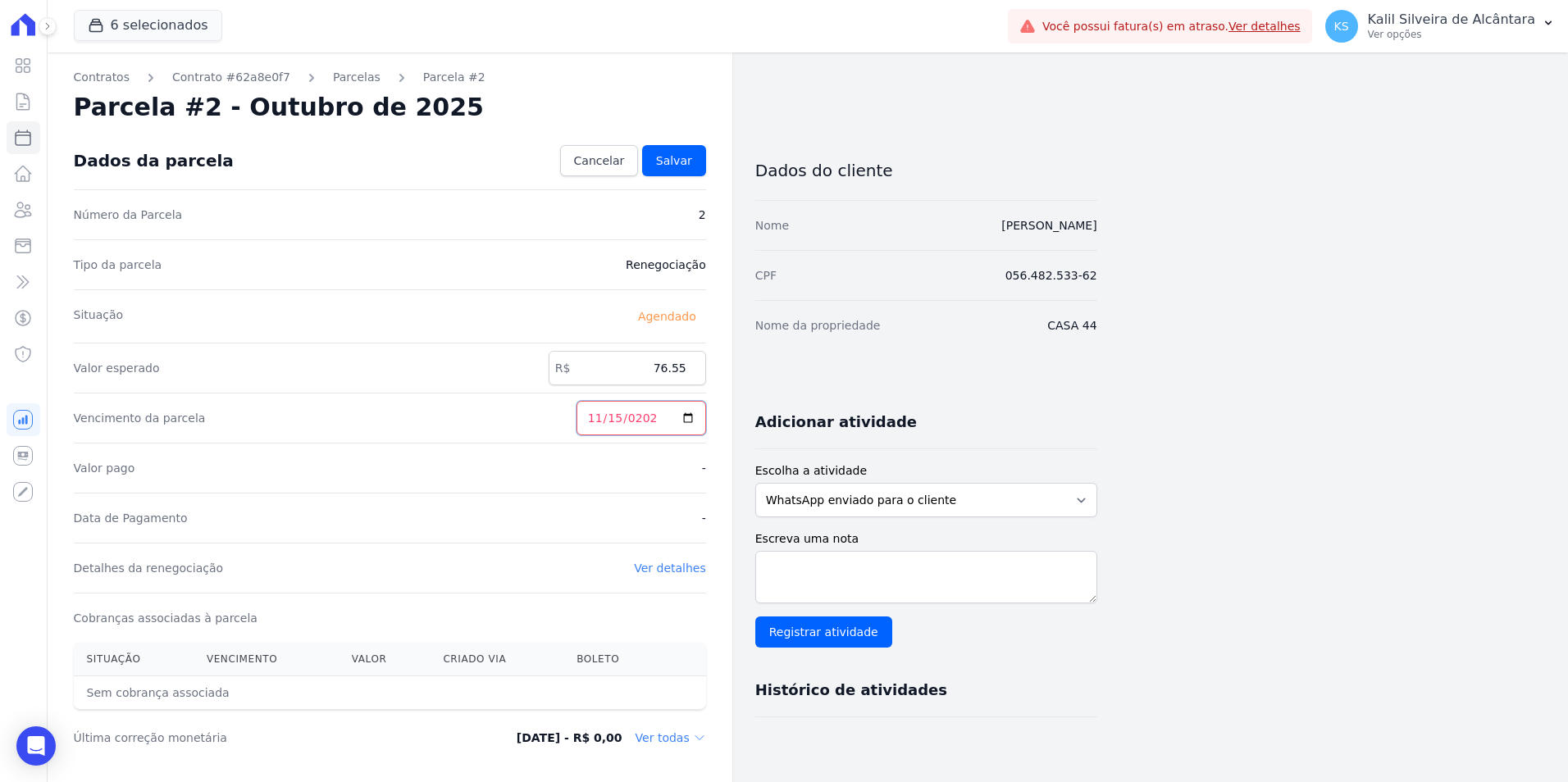
type input "[DATE]"
click at [666, 168] on span "Salvar" at bounding box center [675, 161] width 36 height 16
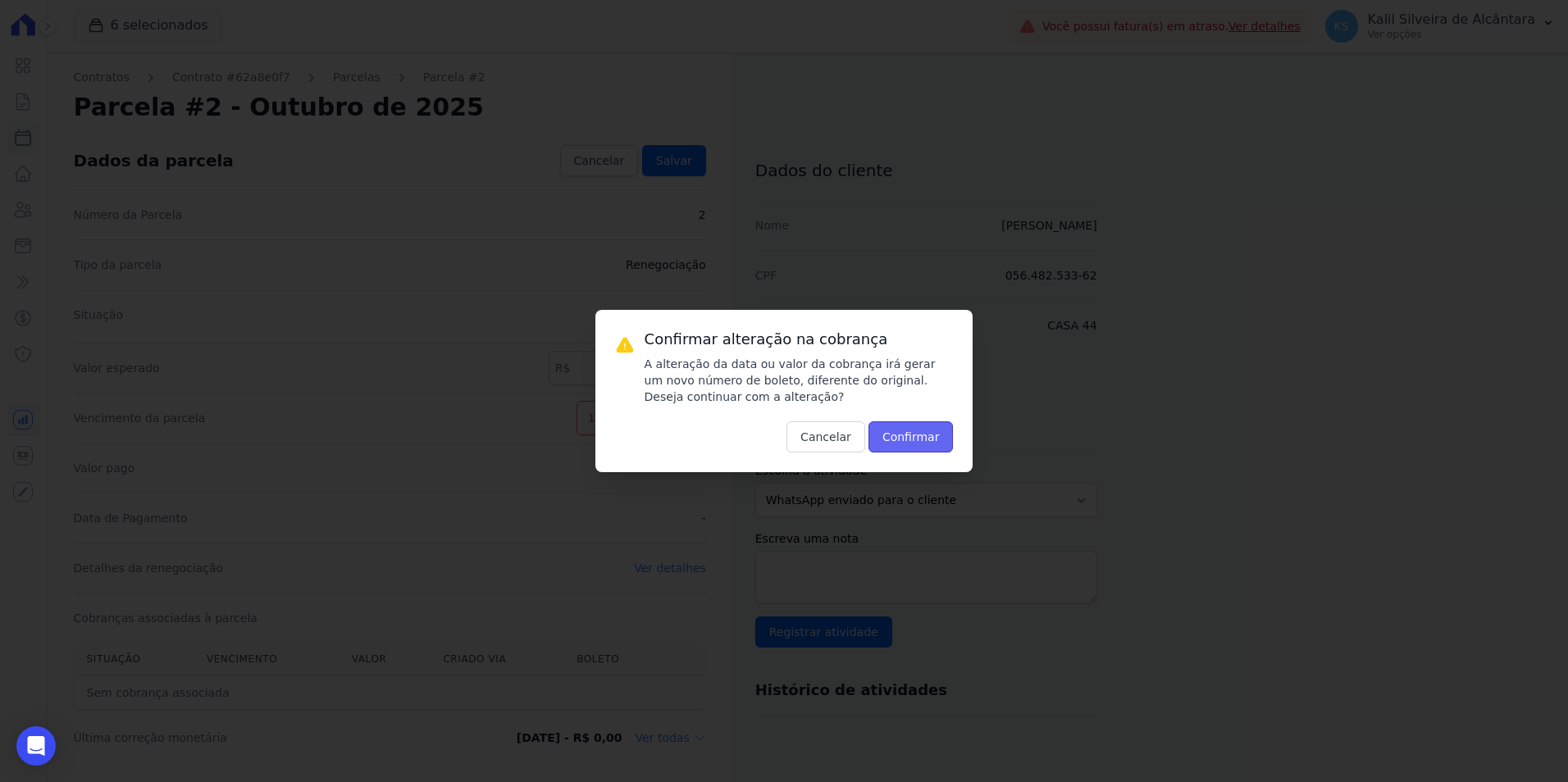
click at [917, 442] on button "Confirmar" at bounding box center [910, 437] width 85 height 31
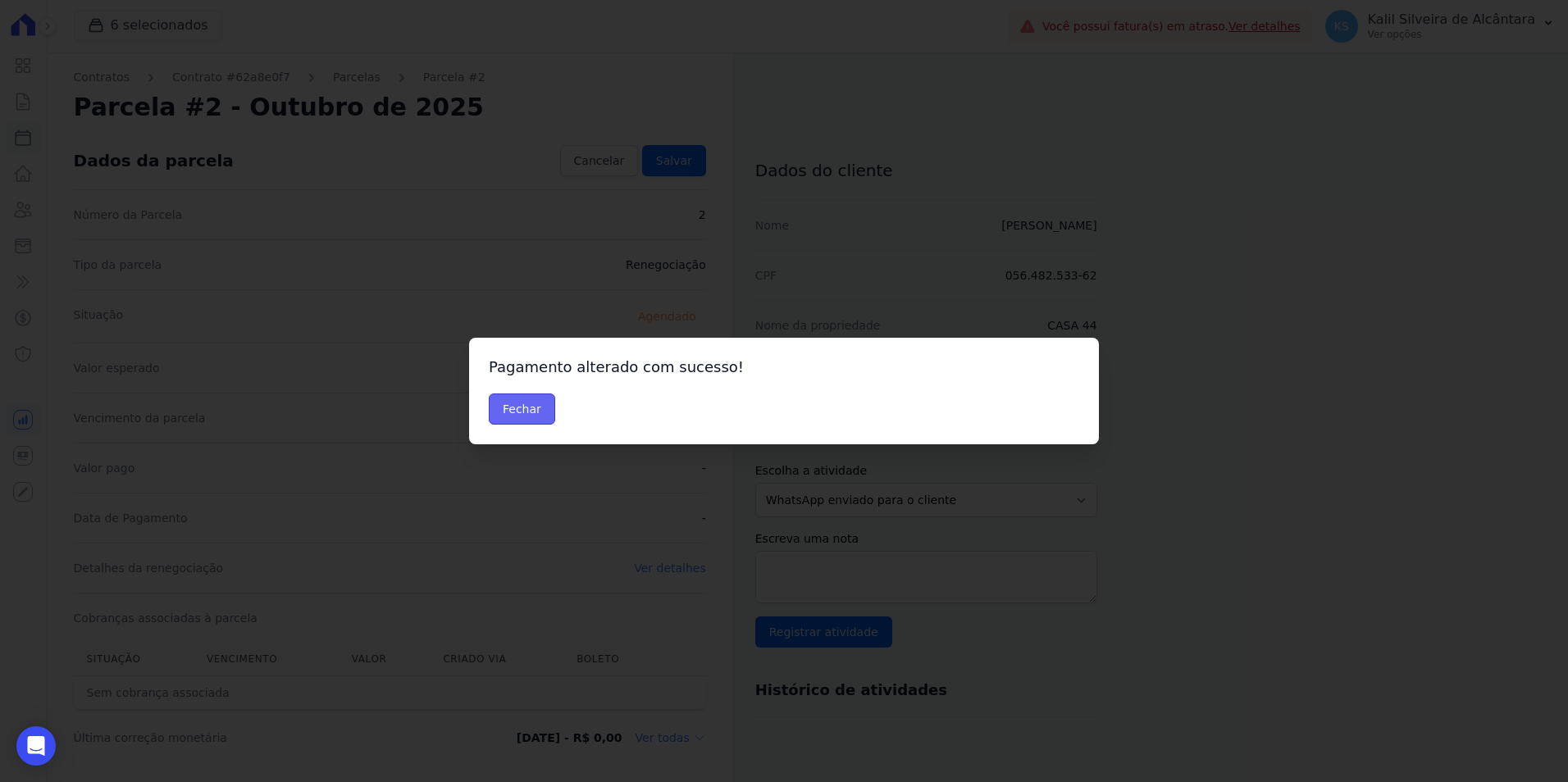
click at [547, 410] on button "Fechar" at bounding box center [522, 409] width 66 height 31
click at [484, 378] on div "Pagamento alterado com sucesso! [GEOGRAPHIC_DATA]" at bounding box center [784, 391] width 630 height 107
click at [513, 409] on button "Fechar" at bounding box center [522, 409] width 66 height 31
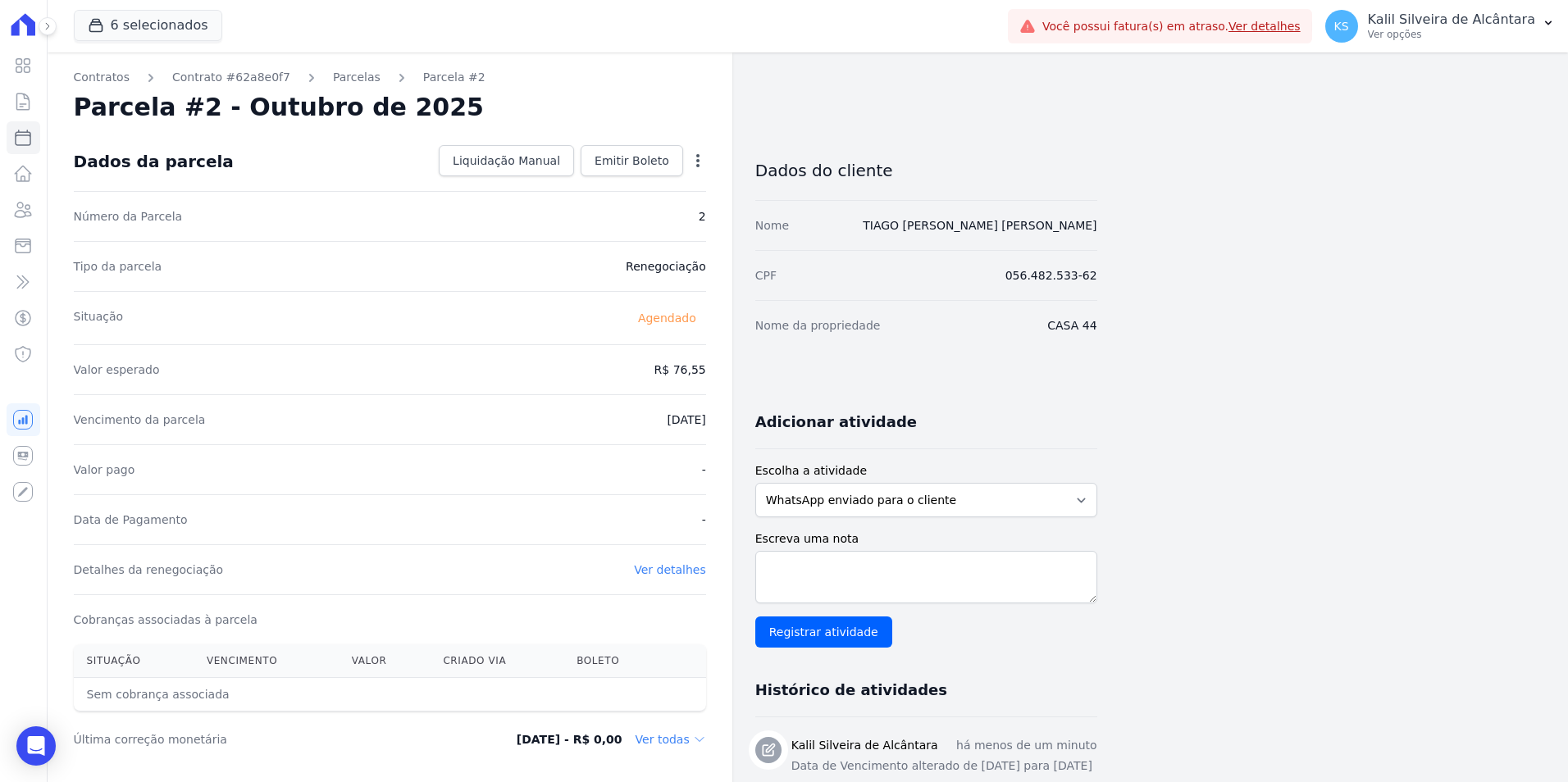
click at [333, 80] on link "Parcelas" at bounding box center [356, 77] width 48 height 17
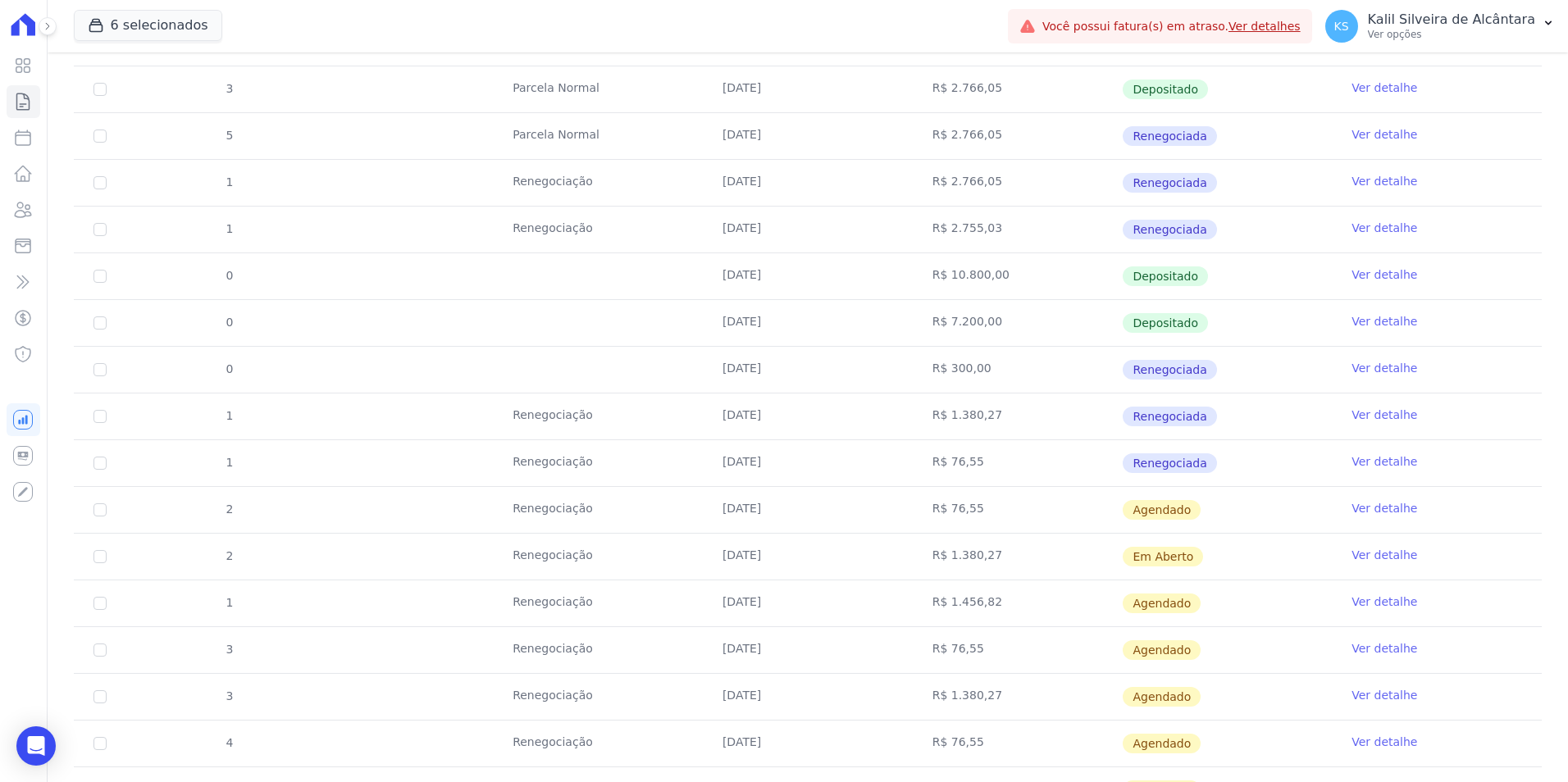
scroll to position [624, 0]
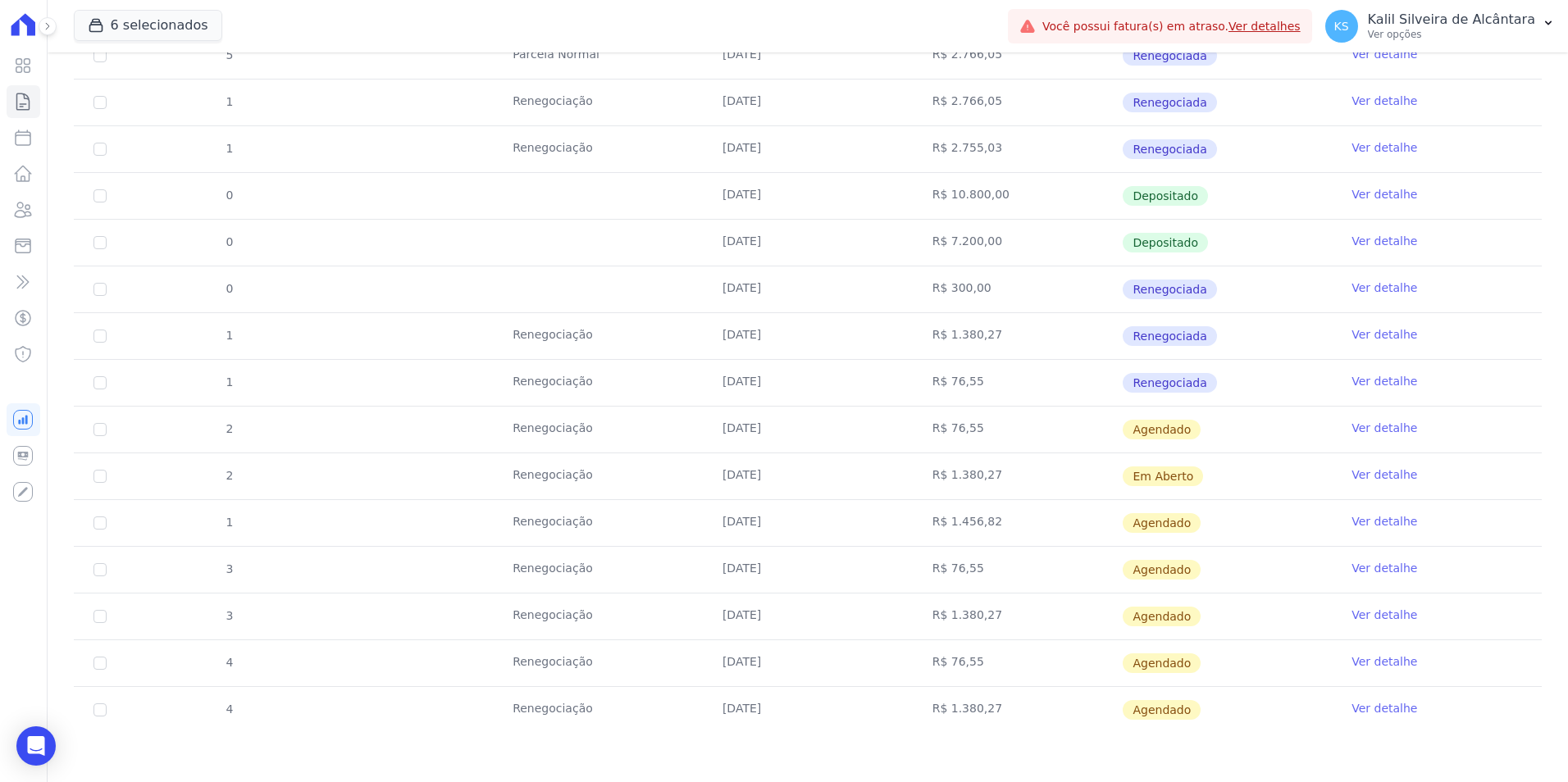
drag, startPoint x: 712, startPoint y: 574, endPoint x: 814, endPoint y: 609, distance: 107.8
click at [679, 575] on tr "3 Renegociação [DATE] R$ 76,55 [GEOGRAPHIC_DATA] Ver detalhe" at bounding box center [807, 569] width 1468 height 47
click at [983, 679] on td "R$ 76,55" at bounding box center [1018, 663] width 210 height 46
click at [26, 211] on icon at bounding box center [23, 210] width 20 height 20
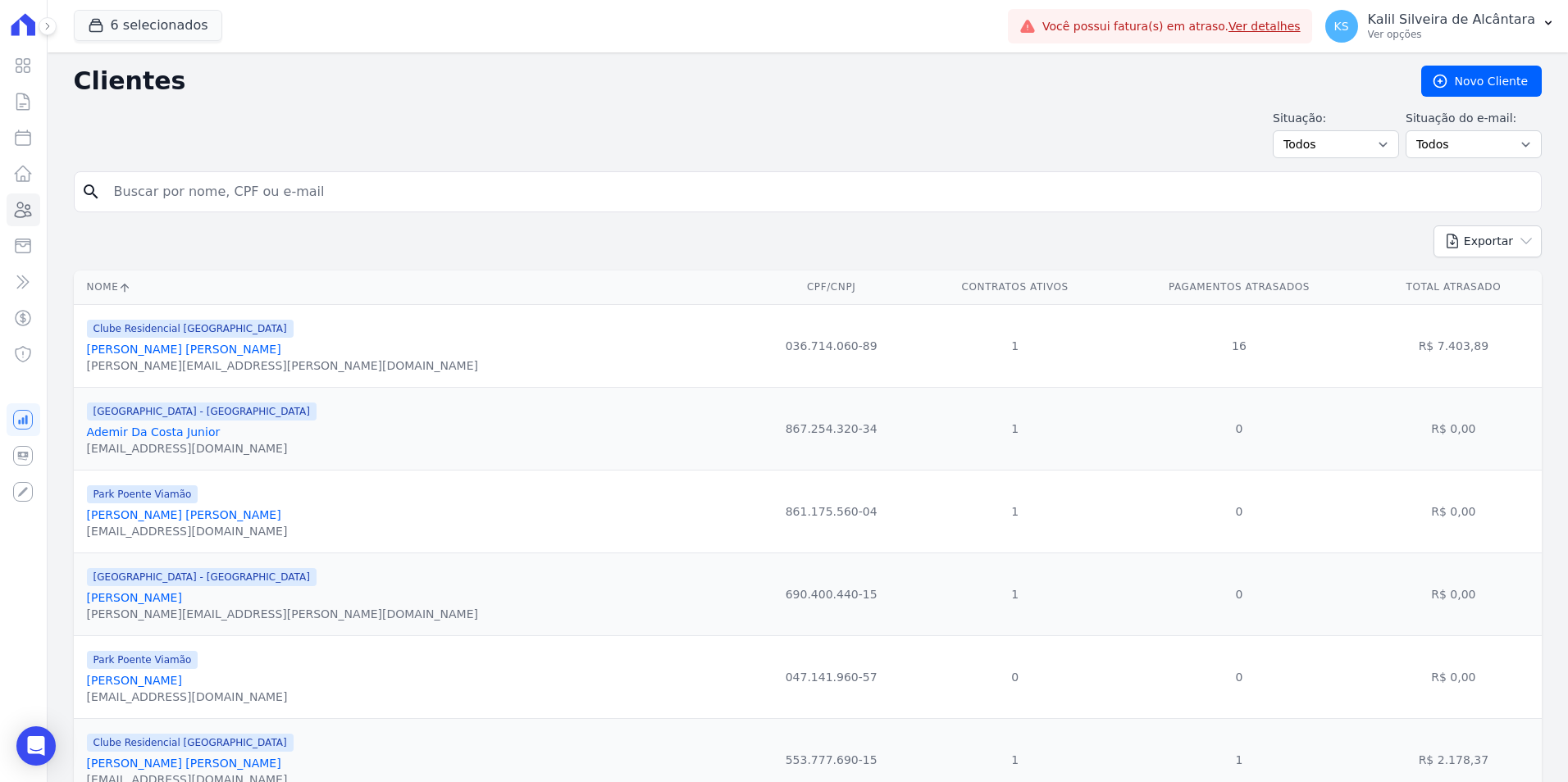
click at [185, 209] on div "search" at bounding box center [807, 192] width 1468 height 41
click at [191, 190] on input "search" at bounding box center [819, 192] width 1431 height 33
paste input "Débora Ferreira Da Conceição"
type input "Débora Ferreira Da Conceição"
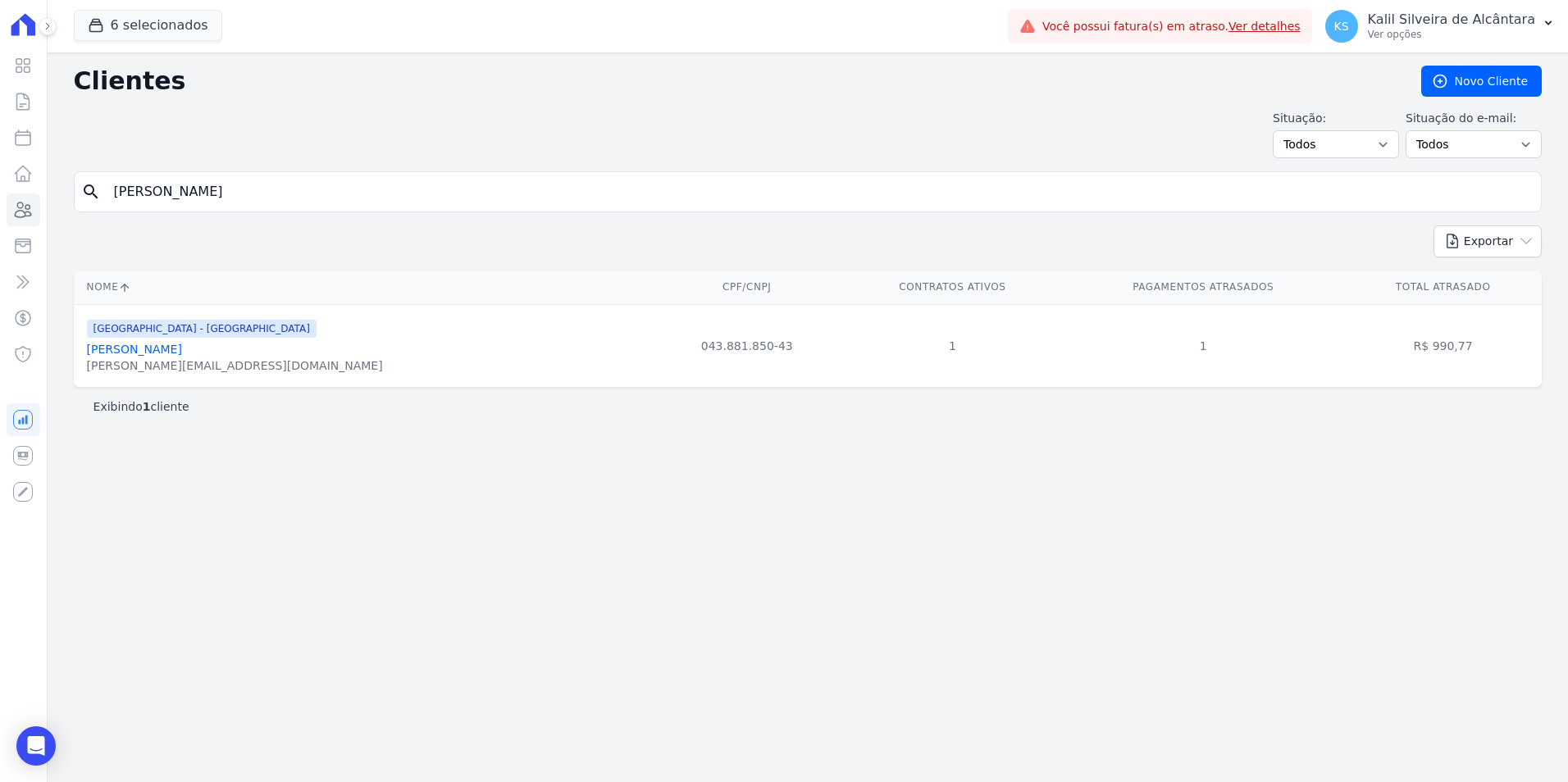
click at [445, 195] on input "Débora Ferreira Da Conceição" at bounding box center [819, 192] width 1431 height 33
click at [182, 345] on link "Debora Ferreira Da Conceiçao" at bounding box center [135, 349] width 95 height 13
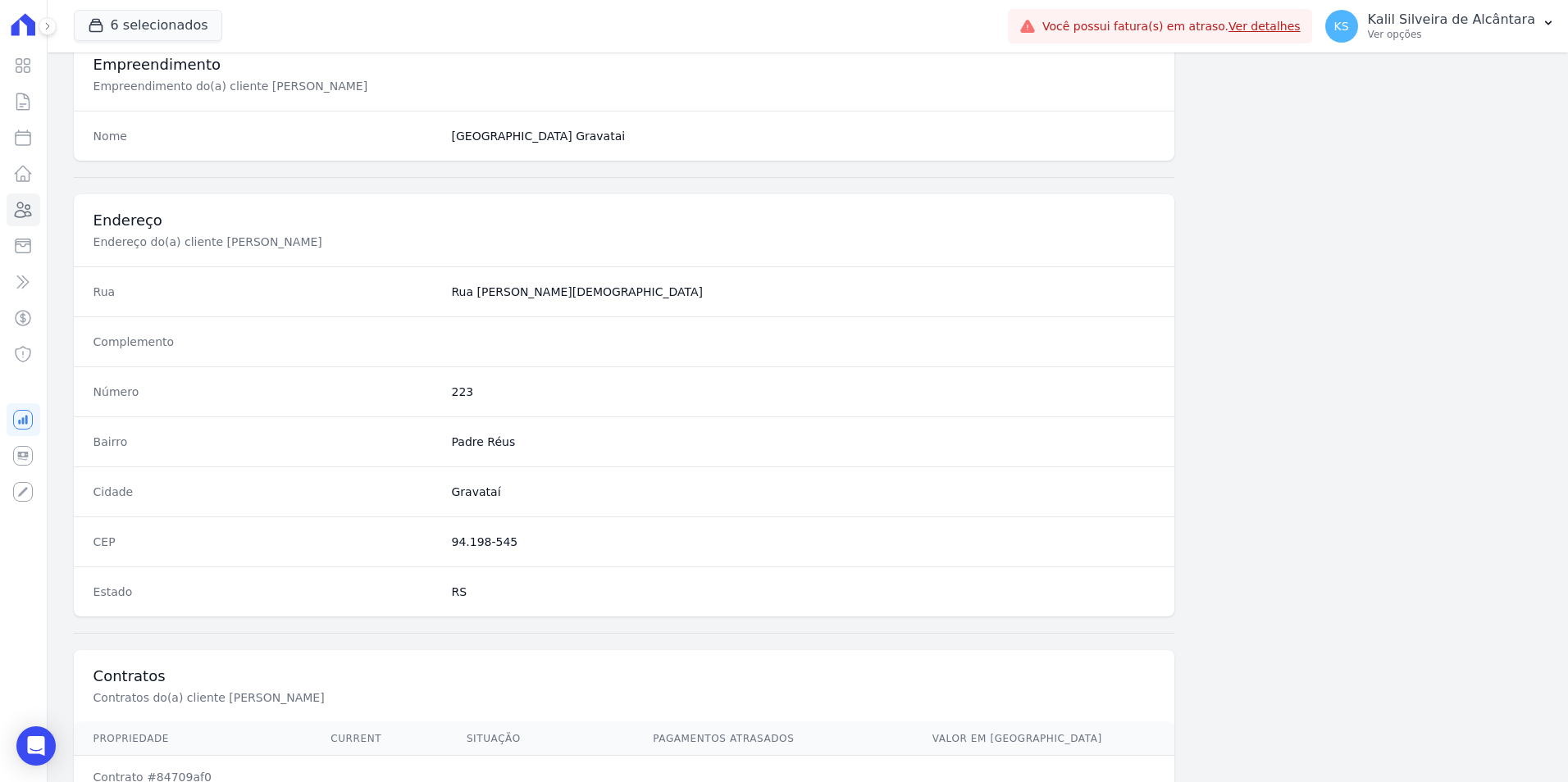
scroll to position [752, 0]
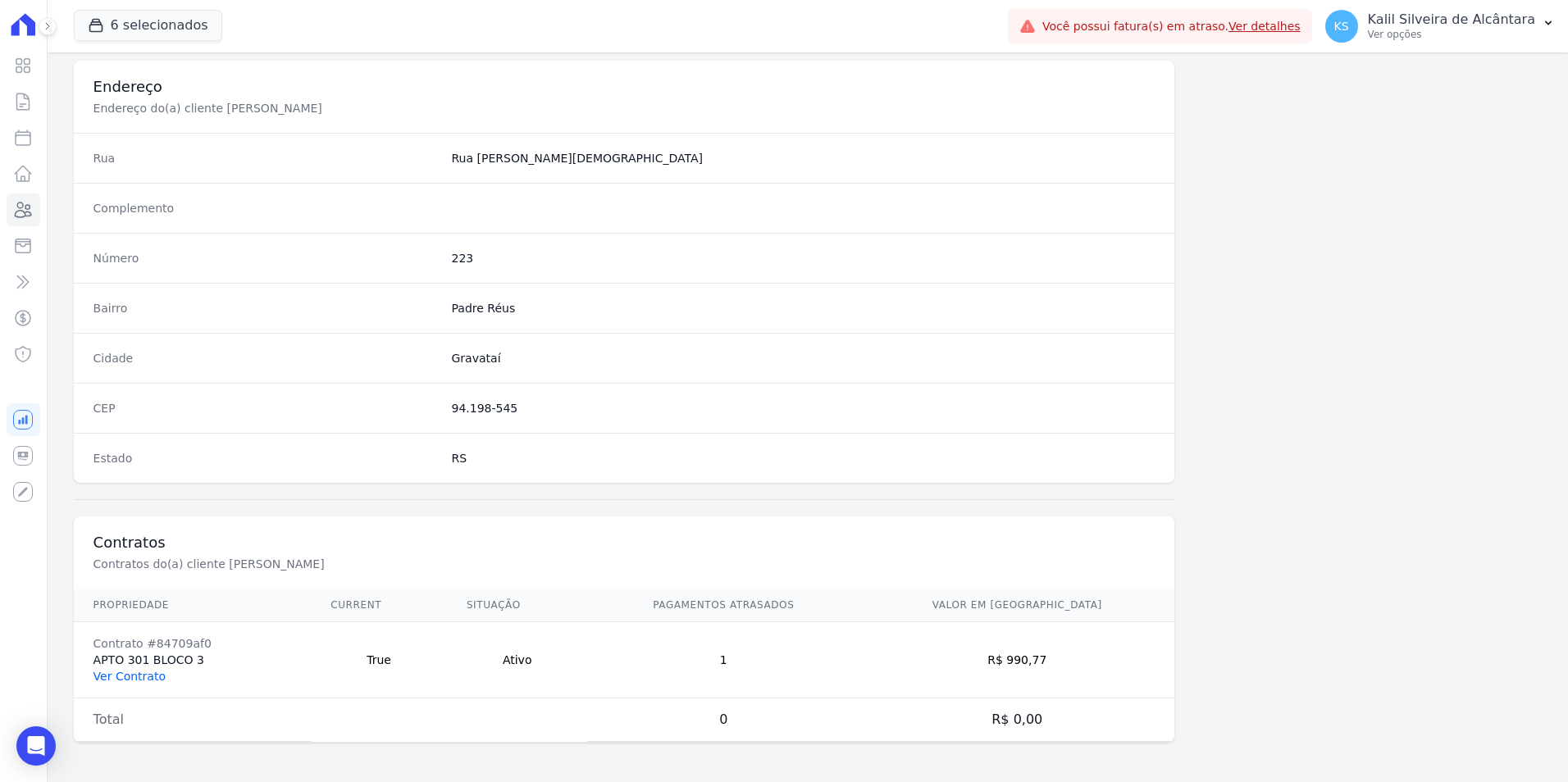
click at [102, 674] on link "Ver Contrato" at bounding box center [129, 676] width 72 height 13
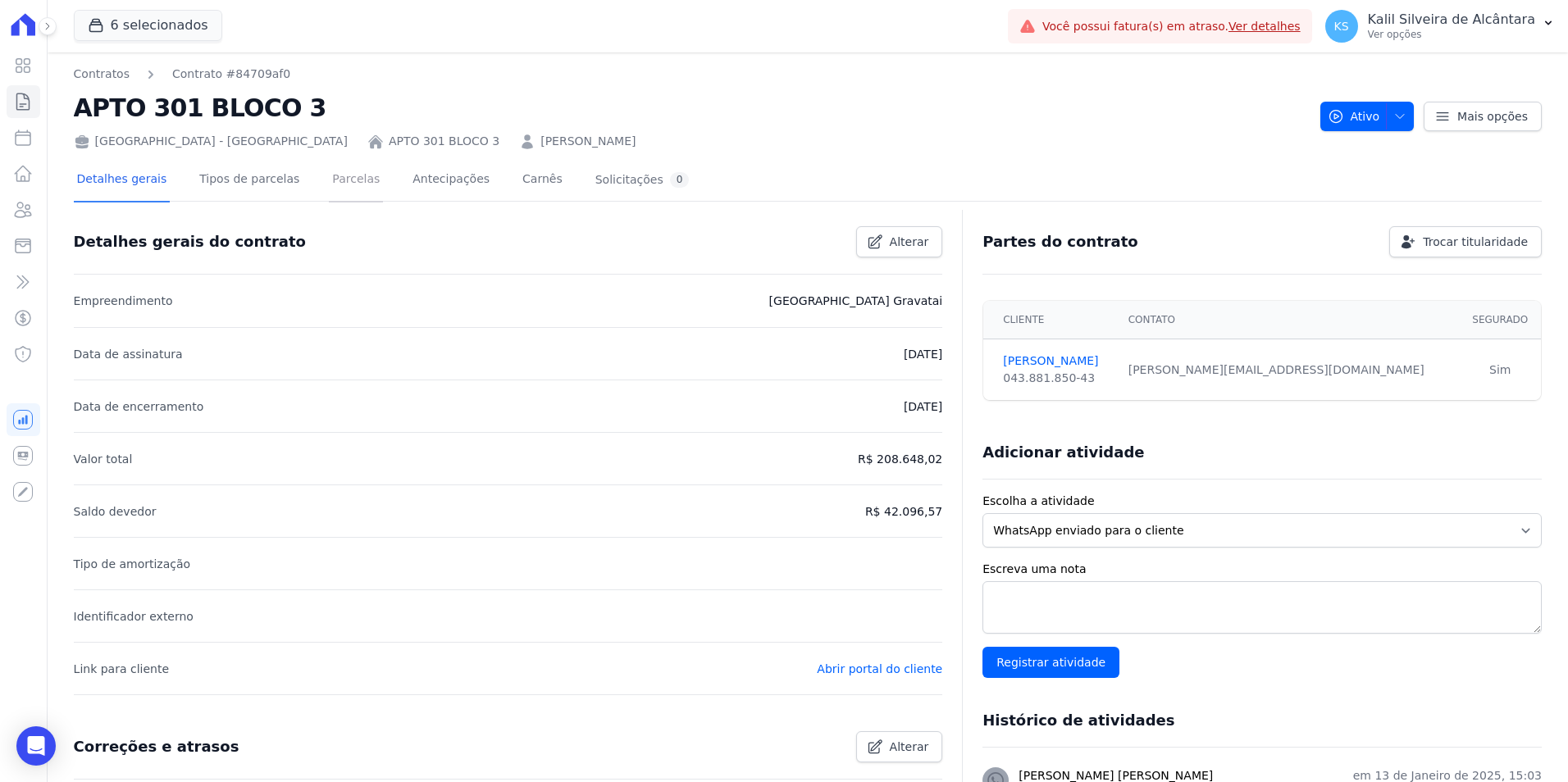
click at [331, 190] on link "Parcelas" at bounding box center [356, 180] width 54 height 43
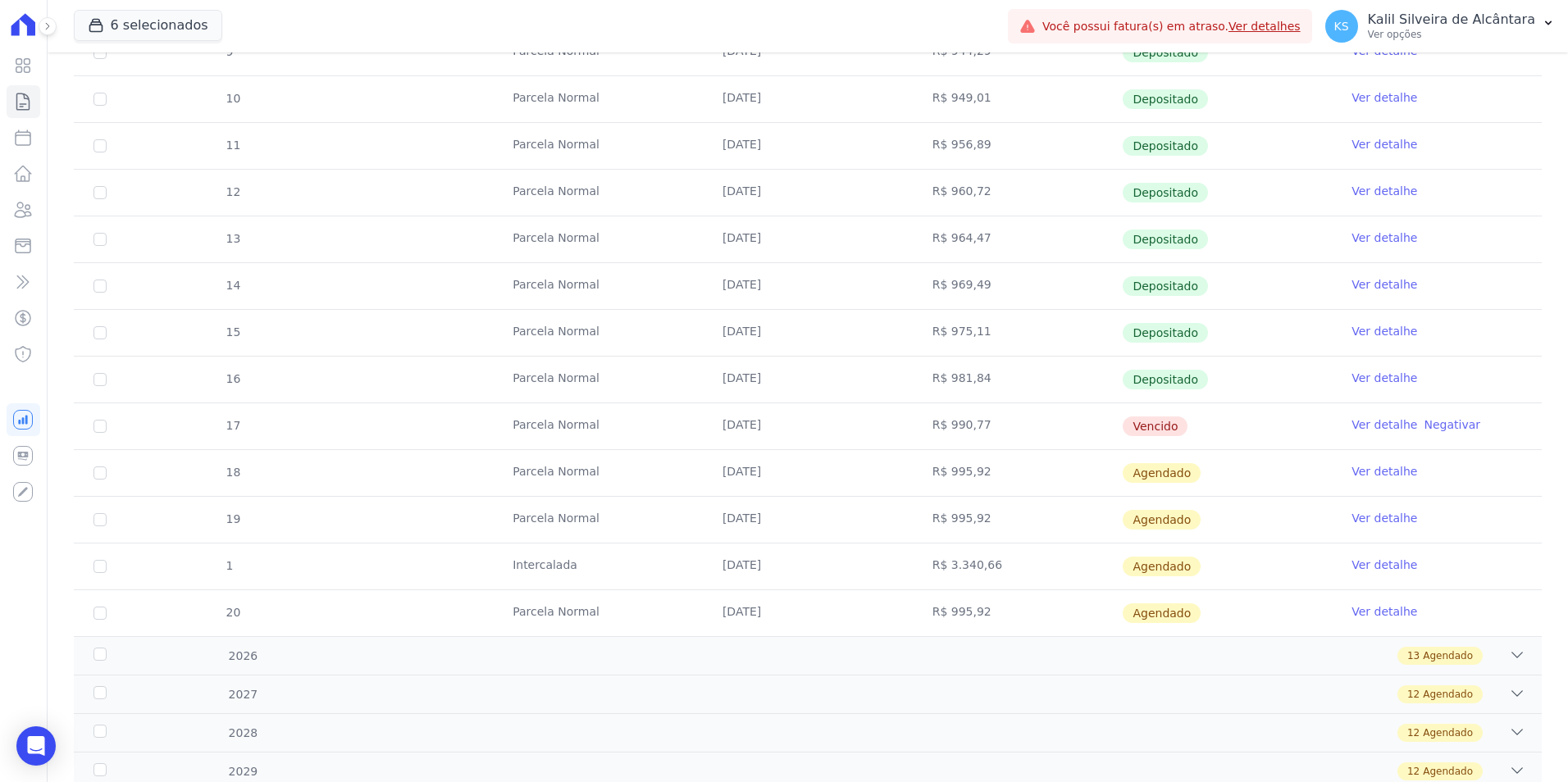
scroll to position [451, 0]
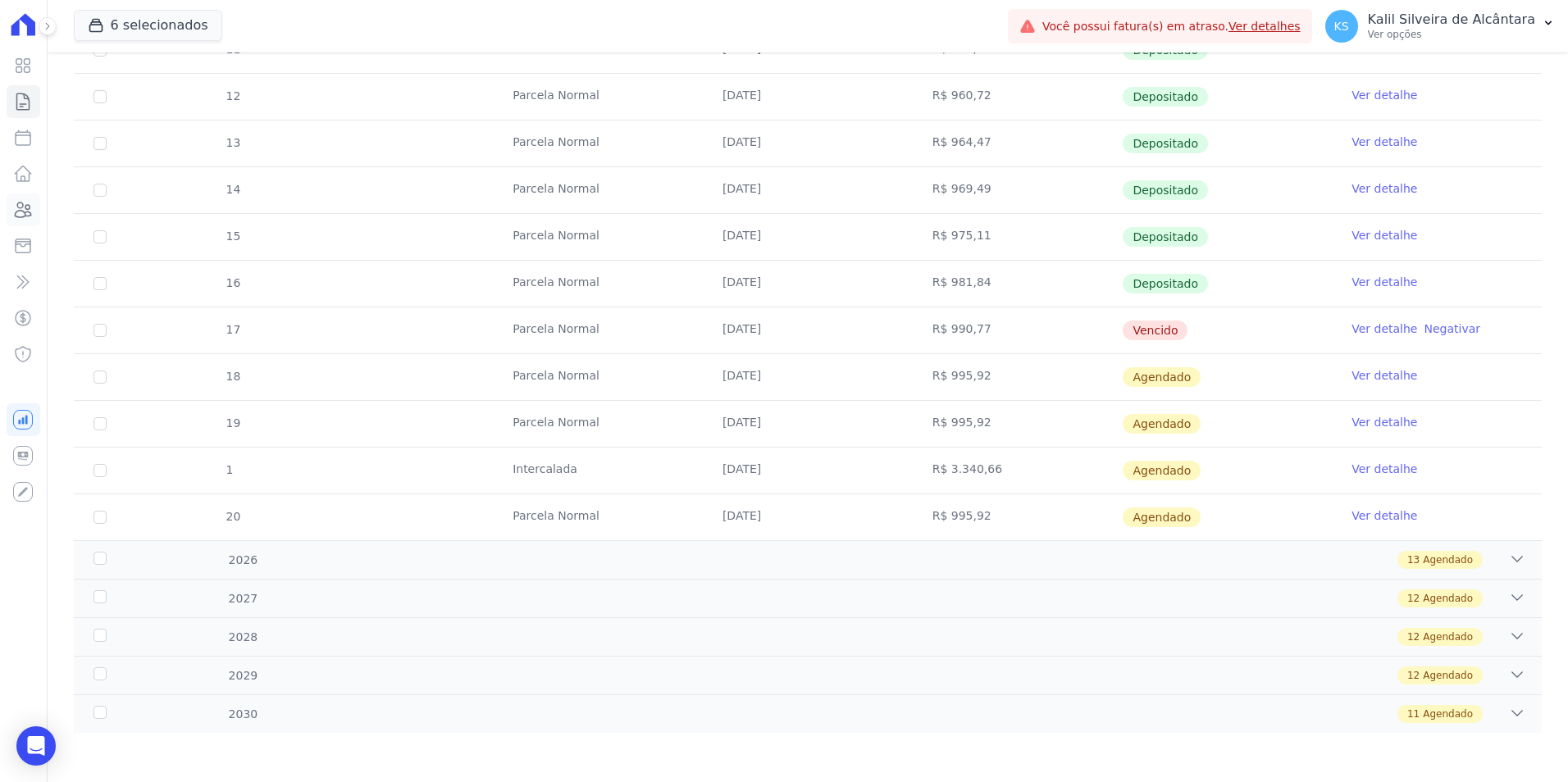
click at [27, 207] on icon at bounding box center [23, 210] width 20 height 20
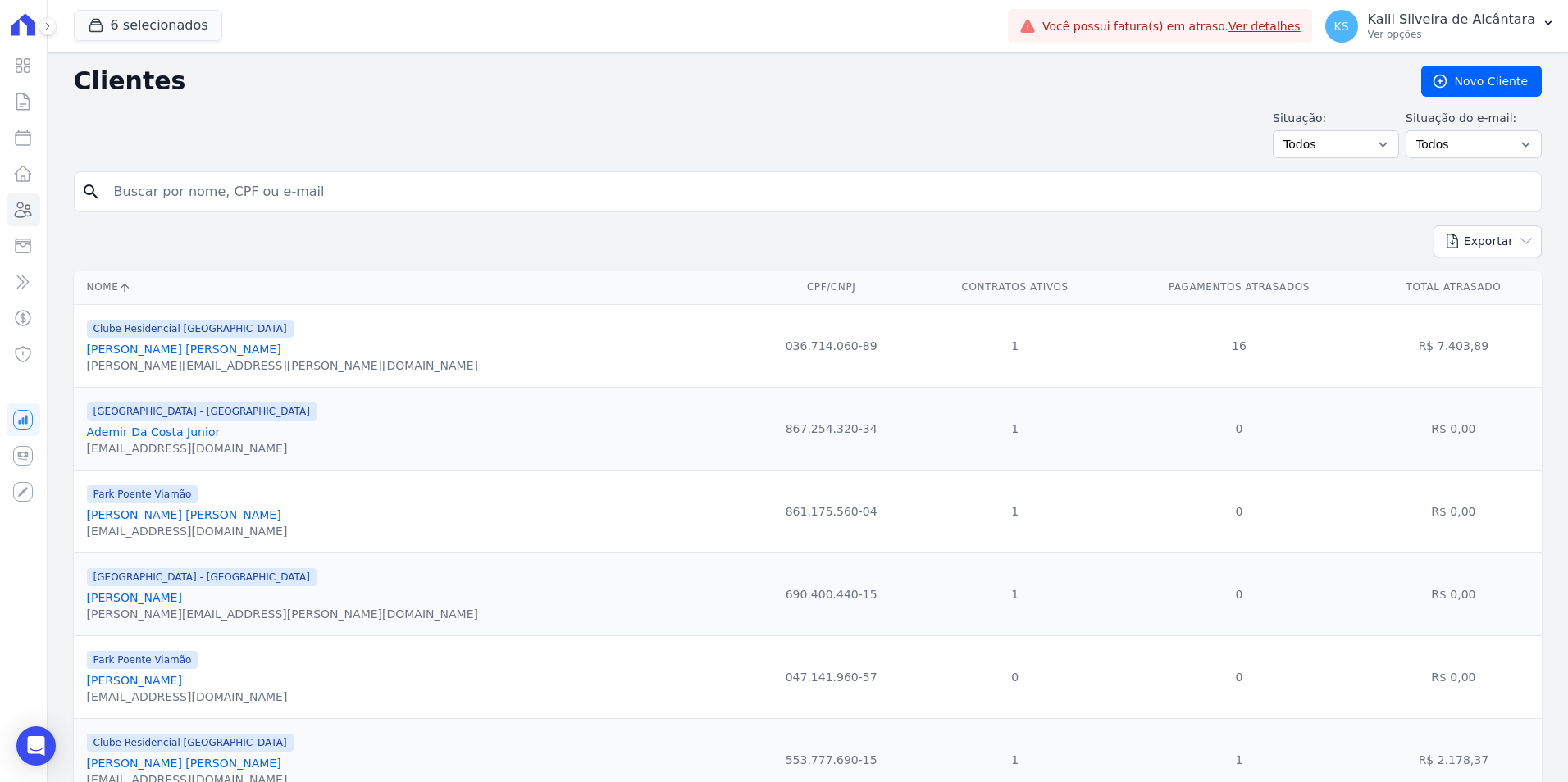
click at [230, 188] on input "search" at bounding box center [819, 192] width 1431 height 33
paste input "Bruna Chaves da Silva"
type input "Bruna Chaves da Silva"
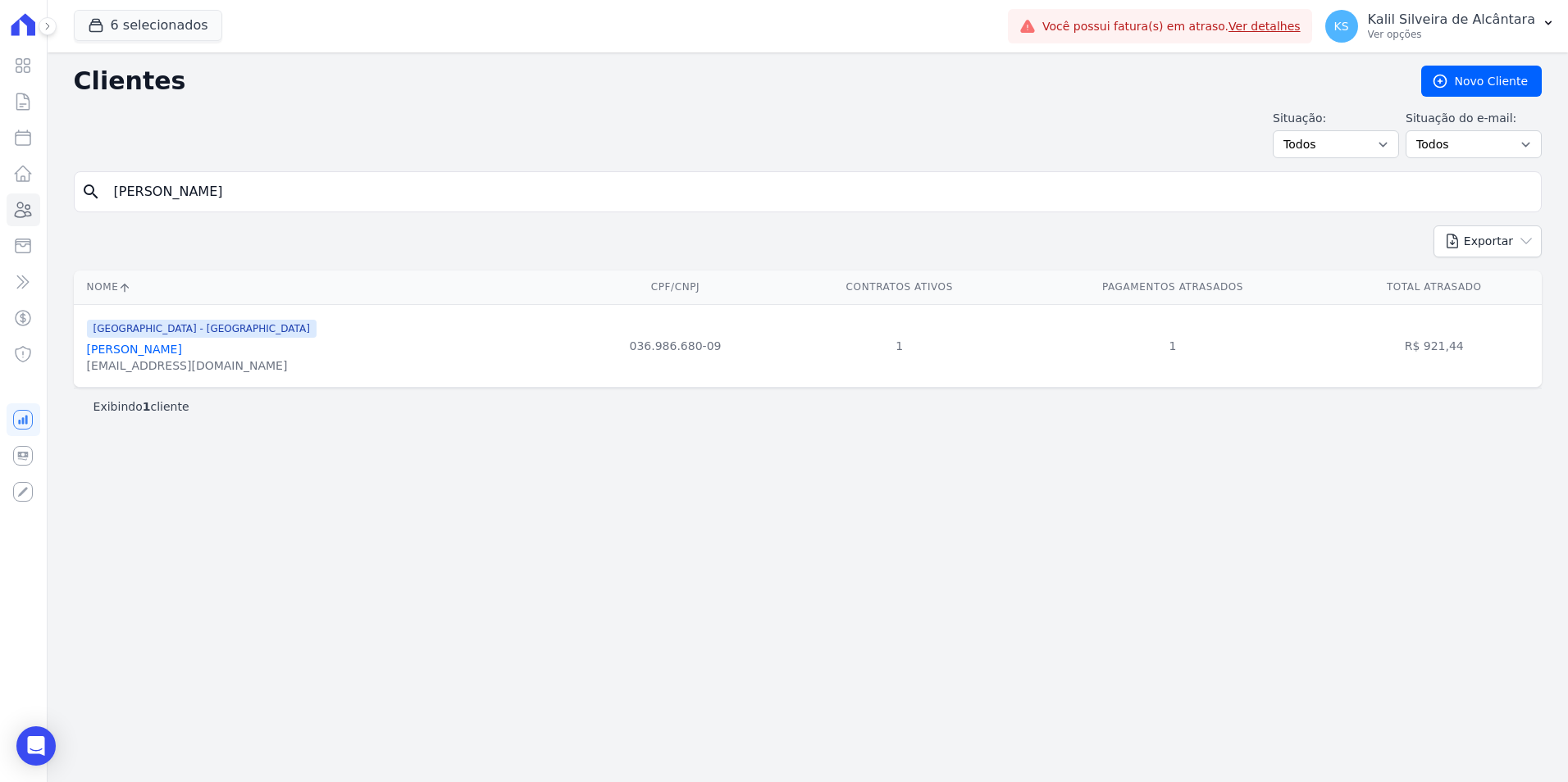
drag, startPoint x: 315, startPoint y: 166, endPoint x: 158, endPoint y: 191, distance: 159.0
click at [159, 190] on div "Clientes Novo Cliente Situação: Todos Adimplentes Inadimplentes Situação do e-m…" at bounding box center [807, 418] width 1520 height 730
click at [83, 191] on div "search haves da SilvaBruna C" at bounding box center [807, 192] width 1468 height 41
paste input "Filipe Klug Correa"
type input "Filipe Klug Correa"
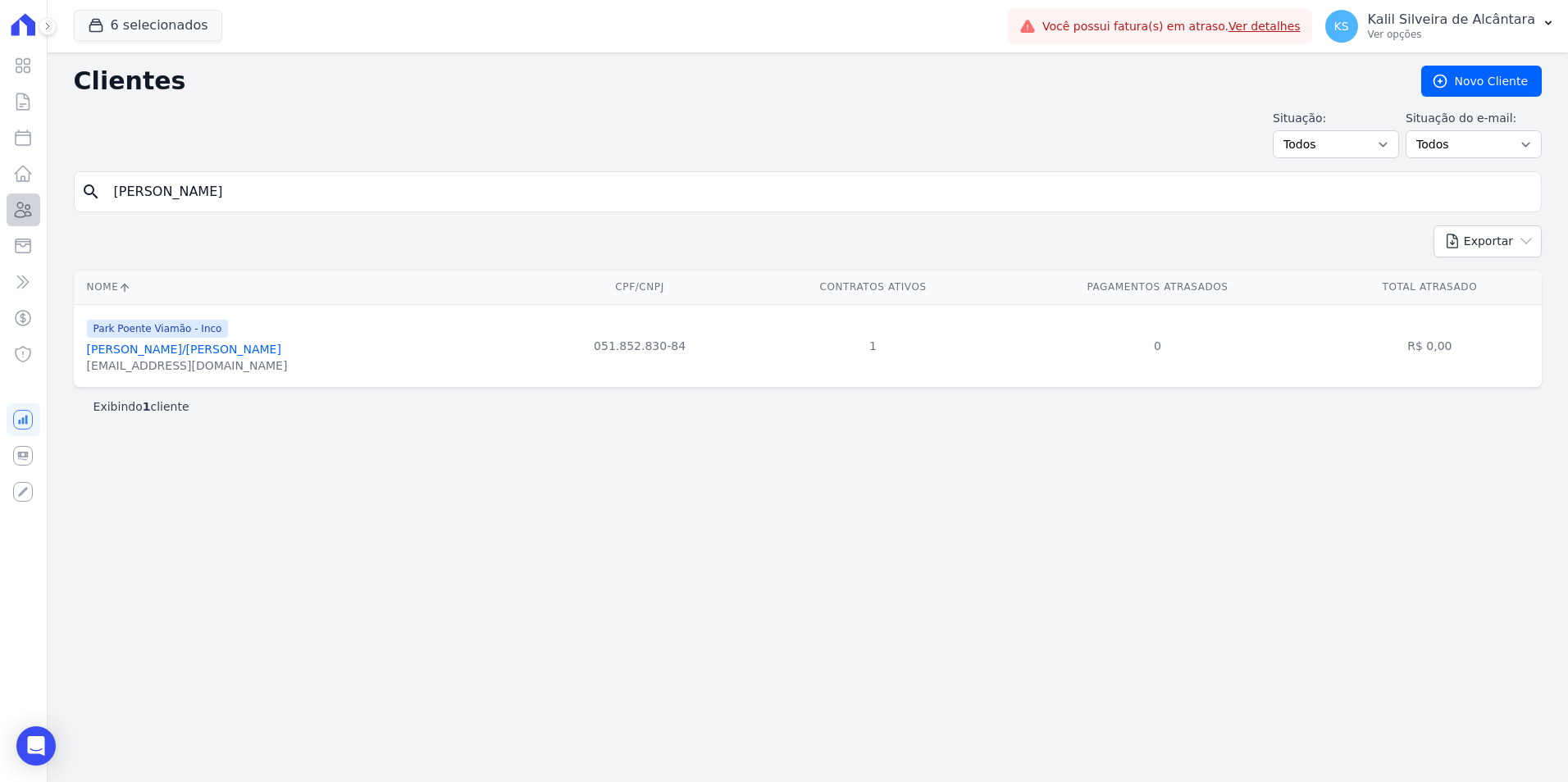
click at [45, 196] on div "Visão Geral Contratos [GEOGRAPHIC_DATA] Lotes Clientes Minha Carteira Transferê…" at bounding box center [784, 391] width 1568 height 782
paste input "abiana Costa Cardoso"
type input "Fabiana Costa Cardoso"
drag, startPoint x: -4, startPoint y: 221, endPoint x: 0, endPoint y: 250, distance: 29.3
click at [0, 235] on html "Visão Geral Contratos [GEOGRAPHIC_DATA] Lotes Clientes Minha Carteira Transferê…" at bounding box center [784, 391] width 1568 height 782
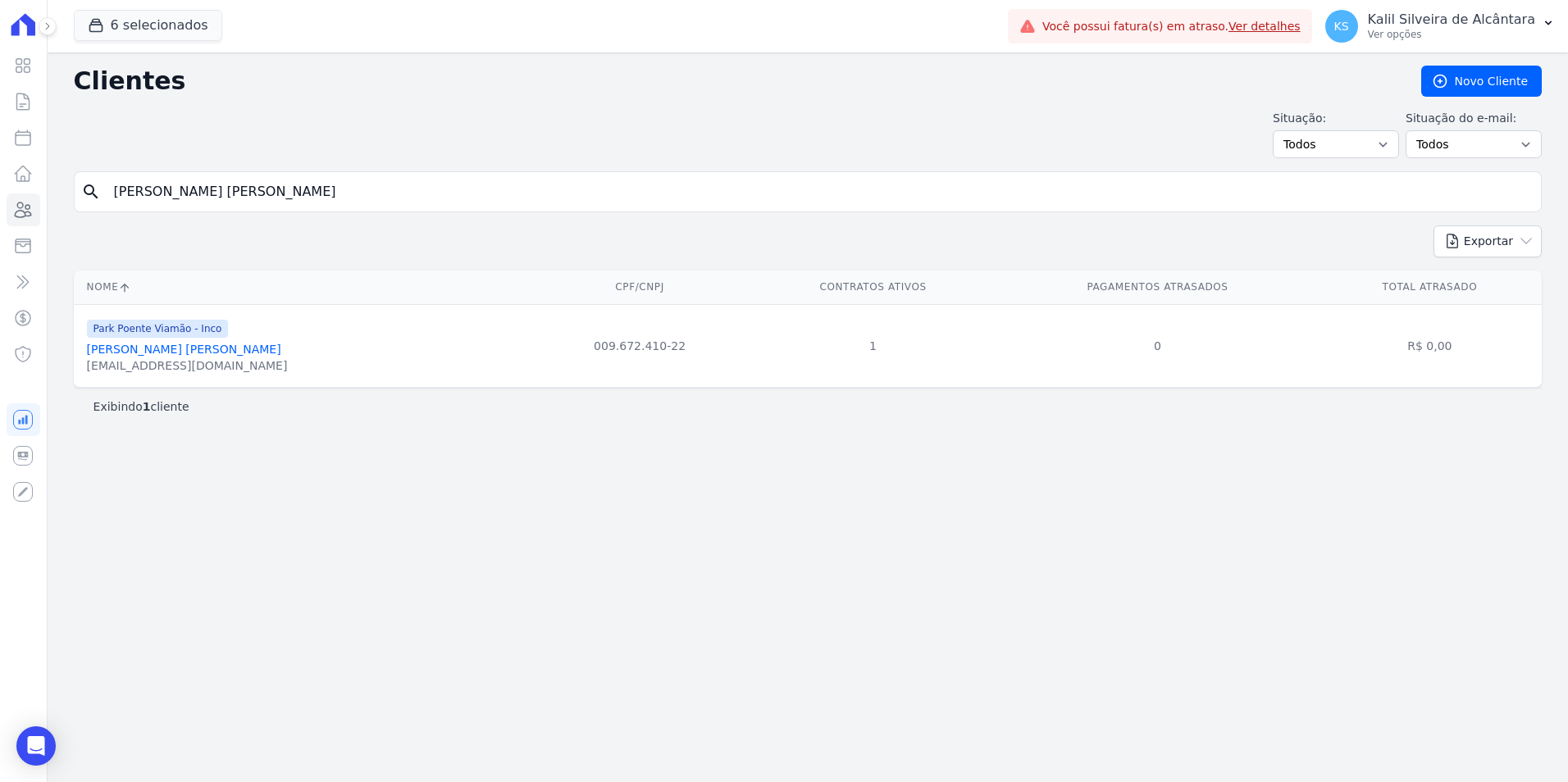
paste input "Viviane Rodrigues Pereira"
type input "Viviane Rodrigues Pereira"
drag, startPoint x: 233, startPoint y: 200, endPoint x: 0, endPoint y: 200, distance: 233.0
click at [0, 200] on html "Visão Geral Contratos [GEOGRAPHIC_DATA] Lotes Clientes Minha Carteira Transferê…" at bounding box center [784, 391] width 1568 height 782
paste input "Mariele Rosa Da Silv"
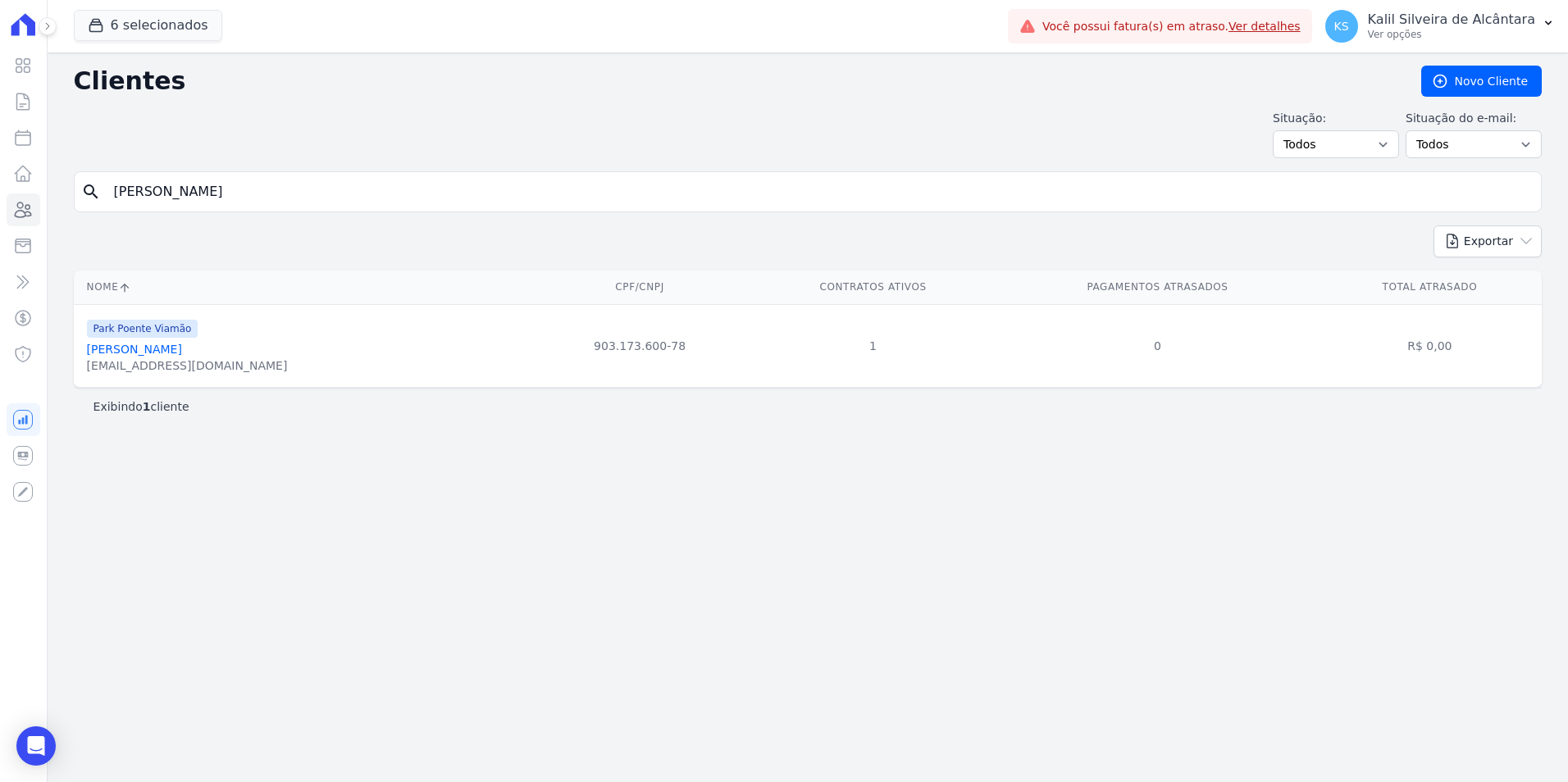
type input "Mariele Rosa Da Silva"
drag, startPoint x: 260, startPoint y: 196, endPoint x: 0, endPoint y: 199, distance: 260.0
click at [0, 192] on html "Visão Geral Contratos [GEOGRAPHIC_DATA] Lotes Clientes Minha Carteira Transferê…" at bounding box center [784, 391] width 1568 height 782
paste input "Tainara Neto Pinto"
type input "Tainara Neto Pinto"
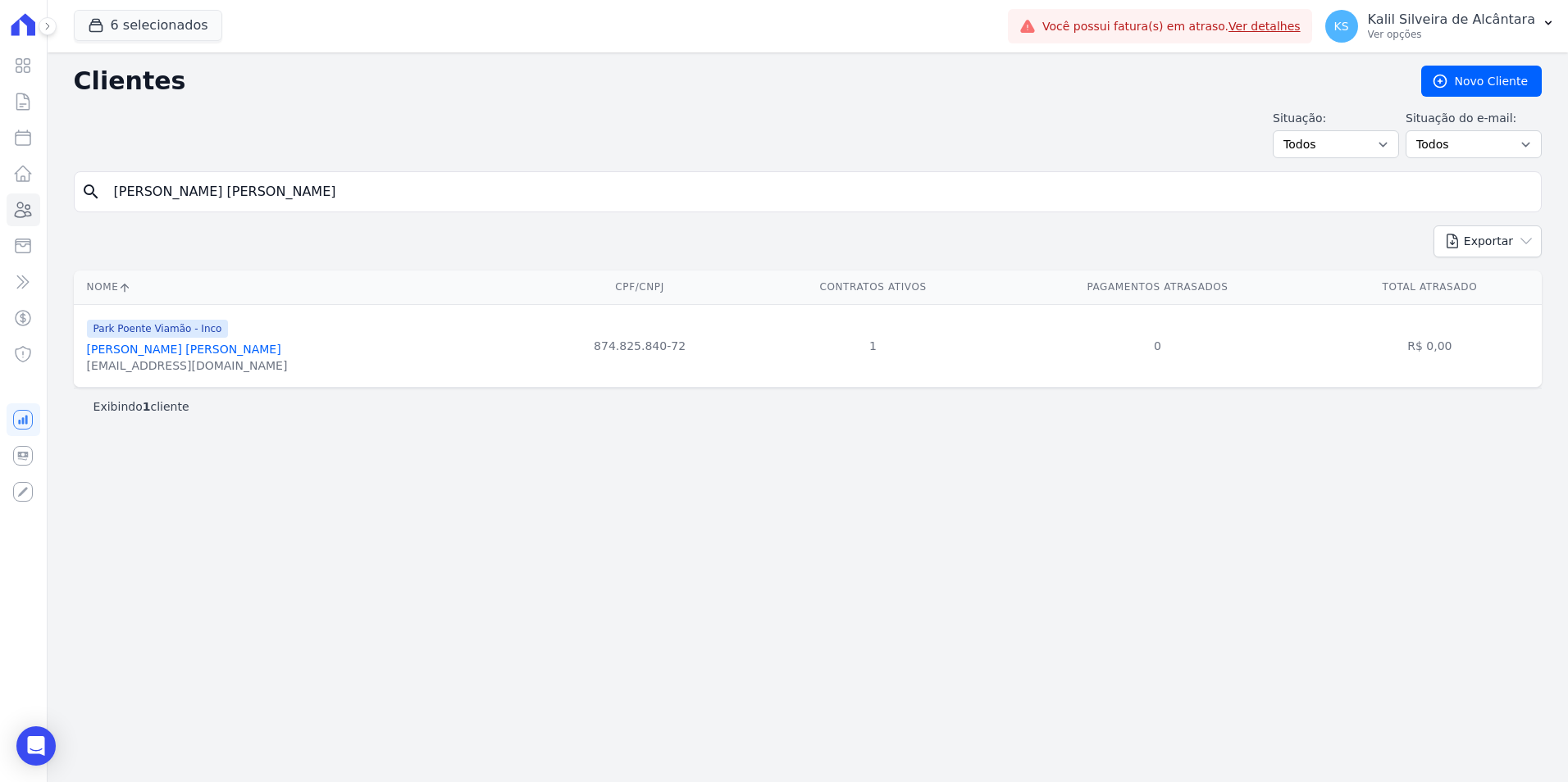
drag, startPoint x: 252, startPoint y: 189, endPoint x: 0, endPoint y: 215, distance: 253.3
click at [0, 215] on html "Visão Geral Contratos [GEOGRAPHIC_DATA] Lotes Clientes Minha Carteira Transferê…" at bounding box center [784, 391] width 1568 height 782
paste input "Leandro De Avila Marques"
type input "Leandro De Avila Marques"
click at [186, 351] on link "Leandro De Avila Marques" at bounding box center [184, 349] width 195 height 13
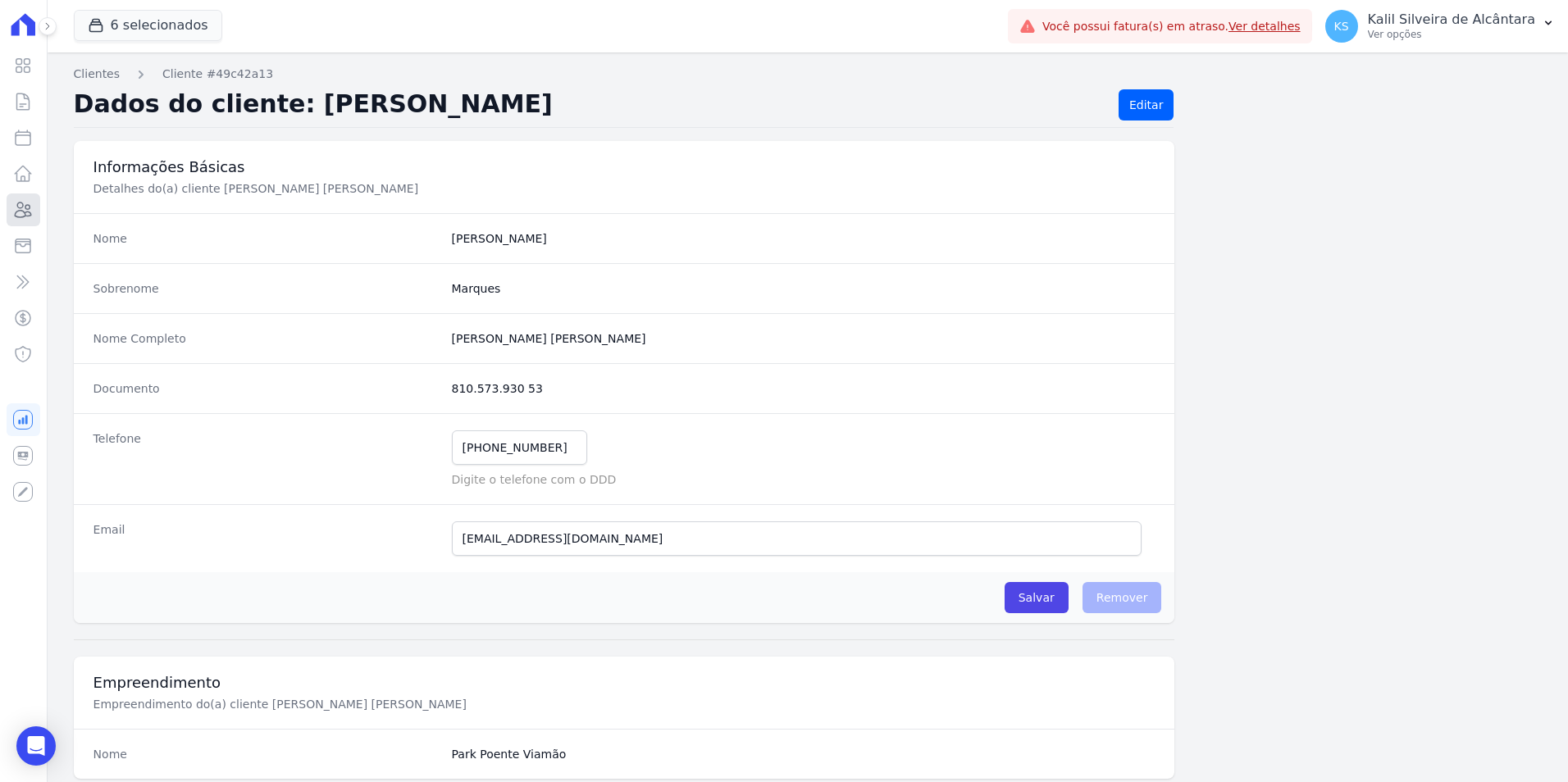
click at [17, 212] on icon at bounding box center [23, 210] width 16 height 14
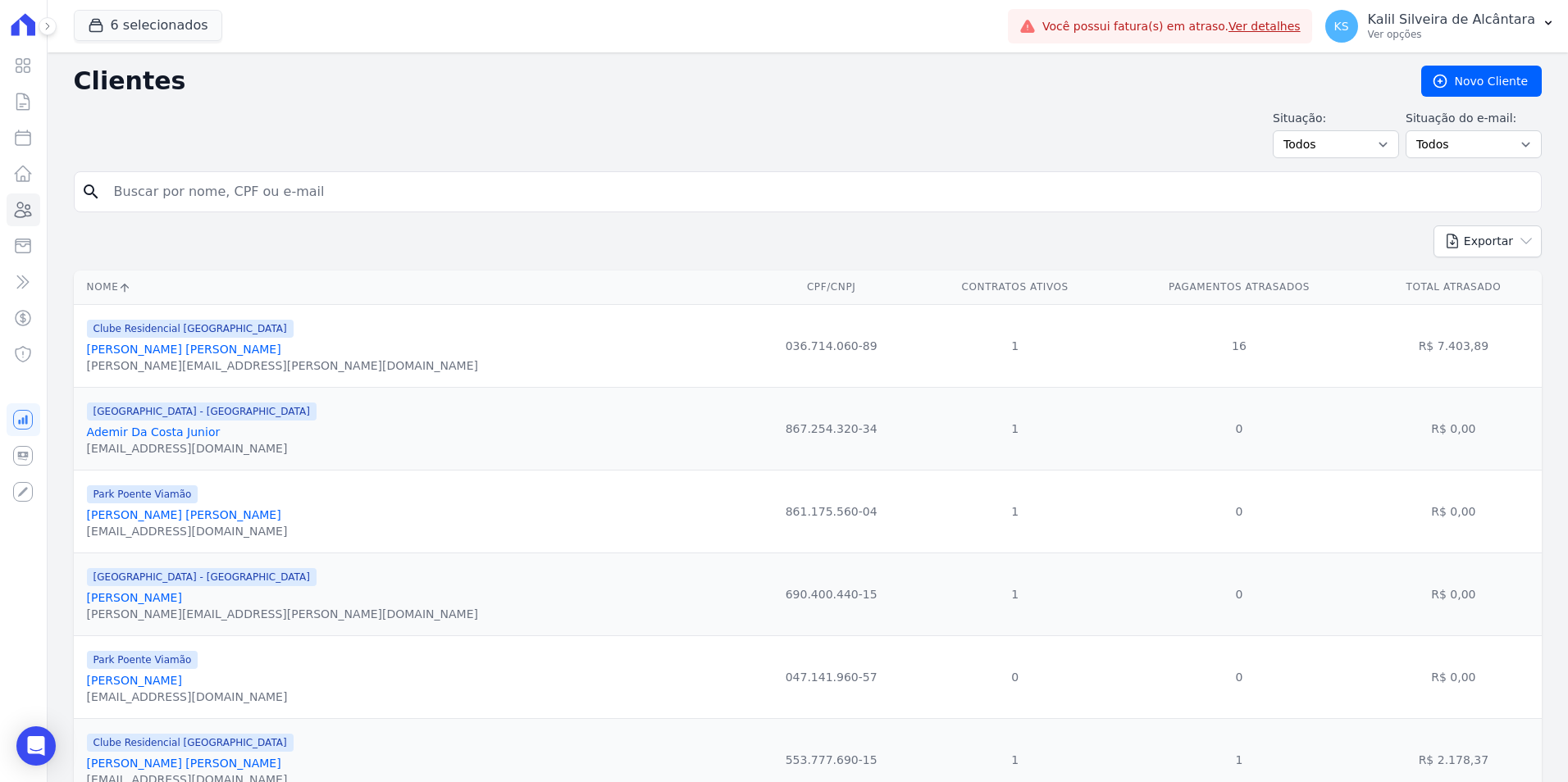
click at [132, 203] on input "search" at bounding box center [819, 192] width 1431 height 33
paste input "Fernanda Hellen Fernandes"
type input "Fernanda Hellen Fernandes"
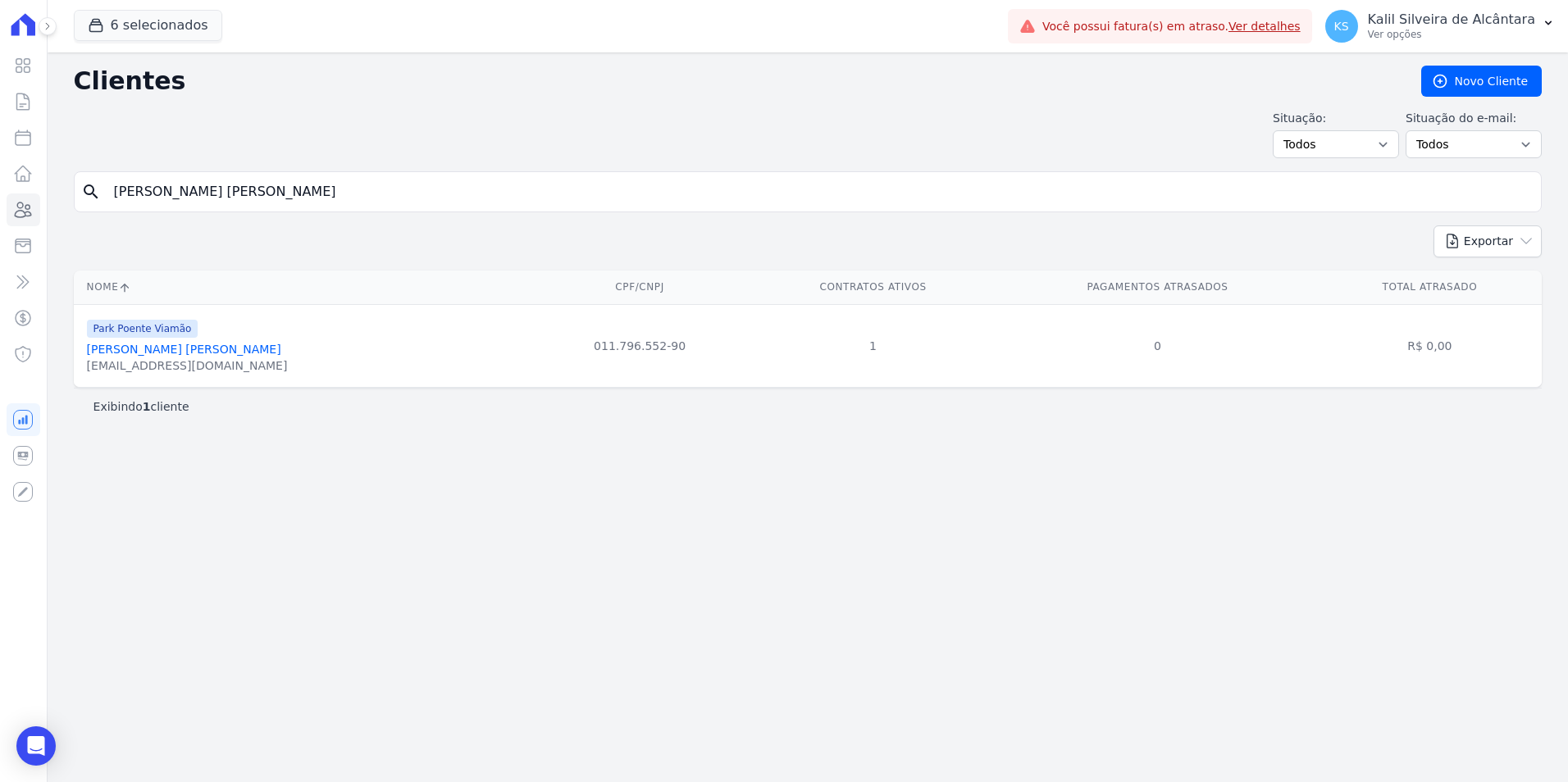
drag, startPoint x: 289, startPoint y: 178, endPoint x: 0, endPoint y: 220, distance: 292.0
click at [0, 220] on html "Visão Geral Contratos [GEOGRAPHIC_DATA] Lotes Clientes Minha Carteira Transferê…" at bounding box center [784, 391] width 1568 height 782
paste input "Leandro Oliveira Padilha"
type input "Leandro Oliveira Padilha"
click at [182, 346] on link "Leandro Oliveira Padilha" at bounding box center [135, 349] width 95 height 13
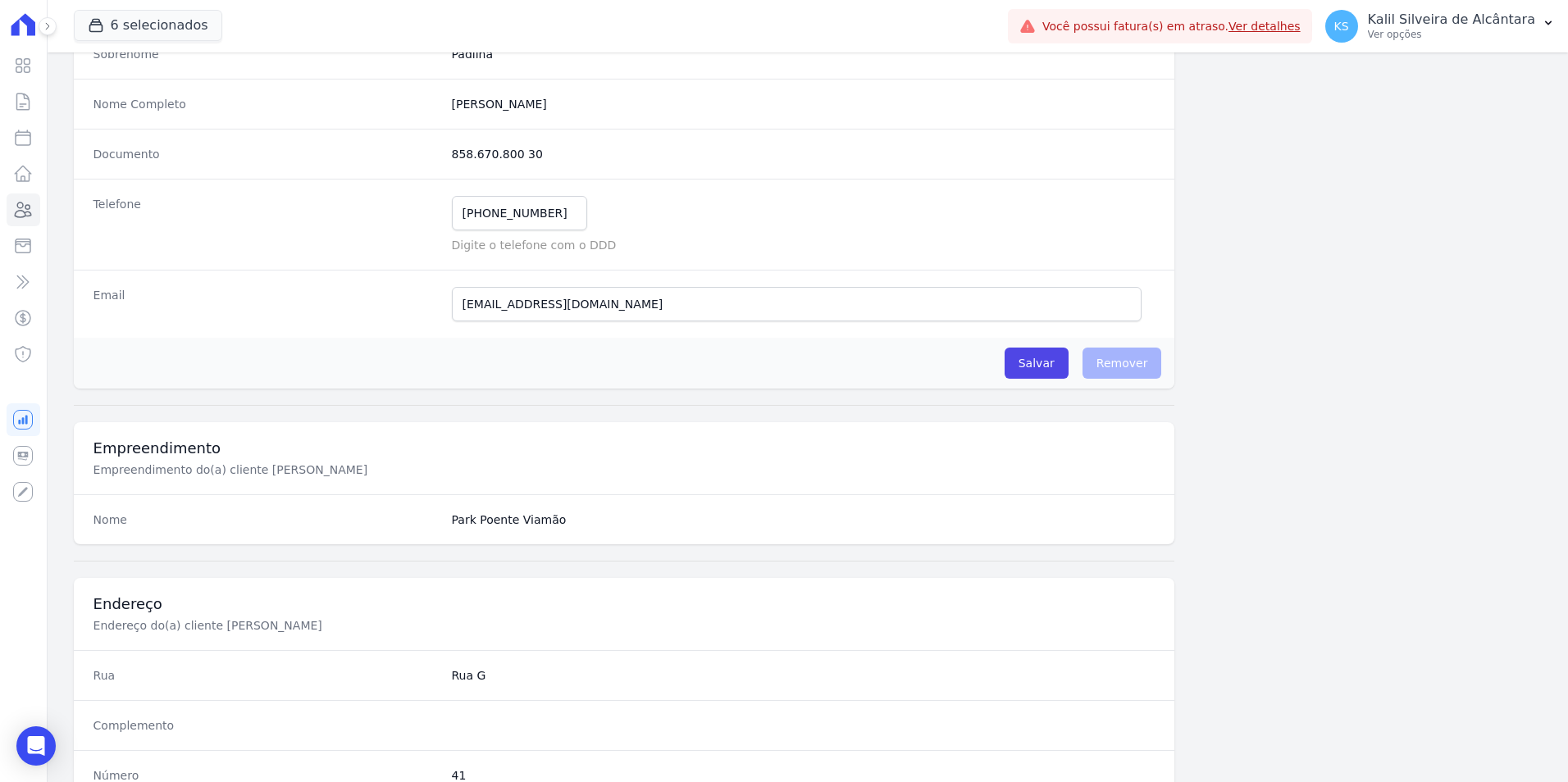
scroll to position [178, 0]
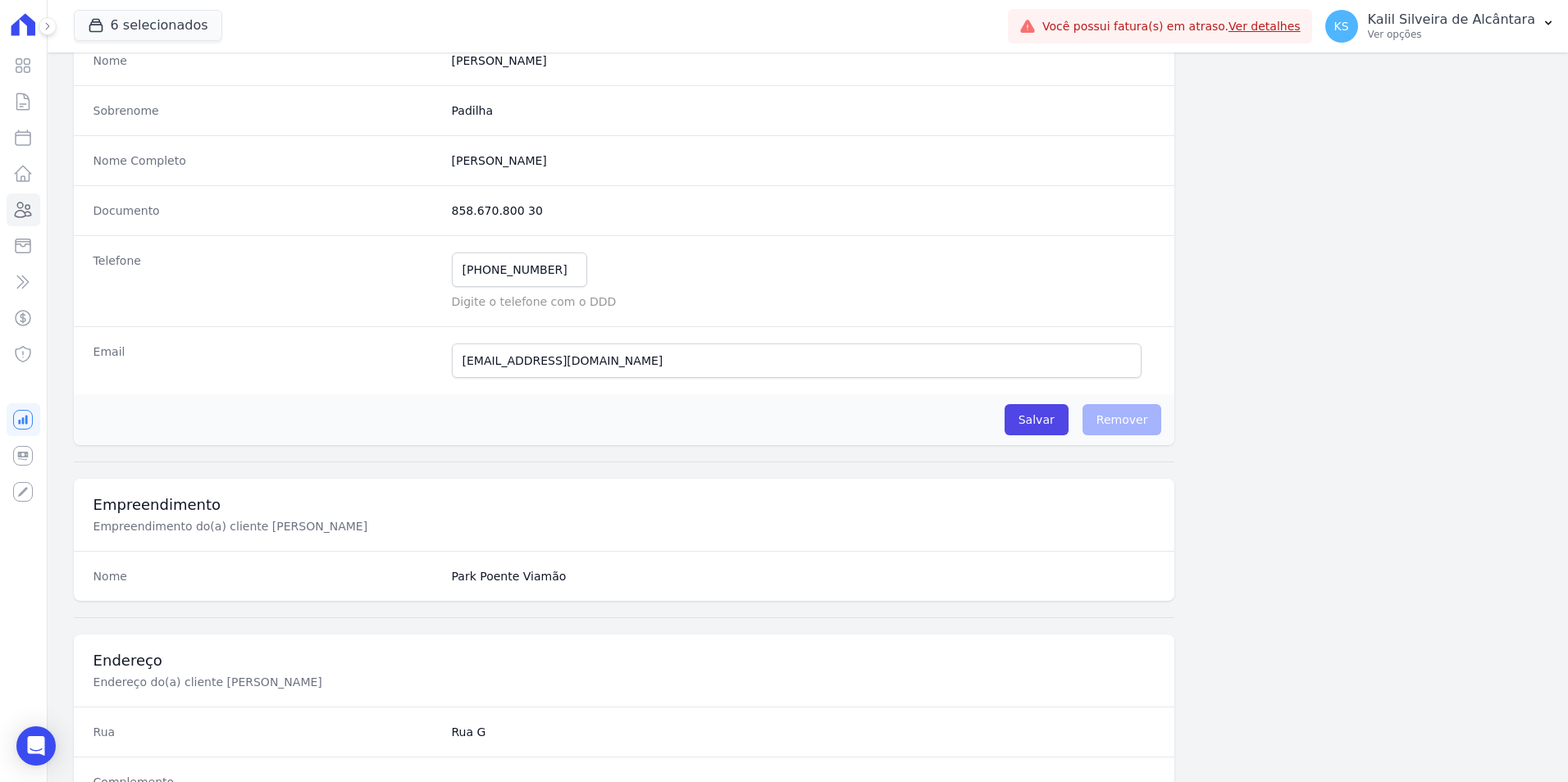
drag, startPoint x: 524, startPoint y: 210, endPoint x: 421, endPoint y: 213, distance: 103.0
click at [421, 213] on div "Documento 858.670.800 30" at bounding box center [624, 211] width 1102 height 50
copy div "858.670.800 30"
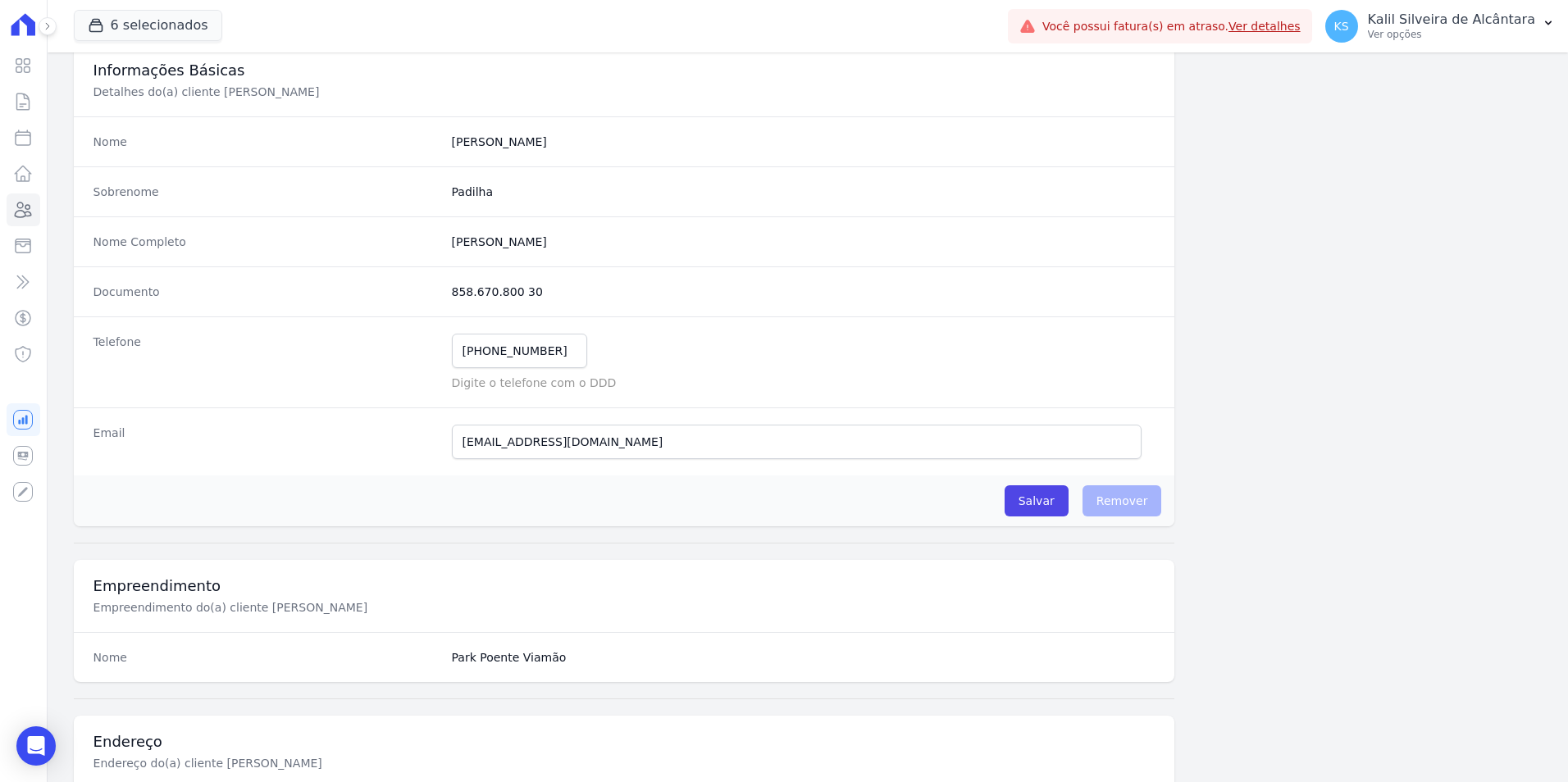
scroll to position [96, 0]
drag, startPoint x: 517, startPoint y: 349, endPoint x: 362, endPoint y: 339, distance: 155.3
click at [370, 337] on div "Telefone (51) 99585-2360 Mensagem de SMS ainda não enviada.. Mensagem de Whatsa…" at bounding box center [624, 363] width 1102 height 91
drag, startPoint x: 608, startPoint y: 431, endPoint x: 616, endPoint y: 434, distance: 8.5
click at [608, 431] on input "leandrinho_padilha@hotmail.com" at bounding box center [797, 443] width 691 height 34
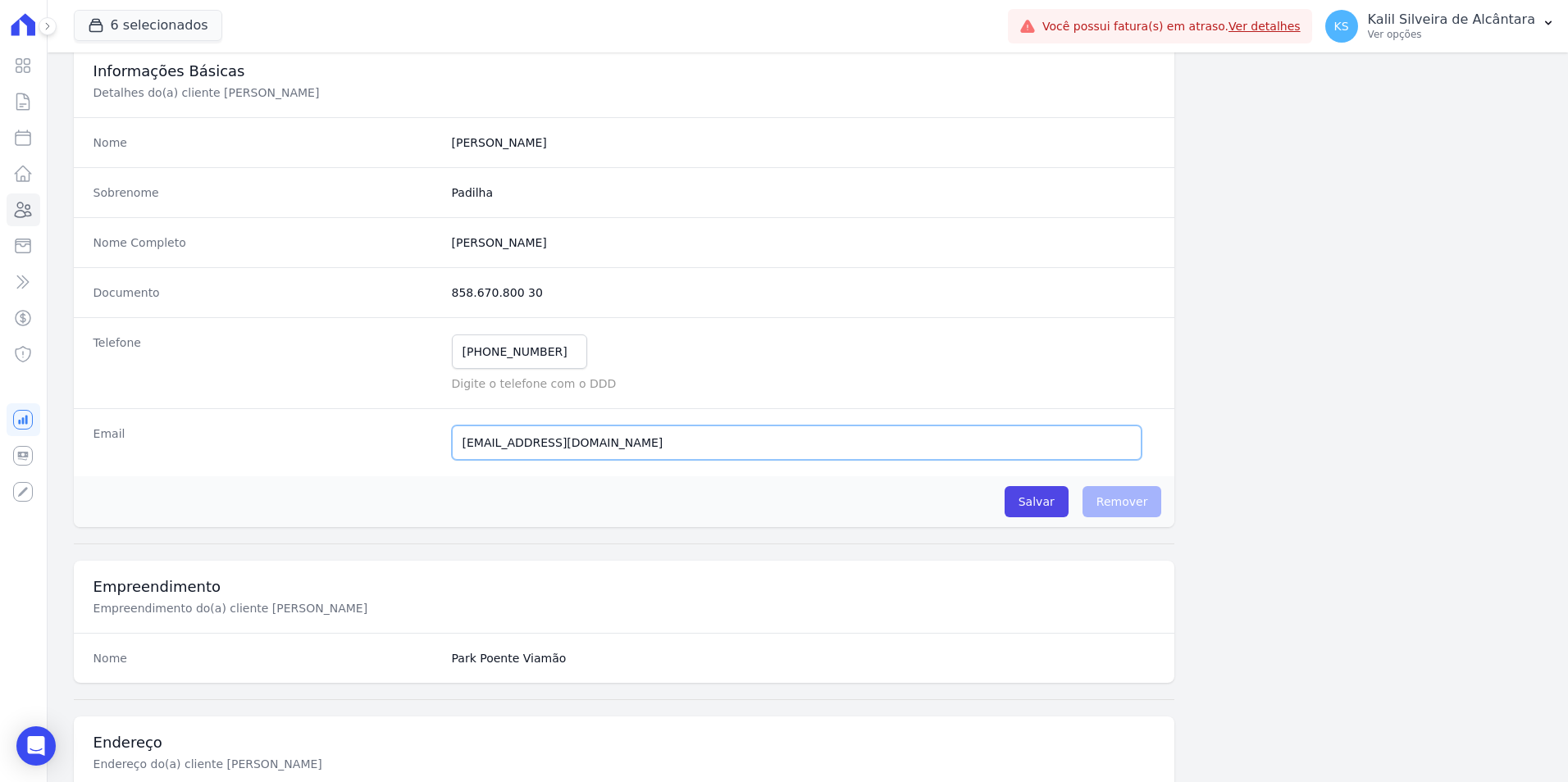
drag, startPoint x: 658, startPoint y: 440, endPoint x: 174, endPoint y: 427, distance: 484.2
click at [204, 427] on div "Email leandrinho_padilha@hotmail.com Email confirmado." at bounding box center [624, 442] width 1102 height 68
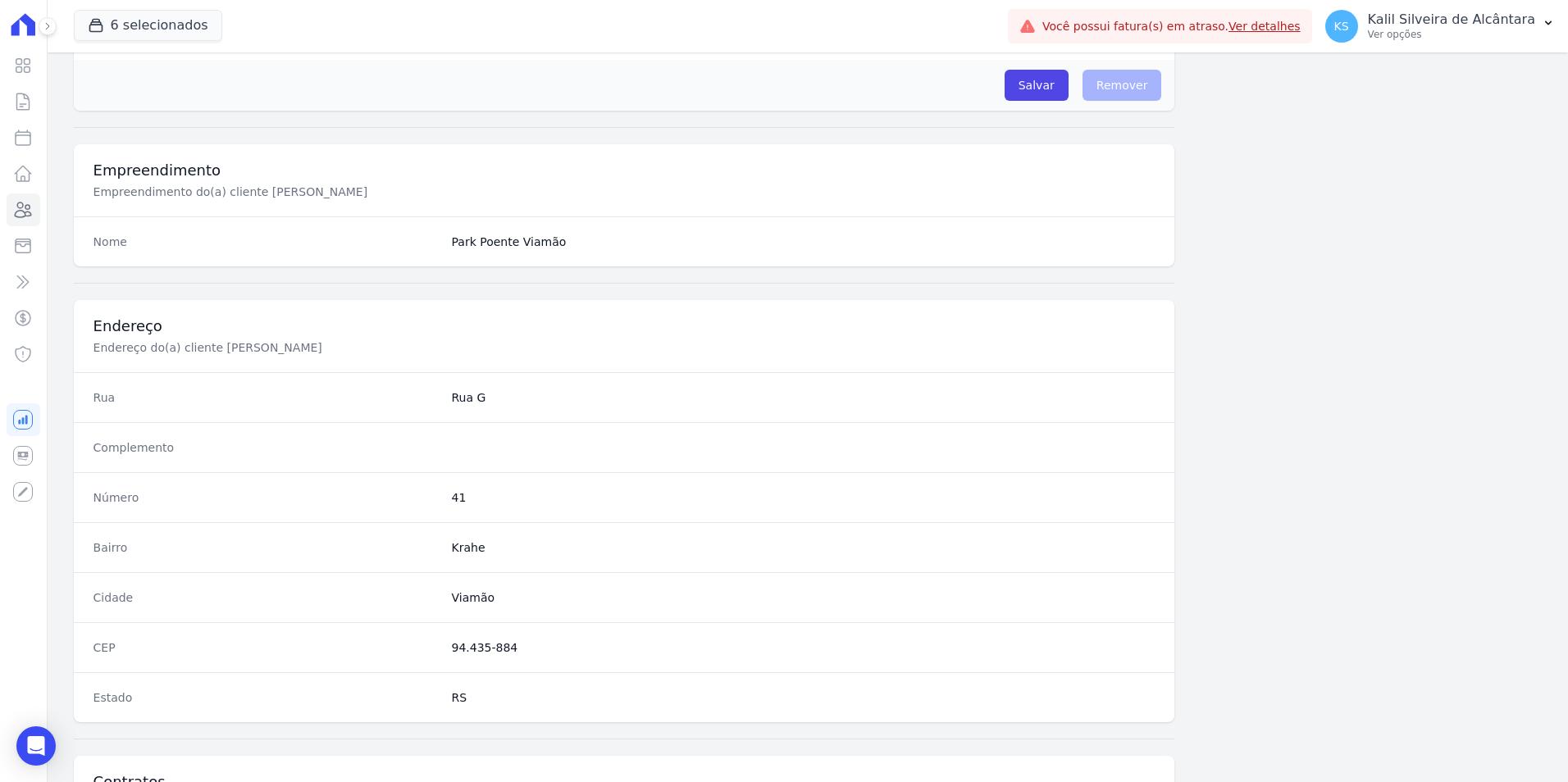
scroll to position [670, 0]
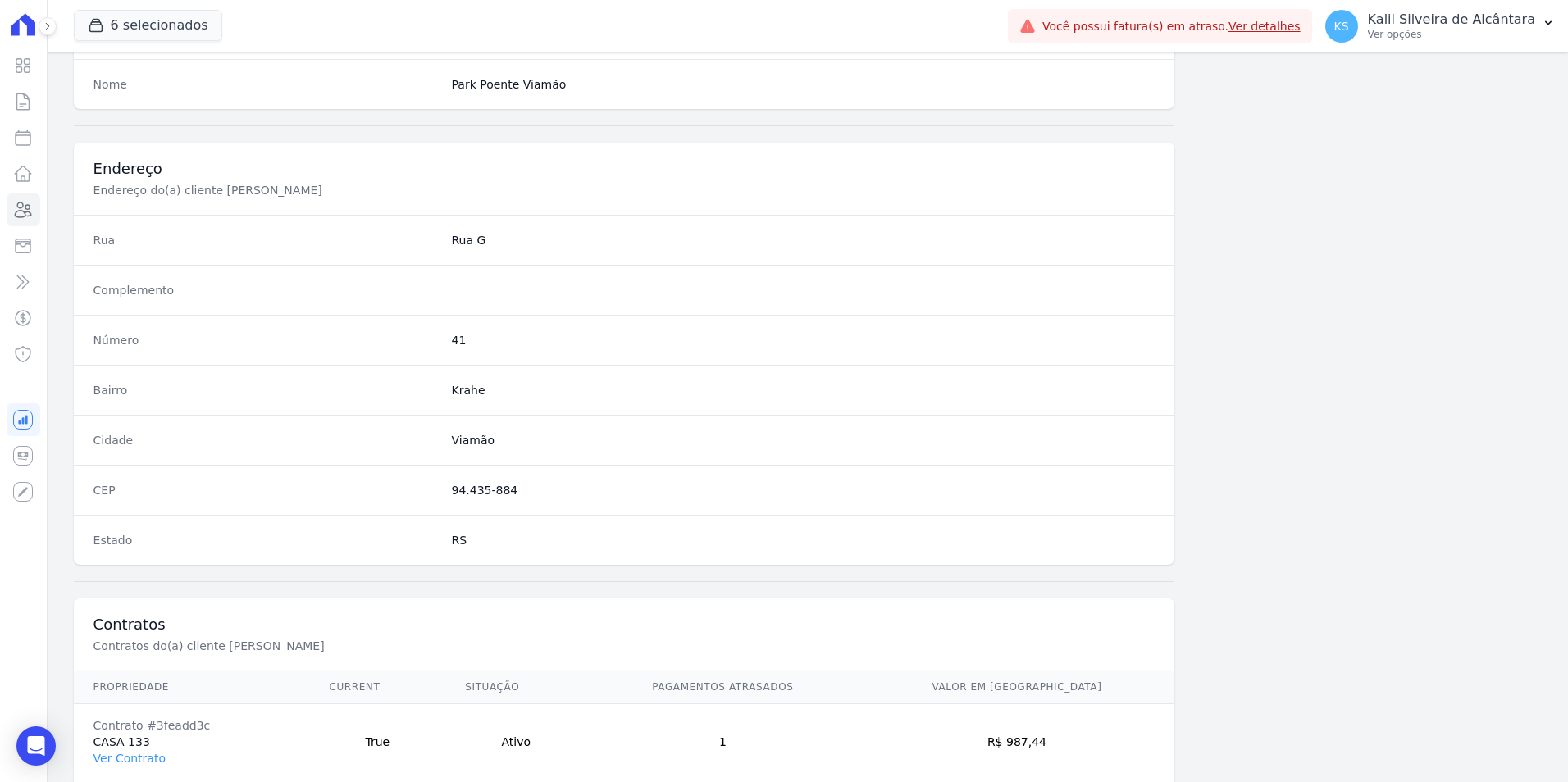
drag, startPoint x: 515, startPoint y: 489, endPoint x: 444, endPoint y: 487, distance: 71.0
click at [444, 487] on div "CEP 94.435-884" at bounding box center [624, 491] width 1102 height 50
copy dd "94.435-884"
click at [452, 344] on dd "41" at bounding box center [804, 340] width 704 height 16
click at [452, 343] on dd "41" at bounding box center [804, 340] width 704 height 16
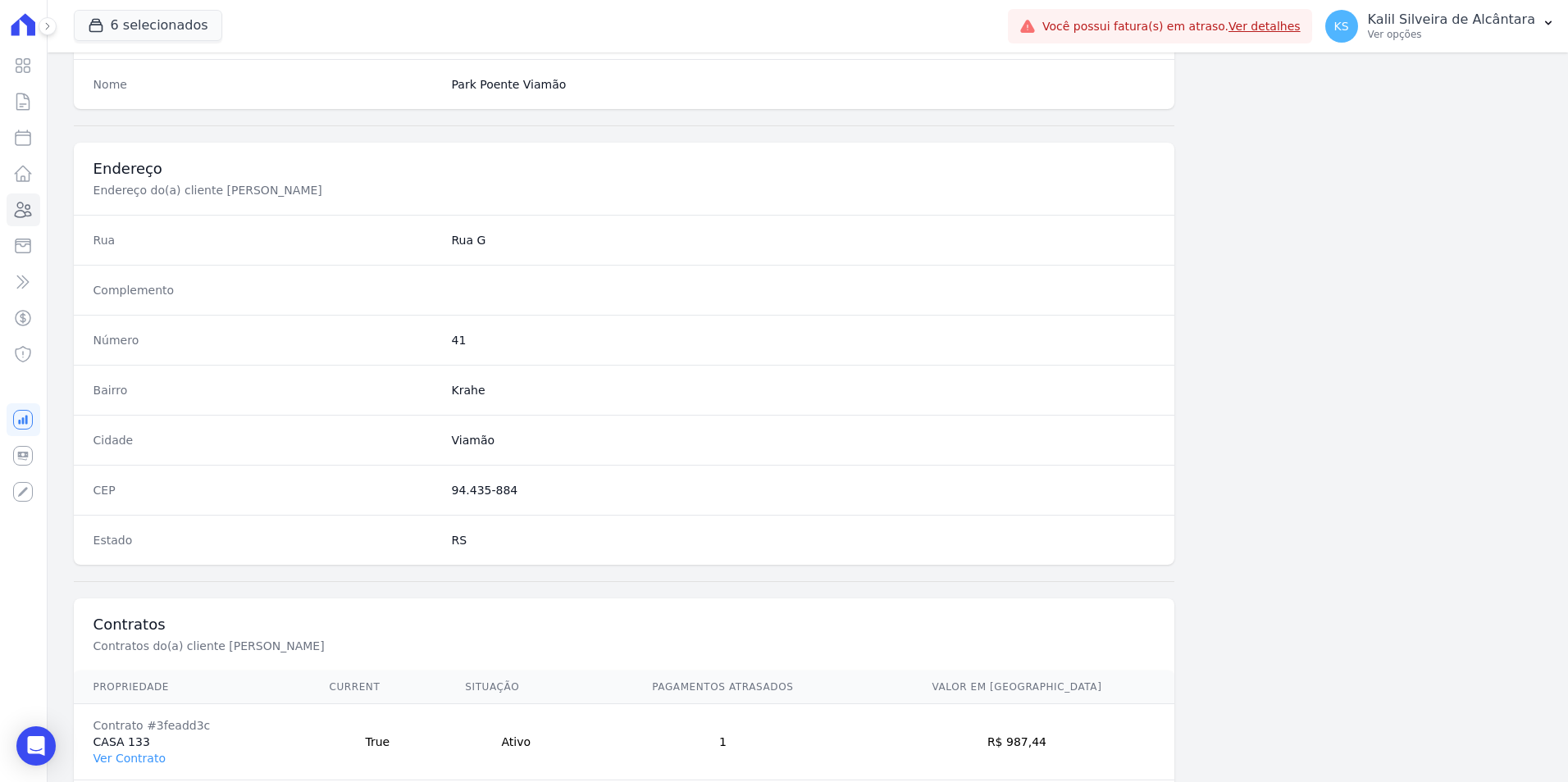
click at [538, 352] on div "Número 41" at bounding box center [624, 340] width 1102 height 50
click at [440, 339] on div "Número 41" at bounding box center [624, 340] width 1102 height 50
click at [459, 336] on dd "41" at bounding box center [804, 340] width 704 height 16
click at [461, 335] on dd "41" at bounding box center [804, 340] width 704 height 16
click at [455, 337] on dd "41" at bounding box center [804, 340] width 704 height 16
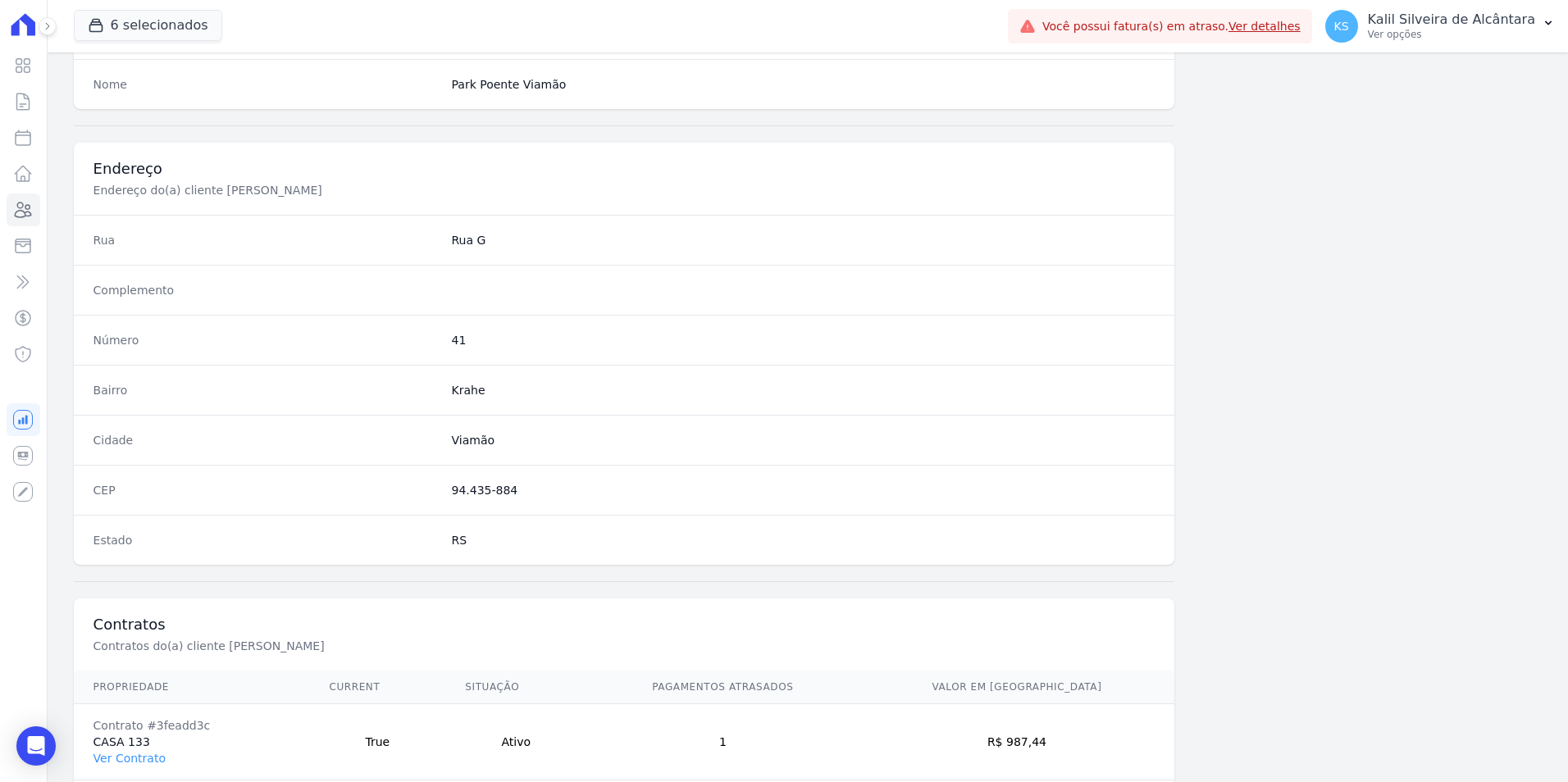
click at [455, 337] on dd "41" at bounding box center [804, 340] width 704 height 16
copy dd "41"
click at [623, 372] on div "Bairro Krahe" at bounding box center [624, 390] width 1102 height 50
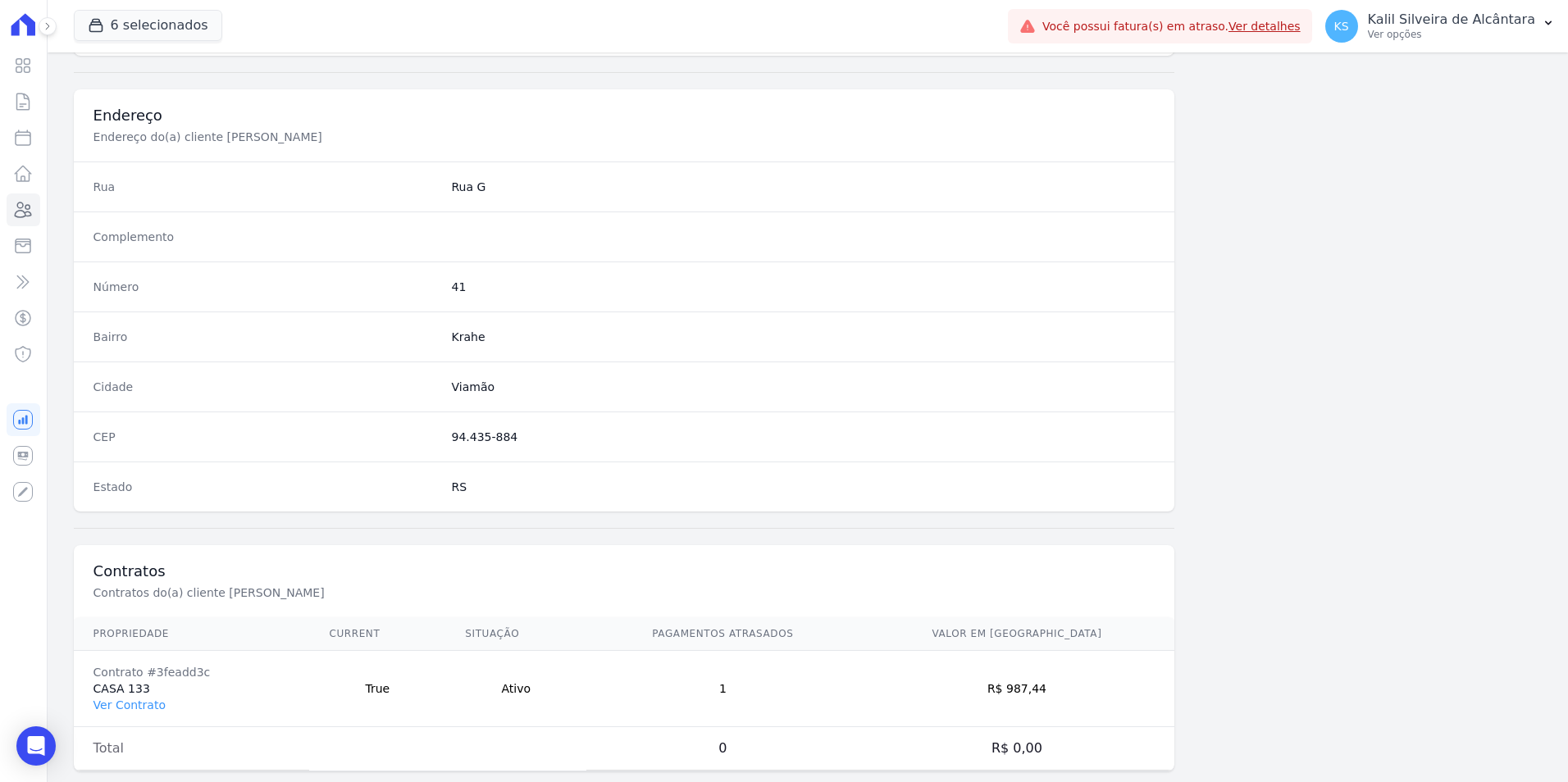
scroll to position [752, 0]
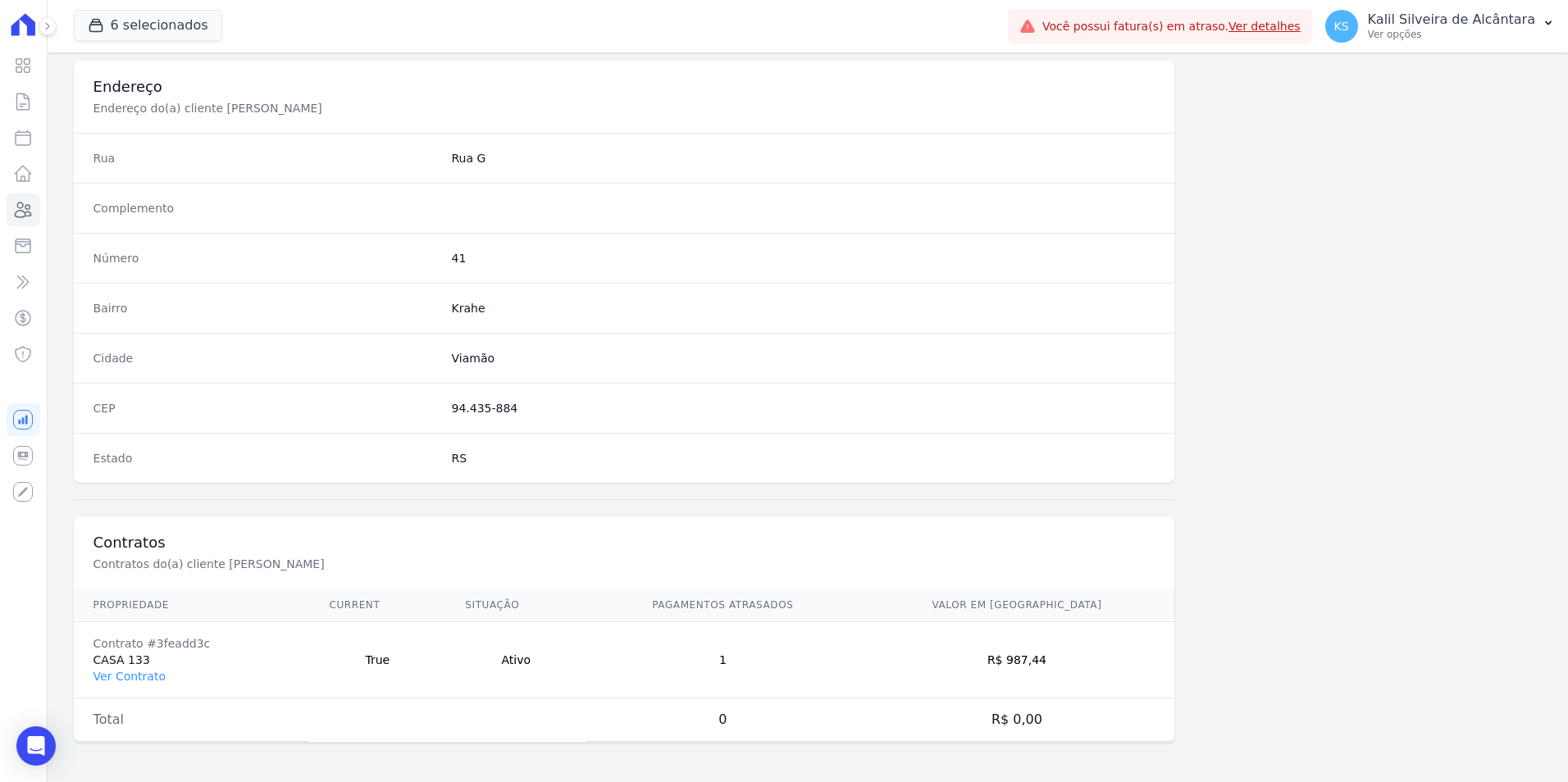
drag, startPoint x: 1079, startPoint y: 662, endPoint x: 1034, endPoint y: 674, distance: 46.6
click at [1034, 674] on td "R$ 987,44" at bounding box center [1016, 660] width 316 height 76
copy td "987,44"
drag, startPoint x: 213, startPoint y: 647, endPoint x: 134, endPoint y: 647, distance: 79.0
click at [134, 647] on div "Contrato #3feadd3c" at bounding box center [191, 644] width 196 height 16
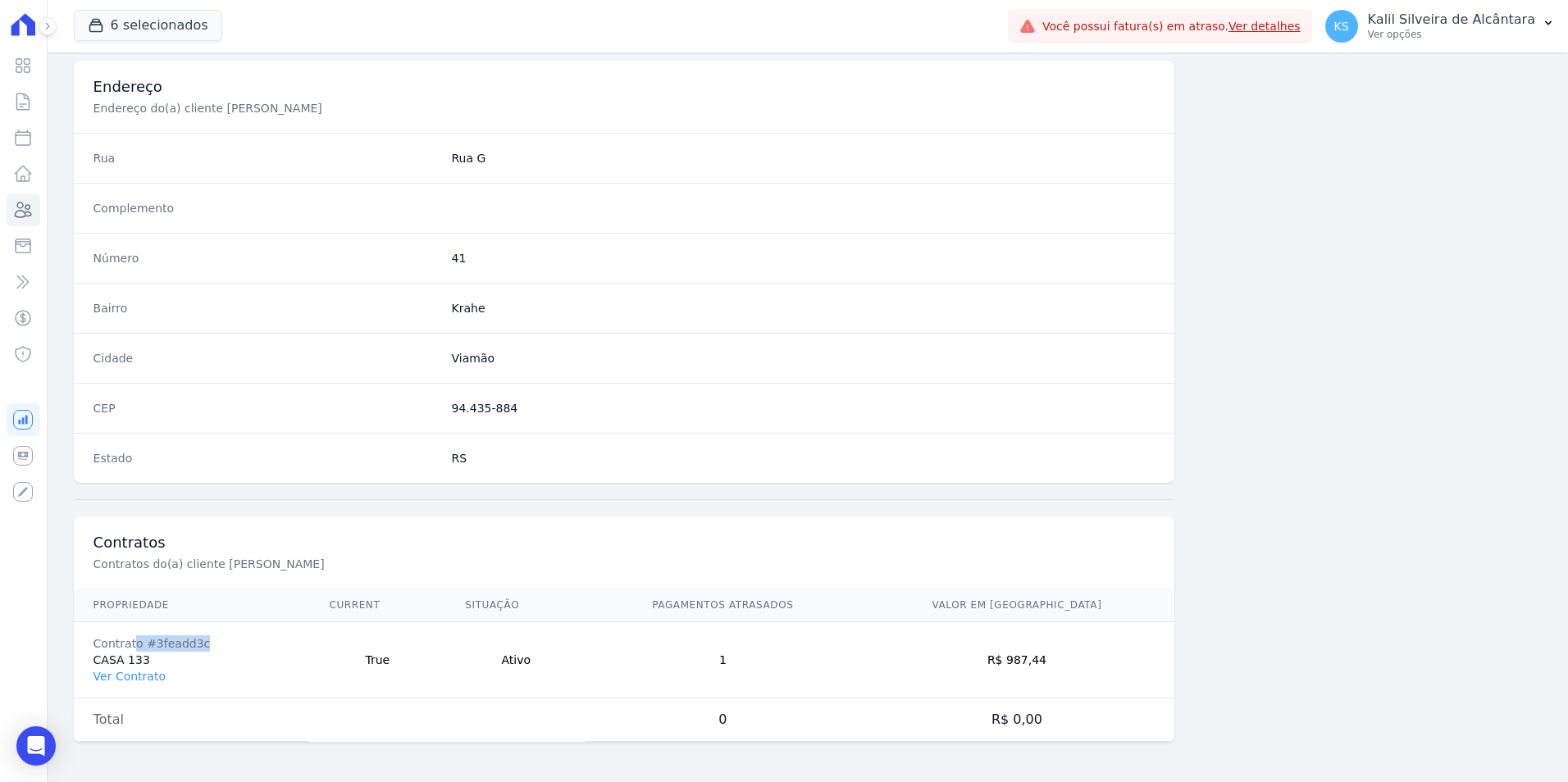
click at [133, 647] on div "Contrato #3feadd3c" at bounding box center [191, 644] width 196 height 16
drag, startPoint x: 197, startPoint y: 643, endPoint x: 144, endPoint y: 646, distance: 53.1
click at [144, 646] on div "Contrato #3feadd3c" at bounding box center [191, 644] width 196 height 16
copy div "#3feadd3c"
click at [127, 677] on link "Ver Contrato" at bounding box center [129, 676] width 72 height 13
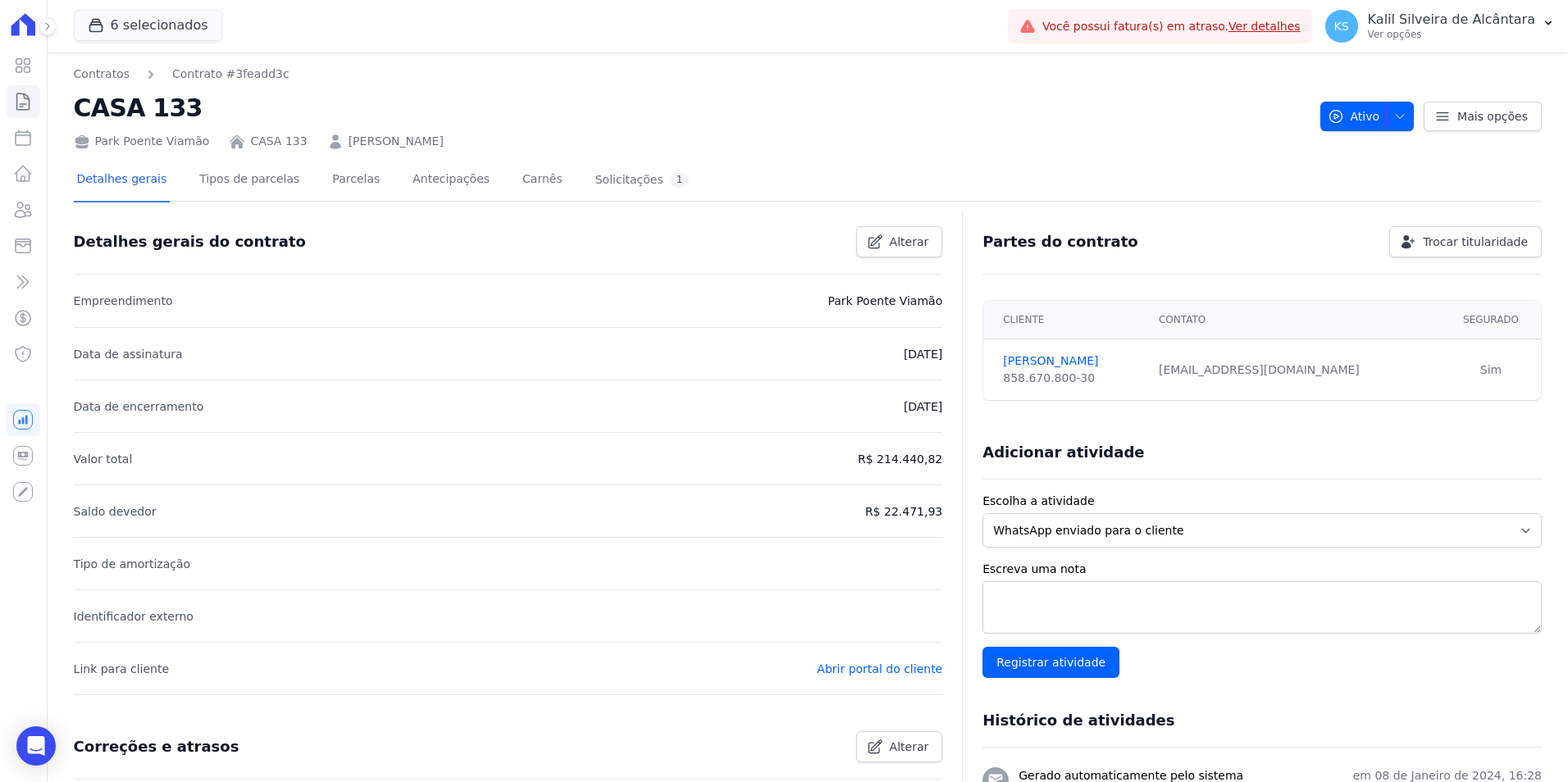
click at [384, 133] on link "LEANDRO OLIVEIRA PADILHA" at bounding box center [396, 141] width 95 height 17
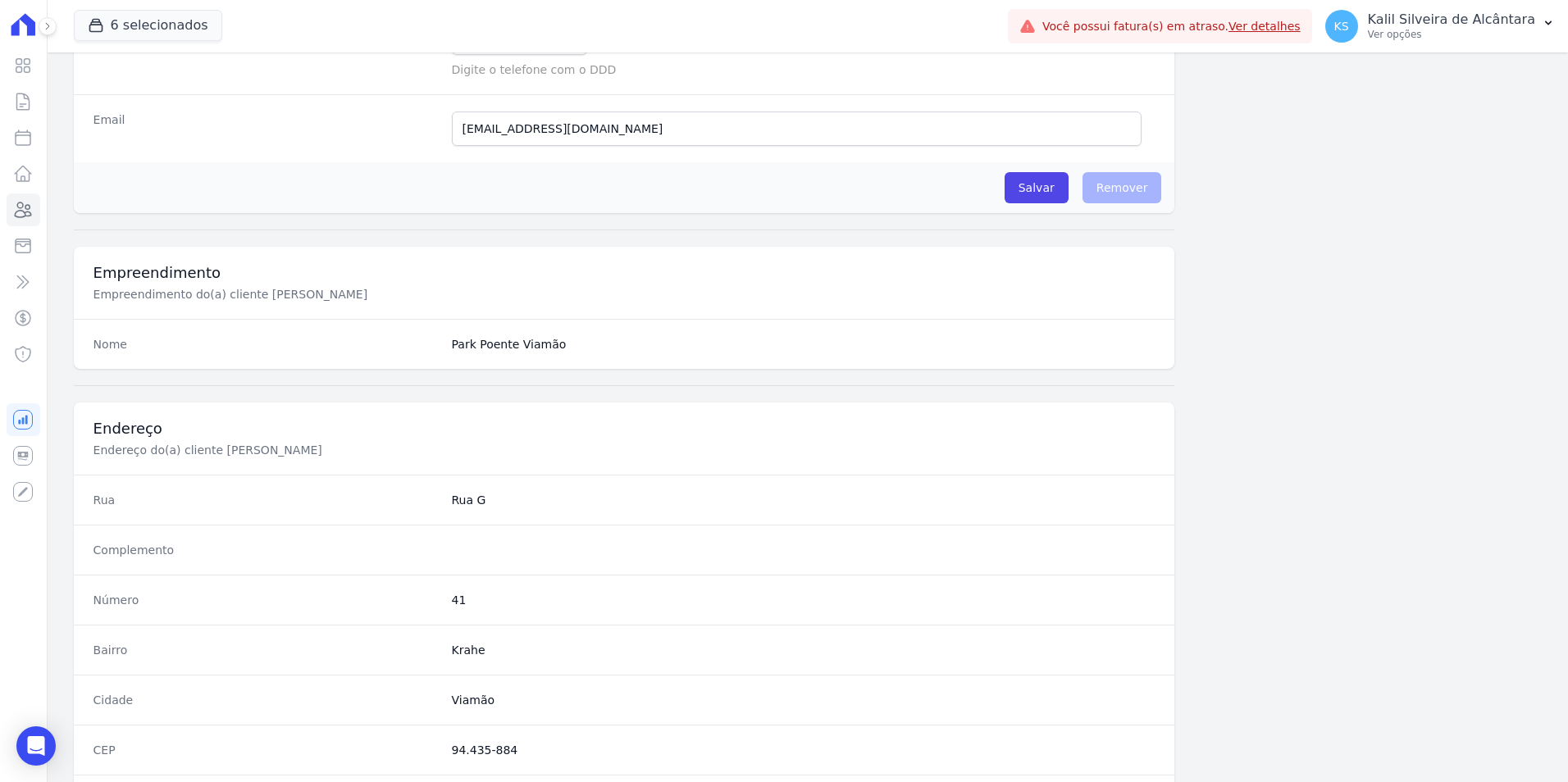
scroll to position [752, 0]
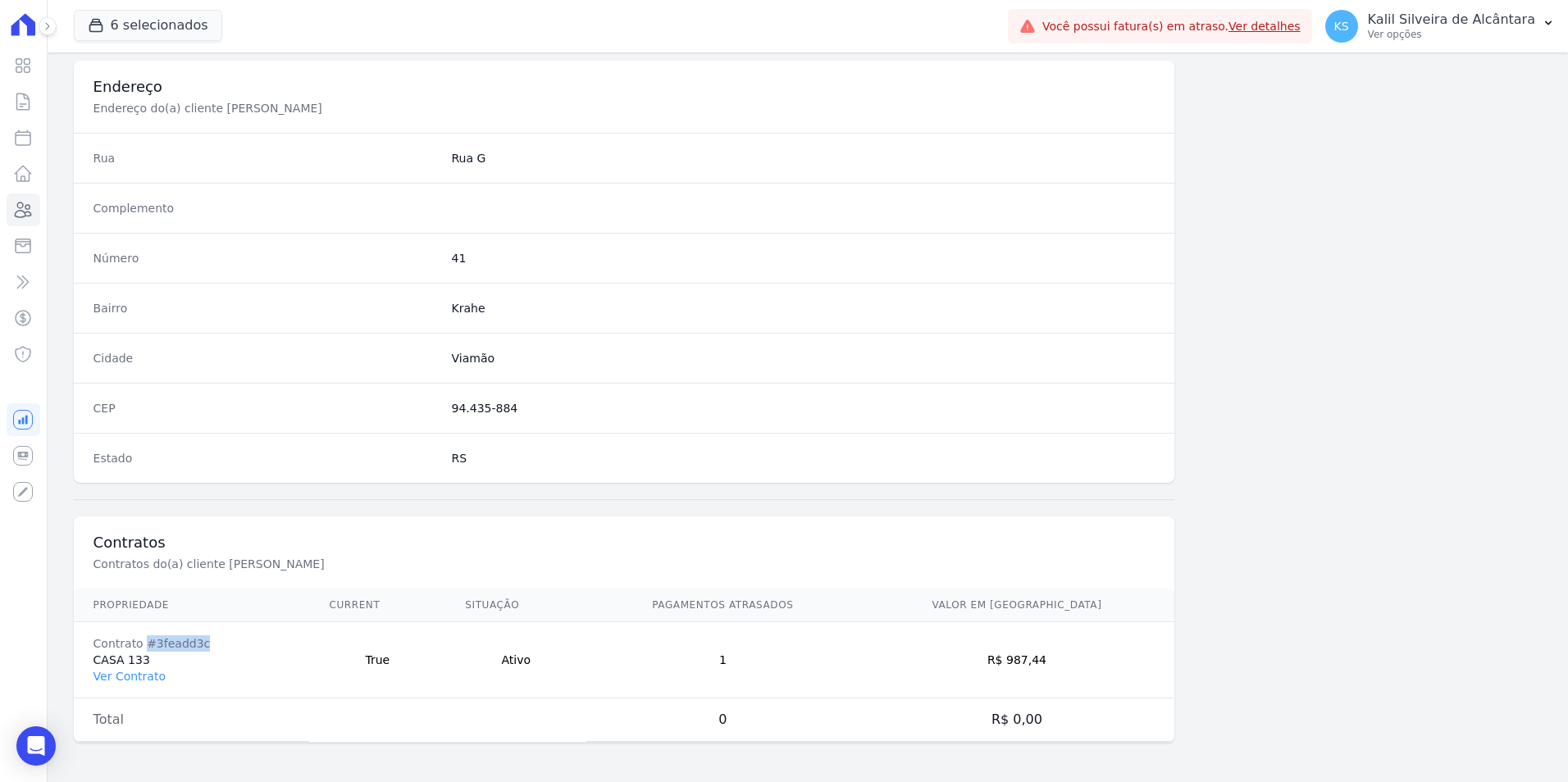
drag, startPoint x: 194, startPoint y: 647, endPoint x: 142, endPoint y: 647, distance: 52.0
click at [142, 647] on div "Contrato #3feadd3c" at bounding box center [191, 644] width 196 height 16
copy div "#3feadd3c"
click at [103, 673] on link "Ver Contrato" at bounding box center [129, 676] width 72 height 13
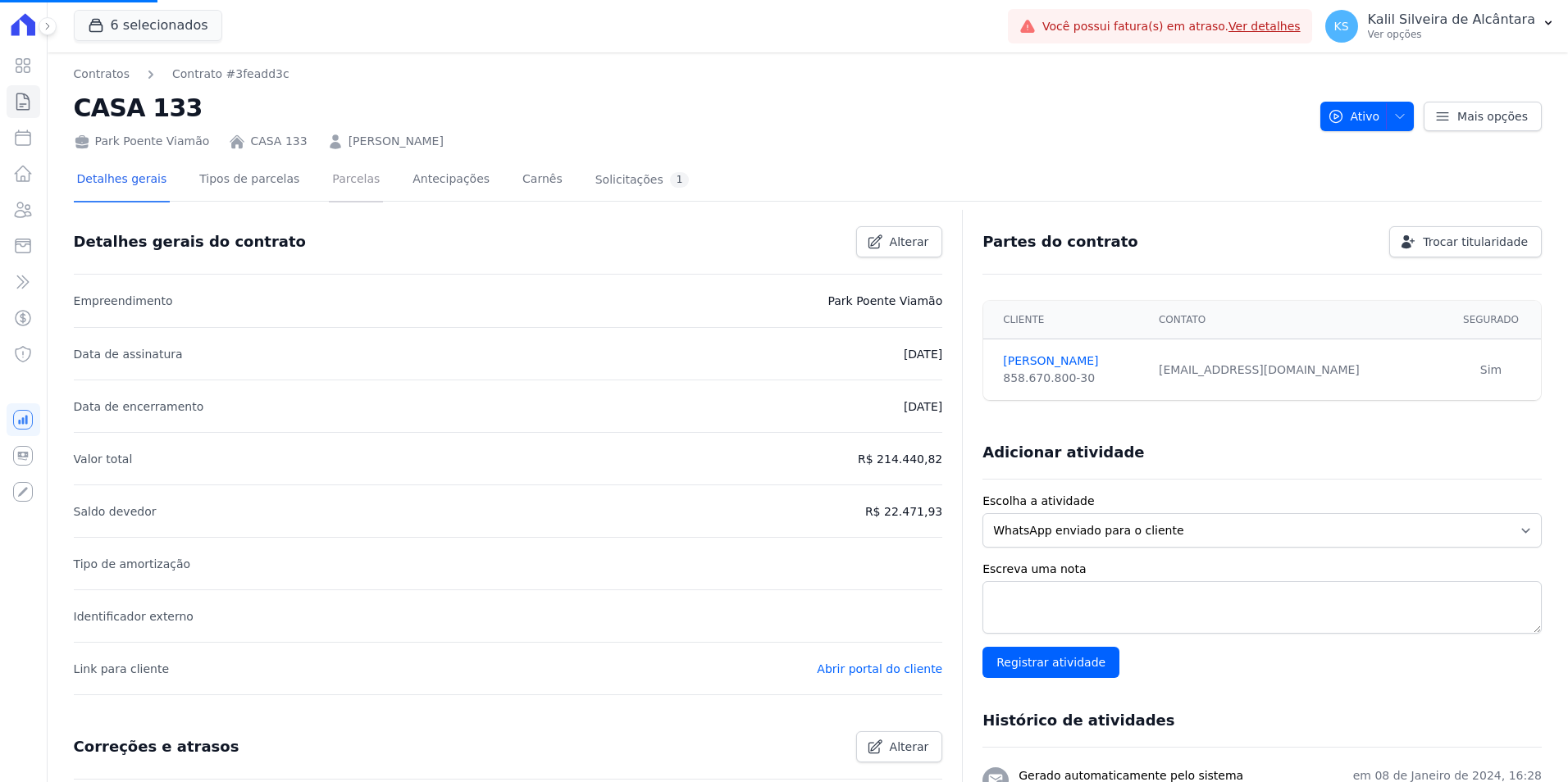
click at [353, 168] on link "Parcelas" at bounding box center [356, 180] width 54 height 43
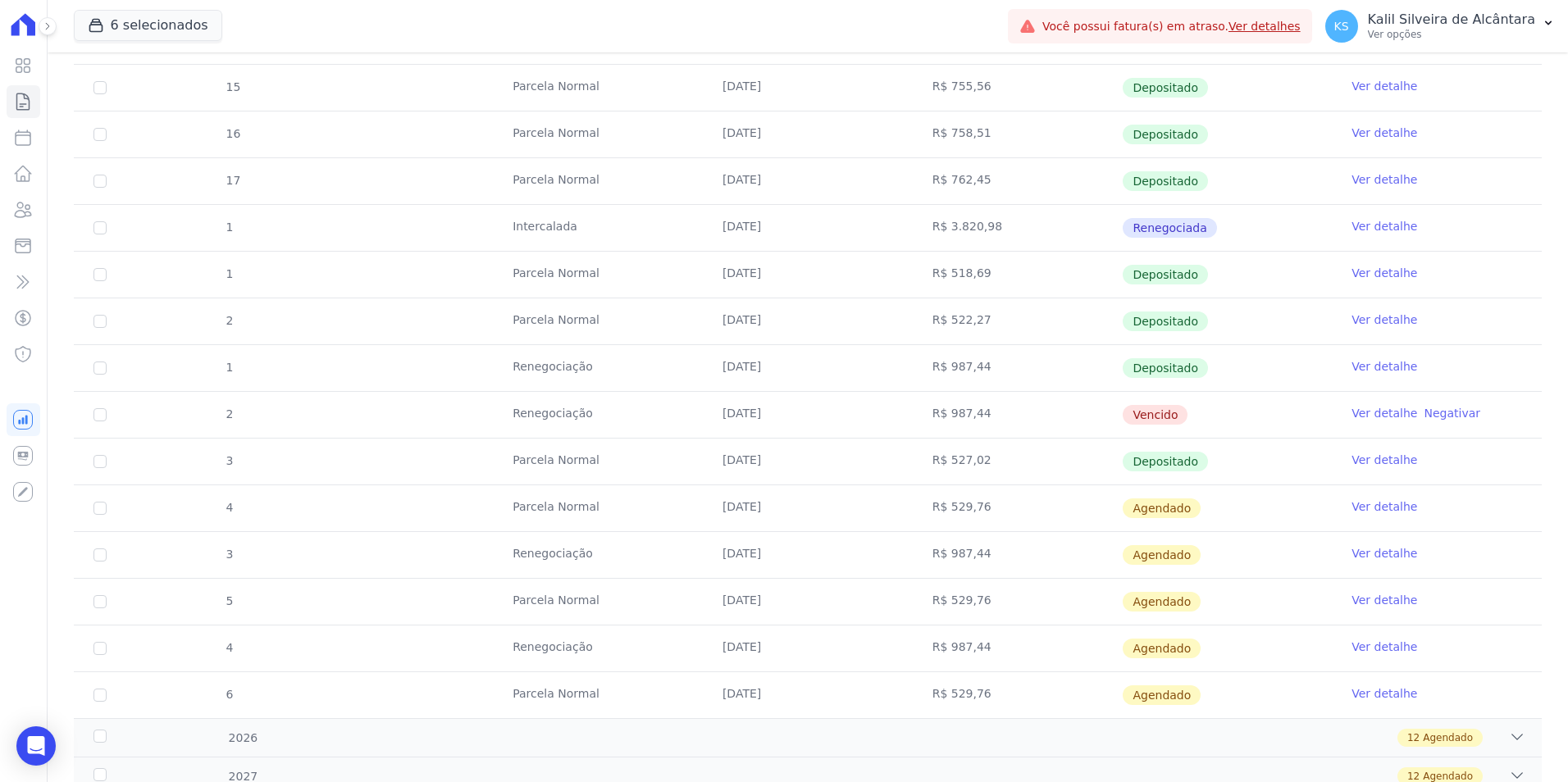
scroll to position [492, 0]
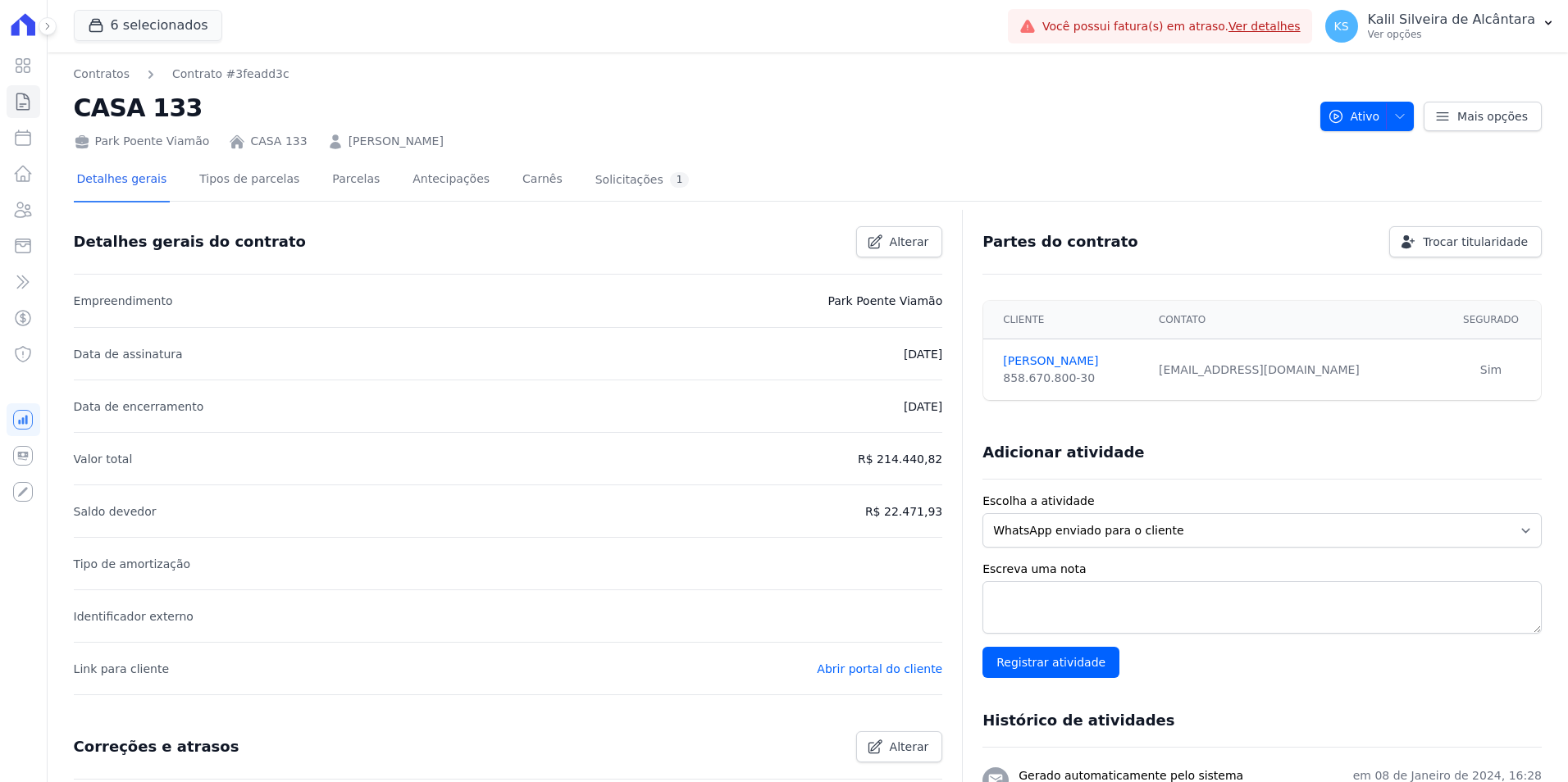
click at [444, 149] on link "LEANDRO OLIVEIRA PADILHA" at bounding box center [396, 141] width 95 height 17
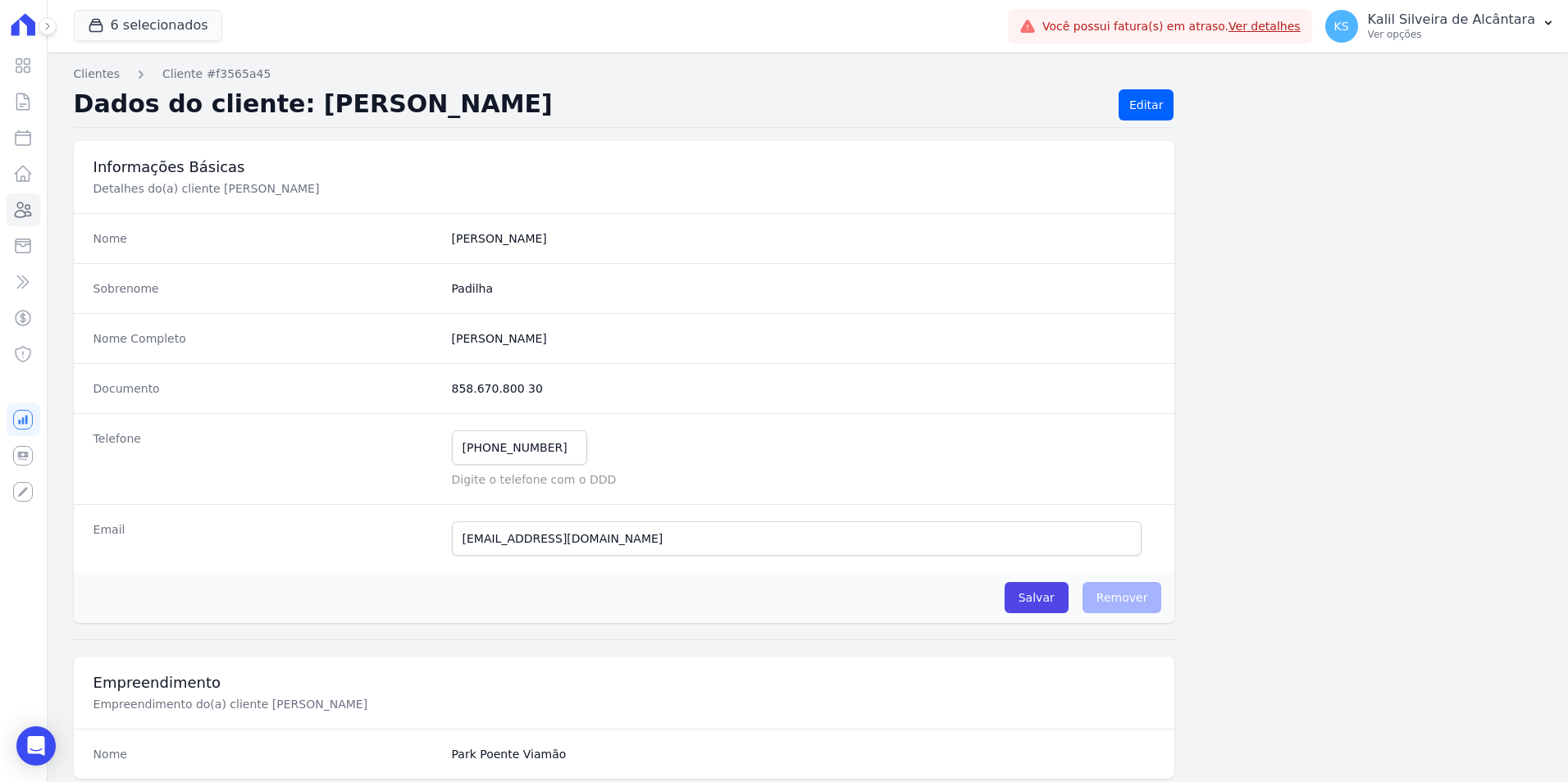
drag, startPoint x: 531, startPoint y: 397, endPoint x: 432, endPoint y: 388, distance: 99.4
click at [432, 388] on div "Documento 858.670.800 30" at bounding box center [624, 388] width 1102 height 50
copy div "858.670.800 30"
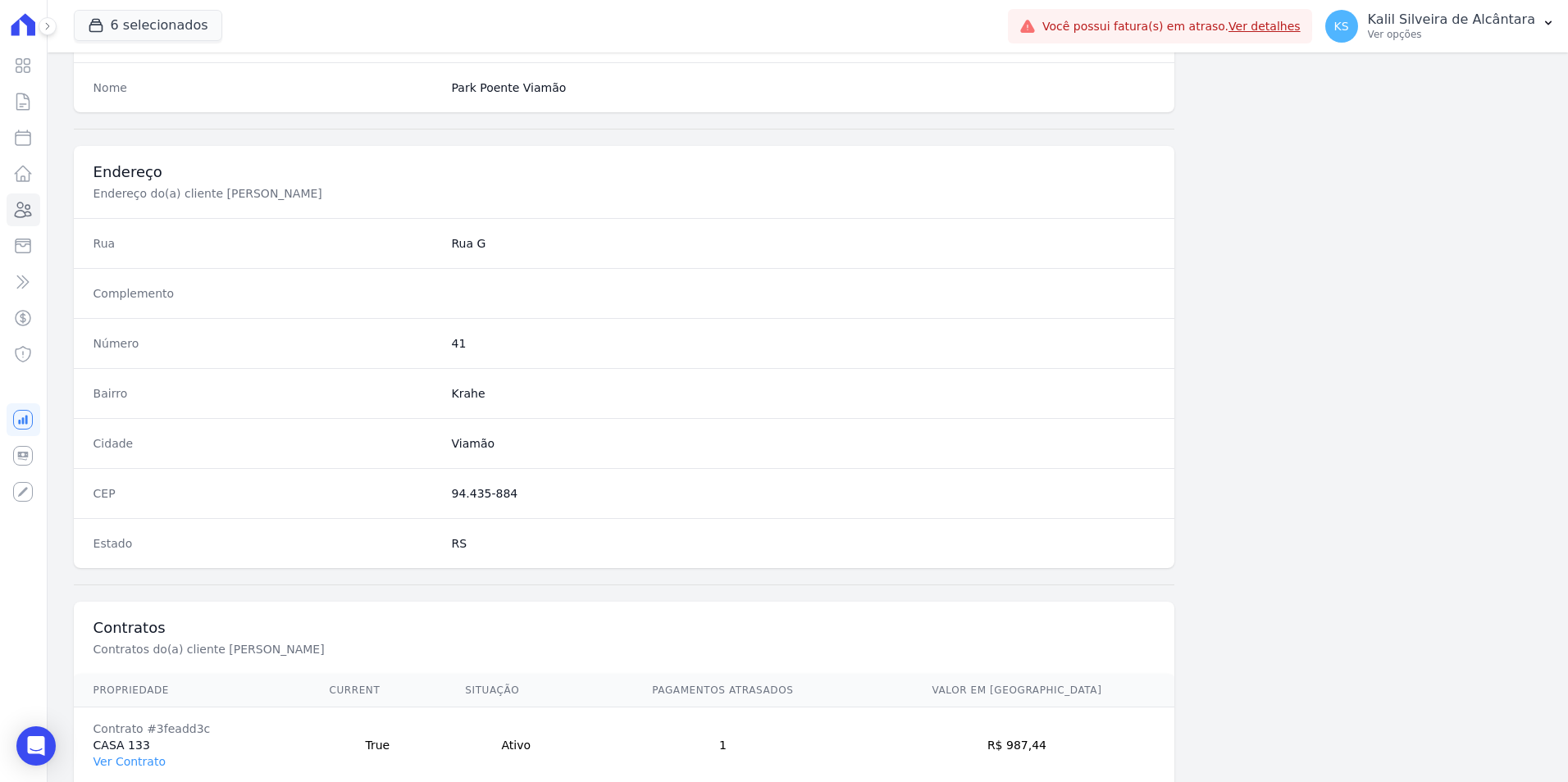
scroll to position [752, 0]
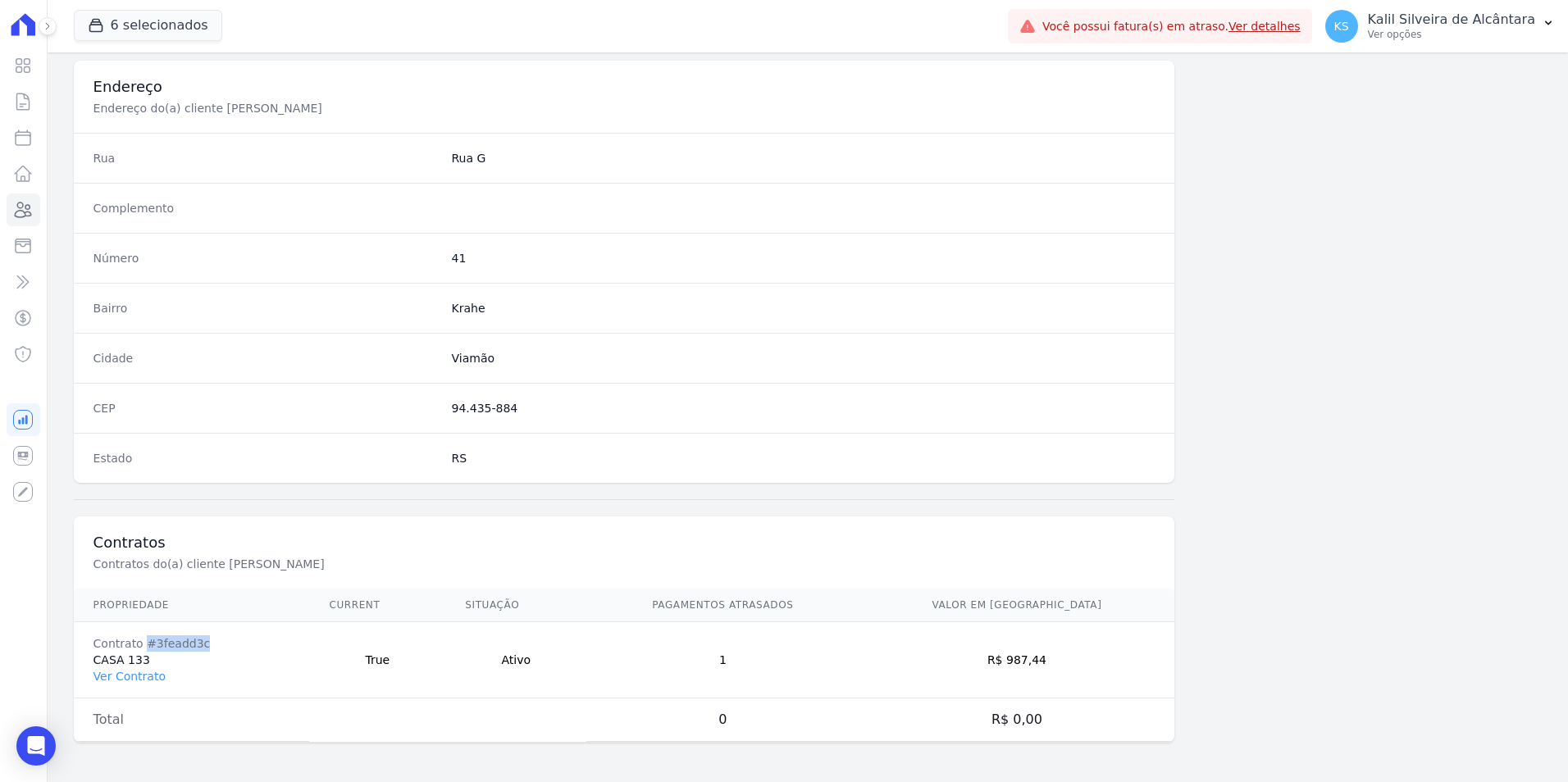
drag, startPoint x: 199, startPoint y: 641, endPoint x: 144, endPoint y: 646, distance: 55.2
click at [144, 646] on div "Contrato #3feadd3c" at bounding box center [191, 644] width 196 height 16
copy div "#3feadd3c"
click at [16, 223] on link "Clientes" at bounding box center [22, 210] width 33 height 33
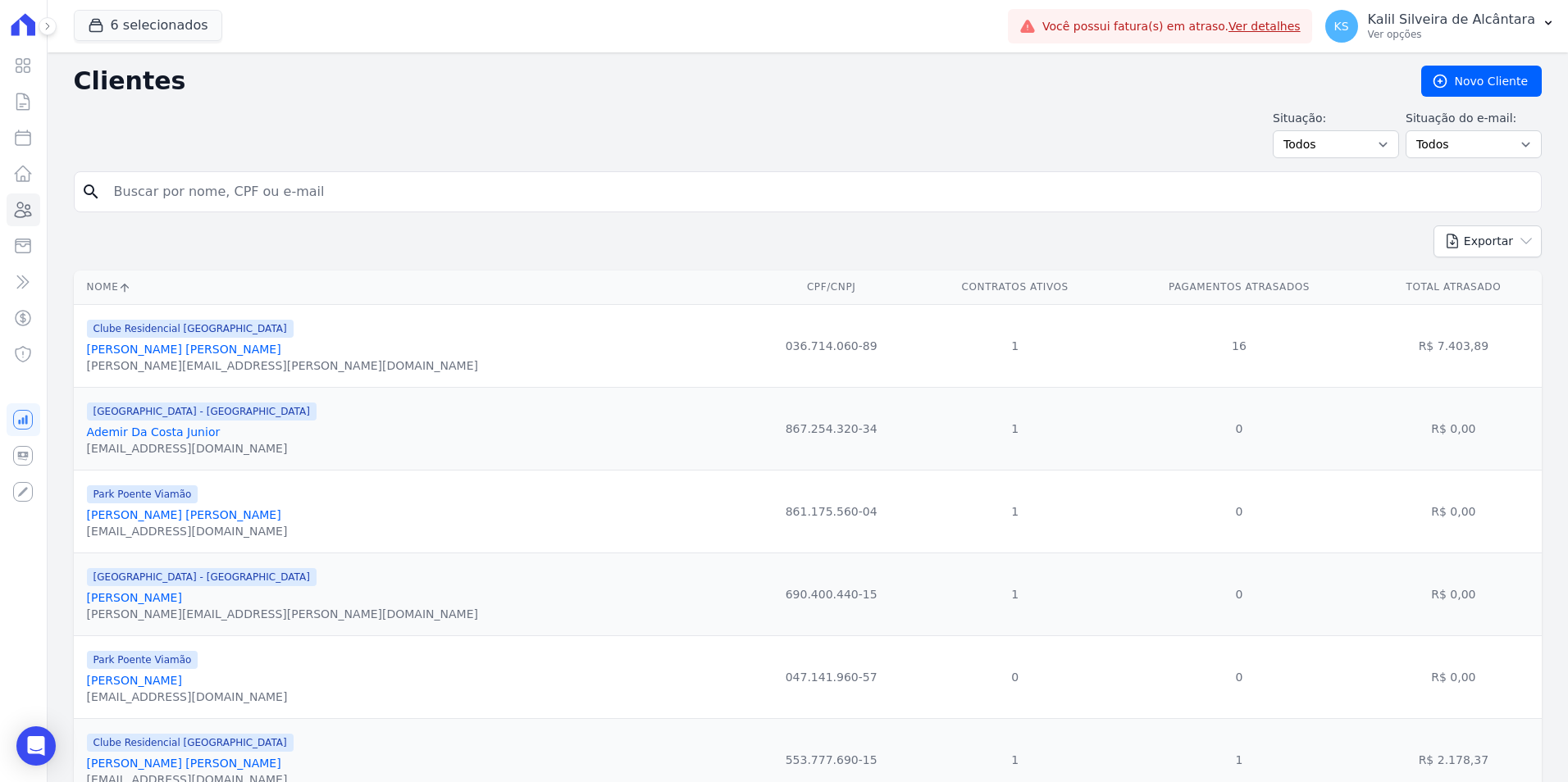
click at [344, 188] on input "search" at bounding box center [819, 192] width 1431 height 33
paste input "[PERSON_NAME]"
type input "[PERSON_NAME]"
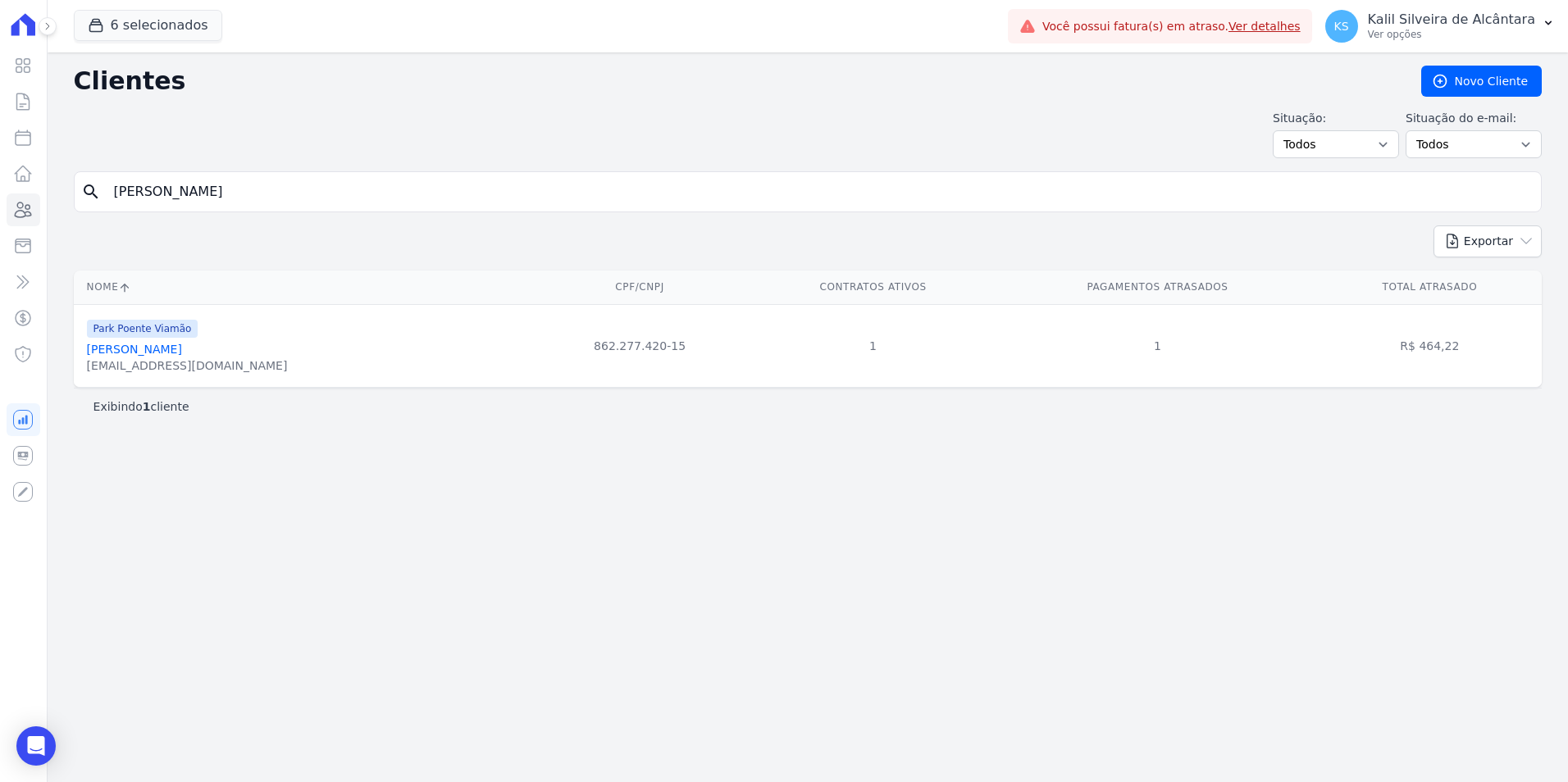
click at [116, 348] on link "[PERSON_NAME]" at bounding box center [135, 349] width 95 height 13
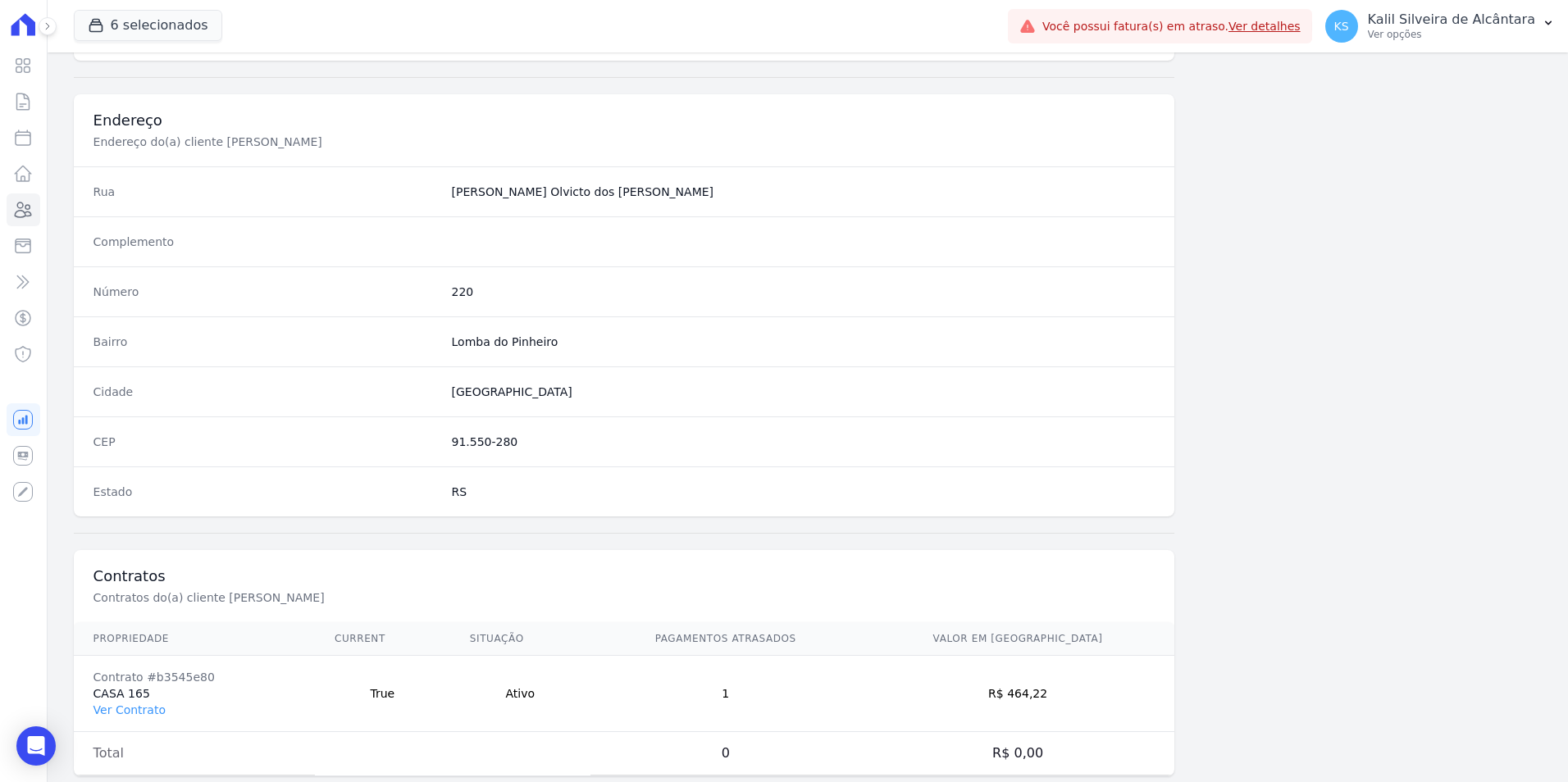
scroll to position [752, 0]
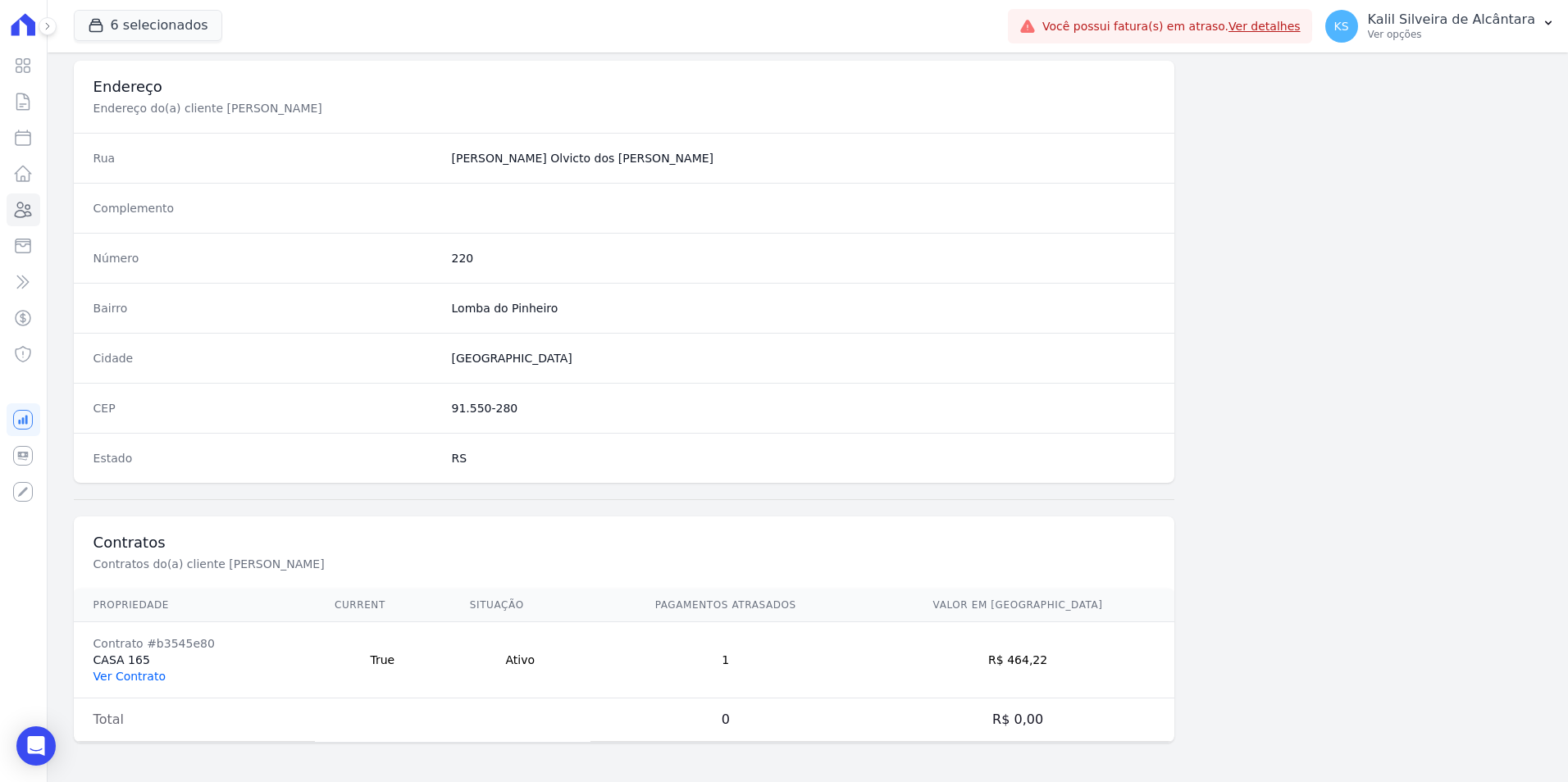
click at [145, 675] on link "Ver Contrato" at bounding box center [129, 676] width 72 height 13
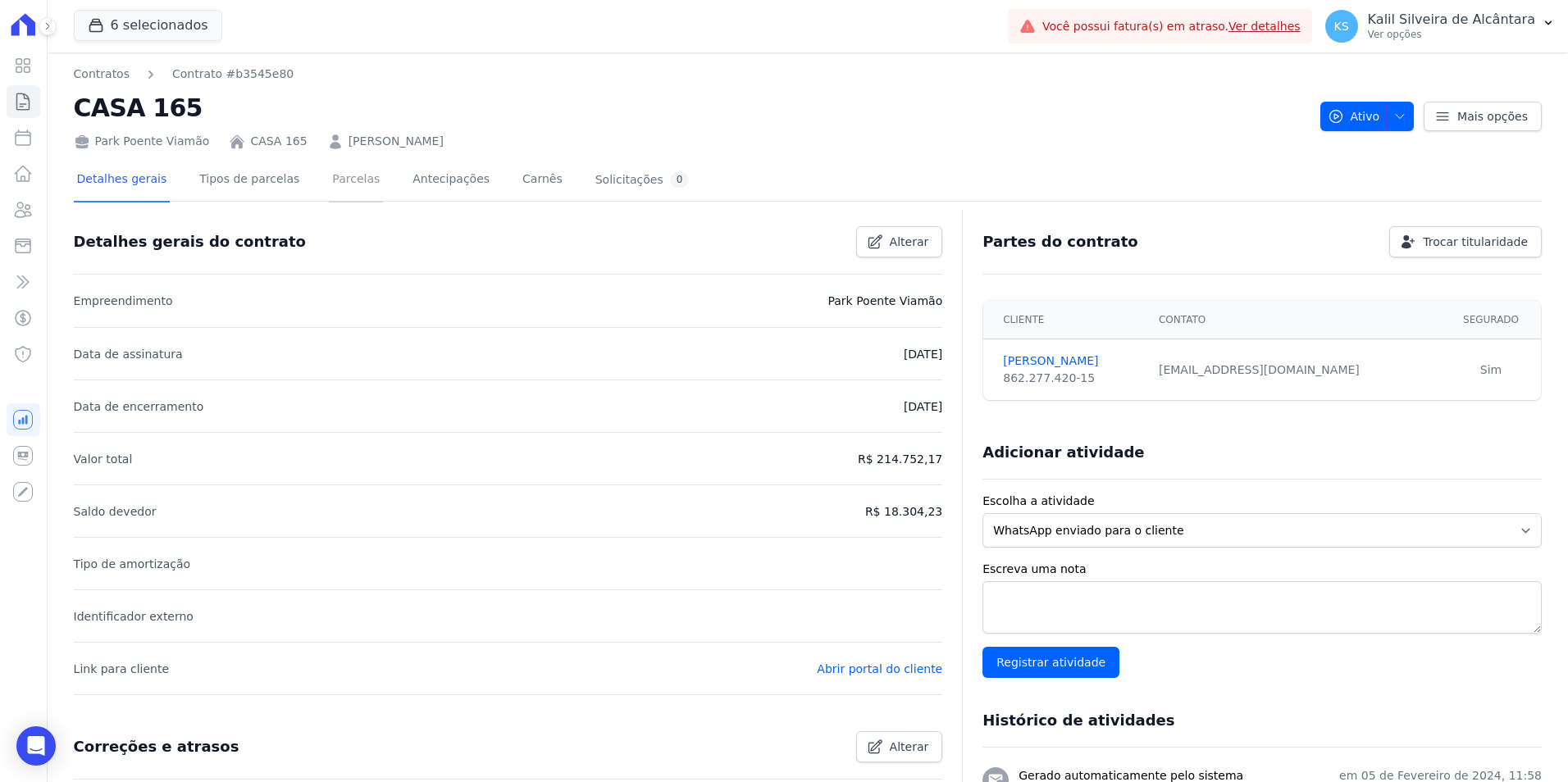
click at [344, 183] on link "Parcelas" at bounding box center [356, 180] width 54 height 43
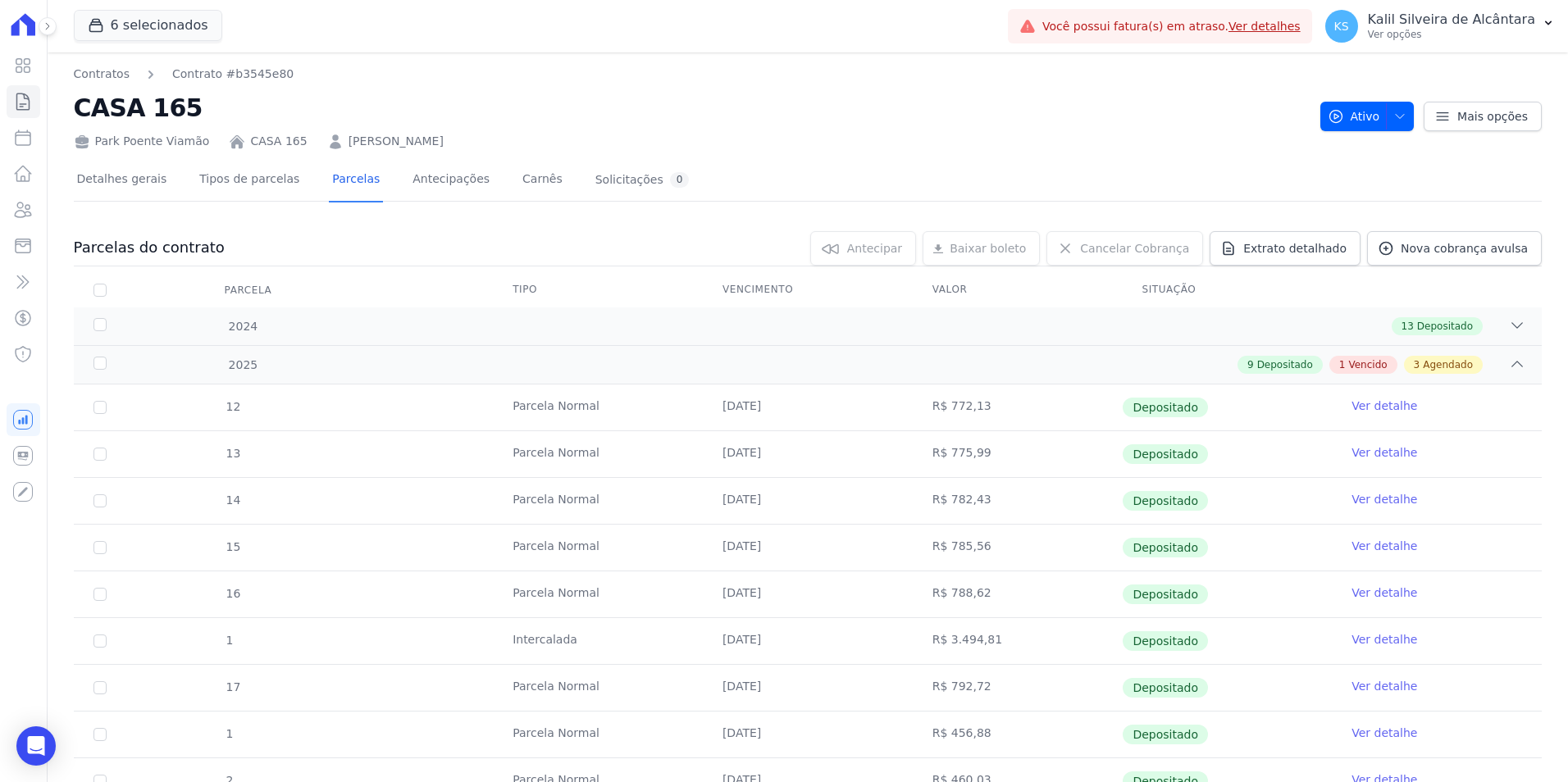
click at [362, 143] on link "[PERSON_NAME]" at bounding box center [396, 141] width 95 height 17
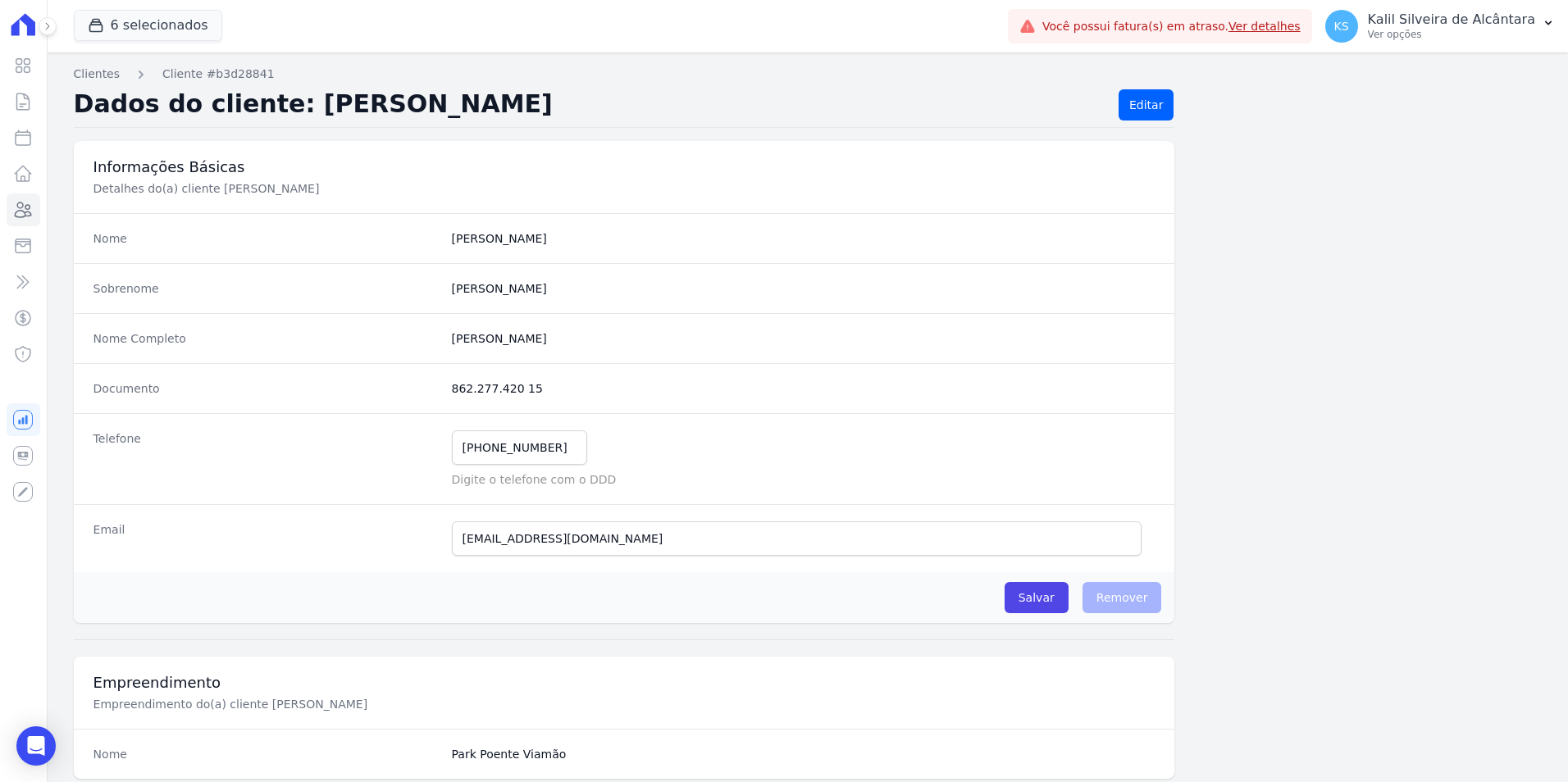
drag, startPoint x: 514, startPoint y: 387, endPoint x: 388, endPoint y: 387, distance: 126.0
click at [388, 387] on div "Documento 862.277.420 15" at bounding box center [624, 388] width 1102 height 50
copy div "862.277.420 15"
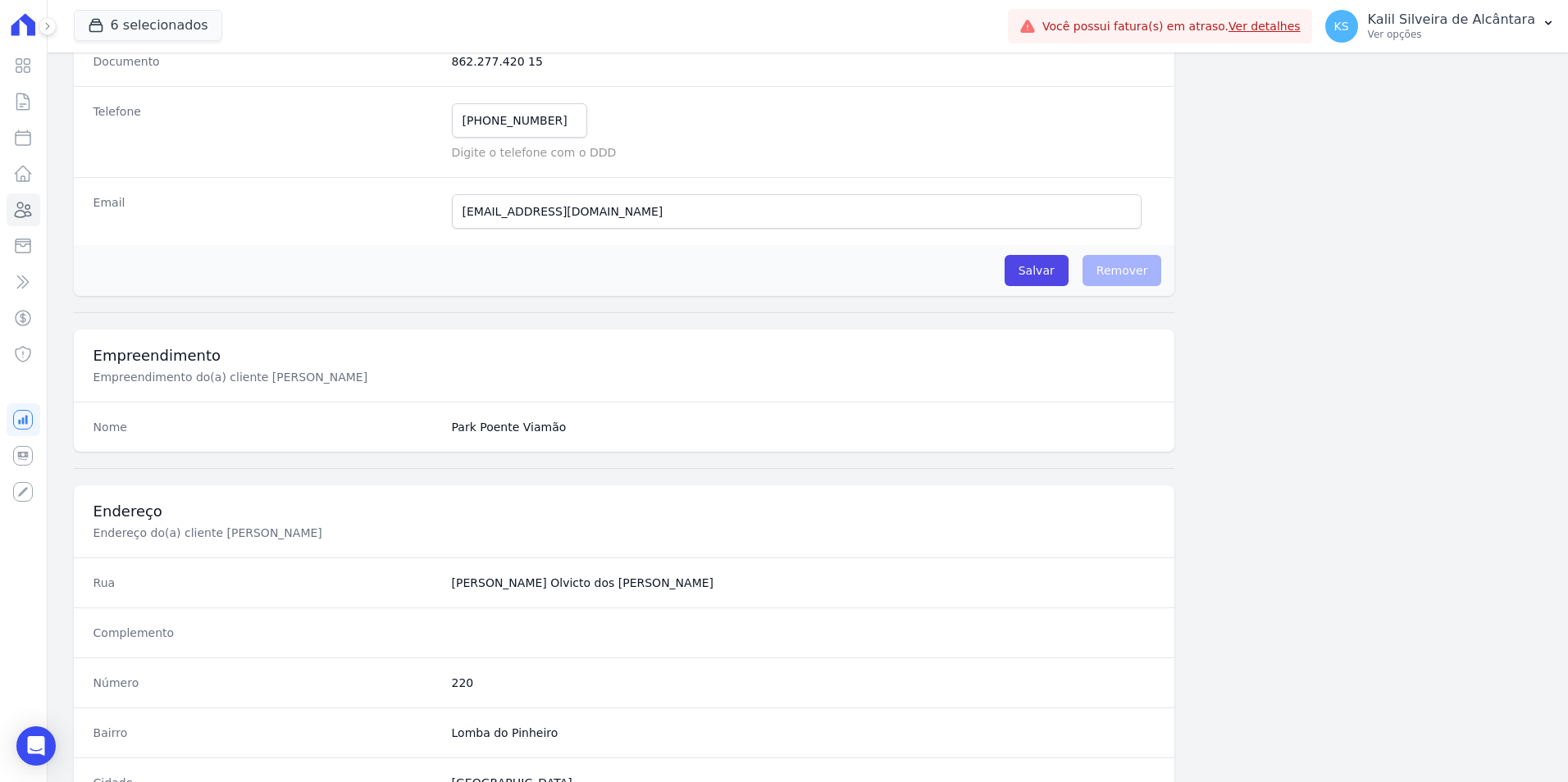
scroll to position [82, 0]
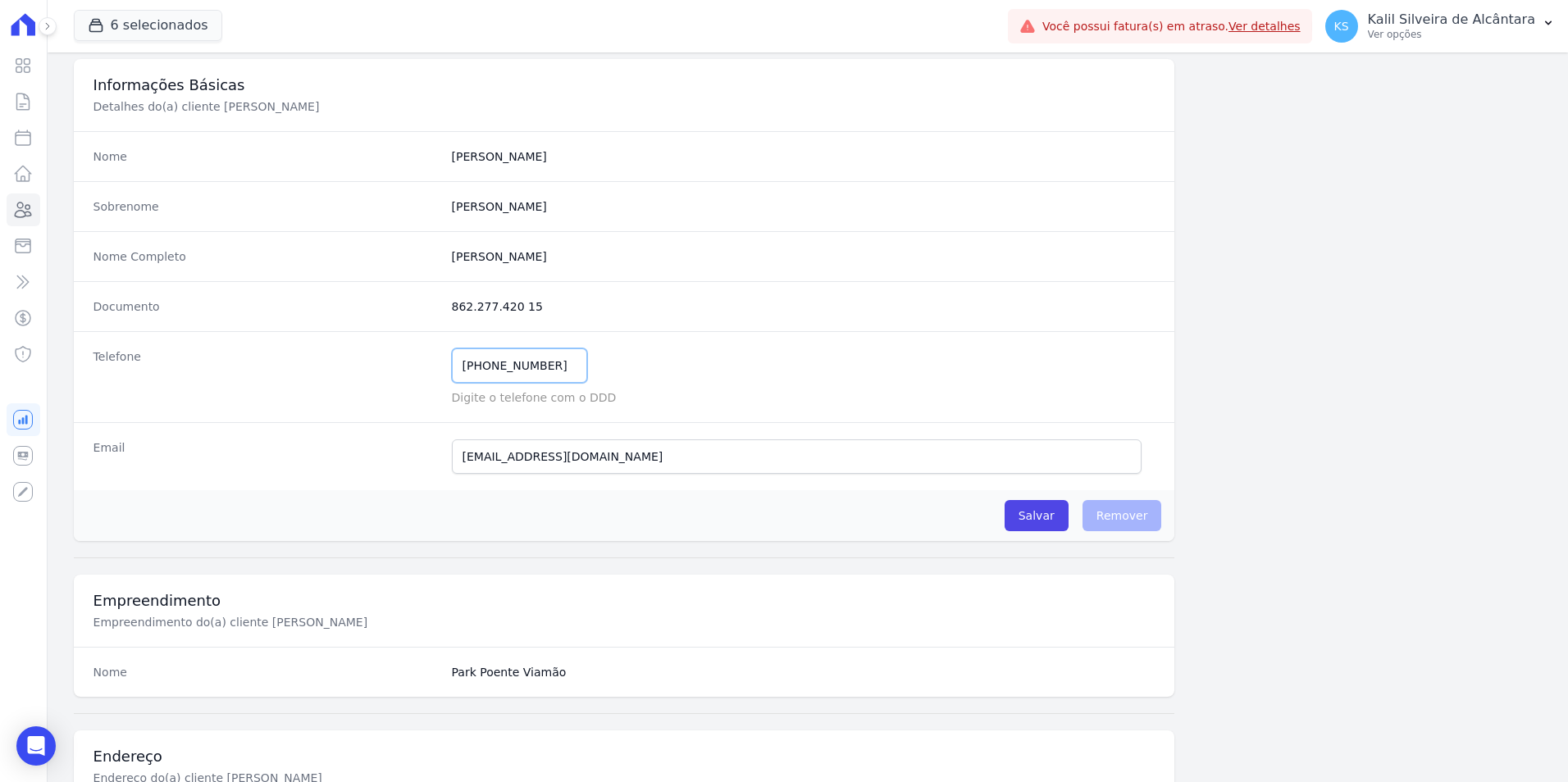
drag, startPoint x: 553, startPoint y: 371, endPoint x: 442, endPoint y: 368, distance: 111.0
click at [454, 368] on input "(5) 19845-0899" at bounding box center [519, 366] width 135 height 34
click at [474, 377] on input "(5) 19845-0899" at bounding box center [519, 366] width 135 height 34
click at [480, 369] on input "(5) 19845-0899" at bounding box center [519, 366] width 135 height 34
type input "[PHONE_NUMBER]"
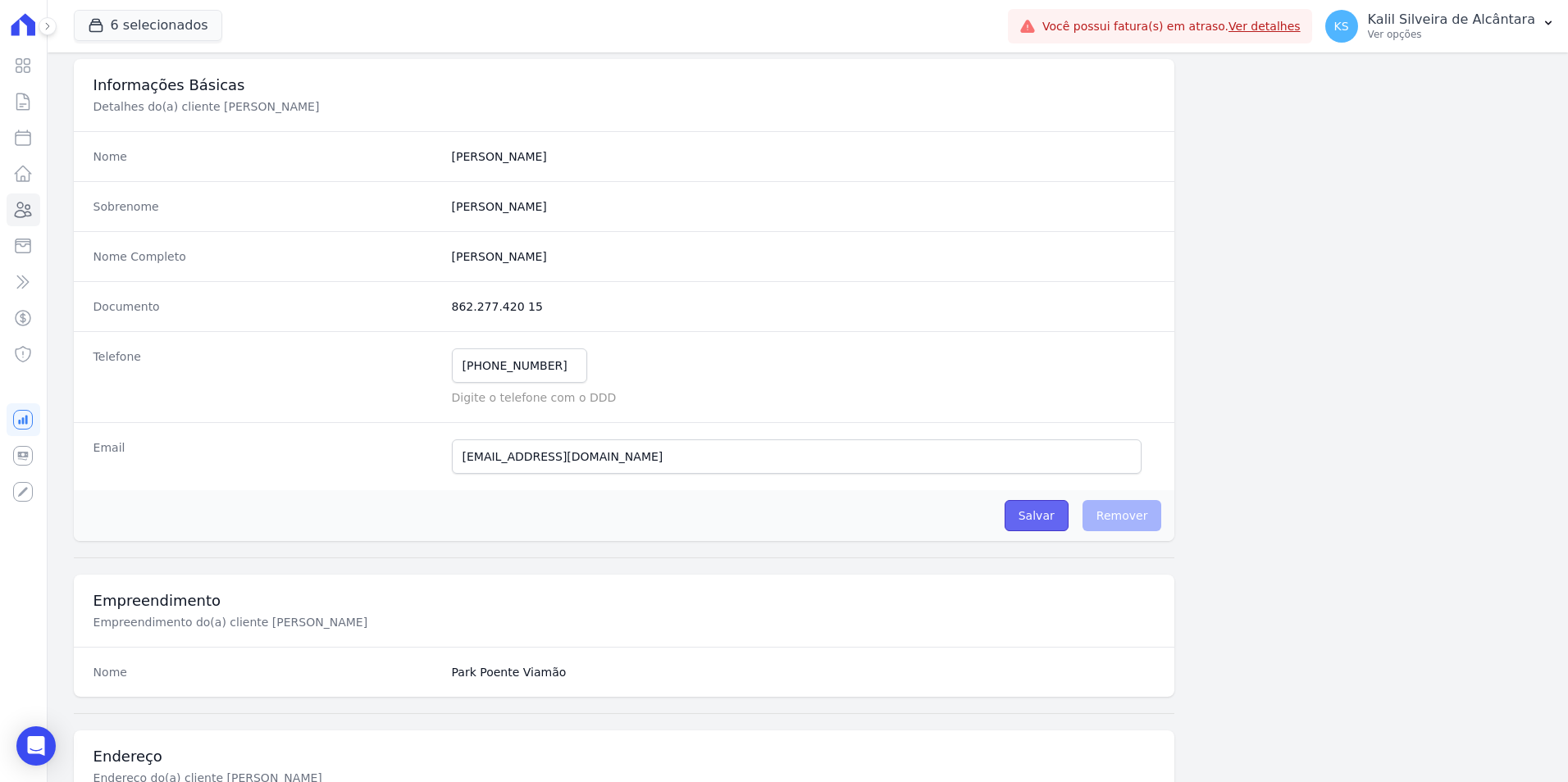
click at [1016, 513] on input "Salvar" at bounding box center [1036, 516] width 64 height 31
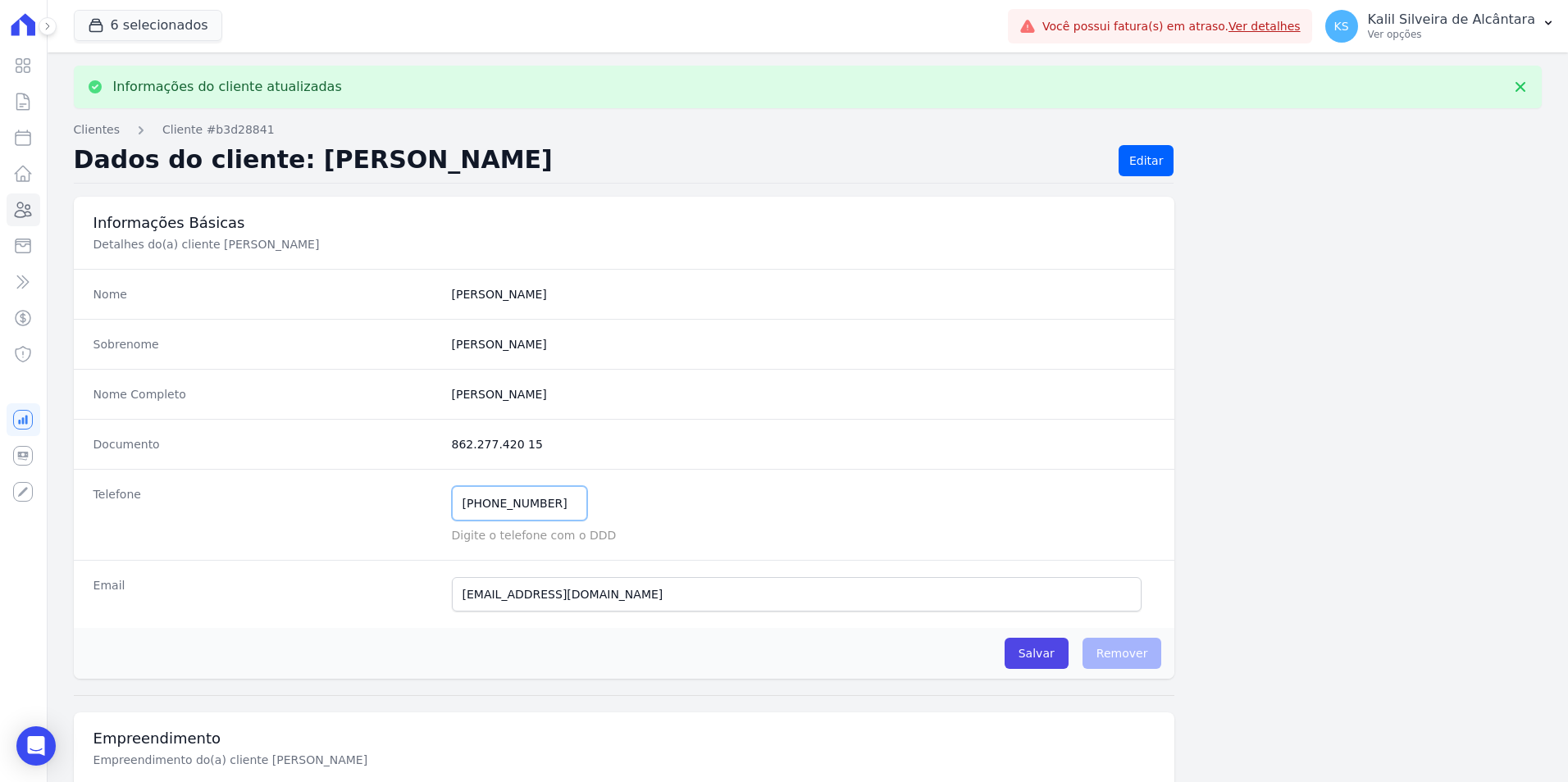
drag, startPoint x: 406, startPoint y: 494, endPoint x: 346, endPoint y: 494, distance: 60.0
click at [346, 494] on div "Telefone (51) 99845-0899 Mensagem de SMS ainda não enviada.. Mensagem de Whatsa…" at bounding box center [624, 515] width 1102 height 91
click at [745, 484] on div "Telefone (51) 99845-0899 Mensagem de SMS ainda não enviada.. Mensagem de Whatsa…" at bounding box center [624, 515] width 1102 height 91
drag, startPoint x: 552, startPoint y: 590, endPoint x: 483, endPoint y: 590, distance: 69.0
click at [486, 590] on input "[EMAIL_ADDRESS][DOMAIN_NAME]" at bounding box center [797, 595] width 691 height 34
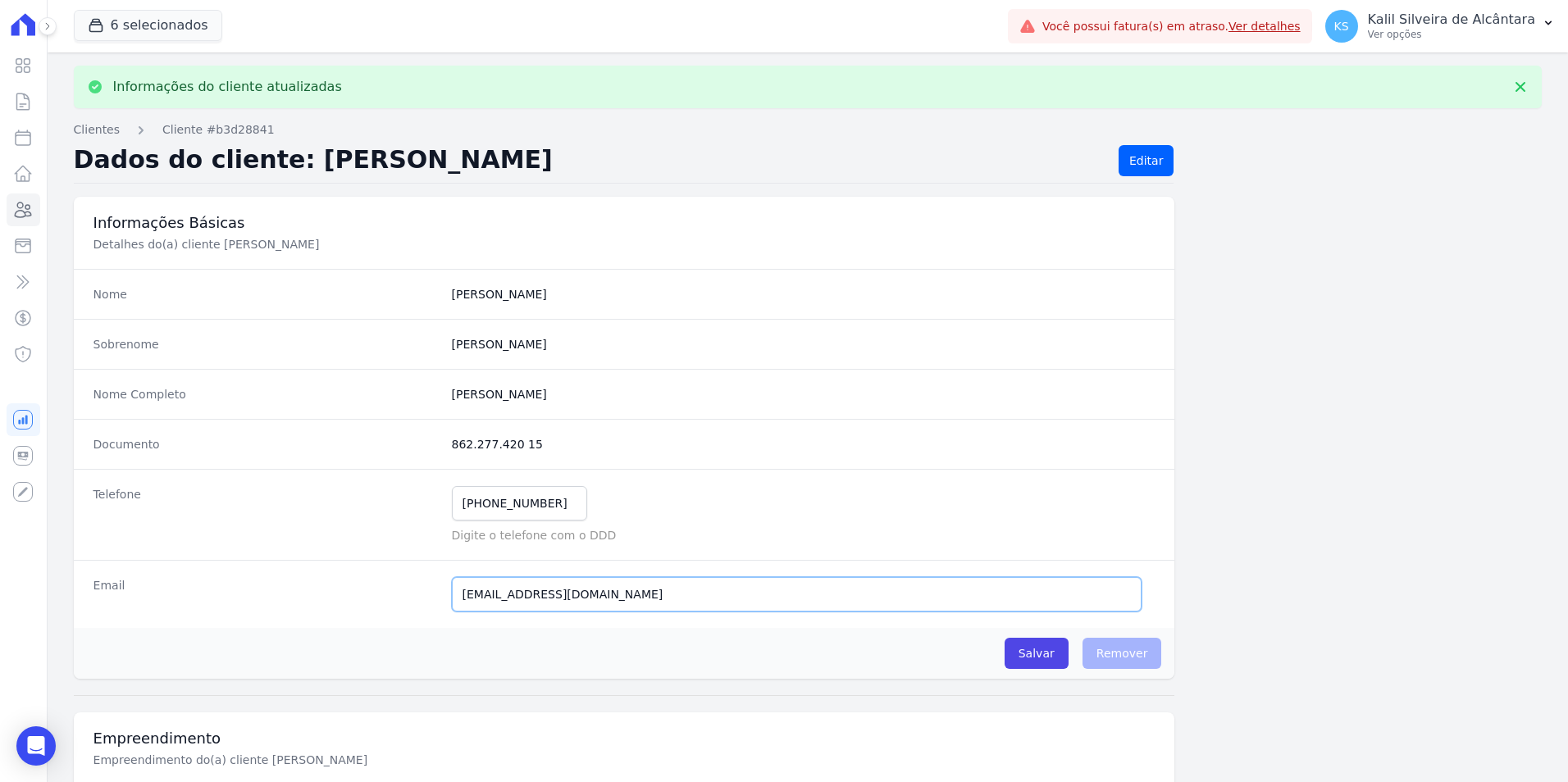
click at [674, 590] on input "[EMAIL_ADDRESS][DOMAIN_NAME]" at bounding box center [797, 595] width 691 height 34
click at [606, 592] on input "[EMAIL_ADDRESS][DOMAIN_NAME]" at bounding box center [797, 595] width 691 height 34
drag, startPoint x: 606, startPoint y: 592, endPoint x: 476, endPoint y: 592, distance: 130.0
click at [476, 592] on input "[EMAIL_ADDRESS][DOMAIN_NAME]" at bounding box center [797, 595] width 691 height 34
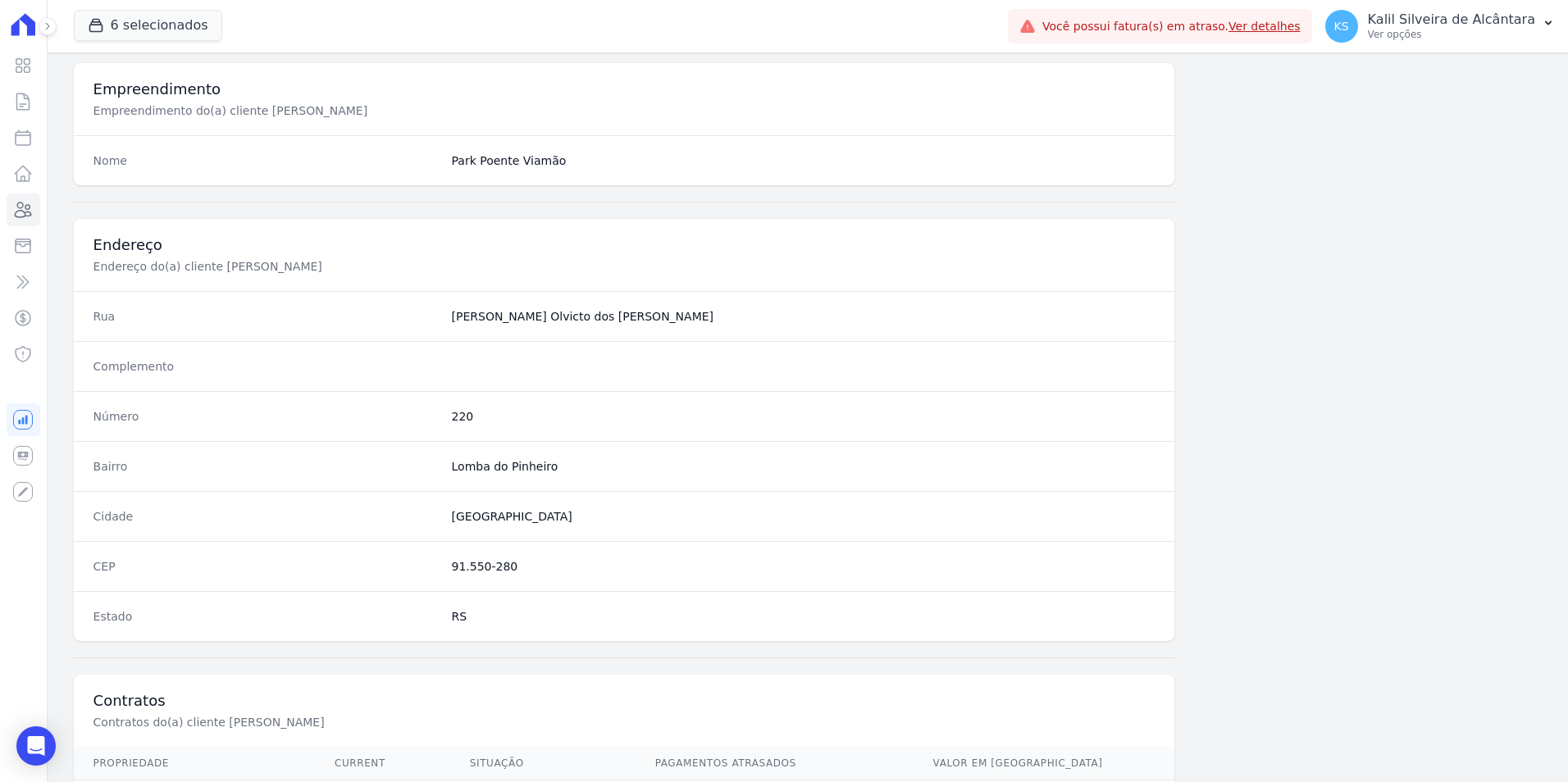
scroll to position [752, 0]
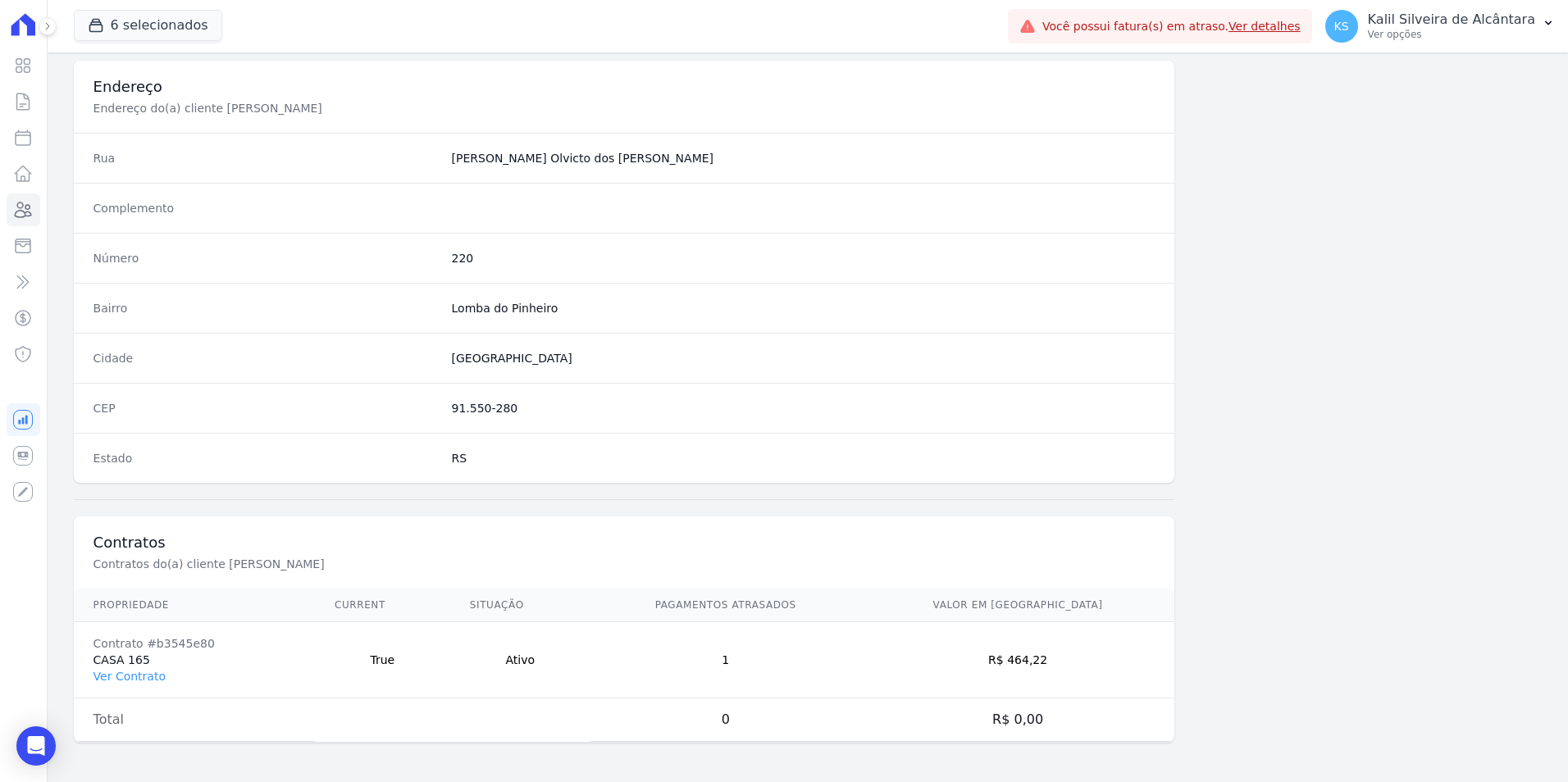
drag, startPoint x: 523, startPoint y: 412, endPoint x: 401, endPoint y: 412, distance: 122.0
click at [401, 412] on div "CEP 91.550-280" at bounding box center [624, 408] width 1102 height 50
copy div "91.550-280"
click at [465, 249] on div "Número 220" at bounding box center [624, 258] width 1102 height 50
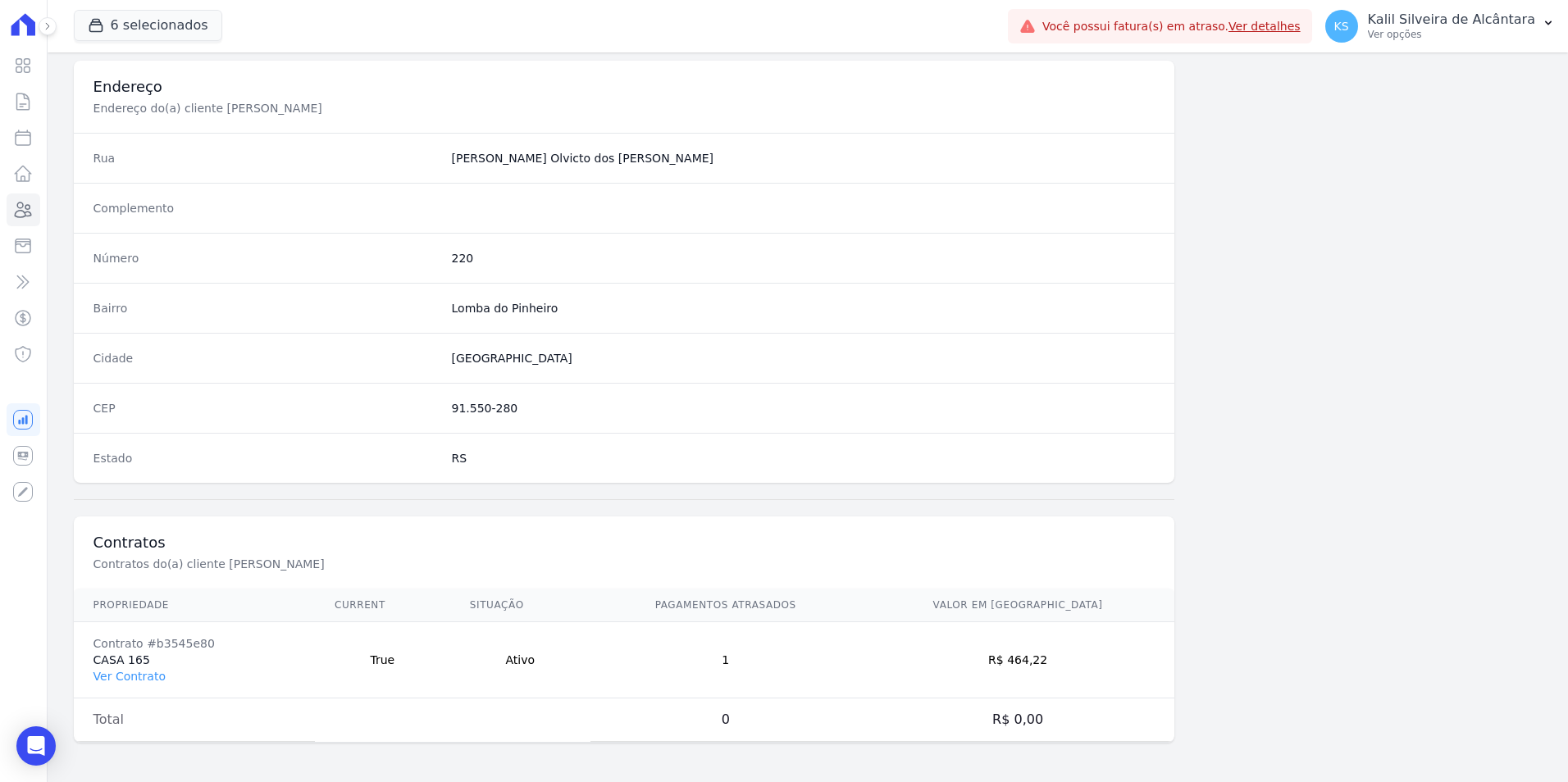
click at [463, 250] on dd "220" at bounding box center [804, 258] width 704 height 16
drag, startPoint x: 1082, startPoint y: 656, endPoint x: 1041, endPoint y: 667, distance: 42.4
click at [1041, 667] on td "R$ 464,22" at bounding box center [1018, 660] width 314 height 76
drag, startPoint x: 205, startPoint y: 642, endPoint x: 143, endPoint y: 647, distance: 62.2
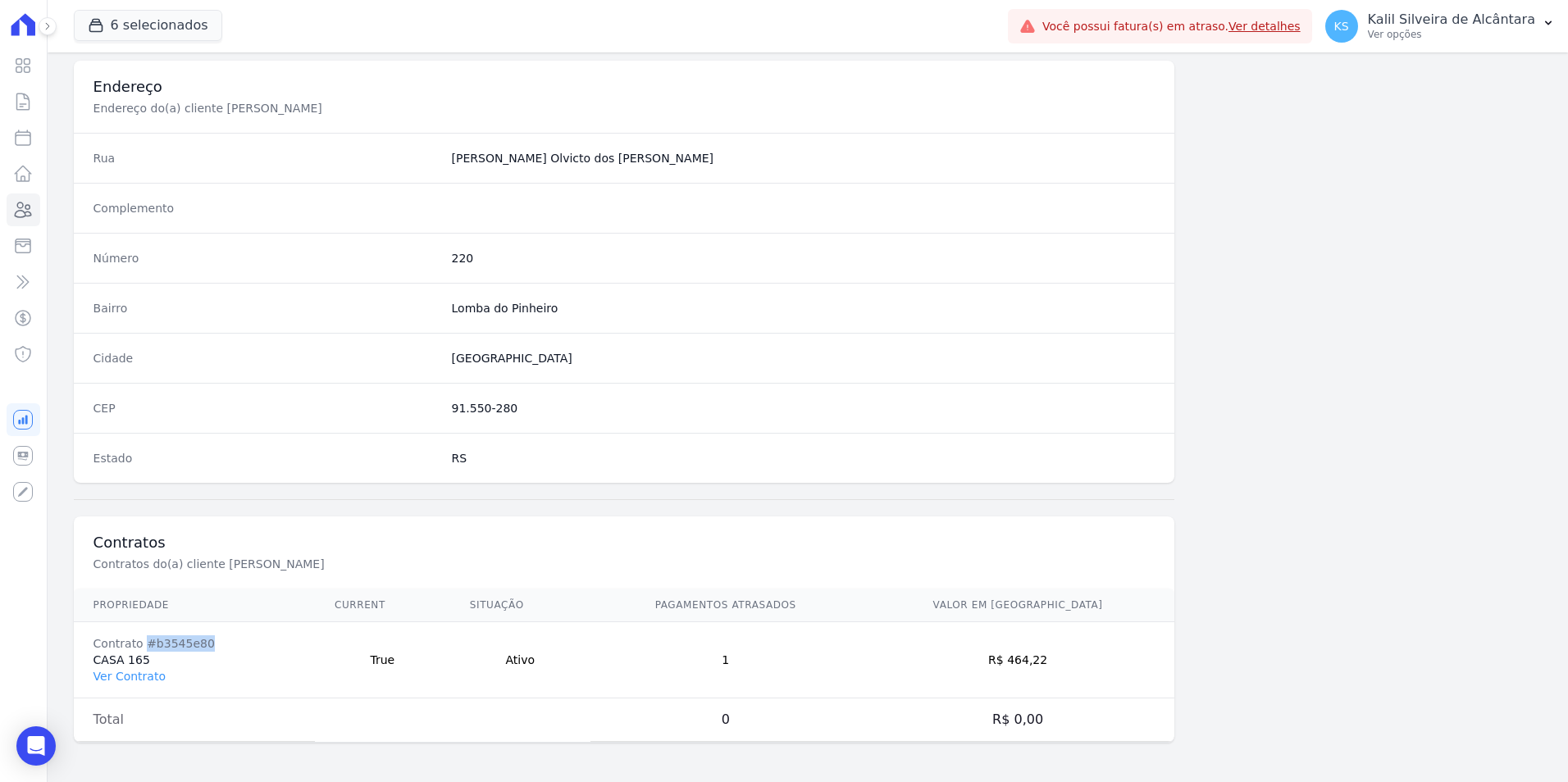
click at [143, 647] on div "Contrato #b3545e80" at bounding box center [194, 644] width 202 height 16
click at [110, 682] on link "Ver Contrato" at bounding box center [129, 676] width 72 height 13
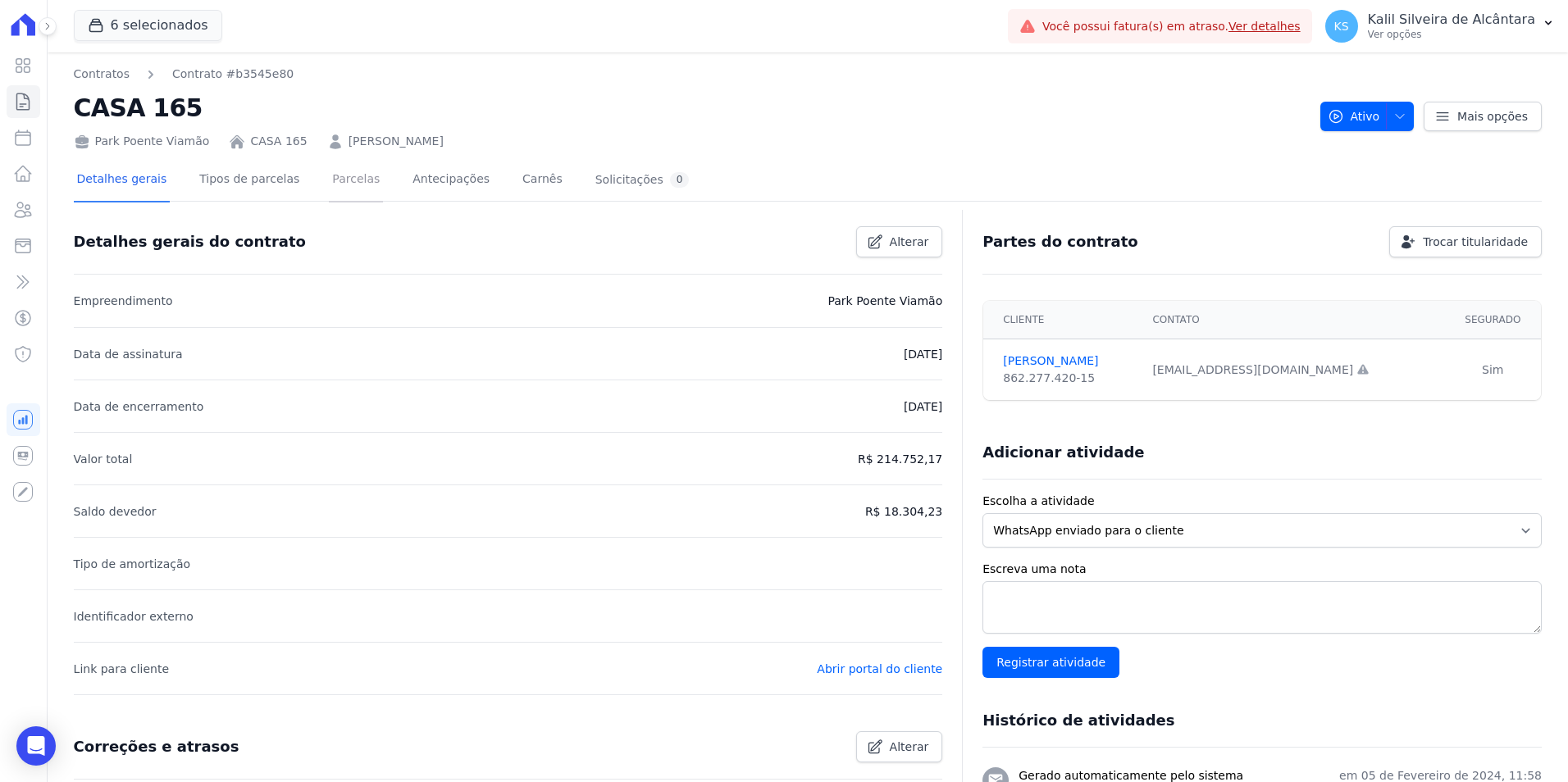
click at [329, 180] on link "Parcelas" at bounding box center [356, 180] width 54 height 43
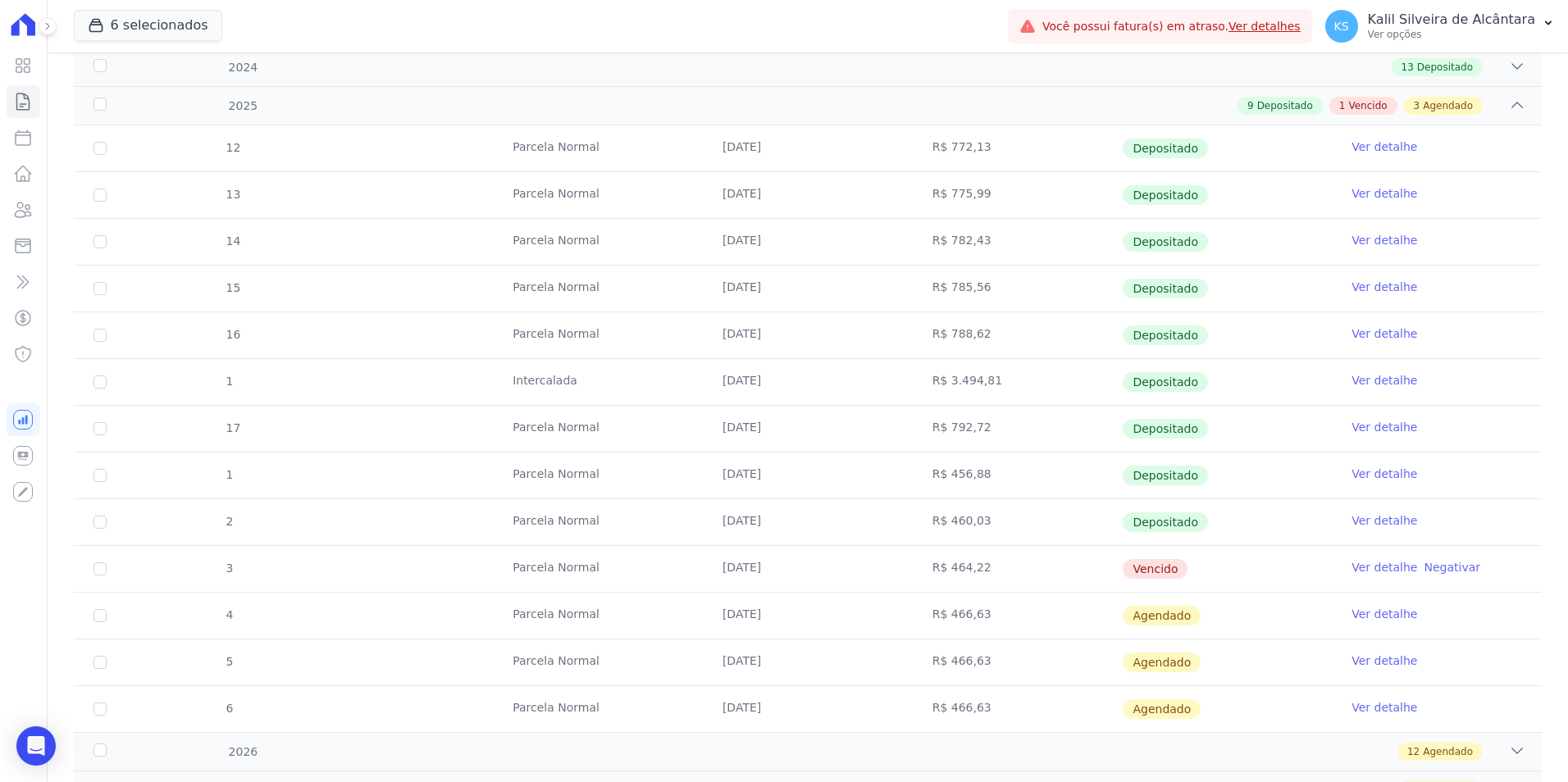
scroll to position [374, 0]
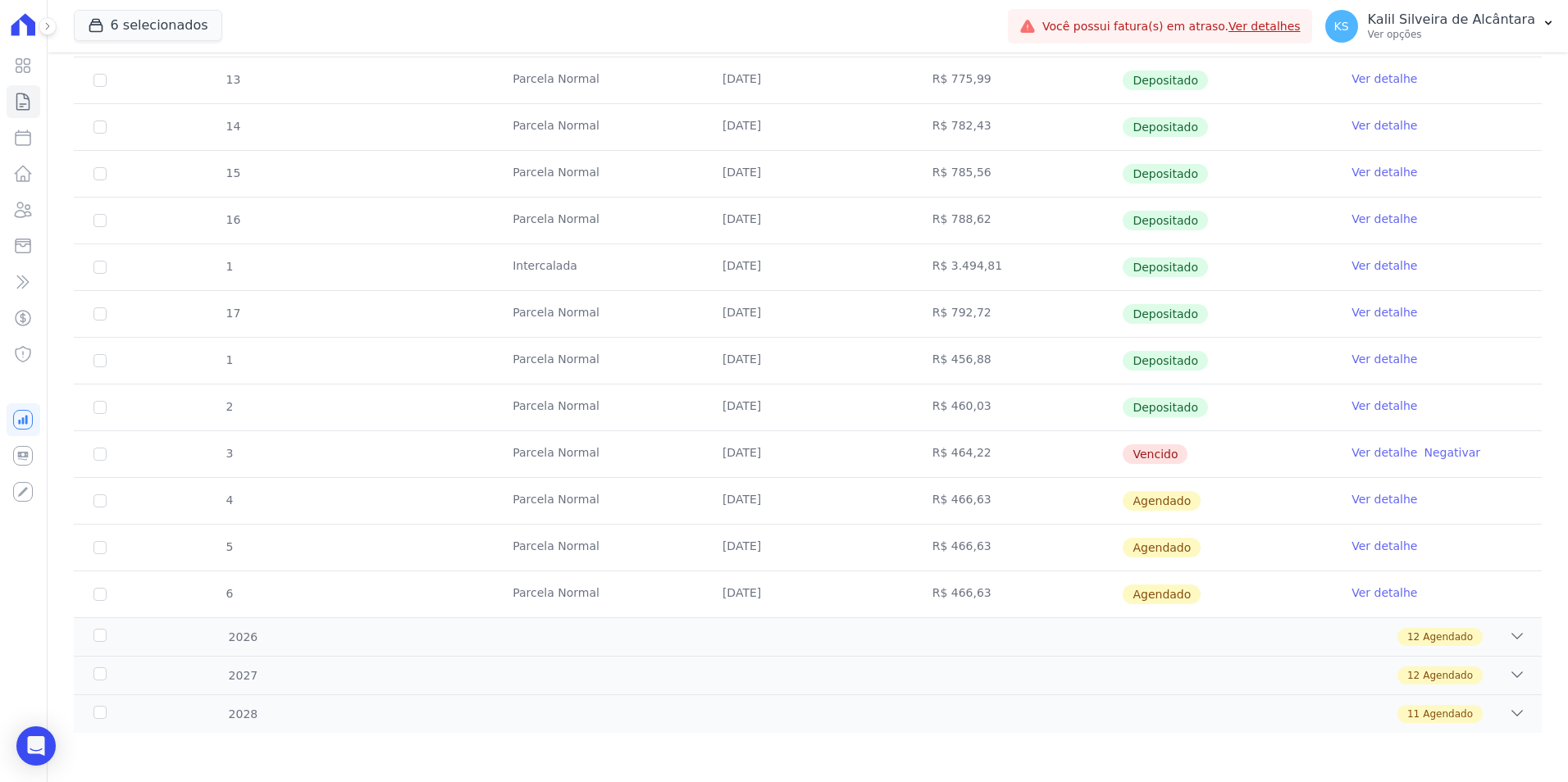
drag, startPoint x: 758, startPoint y: 451, endPoint x: 713, endPoint y: 453, distance: 45.0
click at [713, 453] on td "[DATE]" at bounding box center [808, 454] width 210 height 46
click at [1155, 452] on span "Vencido" at bounding box center [1155, 455] width 65 height 20
click at [1376, 458] on link "Ver detalhe" at bounding box center [1384, 453] width 65 height 16
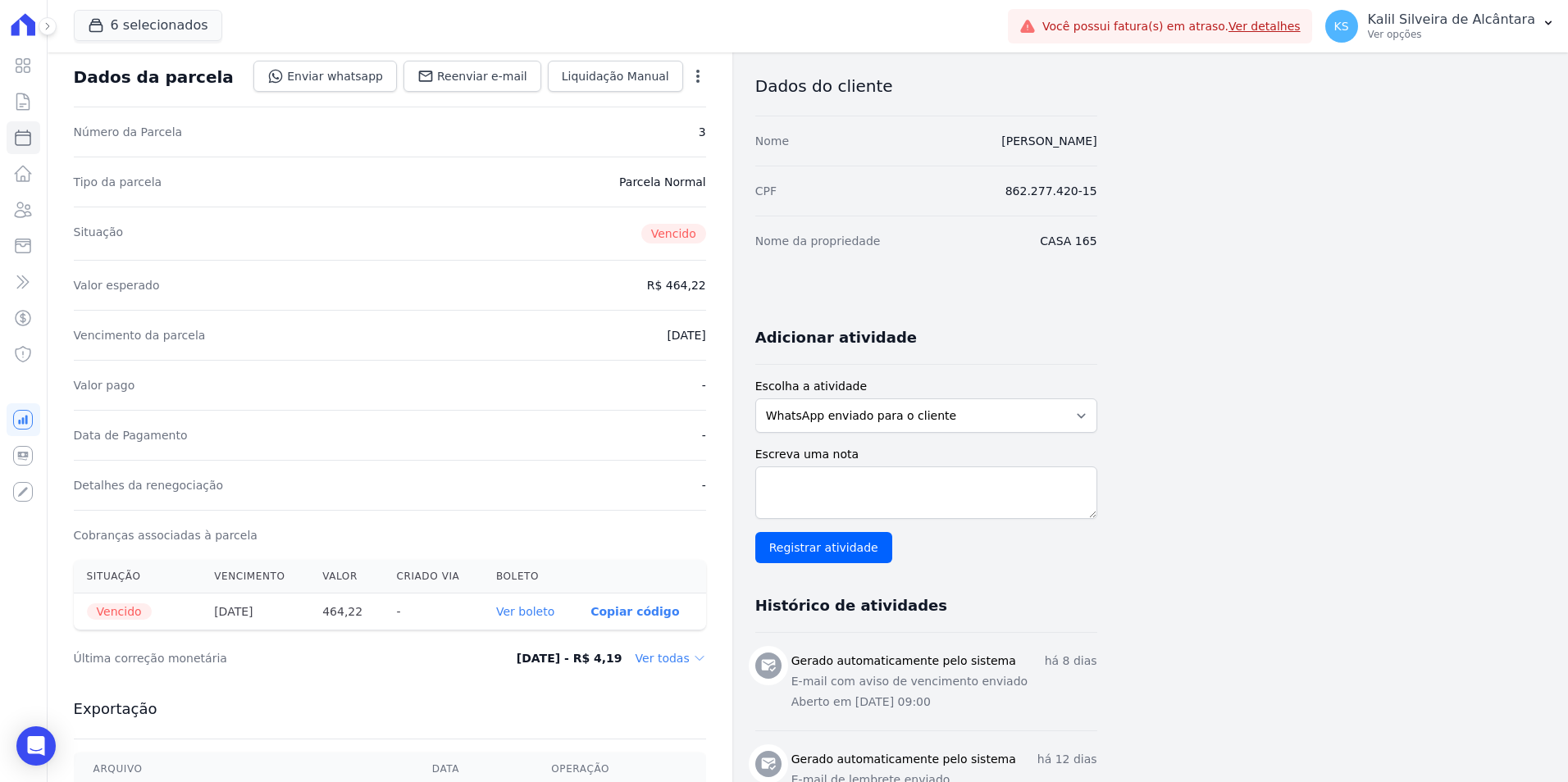
scroll to position [164, 0]
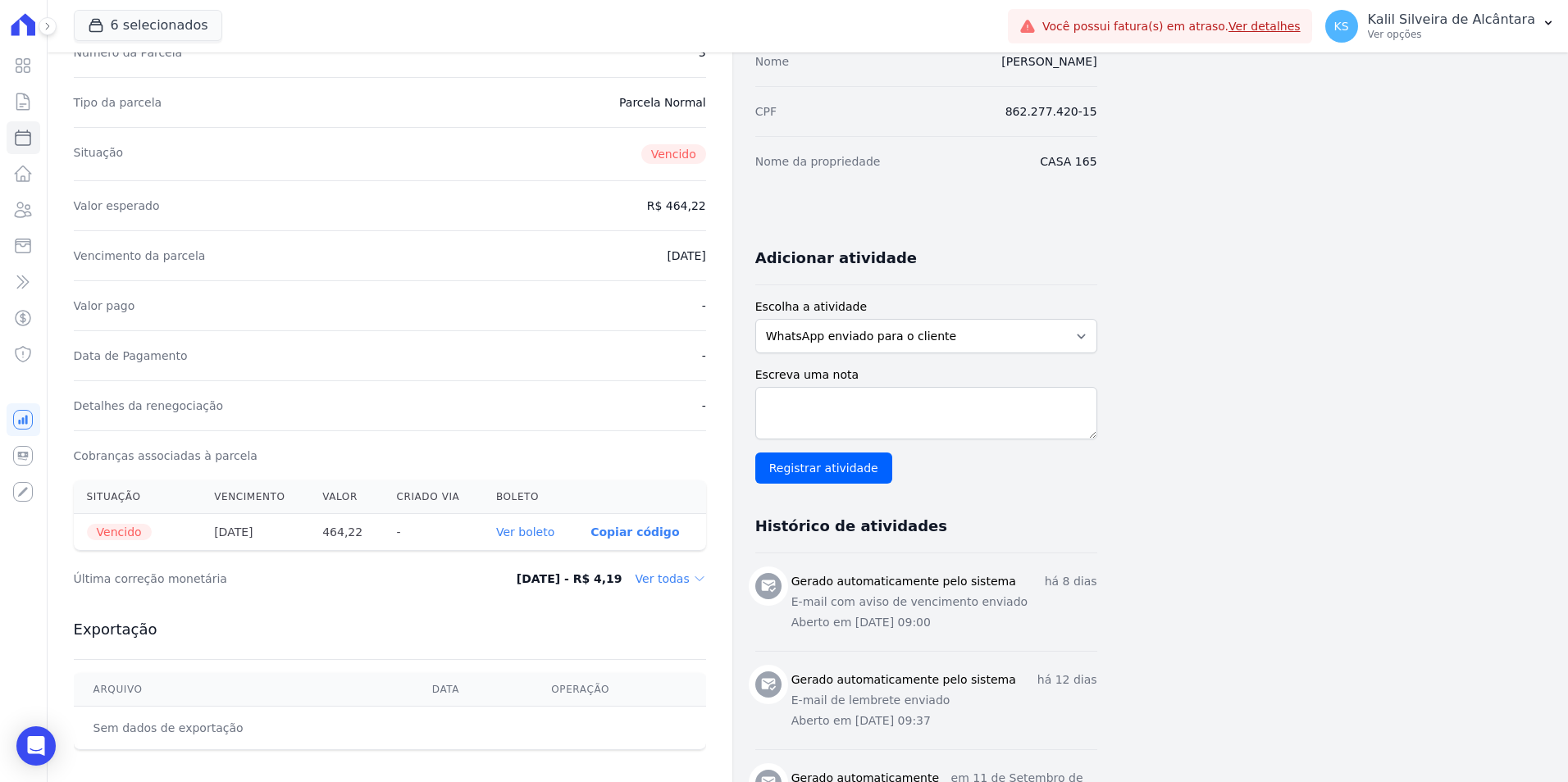
click at [547, 528] on link "Ver boleto" at bounding box center [525, 532] width 58 height 13
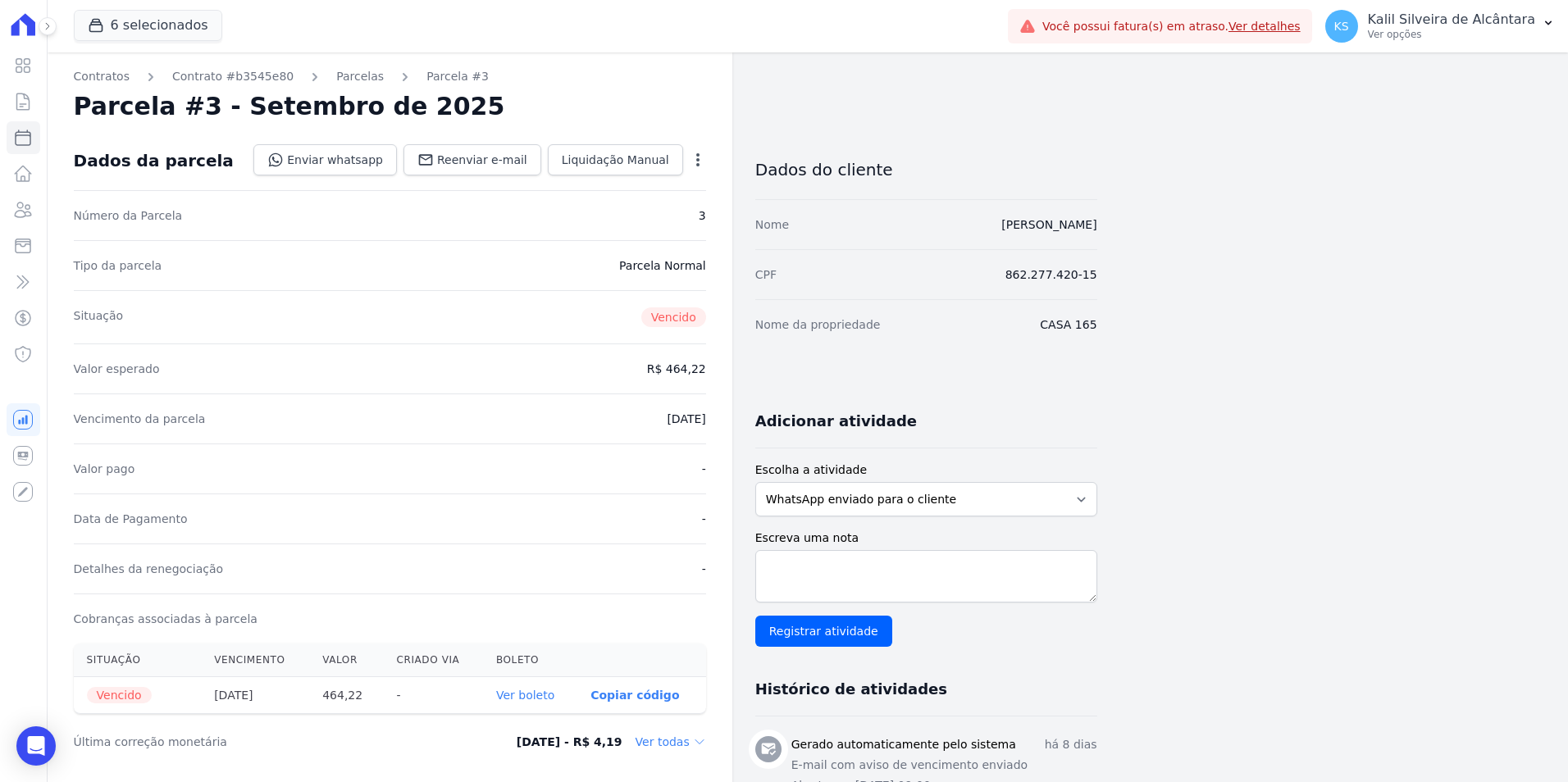
scroll to position [0, 0]
click at [21, 204] on icon at bounding box center [23, 210] width 20 height 20
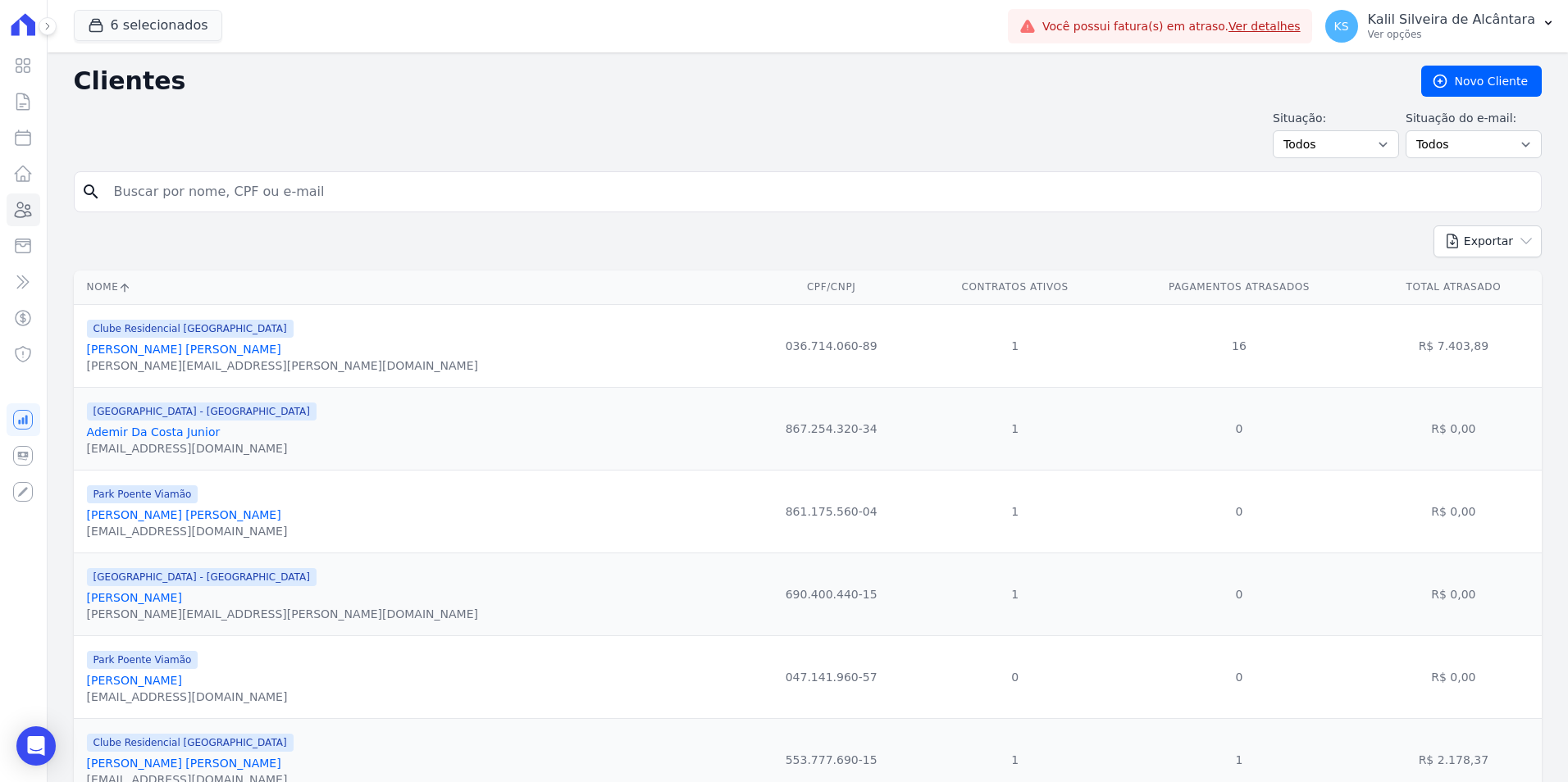
click at [119, 187] on input "search" at bounding box center [819, 192] width 1431 height 33
paste input "[PERSON_NAME]"
type input "[PERSON_NAME]"
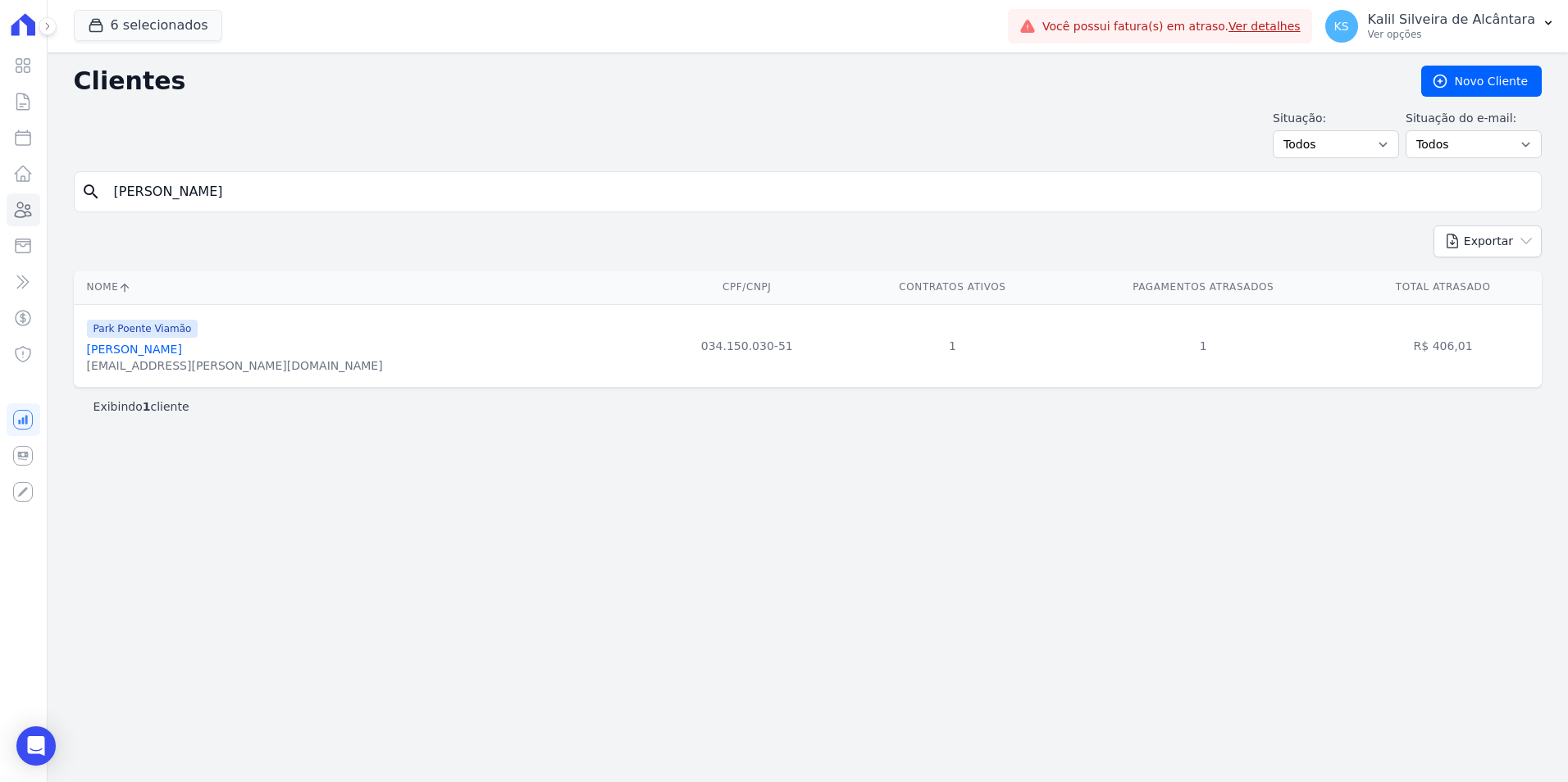
click at [144, 349] on link "[PERSON_NAME]" at bounding box center [135, 349] width 95 height 13
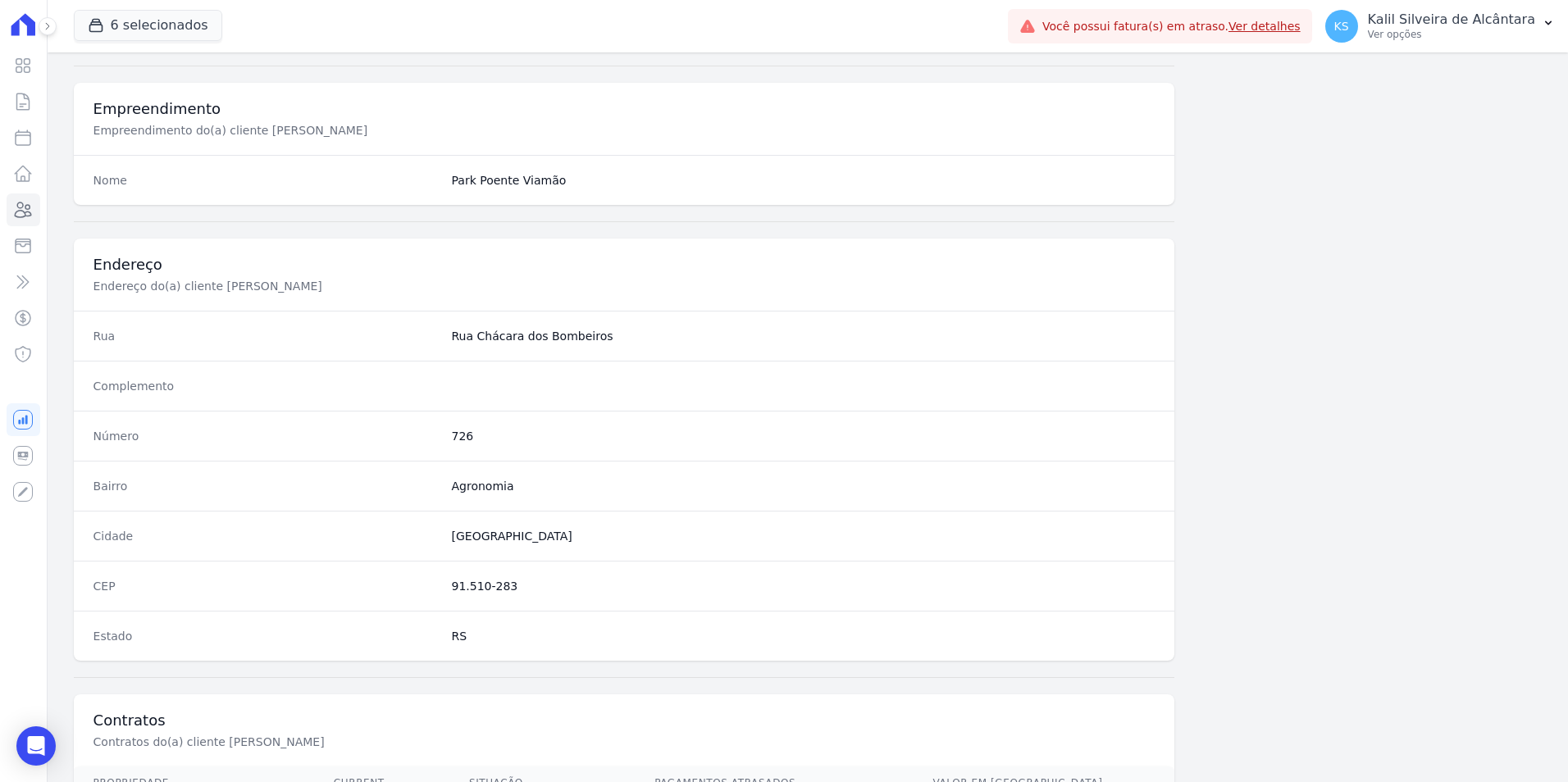
scroll to position [752, 0]
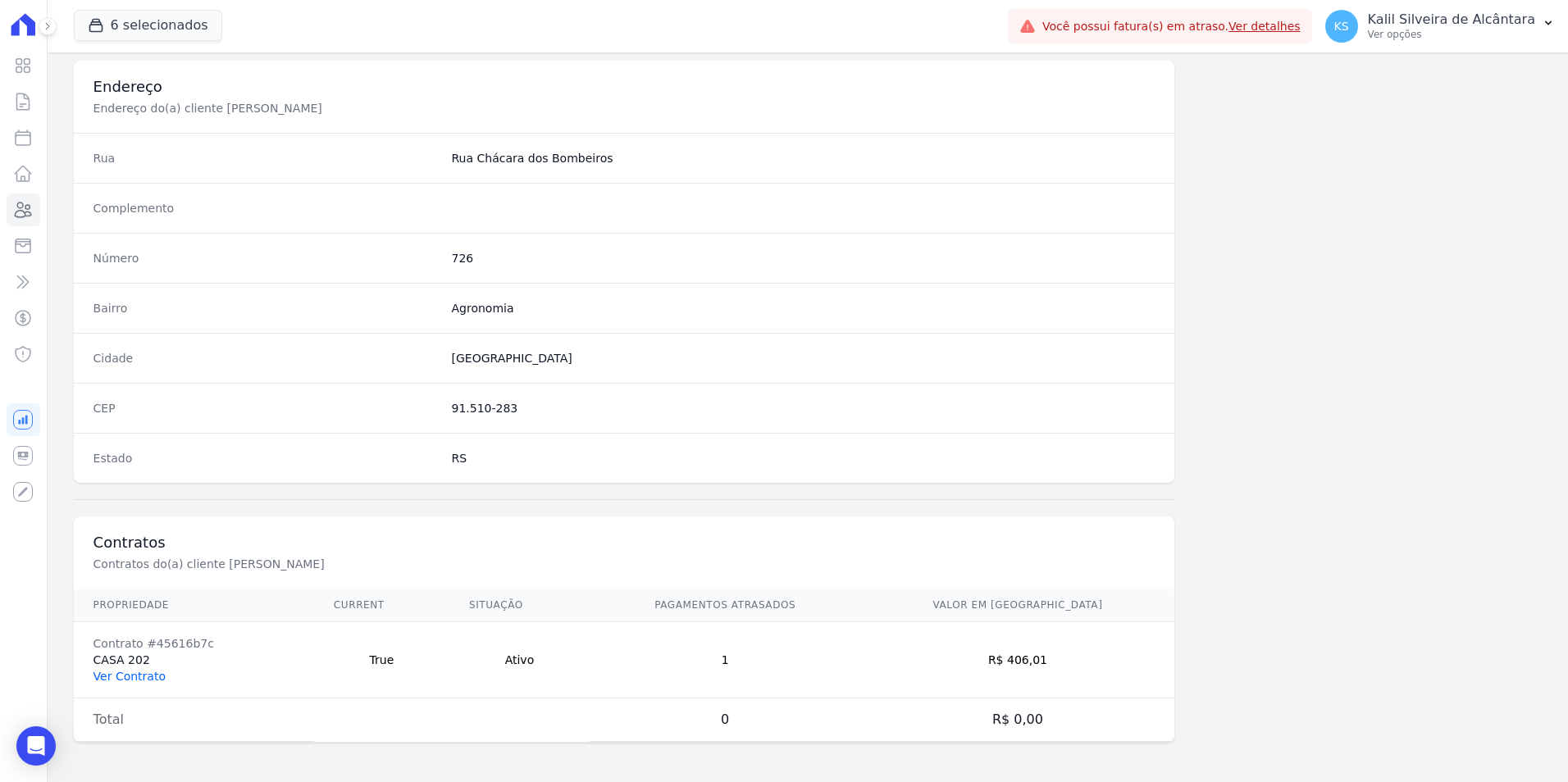
click at [133, 676] on link "Ver Contrato" at bounding box center [129, 676] width 72 height 13
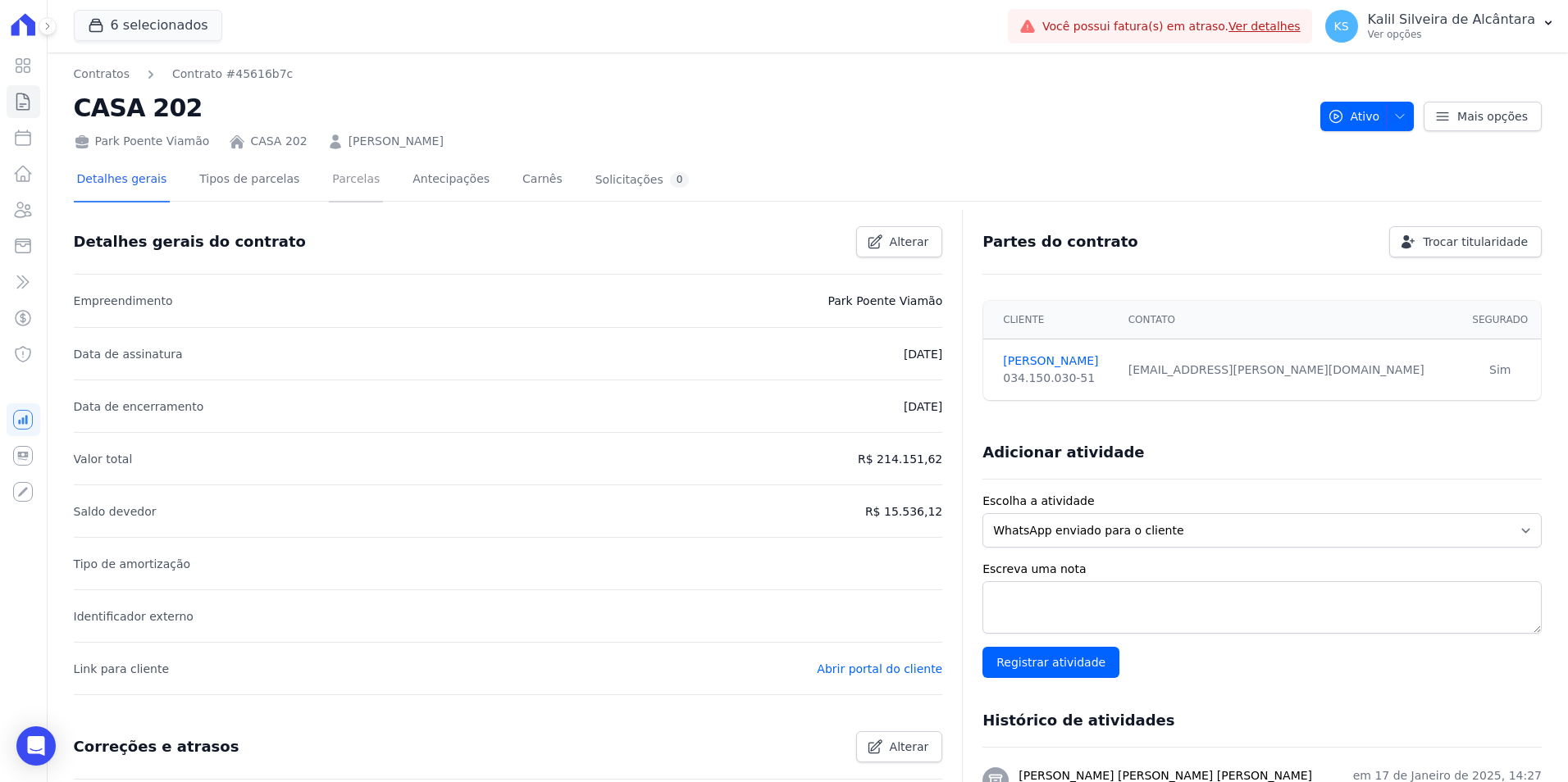
click at [329, 184] on link "Parcelas" at bounding box center [356, 180] width 54 height 43
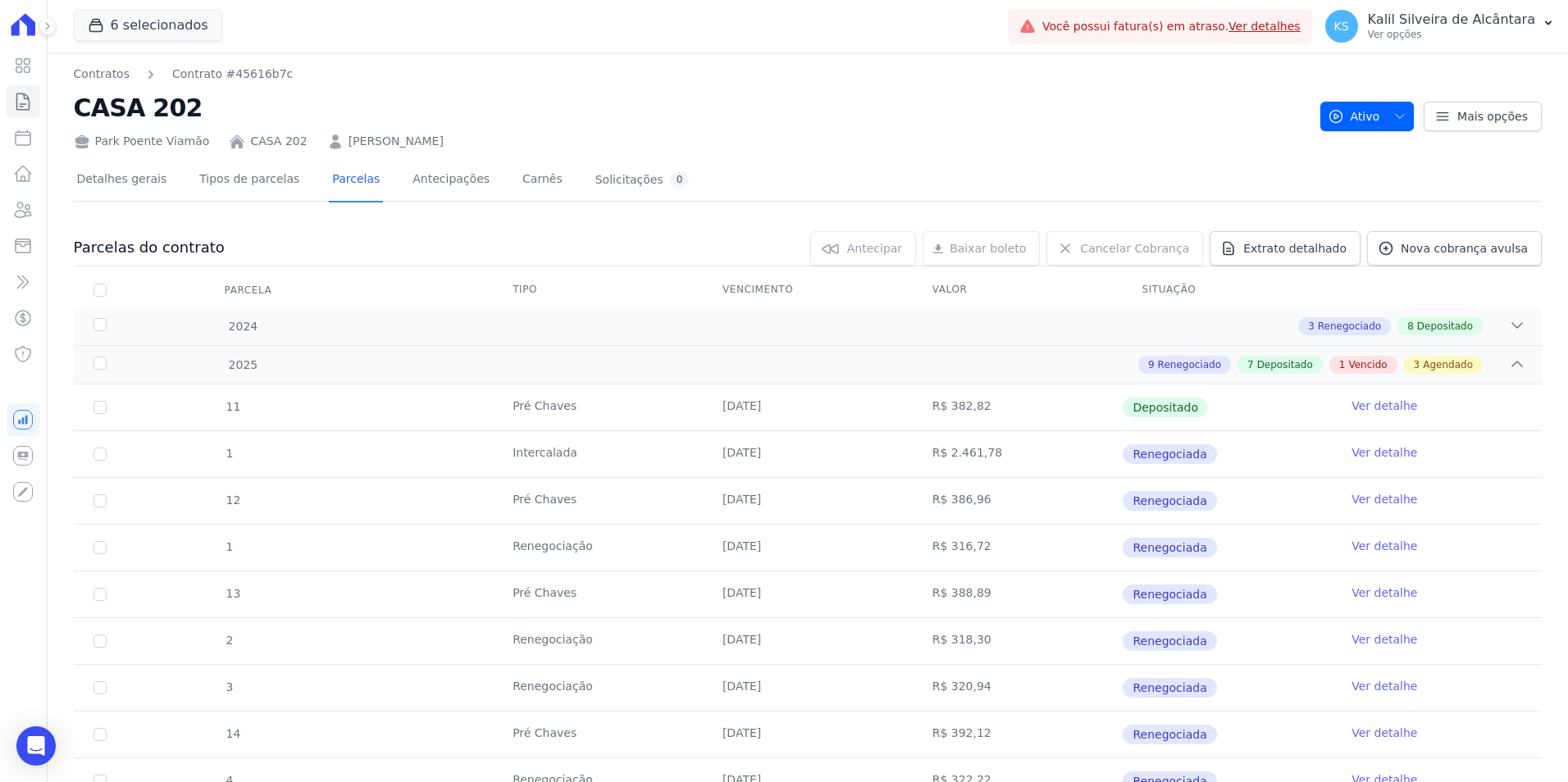
click at [420, 139] on link "[PERSON_NAME]" at bounding box center [396, 141] width 95 height 17
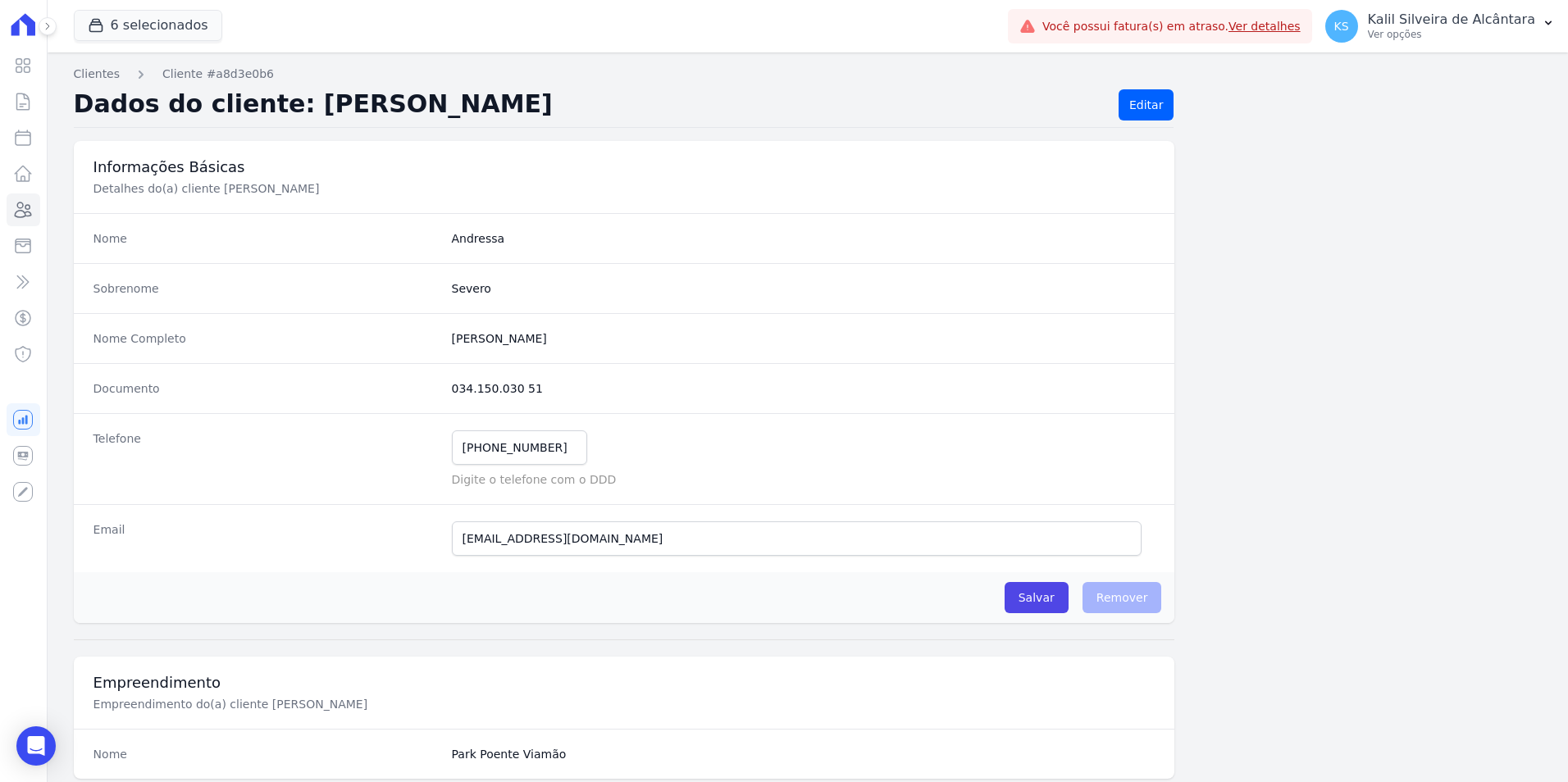
drag, startPoint x: 529, startPoint y: 395, endPoint x: 448, endPoint y: 391, distance: 81.1
click at [452, 391] on dd "034.150.030 51" at bounding box center [804, 388] width 704 height 16
copy dd "034.150.030 51"
drag, startPoint x: 558, startPoint y: 456, endPoint x: 418, endPoint y: 446, distance: 140.4
click at [421, 446] on div "Telefone [PHONE_NUMBER] Mensagem de SMS ainda não enviada.. Mensagem de [PERSON…" at bounding box center [624, 459] width 1102 height 91
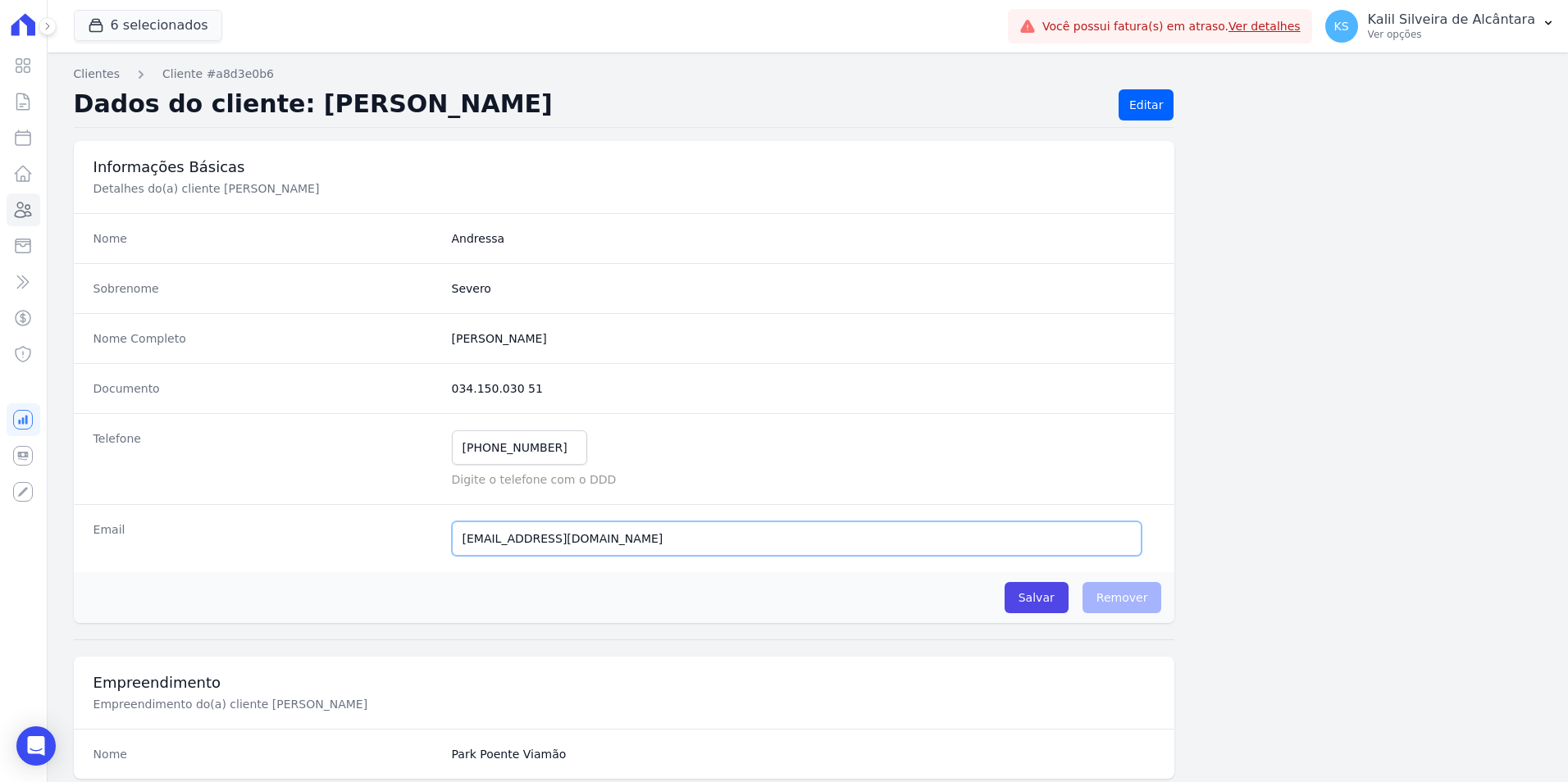
drag, startPoint x: 622, startPoint y: 547, endPoint x: 342, endPoint y: 548, distance: 280.0
click at [342, 548] on div "Email [PERSON_NAME][EMAIL_ADDRESS][DOMAIN_NAME] E-mail enviado. Aguardando conf…" at bounding box center [624, 538] width 1102 height 68
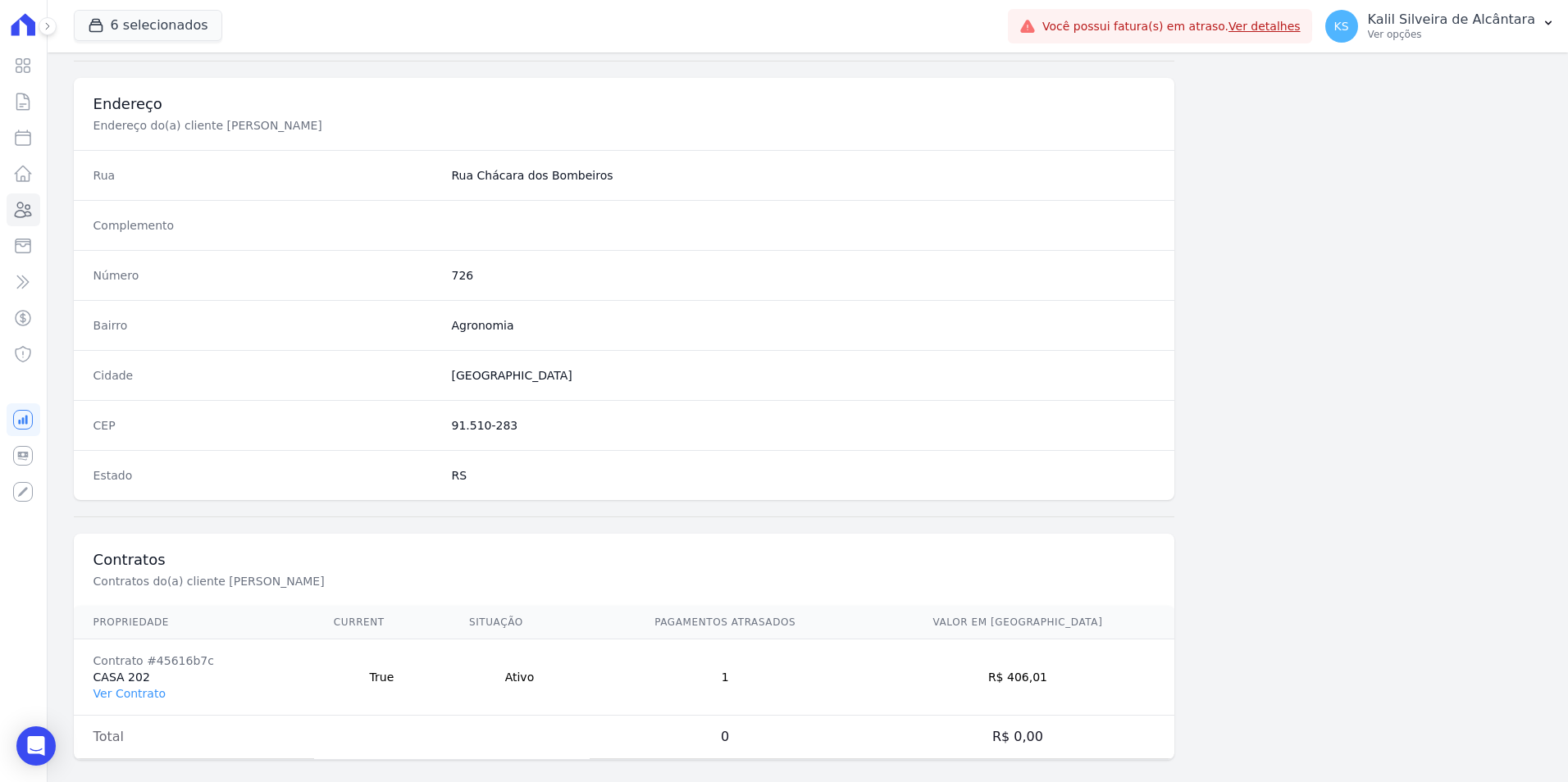
scroll to position [738, 0]
drag, startPoint x: 513, startPoint y: 434, endPoint x: 446, endPoint y: 432, distance: 67.0
click at [446, 432] on div "CEP 91.510-283" at bounding box center [624, 422] width 1102 height 50
copy dd "91.510-283"
click at [452, 274] on dd "726" at bounding box center [804, 272] width 704 height 16
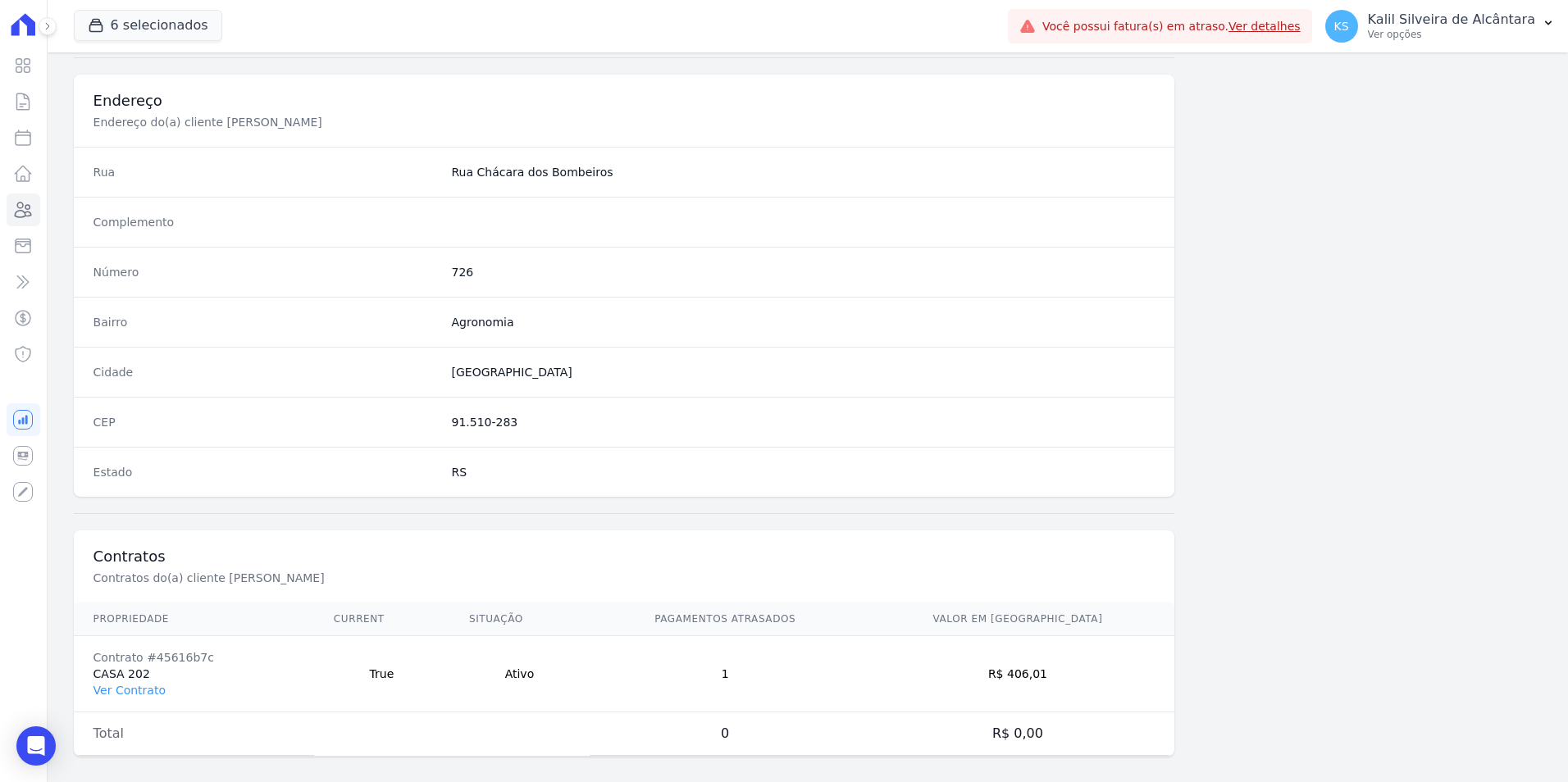
click at [452, 274] on dd "726" at bounding box center [804, 272] width 704 height 16
copy dd "726"
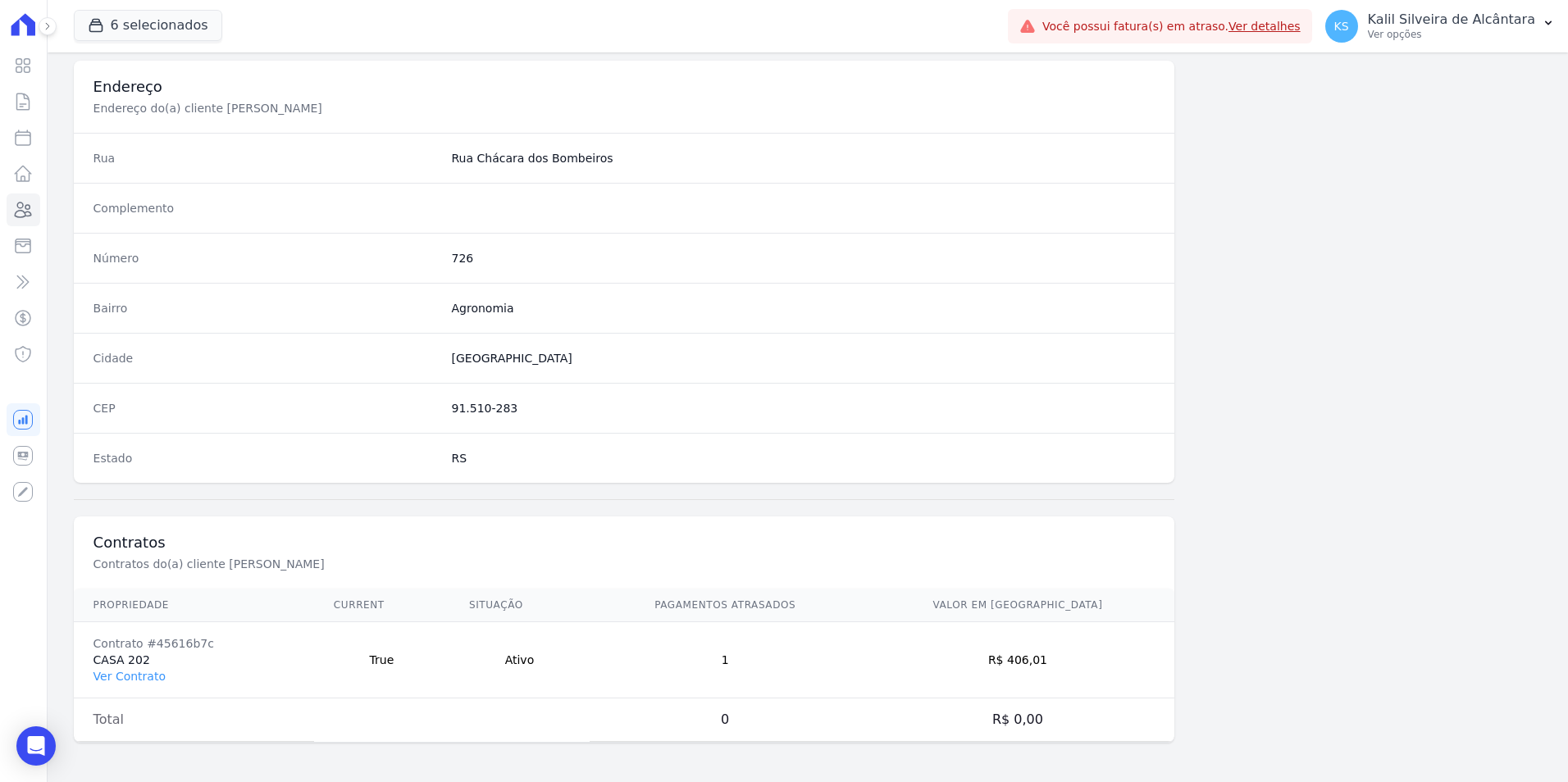
drag, startPoint x: 1064, startPoint y: 665, endPoint x: 1043, endPoint y: 665, distance: 21.0
click at [1043, 665] on td "R$ 406,01" at bounding box center [1017, 660] width 314 height 76
copy td "406,01"
drag, startPoint x: 199, startPoint y: 639, endPoint x: 145, endPoint y: 646, distance: 54.5
click at [145, 646] on div "Contrato #45616b7c" at bounding box center [194, 644] width 201 height 16
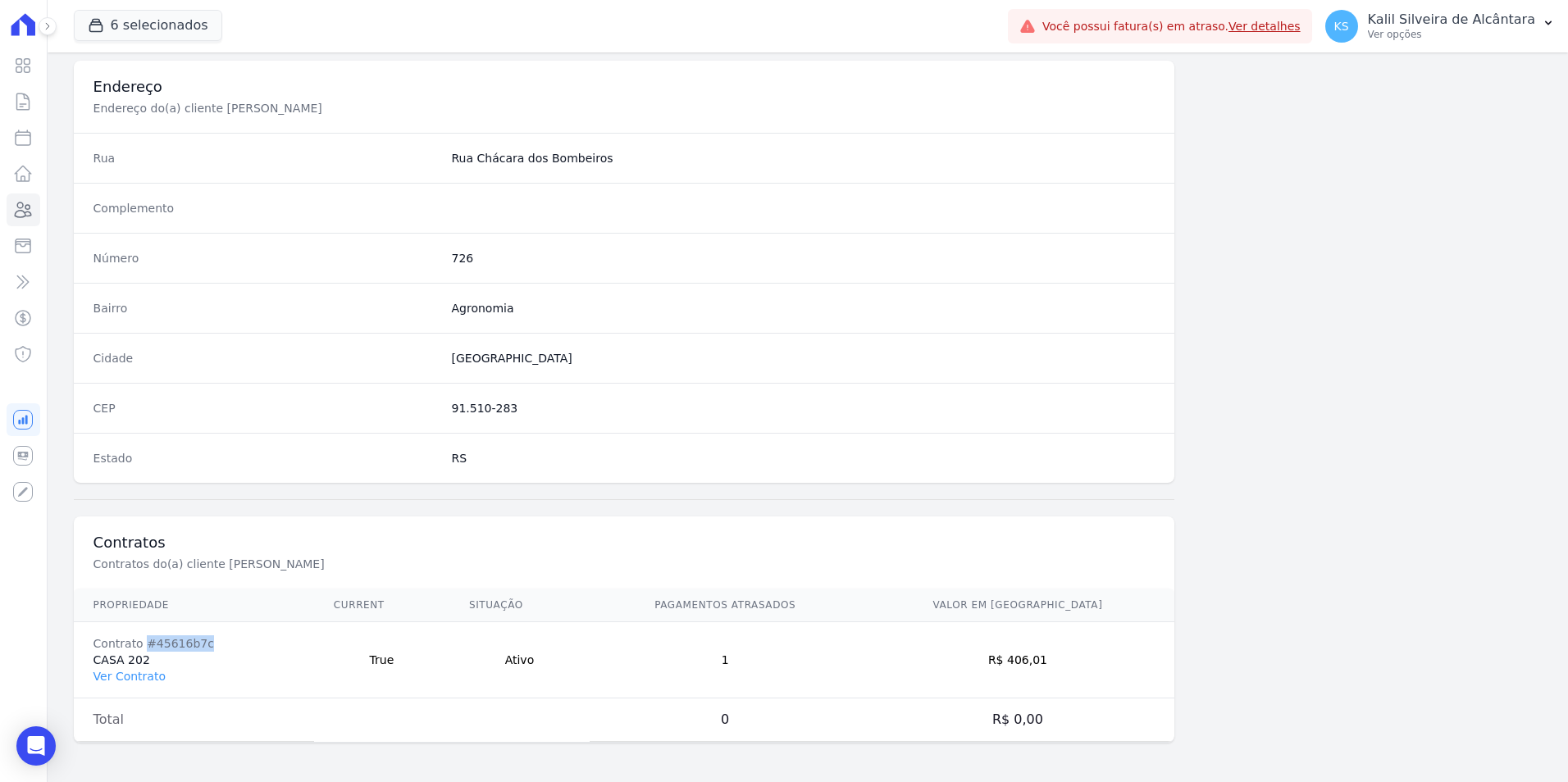
copy div "#45616b7c"
click at [121, 679] on link "Ver Contrato" at bounding box center [129, 676] width 72 height 13
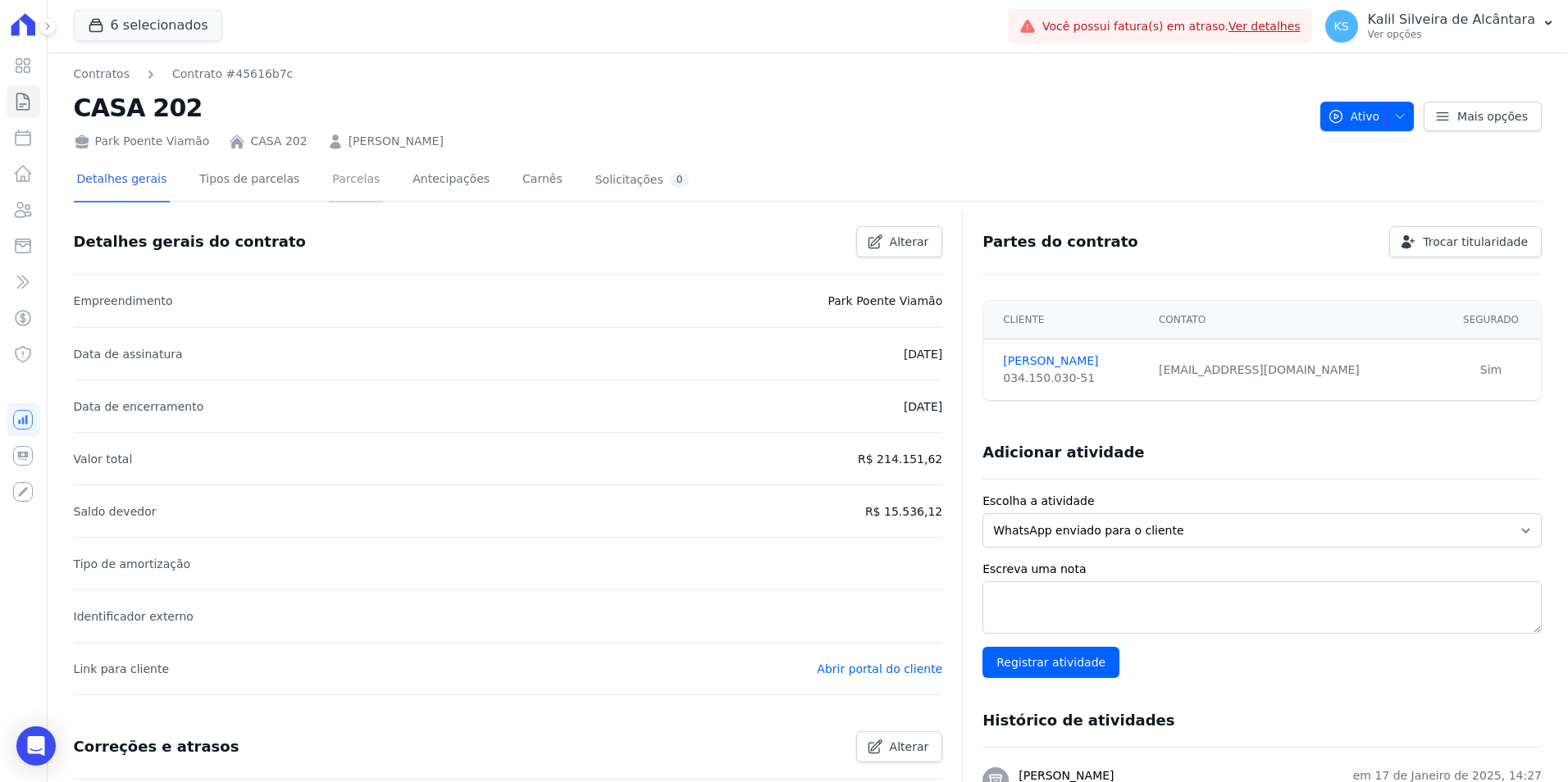
click at [343, 178] on link "Parcelas" at bounding box center [356, 180] width 54 height 43
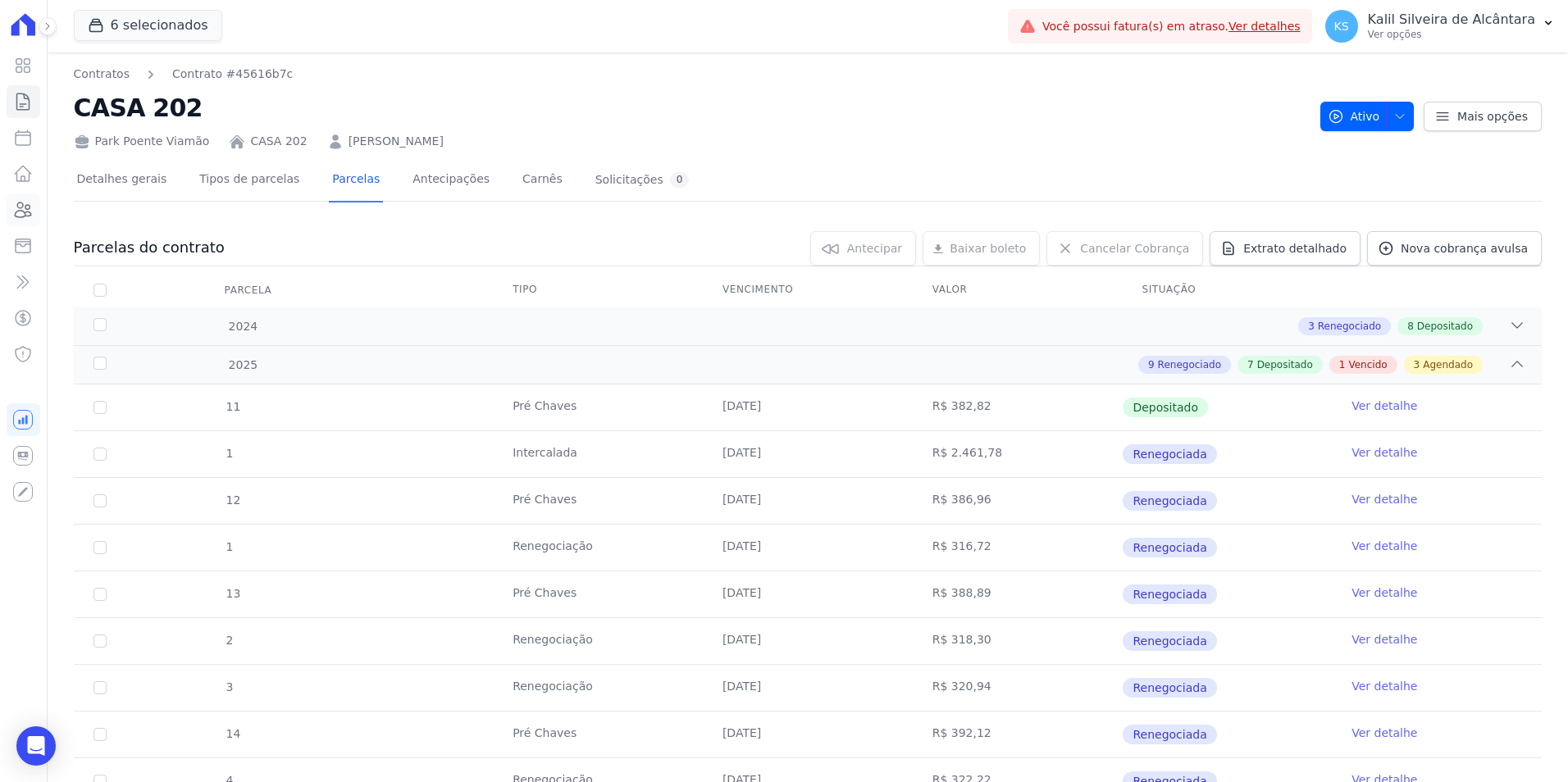
click at [22, 217] on icon at bounding box center [23, 210] width 16 height 14
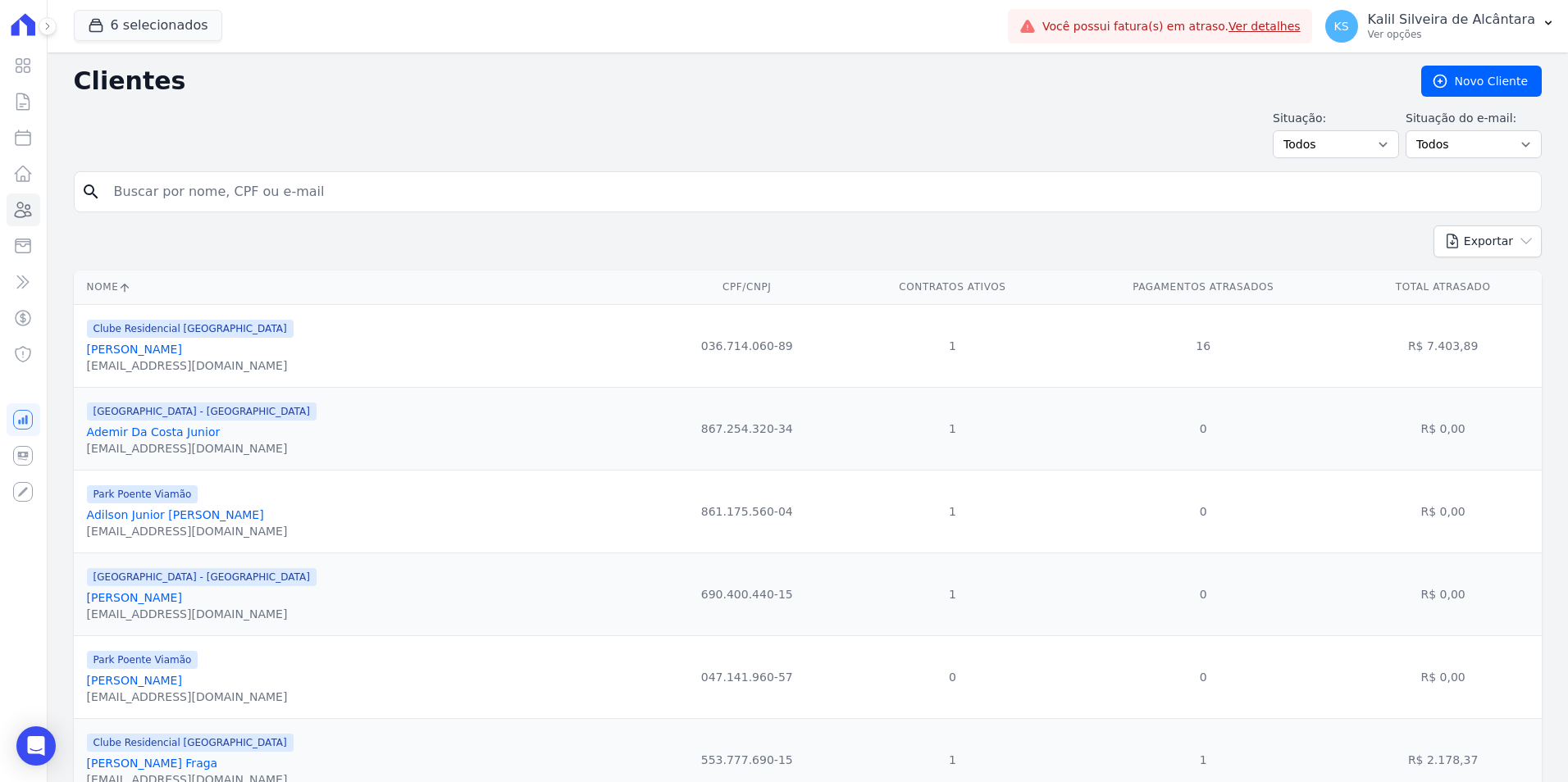
click at [510, 203] on input "search" at bounding box center [819, 192] width 1431 height 33
type input "[PERSON_NAME]"
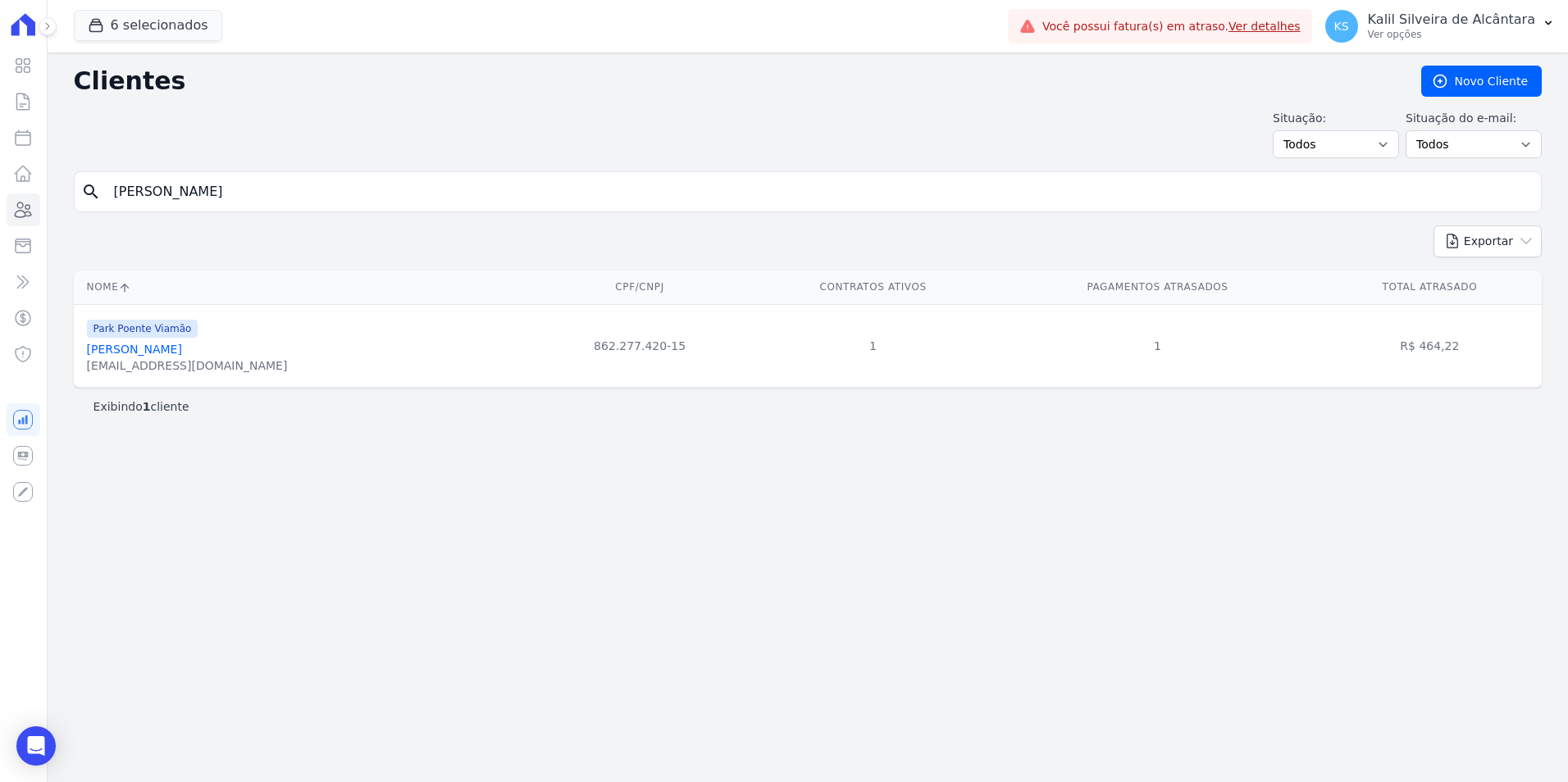
click at [161, 352] on link "[PERSON_NAME]" at bounding box center [135, 349] width 95 height 13
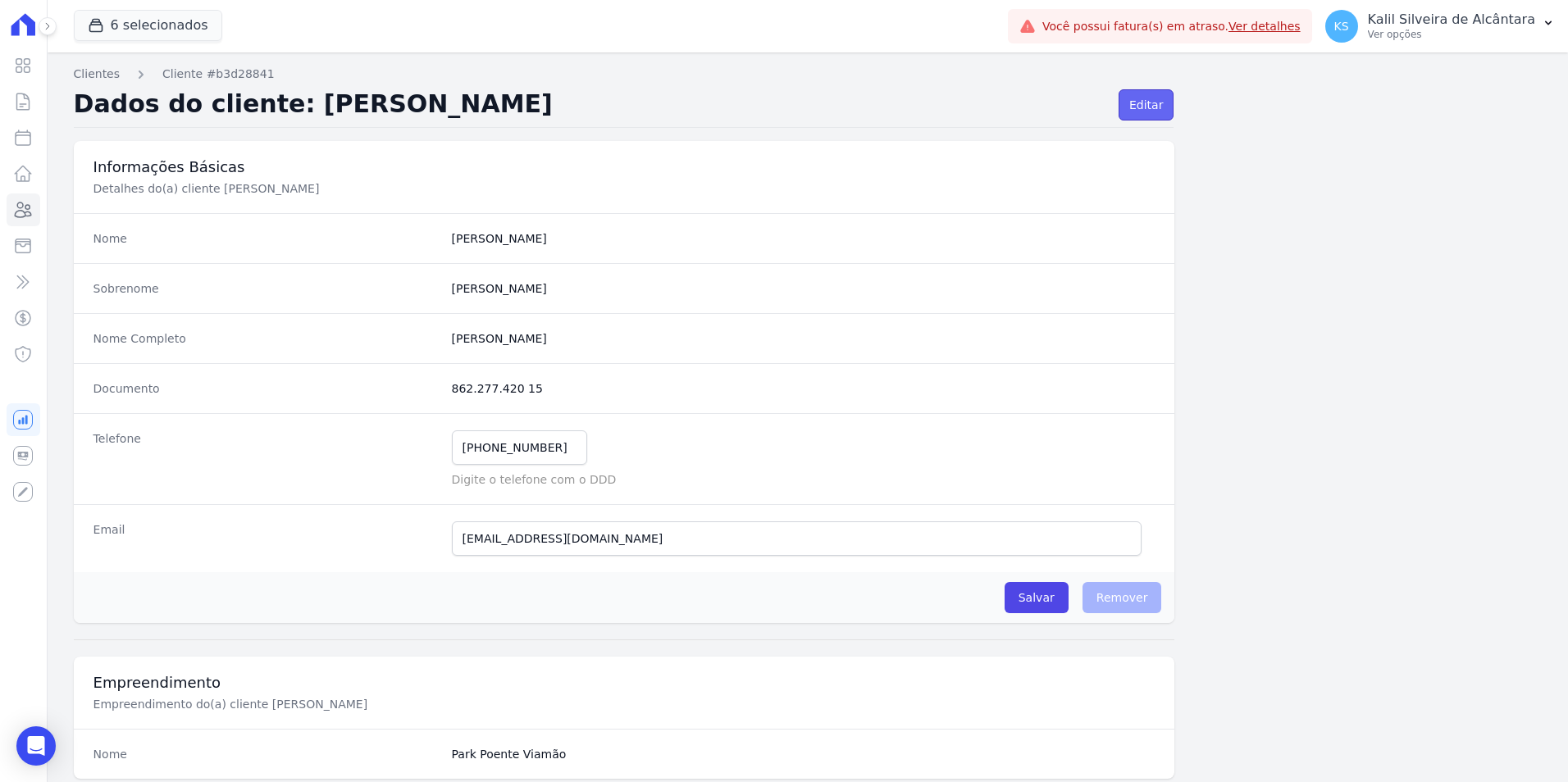
click at [1130, 109] on link "Editar" at bounding box center [1146, 105] width 55 height 31
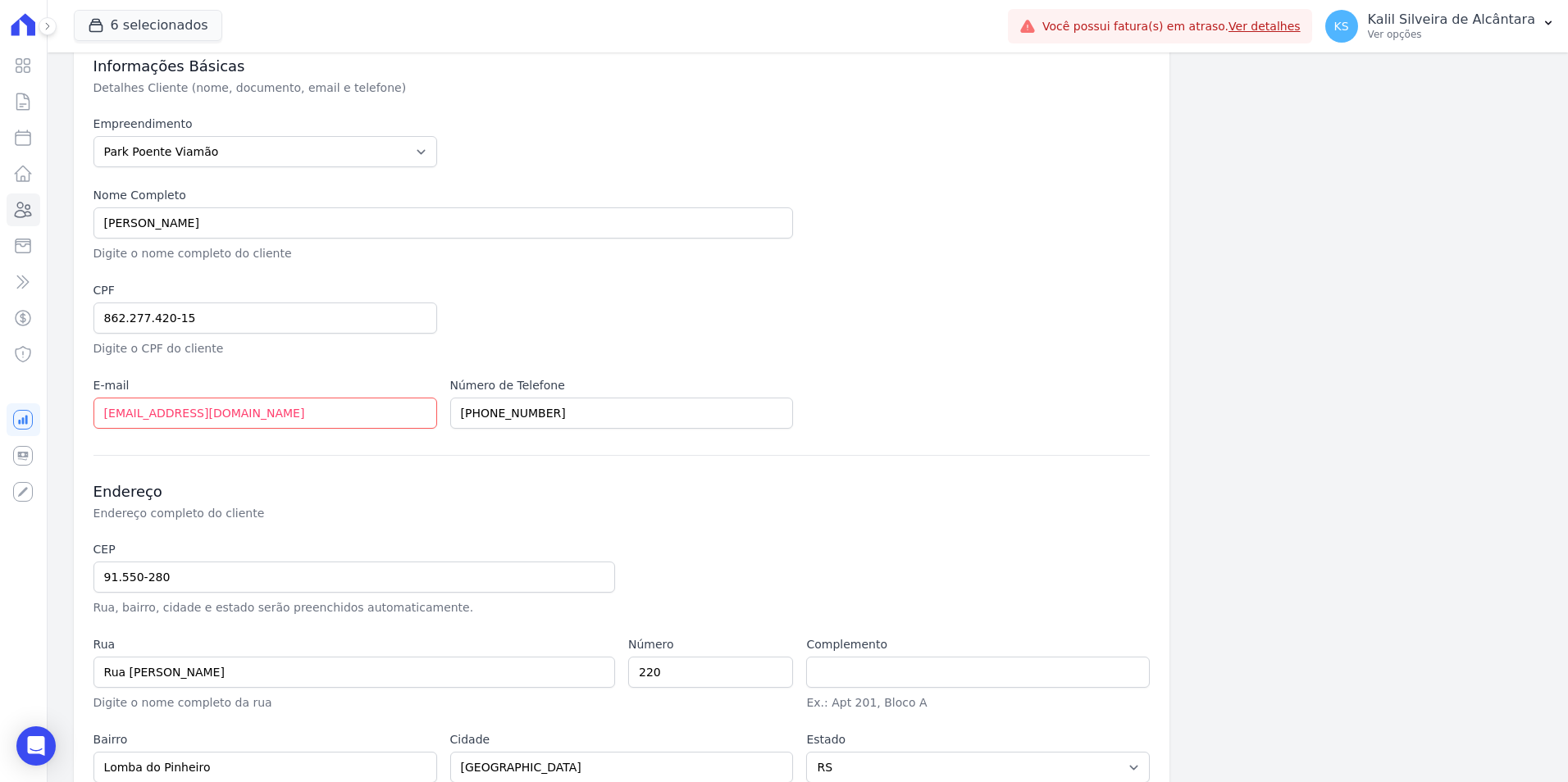
scroll to position [196, 0]
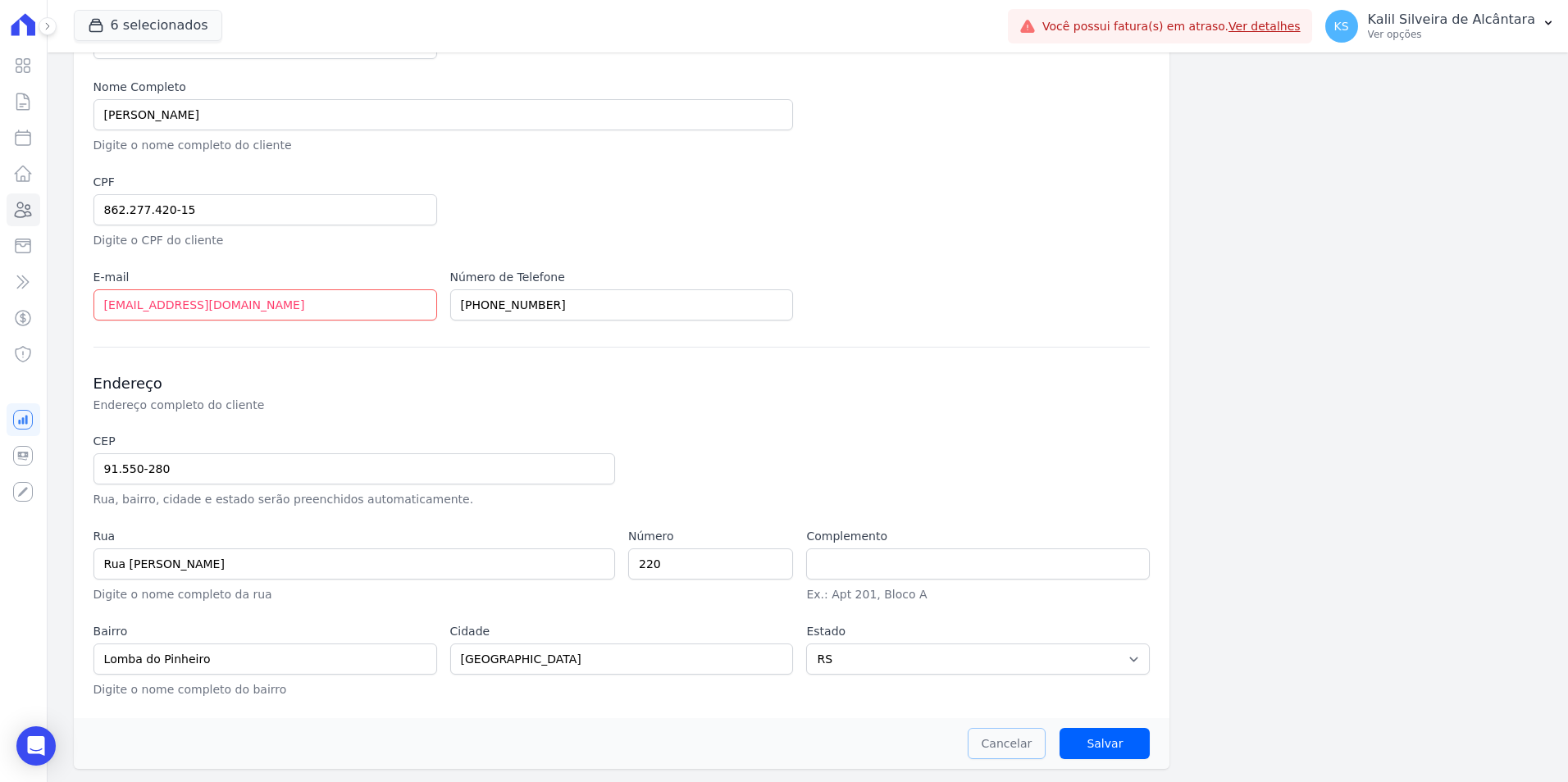
click at [1012, 747] on link "Cancelar" at bounding box center [1007, 743] width 79 height 31
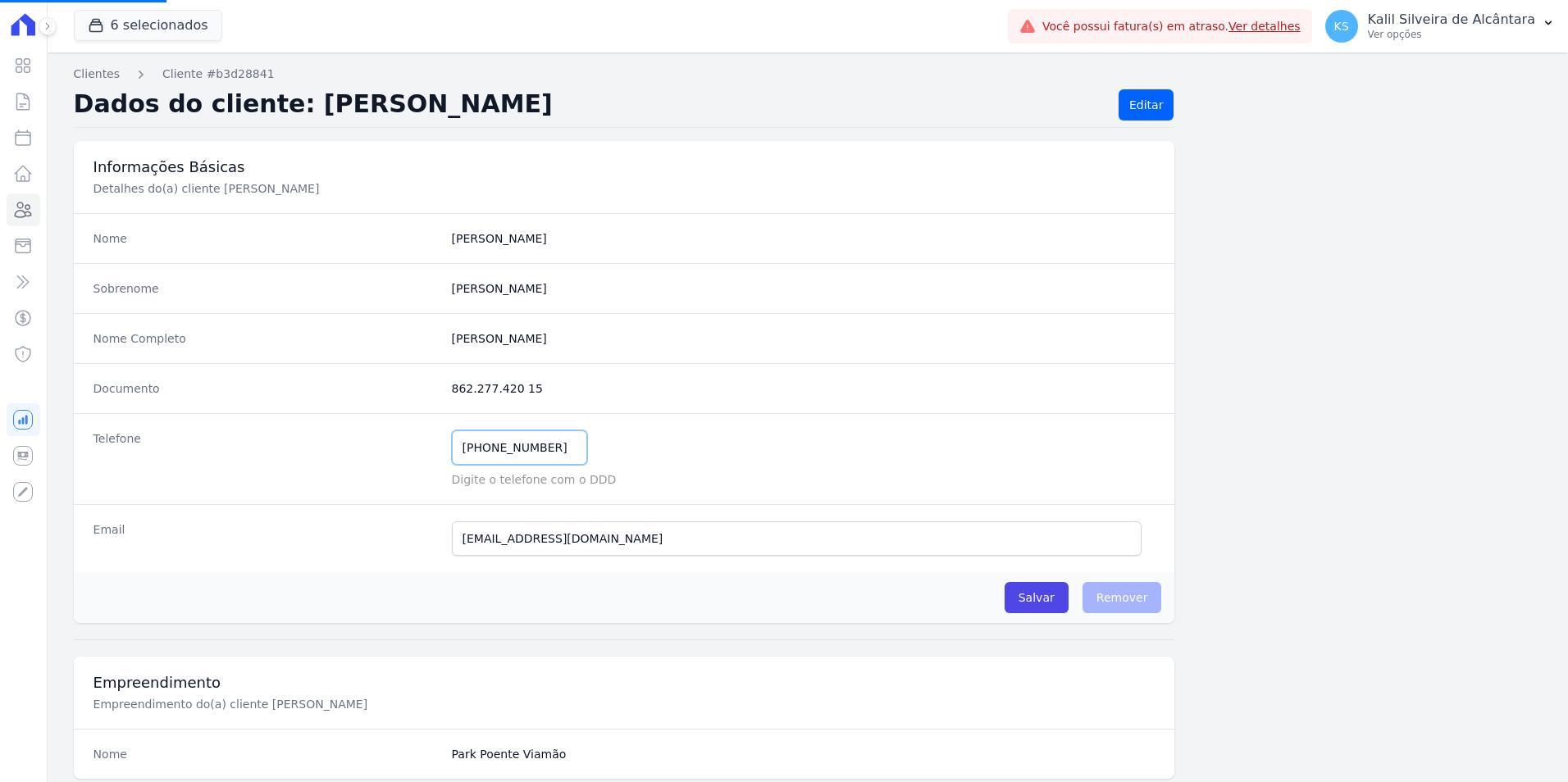
click at [491, 456] on input "[PHONE_NUMBER]" at bounding box center [519, 447] width 135 height 34
click at [507, 451] on input "[PHONE_NUMBER]" at bounding box center [519, 447] width 135 height 34
click at [513, 451] on input "[PHONE_NUMBER]" at bounding box center [519, 447] width 135 height 34
drag, startPoint x: 553, startPoint y: 448, endPoint x: 312, endPoint y: 448, distance: 241.0
click at [312, 448] on div "Telefone [PHONE_NUMBER] Mensagem de SMS ainda não enviada.. Mensagem de [PERSON…" at bounding box center [624, 459] width 1102 height 91
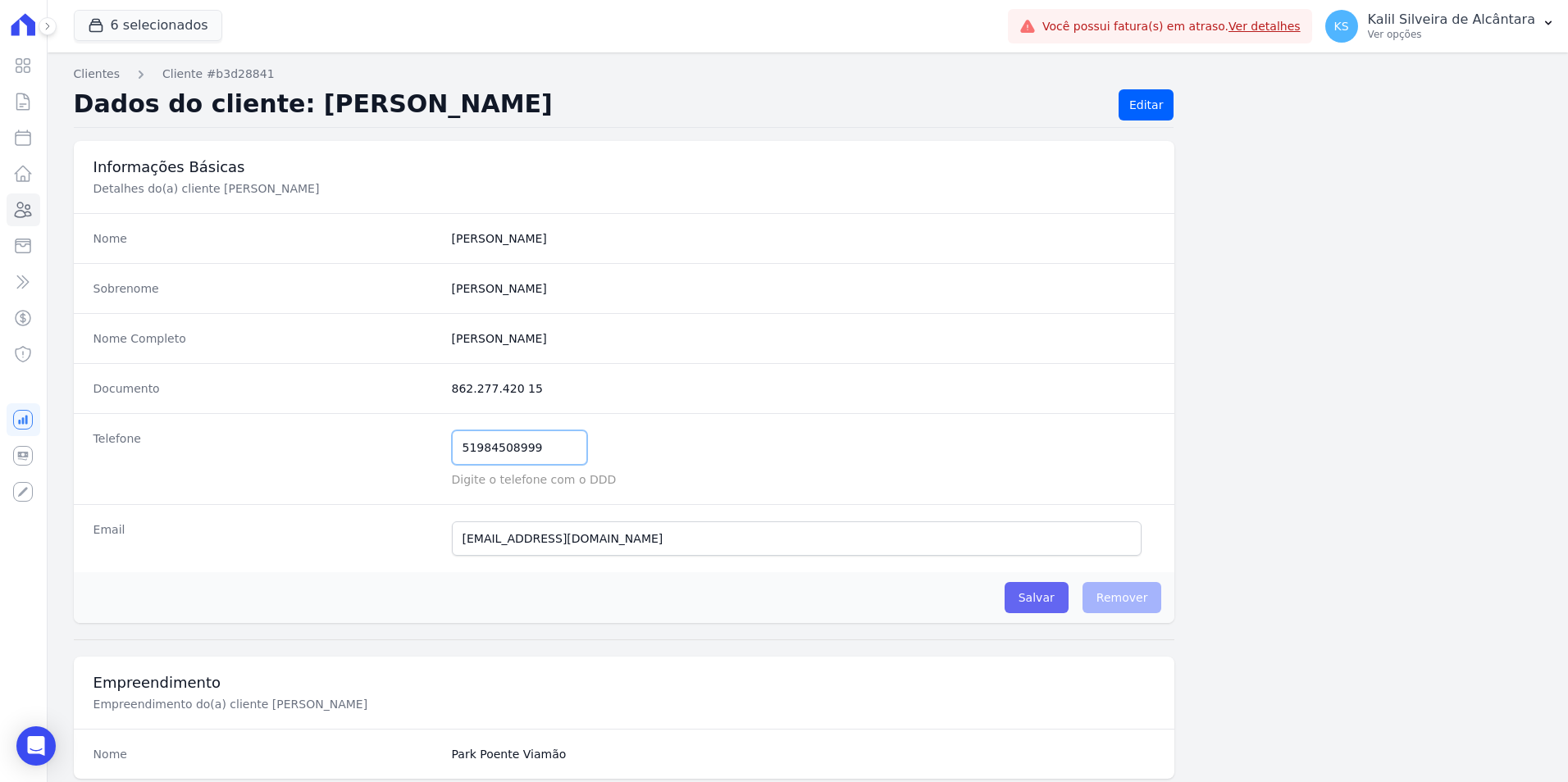
type input "51984508999"
click at [1024, 599] on input "Salvar" at bounding box center [1036, 597] width 64 height 31
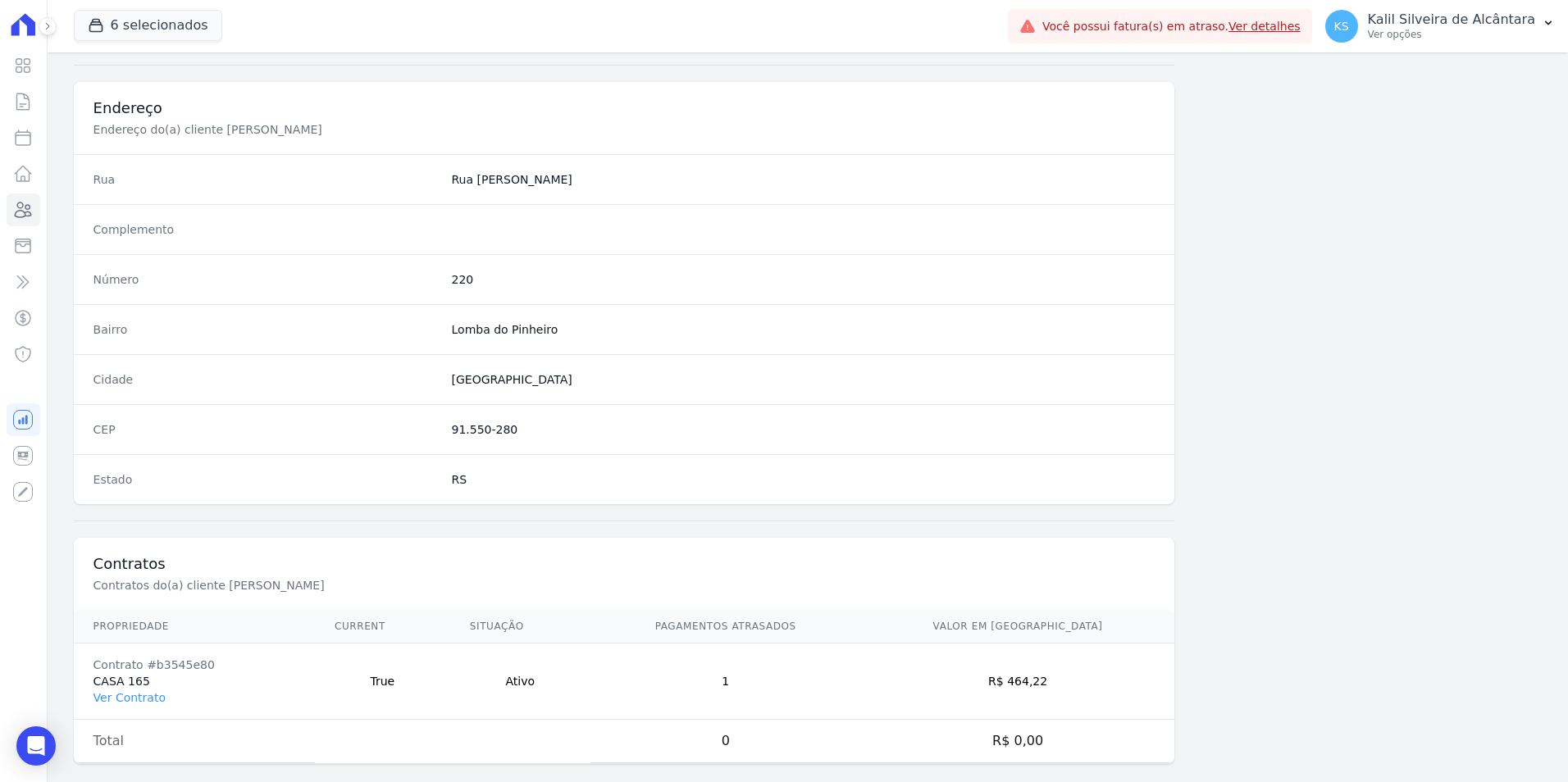
scroll to position [342, 0]
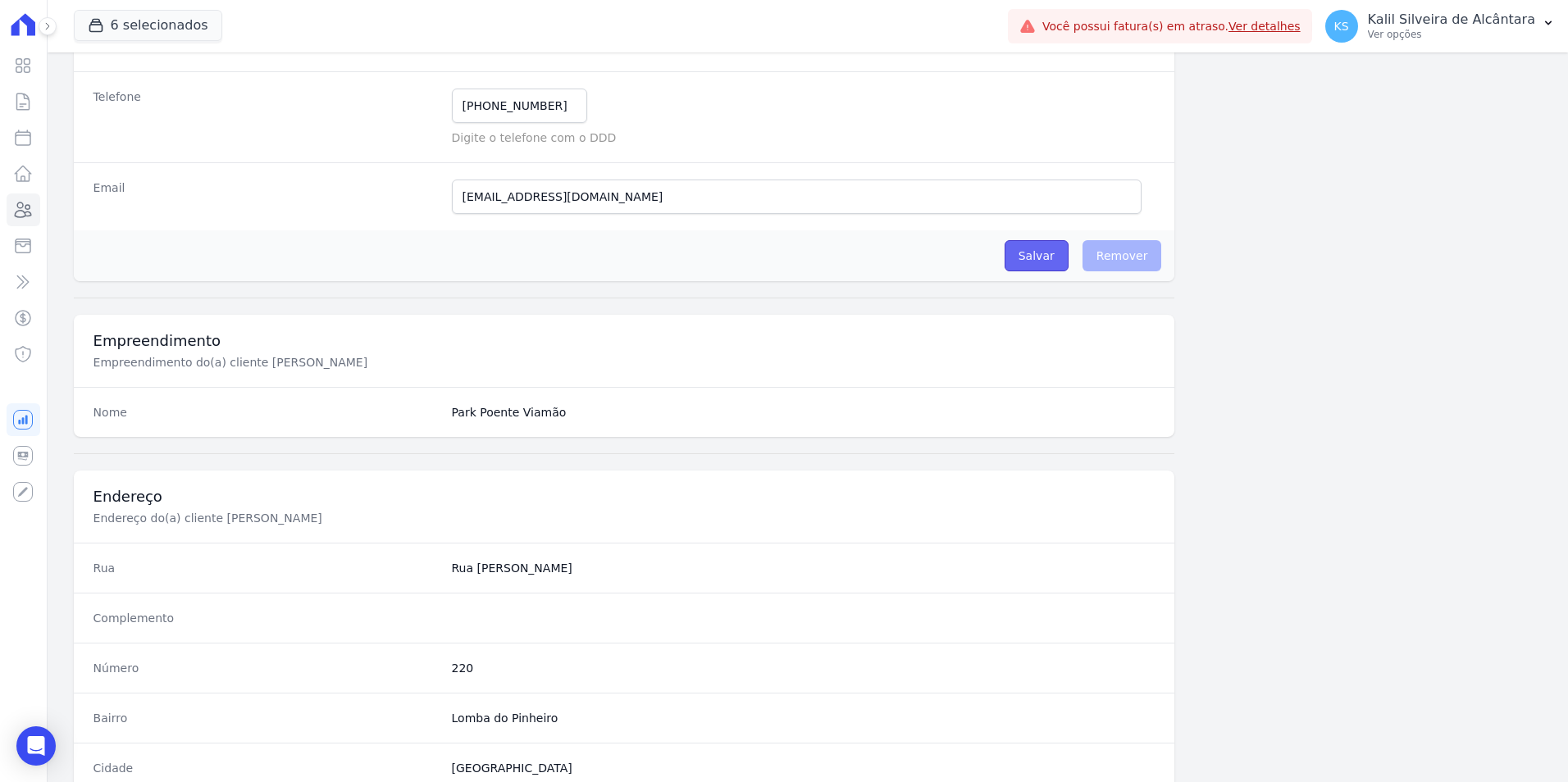
click at [1014, 247] on input "Salvar" at bounding box center [1036, 256] width 64 height 31
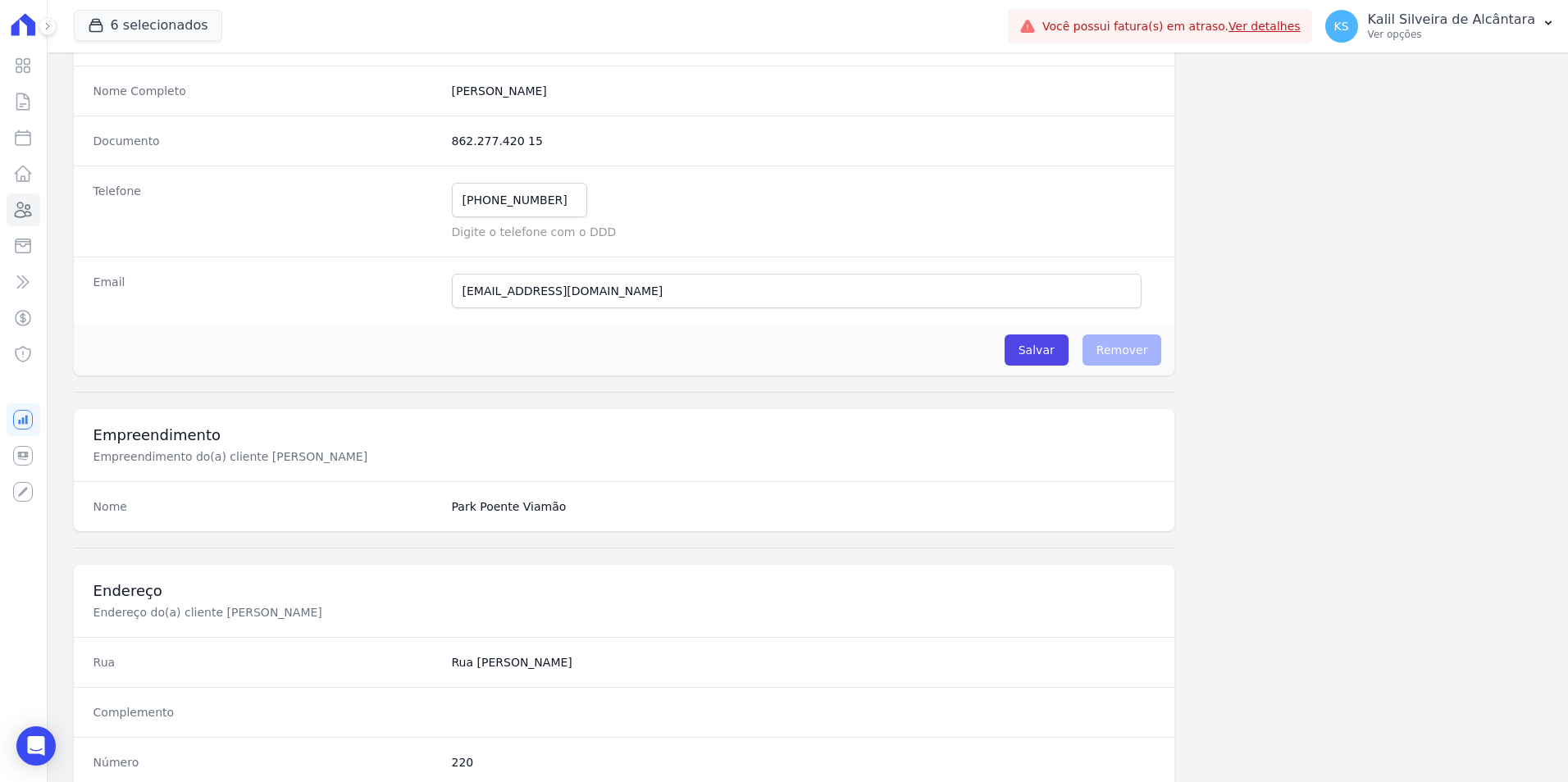
scroll to position [0, 0]
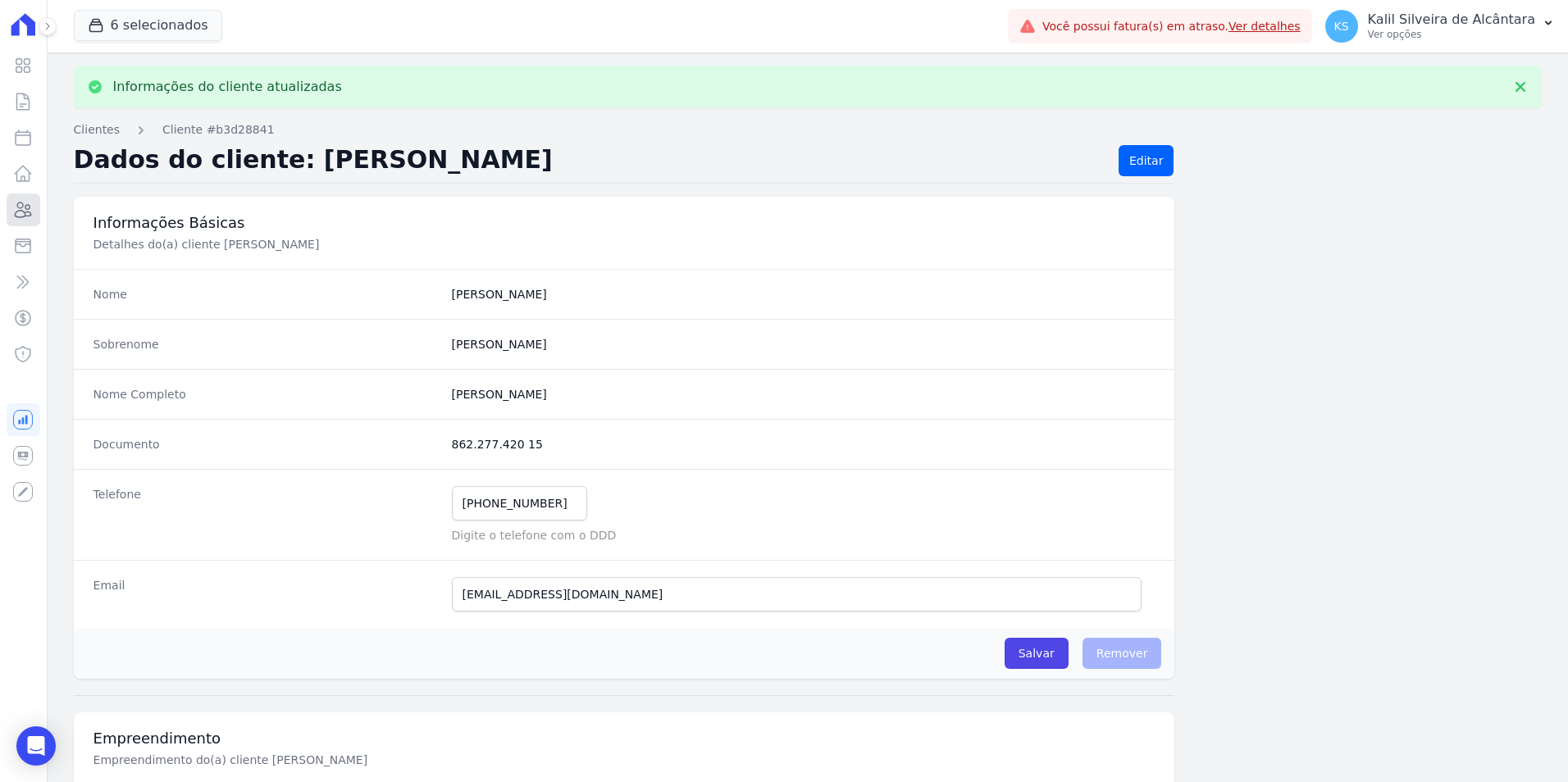
click at [14, 203] on icon at bounding box center [23, 210] width 20 height 20
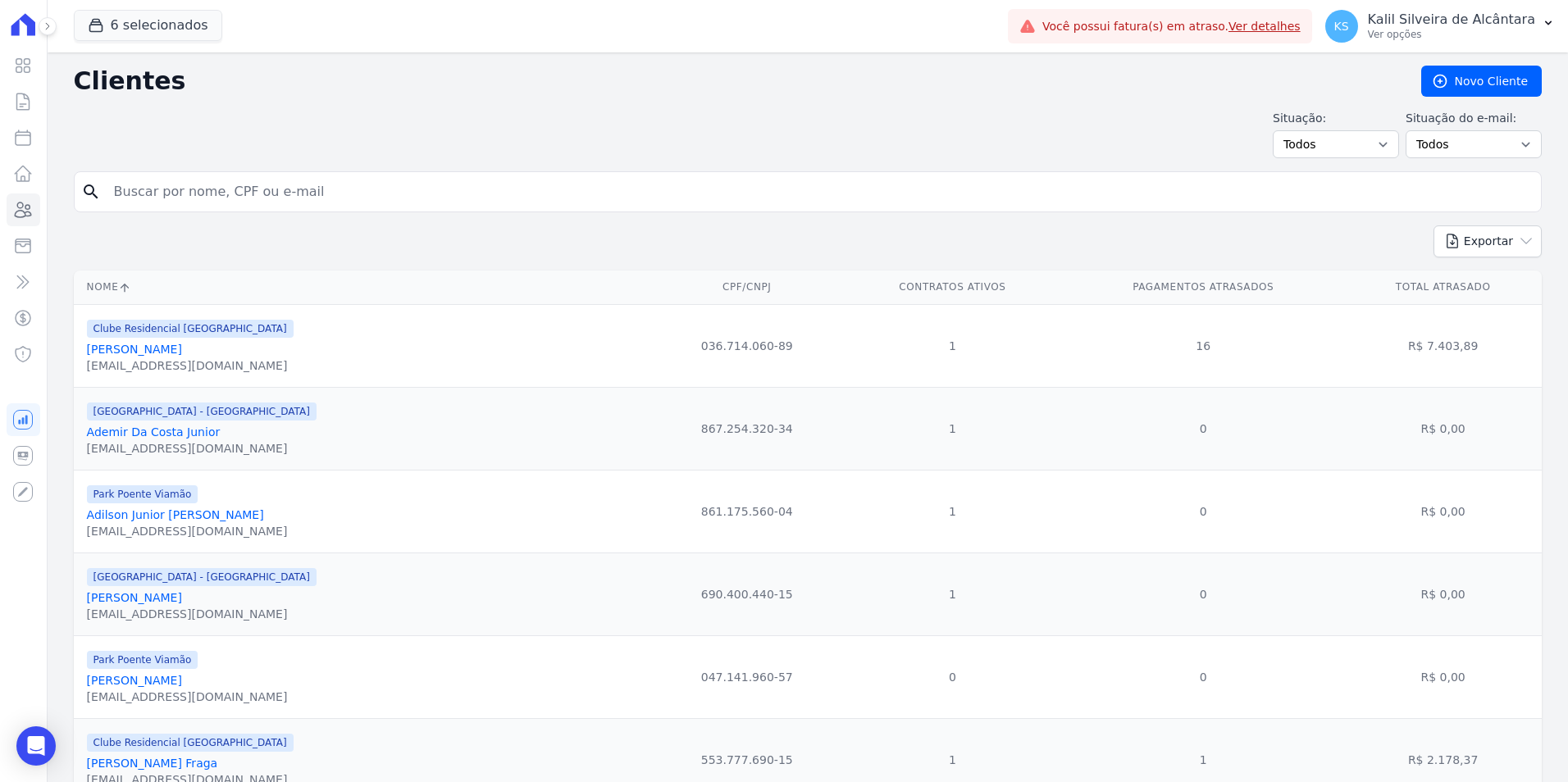
click at [224, 179] on input "search" at bounding box center [819, 192] width 1431 height 33
paste input "[PERSON_NAME]"
type input "[PERSON_NAME]"
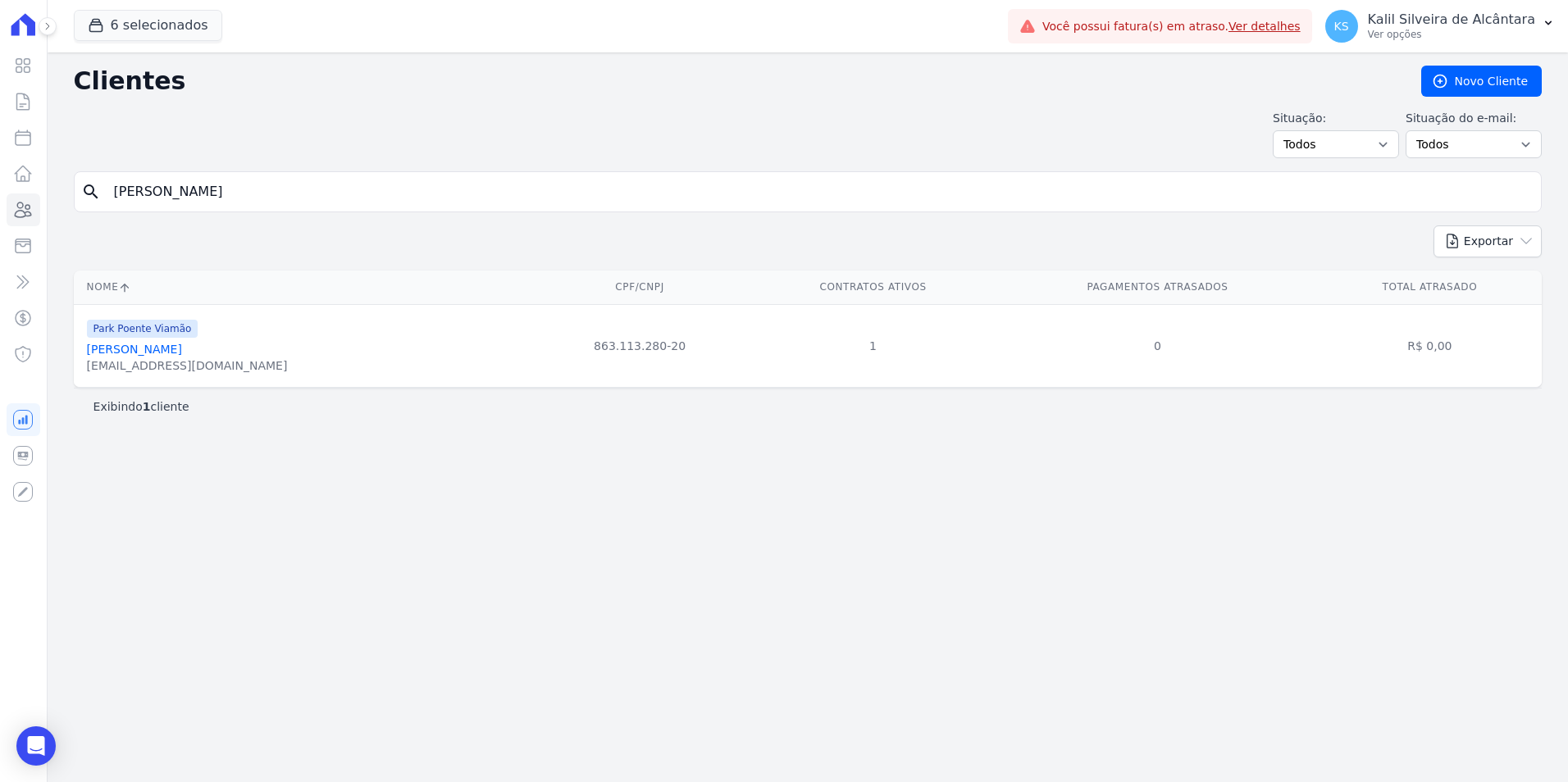
drag, startPoint x: 316, startPoint y: 198, endPoint x: -4, endPoint y: 187, distance: 320.2
click at [0, 187] on html "Visão Geral Contratos [GEOGRAPHIC_DATA] Lotes Clientes Minha Carteira Transferê…" at bounding box center [784, 391] width 1568 height 782
paste input "[PERSON_NAME] dos [PERSON_NAME]"
type input "[PERSON_NAME] dos [PERSON_NAME]"
drag, startPoint x: 350, startPoint y: 202, endPoint x: -4, endPoint y: 219, distance: 354.4
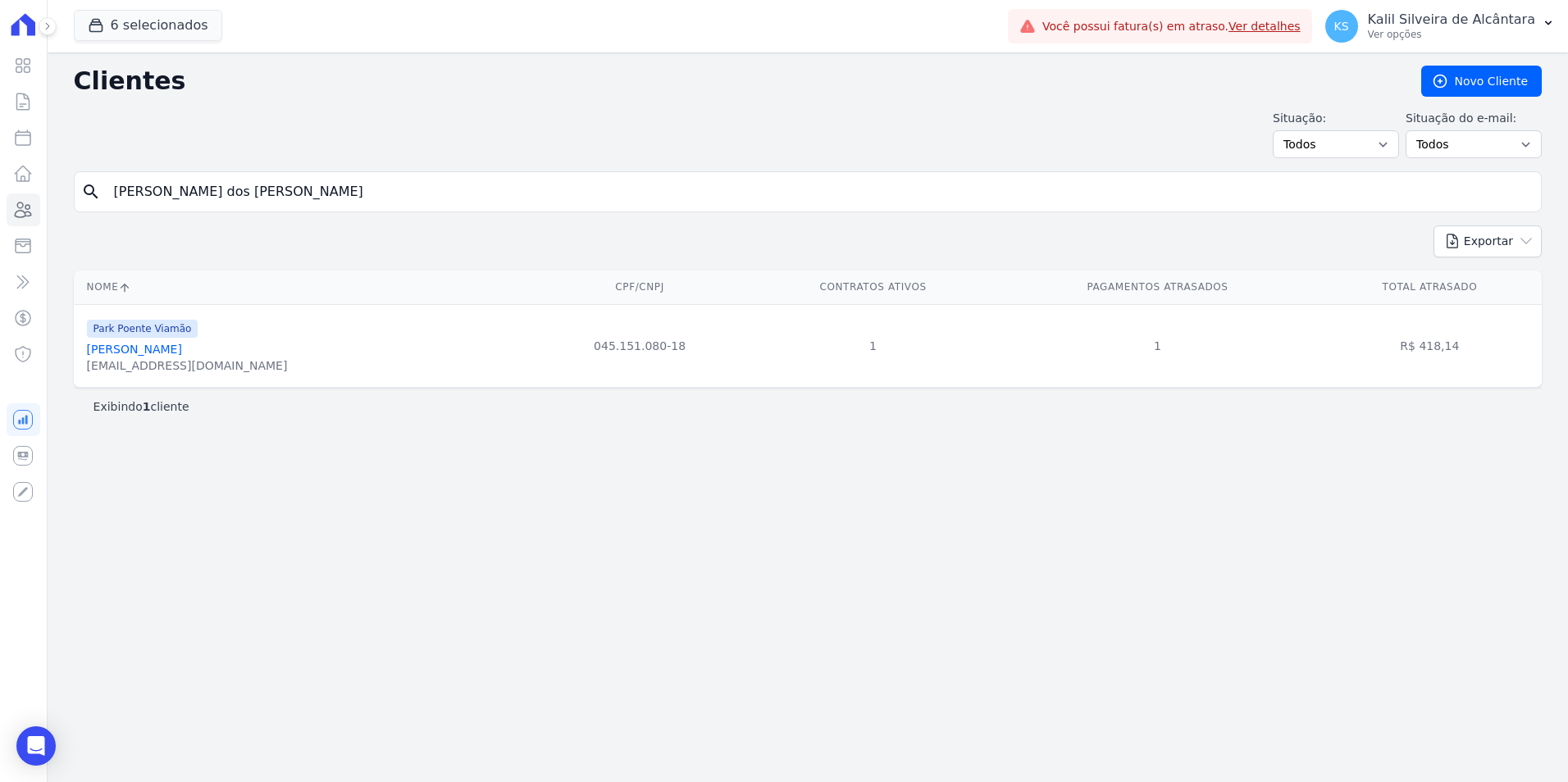
click at [0, 219] on html "Visão Geral Contratos [GEOGRAPHIC_DATA] Lotes Clientes Minha Carteira Transferê…" at bounding box center [784, 391] width 1568 height 782
paste input "[PERSON_NAME]"
type input "[PERSON_NAME]"
drag, startPoint x: 300, startPoint y: 178, endPoint x: 19, endPoint y: 201, distance: 281.9
click at [19, 201] on div "Visão Geral Contratos [GEOGRAPHIC_DATA] Lotes Clientes Minha Carteira Transferê…" at bounding box center [784, 391] width 1568 height 782
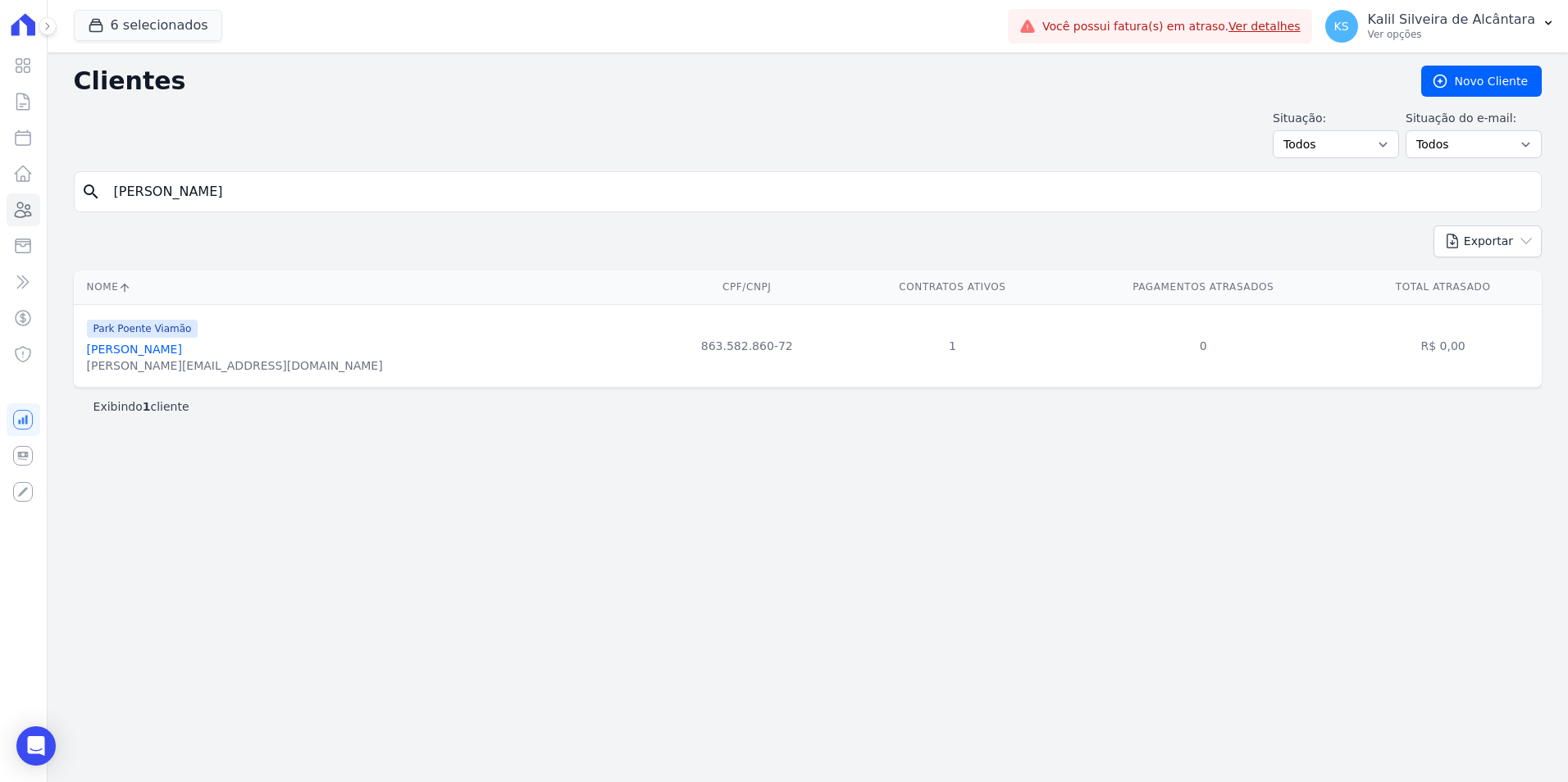
paste input "chele [PERSON_NAME]"
type input "[PERSON_NAME]"
drag, startPoint x: 177, startPoint y: 201, endPoint x: 110, endPoint y: 203, distance: 67.0
click at [110, 203] on input "[PERSON_NAME]" at bounding box center [819, 192] width 1431 height 33
